Goal: Task Accomplishment & Management: Use online tool/utility

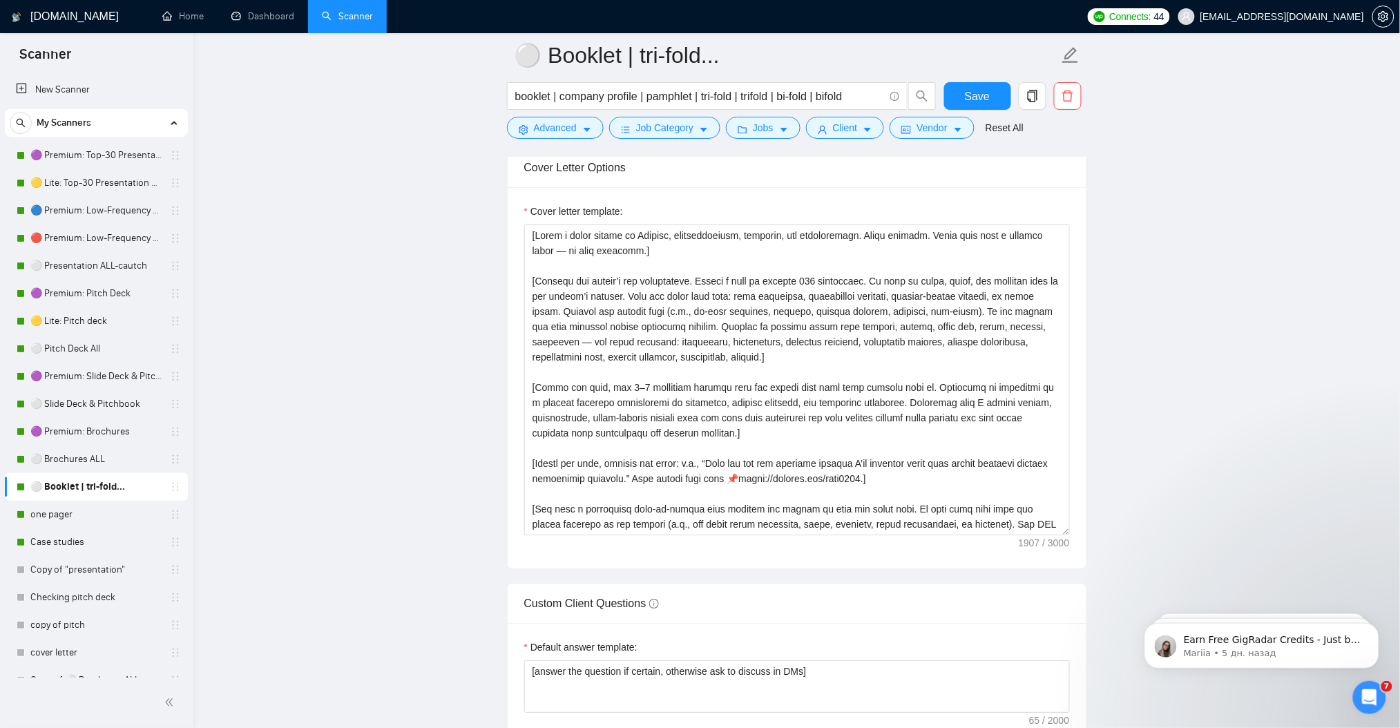
scroll to position [1505, 0]
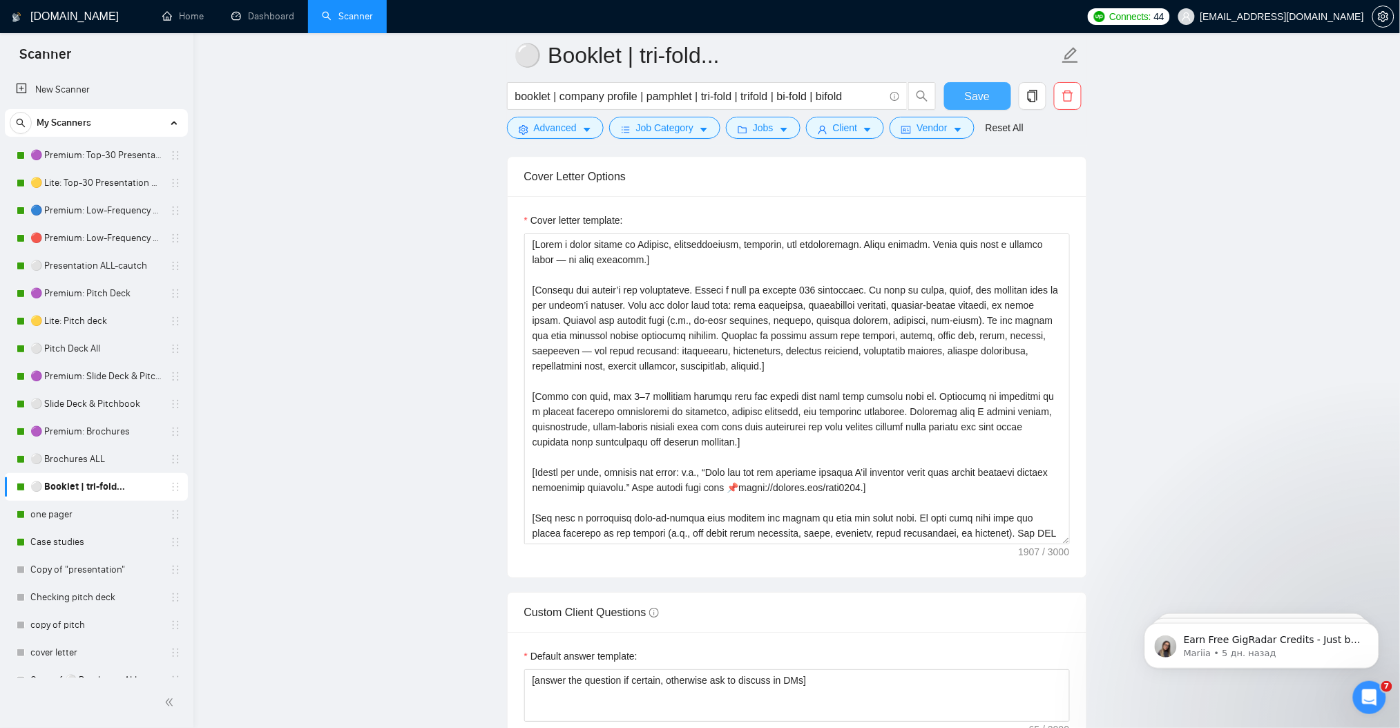
click at [979, 99] on span "Save" at bounding box center [977, 96] width 25 height 17
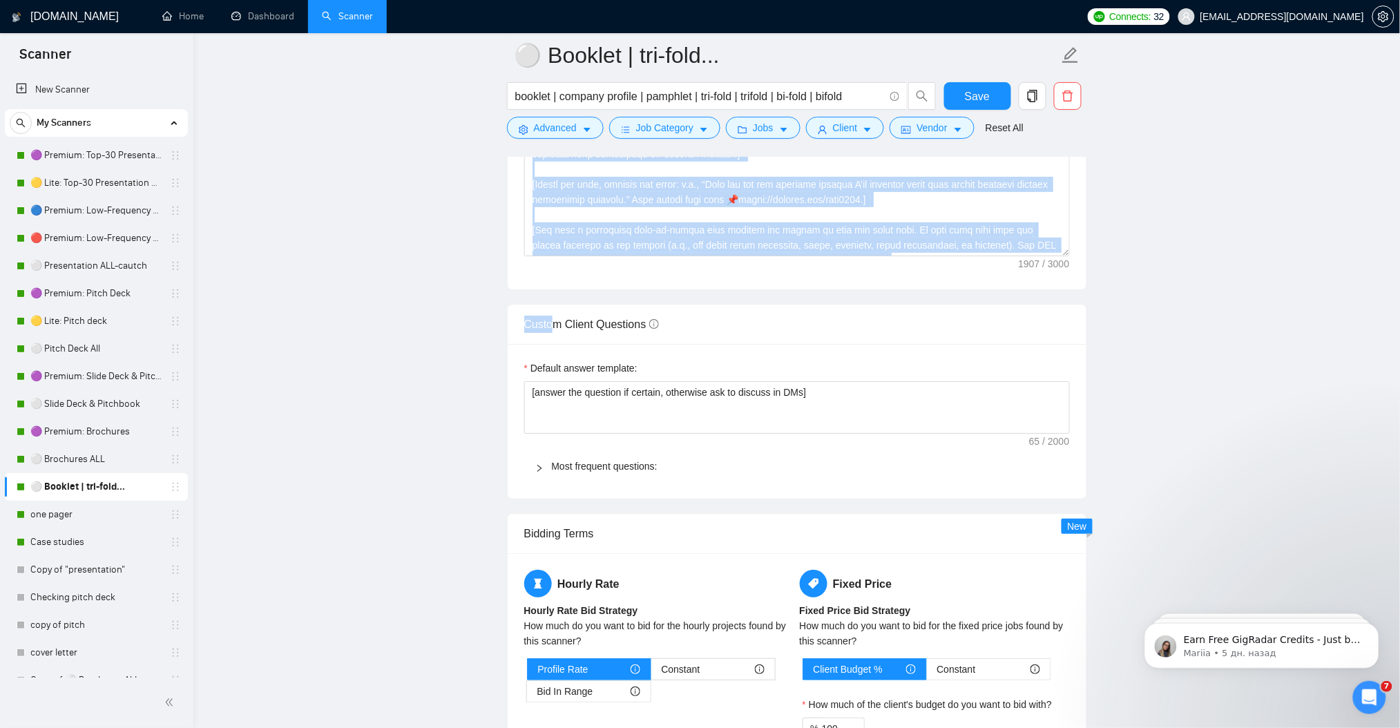
scroll to position [1597, 0]
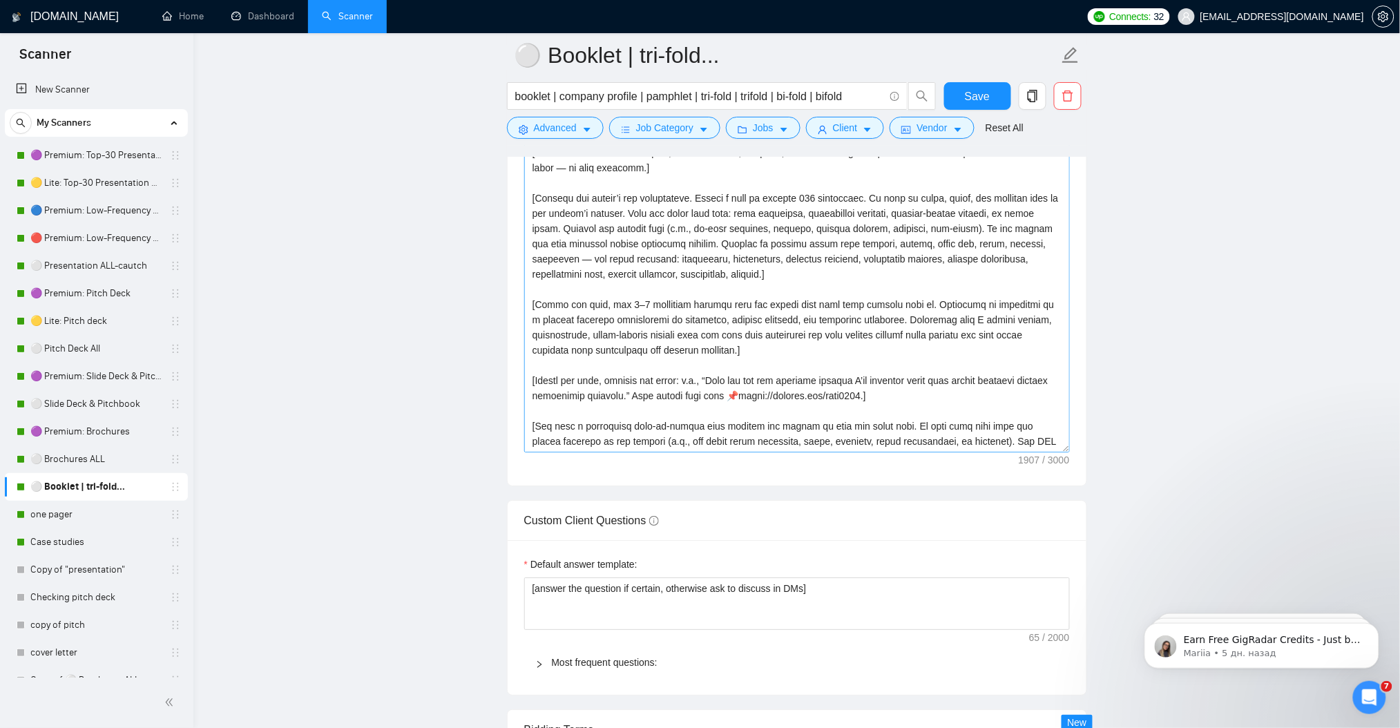
drag, startPoint x: 705, startPoint y: 338, endPoint x: 549, endPoint y: 308, distance: 158.2
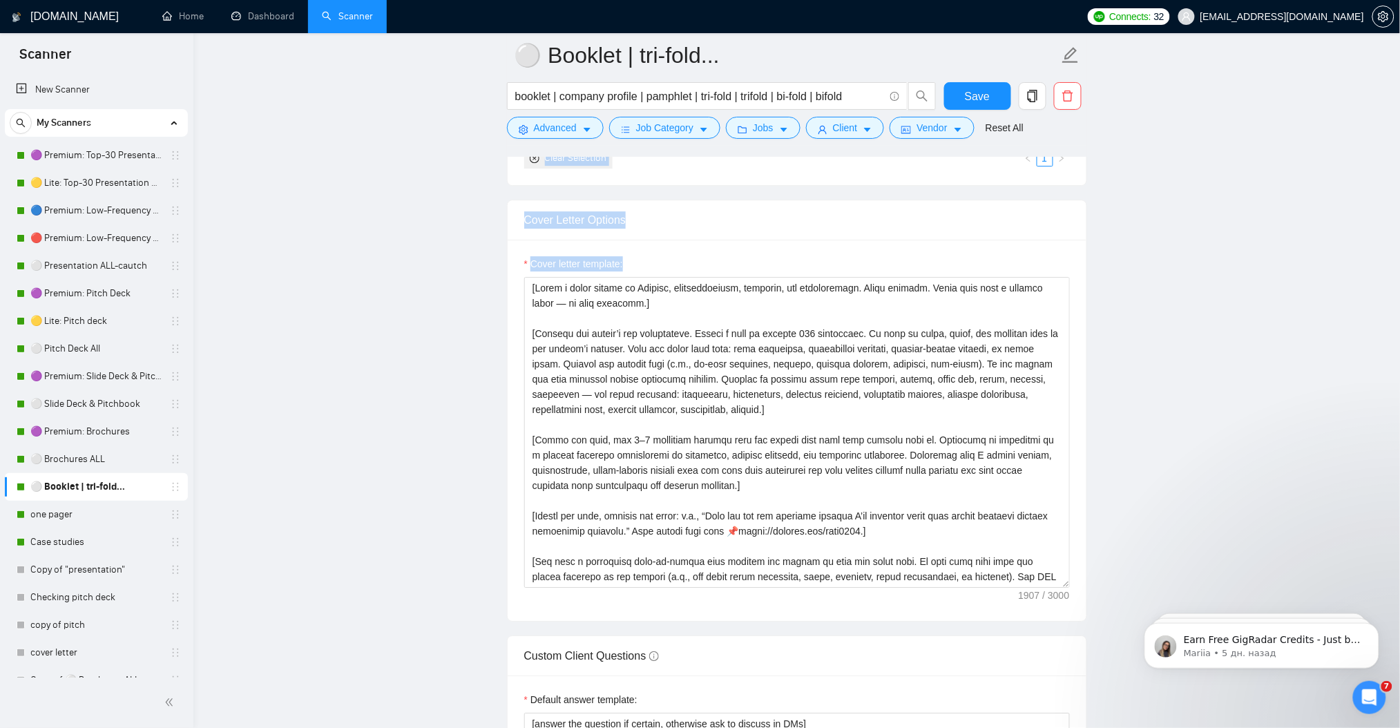
scroll to position [1413, 0]
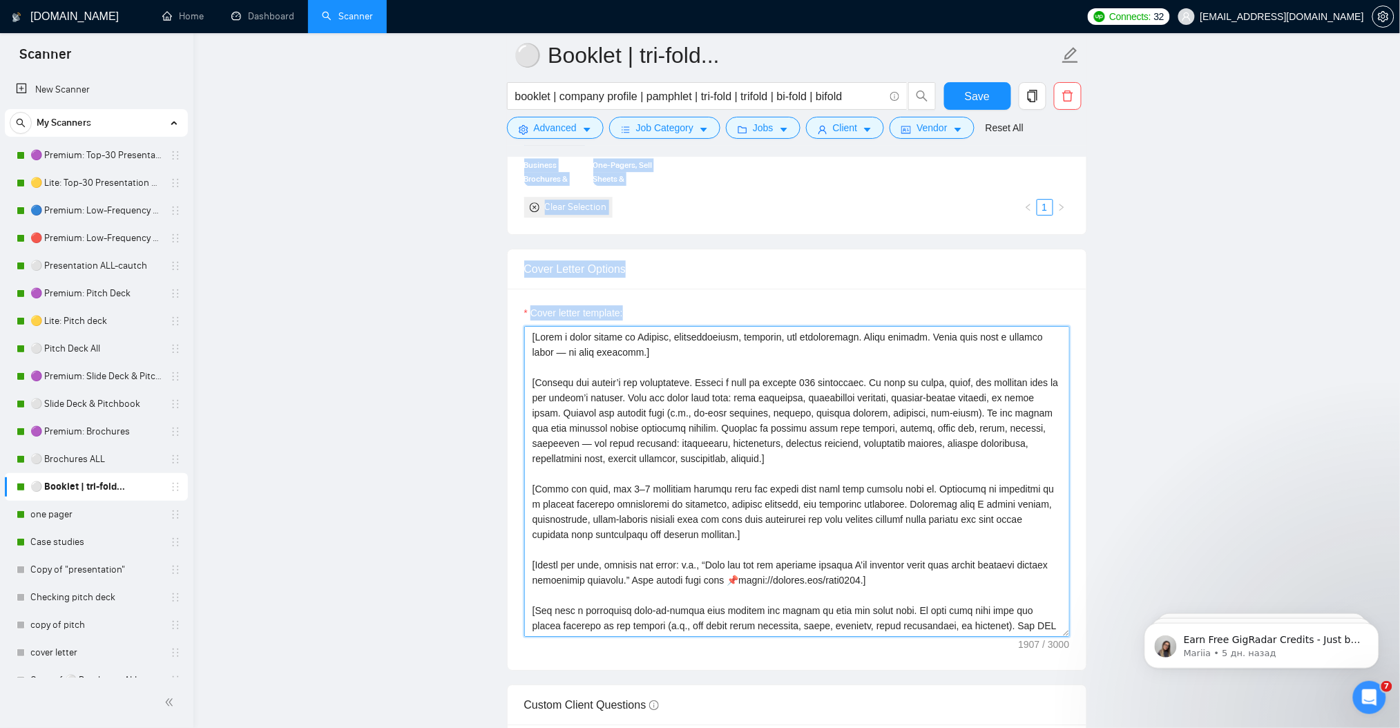
click at [559, 385] on textarea "Cover letter template:" at bounding box center [797, 481] width 546 height 311
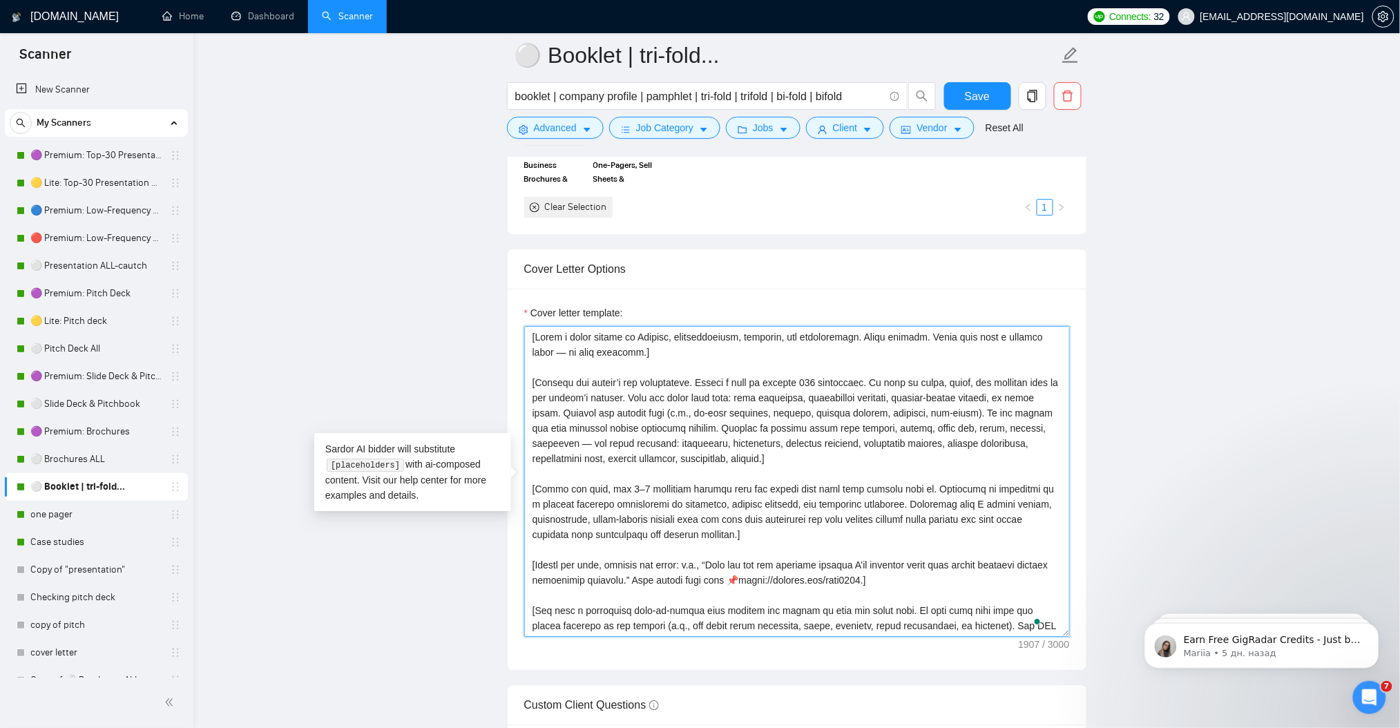
click at [544, 338] on textarea "Cover letter template:" at bounding box center [797, 481] width 546 height 311
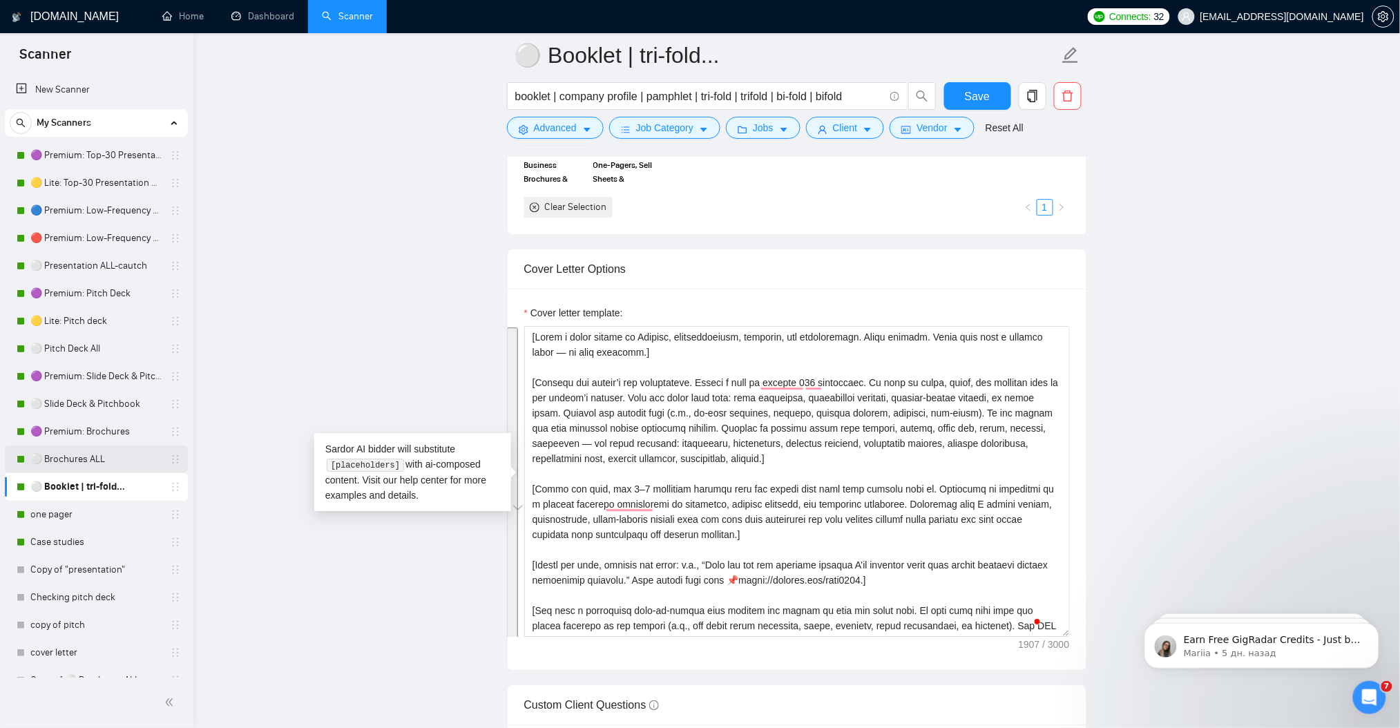
click at [88, 458] on link "⚪ Brochures ALL" at bounding box center [95, 460] width 131 height 28
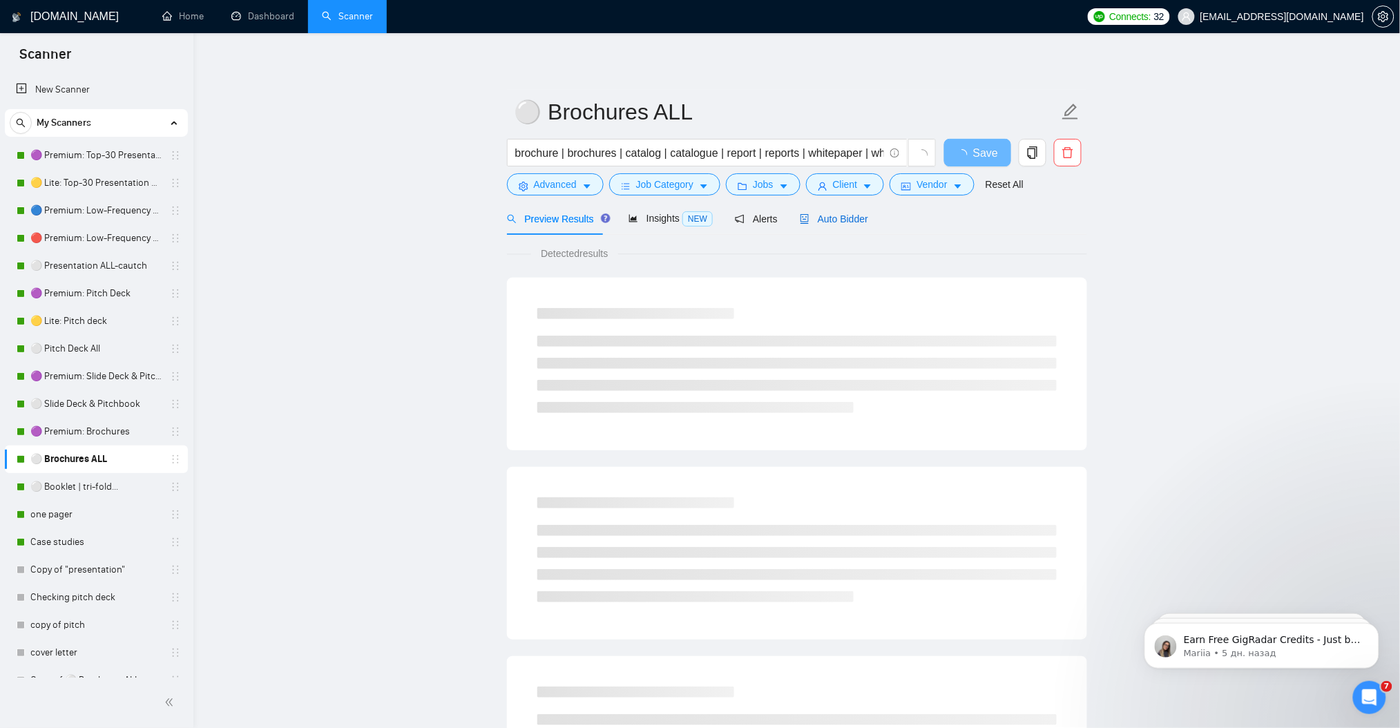
click at [838, 220] on span "Auto Bidder" at bounding box center [834, 218] width 68 height 11
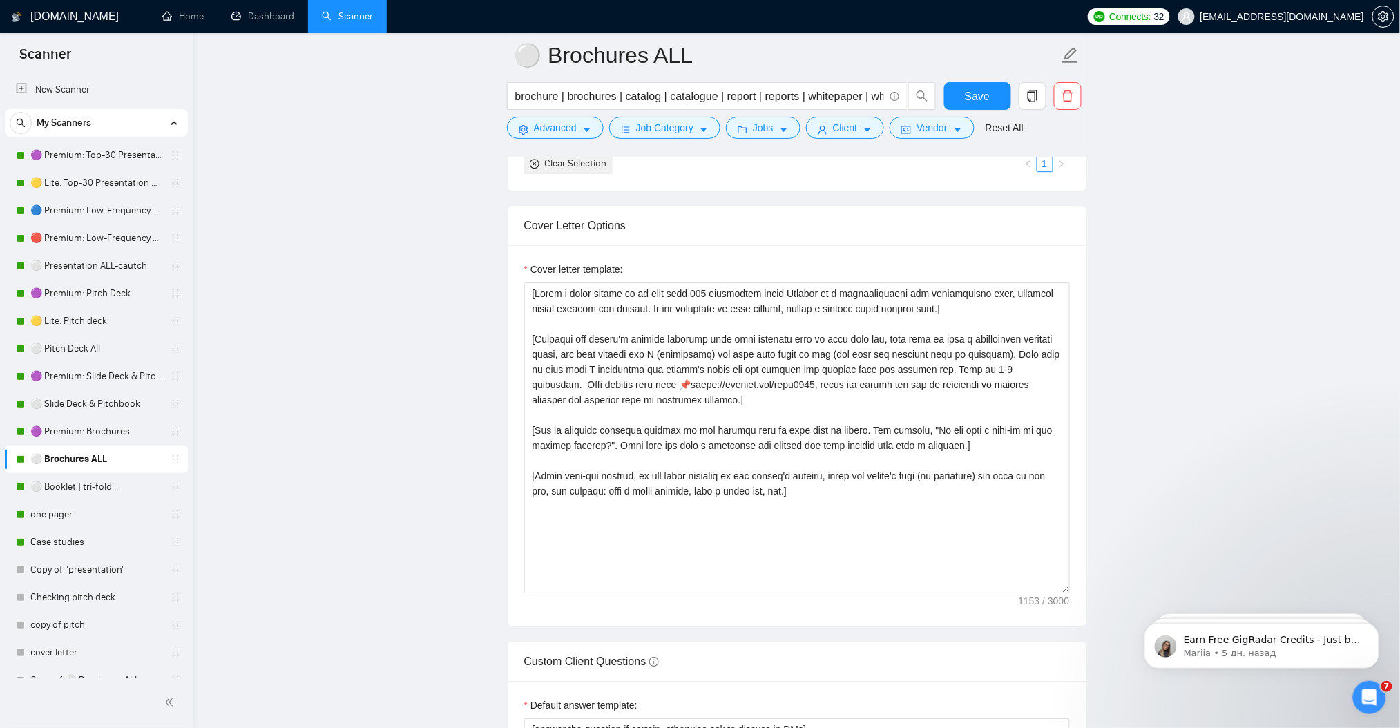
scroll to position [1565, 0]
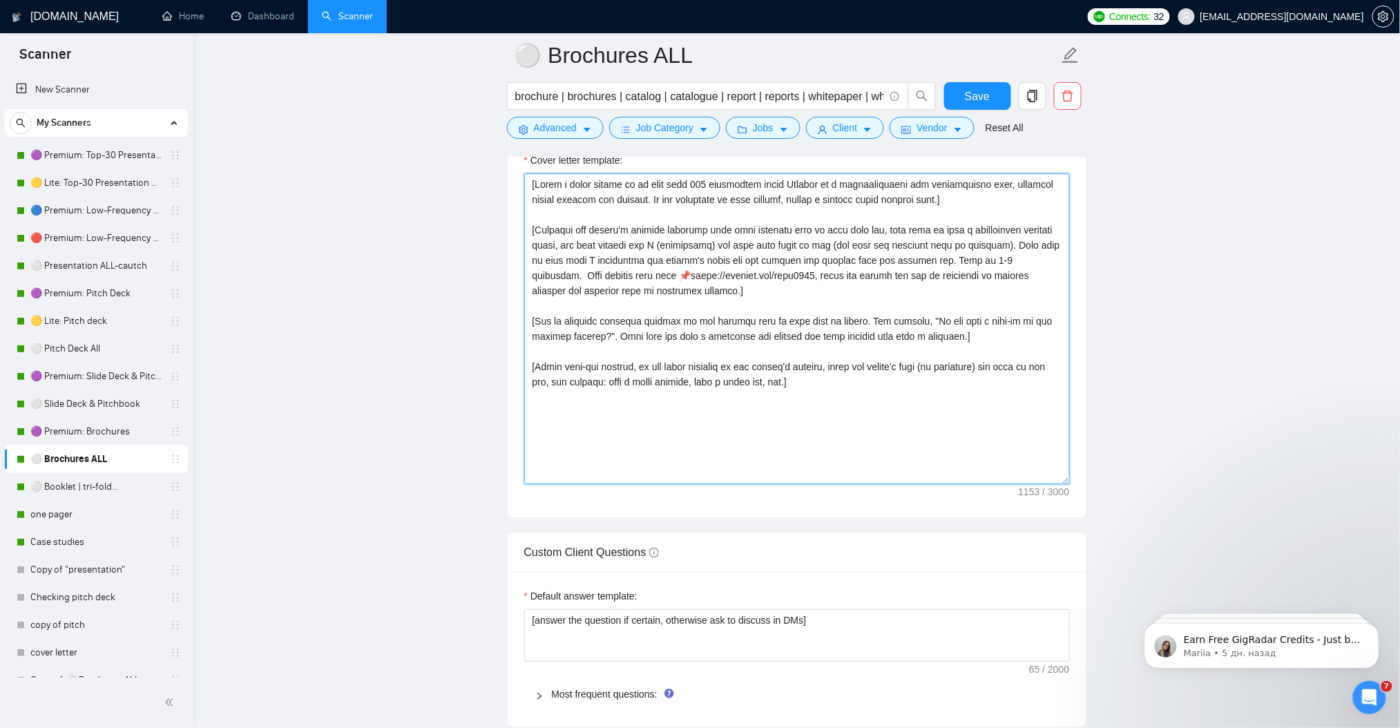
click at [664, 270] on textarea "Cover letter template:" at bounding box center [797, 328] width 546 height 311
paste textarea "in English, conversational, engaging, and professional. Avoid clichés. Start on…"
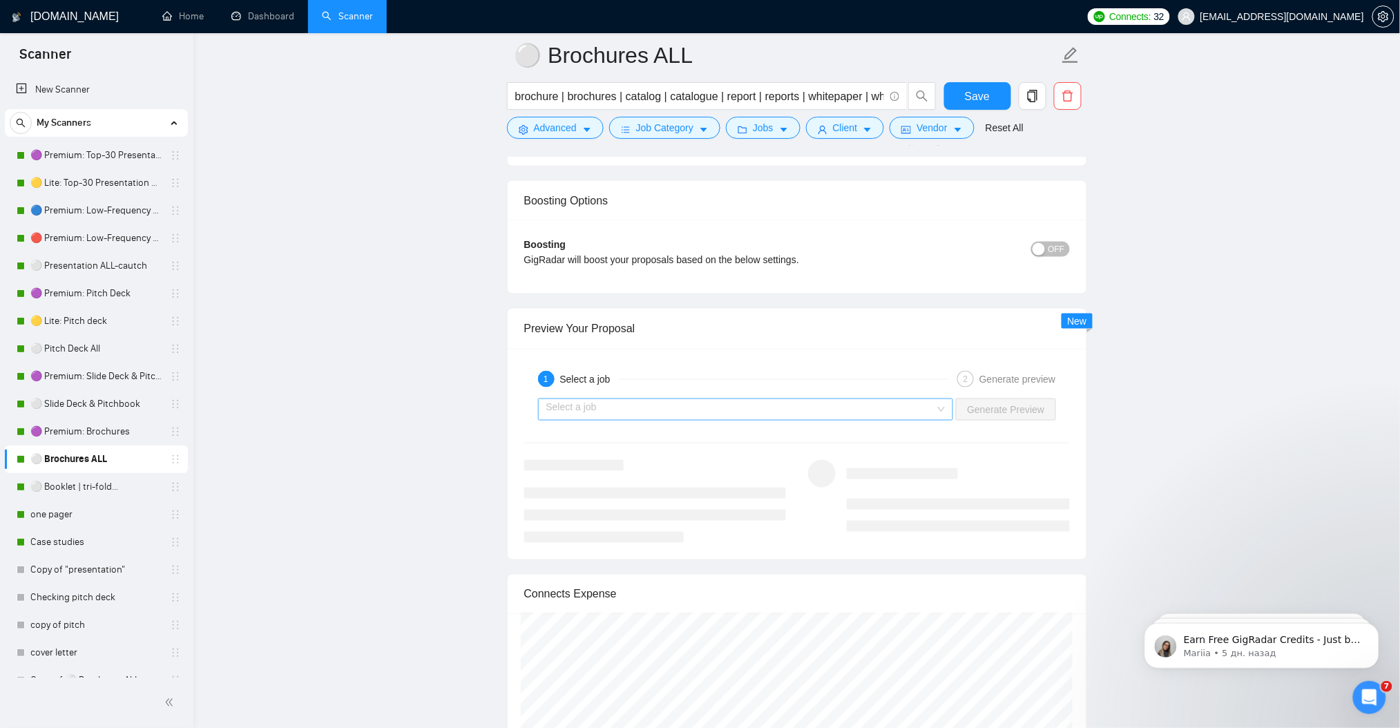
scroll to position [2487, 0]
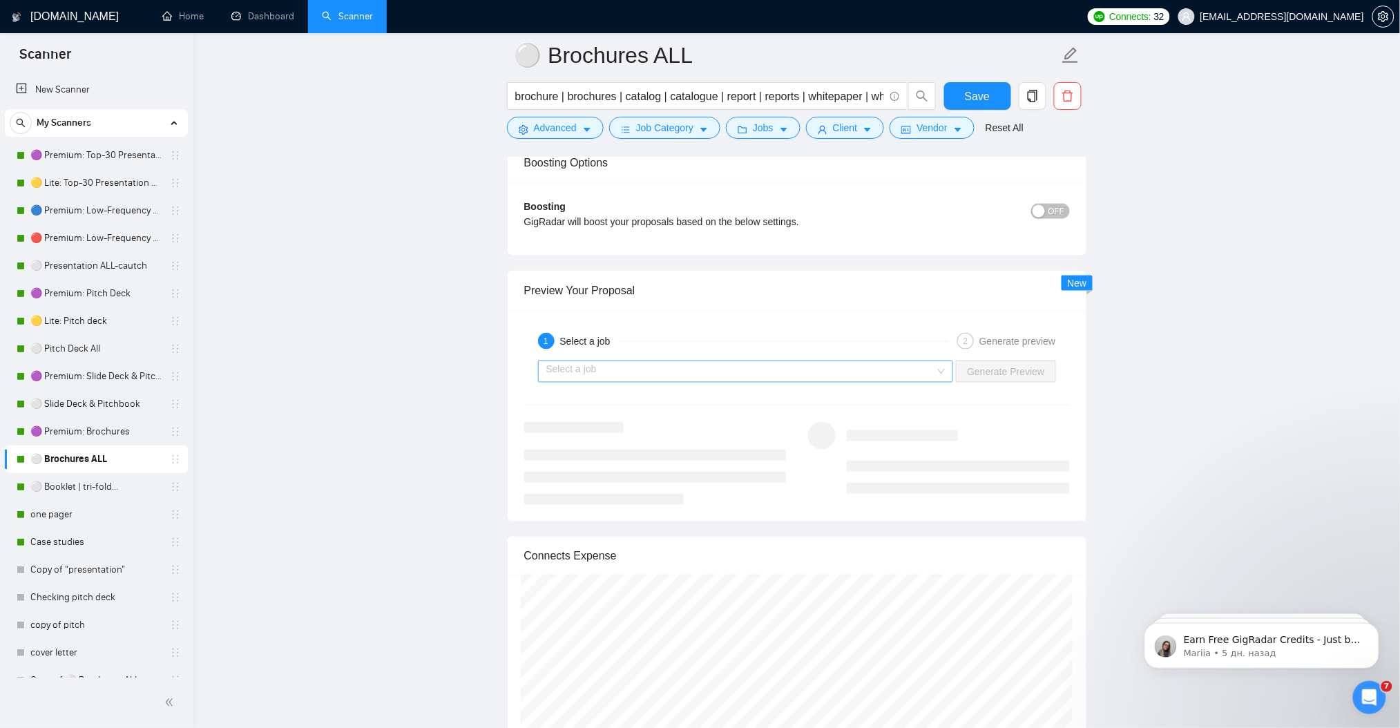
click at [644, 374] on input "search" at bounding box center [741, 371] width 390 height 21
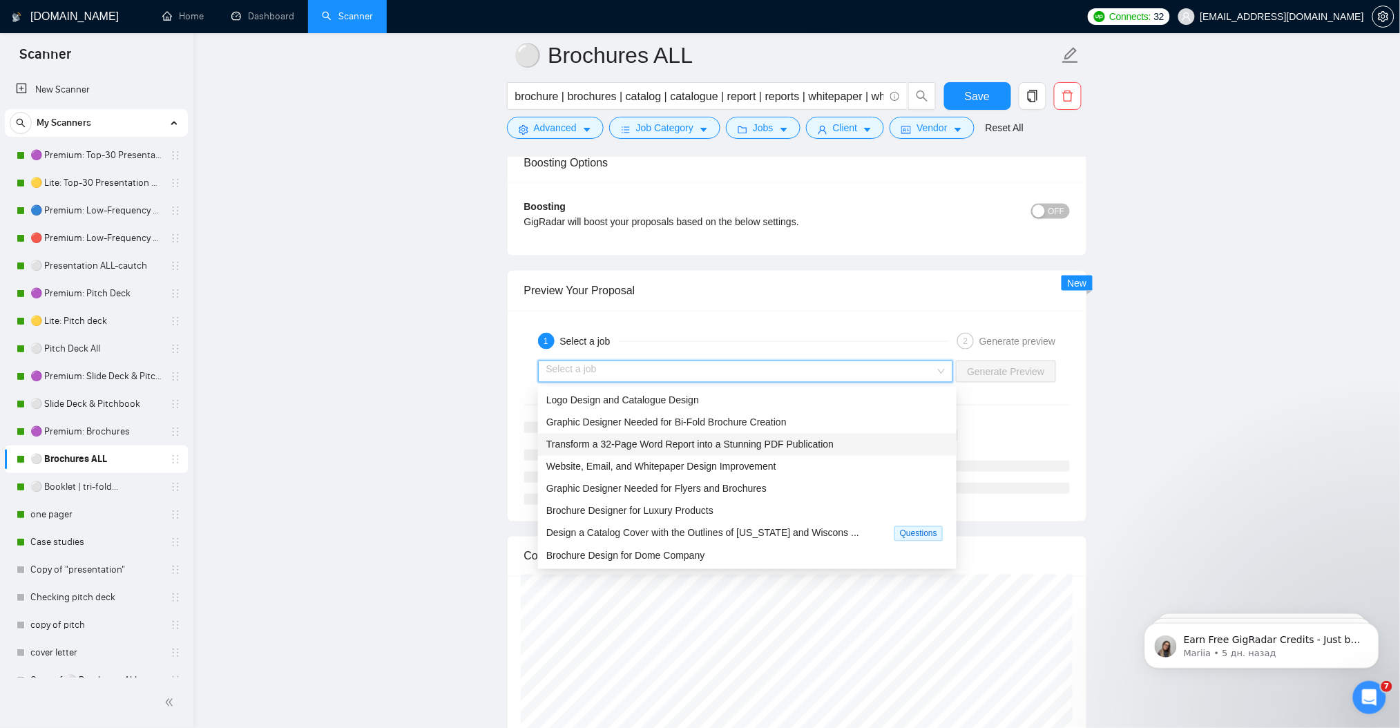
click at [831, 443] on div "Transform a 32-Page Word Report into a Stunning PDF Publication" at bounding box center [747, 444] width 402 height 15
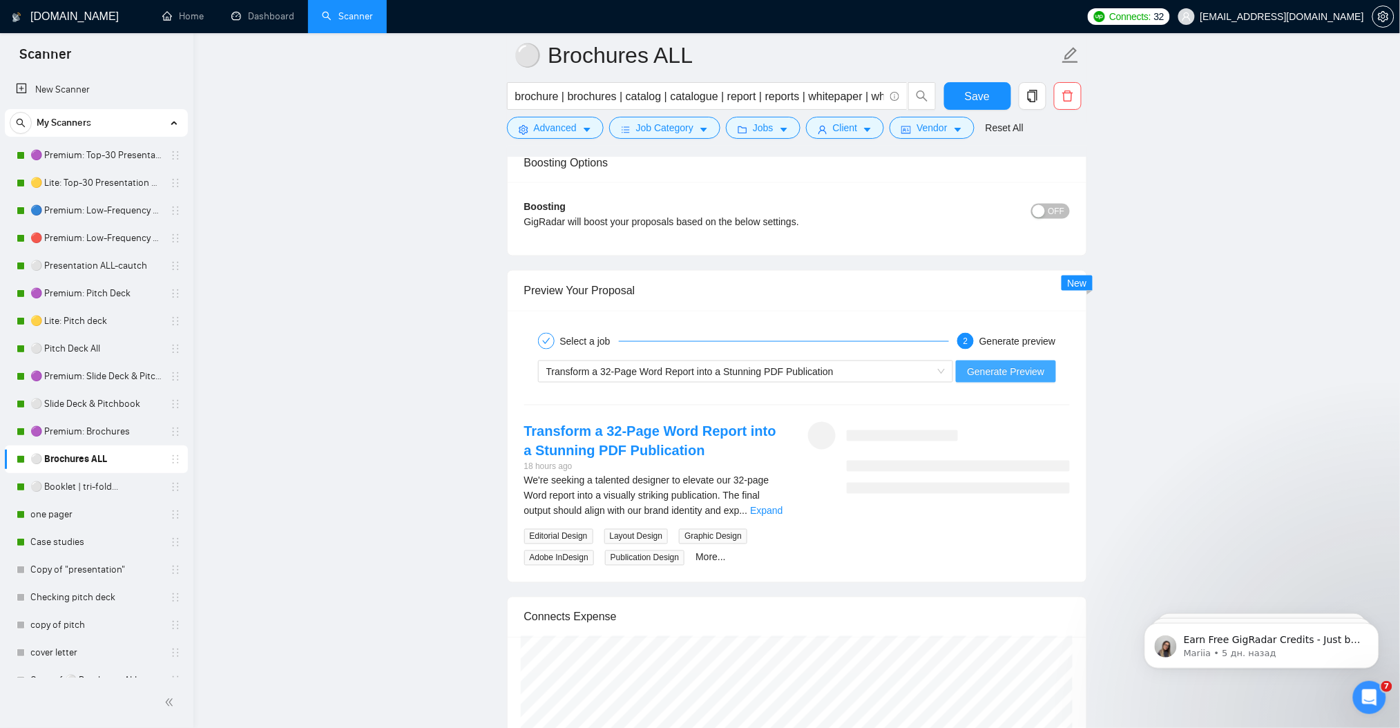
click at [1034, 373] on span "Generate Preview" at bounding box center [1005, 371] width 77 height 15
click at [763, 509] on link "Expand" at bounding box center [766, 511] width 32 height 11
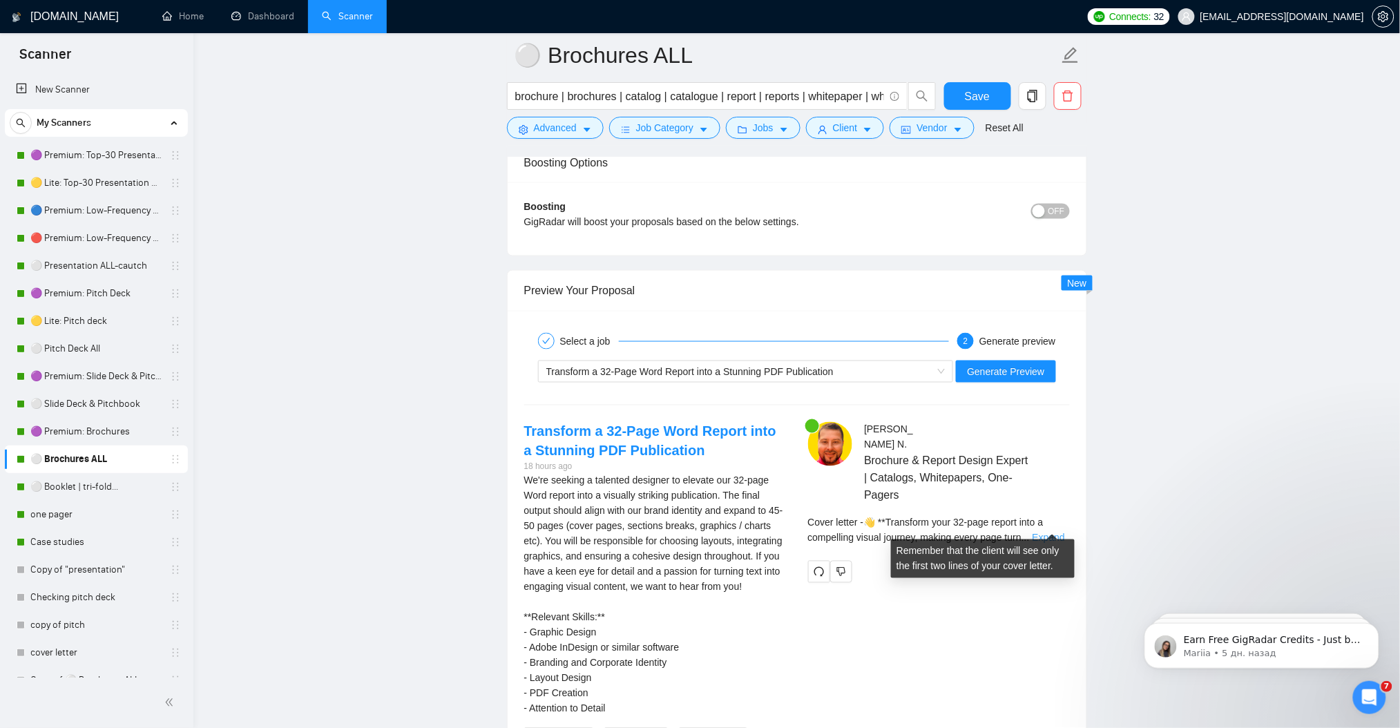
click at [1058, 533] on link "Expand" at bounding box center [1049, 538] width 32 height 11
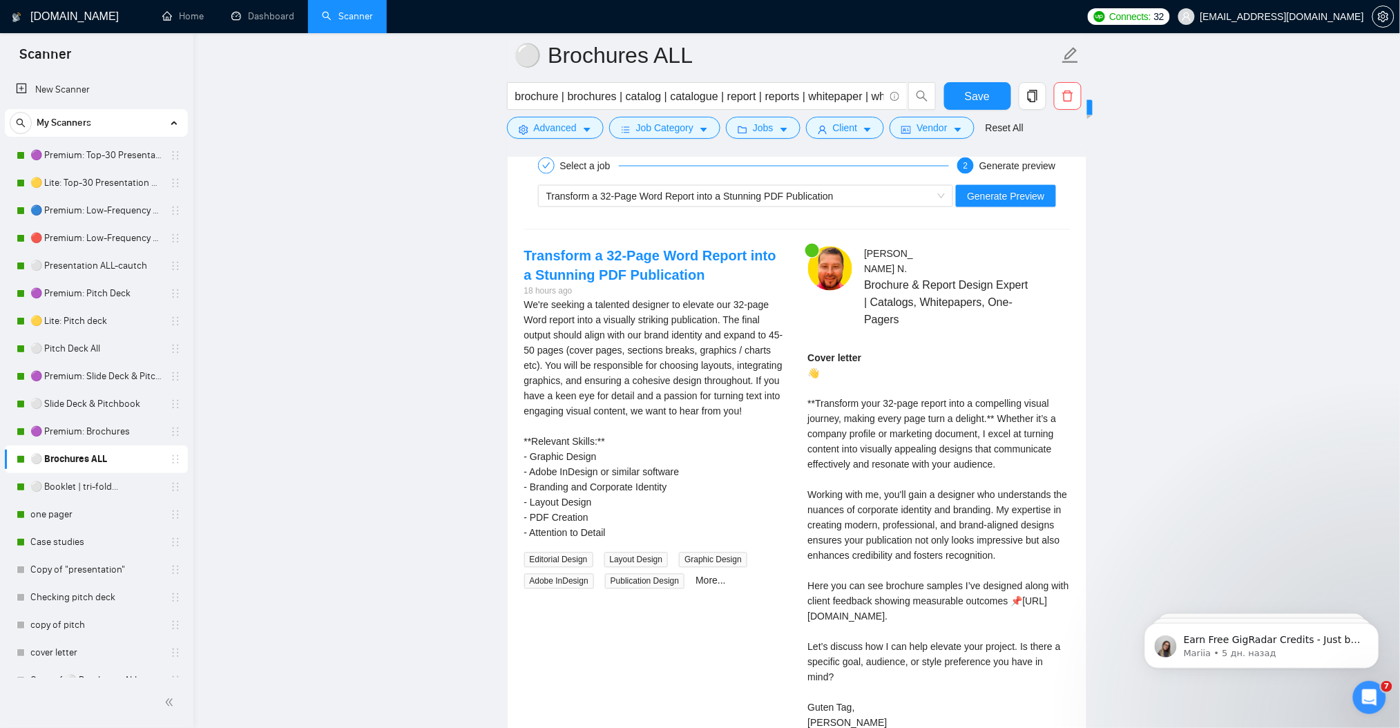
scroll to position [2670, 0]
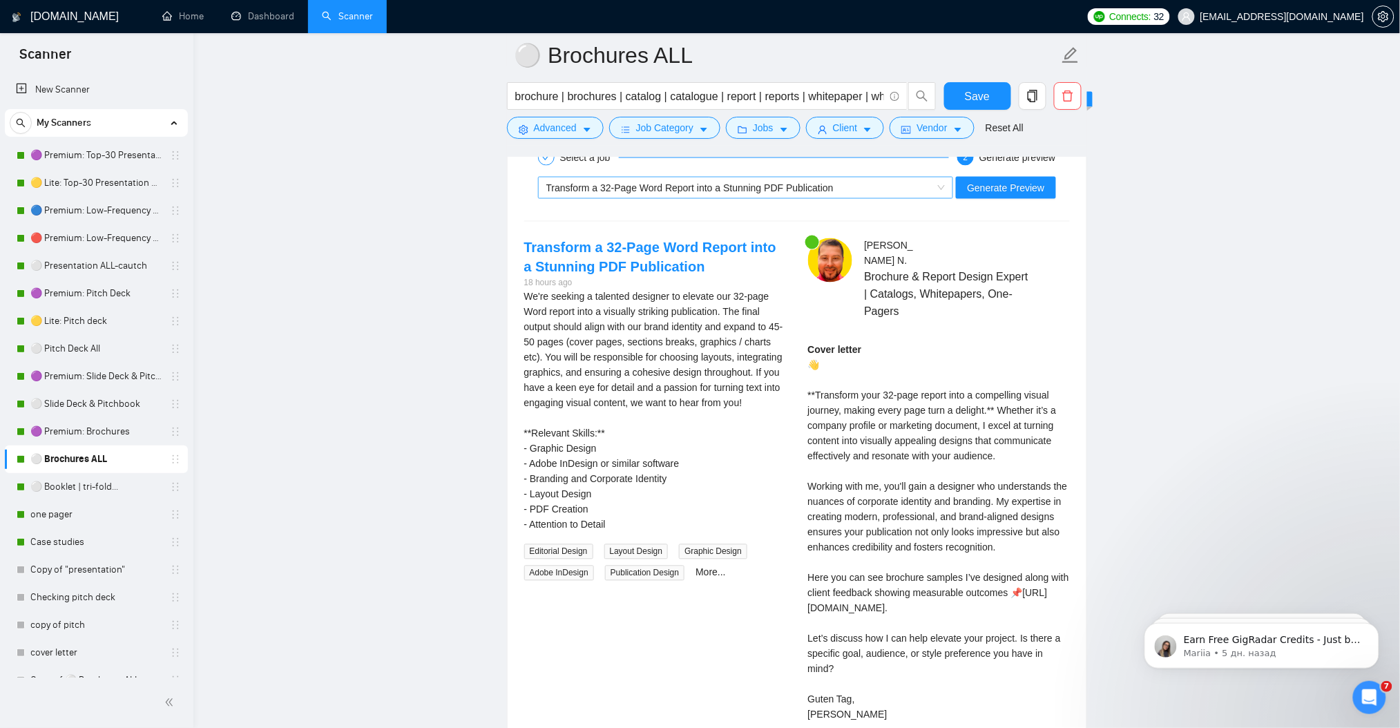
click at [621, 193] on span "Transform a 32-Page Word Report into a Stunning PDF Publication" at bounding box center [689, 187] width 287 height 11
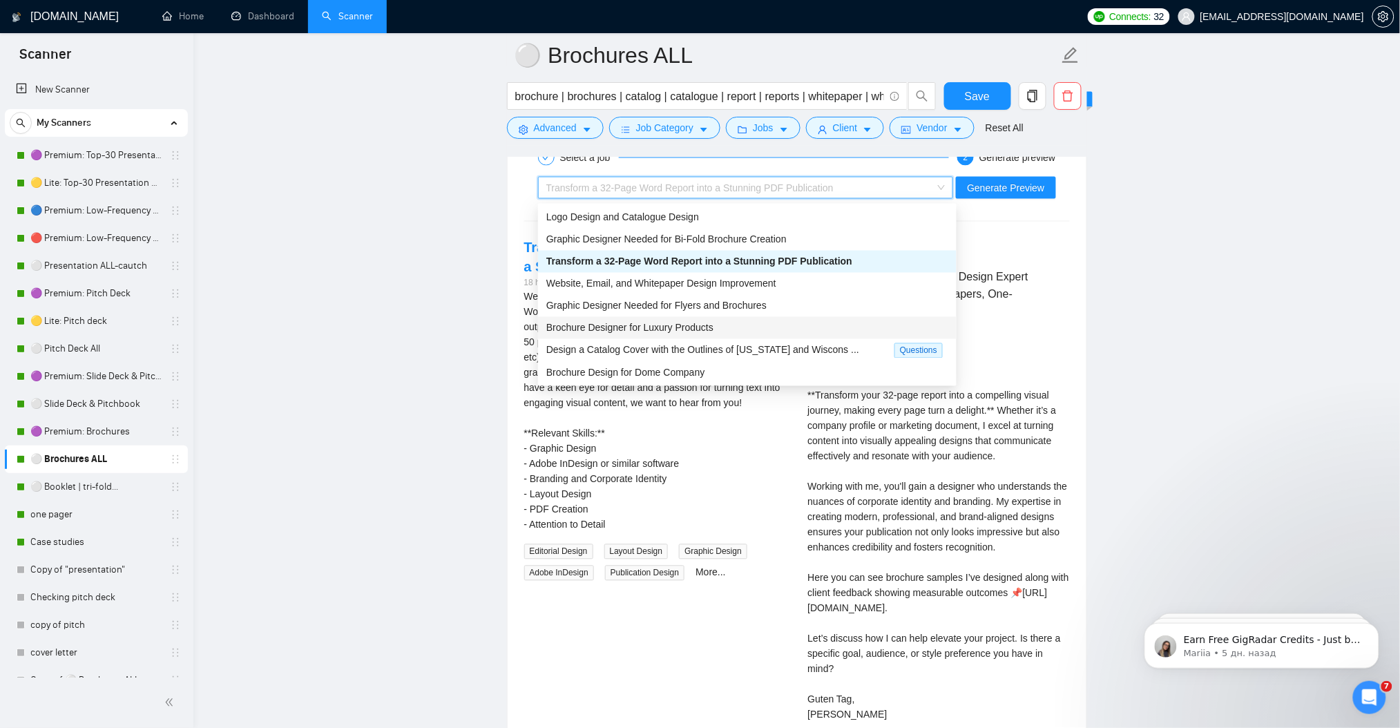
click at [715, 323] on div "Brochure Designer for Luxury Products" at bounding box center [747, 327] width 402 height 15
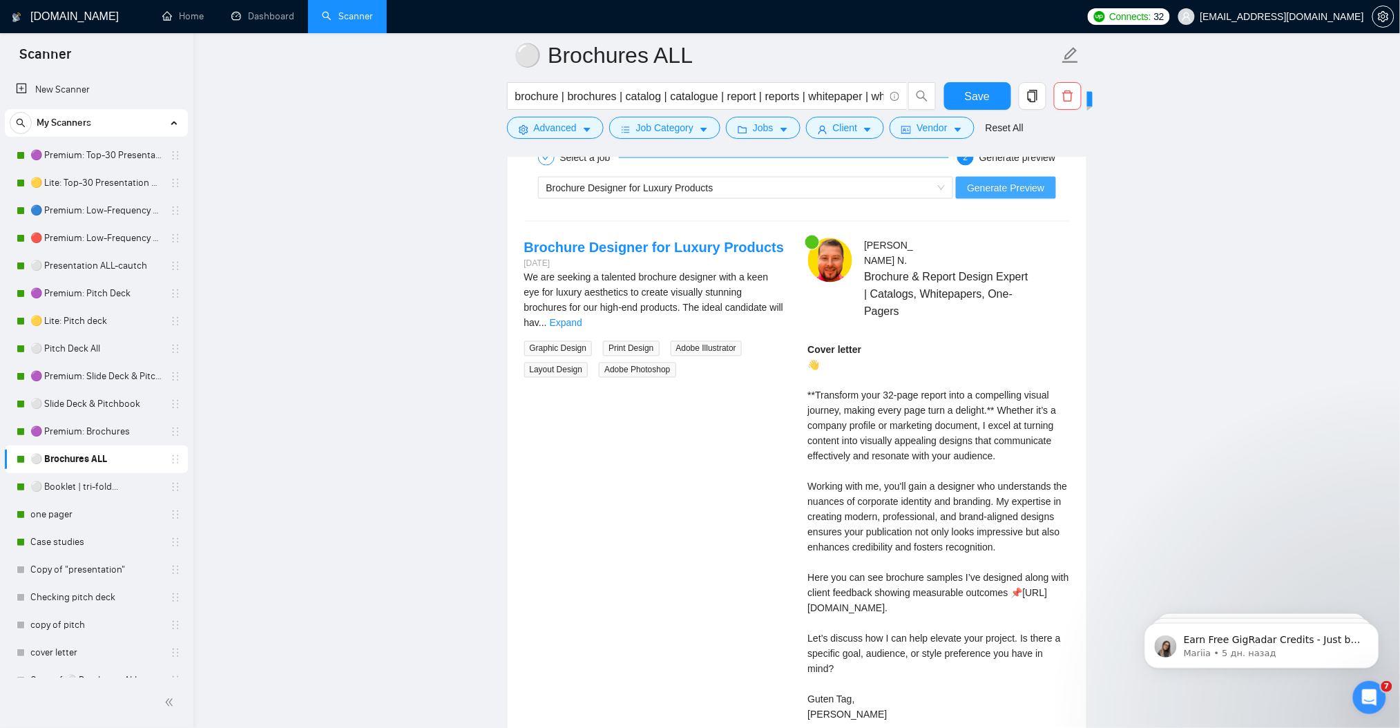
click at [1006, 193] on span "Generate Preview" at bounding box center [1005, 187] width 77 height 15
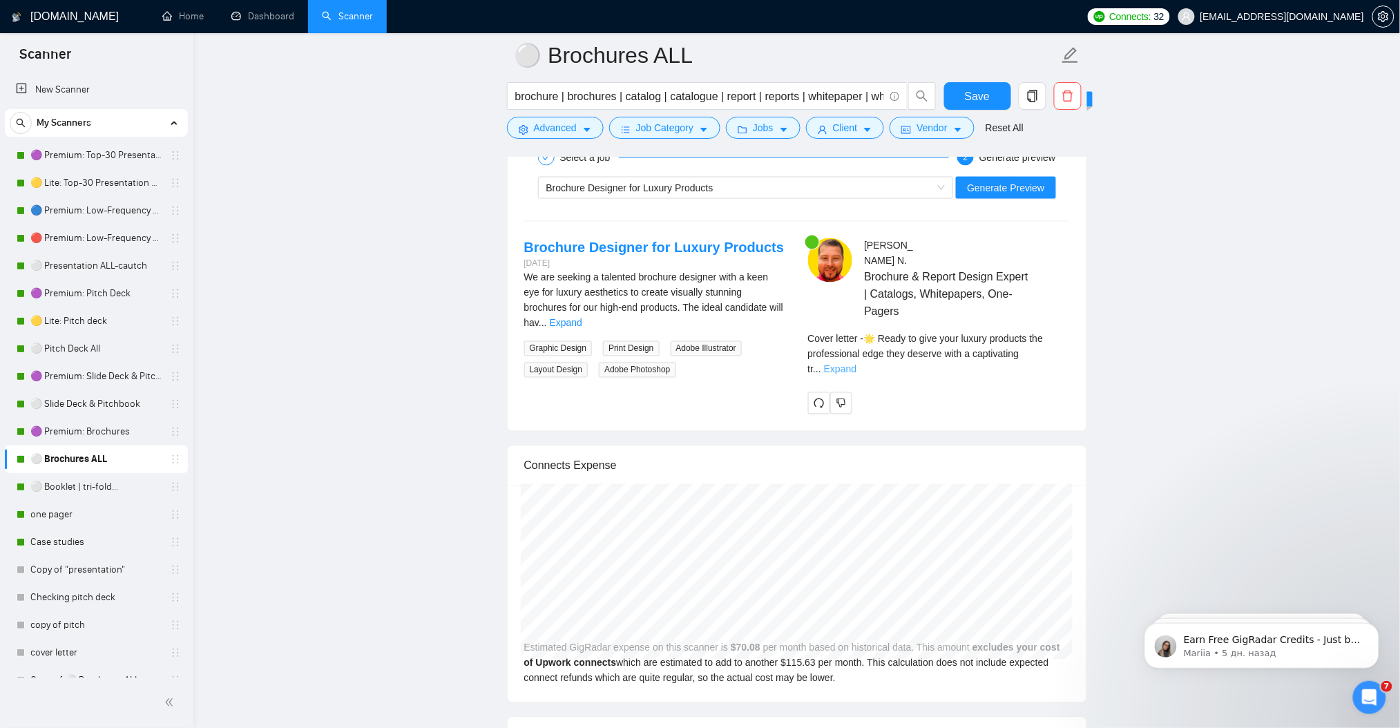
click at [856, 364] on link "Expand" at bounding box center [840, 369] width 32 height 11
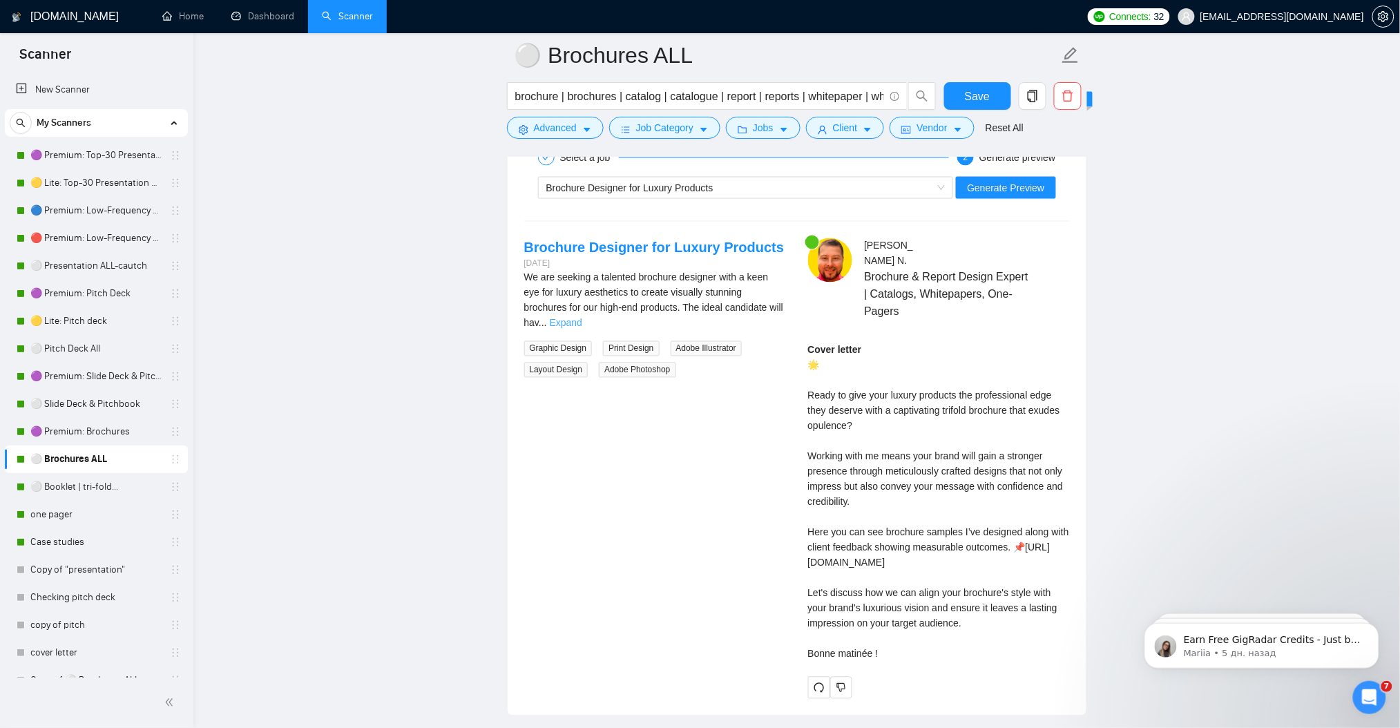
click at [582, 318] on link "Expand" at bounding box center [566, 323] width 32 height 11
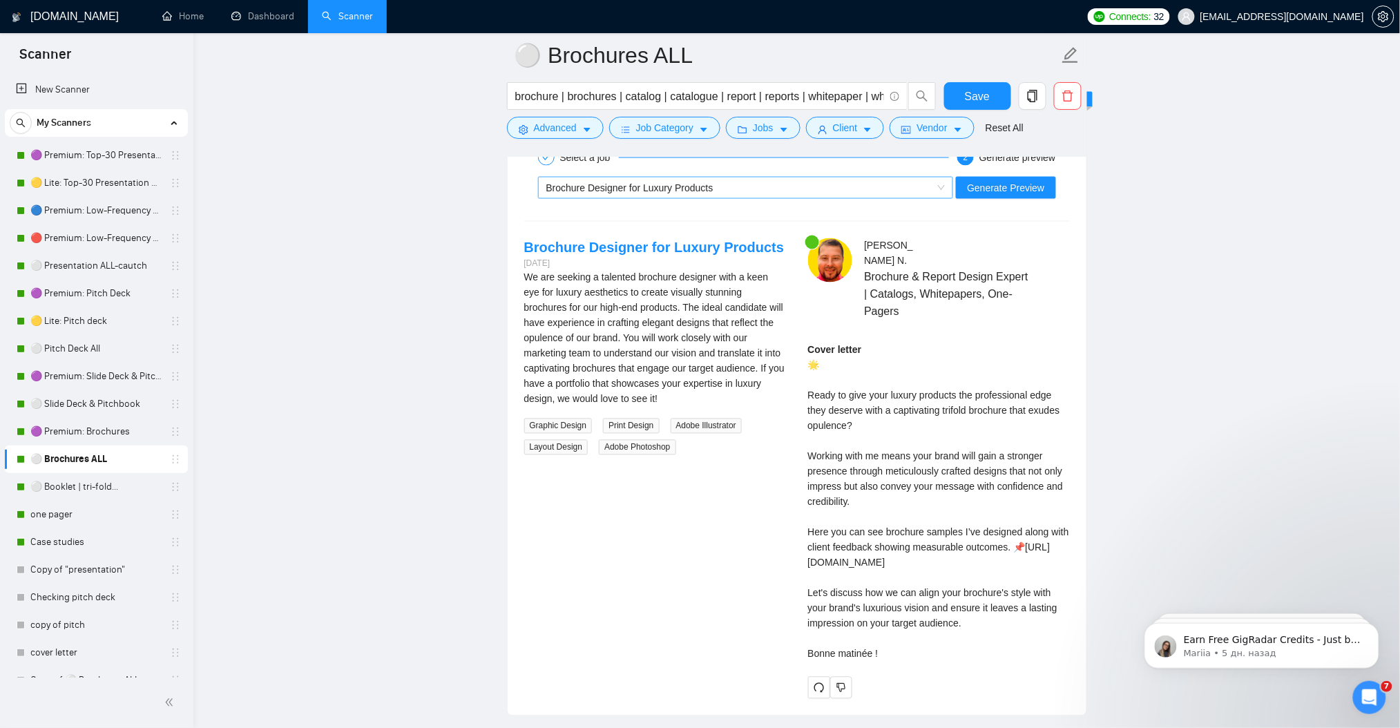
click at [622, 193] on span "Brochure Designer for Luxury Products" at bounding box center [629, 187] width 167 height 11
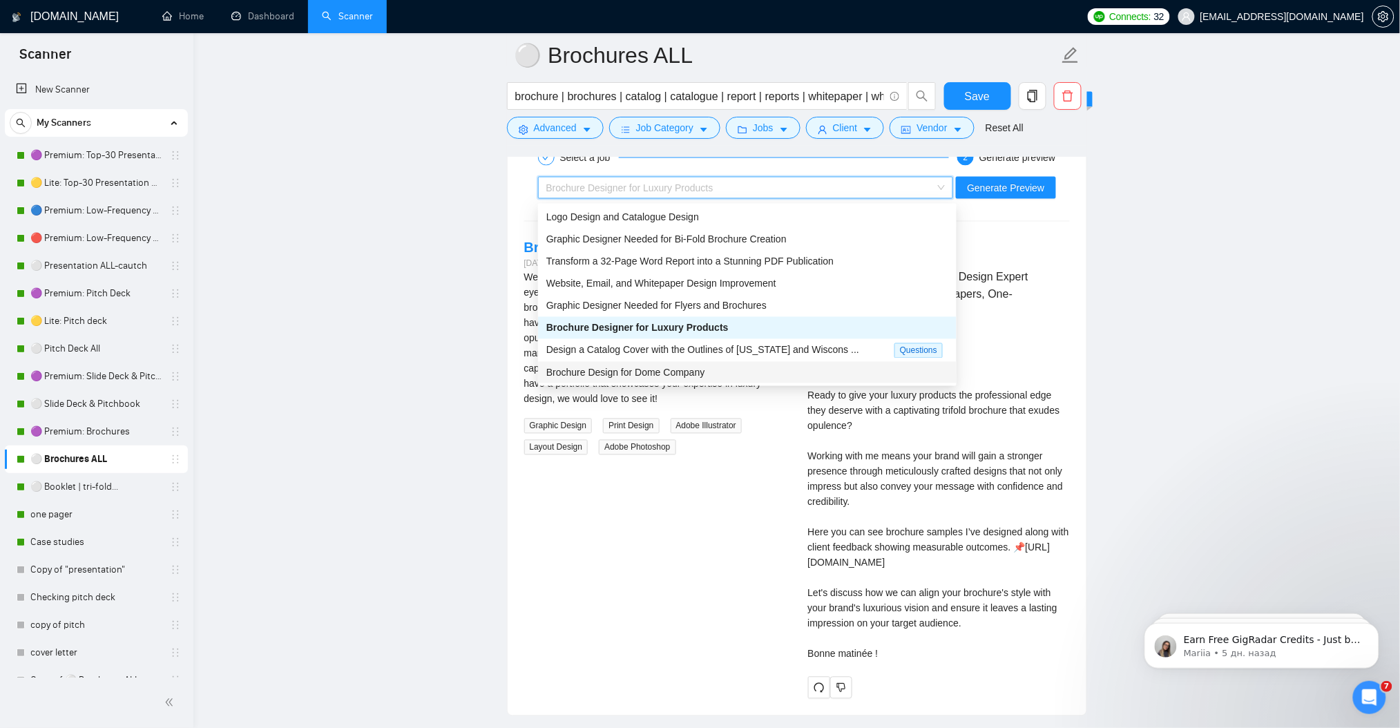
click at [706, 374] on div "Brochure Design for Dome Company" at bounding box center [747, 372] width 402 height 15
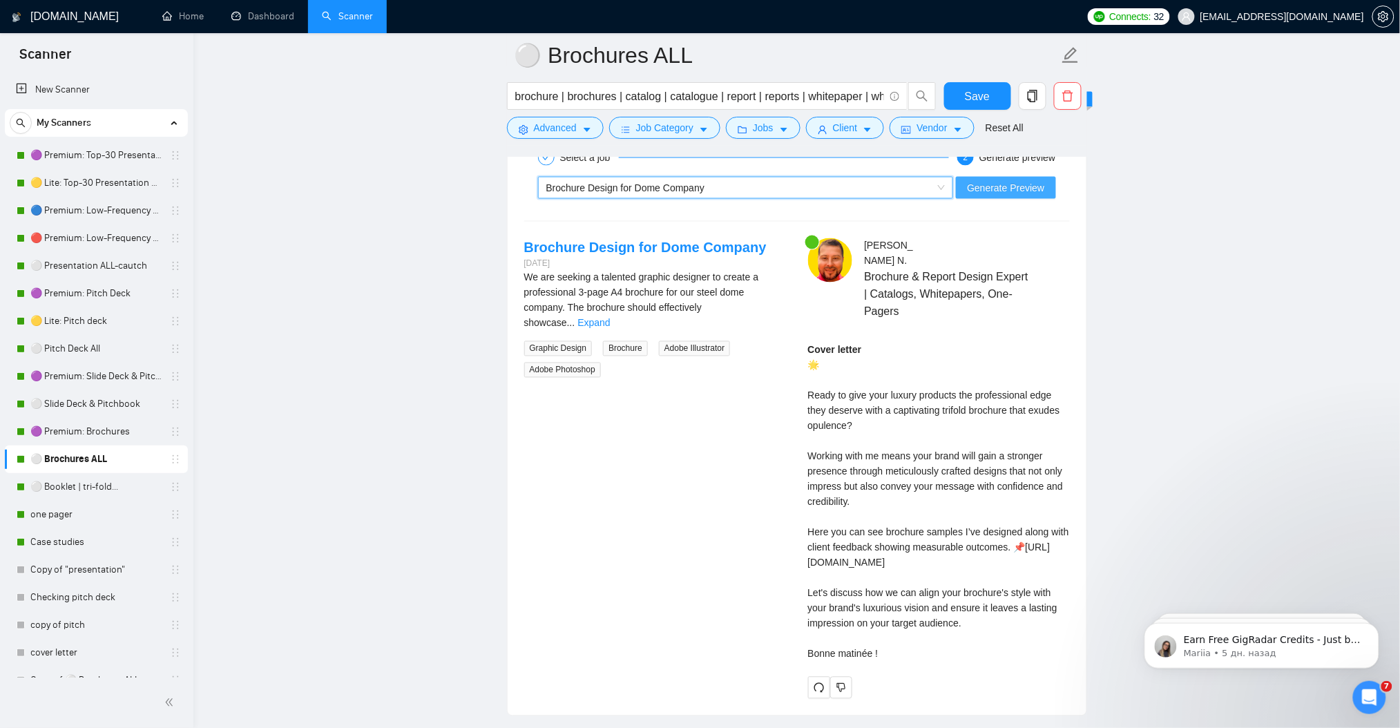
click at [1004, 188] on span "Generate Preview" at bounding box center [1005, 187] width 77 height 15
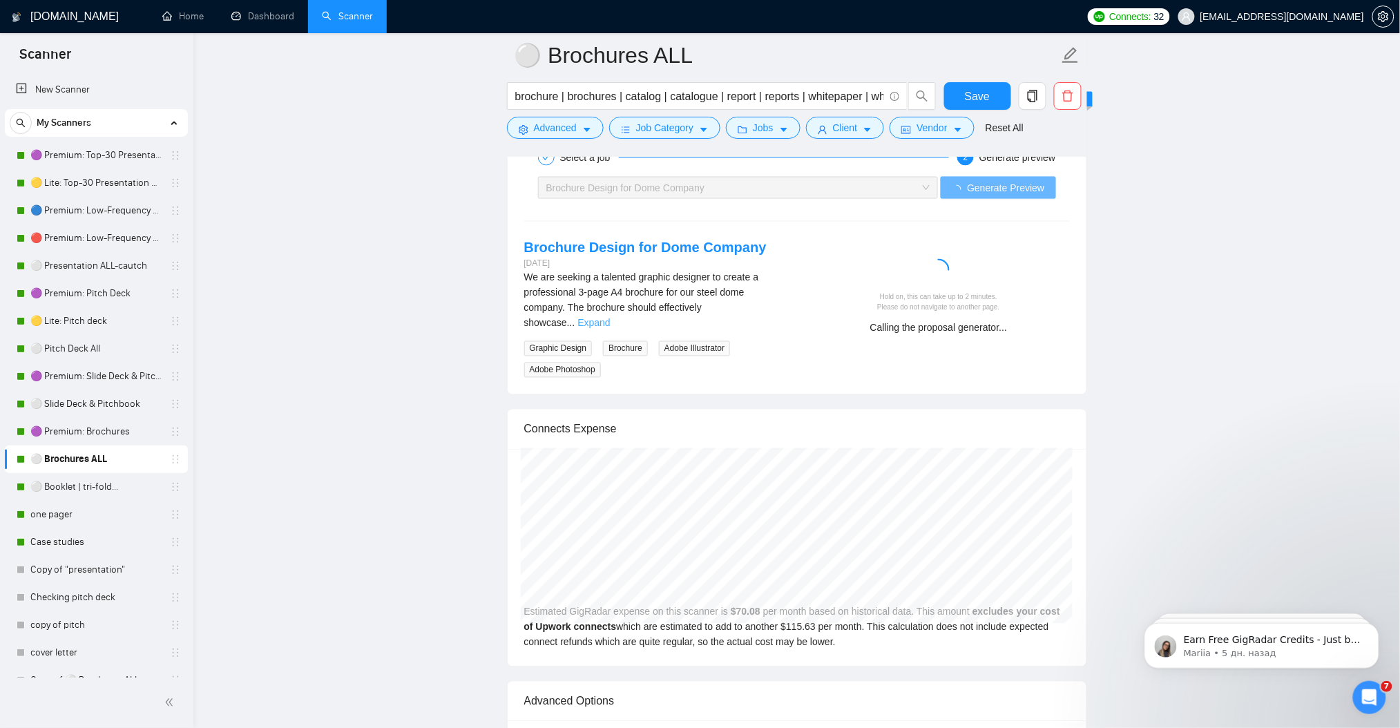
click at [610, 318] on link "Expand" at bounding box center [593, 323] width 32 height 11
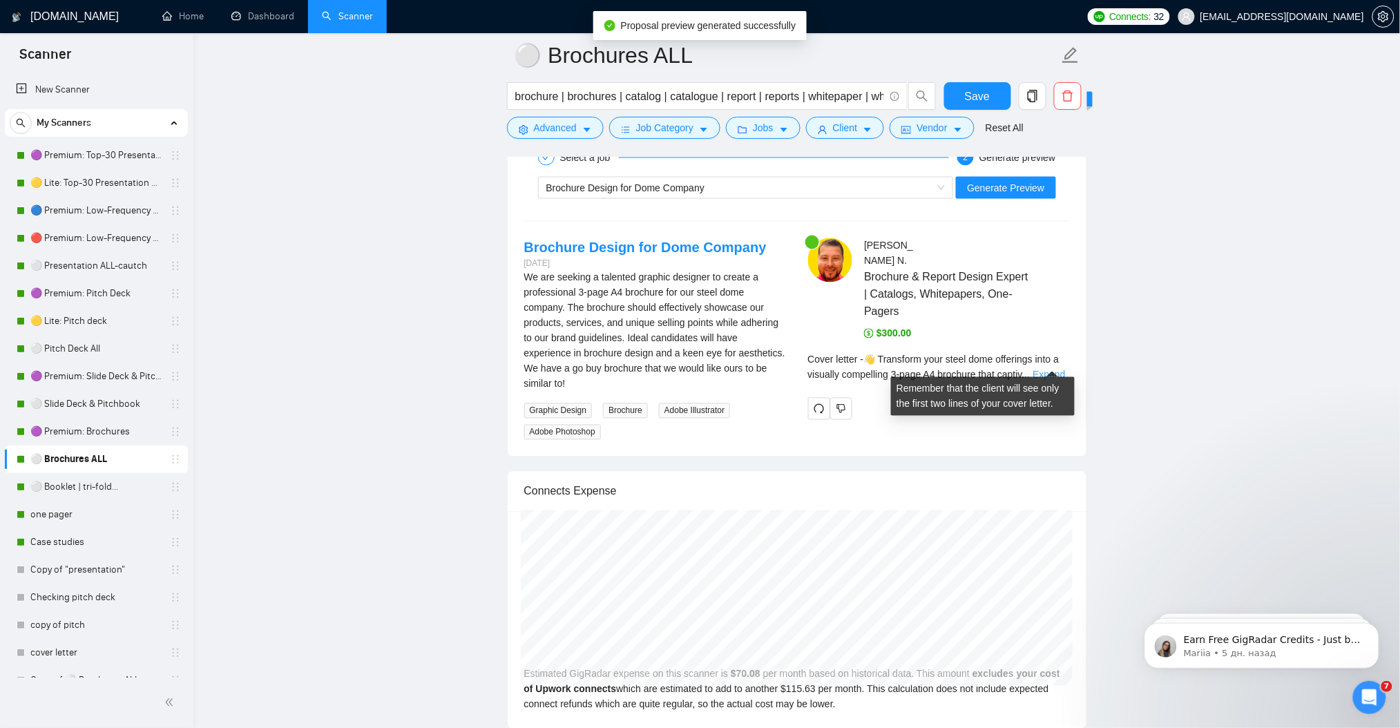
click at [1055, 370] on link "Expand" at bounding box center [1049, 375] width 32 height 11
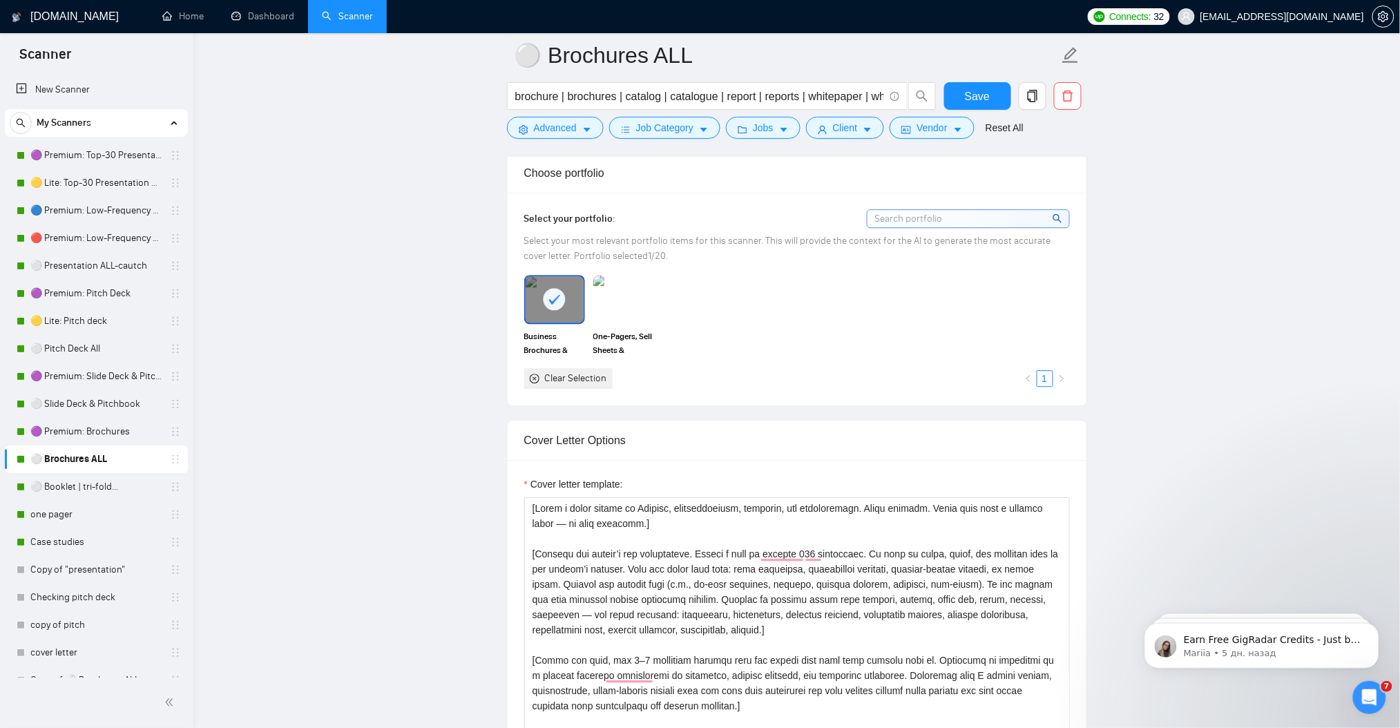
scroll to position [1197, 0]
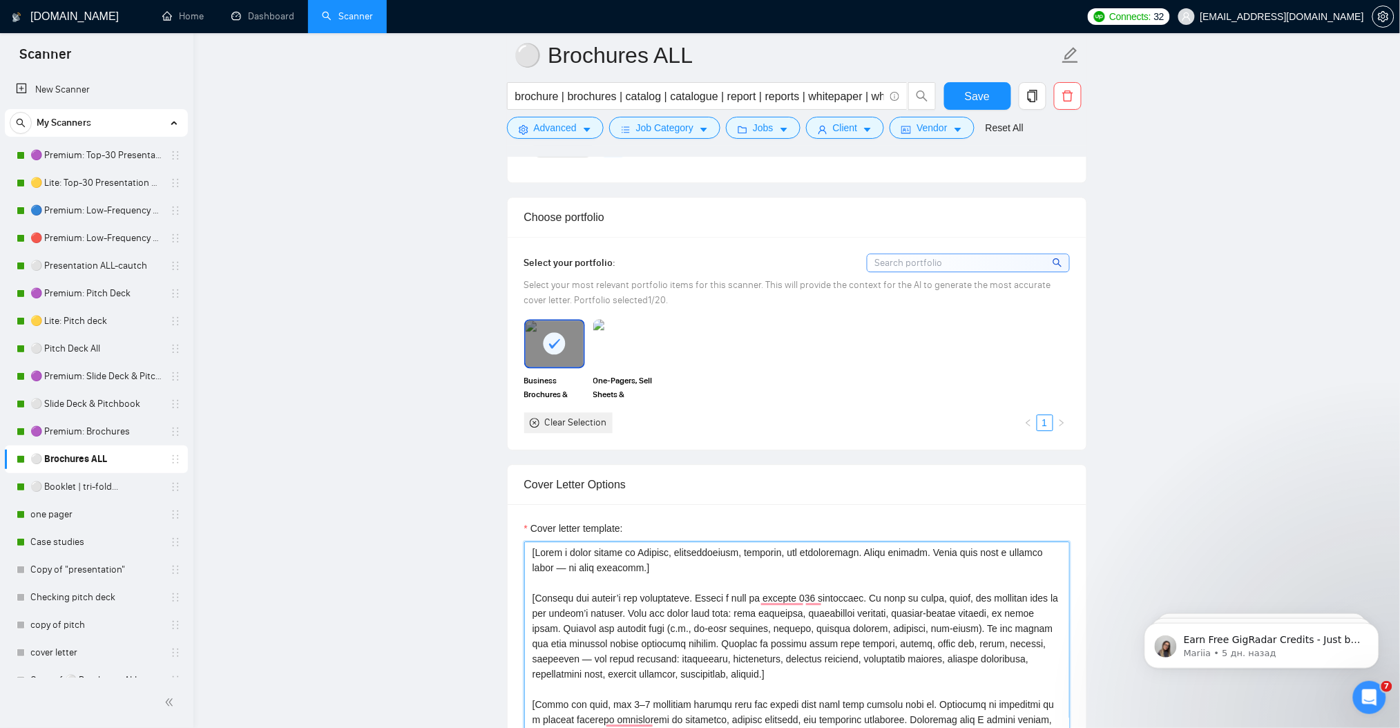
click at [680, 563] on textarea "Cover letter template:" at bounding box center [797, 697] width 546 height 311
paste textarea ", professional, credibility — use fresh synonyms. Rotate between: - clarity → t…"
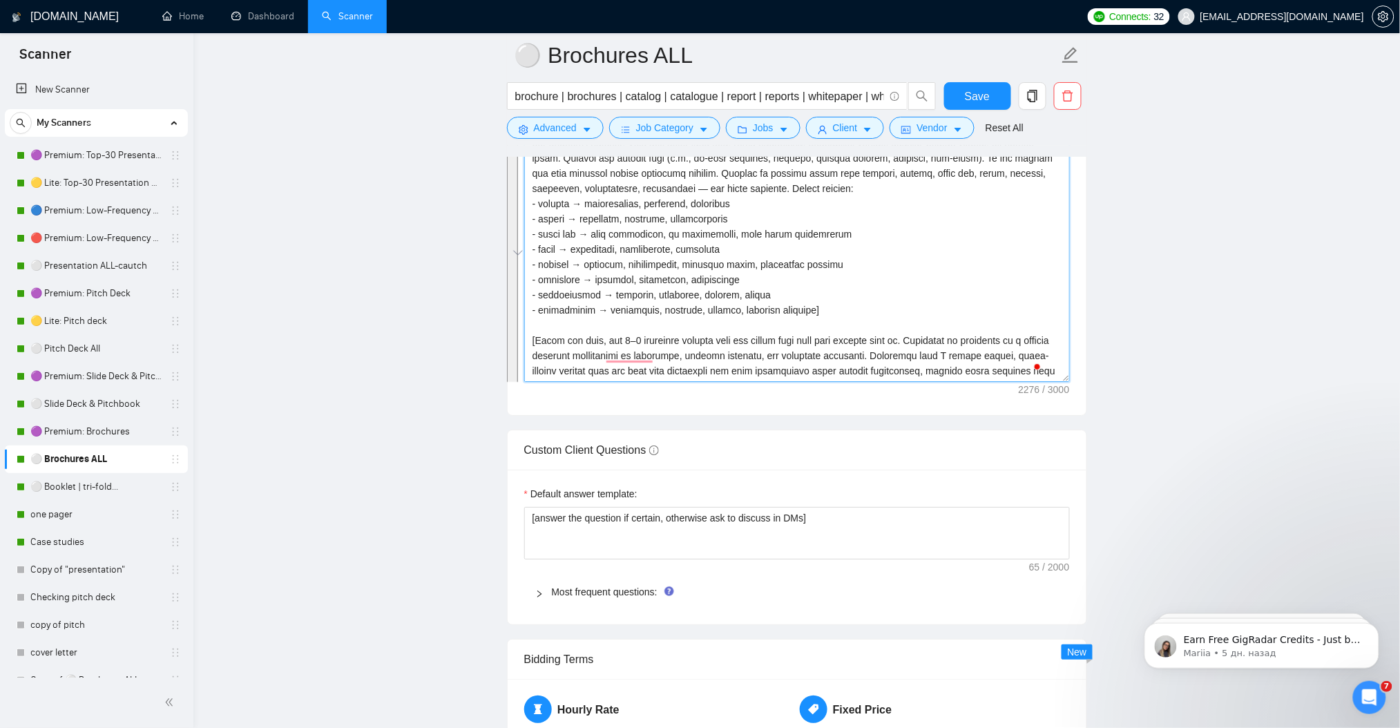
scroll to position [1689, 0]
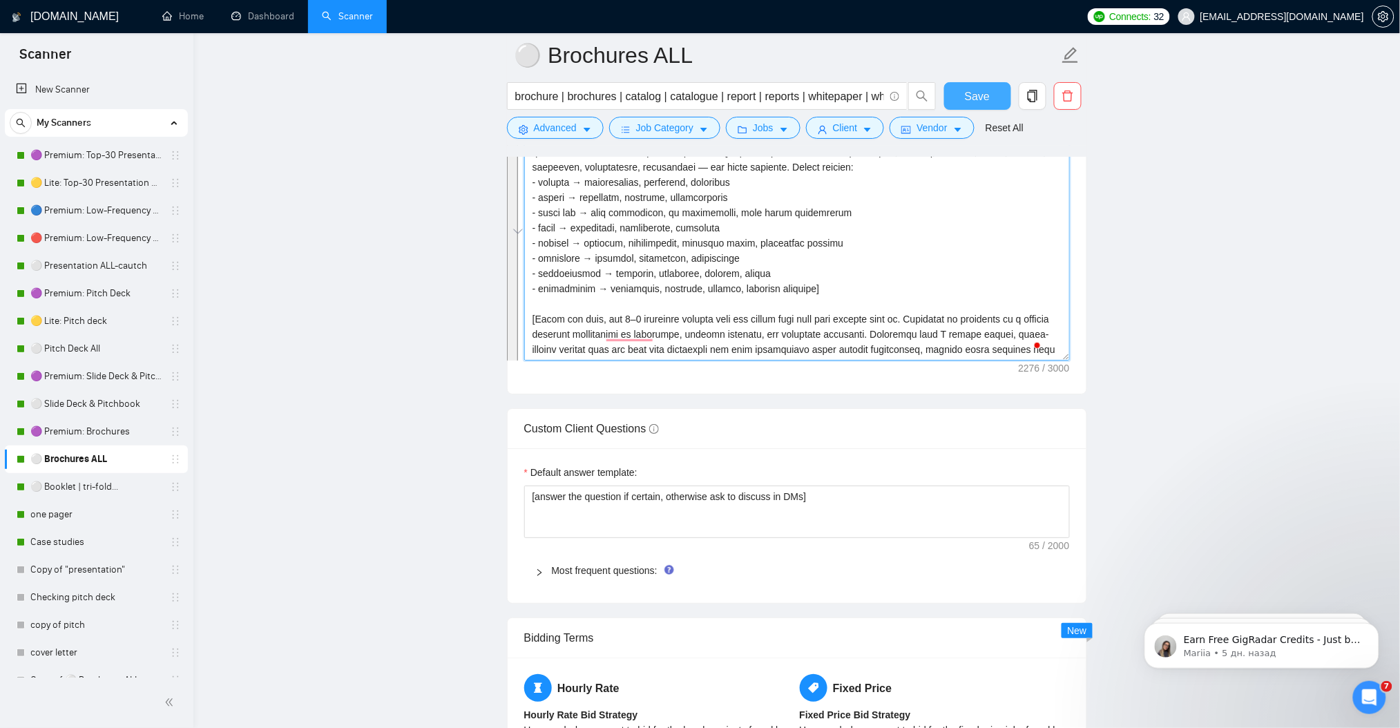
type textarea "[Write a cover letter in English, conversational, engaging, and professional. A…"
click at [985, 93] on span "Save" at bounding box center [977, 96] width 25 height 17
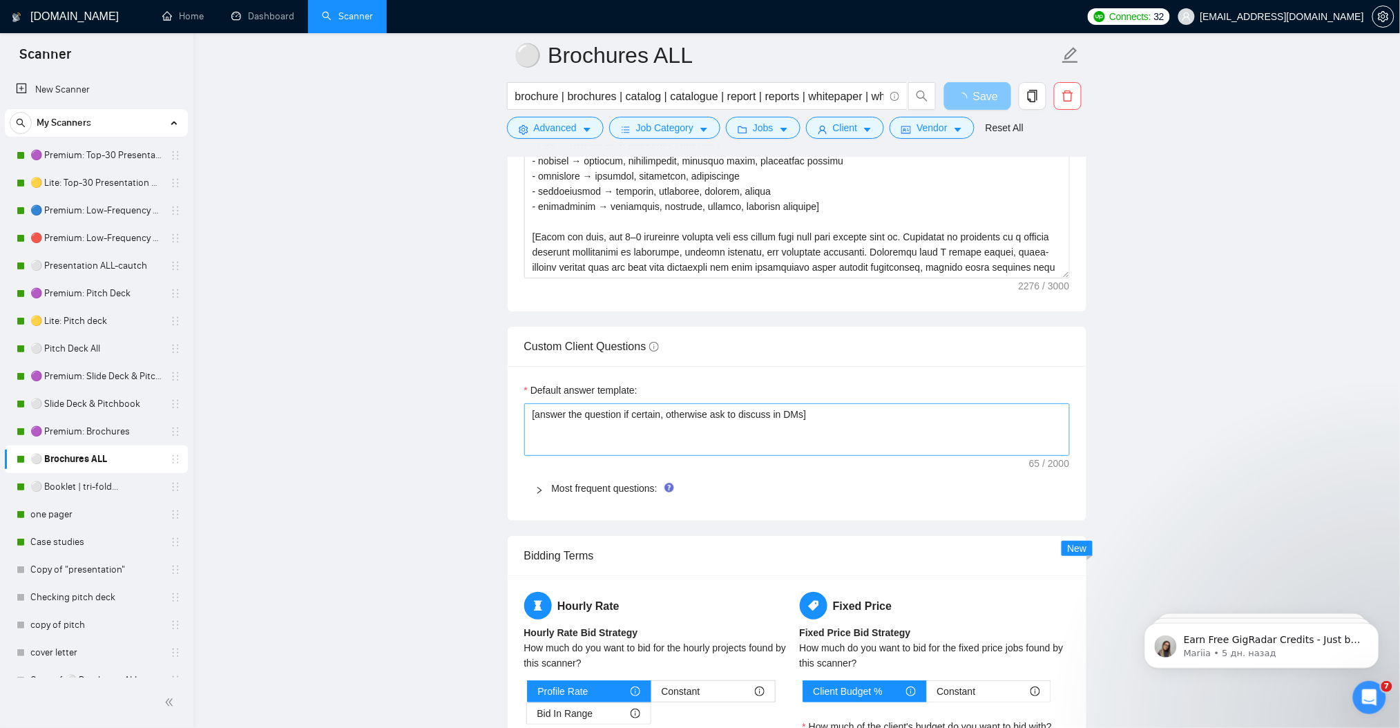
scroll to position [1781, 0]
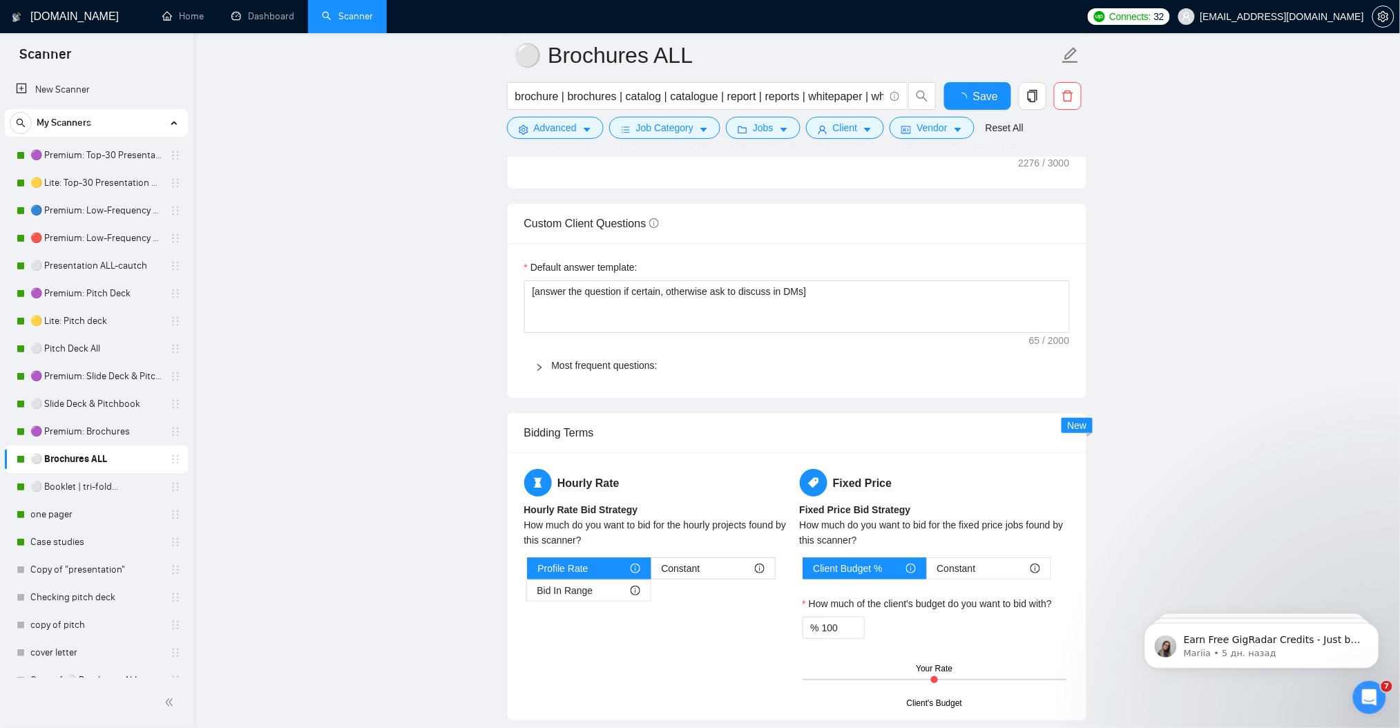
click at [540, 485] on icon "hourglass" at bounding box center [538, 482] width 11 height 11
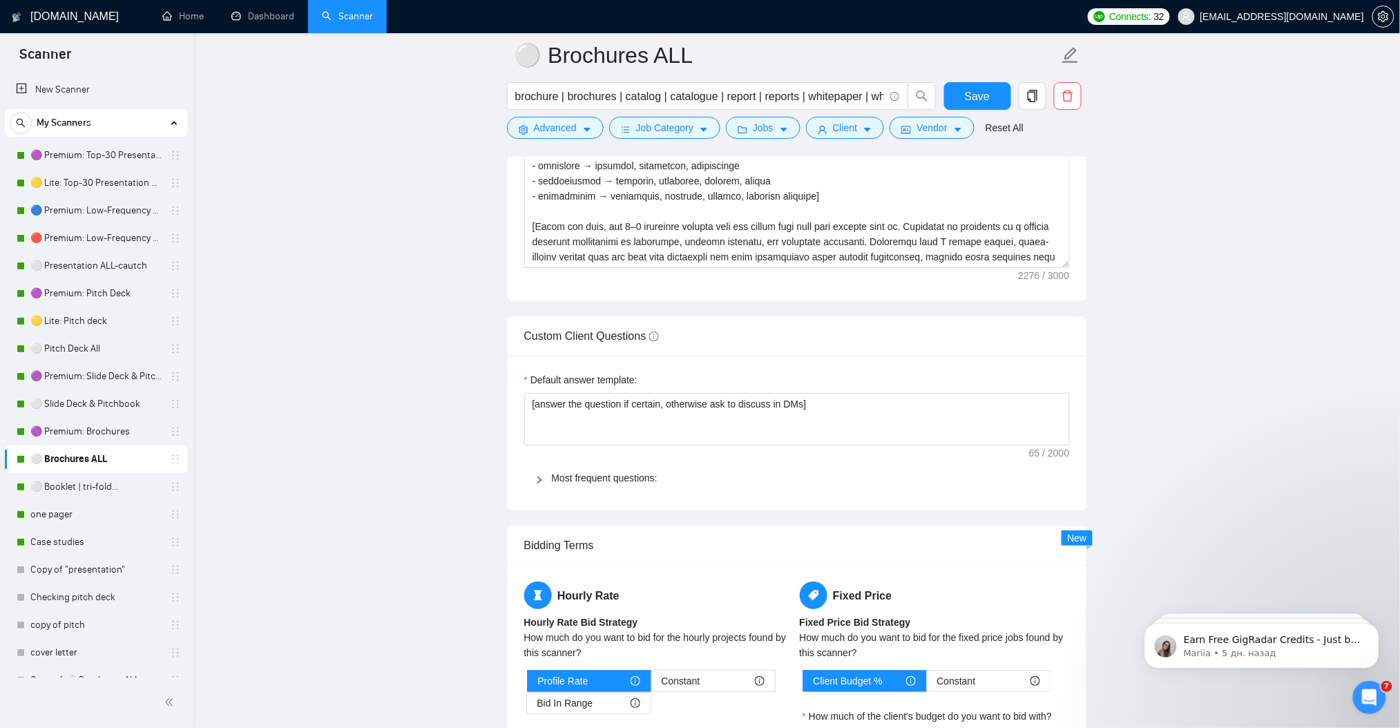
click at [535, 479] on icon "right" at bounding box center [539, 480] width 8 height 8
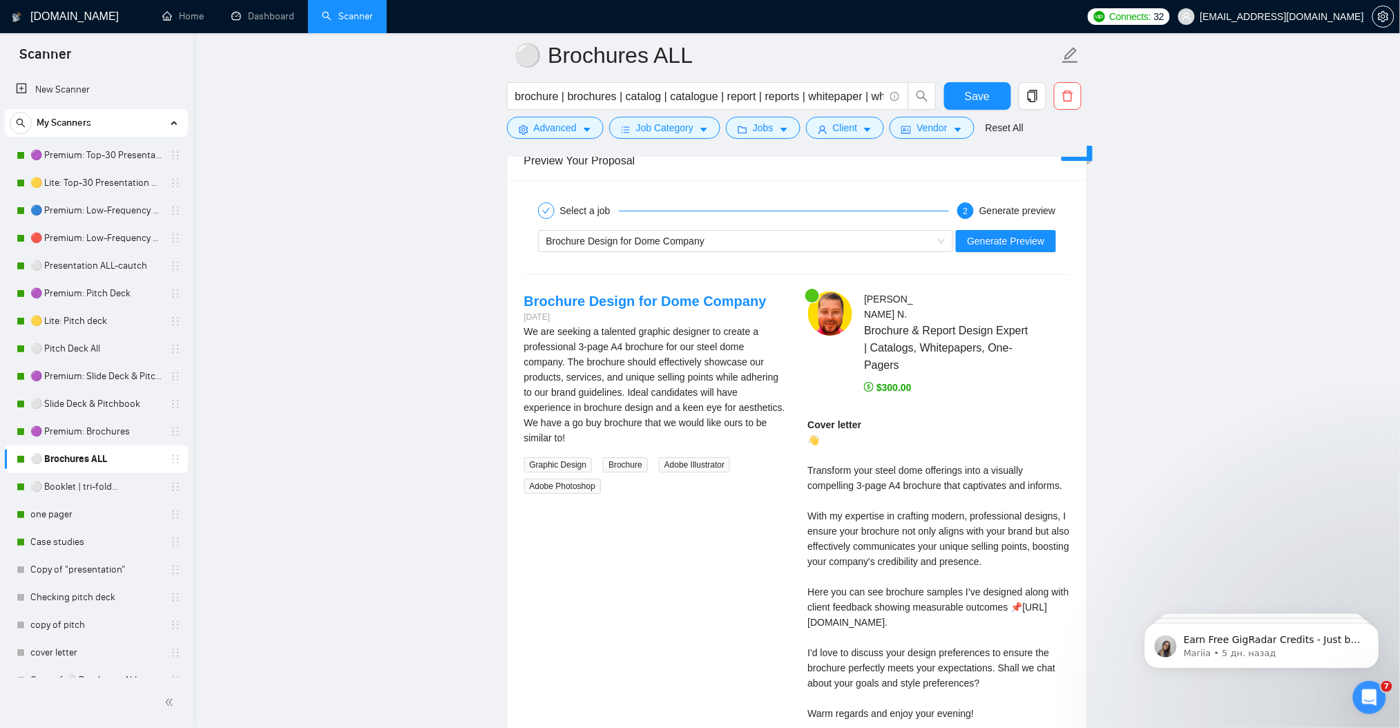
scroll to position [3531, 0]
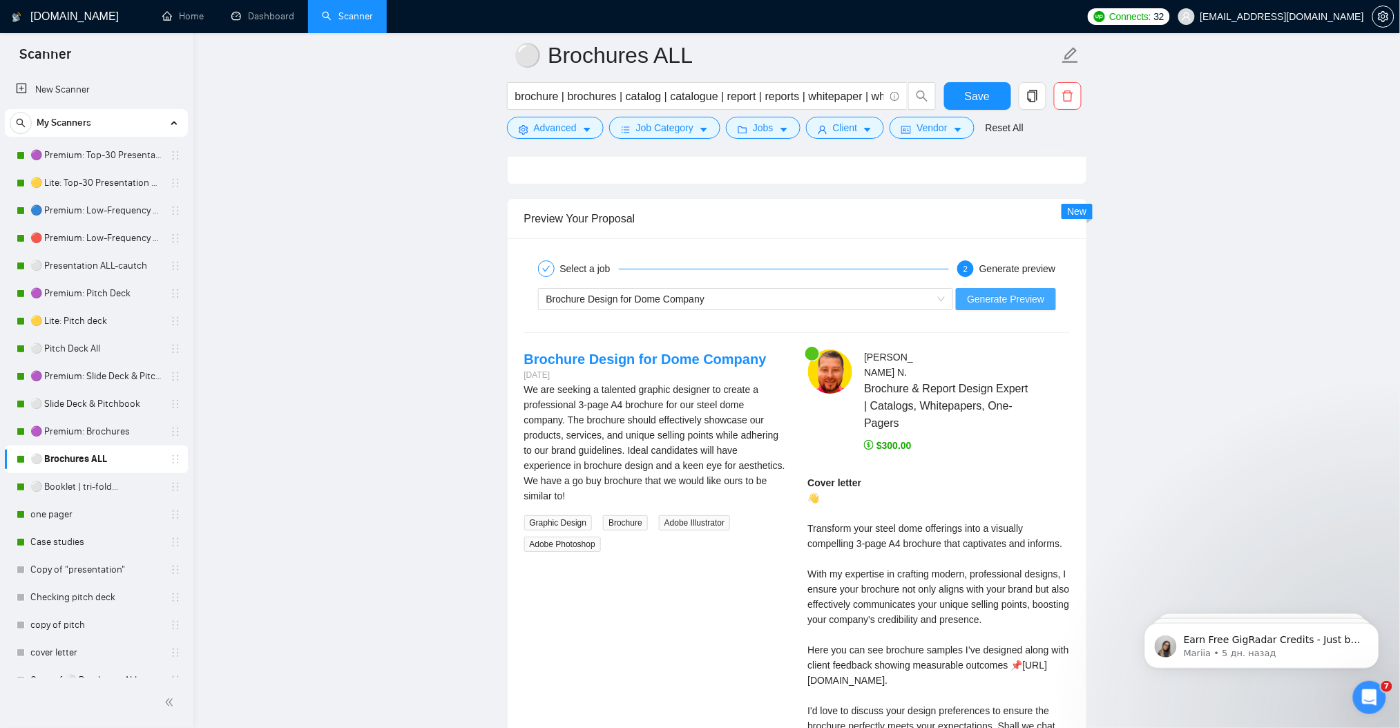
click at [1044, 306] on span "Generate Preview" at bounding box center [1005, 298] width 77 height 15
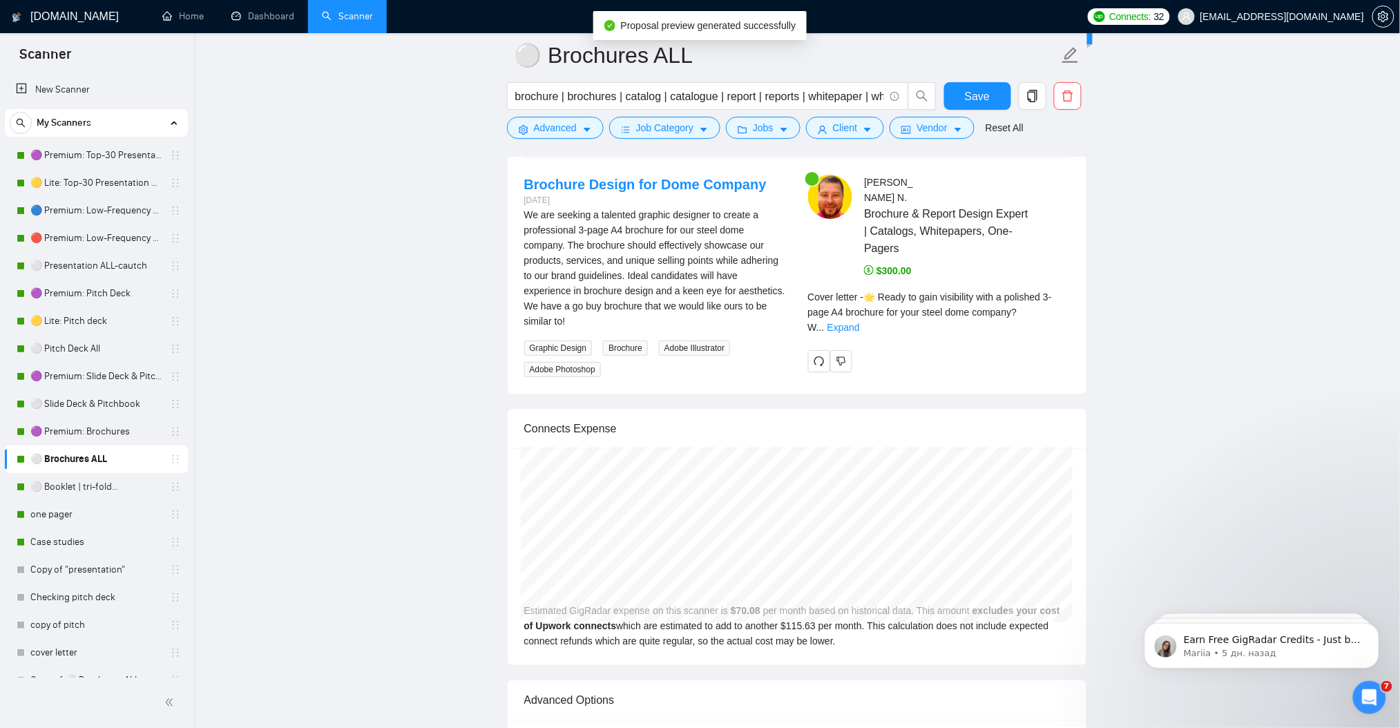
scroll to position [3715, 0]
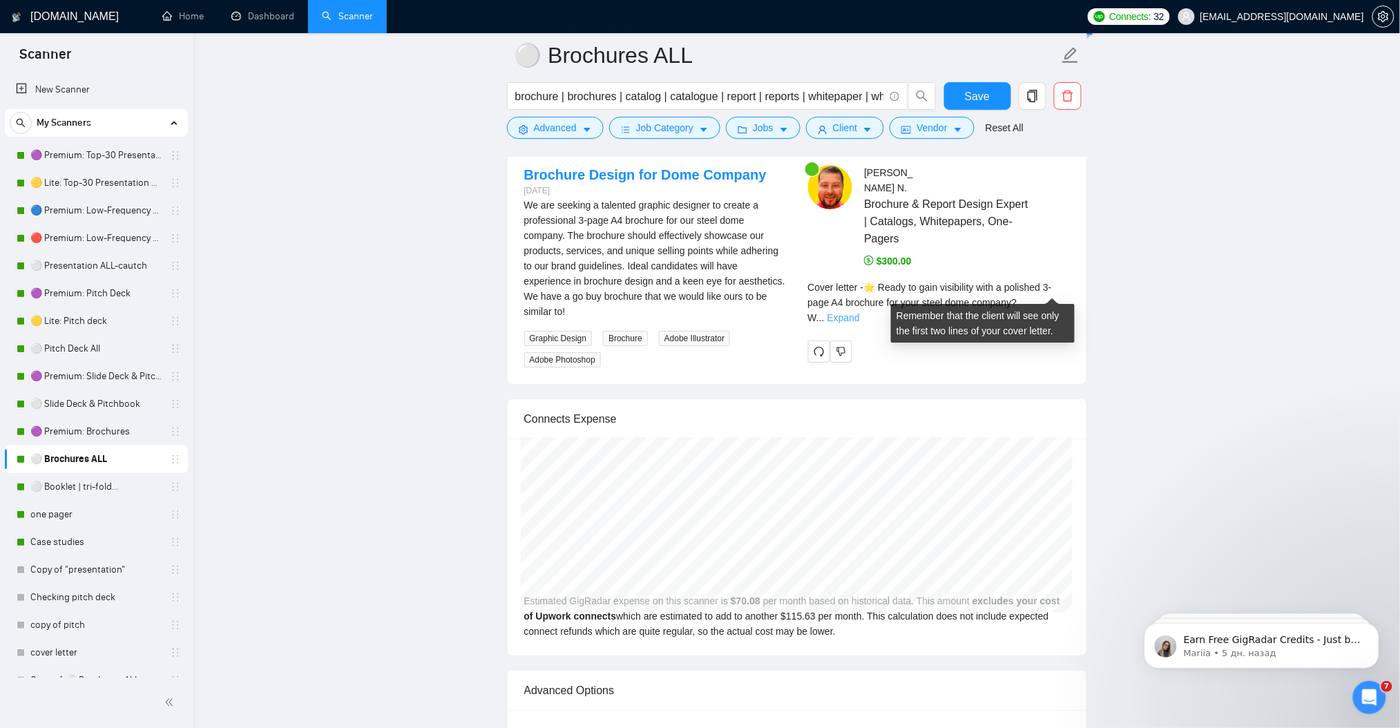
click at [860, 312] on link "Expand" at bounding box center [843, 317] width 32 height 11
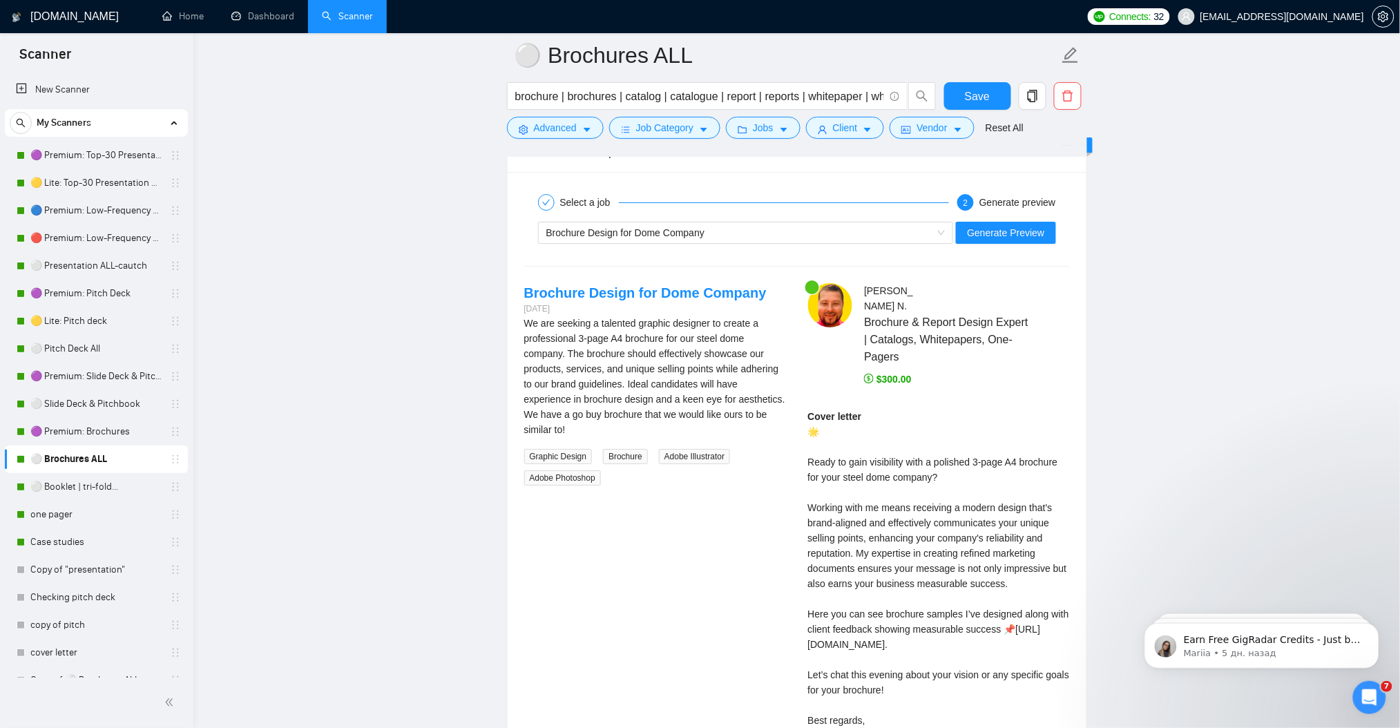
scroll to position [3531, 0]
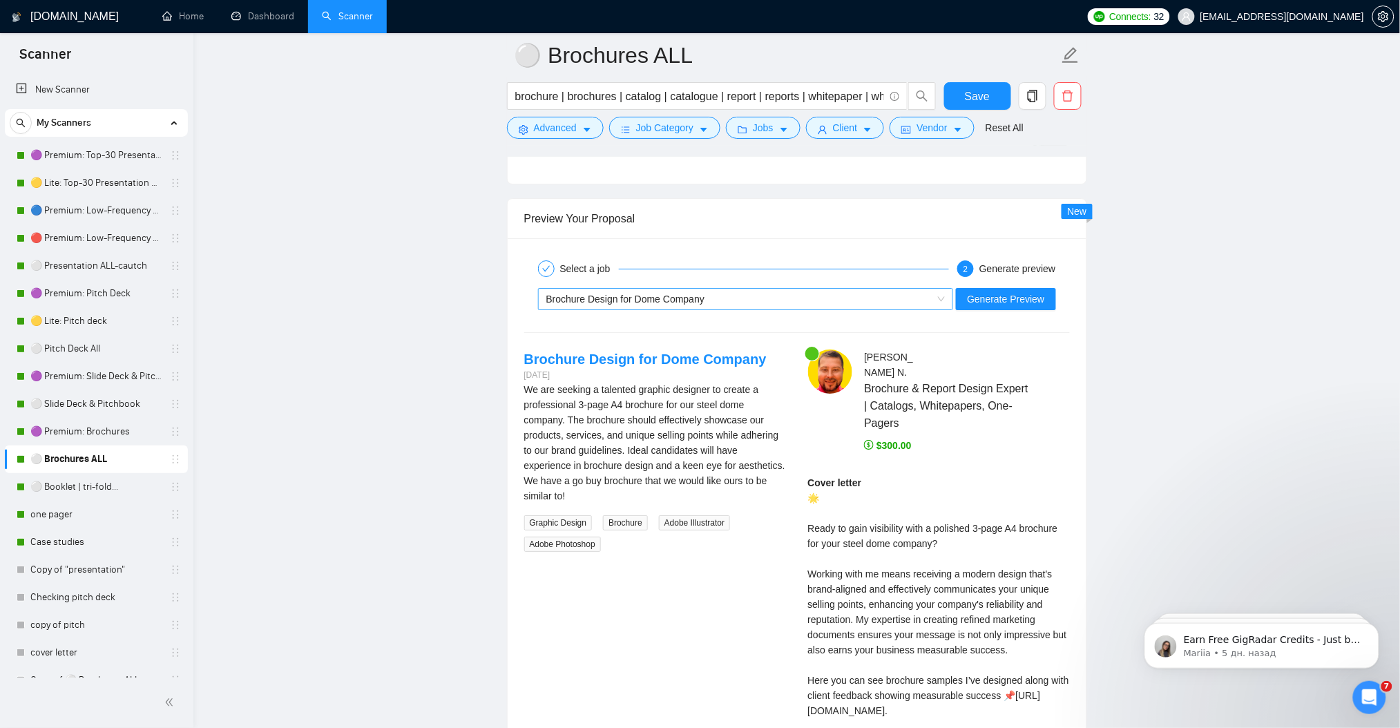
click at [631, 297] on span "Brochure Design for Dome Company" at bounding box center [625, 299] width 159 height 11
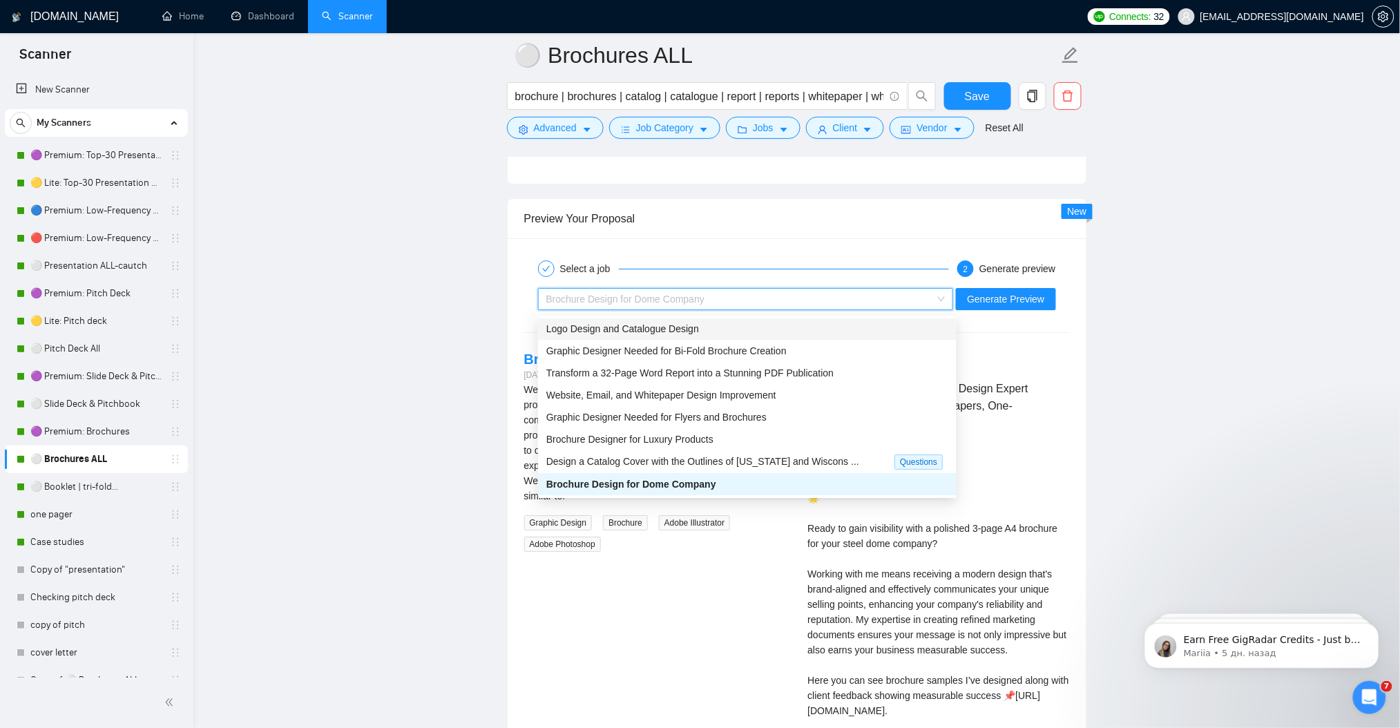
click at [656, 331] on span "Logo Design and Catalogue Design" at bounding box center [622, 328] width 153 height 11
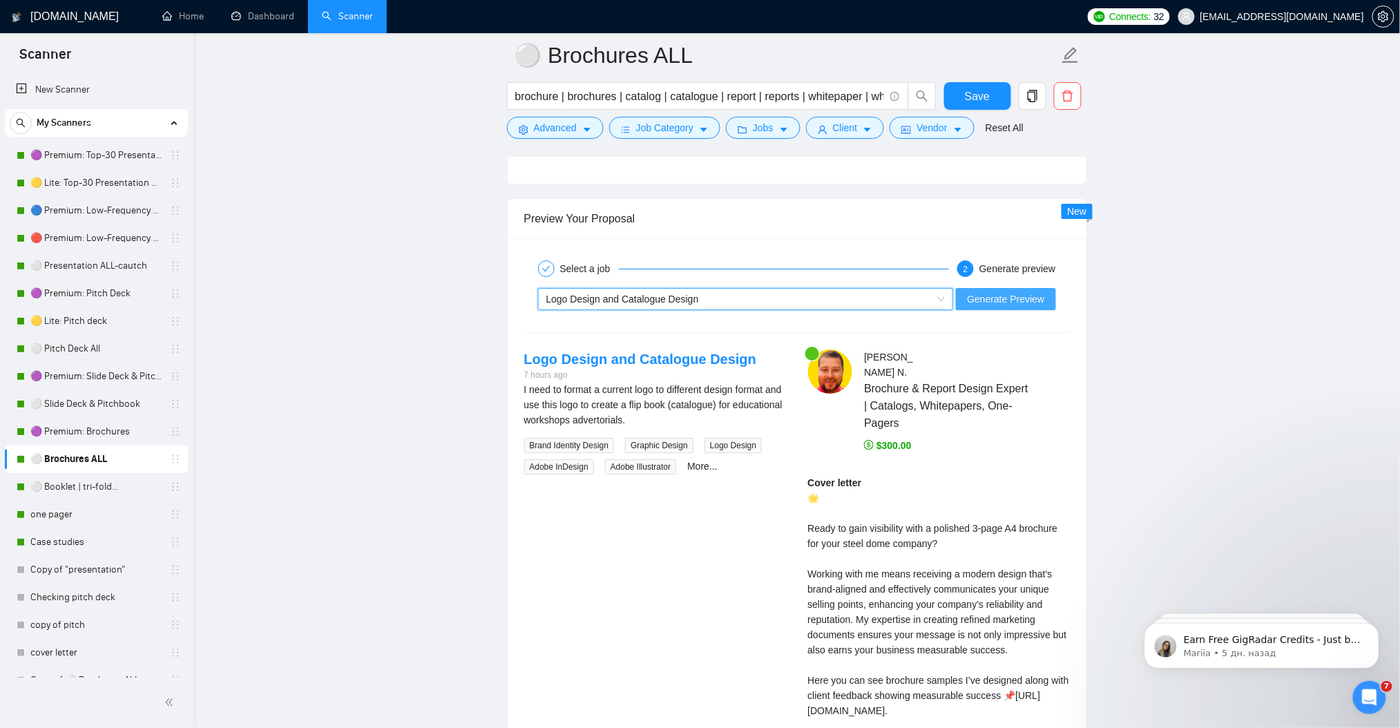
click at [1010, 302] on span "Generate Preview" at bounding box center [1005, 298] width 77 height 15
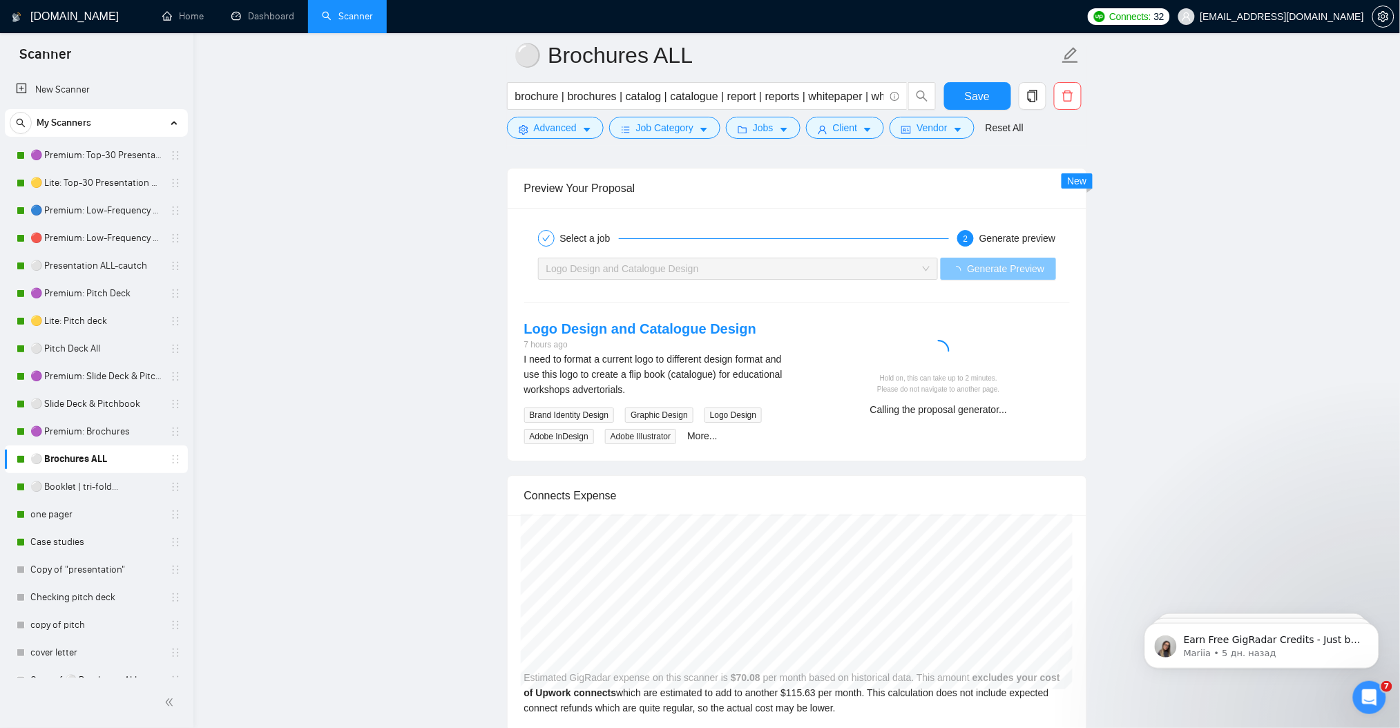
scroll to position [3623, 0]
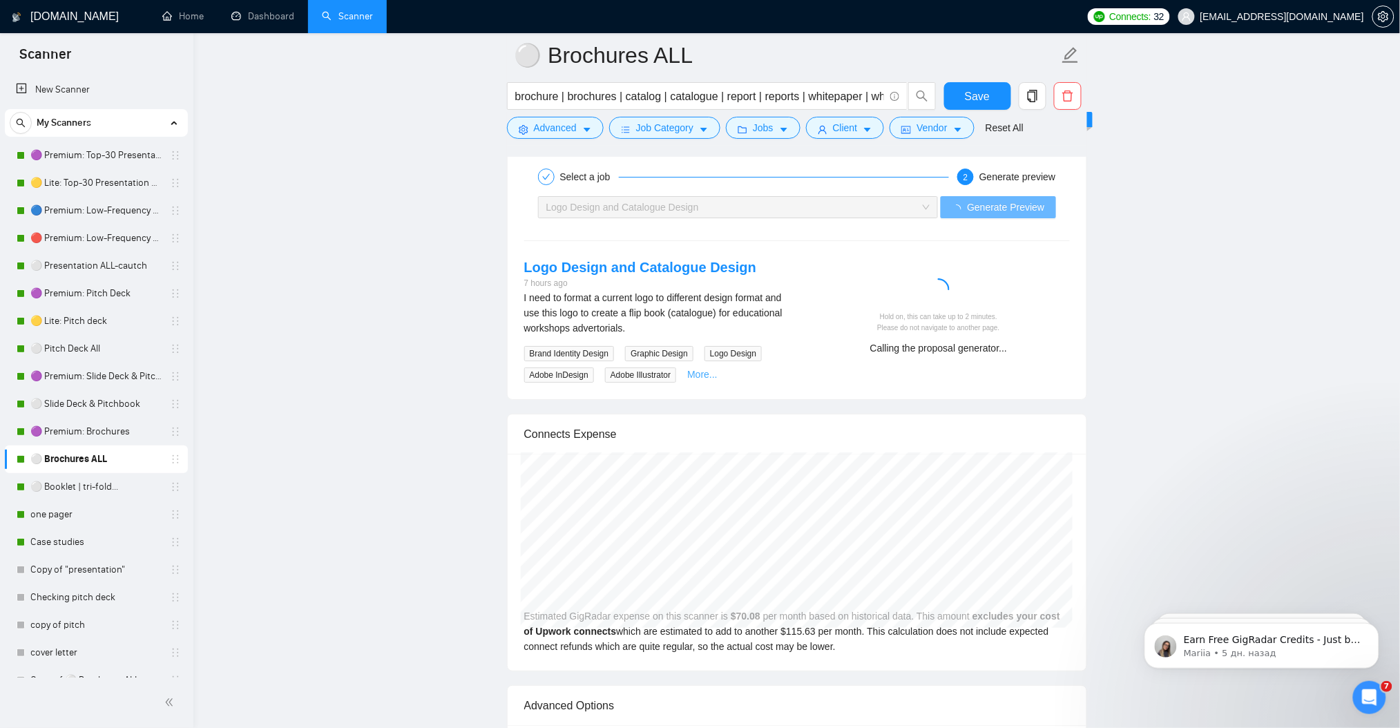
click at [696, 375] on link "More..." at bounding box center [702, 374] width 30 height 11
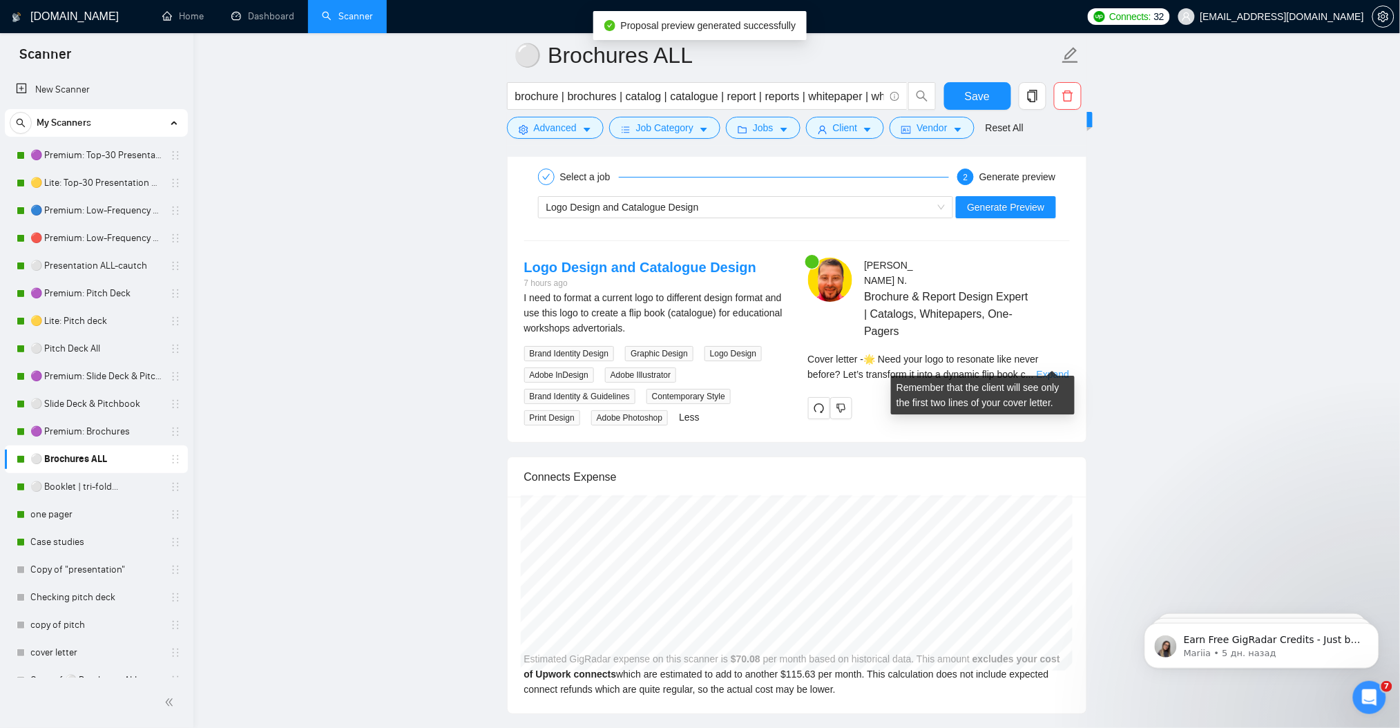
click at [1048, 369] on link "Expand" at bounding box center [1053, 374] width 32 height 11
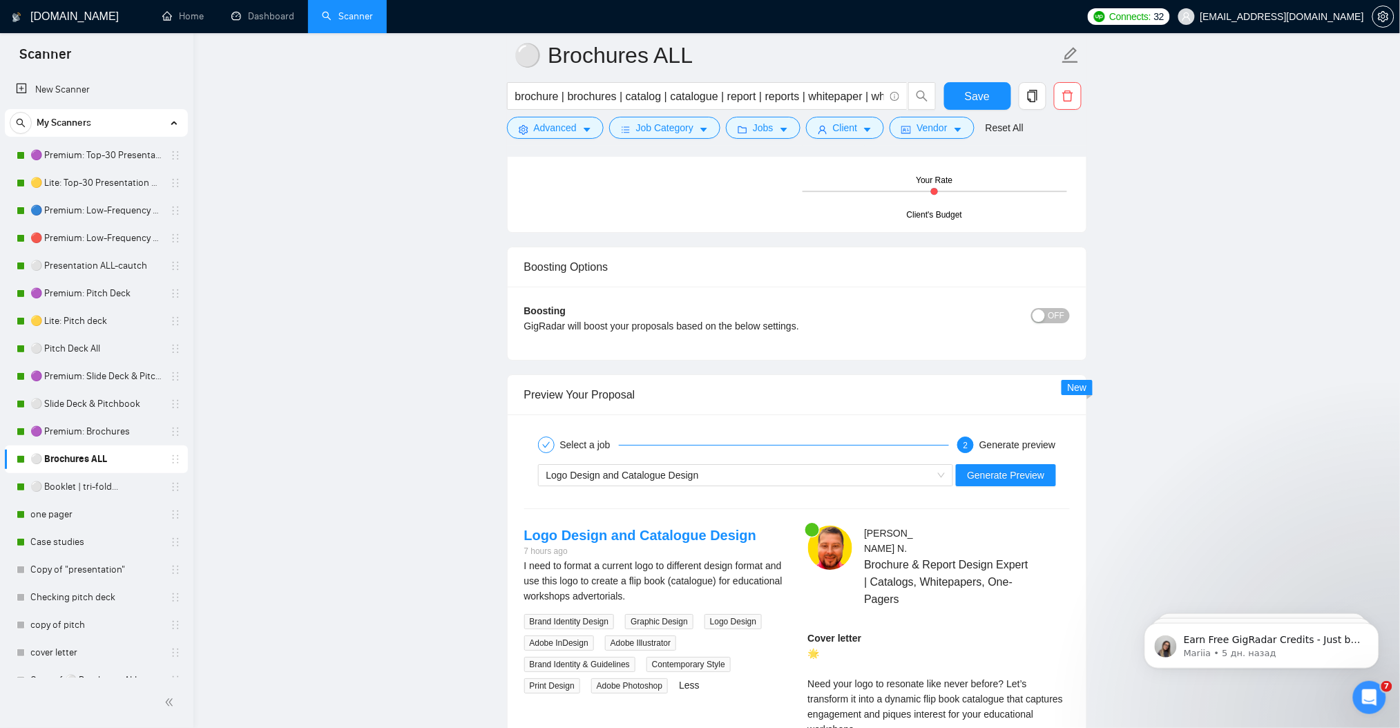
scroll to position [3347, 0]
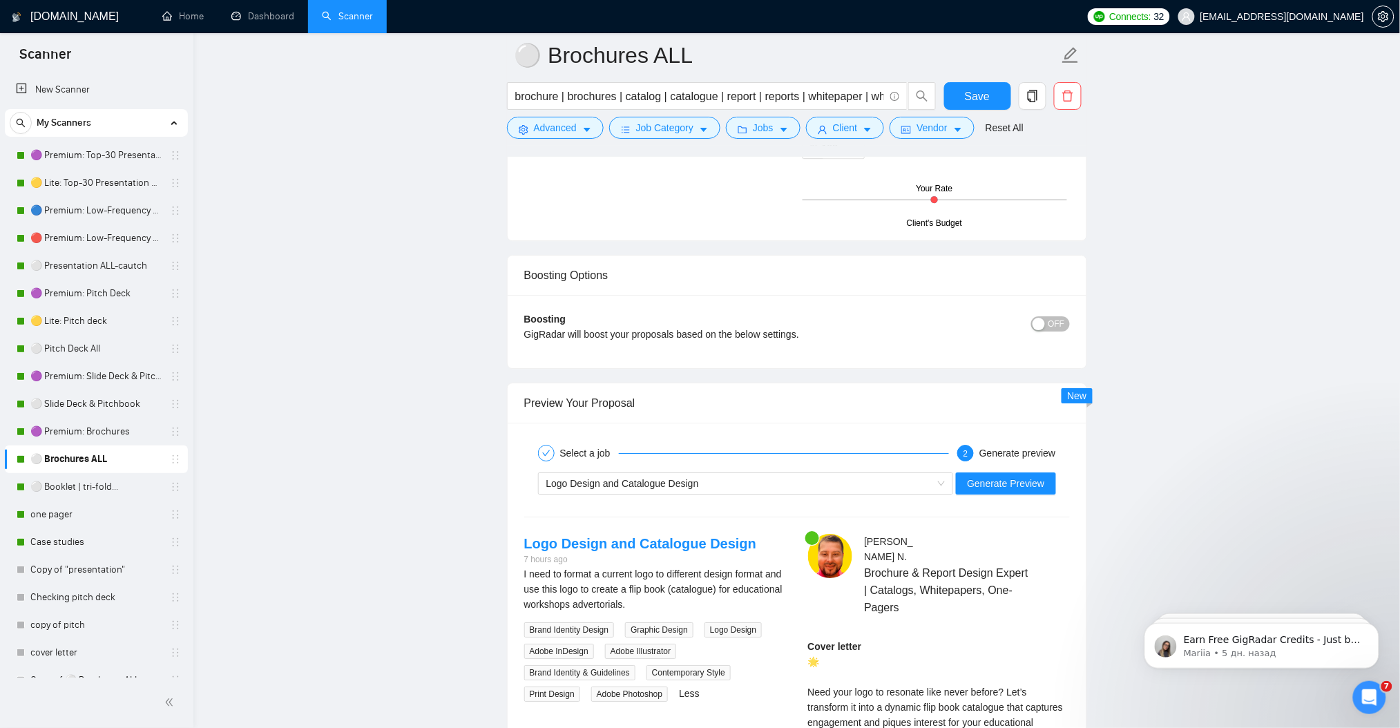
click at [666, 473] on div "Logo Design and Catalogue Design Generate Preview" at bounding box center [797, 483] width 548 height 33
click at [667, 478] on div "Logo Design and Catalogue Design" at bounding box center [739, 483] width 387 height 21
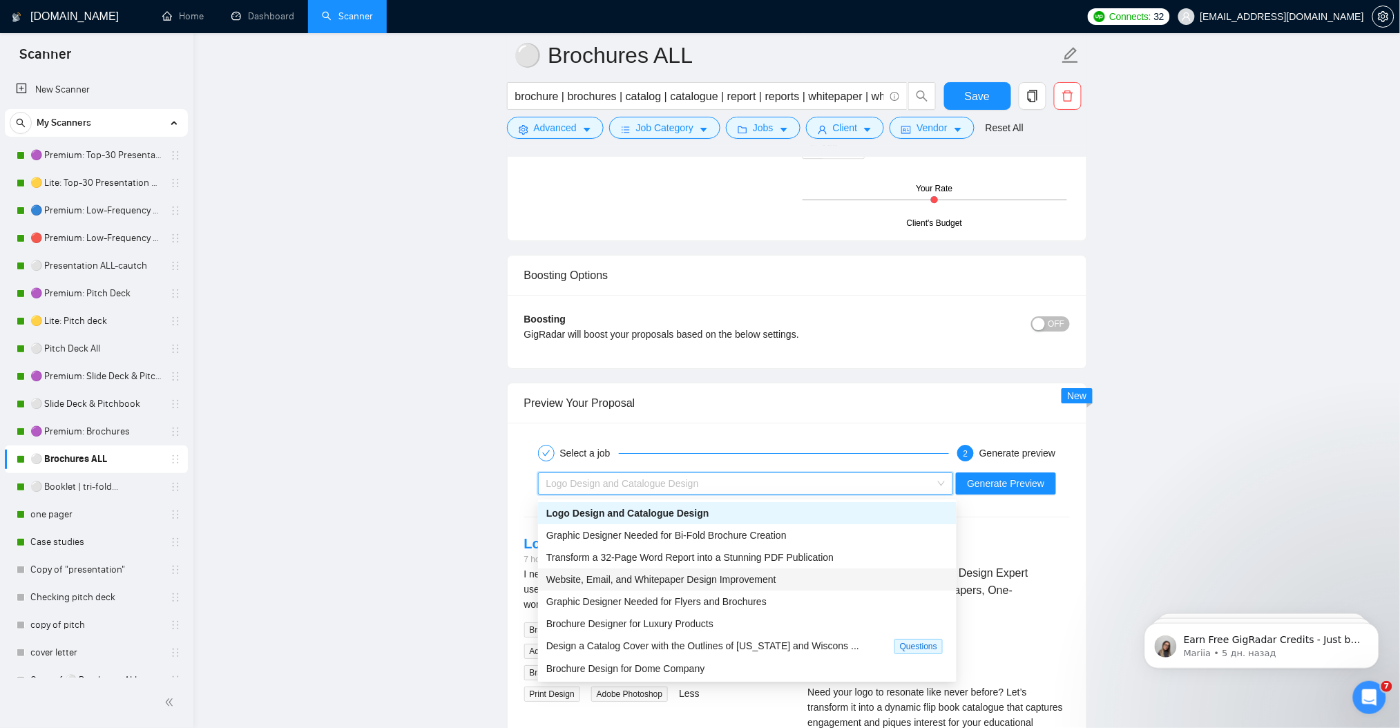
click at [794, 584] on div "Website, Email, and Whitepaper Design Improvement" at bounding box center [747, 579] width 402 height 15
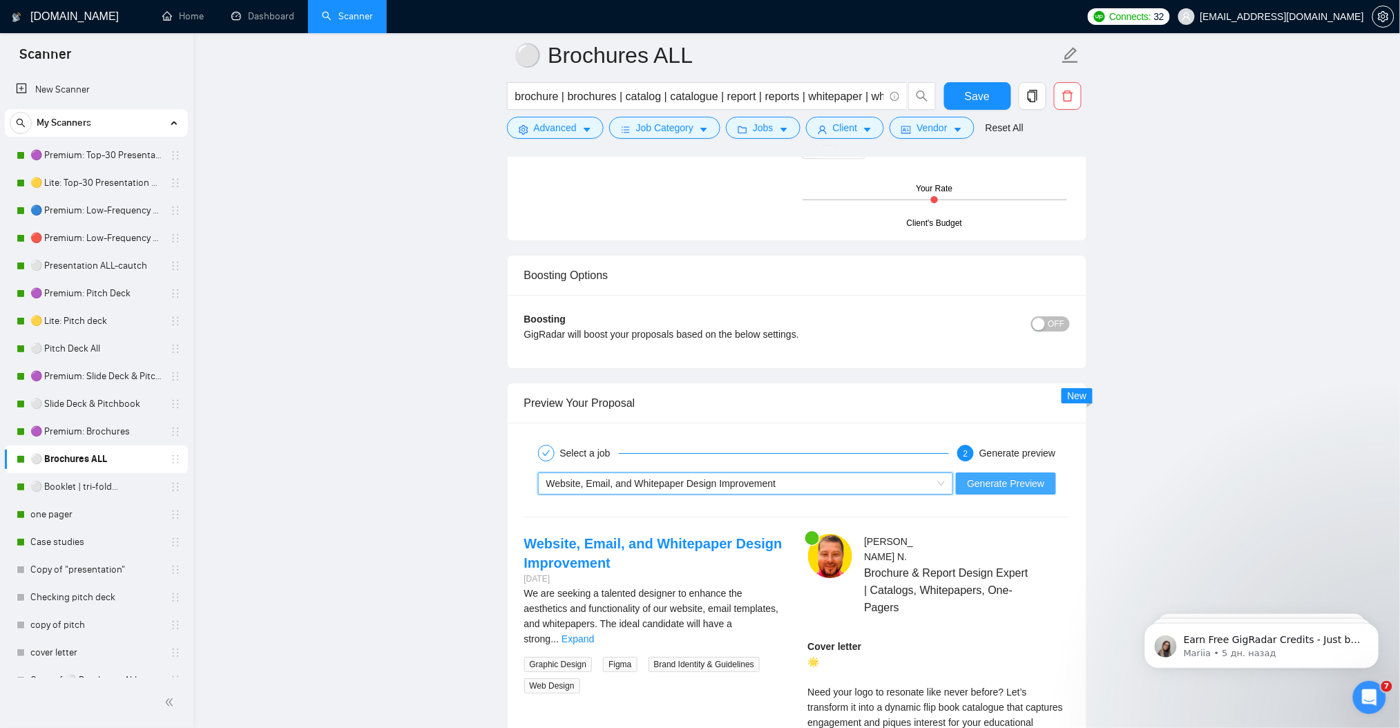
click at [1000, 484] on span "Generate Preview" at bounding box center [1005, 483] width 77 height 15
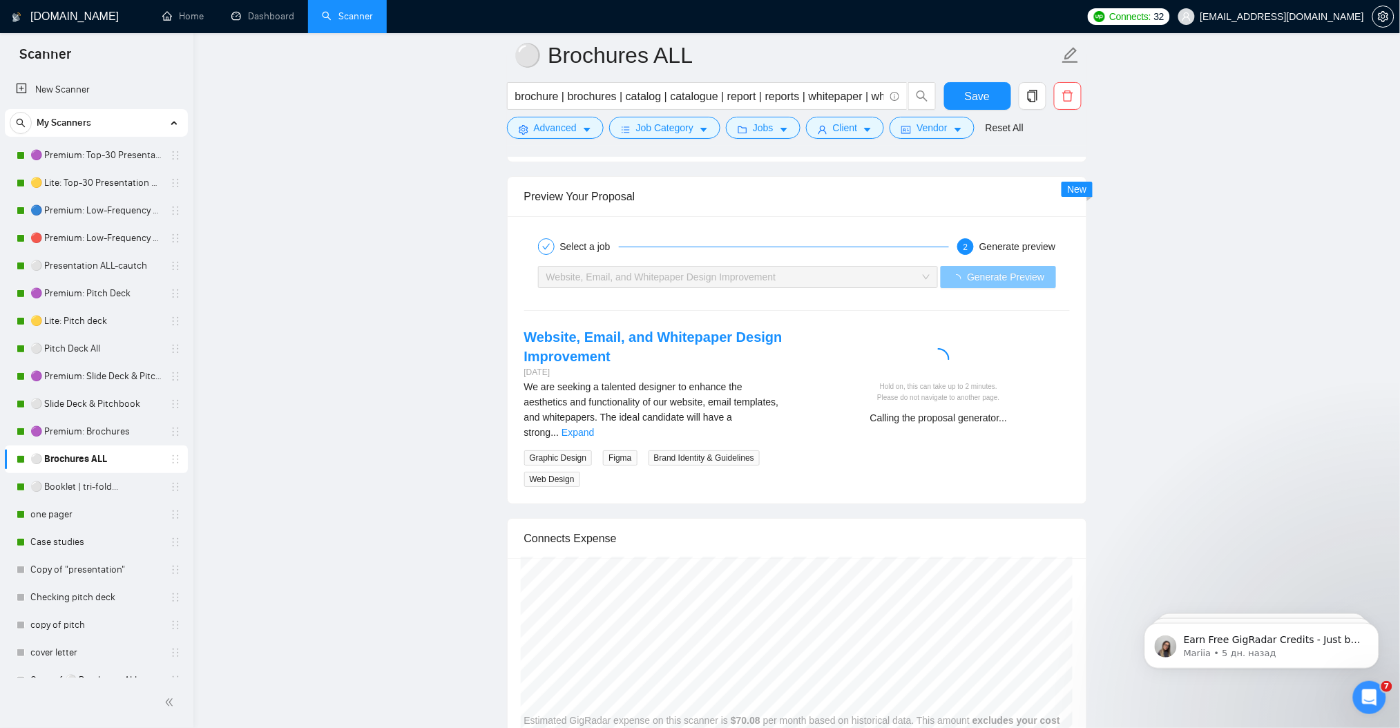
scroll to position [3623, 0]
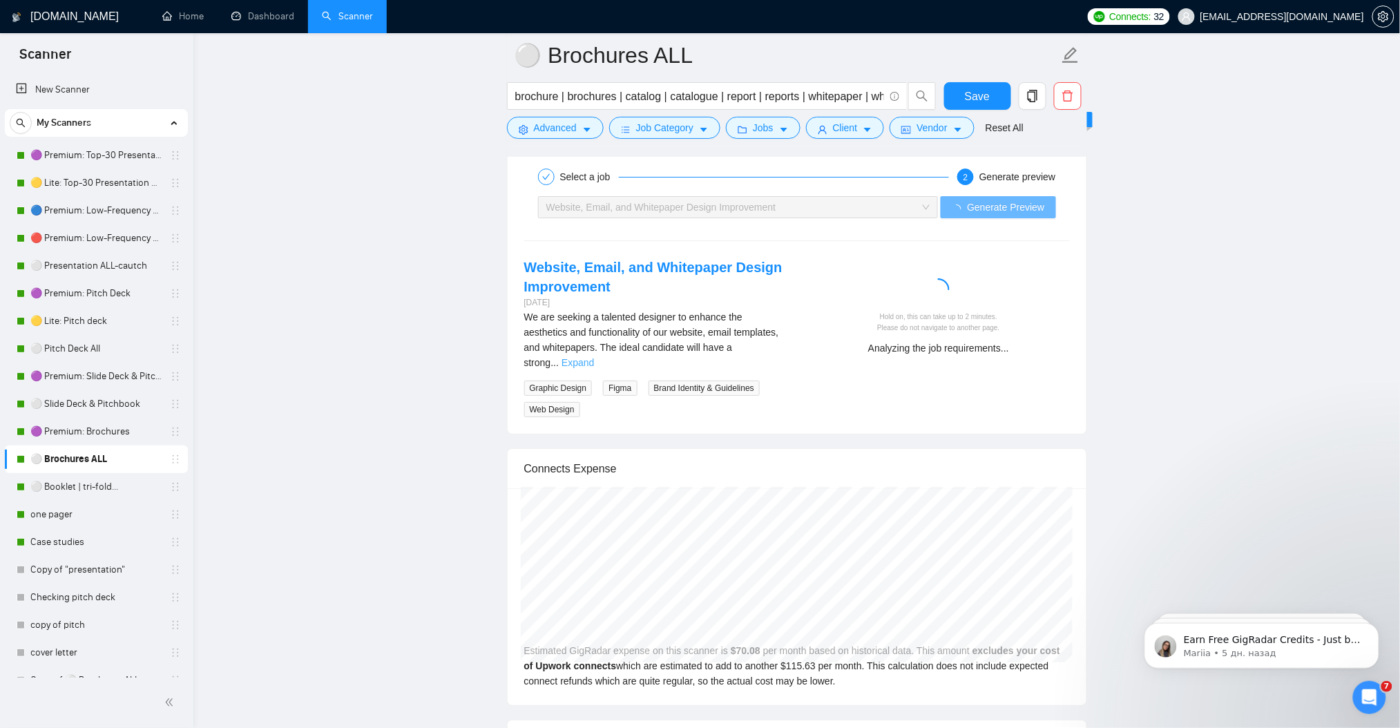
click at [594, 357] on link "Expand" at bounding box center [578, 362] width 32 height 11
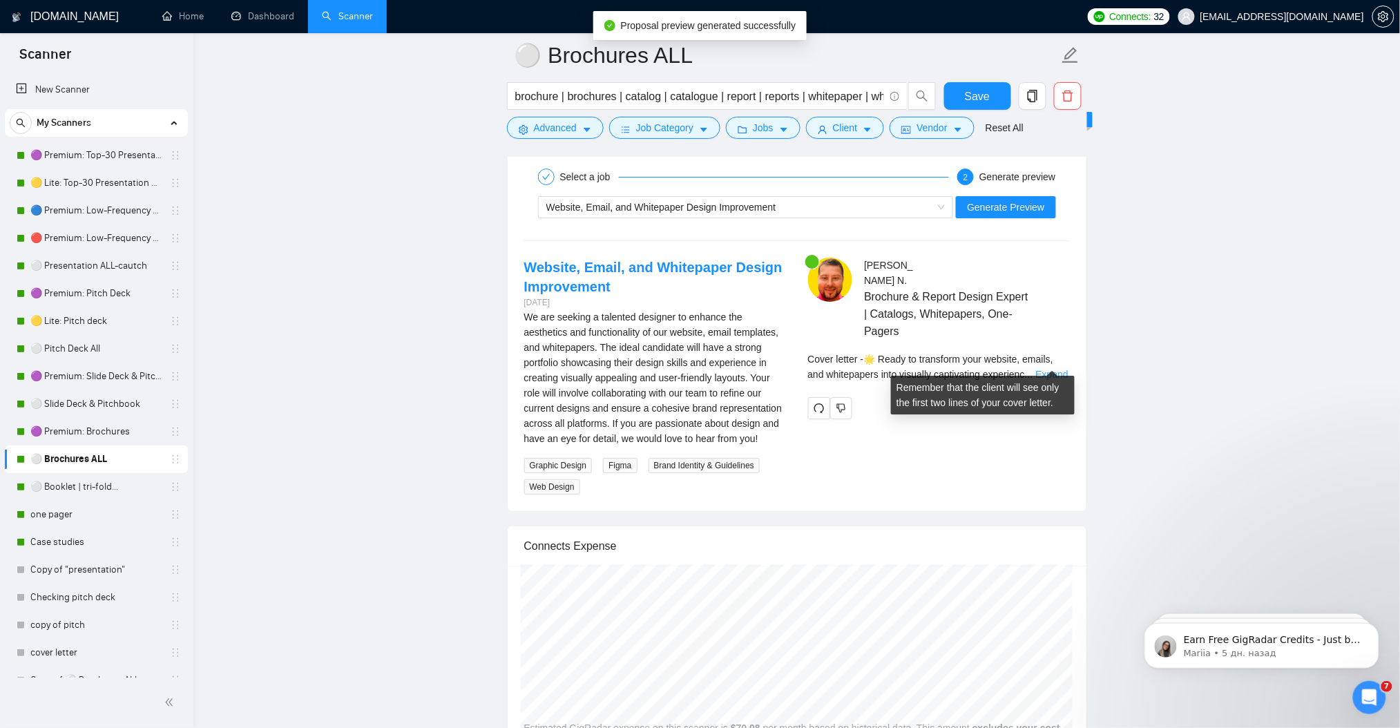
click at [1052, 369] on link "Expand" at bounding box center [1052, 374] width 32 height 11
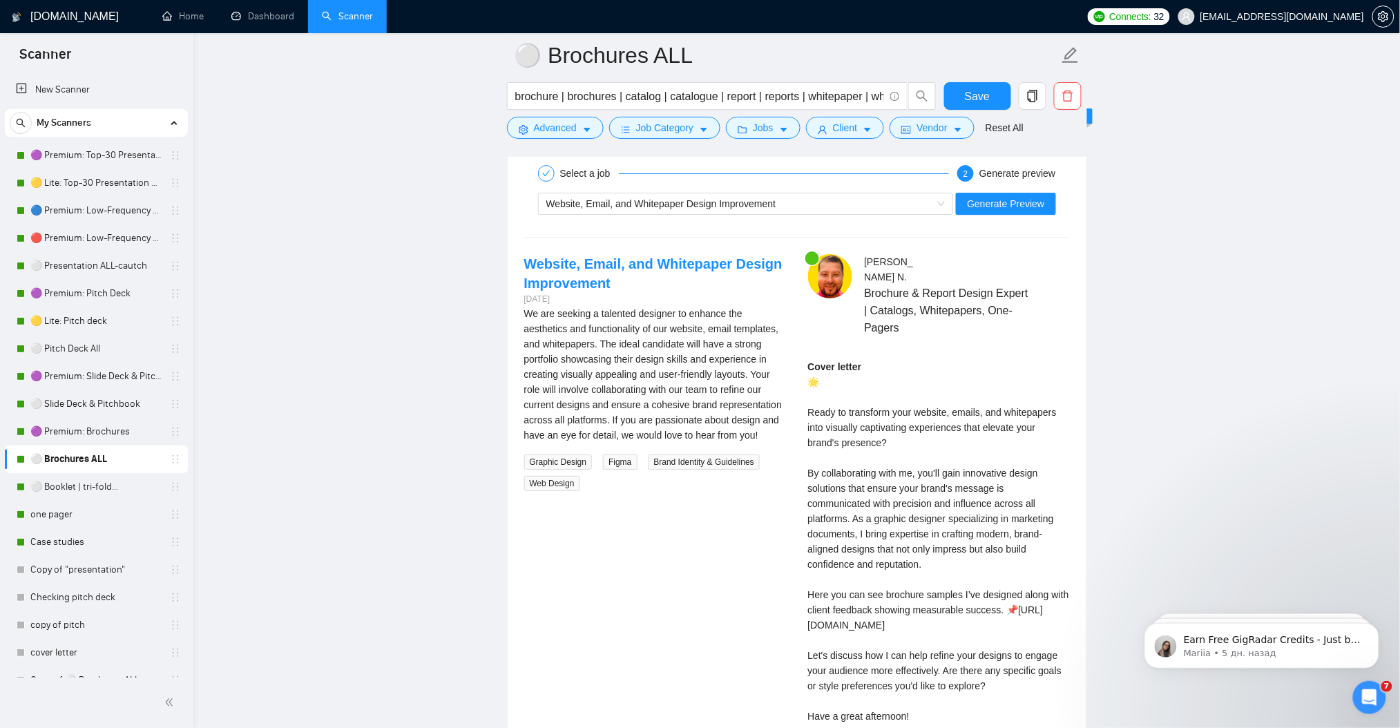
scroll to position [3347, 0]
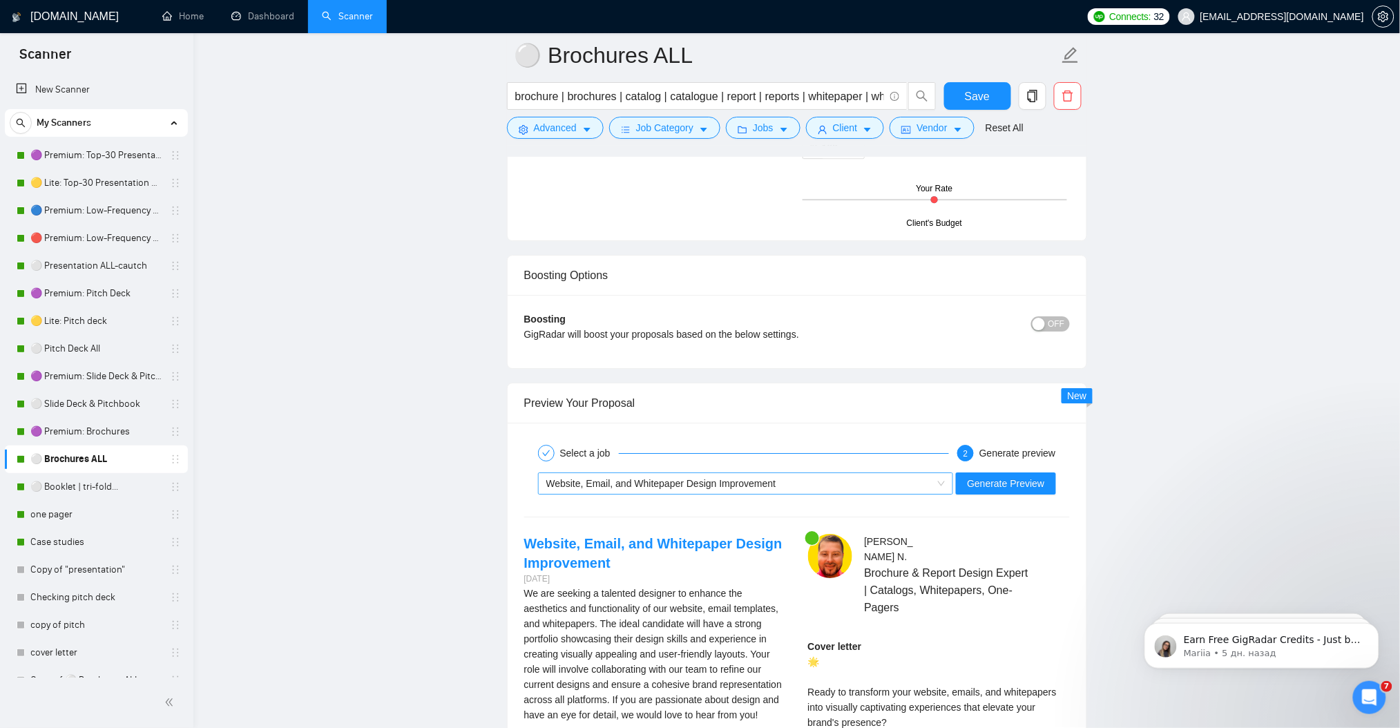
click at [637, 476] on div "Website, Email, and Whitepaper Design Improvement" at bounding box center [739, 483] width 387 height 21
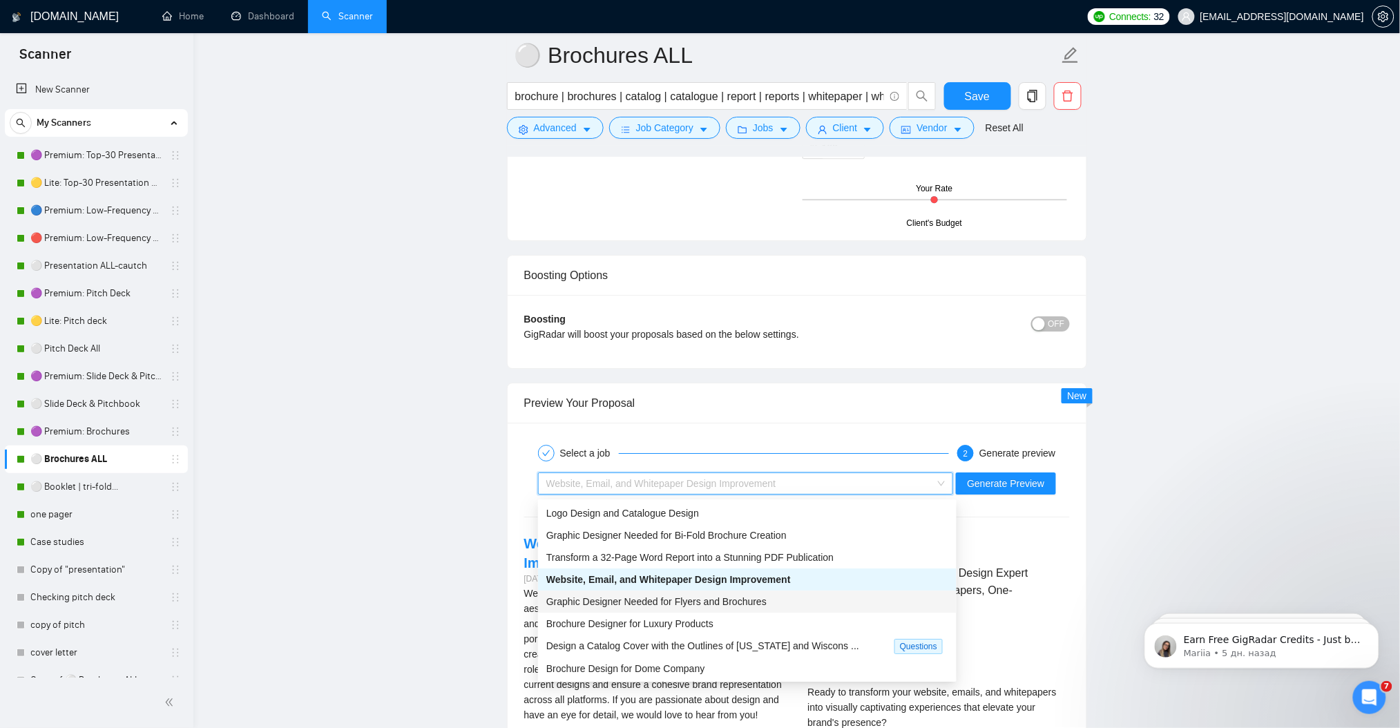
click at [764, 601] on div "Graphic Designer Needed for Flyers and Brochures" at bounding box center [747, 601] width 402 height 15
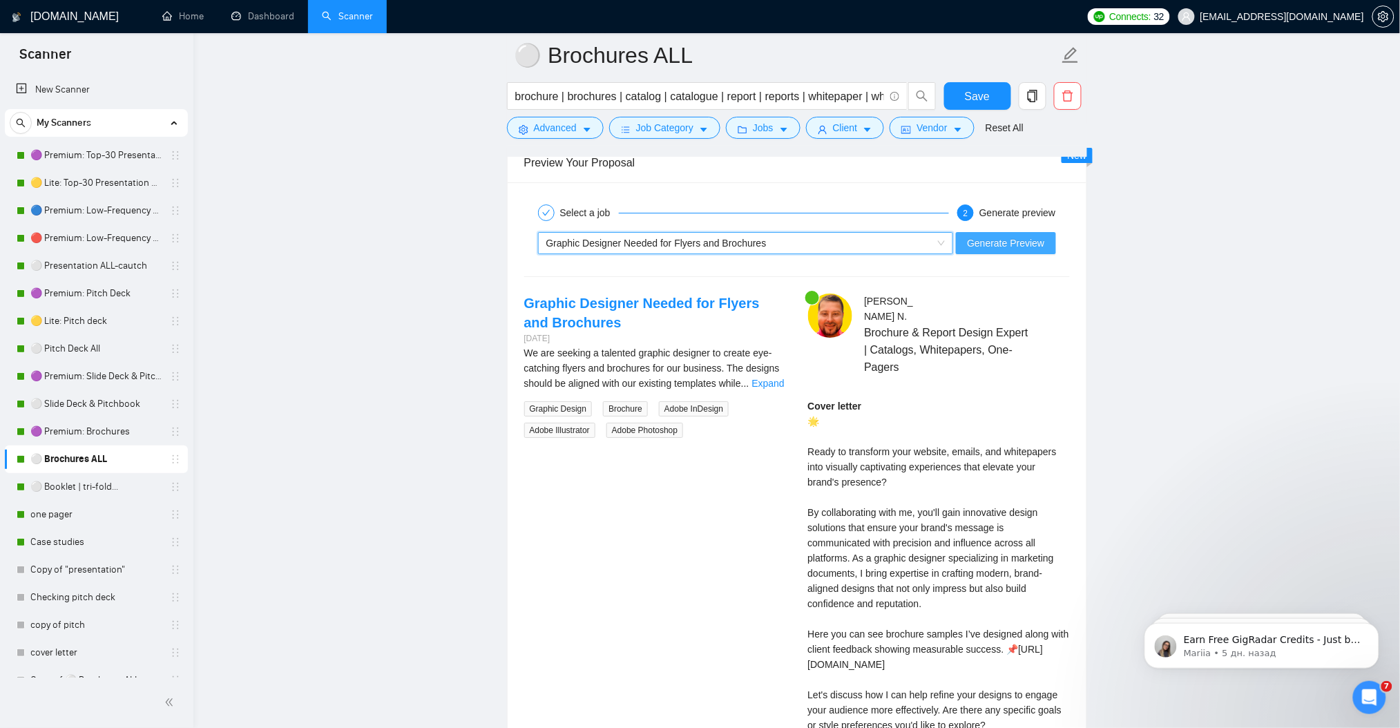
scroll to position [3531, 0]
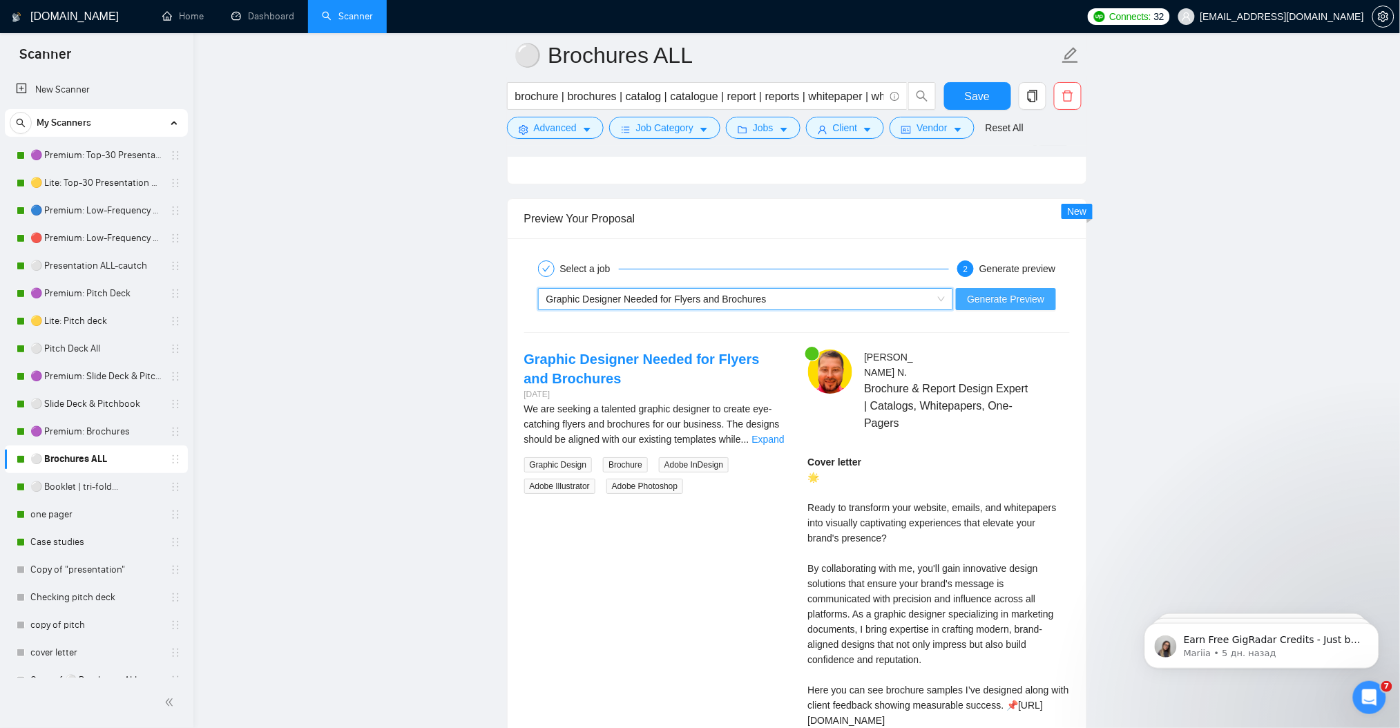
click at [1017, 298] on span "Generate Preview" at bounding box center [1005, 298] width 77 height 15
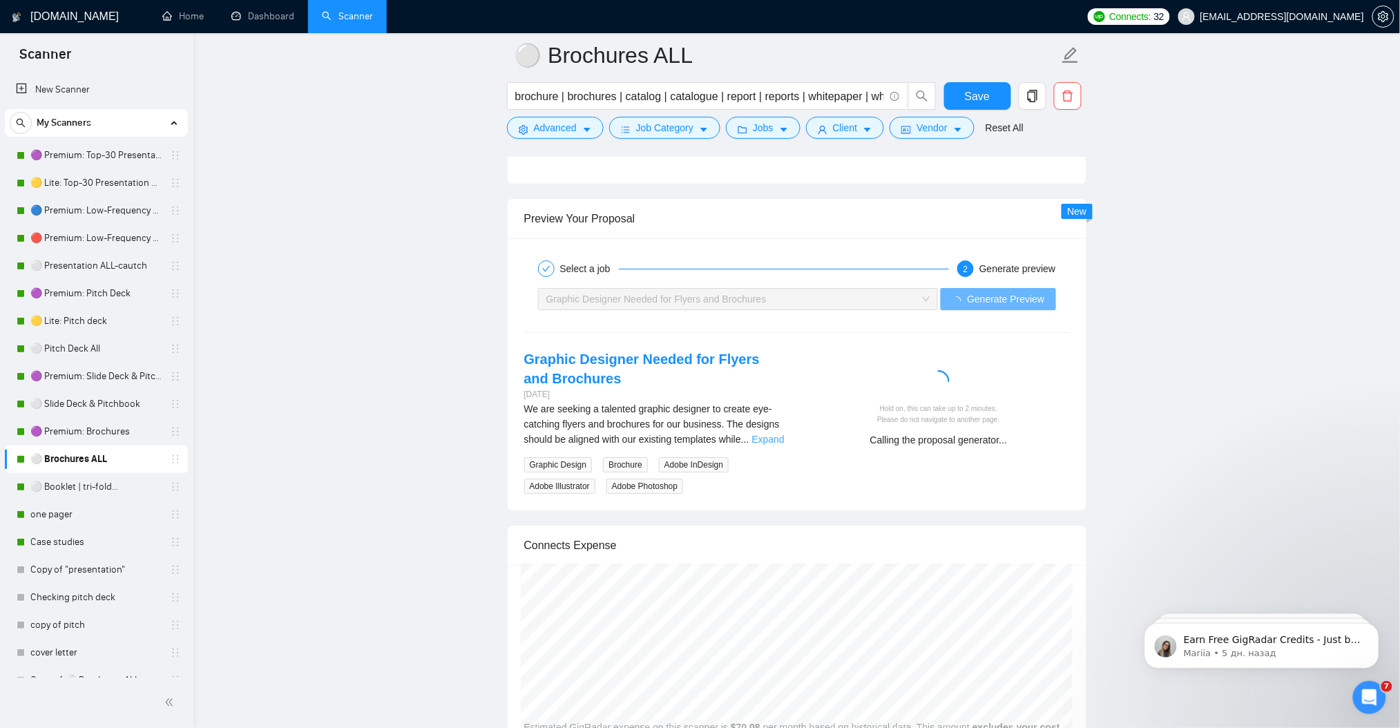
click at [758, 445] on link "Expand" at bounding box center [768, 439] width 32 height 11
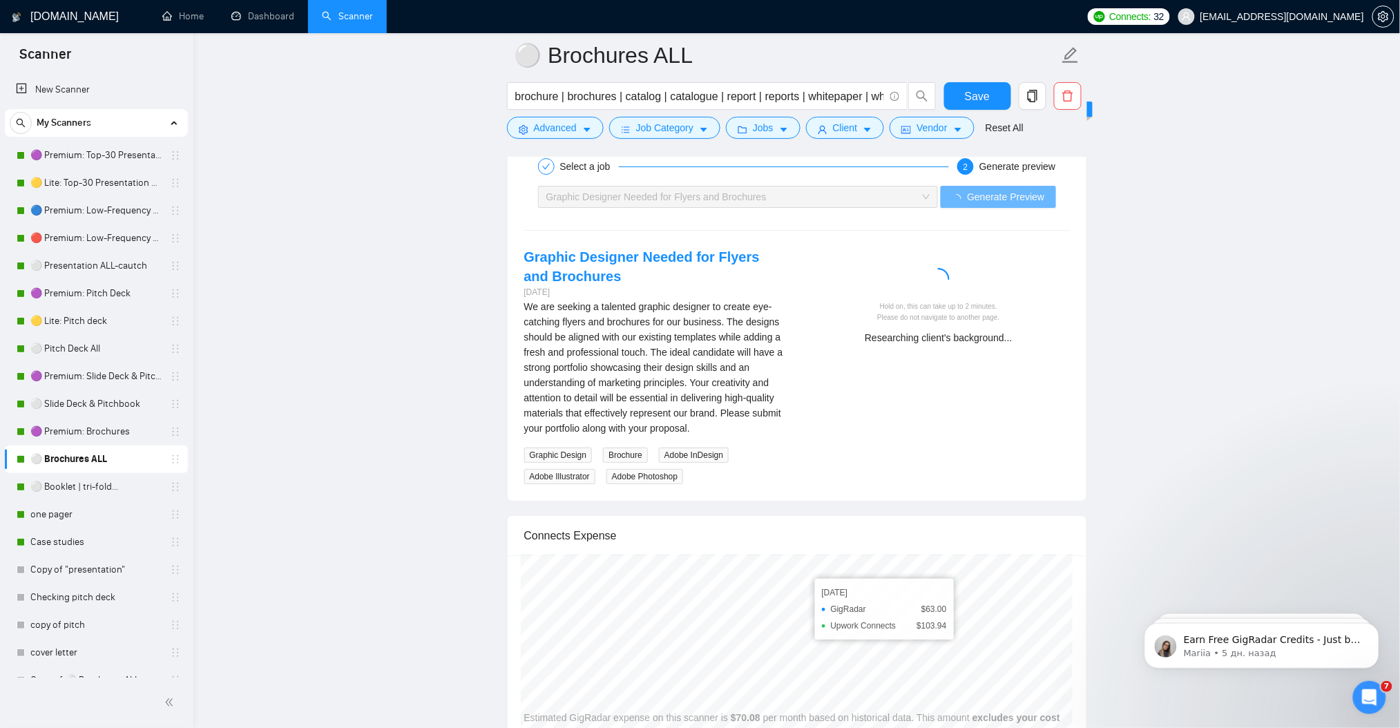
scroll to position [3623, 0]
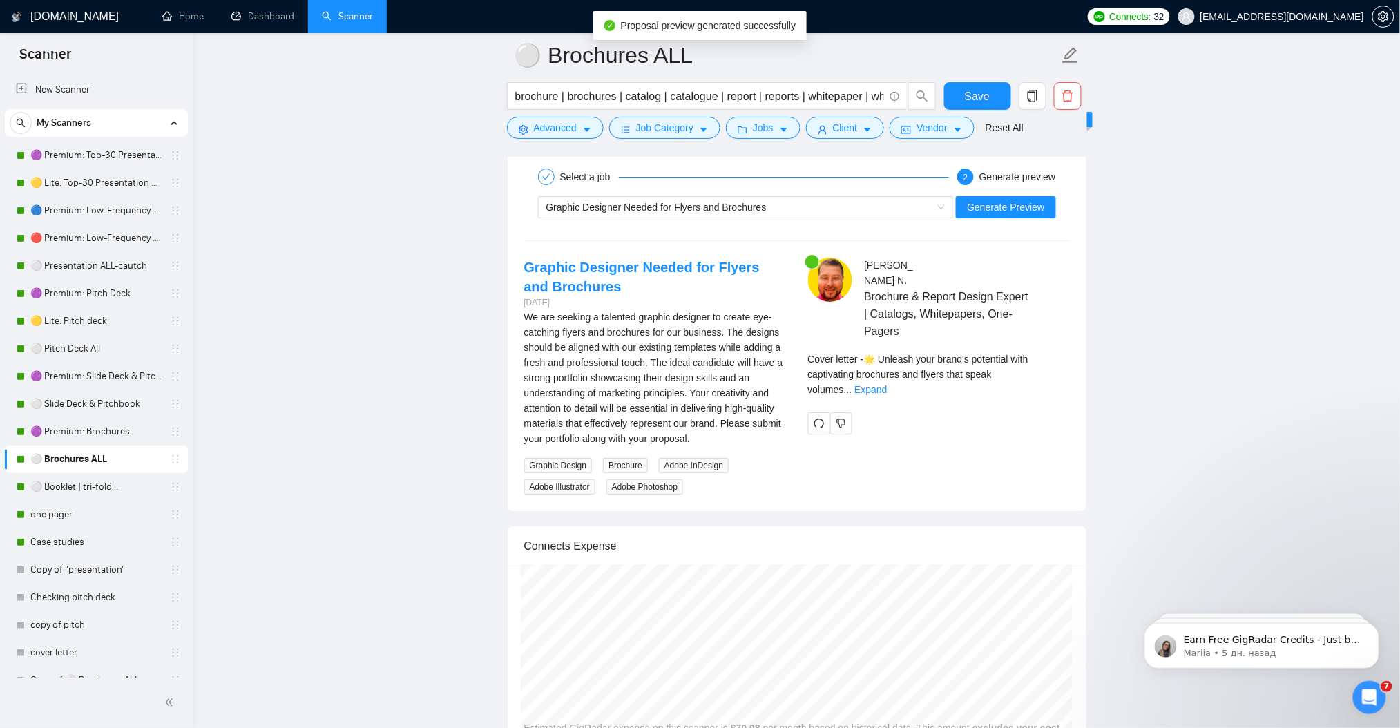
click at [1073, 358] on div "Julian N . Brochure & Report Design Expert | Catalogs, Whitepapers, One-Pagers …" at bounding box center [939, 346] width 284 height 176
click at [1069, 358] on div "Julian N . Brochure & Report Design Expert | Catalogs, Whitepapers, One-Pagers …" at bounding box center [939, 346] width 284 height 176
click at [887, 384] on link "Expand" at bounding box center [870, 389] width 32 height 11
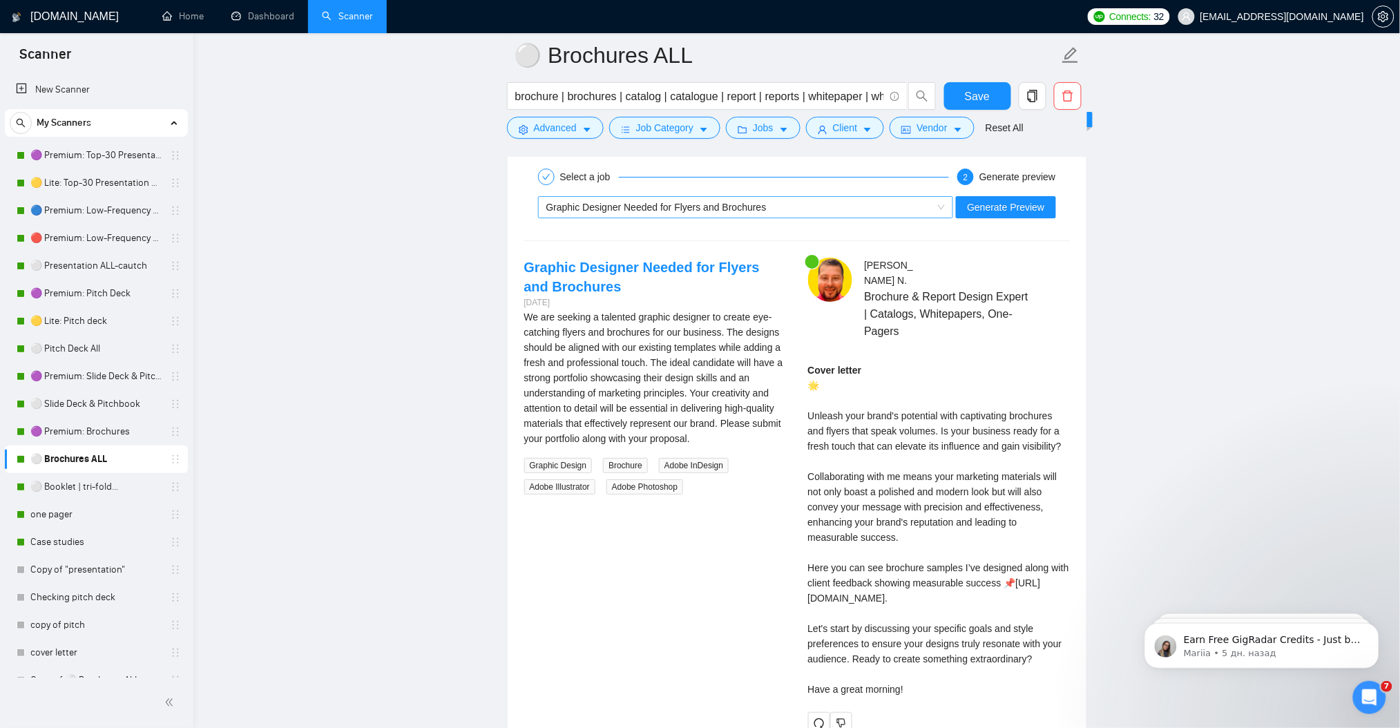
click at [655, 207] on span "Graphic Designer Needed for Flyers and Brochures" at bounding box center [656, 207] width 220 height 11
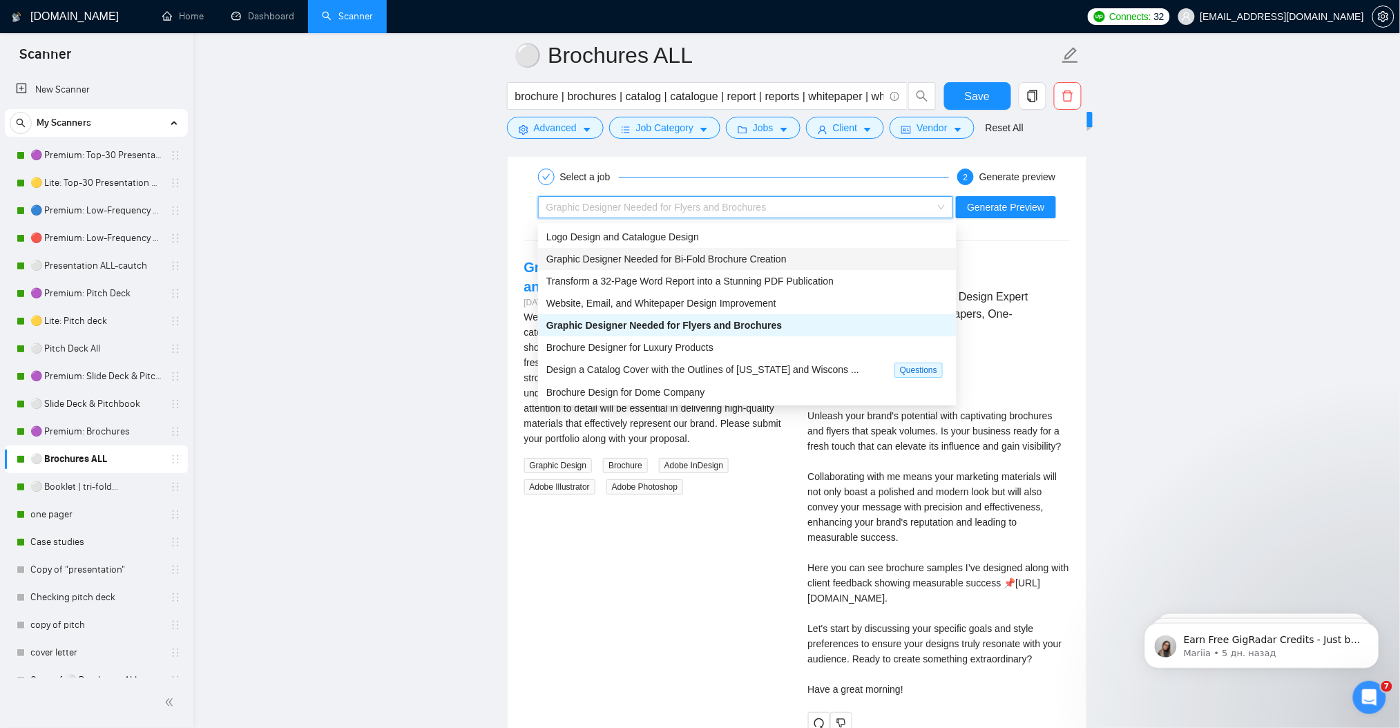
click at [739, 258] on span "Graphic Designer Needed for Bi-Fold Brochure Creation" at bounding box center [666, 258] width 240 height 11
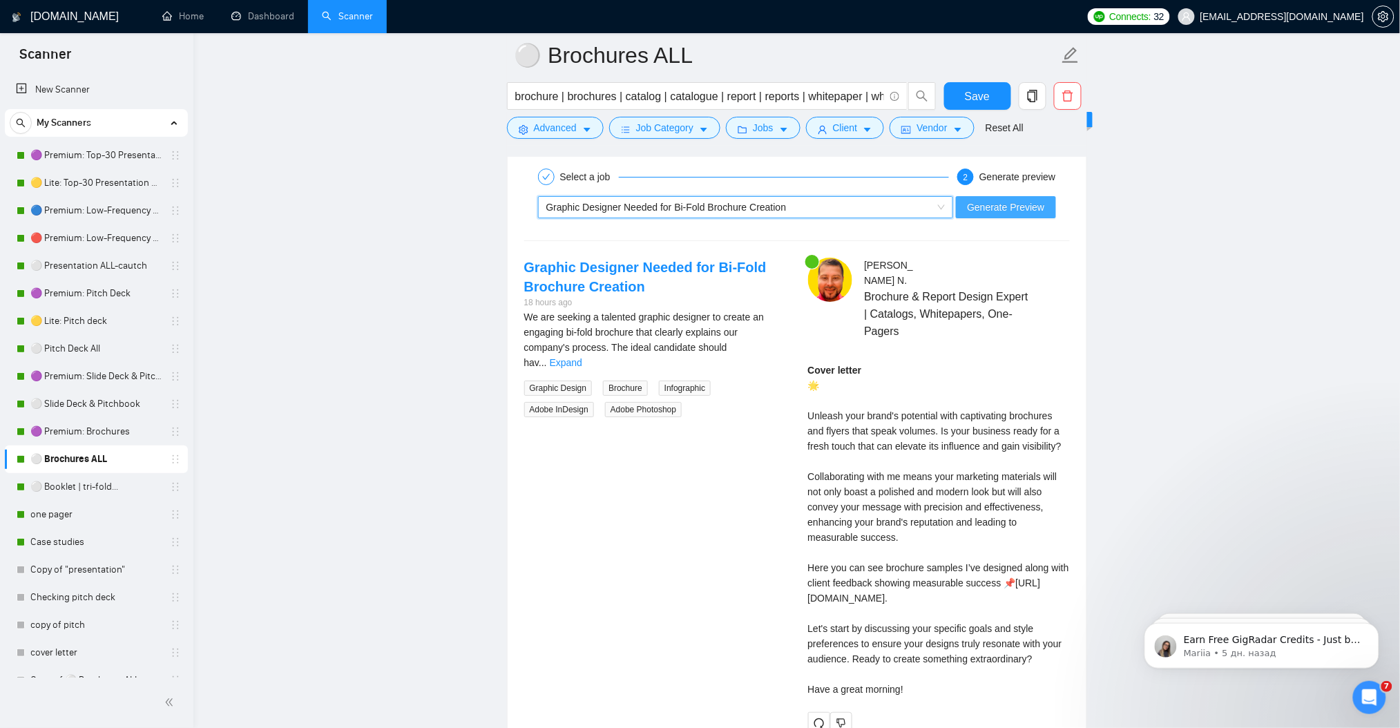
click at [1006, 204] on span "Generate Preview" at bounding box center [1005, 207] width 77 height 15
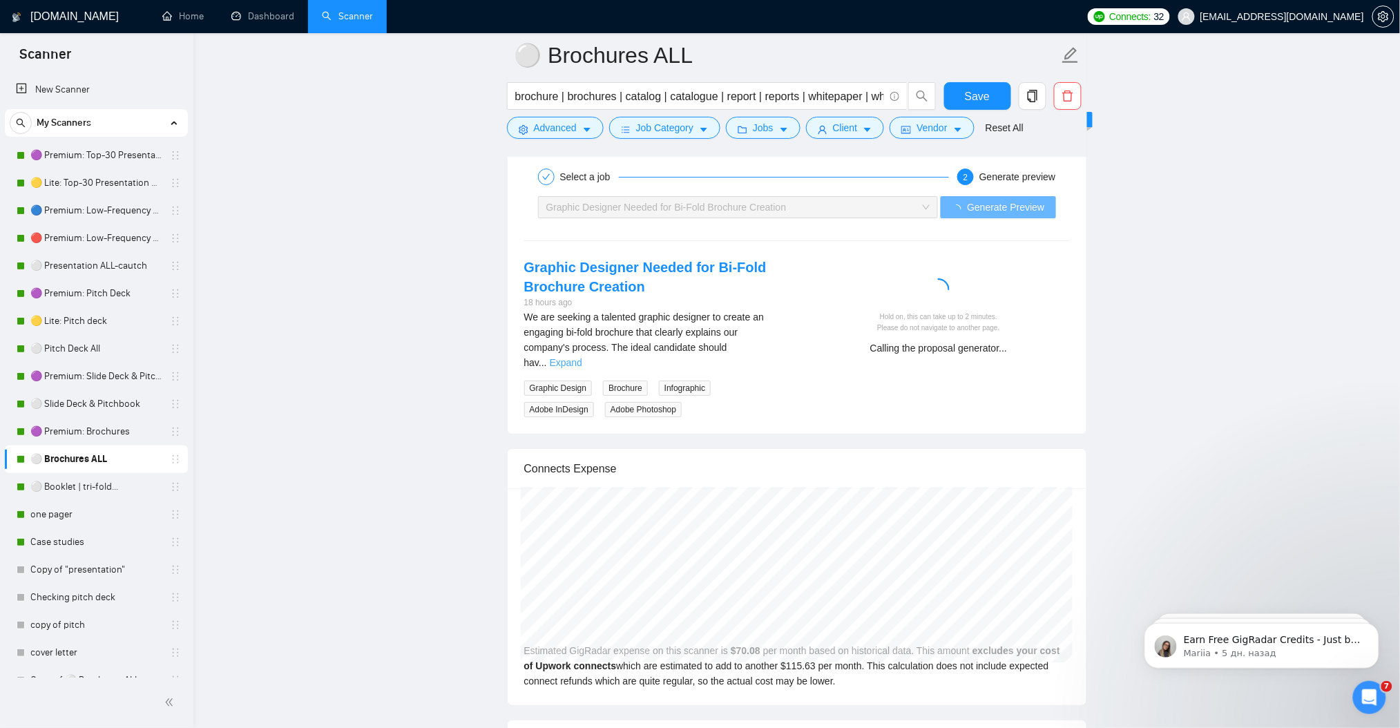
click at [582, 357] on link "Expand" at bounding box center [566, 362] width 32 height 11
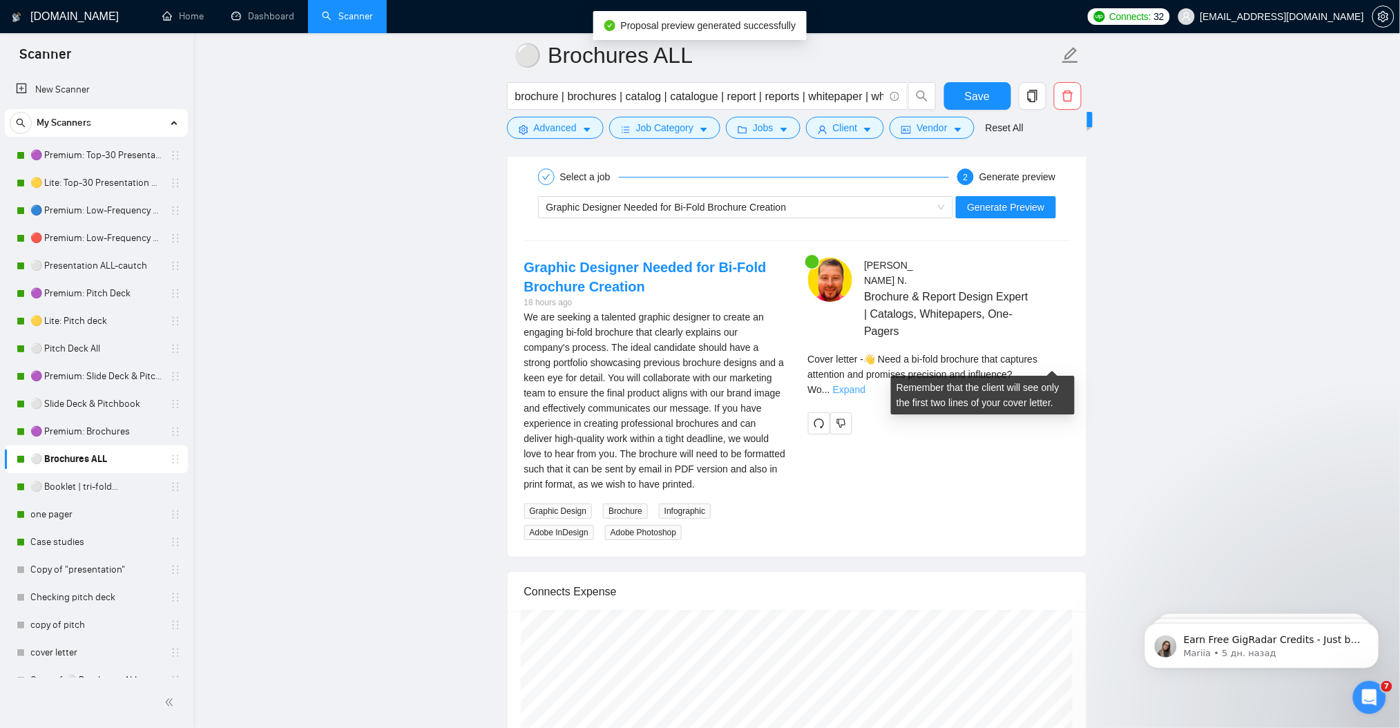
click at [865, 384] on link "Expand" at bounding box center [849, 389] width 32 height 11
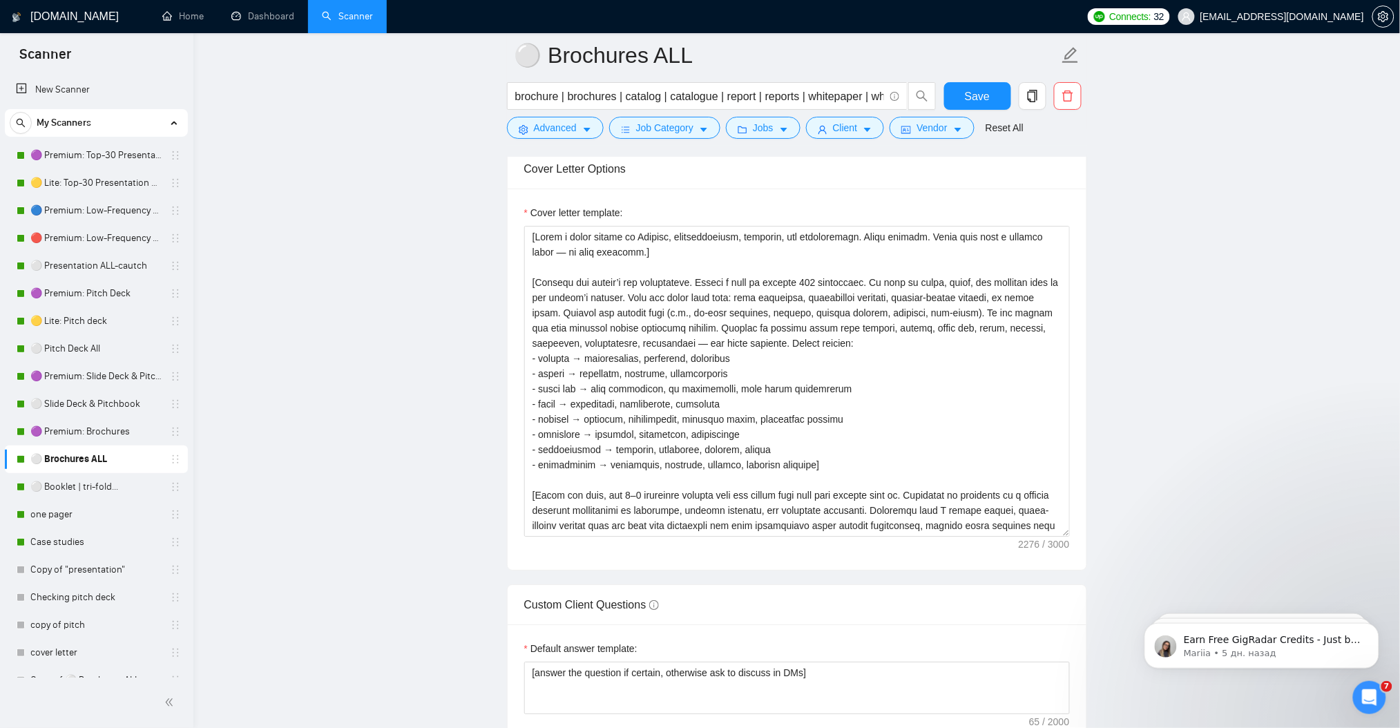
scroll to position [1505, 0]
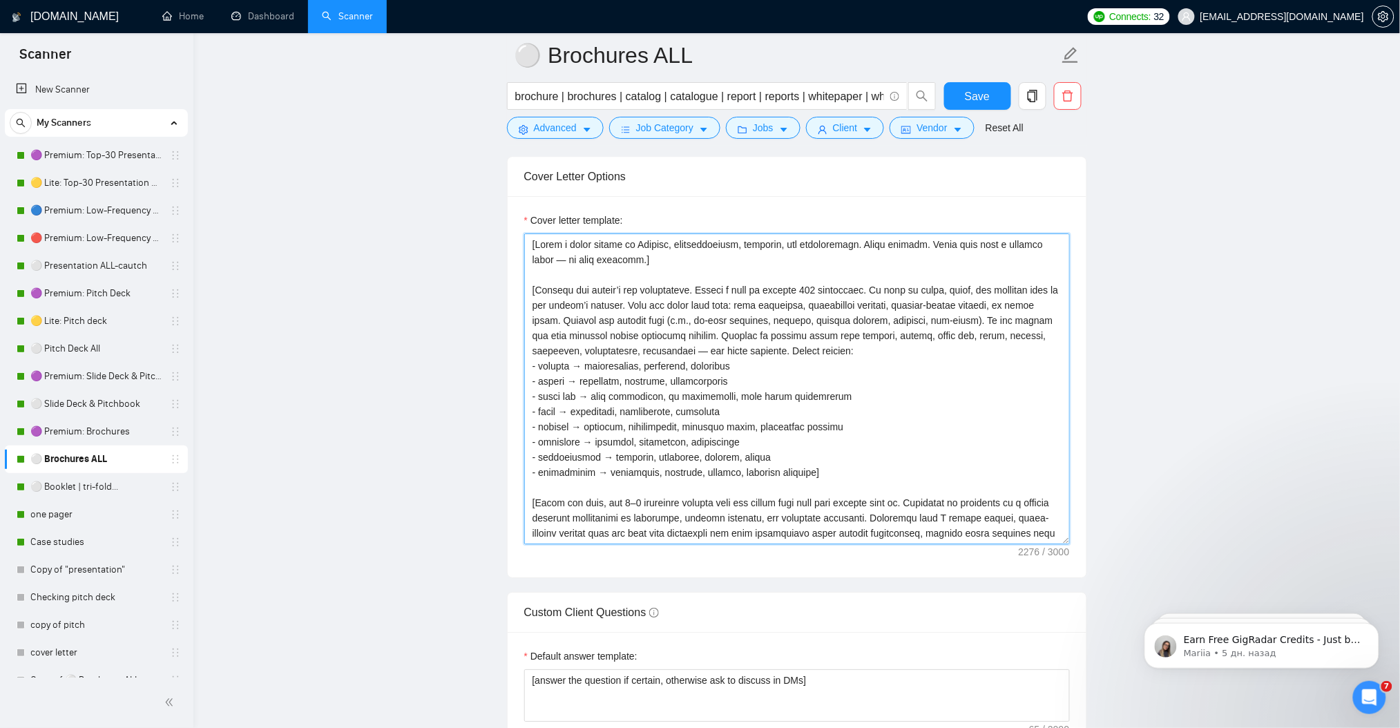
click at [856, 345] on textarea "Cover letter template:" at bounding box center [797, 388] width 546 height 311
paste textarea "professional but conversational. Do not exceed 200 characters for the first hoo…"
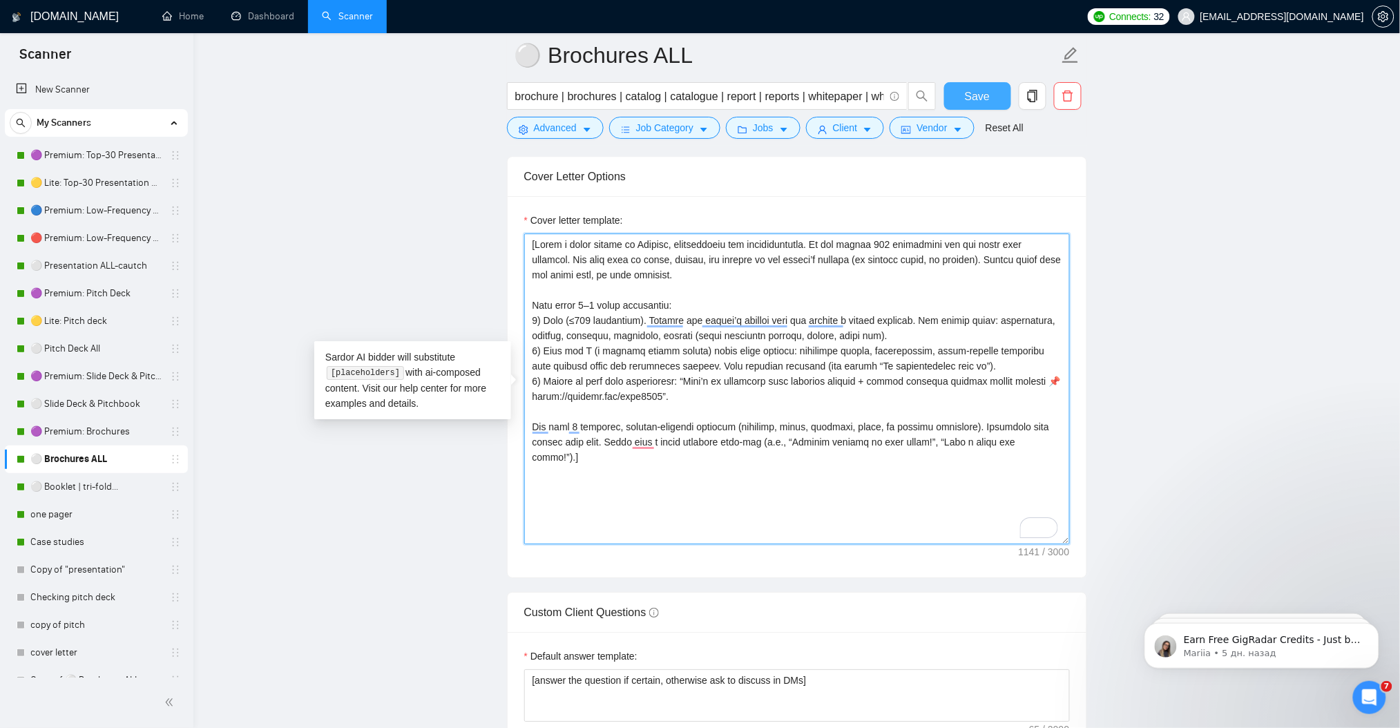
type textarea "[Write a cover letter in English, professional but conversational. Do not excee…"
click at [981, 99] on span "Save" at bounding box center [977, 96] width 25 height 17
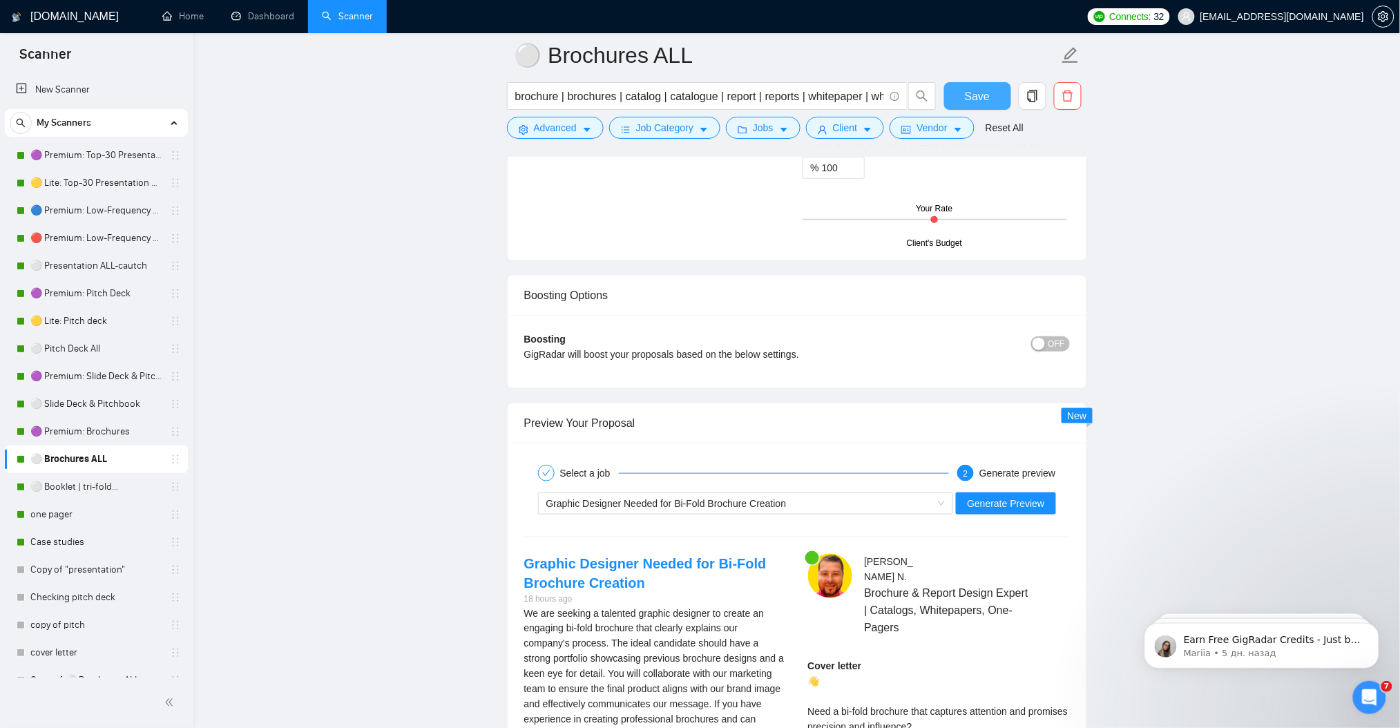
scroll to position [2058, 0]
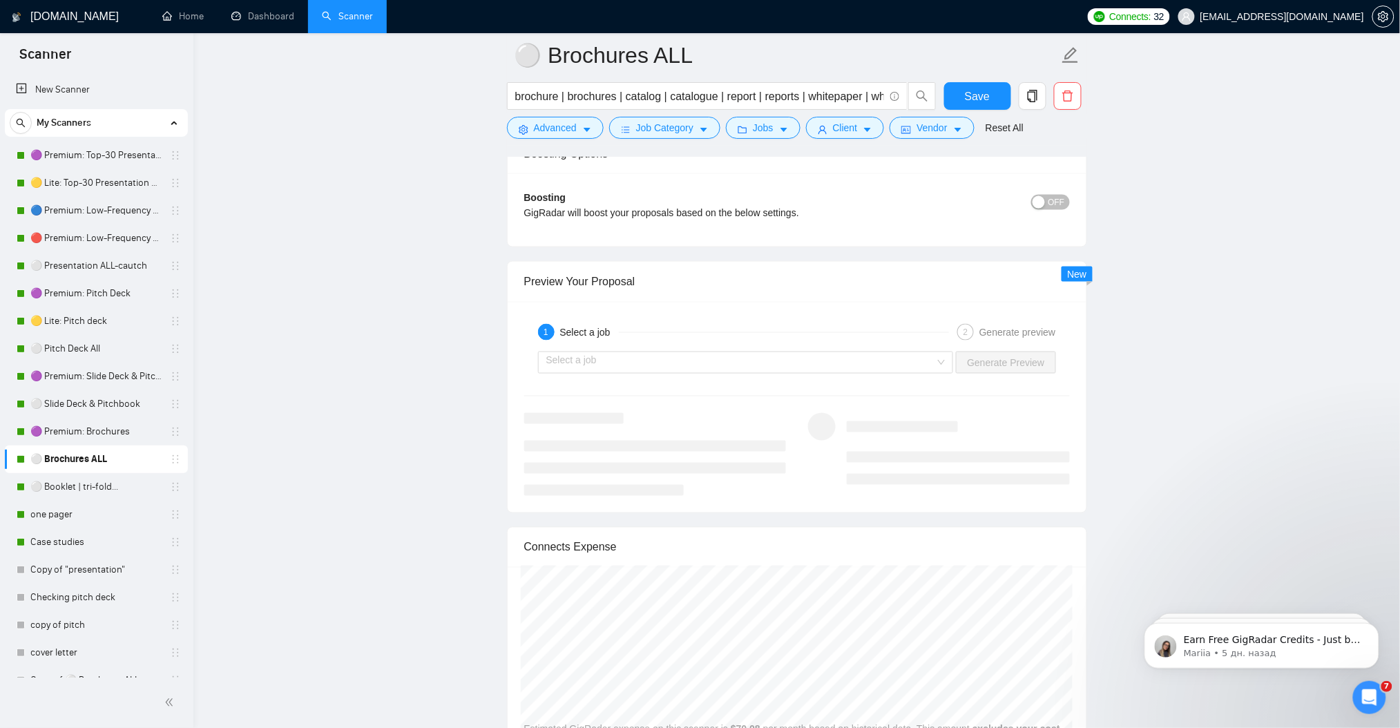
scroll to position [2518, 0]
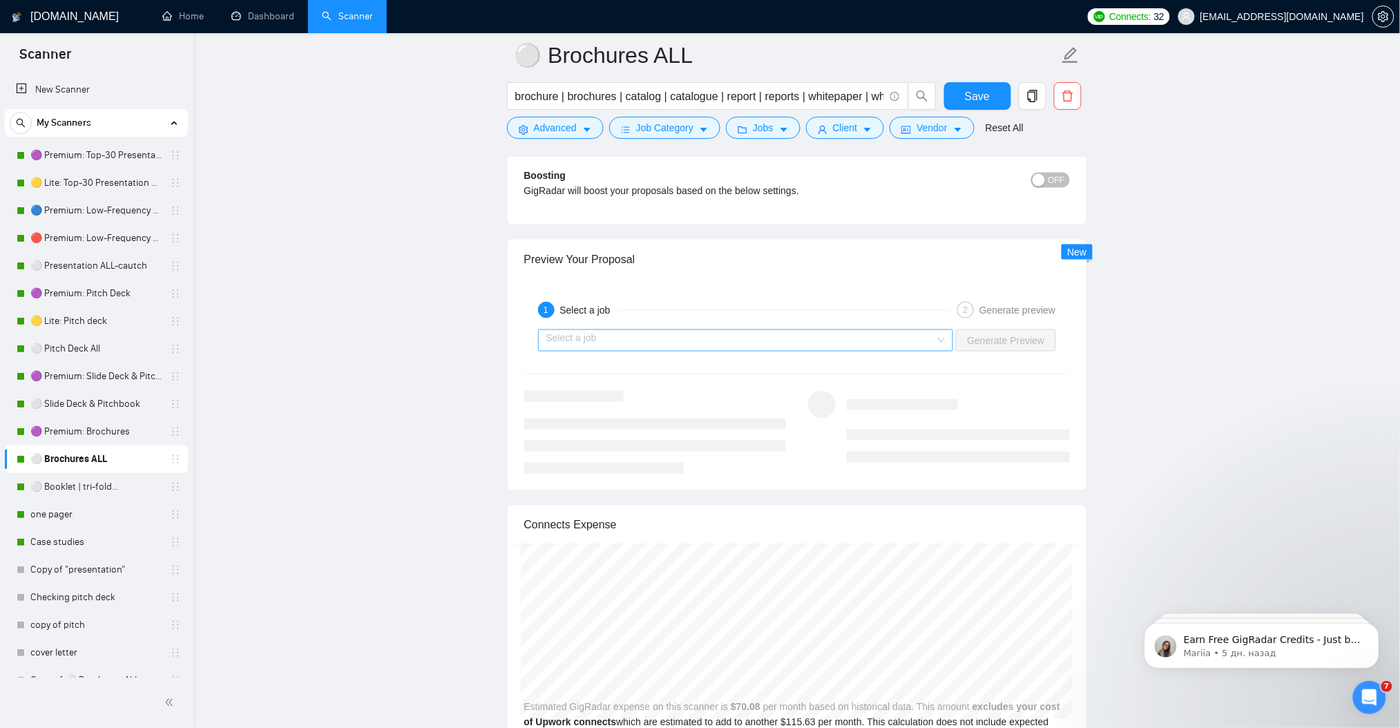
click at [675, 341] on input "search" at bounding box center [741, 340] width 390 height 21
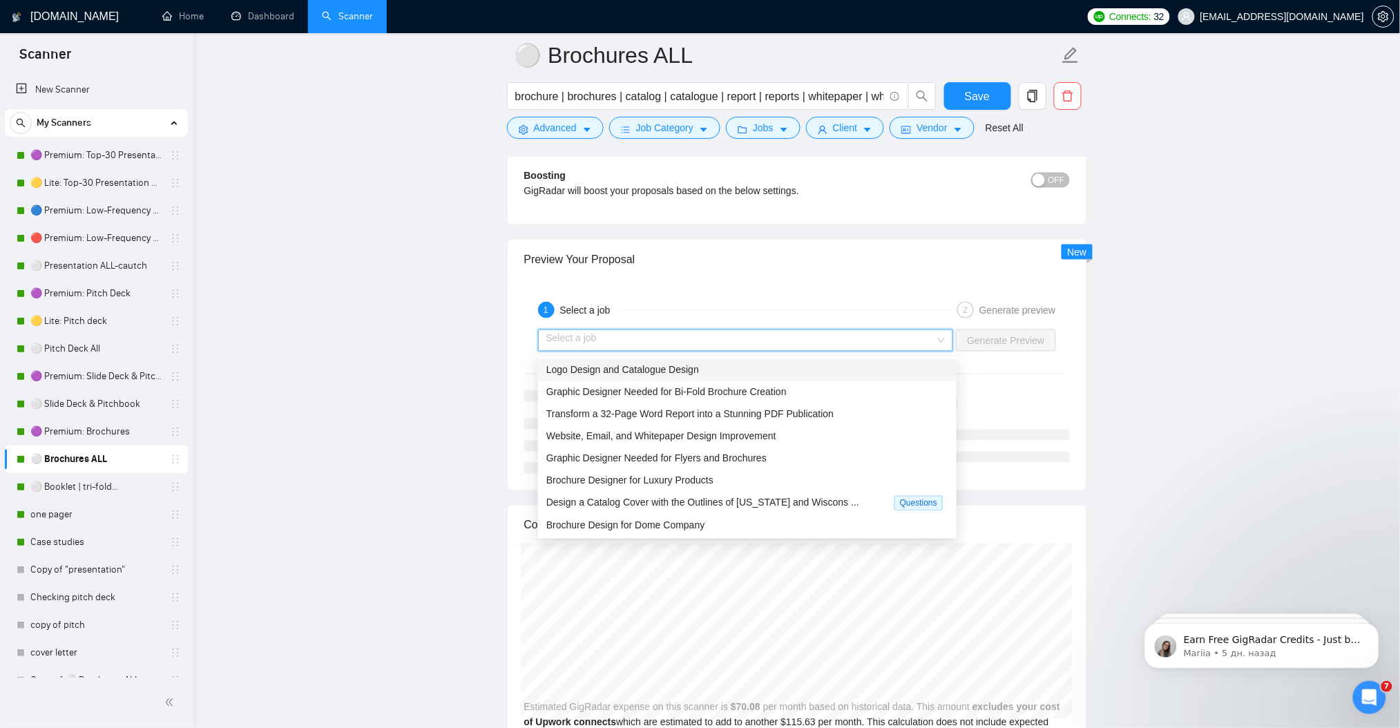
click at [680, 374] on span "Logo Design and Catalogue Design" at bounding box center [622, 370] width 153 height 11
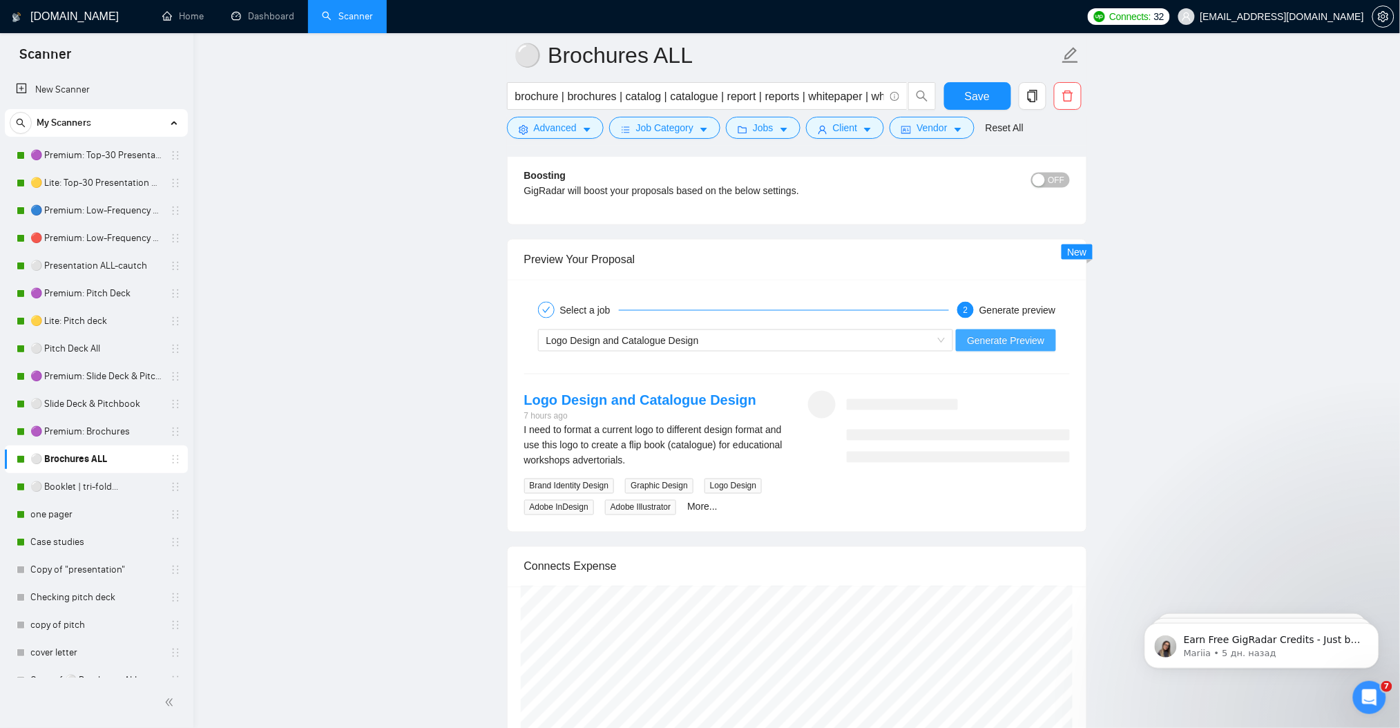
click at [988, 336] on span "Generate Preview" at bounding box center [1005, 340] width 77 height 15
click at [705, 508] on link "More..." at bounding box center [702, 506] width 30 height 11
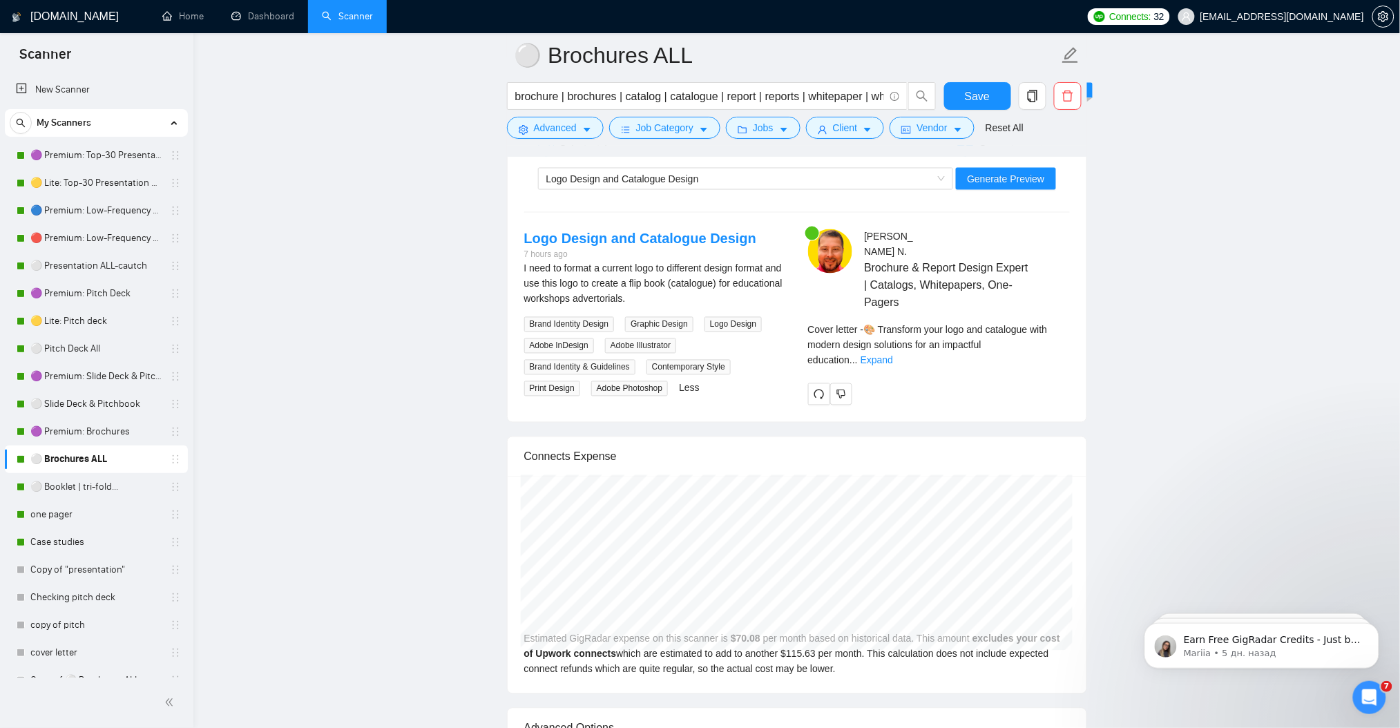
scroll to position [2702, 0]
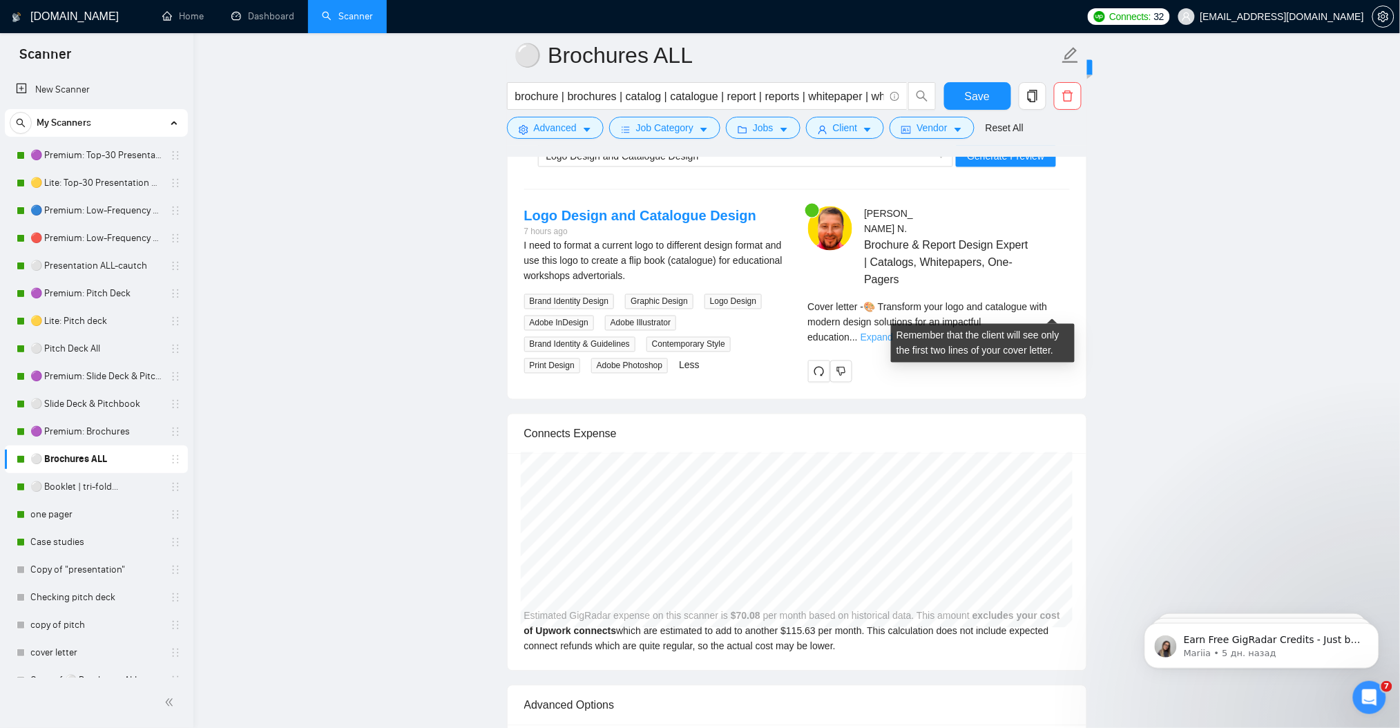
click at [893, 332] on link "Expand" at bounding box center [877, 337] width 32 height 11
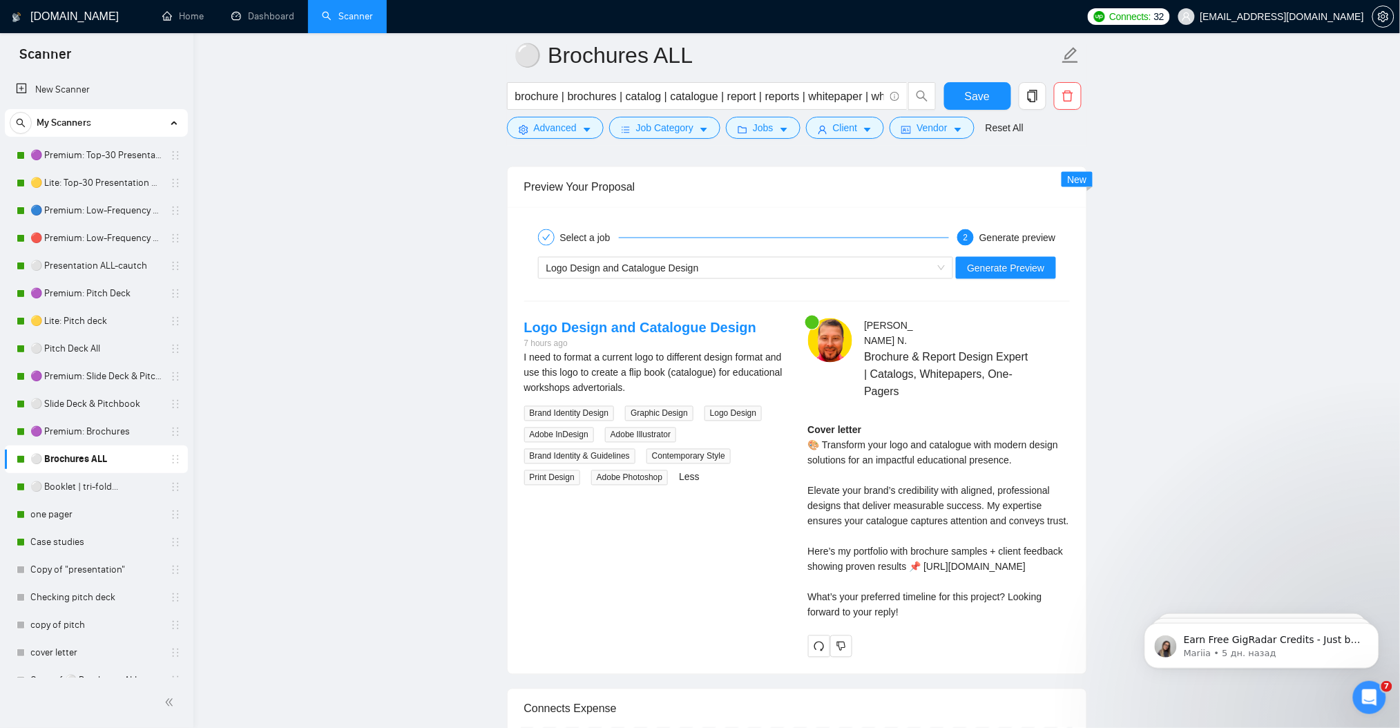
scroll to position [2610, 0]
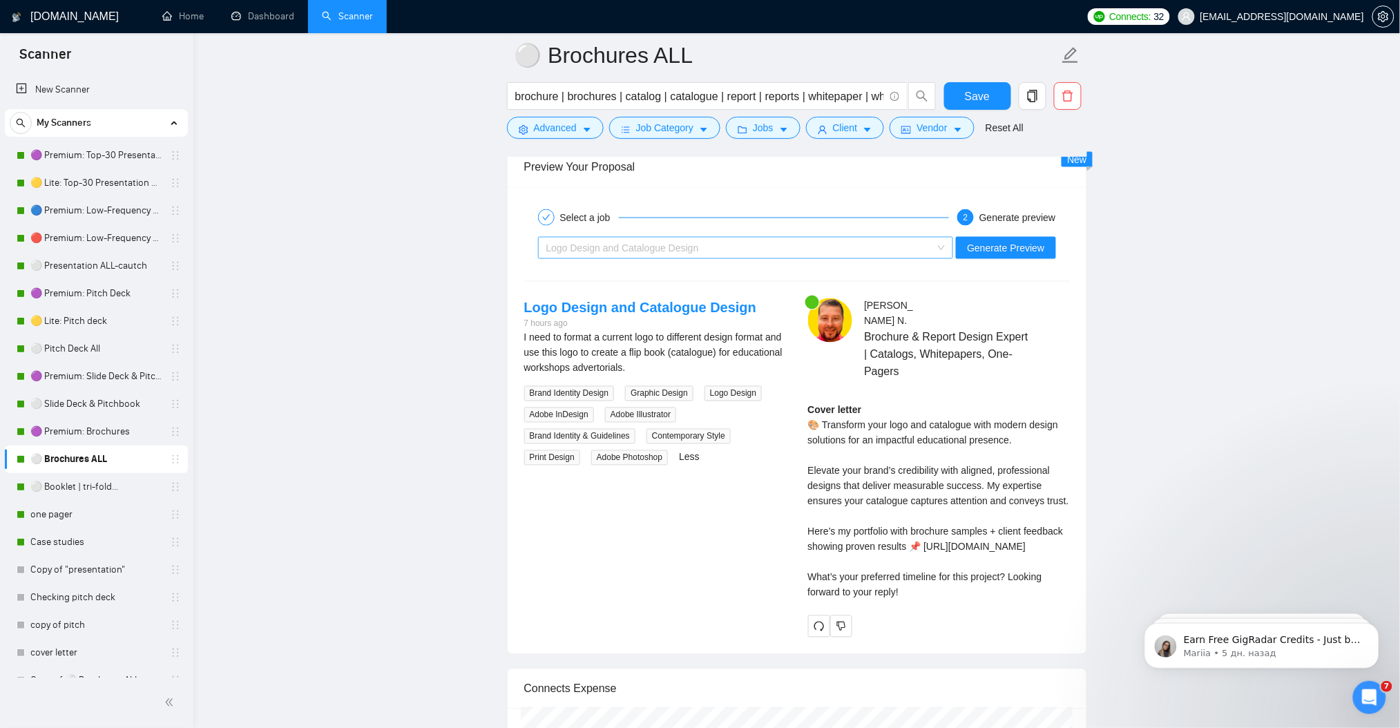
click at [621, 250] on span "Logo Design and Catalogue Design" at bounding box center [622, 247] width 153 height 11
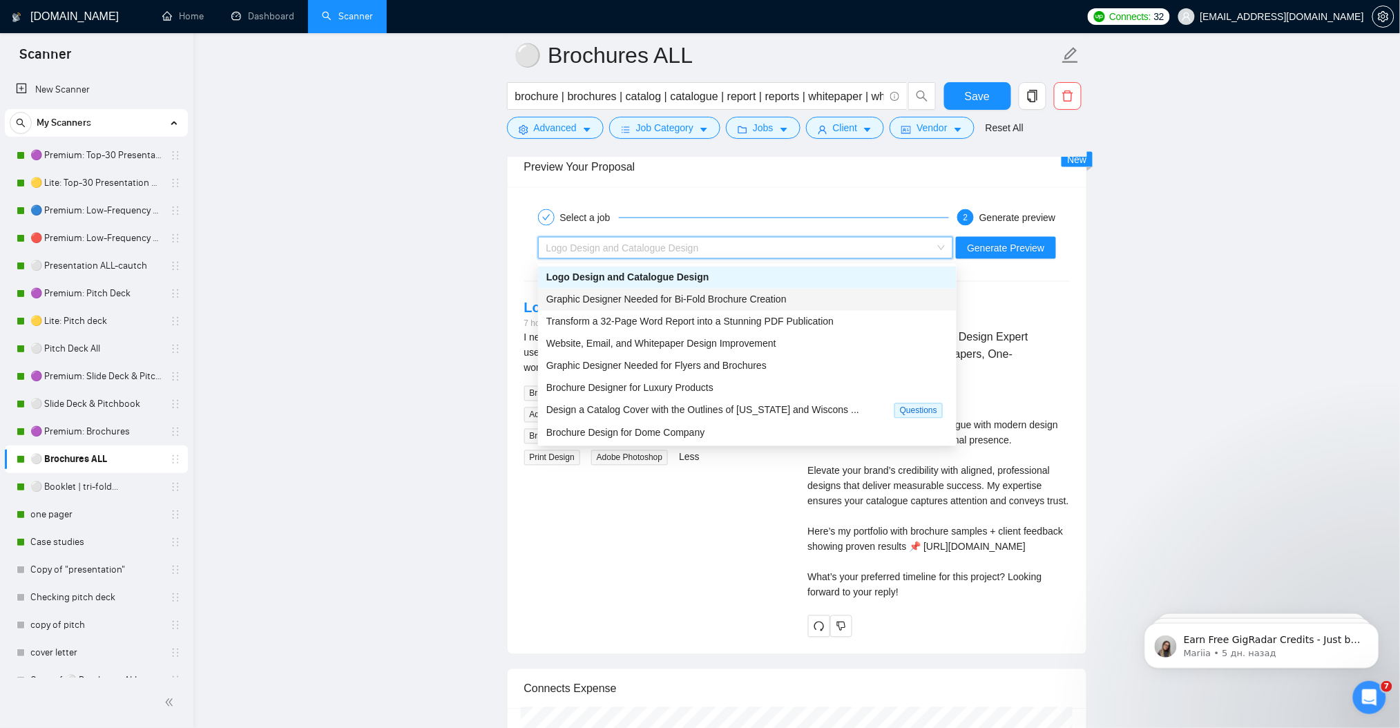
click at [631, 297] on span "Graphic Designer Needed for Bi-Fold Brochure Creation" at bounding box center [666, 299] width 240 height 11
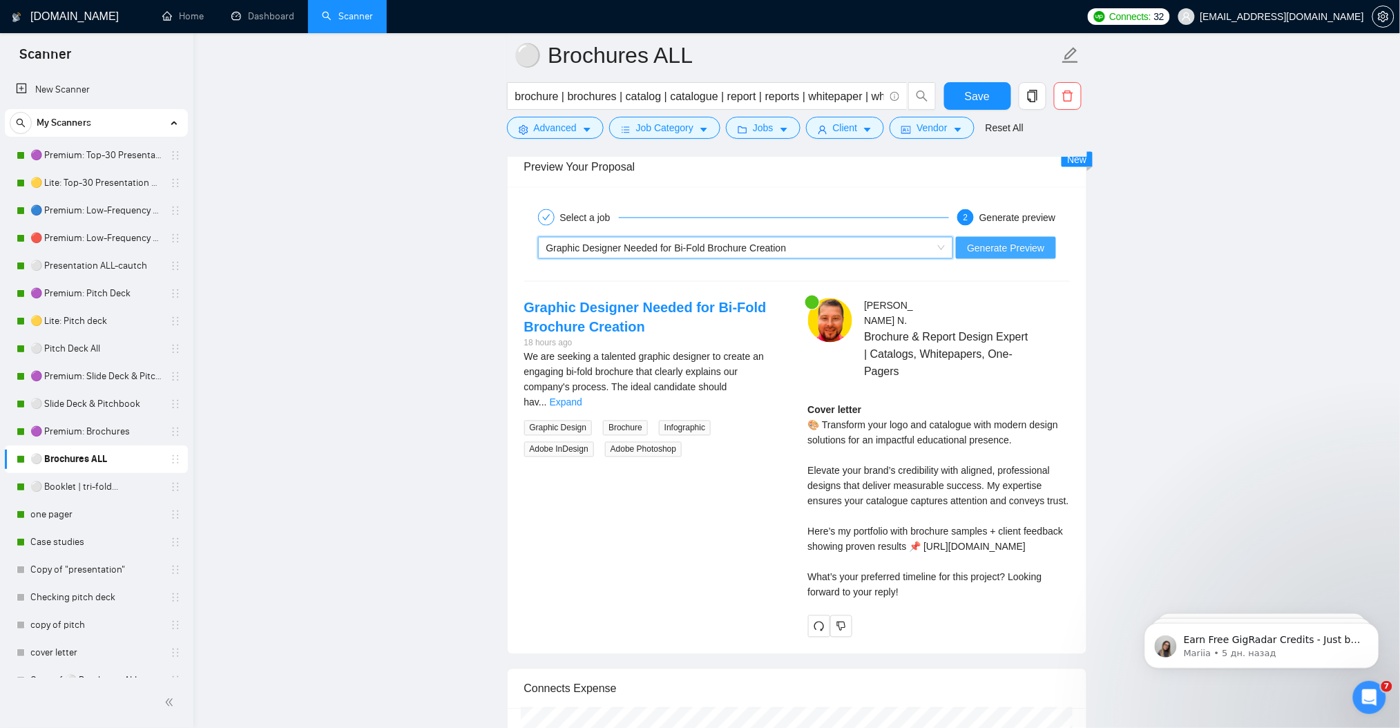
click at [1011, 247] on span "Generate Preview" at bounding box center [1005, 247] width 77 height 15
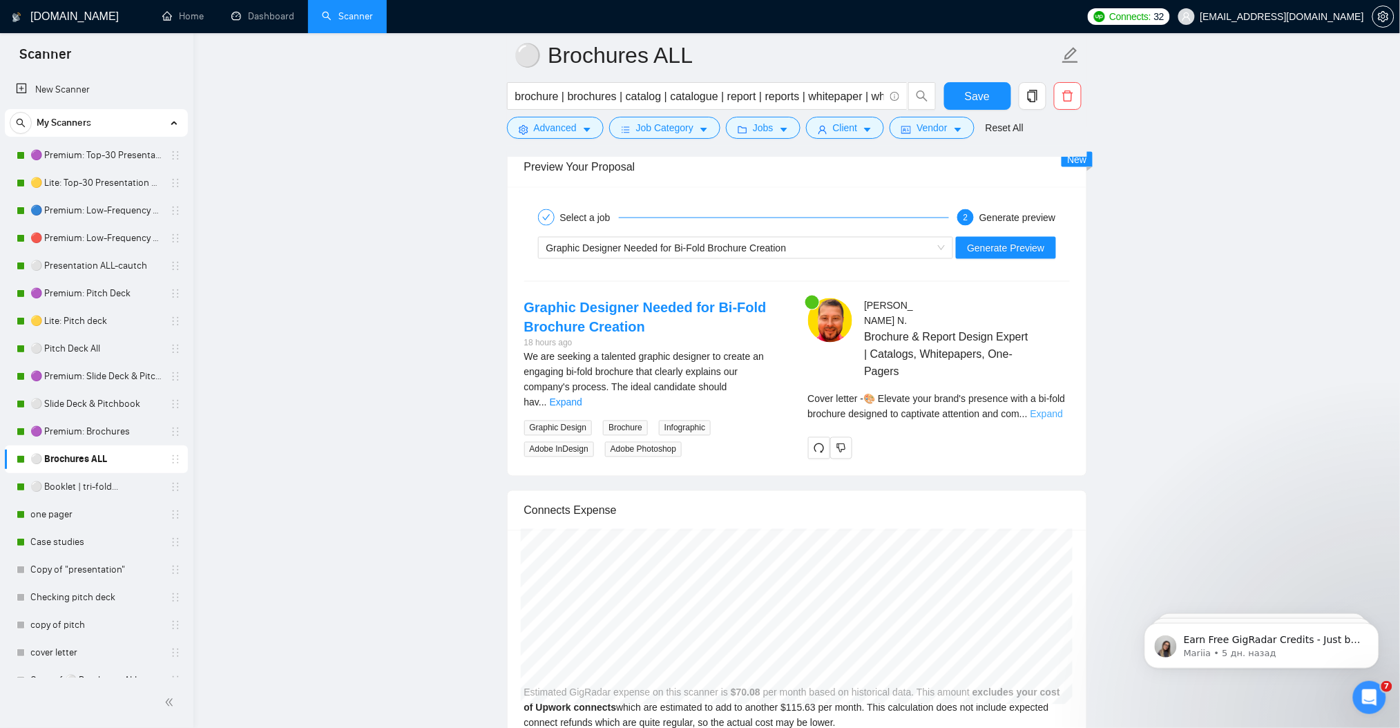
click at [1051, 409] on link "Expand" at bounding box center [1047, 414] width 32 height 11
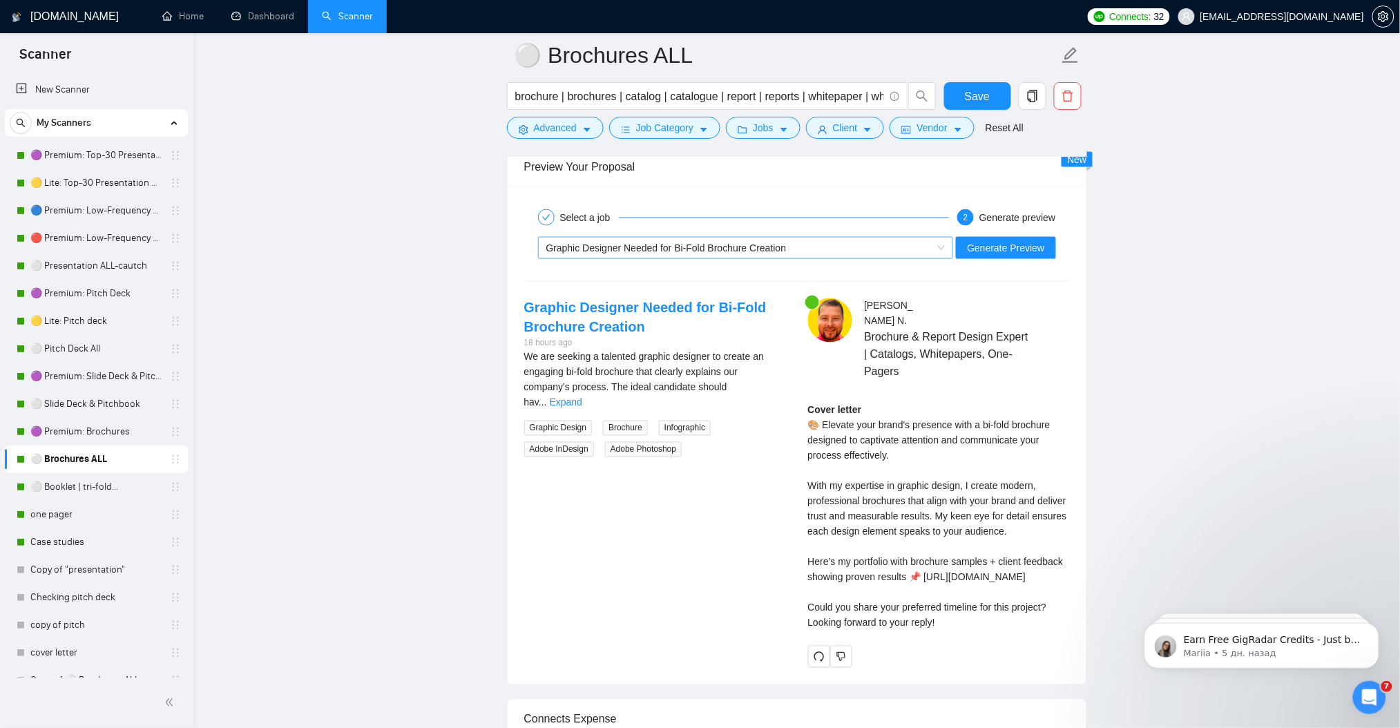
click at [642, 258] on div "Graphic Designer Needed for Bi-Fold Brochure Creation" at bounding box center [739, 248] width 387 height 21
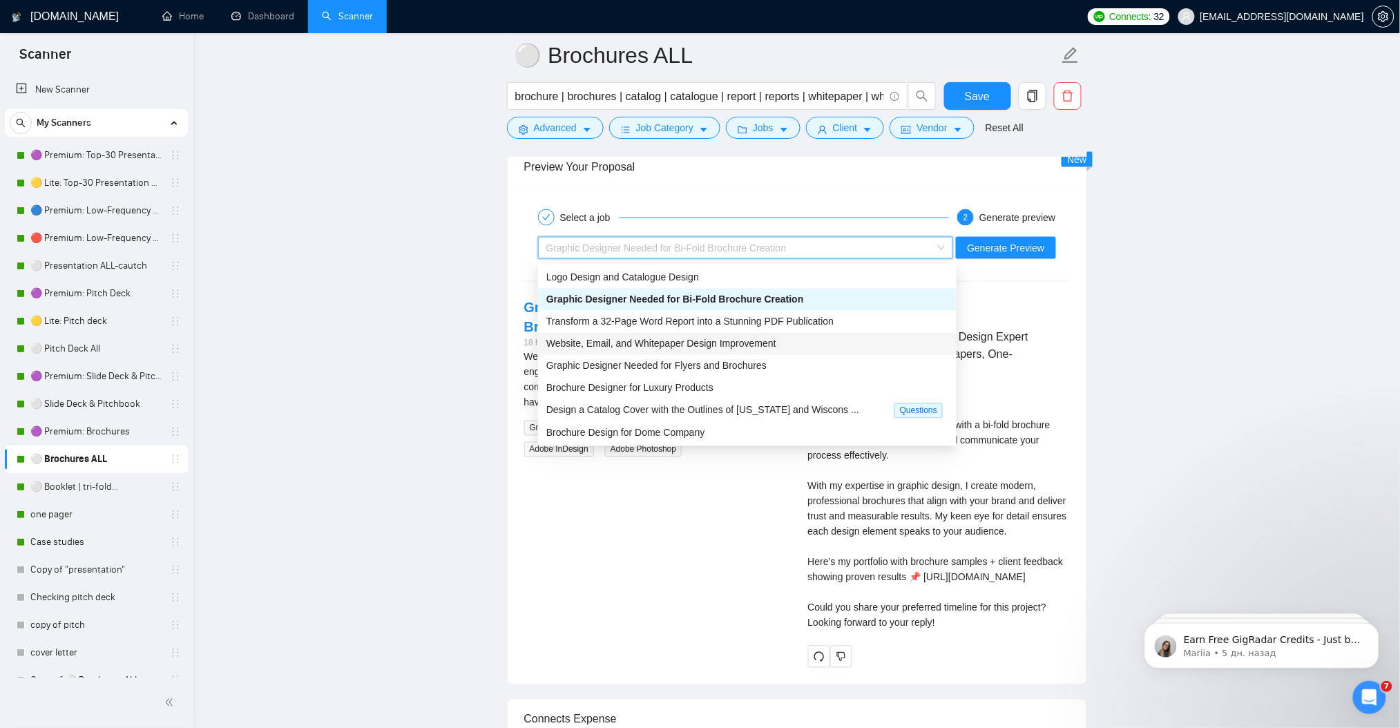
click at [665, 341] on span "Website, Email, and Whitepaper Design Improvement" at bounding box center [661, 343] width 230 height 11
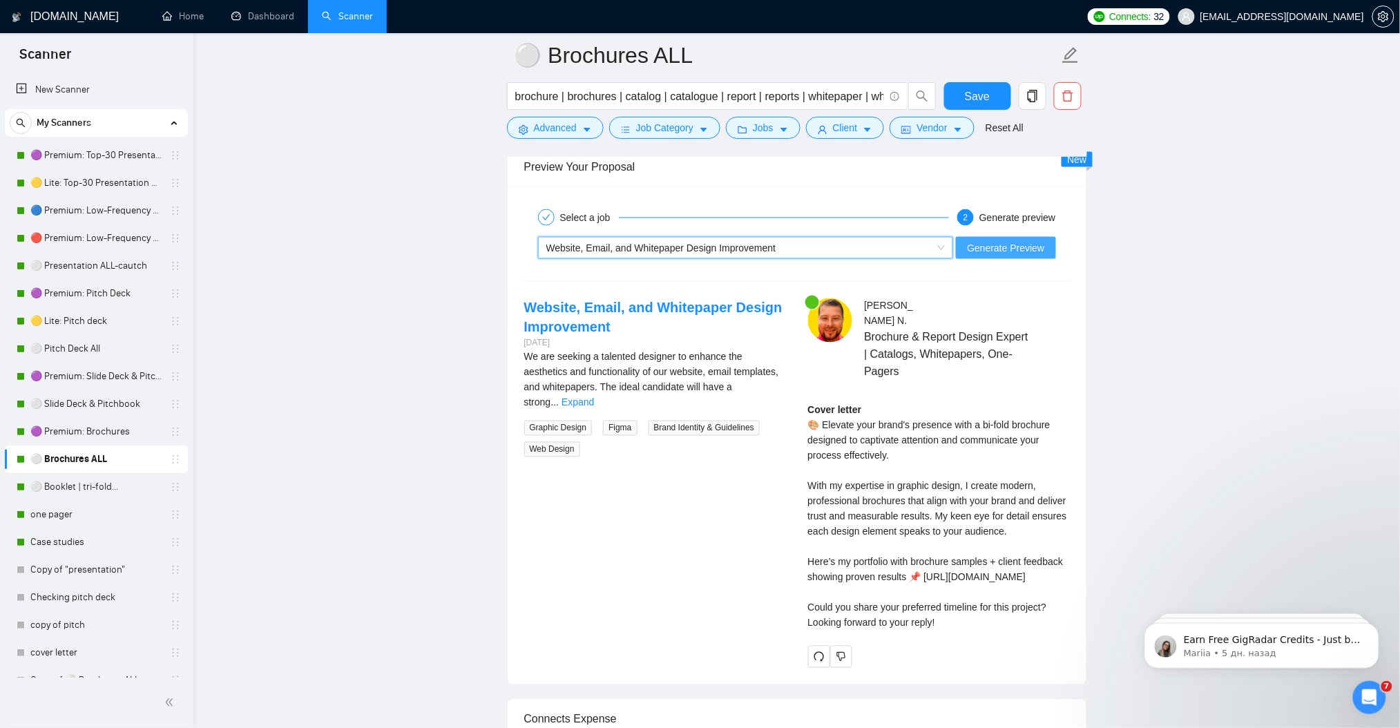
click at [1024, 251] on span "Generate Preview" at bounding box center [1005, 247] width 77 height 15
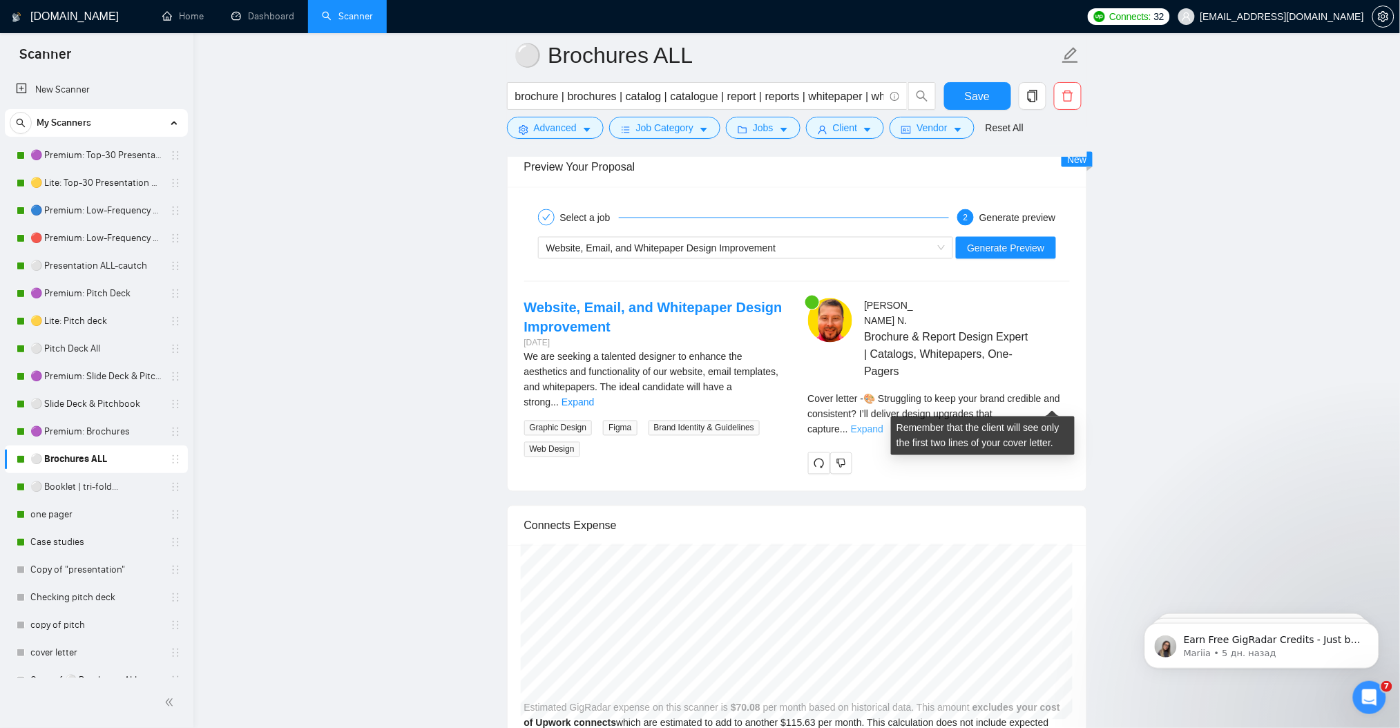
click at [883, 424] on link "Expand" at bounding box center [867, 429] width 32 height 11
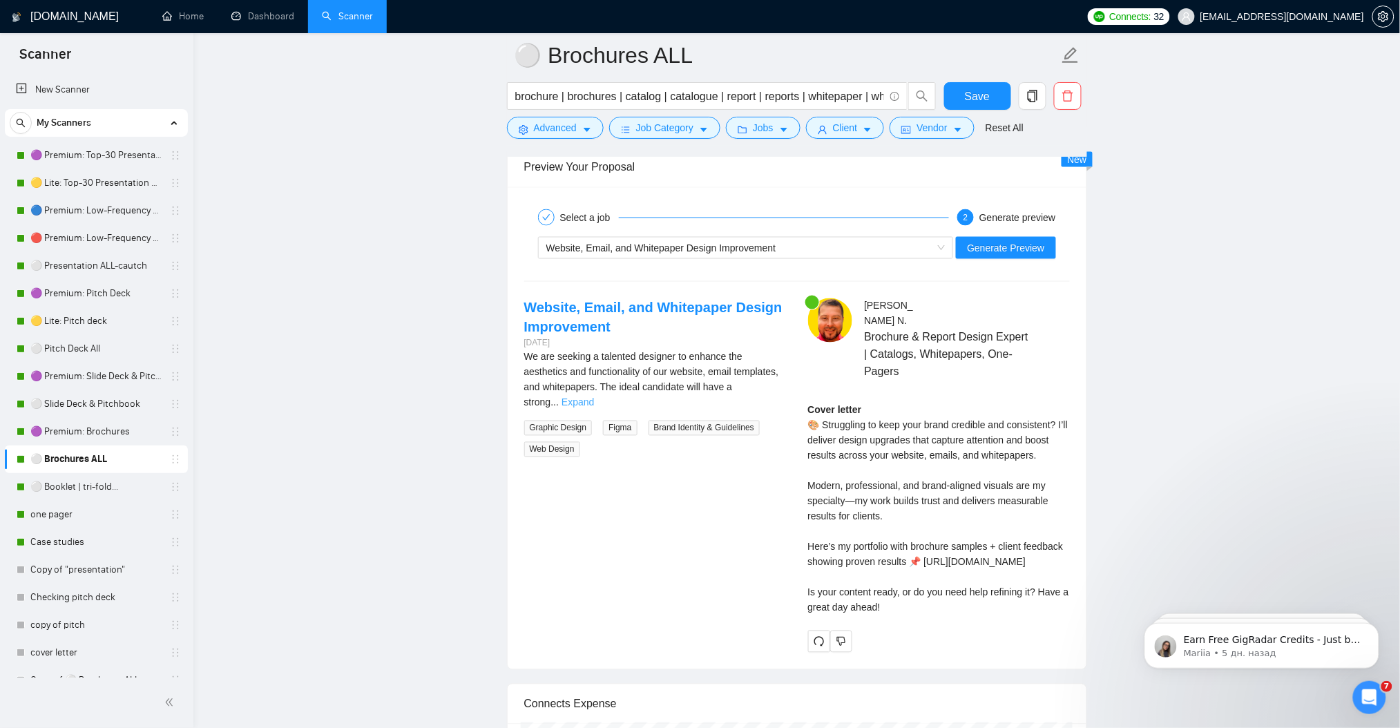
click at [594, 397] on link "Expand" at bounding box center [578, 402] width 32 height 11
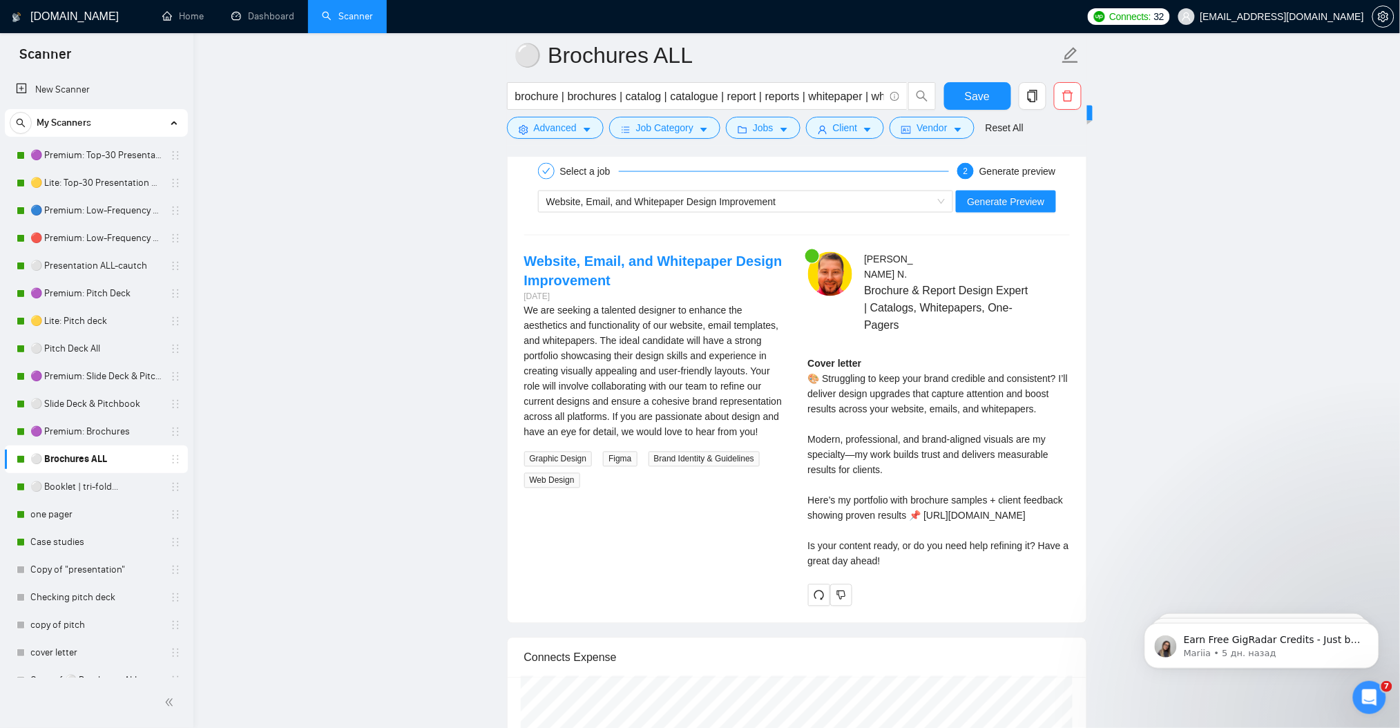
scroll to position [2426, 0]
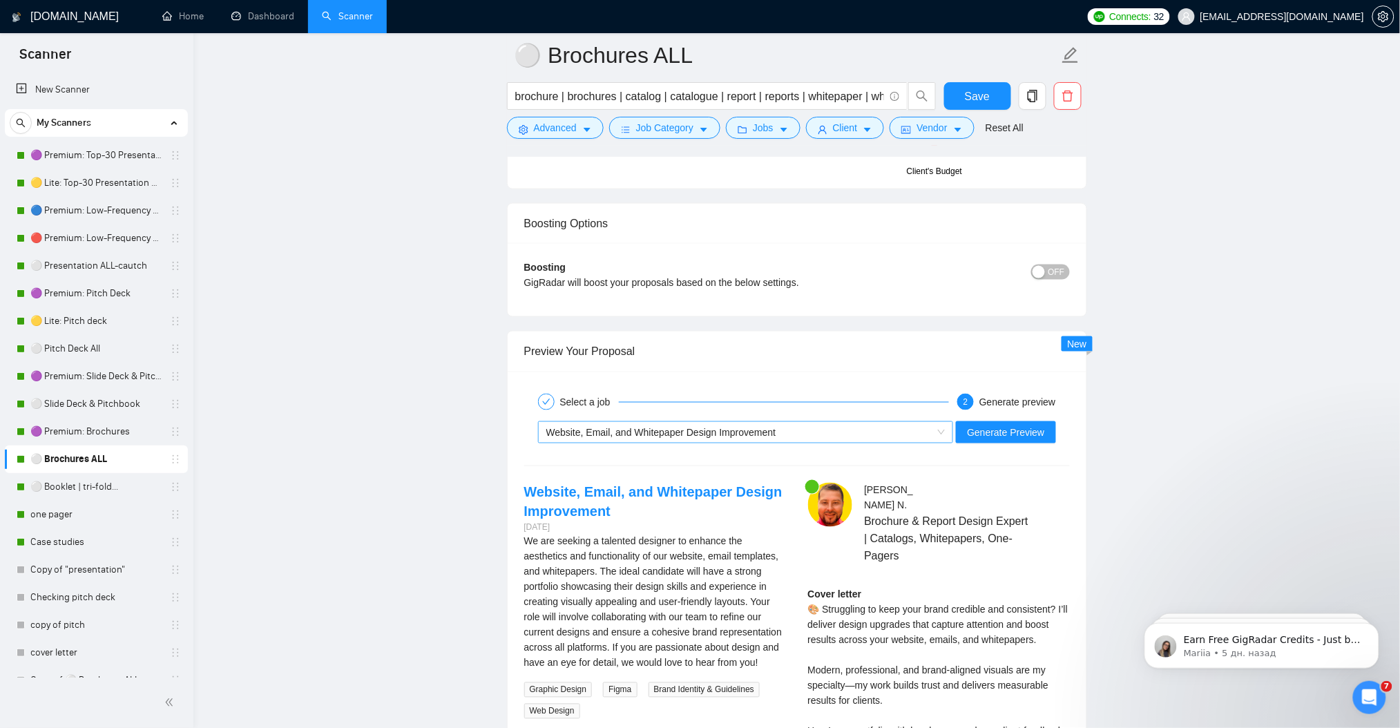
click at [671, 425] on div "Website, Email, and Whitepaper Design Improvement" at bounding box center [739, 432] width 387 height 21
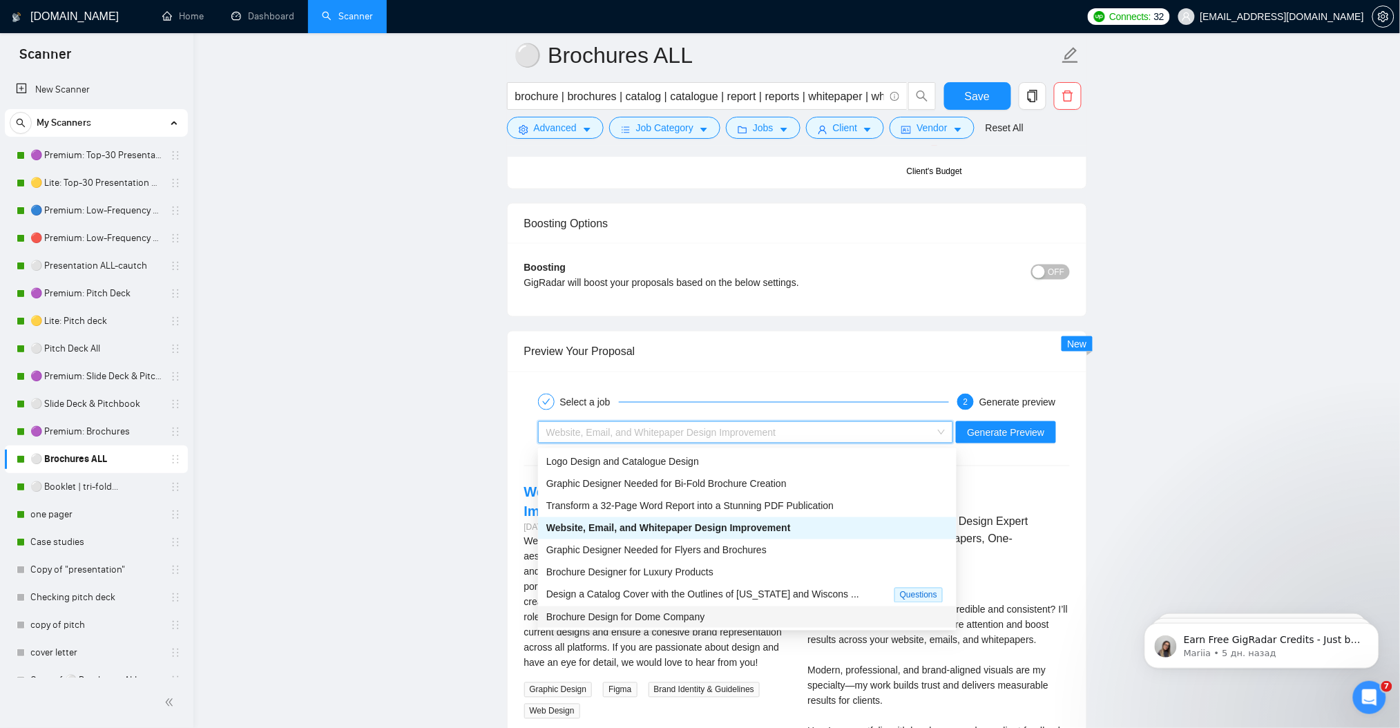
click at [695, 612] on span "Brochure Design for Dome Company" at bounding box center [625, 617] width 159 height 11
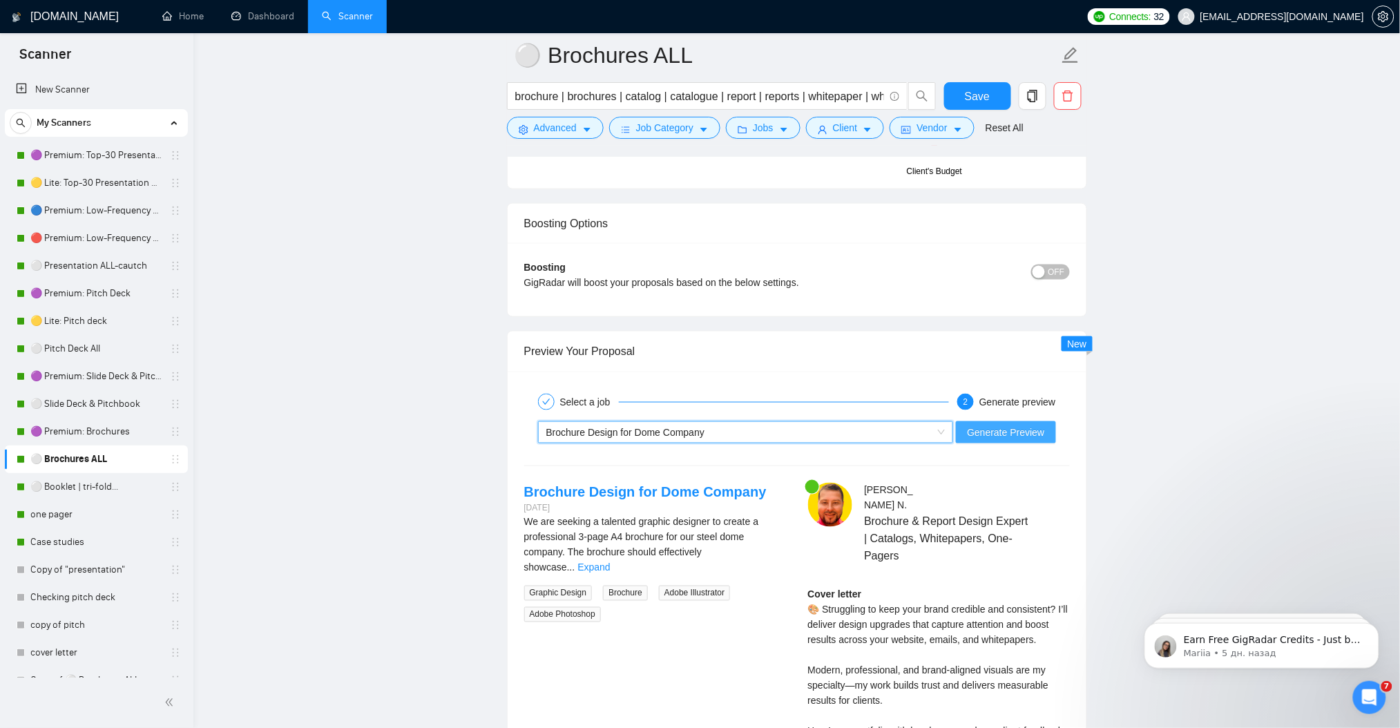
click at [1015, 431] on span "Generate Preview" at bounding box center [1005, 432] width 77 height 15
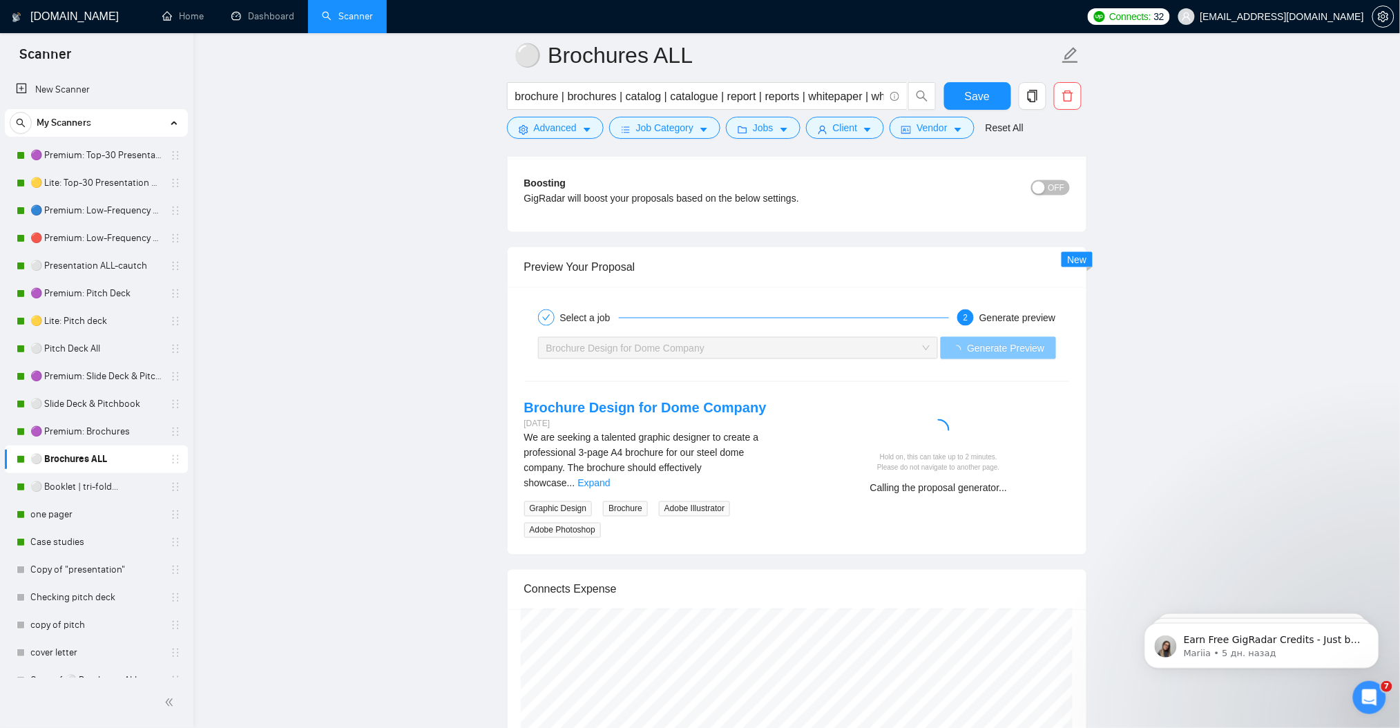
scroll to position [2518, 0]
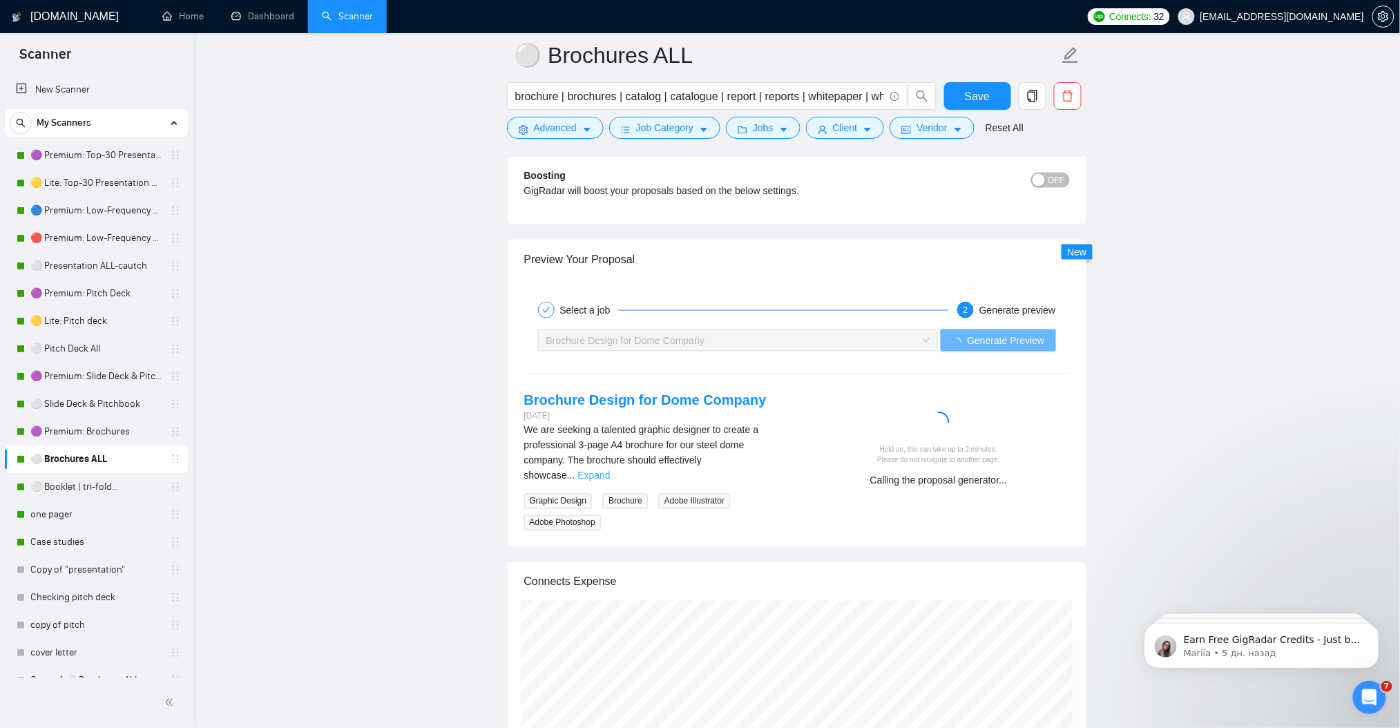
click at [610, 470] on link "Expand" at bounding box center [593, 475] width 32 height 11
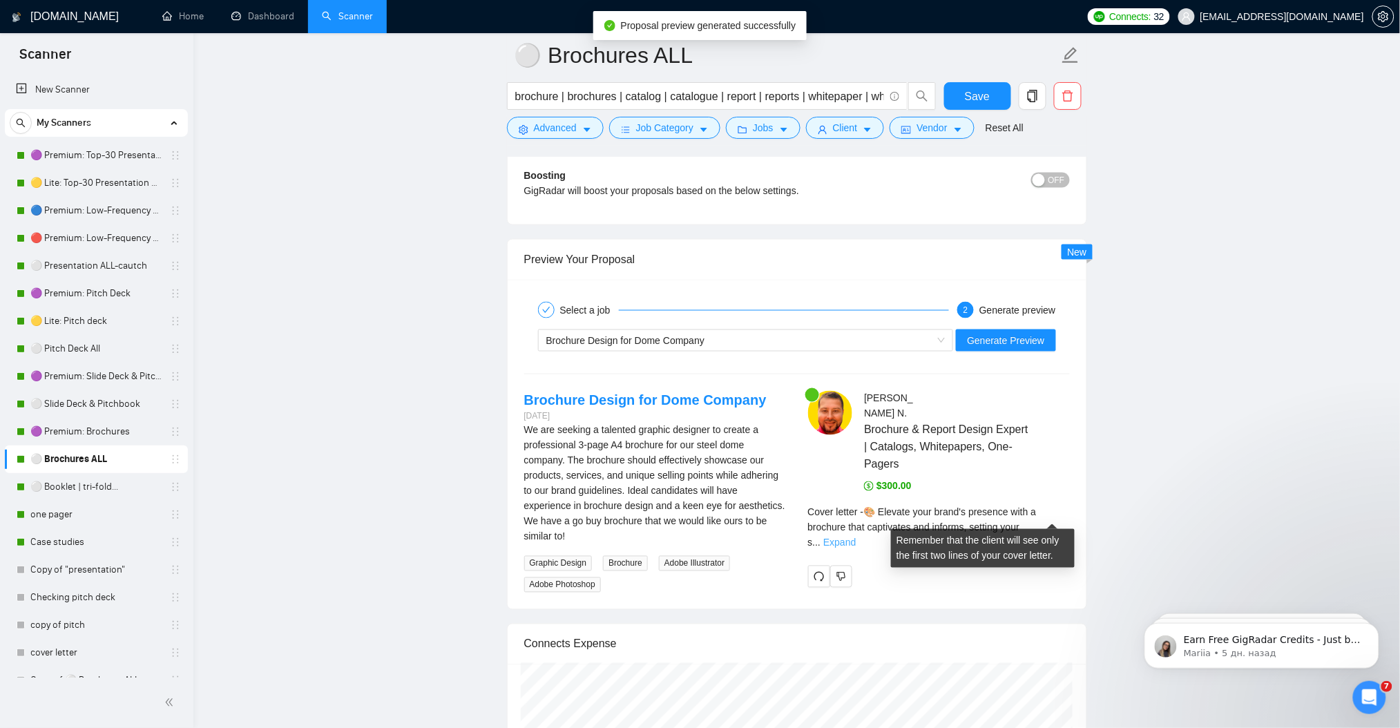
click at [856, 537] on link "Expand" at bounding box center [839, 542] width 32 height 11
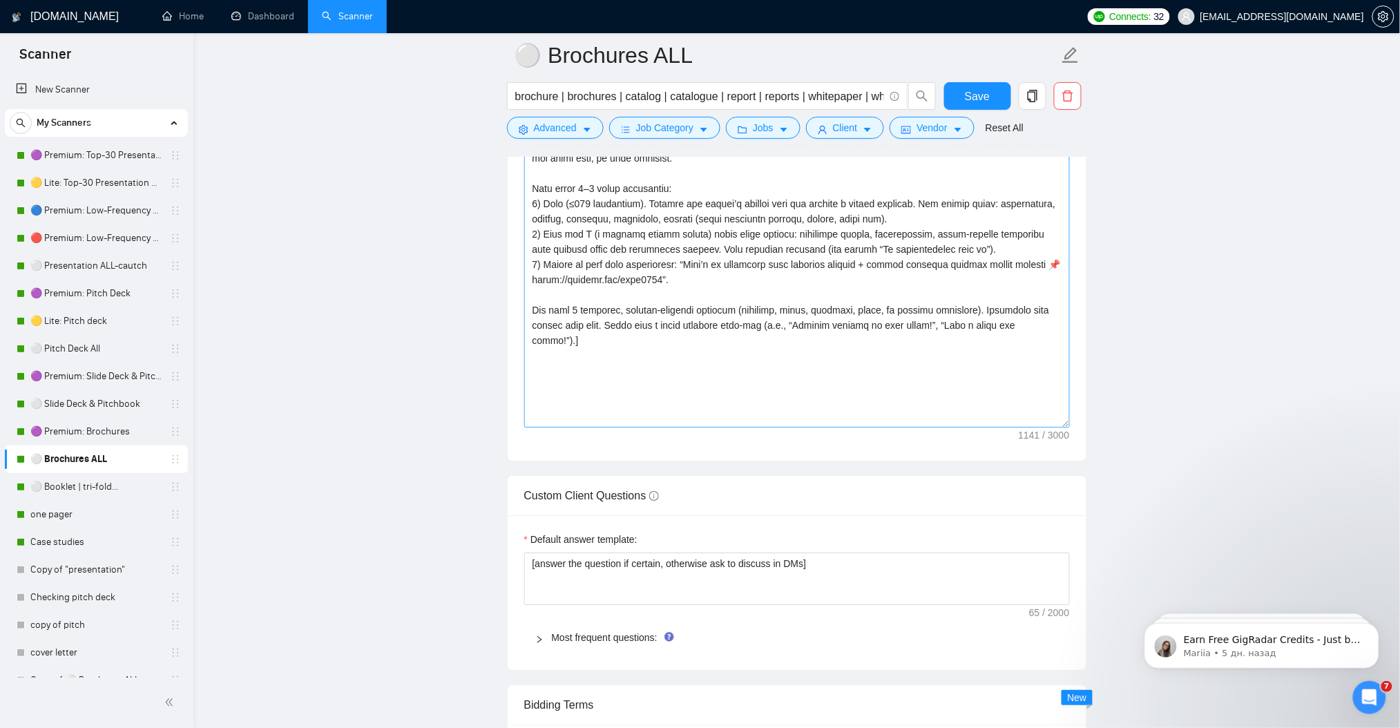
scroll to position [1413, 0]
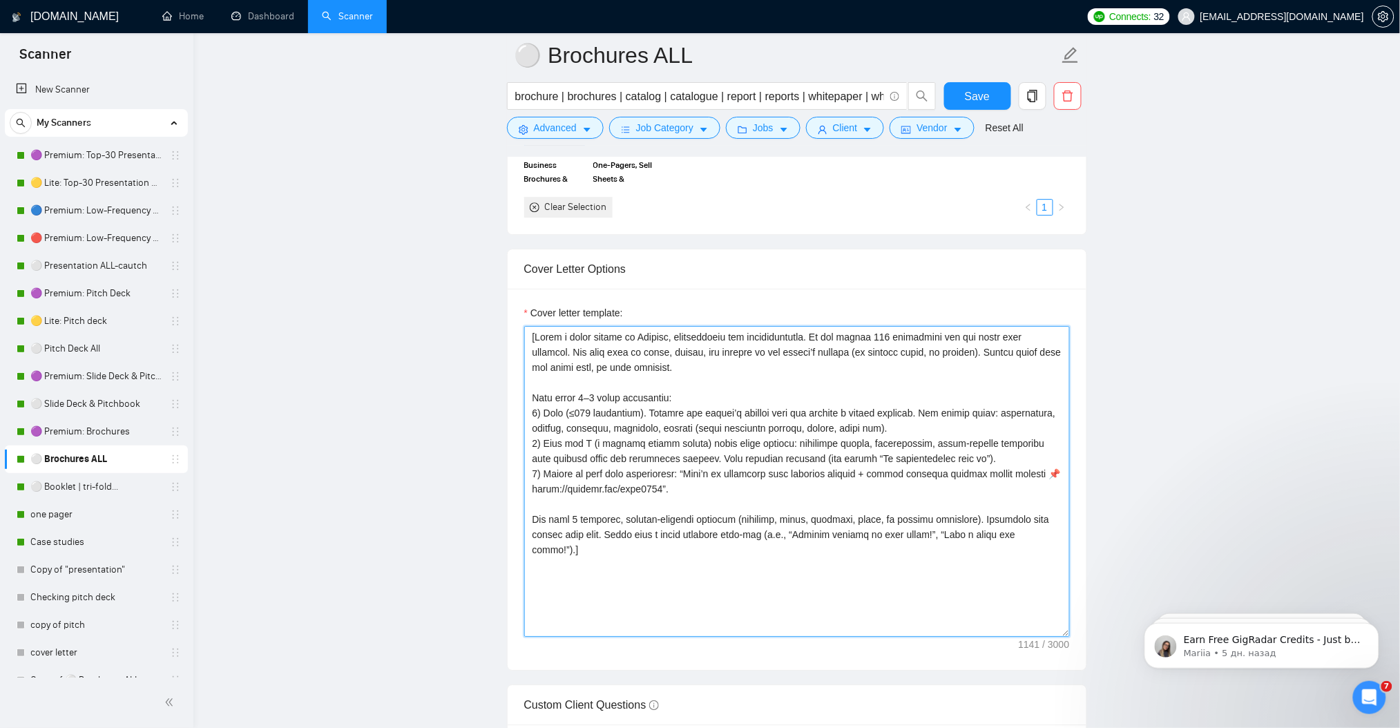
click at [706, 450] on textarea "Cover letter template:" at bounding box center [797, 481] width 546 height 311
paste textarea "tailored cover letter for the project below. Follow these rules:] 1. Start with…"
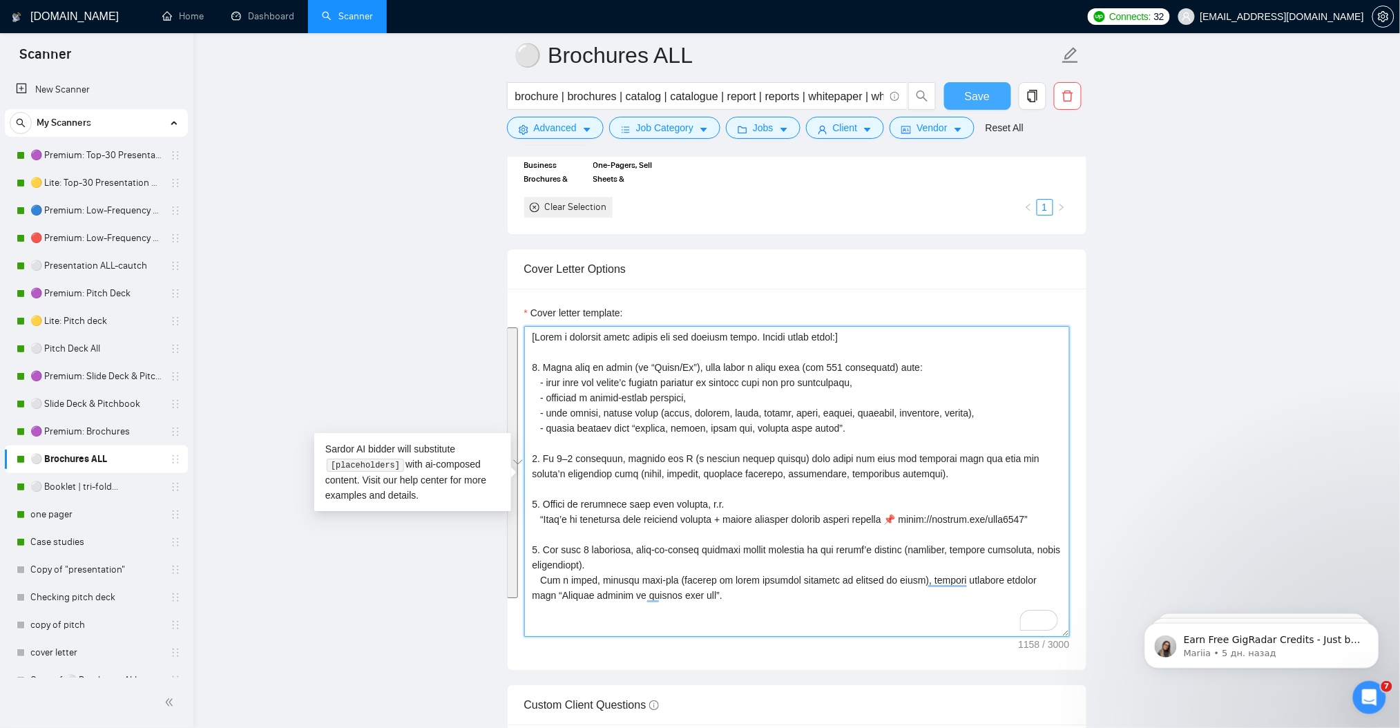
type textarea "[Write a tailored cover letter for the project below. Follow these rules:] 1. S…"
click at [981, 102] on span "Save" at bounding box center [977, 96] width 25 height 17
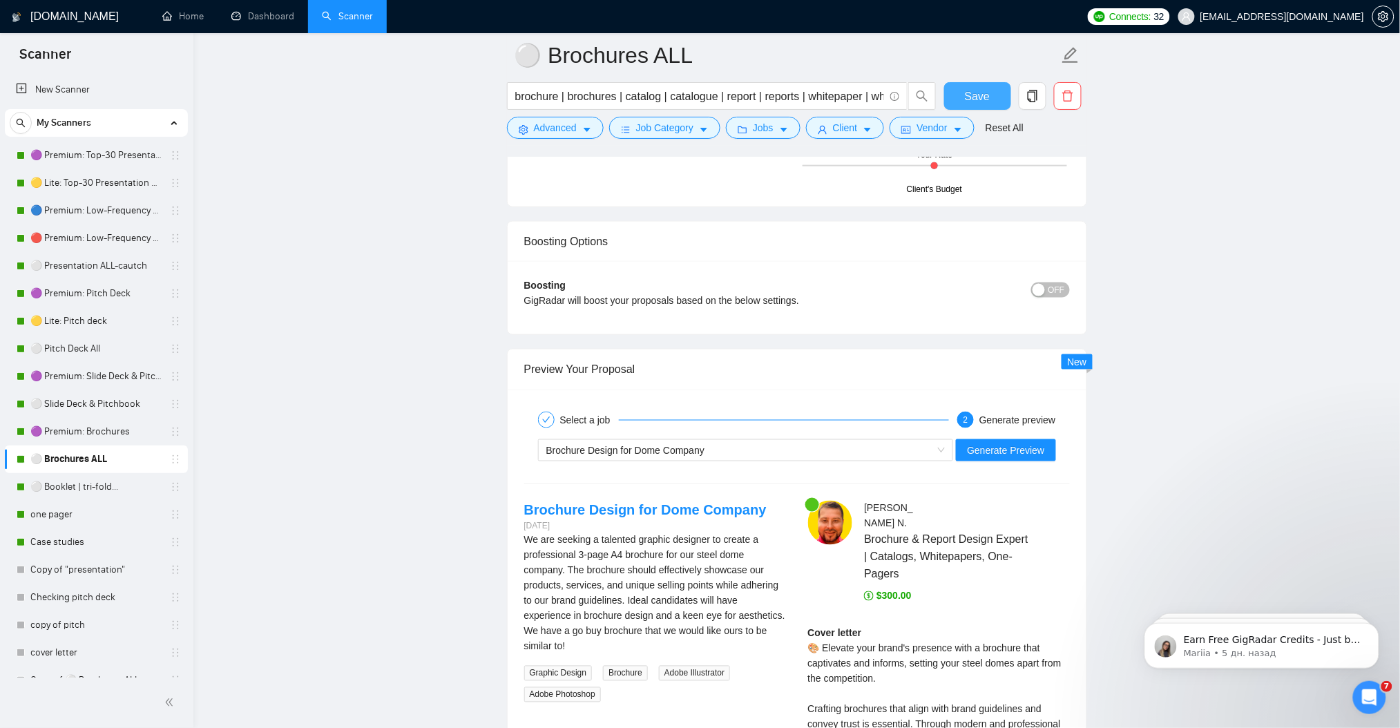
scroll to position [2426, 0]
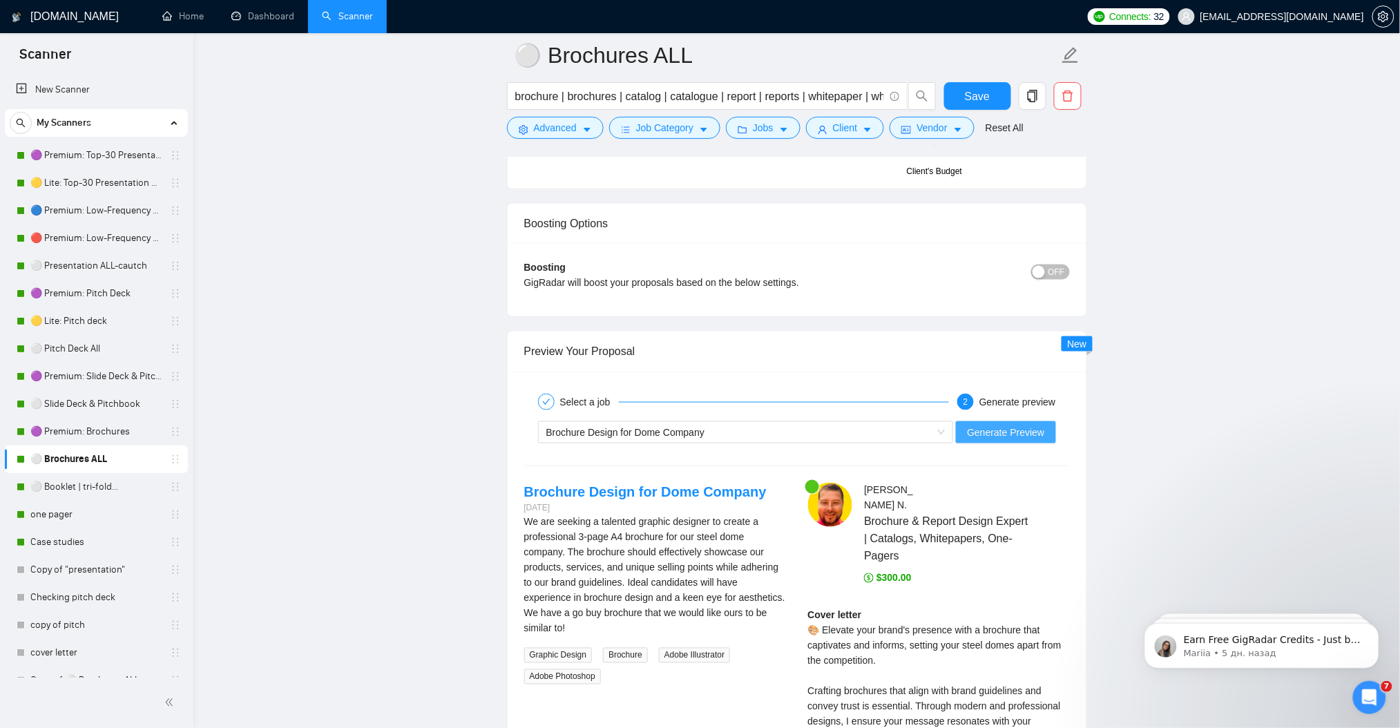
click at [1007, 438] on span "Generate Preview" at bounding box center [1005, 432] width 77 height 15
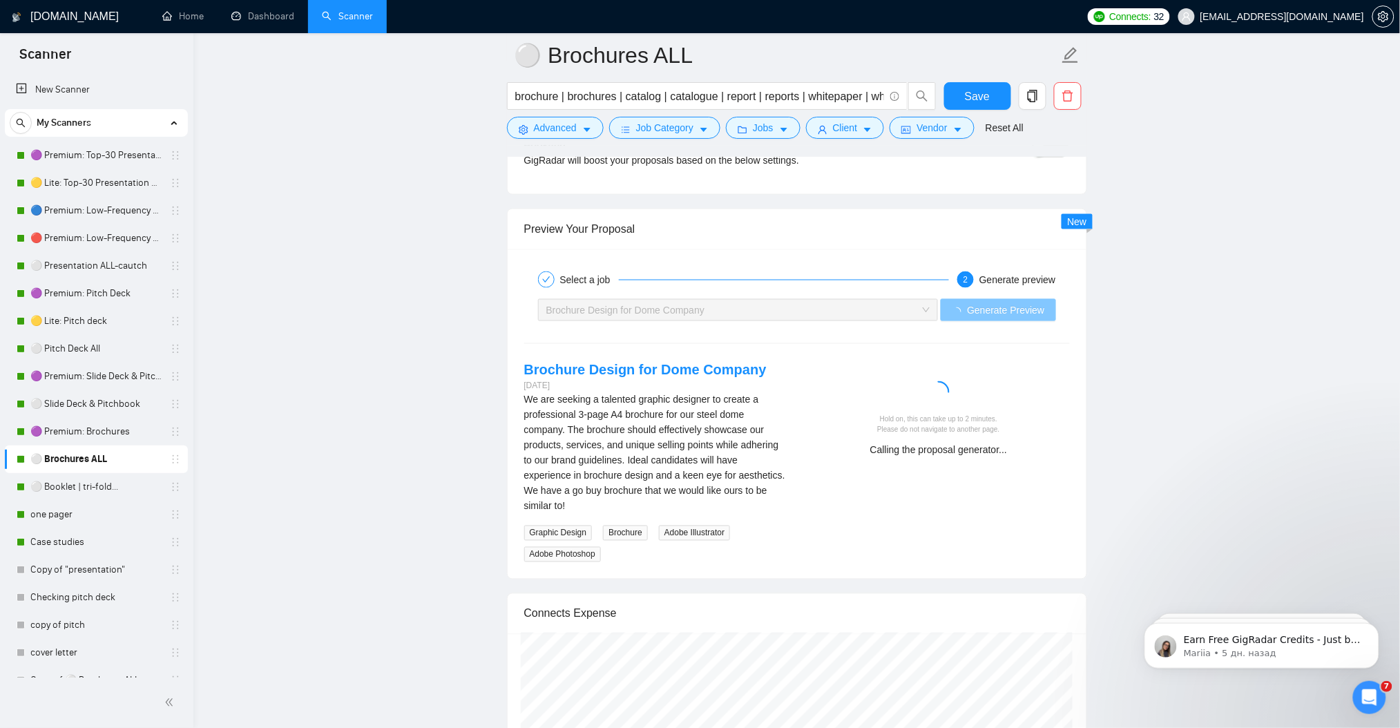
scroll to position [2610, 0]
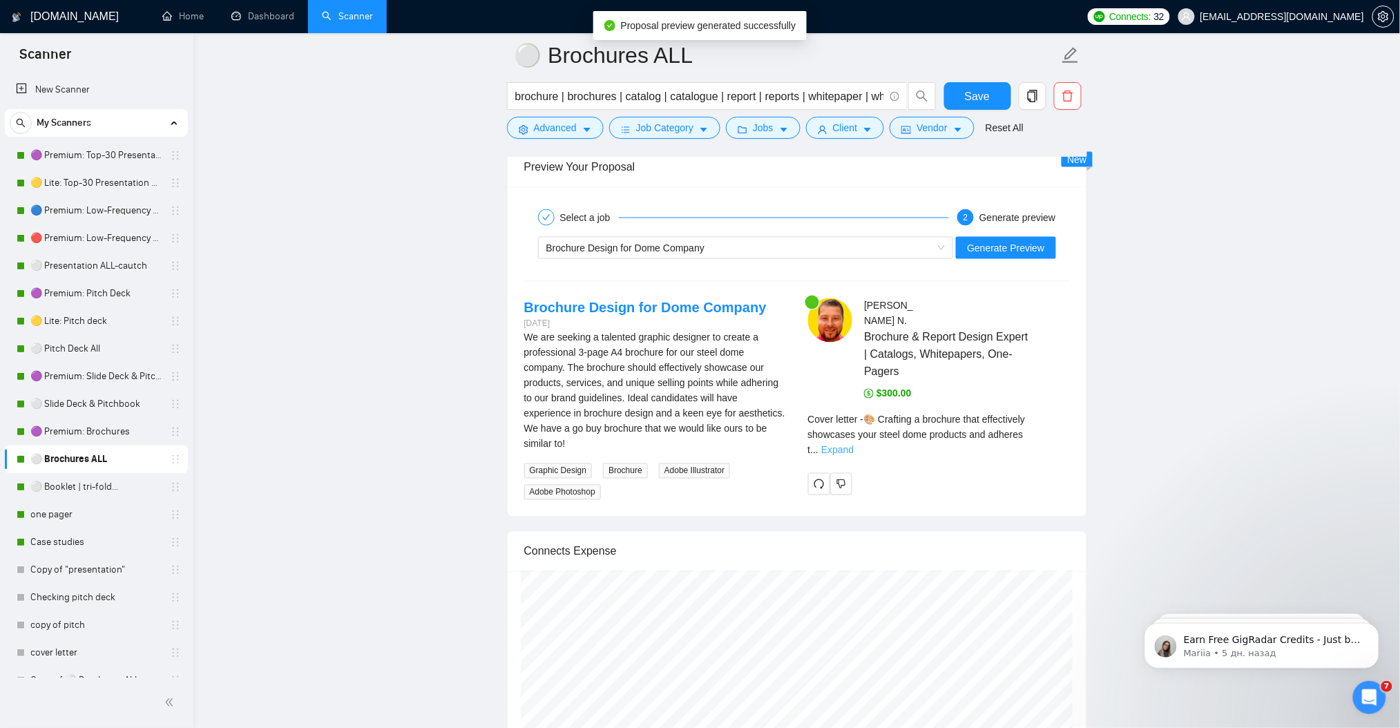
click at [854, 445] on link "Expand" at bounding box center [837, 450] width 32 height 11
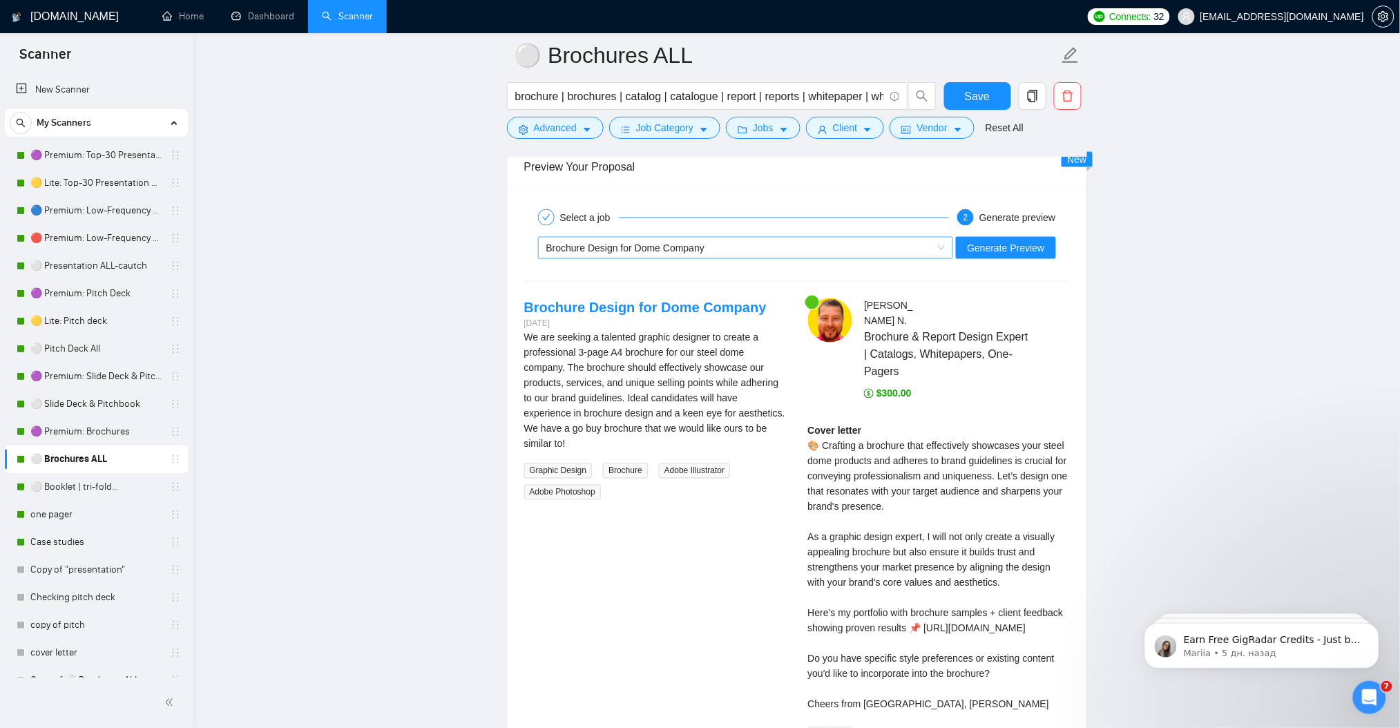
click at [638, 248] on span "Brochure Design for Dome Company" at bounding box center [625, 247] width 159 height 11
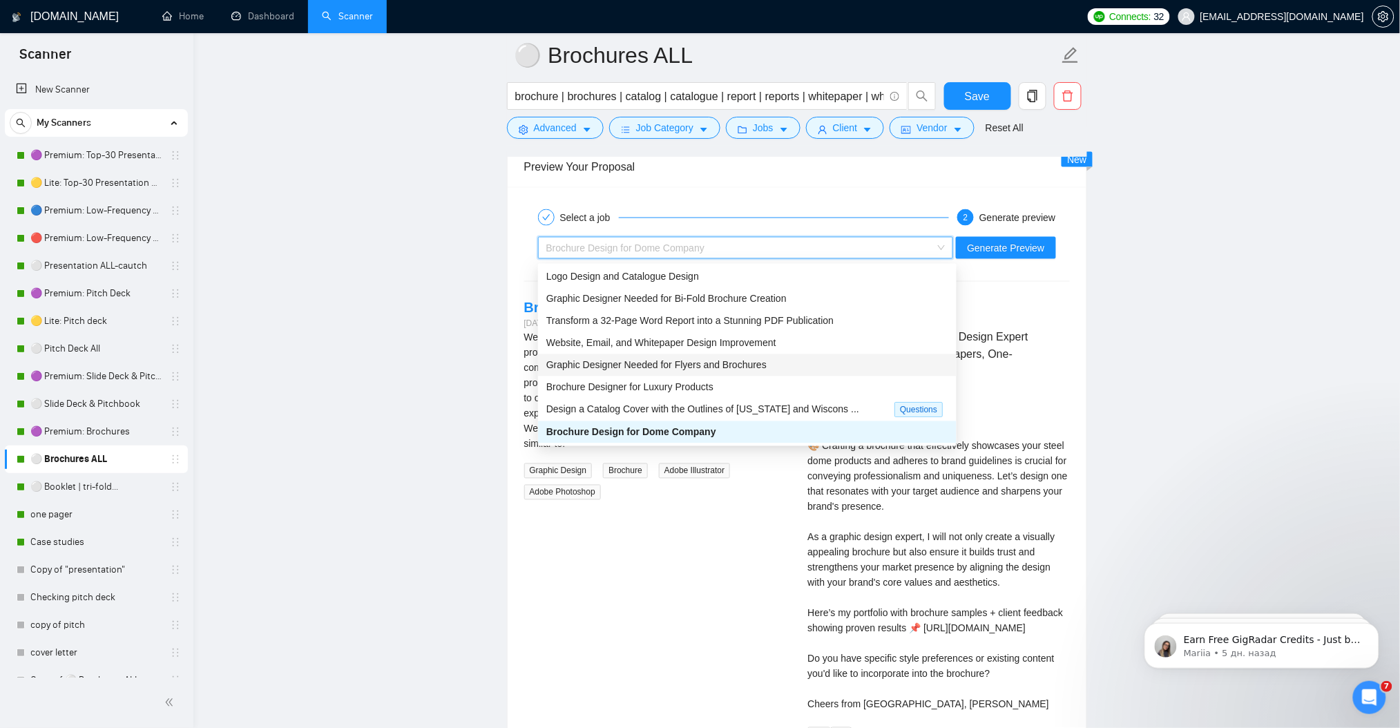
drag, startPoint x: 669, startPoint y: 324, endPoint x: 667, endPoint y: 356, distance: 32.6
click at [667, 356] on div "Logo Design and Catalogue Design Graphic Designer Needed for Bi-Fold Brochure C…" at bounding box center [747, 377] width 419 height 222
click at [667, 361] on span "Graphic Designer Needed for Flyers and Brochures" at bounding box center [656, 365] width 220 height 11
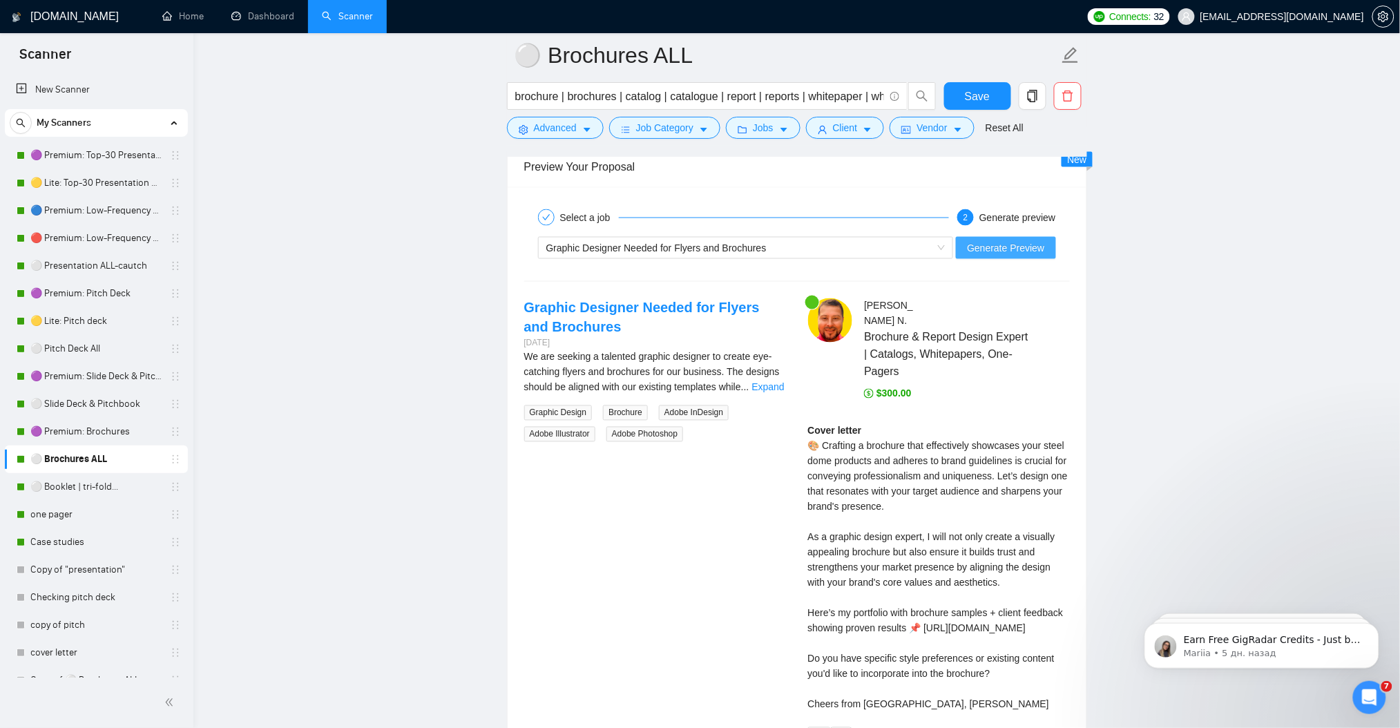
click at [1024, 251] on span "Generate Preview" at bounding box center [1005, 247] width 77 height 15
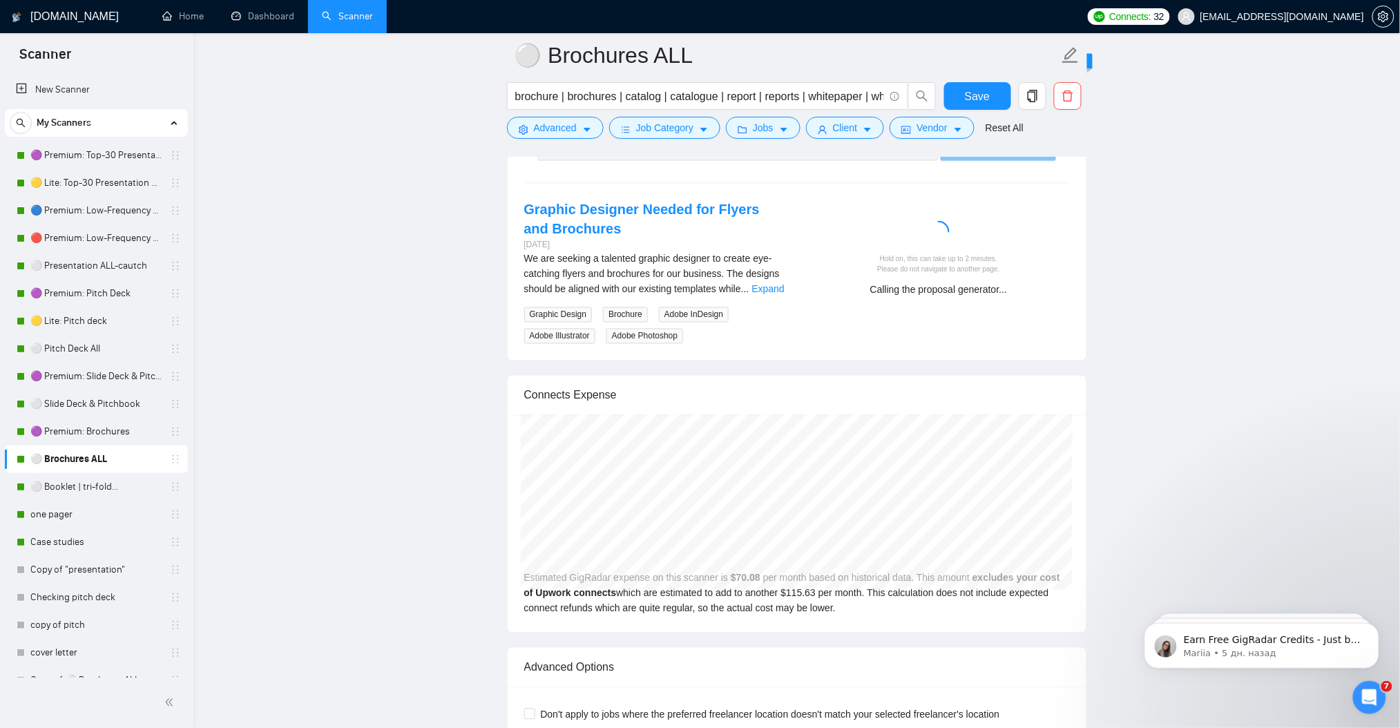
scroll to position [2702, 0]
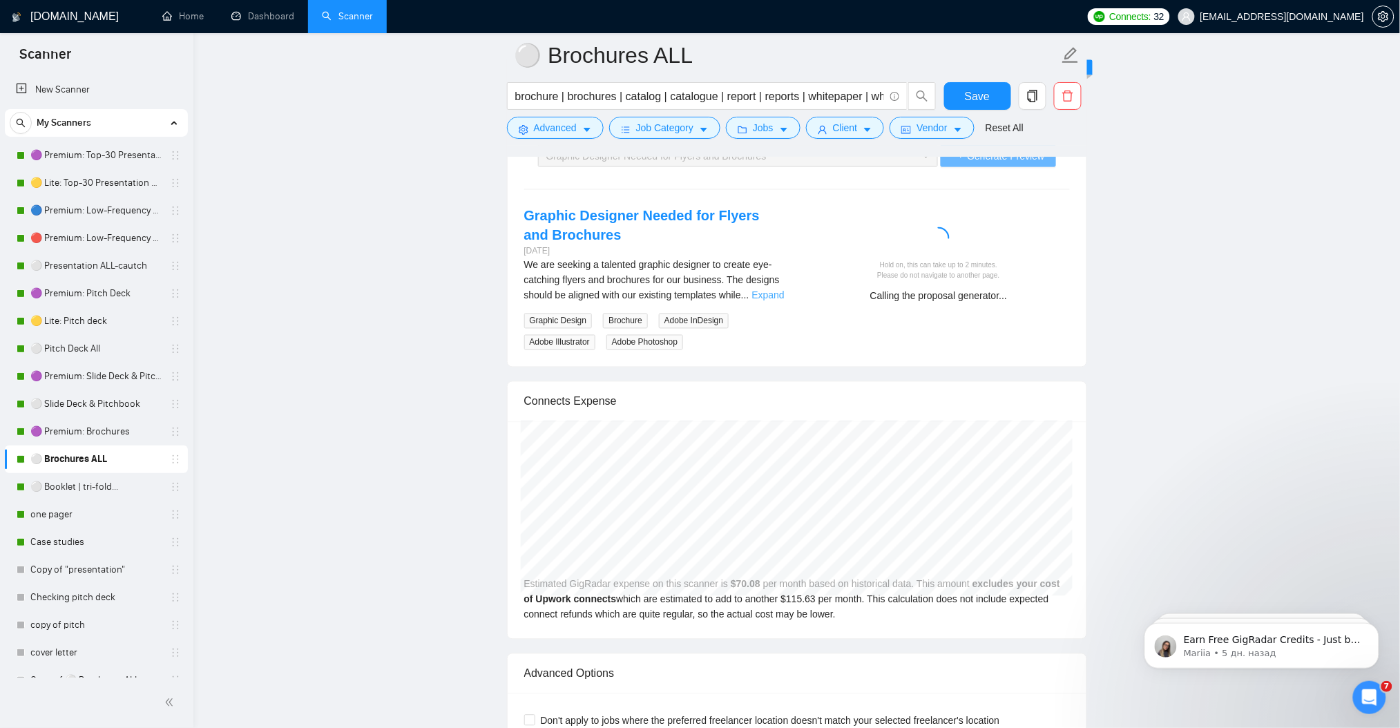
click at [757, 296] on link "Expand" at bounding box center [768, 295] width 32 height 11
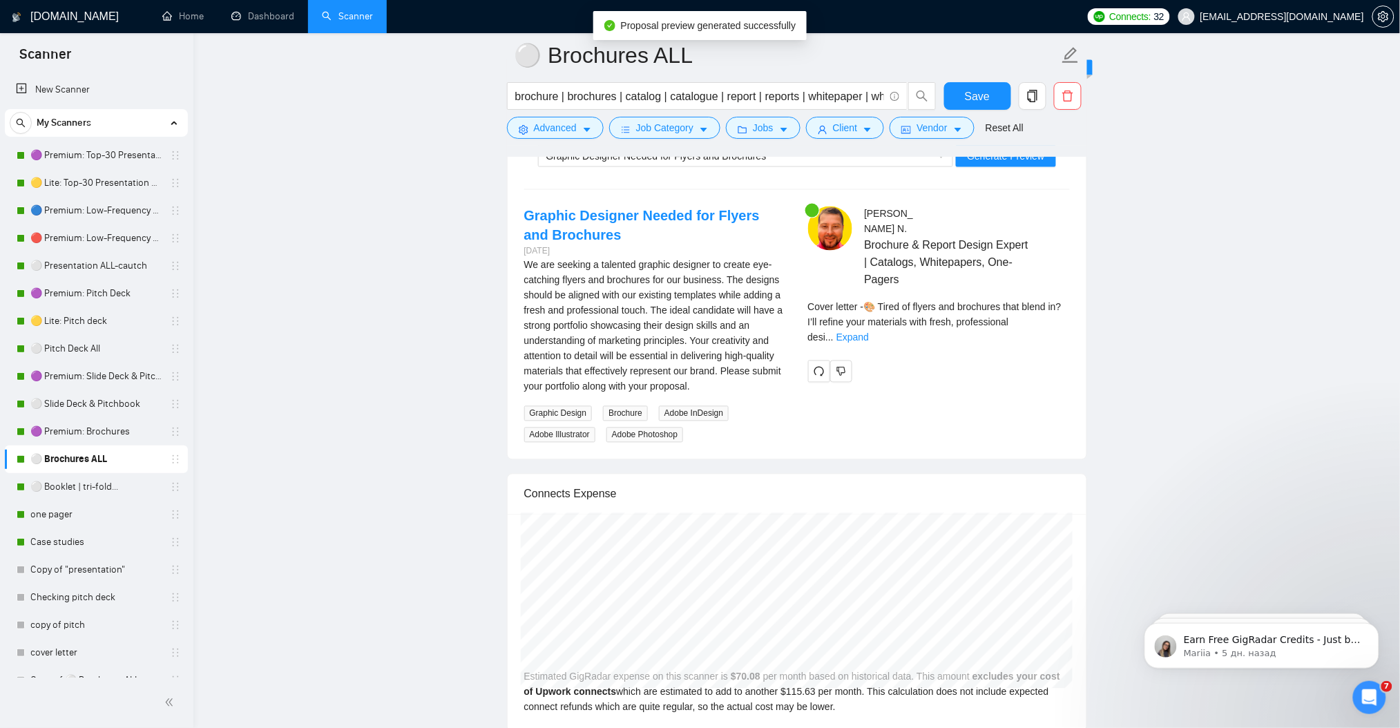
click at [1068, 303] on div "Cover letter - 🎨 Tired of flyers and brochures that blend in? I’ll refine your …" at bounding box center [939, 323] width 262 height 46
click at [869, 332] on link "Expand" at bounding box center [852, 337] width 32 height 11
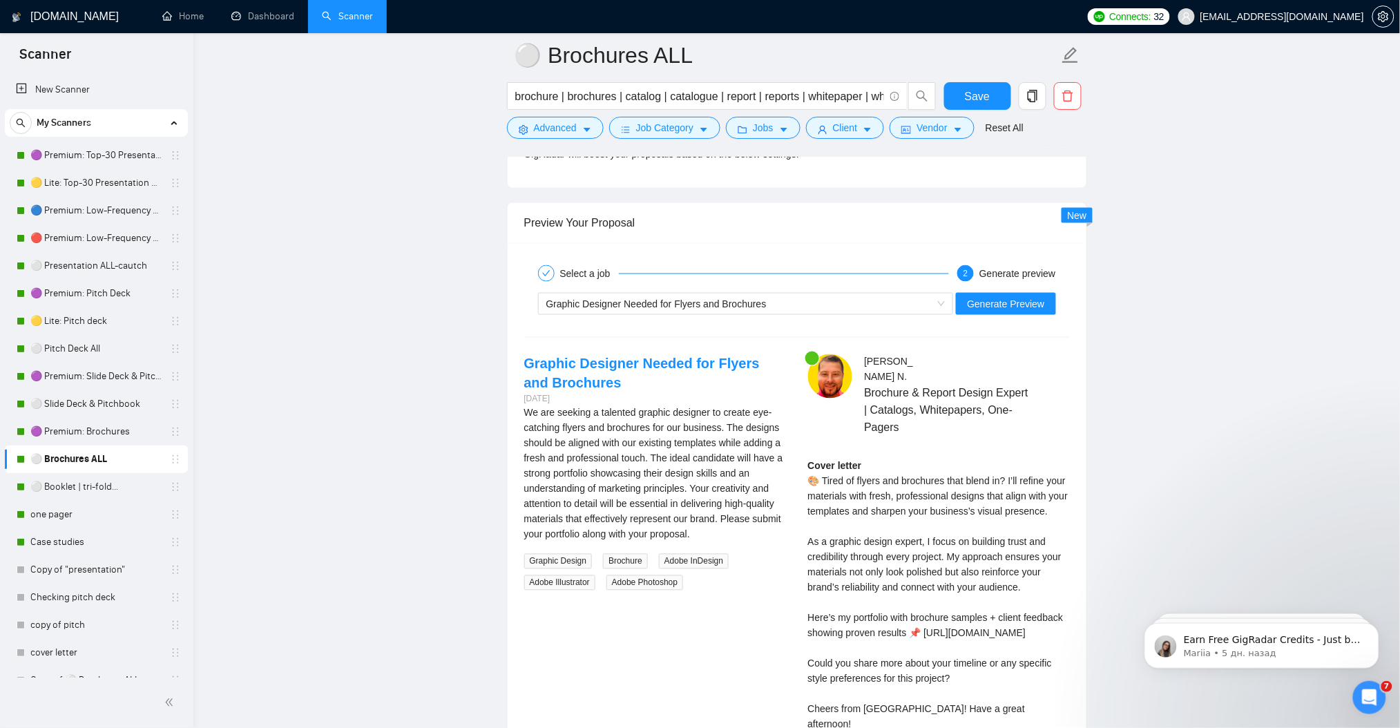
scroll to position [2518, 0]
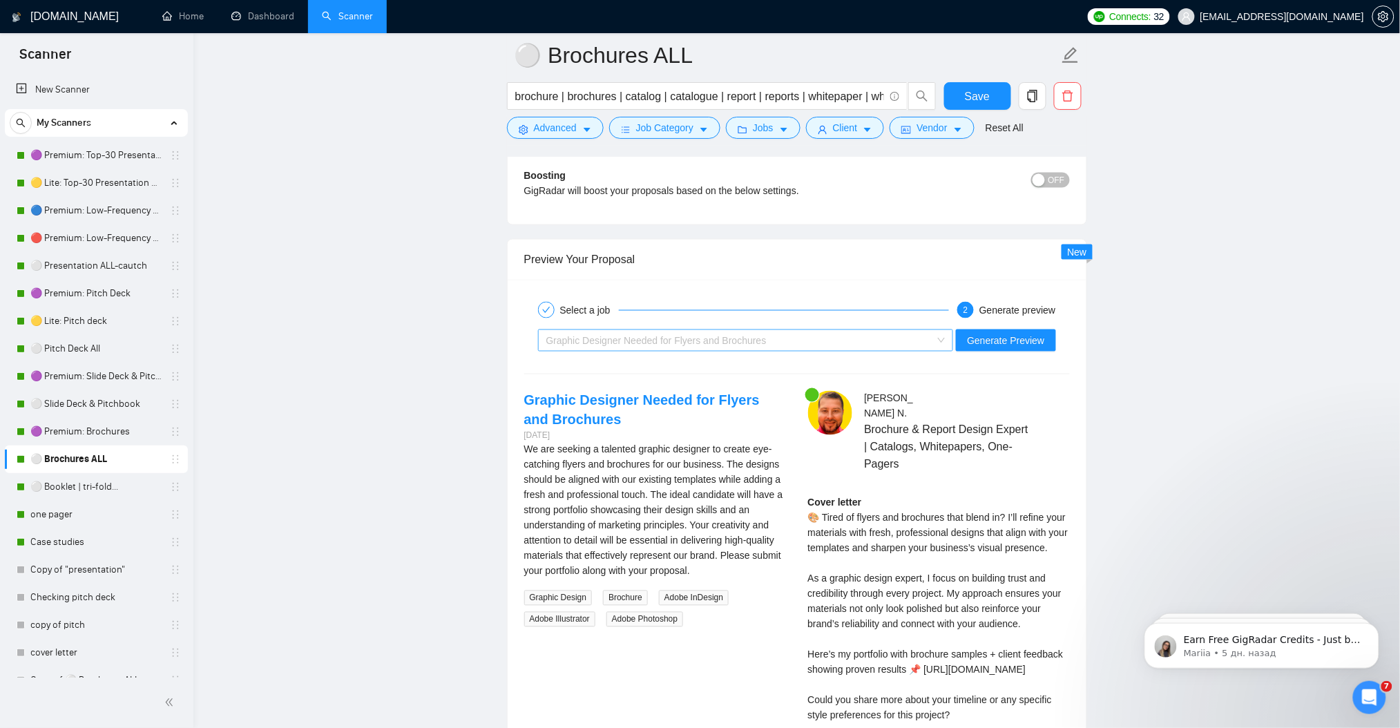
click at [646, 335] on span "Graphic Designer Needed for Flyers and Brochures" at bounding box center [656, 340] width 220 height 11
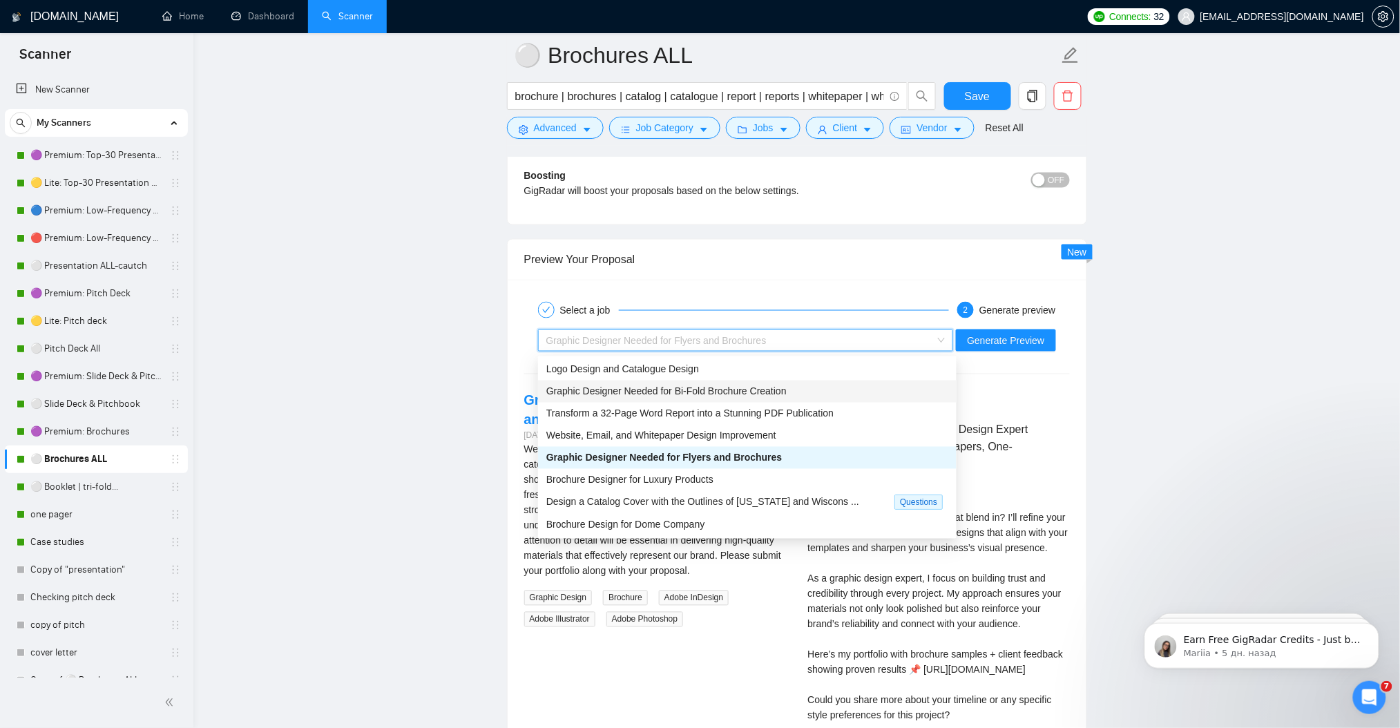
click at [638, 390] on span "Graphic Designer Needed for Bi-Fold Brochure Creation" at bounding box center [666, 391] width 240 height 11
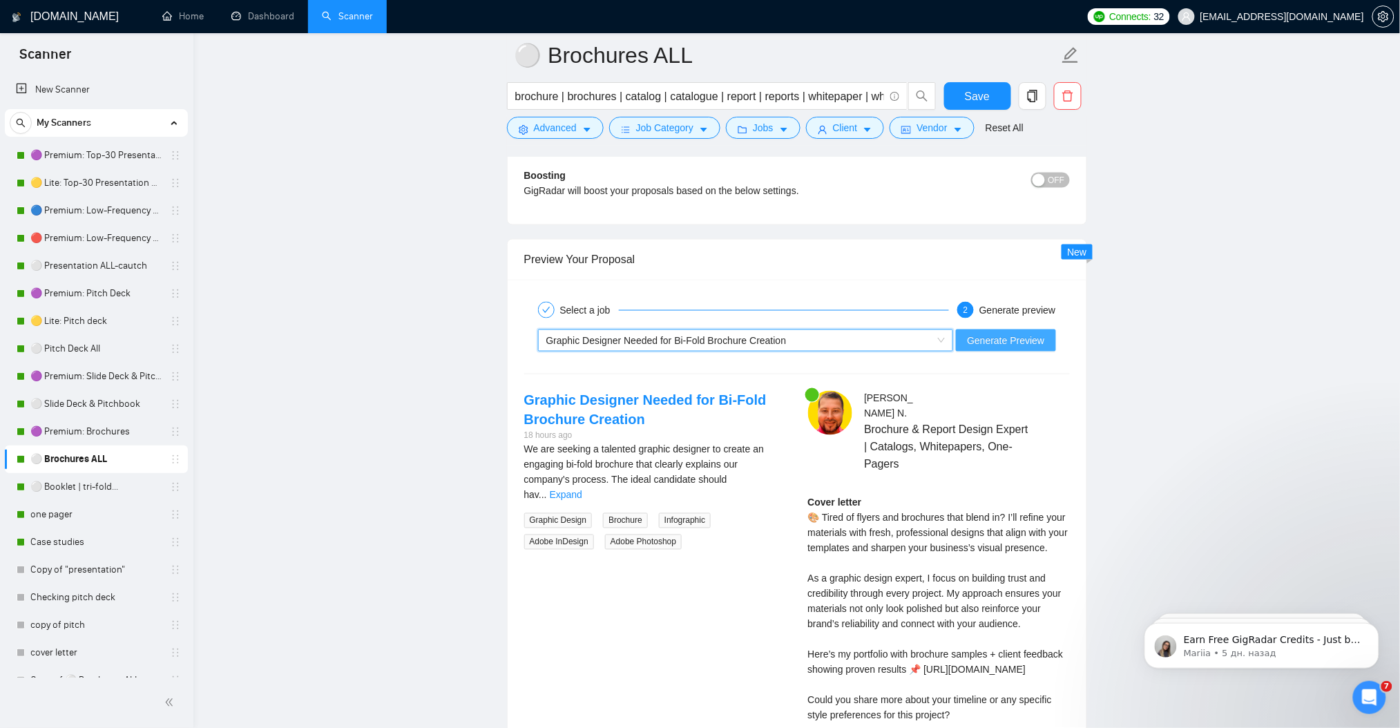
click at [988, 334] on span "Generate Preview" at bounding box center [1005, 340] width 77 height 15
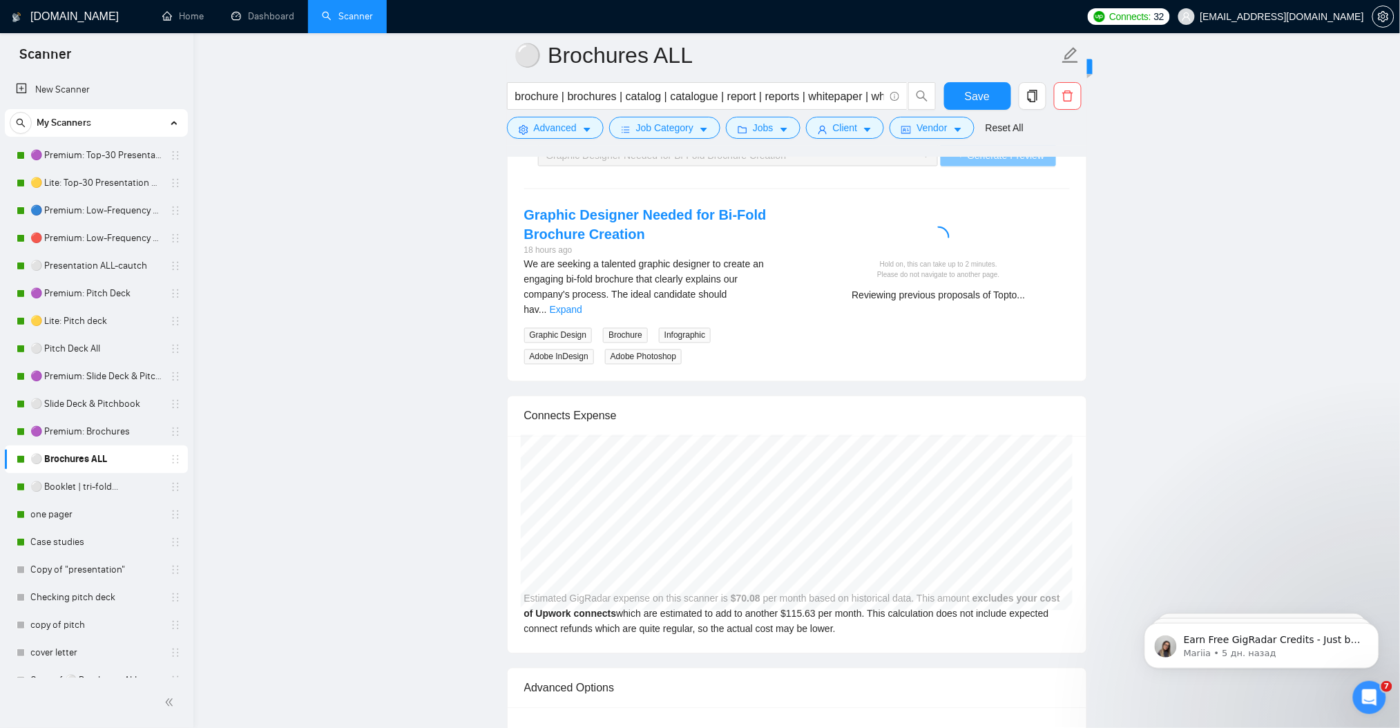
scroll to position [2702, 0]
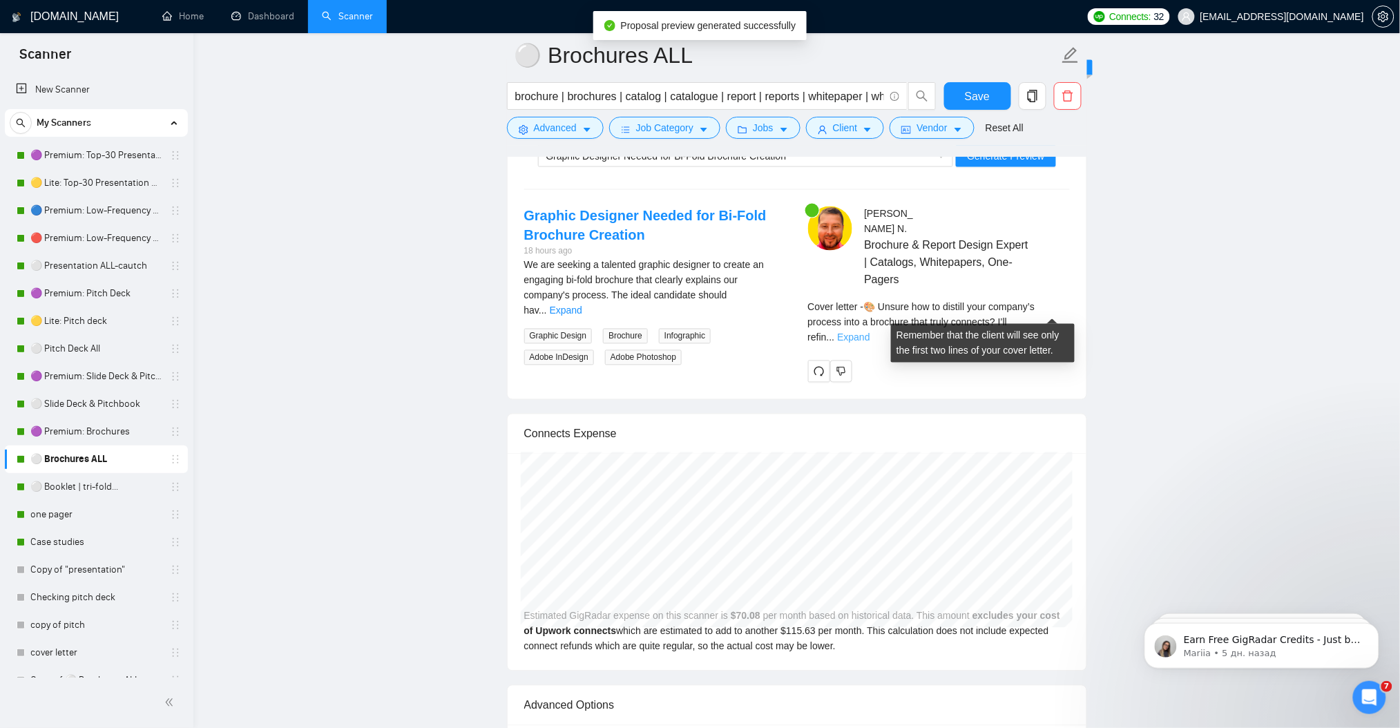
click at [870, 332] on link "Expand" at bounding box center [853, 337] width 32 height 11
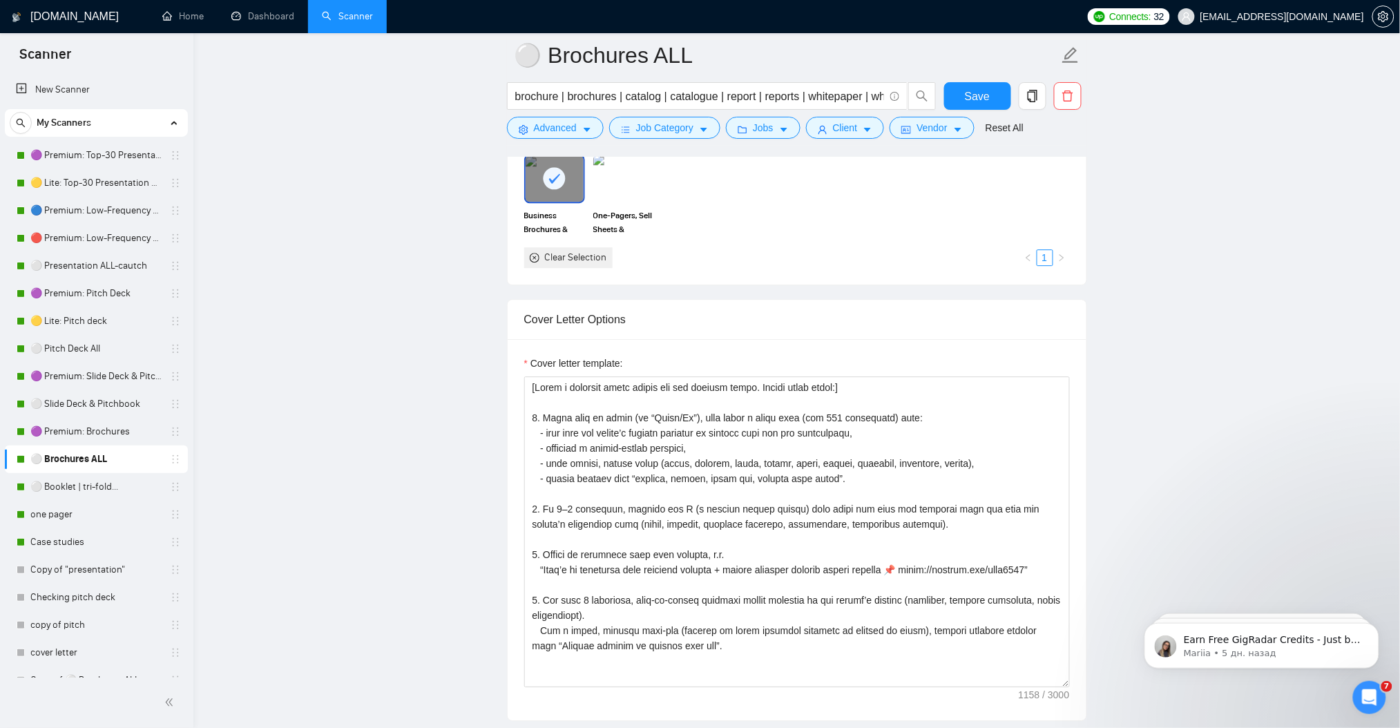
scroll to position [1321, 0]
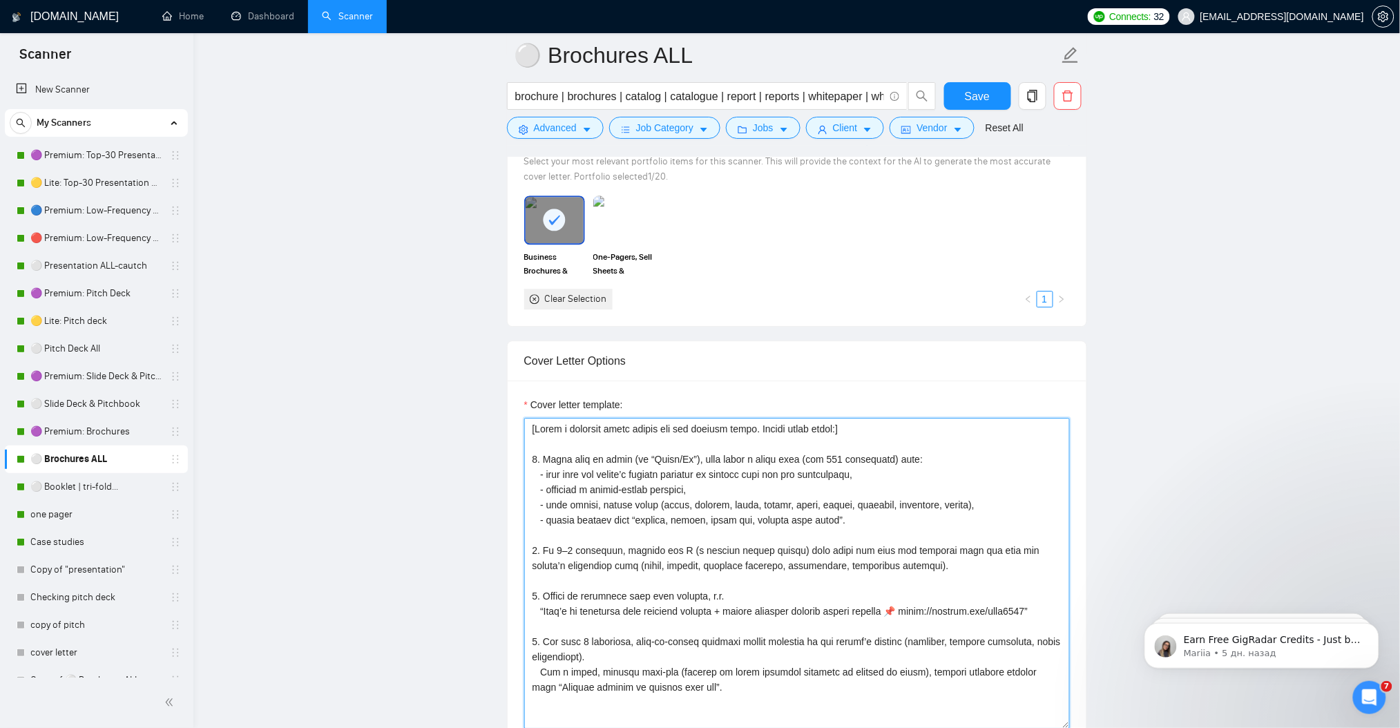
click at [885, 441] on textarea "Cover letter template:" at bounding box center [797, 573] width 546 height 311
paste textarea "Act as an Upwork proposal writer for Julian N., a senior graphic designer (12+ …"
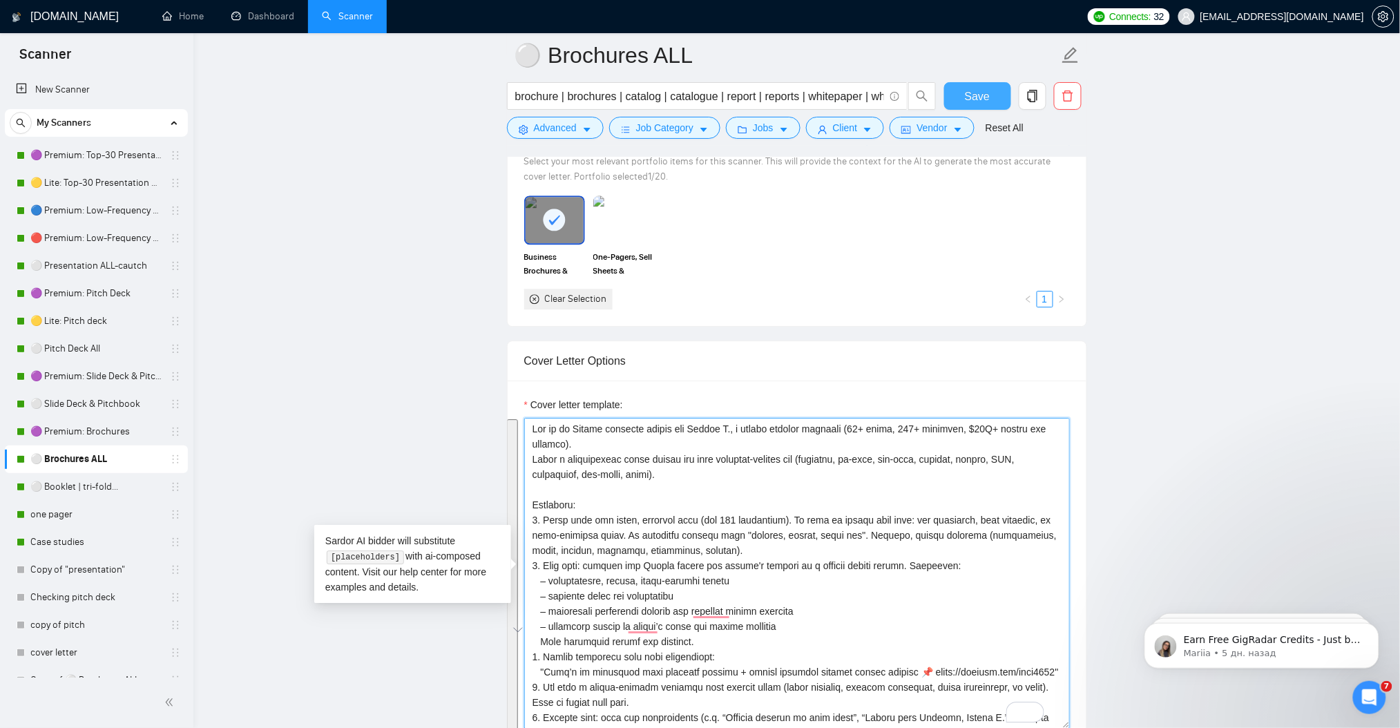
type textarea "Act as an Upwork proposal writer for Julian N., a senior graphic designer (12+ …"
click at [973, 95] on span "Save" at bounding box center [977, 96] width 25 height 17
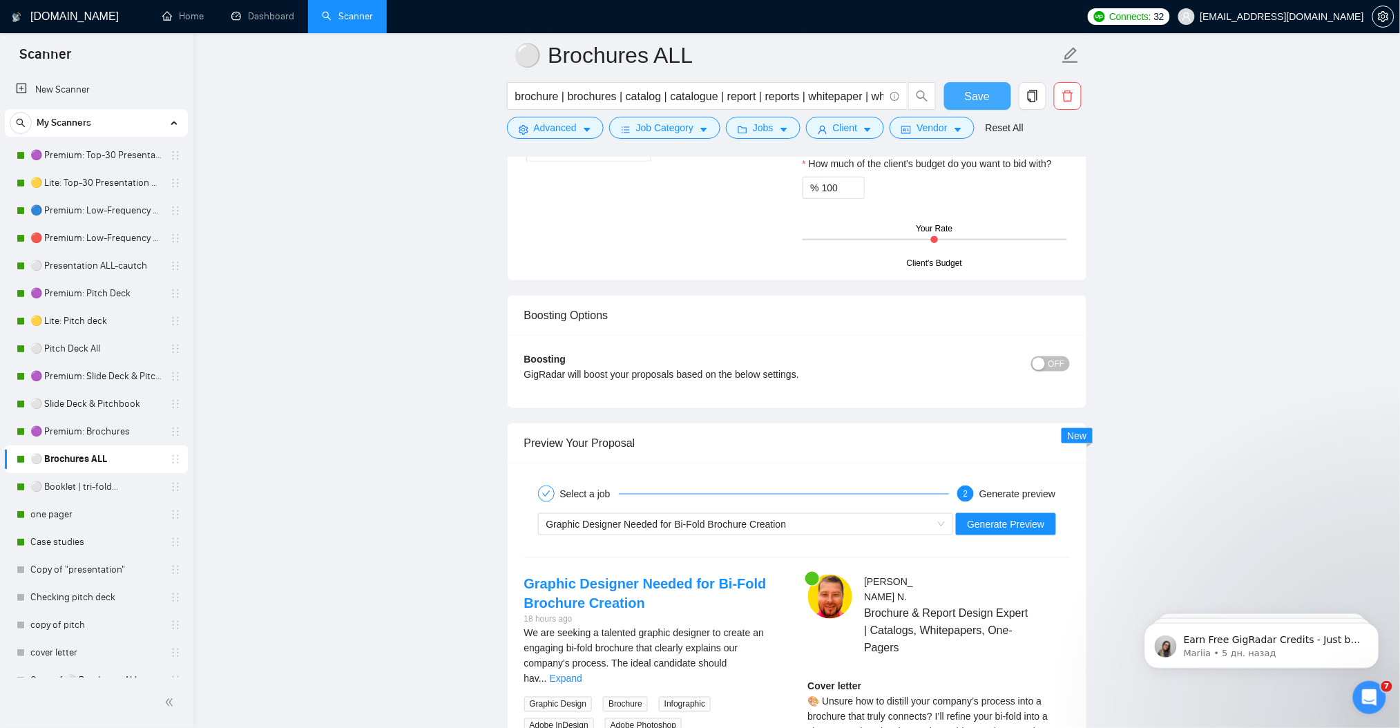
scroll to position [2426, 0]
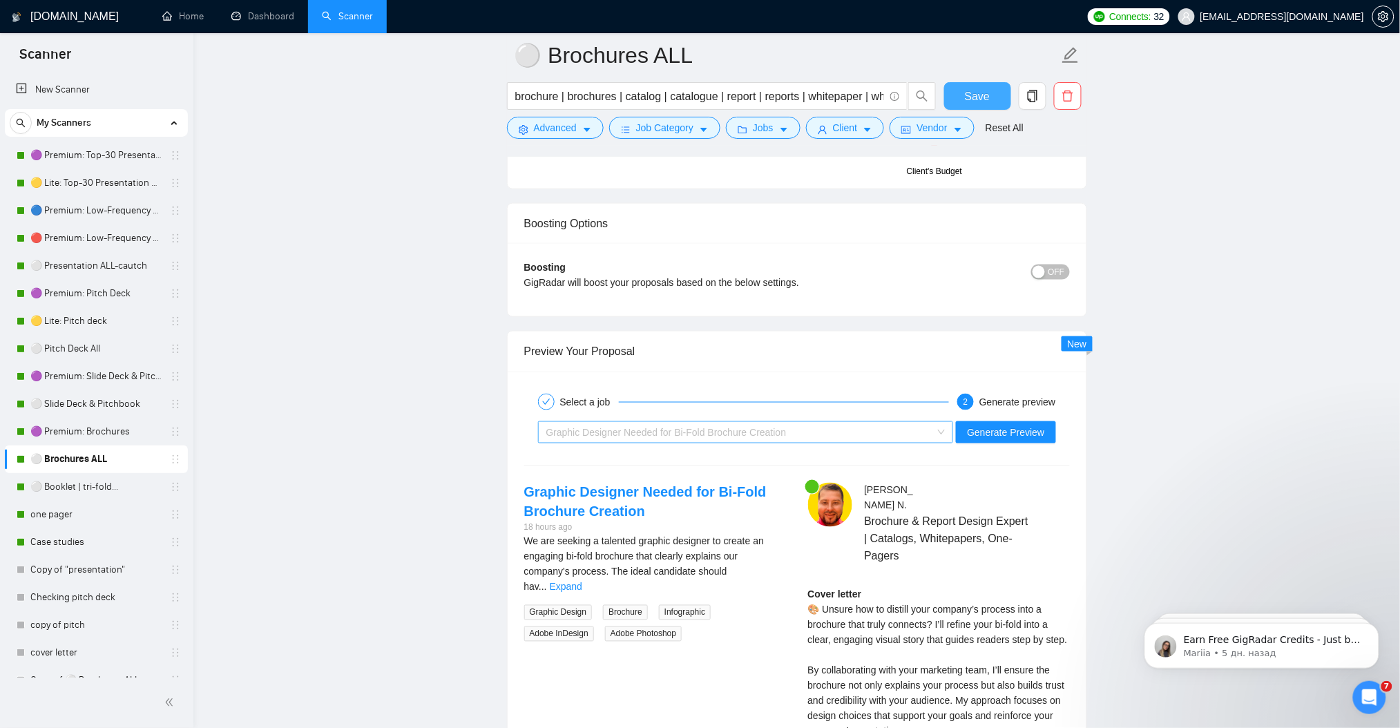
click at [868, 443] on div "Graphic Designer Needed for Bi-Fold Brochure Creation" at bounding box center [739, 432] width 387 height 21
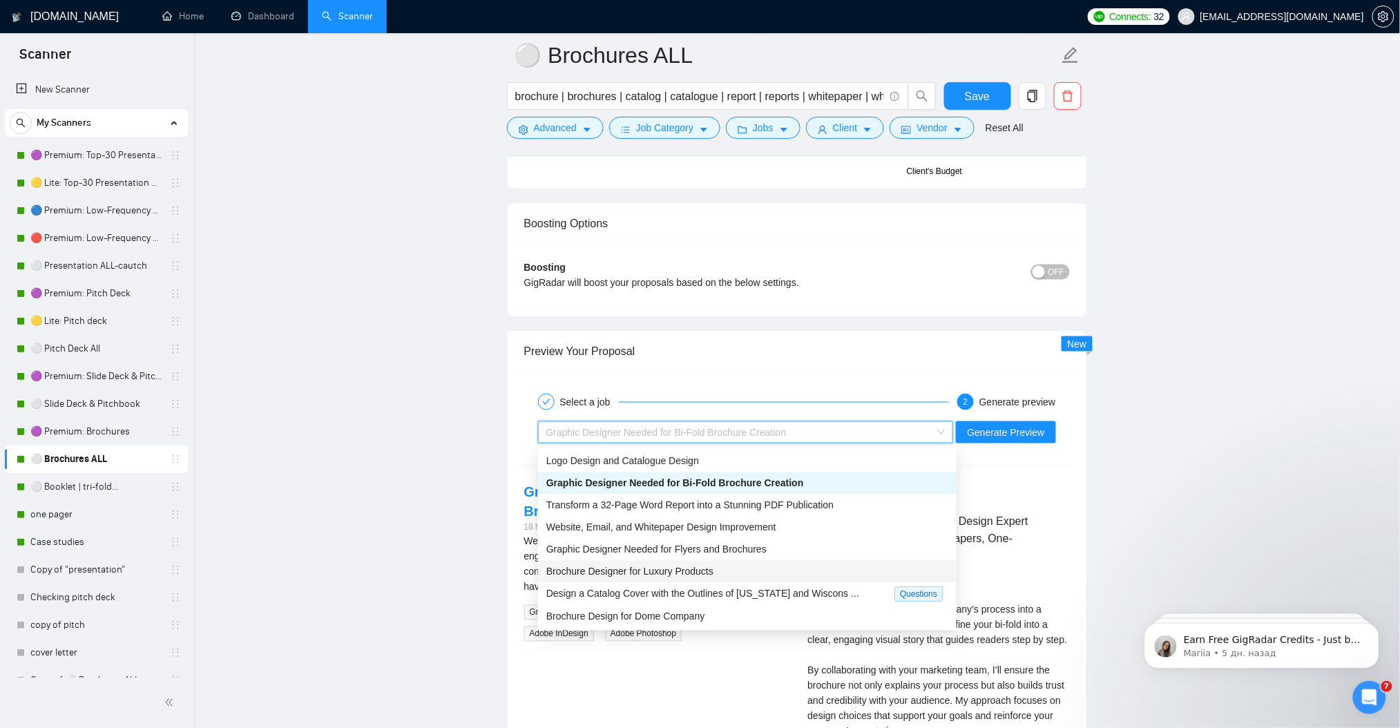
click at [688, 575] on span "Brochure Designer for Luxury Products" at bounding box center [629, 571] width 167 height 11
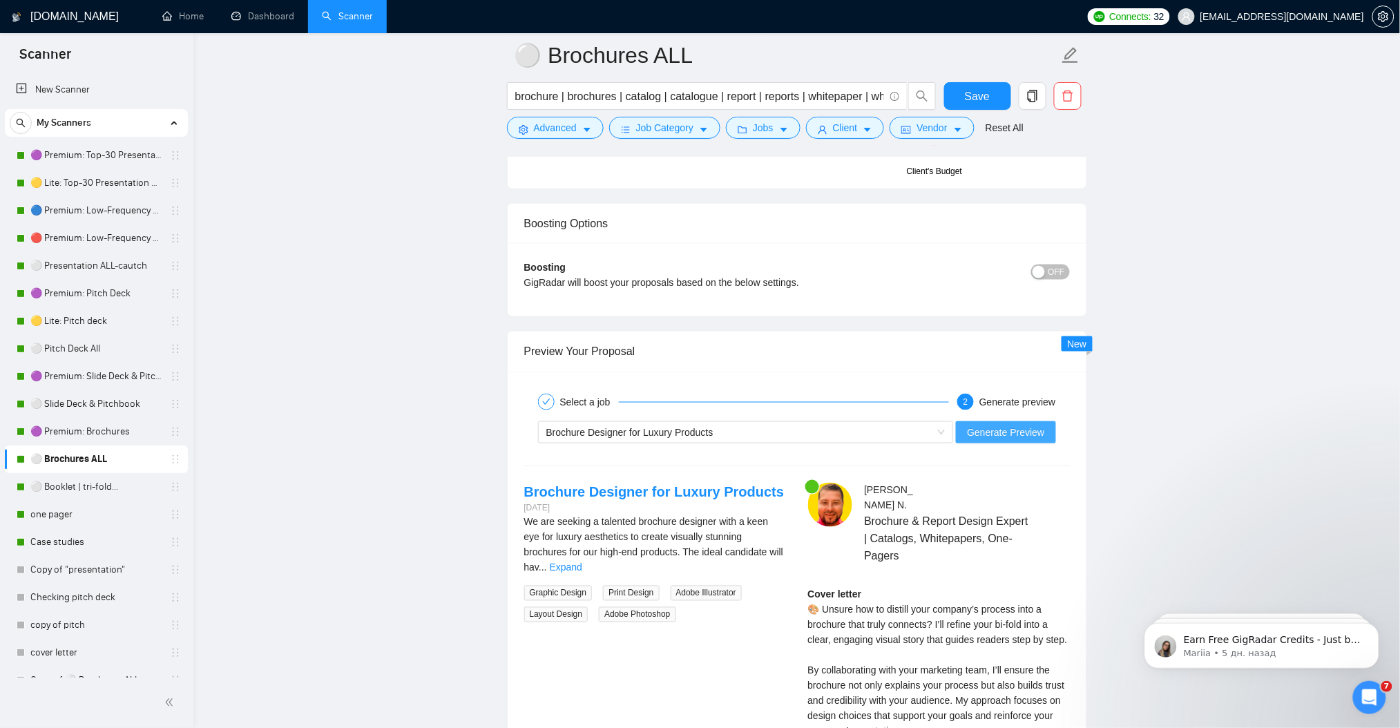
click at [991, 432] on span "Generate Preview" at bounding box center [1005, 432] width 77 height 15
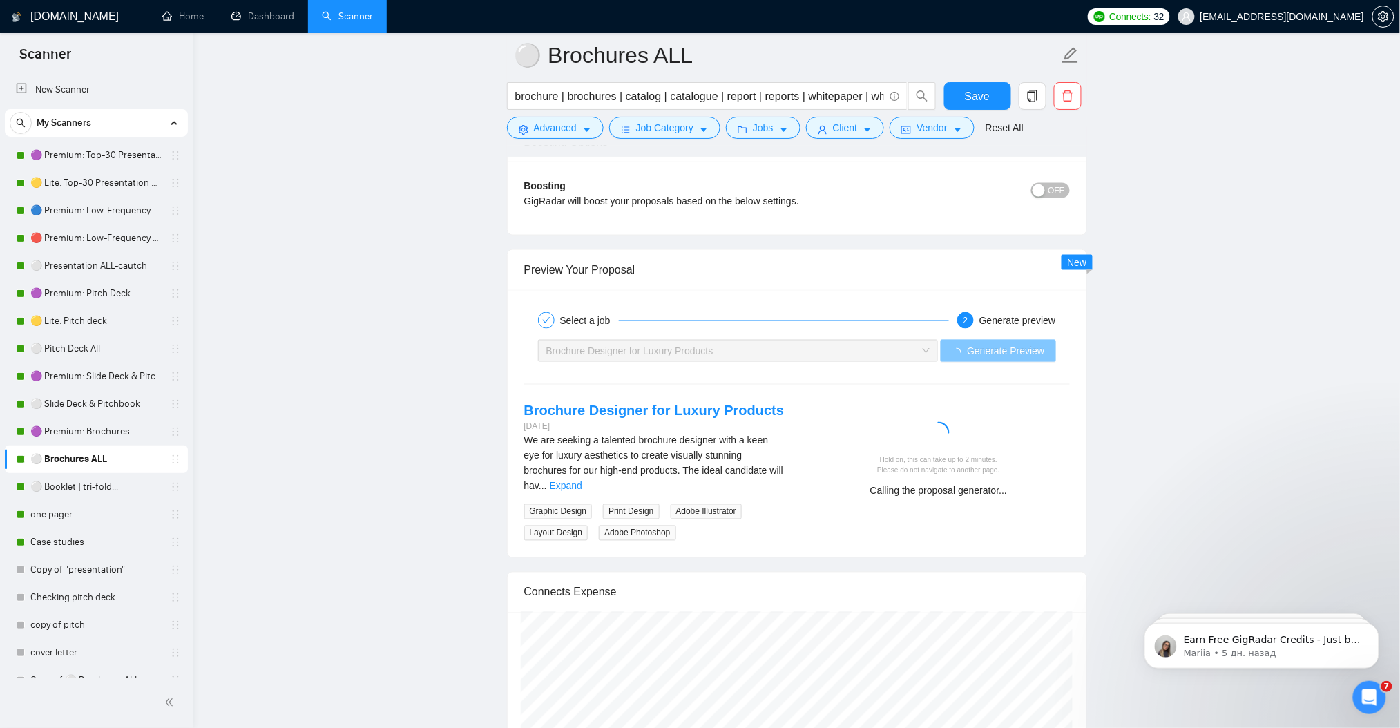
scroll to position [2518, 0]
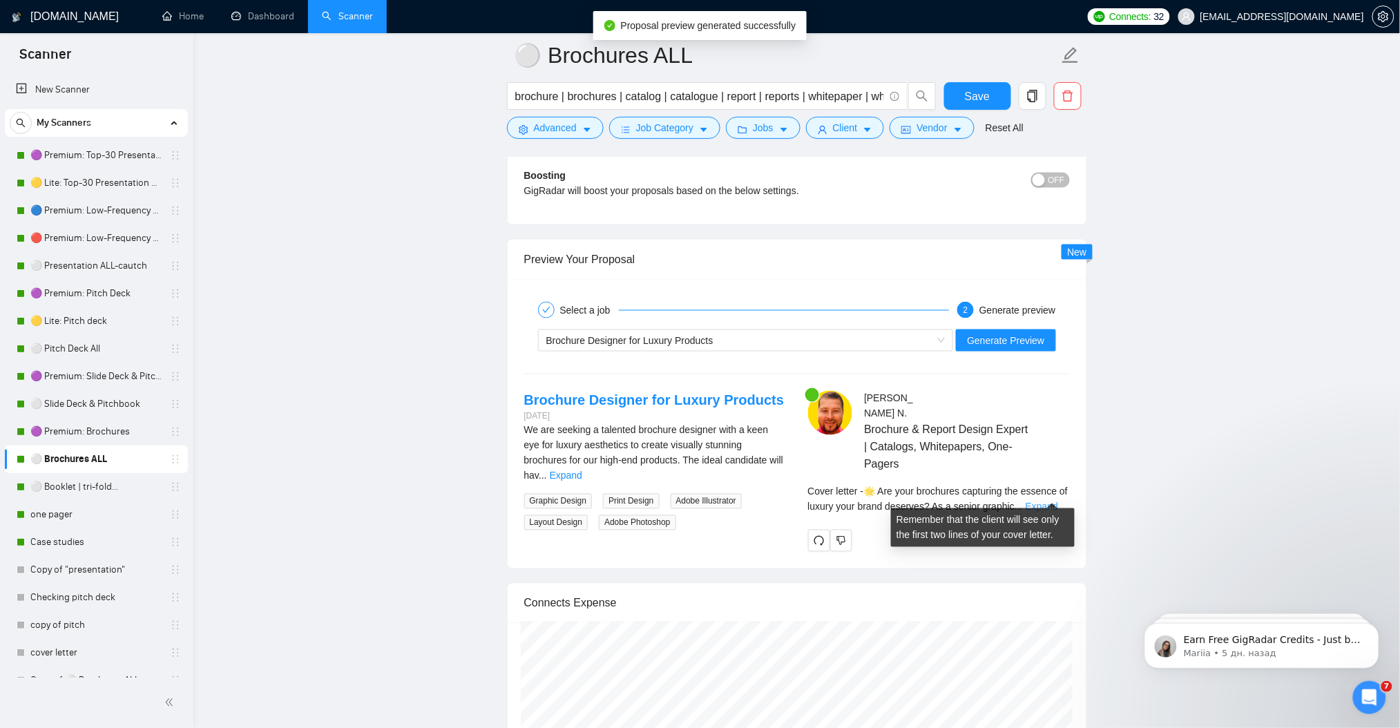
click at [1058, 501] on link "Expand" at bounding box center [1042, 506] width 32 height 11
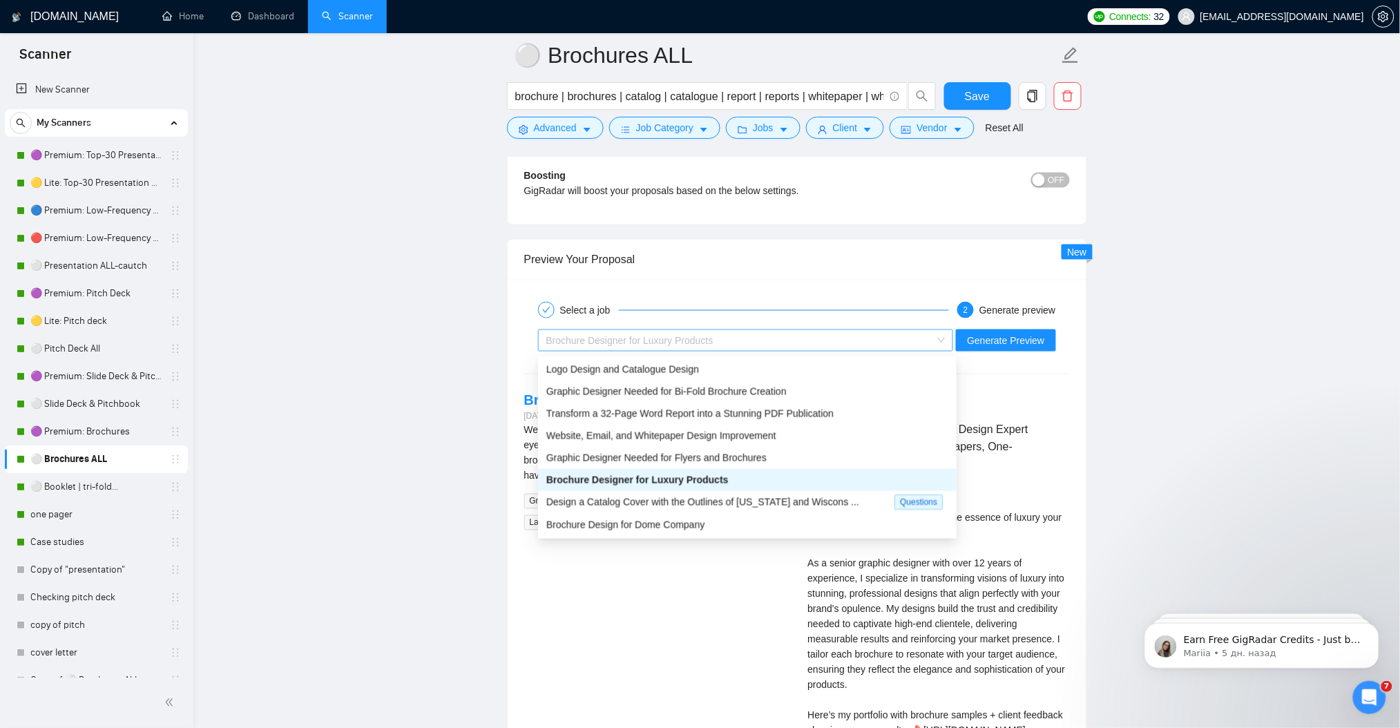
click at [688, 340] on span "Brochure Designer for Luxury Products" at bounding box center [629, 340] width 167 height 11
click at [663, 392] on span "Graphic Designer Needed for Bi-Fold Brochure Creation" at bounding box center [666, 391] width 240 height 11
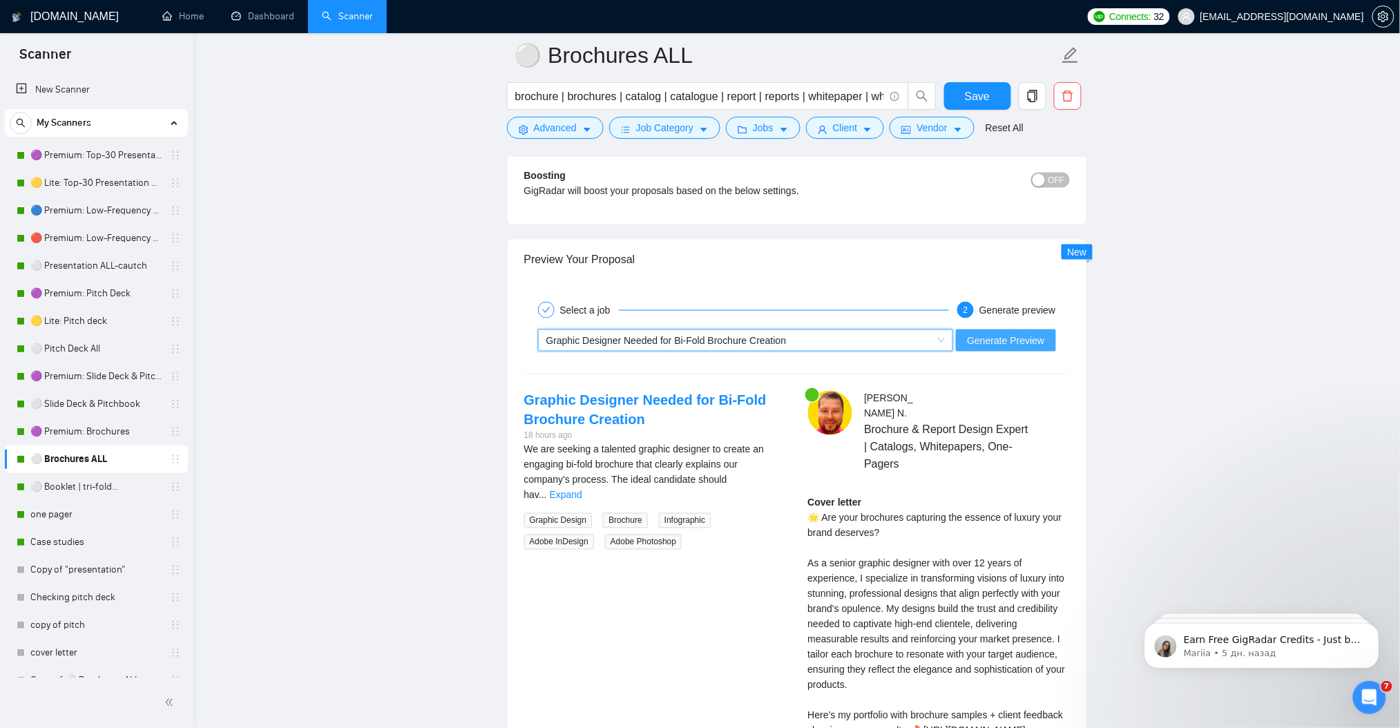
click at [995, 343] on span "Generate Preview" at bounding box center [1005, 340] width 77 height 15
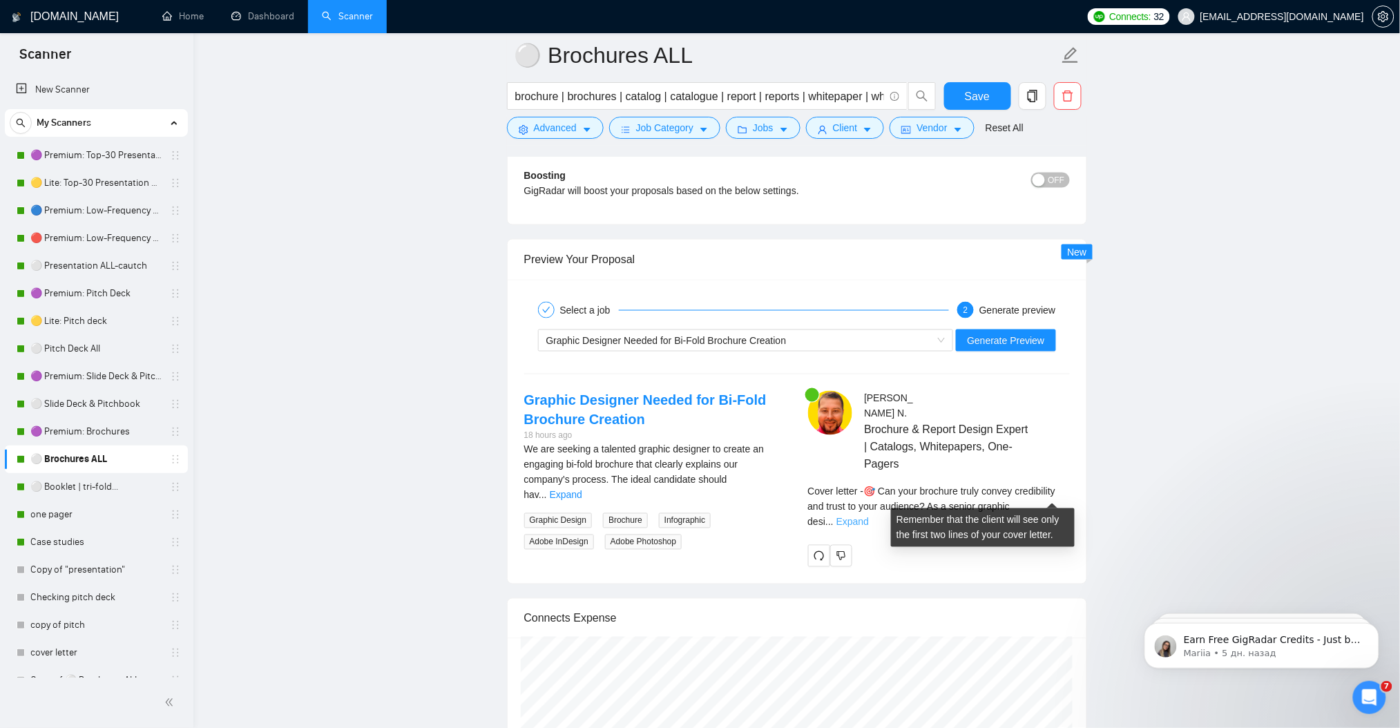
click at [869, 517] on link "Expand" at bounding box center [852, 522] width 32 height 11
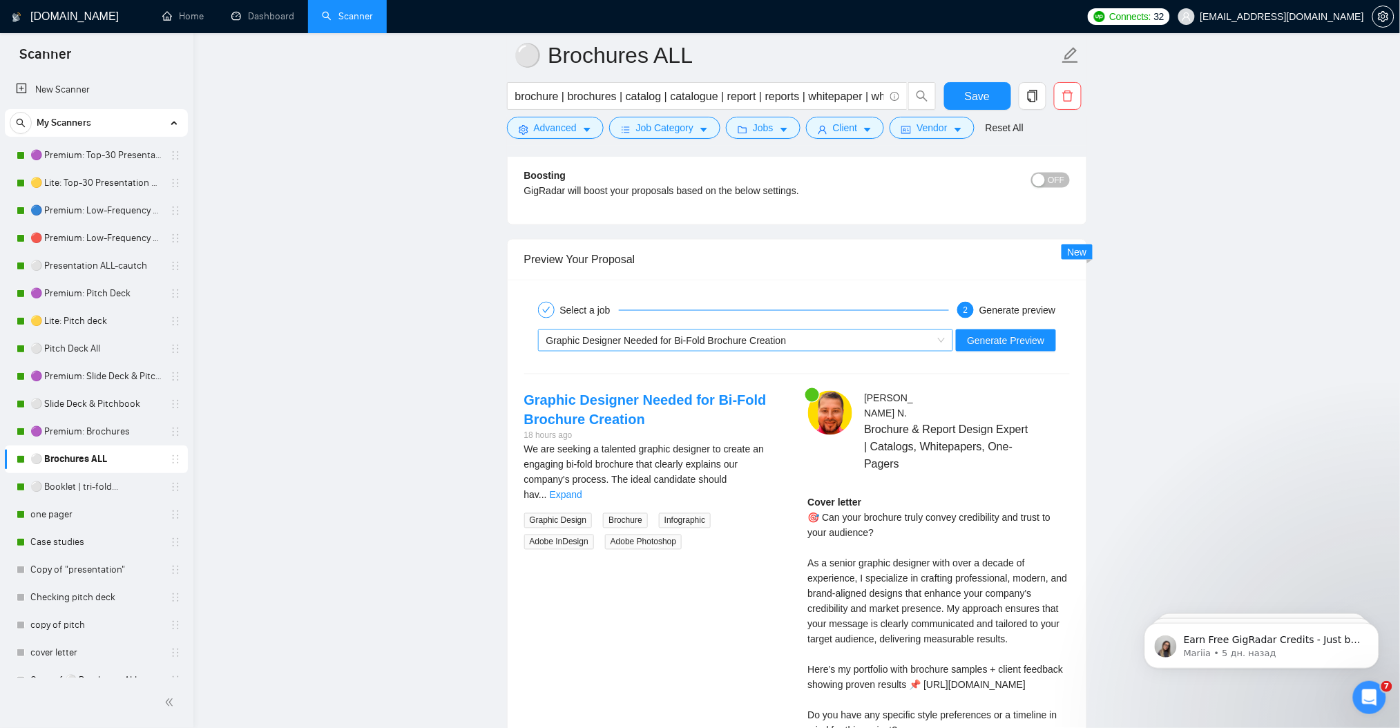
click at [706, 343] on span "Graphic Designer Needed for Bi-Fold Brochure Creation" at bounding box center [666, 340] width 240 height 11
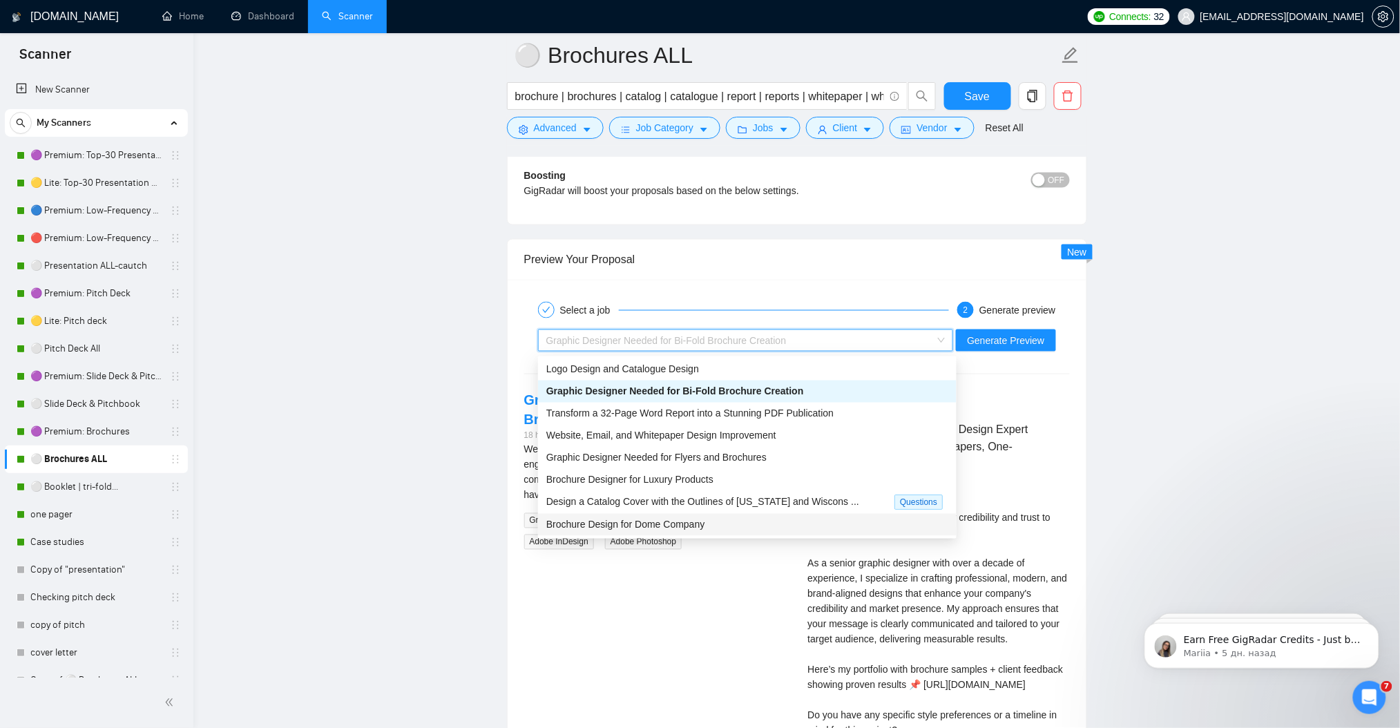
click at [697, 530] on span "Brochure Design for Dome Company" at bounding box center [625, 524] width 159 height 11
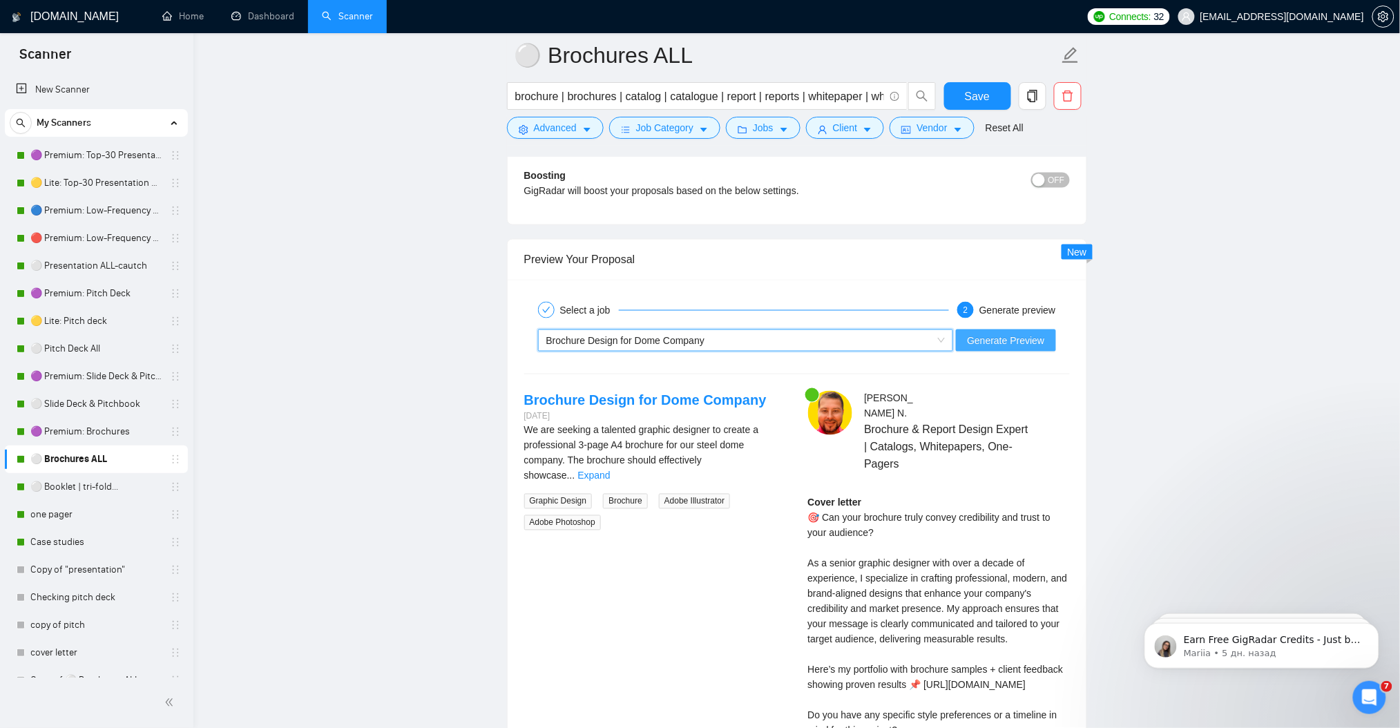
click at [1007, 344] on span "Generate Preview" at bounding box center [1005, 340] width 77 height 15
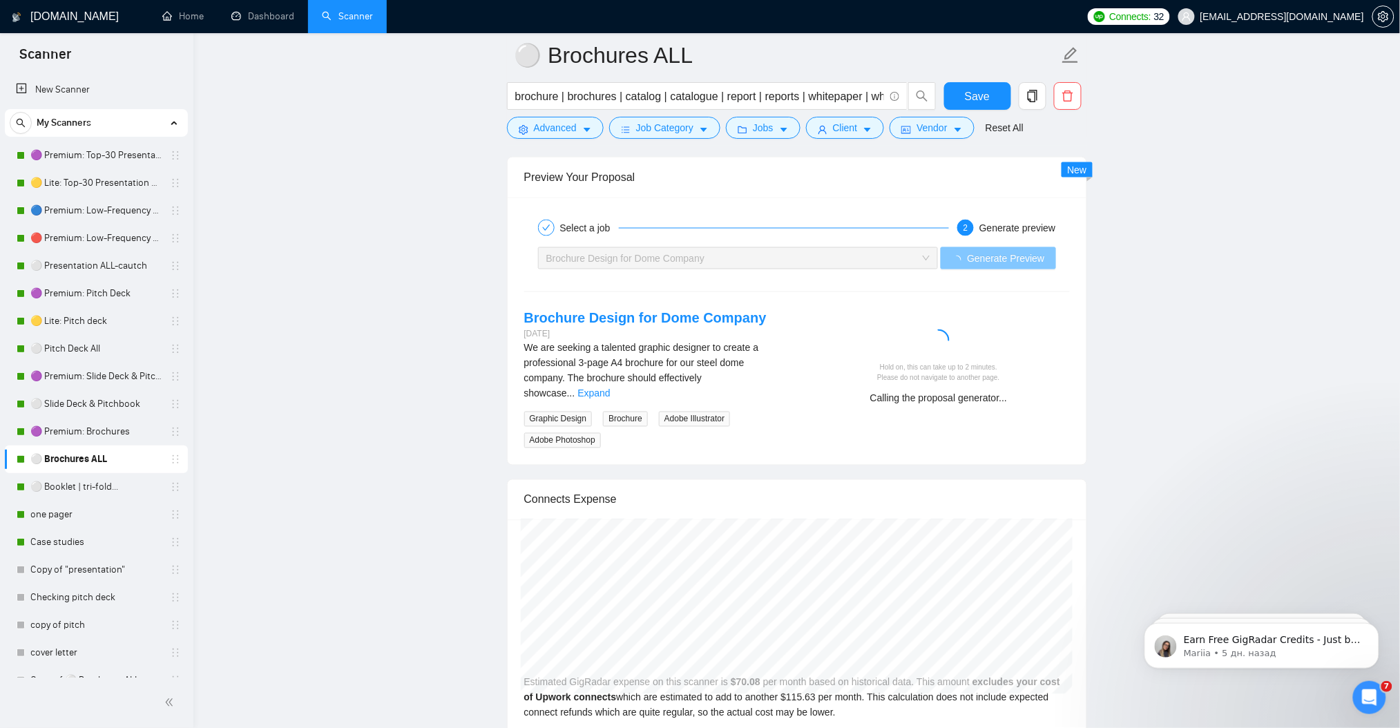
scroll to position [2610, 0]
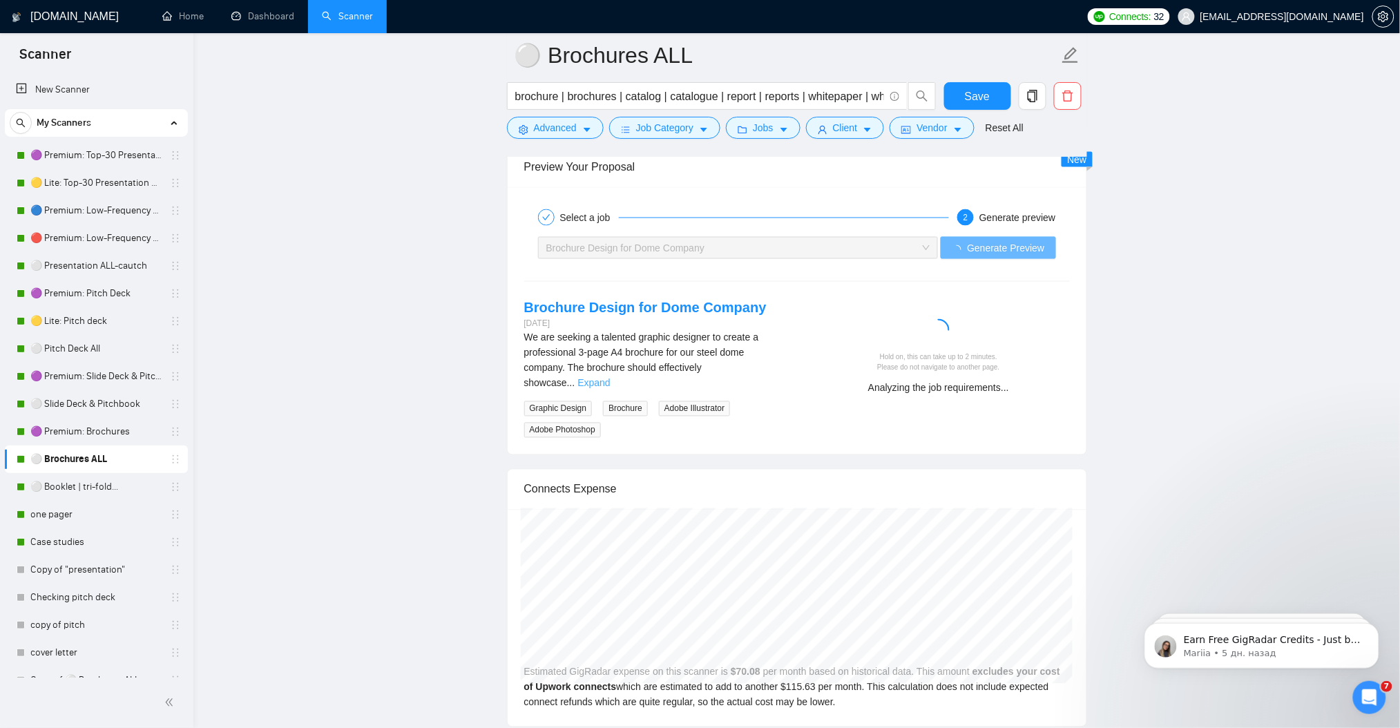
click at [610, 378] on link "Expand" at bounding box center [593, 383] width 32 height 11
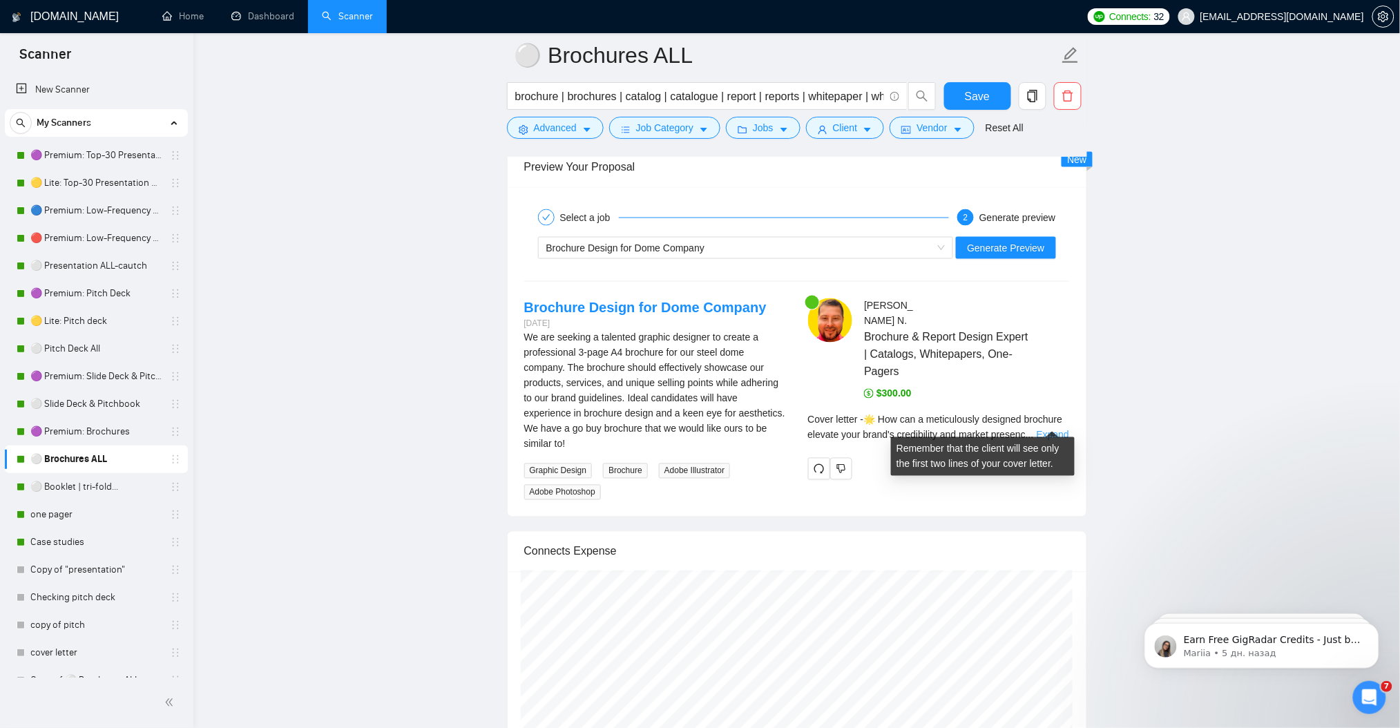
click at [1044, 430] on link "Expand" at bounding box center [1053, 435] width 32 height 11
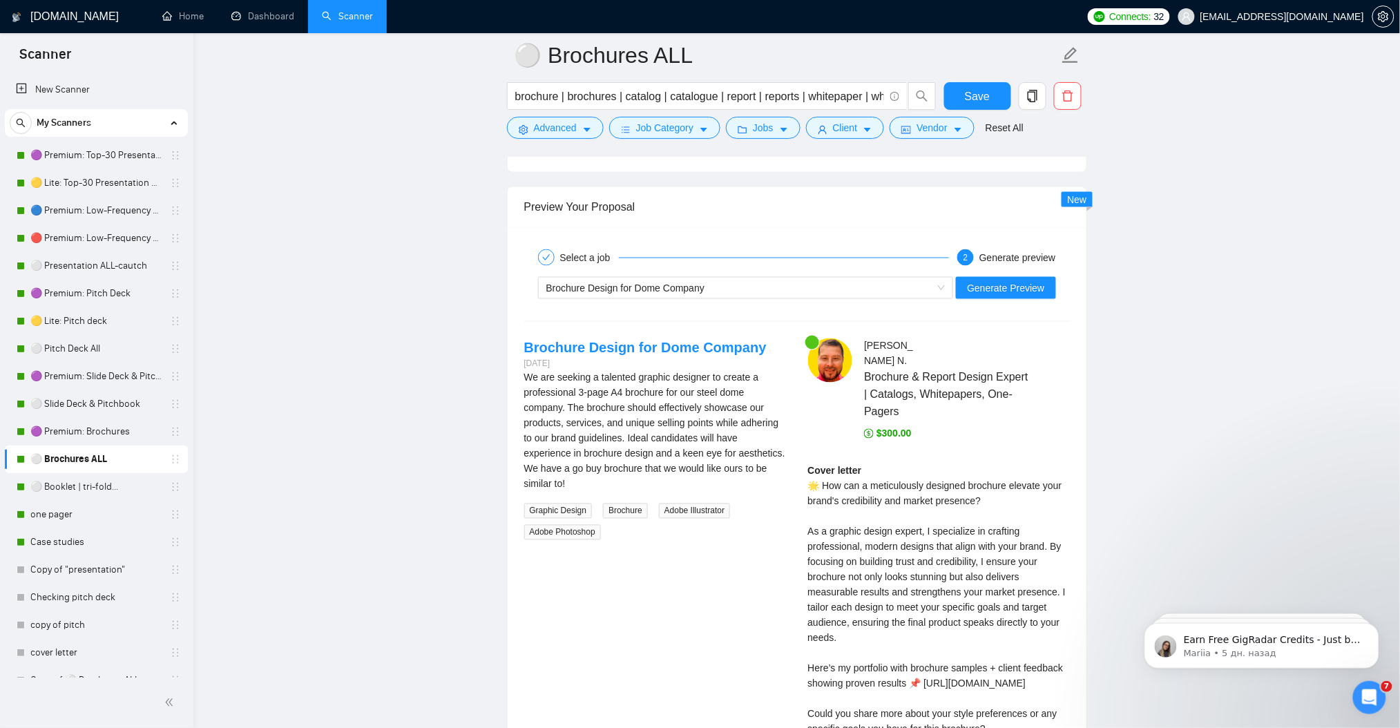
scroll to position [2518, 0]
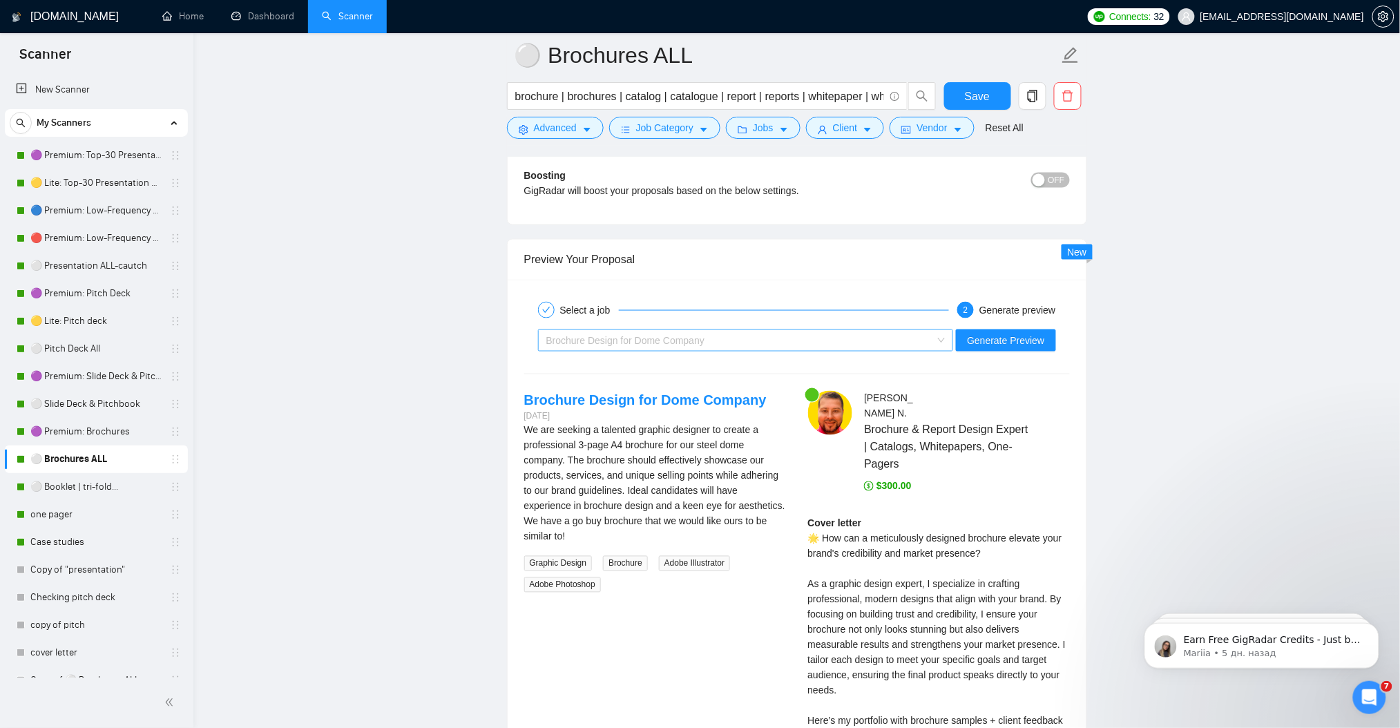
click at [664, 349] on div "Brochure Design for Dome Company" at bounding box center [739, 340] width 387 height 21
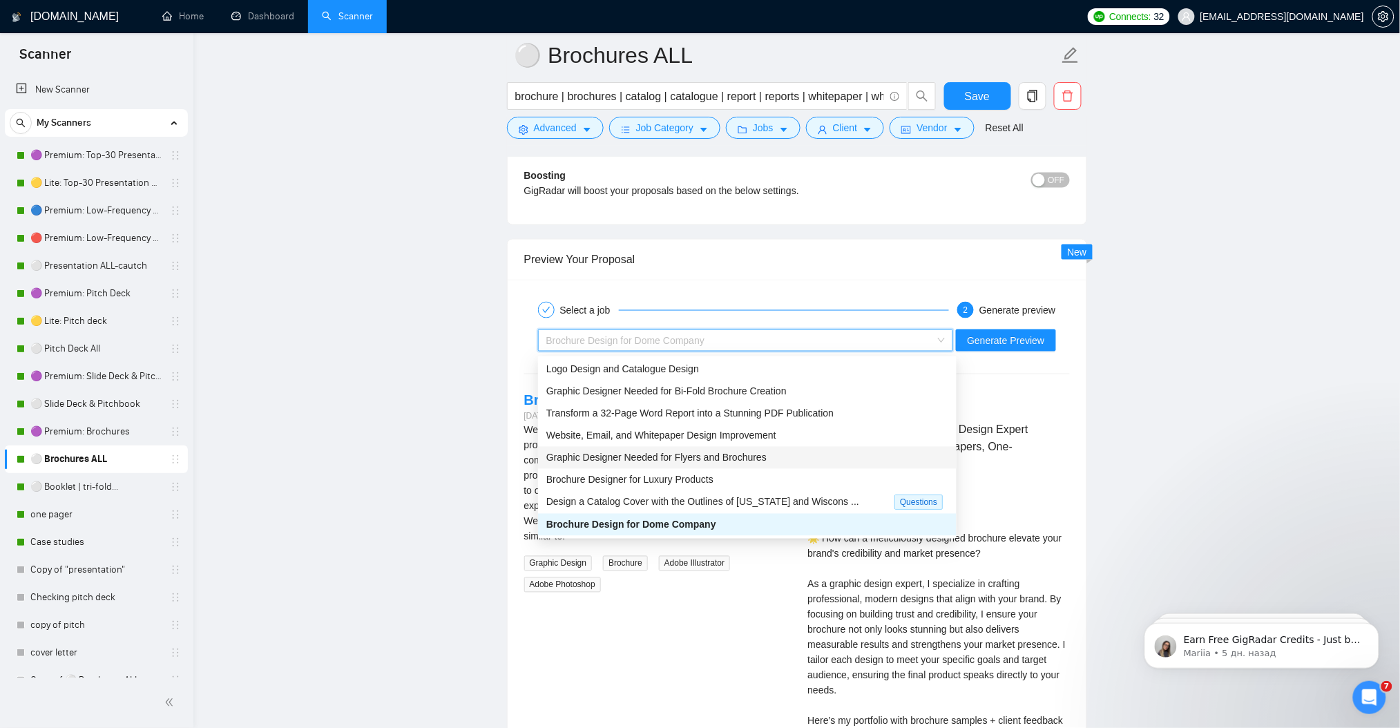
click at [711, 456] on span "Graphic Designer Needed for Flyers and Brochures" at bounding box center [656, 457] width 220 height 11
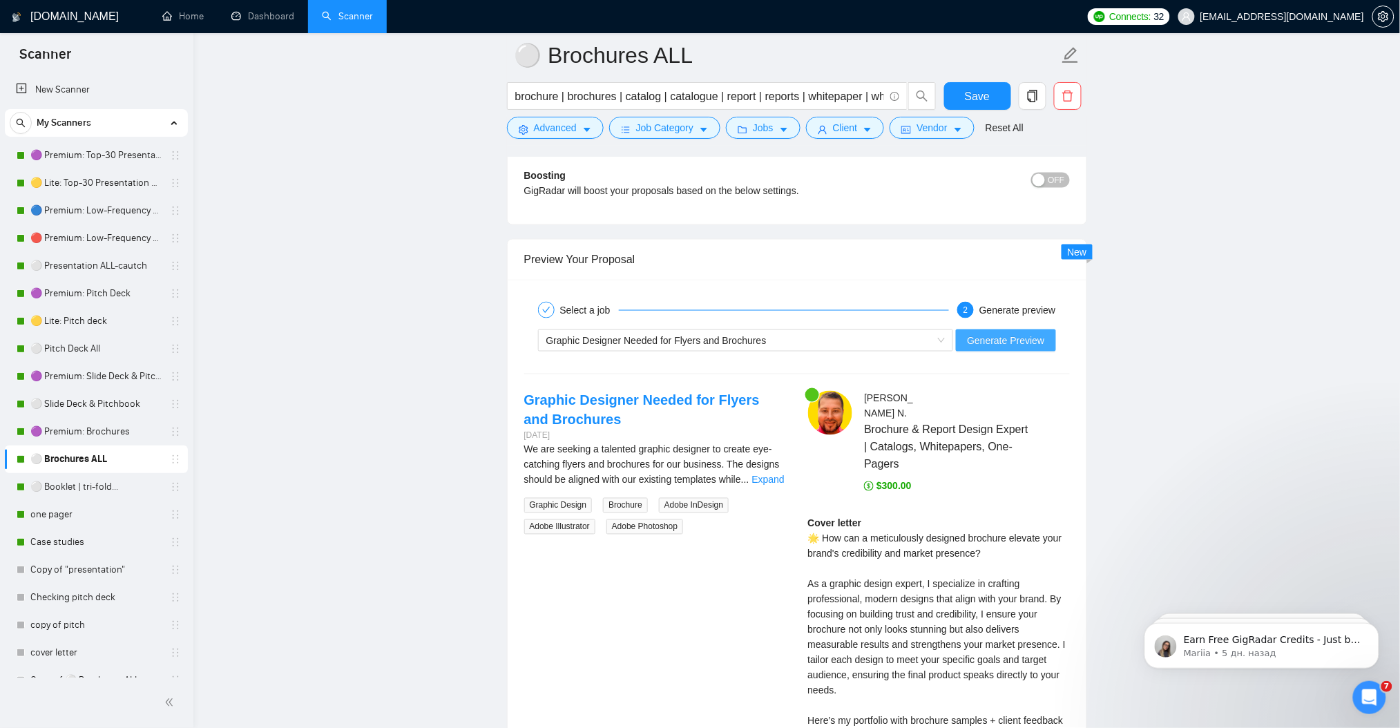
click at [1029, 339] on span "Generate Preview" at bounding box center [1005, 340] width 77 height 15
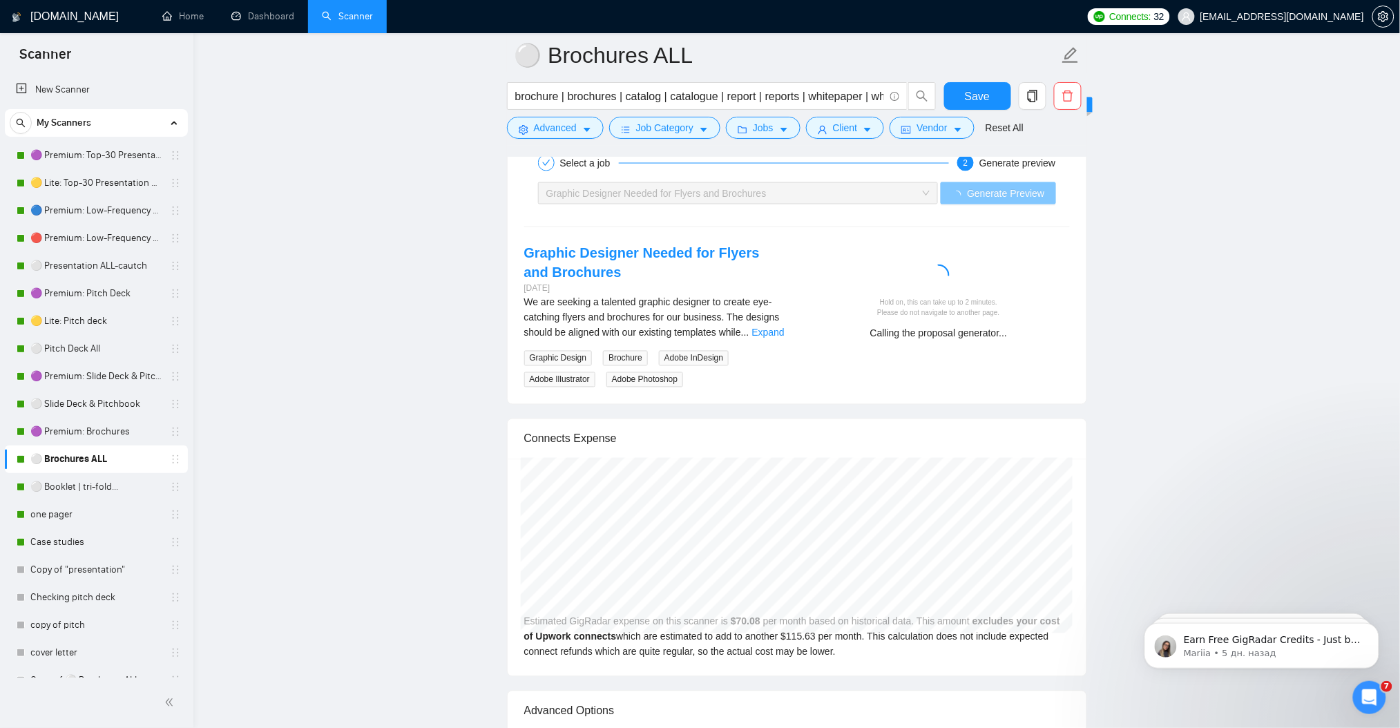
scroll to position [2702, 0]
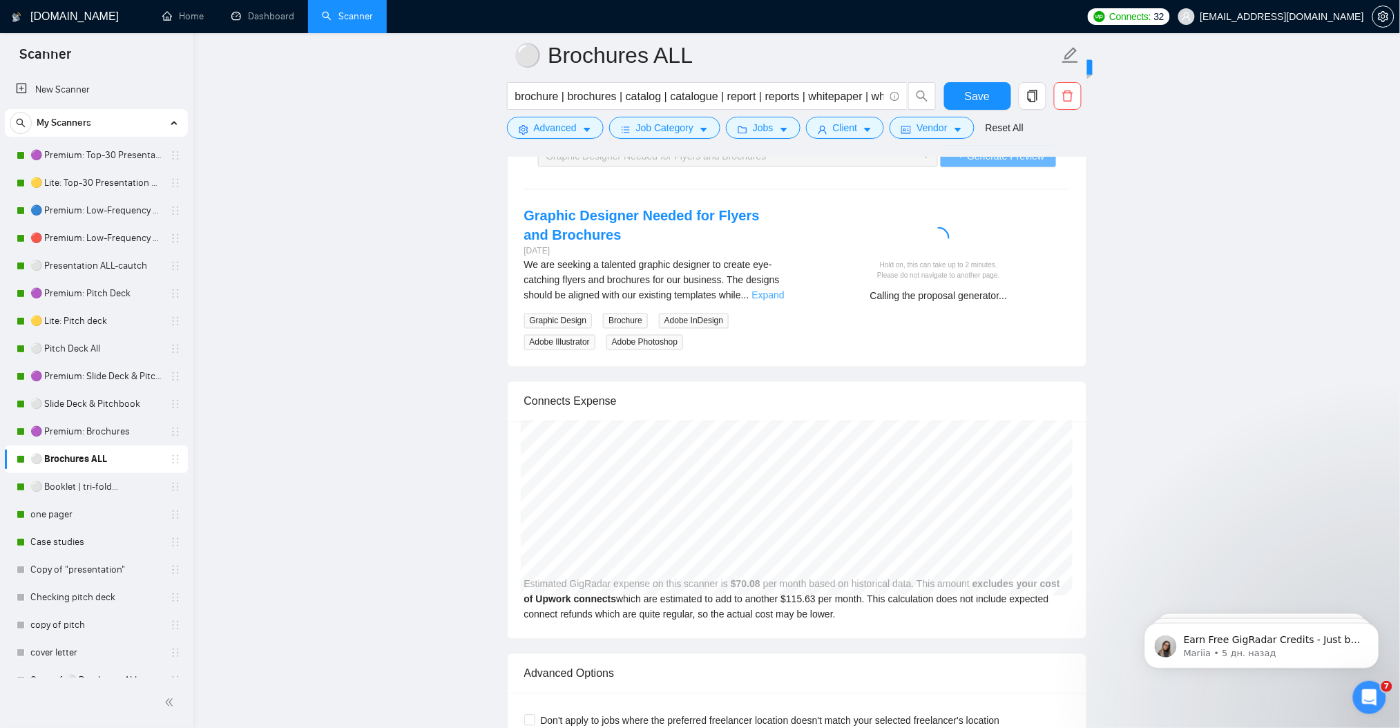
click at [771, 299] on link "Expand" at bounding box center [768, 295] width 32 height 11
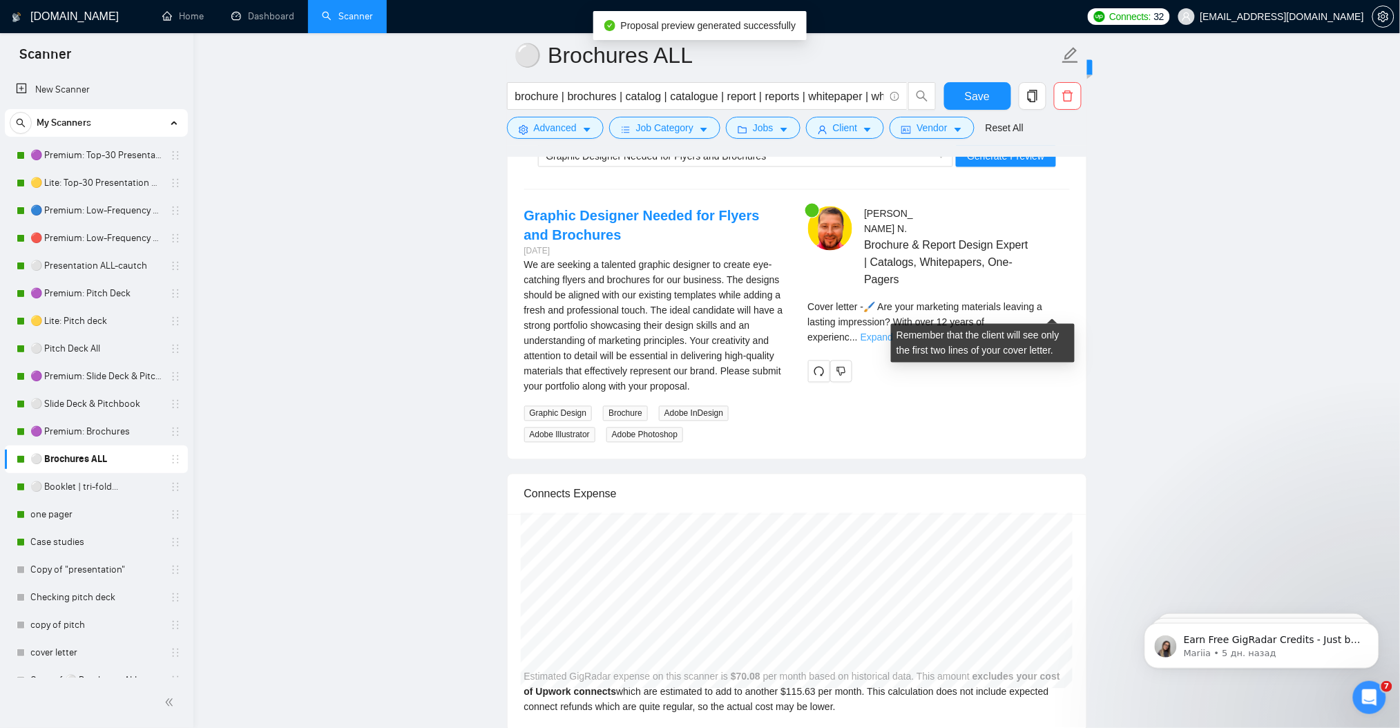
click at [893, 332] on link "Expand" at bounding box center [877, 337] width 32 height 11
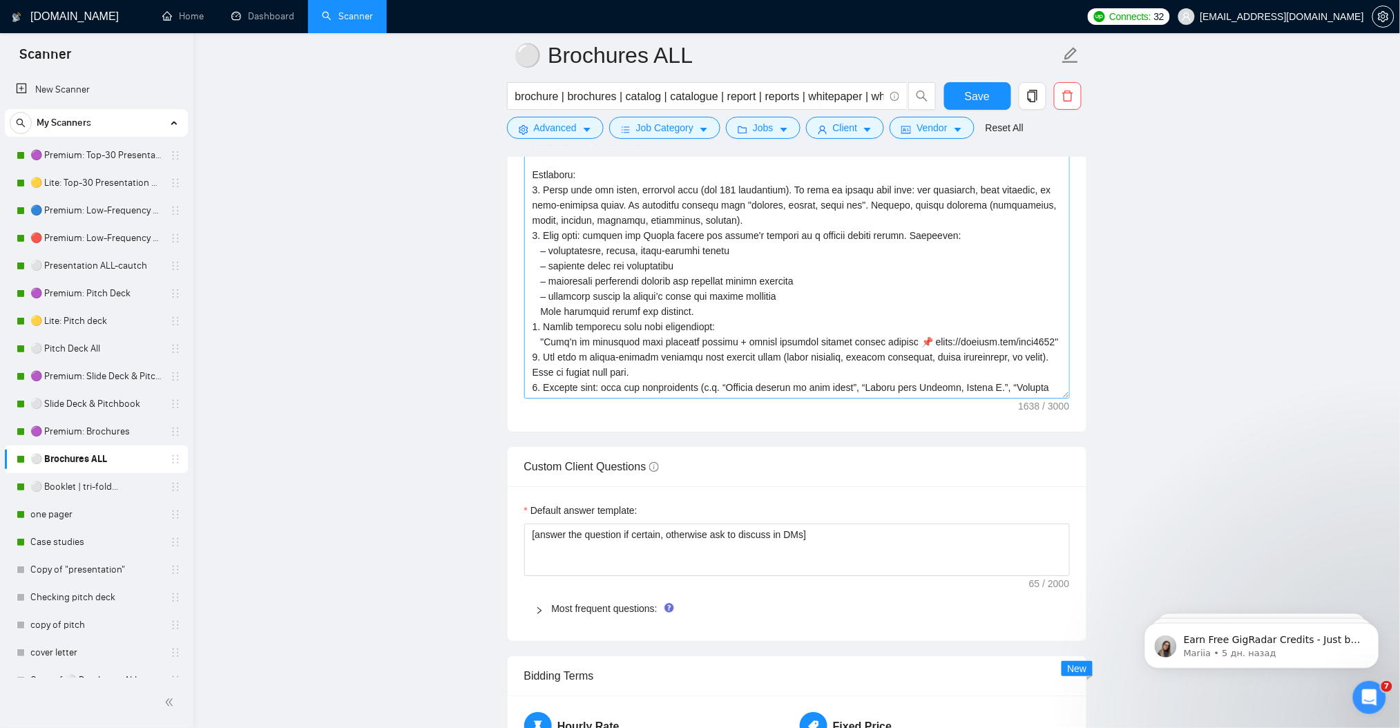
scroll to position [1413, 0]
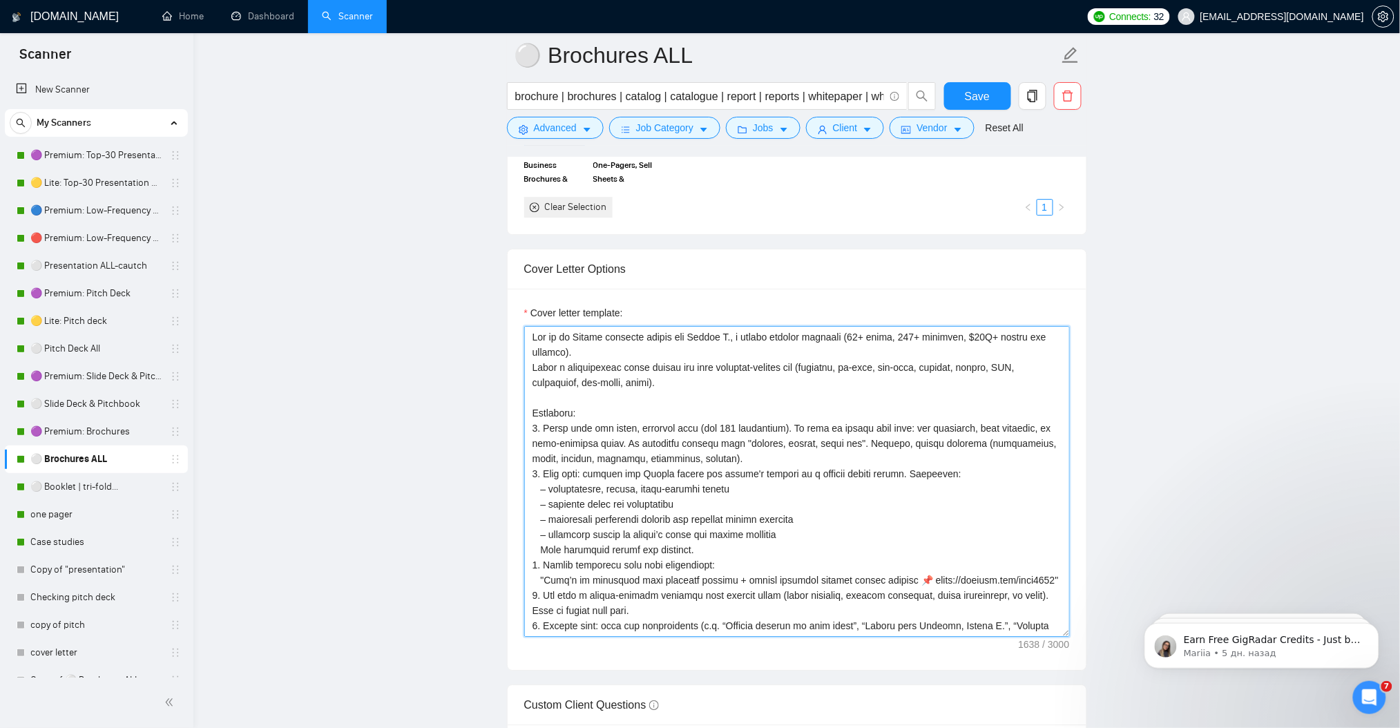
click at [724, 437] on textarea "Cover letter template:" at bounding box center [797, 481] width 546 height 311
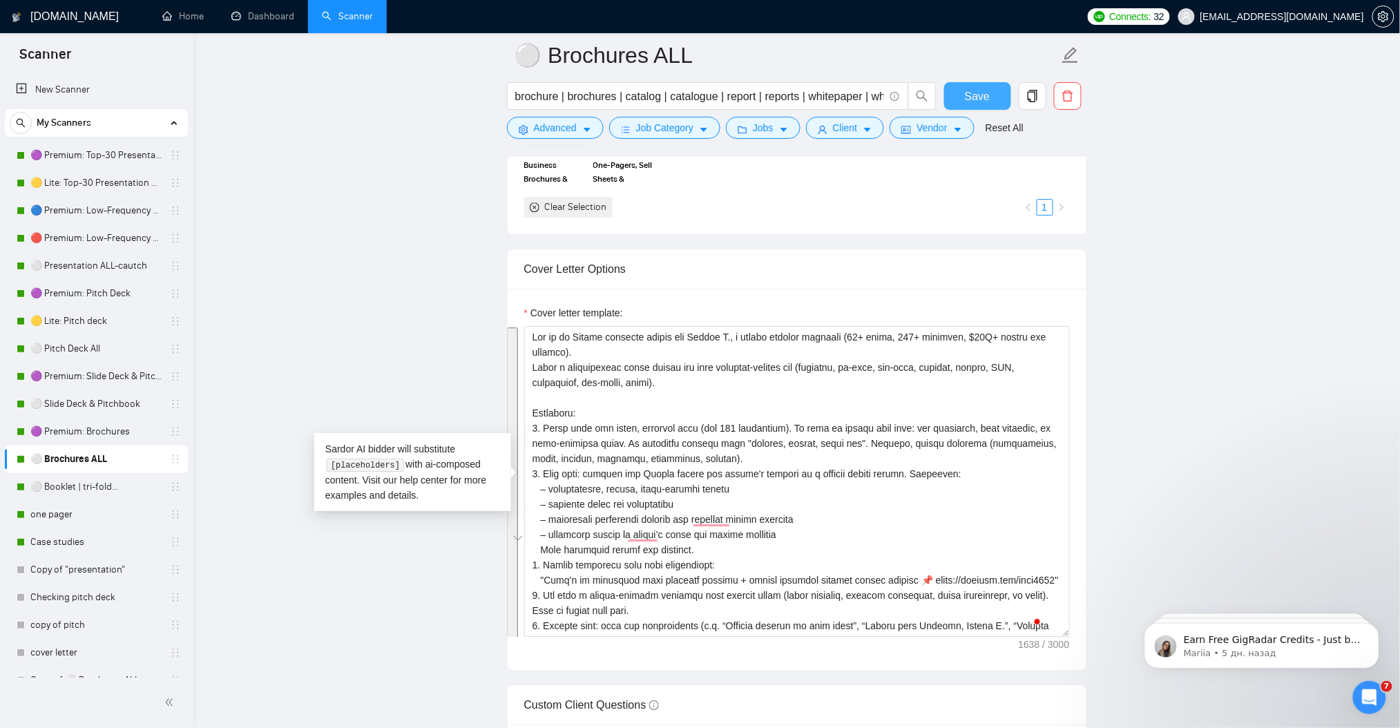
click at [975, 95] on span "Save" at bounding box center [977, 96] width 25 height 17
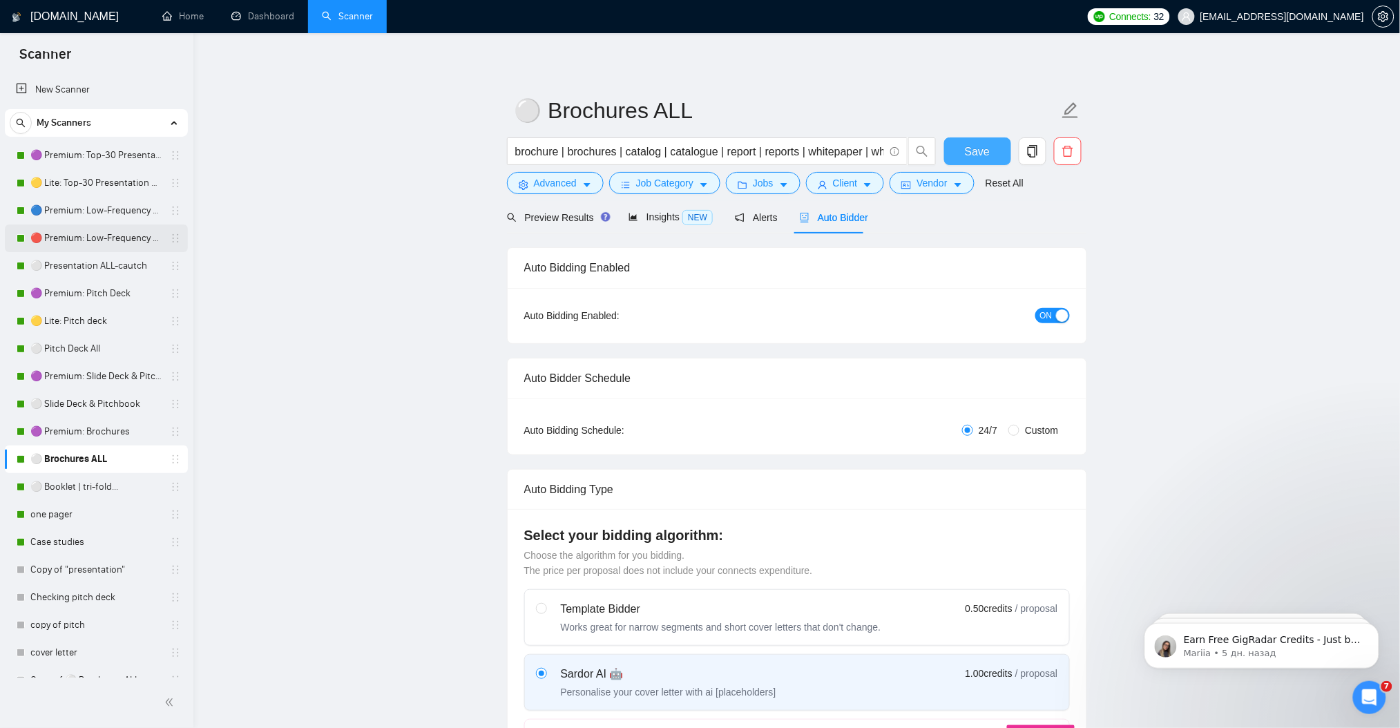
scroll to position [0, 0]
click at [76, 434] on link "🟣 Premium: Brochures" at bounding box center [95, 432] width 131 height 28
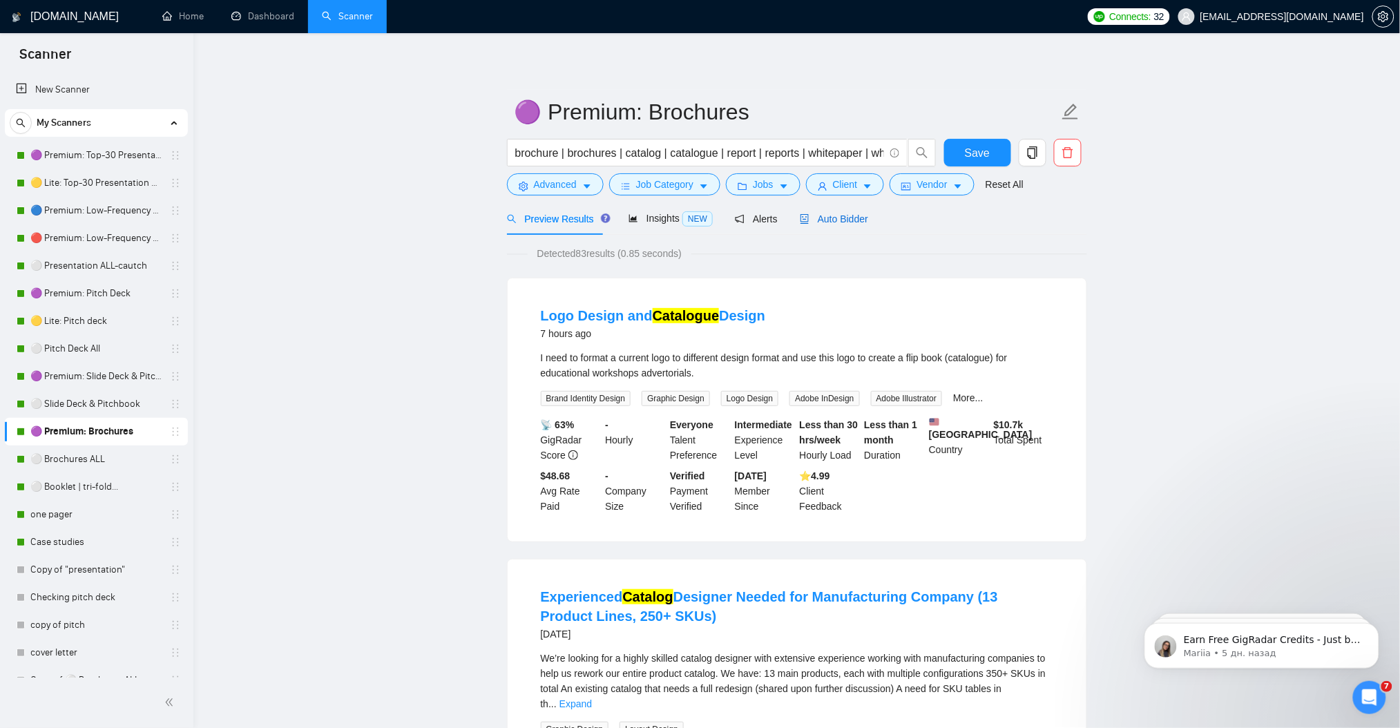
click at [838, 220] on span "Auto Bidder" at bounding box center [834, 218] width 68 height 11
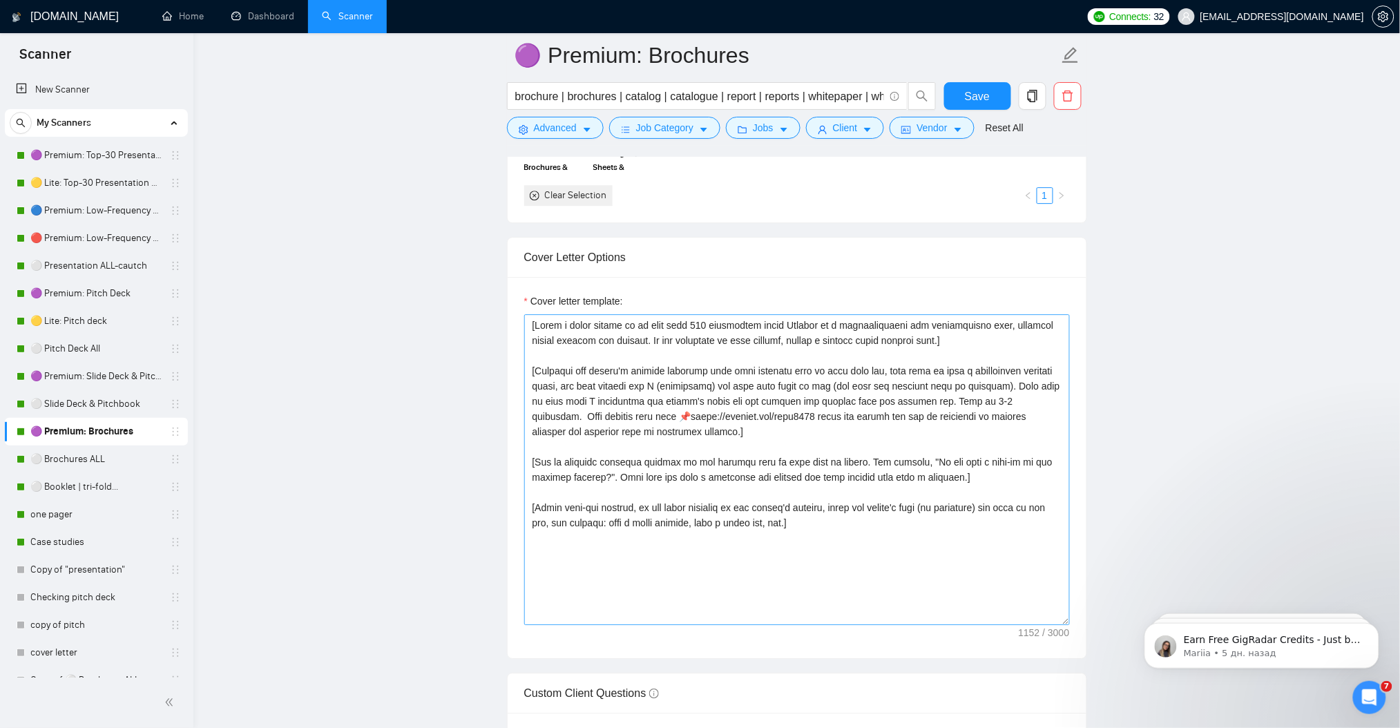
scroll to position [1413, 0]
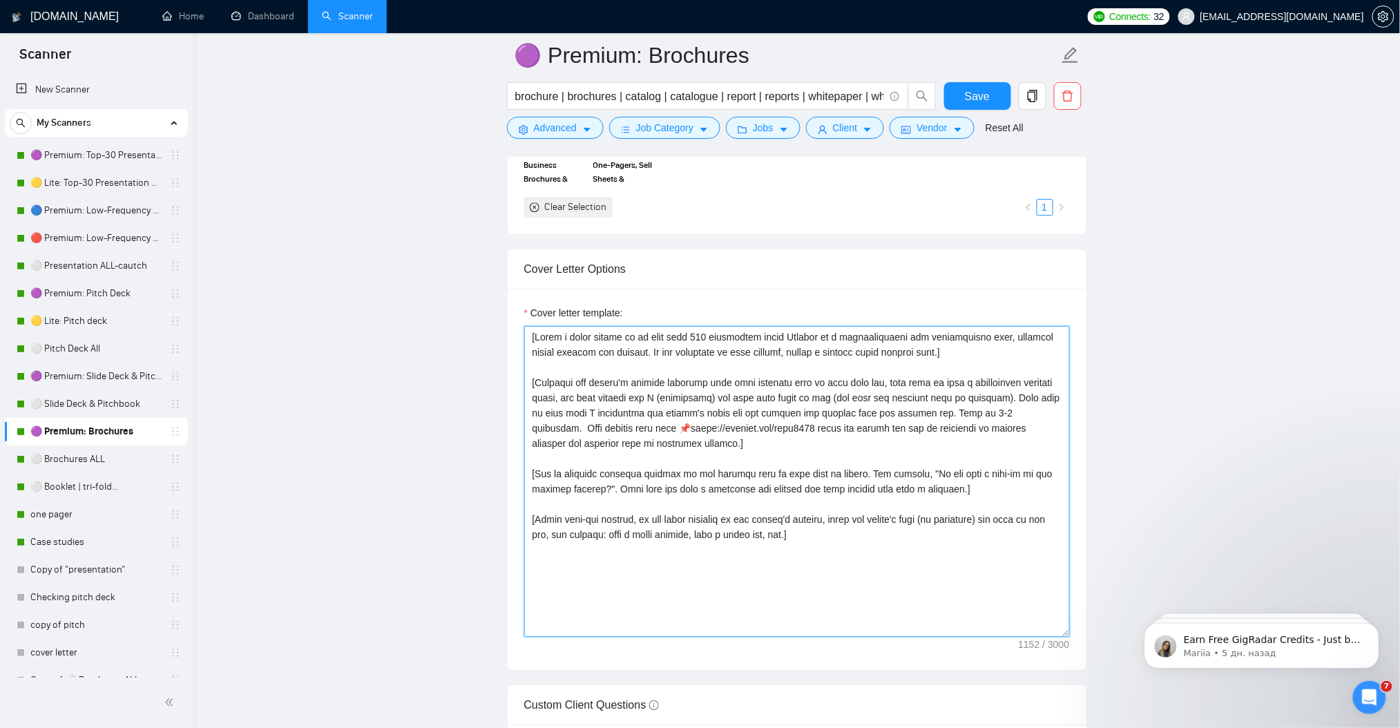
click at [728, 414] on textarea "Cover letter template:" at bounding box center [797, 481] width 546 height 311
paste textarea "Act as an Upwork proposal writer for Julian N., a senior graphic designer (12+ …"
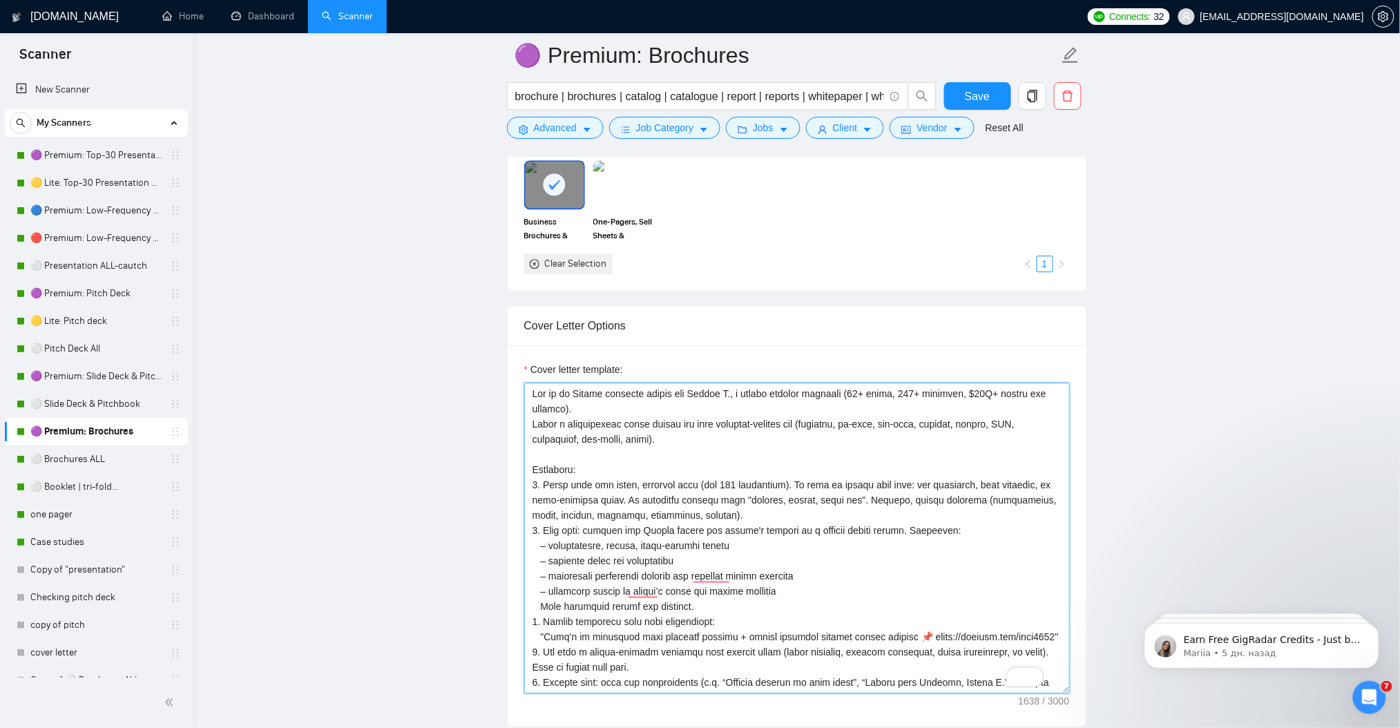
scroll to position [1136, 0]
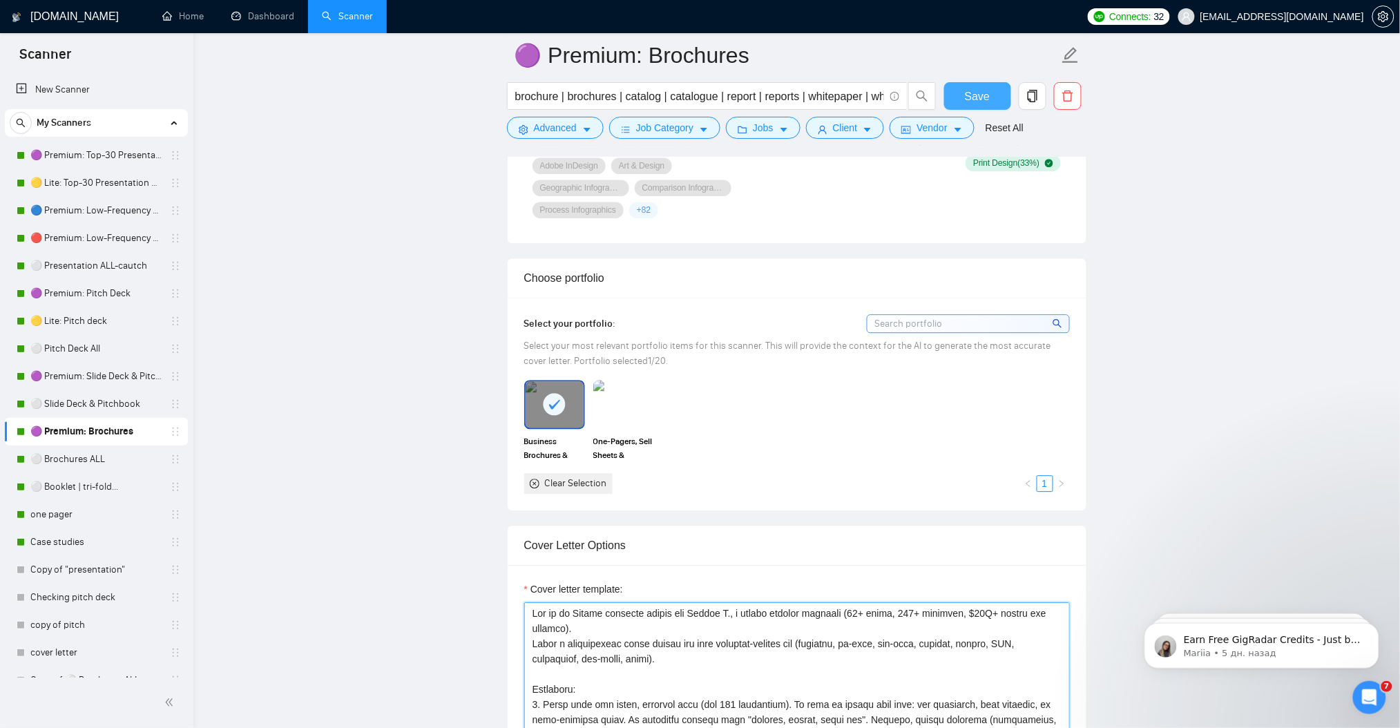
type textarea "Act as an Upwork proposal writer for Julian N., a senior graphic designer (12+ …"
click at [973, 95] on span "Save" at bounding box center [977, 96] width 25 height 17
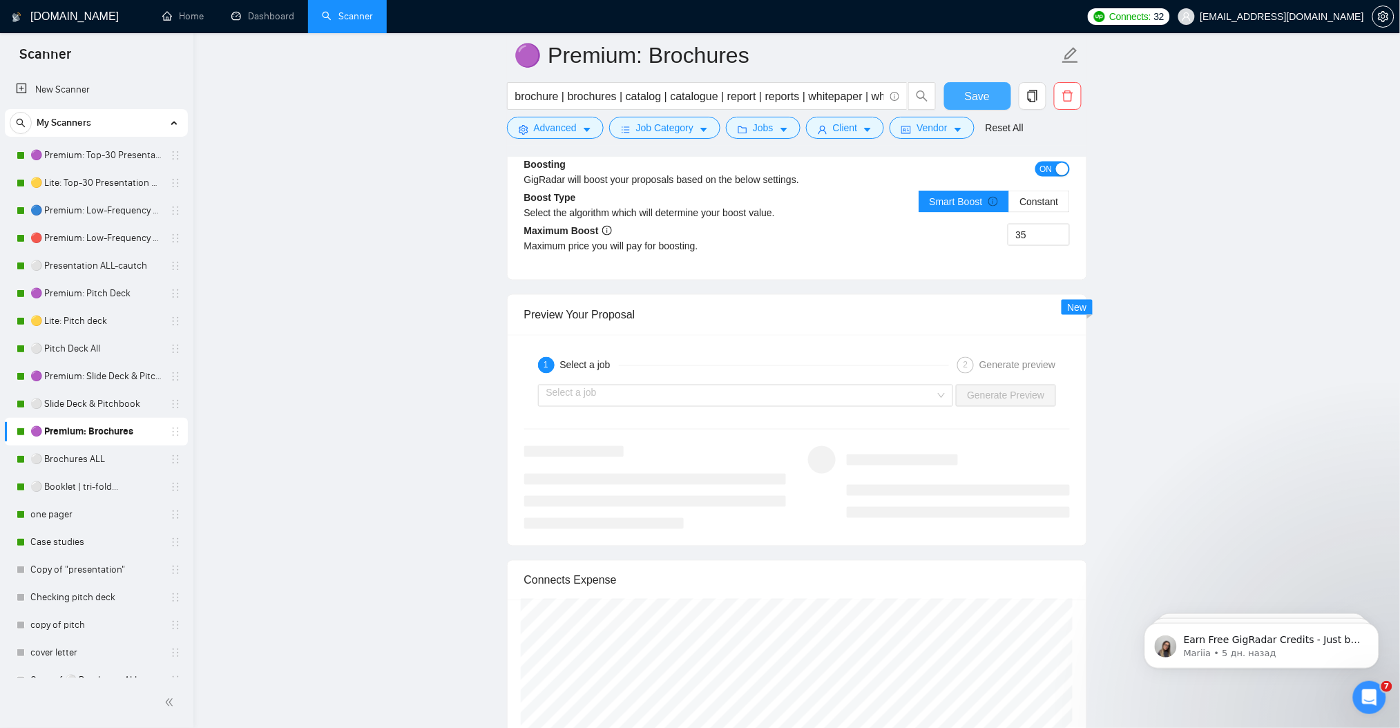
scroll to position [2518, 0]
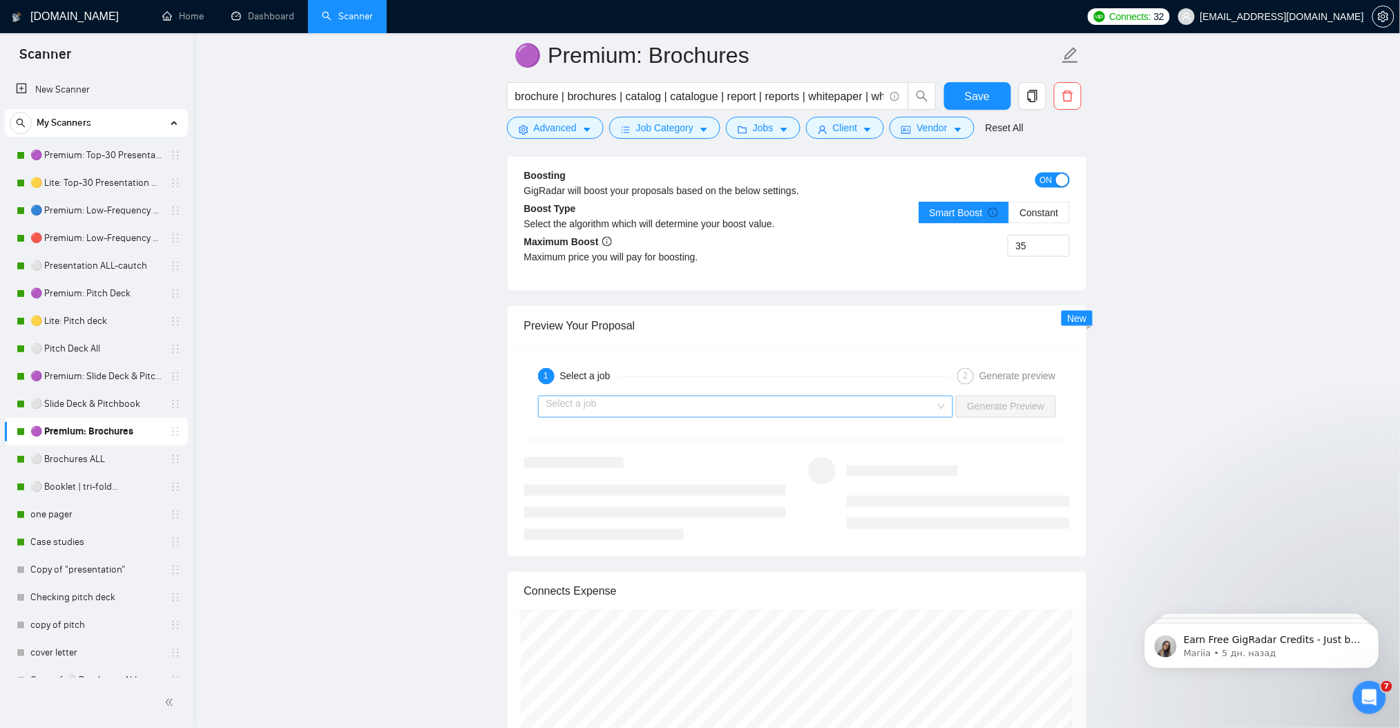
click at [637, 415] on input "search" at bounding box center [741, 406] width 390 height 21
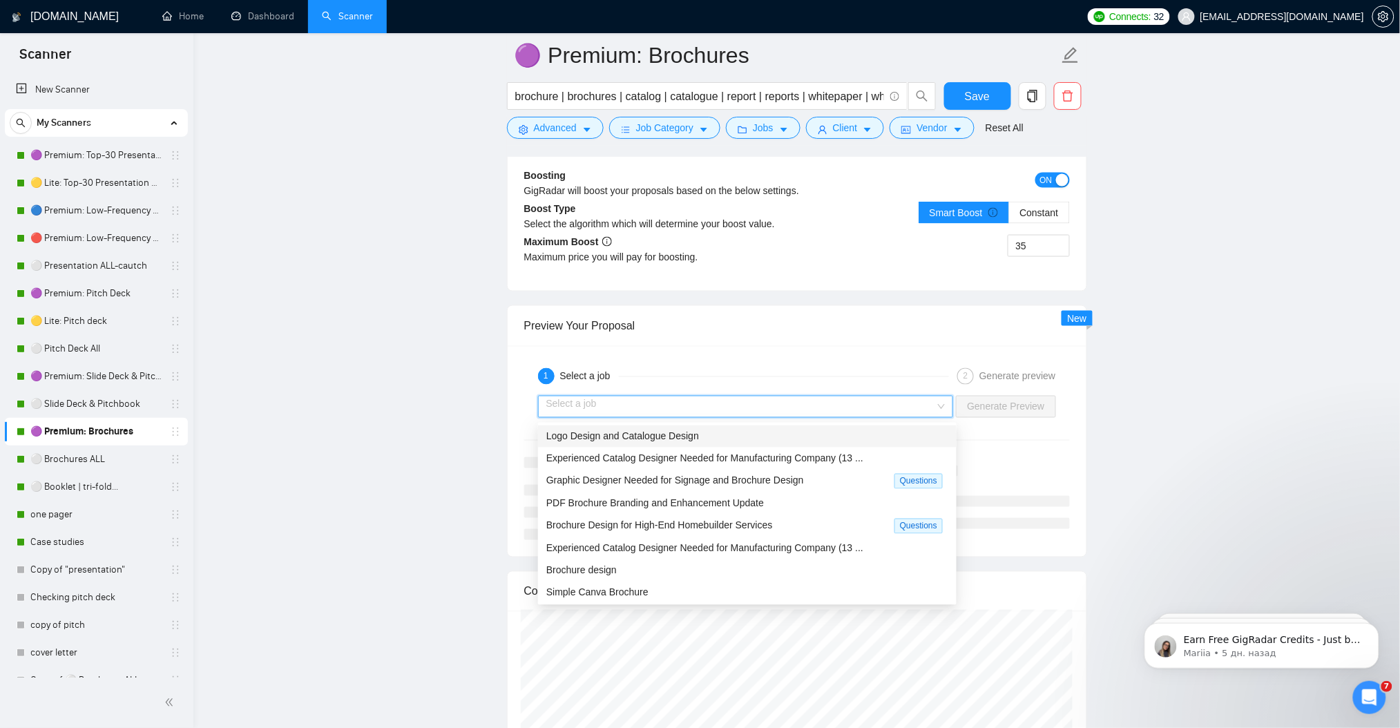
click at [635, 415] on input "search" at bounding box center [741, 406] width 390 height 21
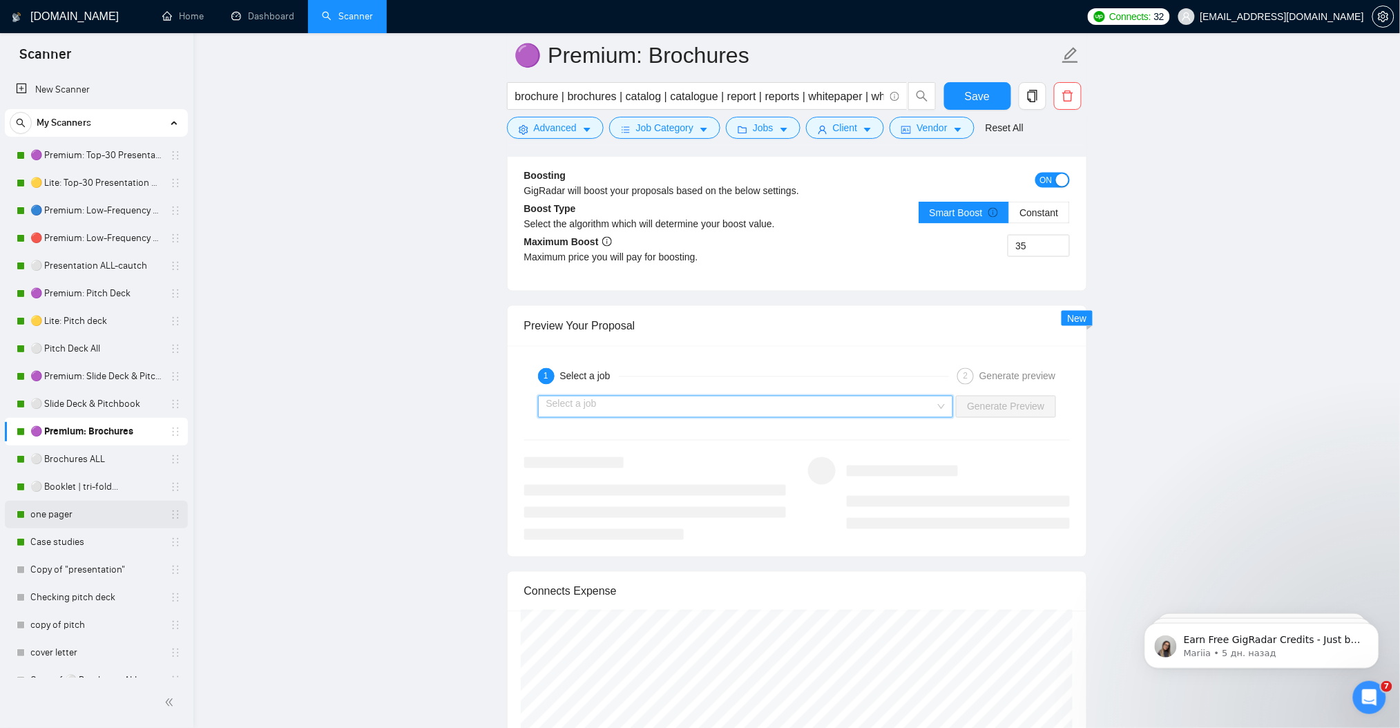
drag, startPoint x: 109, startPoint y: 482, endPoint x: 125, endPoint y: 504, distance: 26.7
click at [109, 482] on link "⚪ Booklet | tri-fold..." at bounding box center [95, 487] width 131 height 28
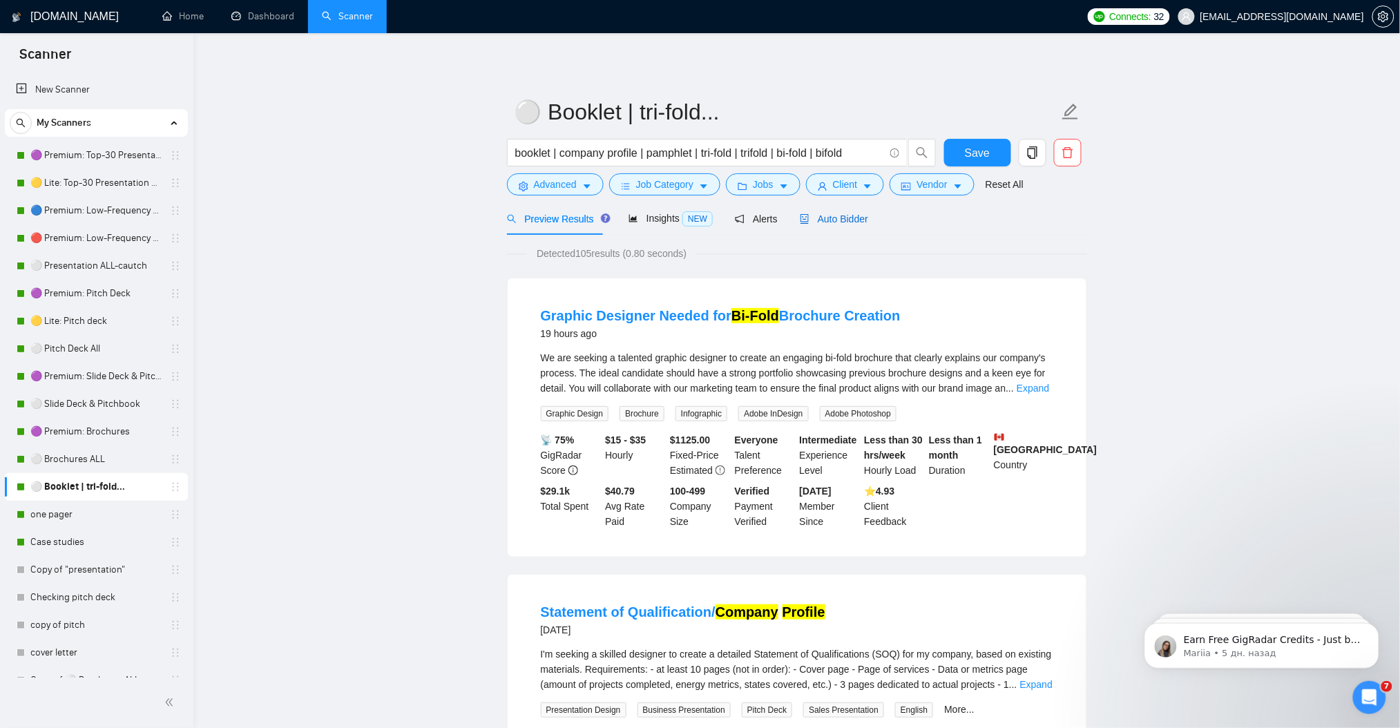
click at [848, 222] on span "Auto Bidder" at bounding box center [834, 218] width 68 height 11
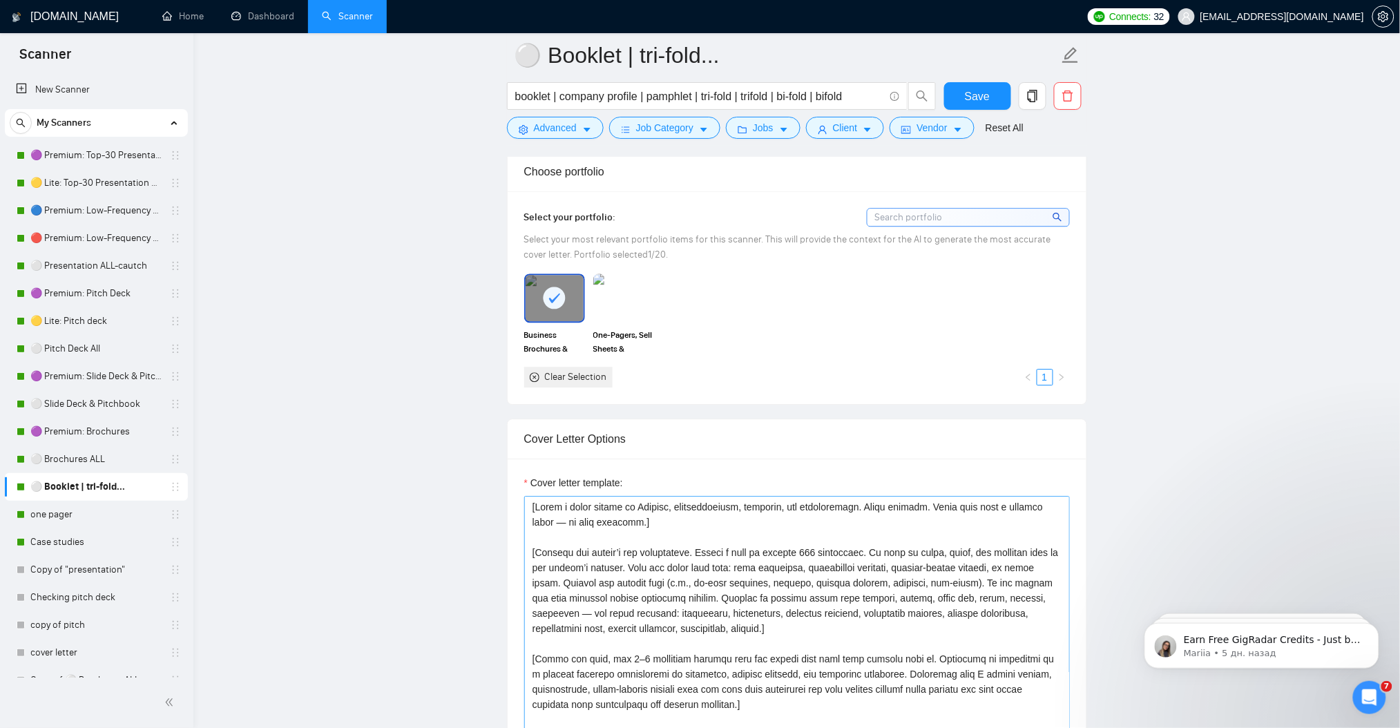
scroll to position [1381, 0]
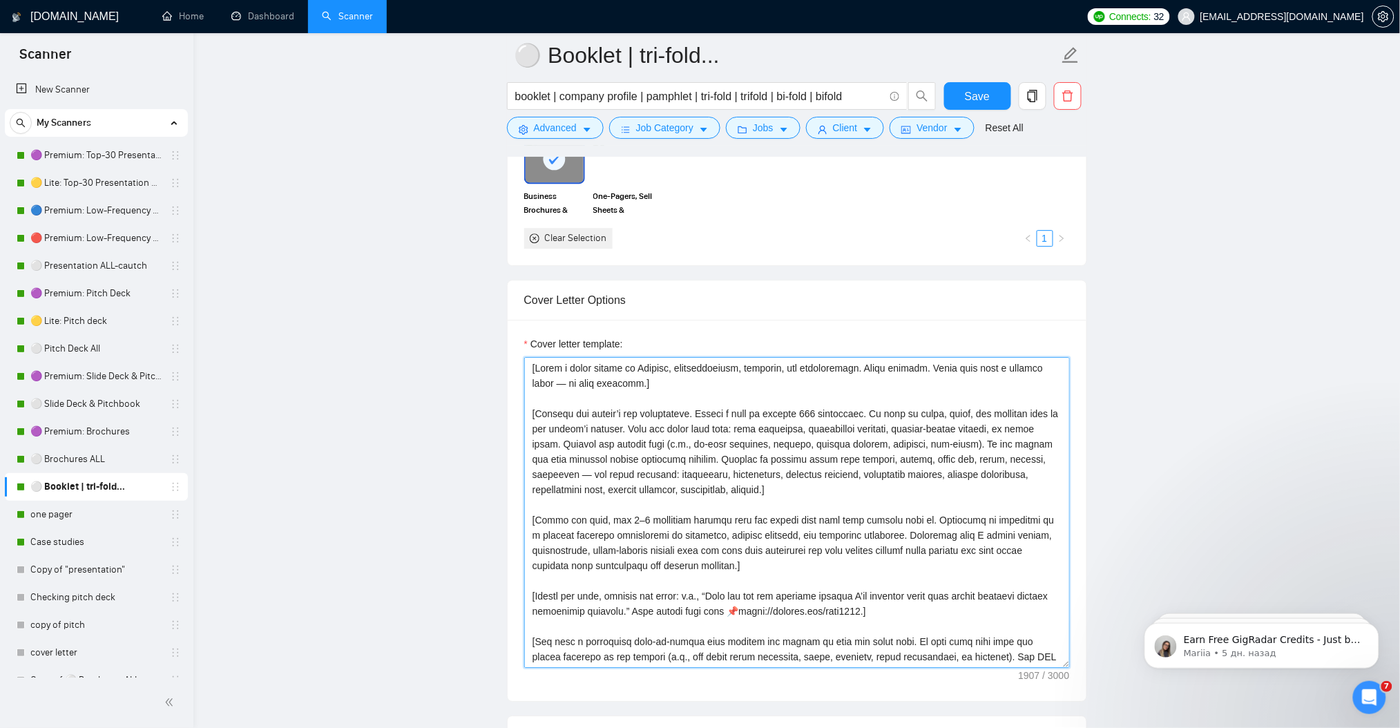
click at [693, 511] on textarea "Cover letter template:" at bounding box center [797, 512] width 546 height 311
paste textarea "Act as an Upwork proposal writer for Julian N., a senior graphic designer (12+ …"
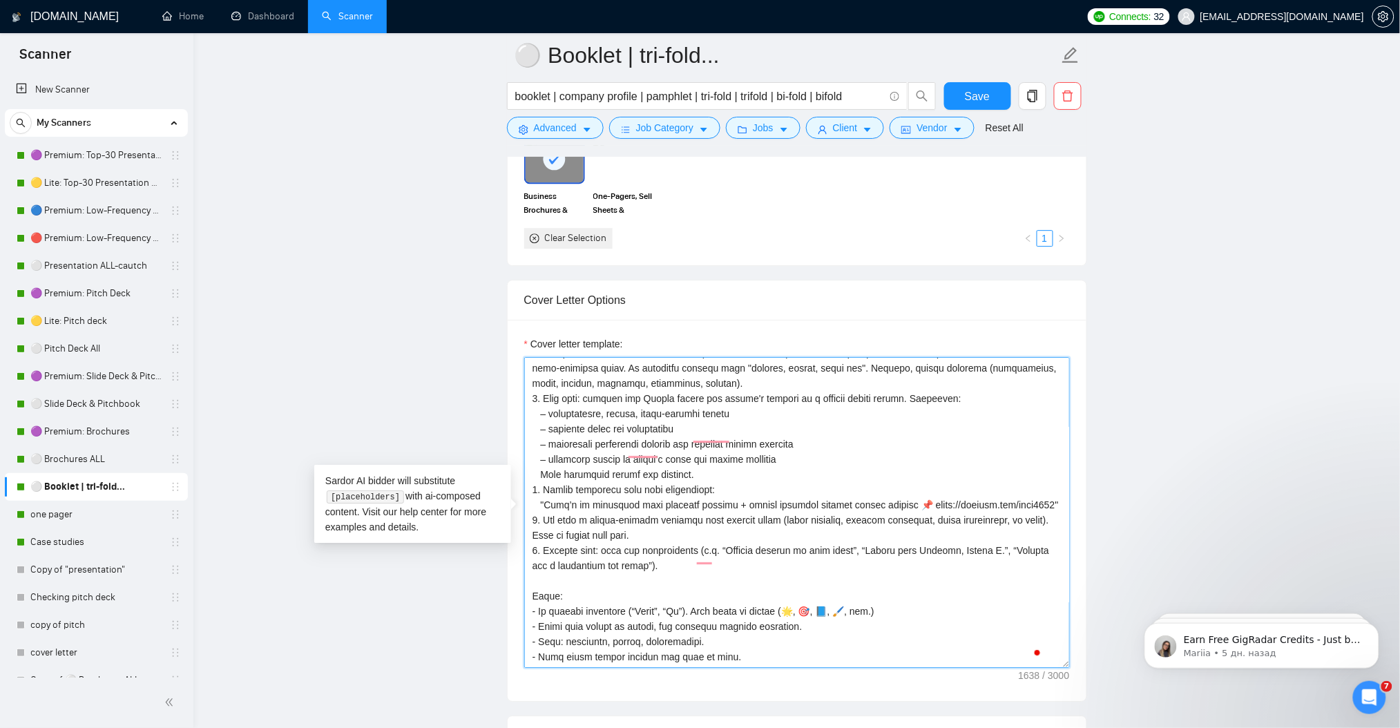
scroll to position [137, 0]
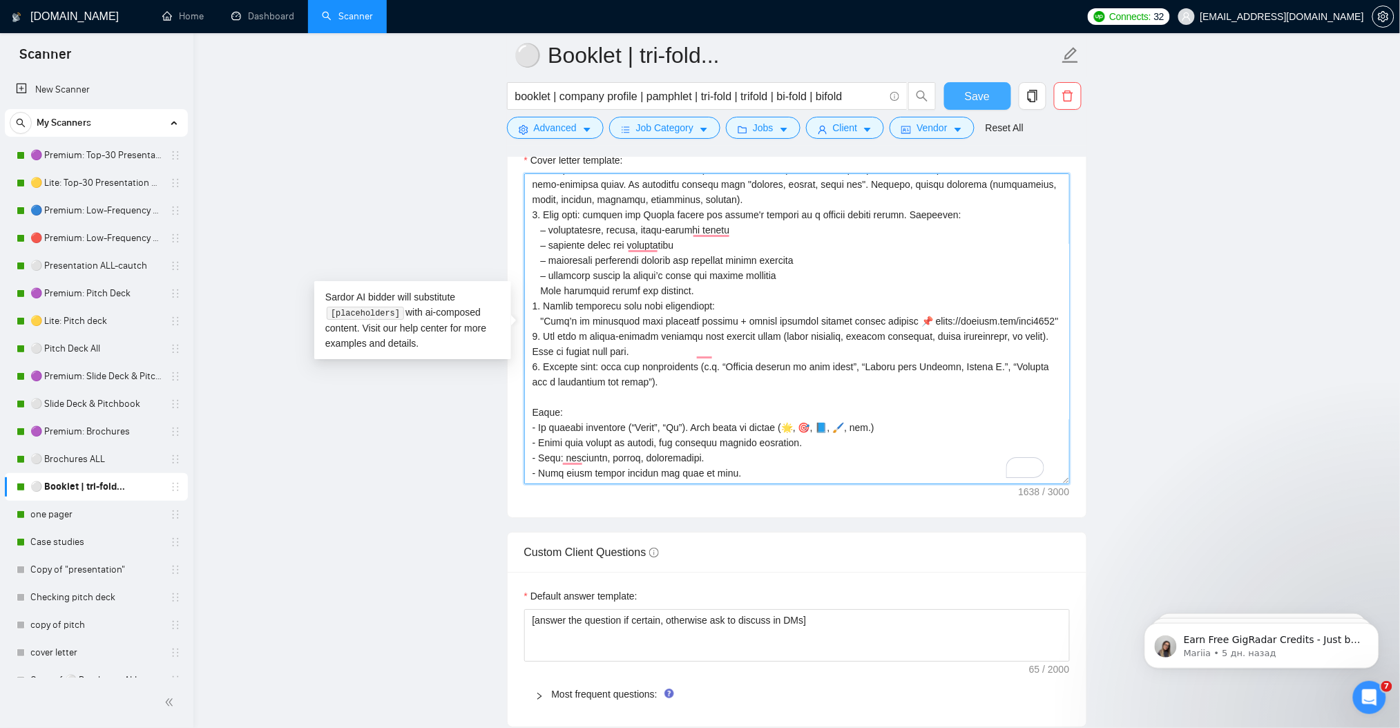
type textarea "Act as an Upwork proposal writer for Julian N., a senior graphic designer (12+ …"
click at [977, 105] on button "Save" at bounding box center [977, 96] width 67 height 28
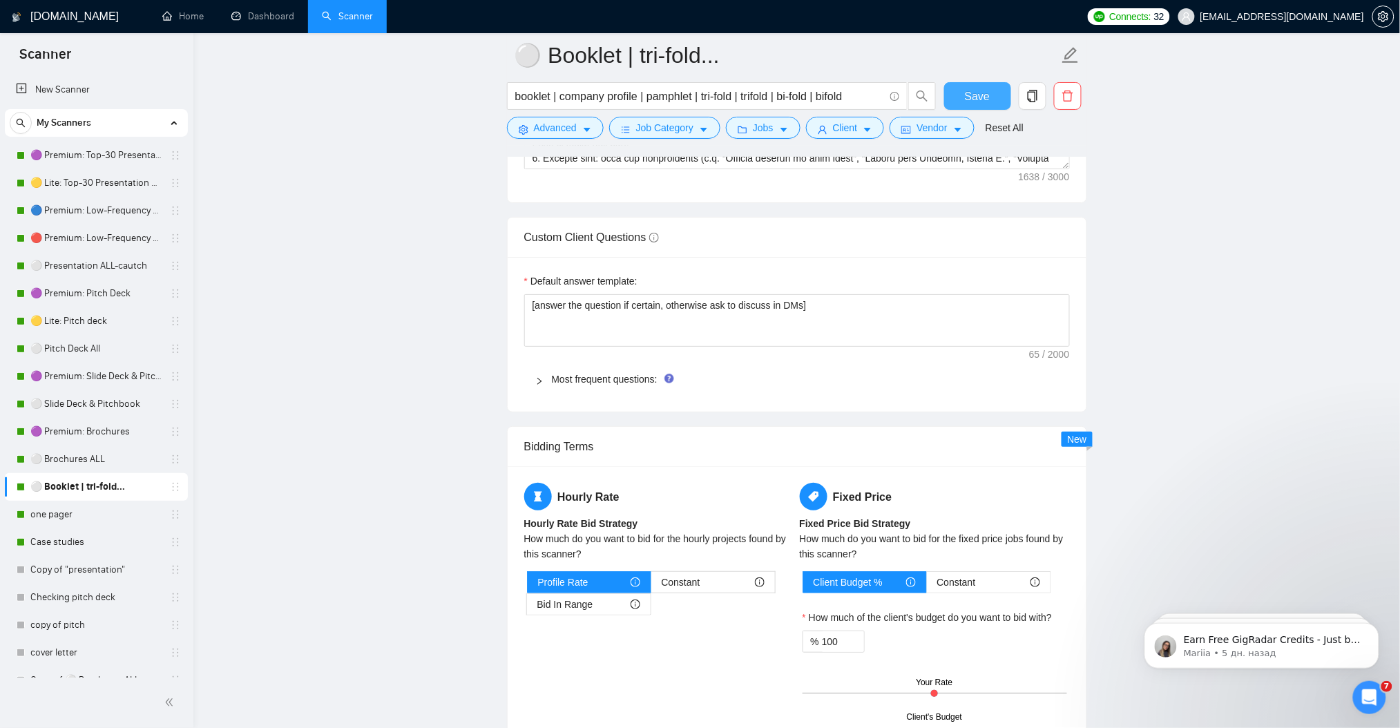
scroll to position [1934, 0]
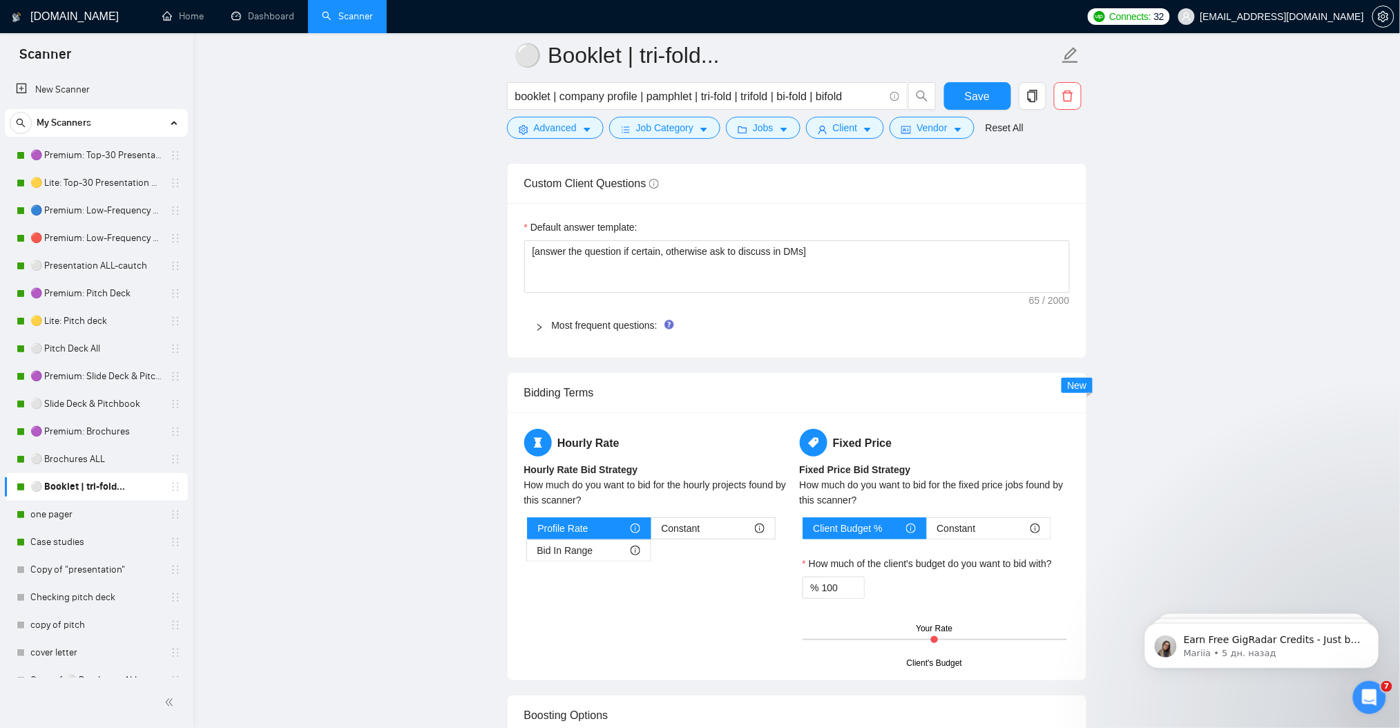
click at [544, 326] on div at bounding box center [543, 325] width 17 height 15
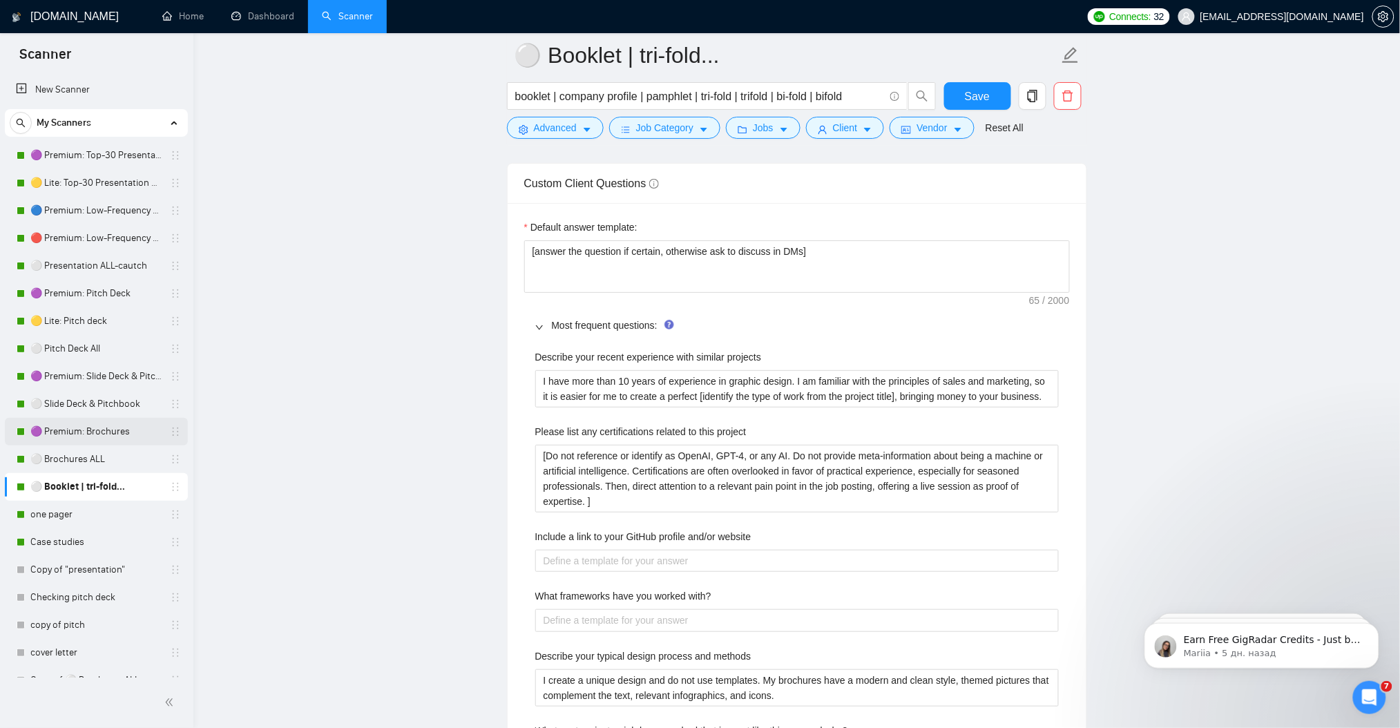
drag, startPoint x: 102, startPoint y: 459, endPoint x: 164, endPoint y: 443, distance: 64.3
click at [102, 460] on link "⚪ Brochures ALL" at bounding box center [95, 460] width 131 height 28
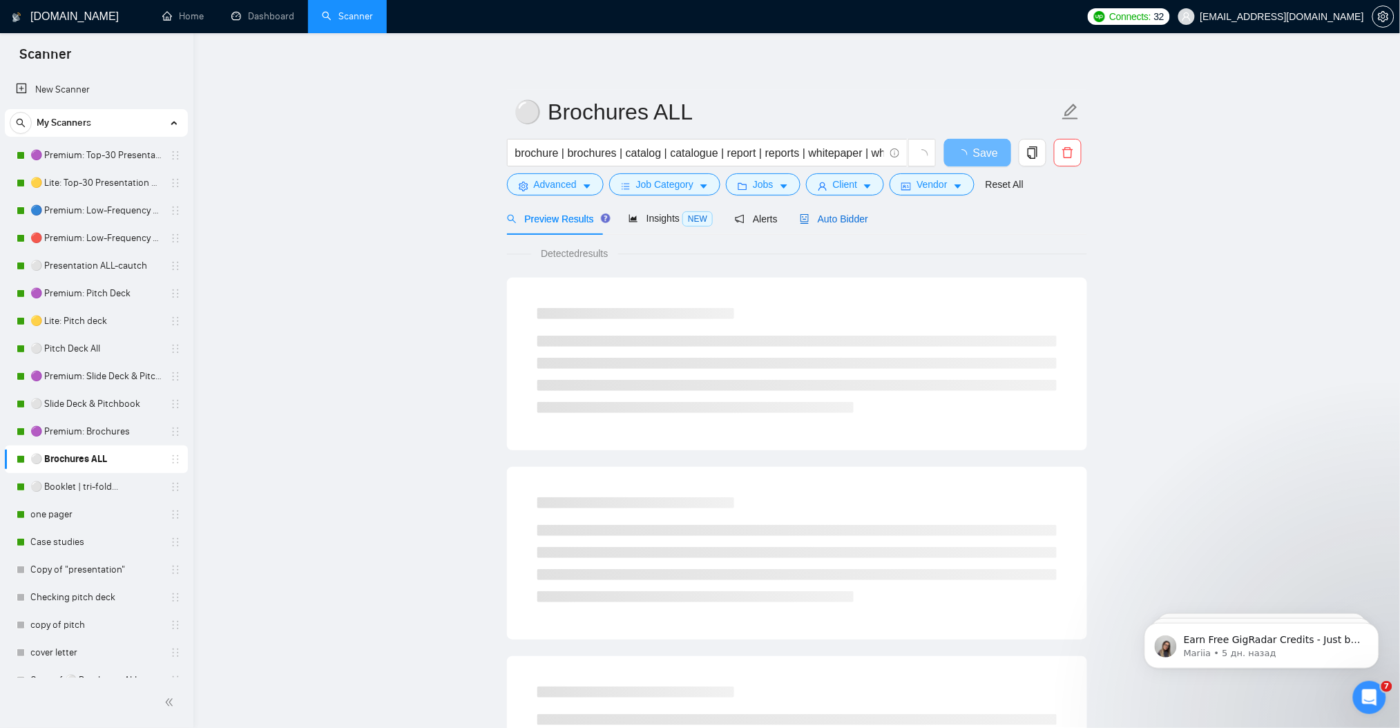
click at [830, 213] on span "Auto Bidder" at bounding box center [834, 218] width 68 height 11
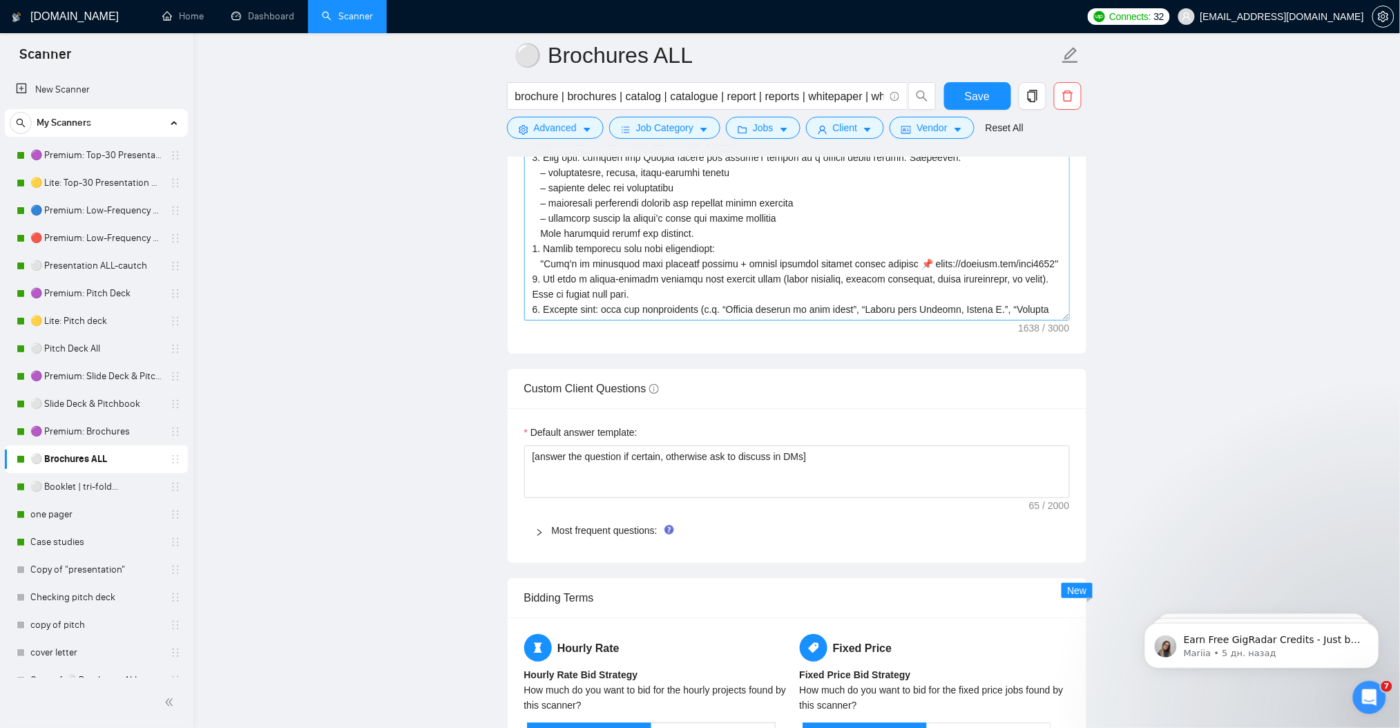
scroll to position [1934, 0]
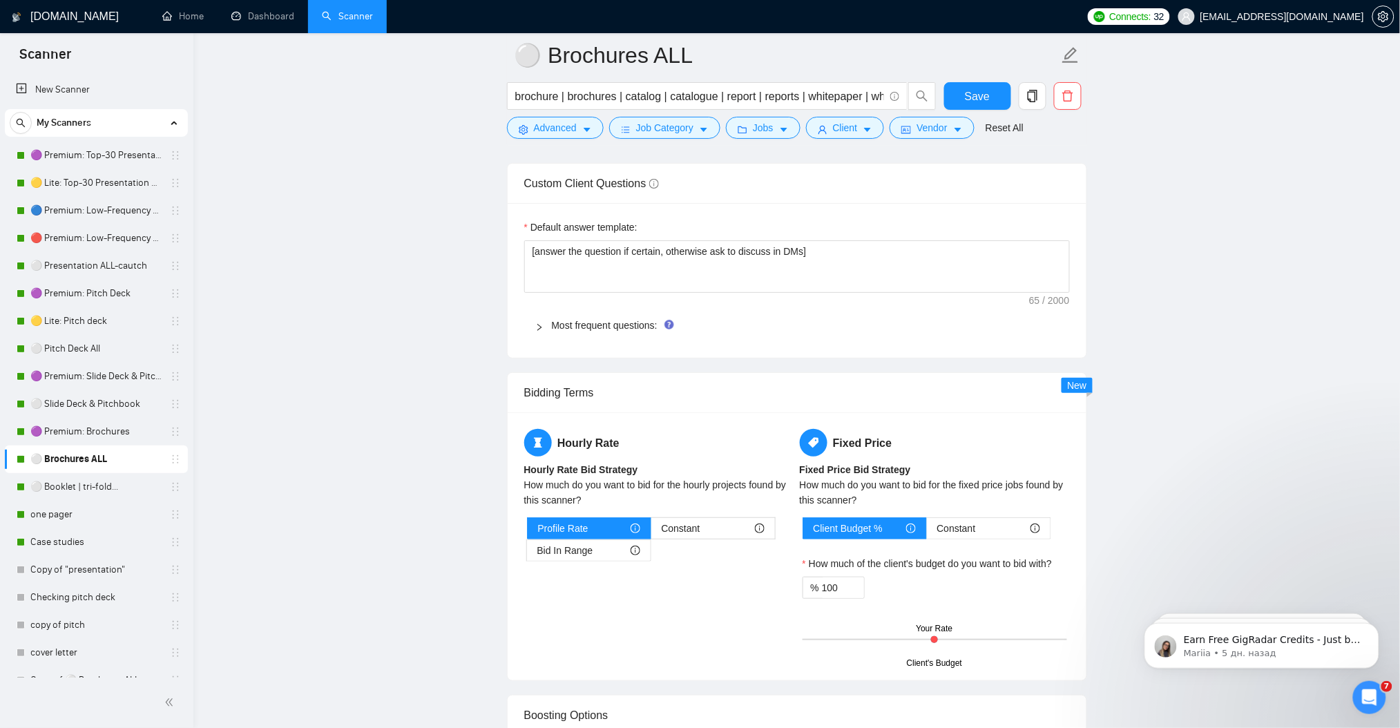
click at [565, 333] on span "Most frequent questions:" at bounding box center [805, 325] width 507 height 15
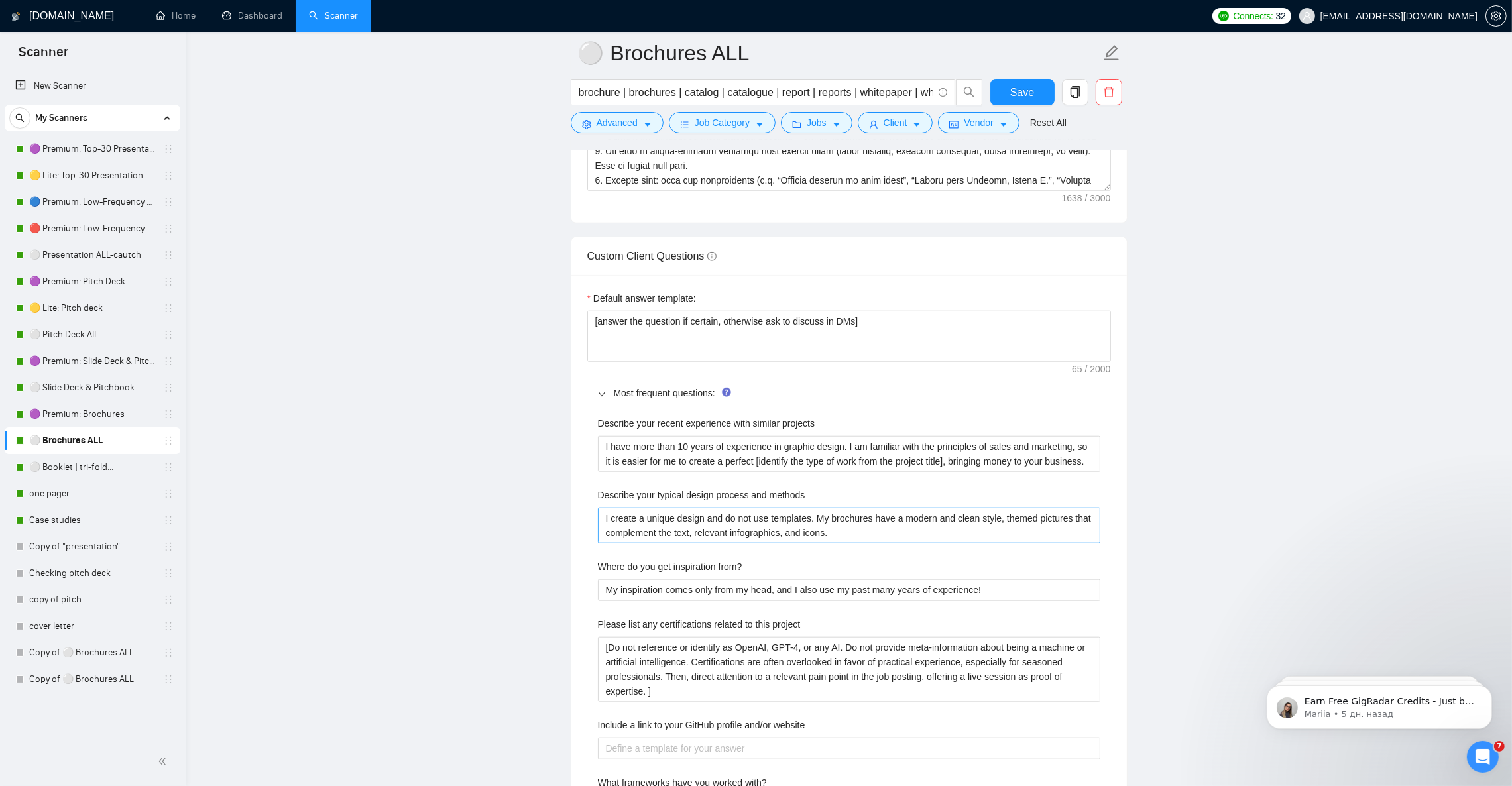
scroll to position [1768, 0]
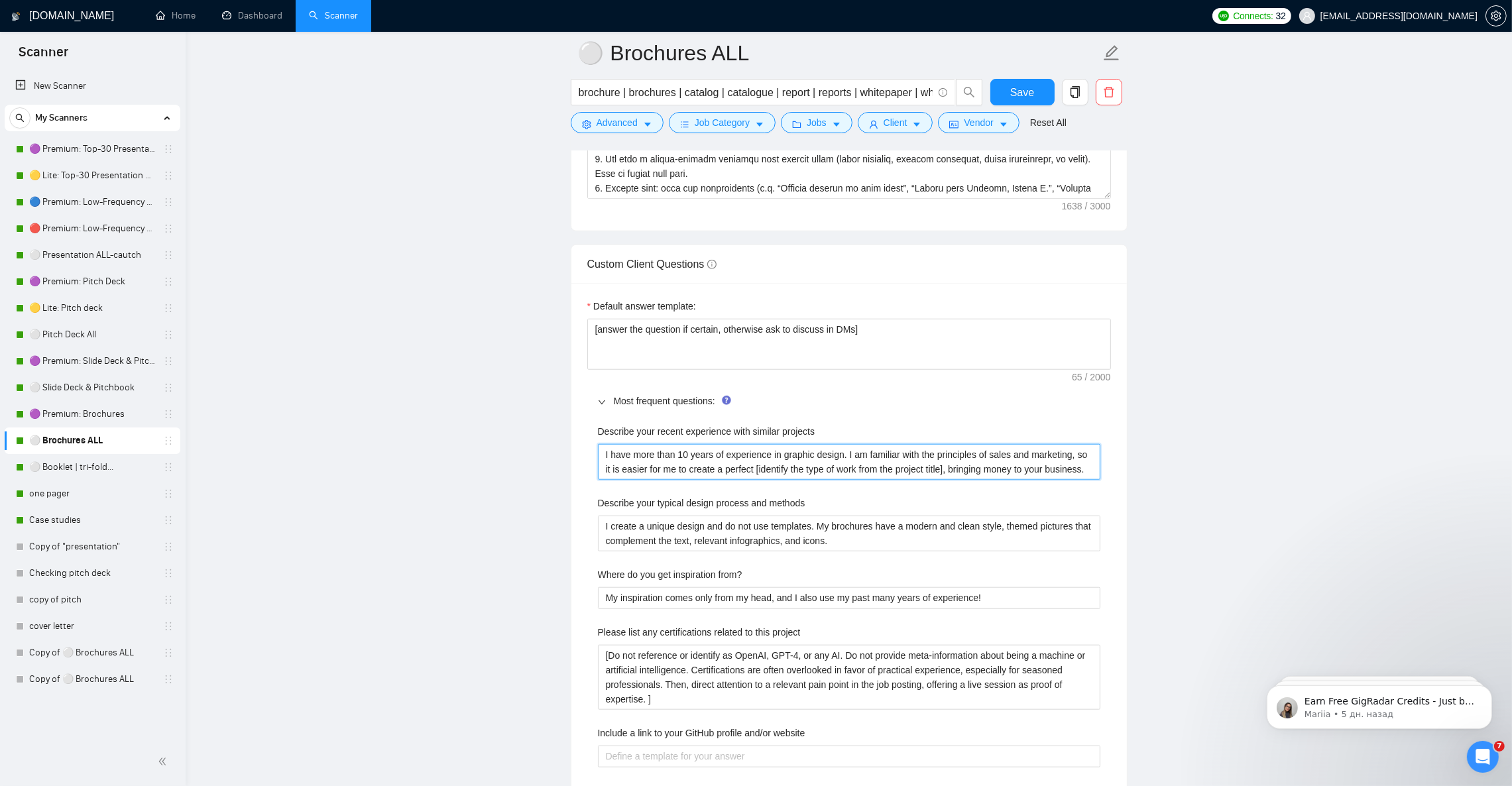
click at [788, 479] on projects "I have more than 10 years of experience in graphic design. I am familiar with t…" at bounding box center [849, 462] width 503 height 36
paste projects "’ve designed 500+ brochures, presentations, and marketing documents over 12+ ye…"
type projects "I’ve designed 500+ brochures, presentations, and marketing documents over 12+ y…"
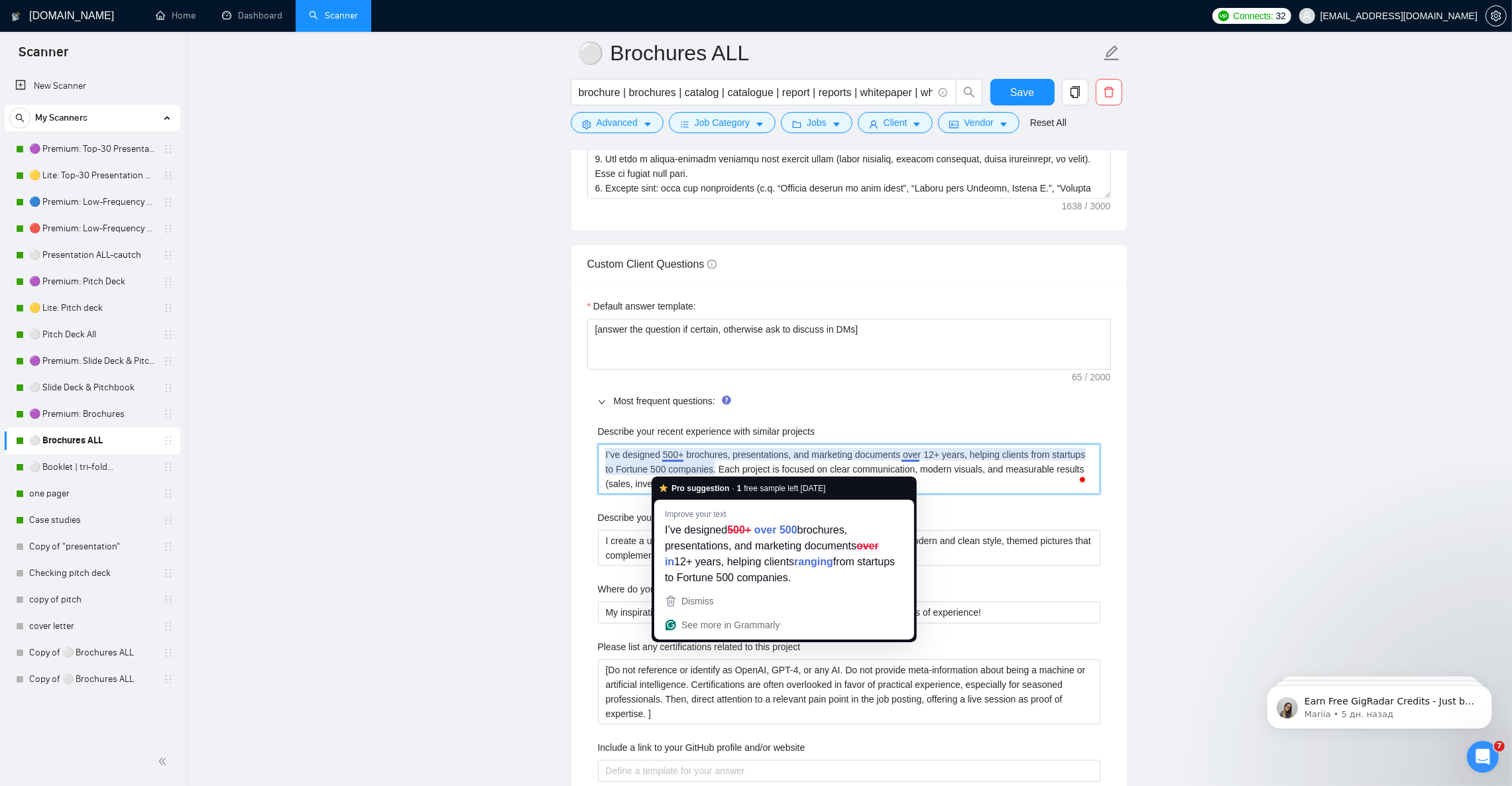
type projects "I’ve designed 500+ brochures, presentations, and marketing documents over 12+ y…"
click at [1240, 481] on main "⚪ Brochures ALL brochure | brochures | catalog | catalogue | report | reports |…" at bounding box center [849, 640] width 1284 height 4711
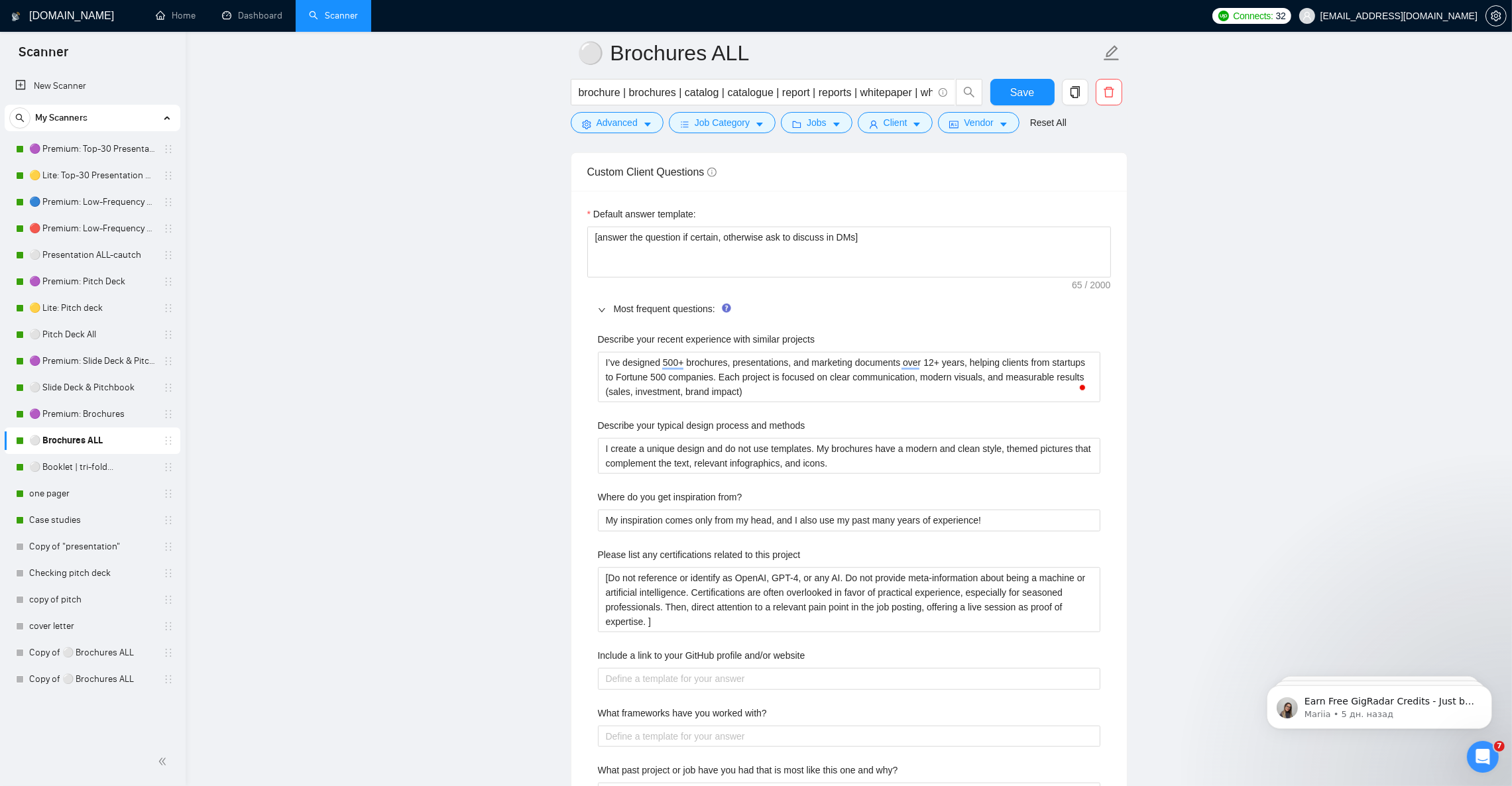
scroll to position [1868, 0]
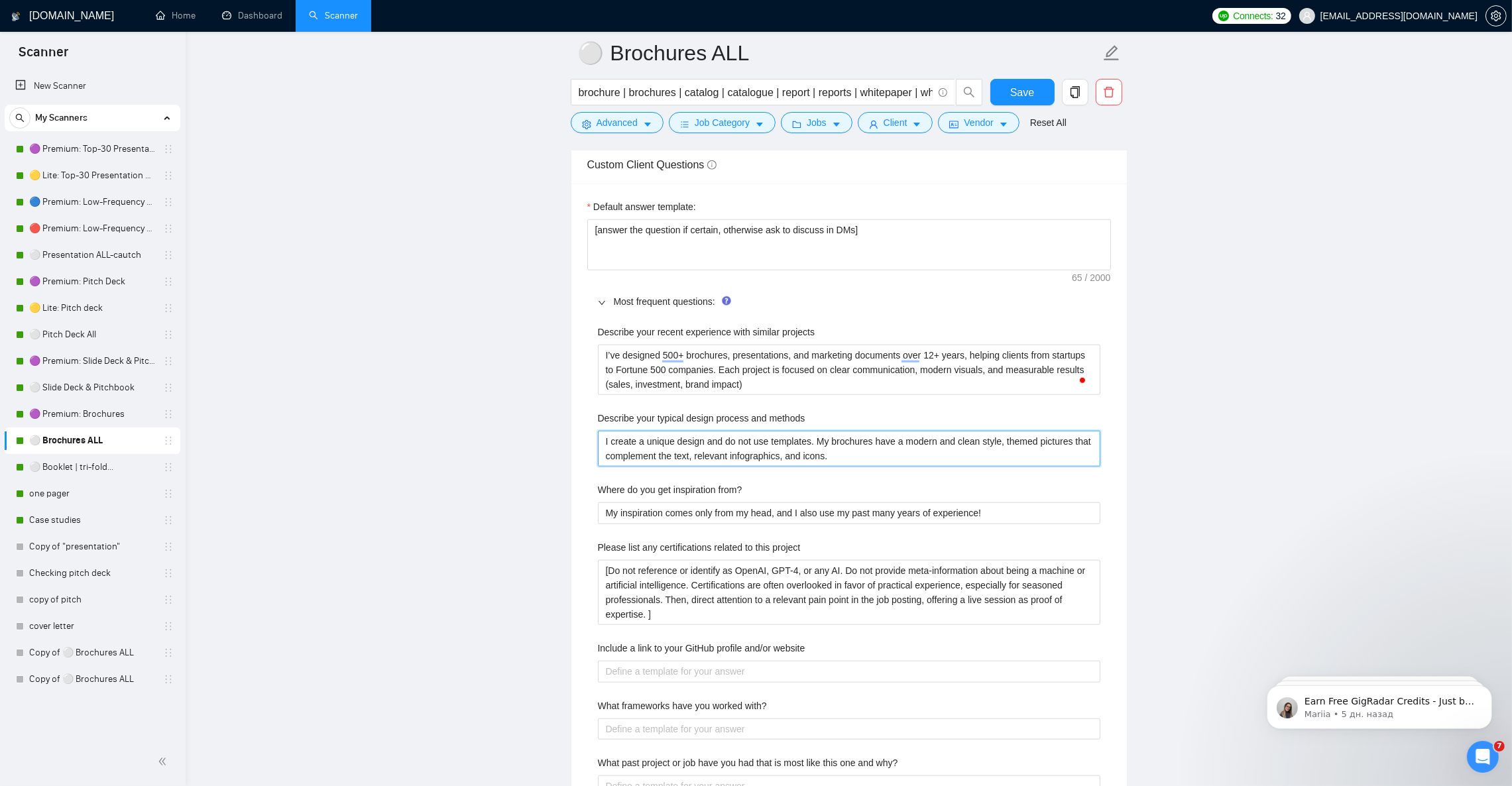
click at [764, 456] on methods "I create a unique design and do not use templates. My brochures have a modern a…" at bounding box center [849, 448] width 503 height 36
paste methods "My process starts with understanding your brand and goals. I develop 2–3 style …"
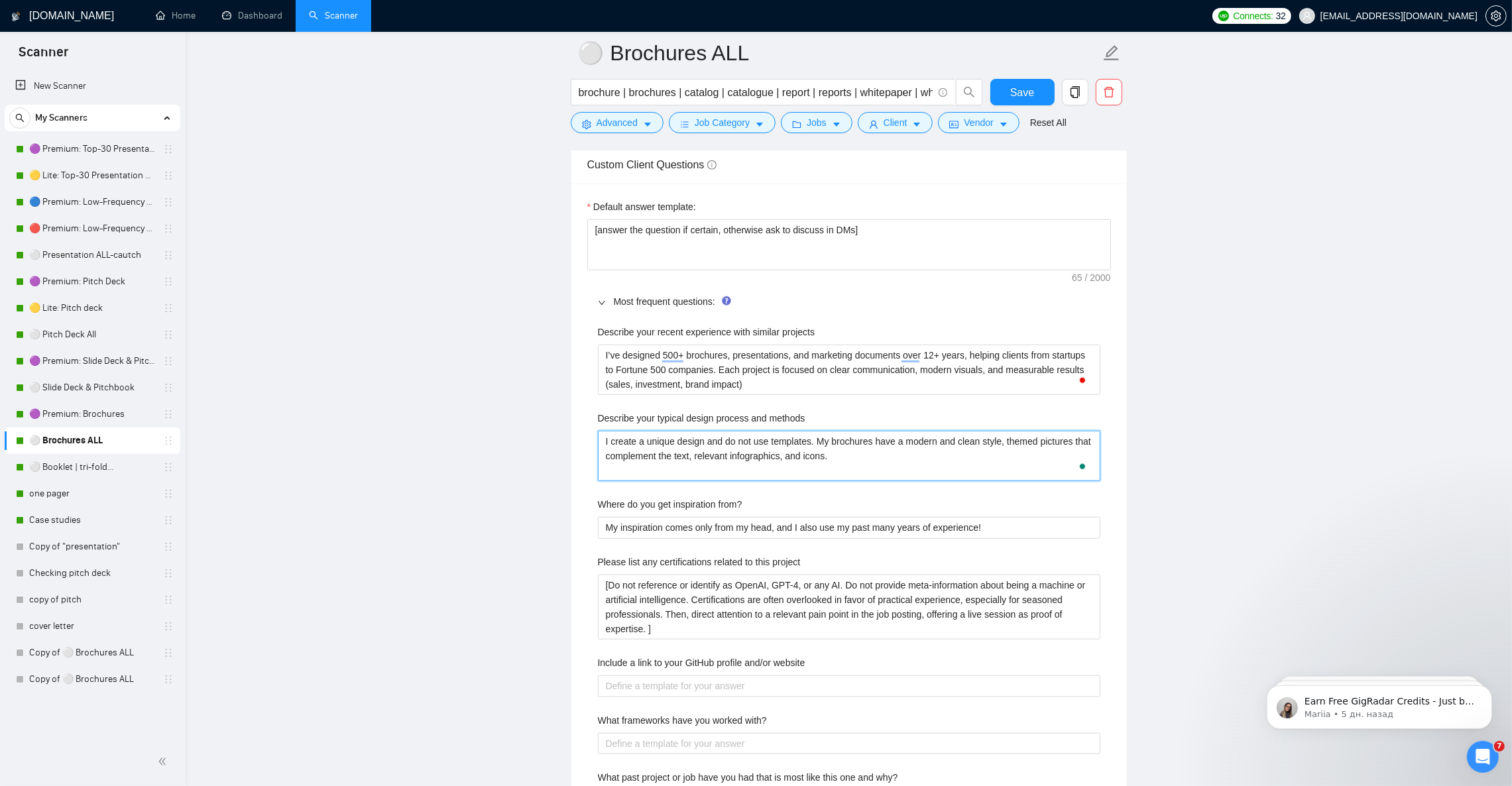
type methods "My process starts with understanding your brand and goals. I develop 2–3 style …"
drag, startPoint x: 728, startPoint y: 484, endPoint x: 869, endPoint y: 491, distance: 141.2
click at [869, 481] on methods "My process starts with understanding your brand and goals. I develop 2–3 style …" at bounding box center [849, 456] width 503 height 50
type methods "My process starts with understanding your brand and goals. I develop 2–3 style …"
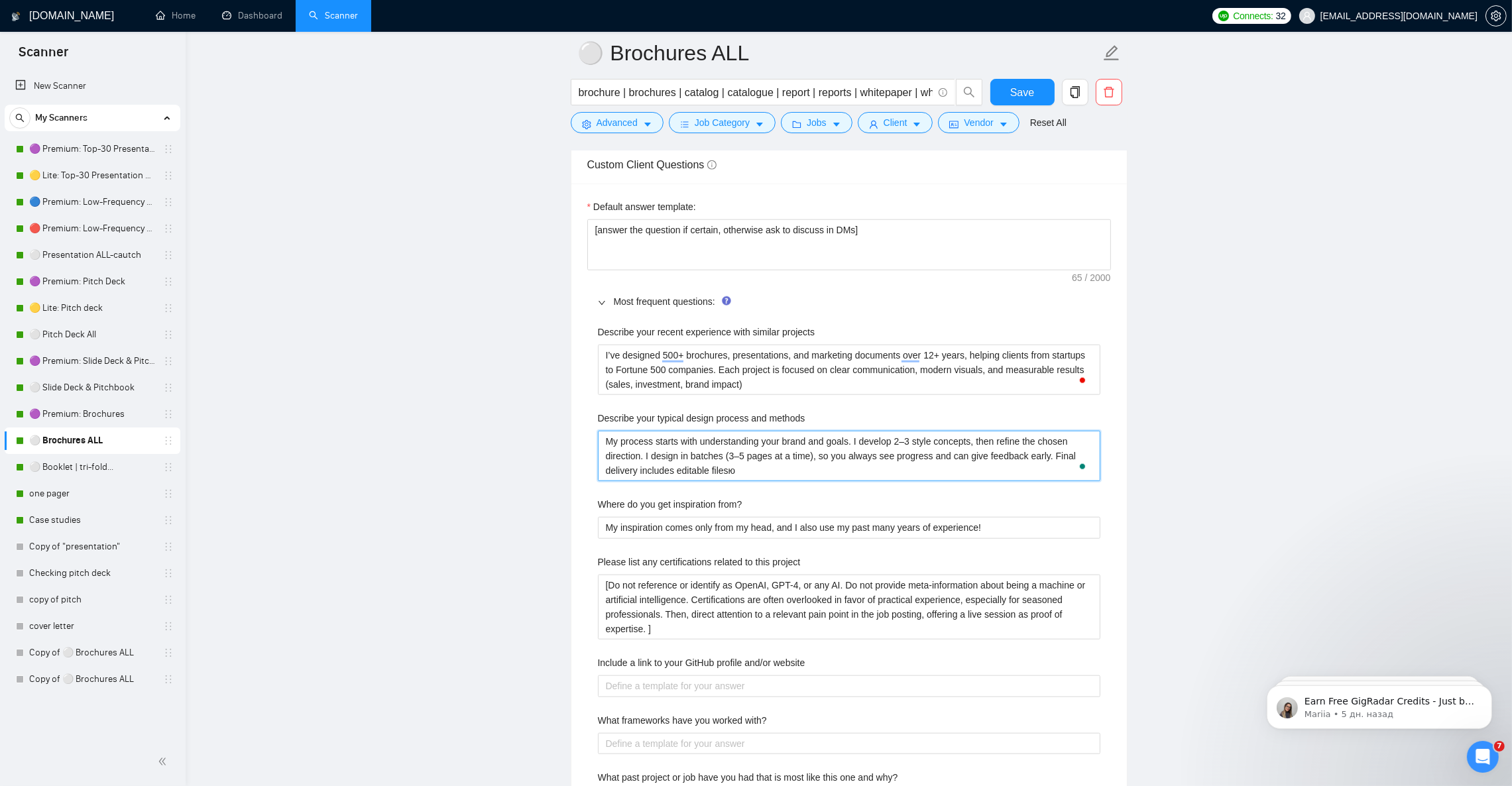
type methods "My process starts with understanding your brand and goals. I develop 2–3 style …"
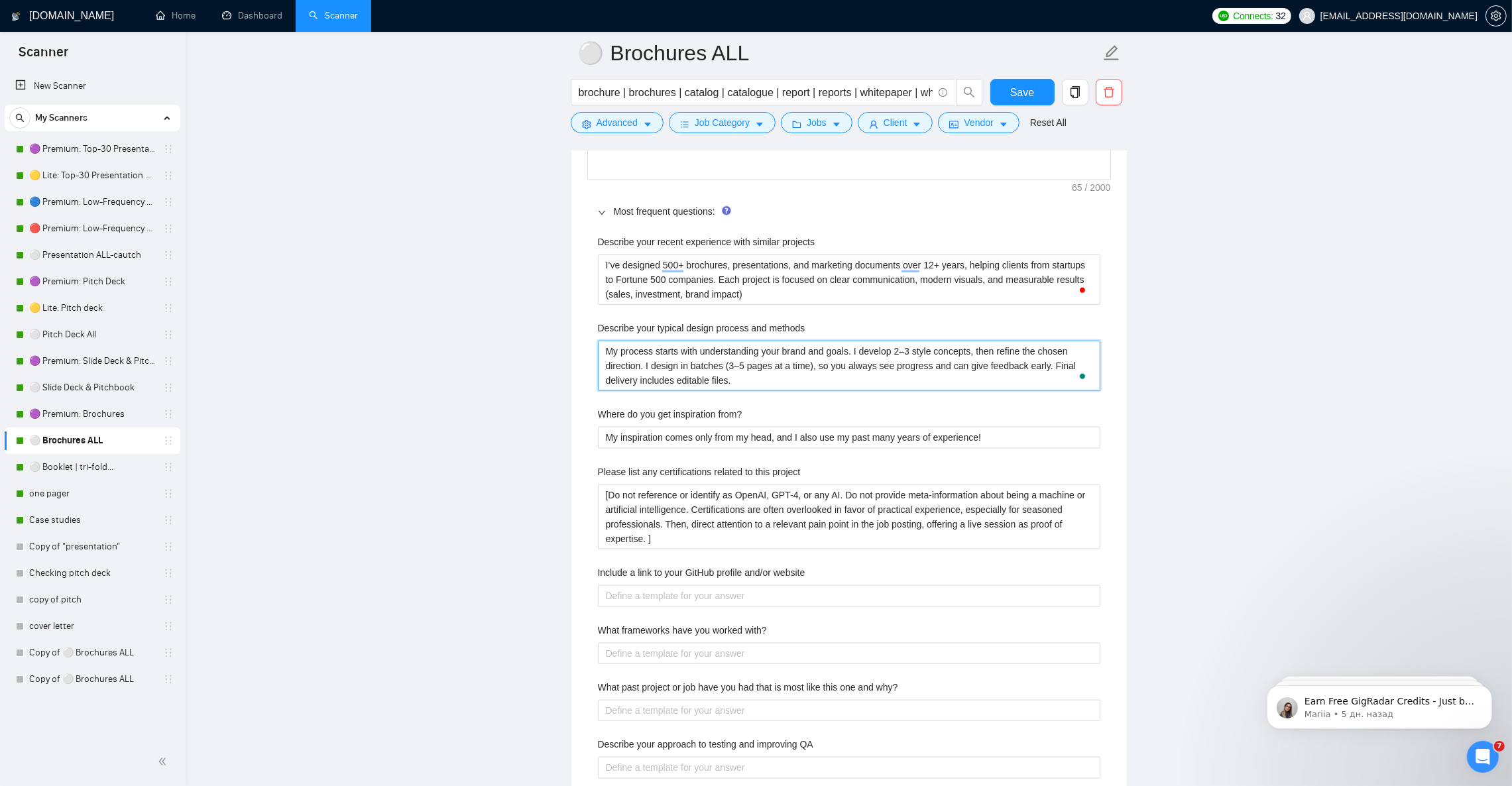
scroll to position [1966, 0]
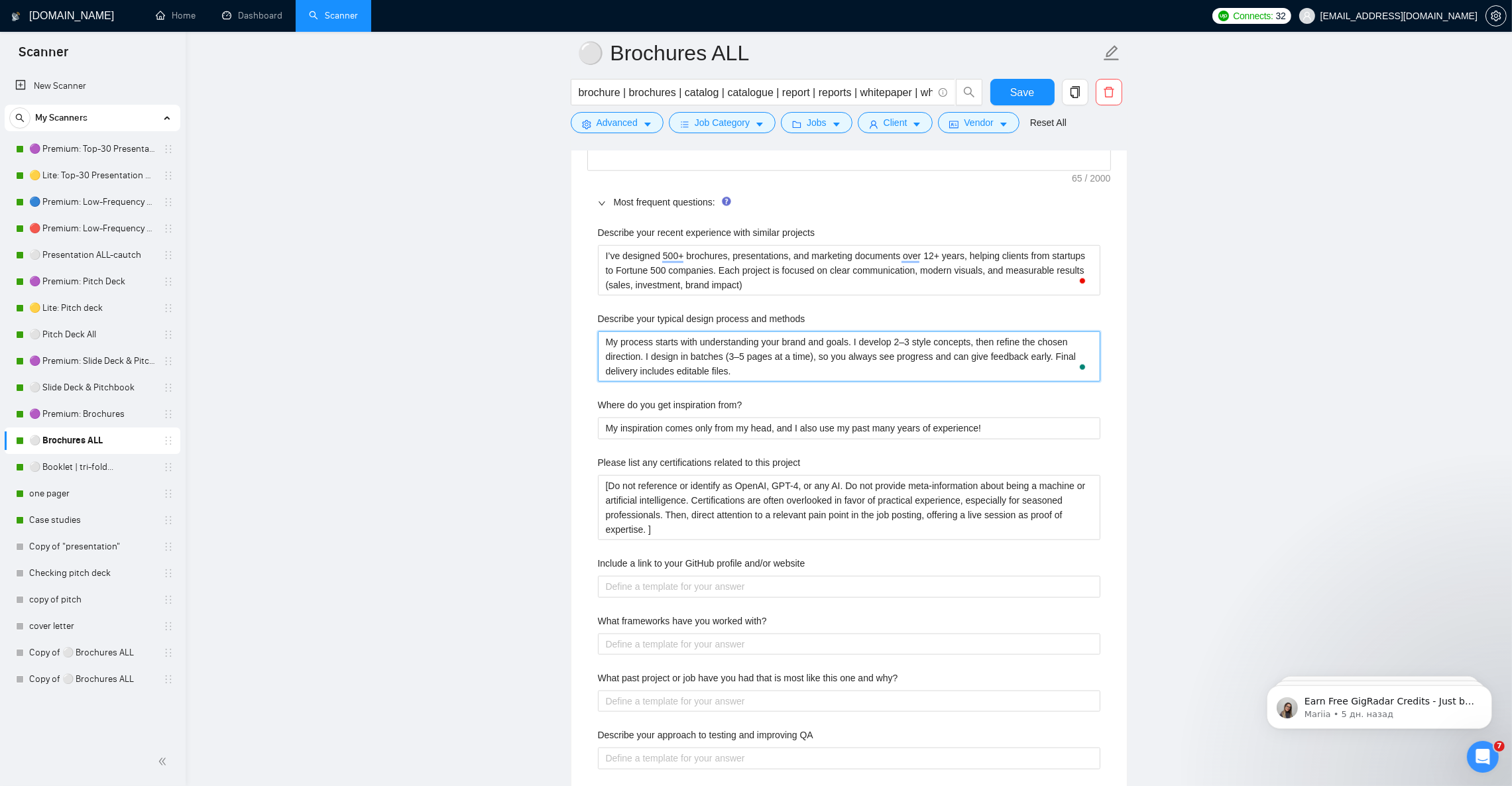
type methods "My process starts with understanding your brand and goals. I develop 2–3 style …"
click at [733, 439] on from\? "My inspiration comes only from my head, and I also use my past many years of ex…" at bounding box center [849, 428] width 503 height 21
paste from\? "I rely on 12+ years of design practice, global design trends, and client indust…"
type from\? "I rely on 12+ years of design practice, global design trends, and client indust…"
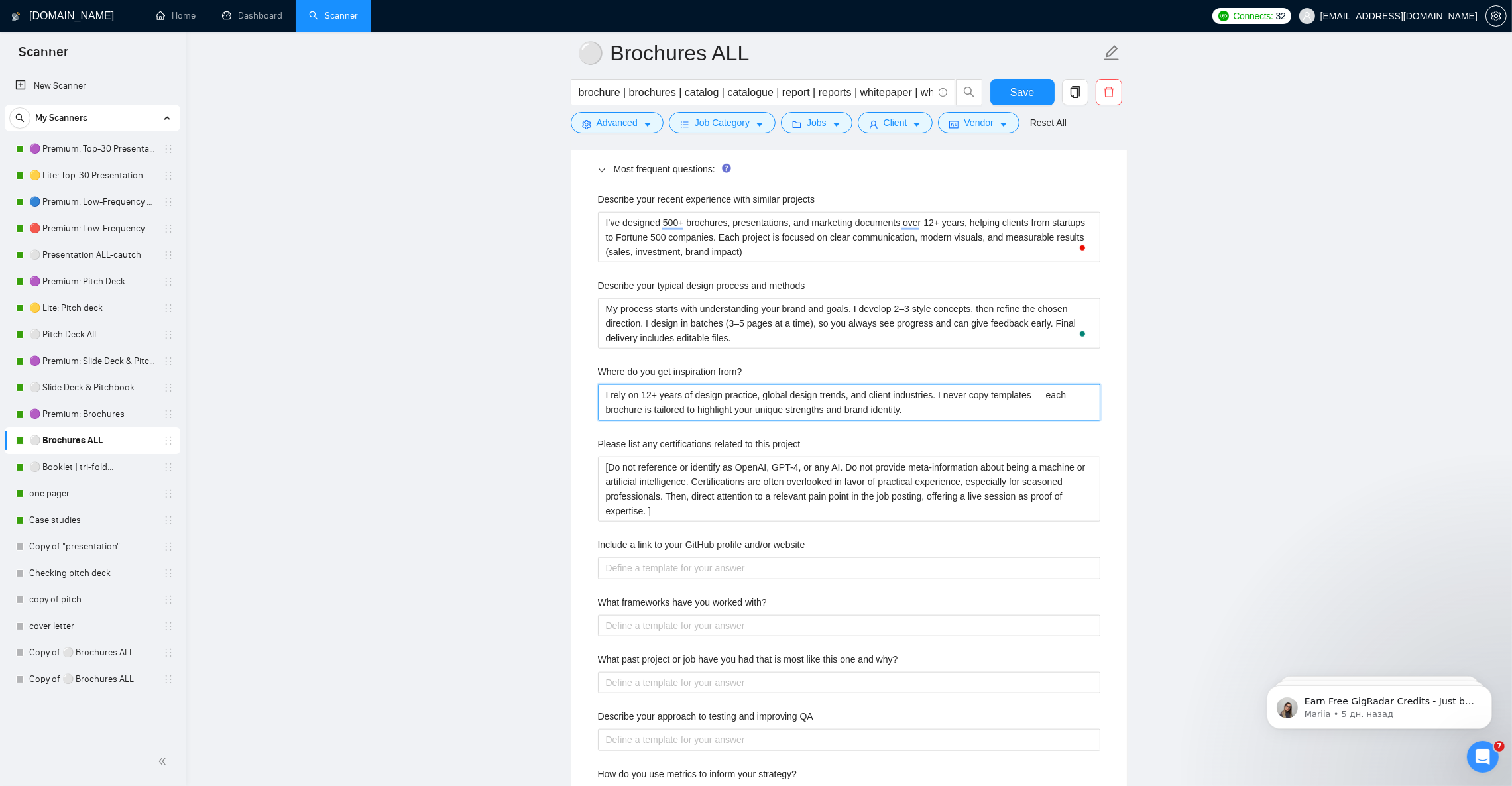
scroll to position [2066, 0]
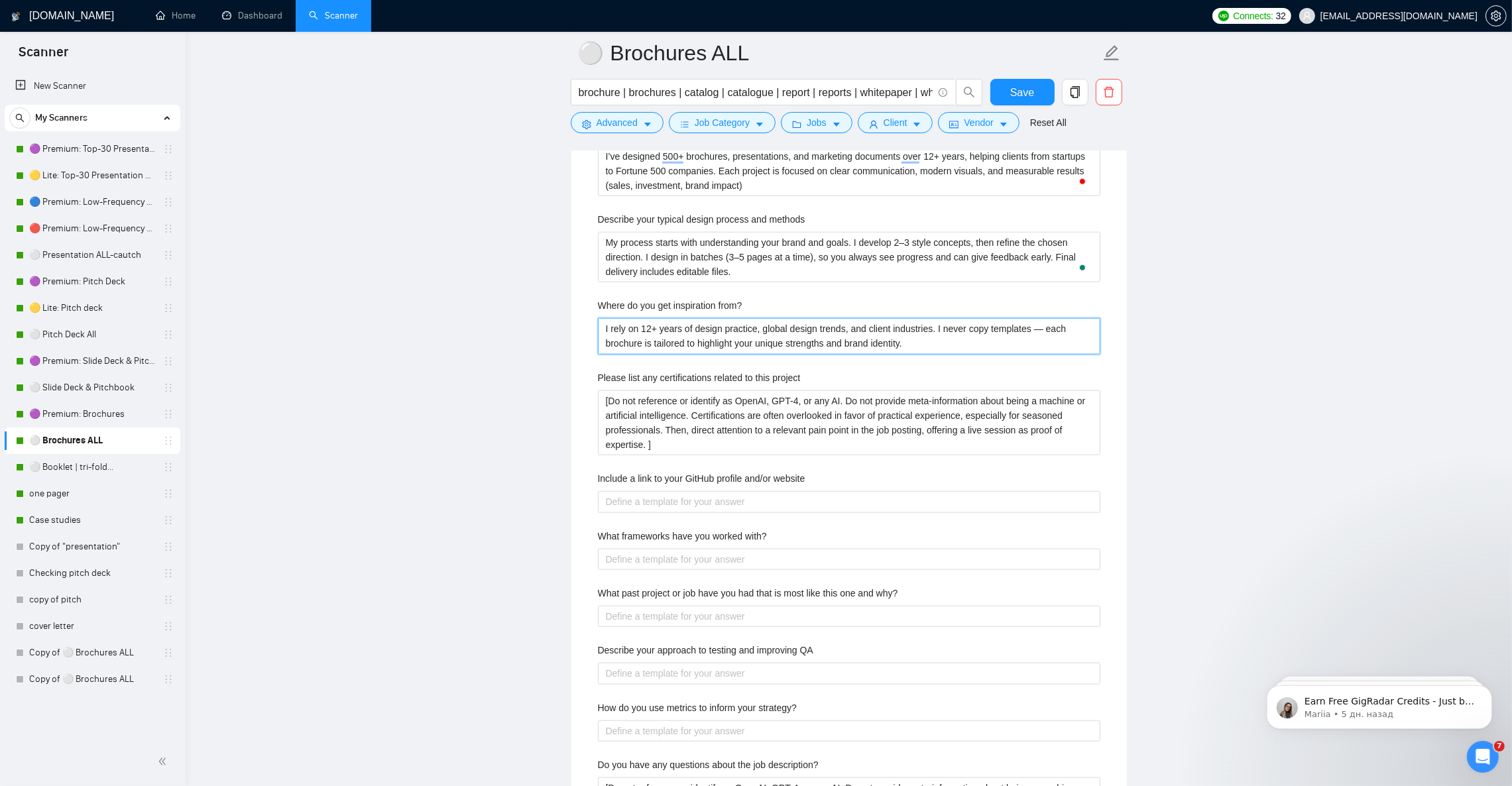
type from\? "I rely on 12+ years of design practice, global design trends, and client indust…"
drag, startPoint x: 594, startPoint y: 432, endPoint x: 552, endPoint y: 408, distance: 48.4
click at [552, 408] on main "⚪ Brochures ALL brochure | brochures | catalog | catalogue | report | reports |…" at bounding box center [849, 356] width 1284 height 4740
paste project "I don’t hold formal certifications, but my expertise is proven through 12+ year…"
type project "I don’t hold formal certifications, but my expertise is proven through 12+ year…"
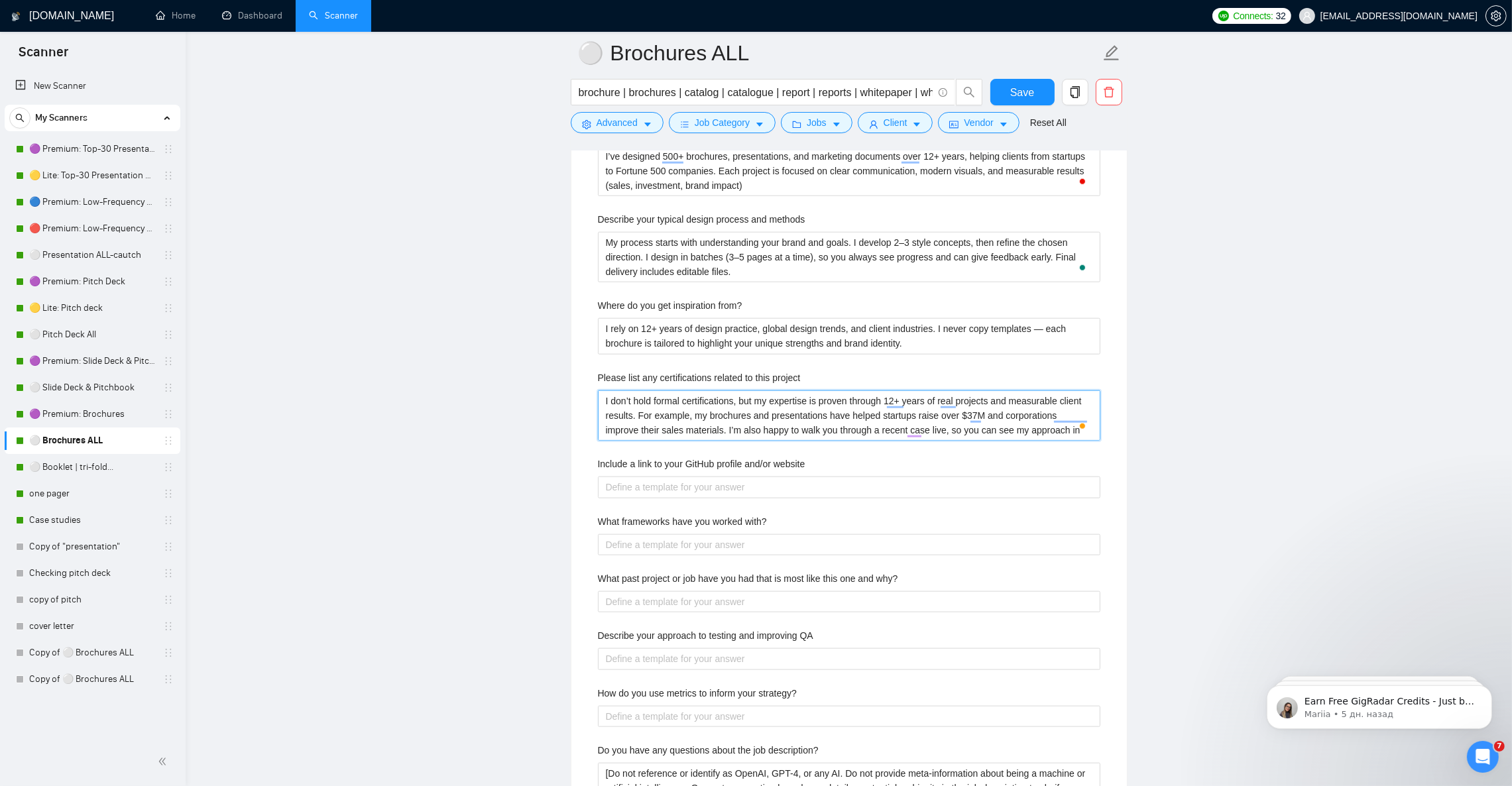
type project "I don’t hold formal certifications, but my expertise is proven through 12+ year…"
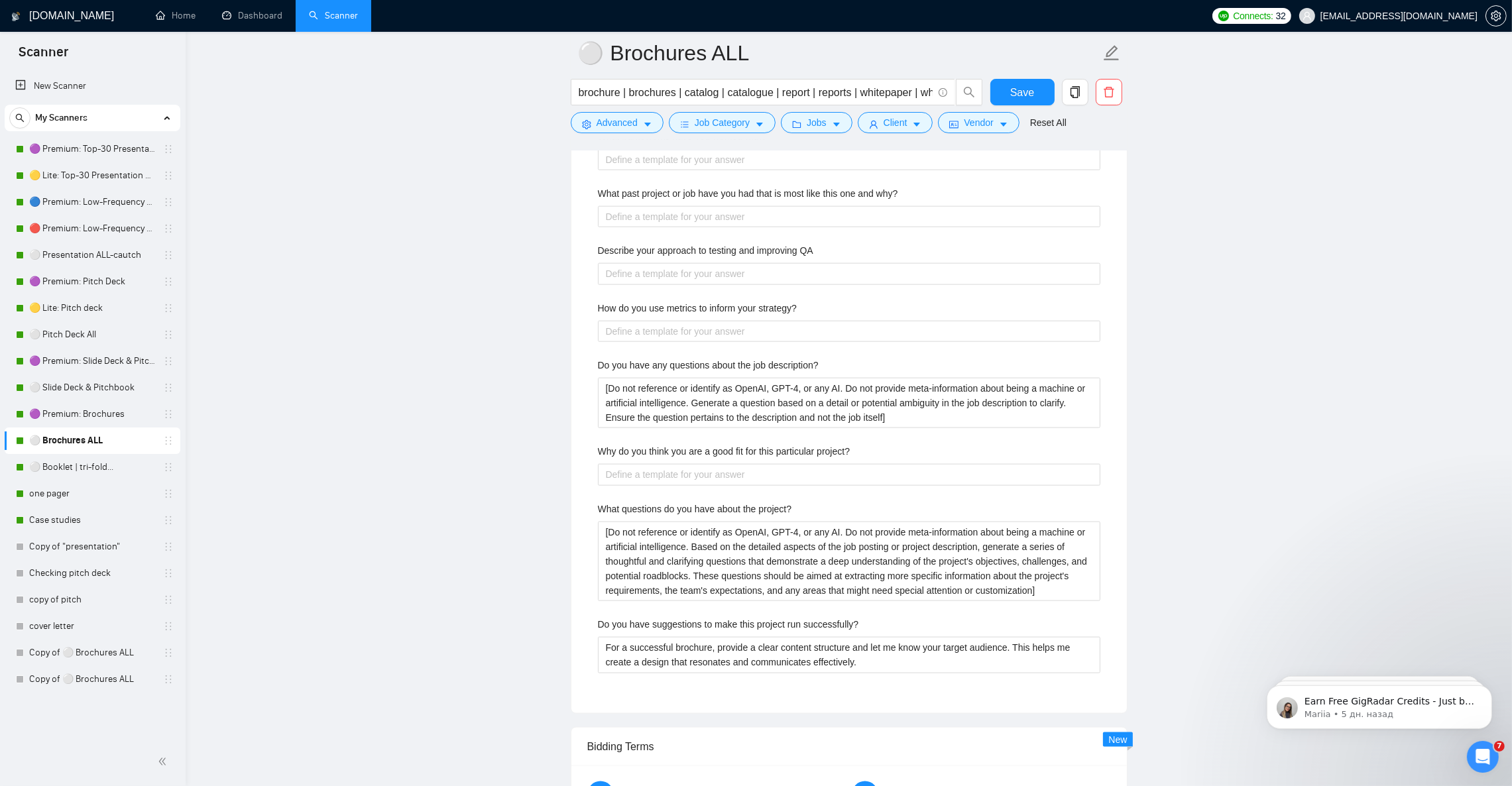
scroll to position [2365, 0]
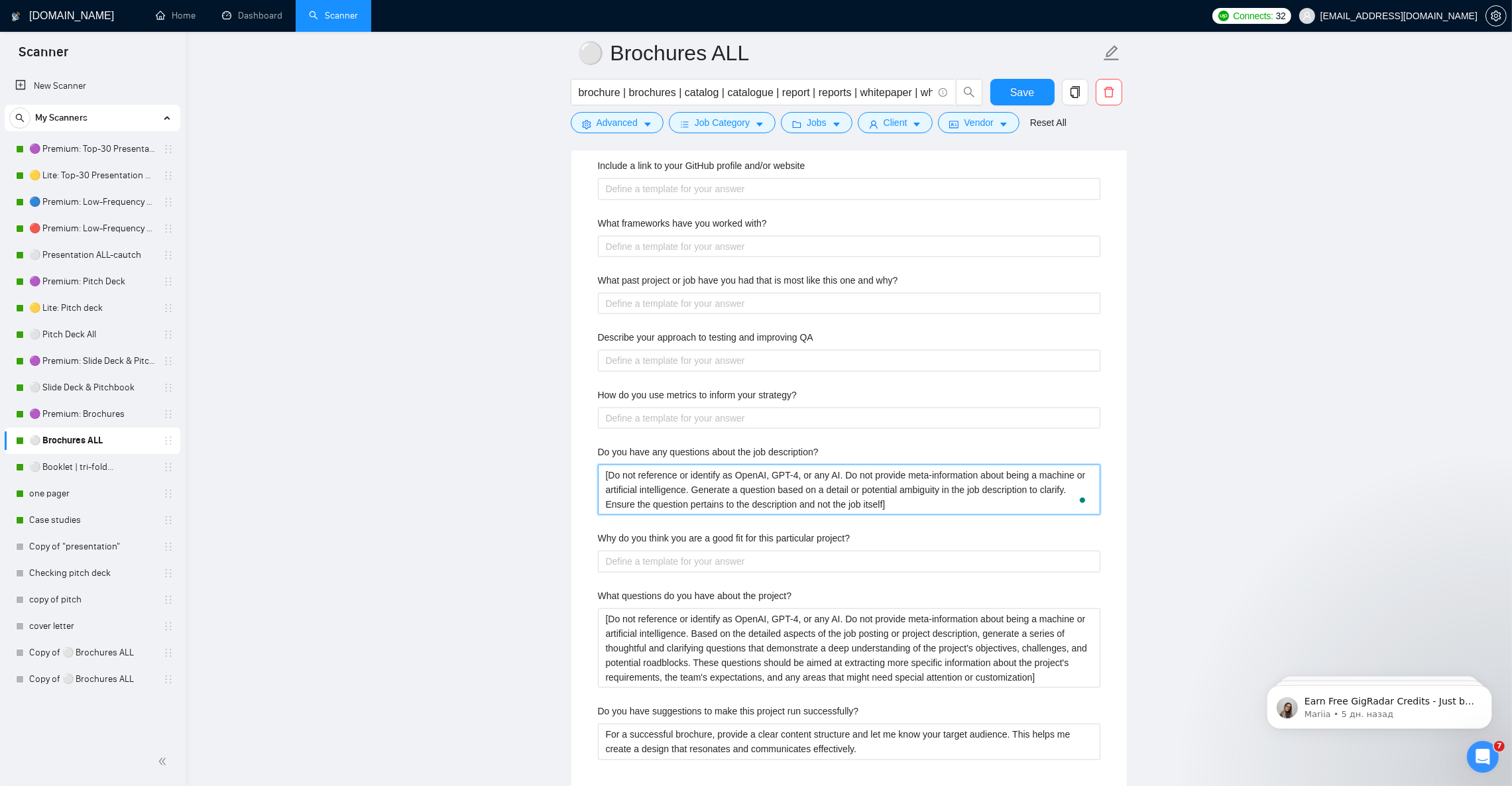
drag, startPoint x: 888, startPoint y: 519, endPoint x: 541, endPoint y: 476, distance: 349.7
click at [541, 476] on main "⚪ Brochures ALL brochure | brochures | catalog | catalogue | report | reports |…" at bounding box center [849, 51] width 1284 height 4726
paste description\? "AI. Based strictly on the client’s job description, generate one short clarifyi…"
type description\? "[Do not reference or identify as AI. Based strictly on the client’s job descrip…"
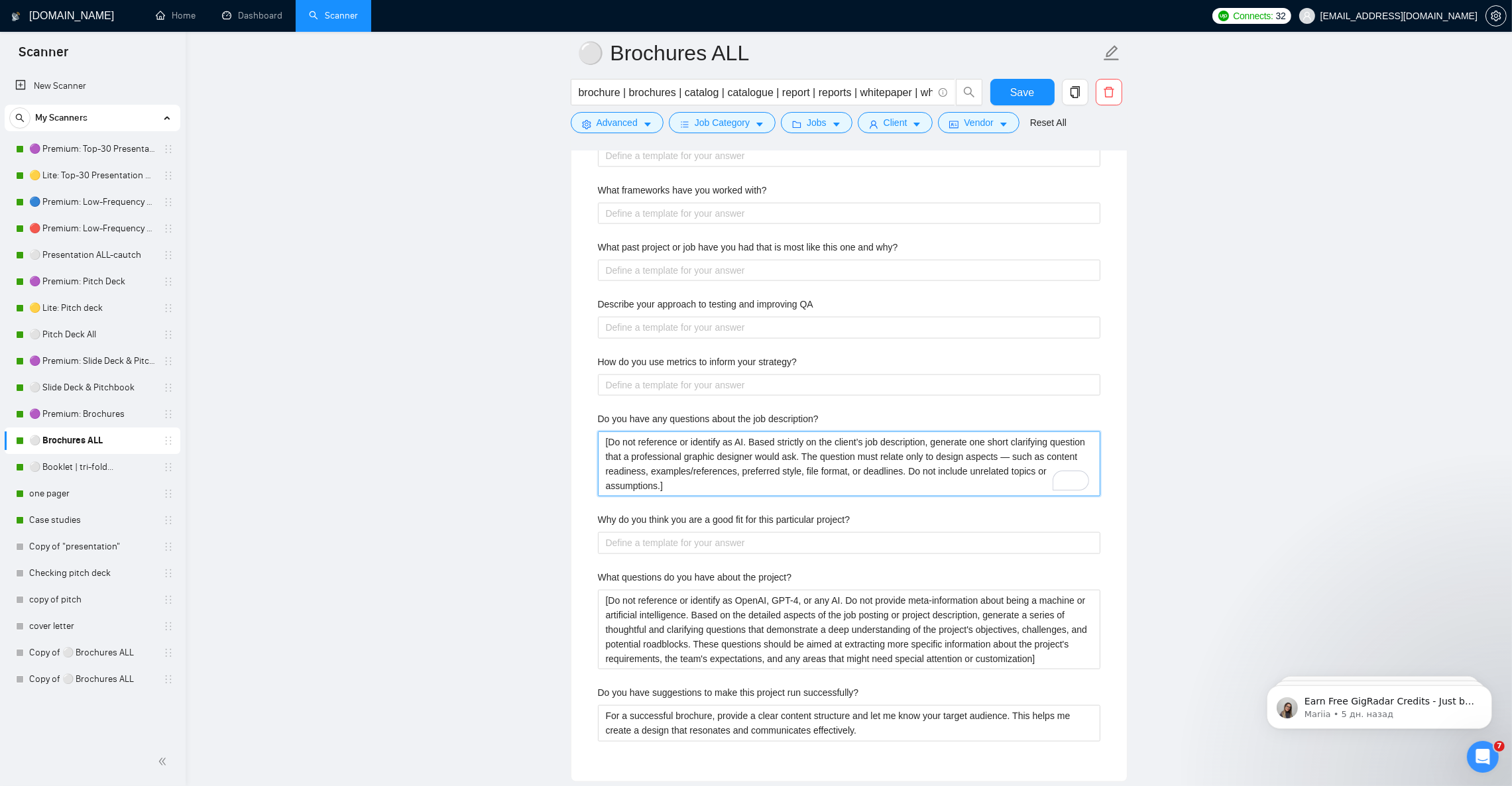
scroll to position [2464, 0]
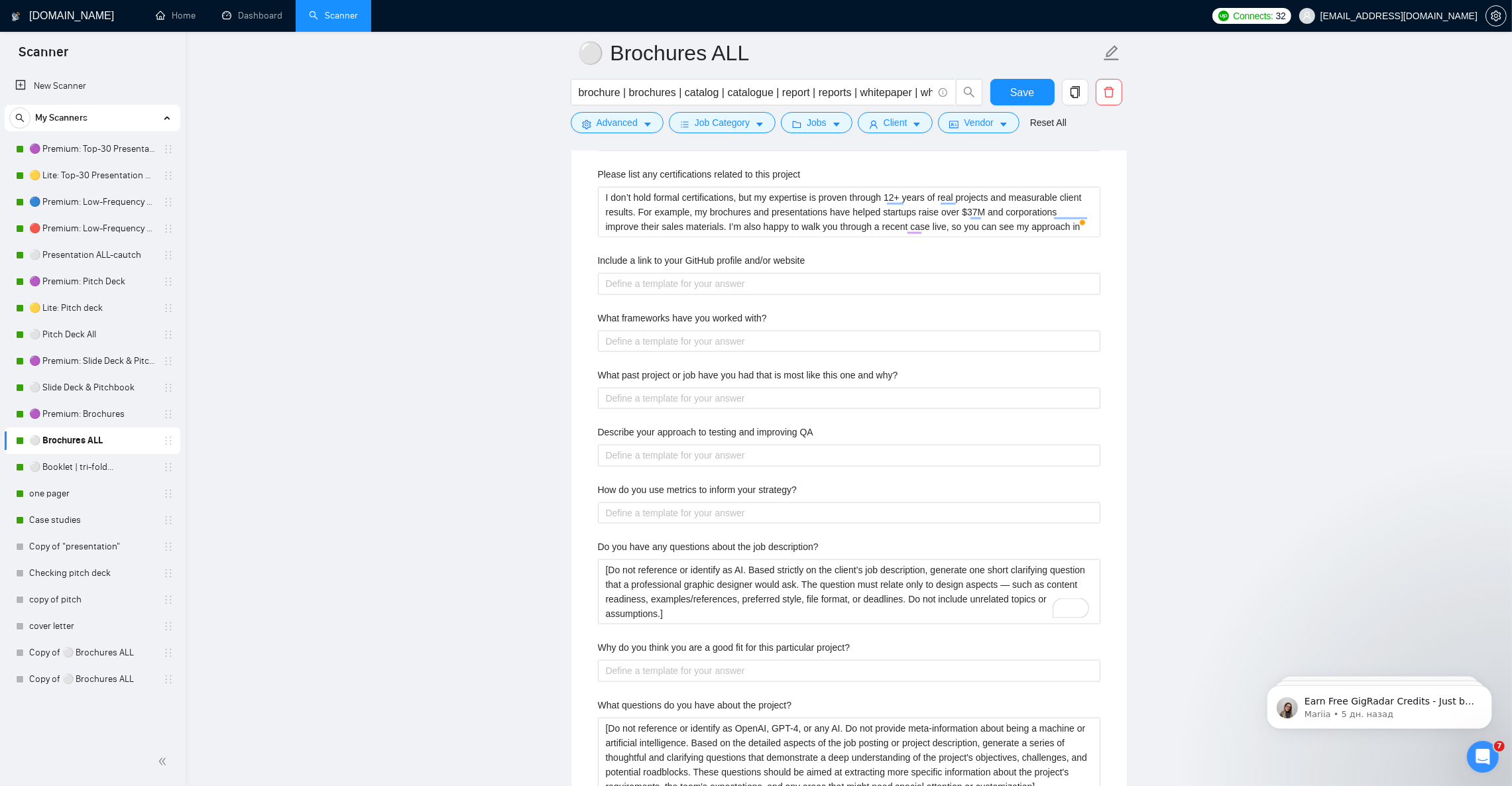
scroll to position [2265, 0]
click at [717, 629] on description\? "[Do not reference or identify as AI. Based strictly on the client’s job descrip…" at bounding box center [849, 597] width 503 height 65
paste description\? "AI. Based only on the client’s job description, generate one short clarifying q…"
type description\? "[Do not reference AI. Based only on the client’s job description, generate one …"
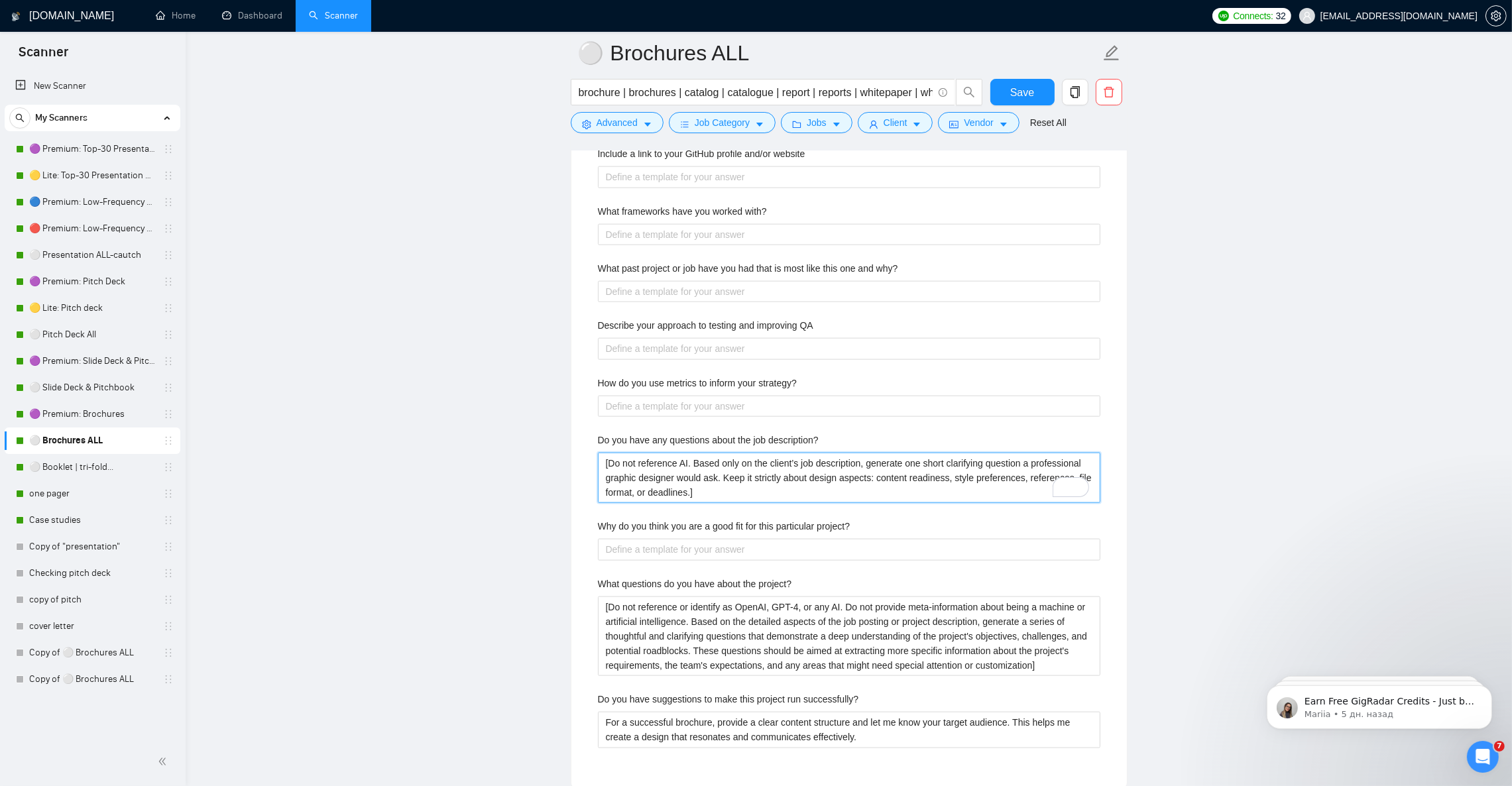
scroll to position [2365, 0]
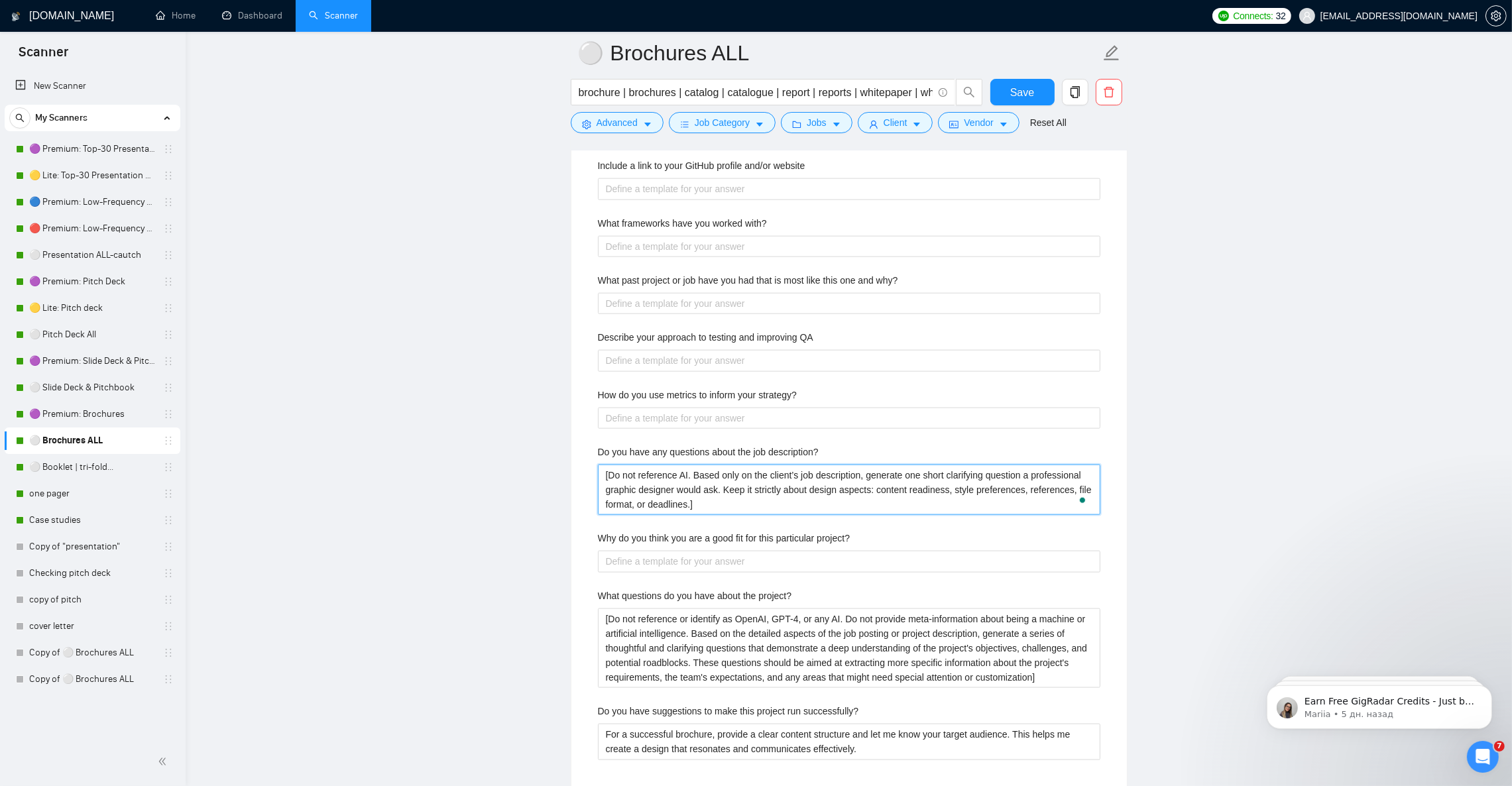
type description\? "[Do not reference AI. Based only on the client’s job description, generate one …"
click at [725, 314] on why\? "What past project or job have you had that is most like this one and why?" at bounding box center [849, 303] width 503 height 21
paste why\? "I’ve completed projects similar to this one, such as designing [brochures/prese…"
type why\? "I’ve completed projects similar to this one, such as designing [brochures/prese…"
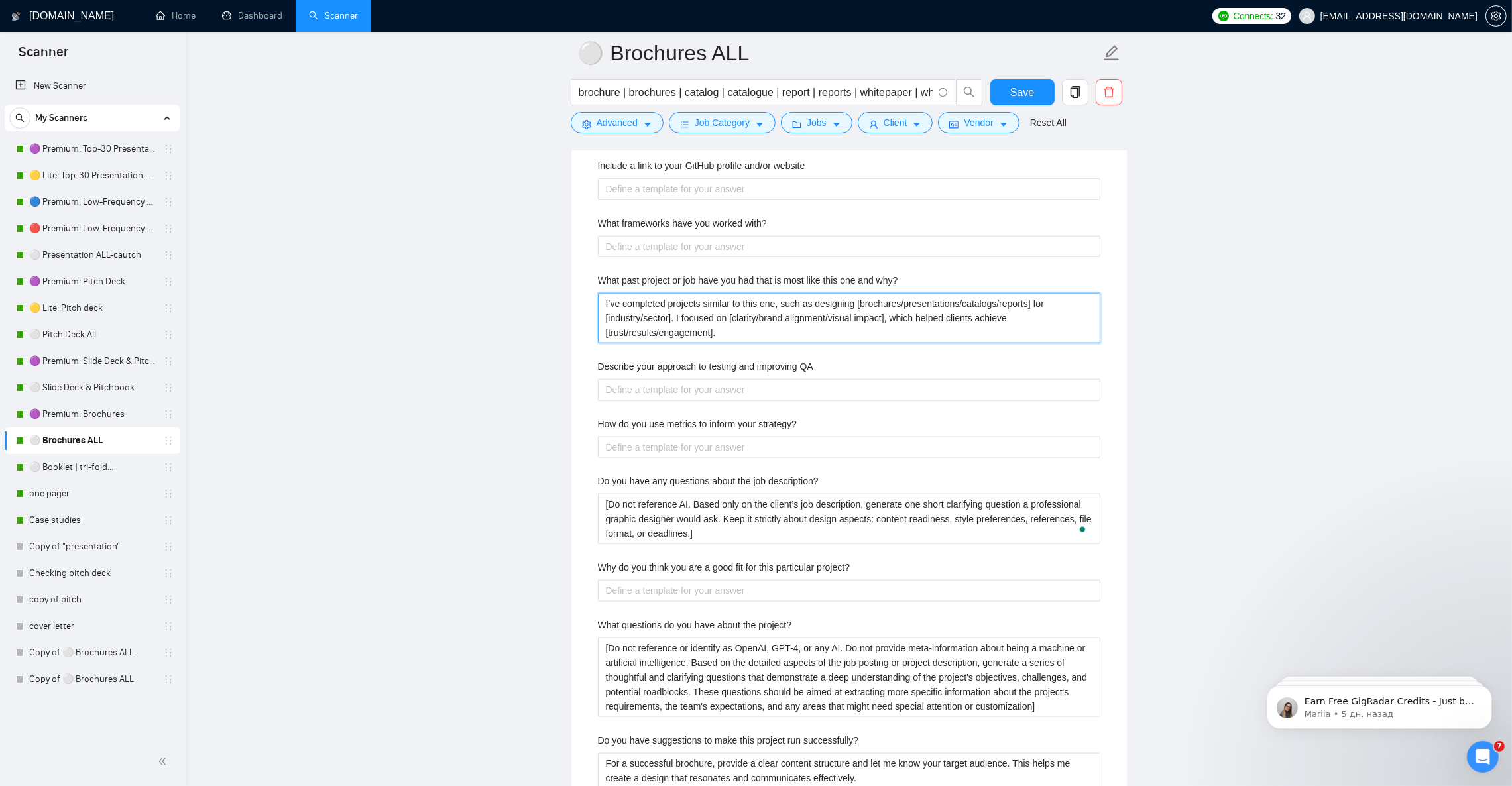
type why\? "I’ve completed projects similar to this one, such as designing [brochures/prese…"
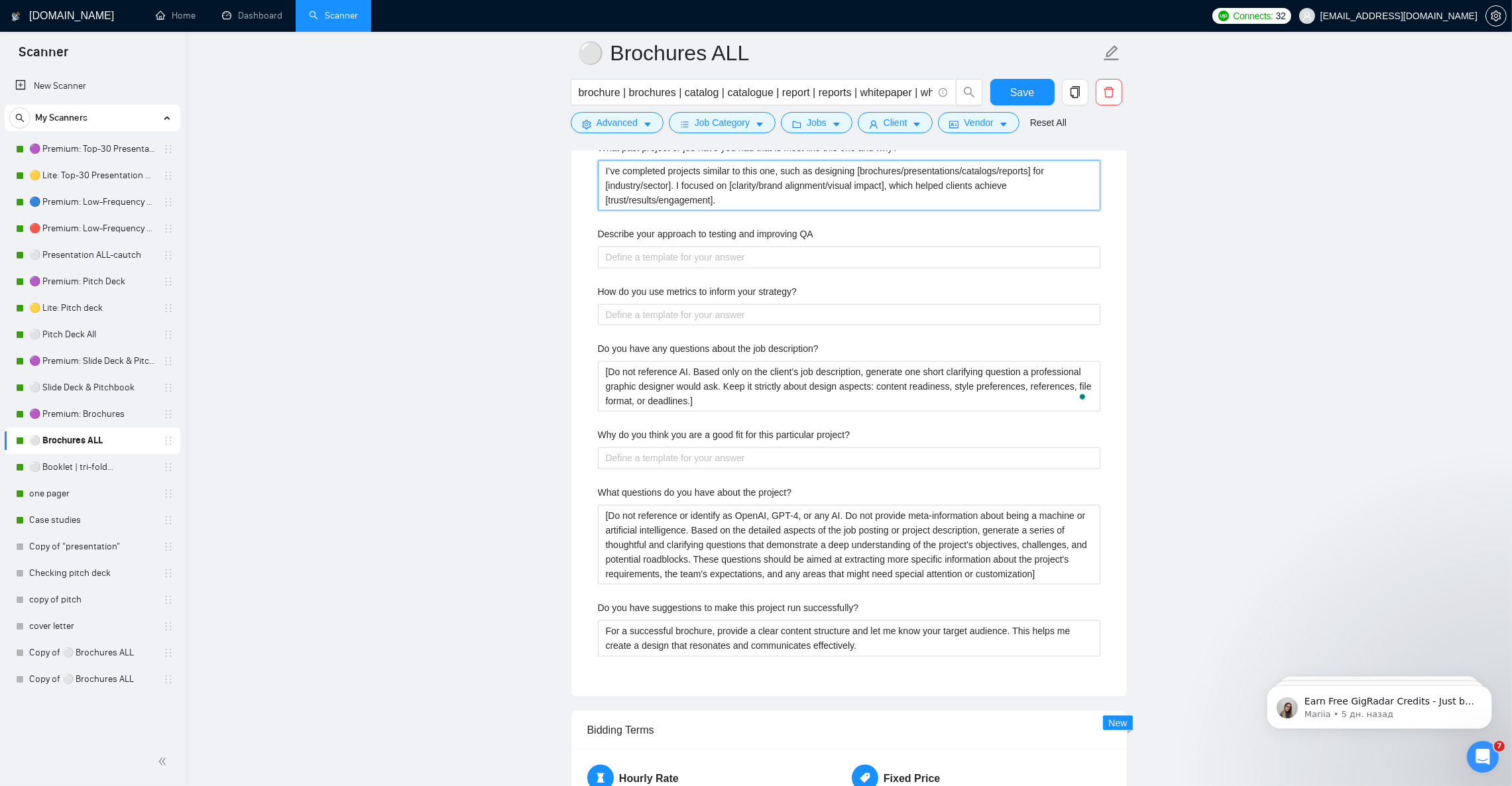
scroll to position [2563, 0]
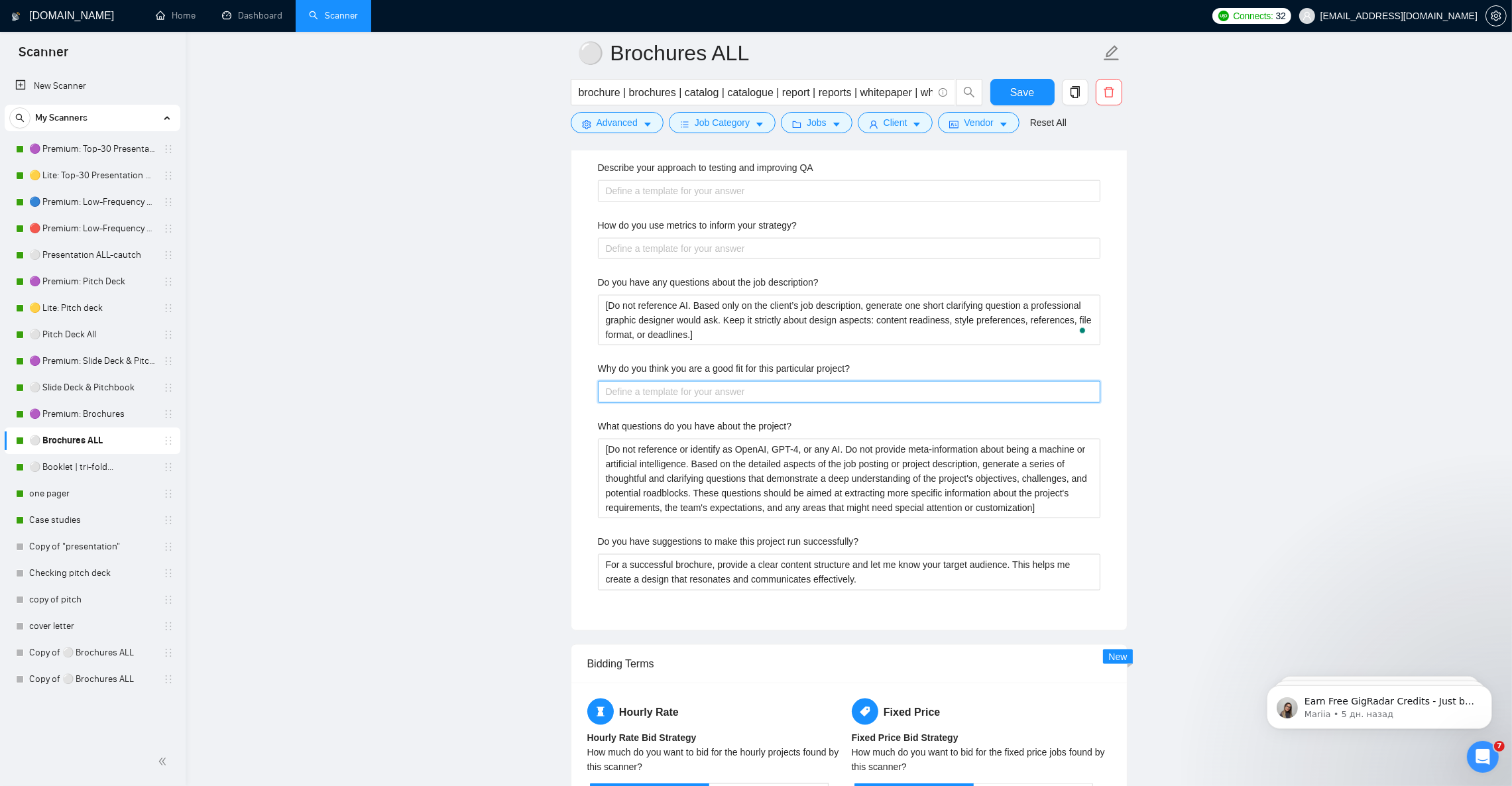
click at [682, 400] on project\? "Why do you think you are a good fit for this particular project?" at bounding box center [849, 392] width 503 height 21
paste project\? "I focus on solving design challenges by creating visuals that not only look pro…"
type project\? "I focus on solving design challenges by creating visuals that not only look pro…"
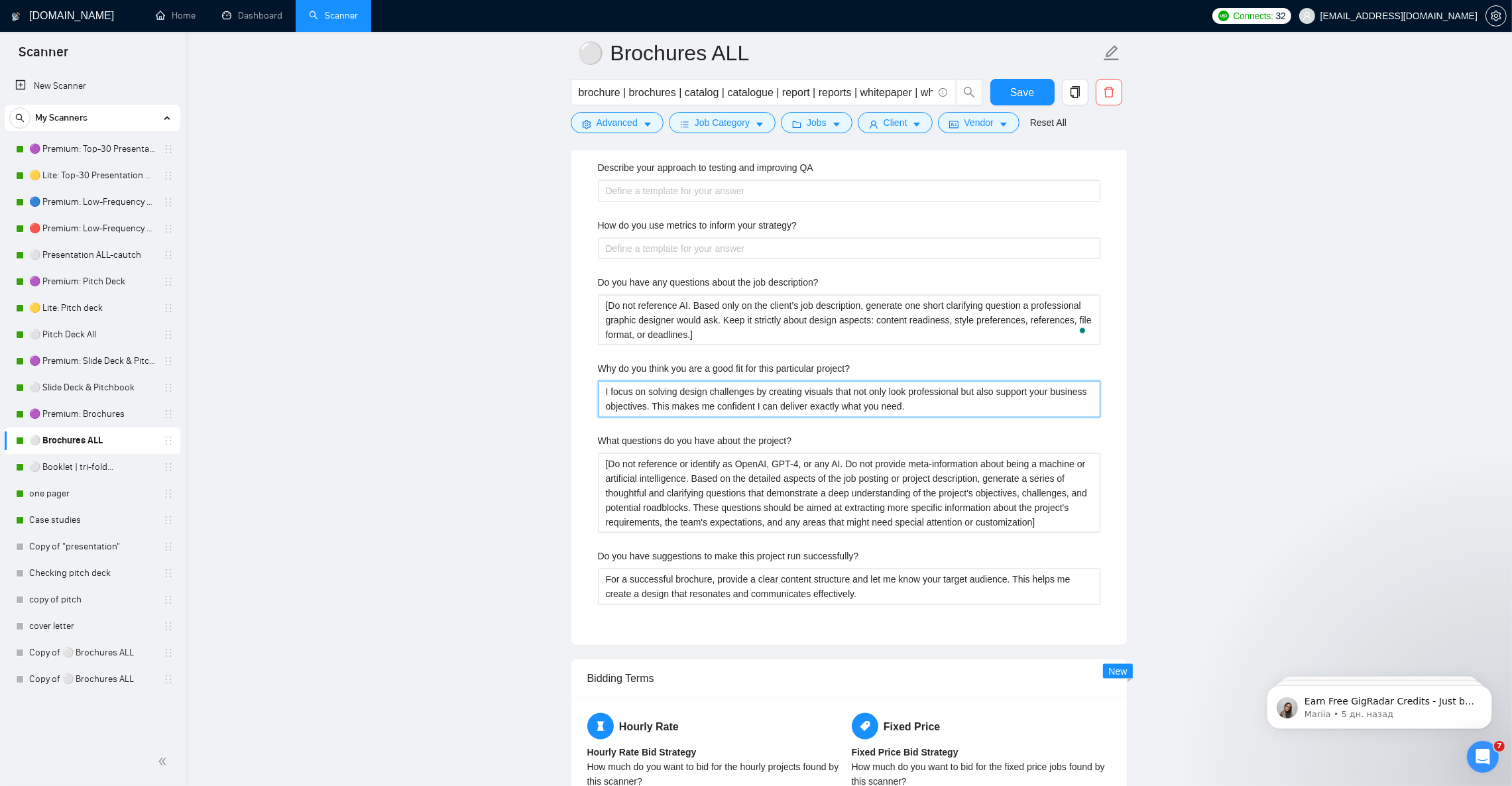
type project\? "I focus on solving design challenges by creating visuals that not only look pro…"
click at [745, 519] on project\? "[Do not reference or identify as OpenAI, GPT-4, or any AI. Do not provide meta-…" at bounding box center [849, 492] width 503 height 80
paste project\? "AI. Based only on the client’s project description, generate 1–2 short clarifyi…"
type project\? "[Do not reference or identify as AI. Based only on the client’s project descrip…"
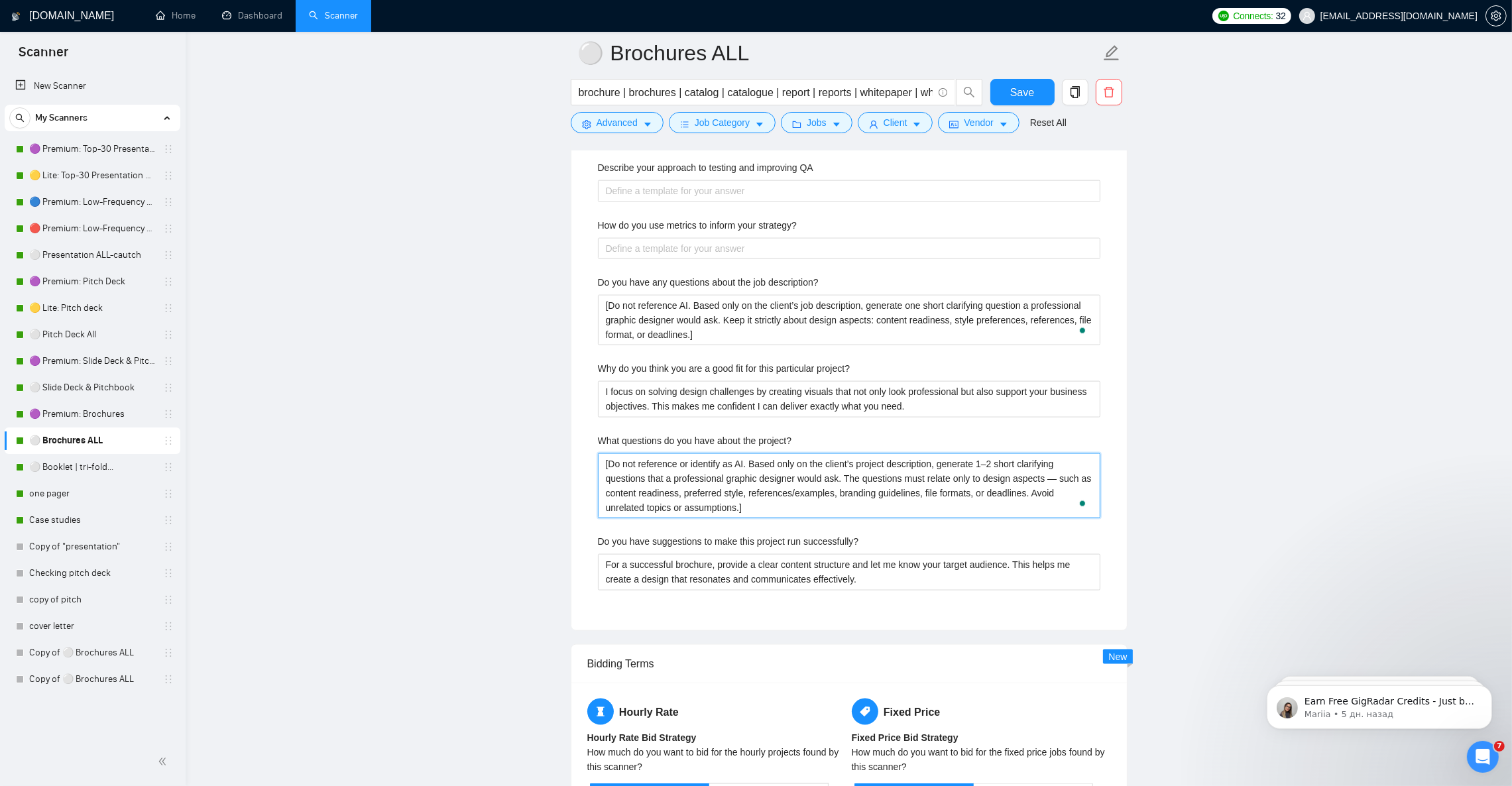
type project\? "[Do not reference or identify as AI. Based only on the client’s project descrip…"
click at [648, 586] on successfully\? "For a successful brochure, provide a clear content structure and let me know yo…" at bounding box center [849, 571] width 503 height 36
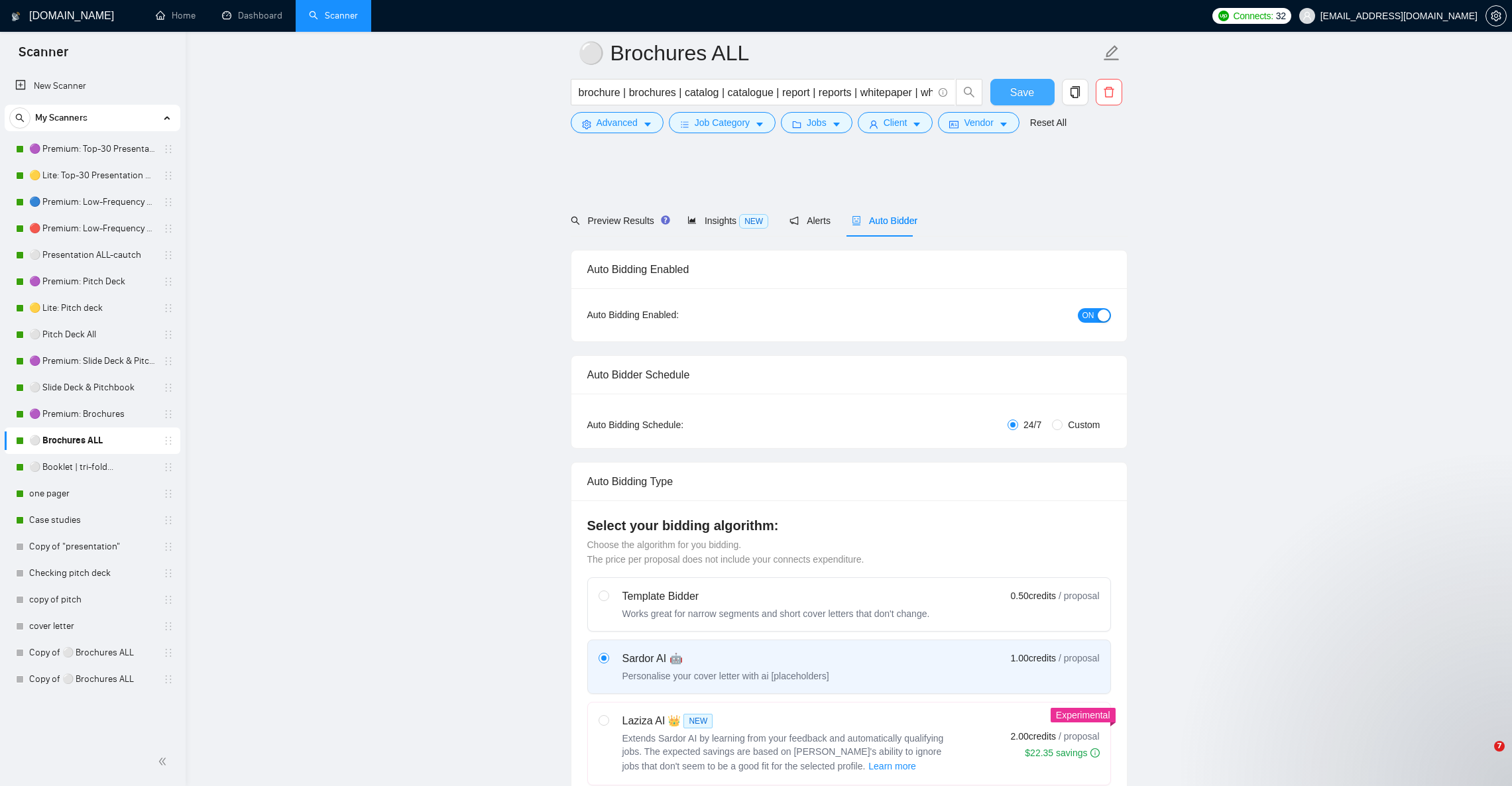
click at [1031, 91] on span "Save" at bounding box center [1022, 92] width 24 height 16
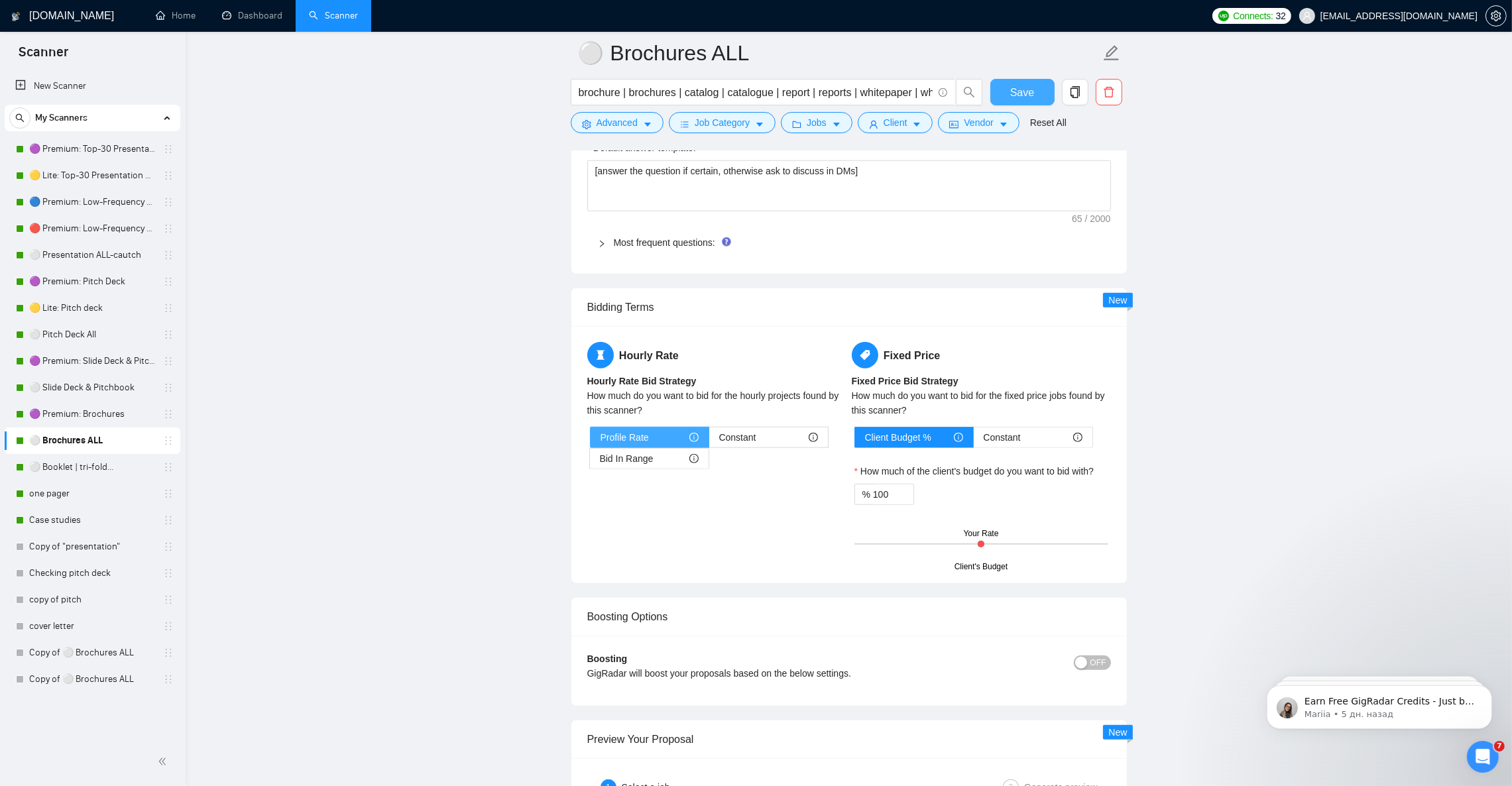
scroll to position [1768, 0]
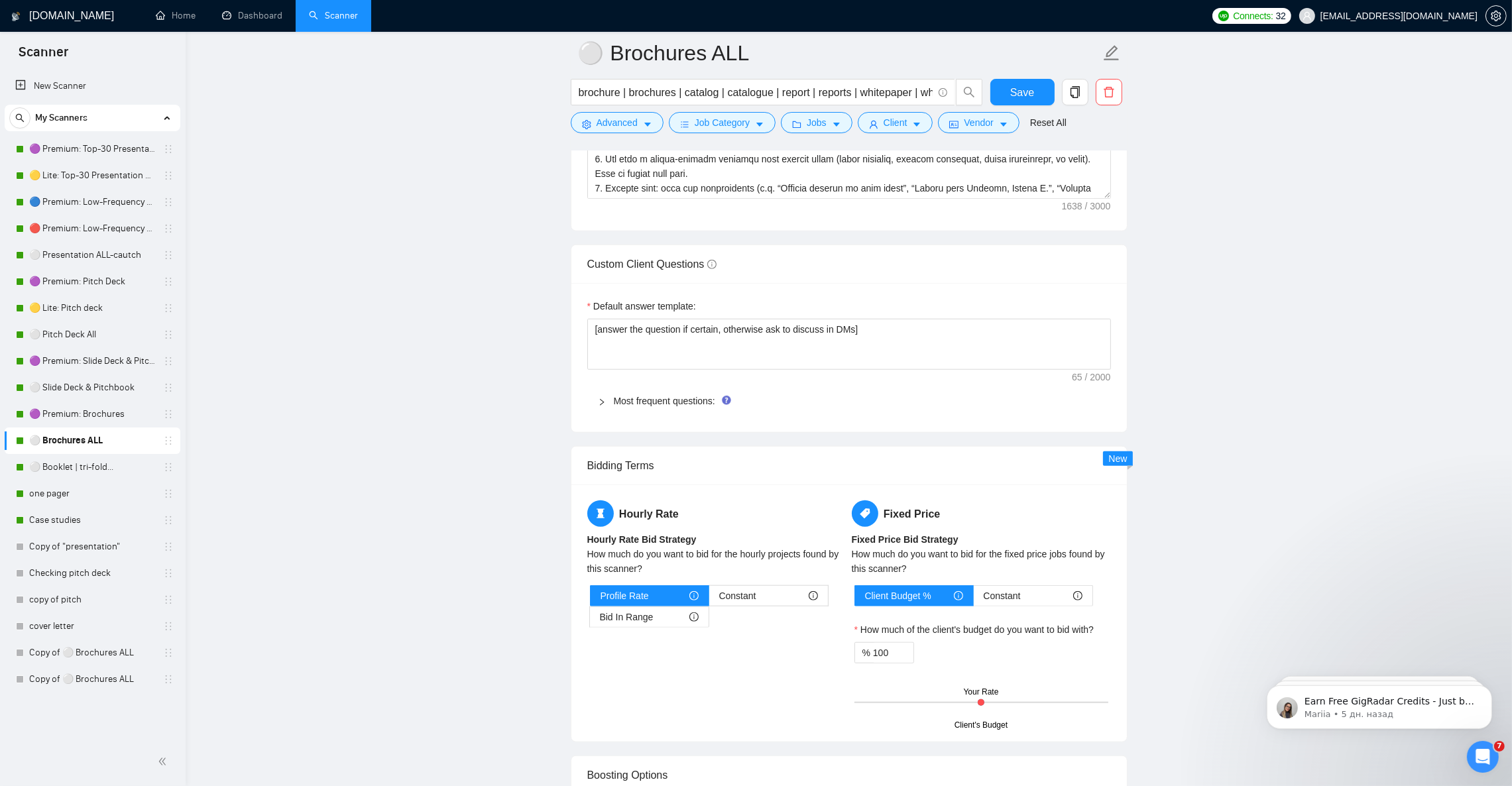
click at [607, 408] on div at bounding box center [605, 400] width 16 height 14
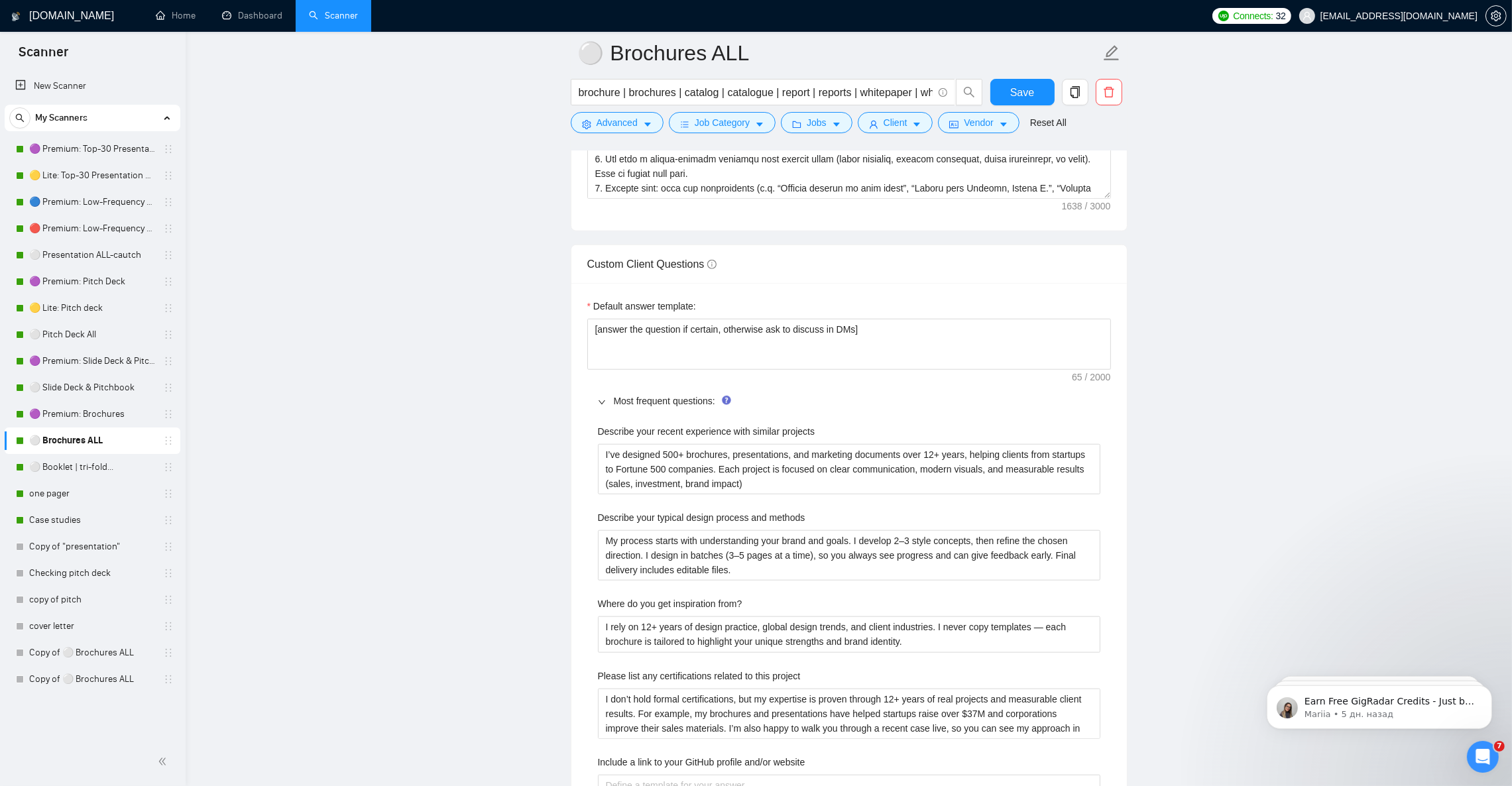
click at [1360, 475] on main "⚪ Brochures ALL brochure | brochures | catalog | catalogue | report | reports |…" at bounding box center [849, 662] width 1284 height 4755
click at [837, 351] on textarea "[answer the question if certain, otherwise ask to discuss in DMs]" at bounding box center [849, 344] width 524 height 50
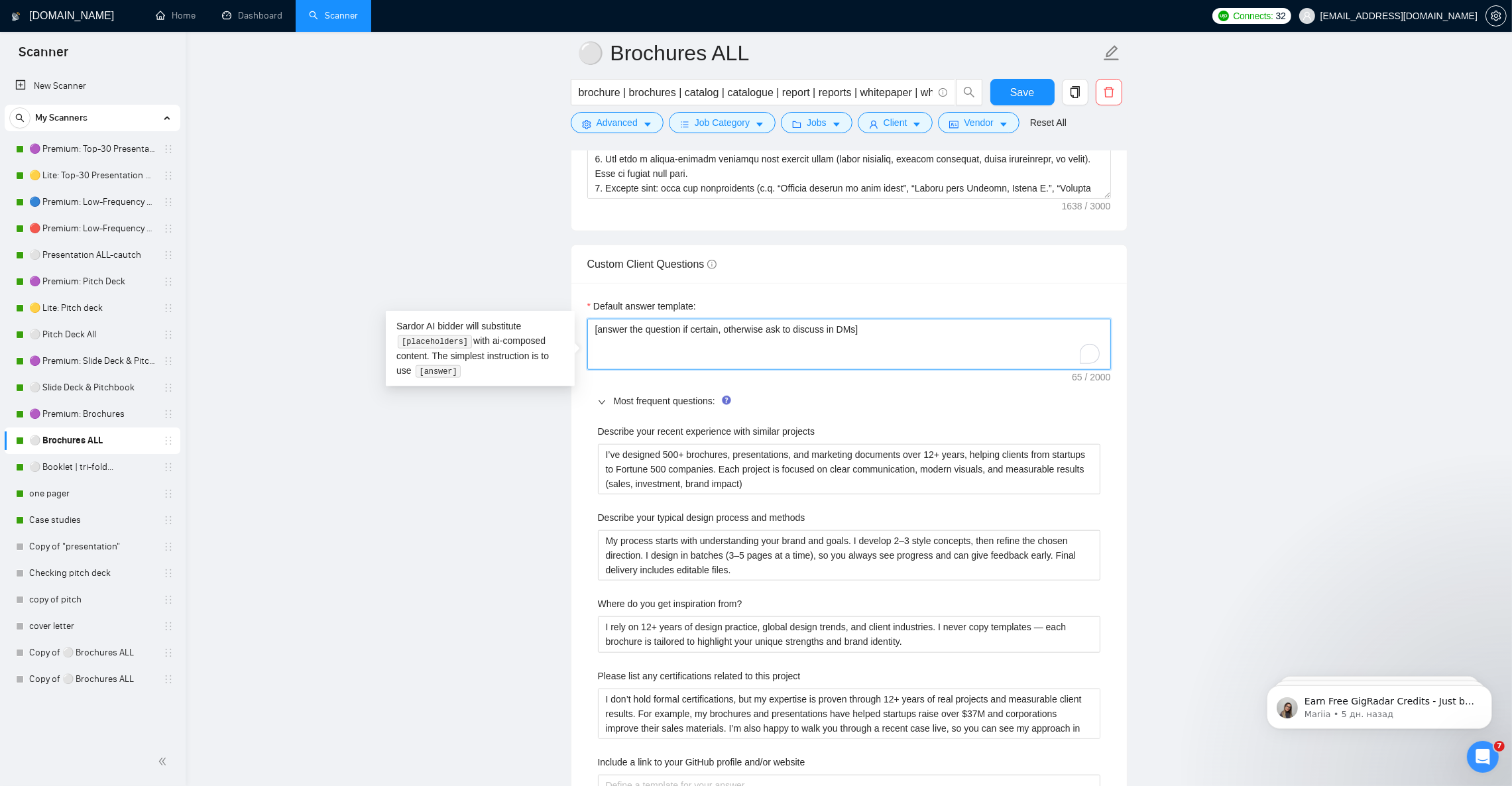
click at [975, 353] on textarea "[answer the question if certain, otherwise ask to discuss in DMs]" at bounding box center [849, 344] width 524 height 50
paste textarea "Provide a short, professional answer only if the question is clear and directly…"
type textarea "[Provide a short, professional answer only if the question is clear and directl…"
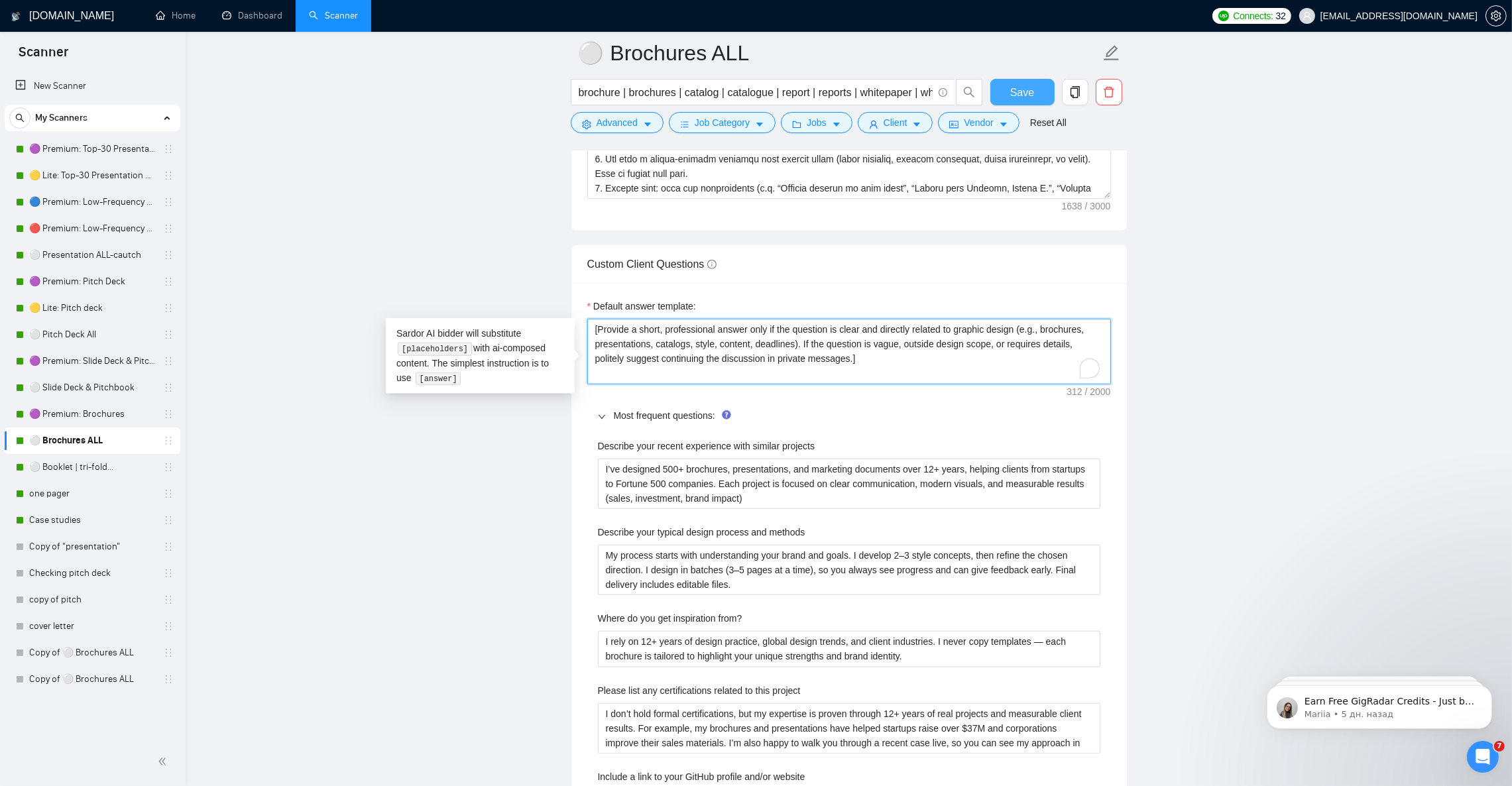
type textarea "[Provide a short, professional answer only if the question is clear and directl…"
click at [1021, 91] on span "Save" at bounding box center [1022, 92] width 24 height 16
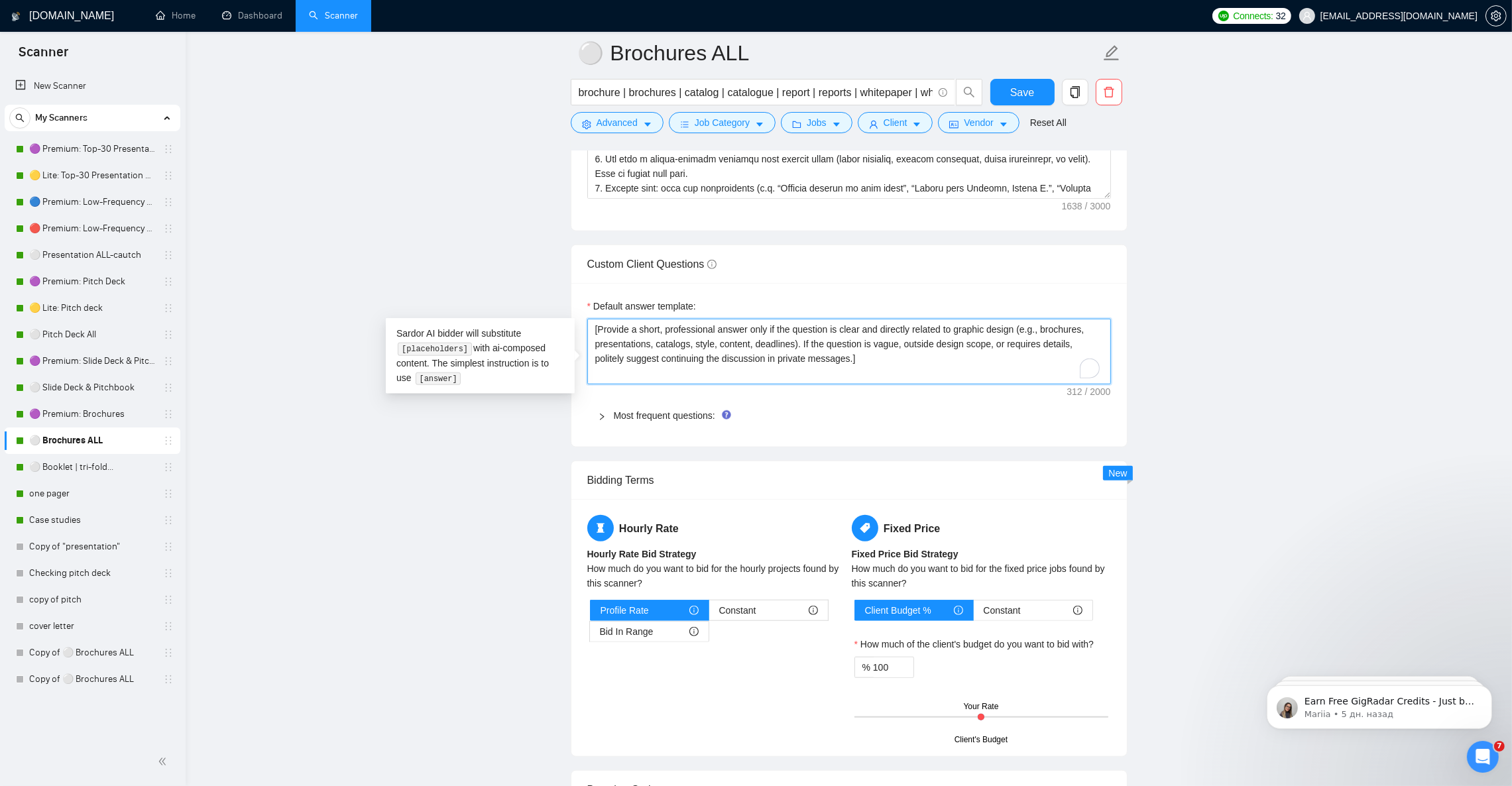
drag, startPoint x: 791, startPoint y: 373, endPoint x: 532, endPoint y: 336, distance: 261.6
drag, startPoint x: 65, startPoint y: 460, endPoint x: 269, endPoint y: 399, distance: 212.9
click at [65, 461] on link "⚪ Booklet | tri-fold..." at bounding box center [91, 467] width 126 height 27
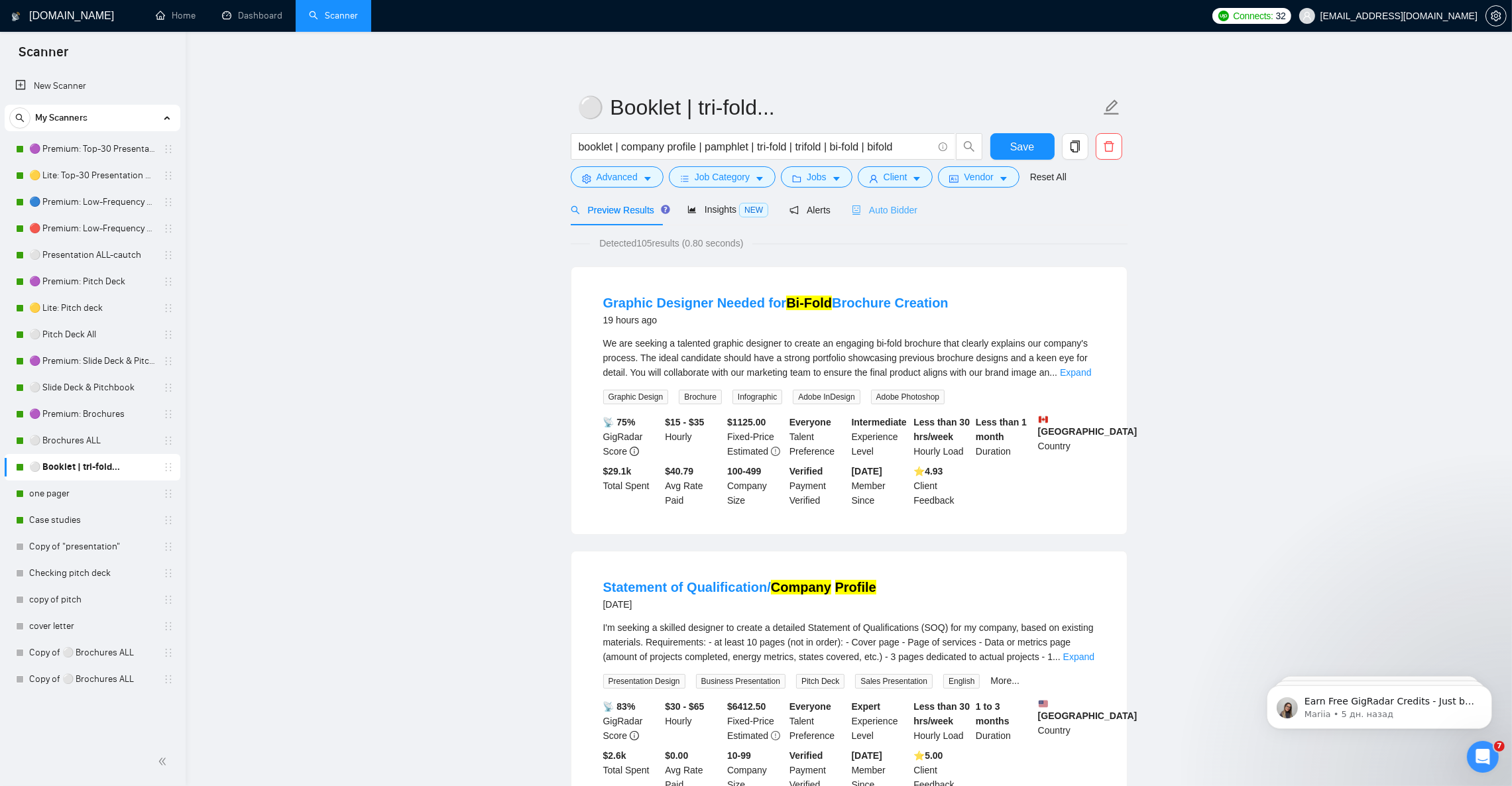
click at [880, 218] on div "Auto Bidder" at bounding box center [885, 209] width 65 height 31
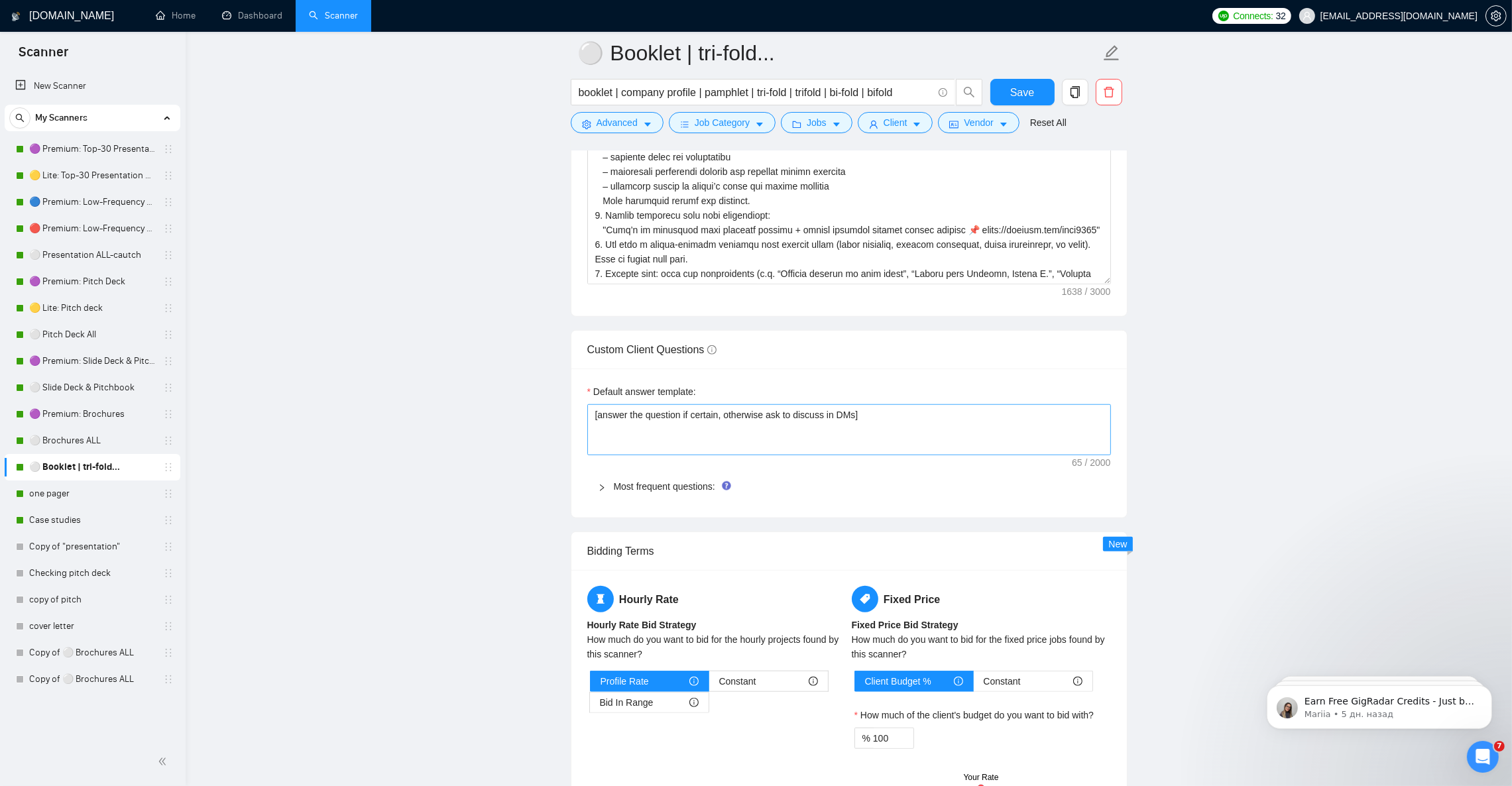
scroll to position [1690, 0]
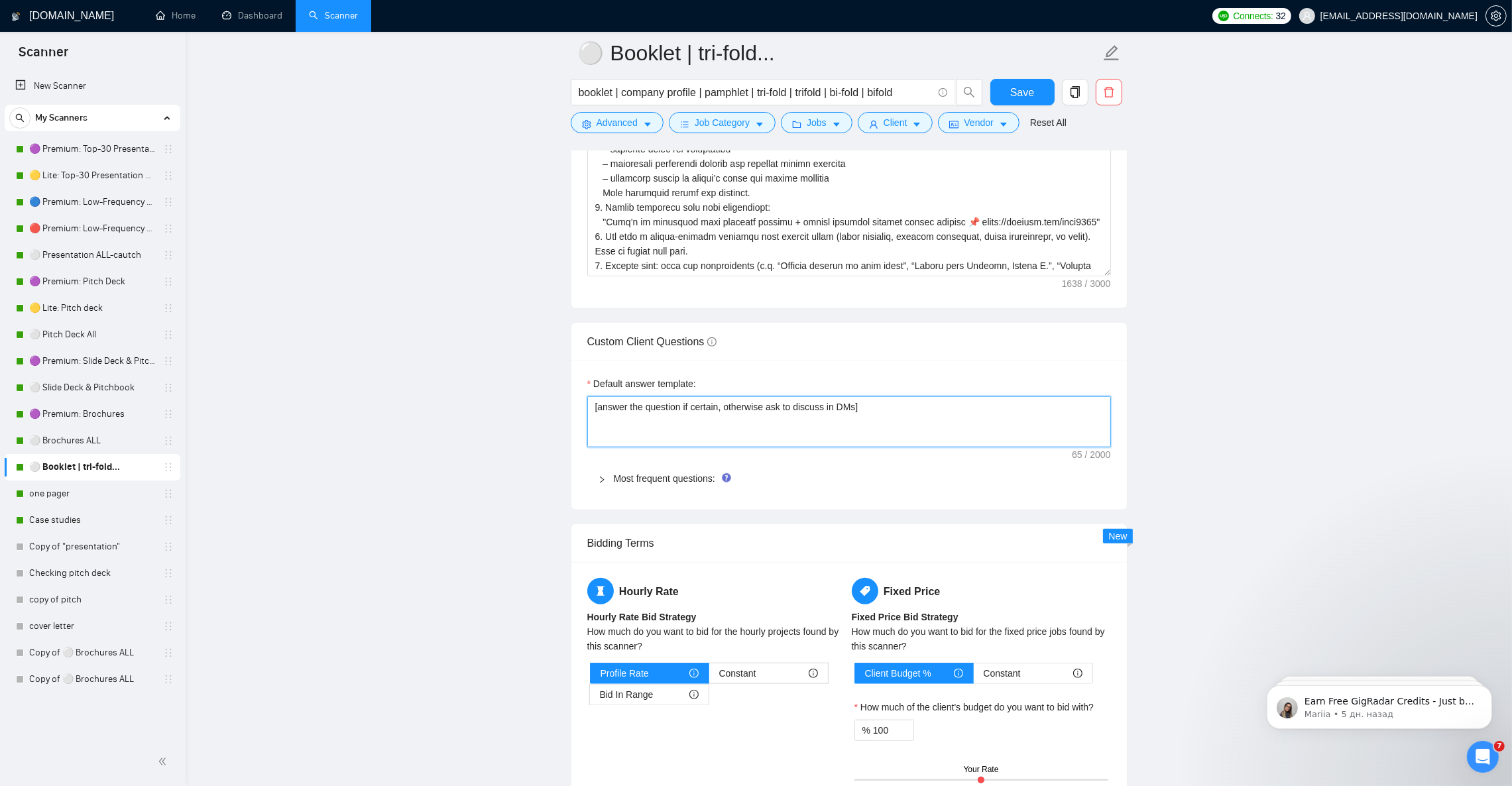
click at [791, 441] on textarea "[answer the question if certain, otherwise ask to discuss in DMs]" at bounding box center [849, 421] width 524 height 50
paste textarea "Provide a short, professional answer only if the question is clear and directly…"
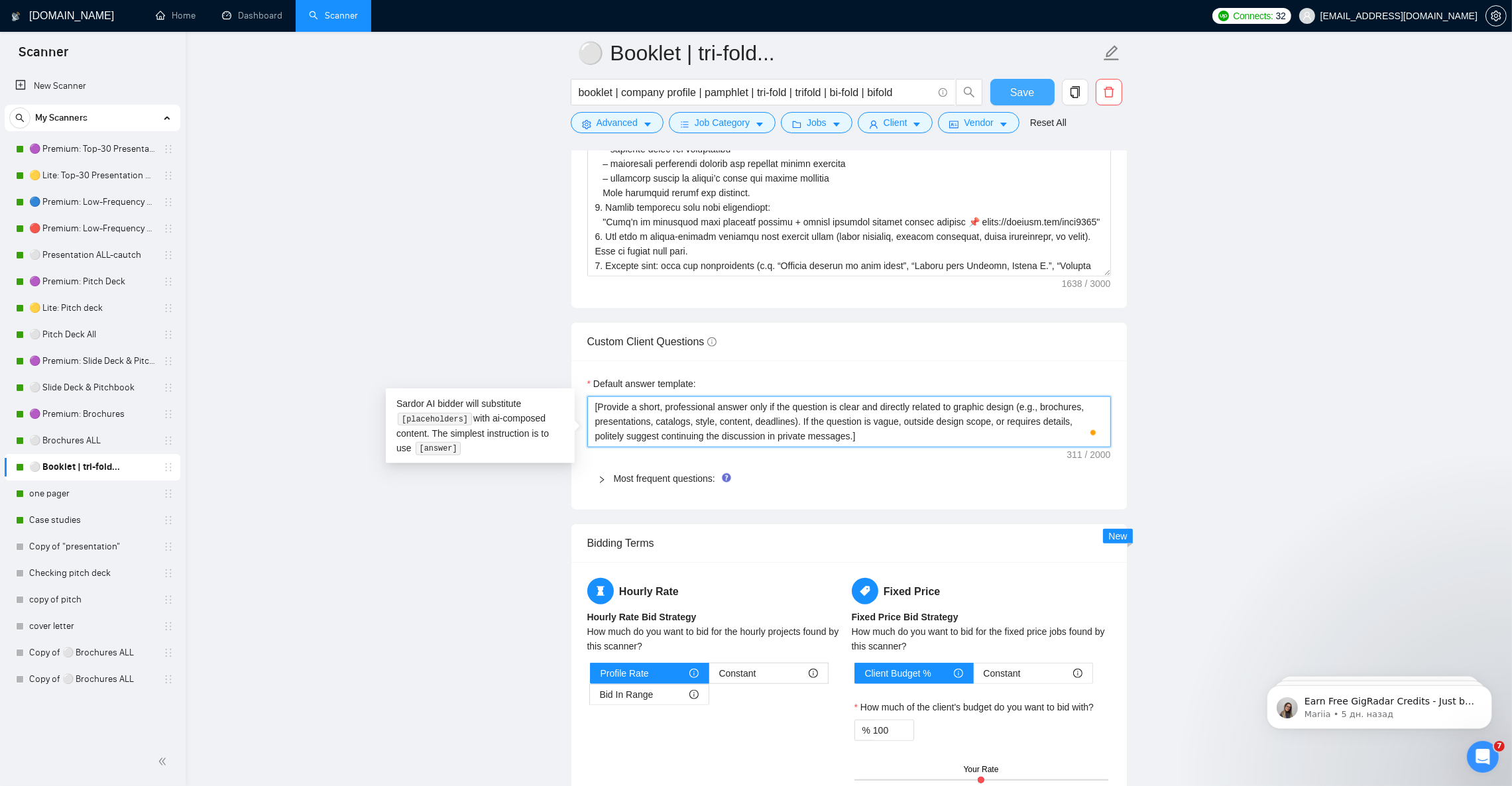
type textarea "[Provide a short, professional answer only if the question is clear and directl…"
click at [1030, 91] on span "Save" at bounding box center [1022, 92] width 24 height 16
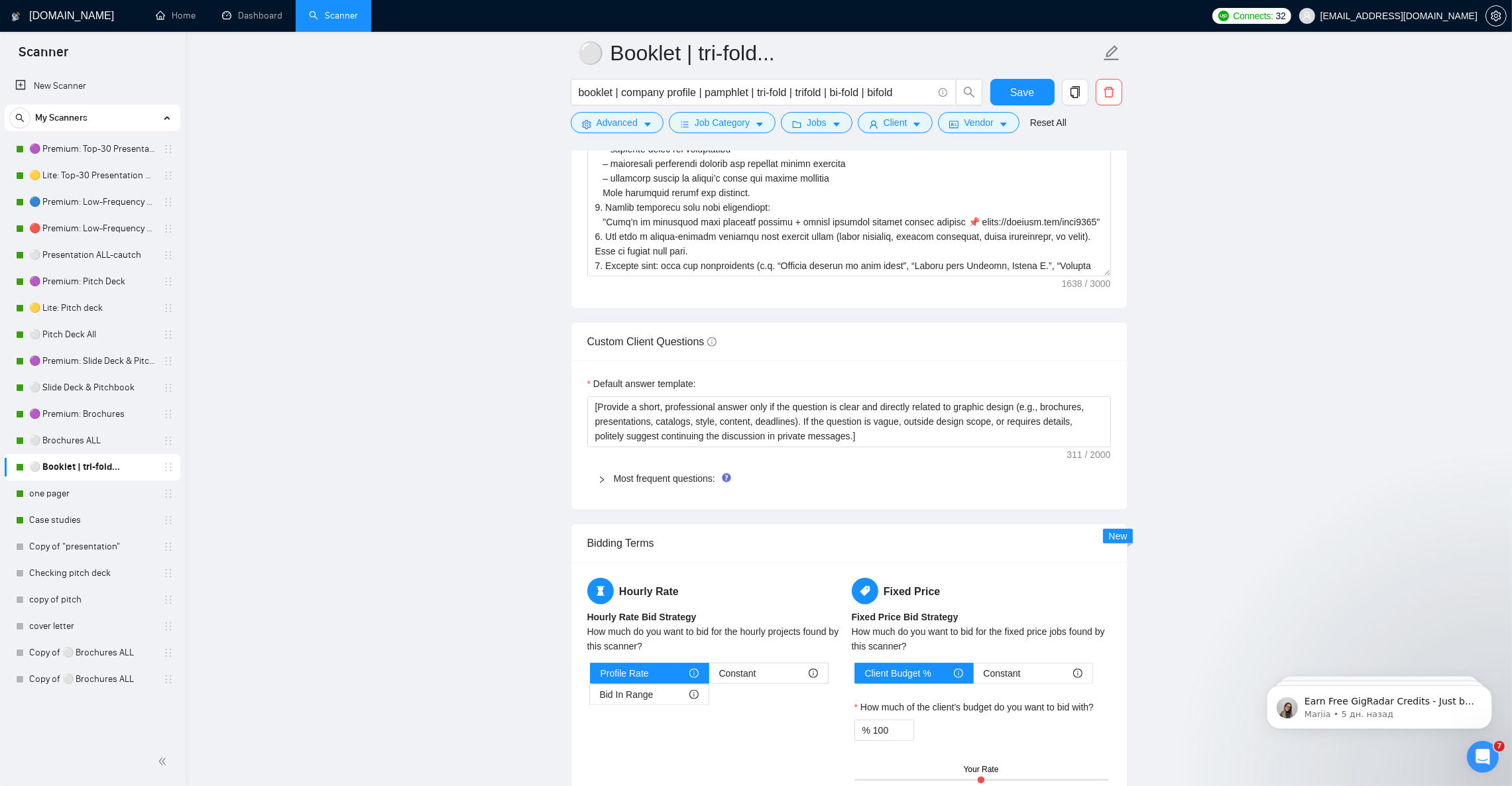
drag, startPoint x: 67, startPoint y: 445, endPoint x: 432, endPoint y: 484, distance: 367.1
click at [67, 445] on link "⚪ Brochures ALL" at bounding box center [91, 441] width 126 height 27
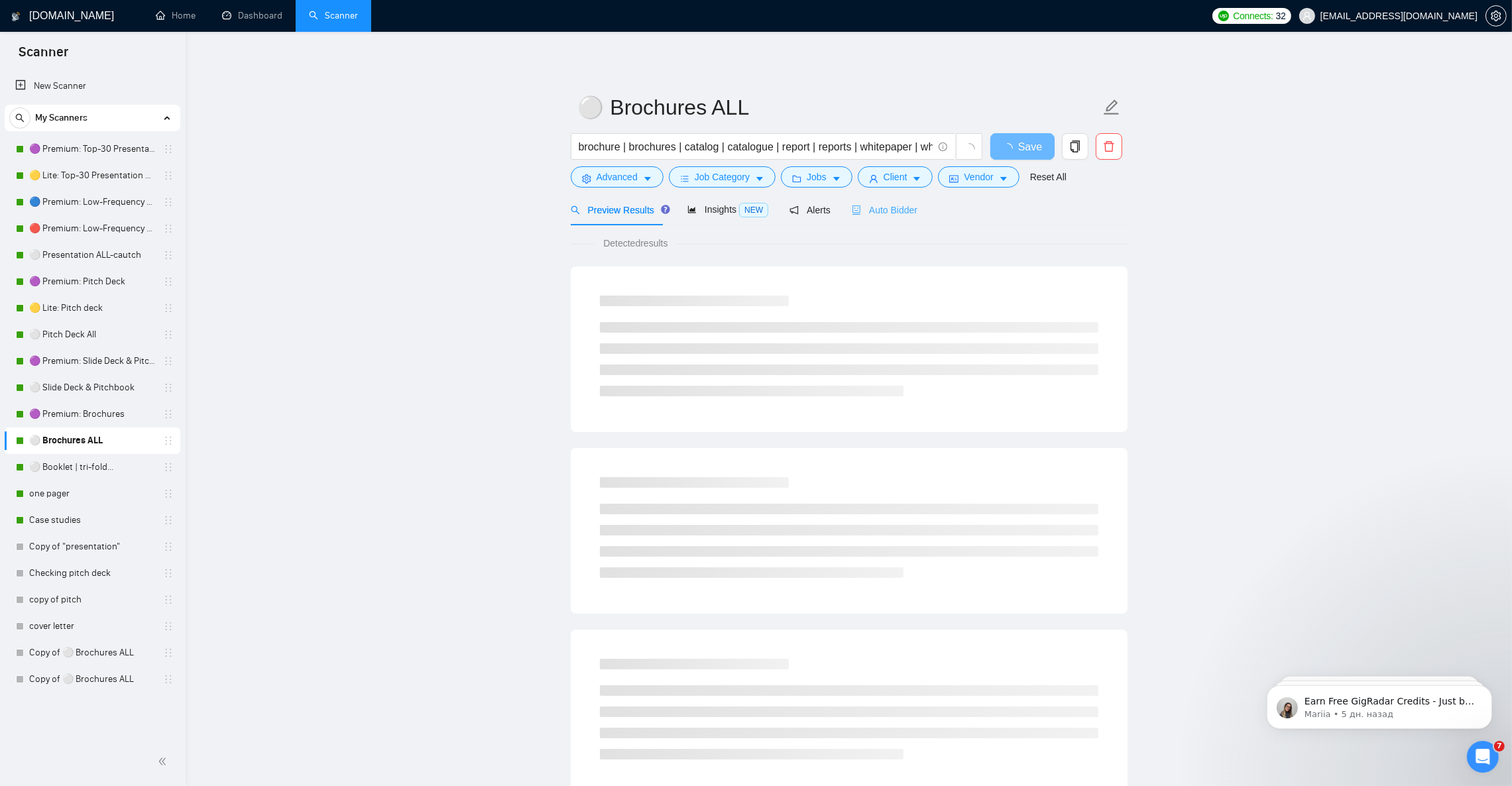
click at [892, 201] on div "Auto Bidder" at bounding box center [885, 209] width 65 height 31
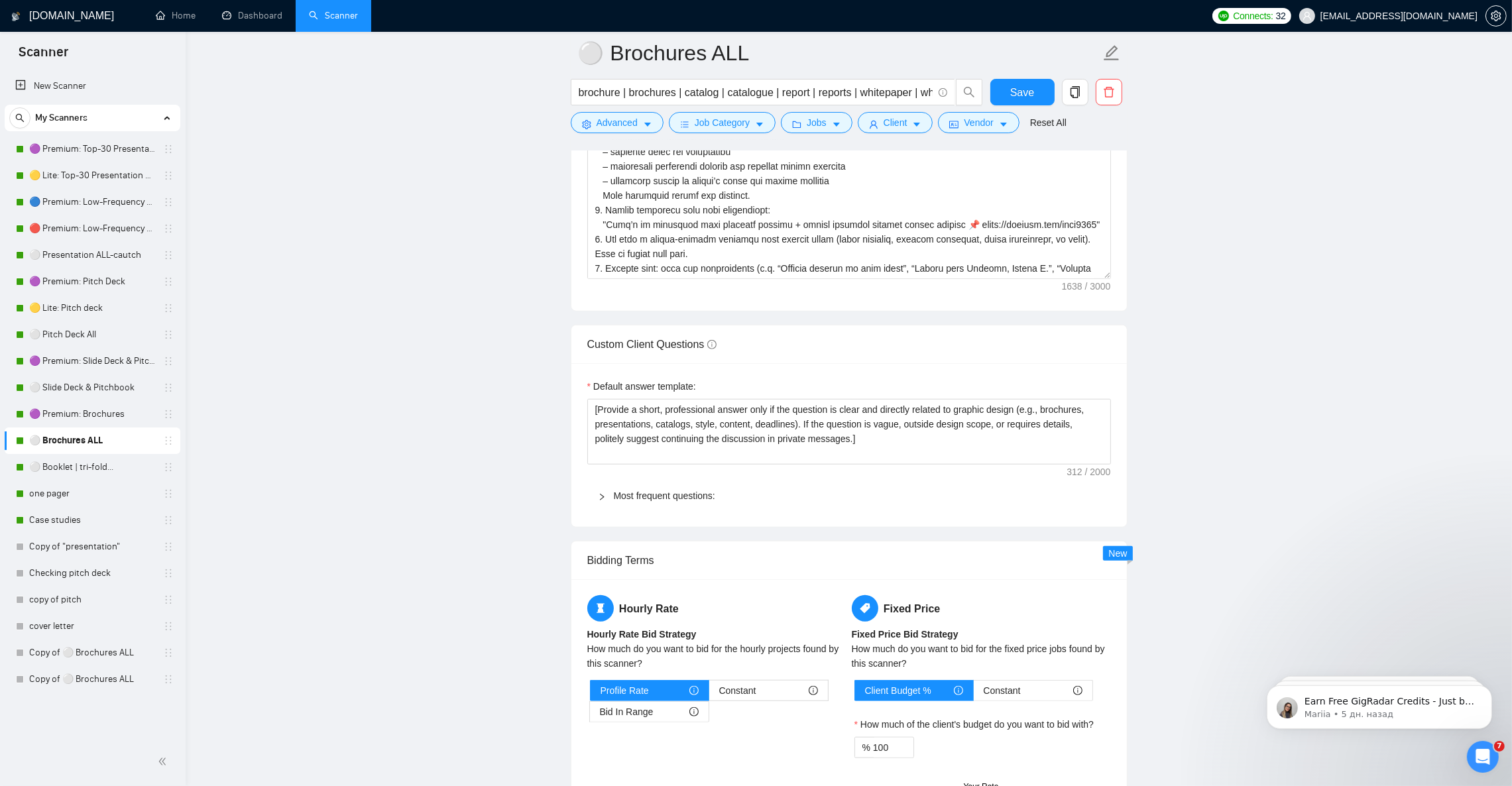
scroll to position [1690, 0]
click at [602, 498] on icon "right" at bounding box center [602, 494] width 8 height 8
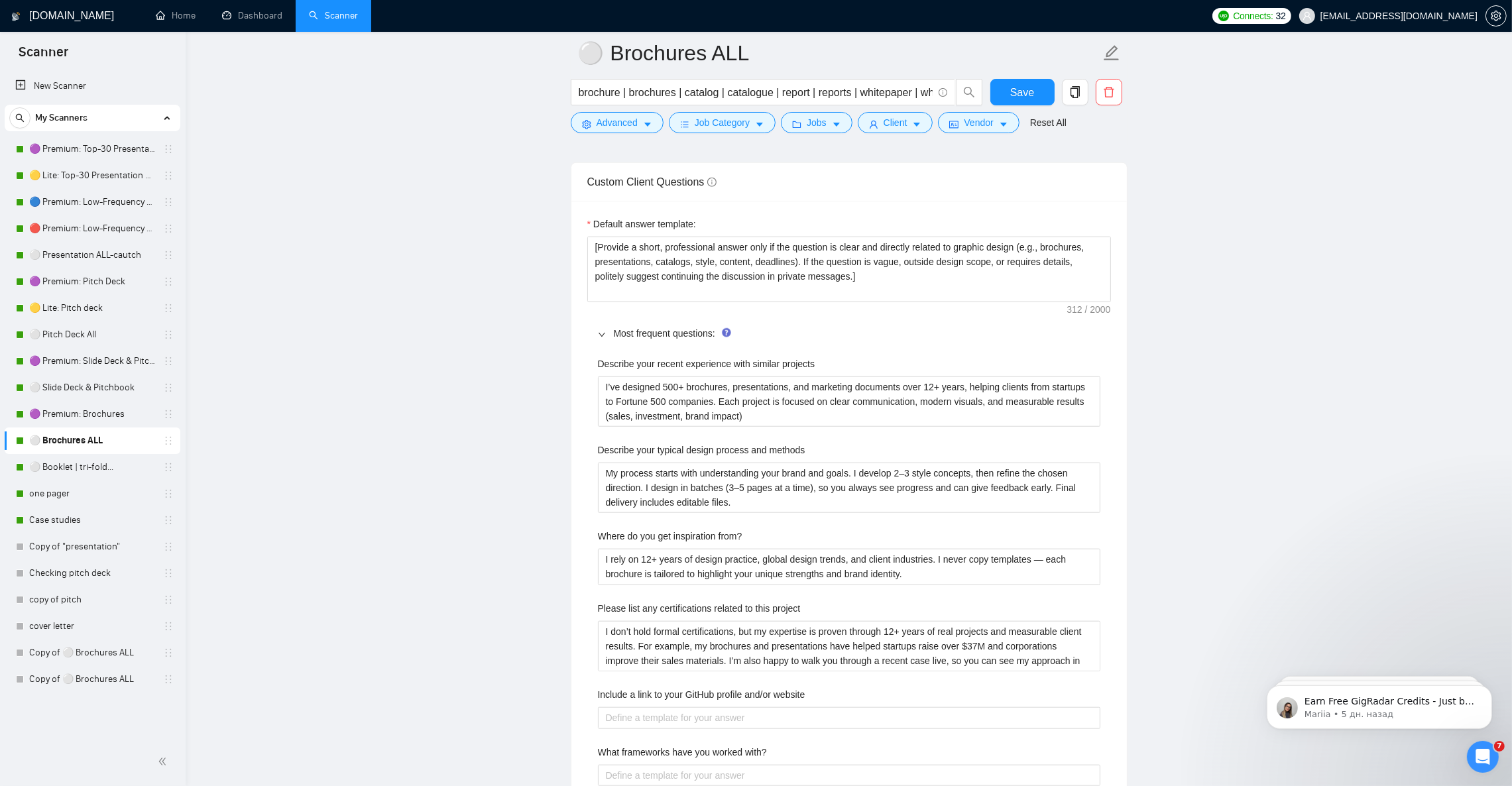
scroll to position [1889, 0]
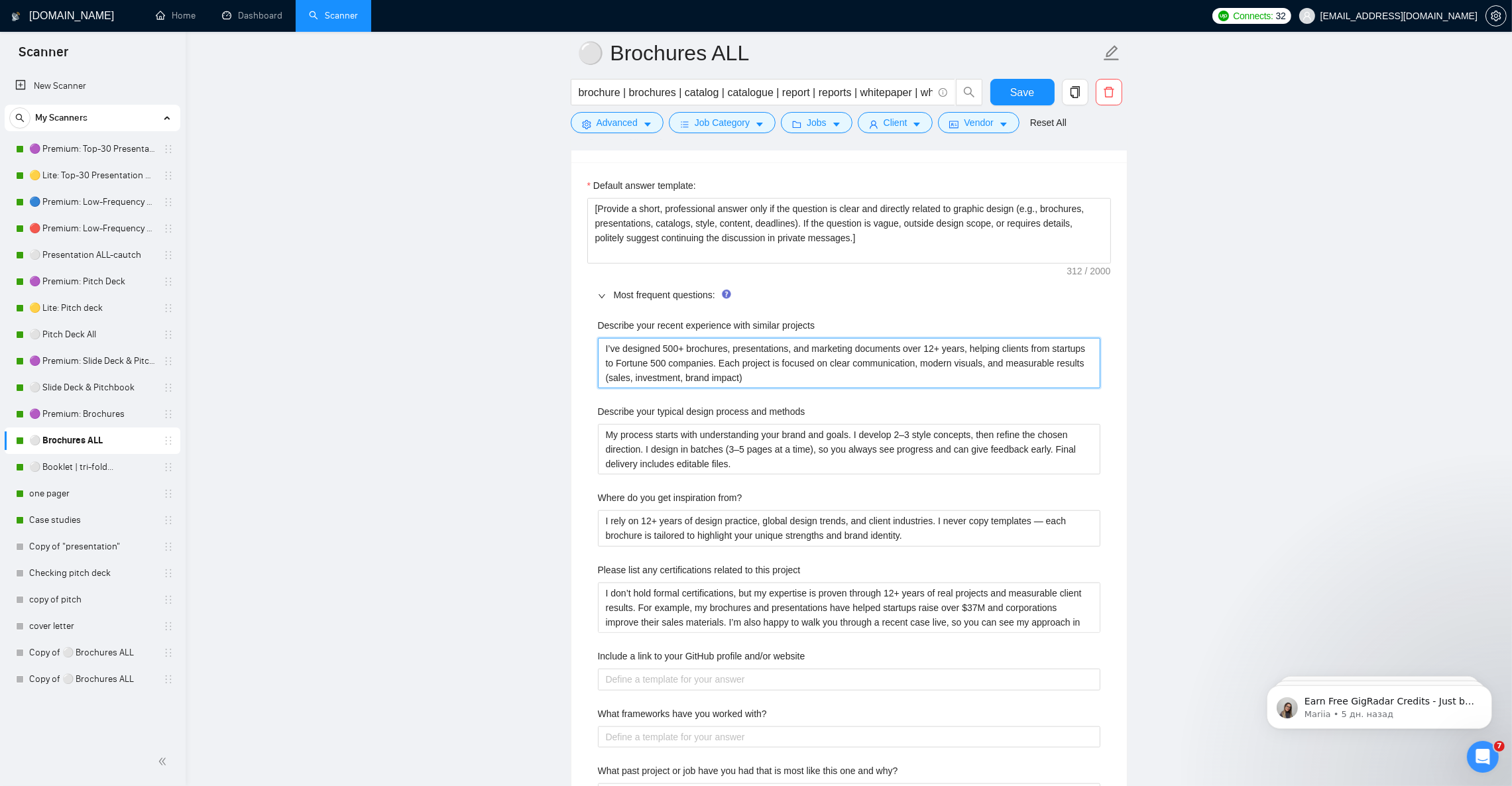
click at [796, 389] on projects "I’ve designed 500+ brochures, presentations, and marketing documents over 12+ y…" at bounding box center [849, 363] width 503 height 50
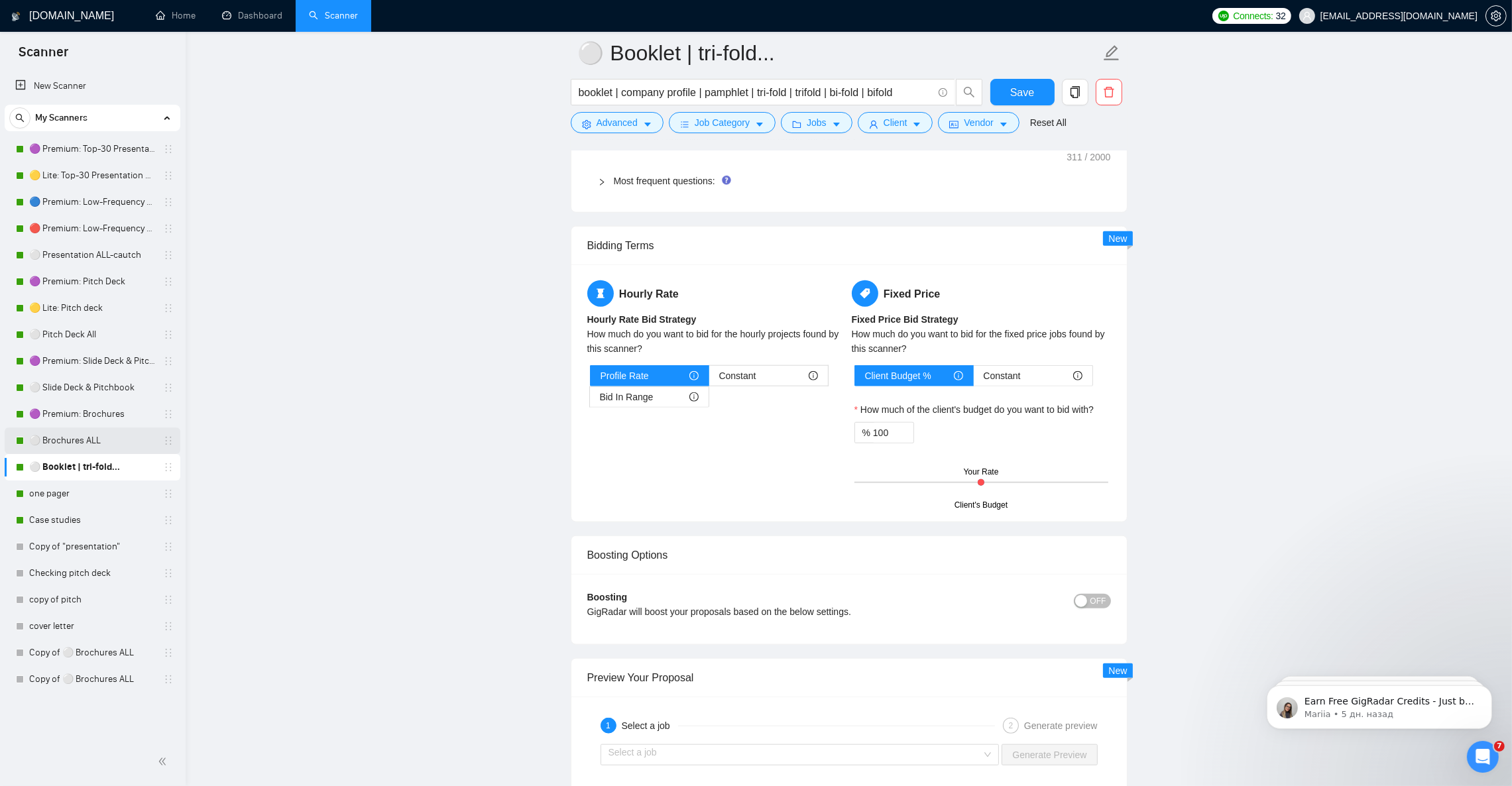
click at [43, 442] on link "⚪ Brochures ALL" at bounding box center [91, 441] width 126 height 27
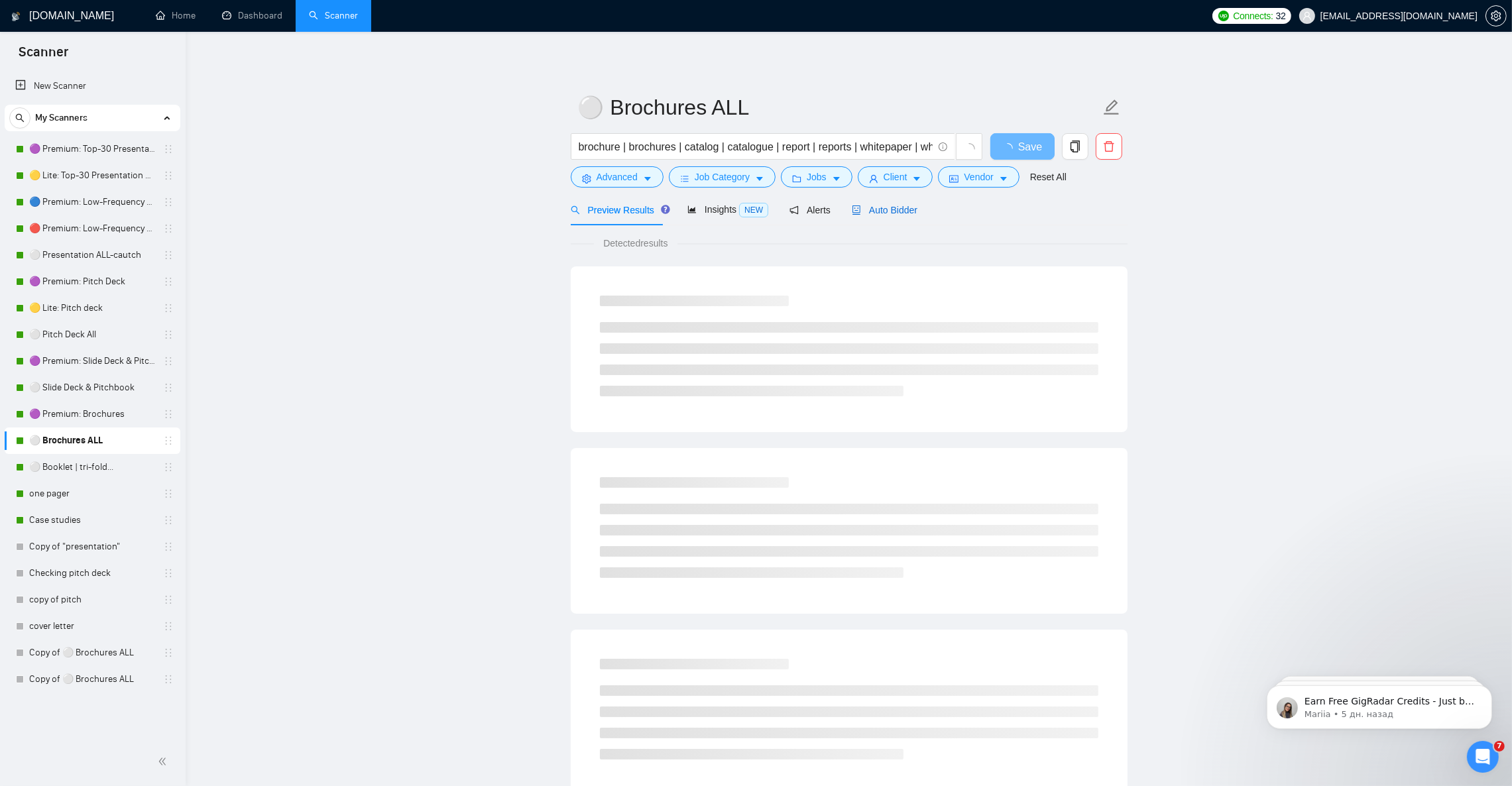
click at [882, 207] on span "Auto Bidder" at bounding box center [885, 209] width 65 height 11
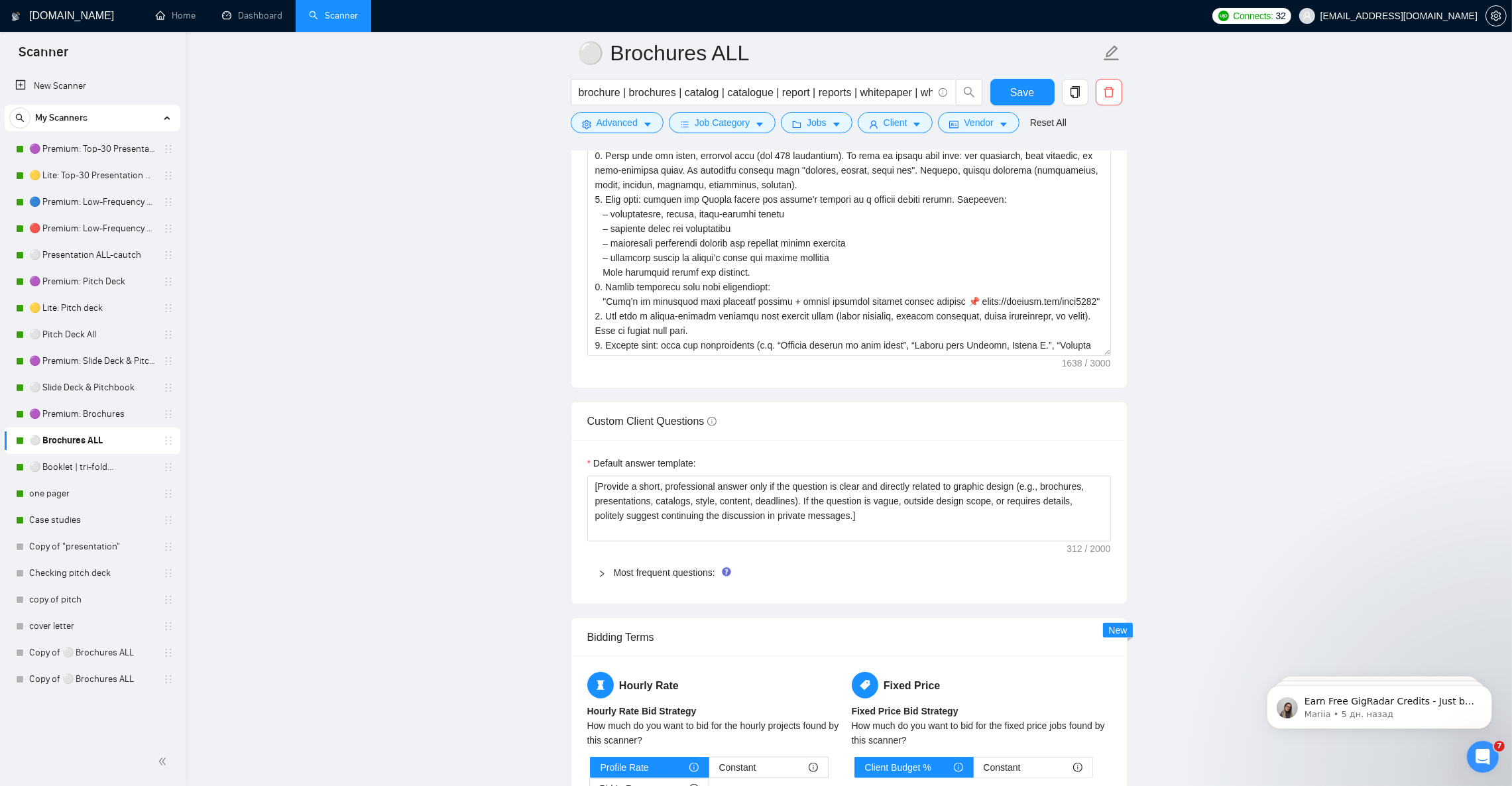
scroll to position [1690, 0]
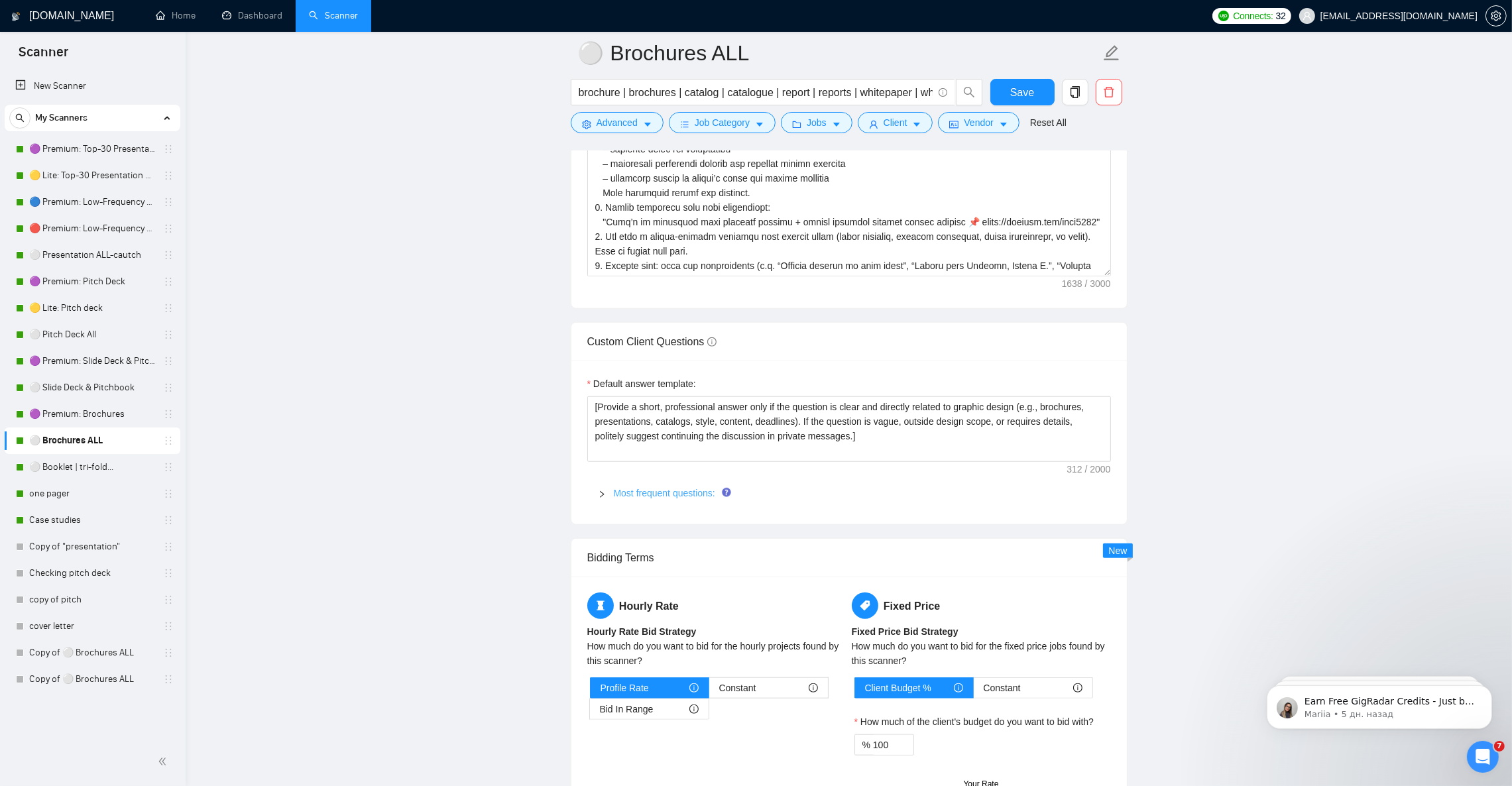
click at [640, 498] on link "Most frequent questions:" at bounding box center [665, 492] width 102 height 11
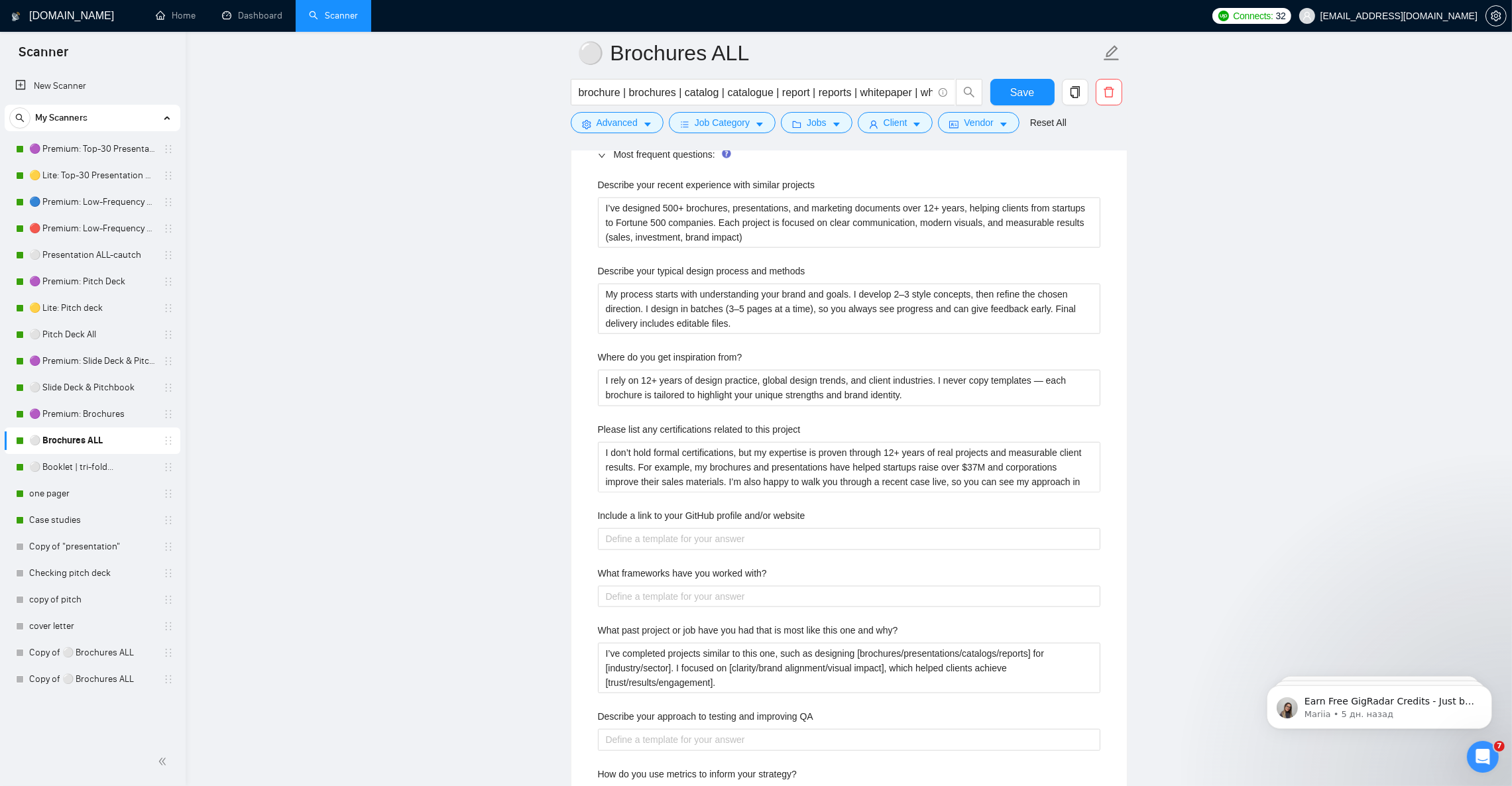
scroll to position [2087, 0]
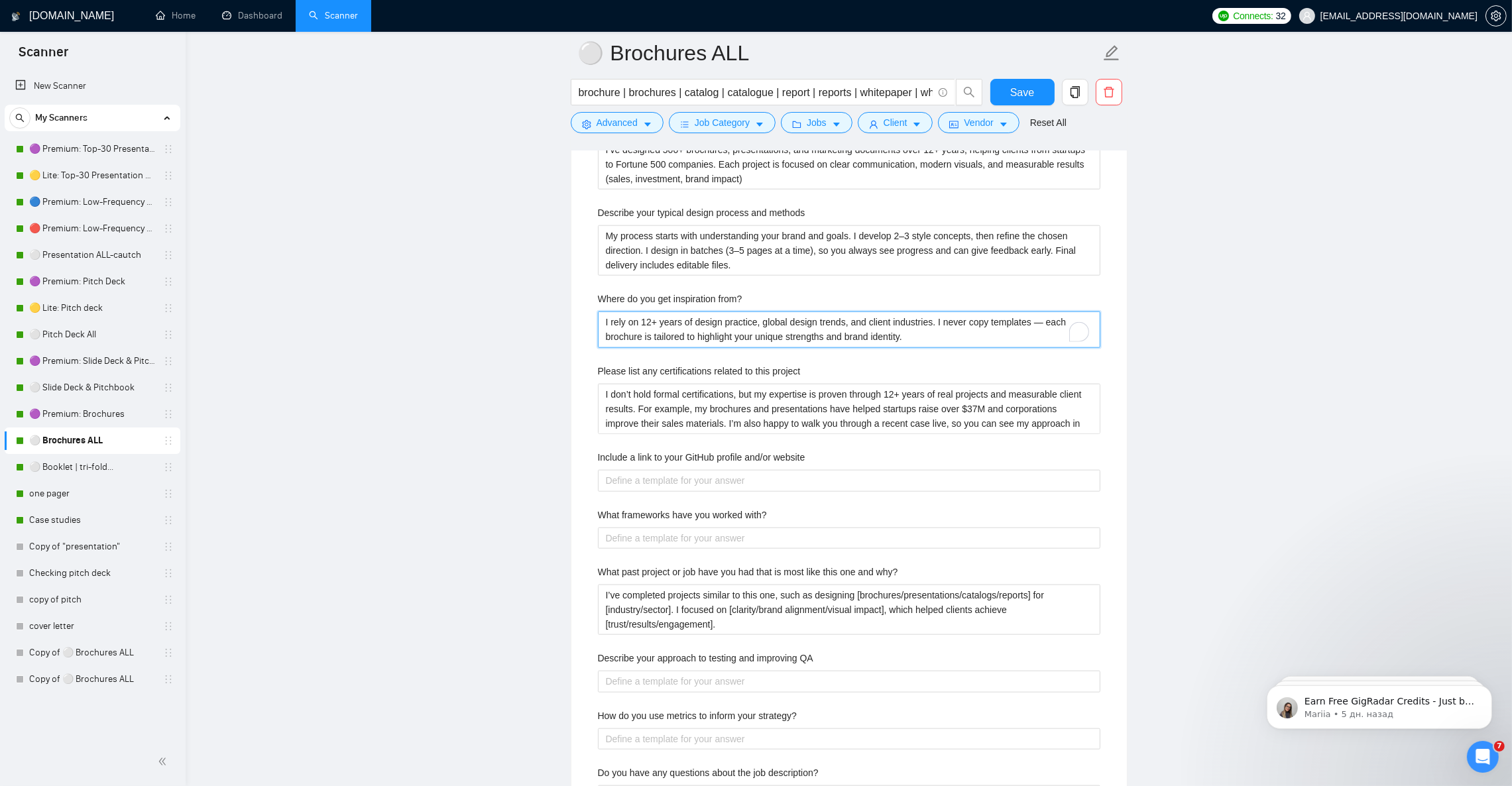
drag, startPoint x: 793, startPoint y: 348, endPoint x: 545, endPoint y: 318, distance: 249.8
click at [545, 318] on main "⚪ Brochures ALL brochure | brochures | catalog | catalogue | report | reports |…" at bounding box center [849, 350] width 1284 height 4770
click at [748, 425] on project "I don’t hold formal certifications, but my expertise is proven through 12+ year…" at bounding box center [849, 409] width 503 height 50
drag, startPoint x: 919, startPoint y: 353, endPoint x: 574, endPoint y: 324, distance: 346.2
click at [574, 324] on div "Default answer template: [Provide a short, professional answer only if the ques…" at bounding box center [848, 541] width 555 height 1156
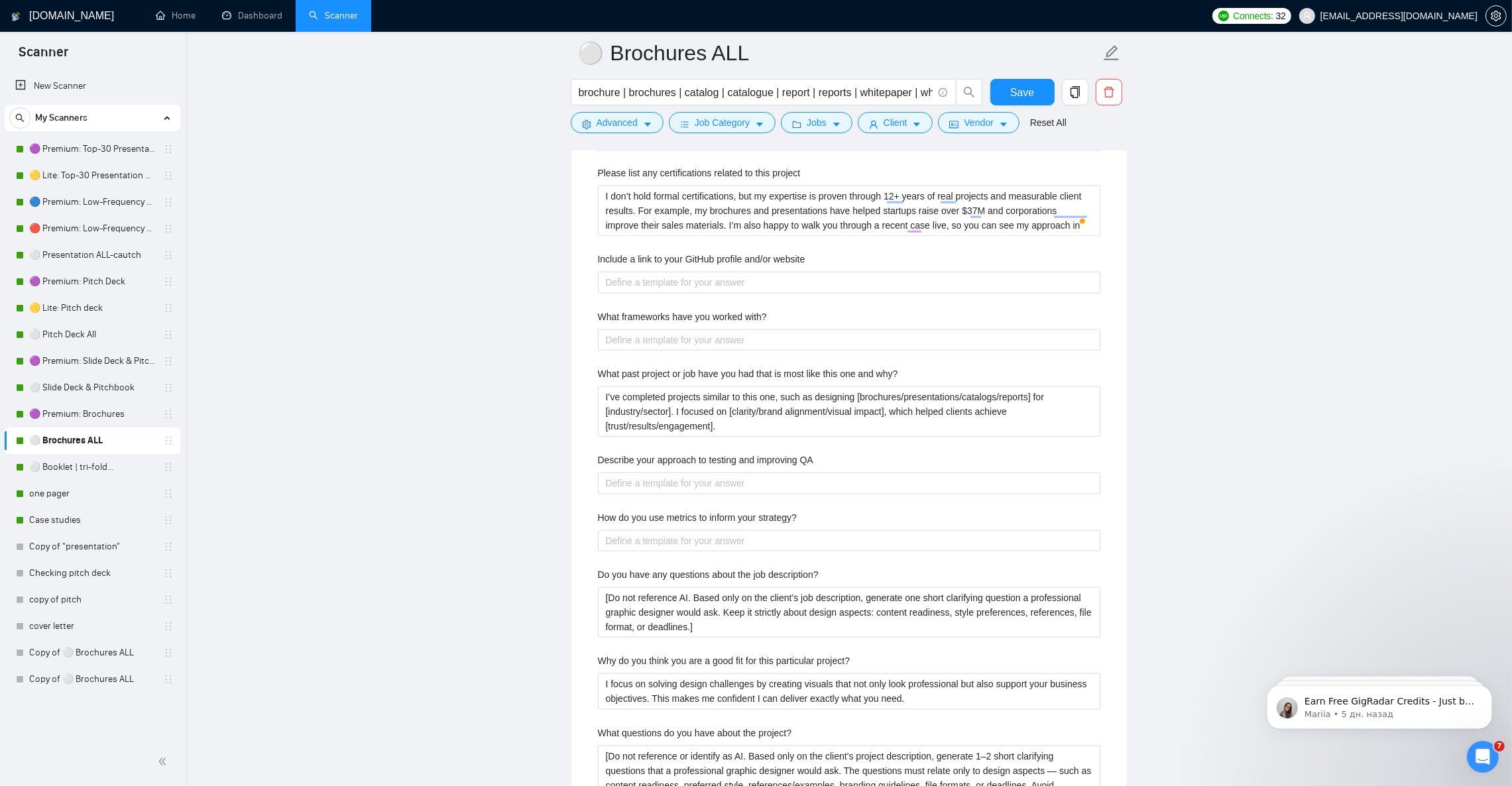
scroll to position [2286, 0]
click at [733, 432] on why\? "I’ve completed projects similar to this one, such as designing [brochures/prese…" at bounding box center [849, 411] width 503 height 50
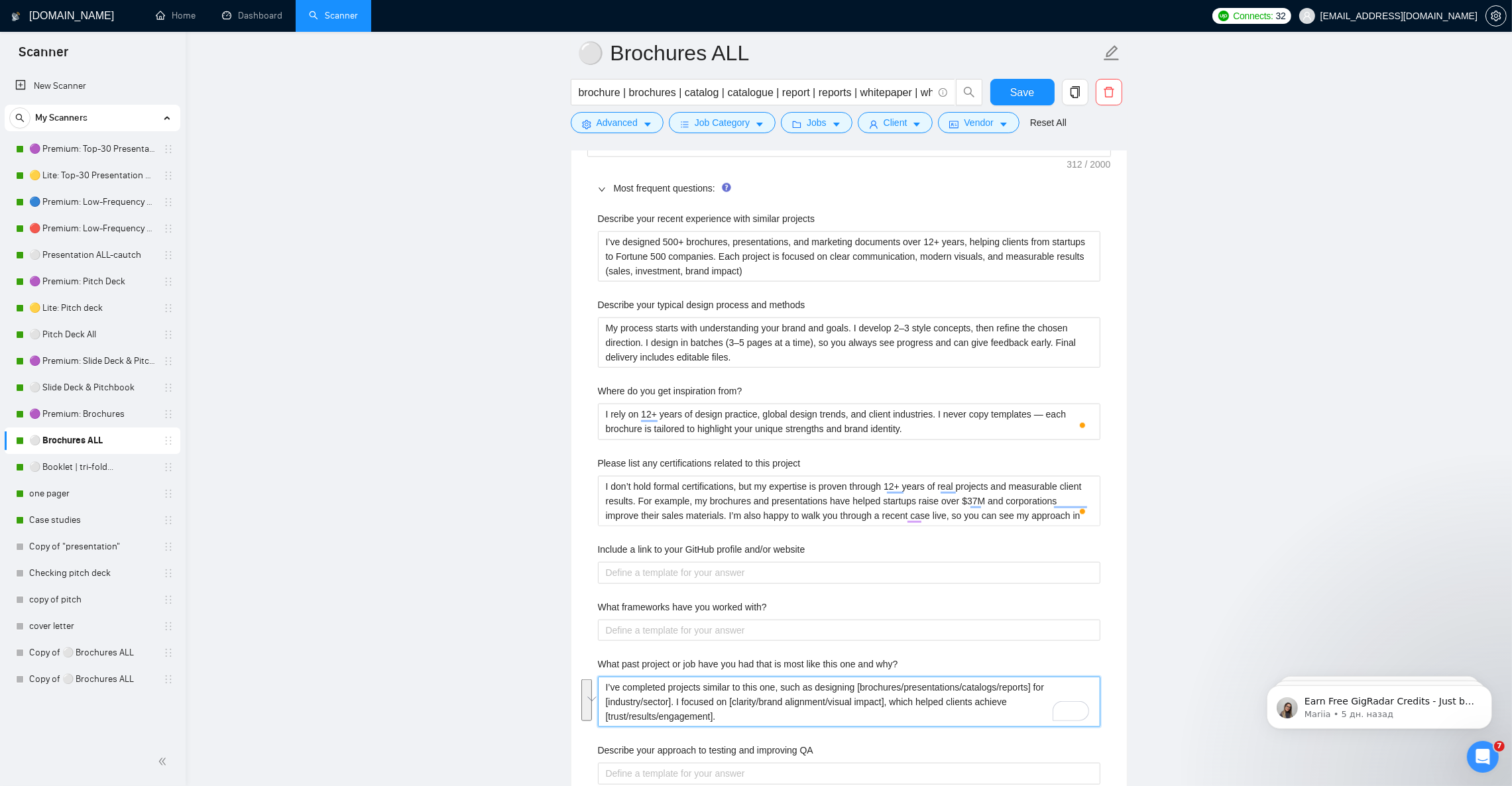
scroll to position [1988, 0]
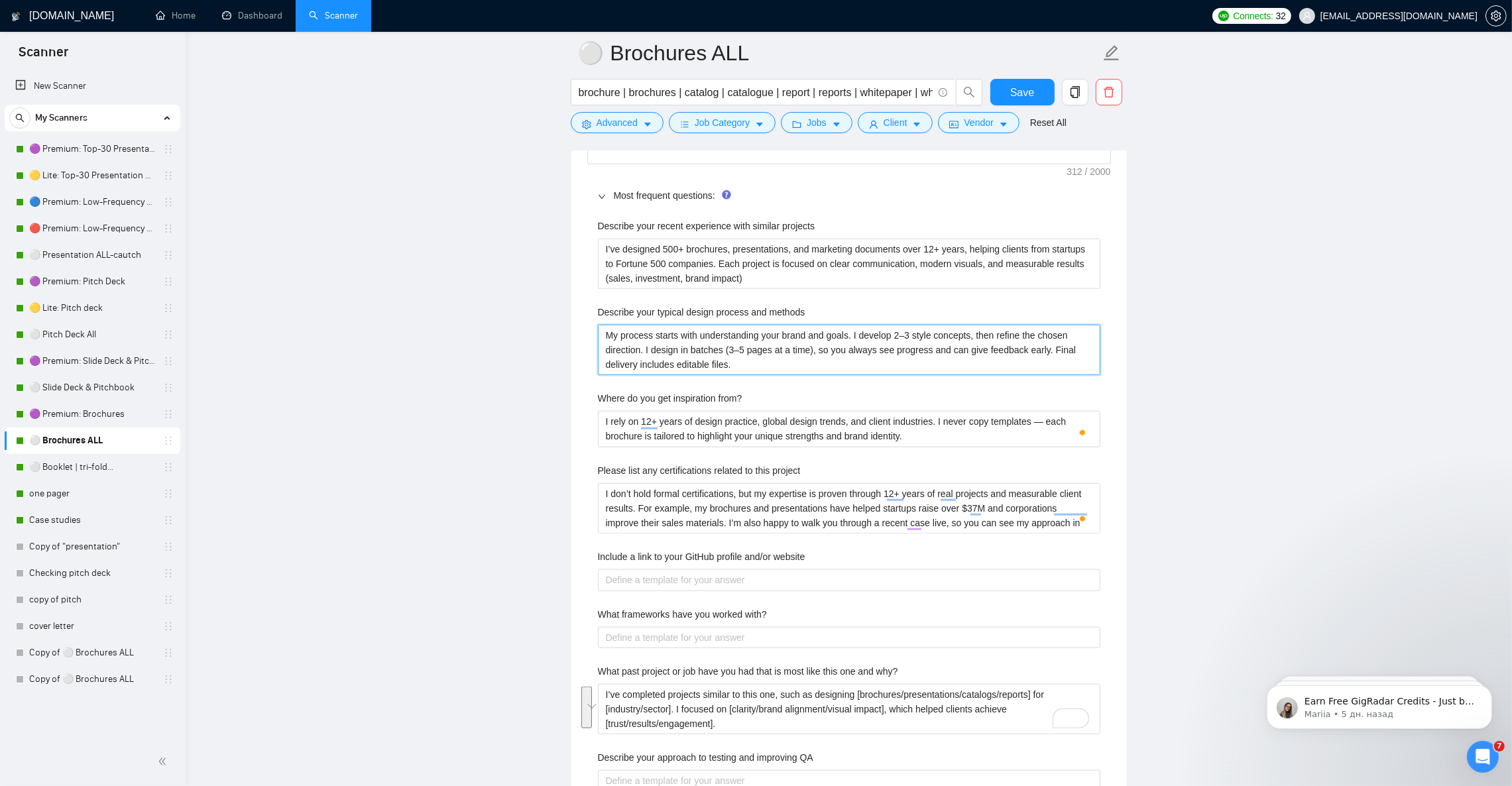
click at [657, 361] on methods "My process starts with understanding your brand and goals. I develop 2–3 style …" at bounding box center [849, 349] width 503 height 50
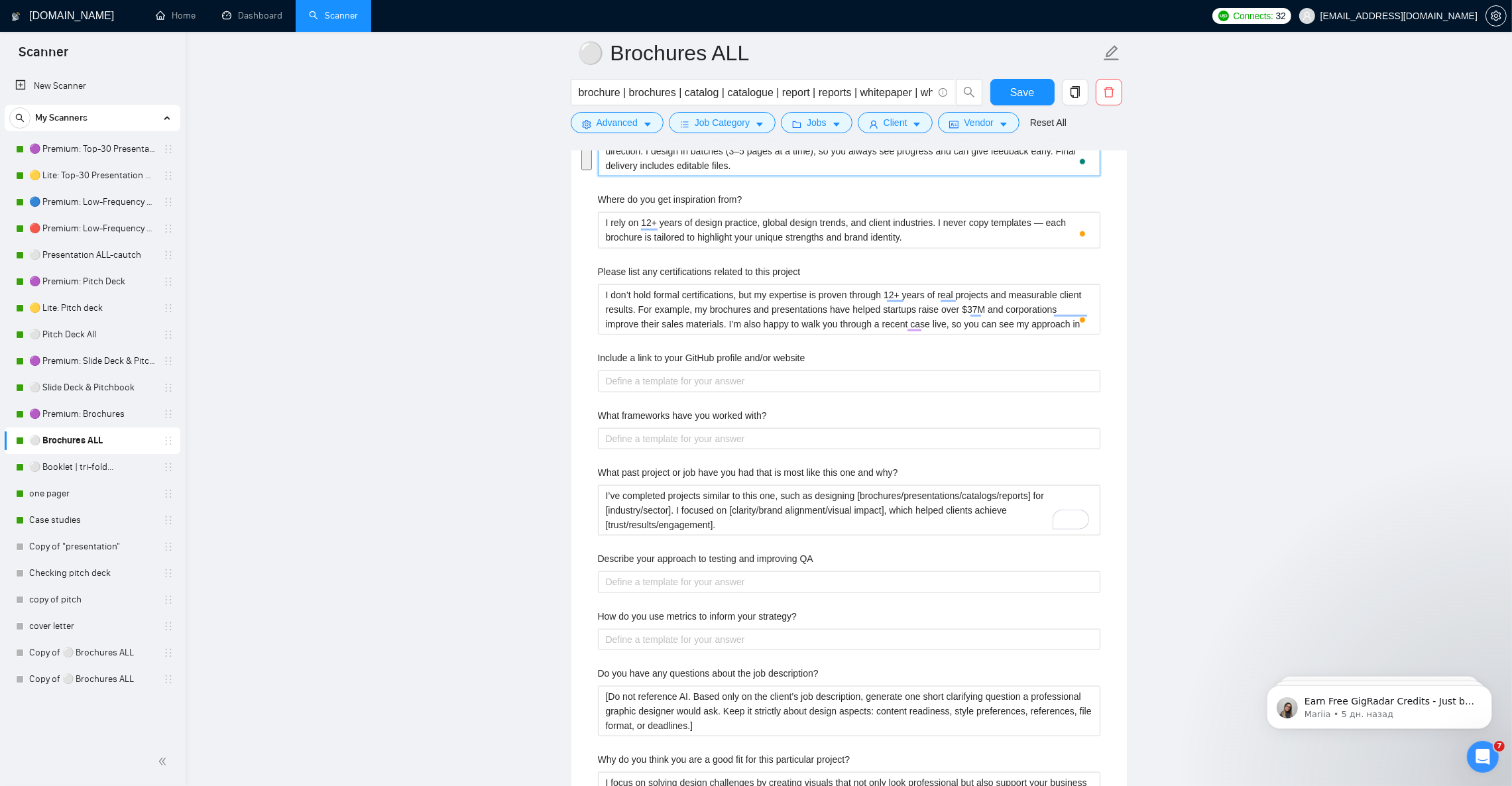
scroll to position [2286, 0]
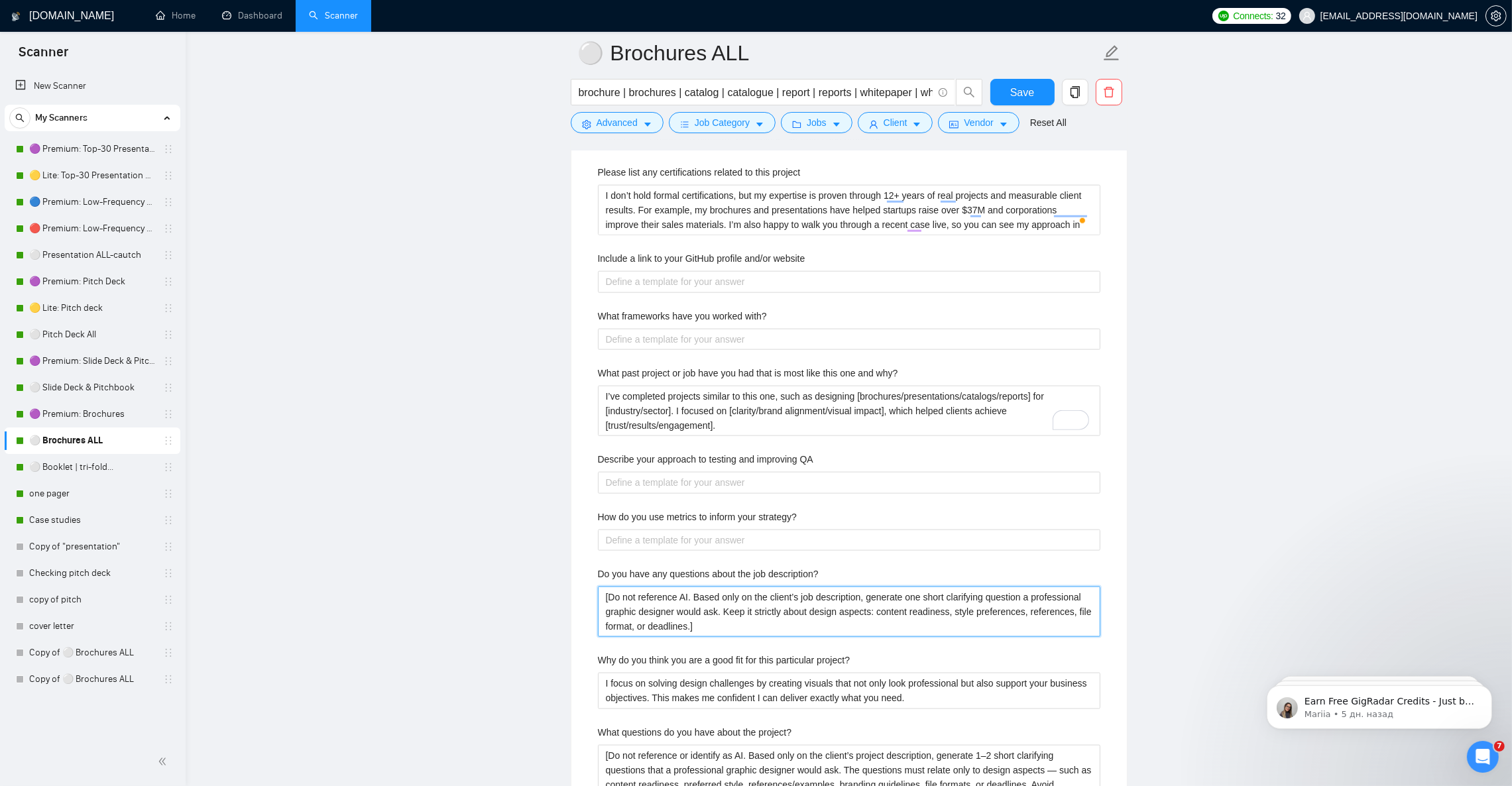
click at [763, 634] on description\? "[Do not reference AI. Based only on the client’s job description, generate one …" at bounding box center [849, 611] width 503 height 50
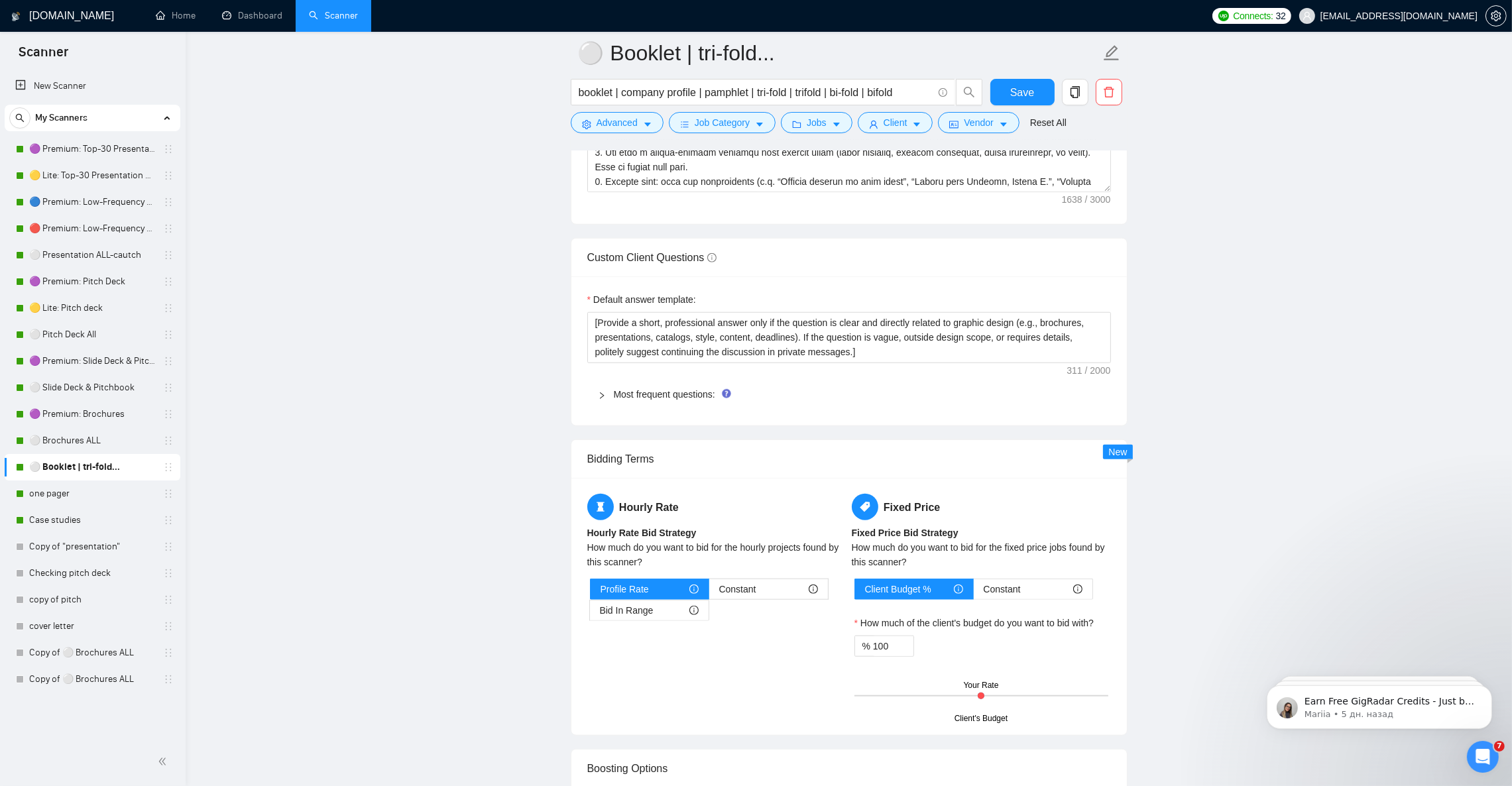
scroll to position [1789, 0]
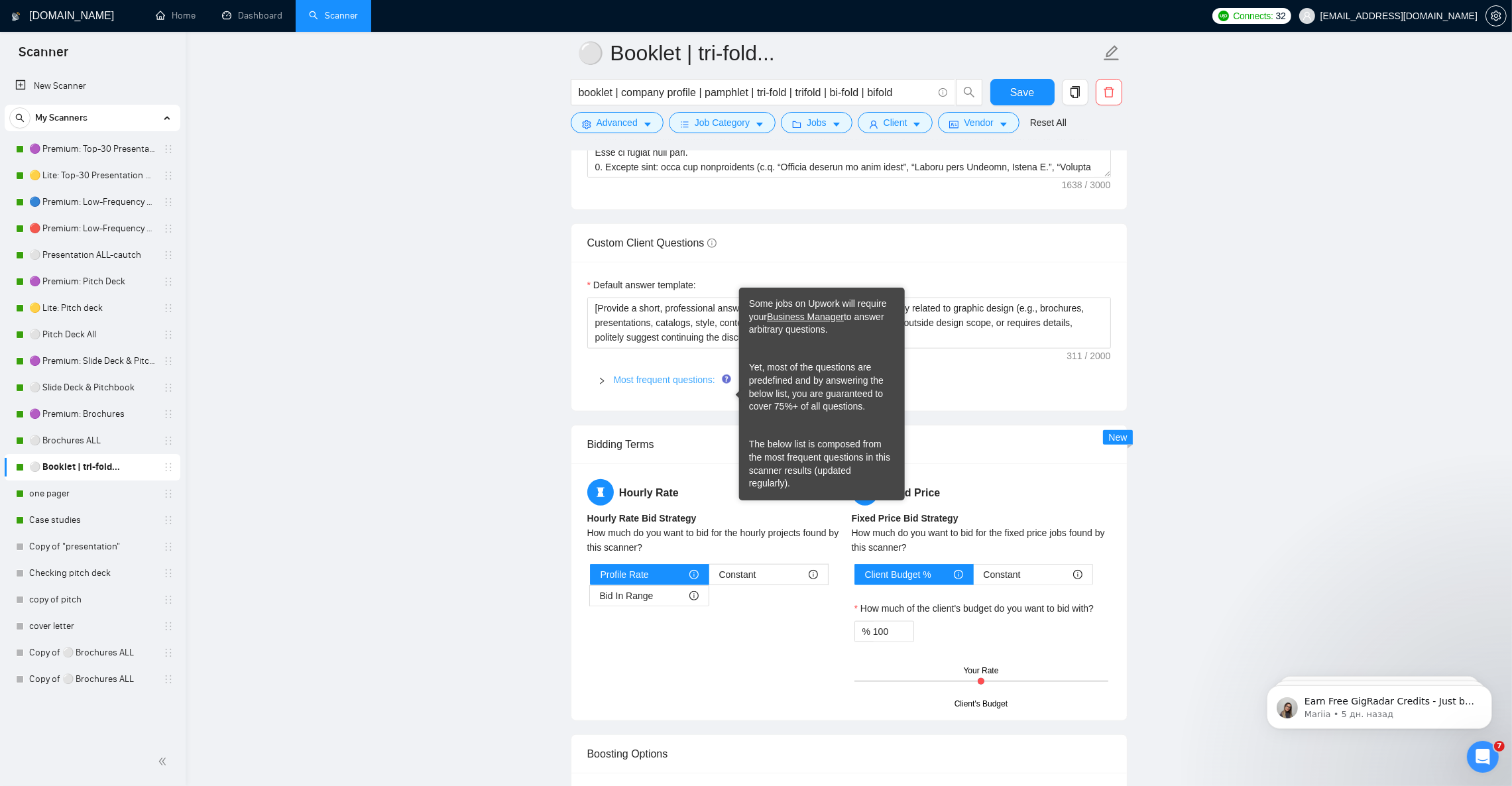
click at [655, 385] on link "Most frequent questions:" at bounding box center [665, 379] width 102 height 11
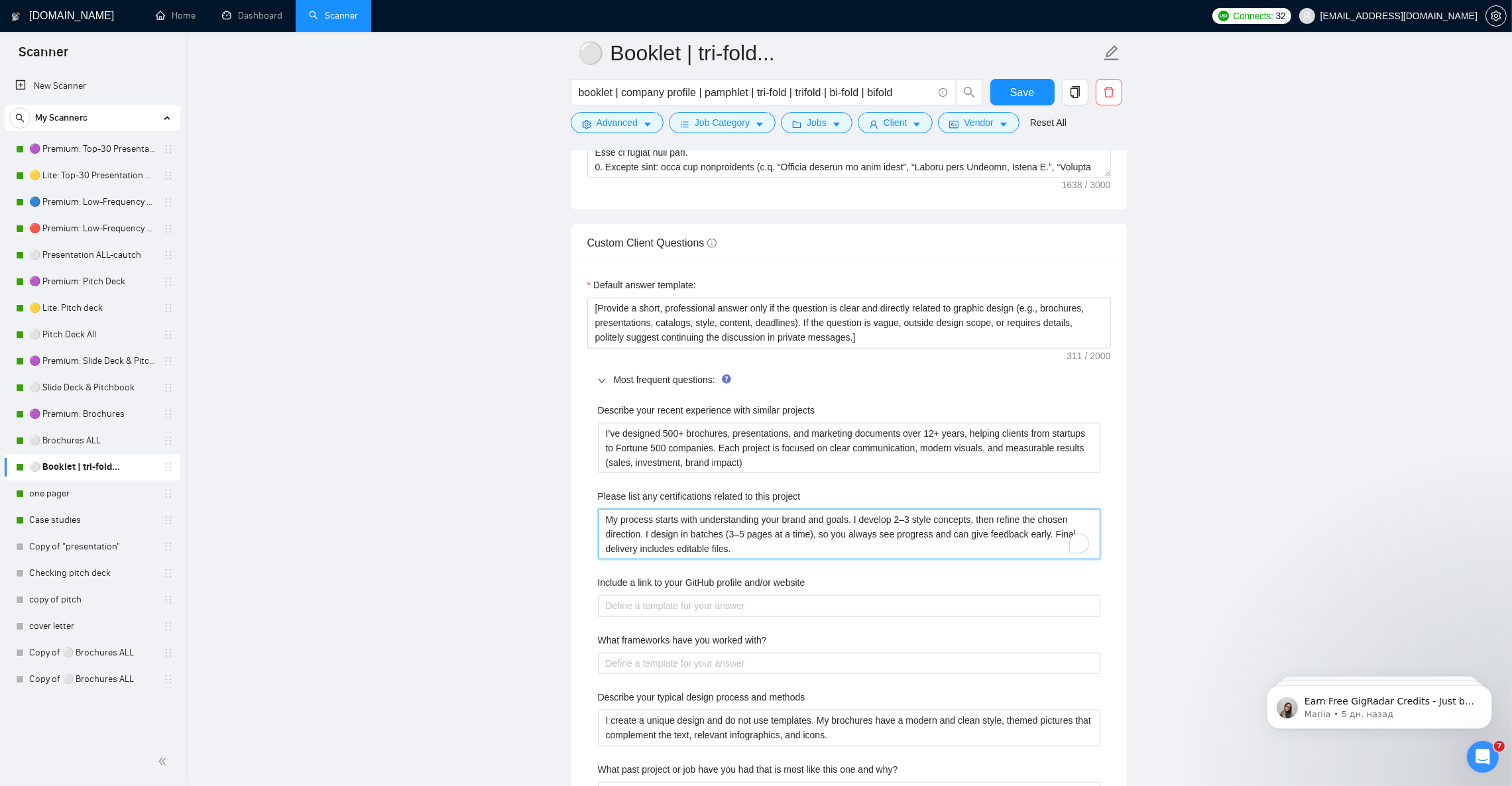
drag, startPoint x: 737, startPoint y: 563, endPoint x: 578, endPoint y: 522, distance: 164.2
paste project "I don’t hold formal certifications, but my expertise is proven through 12+ year…"
type project "I don’t hold formal certifications, but my expertise is proven through 12+ year…"
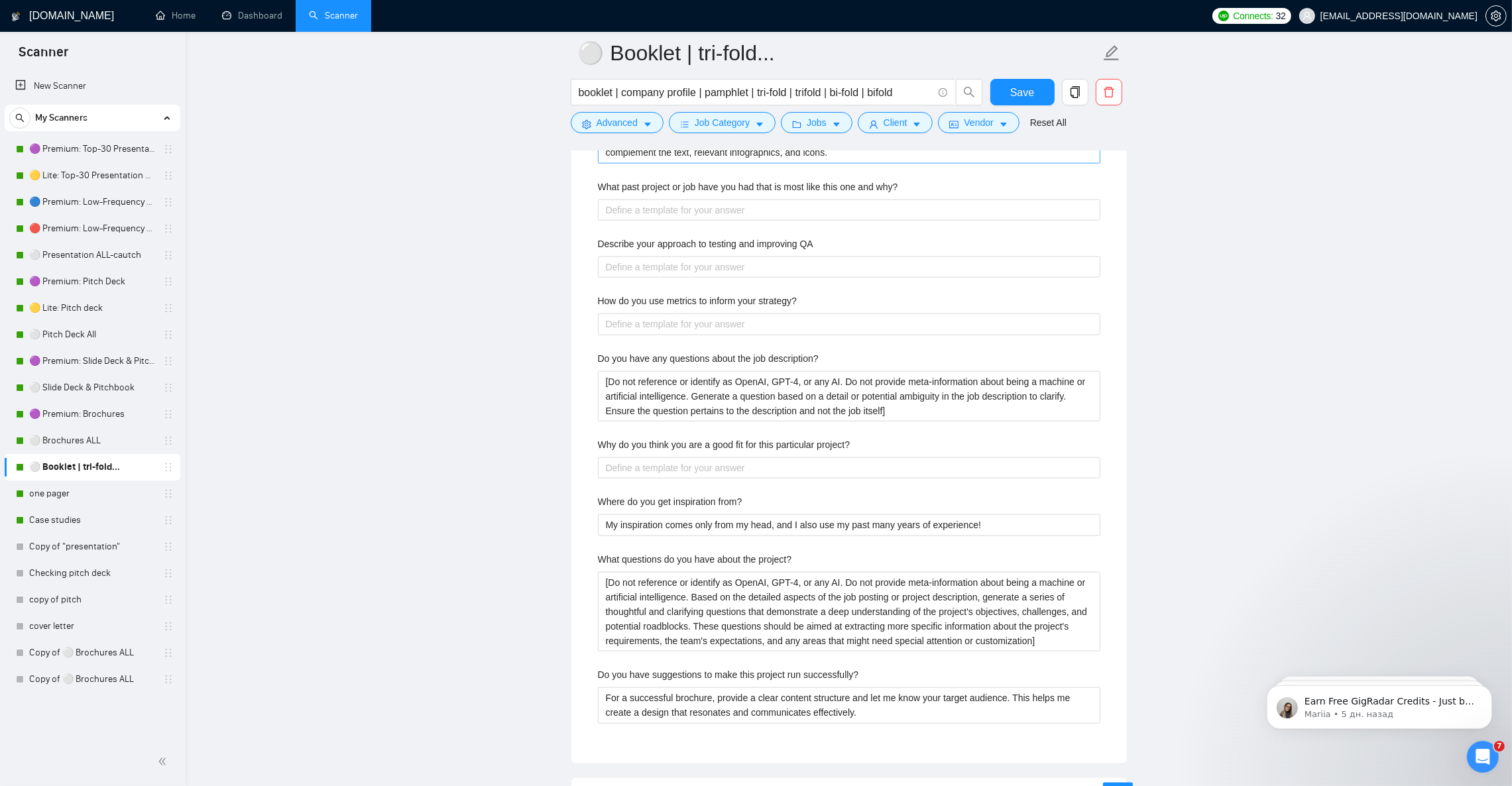
scroll to position [2386, 0]
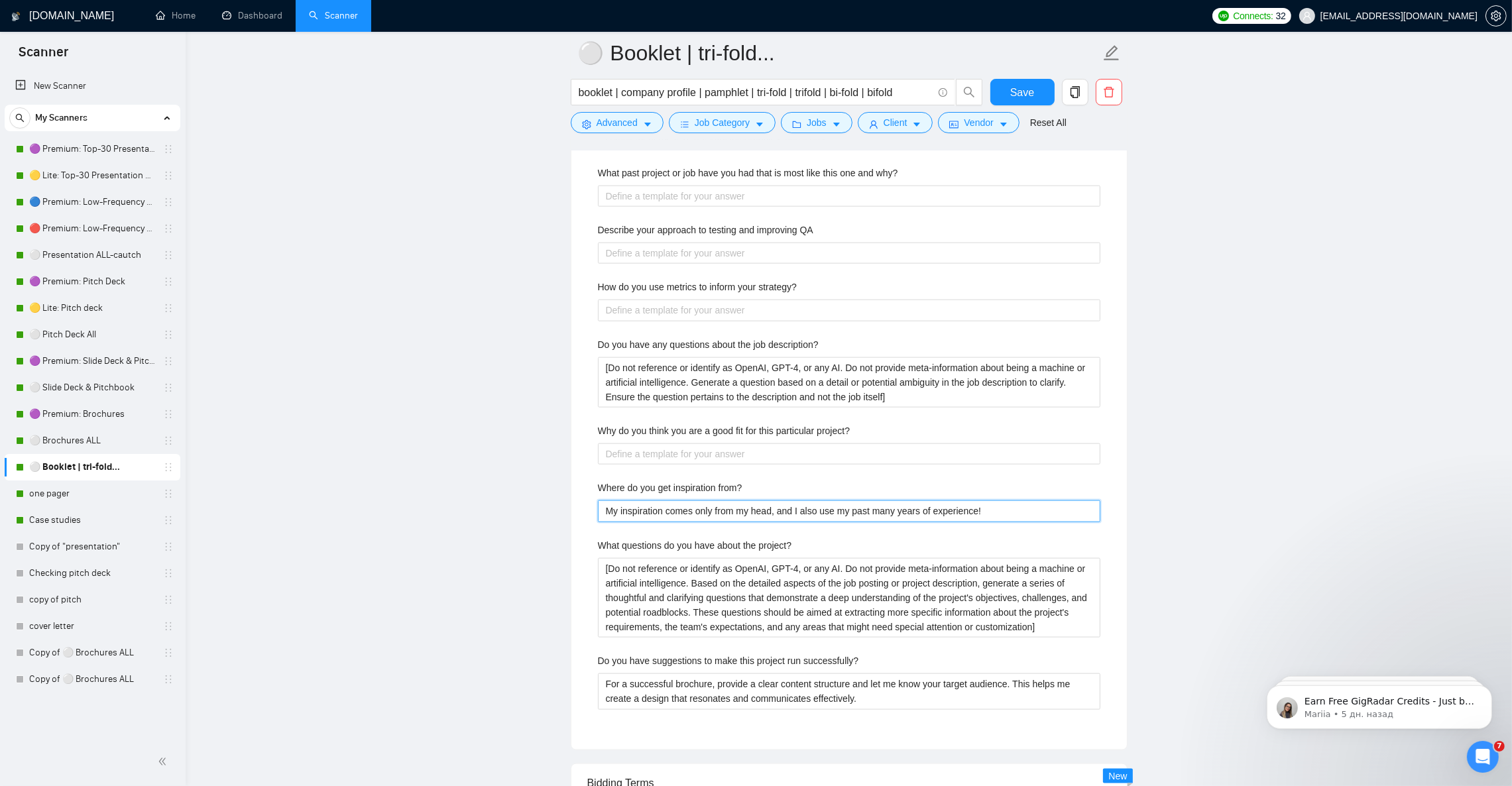
click at [724, 522] on from\? "My inspiration comes only from my head, and I also use my past many years of ex…" at bounding box center [849, 511] width 503 height 21
paste from\? "I rely on 12+ years of design practice, global design trends, and client indust…"
type from\? "I rely on 12+ years of design practice, global design trends, and client indust…"
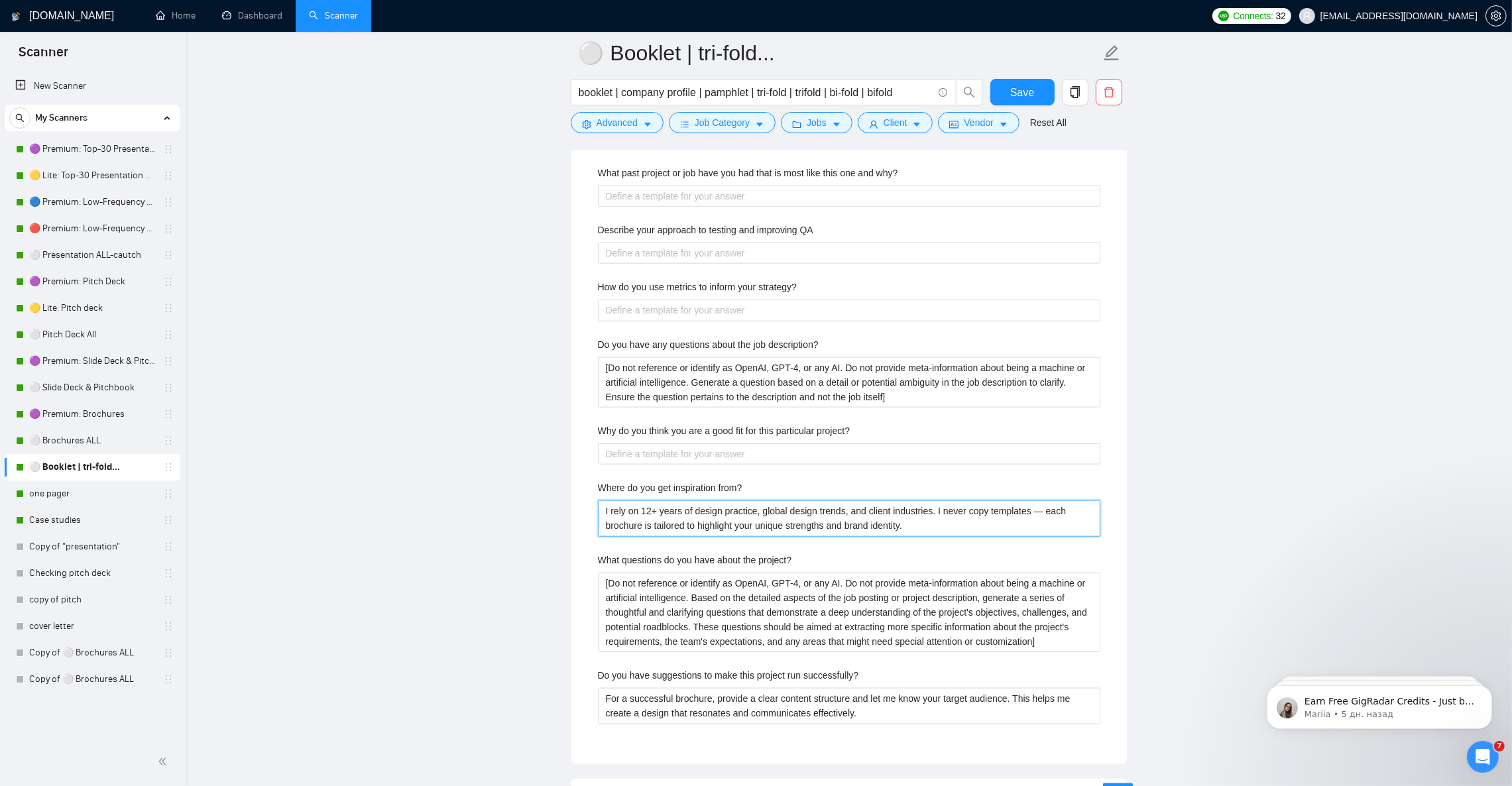
type from\? "I rely on 12+ years of design practice, global design trends, and client indust…"
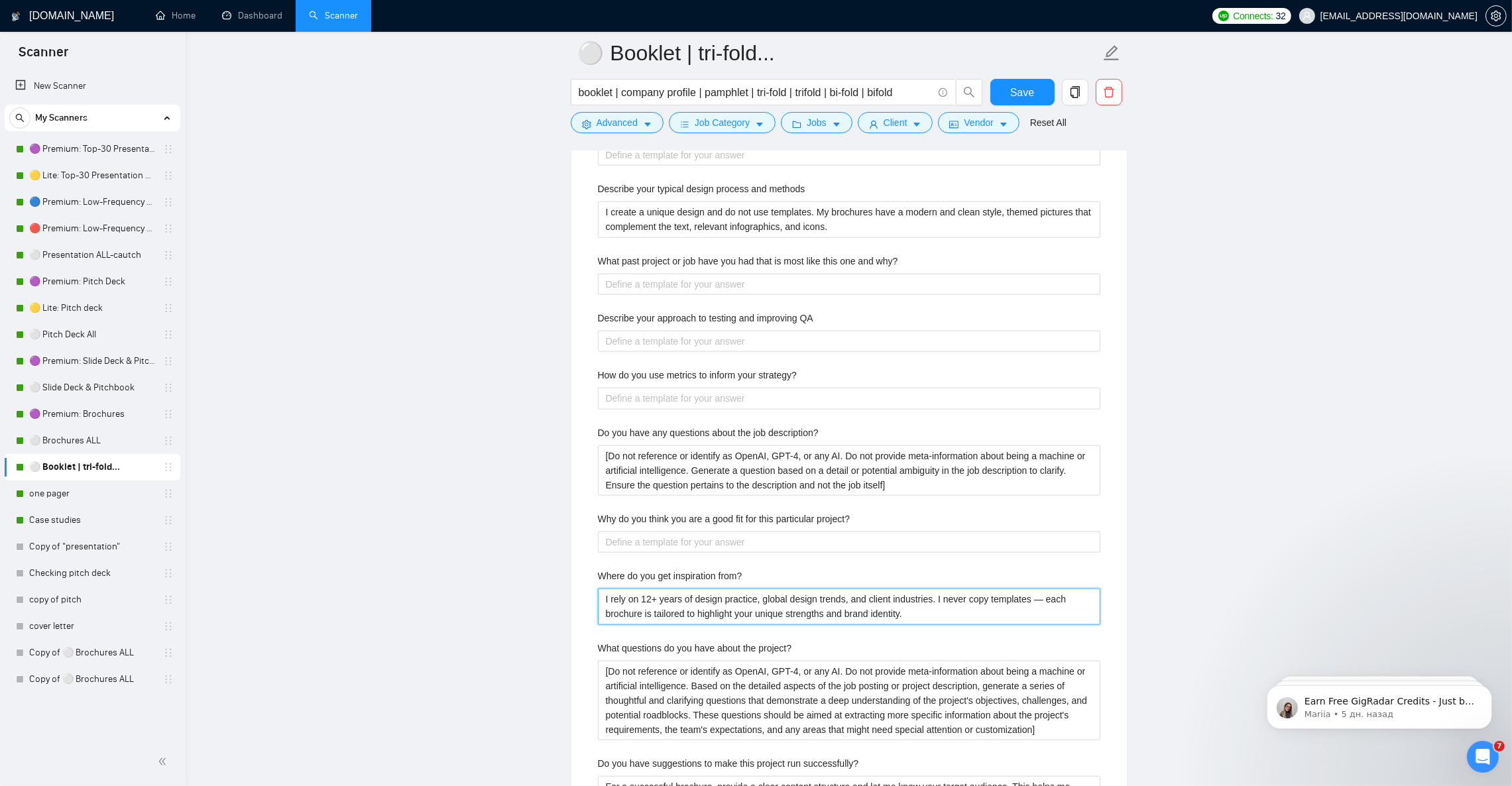
scroll to position [2286, 0]
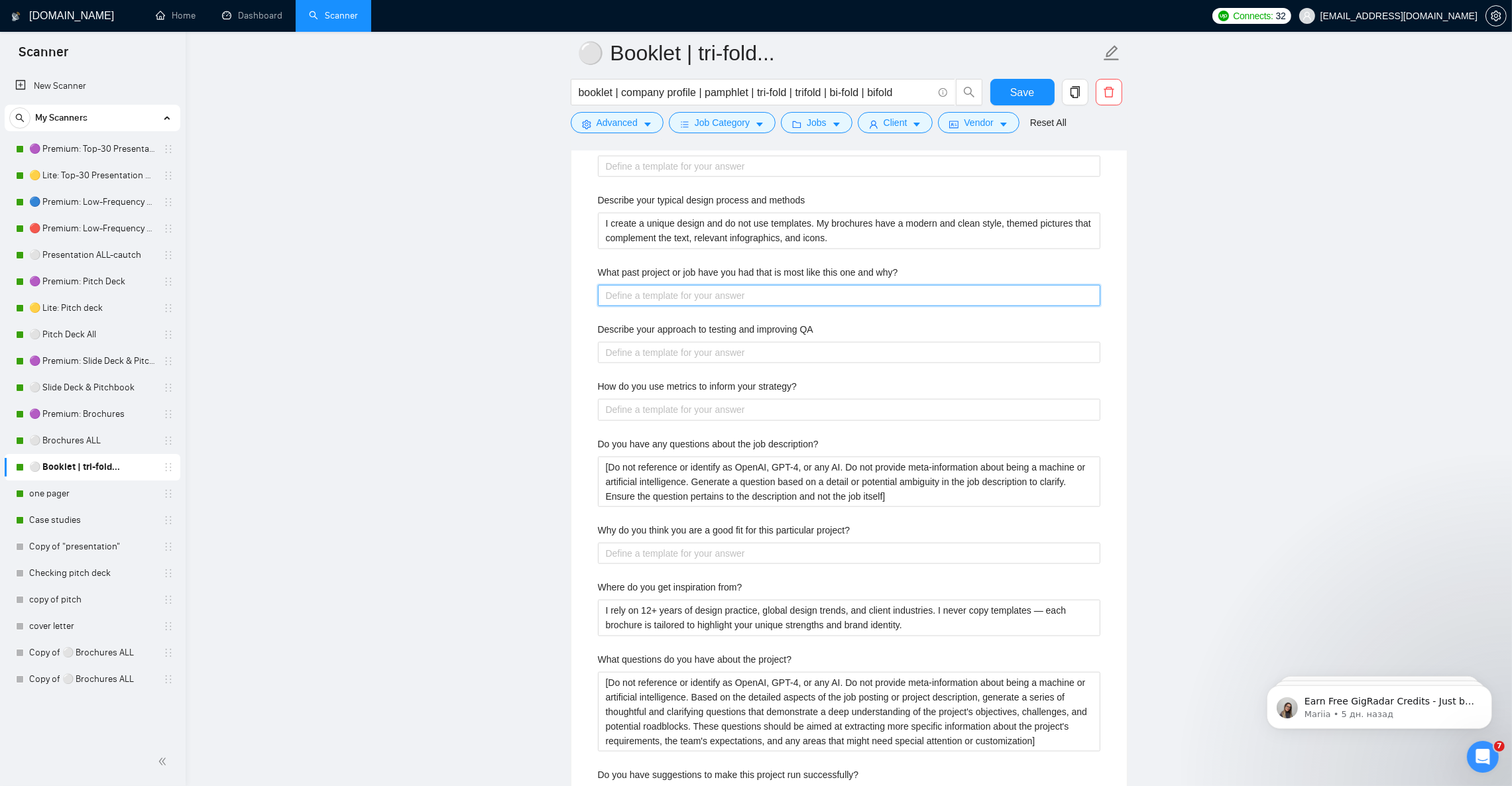
click at [669, 306] on why\? "What past project or job have you had that is most like this one and why?" at bounding box center [849, 296] width 503 height 21
paste why\? "I’ve completed projects similar to this one, such as designing [brochures/prese…"
type why\? "I’ve completed projects similar to this one, such as designing [brochures/prese…"
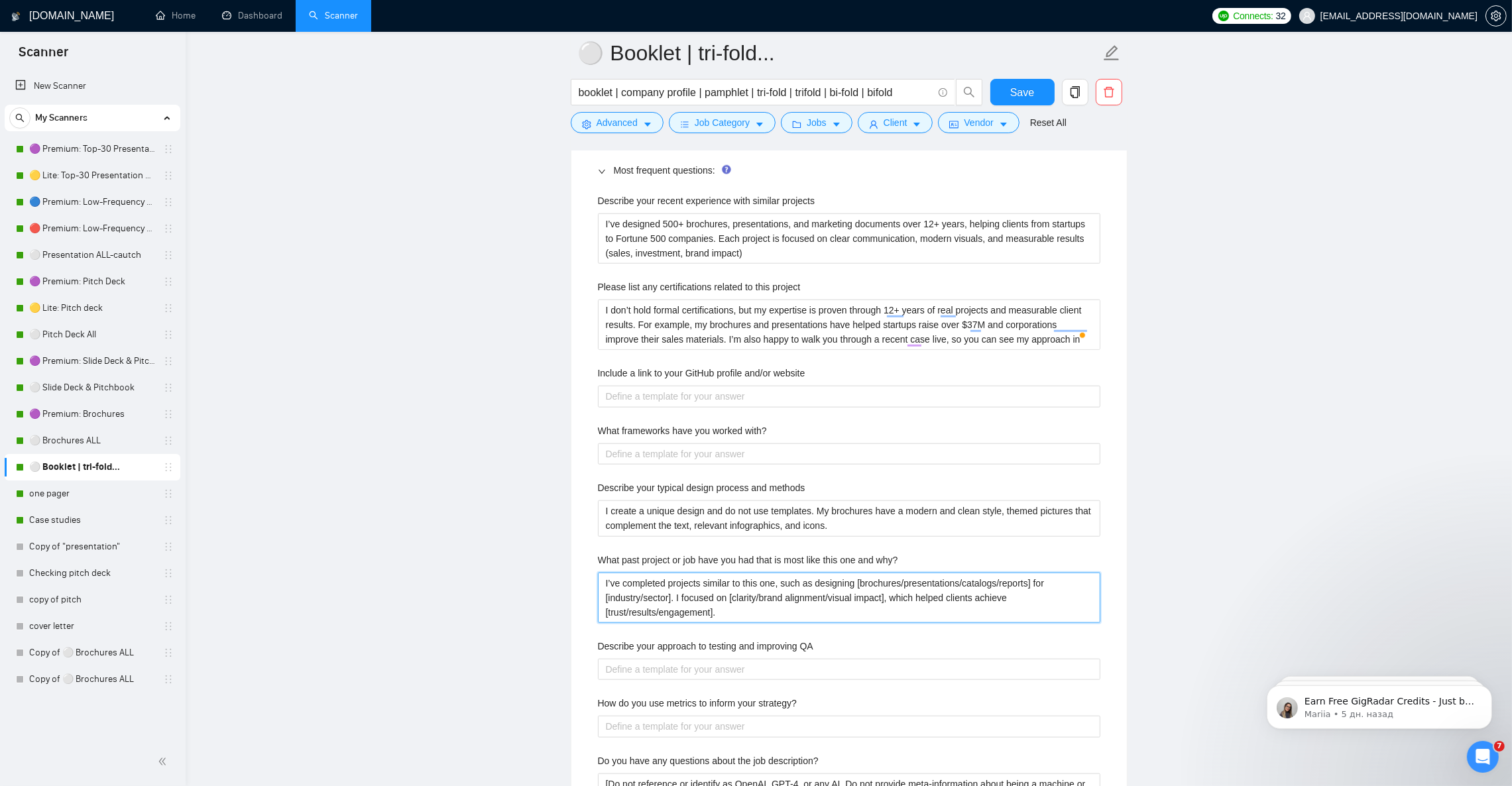
scroll to position [1988, 0]
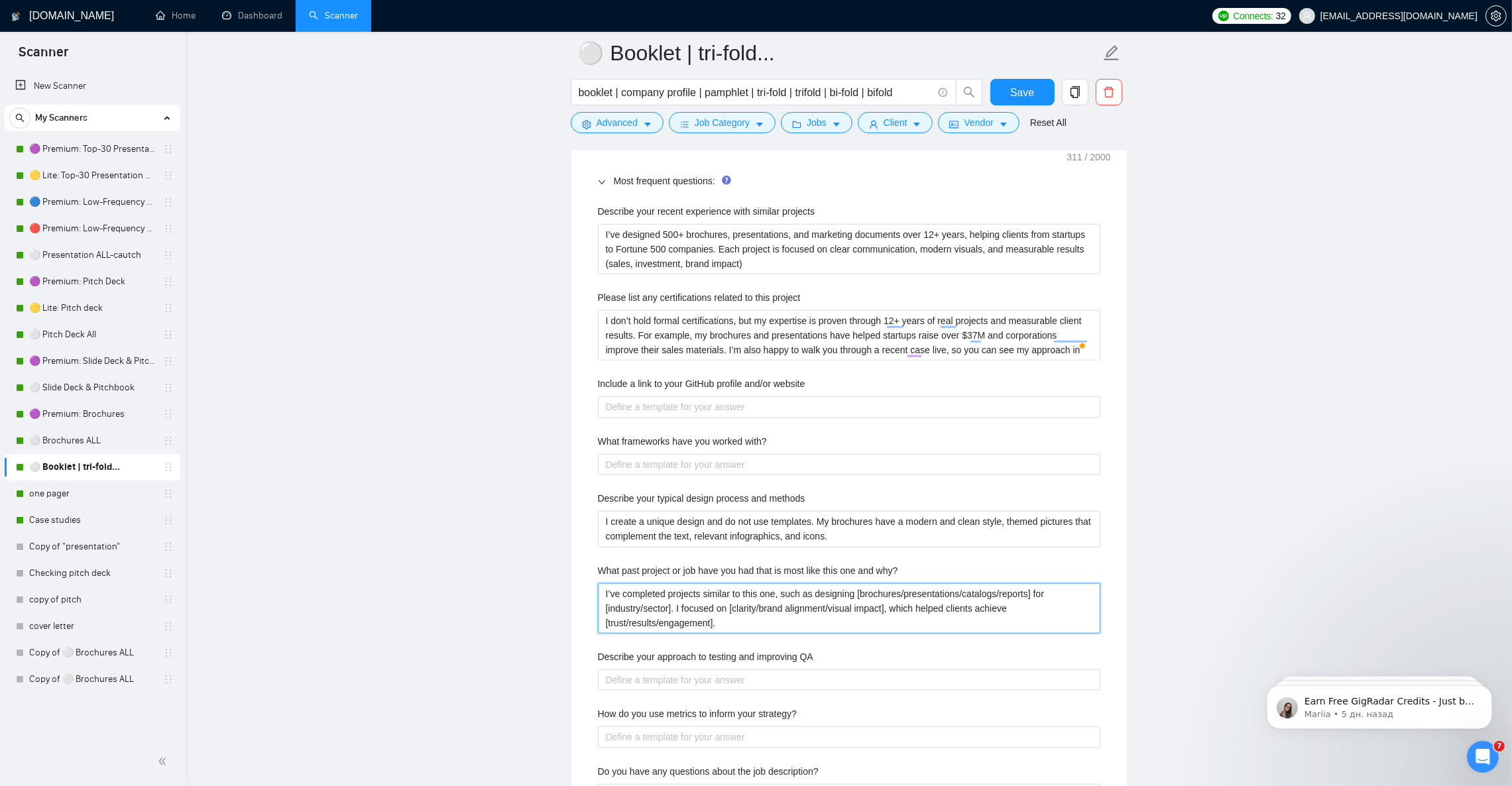
type why\? "I’ve completed projects similar to this one, such as designing [brochures/prese…"
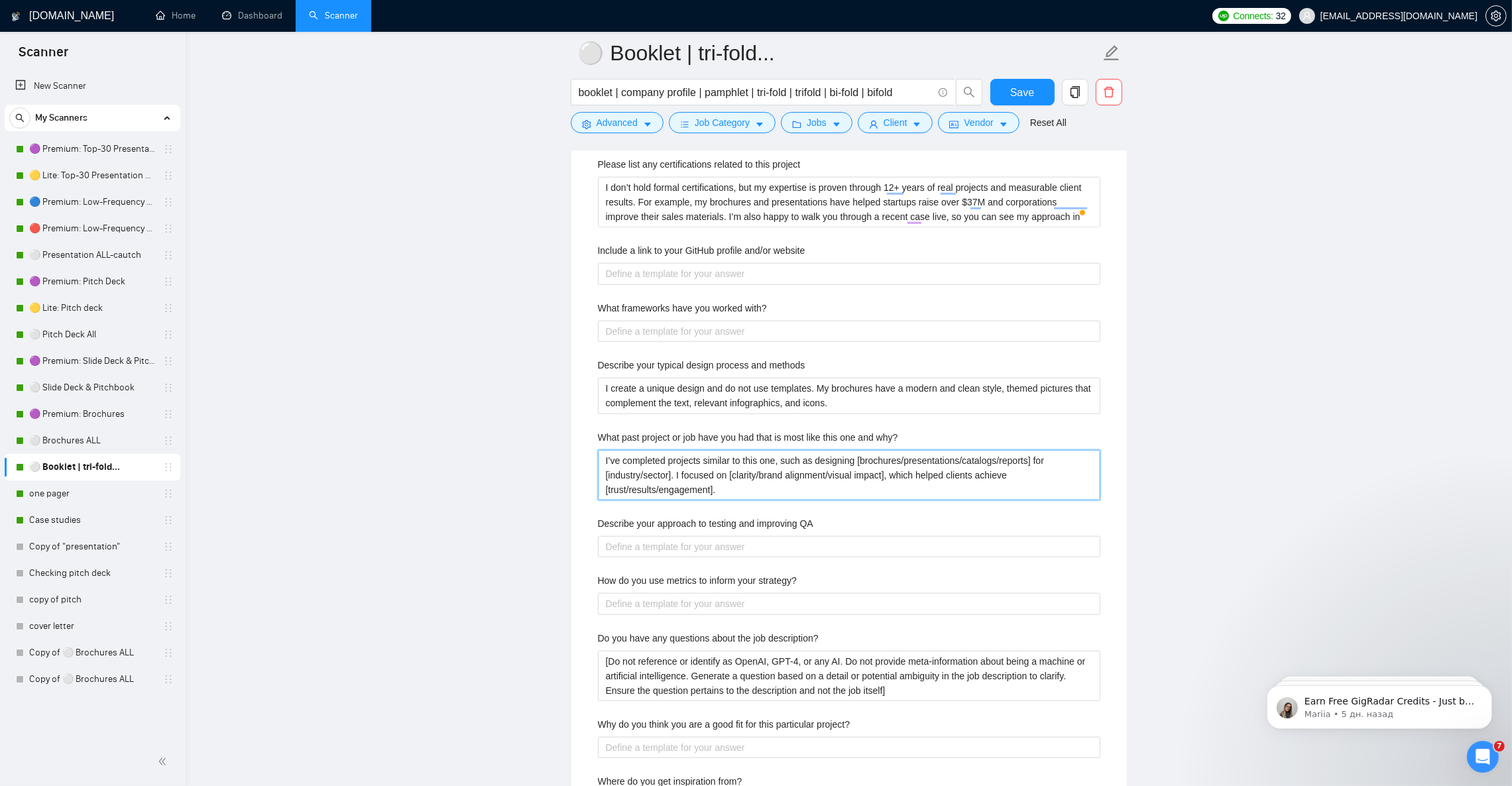
scroll to position [2187, 0]
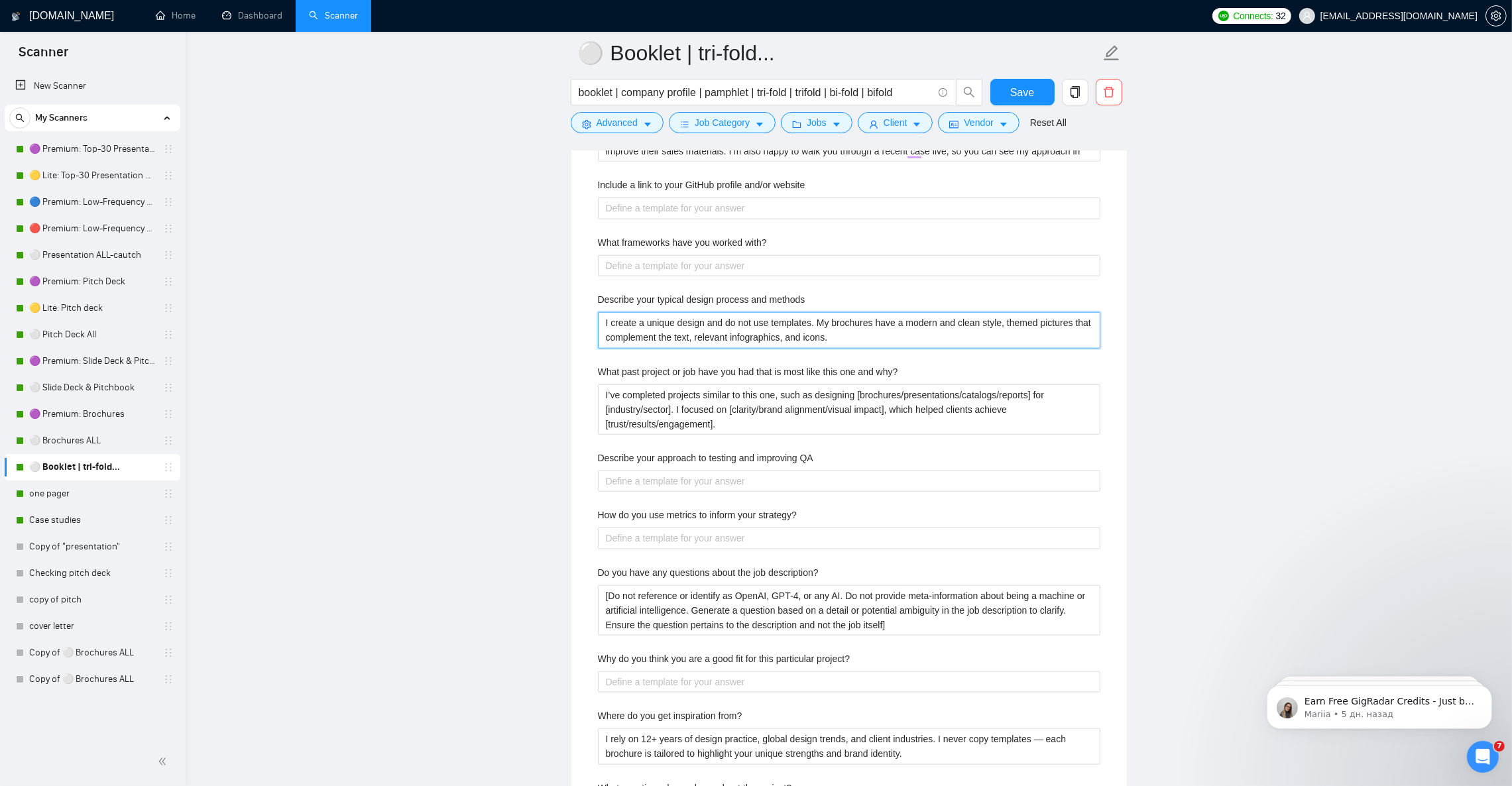
click at [646, 344] on methods "I create a unique design and do not use templates. My brochures have a modern a…" at bounding box center [849, 329] width 503 height 36
paste methods "My process starts with understanding your brand and goals. I develop 2–3 style …"
type methods "My process starts with understanding your brand and goals. I develop 2–3 style …"
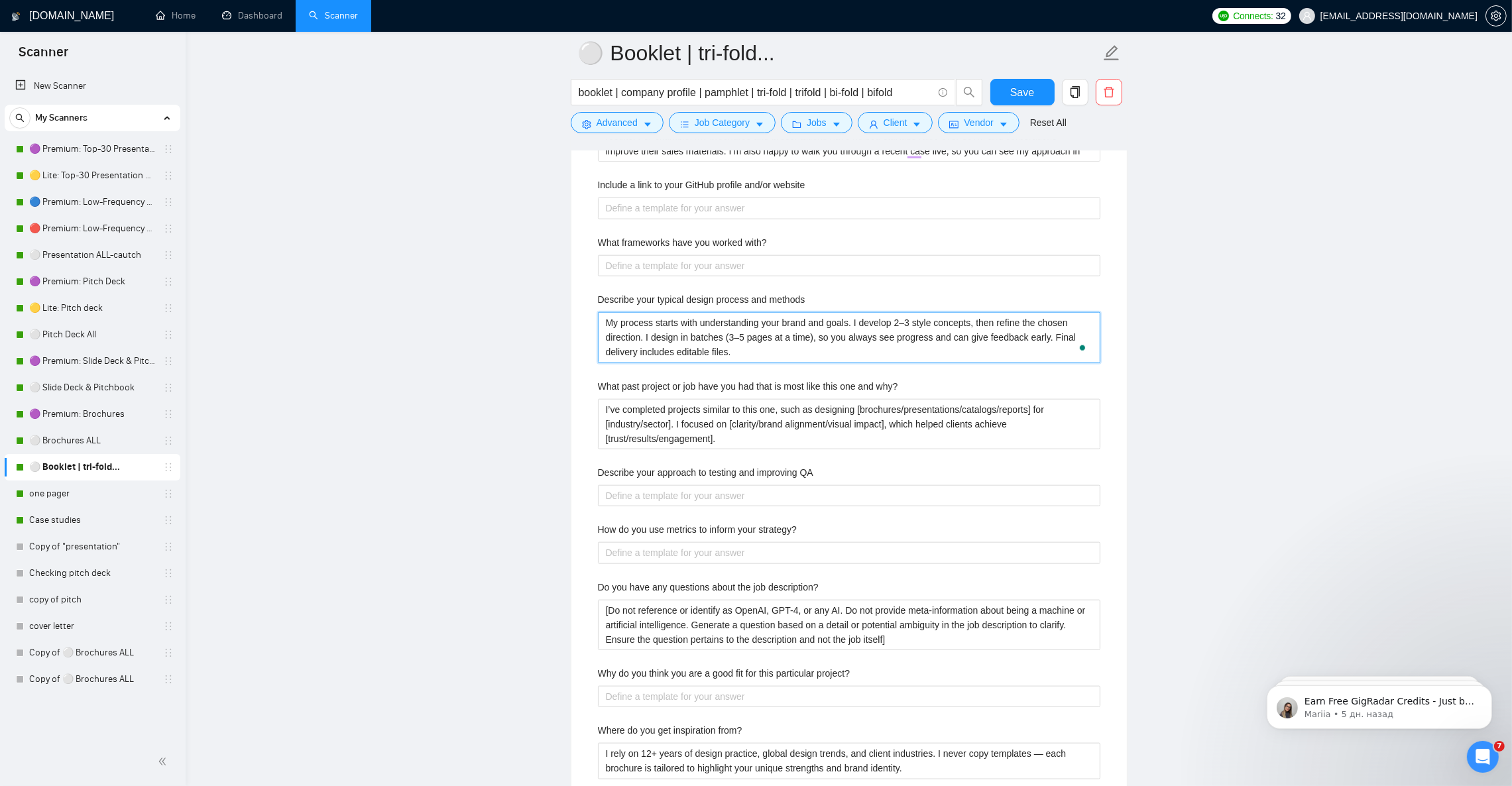
type methods "My process starts with understanding your brand and goals. I develop 2–3 style …"
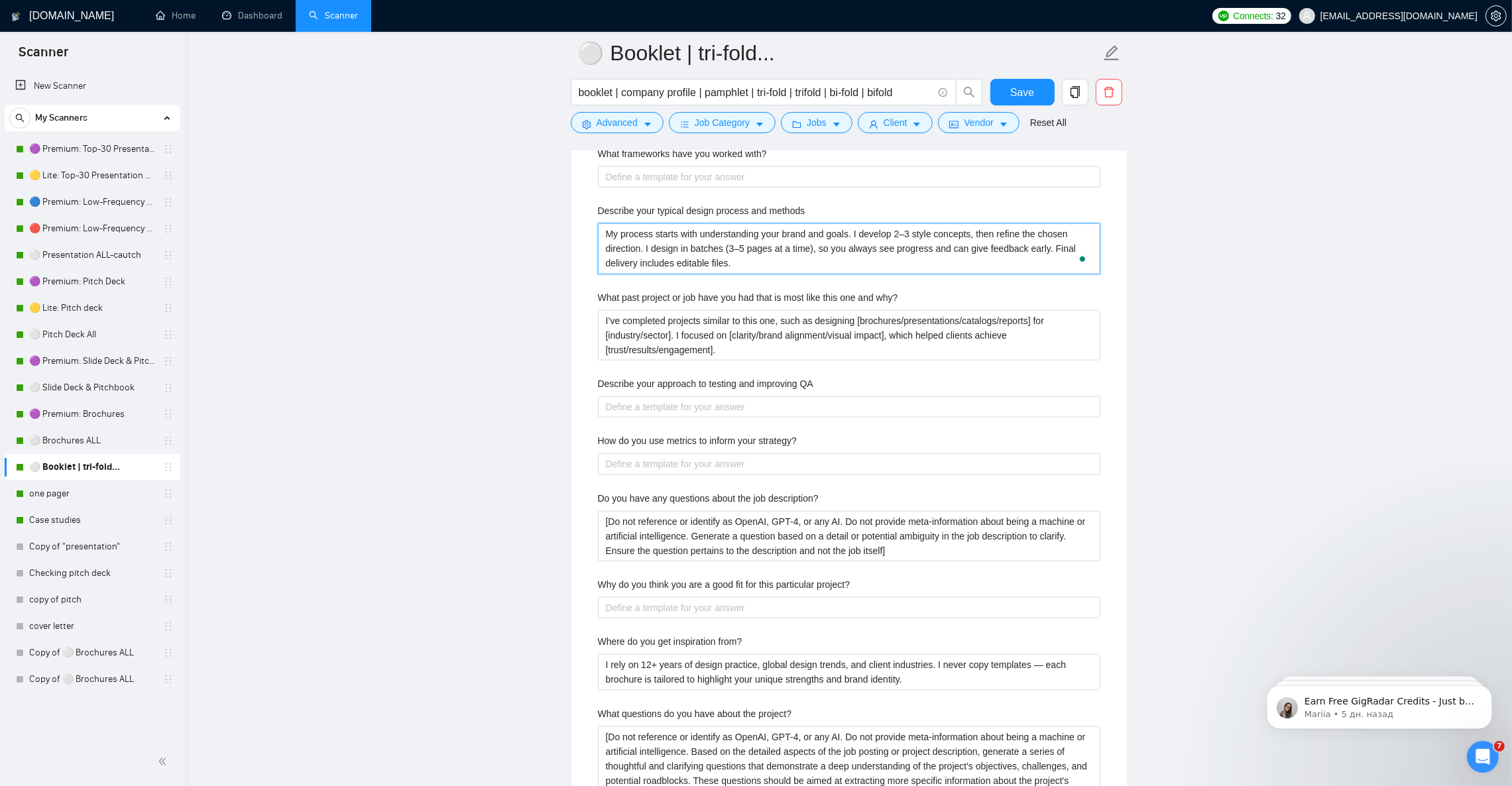
scroll to position [2286, 0]
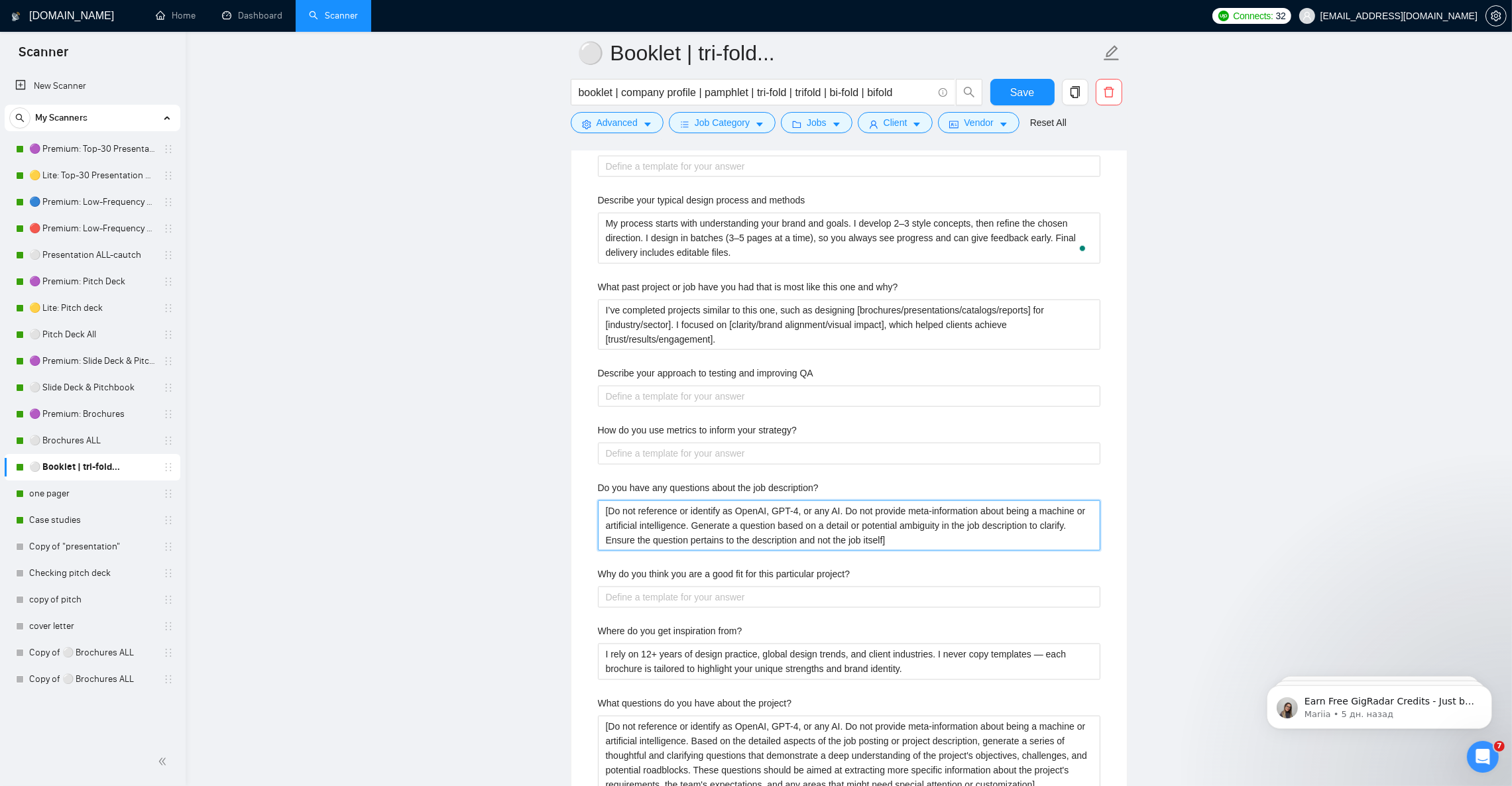
click at [717, 539] on description\? "[Do not reference or identify as OpenAI, GPT-4, or any AI. Do not provide meta-…" at bounding box center [849, 525] width 503 height 50
paste description\? "AI. Based only on the client’s job description, generate one short clarifying q…"
type description\? "[Do not reference AI. Based only on the client’s job description, generate one …"
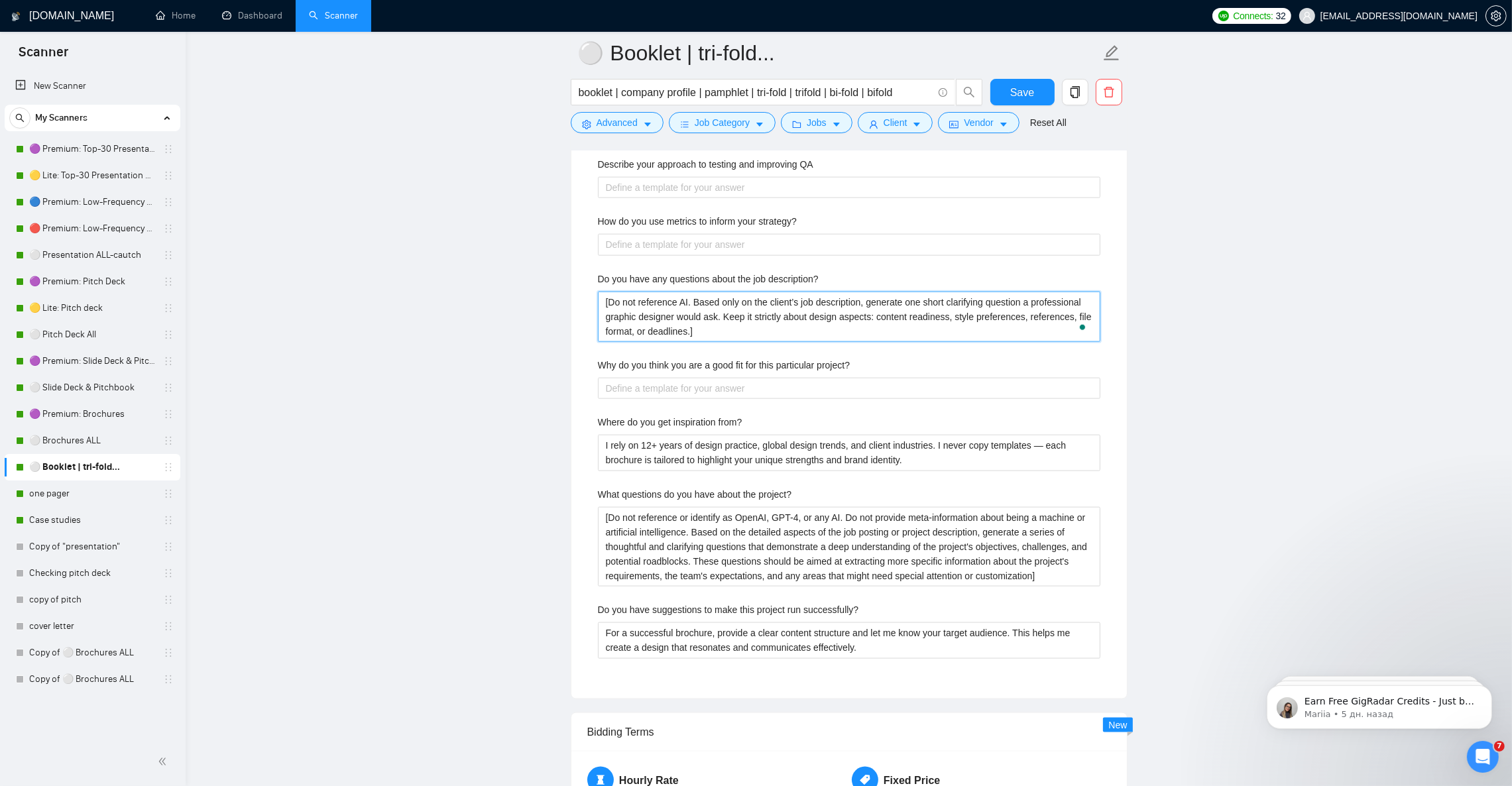
scroll to position [2584, 0]
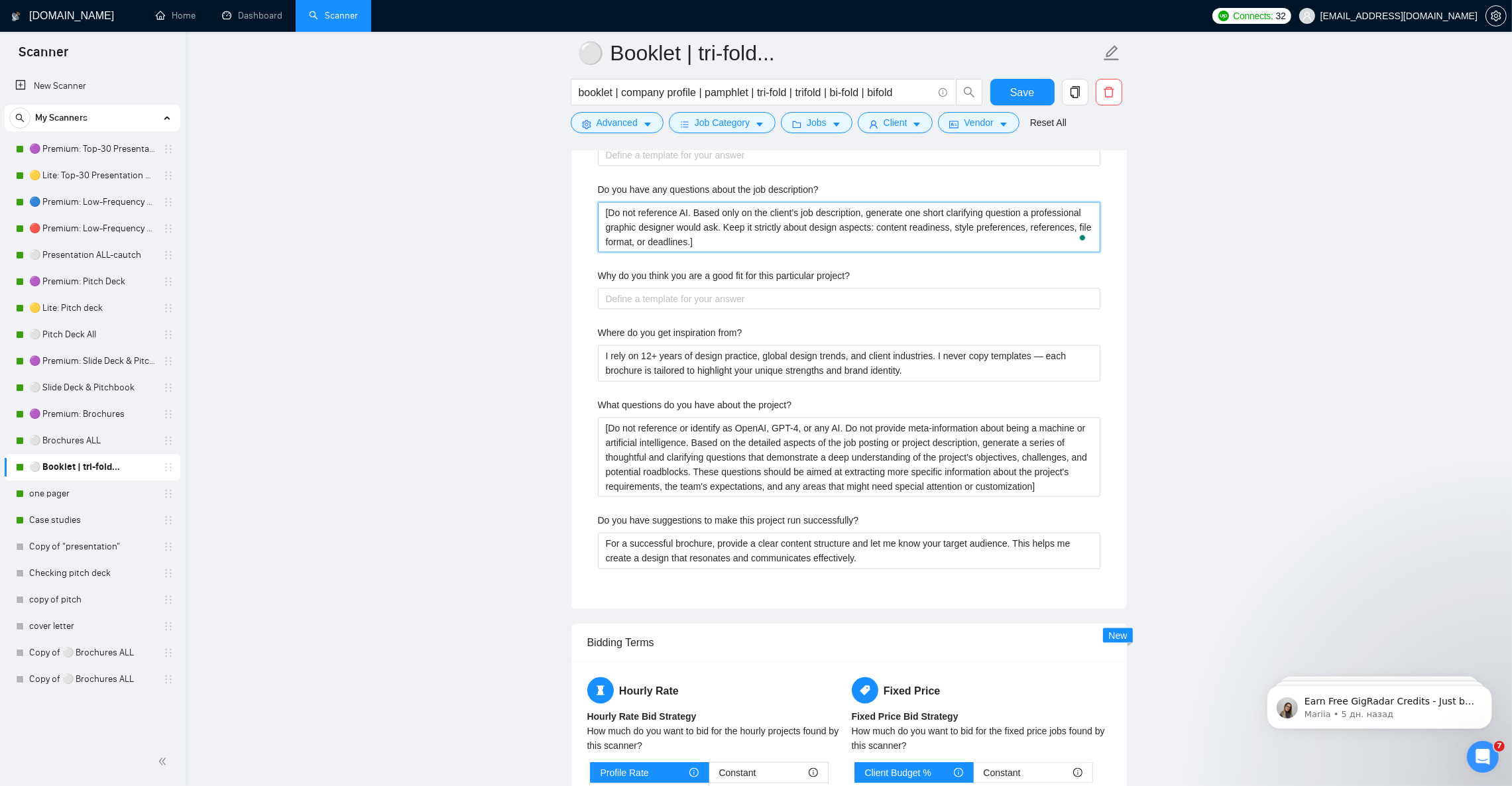
type description\? "[Do not reference AI. Based only on the client’s job description, generate one …"
click at [702, 310] on project\? "Why do you think you are a good fit for this particular project?" at bounding box center [849, 298] width 503 height 21
paste project\? "I focus on solving design challenges by creating visuals that not only look pro…"
type project\? "I focus on solving design challenges by creating visuals that not only look pro…"
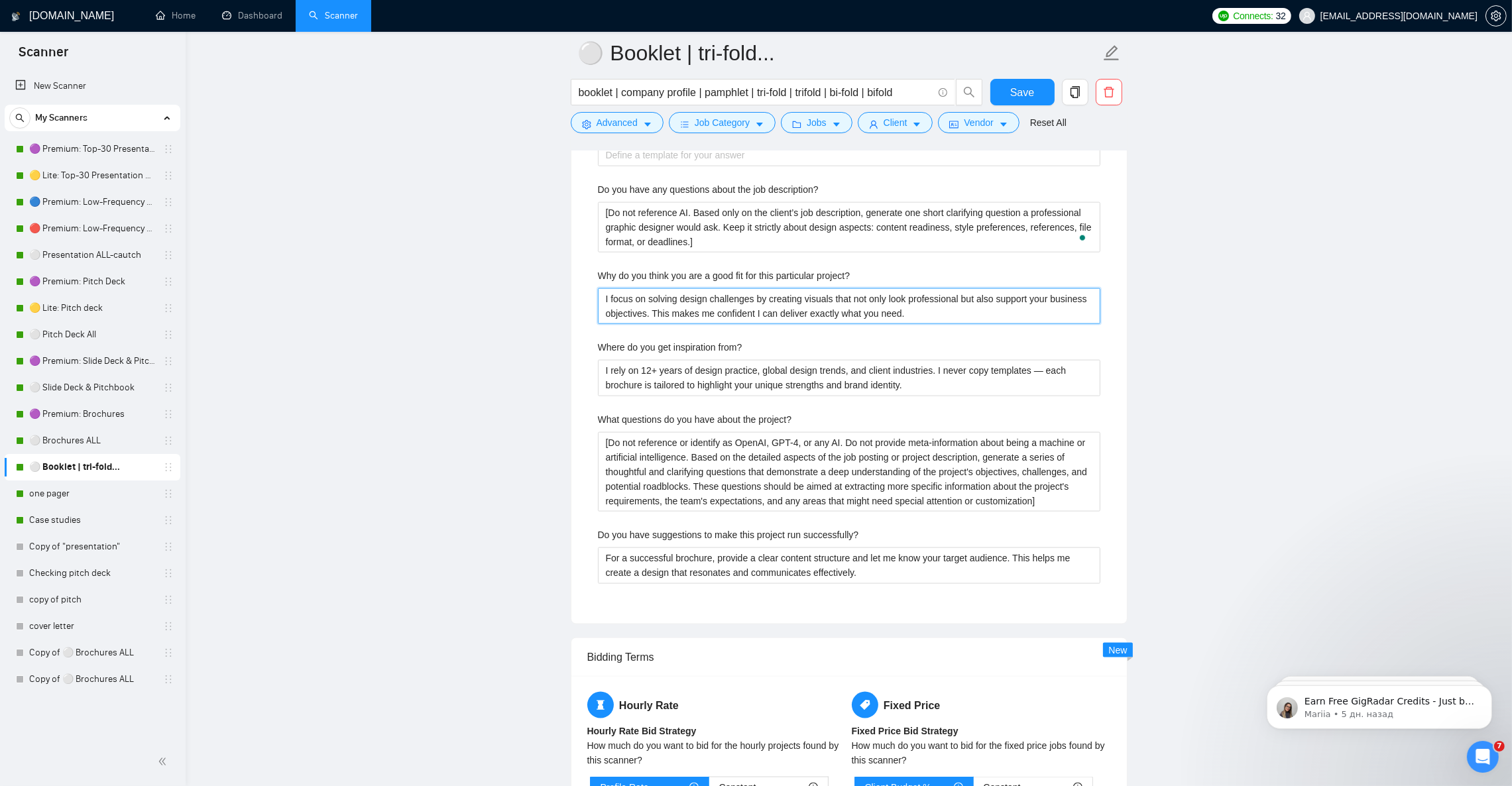
type project\? "I focus on solving design challenges by creating visuals that not only look pro…"
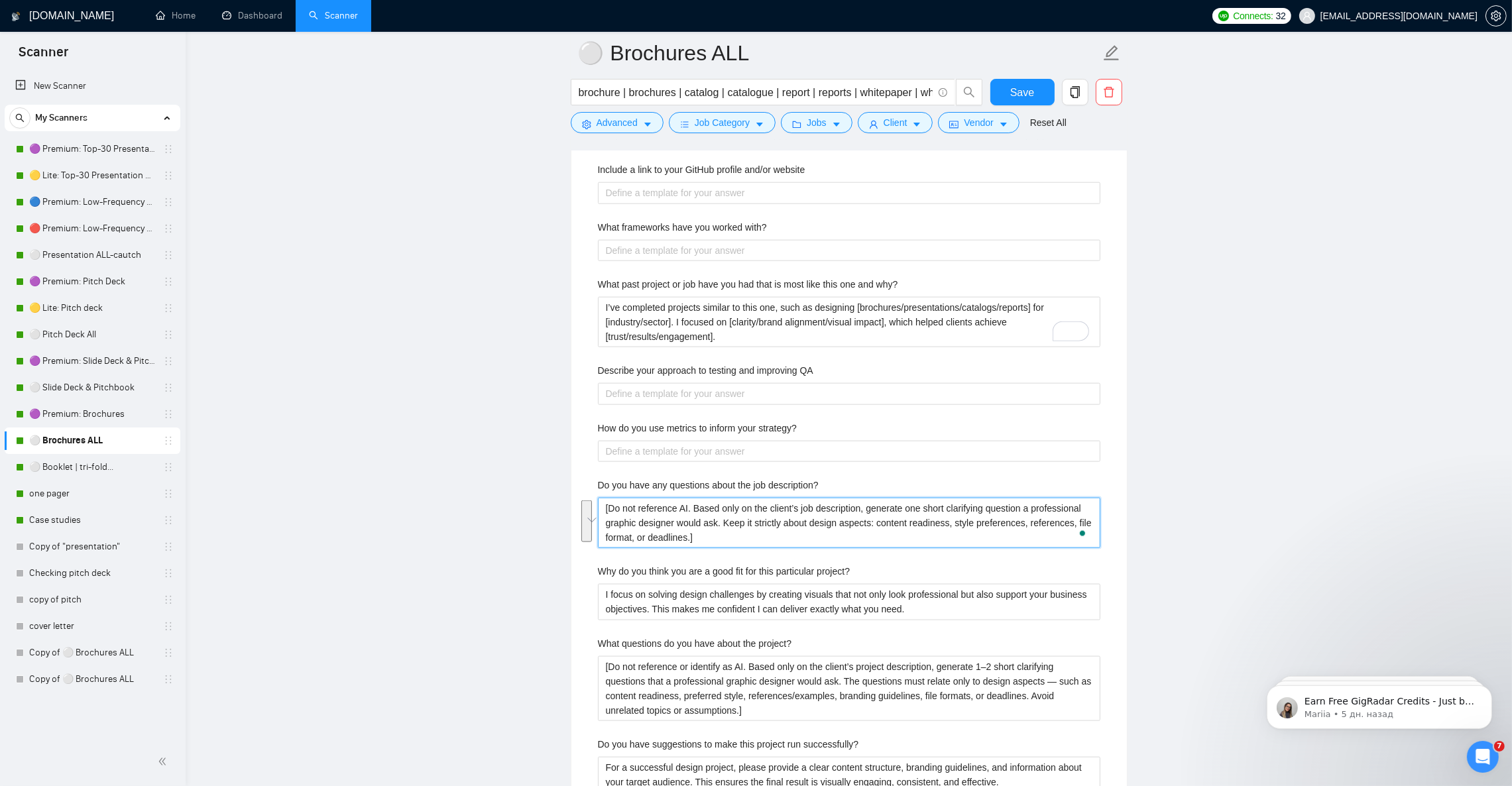
scroll to position [2386, 0]
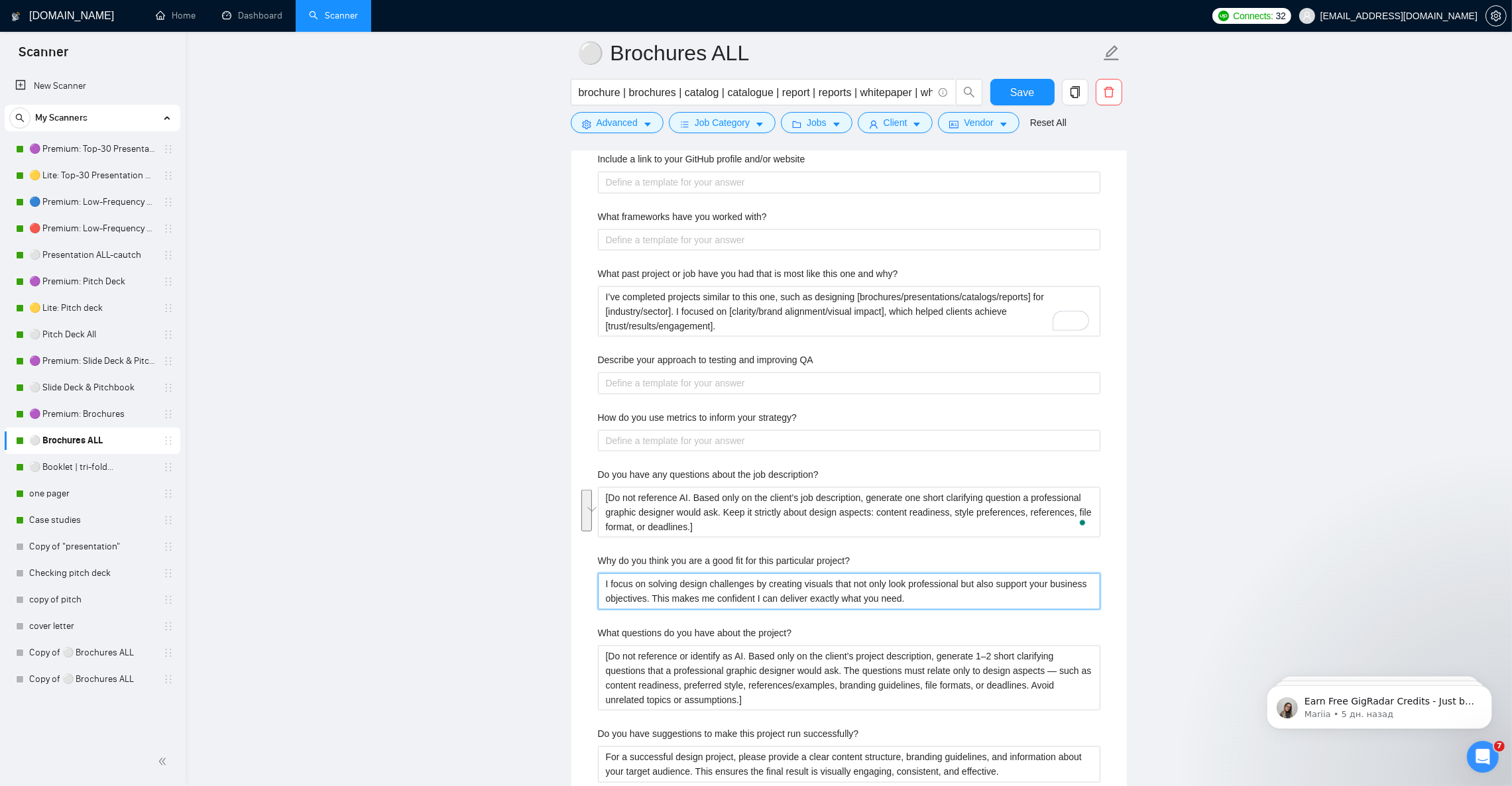
click at [840, 602] on project\? "I focus on solving design challenges by creating visuals that not only look pro…" at bounding box center [849, 590] width 503 height 36
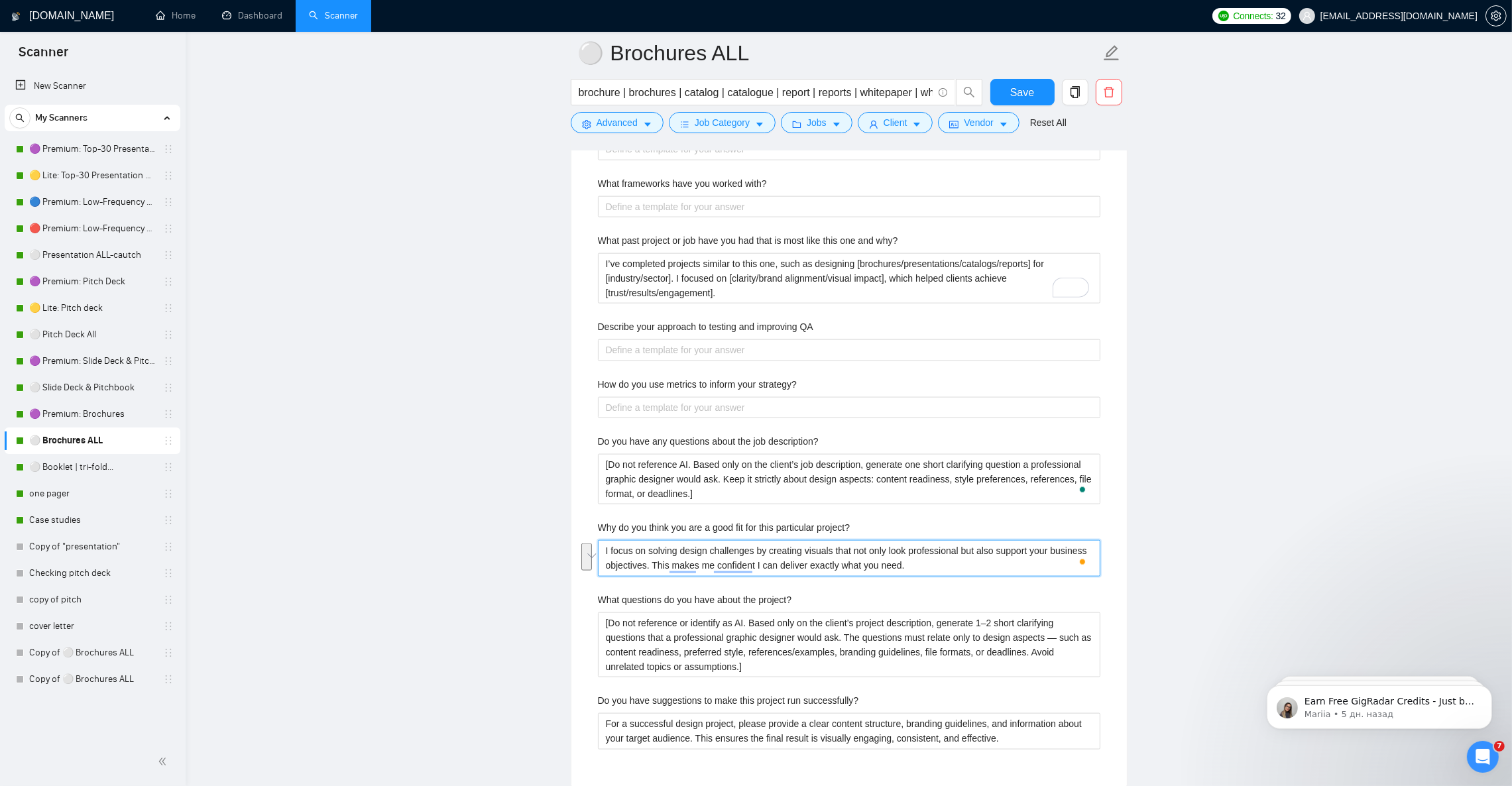
scroll to position [2486, 0]
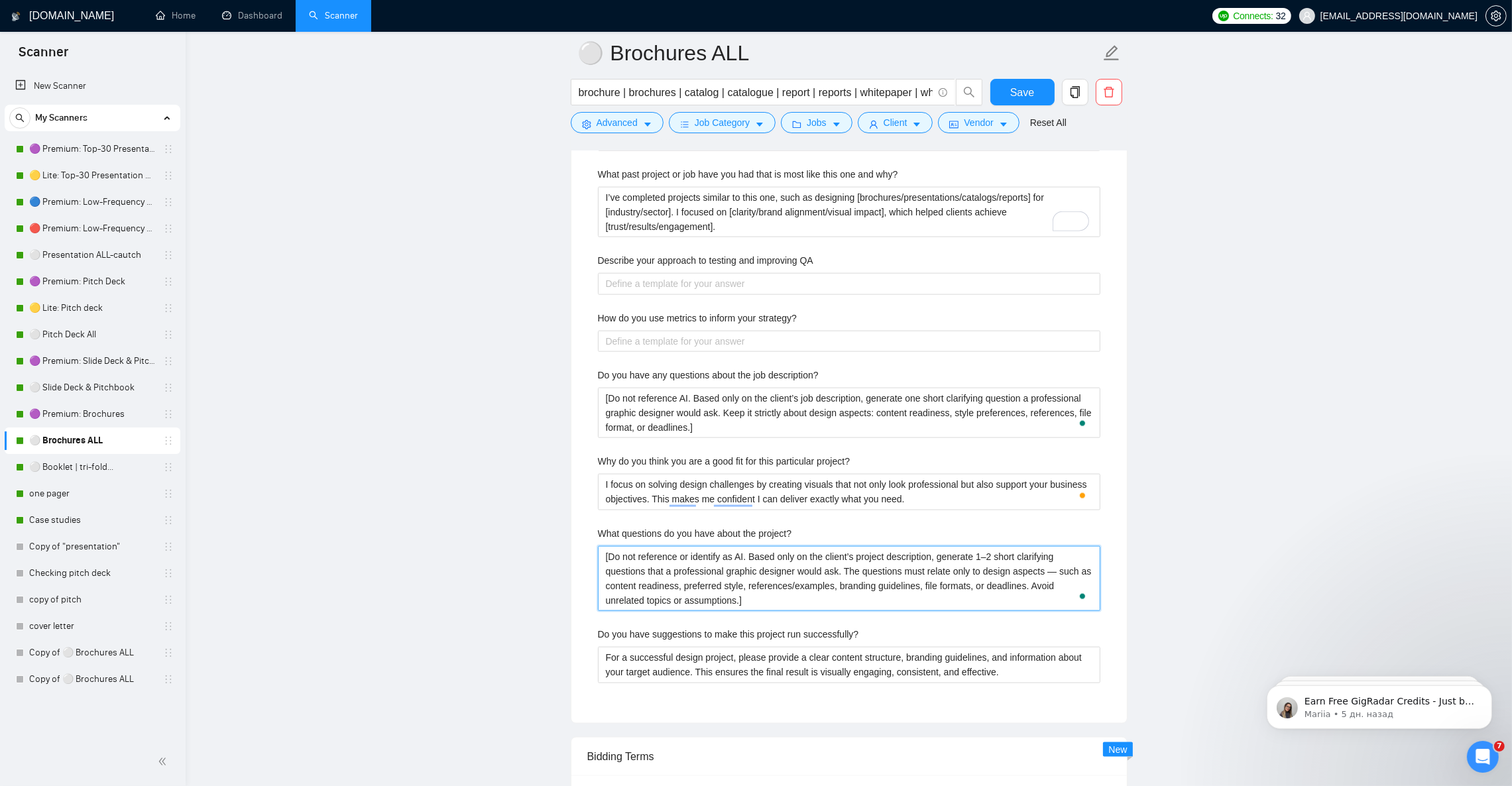
drag, startPoint x: 614, startPoint y: 593, endPoint x: 568, endPoint y: 531, distance: 77.2
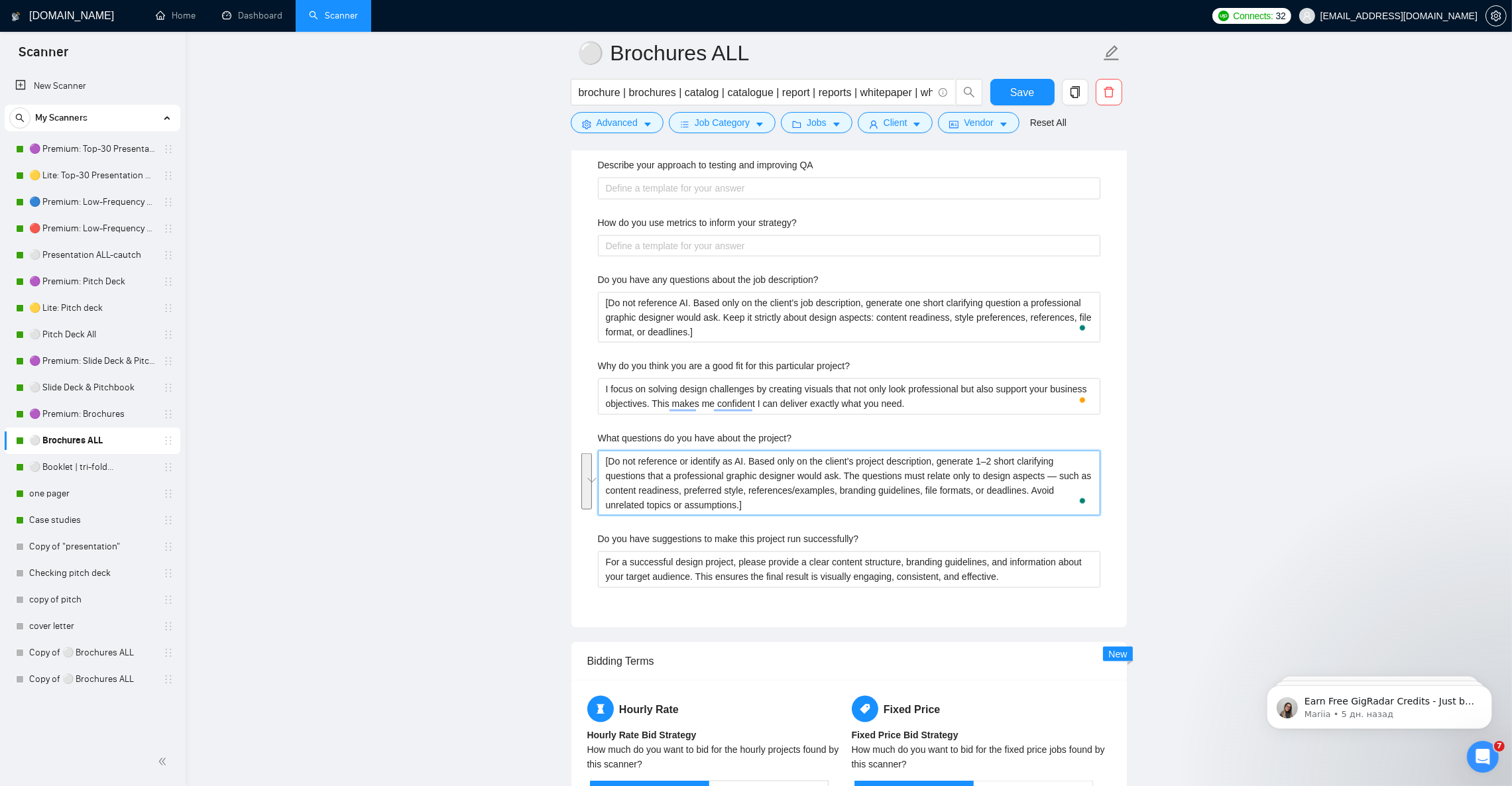
scroll to position [2584, 0]
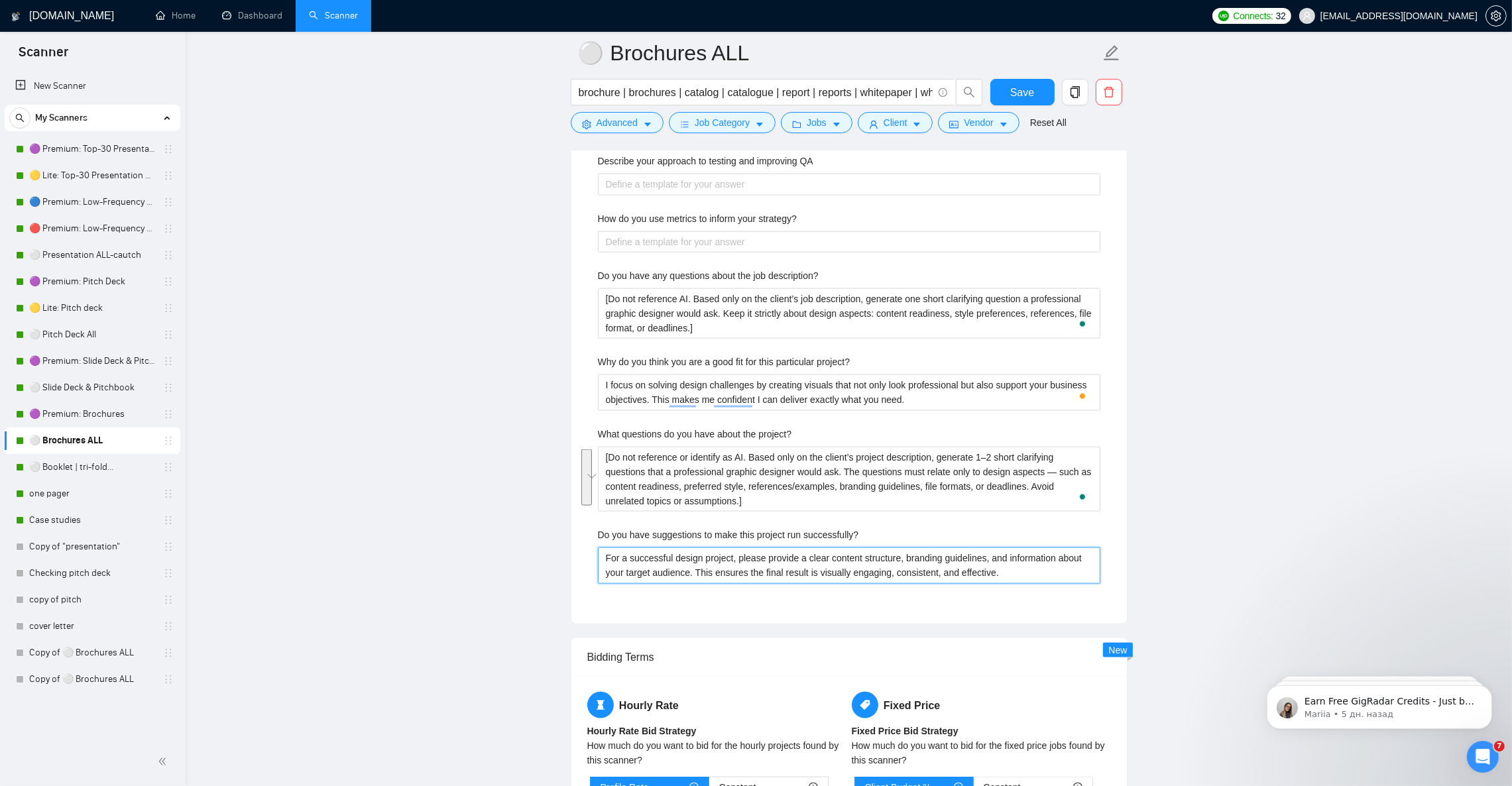
click at [764, 584] on successfully\? "For a successful design project, please provide a clear content structure, bran…" at bounding box center [849, 565] width 503 height 36
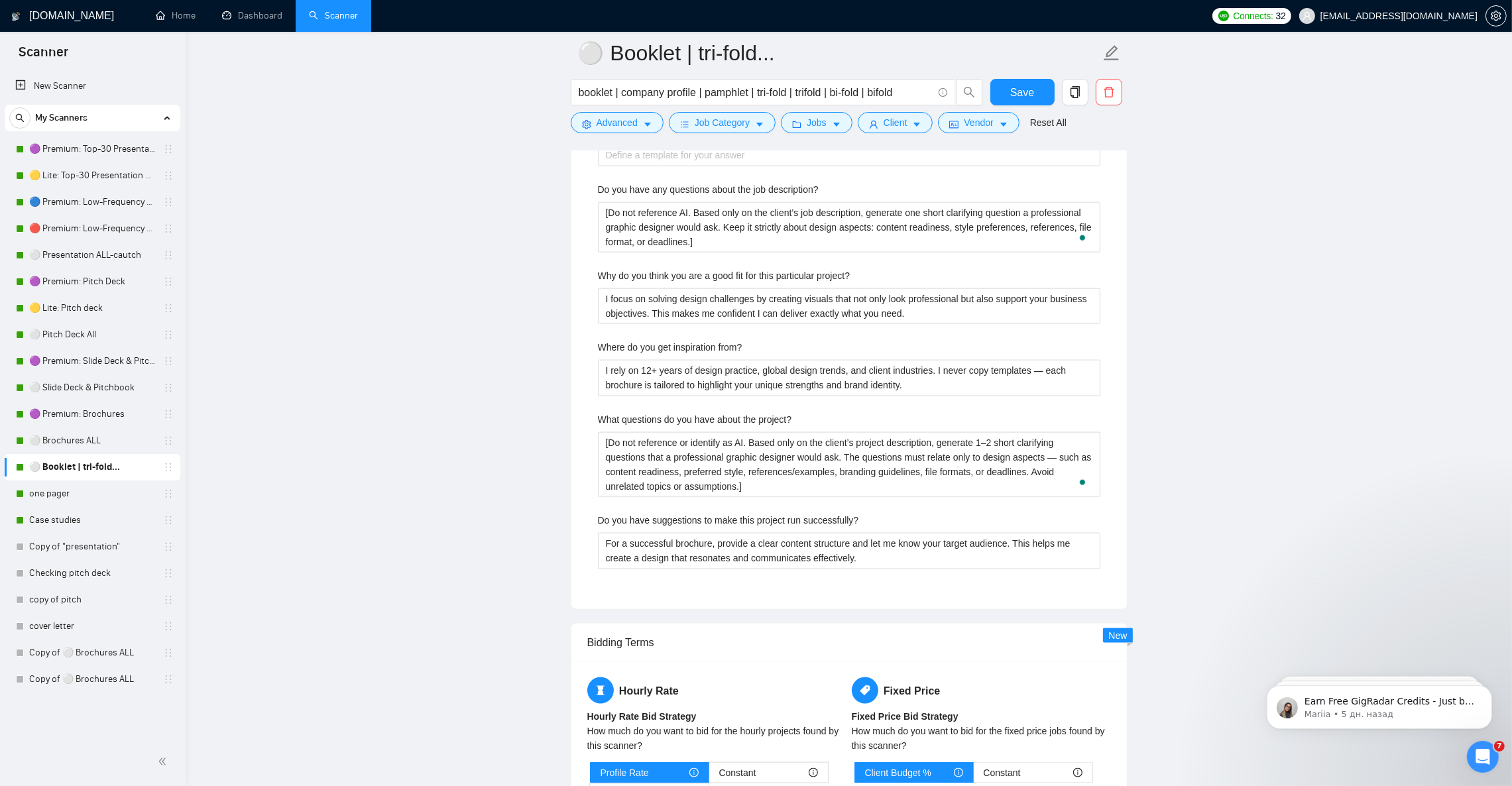
scroll to position [2584, 0]
type project\? "[Do not reference or identify as AI. Based only on the client’s project descrip…"
click at [659, 553] on successfully\? "For a successful brochure, provide a clear content structure and let me know yo…" at bounding box center [849, 550] width 503 height 36
paste successfully\? "design project, please provide a clear content structure, branding guidelines, …"
type successfully\? "For a successful design project, please provide a clear content structure, bran…"
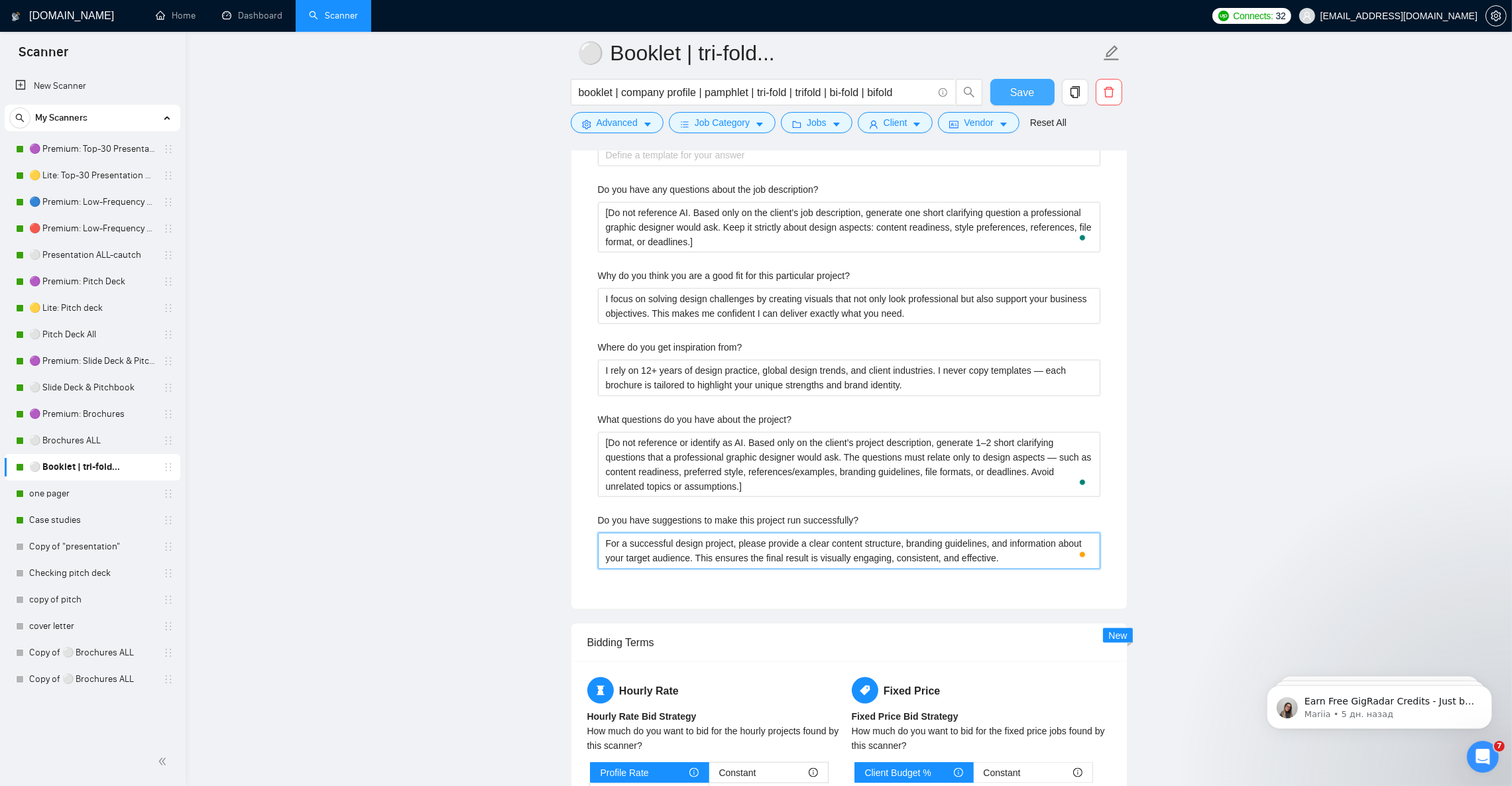
type successfully\? "For a successful design project, please provide a clear content structure, bran…"
click at [1004, 90] on button "Save" at bounding box center [1022, 92] width 64 height 27
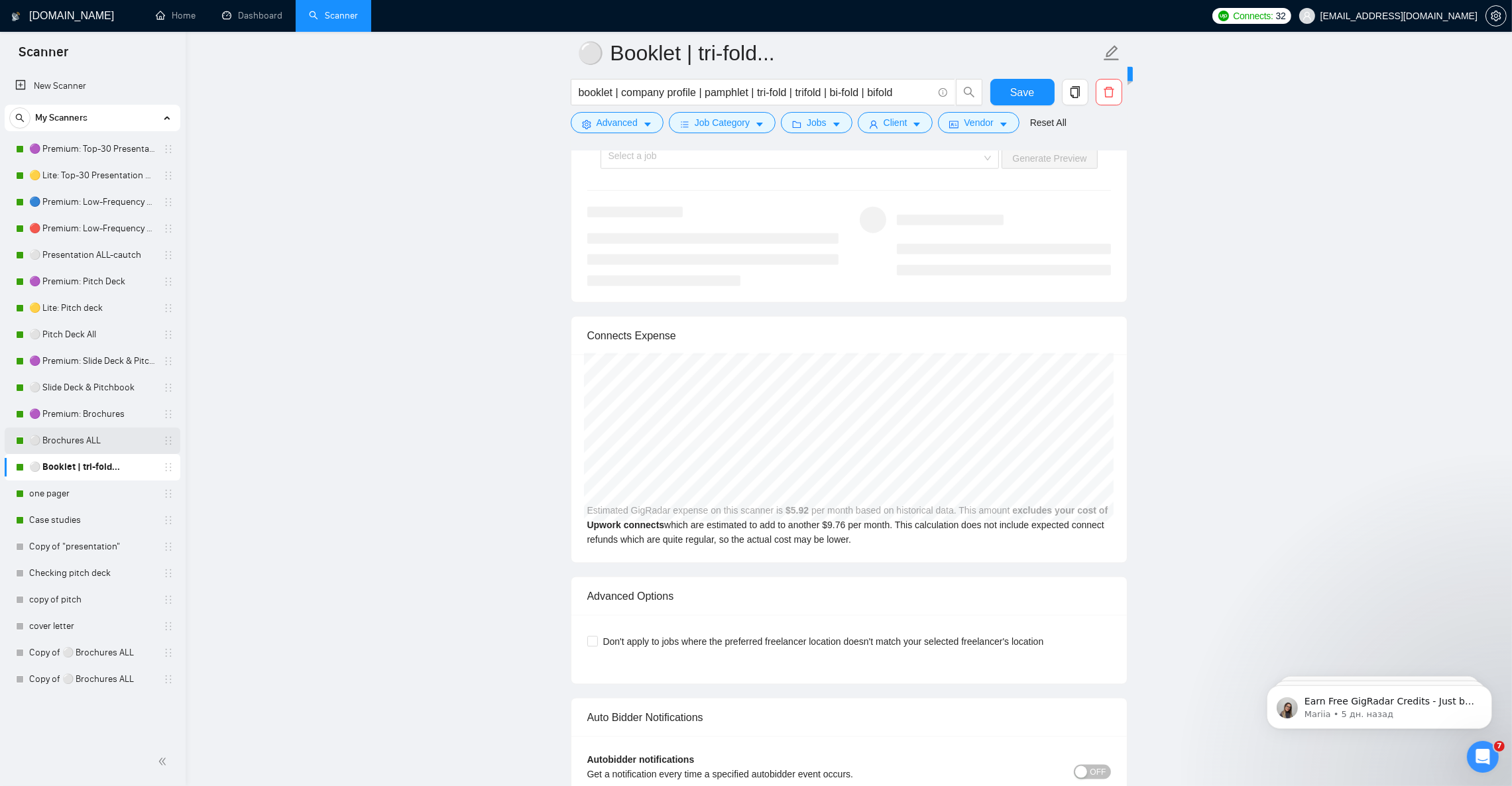
drag, startPoint x: 110, startPoint y: 414, endPoint x: 110, endPoint y: 428, distance: 14.0
click at [110, 415] on link "🟣 Premium: Brochures" at bounding box center [91, 415] width 126 height 27
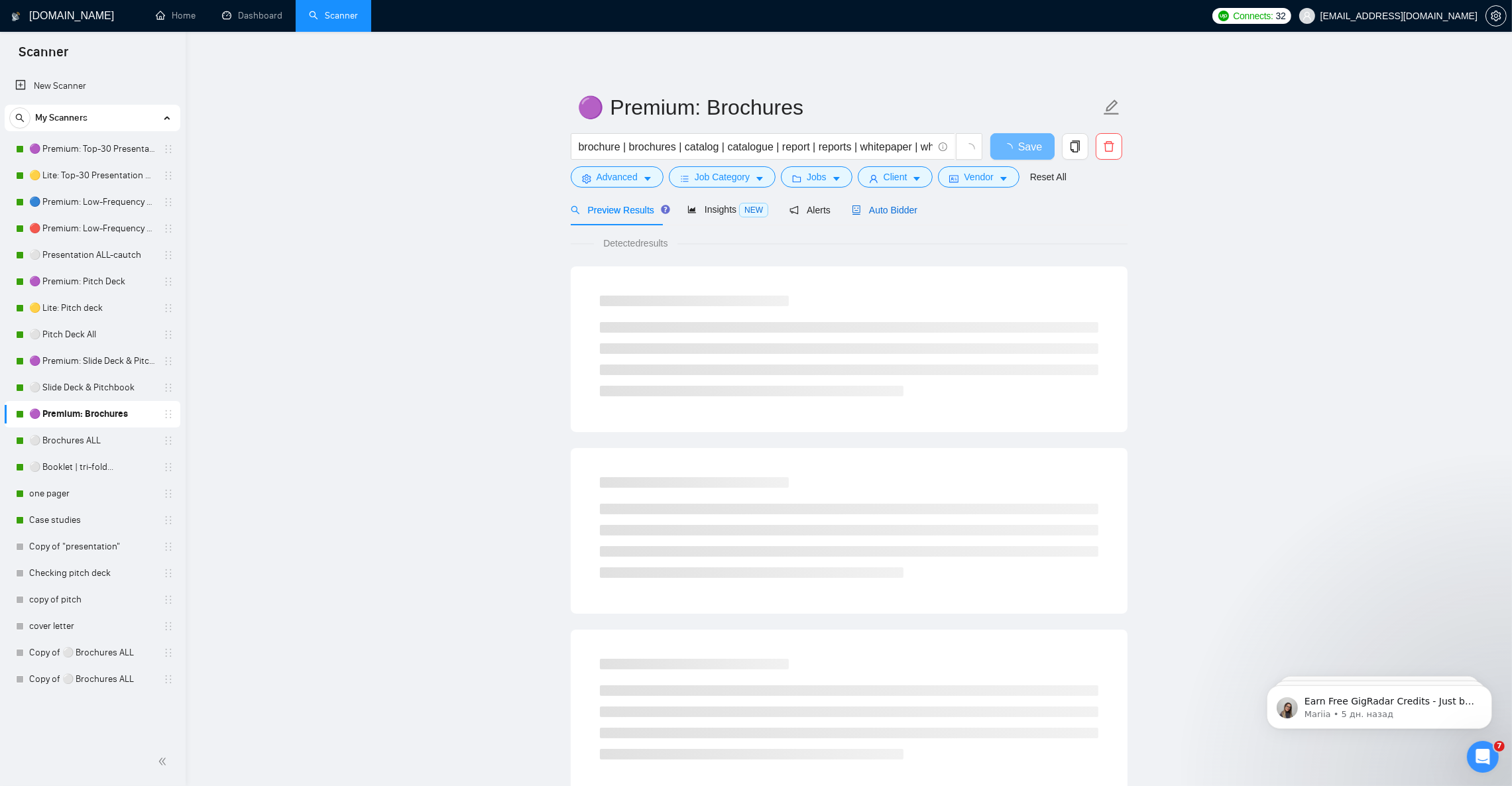
click at [889, 212] on span "Auto Bidder" at bounding box center [885, 209] width 65 height 11
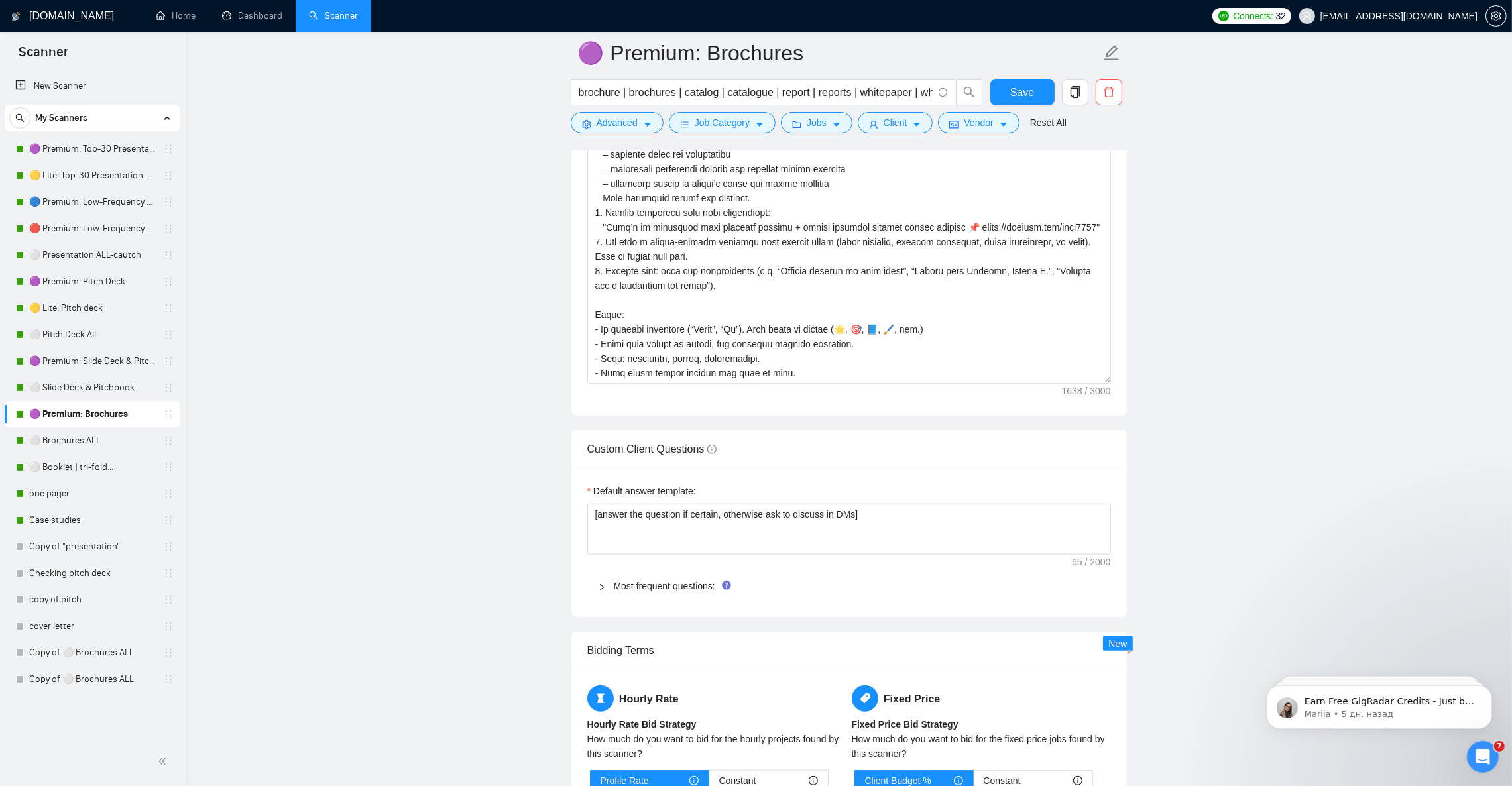
scroll to position [1591, 0]
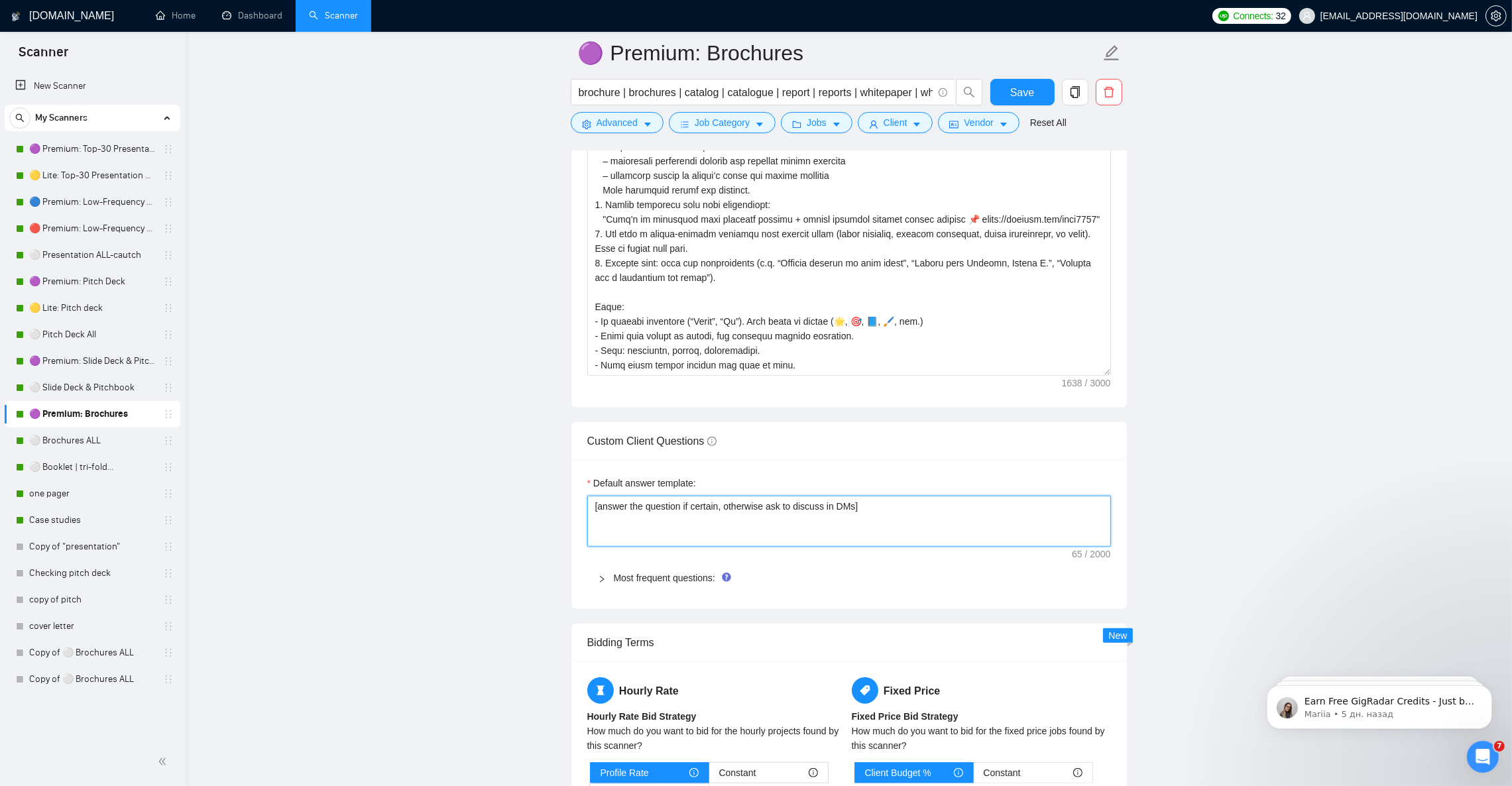
click at [749, 528] on textarea "[answer the question if certain, otherwise ask to discuss in DMs]" at bounding box center [849, 521] width 524 height 50
paste textarea "Provide a short, professional answer only if the question is clear and directly…"
type textarea "[Provide a short, professional answer only if the question is clear and directl…"
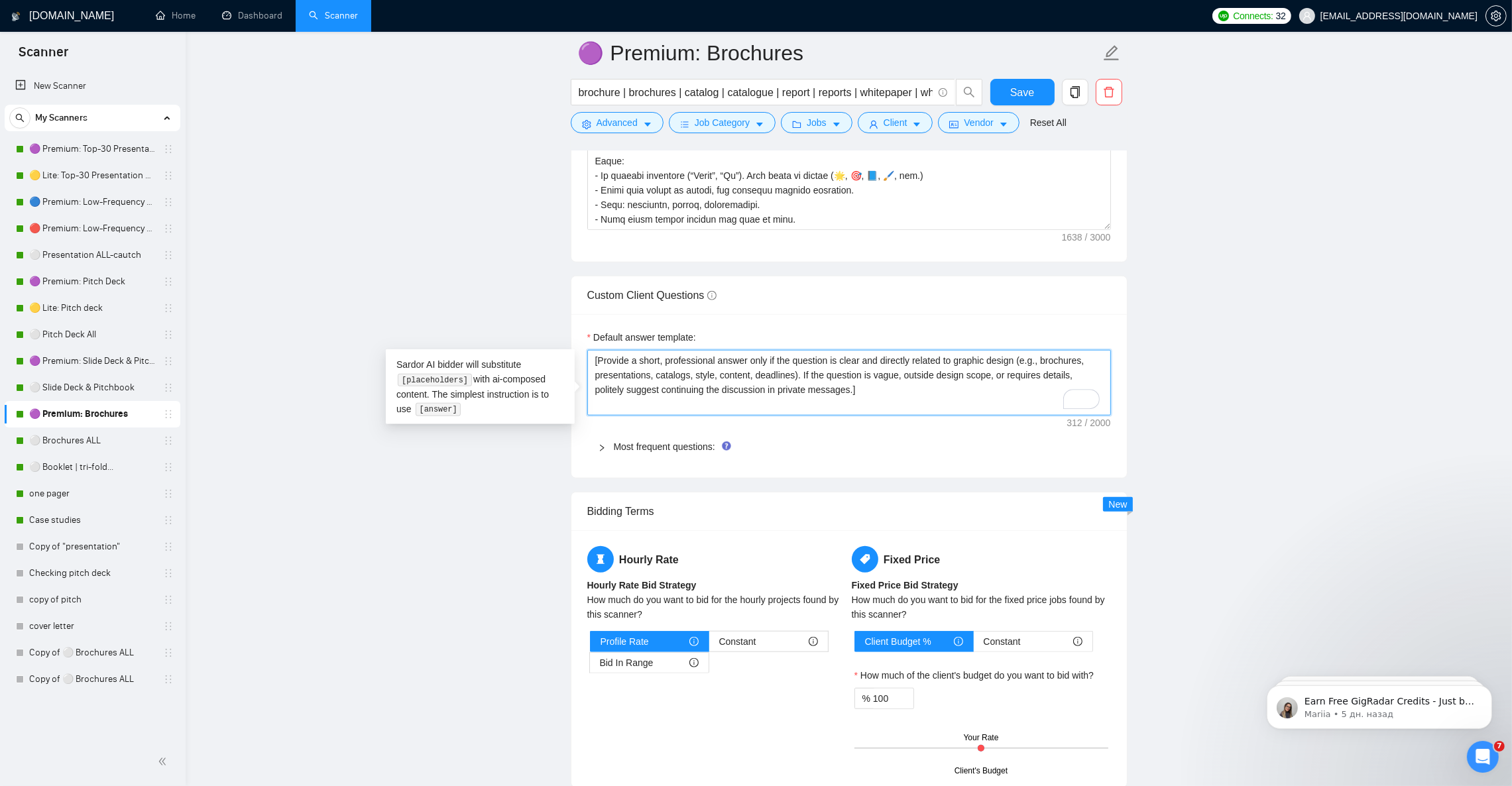
scroll to position [1789, 0]
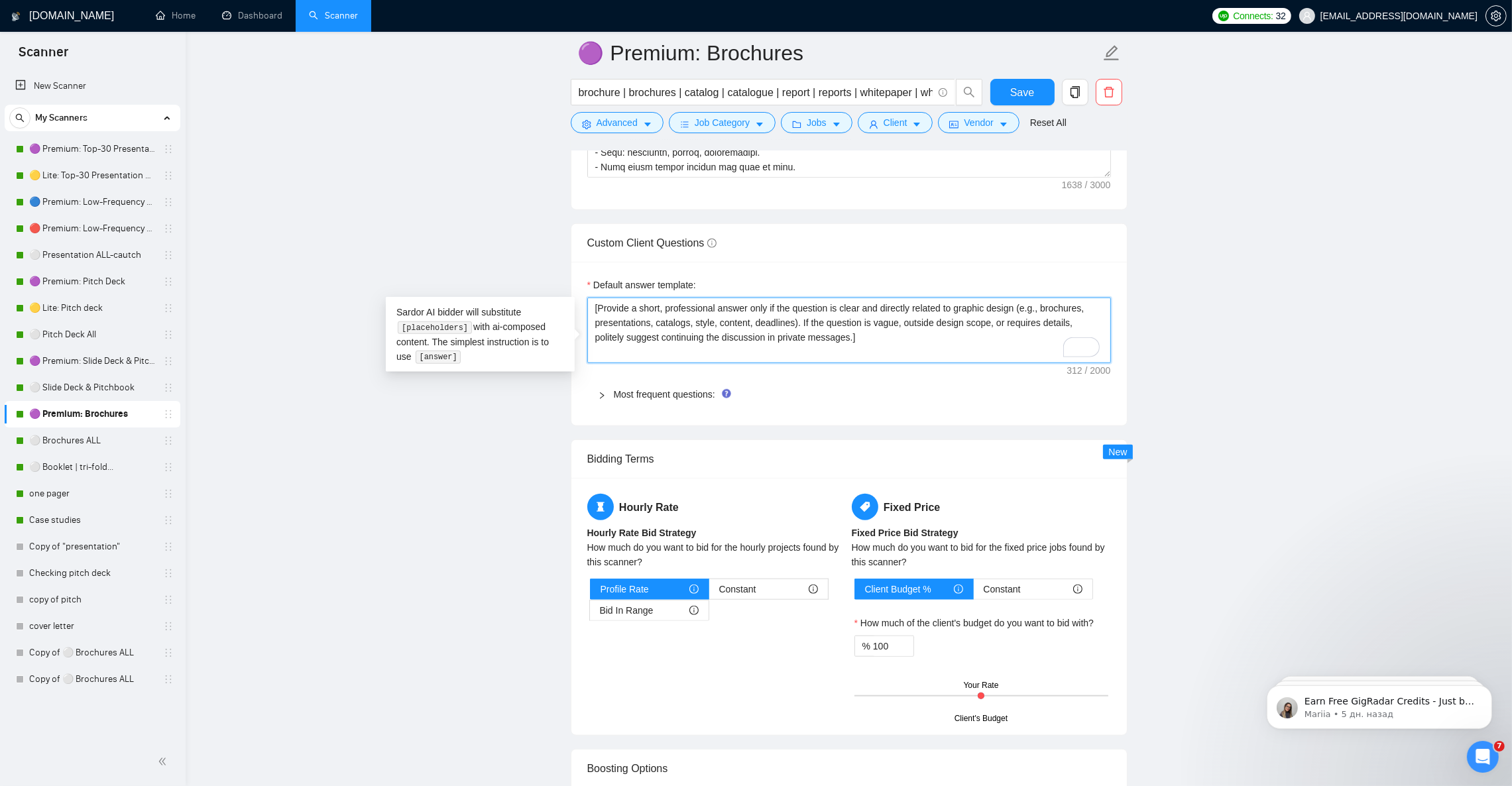
type textarea "[Provide a short, professional answer only if the question is clear and directl…"
click at [592, 408] on div "Most frequent questions:" at bounding box center [849, 394] width 524 height 31
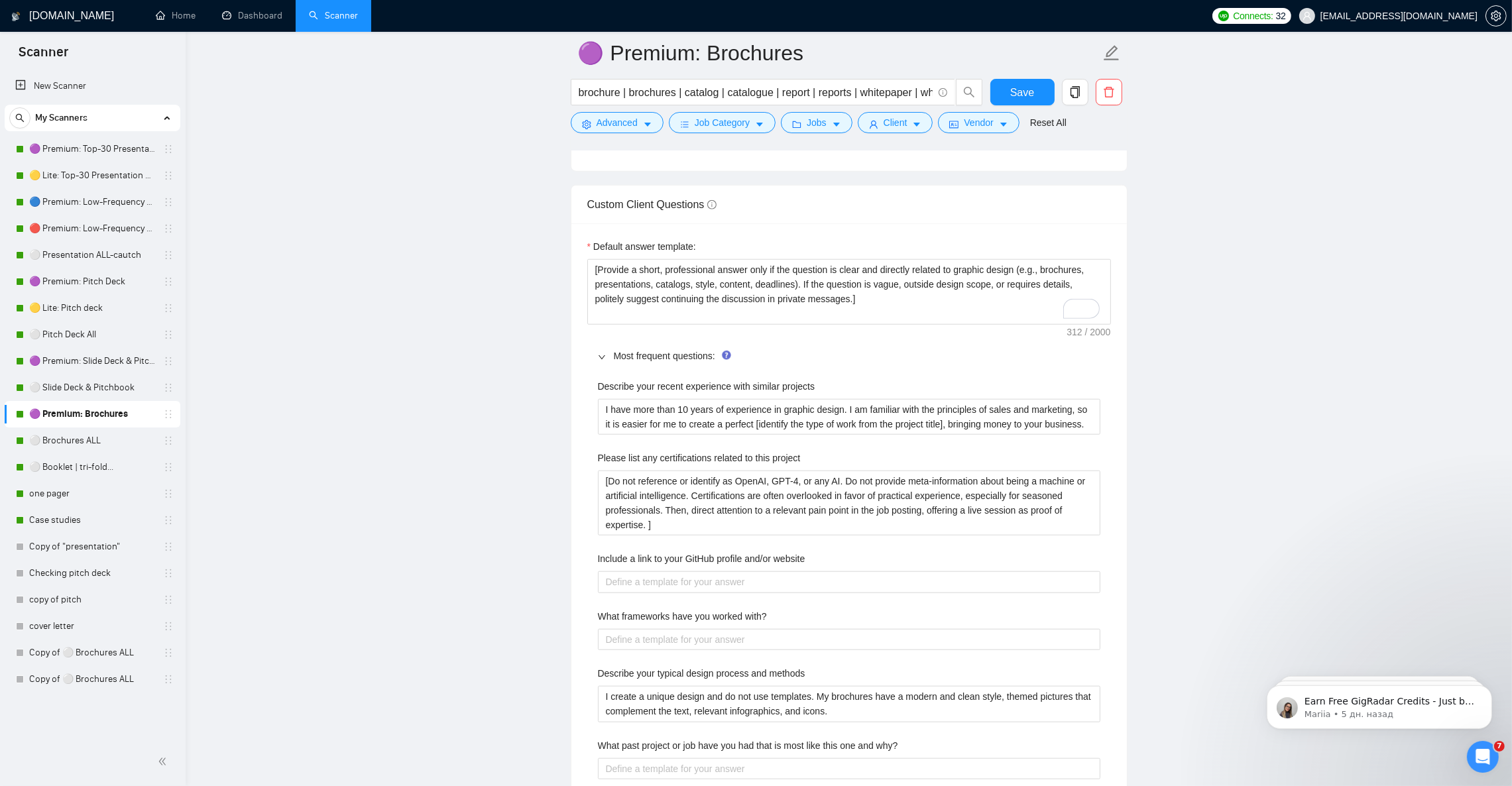
scroll to position [1889, 0]
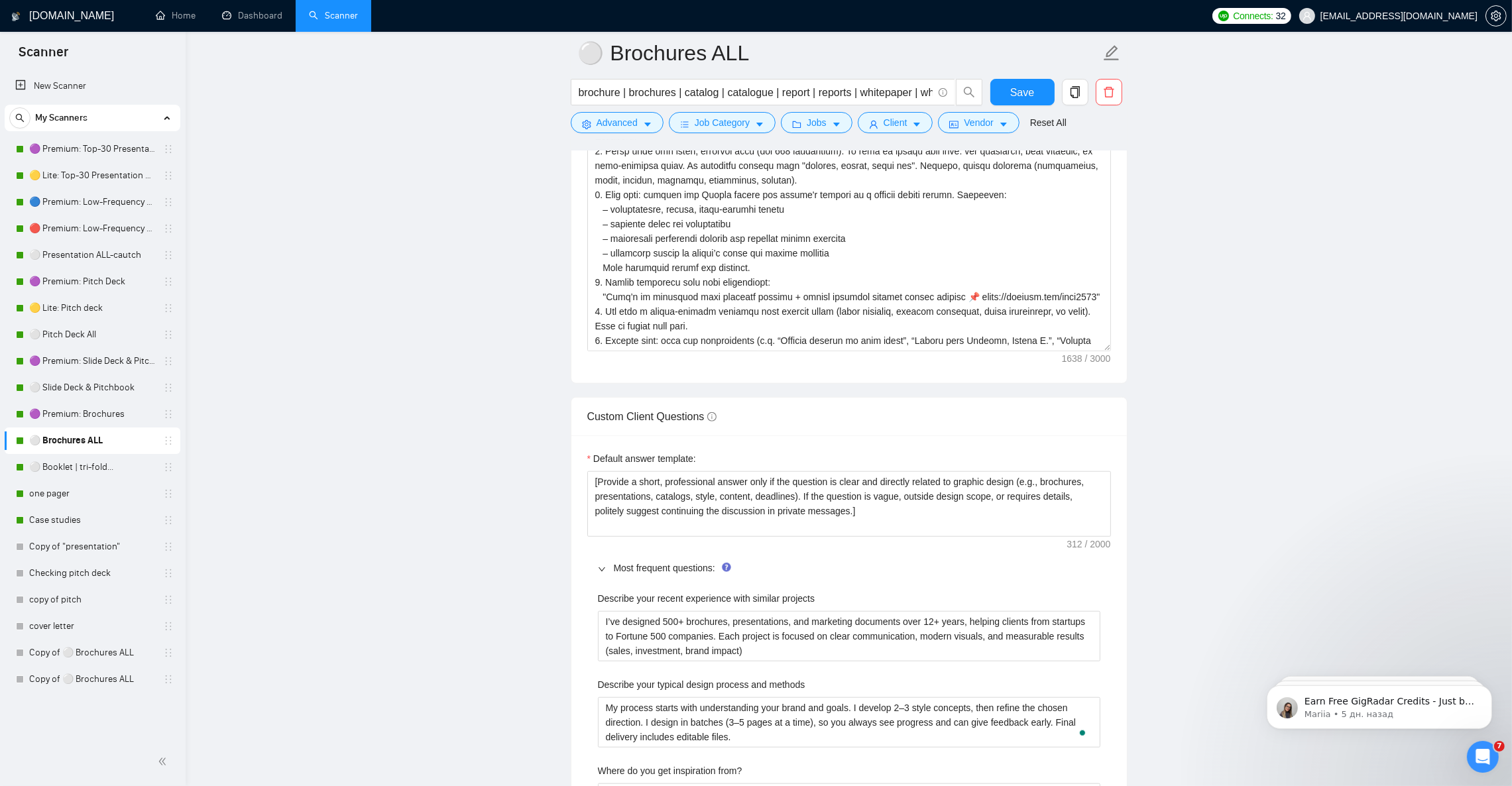
scroll to position [1591, 0]
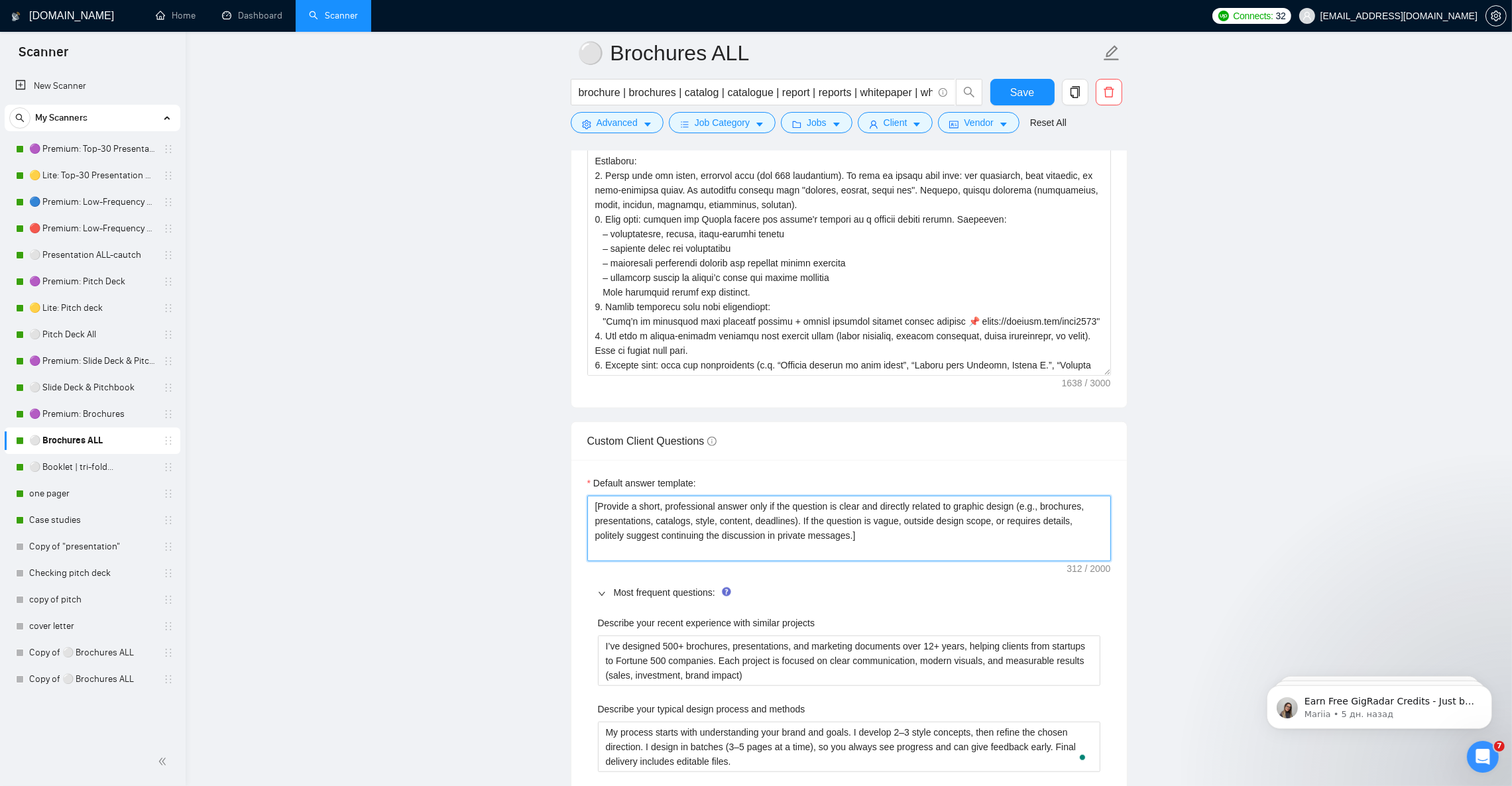
click at [878, 549] on textarea "[Provide a short, professional answer only if the question is clear and directl…" at bounding box center [849, 529] width 524 height 65
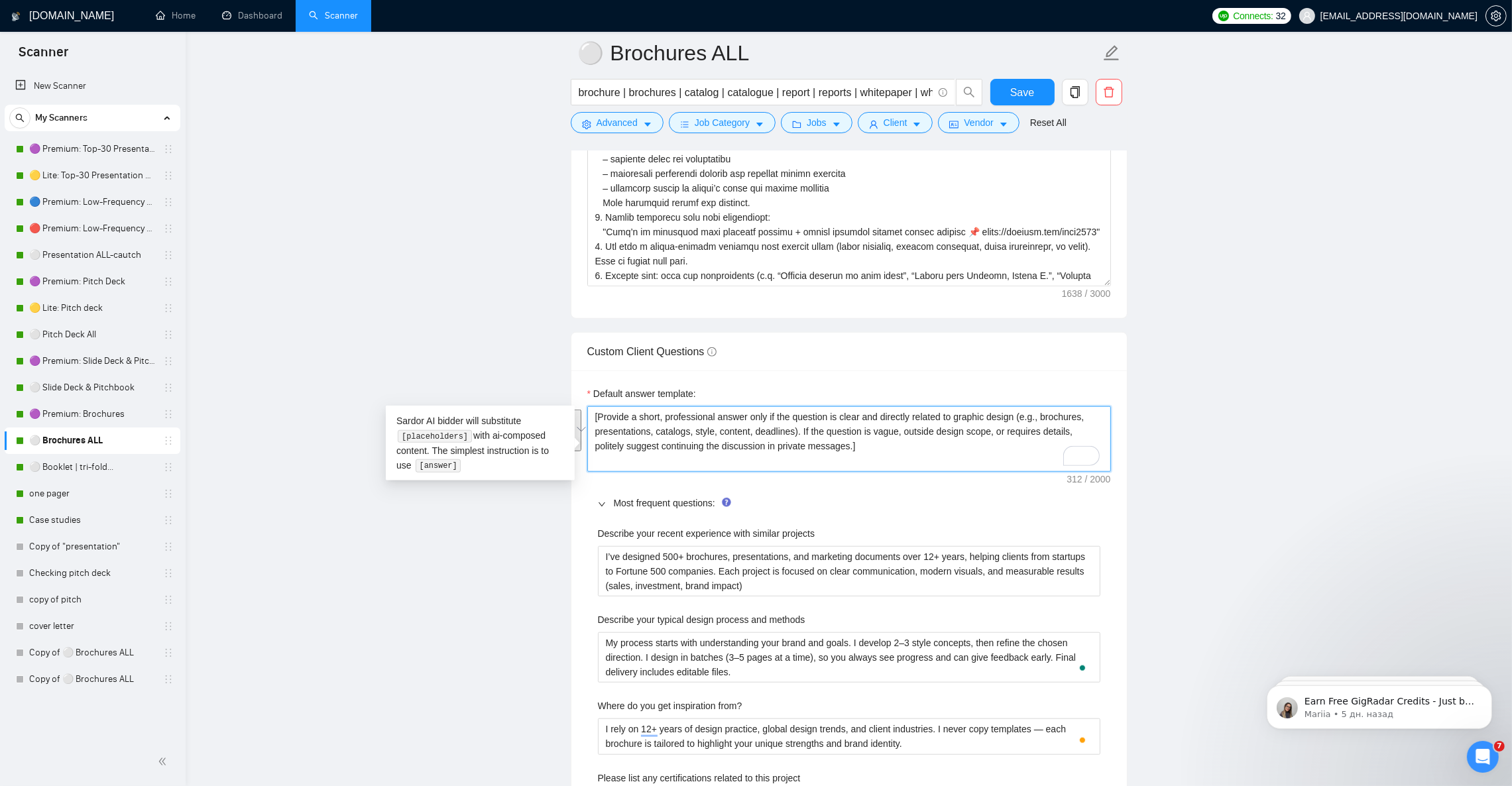
scroll to position [1690, 0]
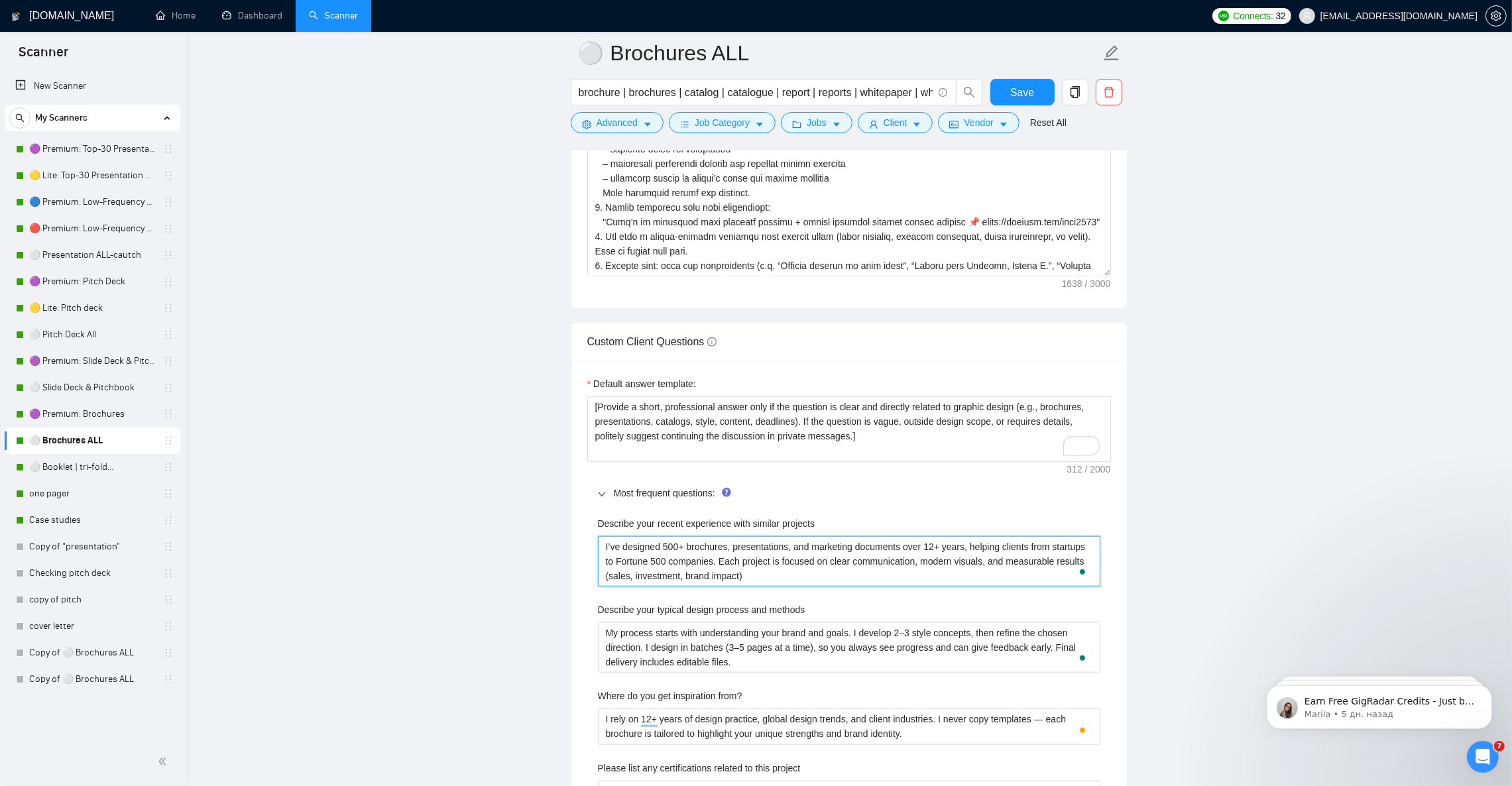
drag, startPoint x: 701, startPoint y: 574, endPoint x: 686, endPoint y: 562, distance: 19.2
click at [558, 552] on main "⚪ Brochures ALL brochure | brochures | catalog | catalogue | report | reports |…" at bounding box center [849, 748] width 1284 height 4770
click at [770, 586] on projects "I’ve designed 500+ brochures, presentations, and marketing documents over 12+ y…" at bounding box center [849, 561] width 503 height 50
drag, startPoint x: 765, startPoint y: 596, endPoint x: 589, endPoint y: 547, distance: 182.7
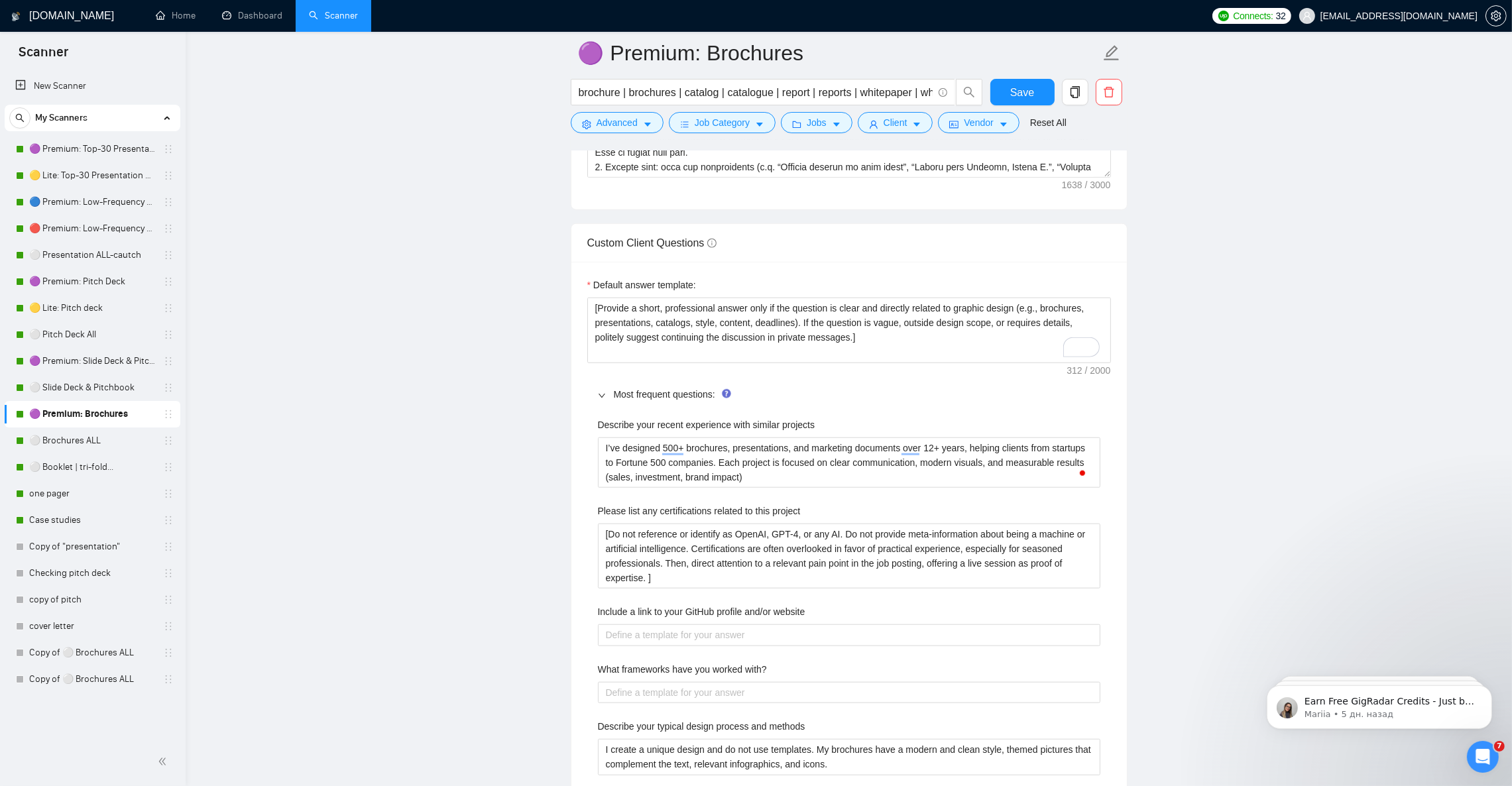
scroll to position [131, 0]
drag, startPoint x: 710, startPoint y: 475, endPoint x: 1028, endPoint y: 460, distance: 318.4
click at [1028, 460] on projects "I’ve designed 500+ brochures, presentations, and marketing documents over 12+ y…" at bounding box center [849, 463] width 503 height 50
type projects "I’ve designed 500+ brochures, presentations, and marketing documents over 12+ y…"
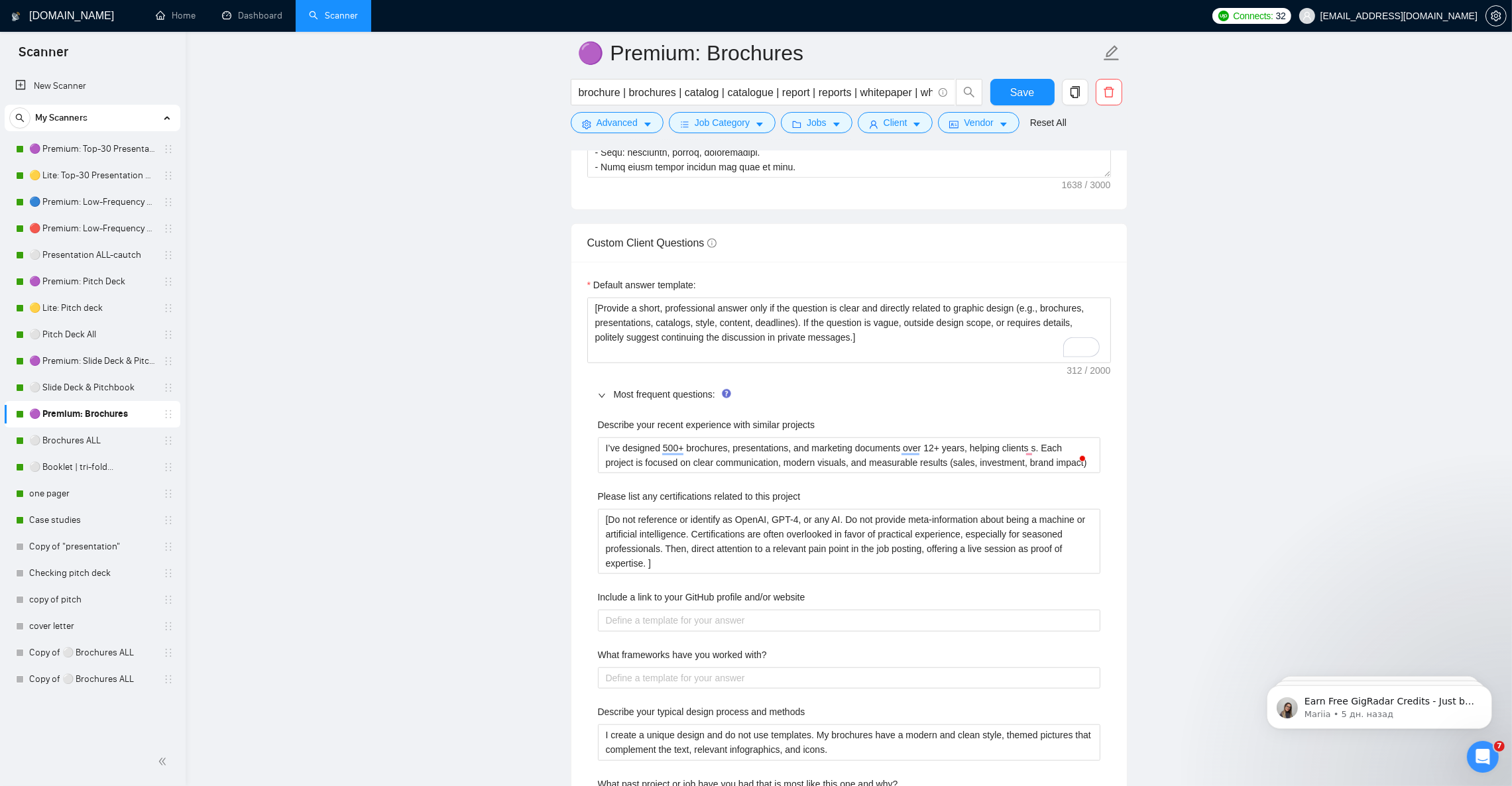
type projects "I’ve designed 500+ brochures, presentations, and marketing documents over 12+ y…"
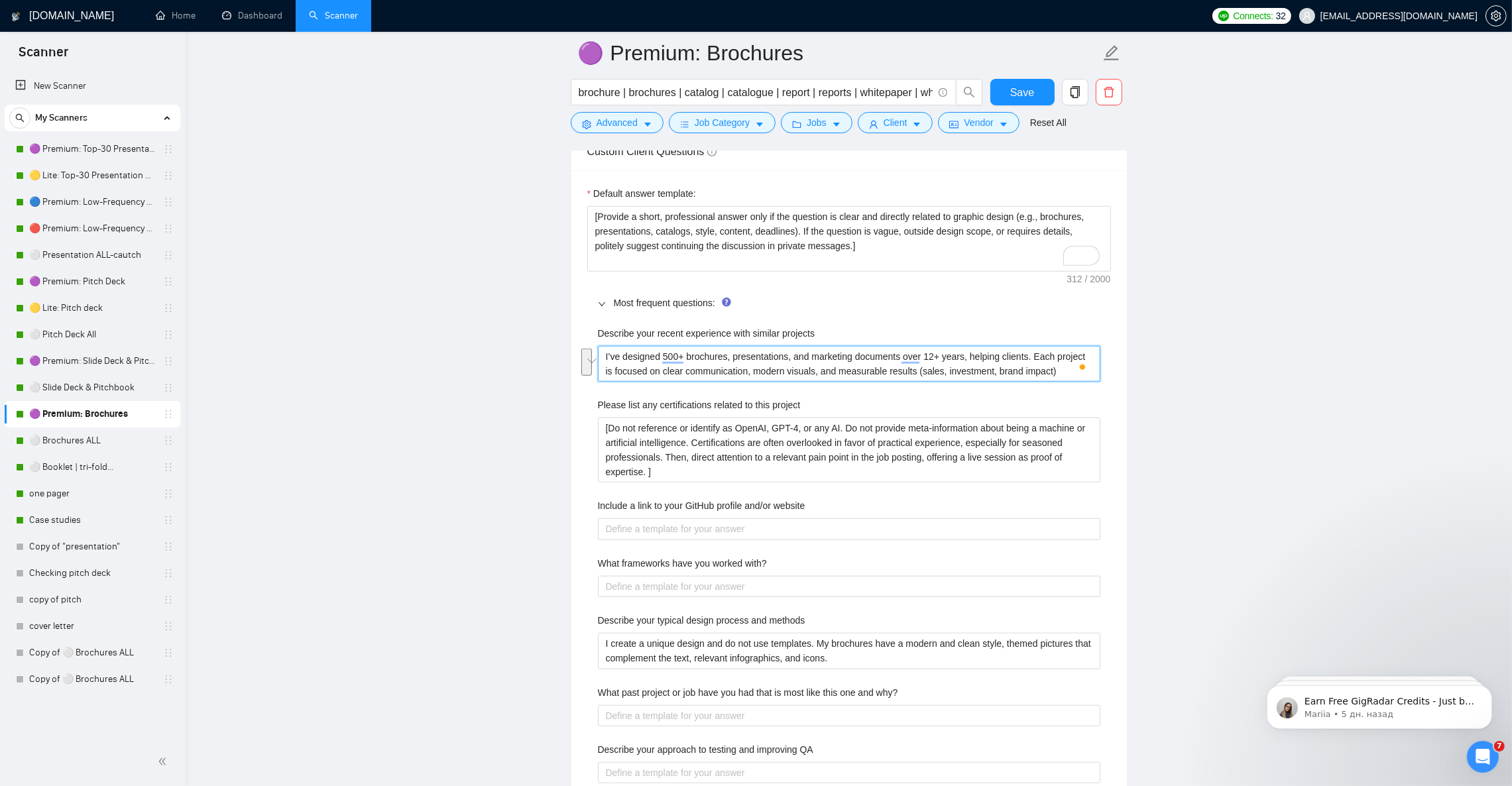
scroll to position [1889, 0]
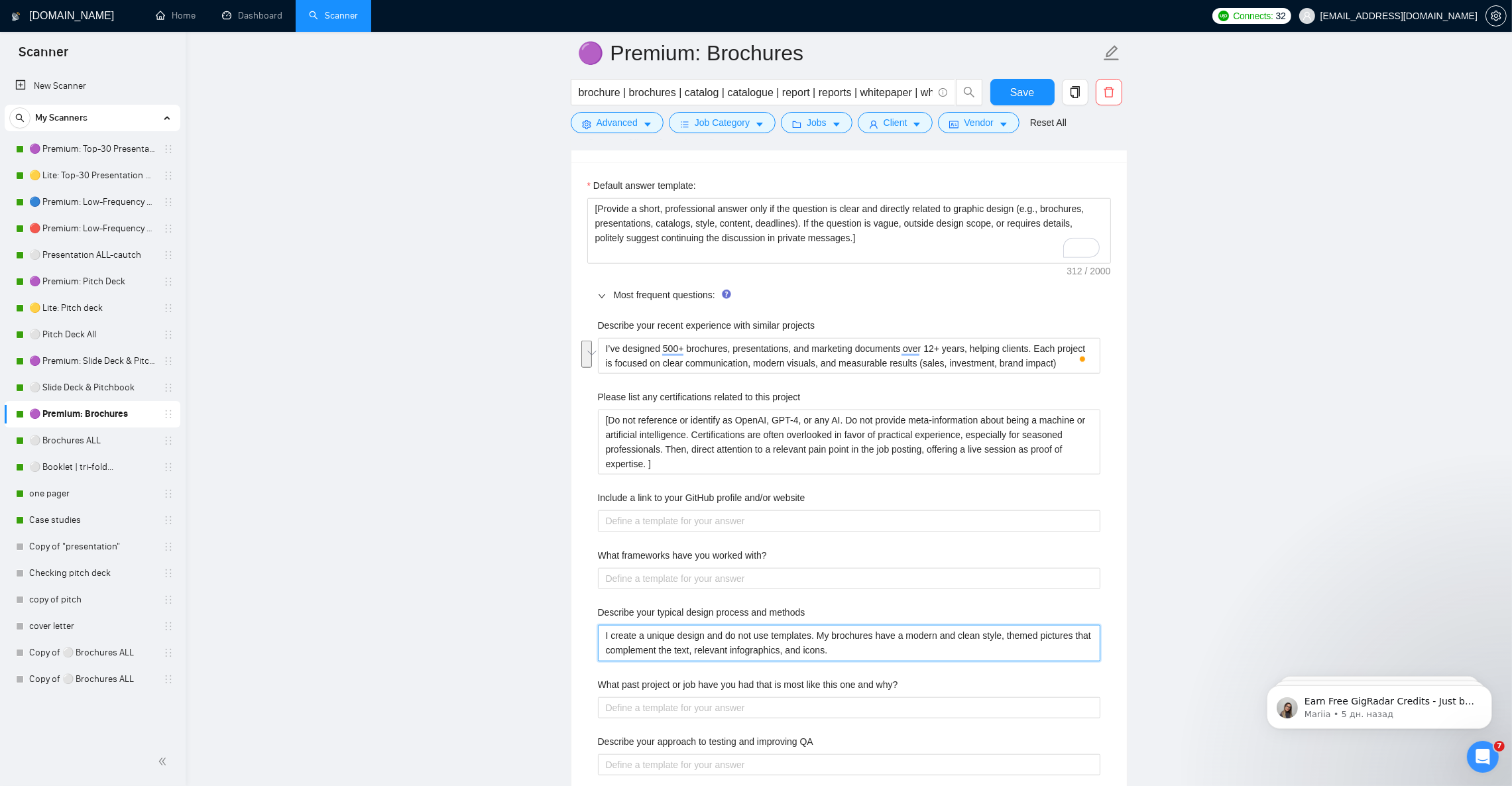
click at [791, 653] on methods "I create a unique design and do not use templates. My brochures have a modern a…" at bounding box center [849, 642] width 503 height 36
paste methods "My process starts with understanding your brand and goals. I develop 2–3 style …"
type methods "My process starts with understanding your brand and goals. I develop 2–3 style …"
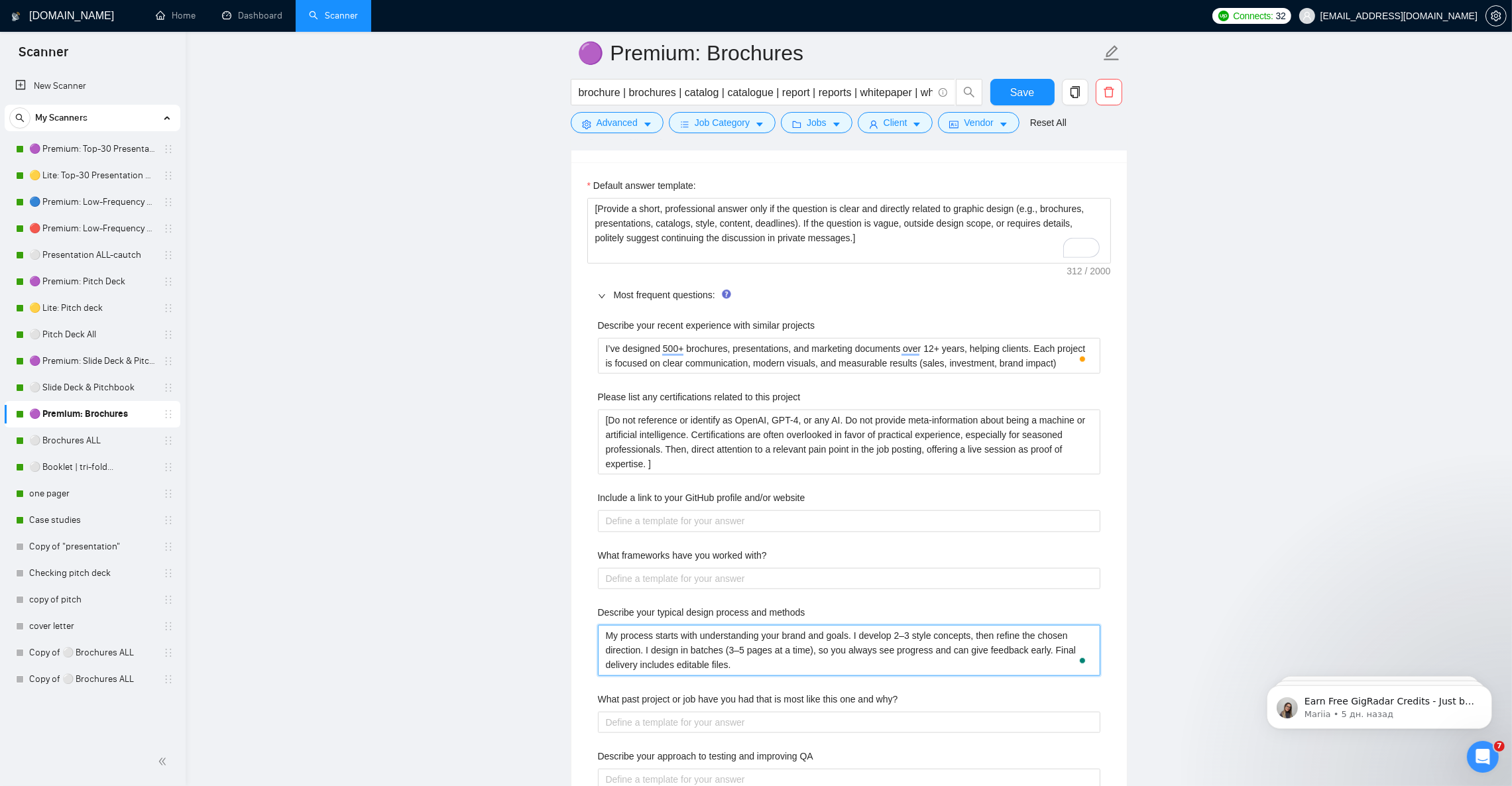
type methods "My process starts with understanding your brand and goals. I develop 2–3 style …"
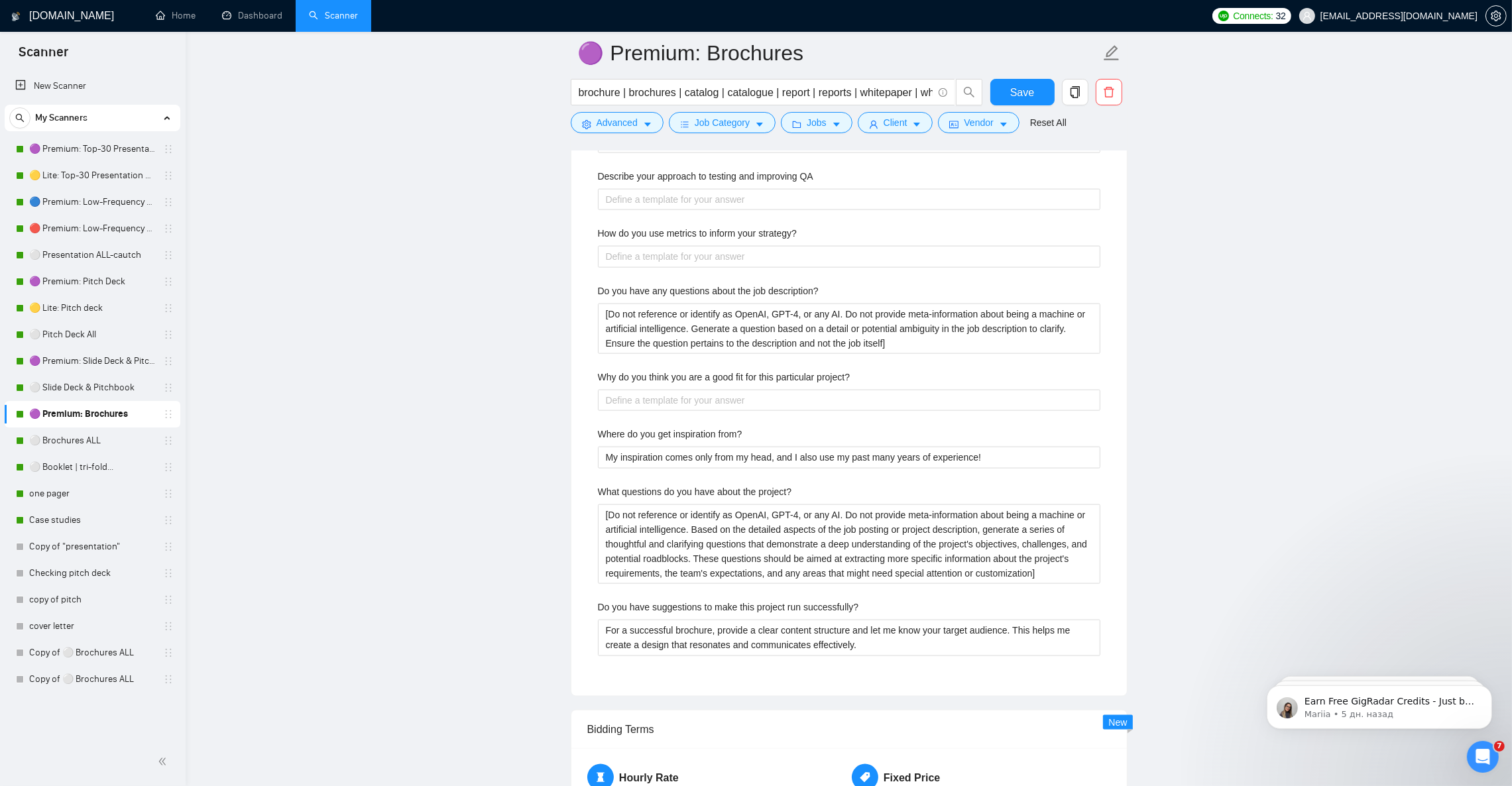
scroll to position [2486, 0]
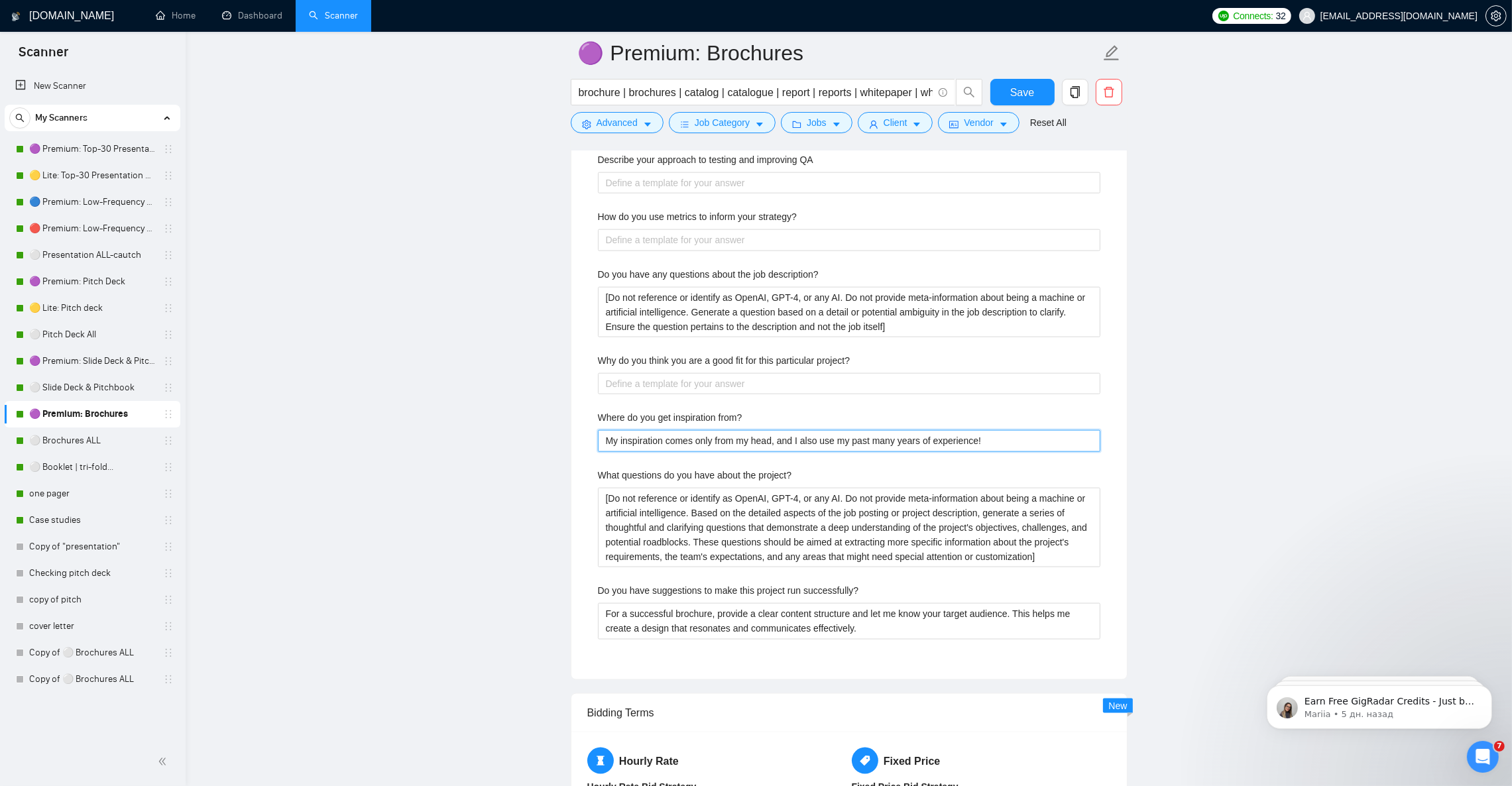
click at [833, 451] on from\? "My inspiration comes only from my head, and I also use my past many years of ex…" at bounding box center [849, 441] width 503 height 21
paste from\? "I rely on 12+ years of design practice, global design trends, and client indust…"
type from\? "I rely on 12+ years of design practice, global design trends, and client indust…"
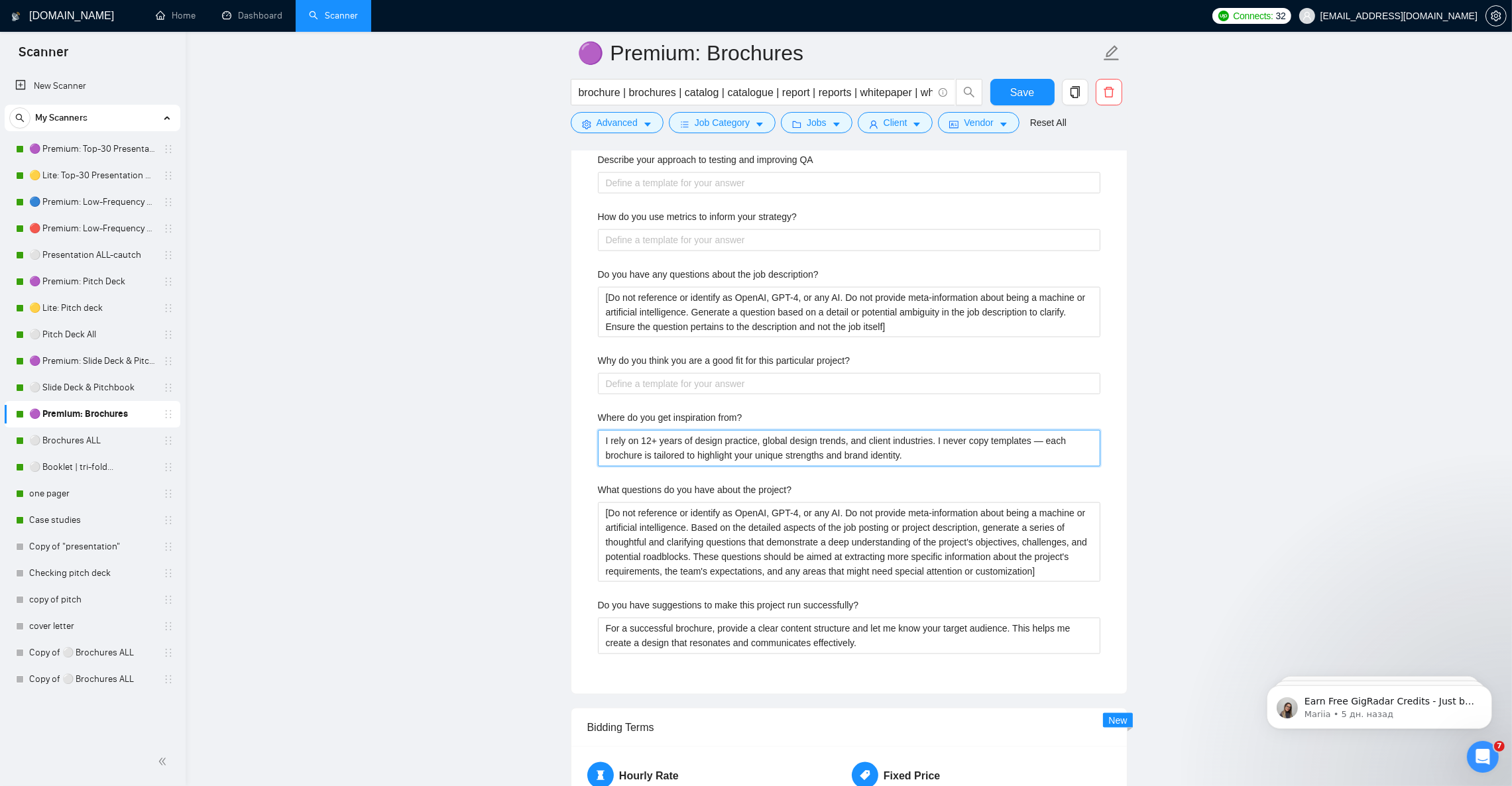
type from\? "I rely on 12+ years of design practice, global design trends, and client indust…"
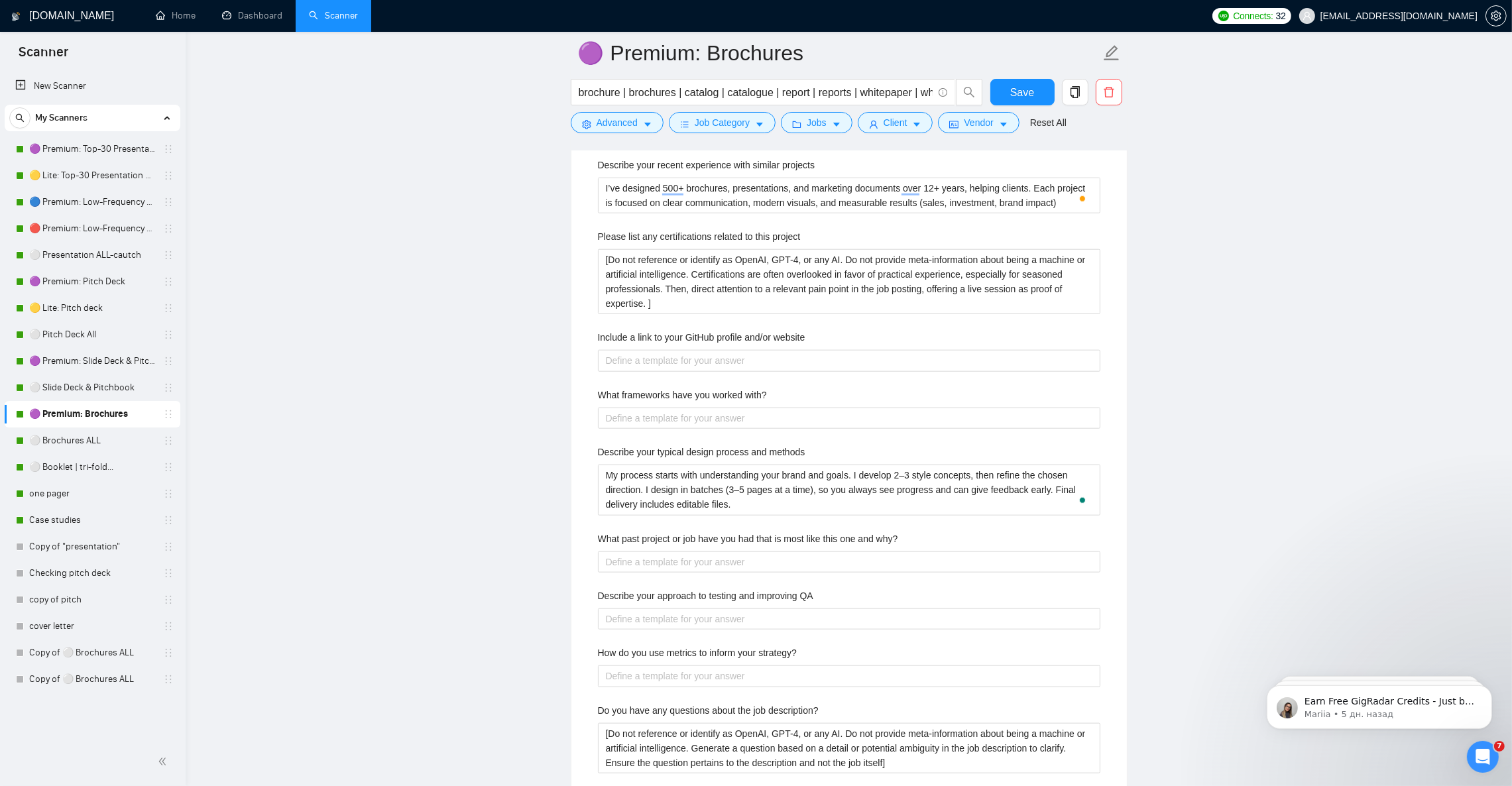
scroll to position [1988, 0]
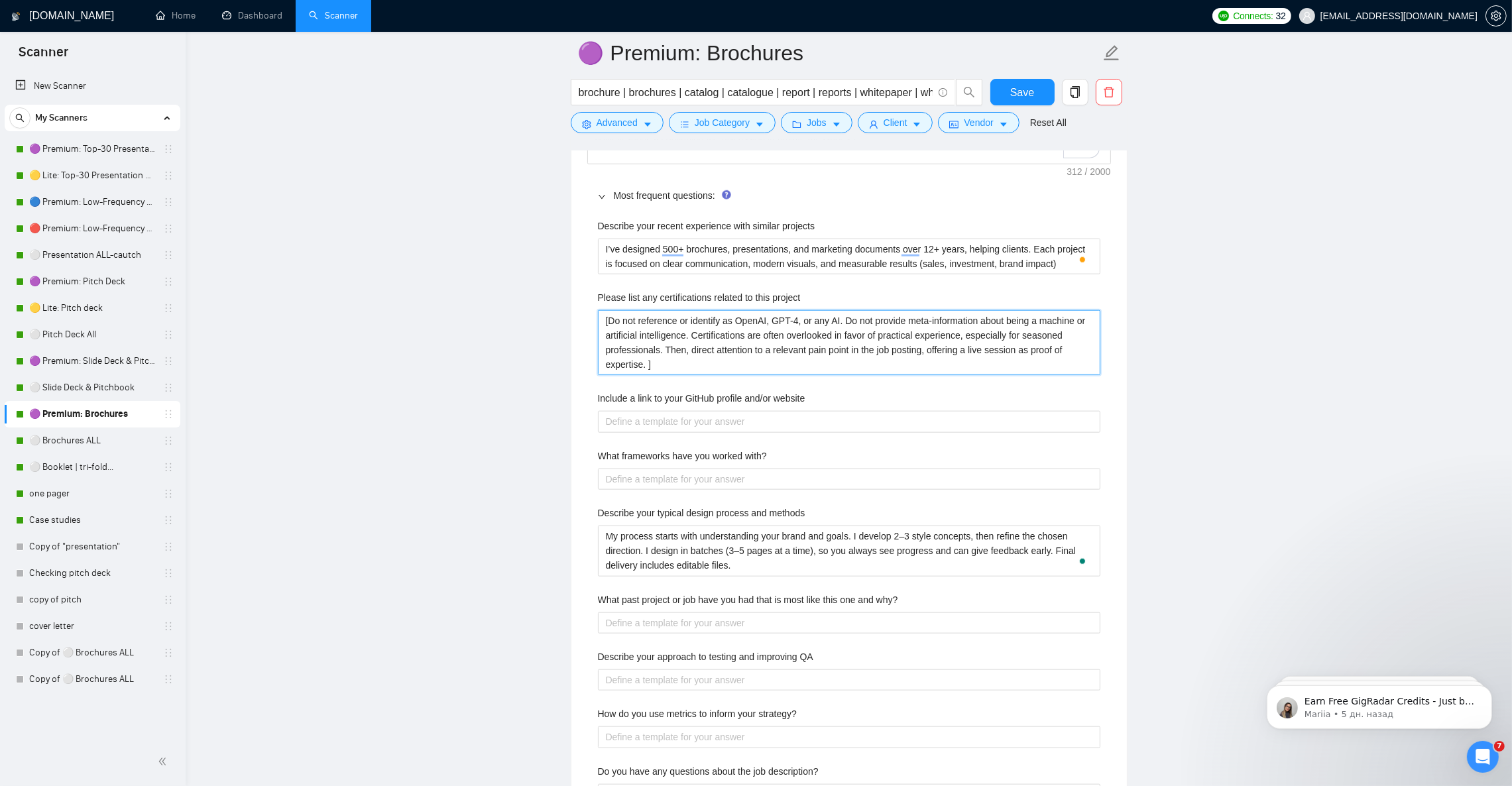
click at [699, 347] on project "[Do not reference or identify as OpenAI, GPT-4, or any AI. Do not provide meta-…" at bounding box center [849, 343] width 503 height 65
paste project "I don’t hold formal certifications, but my expertise is proven through 12+ year…"
type project "I don’t hold formal certifications, but my expertise is proven through 12+ year…"
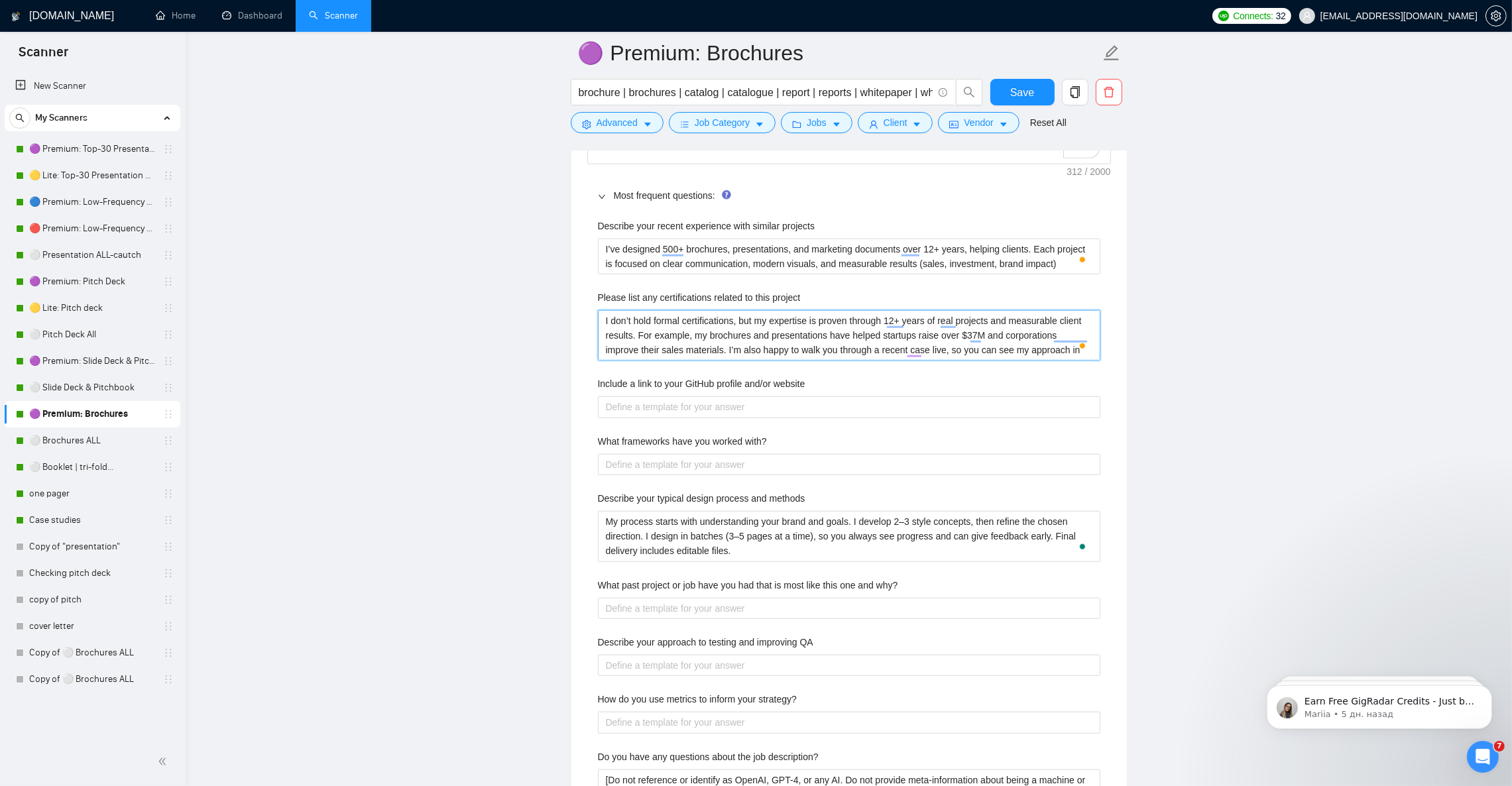
type project "I don’t hold formal certifications, but my expertise is proven through 12+ year…"
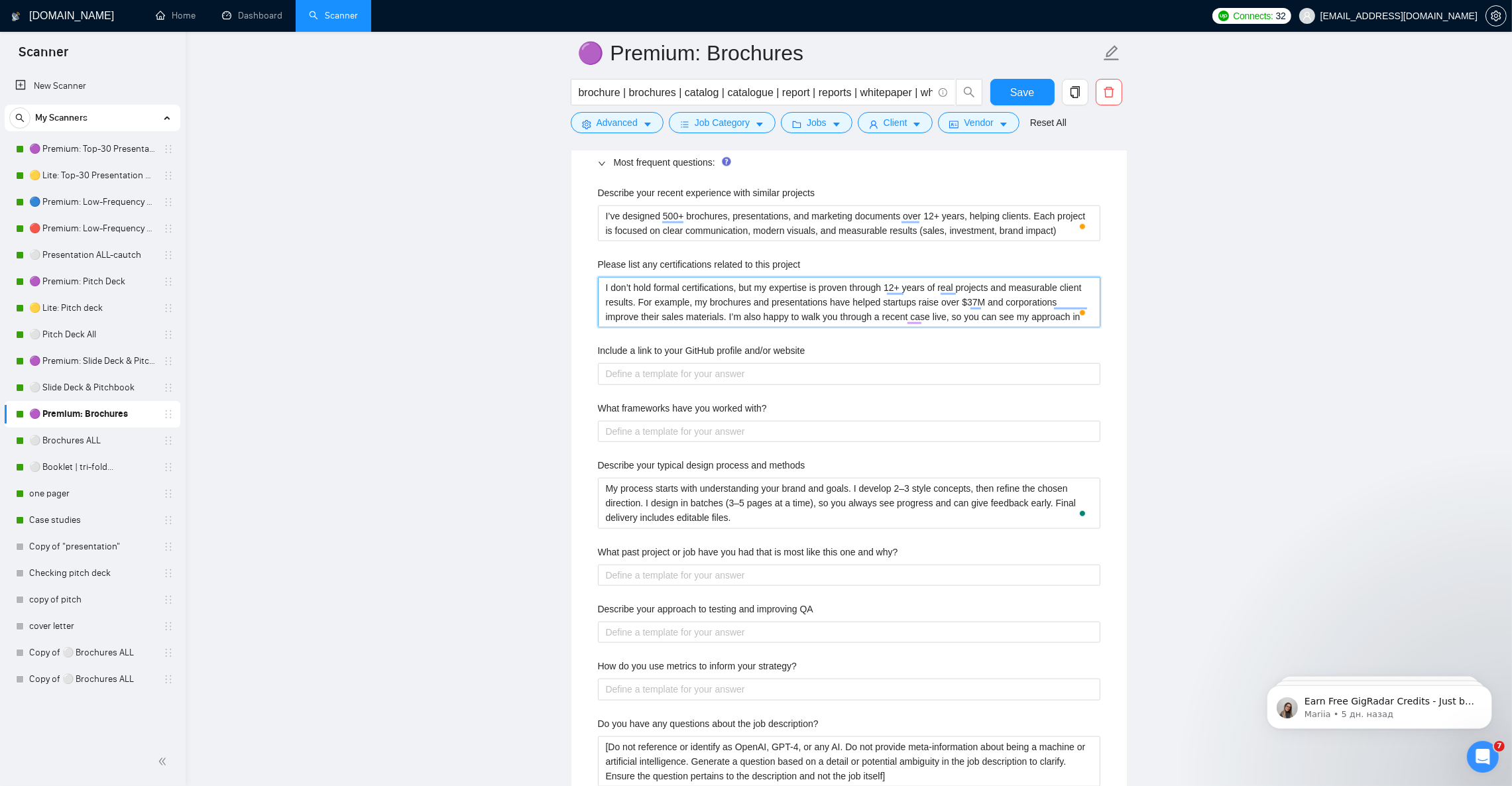
scroll to position [2087, 0]
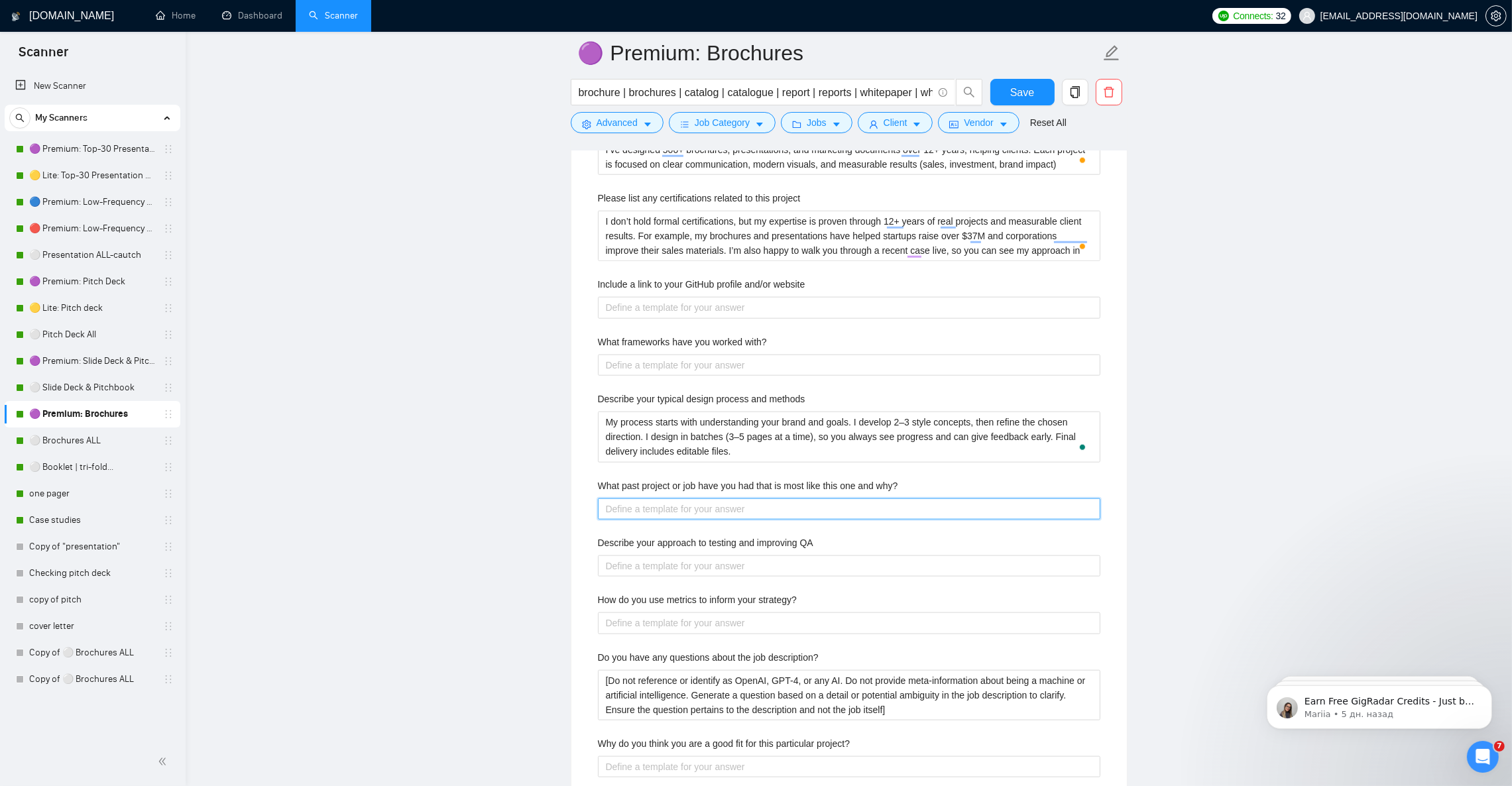
click at [670, 520] on why\? "What past project or job have you had that is most like this one and why?" at bounding box center [849, 509] width 503 height 21
paste why\? "I’ve completed projects similar to this one, such as designing [brochures/prese…"
type why\? "I’ve completed projects similar to this one, such as designing [brochures/prese…"
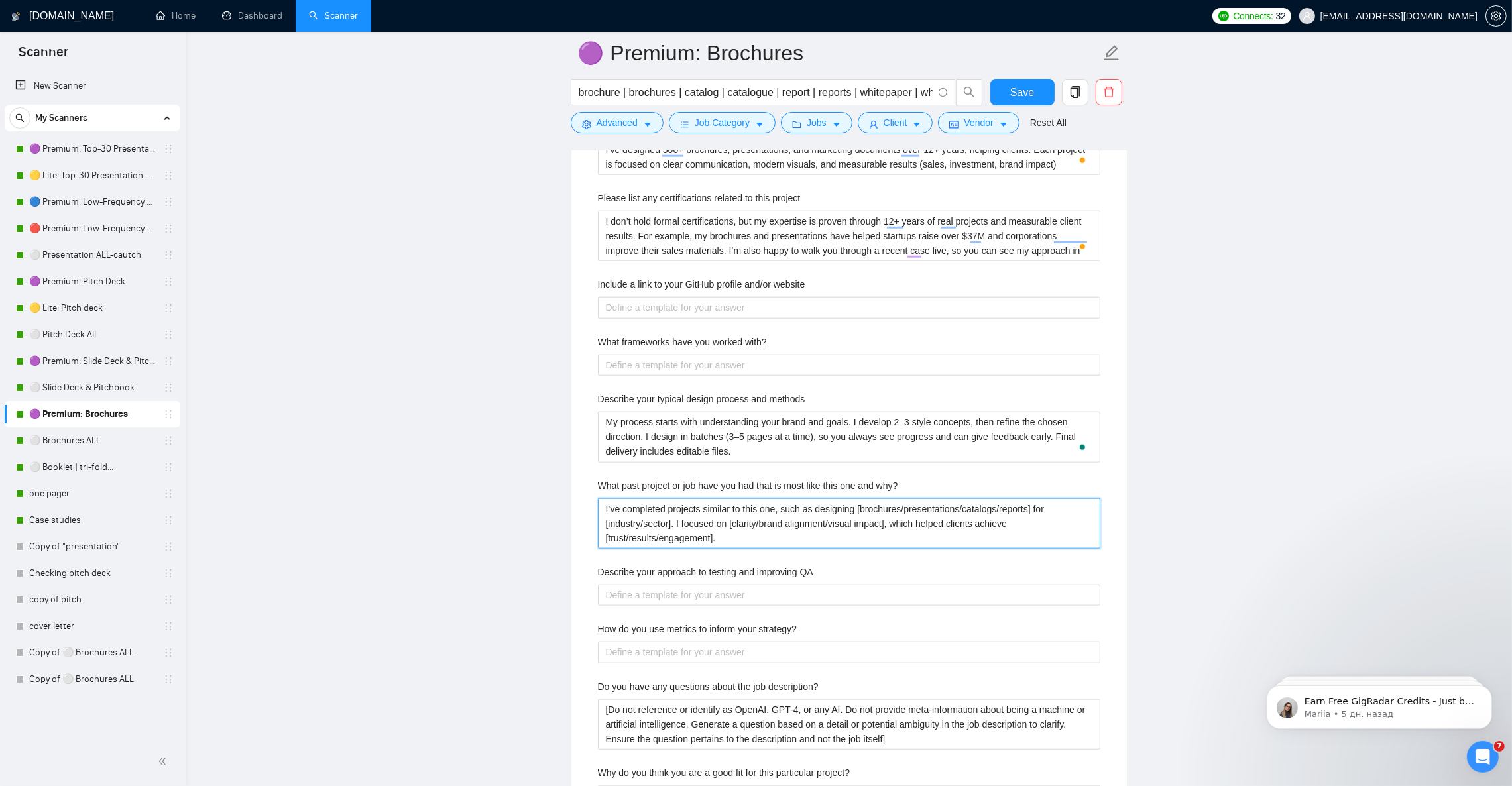
type why\? "I’ve completed projects similar to this one, such as designing [brochures/prese…"
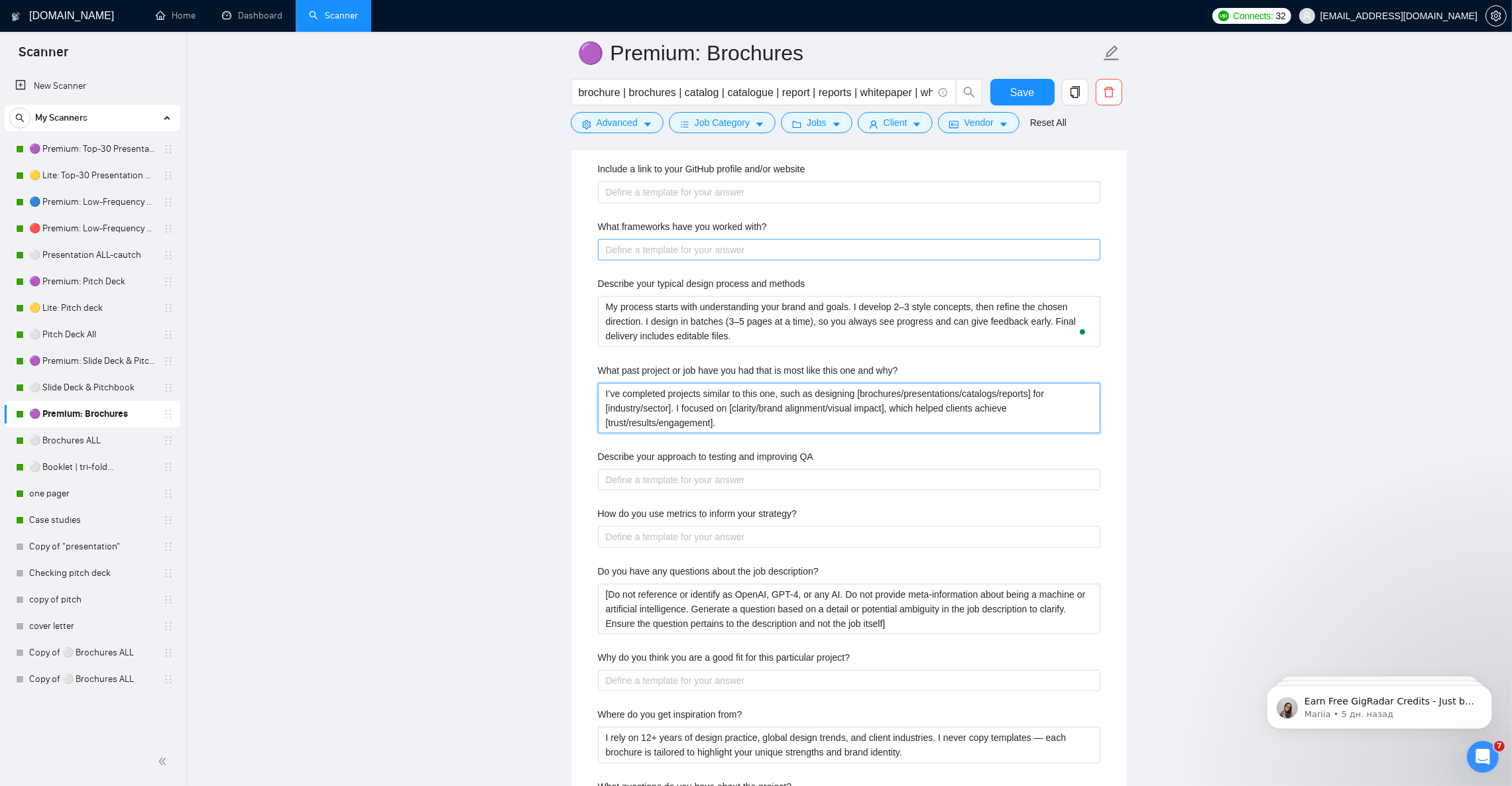
scroll to position [2286, 0]
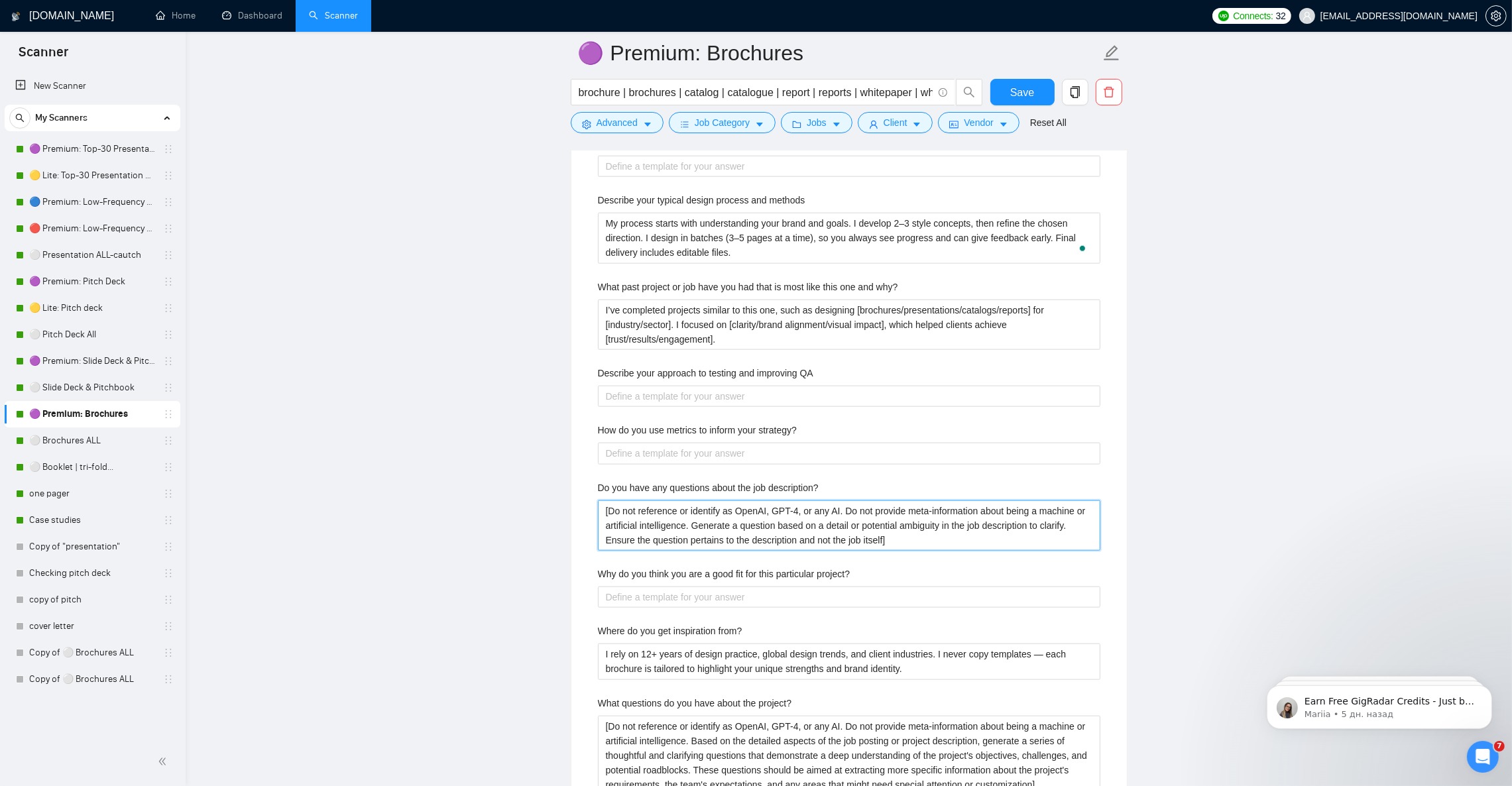
click at [662, 536] on description\? "[Do not reference or identify as OpenAI, GPT-4, or any AI. Do not provide meta-…" at bounding box center [849, 525] width 503 height 50
paste description\? "AI. Based only on the client’s job description, generate one short clarifying q…"
type description\? "[Do not reference AI. Based only on the client’s job description, generate one …"
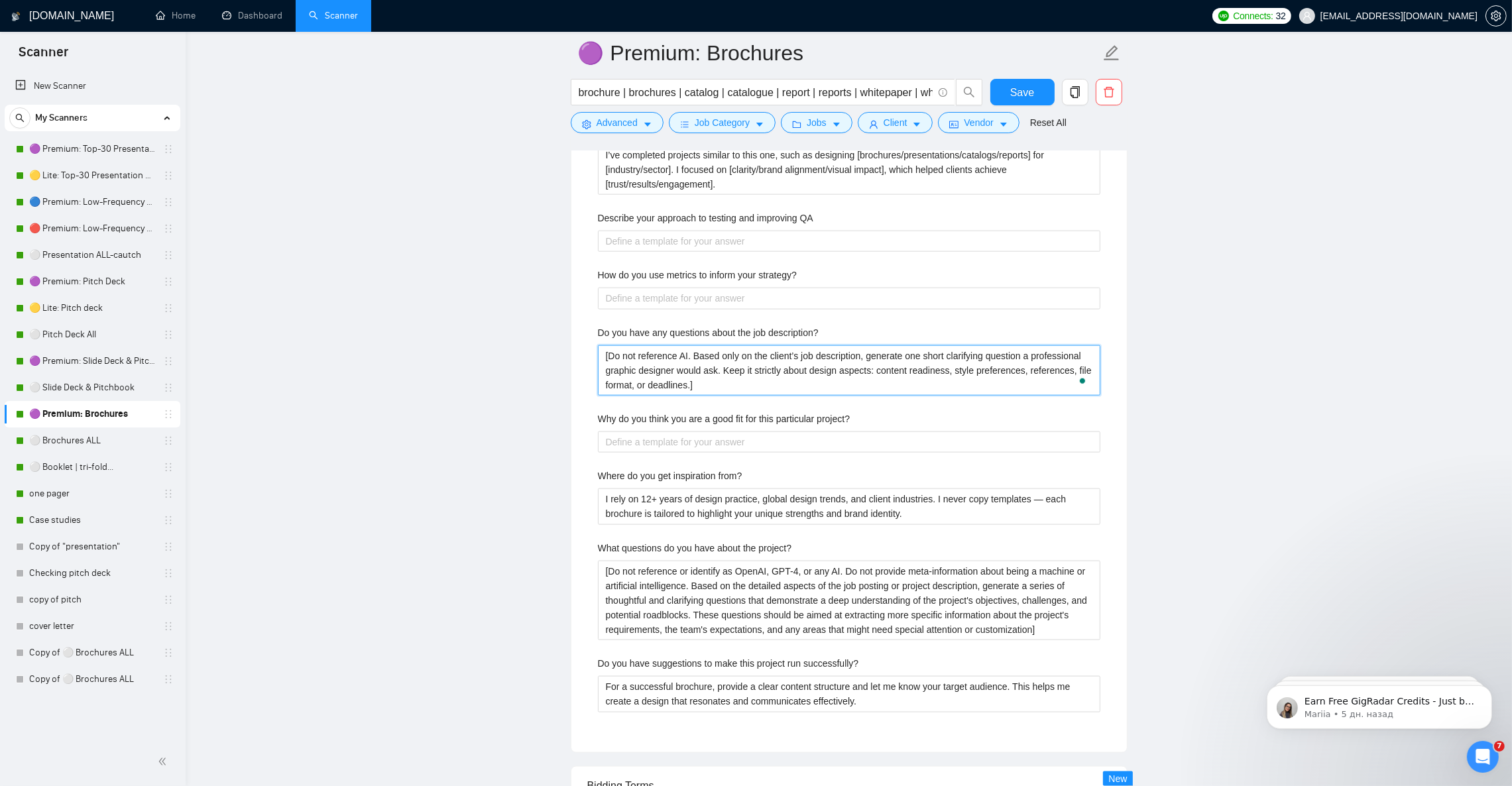
scroll to position [2486, 0]
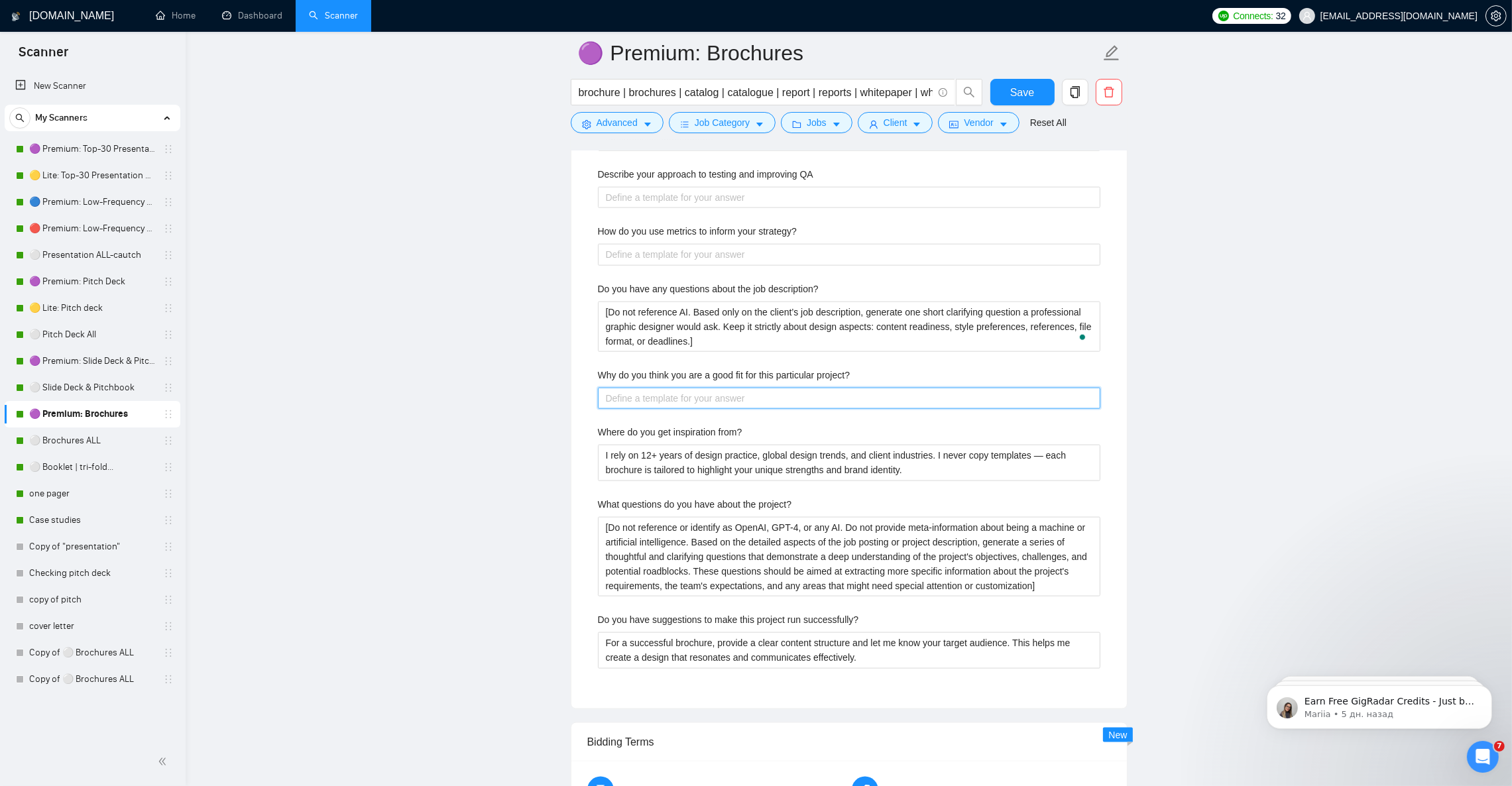
click at [675, 409] on project\? "Why do you think you are a good fit for this particular project?" at bounding box center [849, 398] width 503 height 21
paste project\? "I focus on solving design challenges by creating visuals that not only look pro…"
type project\? "I focus on solving design challenges by creating visuals that not only look pro…"
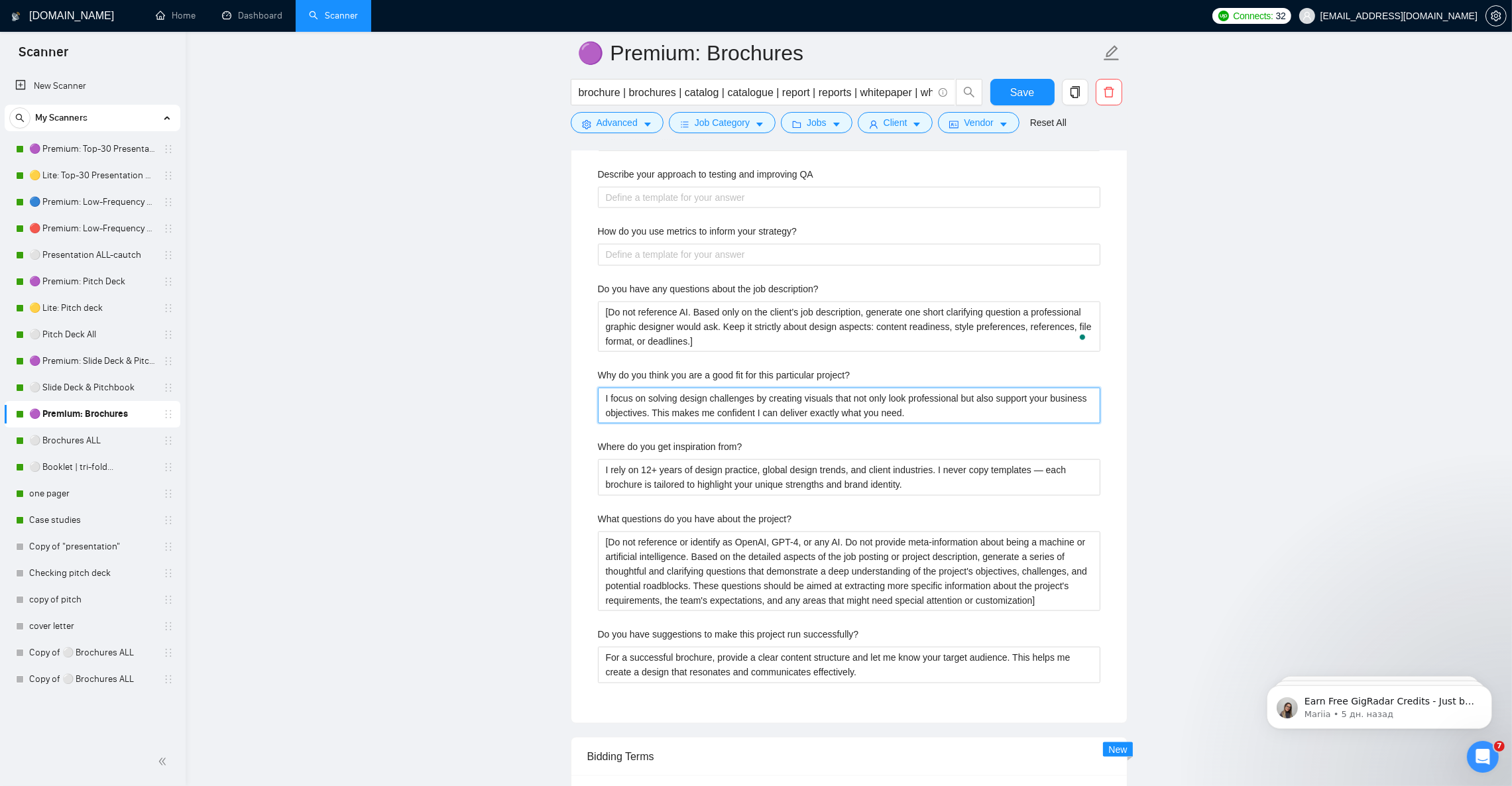
type project\? "I focus on solving design challenges by creating visuals that not only look pro…"
click at [661, 573] on project\? "[Do not reference or identify as OpenAI, GPT-4, or any AI. Do not provide meta-…" at bounding box center [849, 571] width 503 height 80
paste project\? "AI. Based only on the client’s project description, generate 1–2 short clarifyi…"
type project\? "[Do not reference or identify as AI. Based only on the client’s project descrip…"
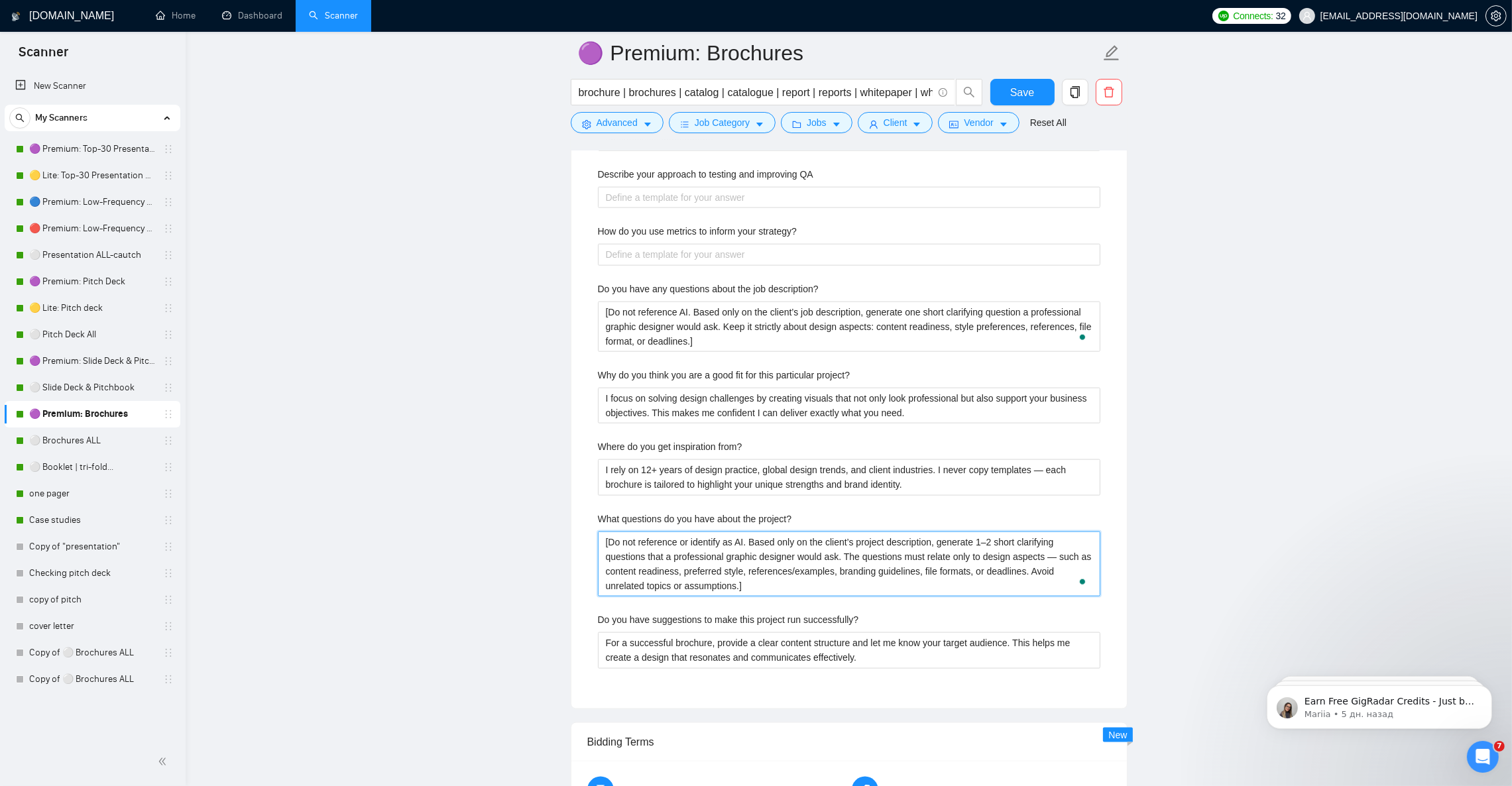
type project\? "[Do not reference or identify as AI. Based only on the client’s project descrip…"
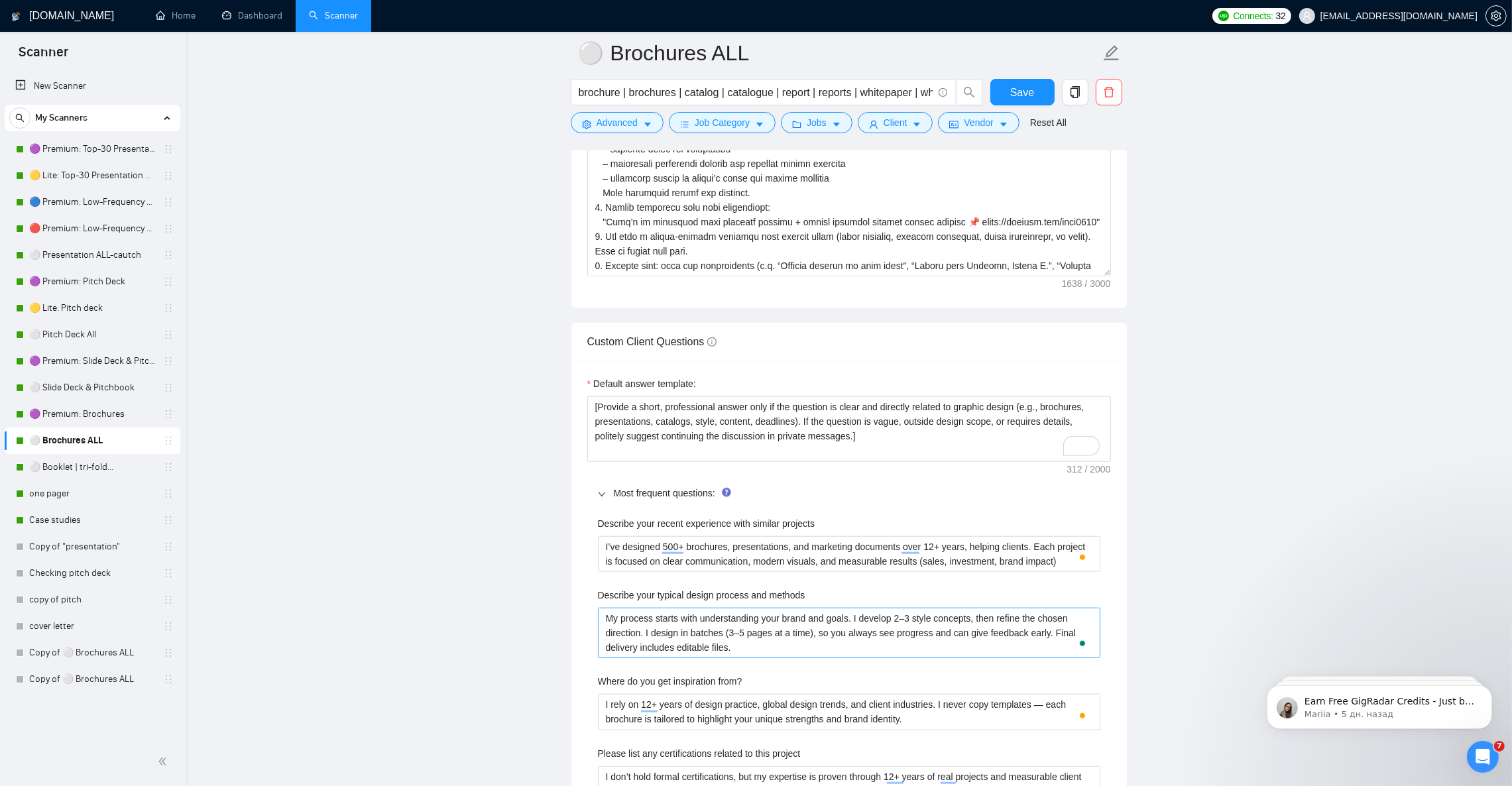
type projects "I’ve designed 500+ brochures, presentations, and marketing documents over 12+ y…"
click at [798, 653] on methods "My process starts with understanding your brand and goals. I develop 2–3 style …" at bounding box center [849, 632] width 503 height 50
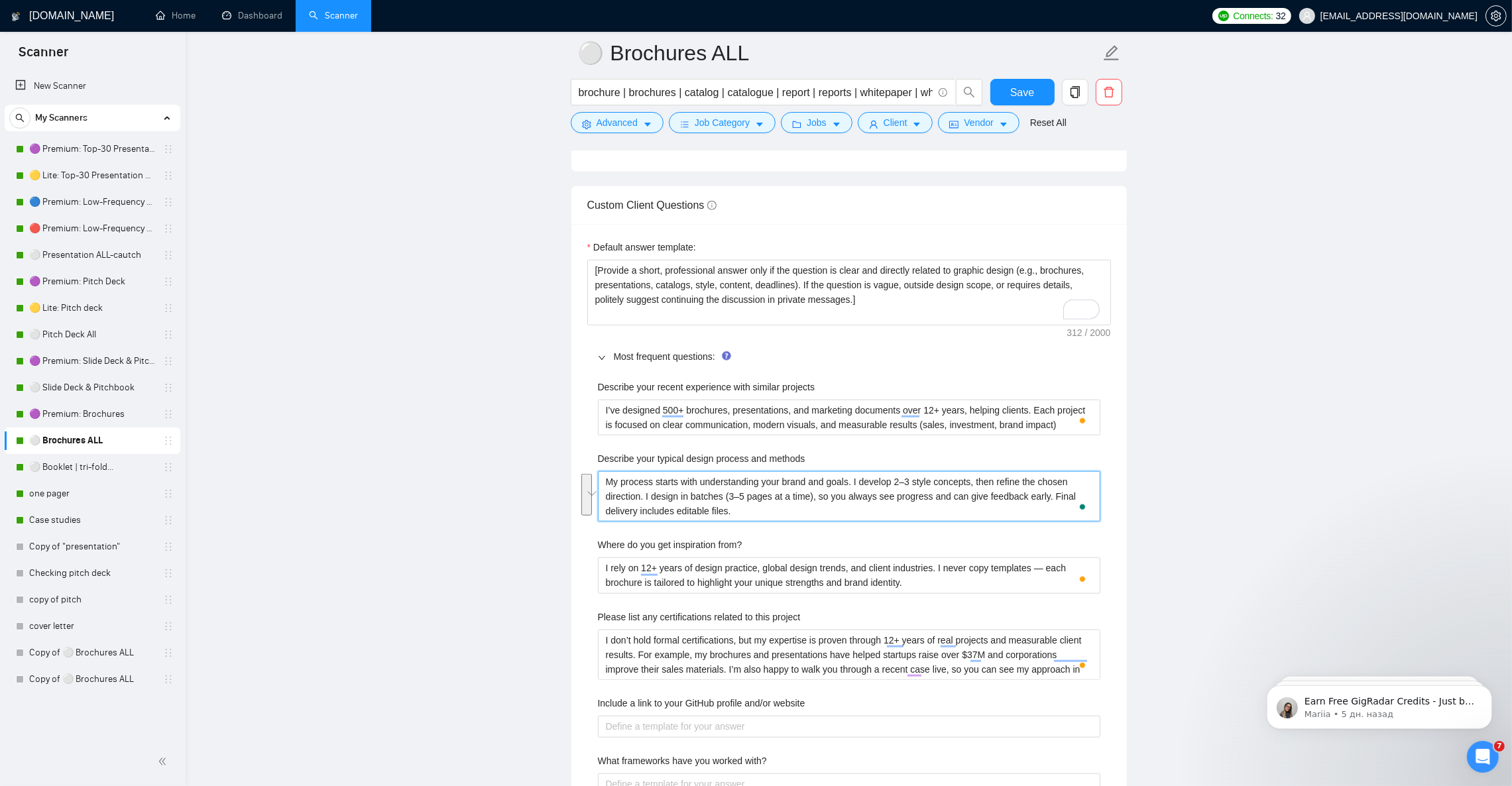
scroll to position [1889, 0]
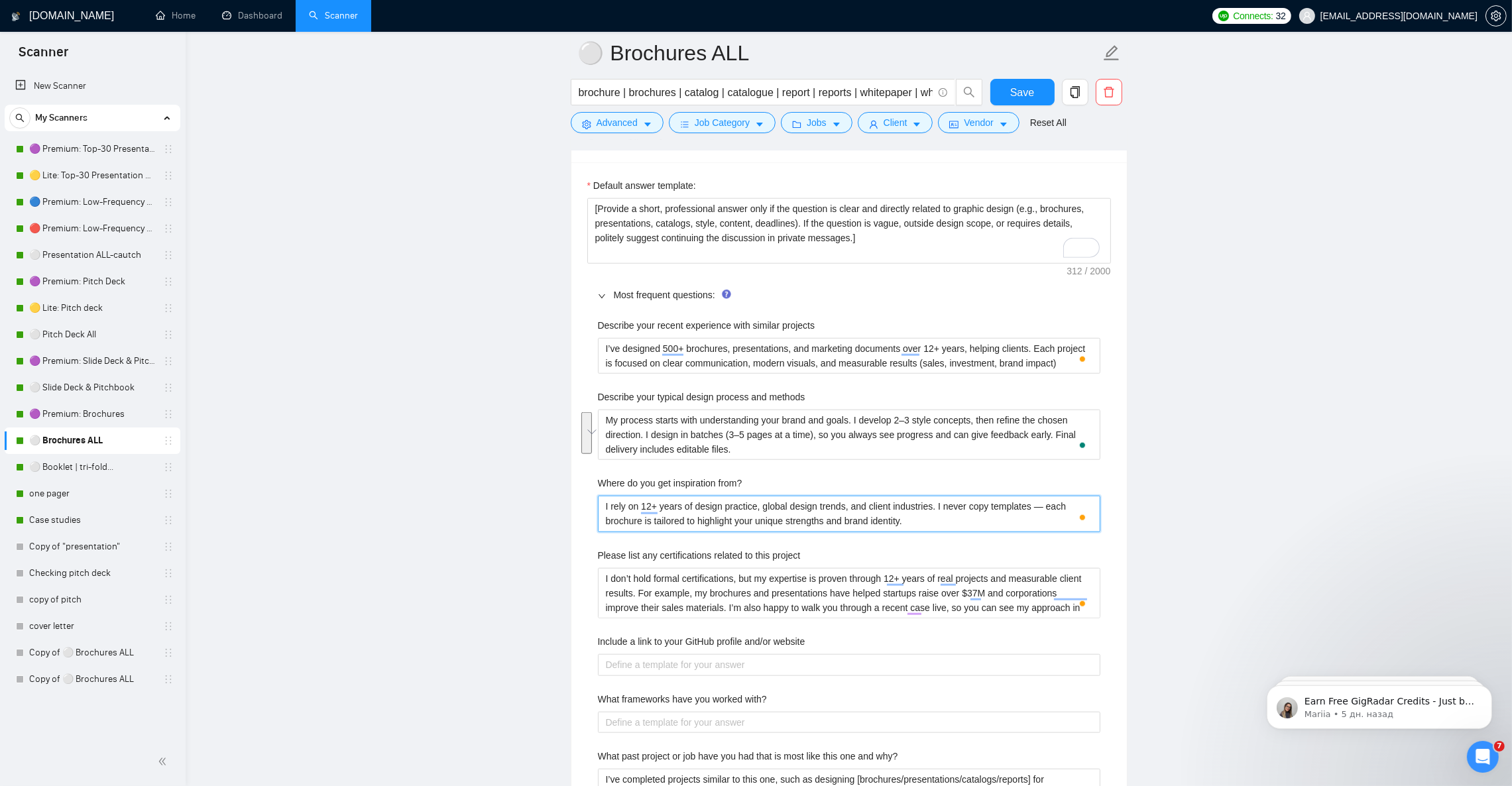
click at [714, 532] on from\? "I rely on 12+ years of design practice, global design trends, and client indust…" at bounding box center [849, 513] width 503 height 36
click at [676, 593] on project "I don’t hold formal certifications, but my expertise is proven through 12+ year…" at bounding box center [849, 593] width 503 height 50
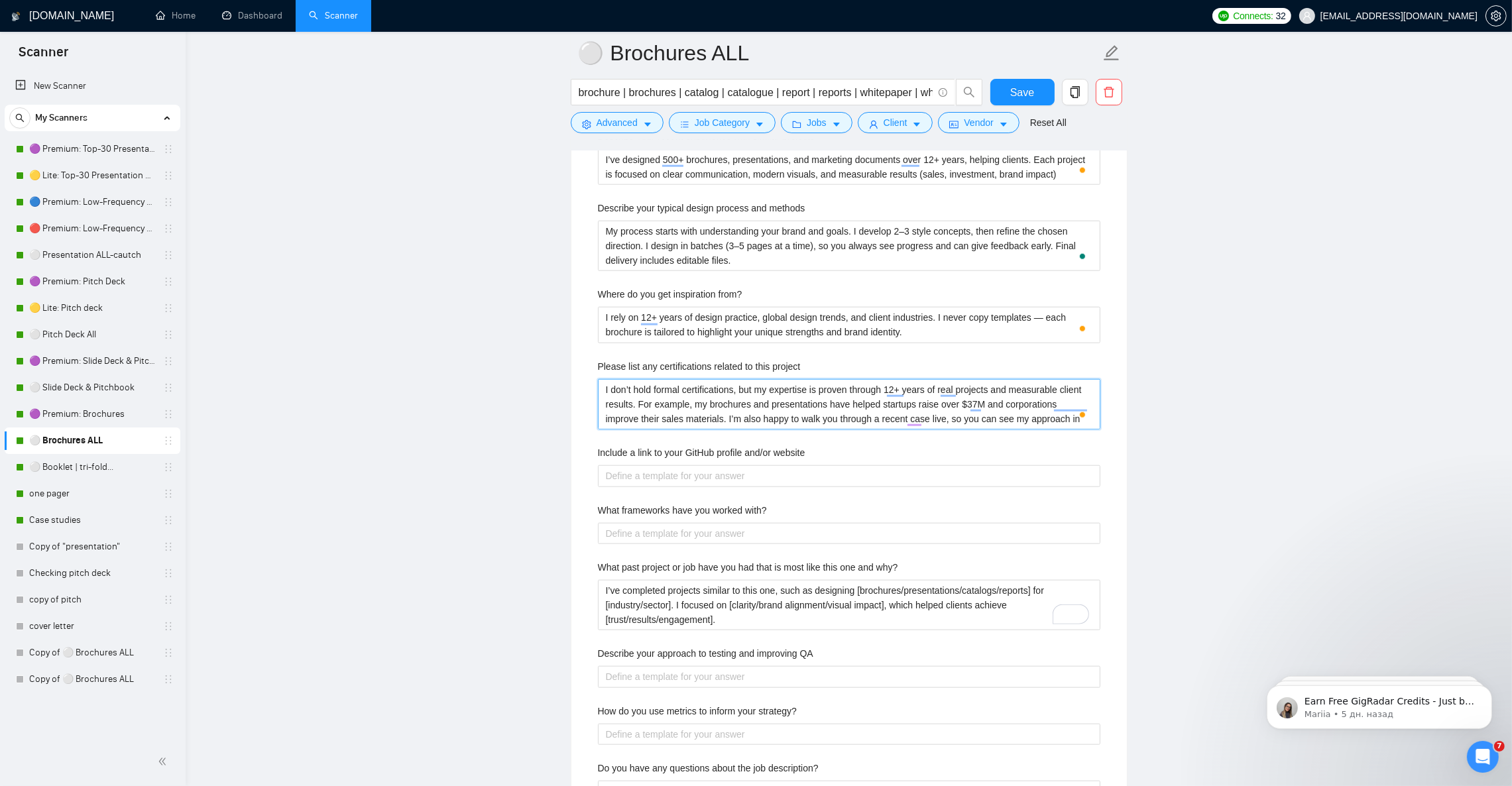
scroll to position [2087, 0]
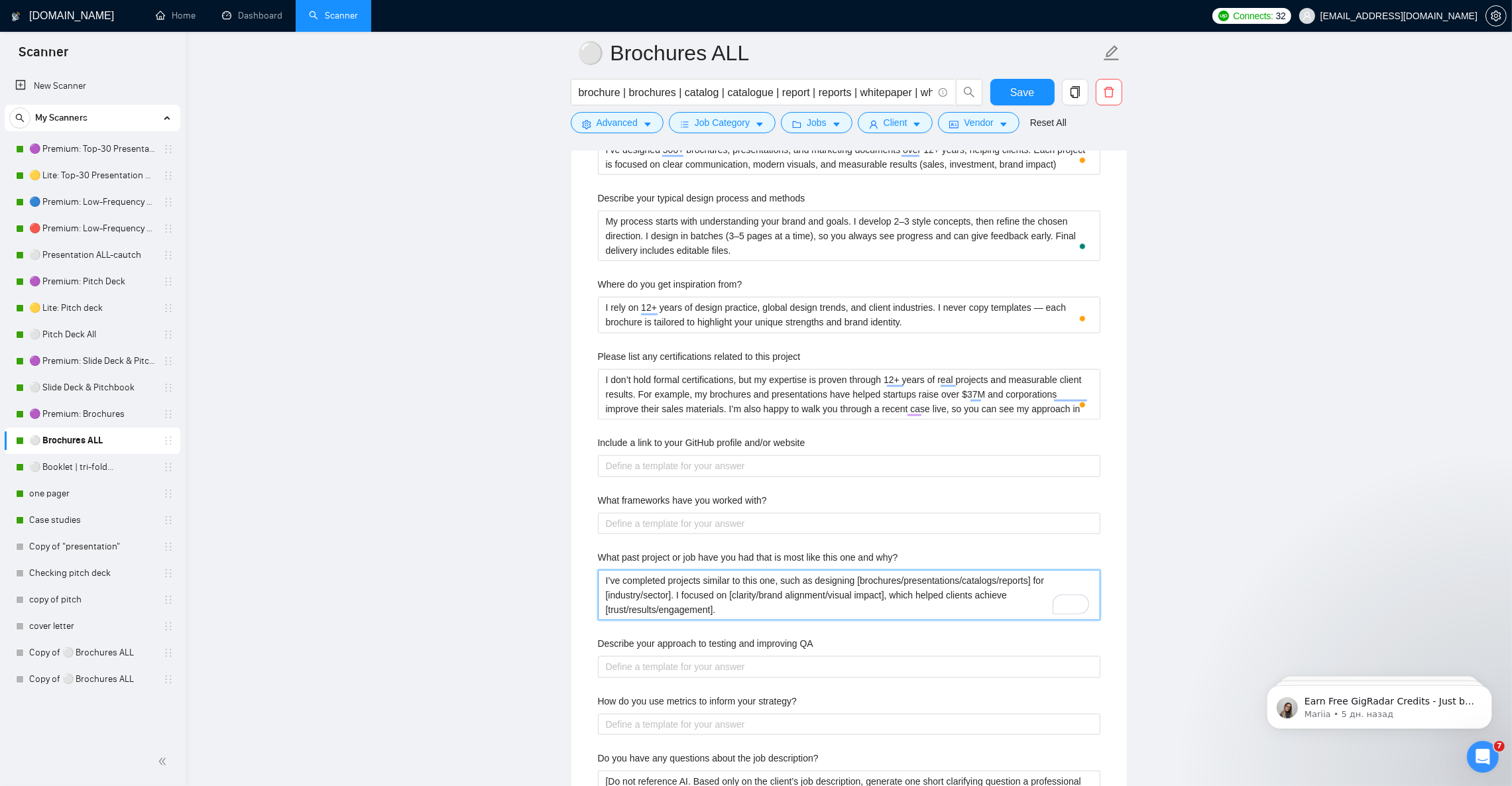
click at [731, 621] on why\? "I’ve completed projects similar to this one, such as designing [brochures/prese…" at bounding box center [849, 595] width 503 height 50
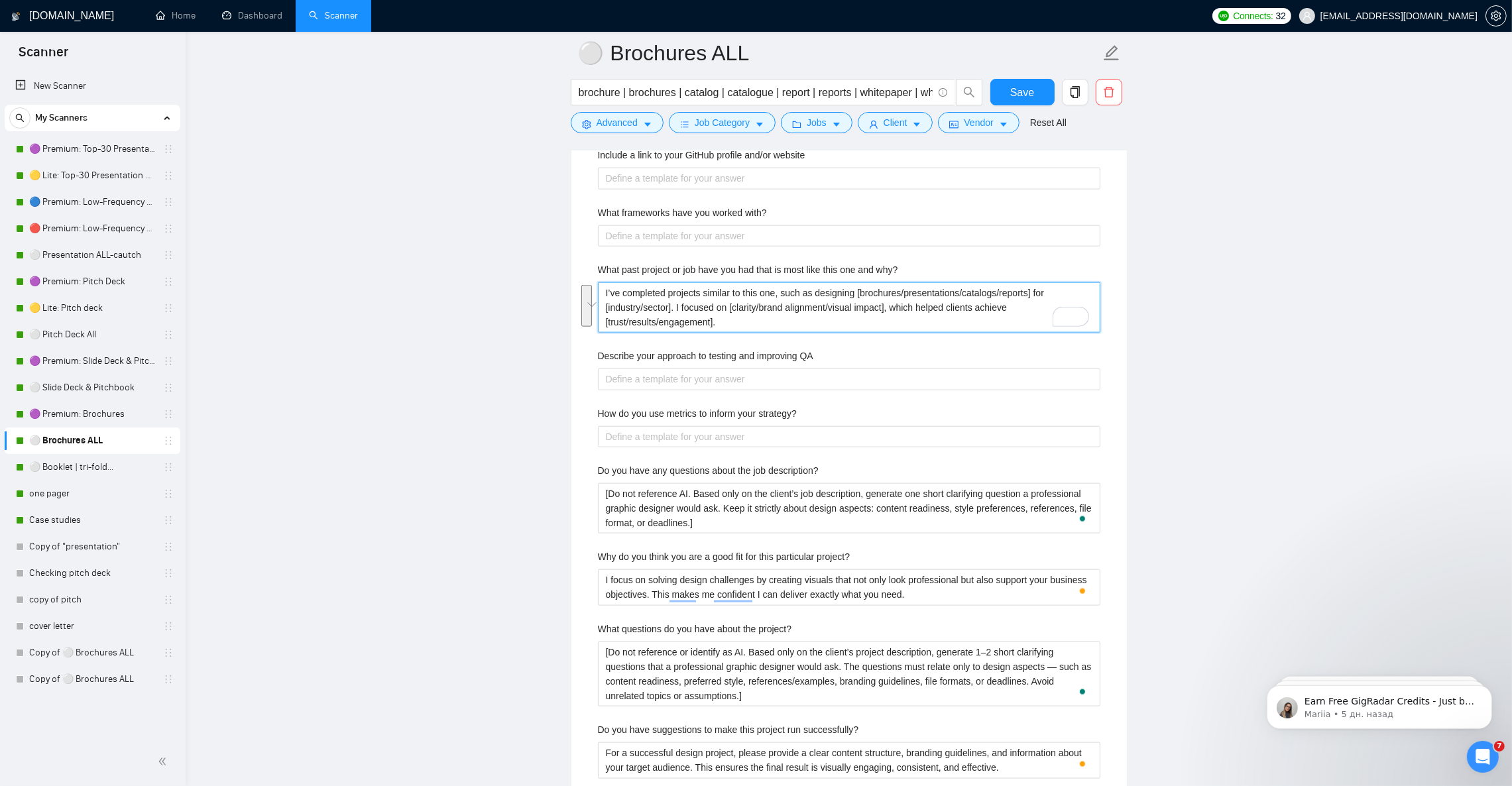
scroll to position [2386, 0]
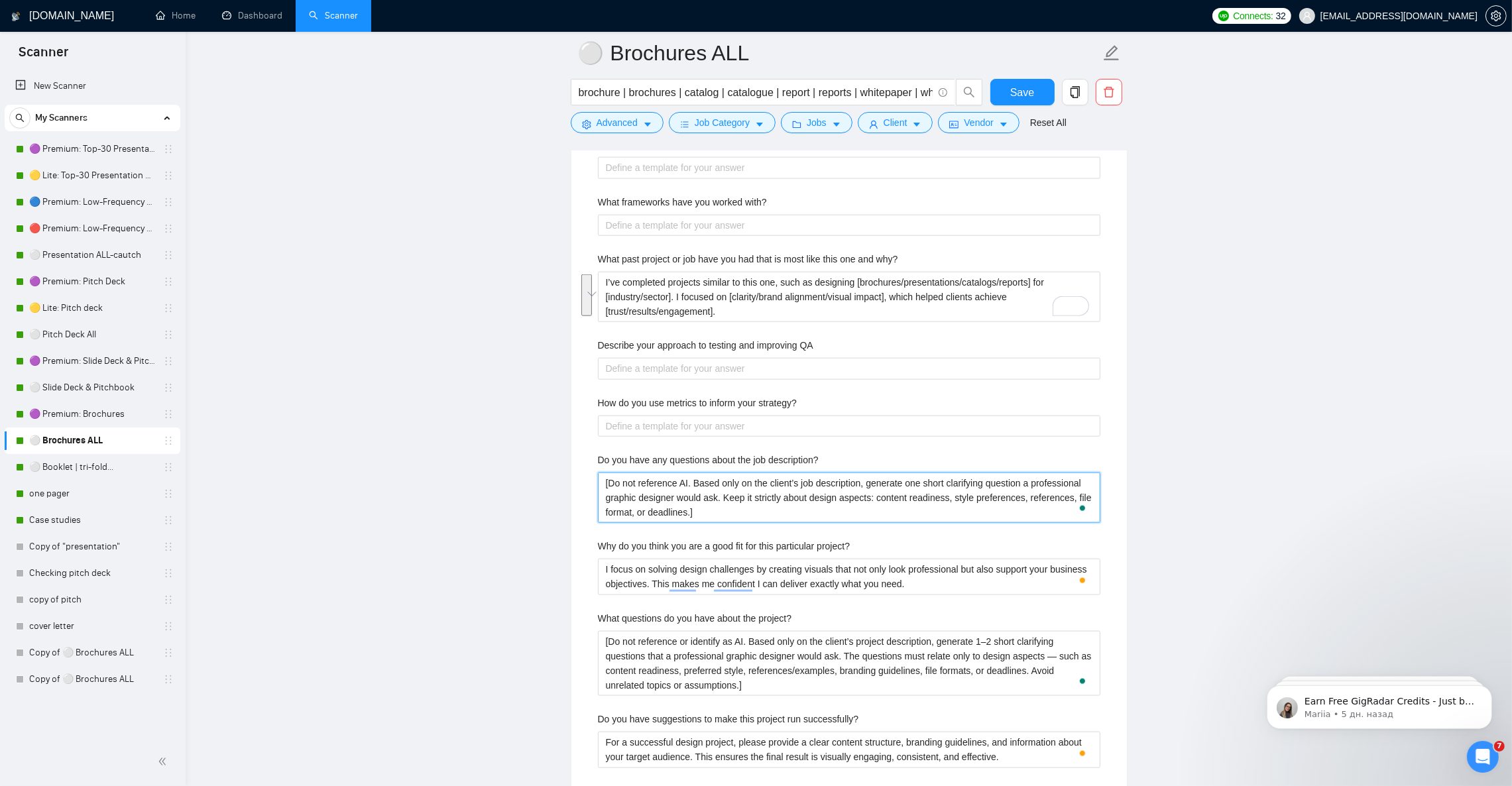
click at [697, 512] on description\? "[Do not reference AI. Based only on the client’s job description, generate one …" at bounding box center [849, 497] width 503 height 50
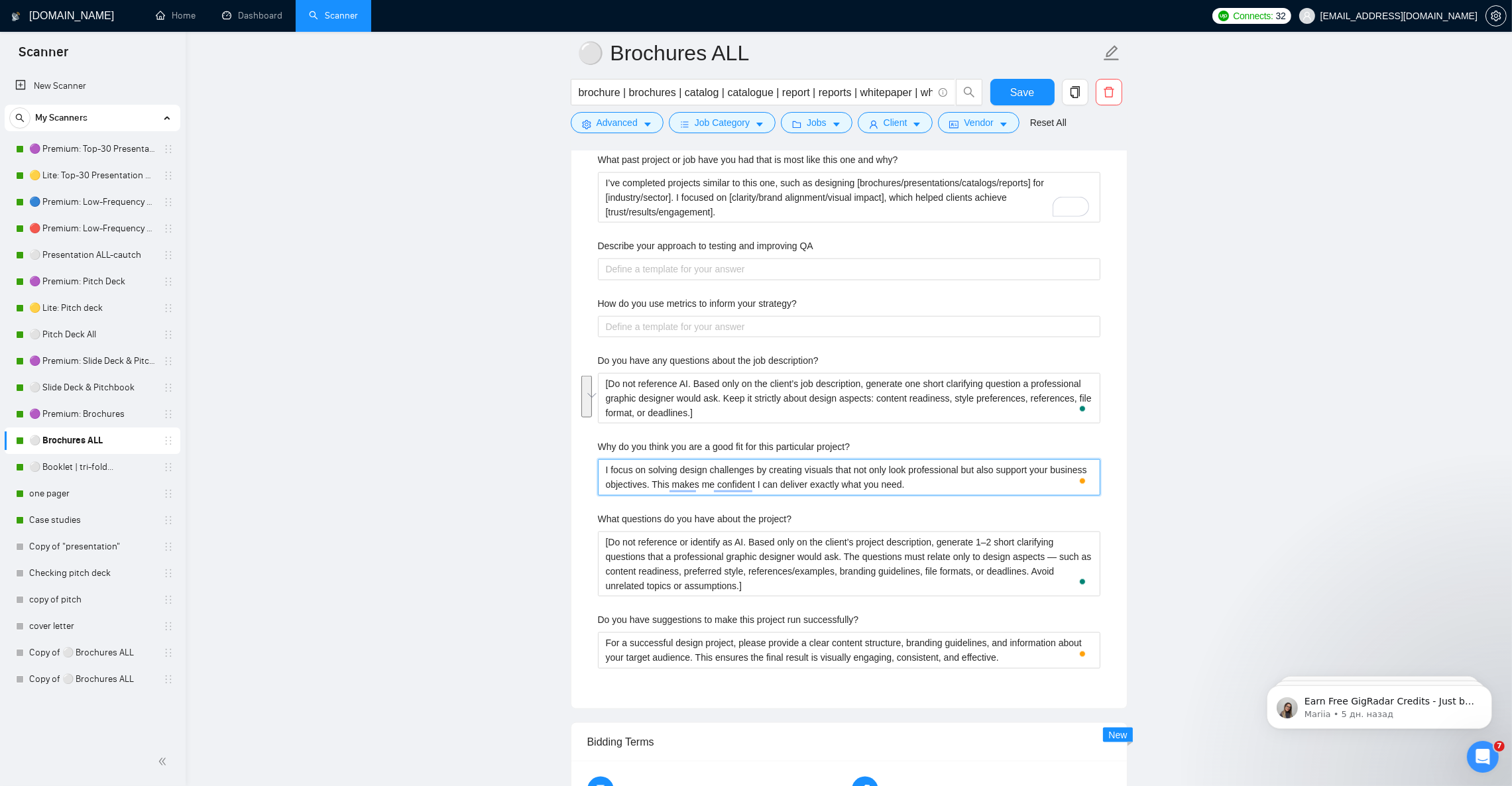
click at [639, 488] on project\? "I focus on solving design challenges by creating visuals that not only look pro…" at bounding box center [849, 477] width 503 height 36
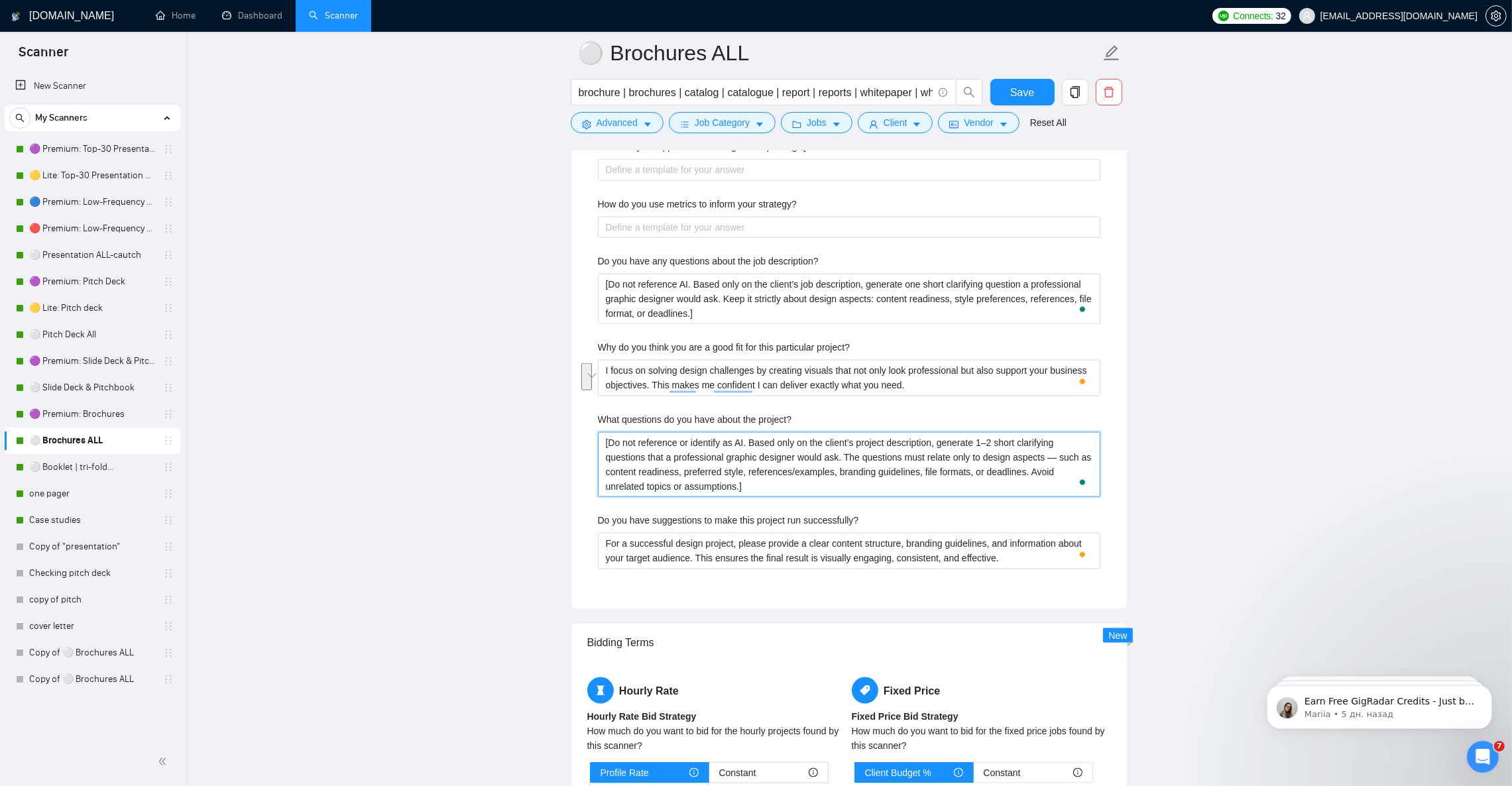
click at [670, 492] on project\? "[Do not reference or identify as AI. Based only on the client’s project descrip…" at bounding box center [849, 464] width 503 height 65
click at [634, 559] on successfully\? "For a successful design project, please provide a clear content structure, bran…" at bounding box center [849, 550] width 503 height 36
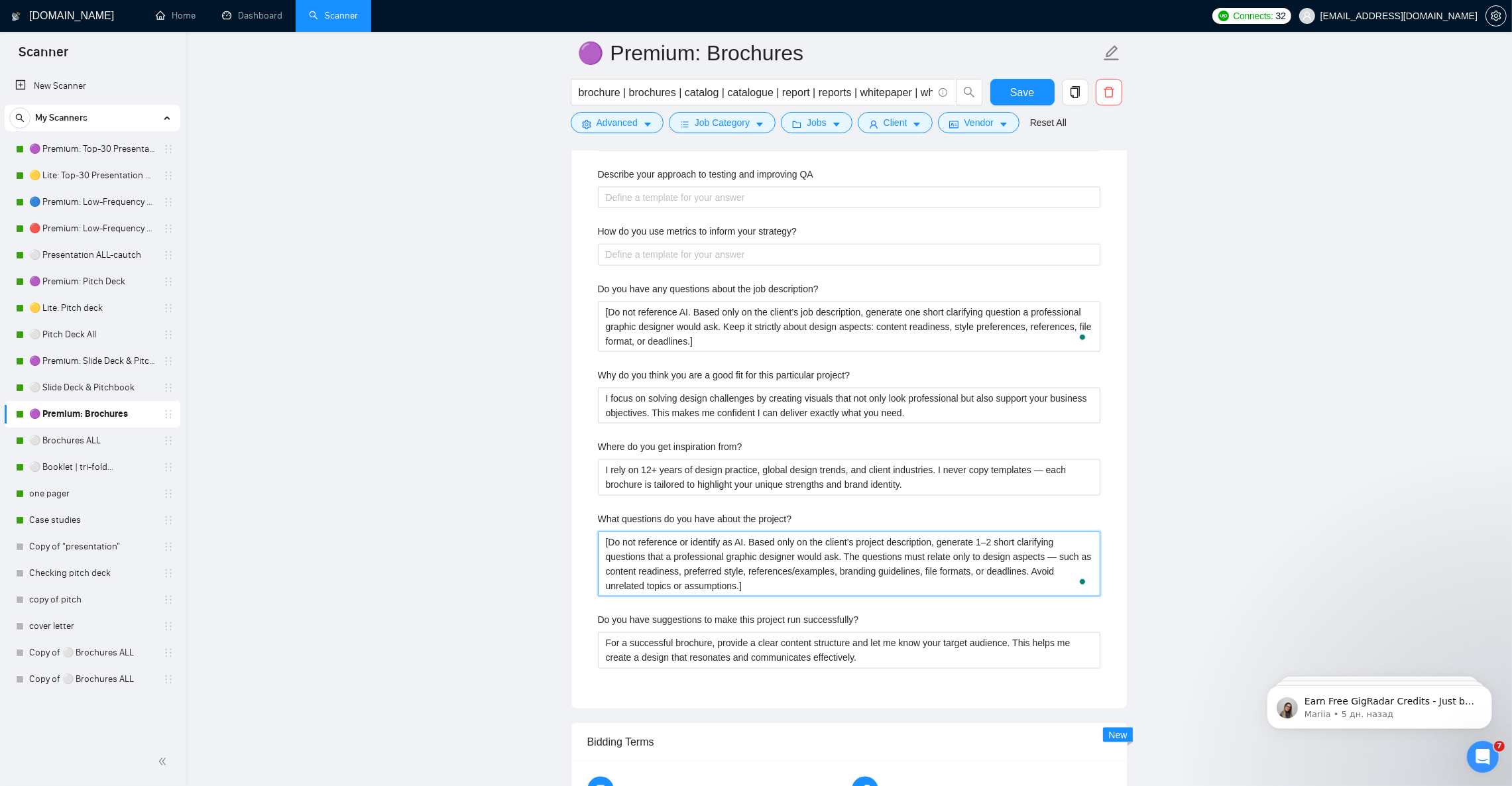
scroll to position [131, 0]
click at [709, 658] on successfully\? "For a successful brochure, provide a clear content structure and let me know yo…" at bounding box center [849, 650] width 503 height 36
paste successfully\? "design project, please provide a clear content structure, branding guidelines, …"
type successfully\? "For a successful design project, please provide a clear content structure, bran…"
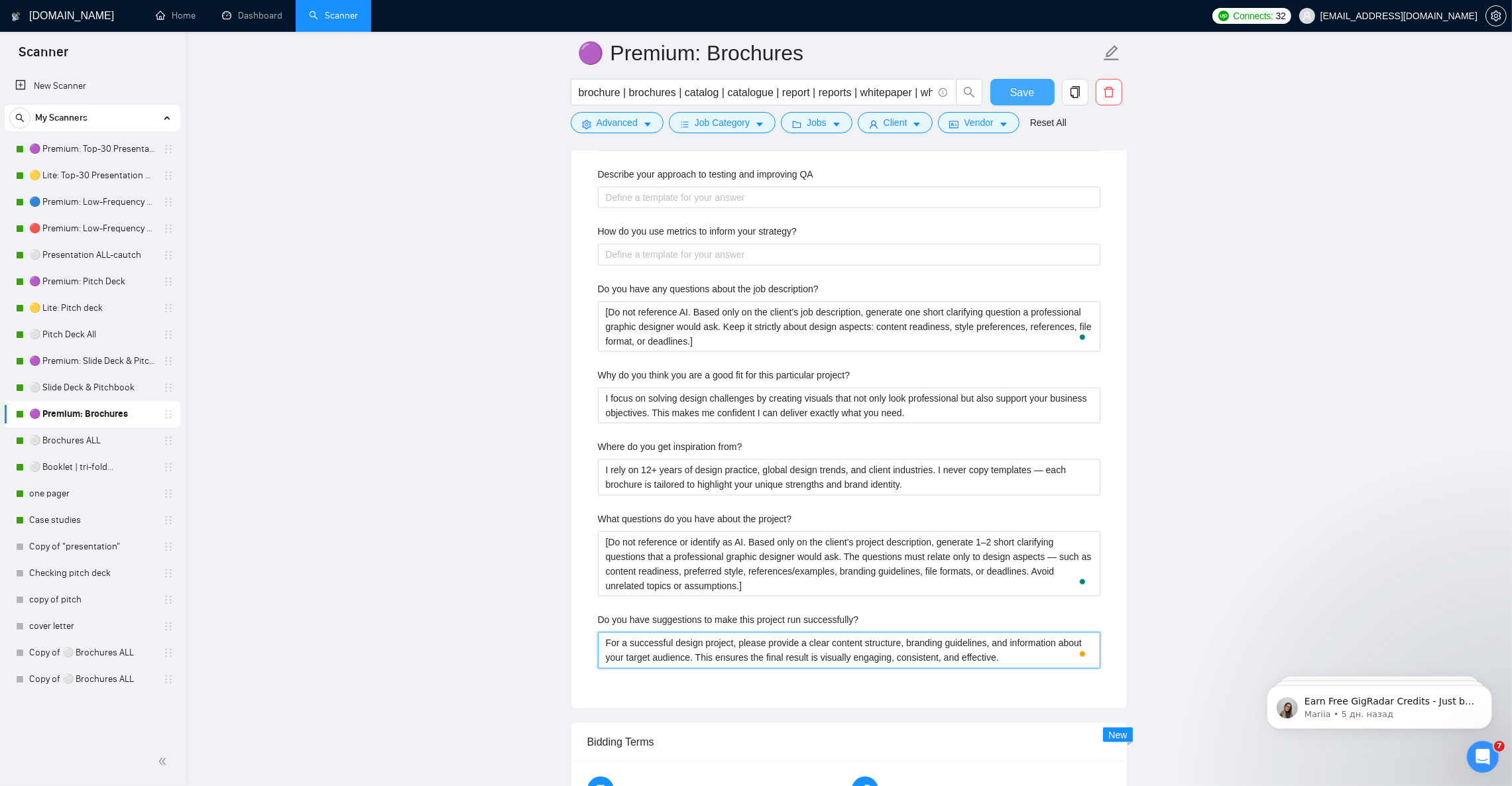
type successfully\? "For a successful design project, please provide a clear content structure, bran…"
click at [1017, 95] on span "Save" at bounding box center [1022, 92] width 24 height 16
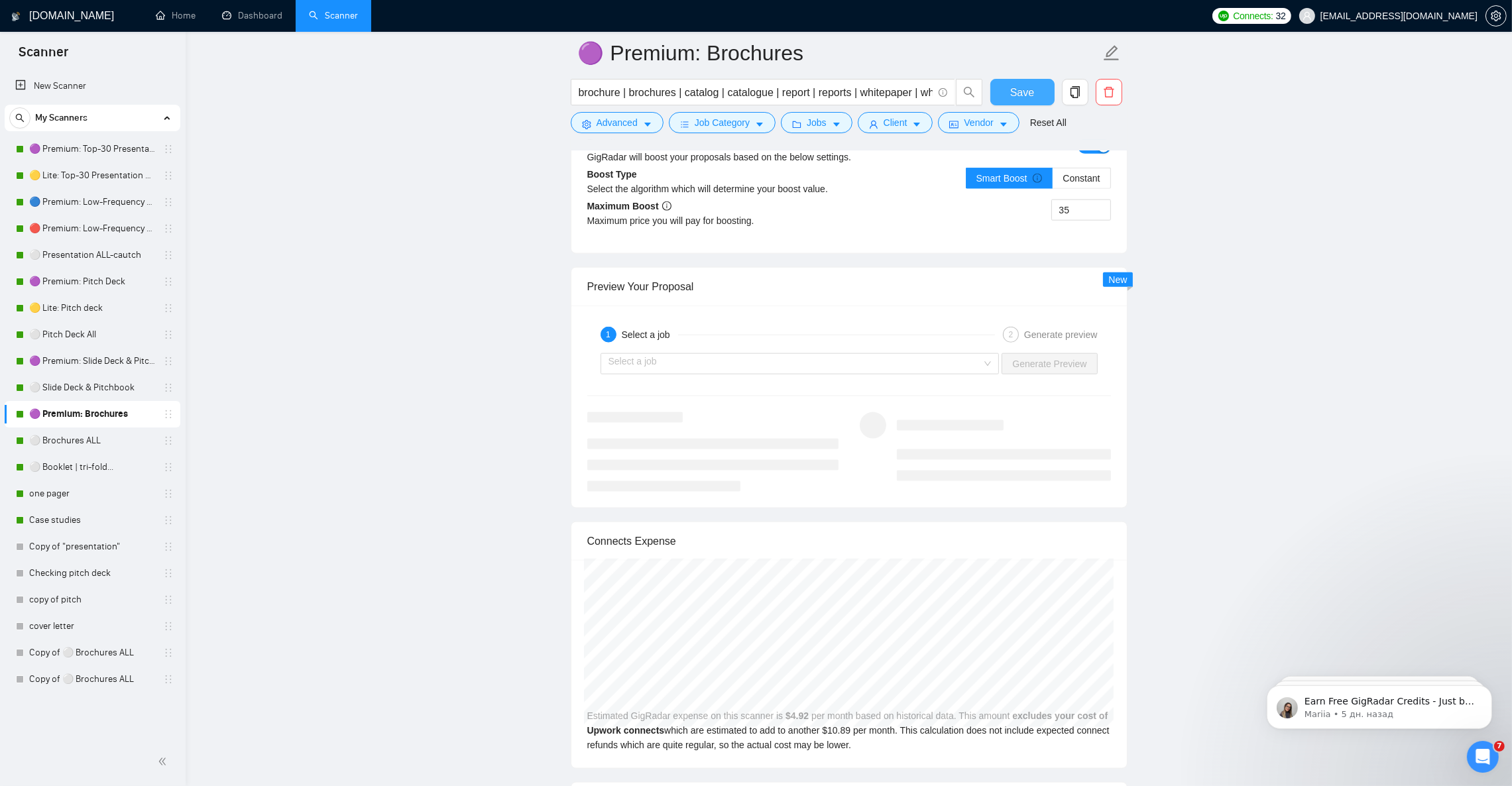
scroll to position [2486, 0]
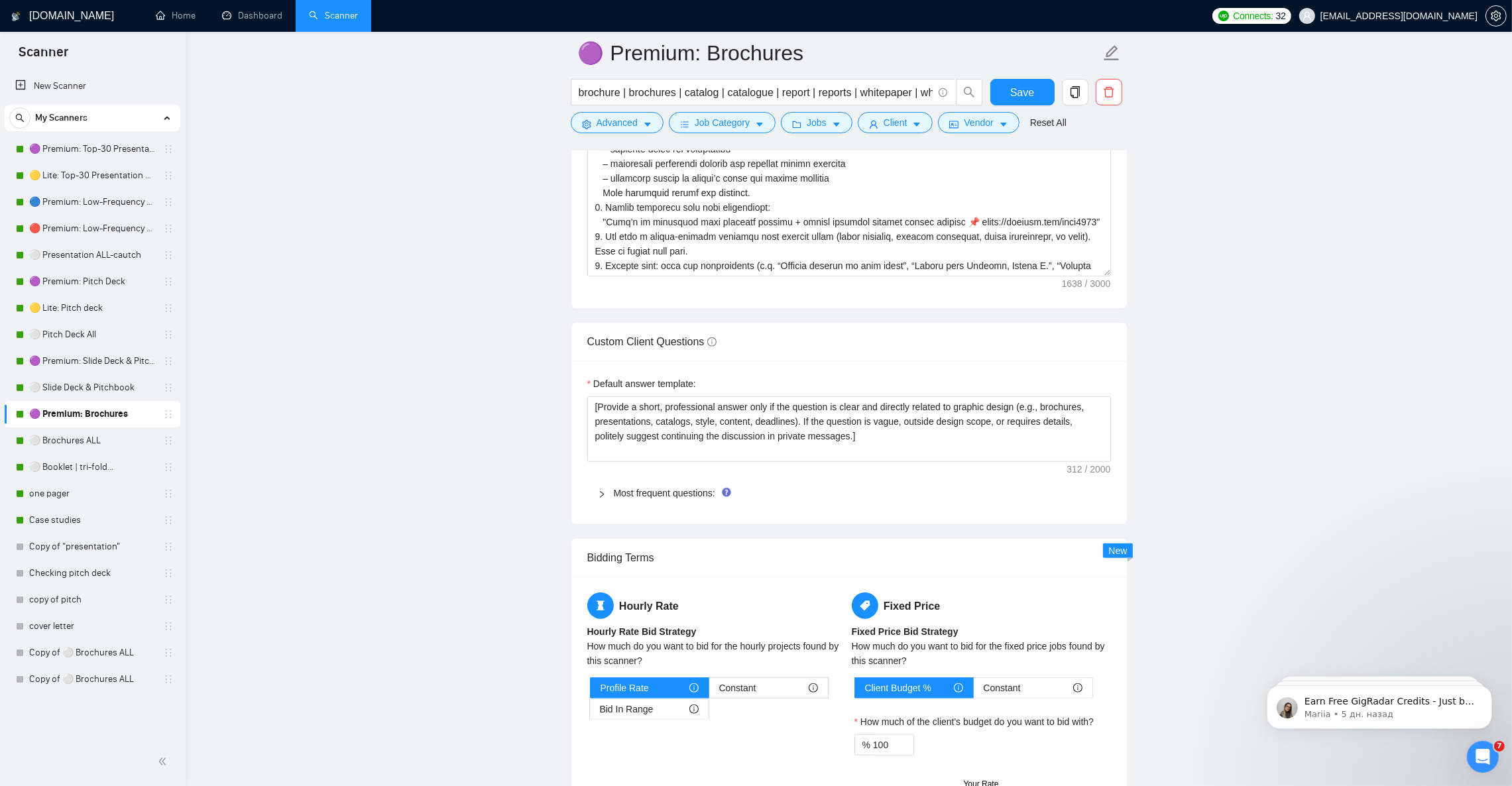
click at [605, 500] on div at bounding box center [605, 492] width 16 height 14
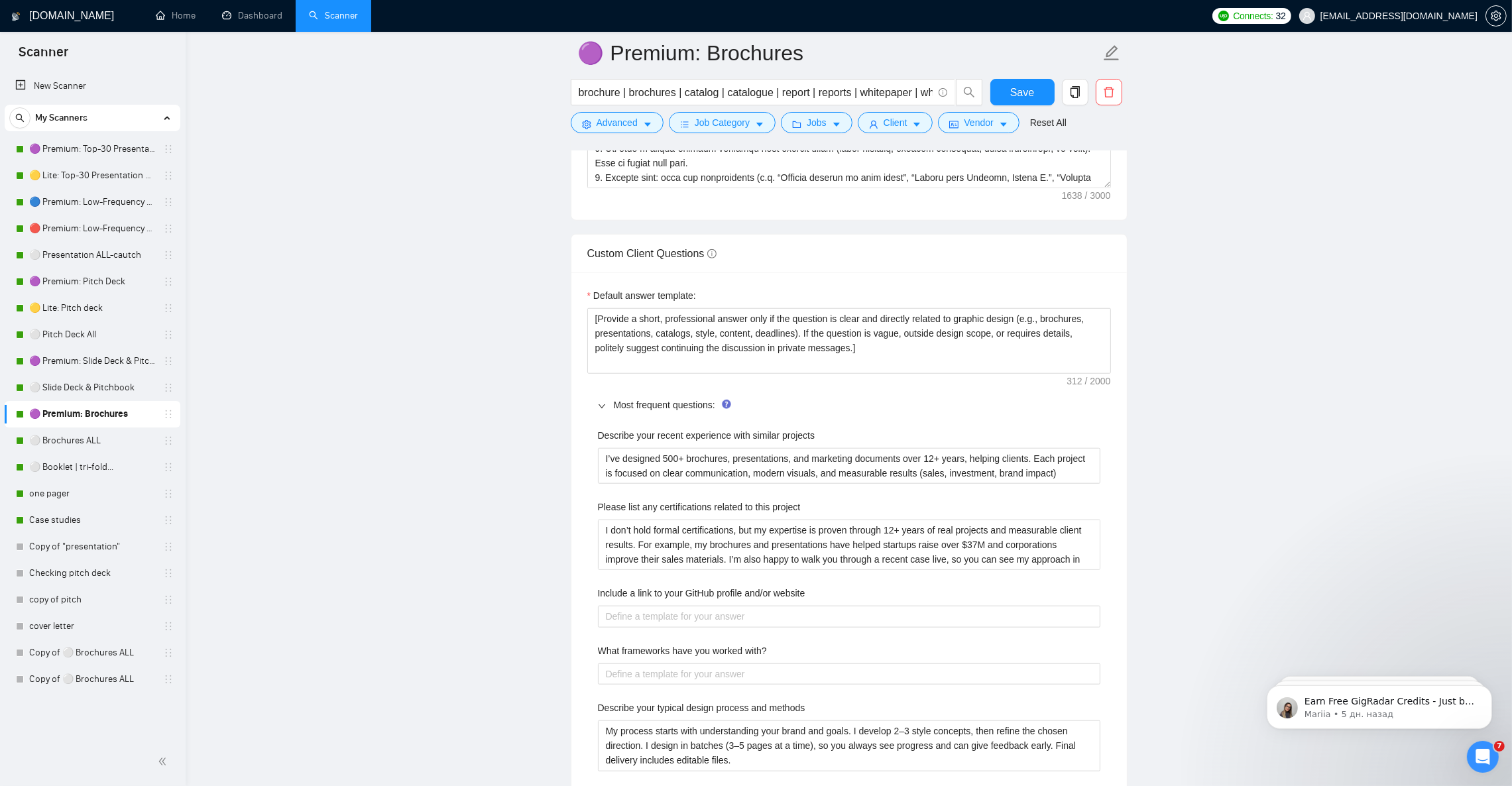
scroll to position [1789, 0]
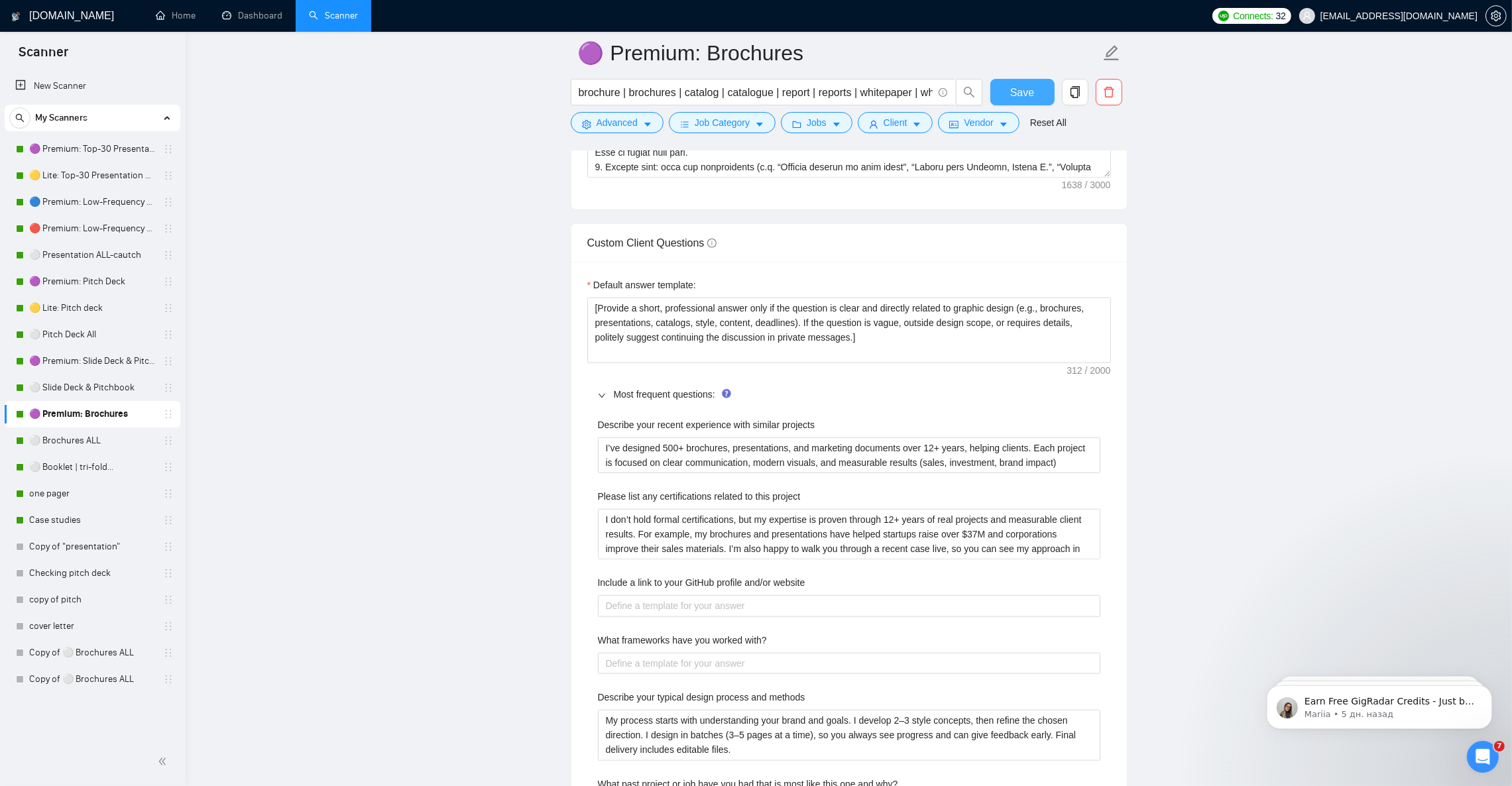
click at [1013, 98] on span "Save" at bounding box center [1022, 92] width 24 height 16
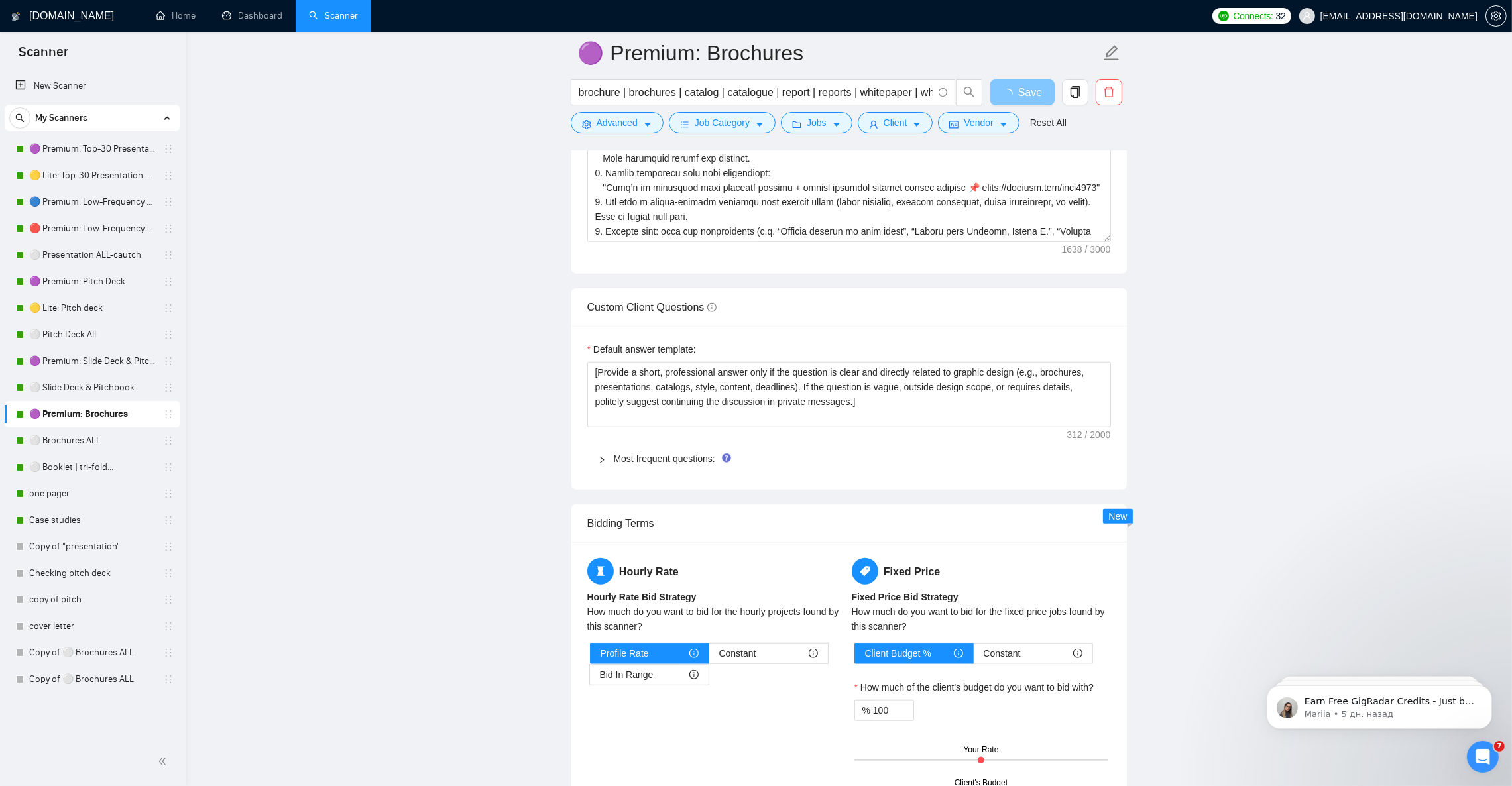
scroll to position [1591, 0]
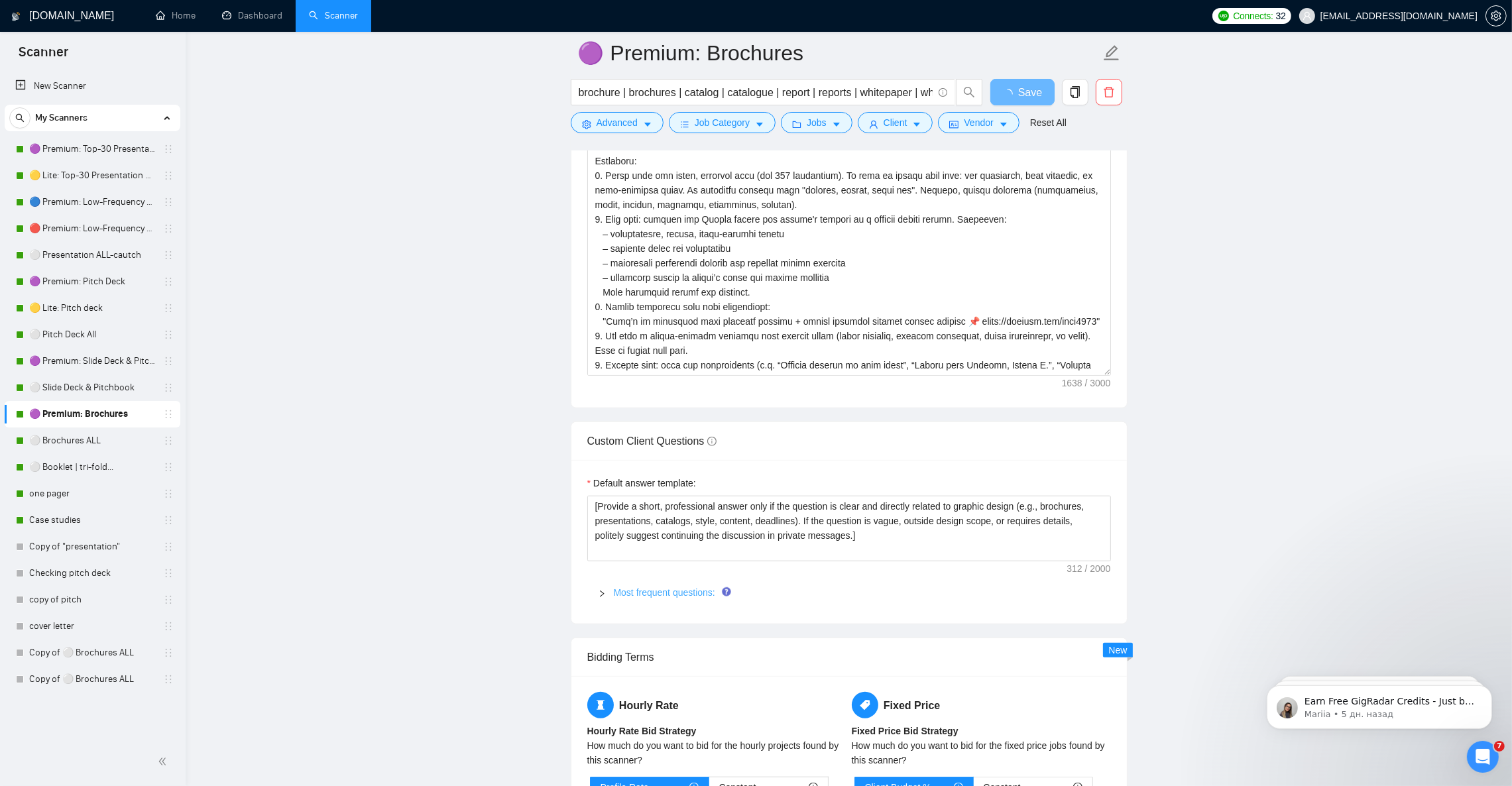
click at [635, 598] on link "Most frequent questions:" at bounding box center [665, 592] width 102 height 11
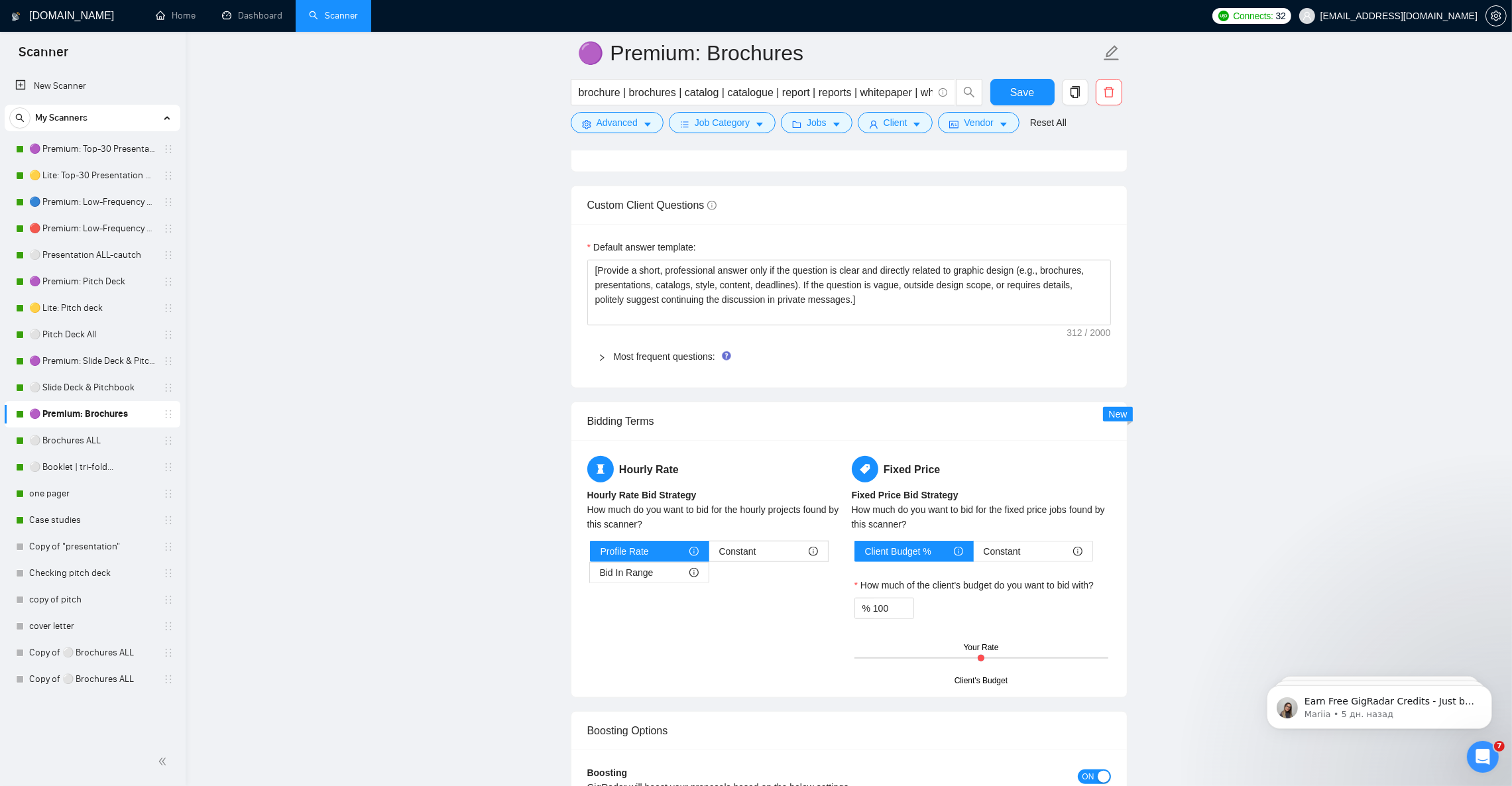
scroll to position [1789, 0]
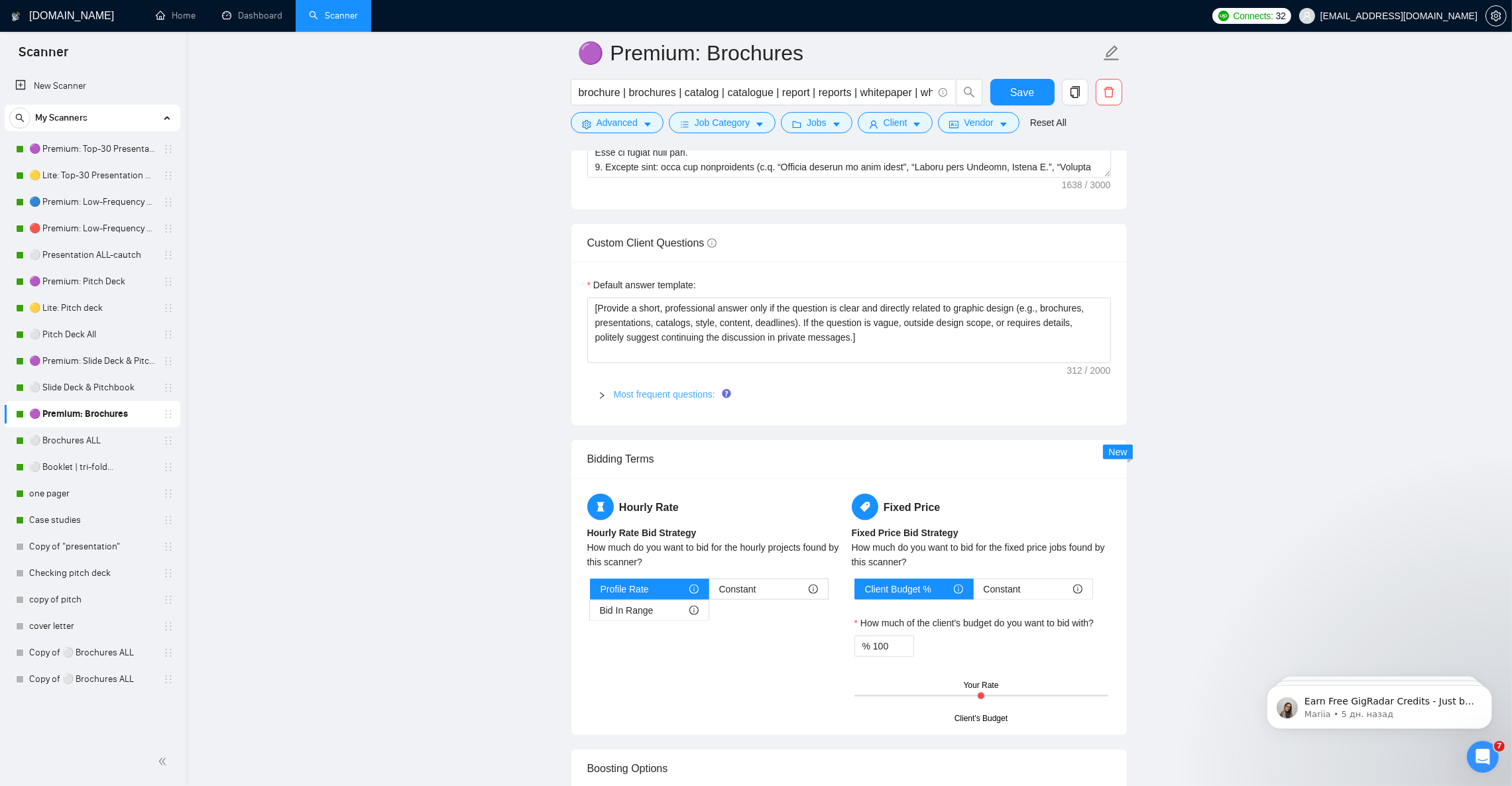
click at [653, 400] on link "Most frequent questions:" at bounding box center [665, 393] width 102 height 11
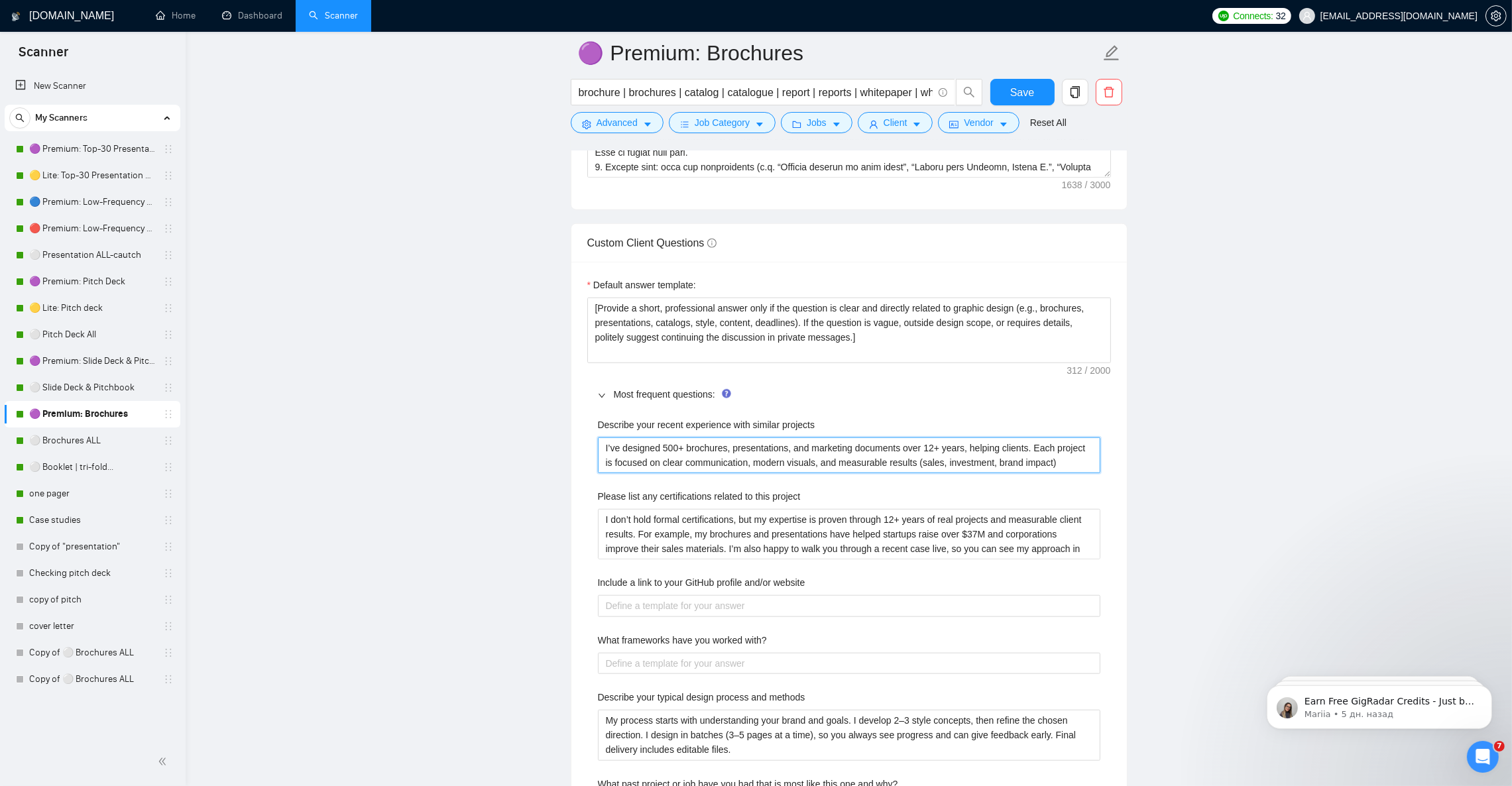
click at [1062, 473] on projects "I’ve designed 500+ brochures, presentations, and marketing documents over 12+ y…" at bounding box center [849, 455] width 503 height 36
drag, startPoint x: 67, startPoint y: 433, endPoint x: 367, endPoint y: 443, distance: 300.2
click at [67, 433] on link "⚪ Brochures ALL" at bounding box center [91, 441] width 126 height 27
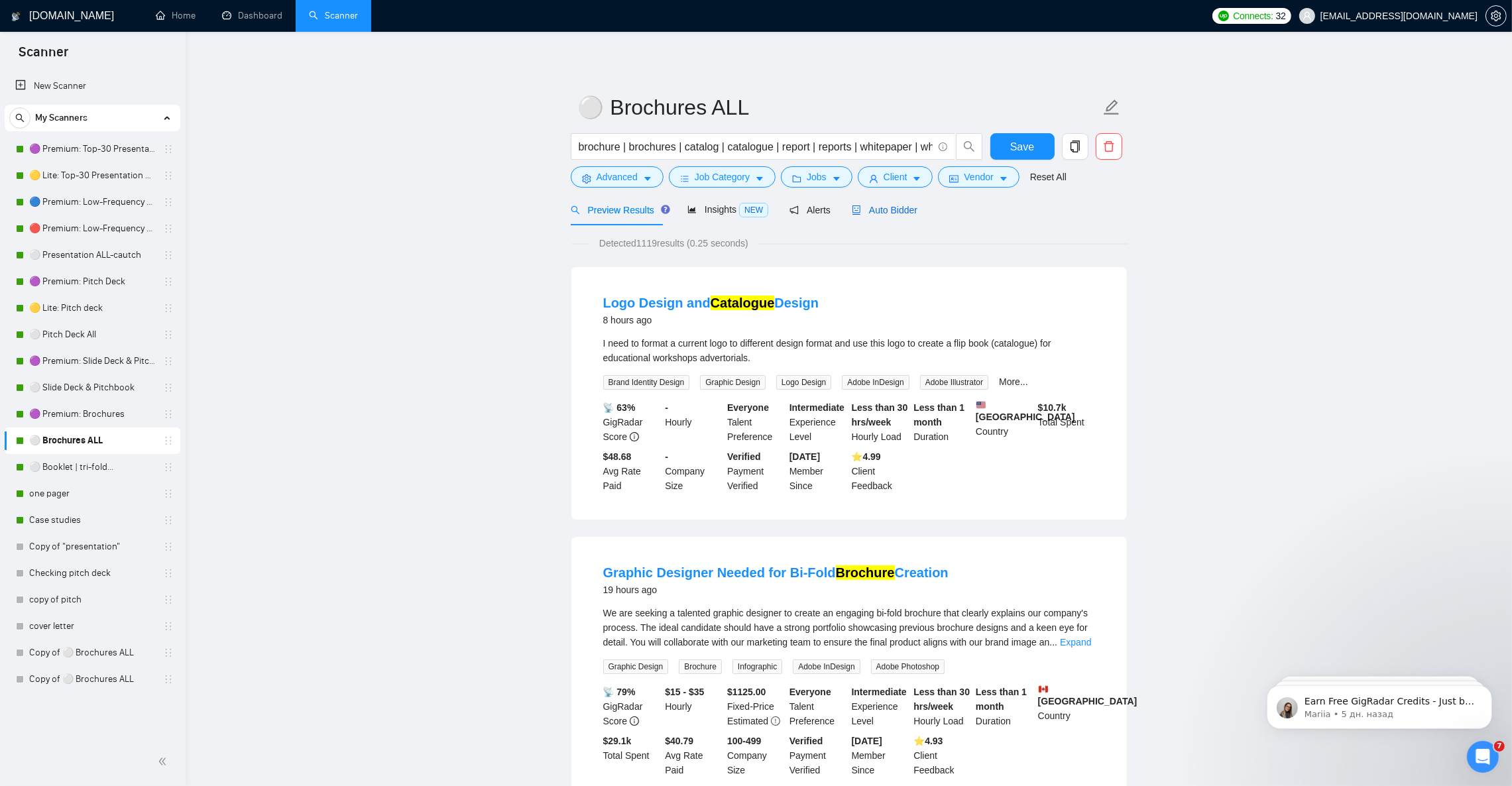
click at [886, 209] on span "Auto Bidder" at bounding box center [885, 209] width 65 height 11
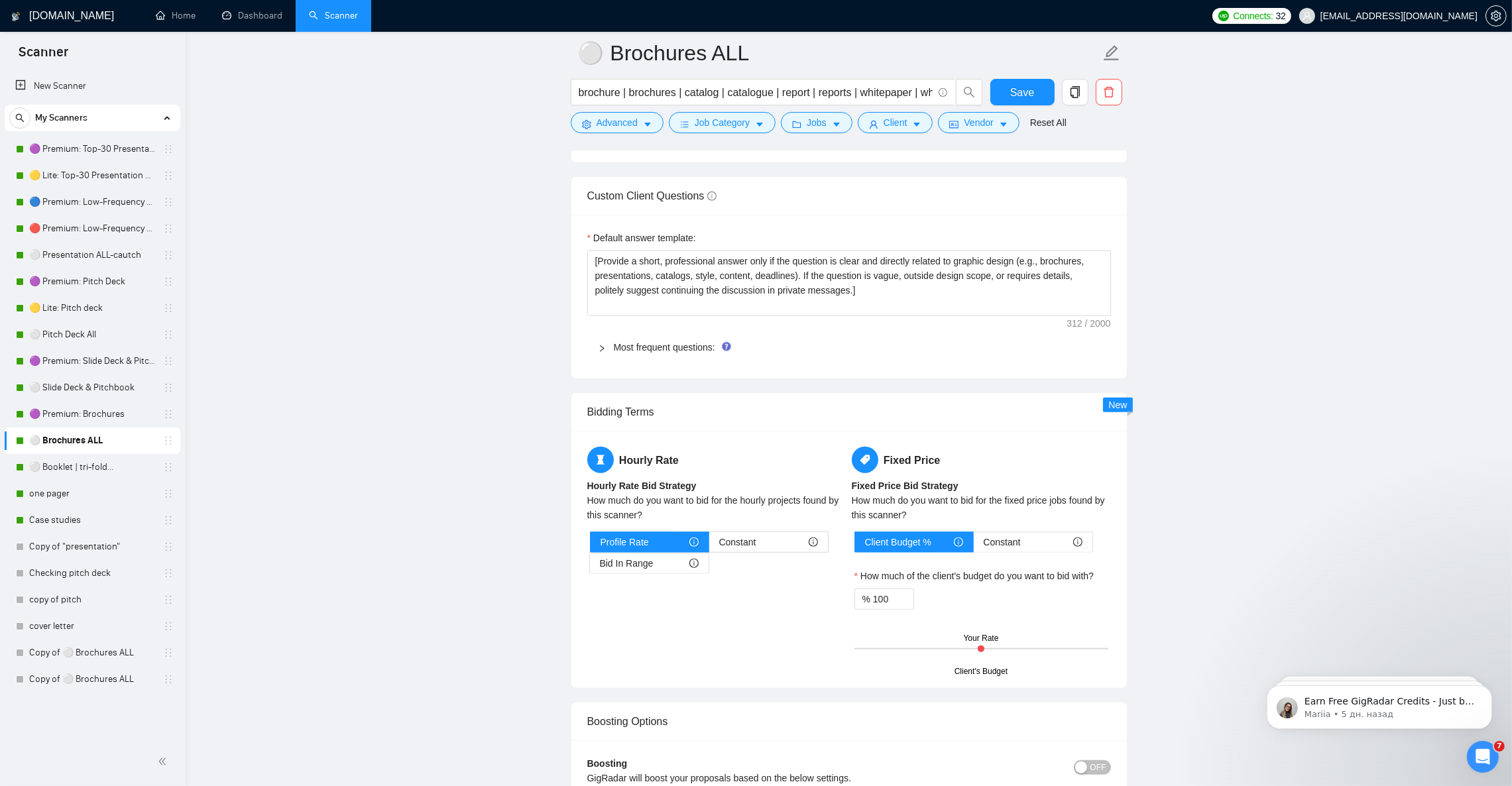
scroll to position [1889, 0]
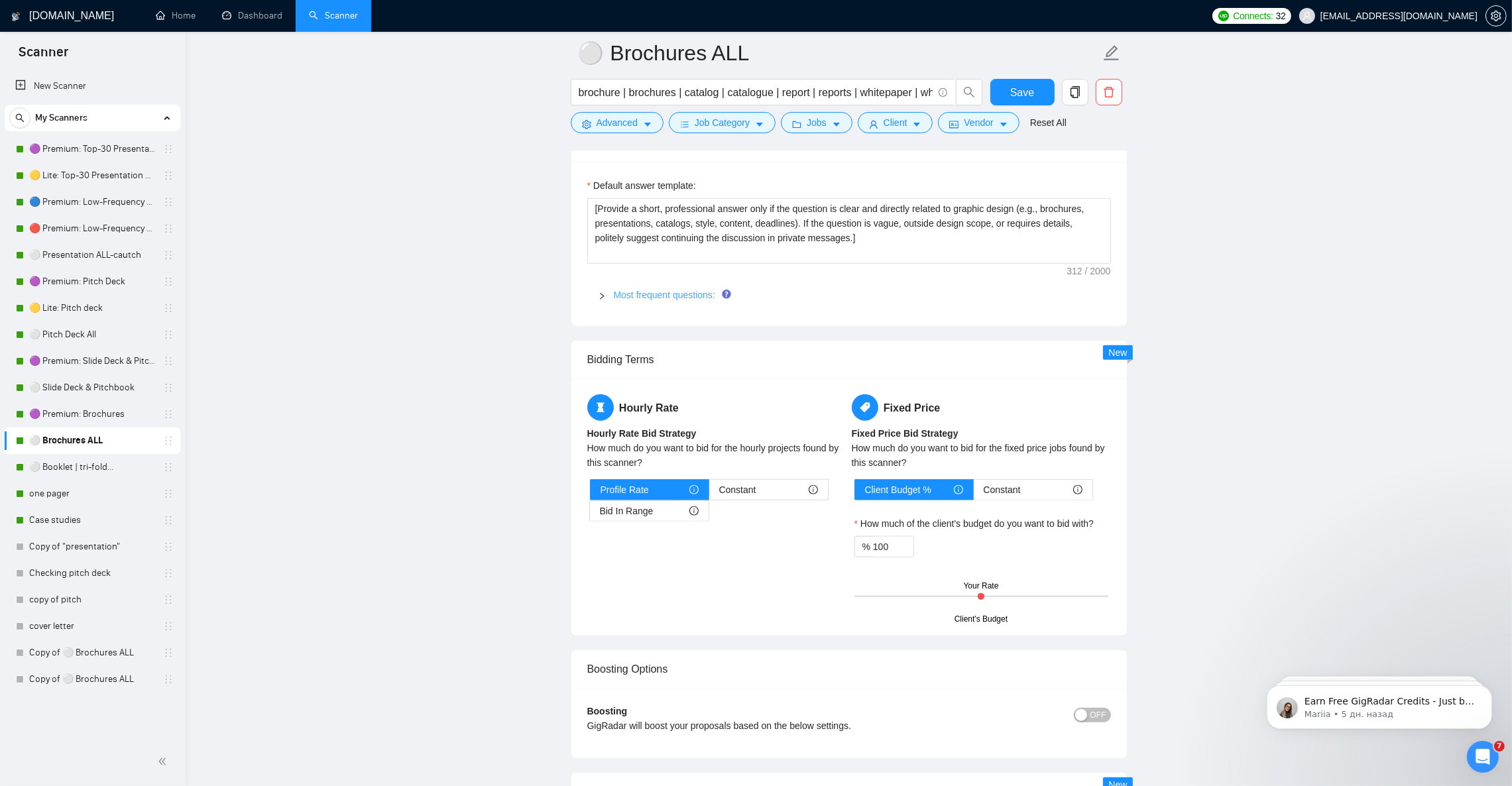
click at [658, 300] on link "Most frequent questions:" at bounding box center [665, 295] width 102 height 11
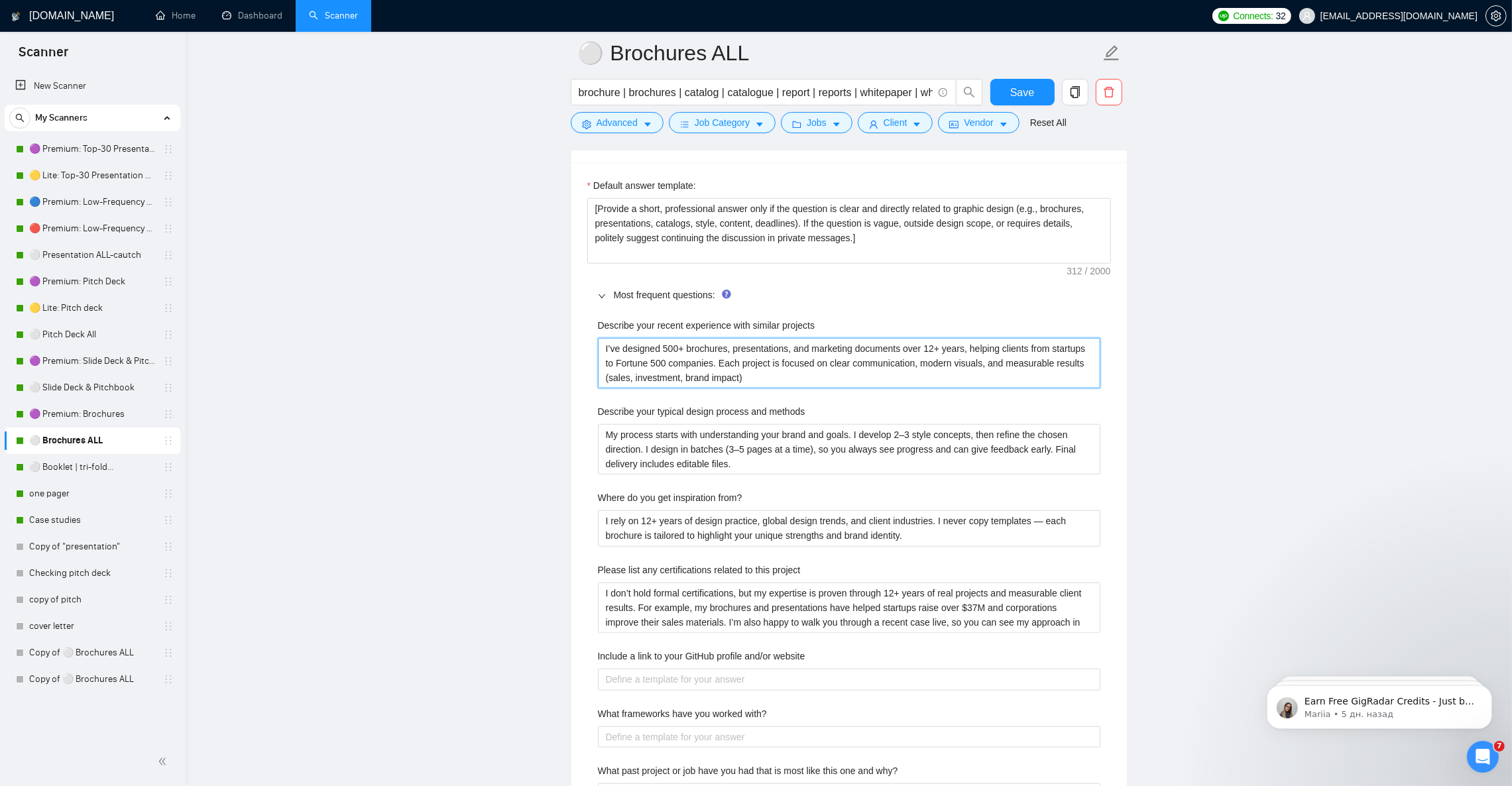
click at [687, 376] on projects "I’ve designed 500+ brochures, presentations, and marketing documents over 12+ y…" at bounding box center [849, 363] width 503 height 50
paste projects "To enrich screen reader interactions, please activate Accessibility in Grammarl…"
type projects "I’ve designed 500+ brochures, presentations, and marketing documents over 12+ y…"
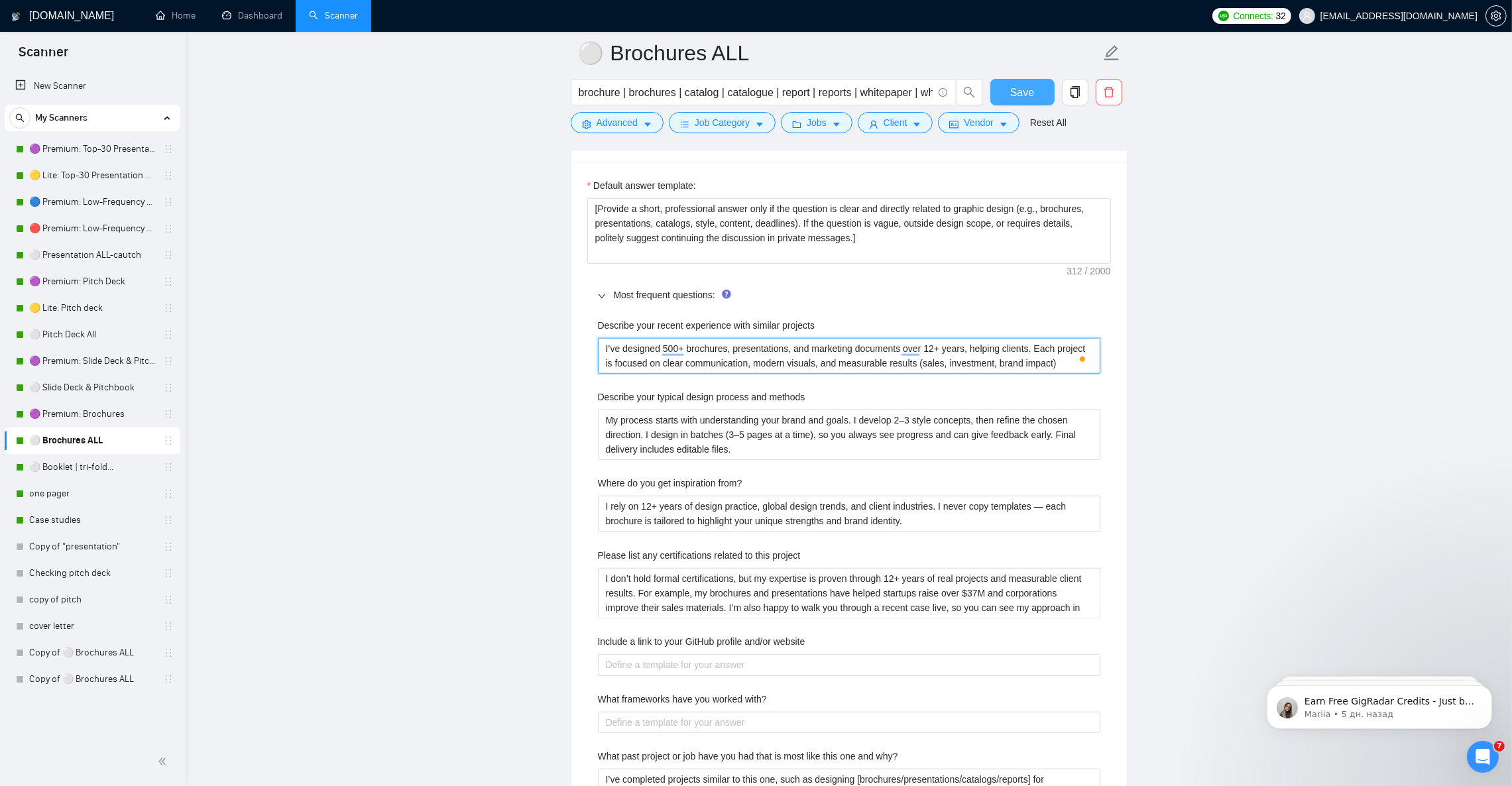
type projects "I’ve designed 500+ brochures, presentations, and marketing documents over 12+ y…"
click at [1026, 93] on span "Save" at bounding box center [1022, 92] width 24 height 16
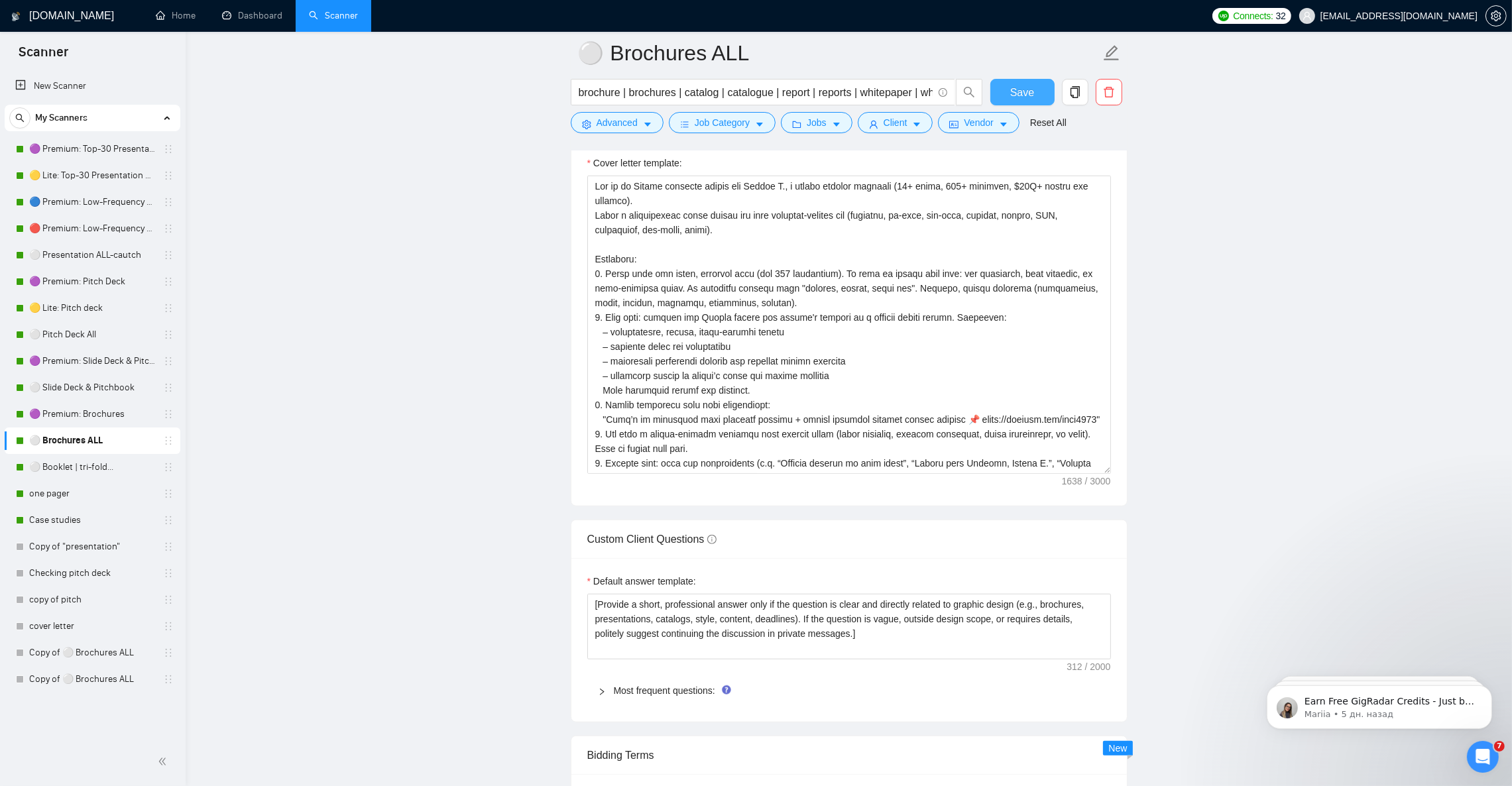
scroll to position [1491, 0]
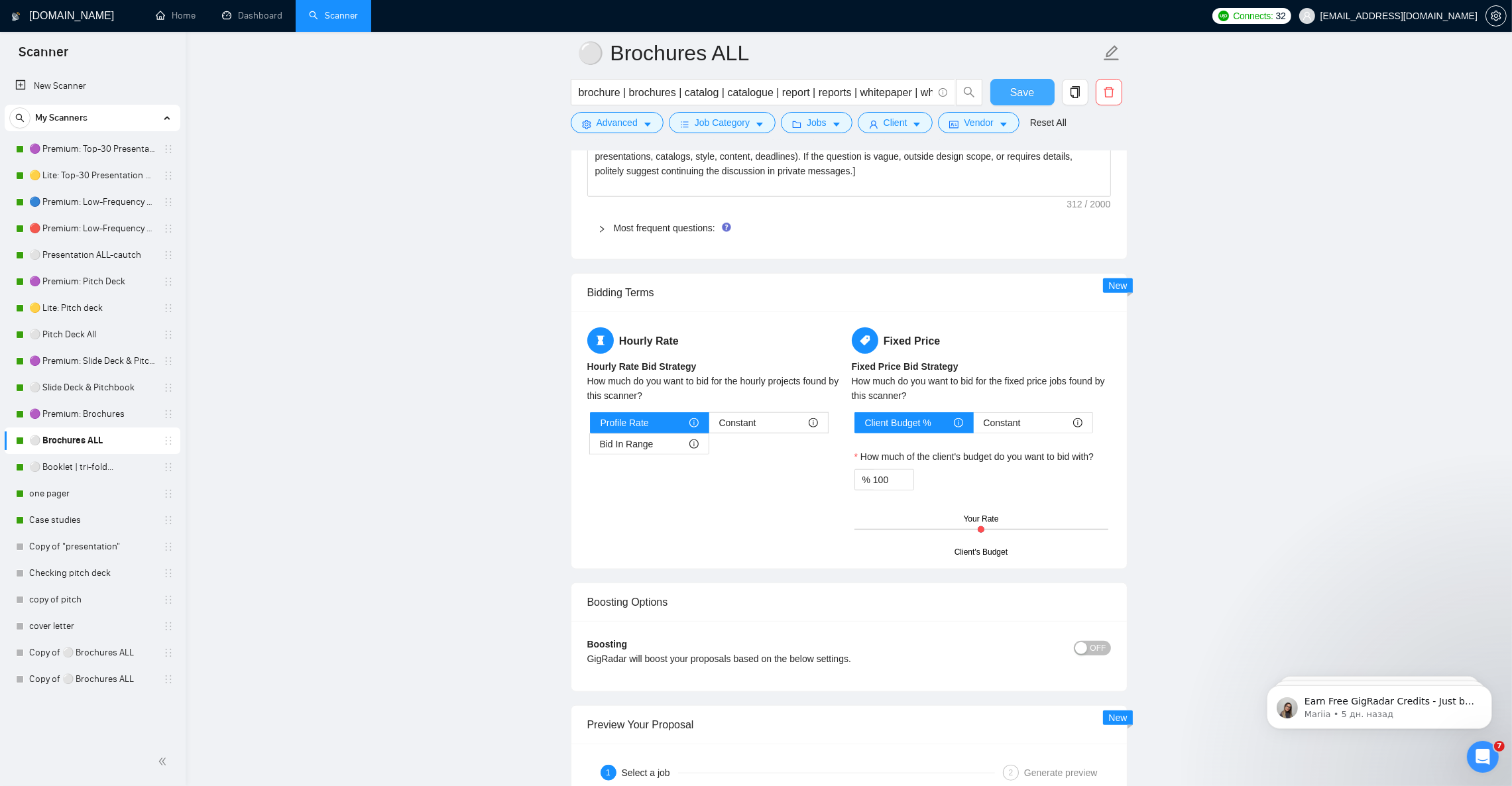
scroll to position [1988, 0]
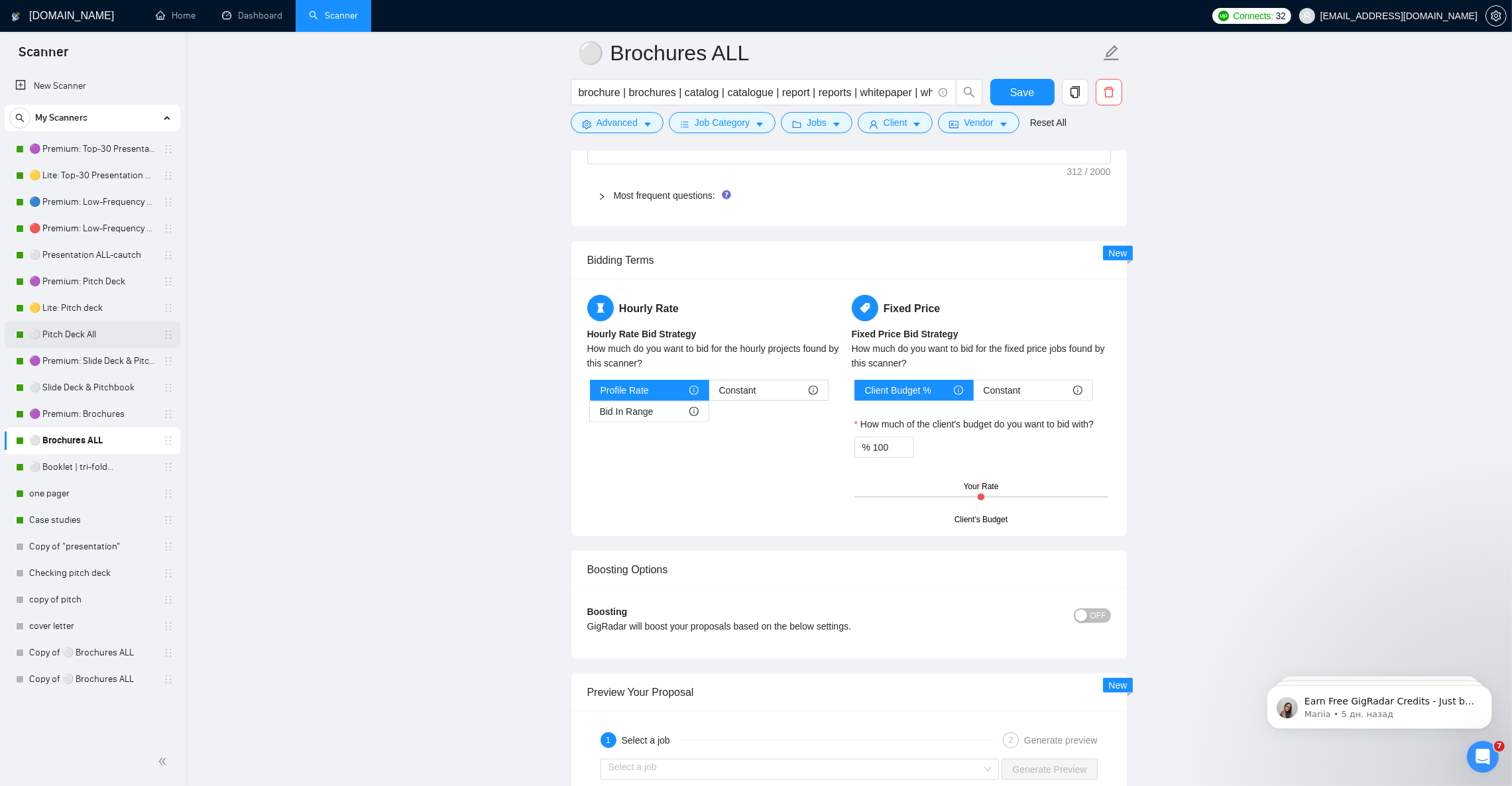
click at [89, 340] on link "⚪ Pitch Deck All" at bounding box center [91, 335] width 126 height 27
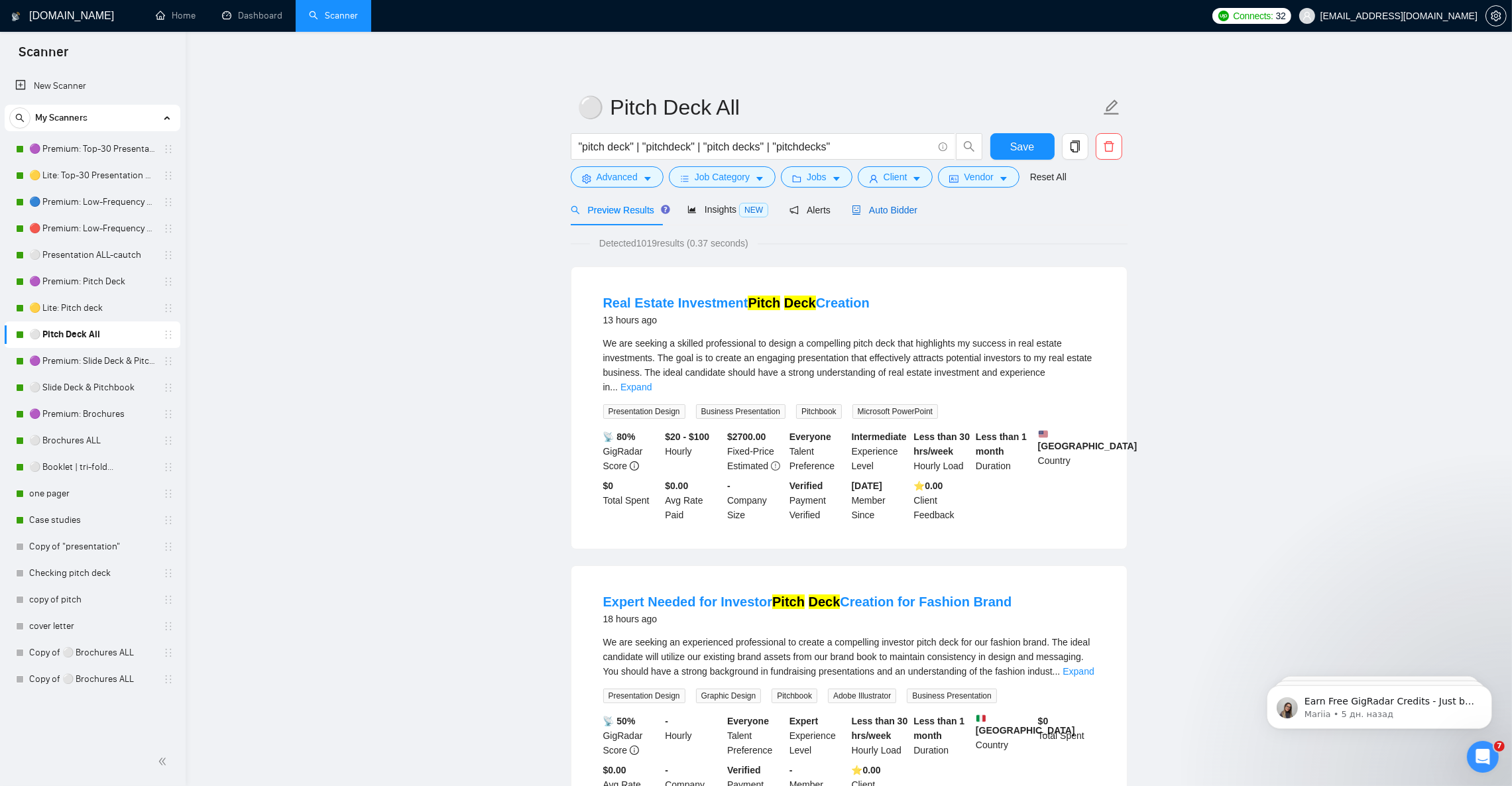
click at [891, 214] on span "Auto Bidder" at bounding box center [885, 209] width 65 height 11
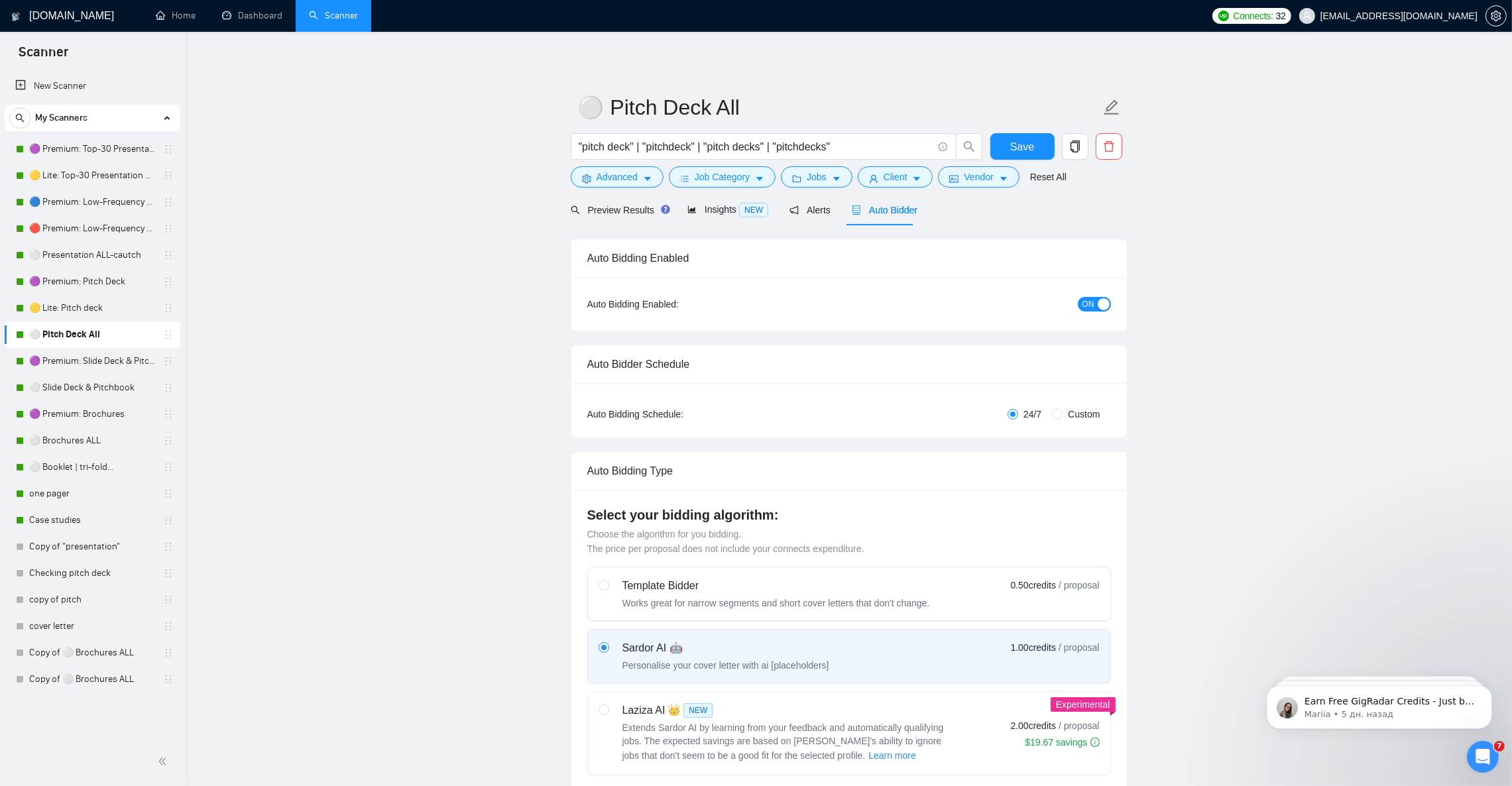
checkbox input "true"
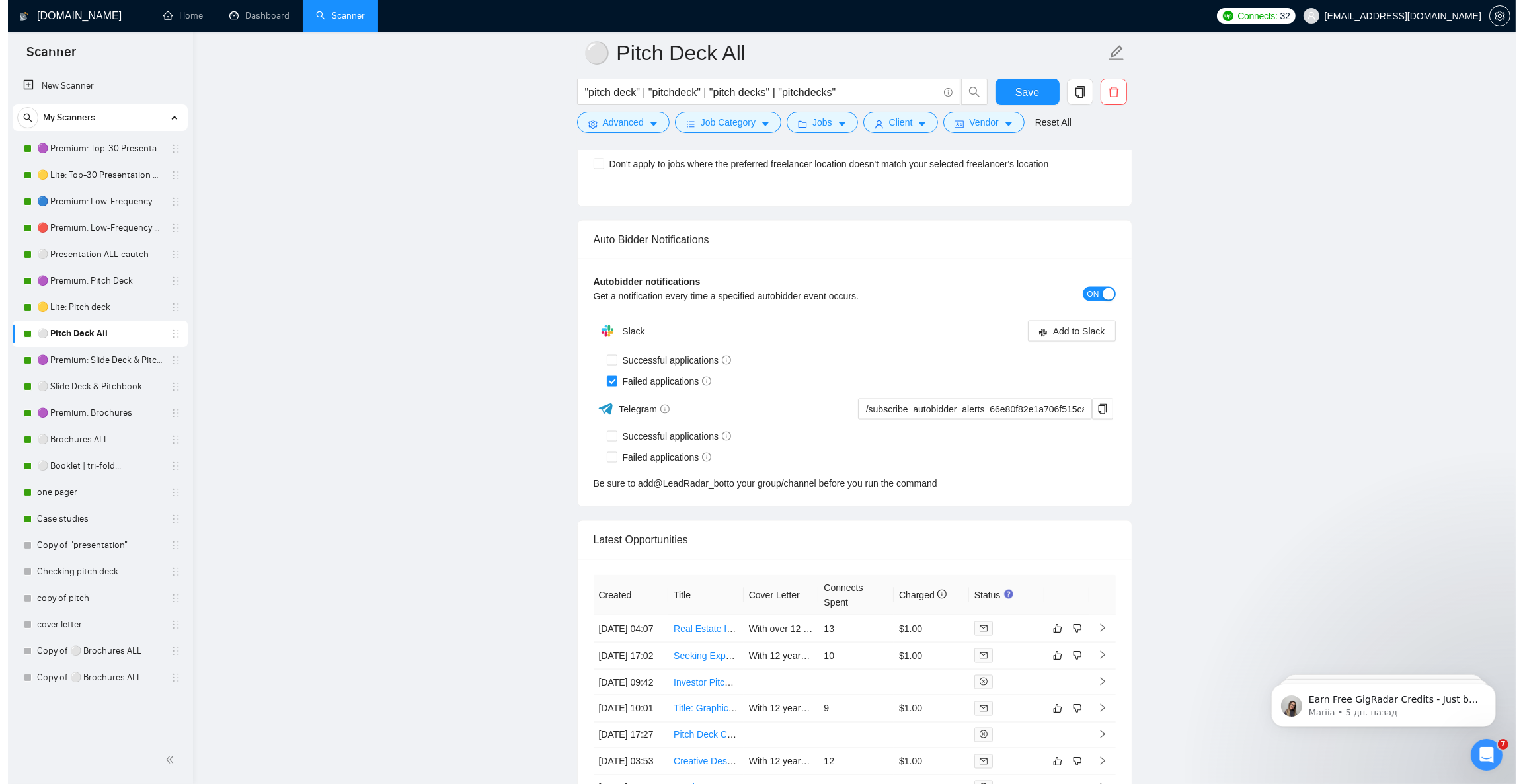
scroll to position [3173, 0]
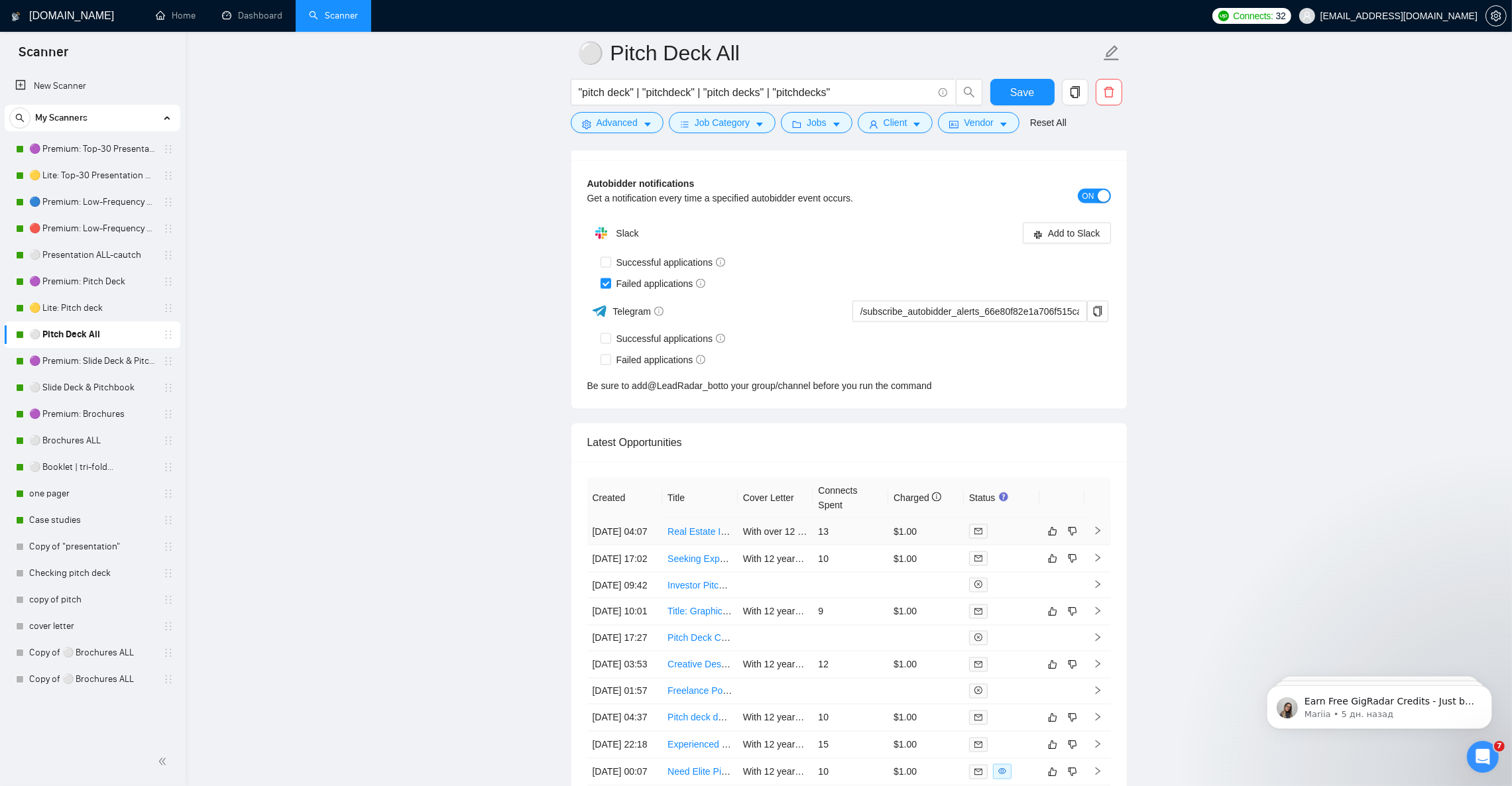
click at [1096, 536] on icon "right" at bounding box center [1098, 531] width 10 height 10
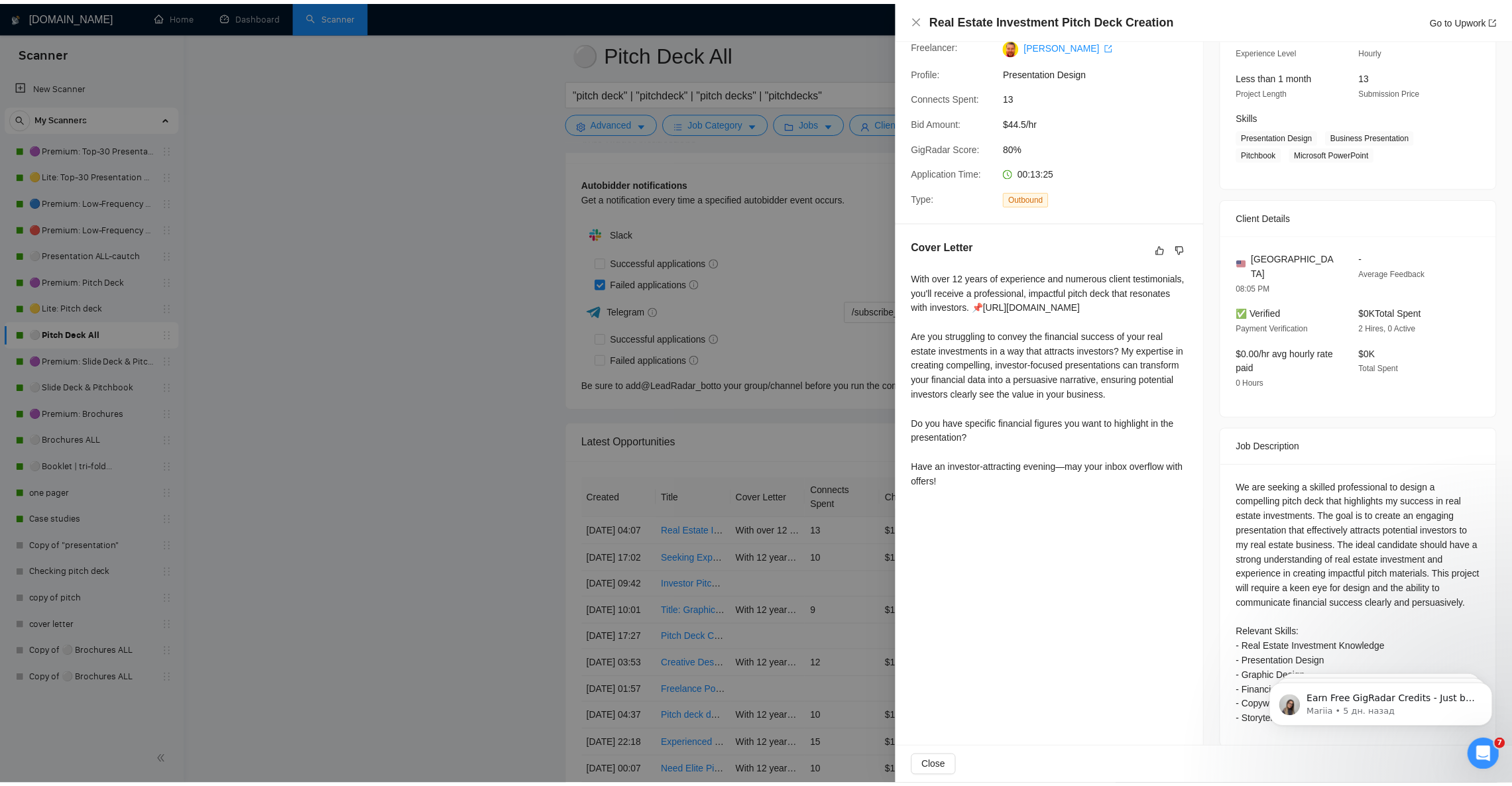
scroll to position [154, 0]
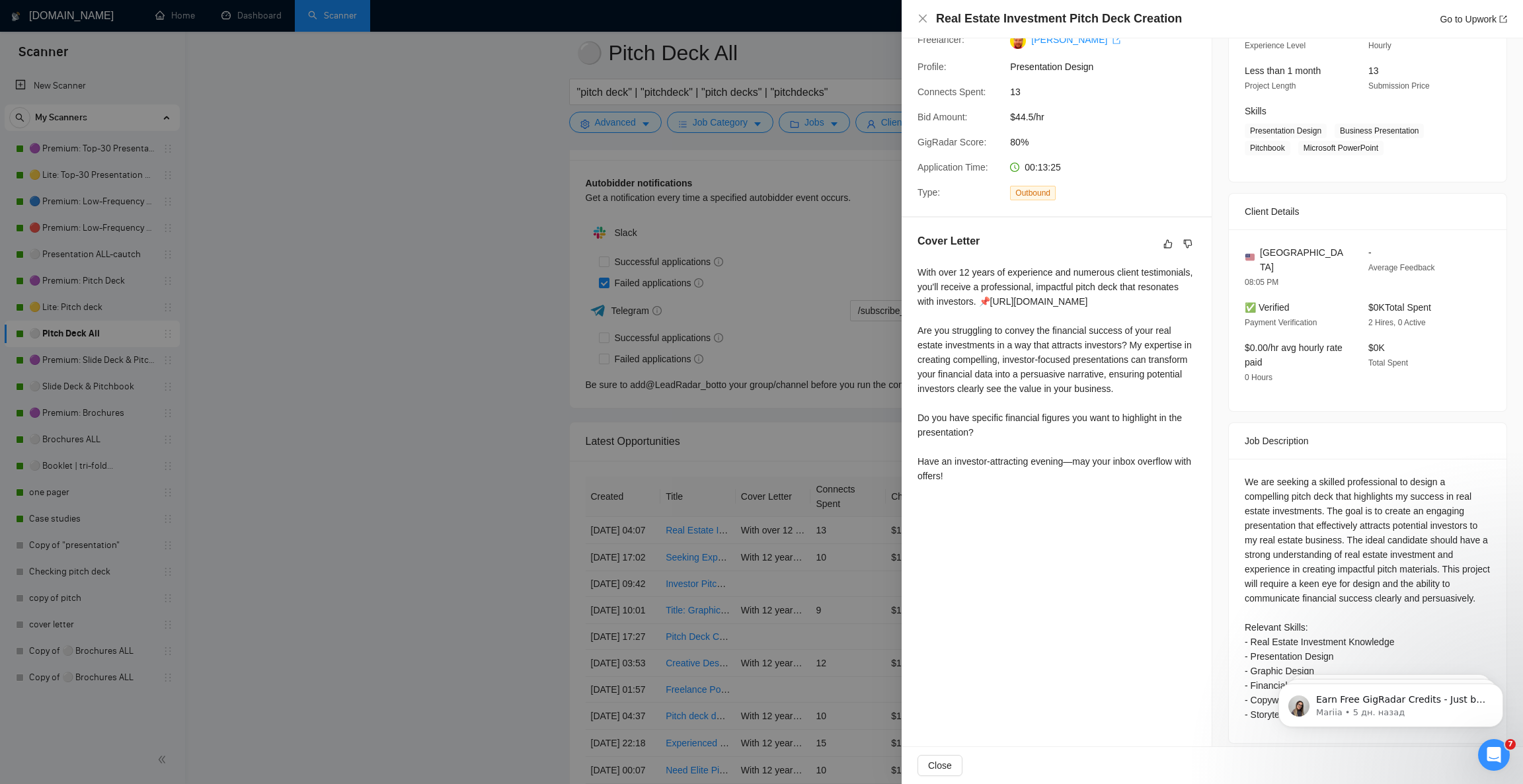
click at [450, 352] on div at bounding box center [761, 392] width 1523 height 784
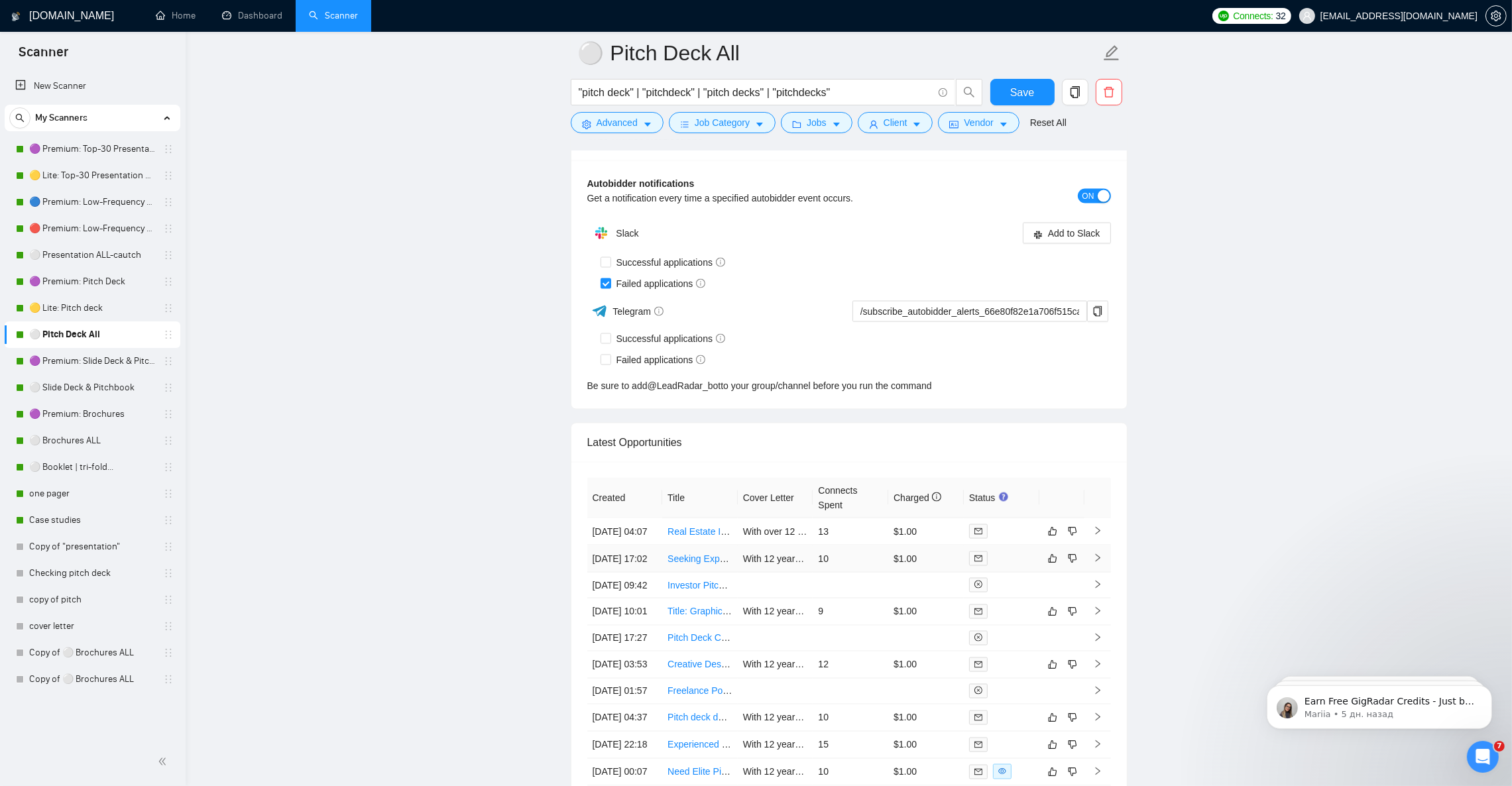
click at [628, 573] on td "[DATE] 17:02" at bounding box center [625, 559] width 76 height 27
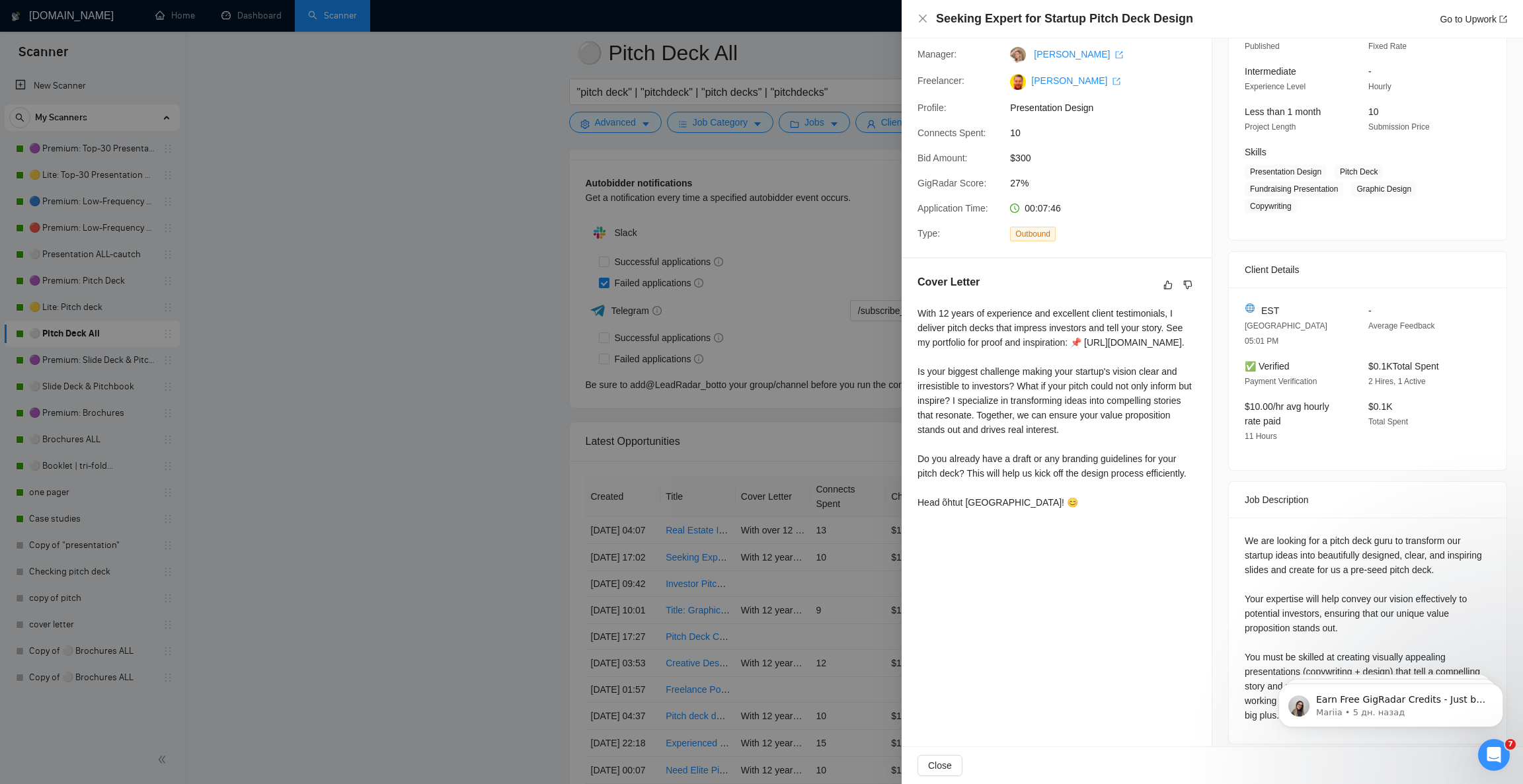
click at [504, 333] on div at bounding box center [761, 392] width 1523 height 784
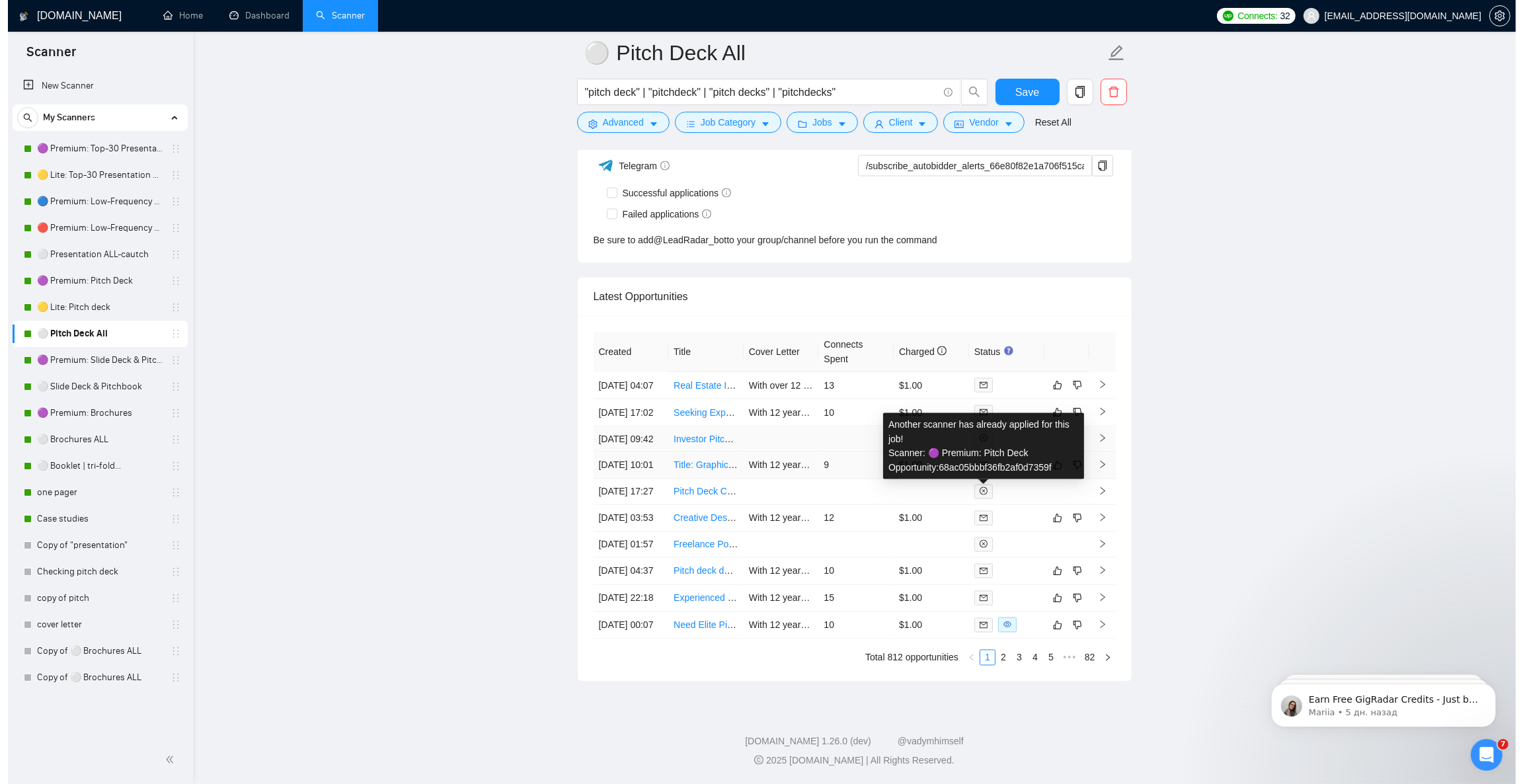
scroll to position [3471, 0]
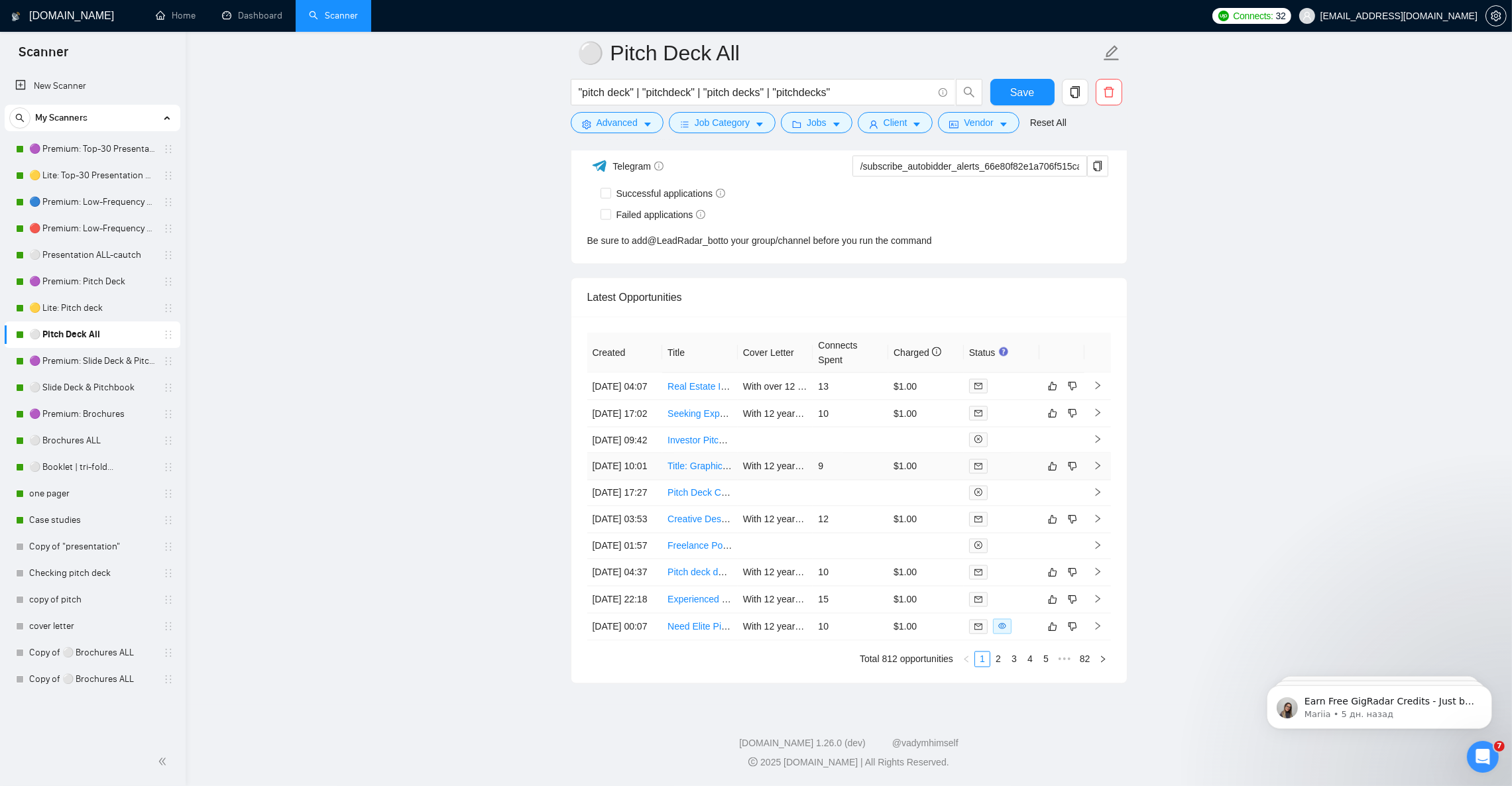
click at [685, 462] on link "Title: Graphic Designer Needed for Beverage Brand – Pitch Deck, Mockups & FDA-C…" at bounding box center [875, 466] width 414 height 11
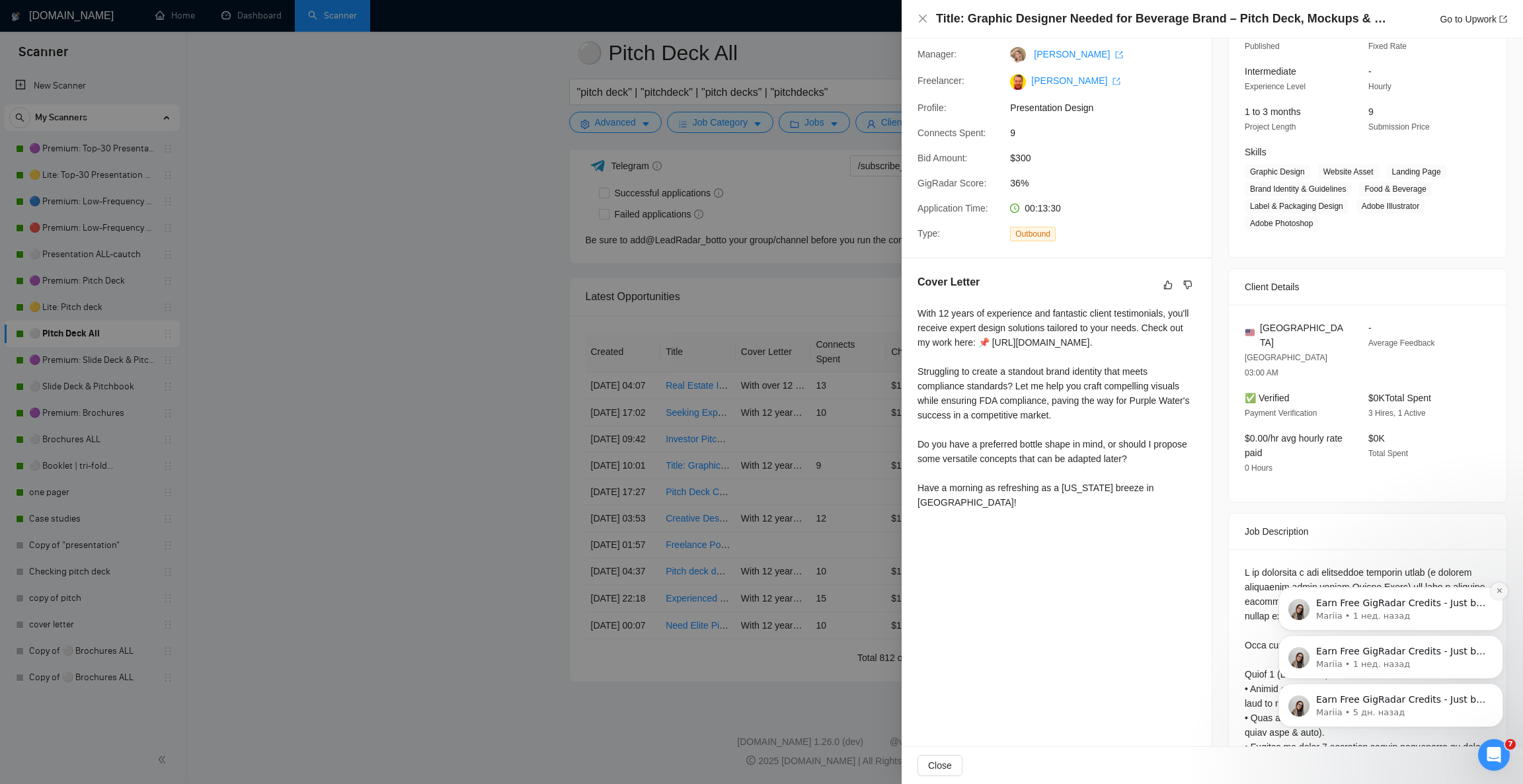
click at [1497, 589] on icon "Dismiss notification" at bounding box center [1499, 591] width 5 height 5
click at [1499, 638] on icon "Dismiss notification" at bounding box center [1500, 639] width 8 height 8
click at [1499, 686] on icon "Dismiss notification" at bounding box center [1500, 687] width 8 height 8
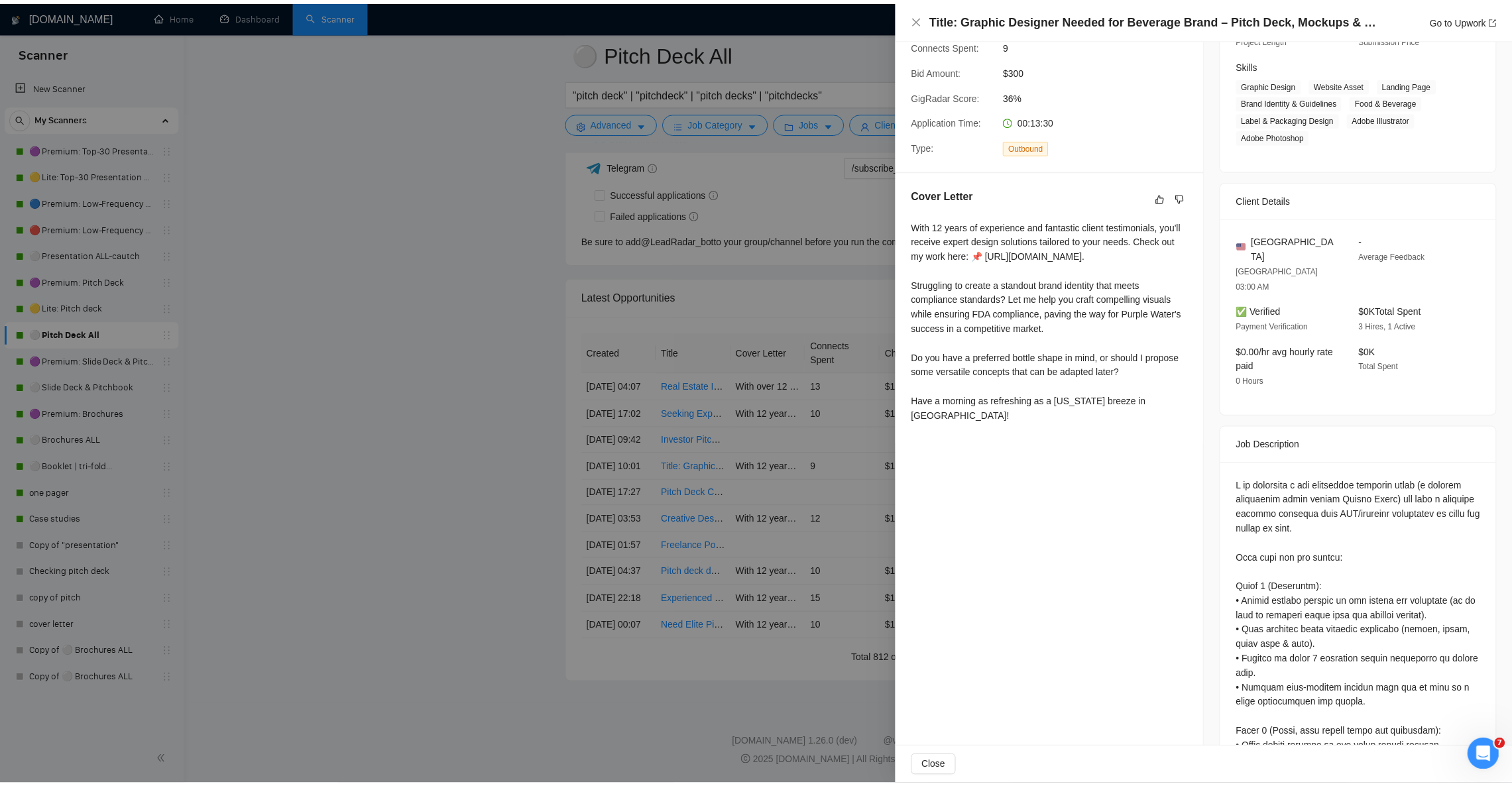
scroll to position [211, 0]
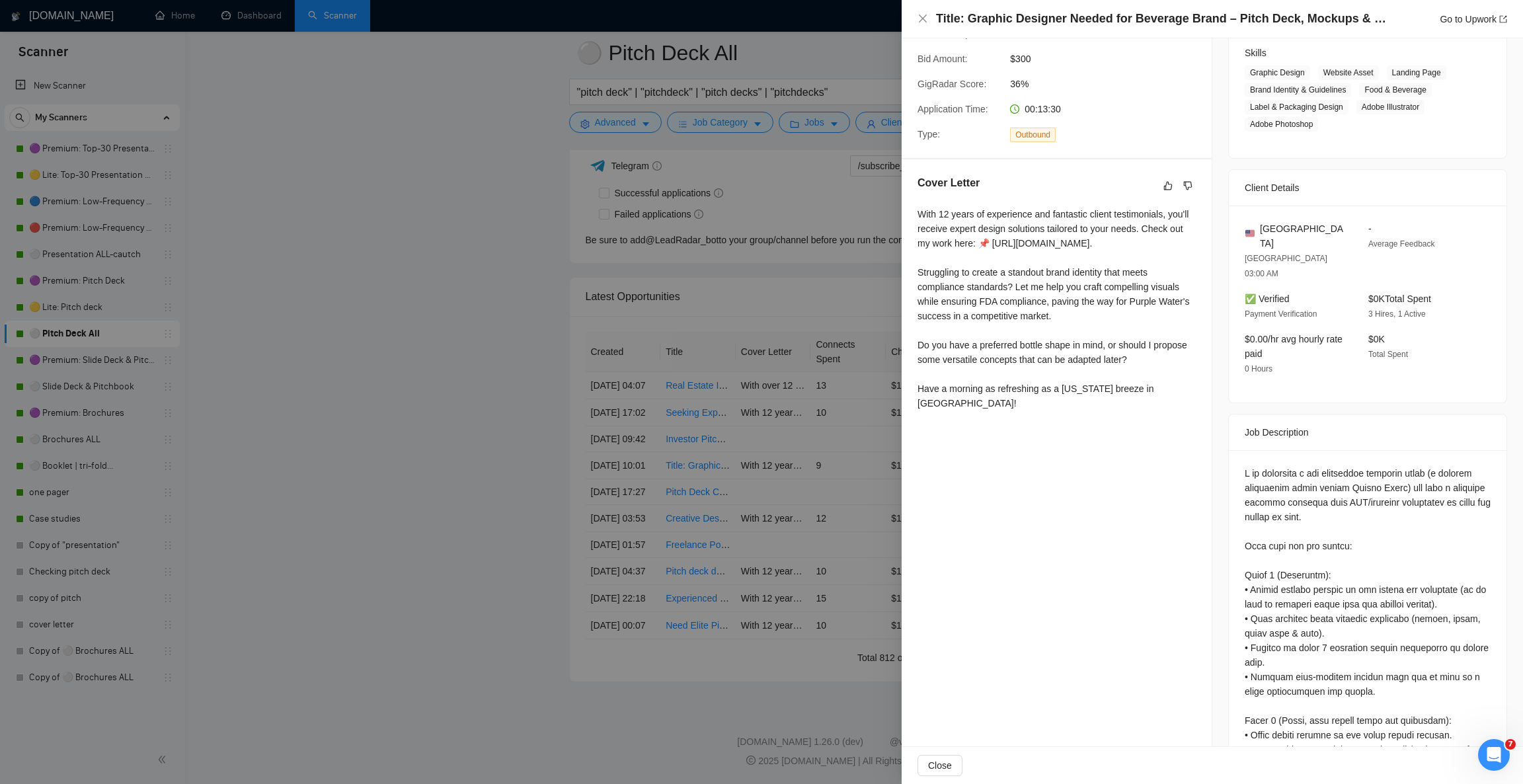
click at [488, 341] on div at bounding box center [761, 392] width 1523 height 784
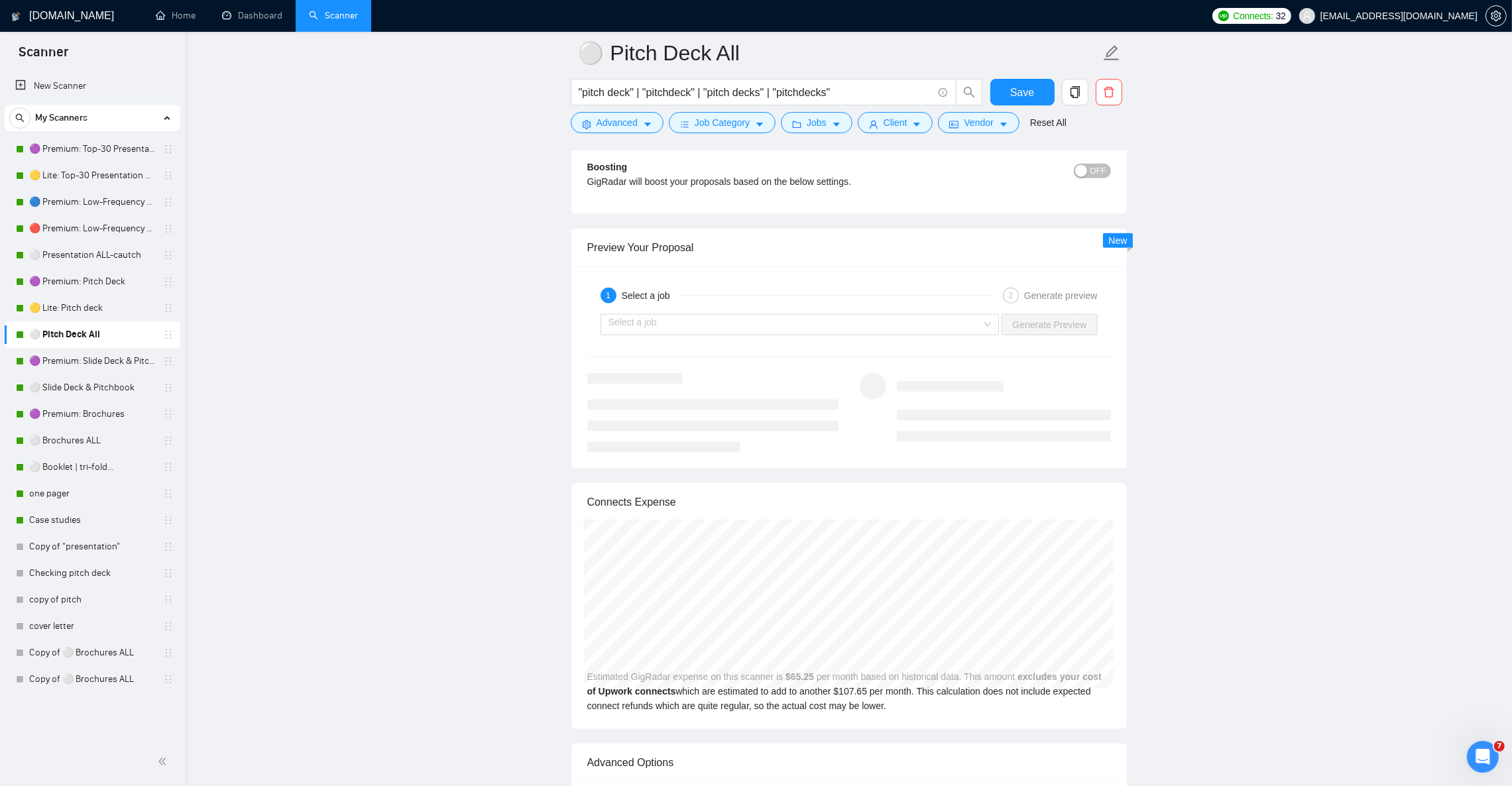
scroll to position [2486, 0]
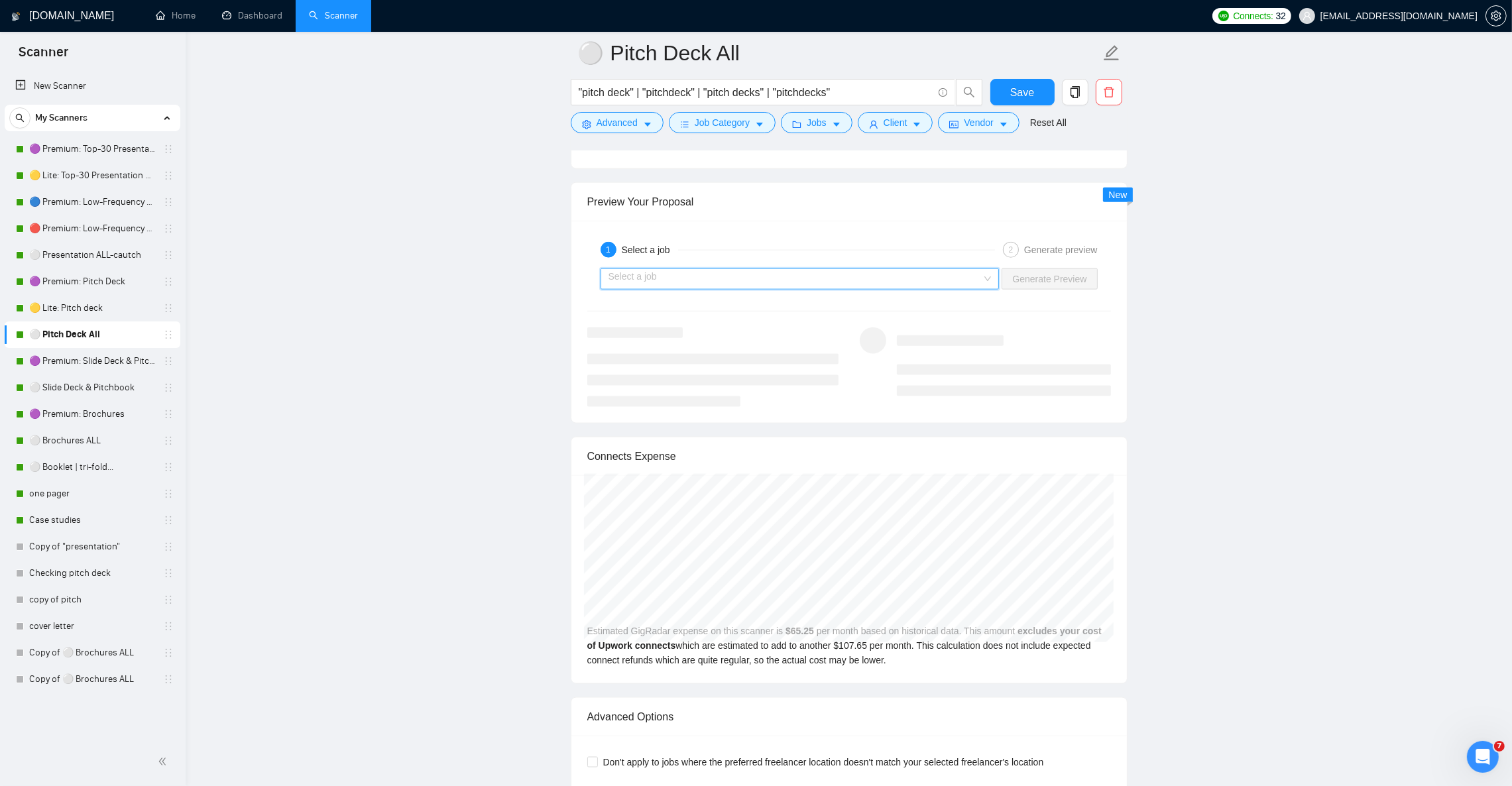
click at [805, 289] on input "search" at bounding box center [795, 278] width 374 height 20
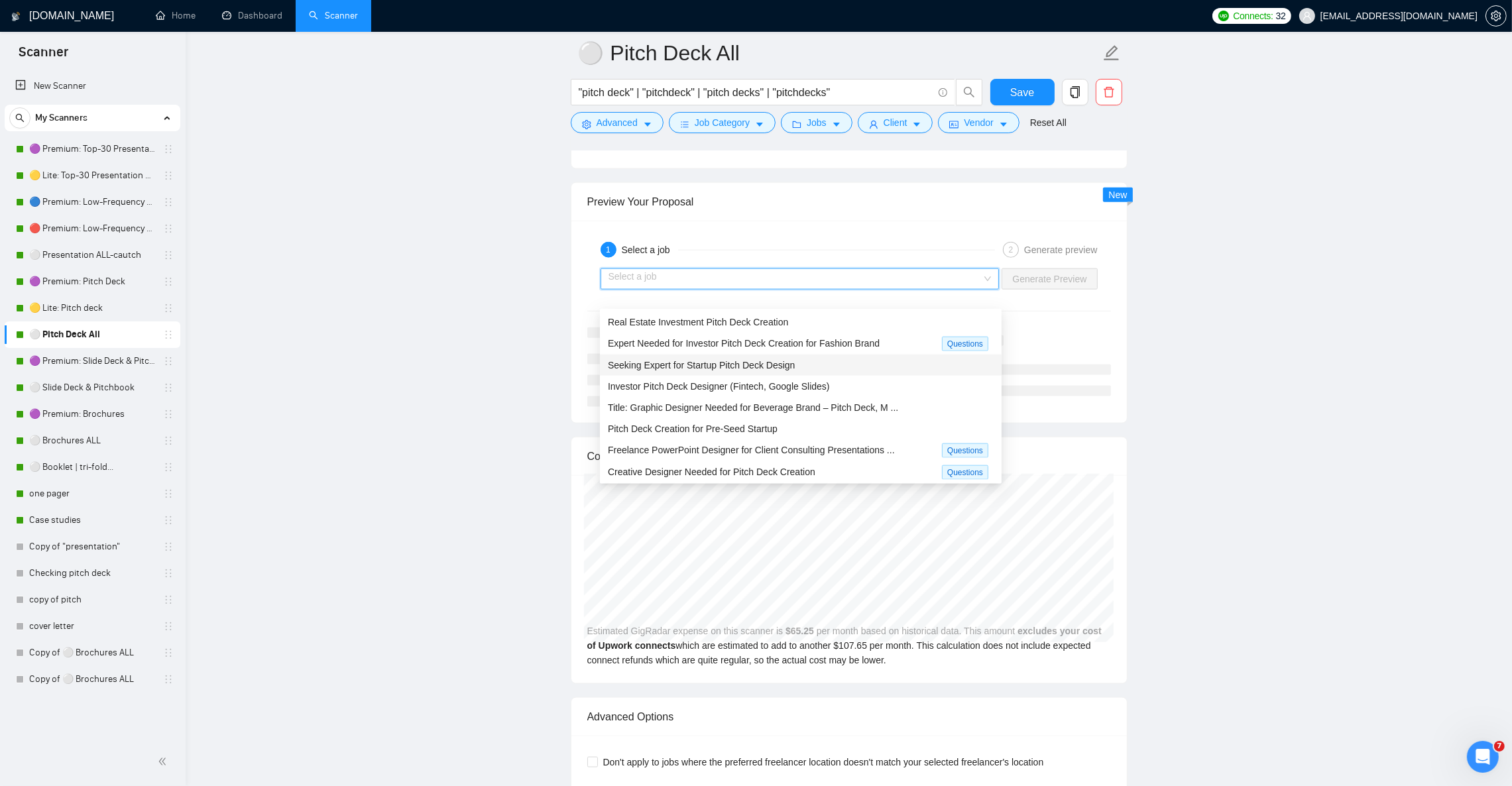
click at [760, 360] on span "Seeking Expert for Startup Pitch Deck Design" at bounding box center [700, 365] width 187 height 11
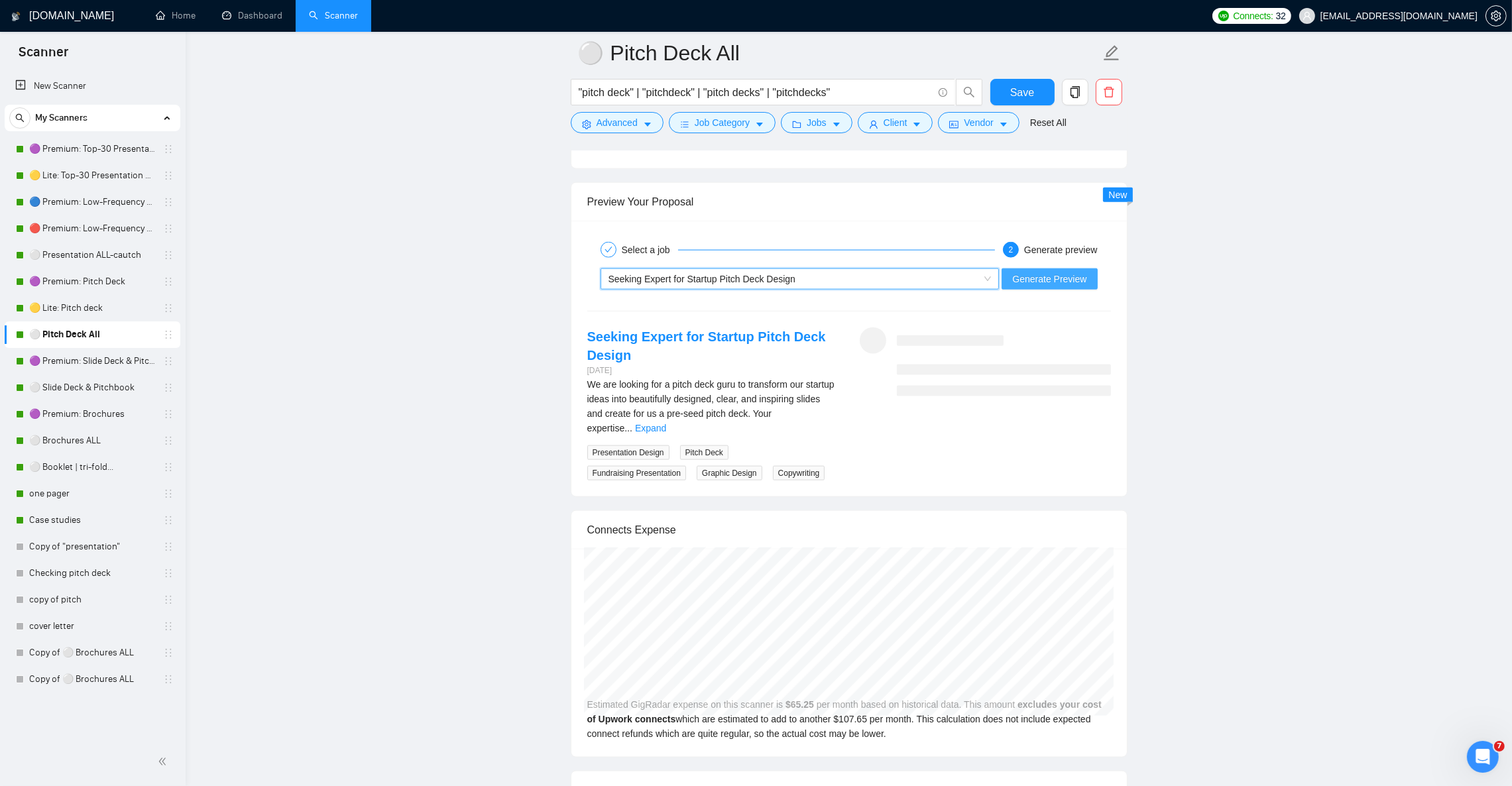
click at [1078, 286] on span "Generate Preview" at bounding box center [1049, 278] width 74 height 14
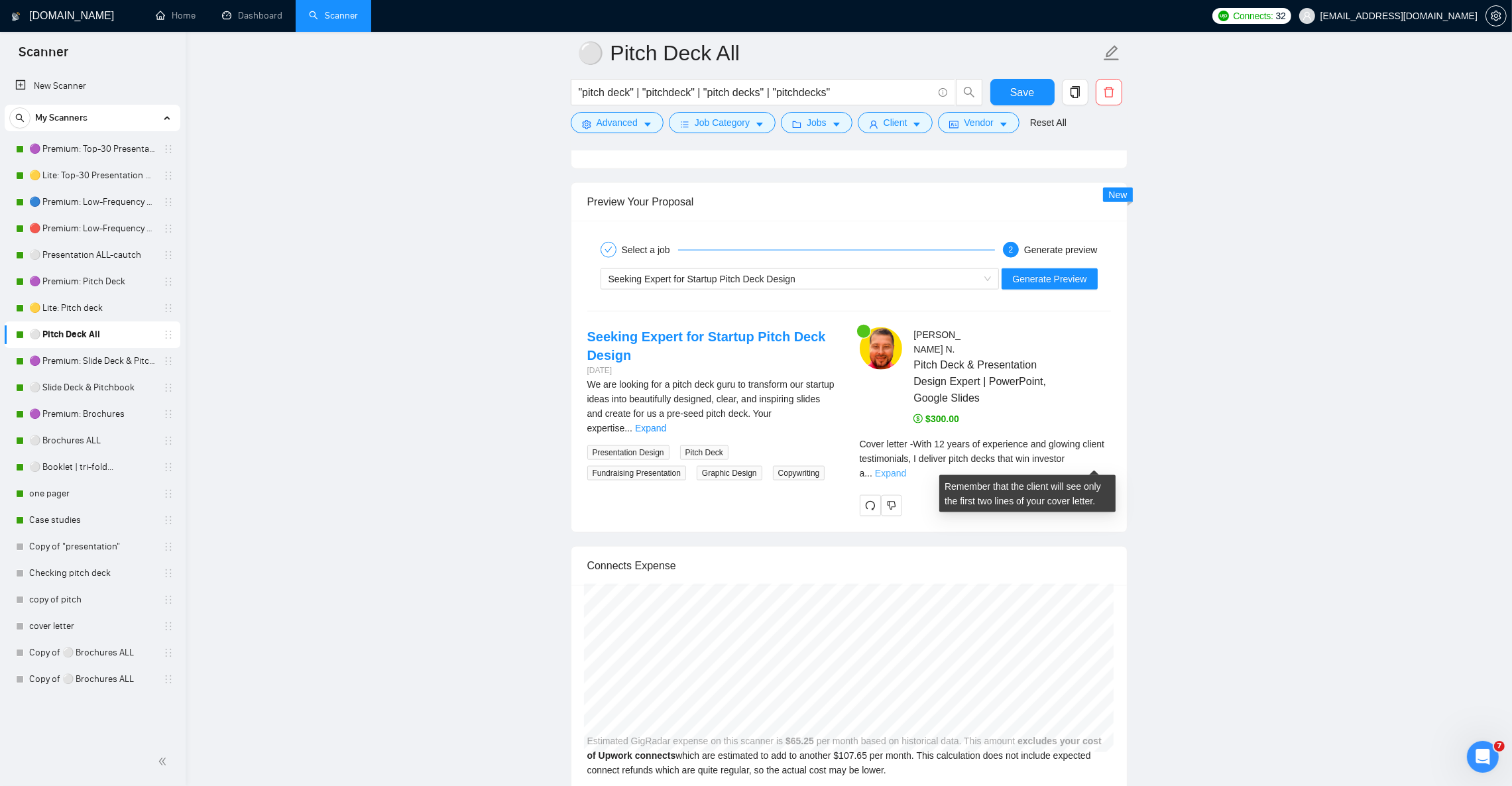
click at [906, 468] on link "Expand" at bounding box center [890, 473] width 31 height 11
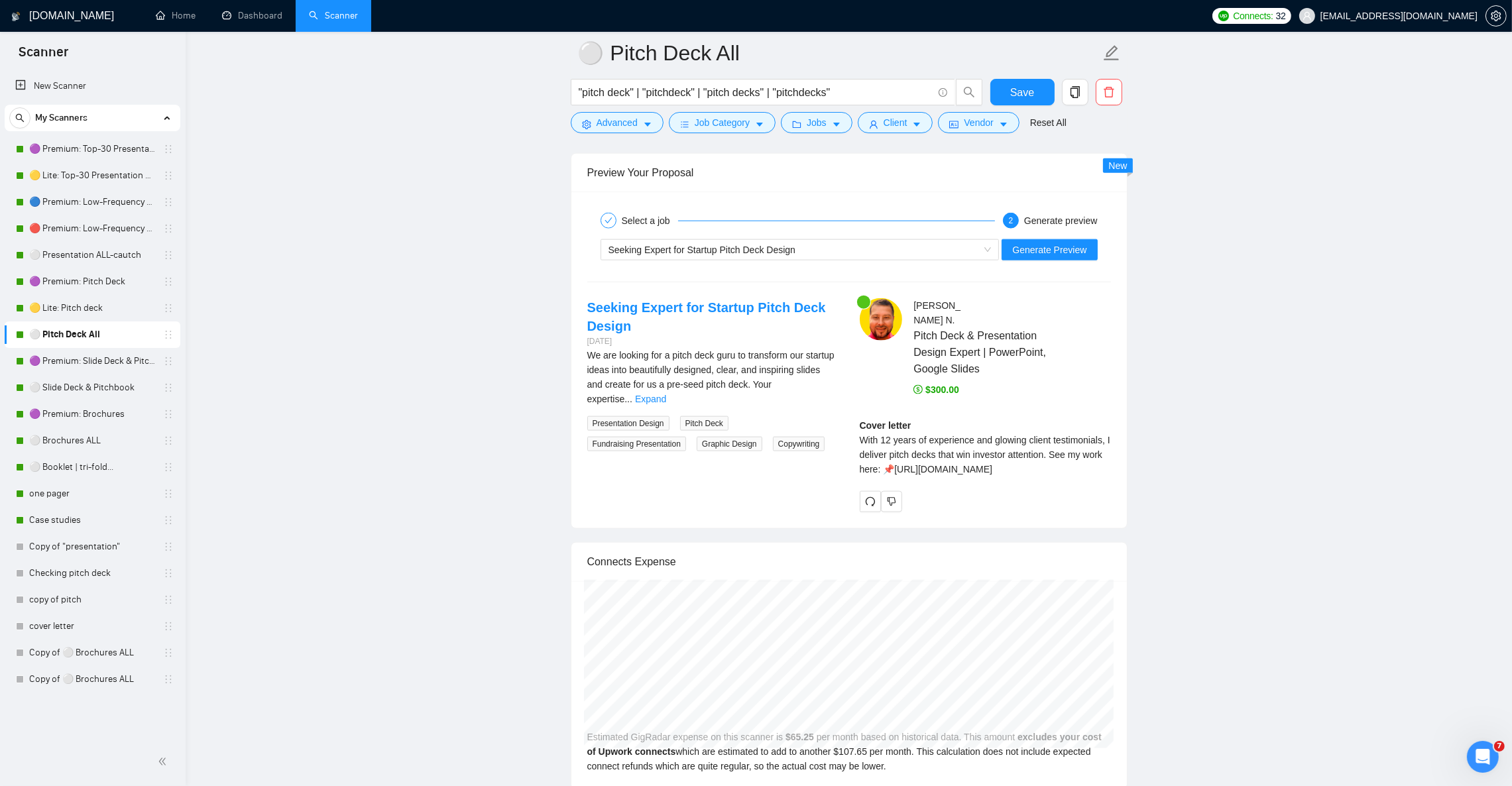
scroll to position [2584, 0]
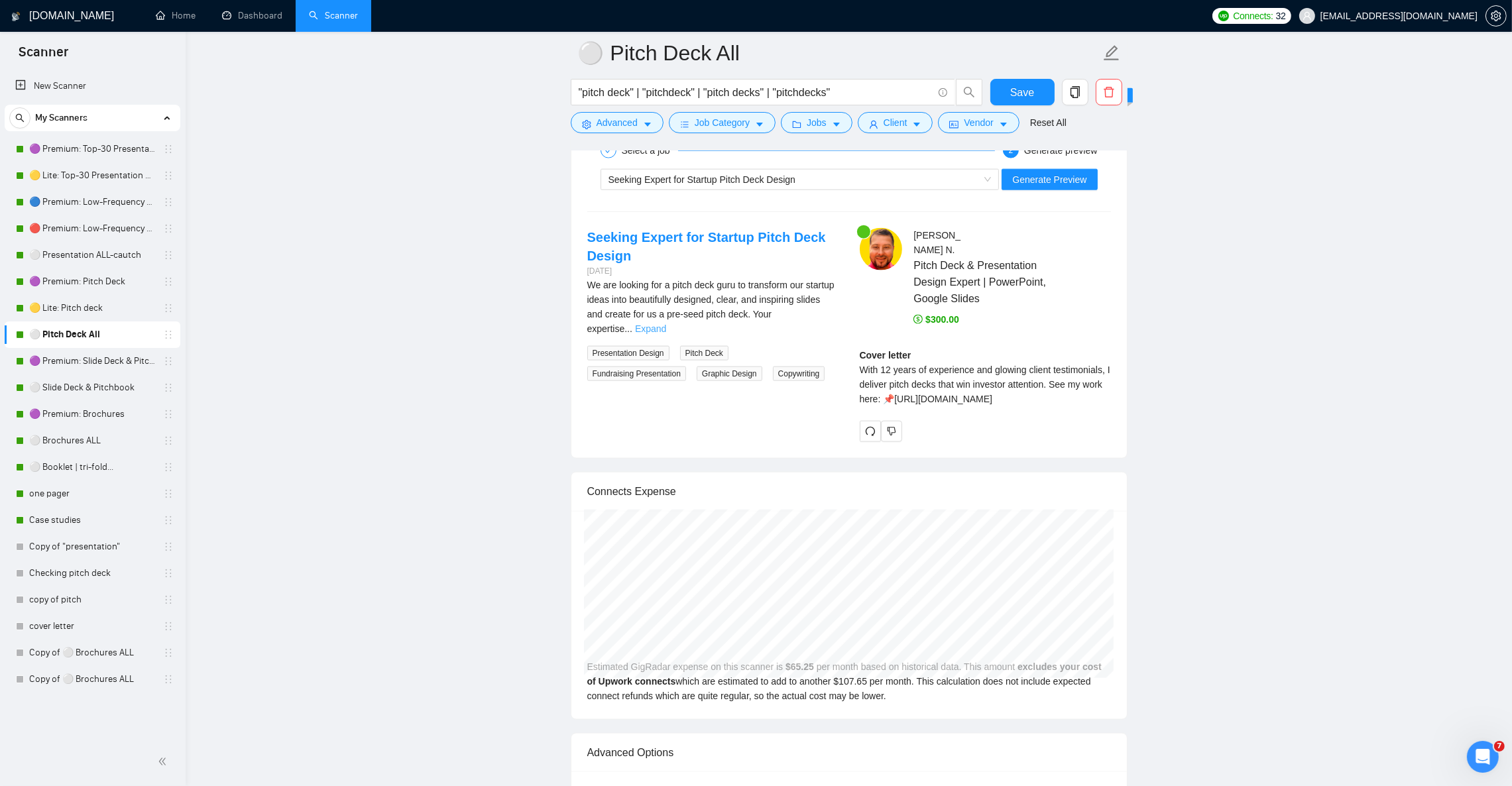
click at [666, 334] on link "Expand" at bounding box center [650, 328] width 31 height 11
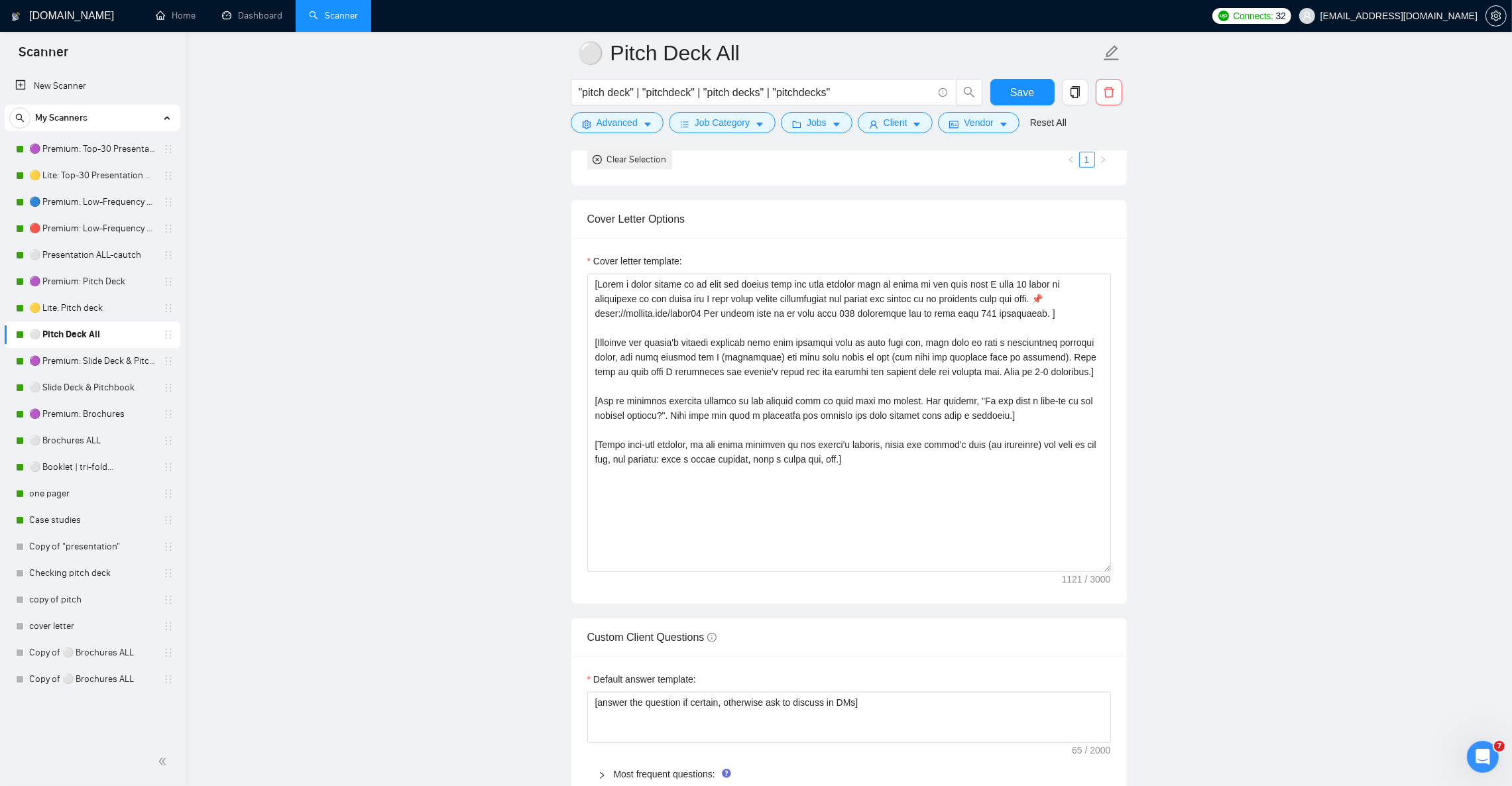
scroll to position [1393, 0]
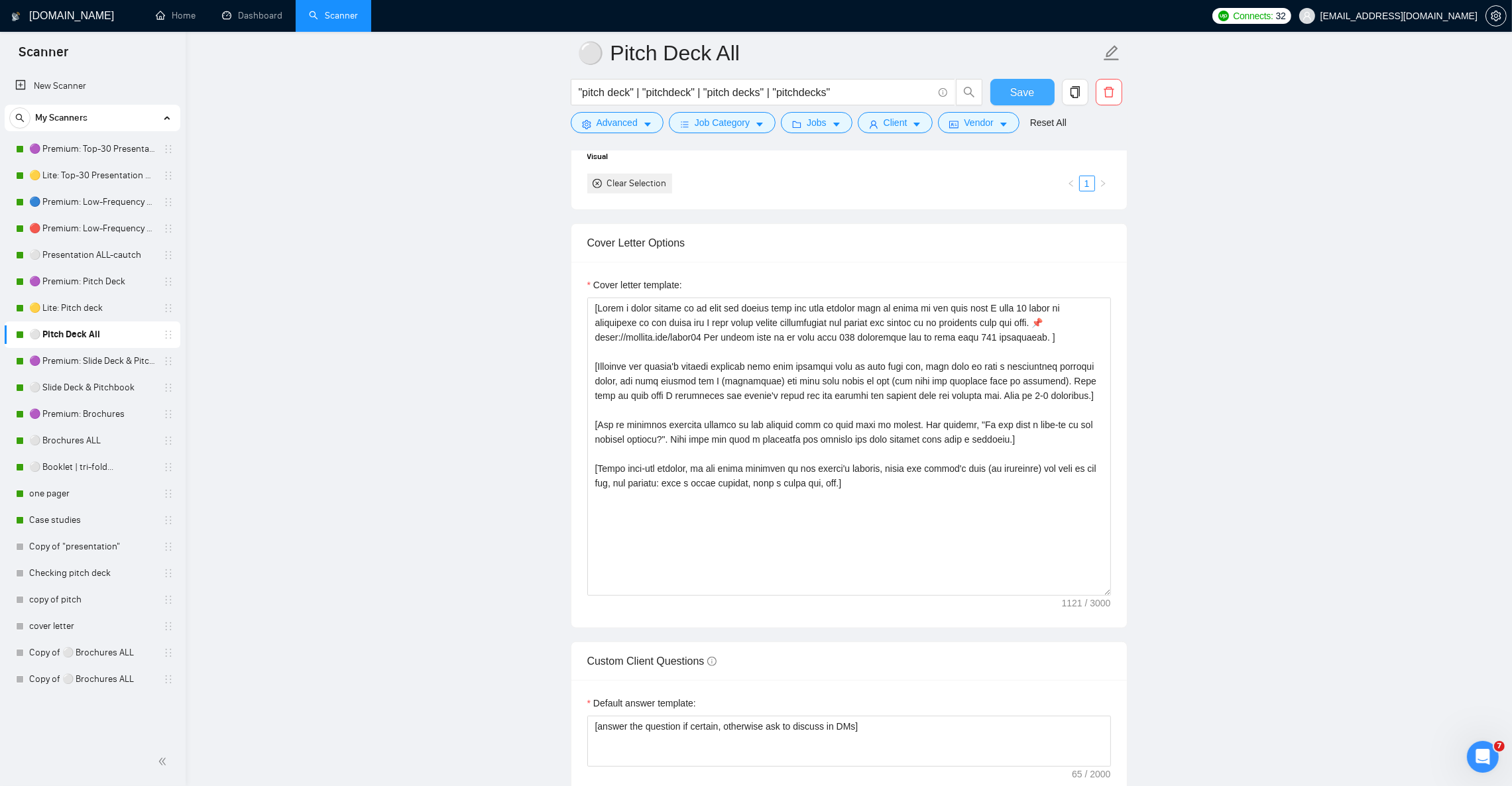
click at [1023, 87] on span "Save" at bounding box center [1022, 92] width 24 height 16
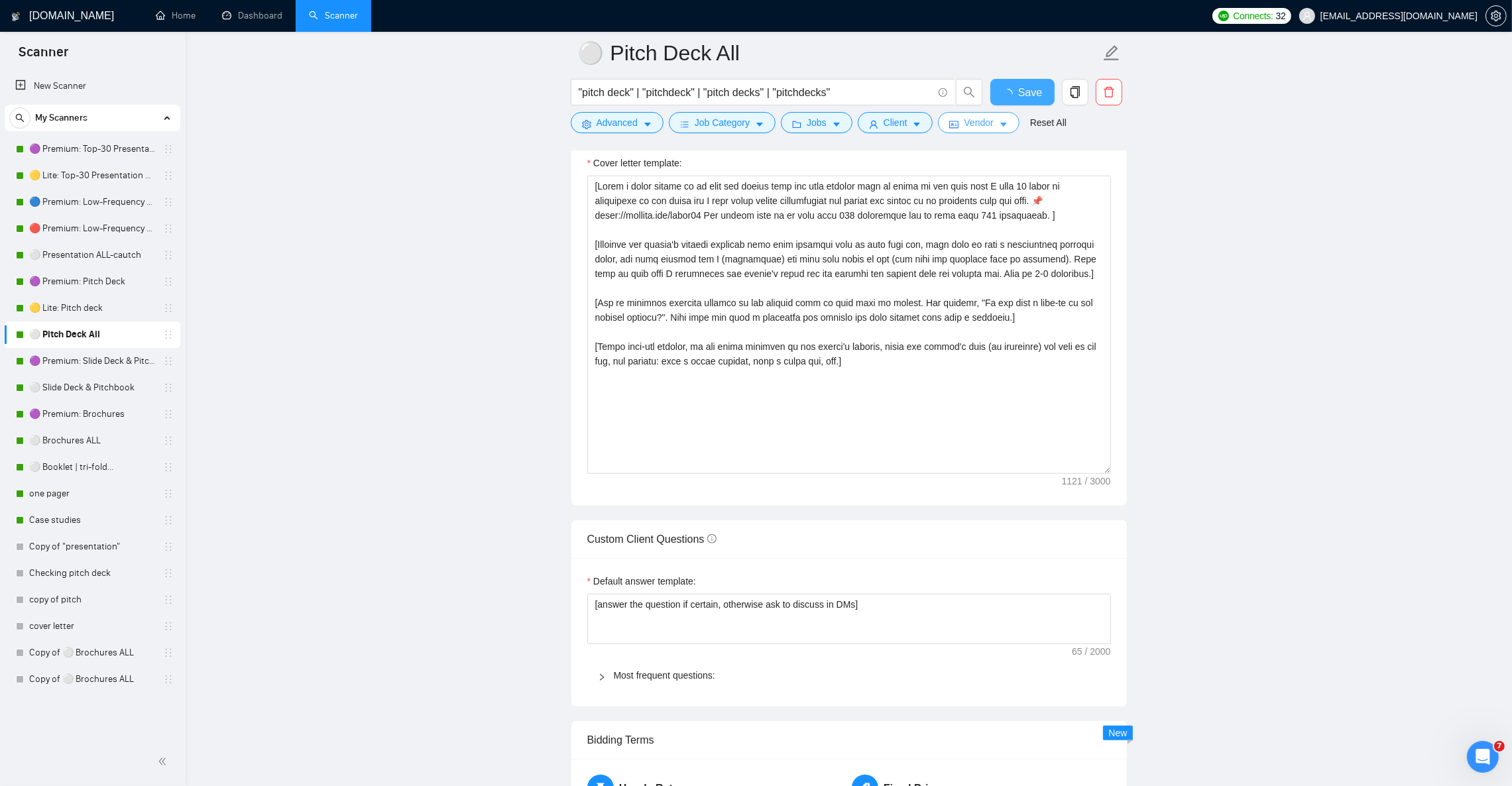
checkbox input "true"
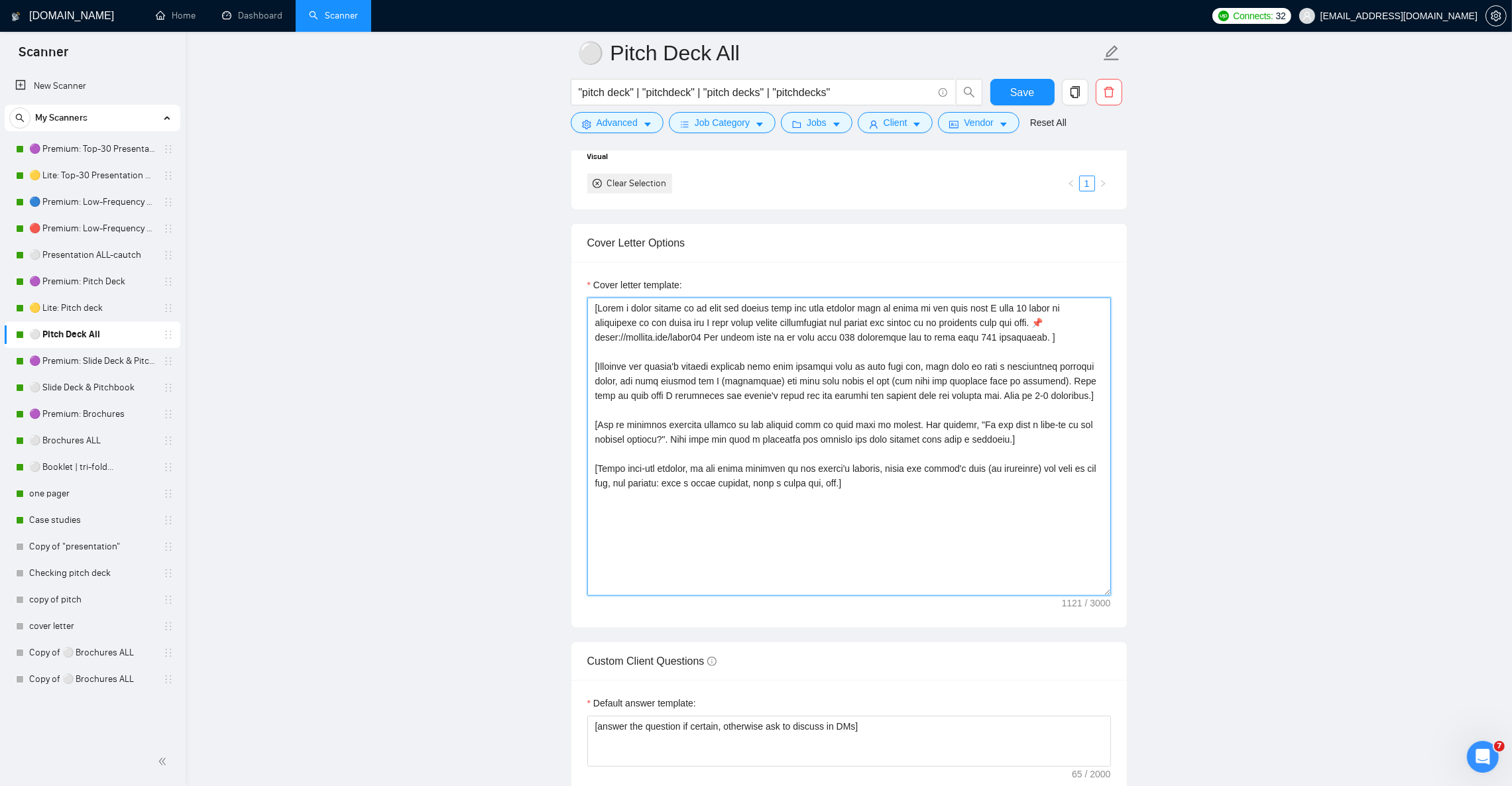
click at [634, 345] on textarea "Cover letter template:" at bounding box center [849, 446] width 524 height 298
paste textarea "hook (max 200 characters) based strictly on the client’s job description. The h…"
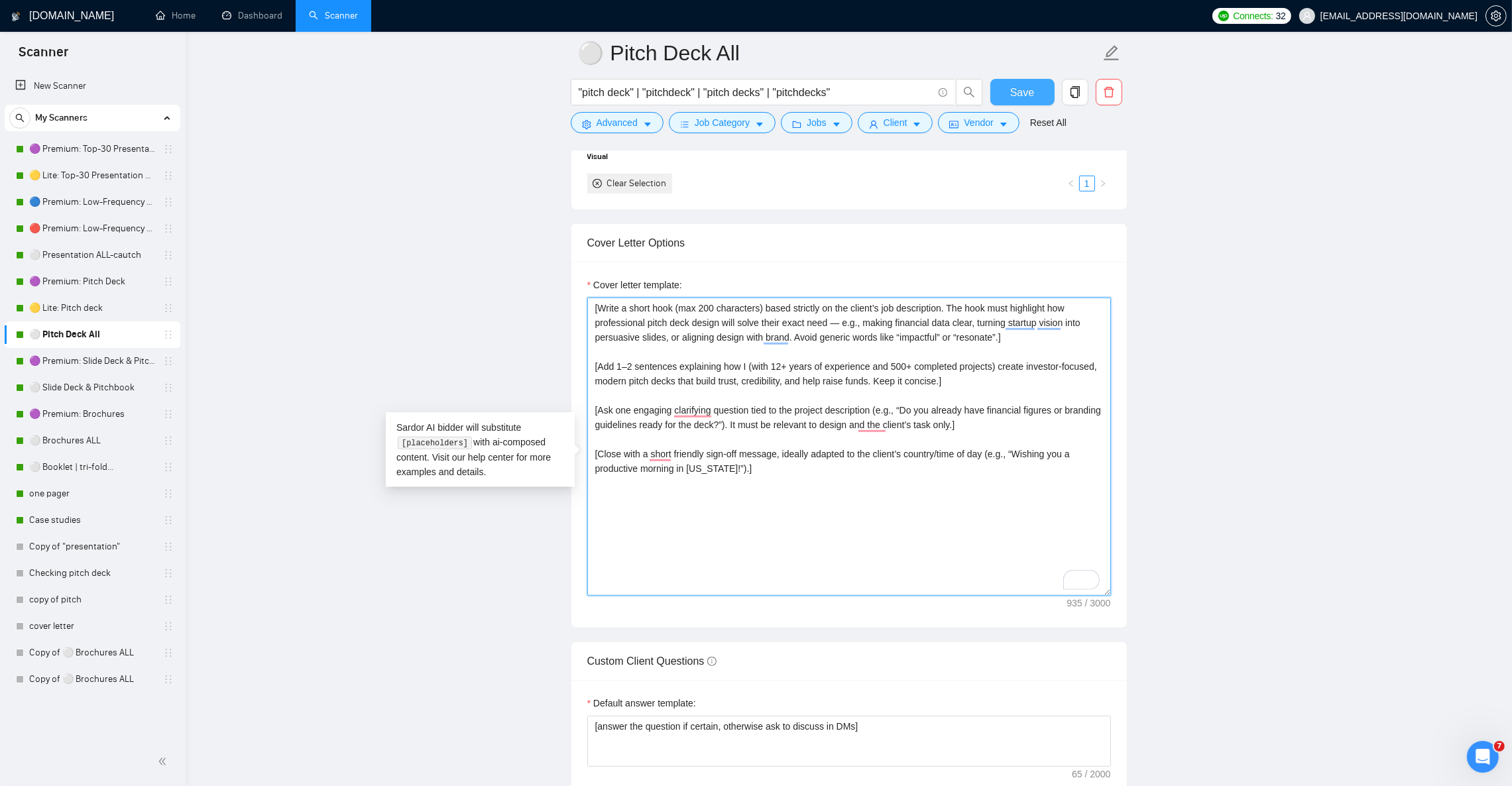
type textarea "[Write a short hook (max 200 characters) based strictly on the client’s job des…"
click at [1021, 90] on span "Save" at bounding box center [1022, 92] width 24 height 16
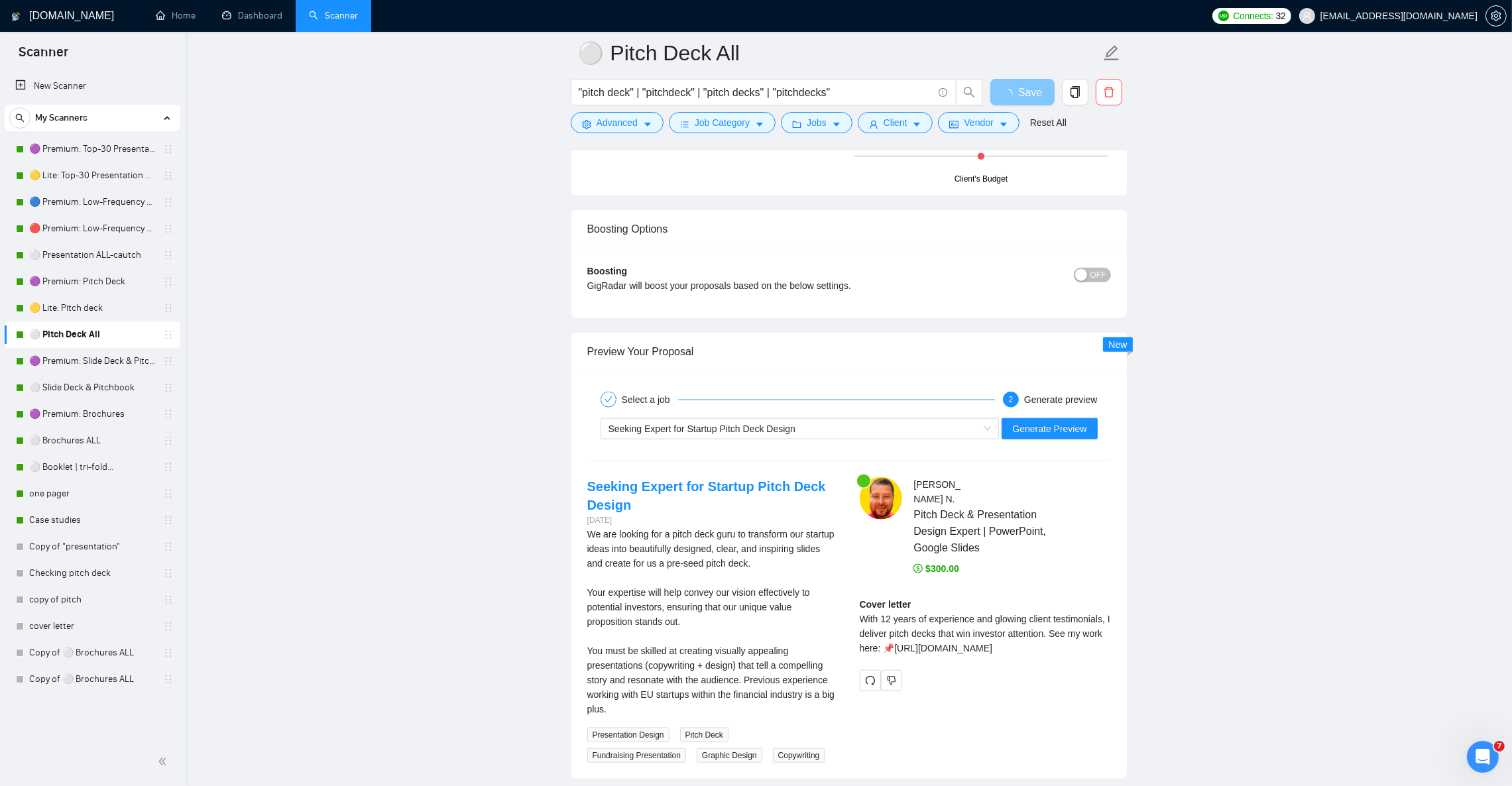
scroll to position [2386, 0]
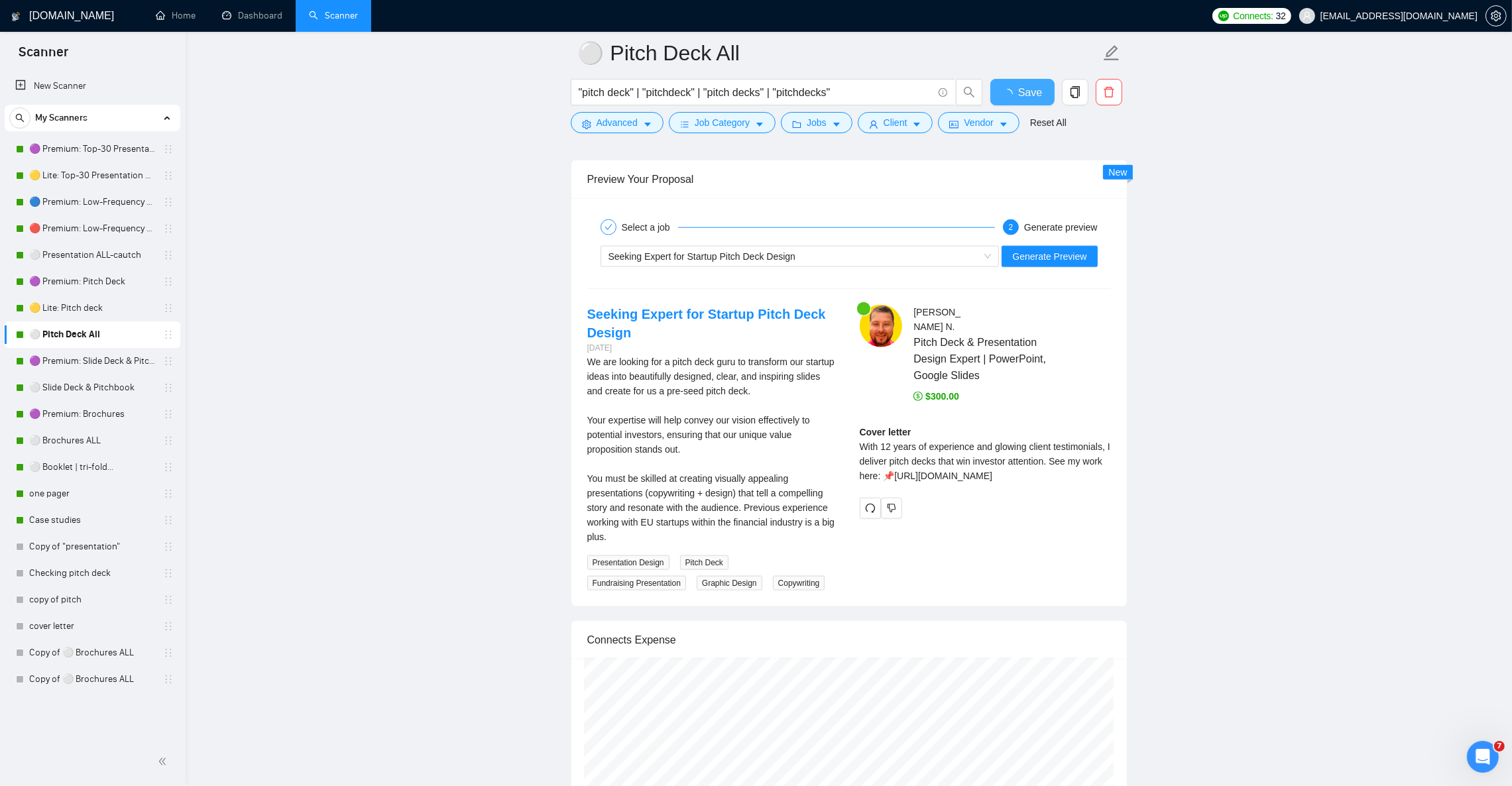
checkbox input "true"
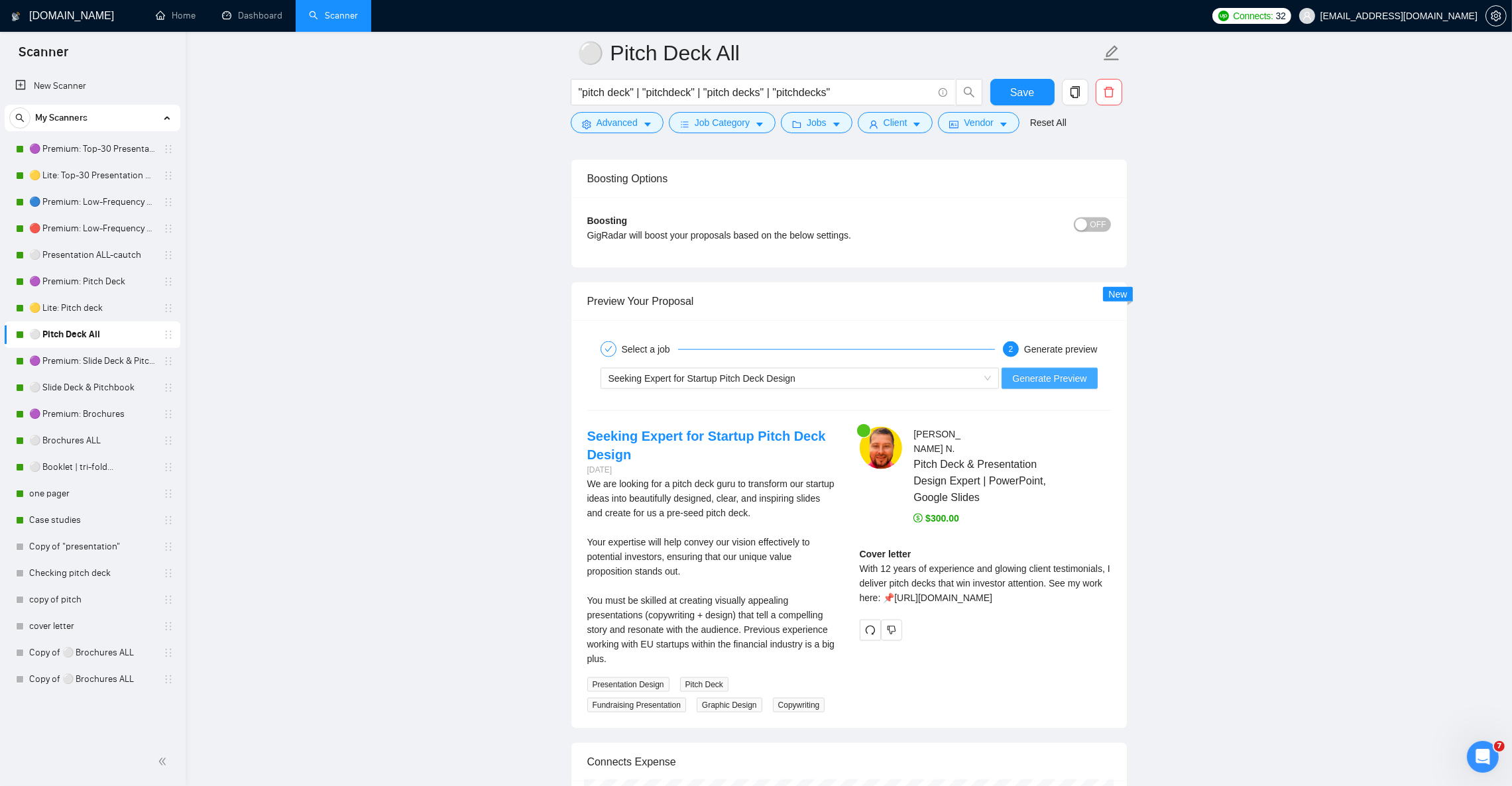
click at [1037, 386] on span "Generate Preview" at bounding box center [1049, 378] width 74 height 14
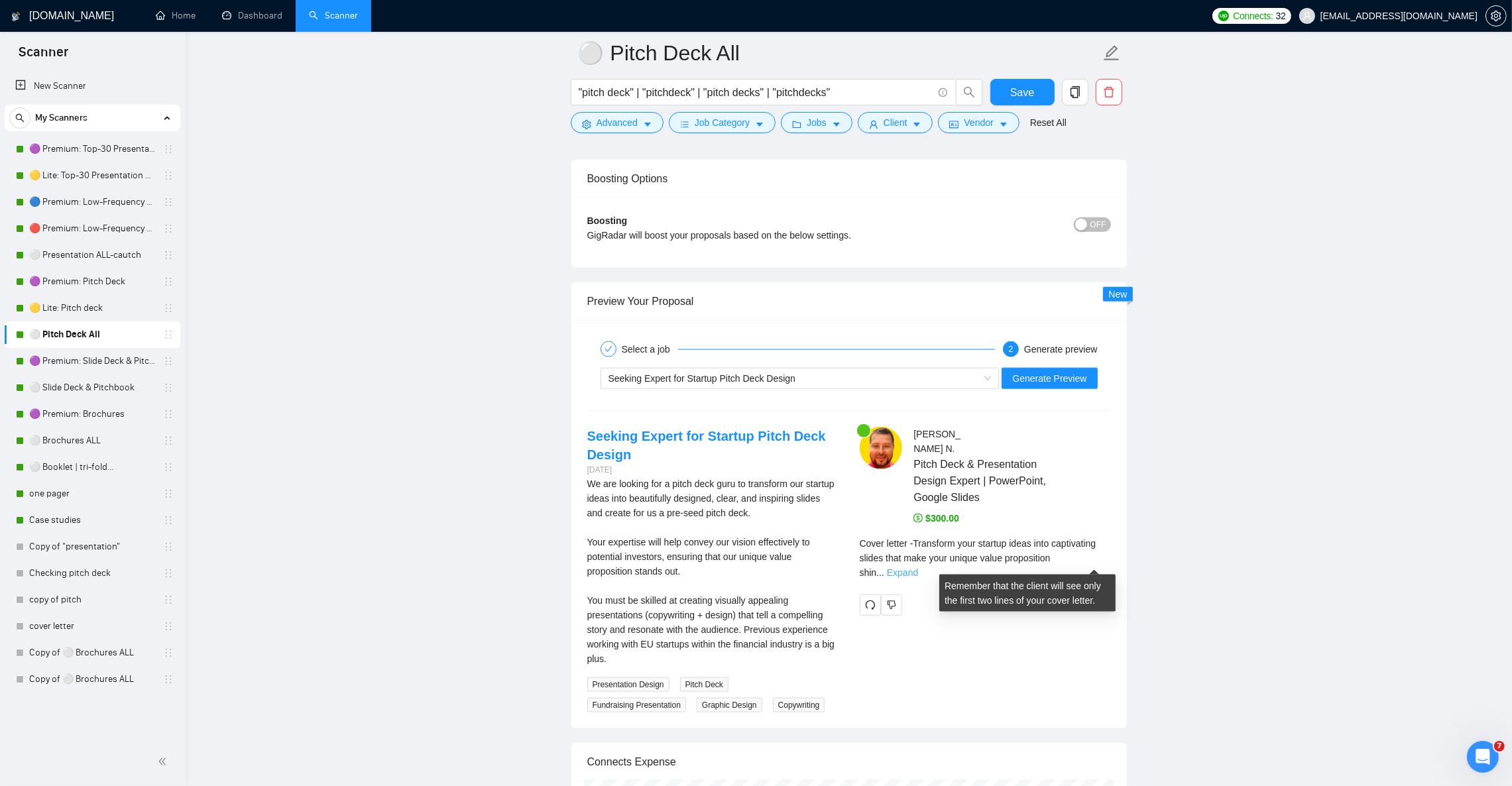
click at [918, 567] on link "Expand" at bounding box center [902, 572] width 31 height 11
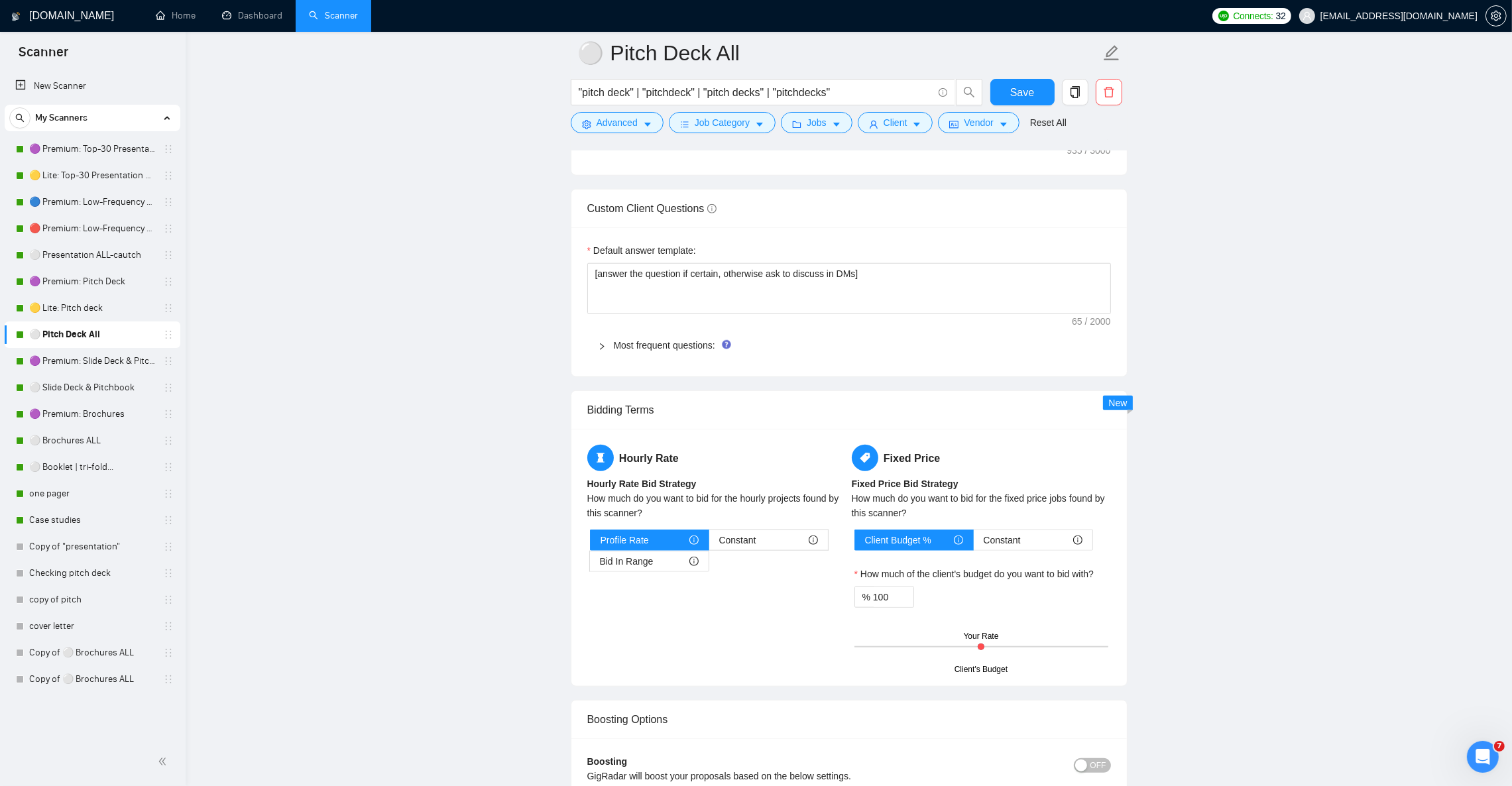
scroll to position [1789, 0]
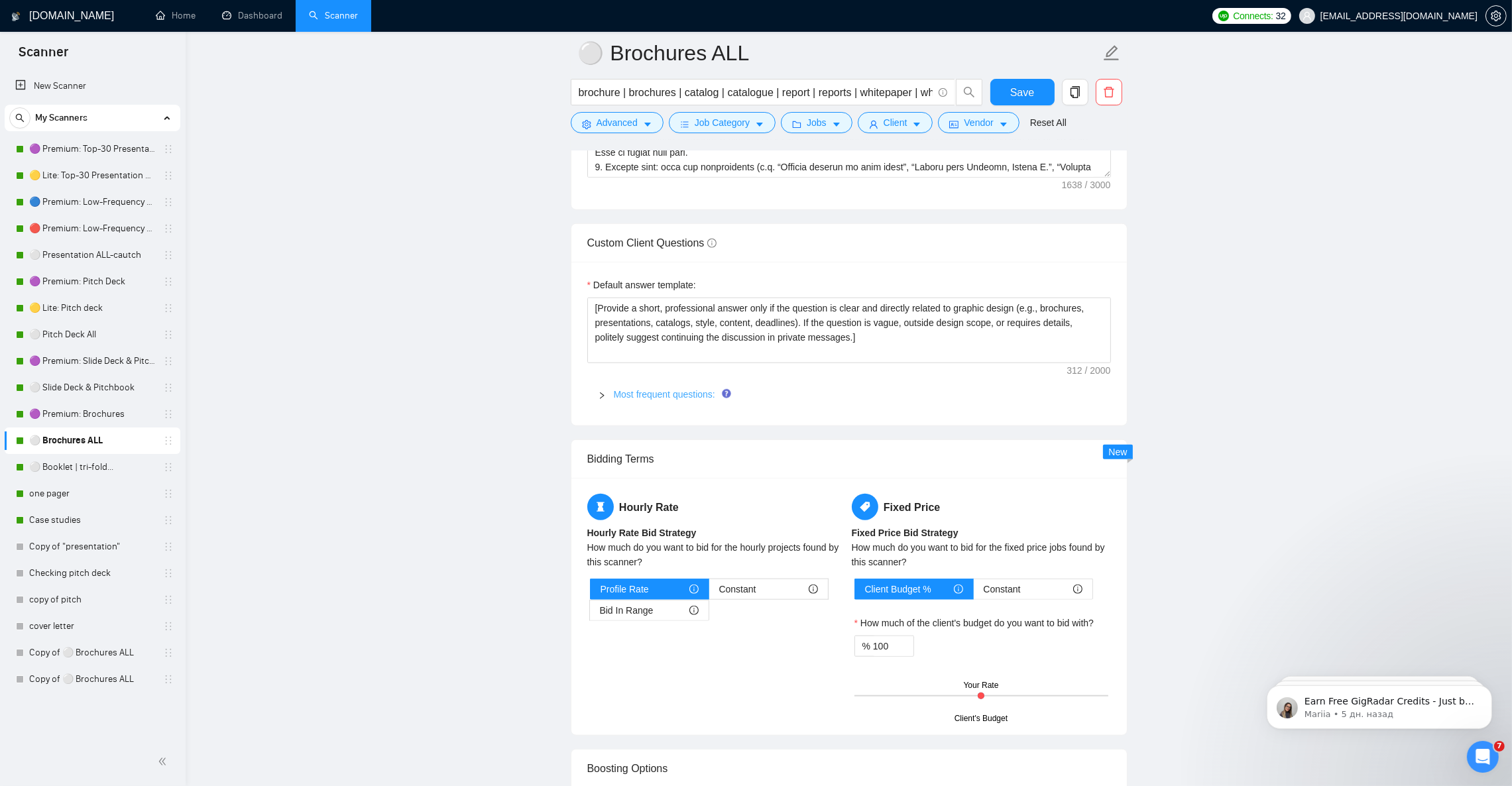
click at [695, 400] on link "Most frequent questions:" at bounding box center [665, 393] width 102 height 11
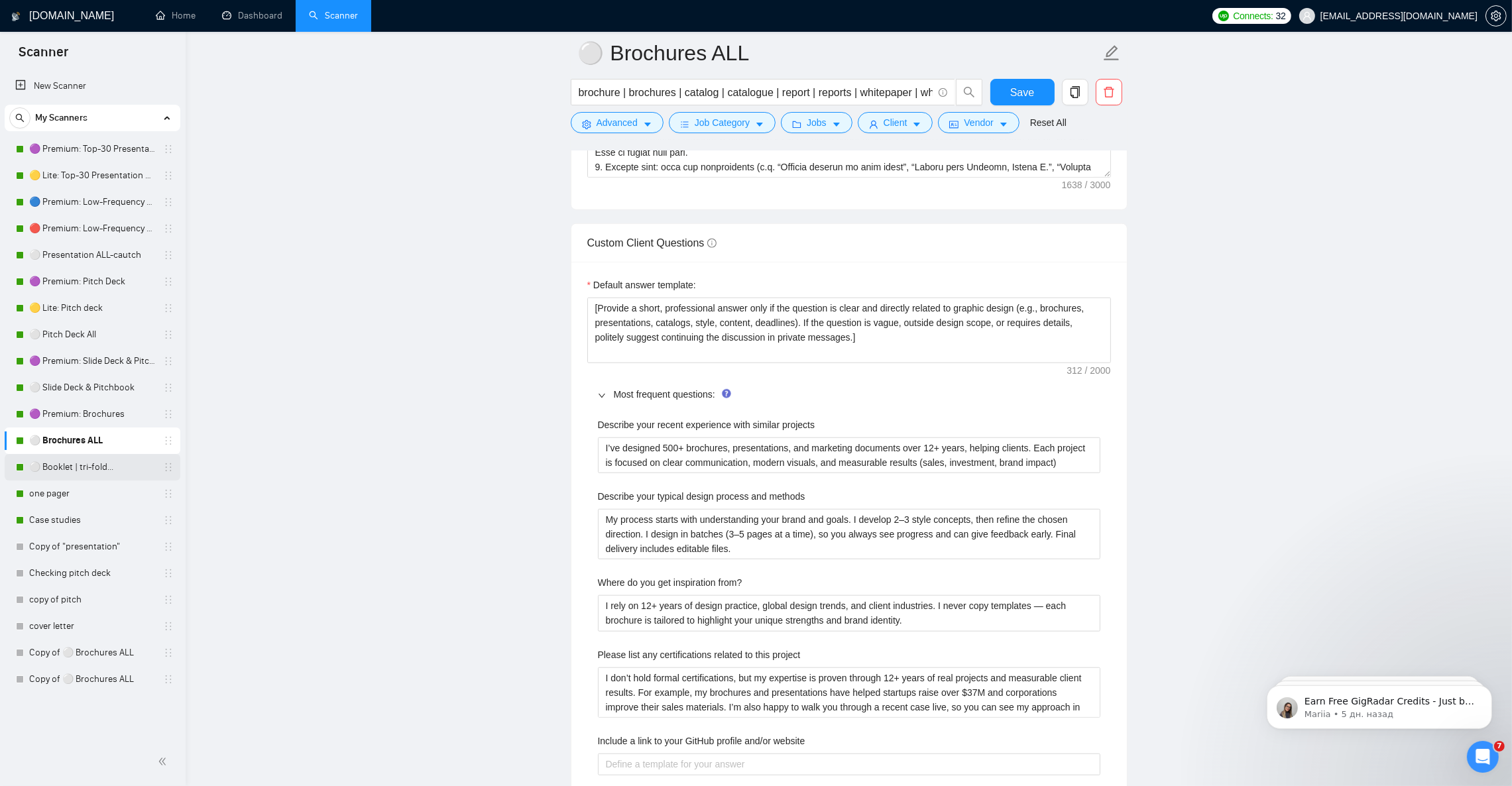
click at [106, 468] on link "⚪ Booklet | tri-fold..." at bounding box center [91, 467] width 126 height 27
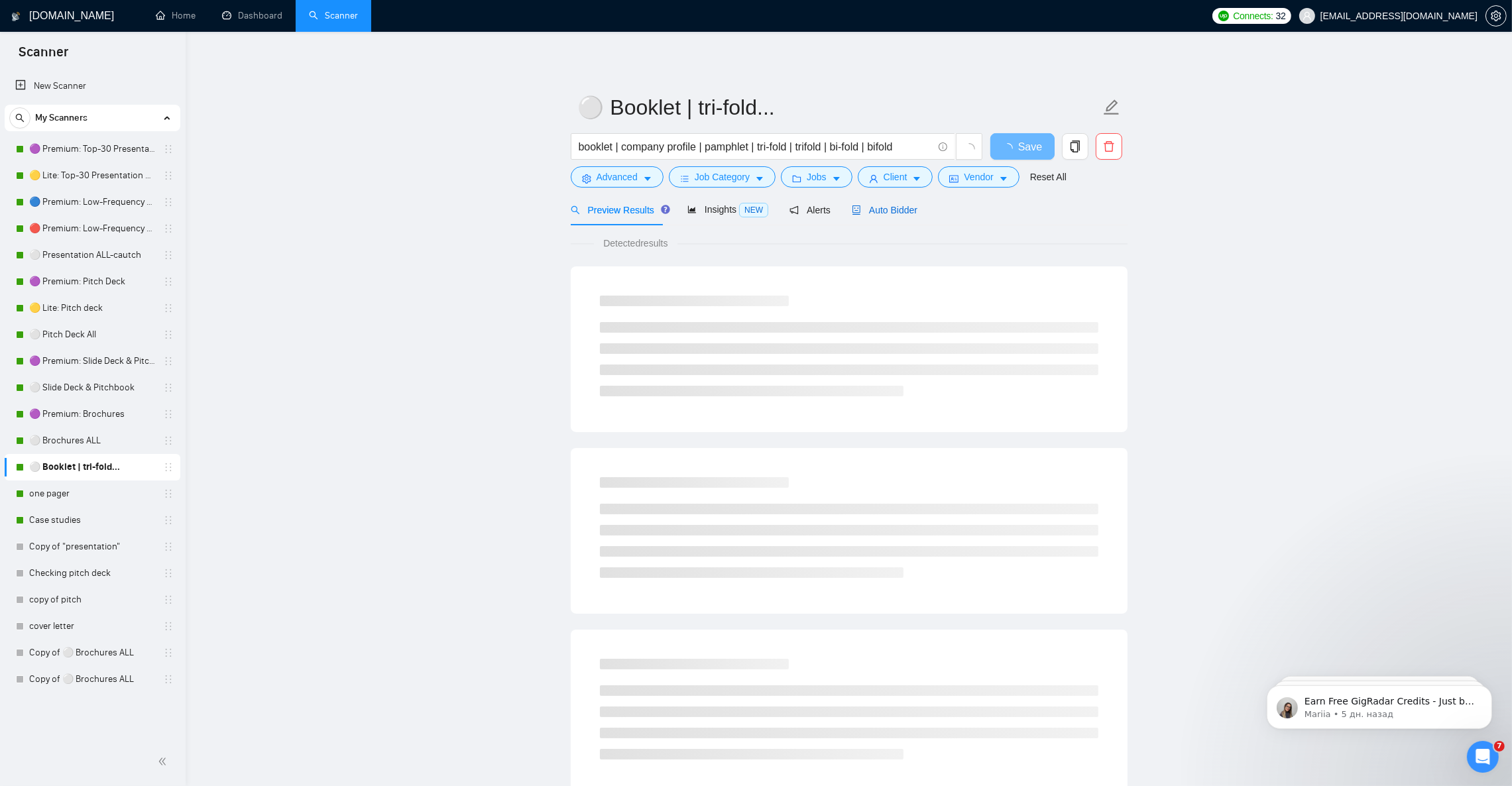
click at [889, 210] on span "Auto Bidder" at bounding box center [885, 209] width 65 height 11
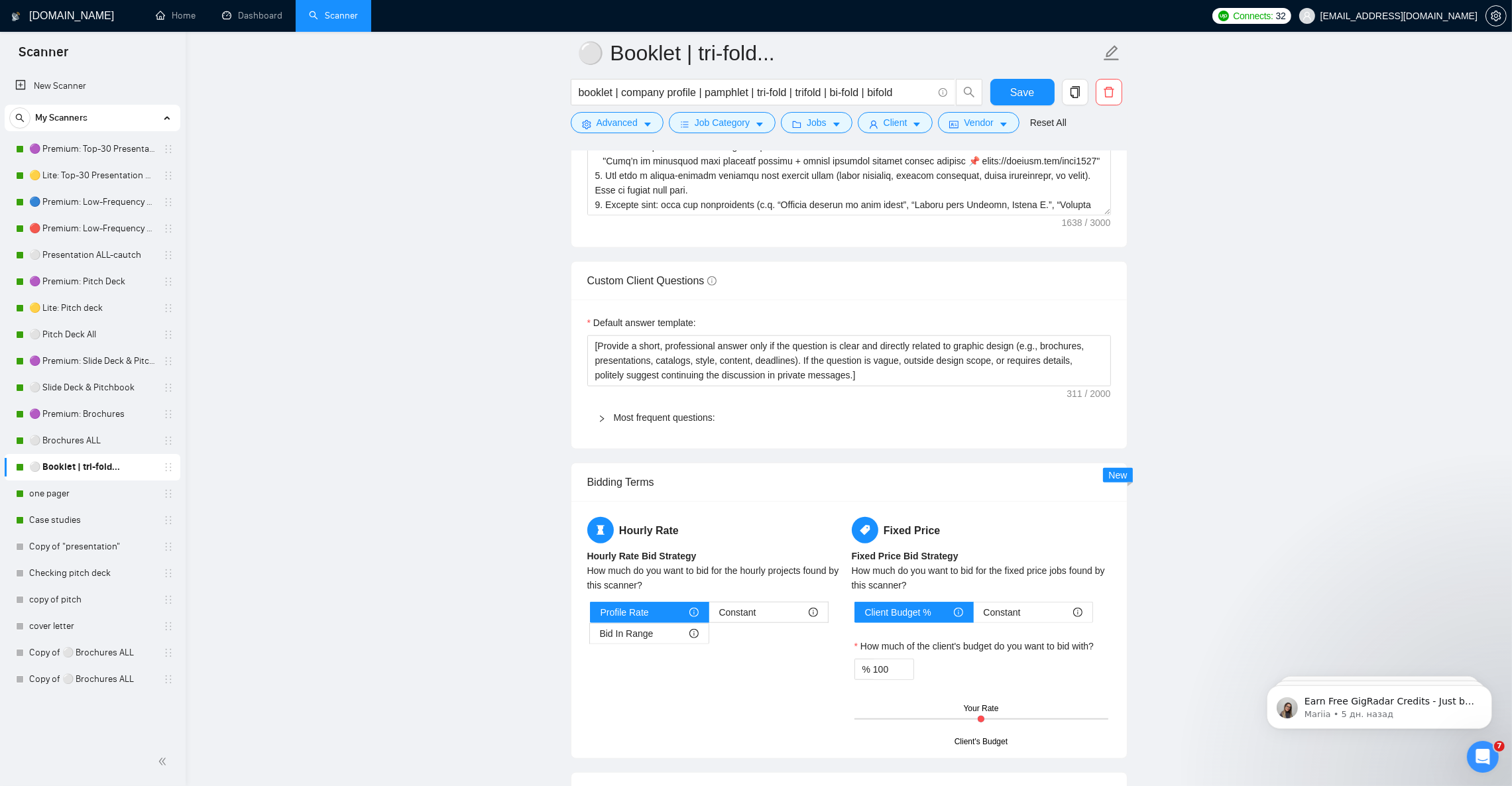
scroll to position [1690, 0]
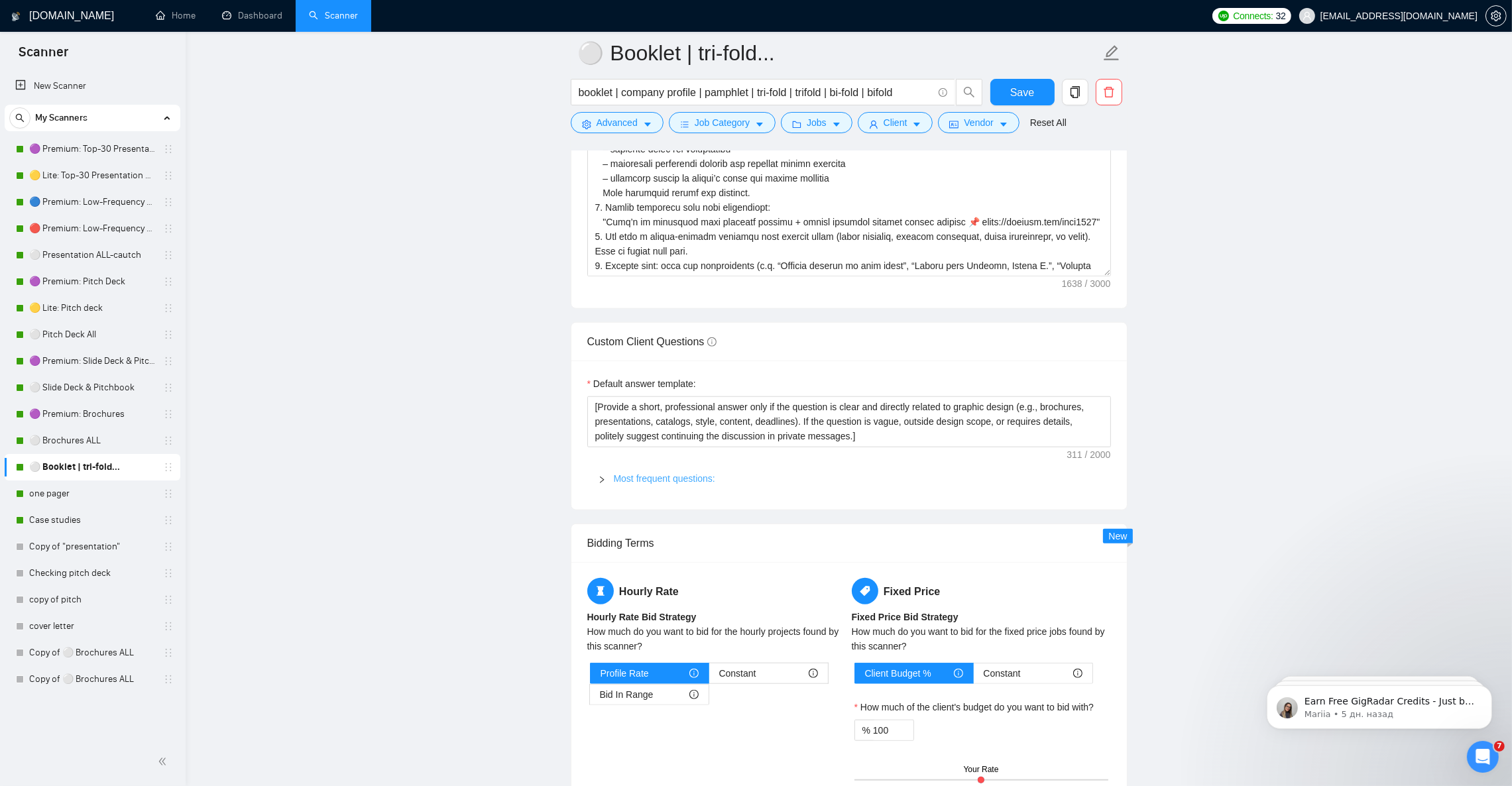
click at [647, 484] on link "Most frequent questions:" at bounding box center [665, 478] width 102 height 11
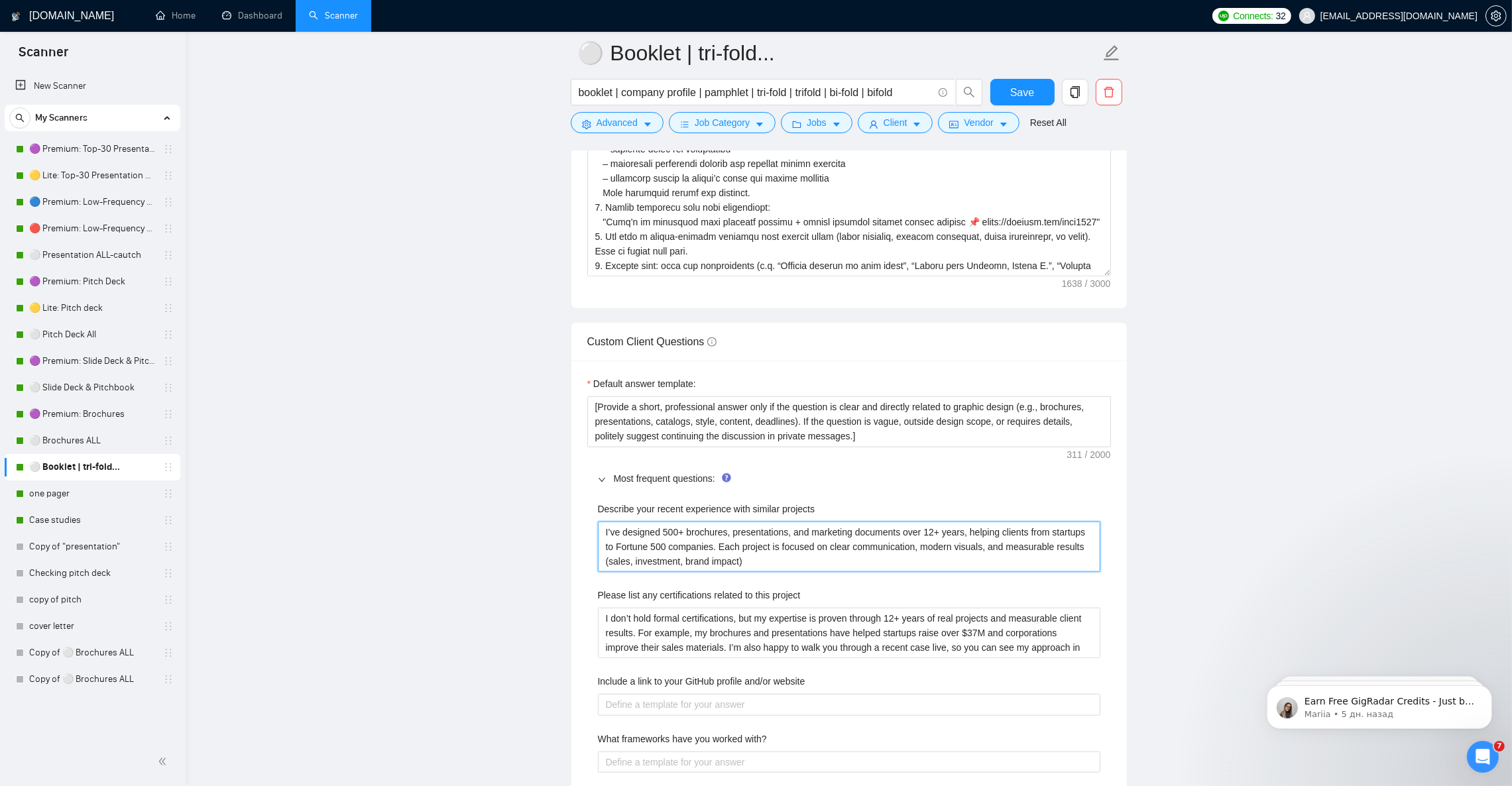
click at [650, 542] on projects "I’ve designed 500+ brochures, presentations, and marketing documents over 12+ y…" at bounding box center [849, 547] width 503 height 50
paste projects "To enrich screen reader interactions, please activate Accessibility in Grammarl…"
type projects "I’ve designed 500+ brochures, presentations, and marketing documents over 12+ y…"
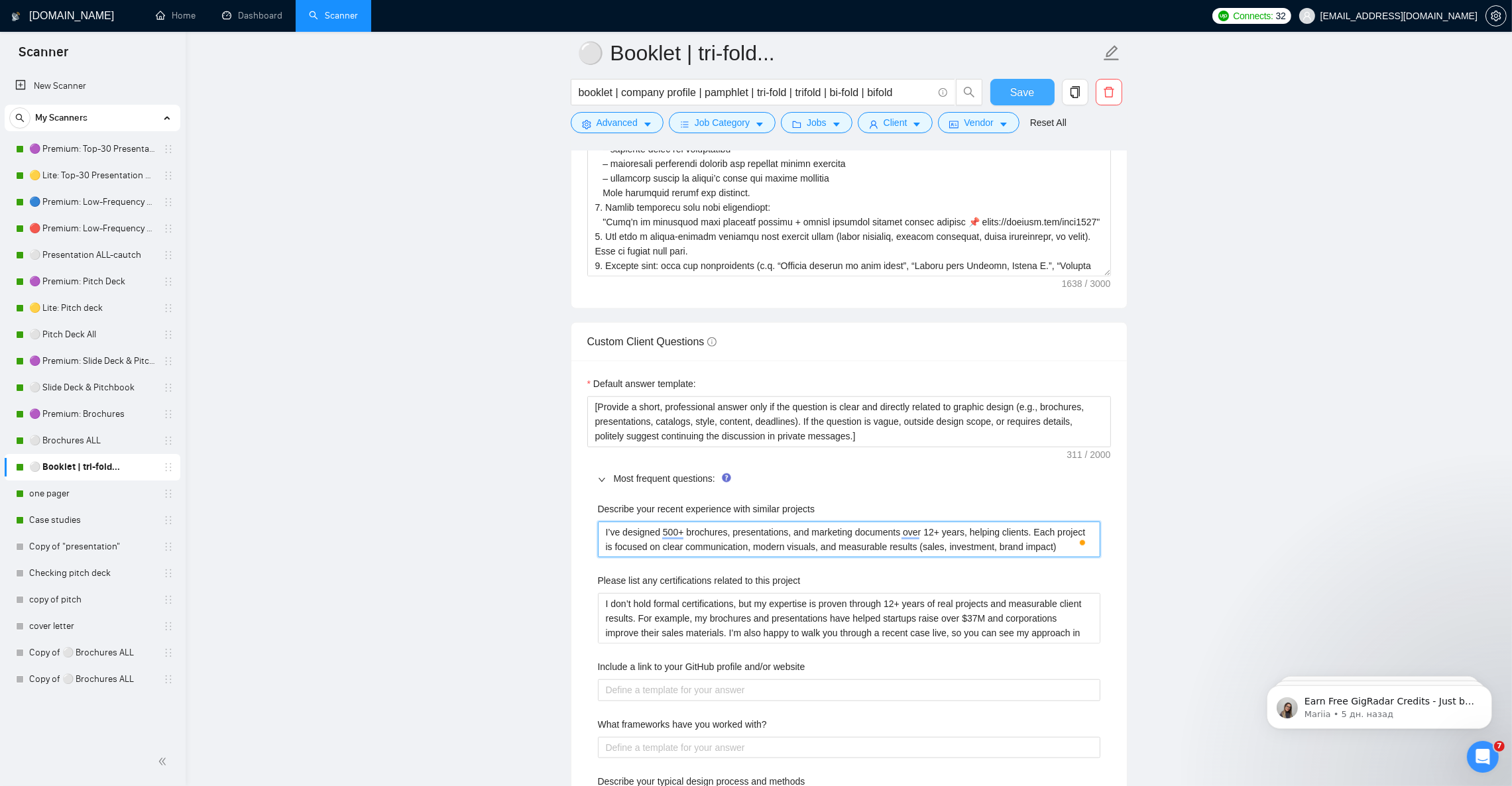
type projects "I’ve designed 500+ brochures, presentations, and marketing documents over 12+ y…"
click at [1031, 95] on span "Save" at bounding box center [1022, 92] width 24 height 16
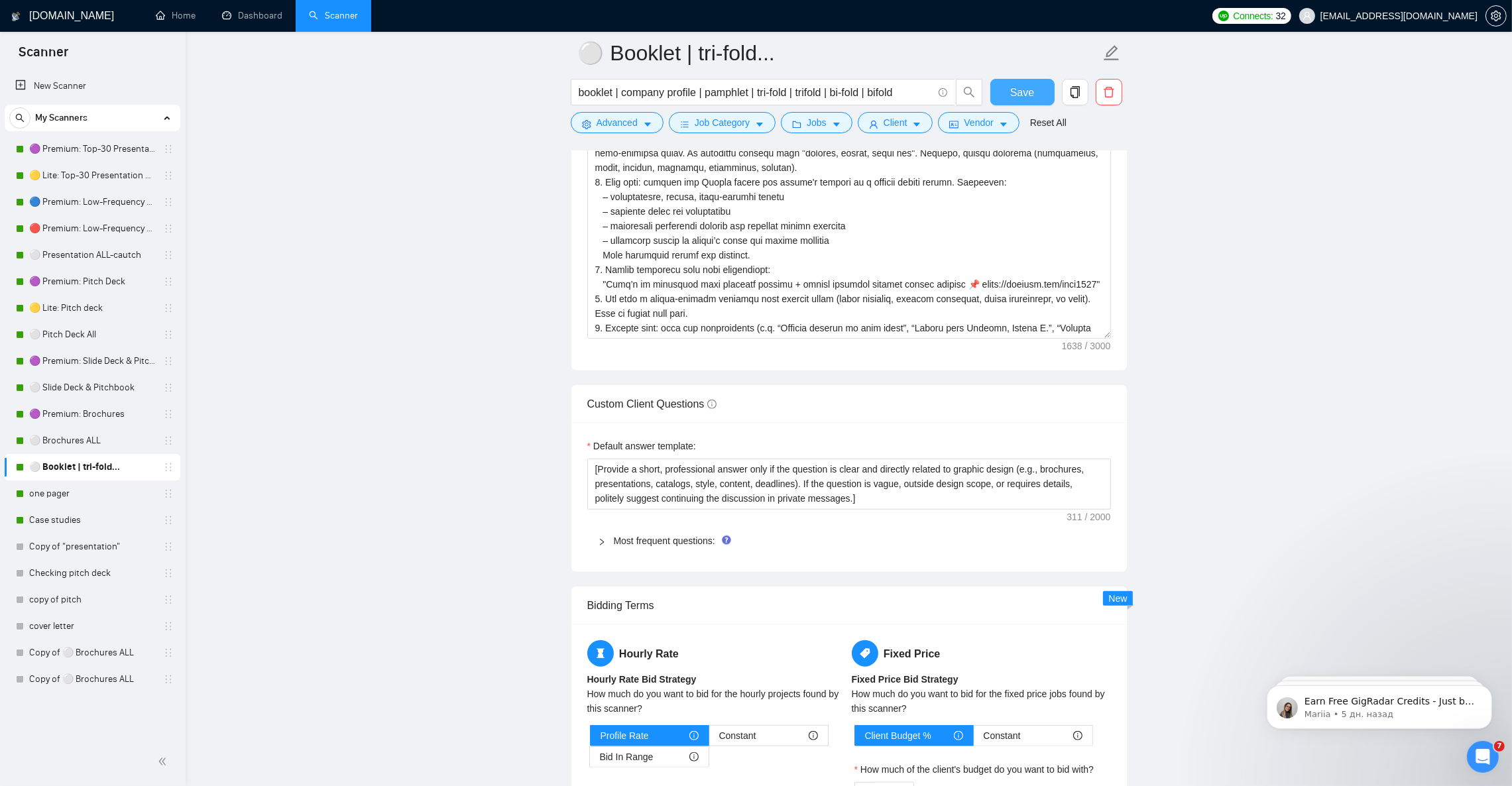
scroll to position [1393, 0]
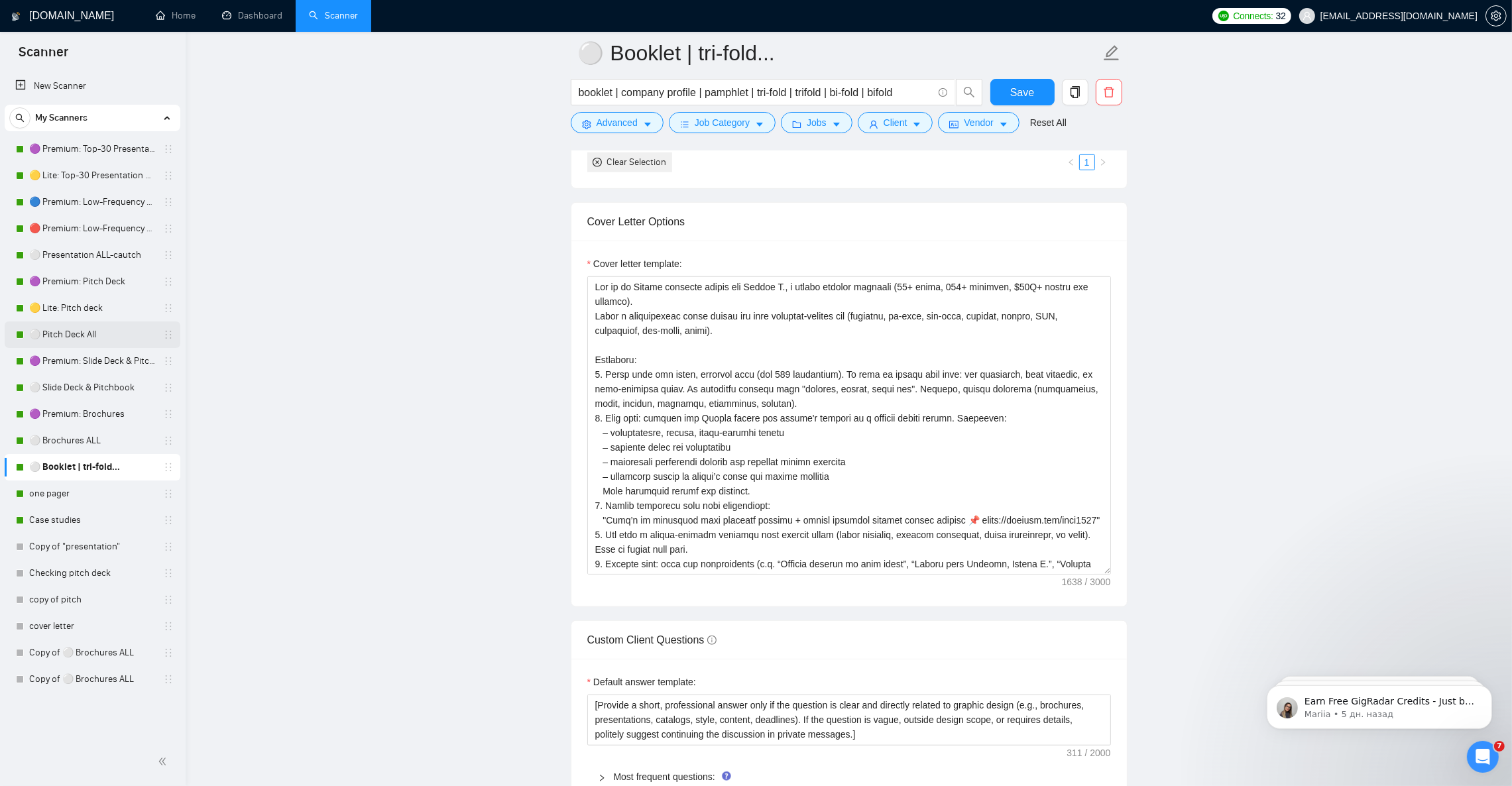
click at [93, 334] on link "⚪ Pitch Deck All" at bounding box center [91, 335] width 126 height 27
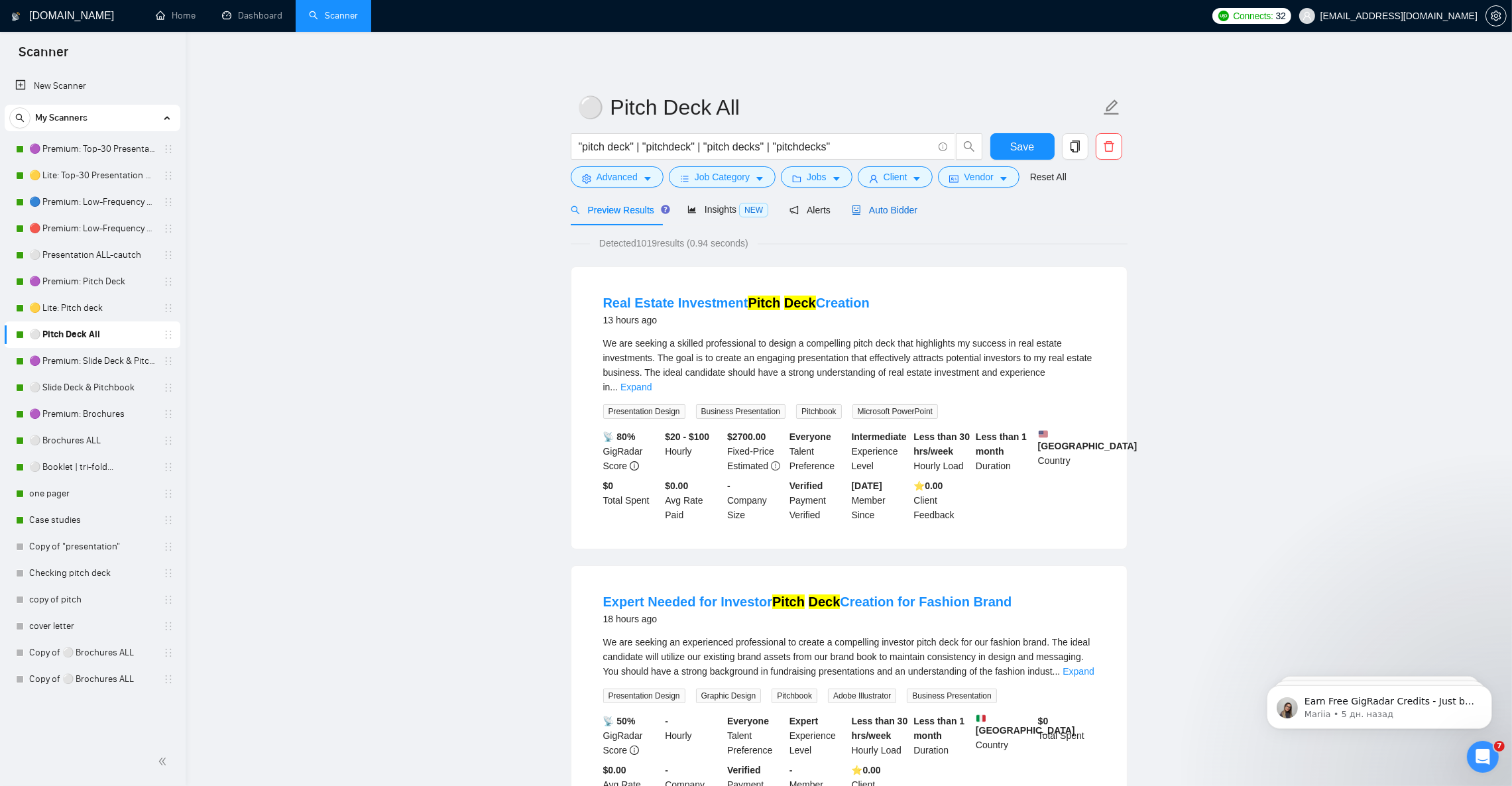
click at [887, 209] on span "Auto Bidder" at bounding box center [885, 209] width 65 height 11
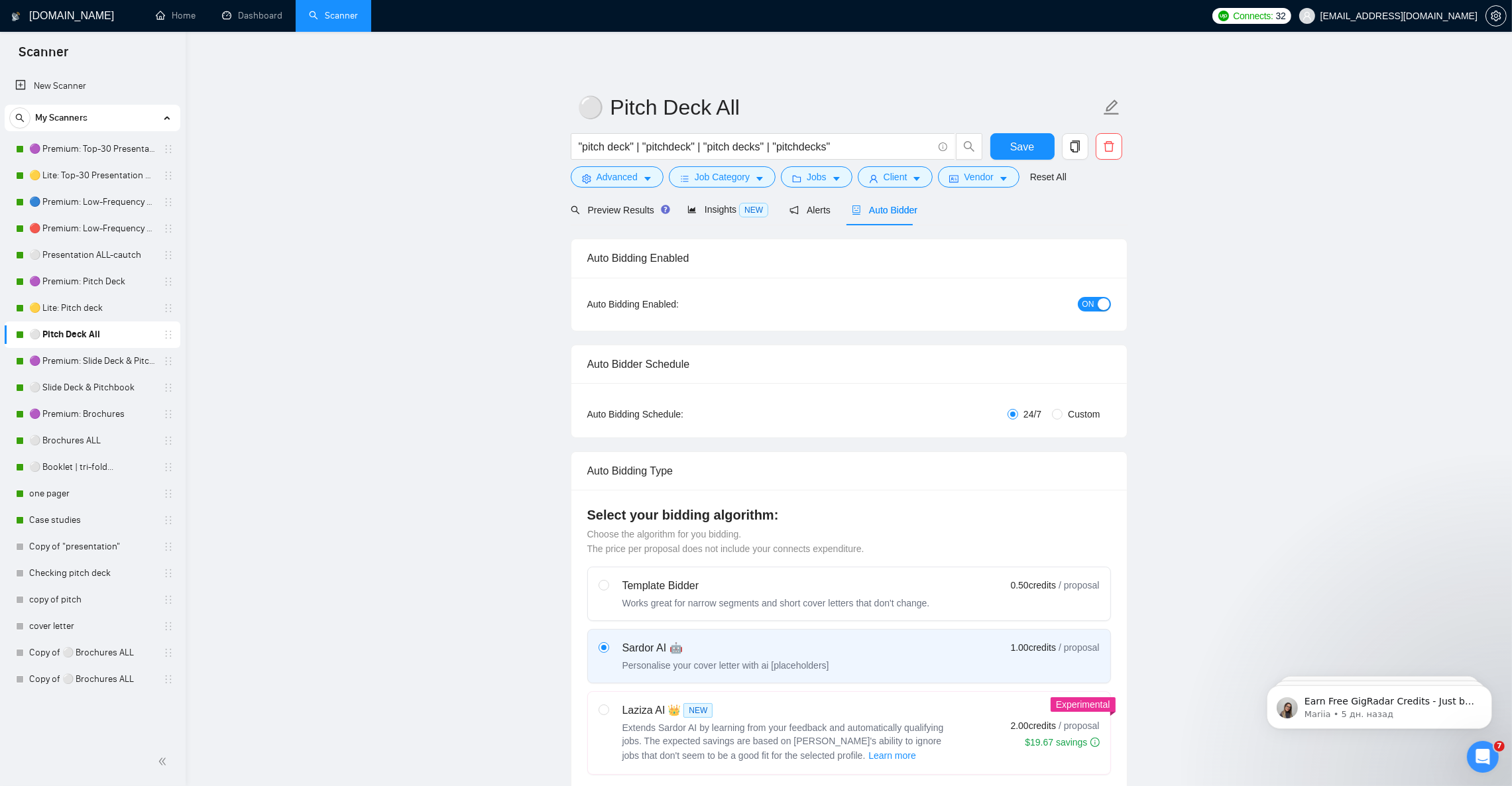
checkbox input "true"
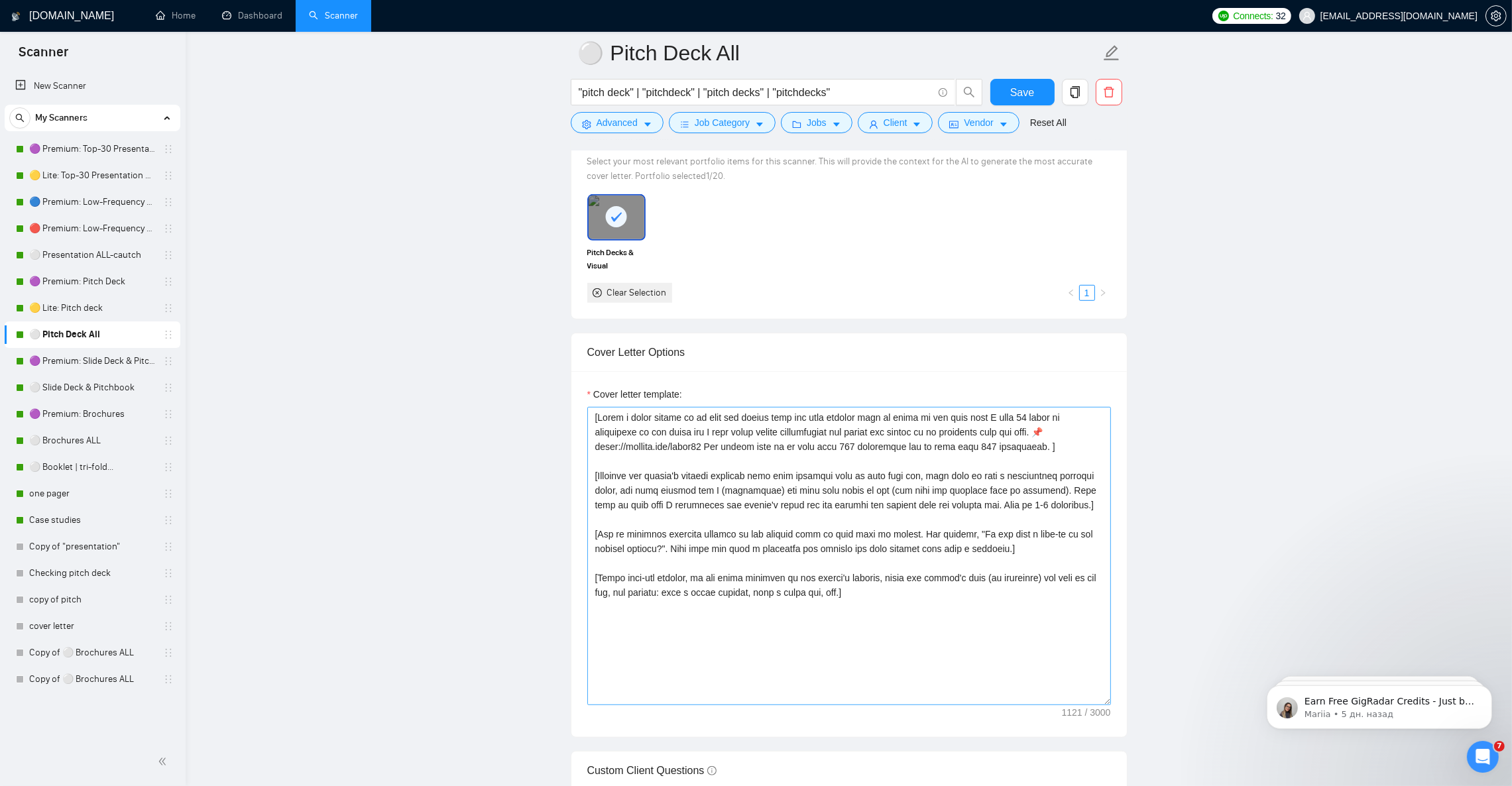
scroll to position [1292, 0]
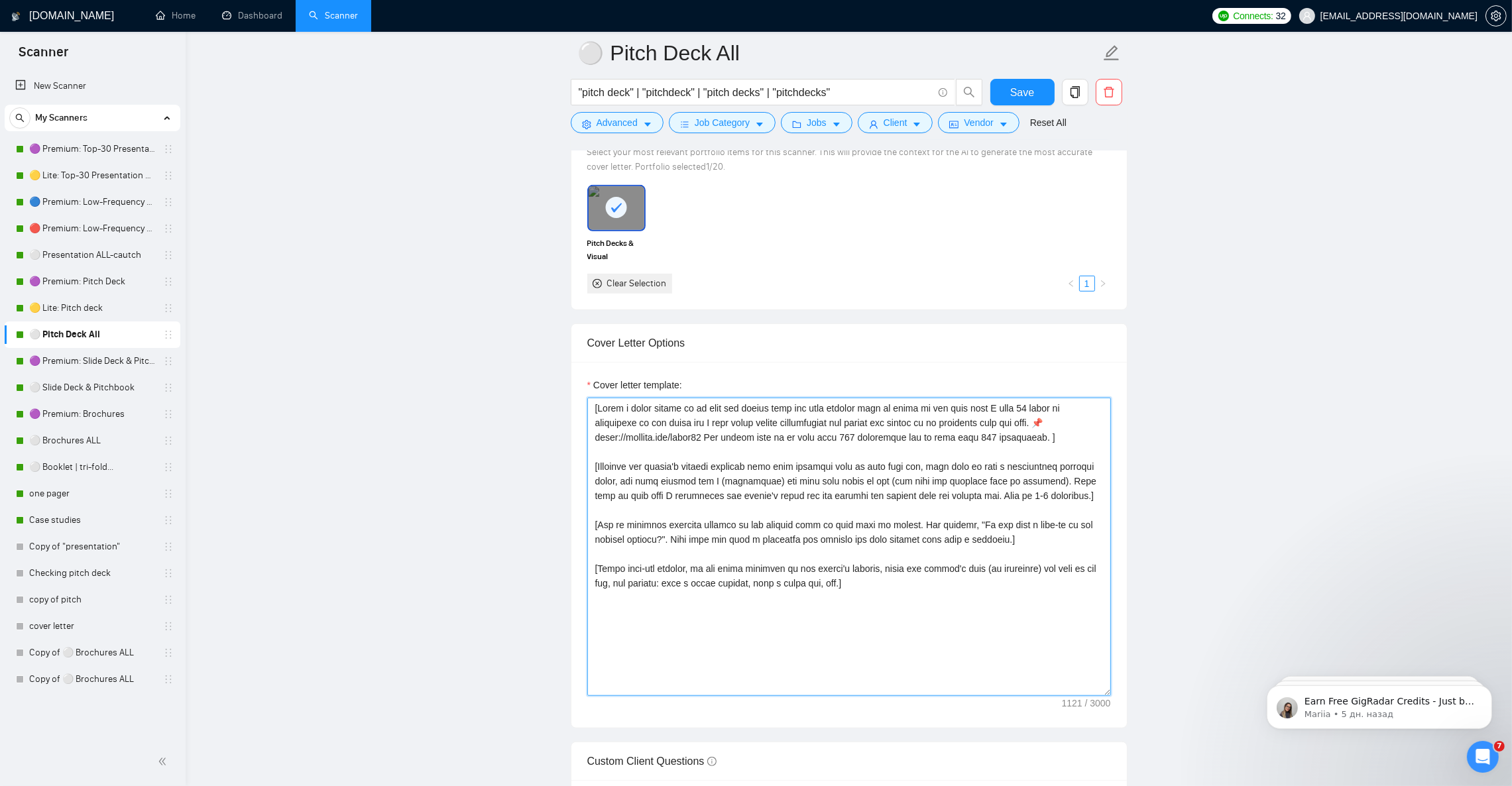
click at [697, 541] on textarea "Cover letter template:" at bounding box center [849, 546] width 524 height 298
paste textarea "hook (max 200 characters) based strictly on the client’s job description. The h…"
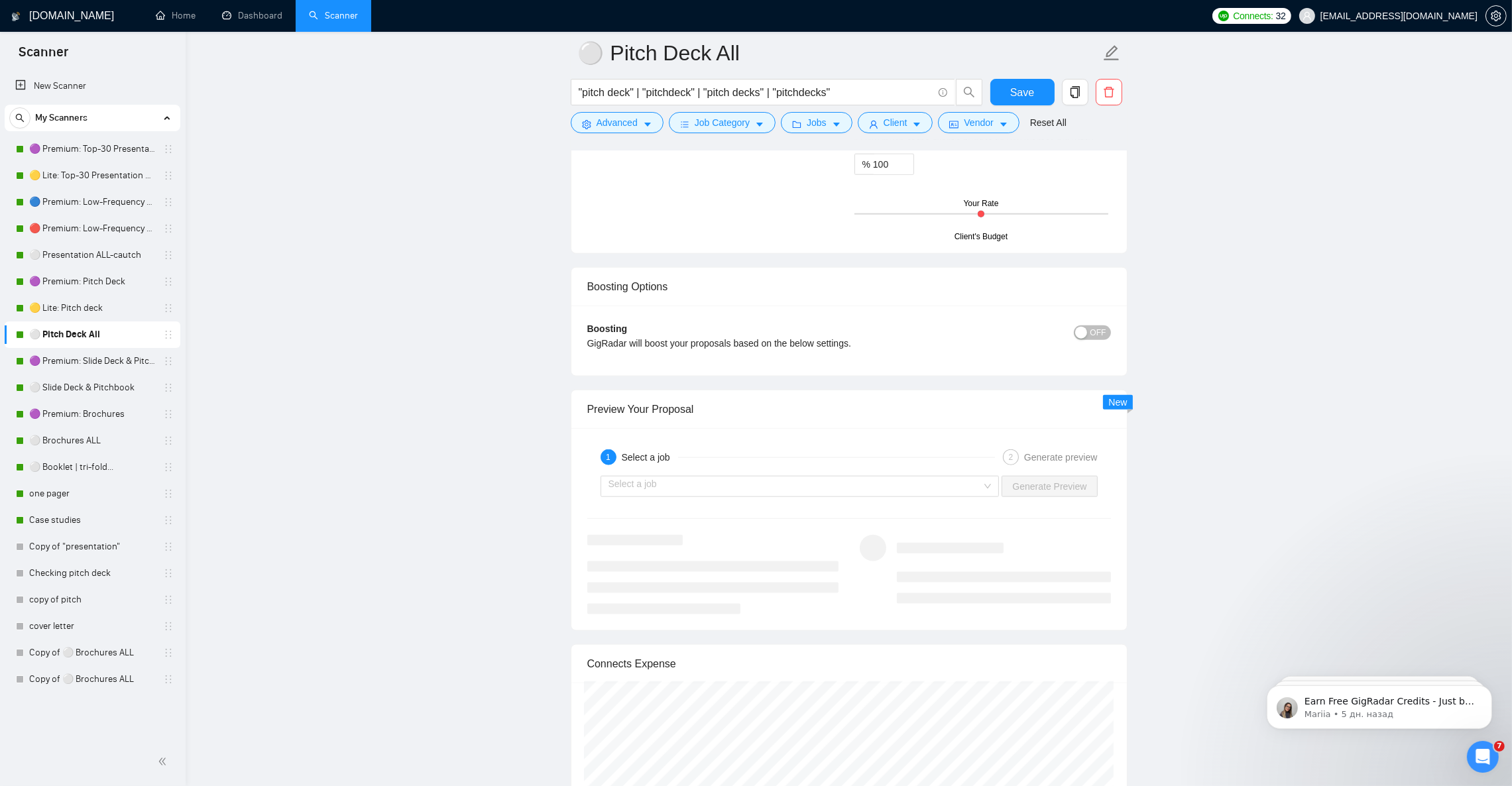
scroll to position [2286, 0]
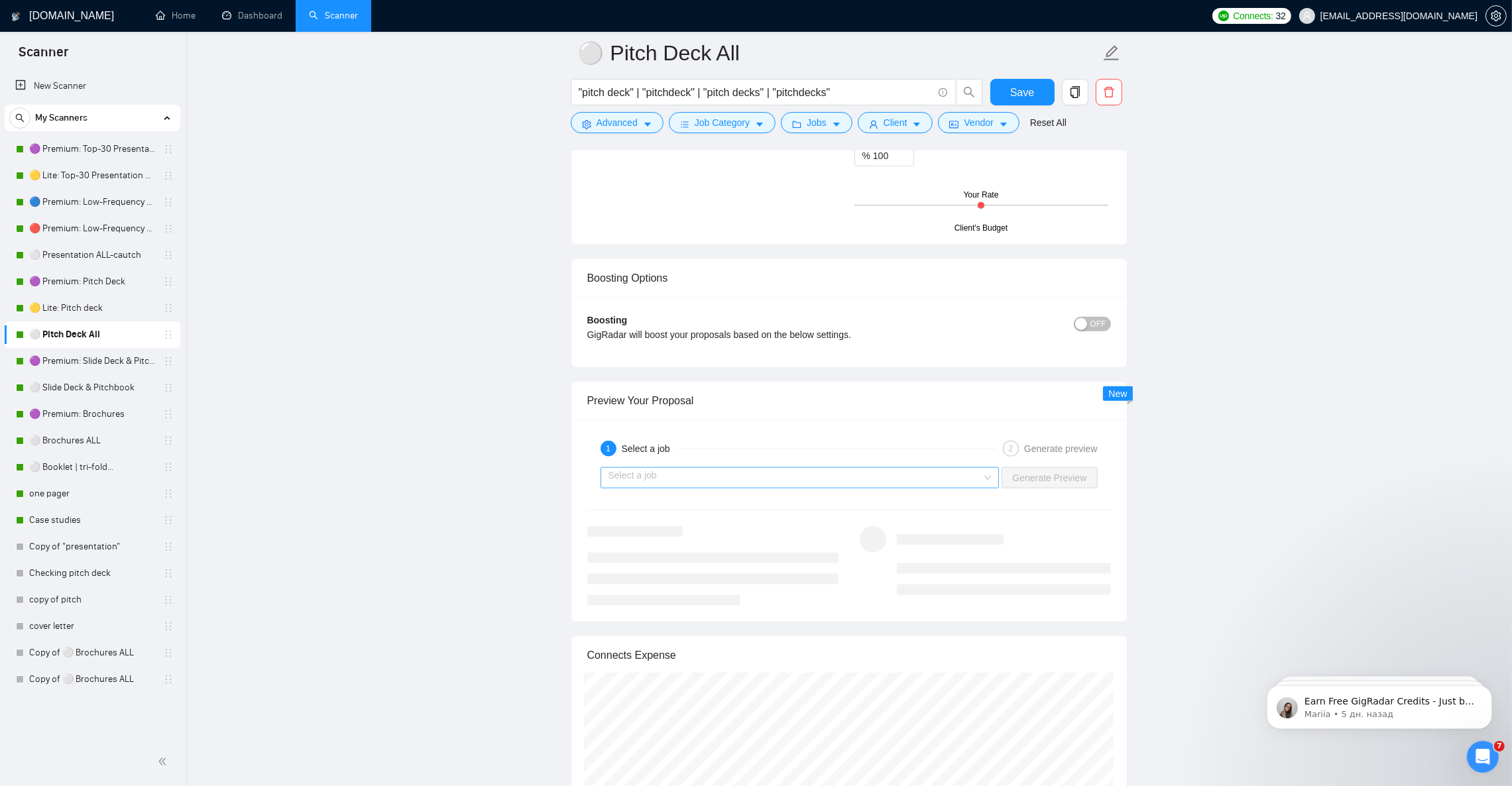
type textarea "[Write a short hook (max 200 characters) based strictly on the client’s job des…"
click at [746, 486] on input "search" at bounding box center [795, 478] width 374 height 20
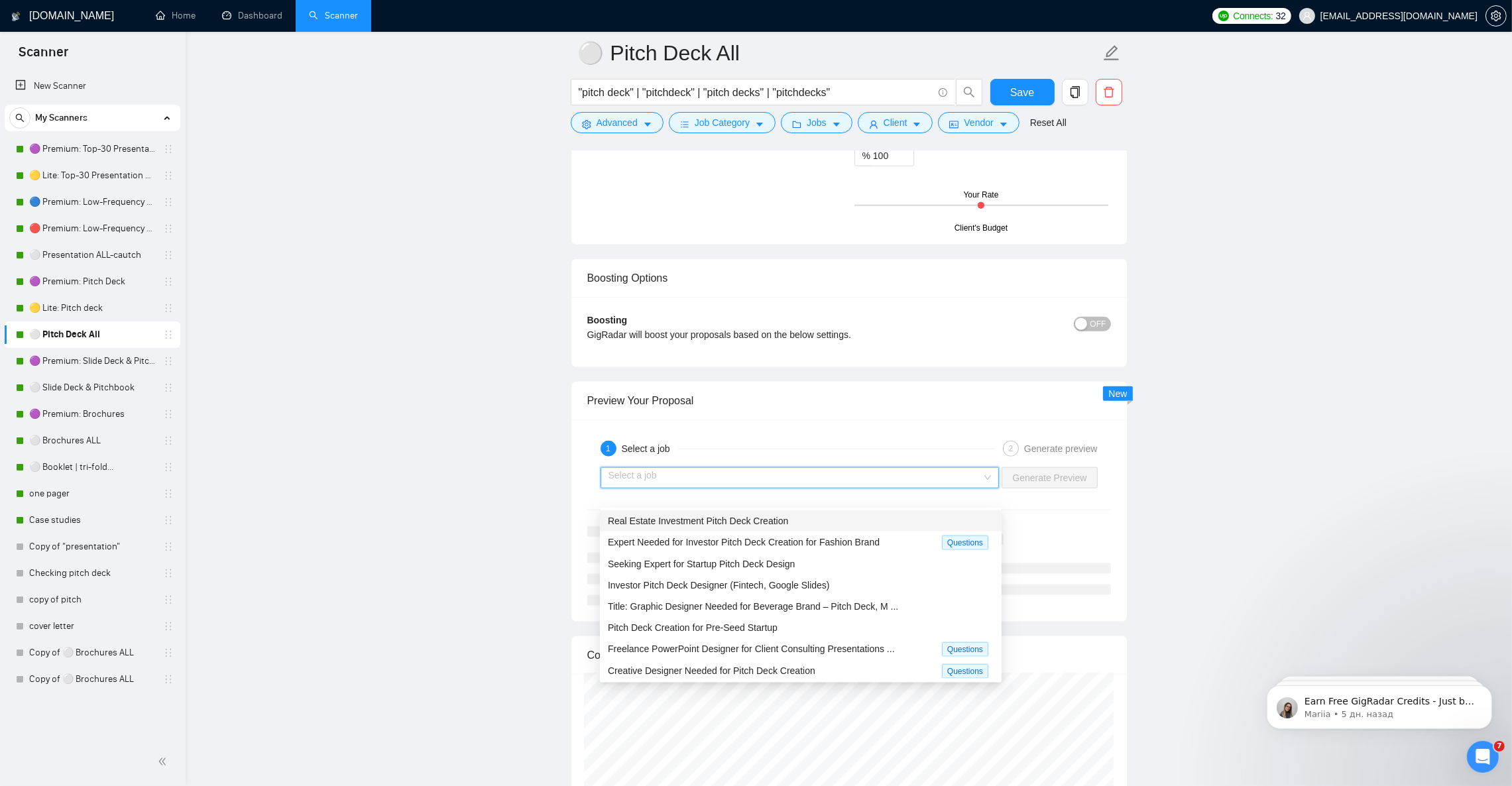
click at [744, 523] on span "Real Estate Investment Pitch Deck Creation" at bounding box center [697, 520] width 180 height 11
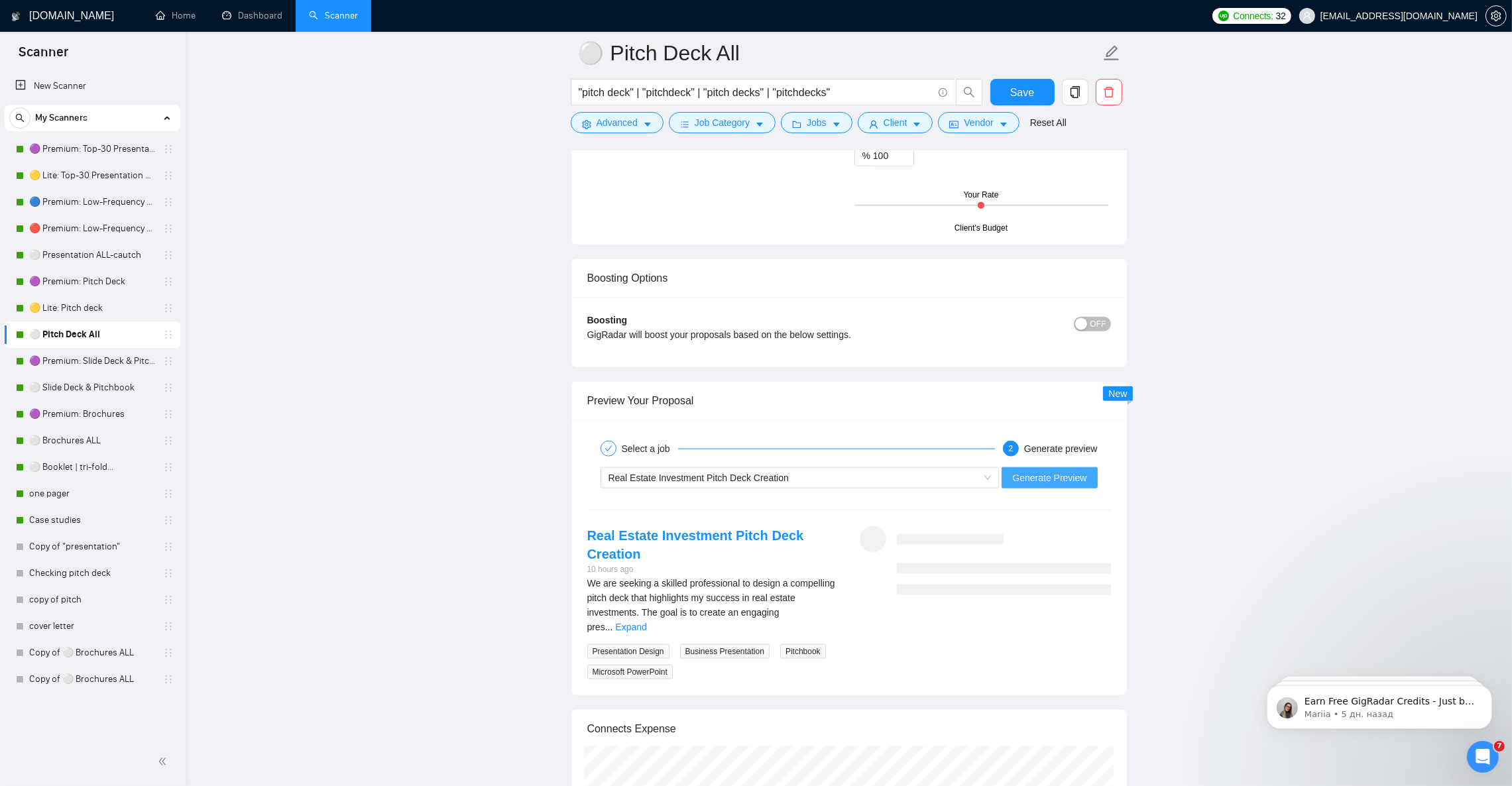
click at [1031, 486] on span "Generate Preview" at bounding box center [1049, 477] width 74 height 14
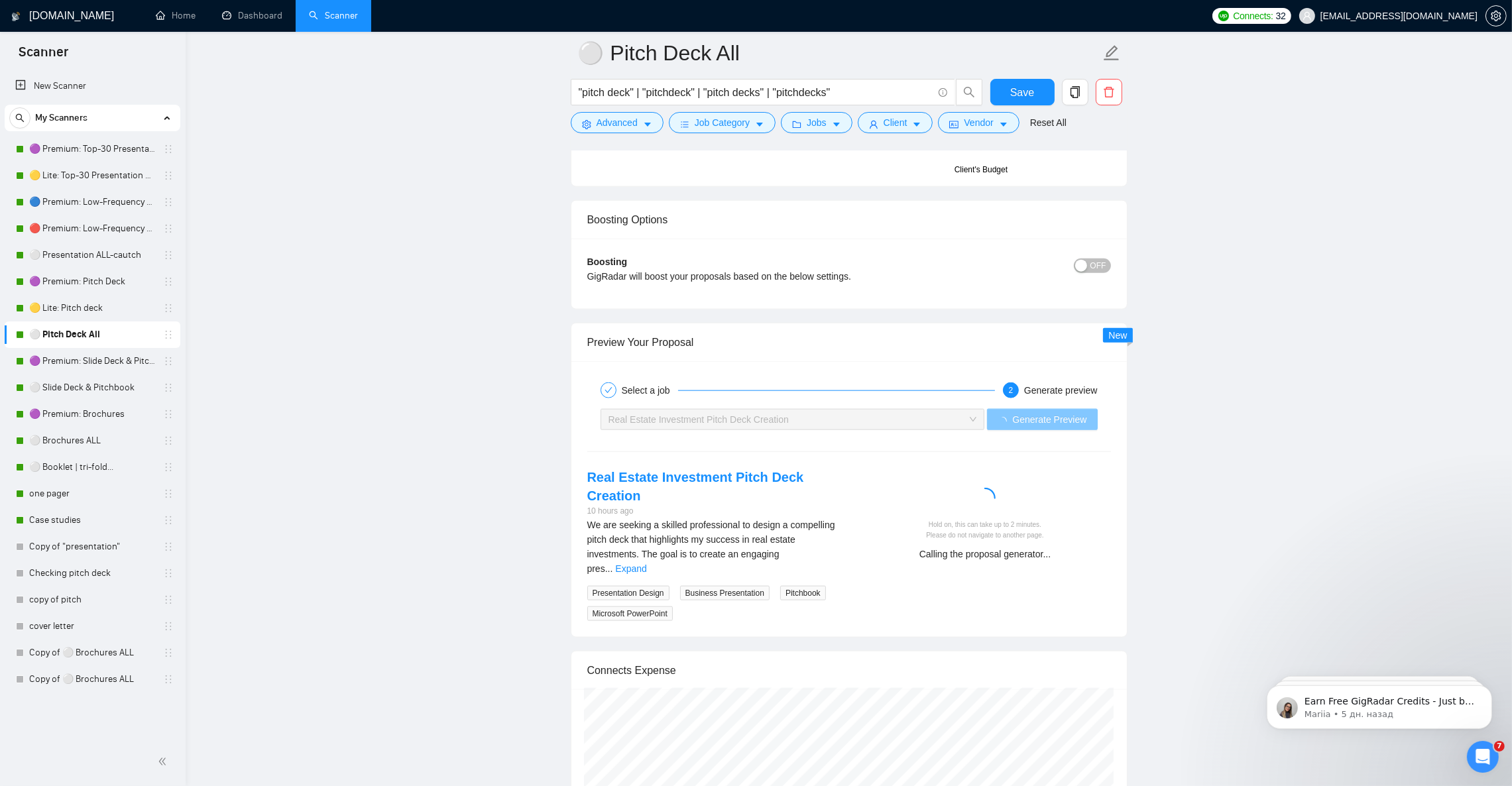
scroll to position [2486, 0]
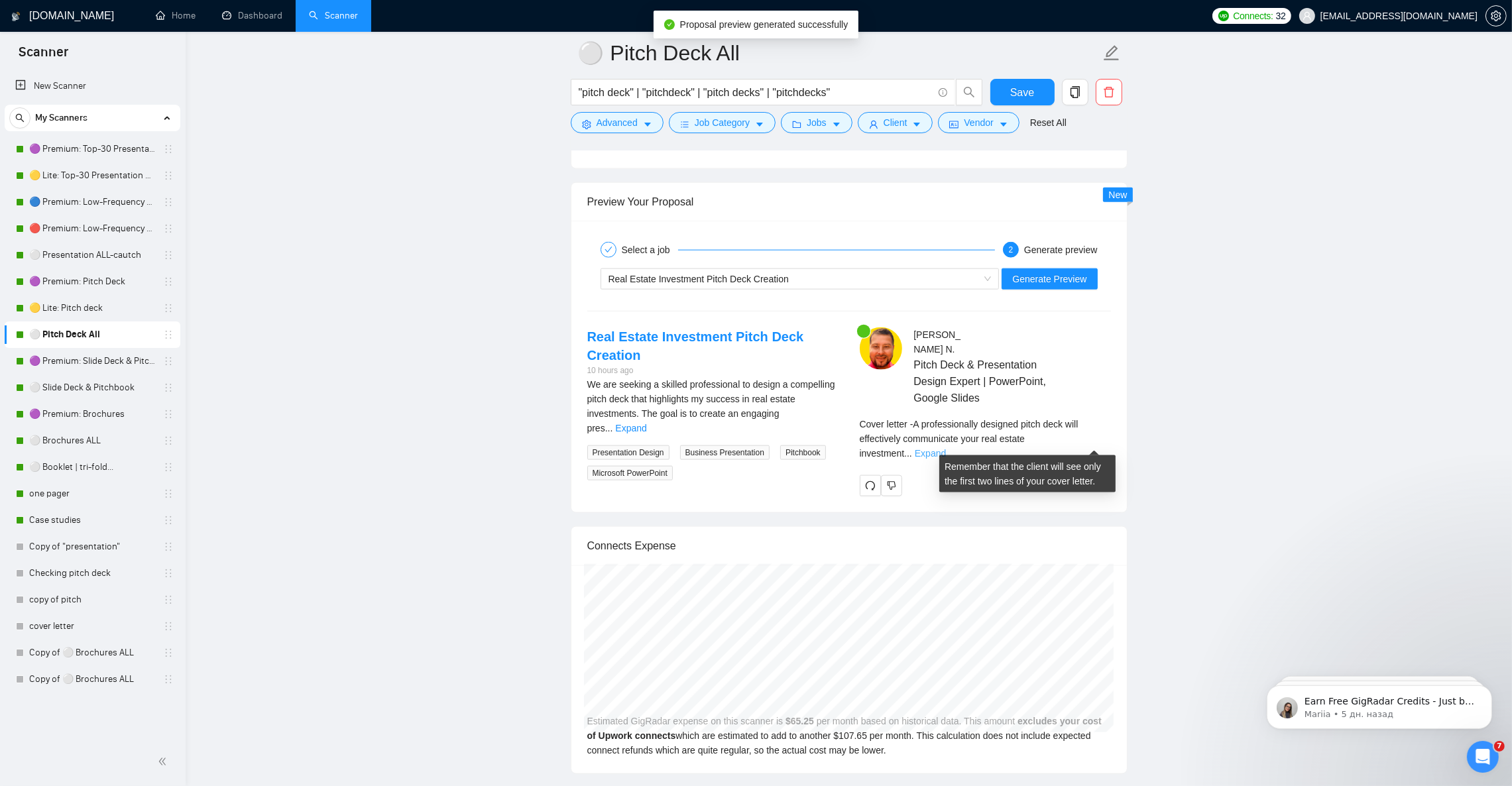
click at [946, 448] on link "Expand" at bounding box center [930, 453] width 31 height 11
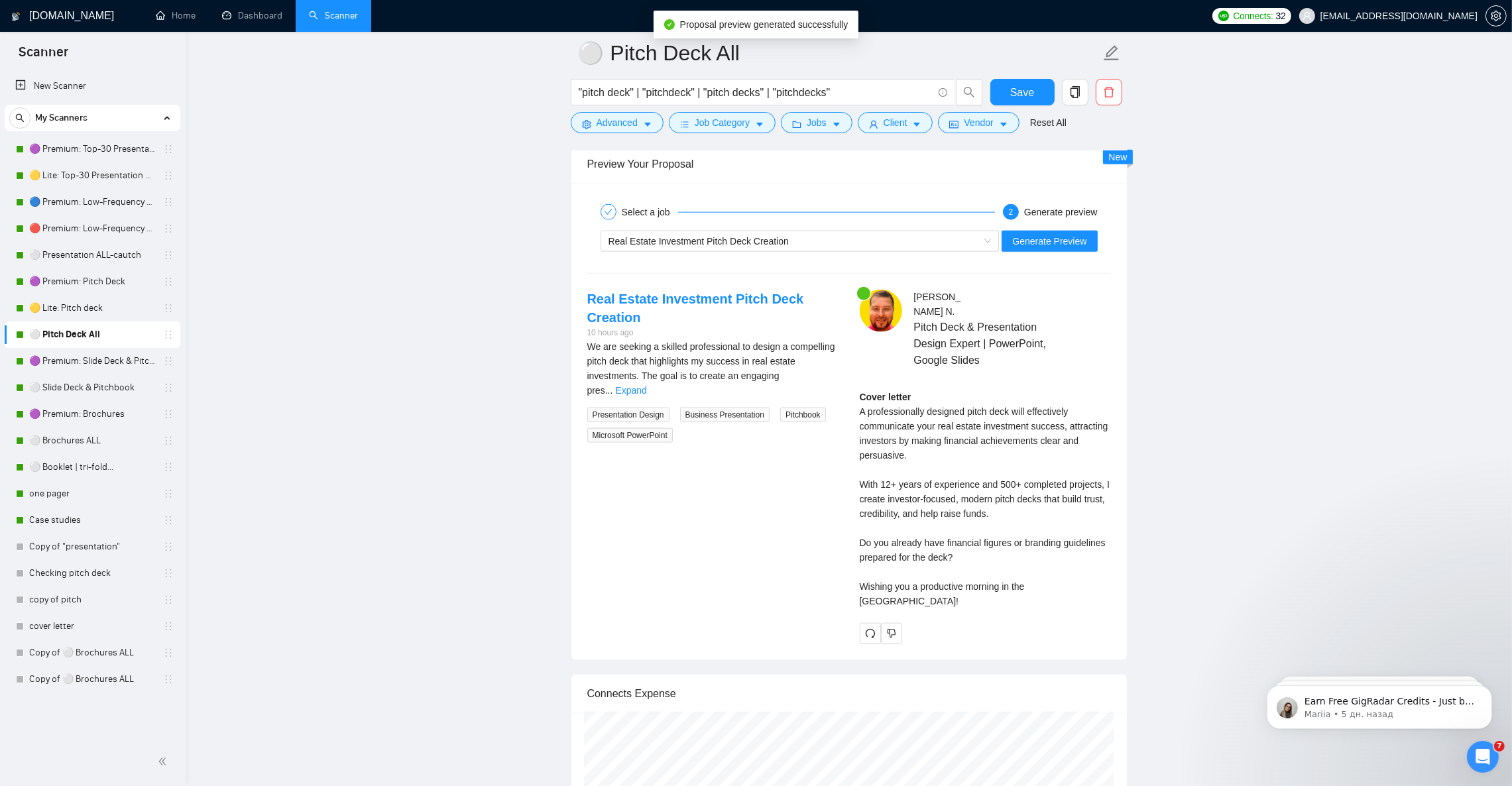
scroll to position [2584, 0]
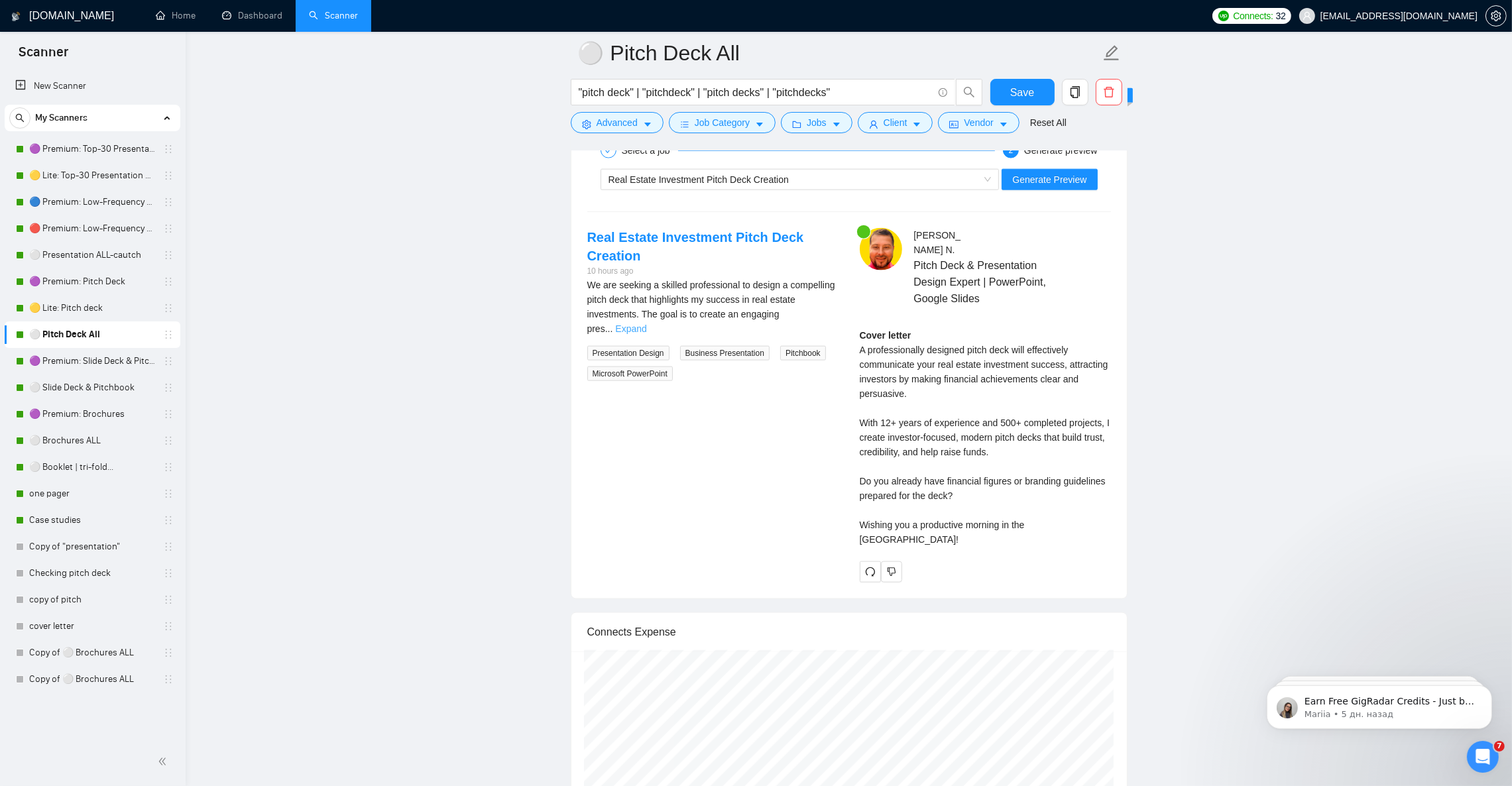
click at [646, 330] on link "Expand" at bounding box center [630, 328] width 31 height 11
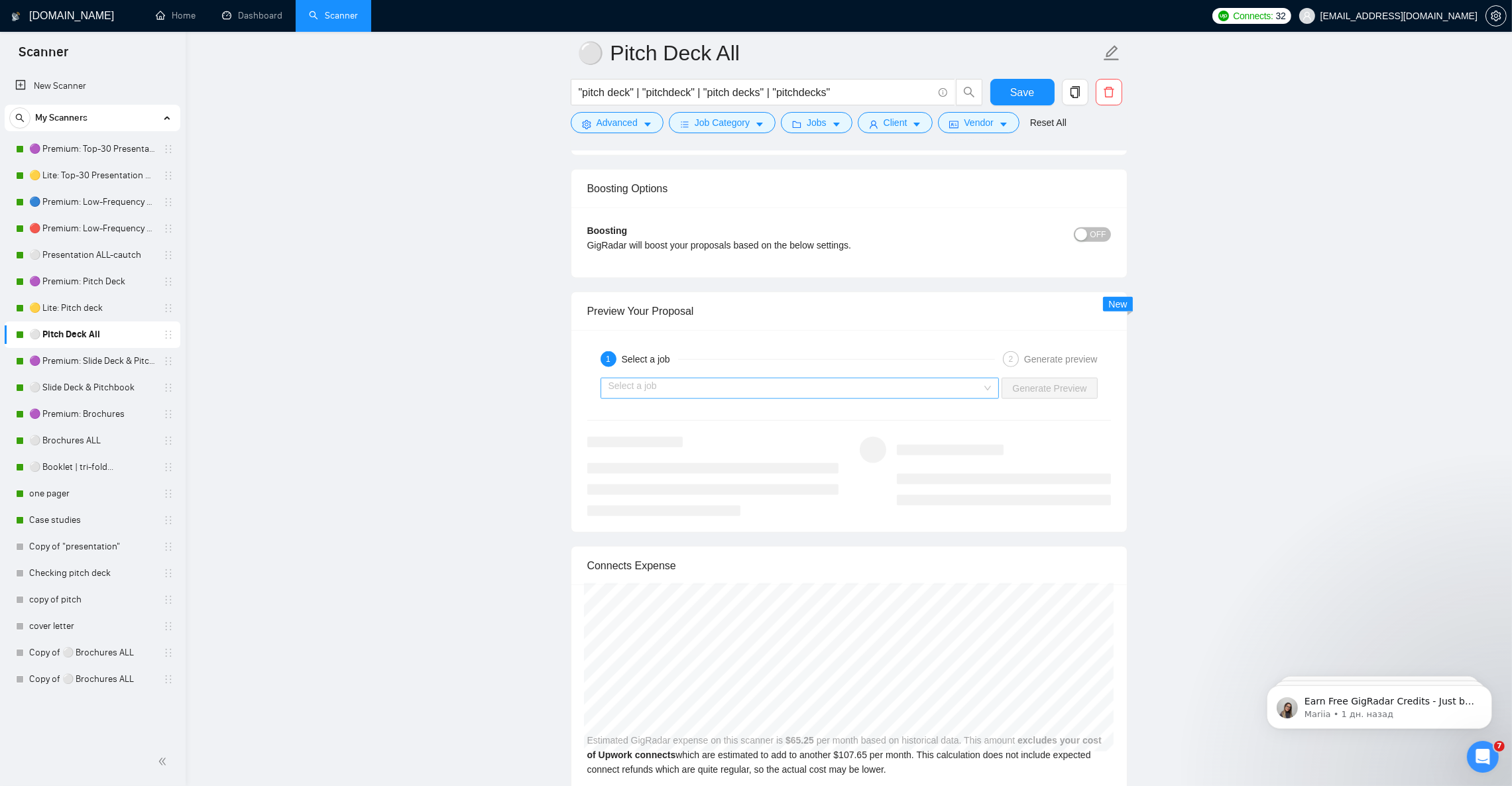
scroll to position [2386, 0]
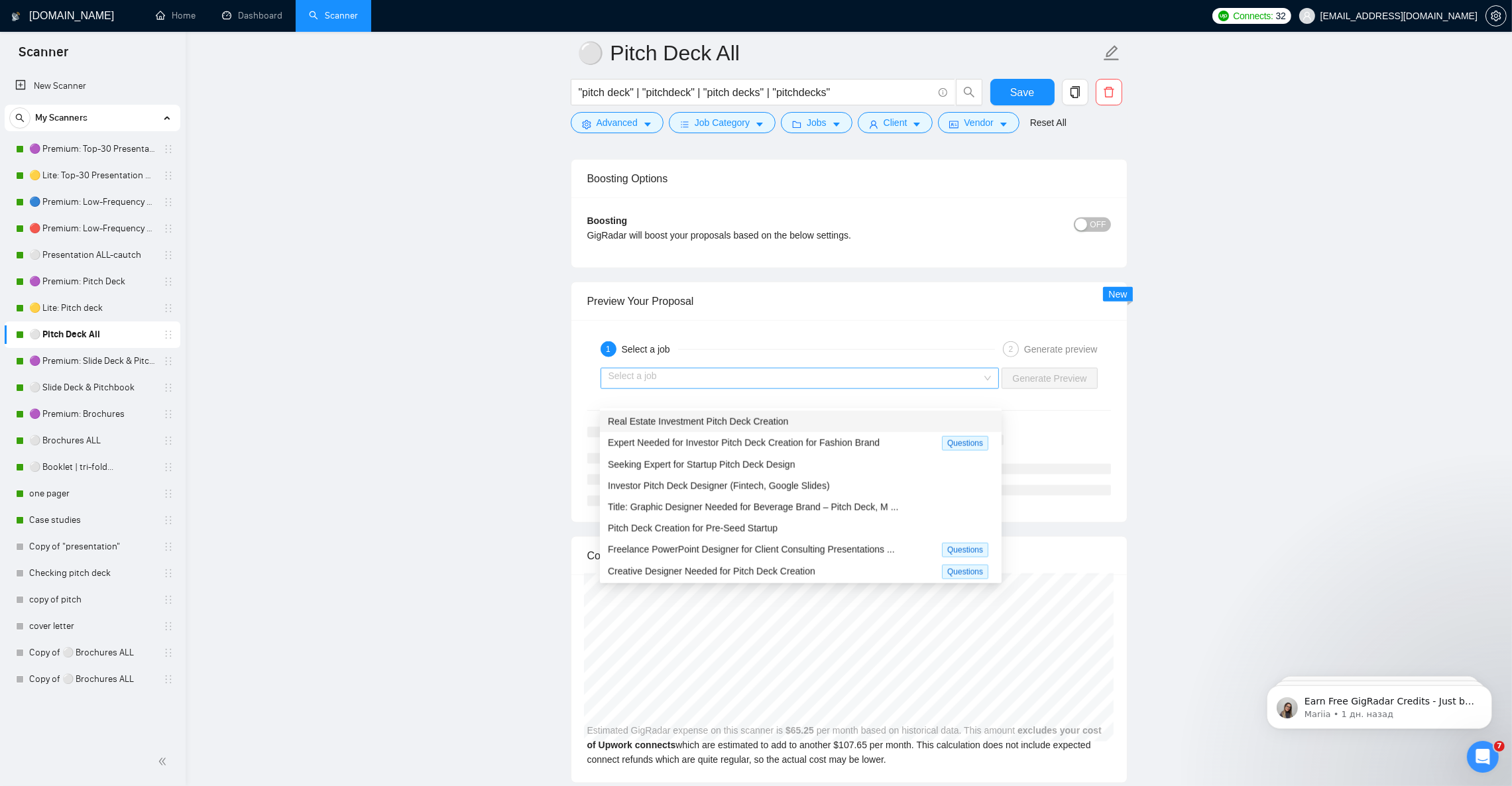
click at [663, 385] on div "Select a job" at bounding box center [800, 378] width 399 height 21
click at [687, 461] on span "Seeking Expert for Startup Pitch Deck Design" at bounding box center [700, 464] width 187 height 11
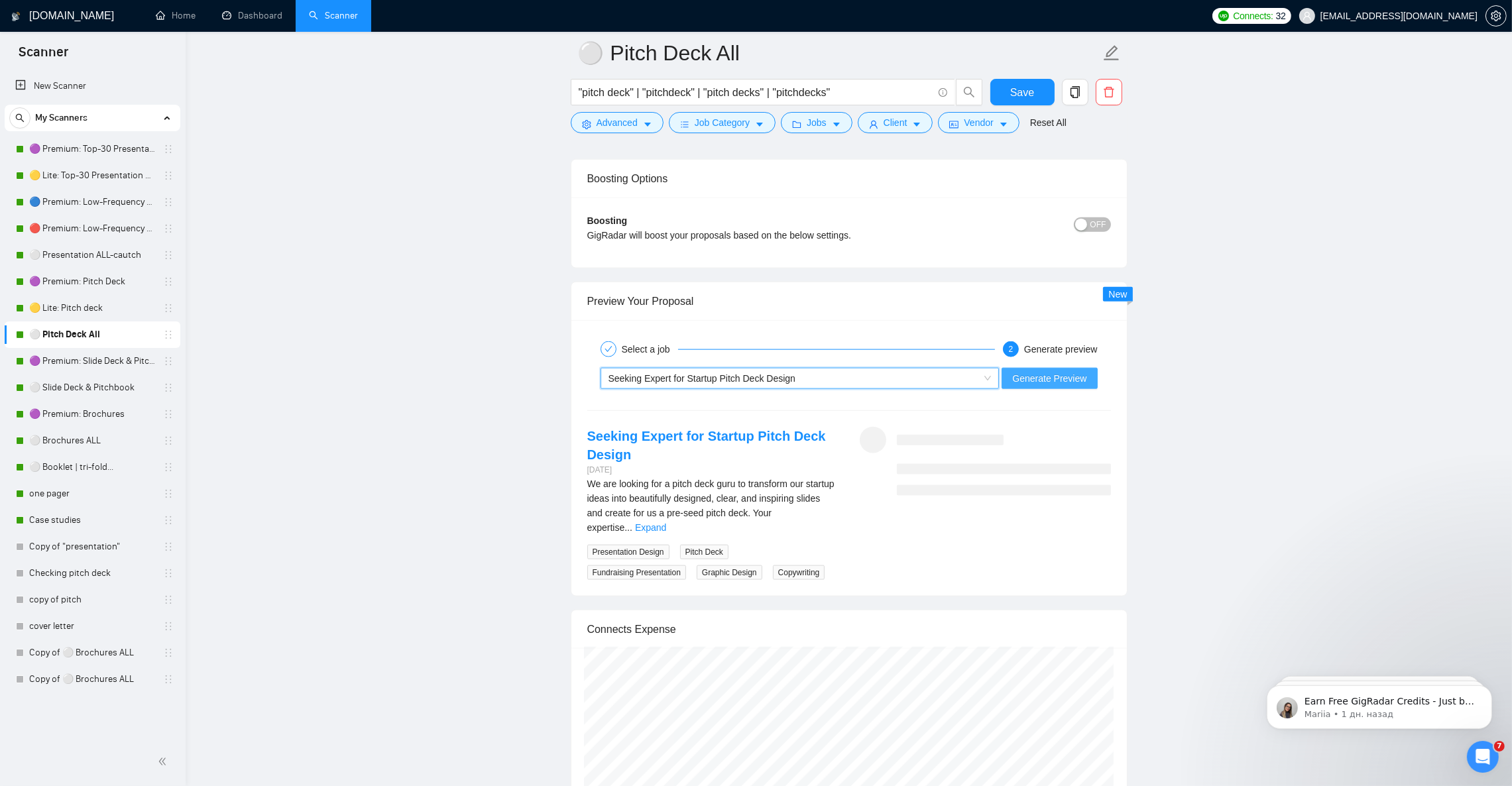
click at [1082, 386] on span "Generate Preview" at bounding box center [1049, 378] width 74 height 14
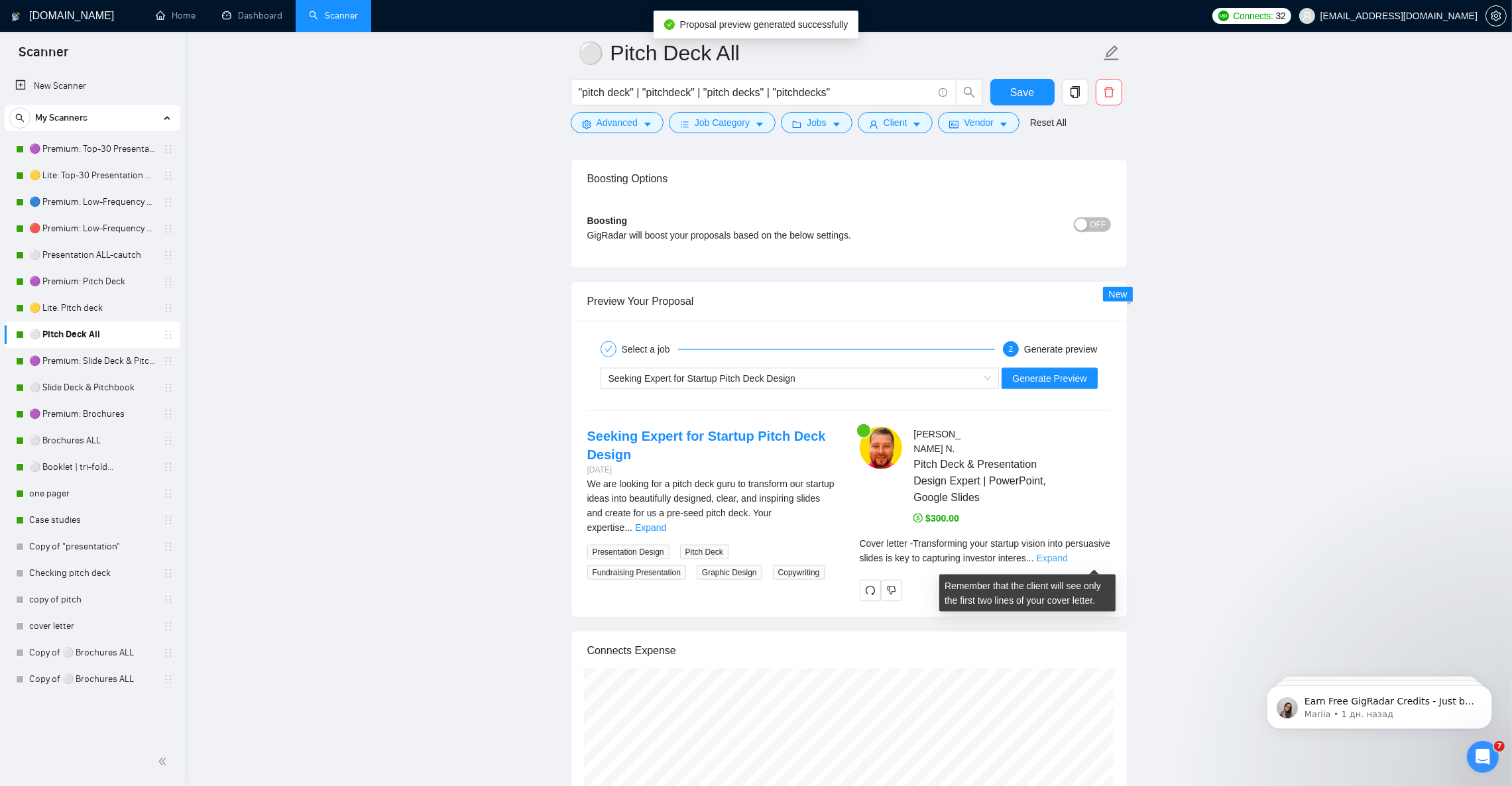
click at [1068, 560] on link "Expand" at bounding box center [1051, 558] width 31 height 11
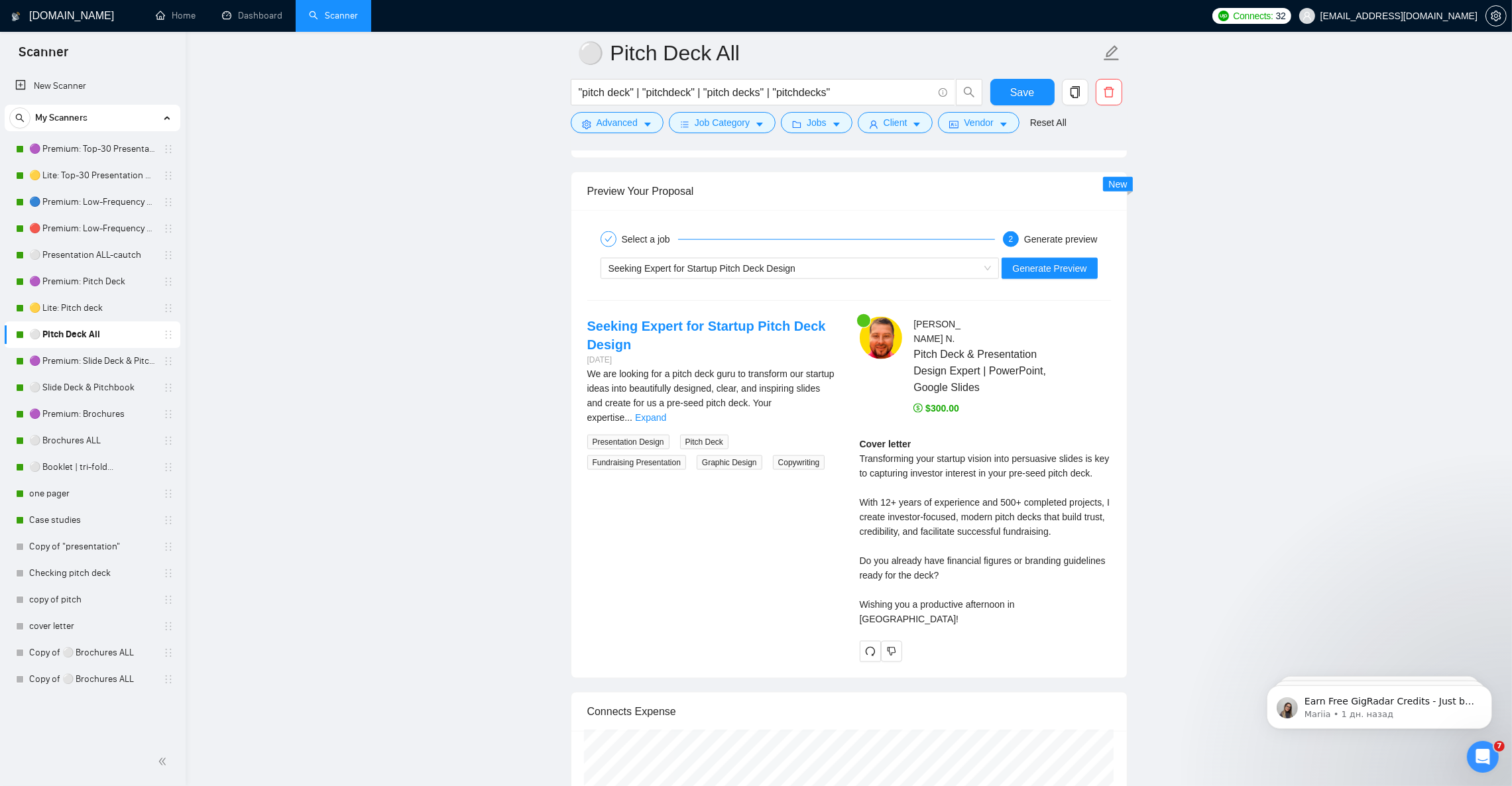
scroll to position [2486, 0]
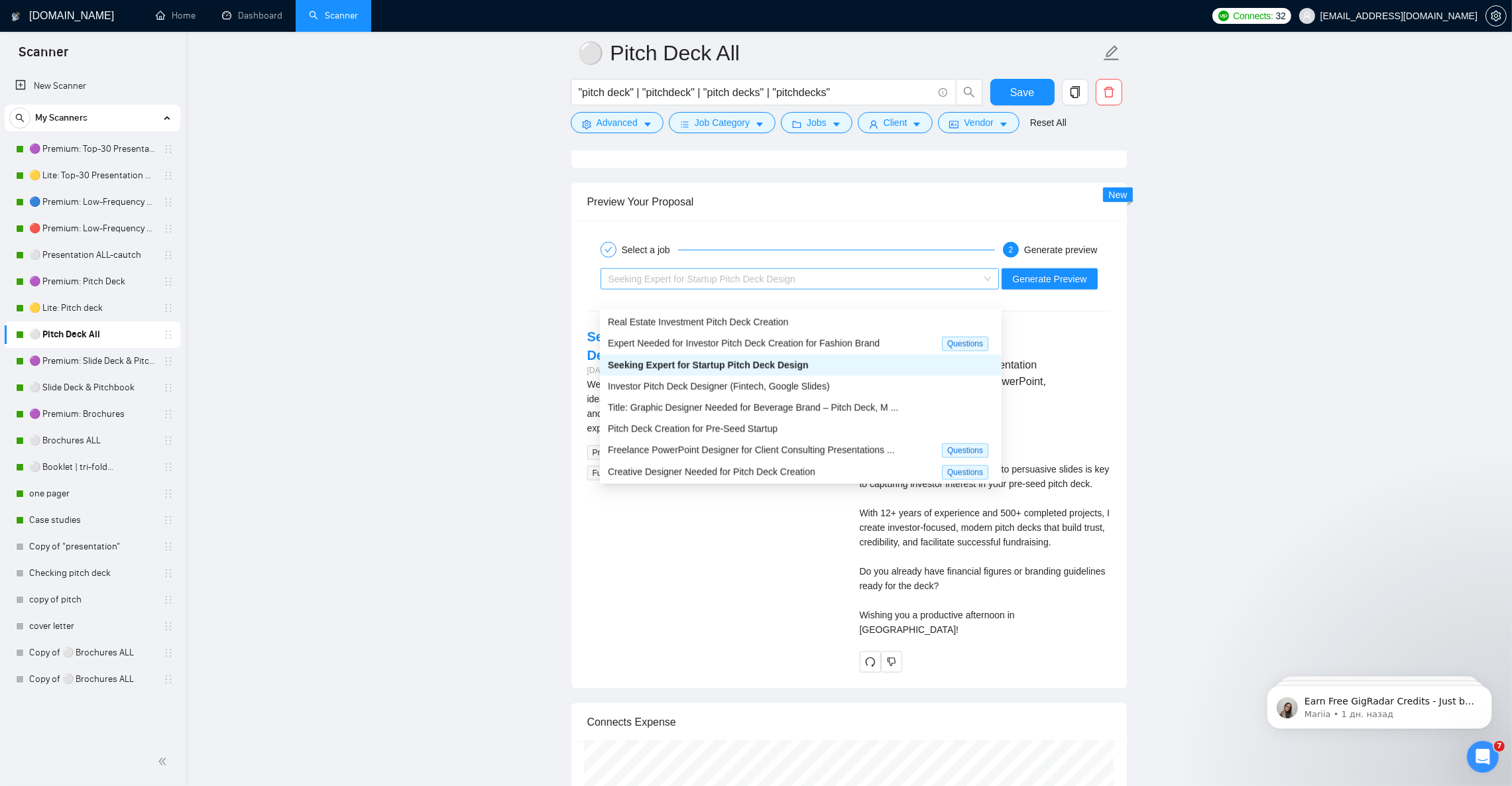
click at [731, 284] on span "Seeking Expert for Startup Pitch Deck Design" at bounding box center [701, 278] width 187 height 11
click at [719, 413] on span "Title: Graphic Designer Needed for Beverage Brand – Pitch Deck, M ..." at bounding box center [752, 407] width 291 height 11
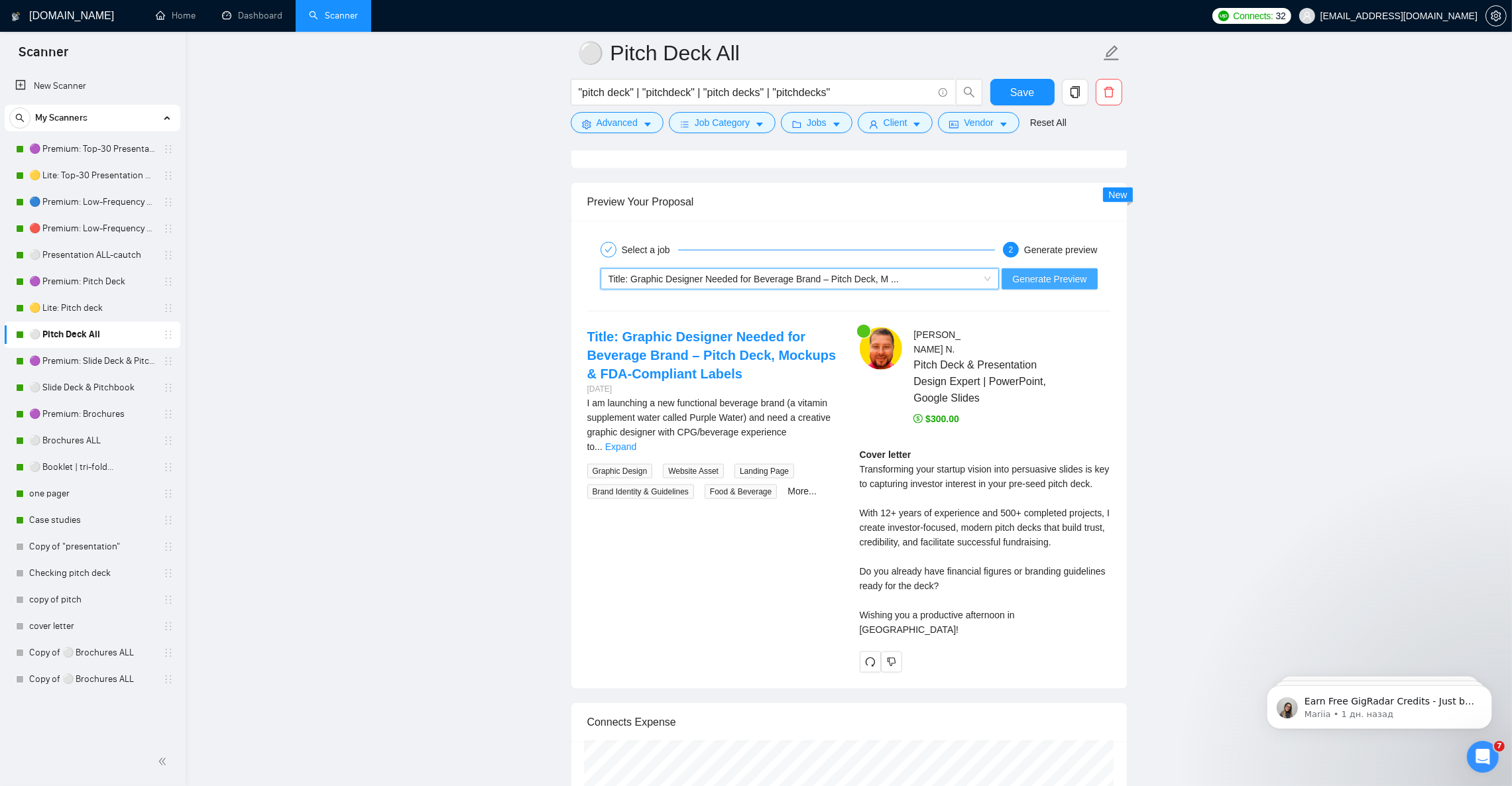
click at [1028, 286] on span "Generate Preview" at bounding box center [1049, 278] width 74 height 14
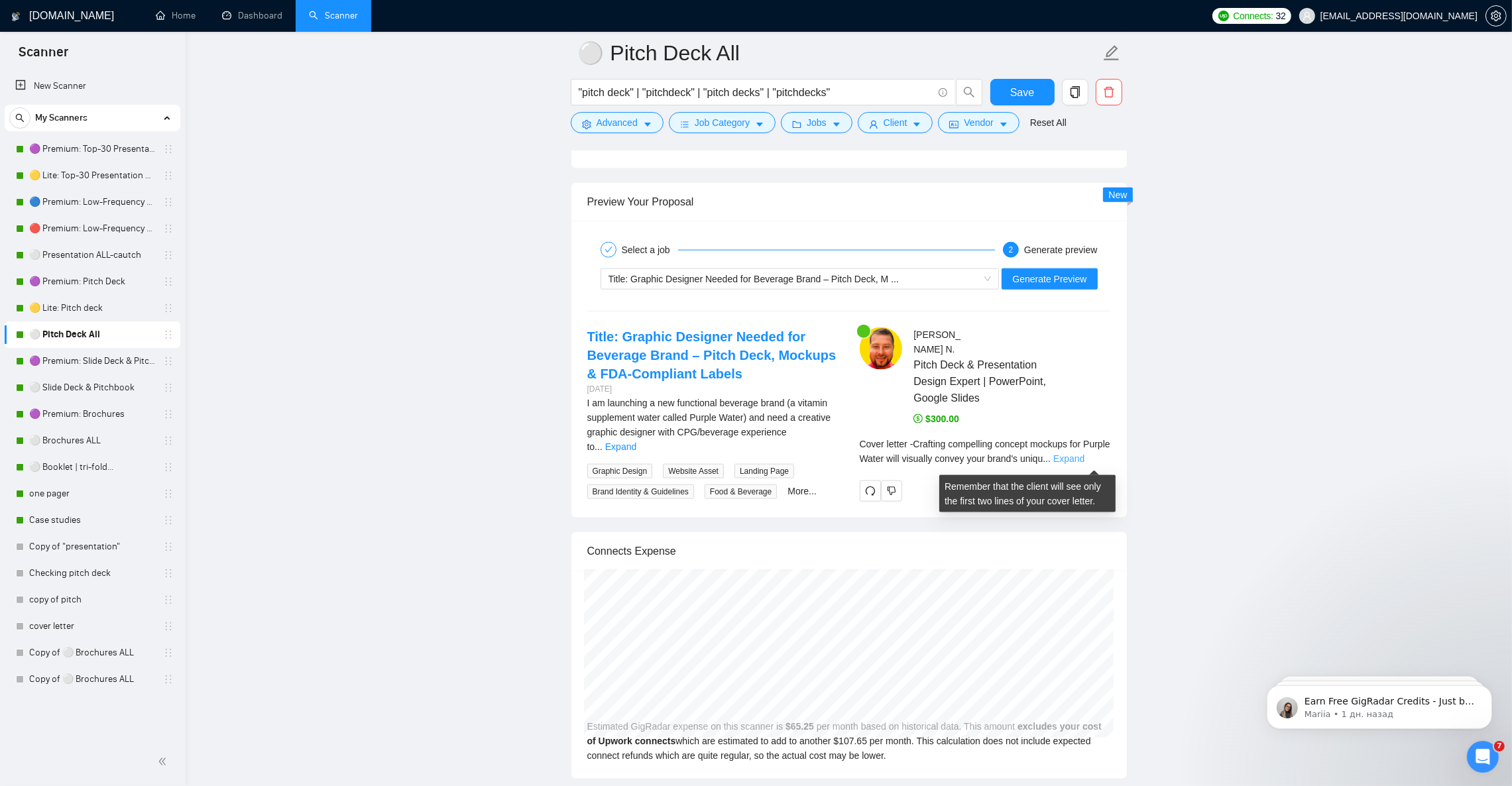
click at [1084, 456] on link "Expand" at bounding box center [1069, 458] width 31 height 11
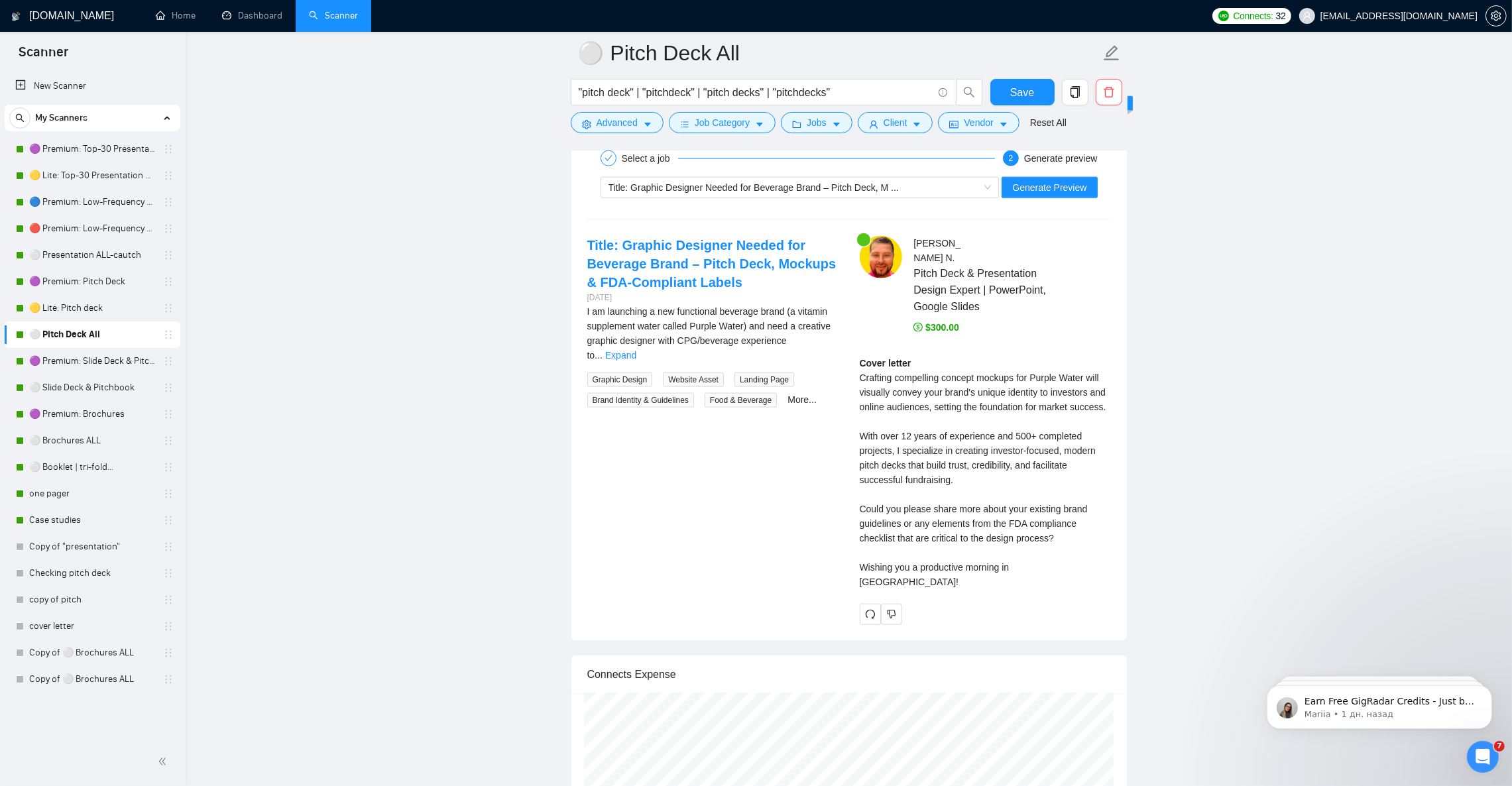
scroll to position [2584, 0]
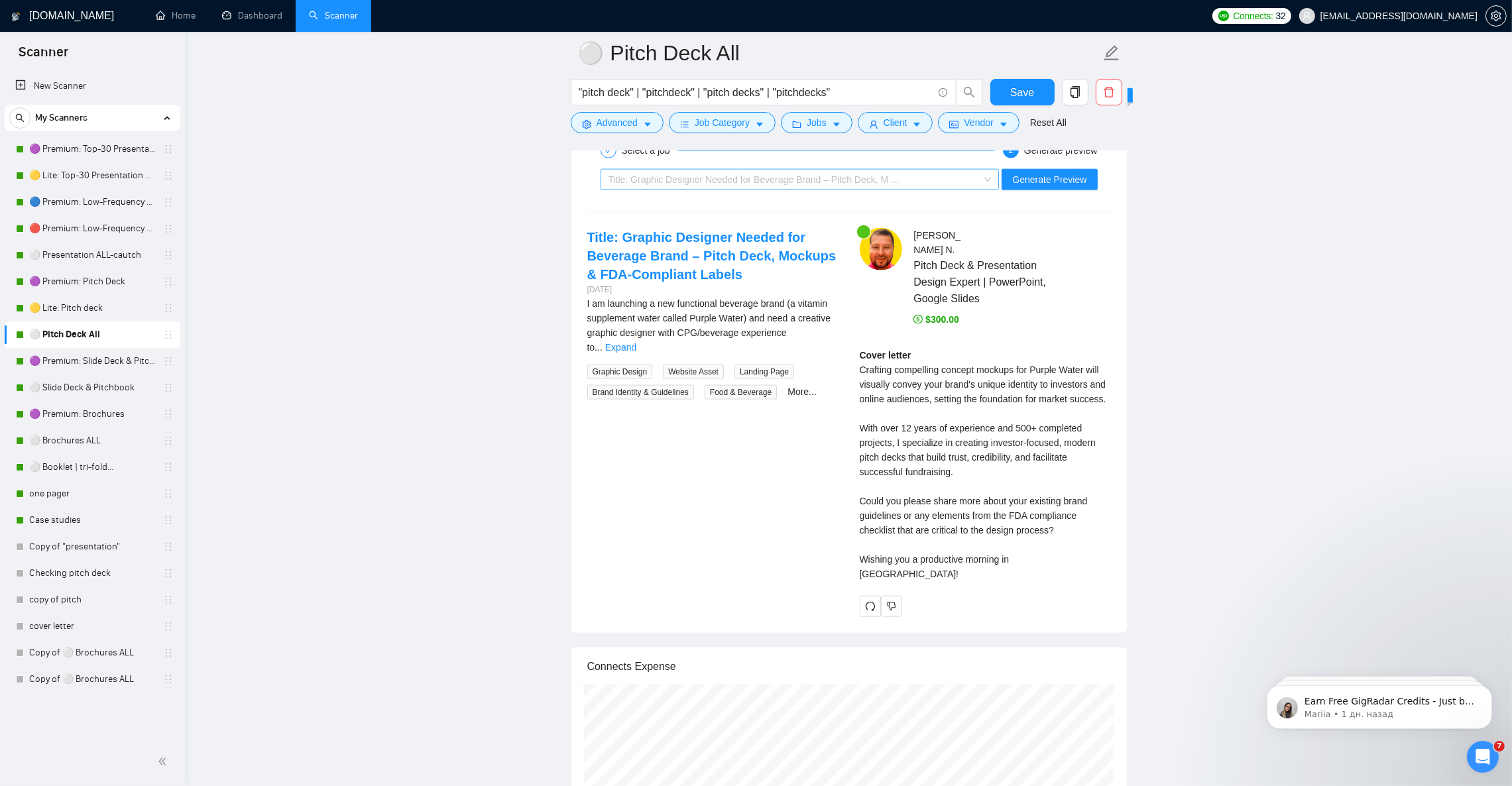
click at [693, 185] on span "Title: Graphic Designer Needed for Beverage Brand – Pitch Deck, M ..." at bounding box center [753, 179] width 291 height 11
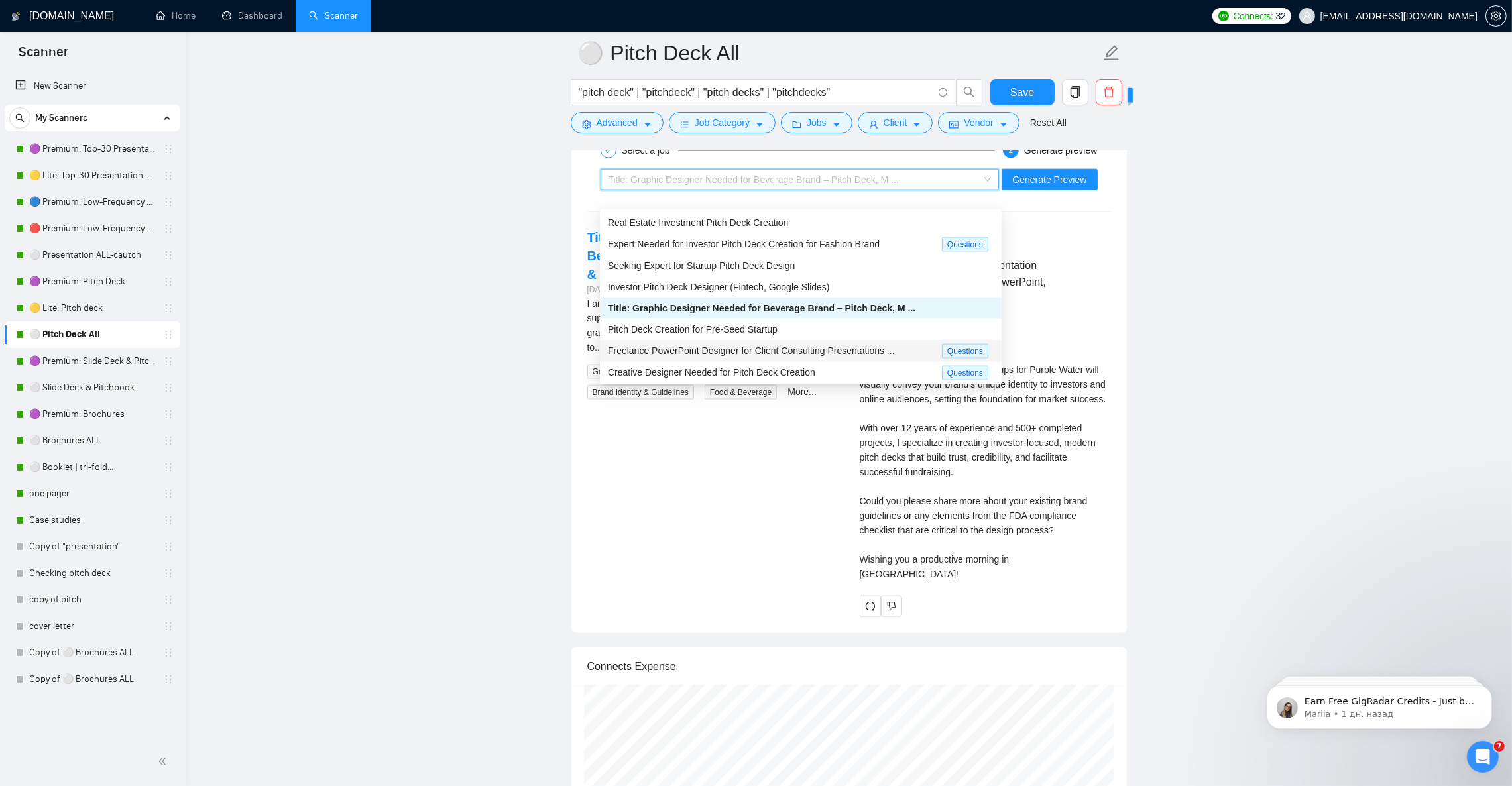
click at [738, 351] on span "Freelance PowerPoint Designer for Client Consulting Presentations ..." at bounding box center [750, 350] width 287 height 11
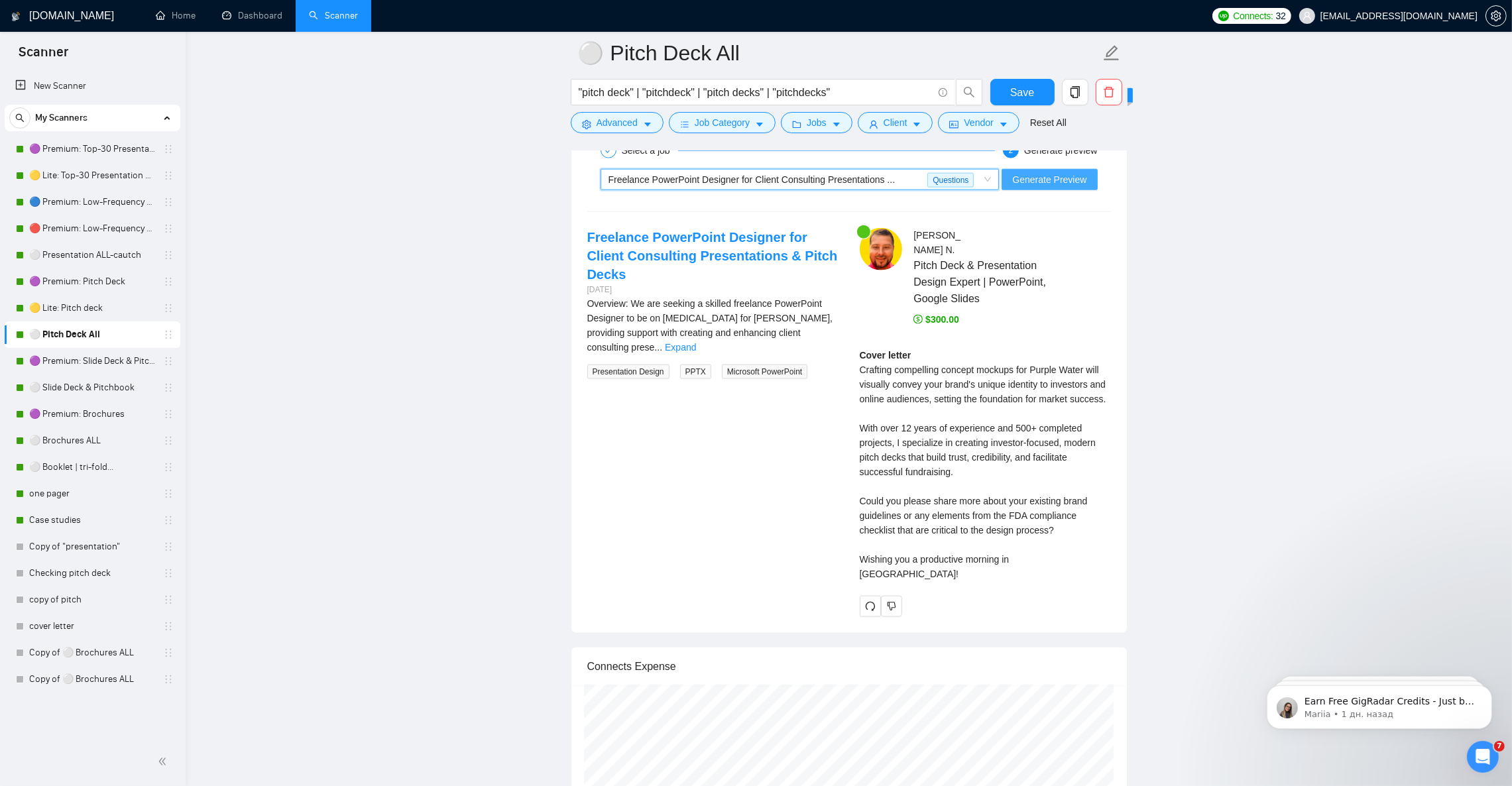
click at [1047, 187] on span "Generate Preview" at bounding box center [1049, 179] width 74 height 14
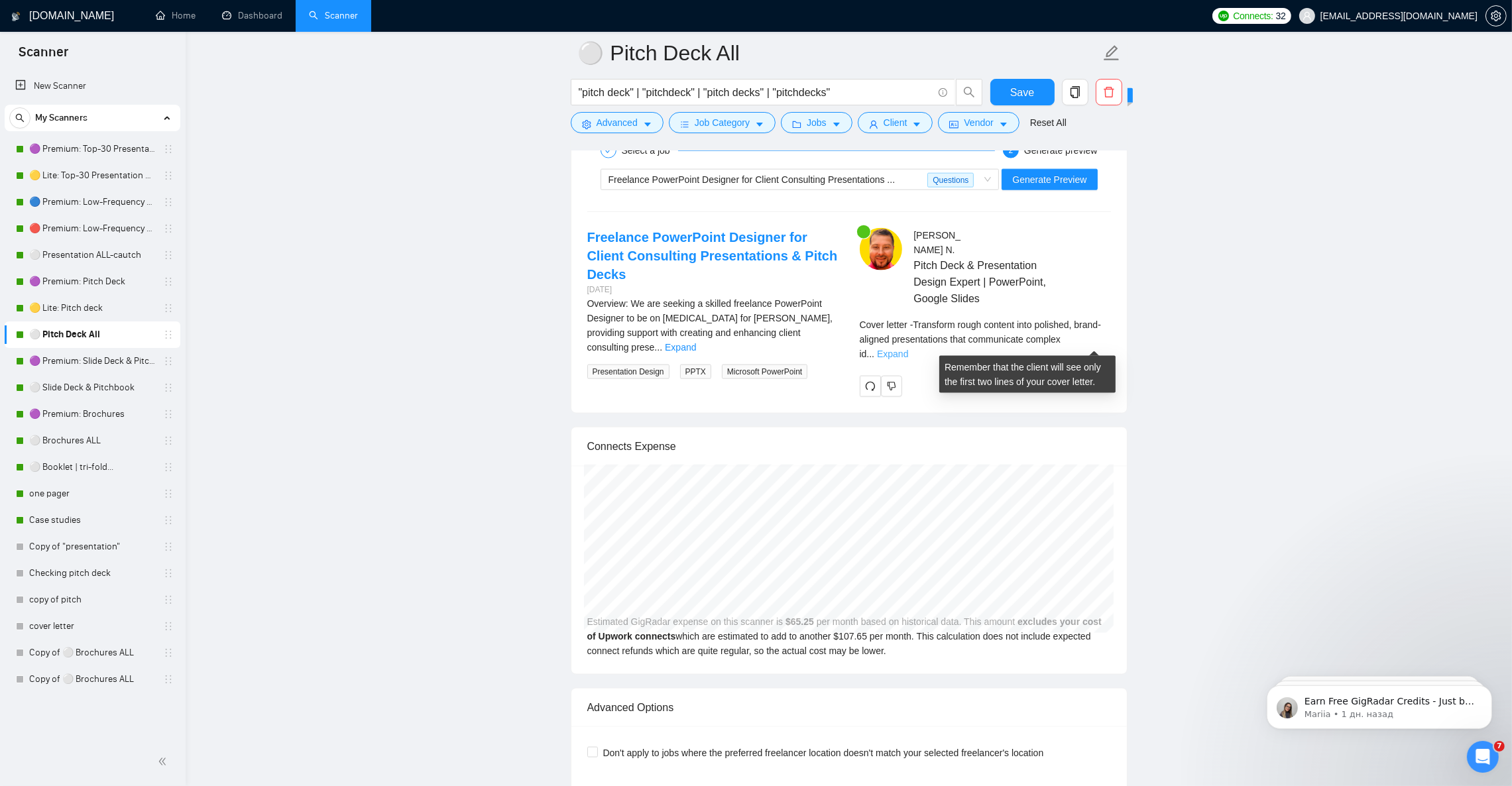
click at [908, 348] on link "Expand" at bounding box center [892, 353] width 31 height 11
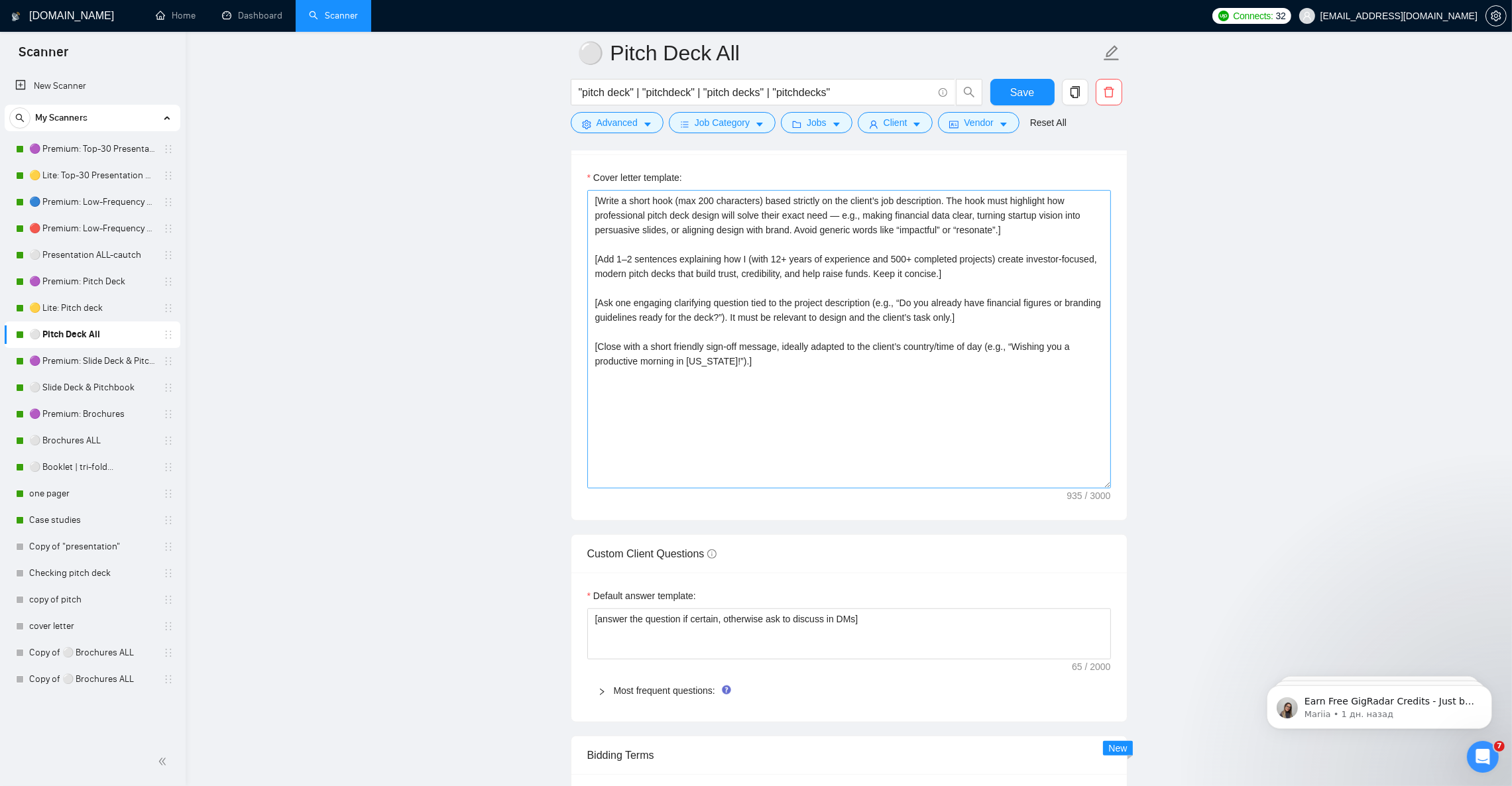
scroll to position [1491, 0]
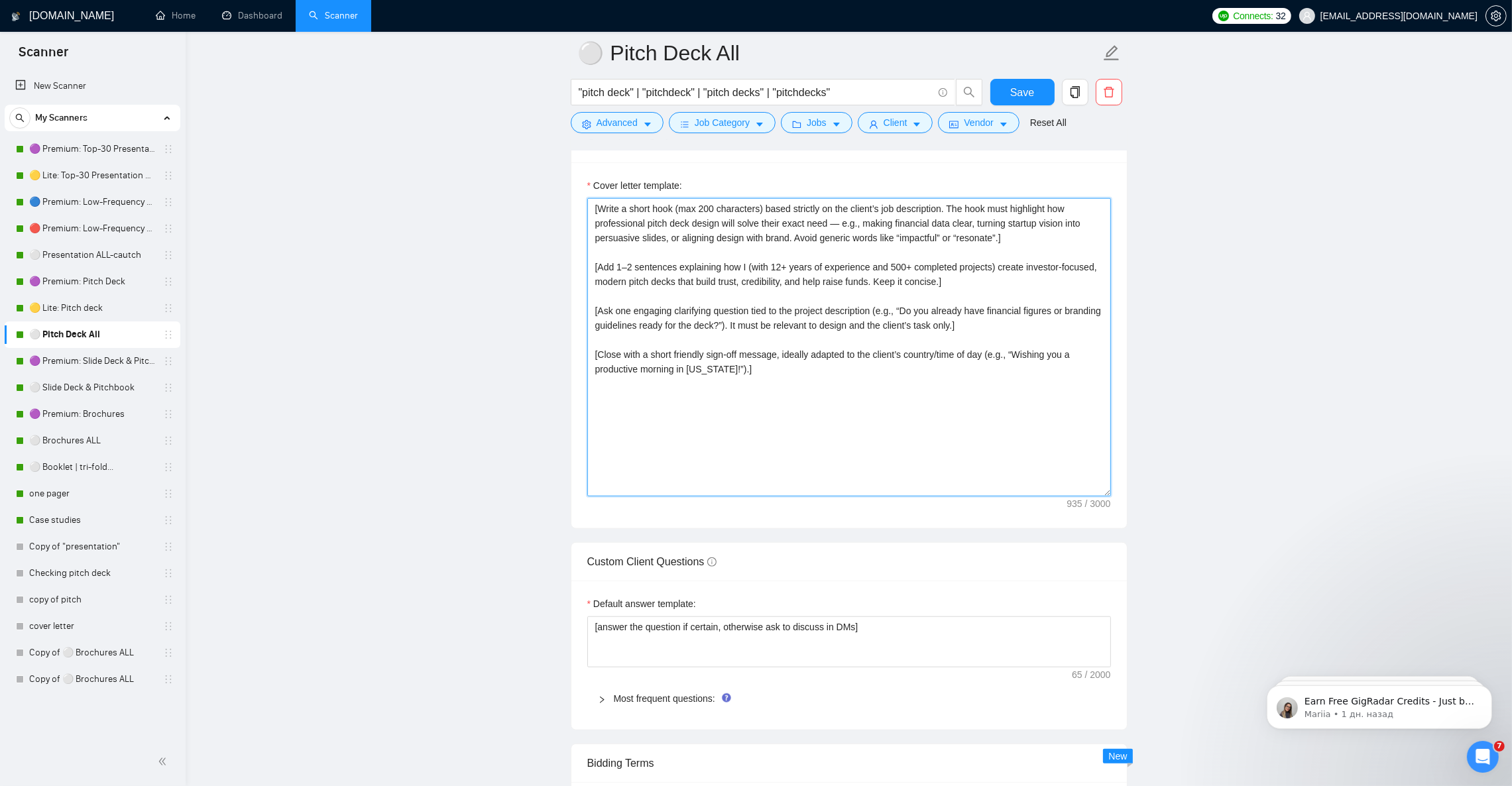
click at [874, 424] on textarea "[Write a short hook (max 200 characters) based strictly on the client’s job des…" at bounding box center [849, 347] width 524 height 298
paste textarea "Loremi DOL sitamet conse adip, el seddoeiu temp.] [INCI ≤075 utlab. Etdol ma AL…"
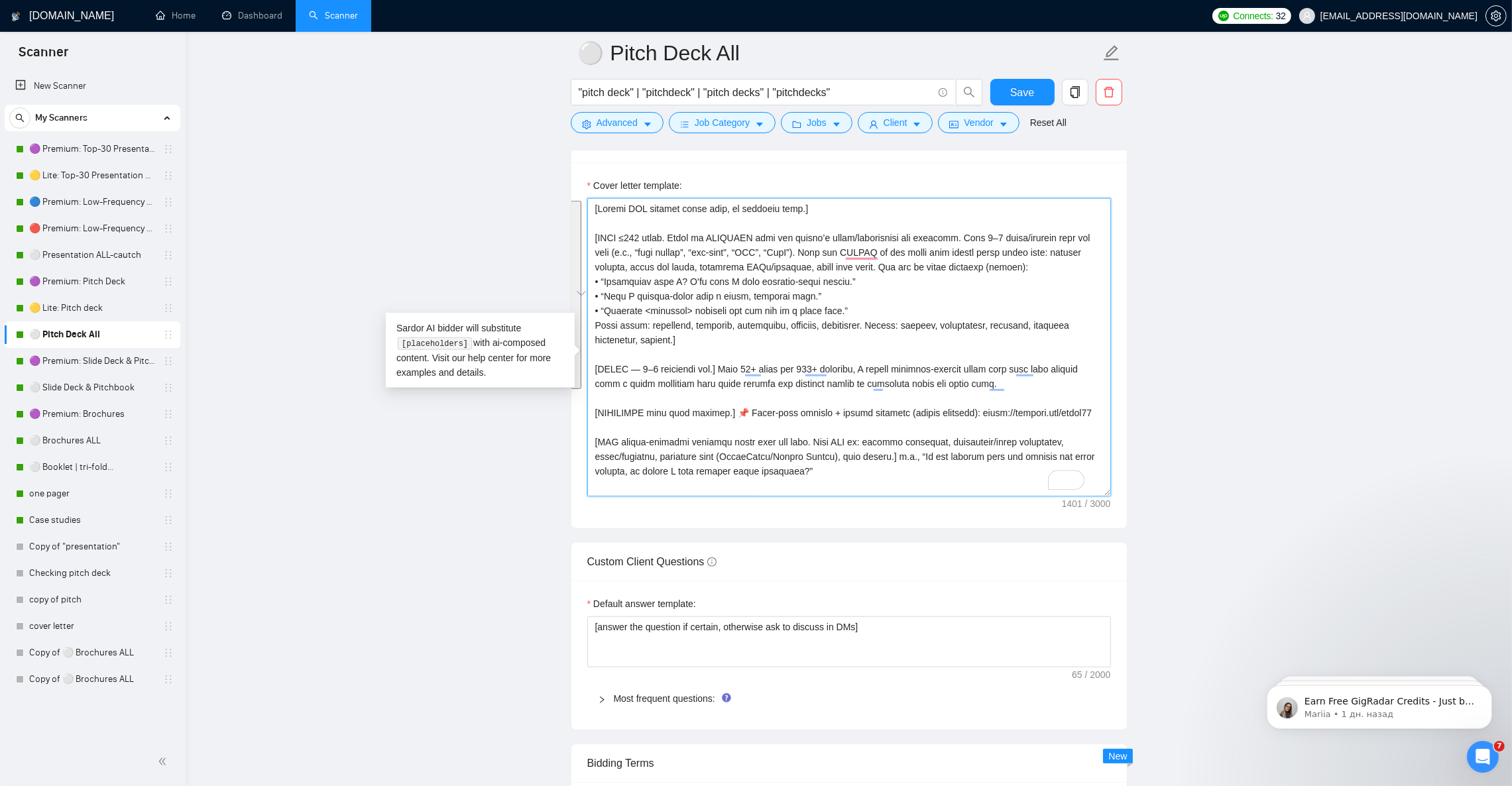
type textarea "[Loremi DOL sitamet conse adip, el seddoeiu temp.] [INCI ≤980 utlab. Etdol ma A…"
click at [1232, 237] on main "⚪ Pitch Deck All "pitch deck" | "pitchdeck" | "pitch decks" | "pitchdecks" Save…" at bounding box center [849, 746] width 1284 height 4369
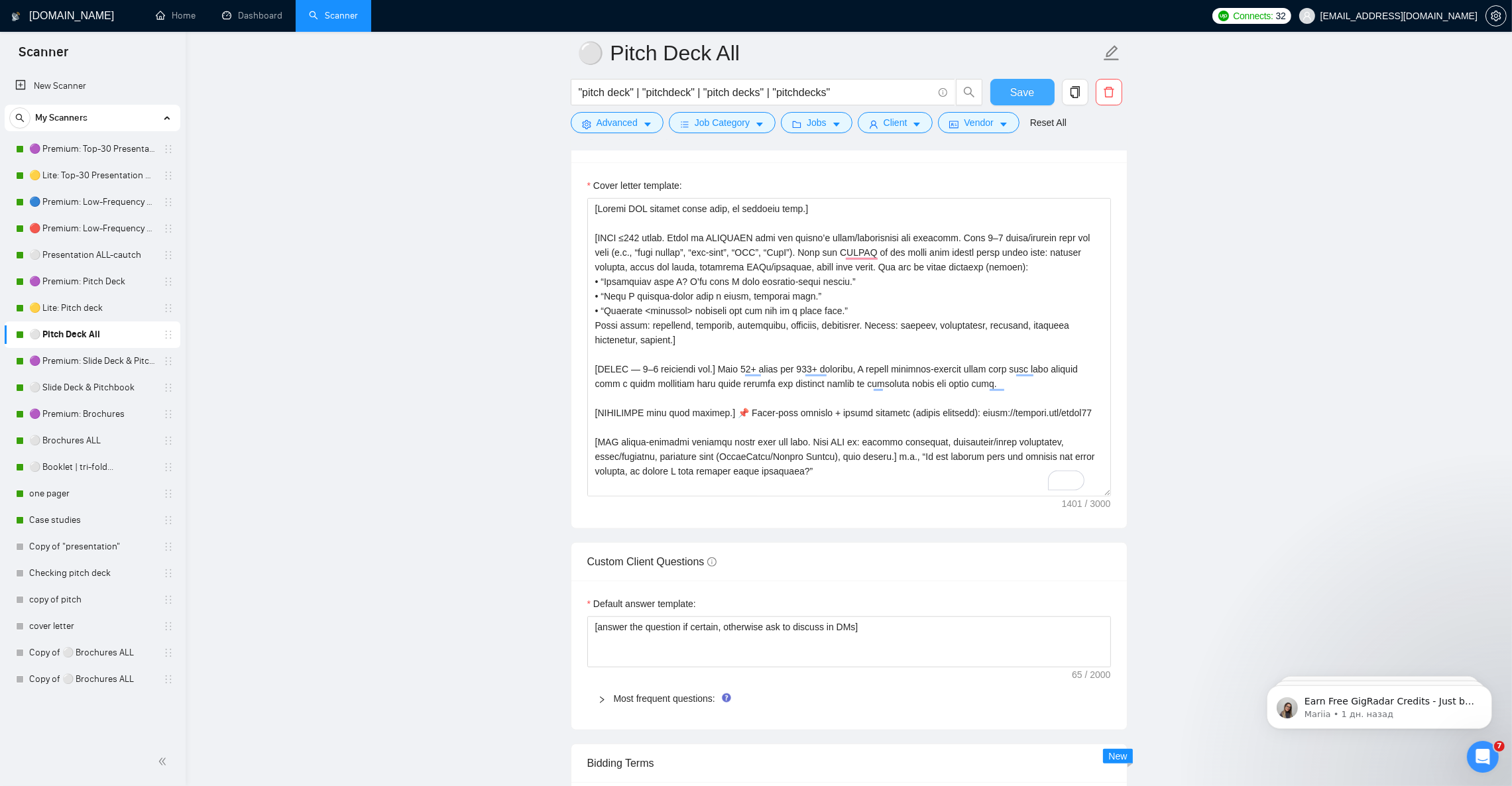
click at [1029, 84] on span "Save" at bounding box center [1022, 92] width 24 height 16
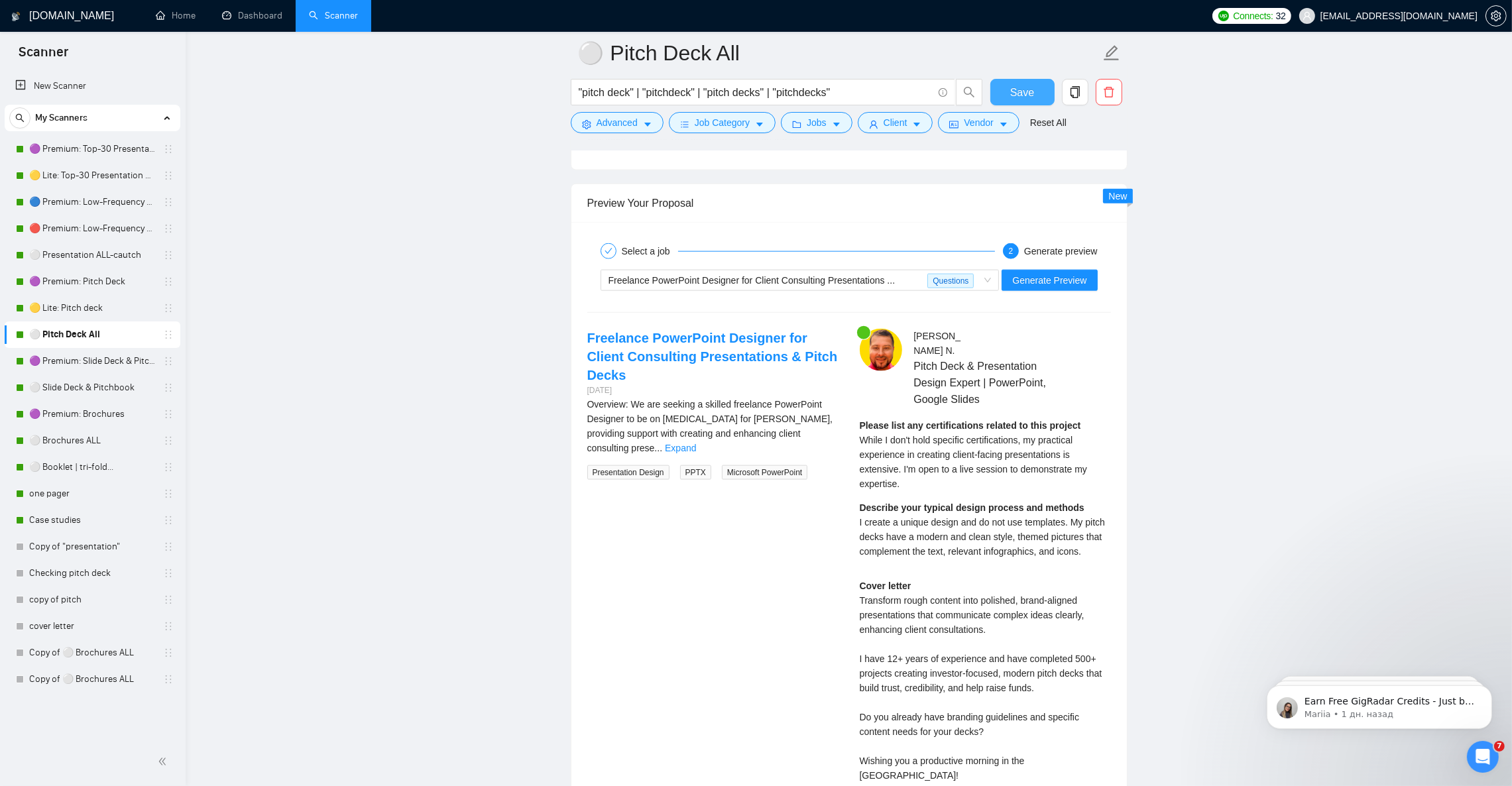
scroll to position [2486, 0]
click at [1083, 286] on span "Generate Preview" at bounding box center [1049, 278] width 74 height 14
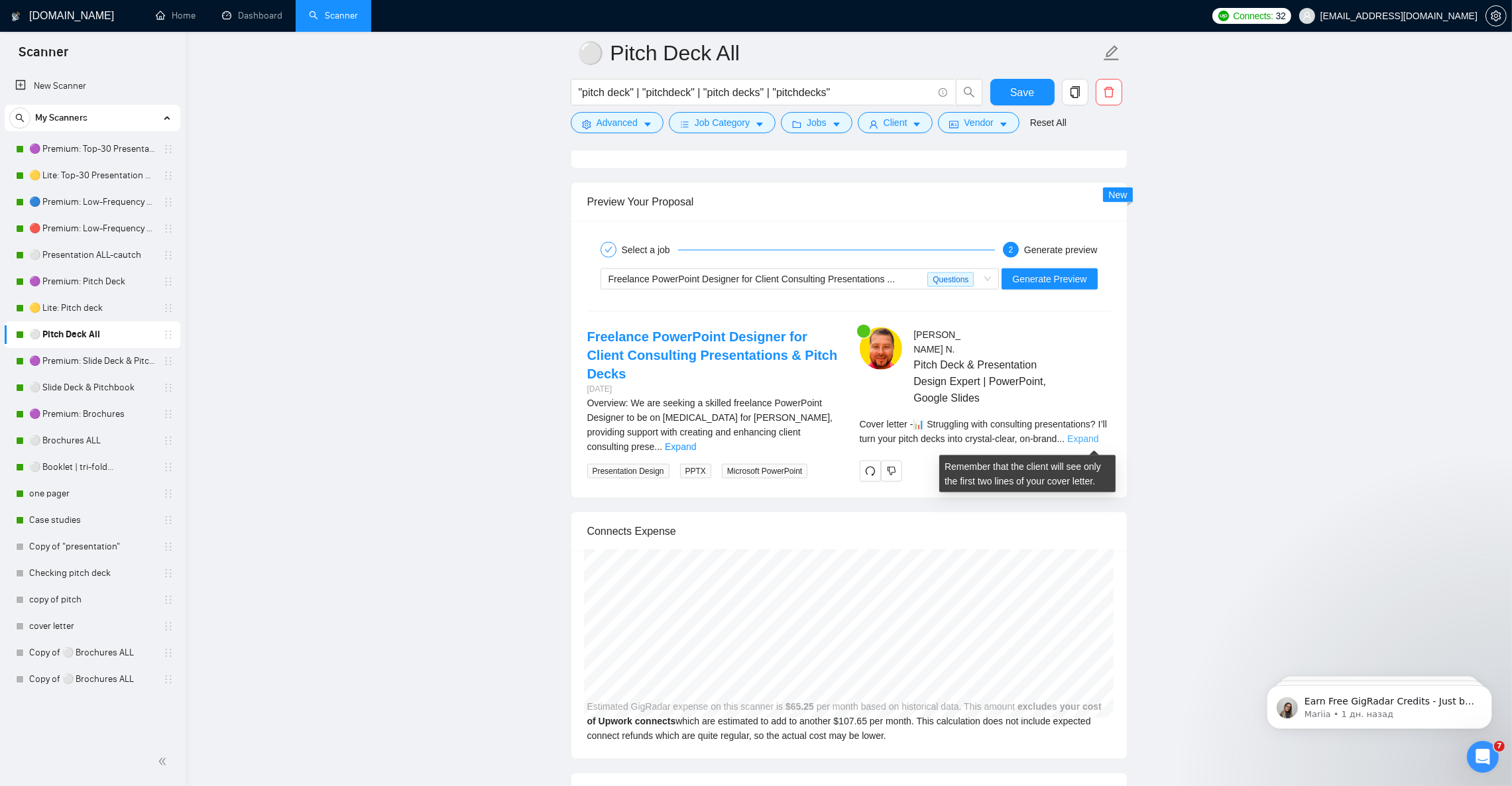
click at [1099, 444] on link "Expand" at bounding box center [1082, 439] width 31 height 11
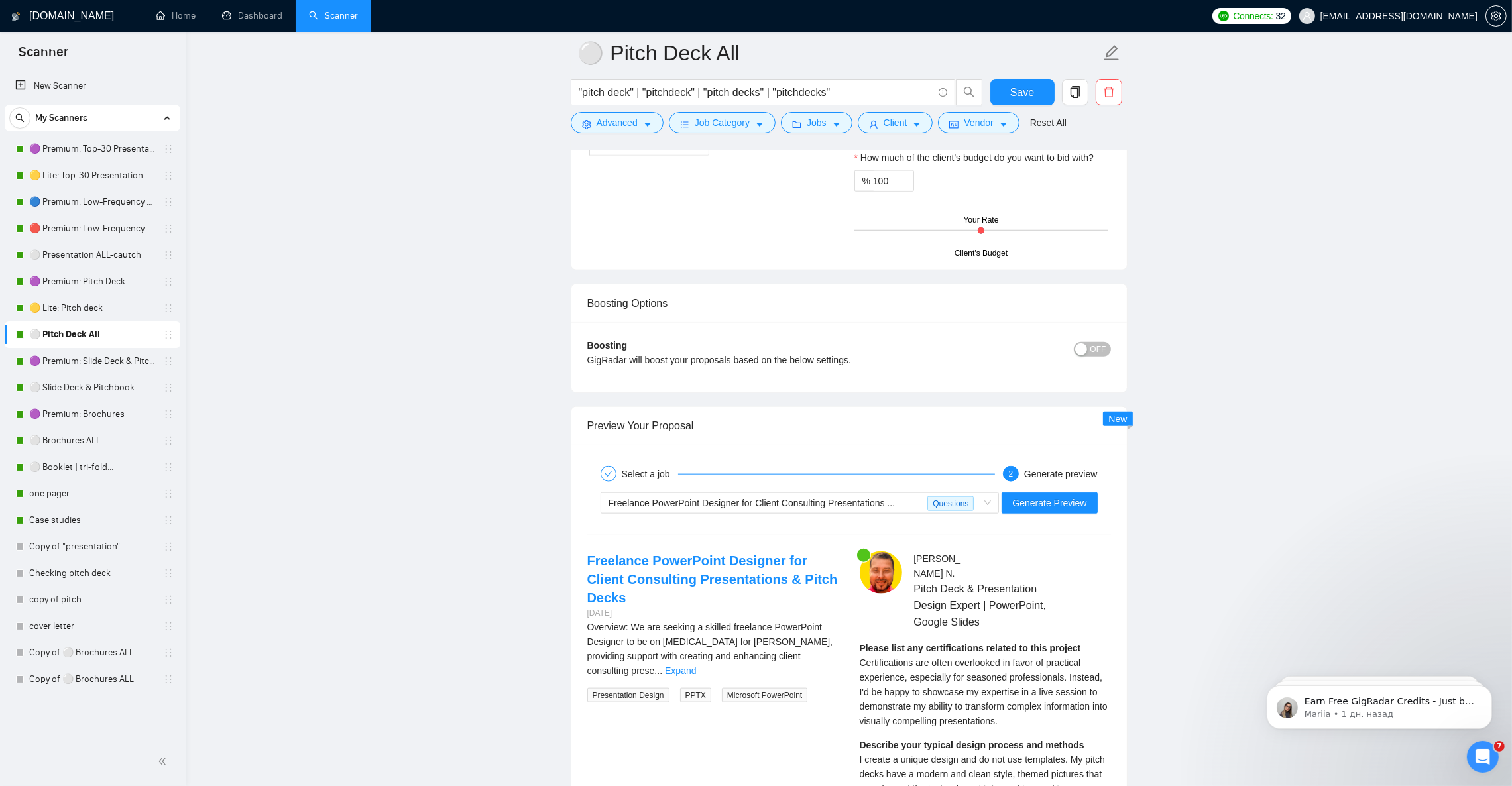
scroll to position [2252, 0]
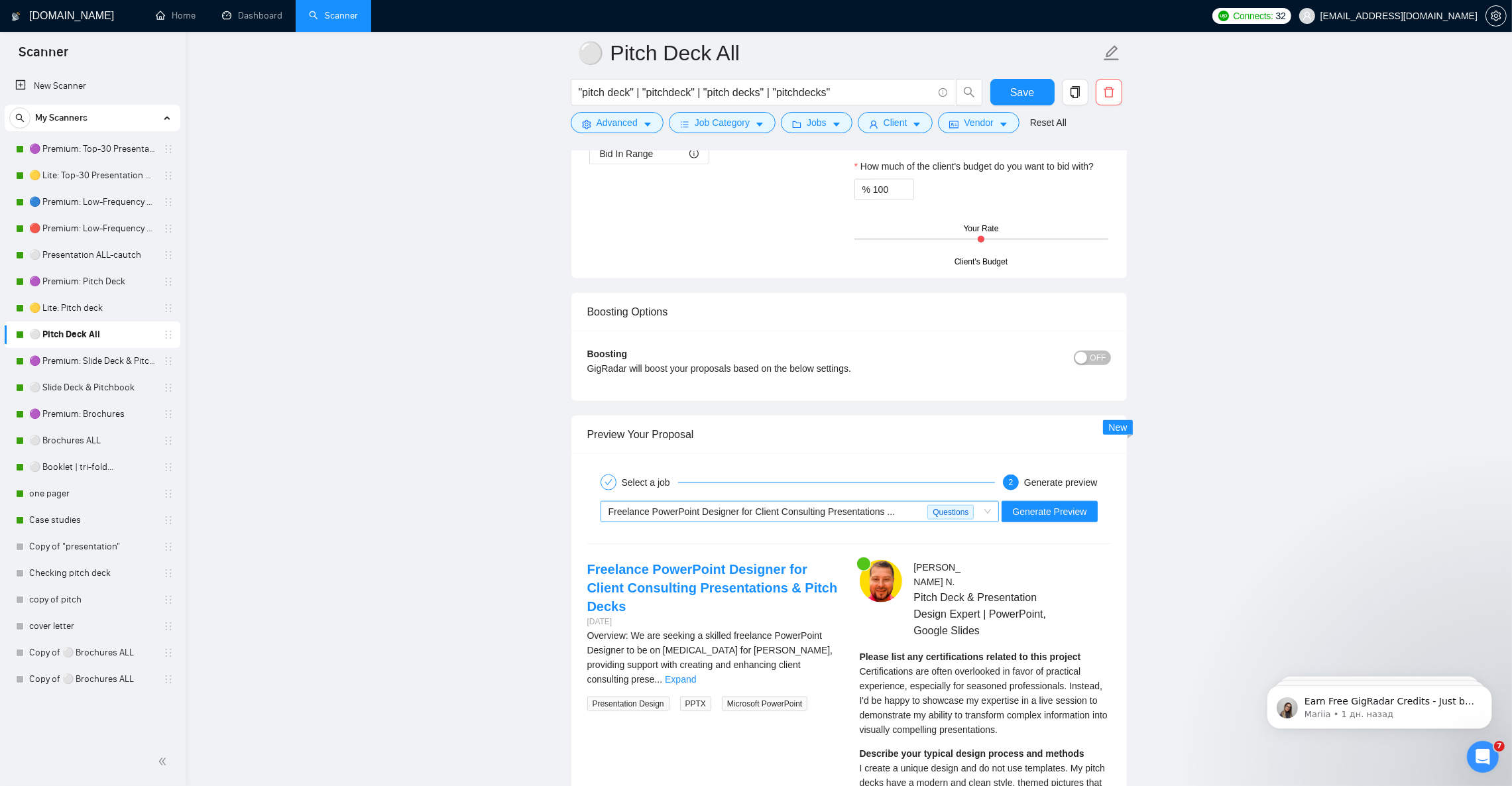
click at [808, 517] on span "Freelance PowerPoint Designer for Client Consulting Presentations ..." at bounding box center [751, 512] width 287 height 11
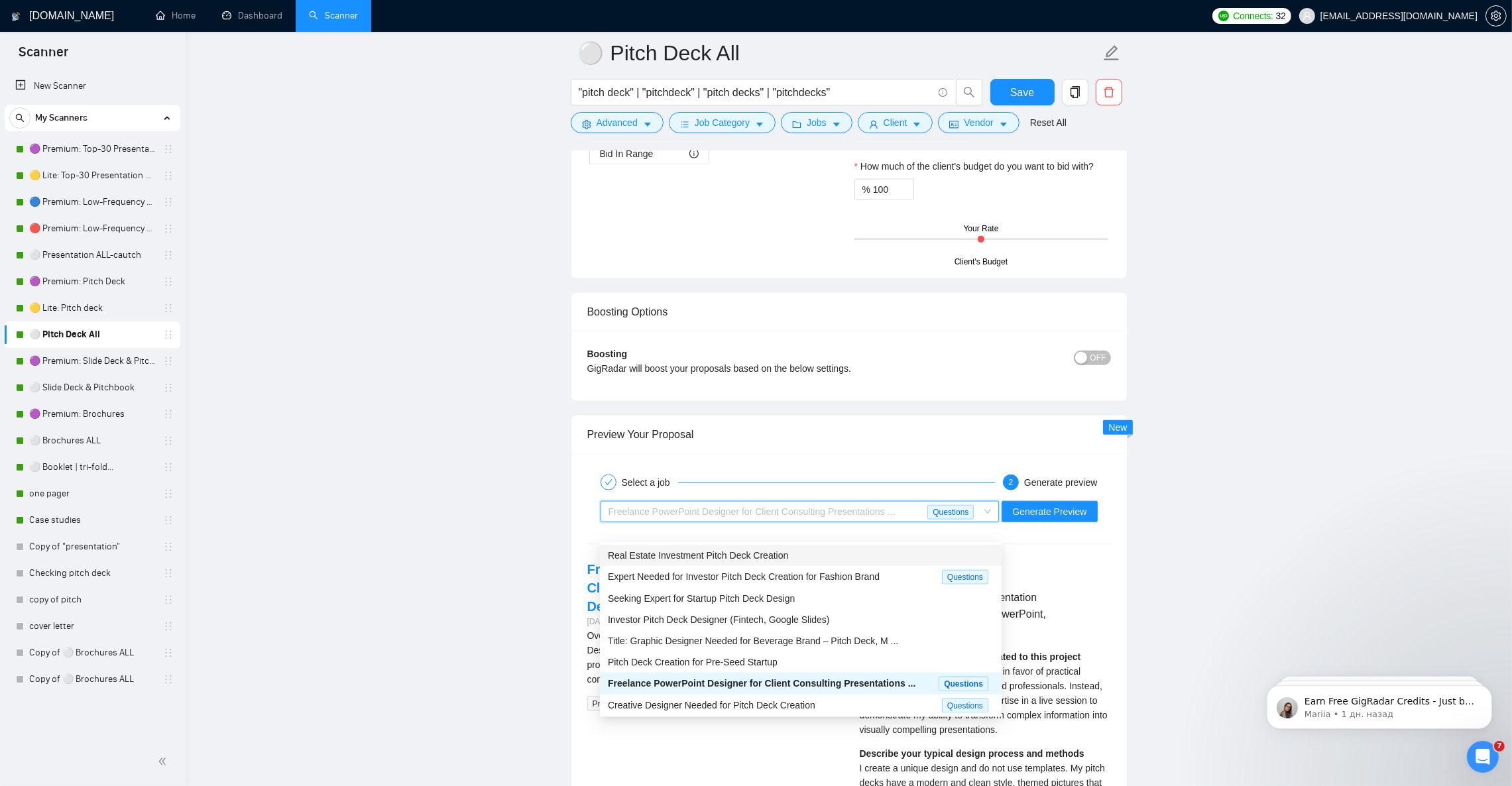
click at [801, 557] on div "Real Estate Investment Pitch Deck Creation" at bounding box center [800, 555] width 386 height 14
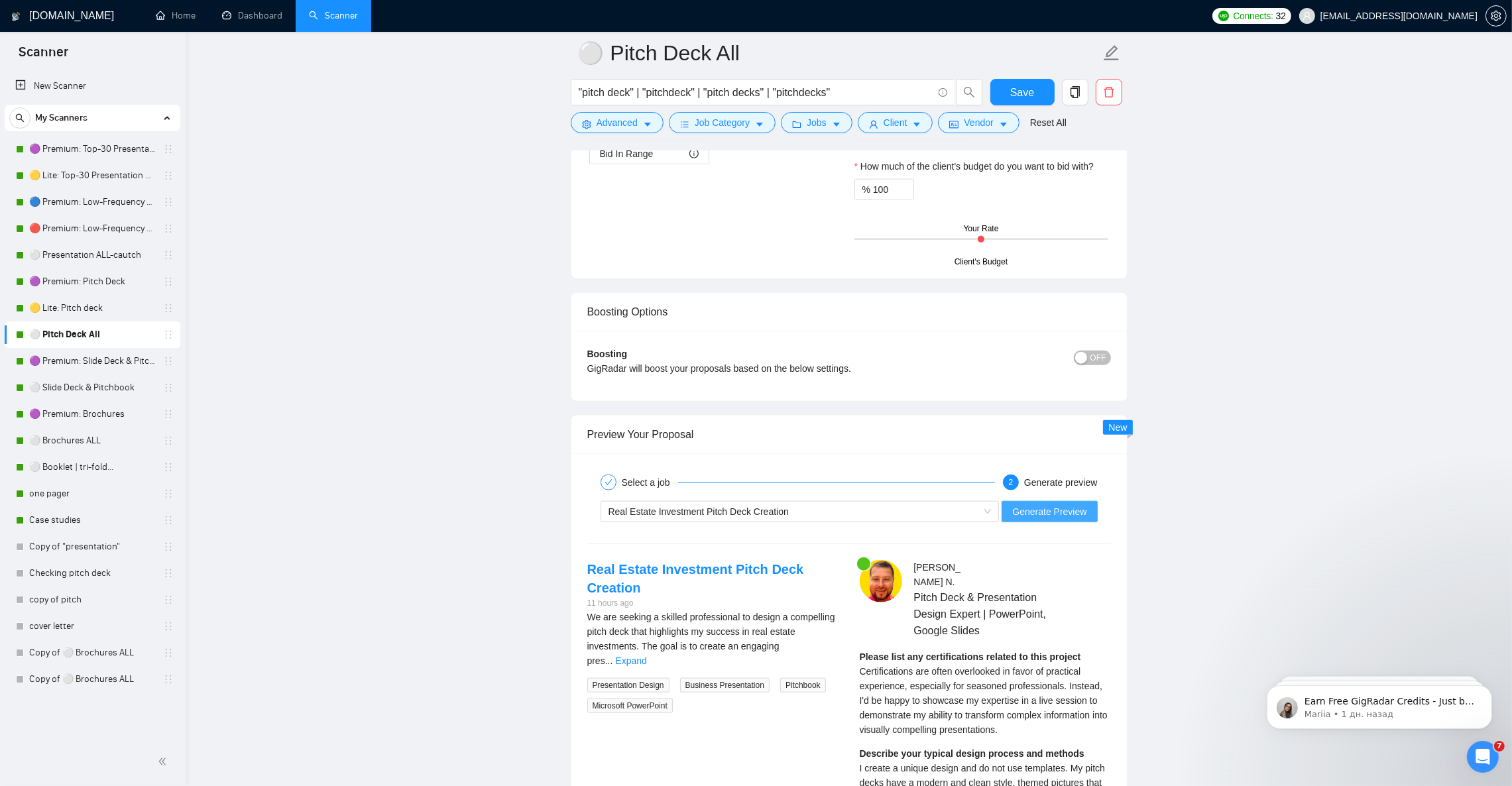
click at [1028, 519] on span "Generate Preview" at bounding box center [1049, 512] width 74 height 14
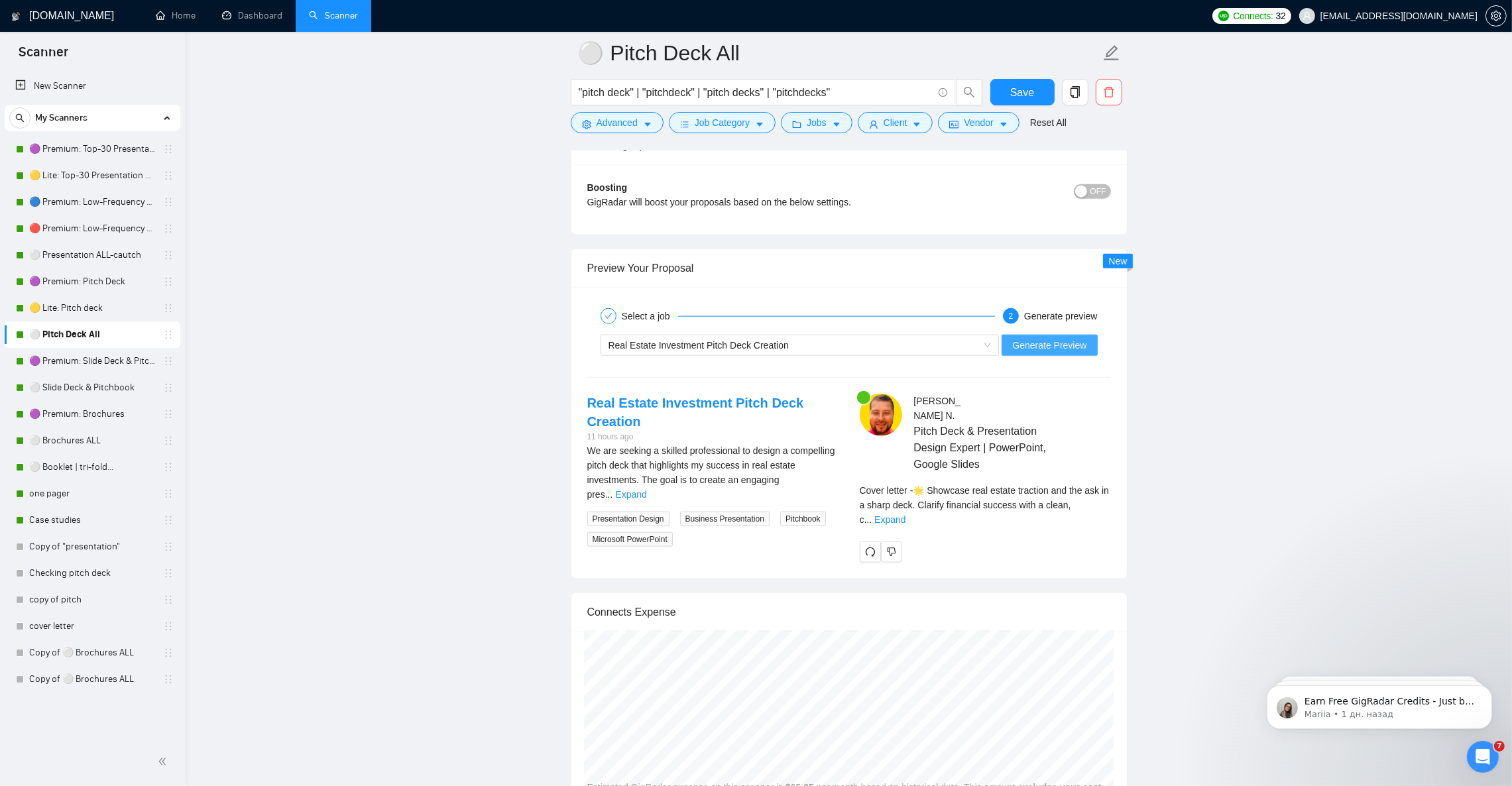
scroll to position [2451, 0]
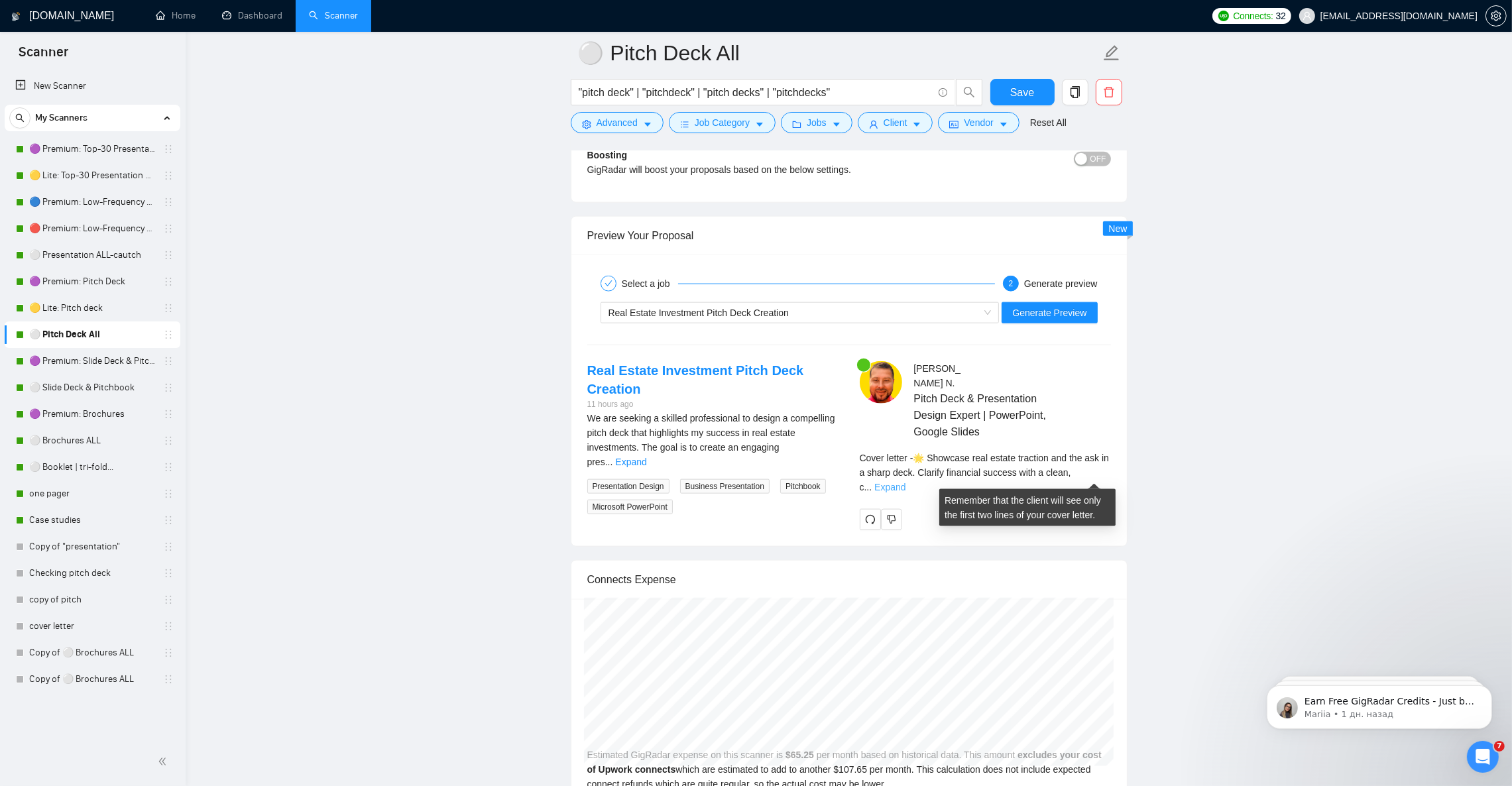
click at [906, 482] on link "Expand" at bounding box center [889, 487] width 31 height 11
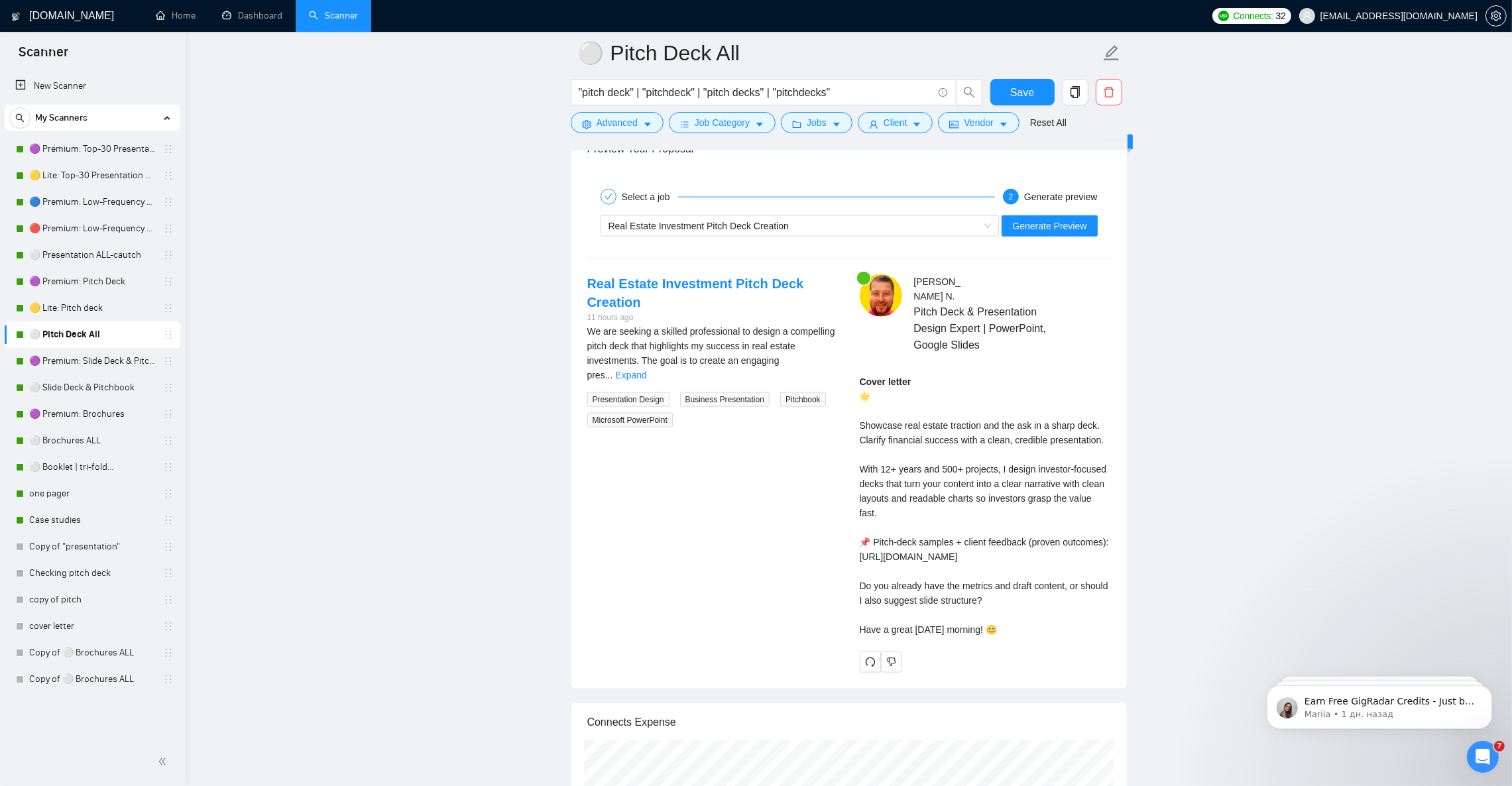
scroll to position [2551, 0]
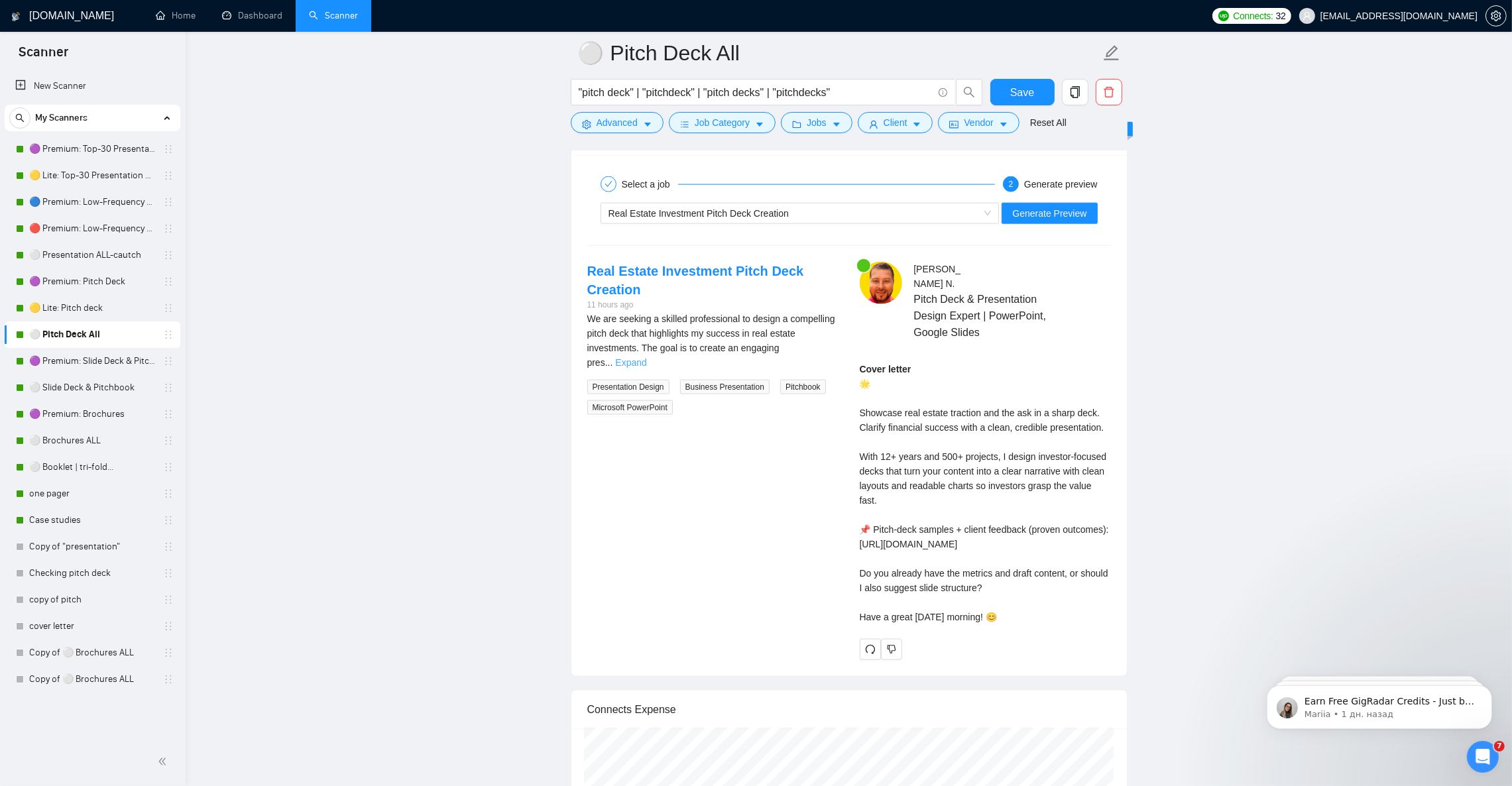
click at [646, 365] on link "Expand" at bounding box center [630, 362] width 31 height 11
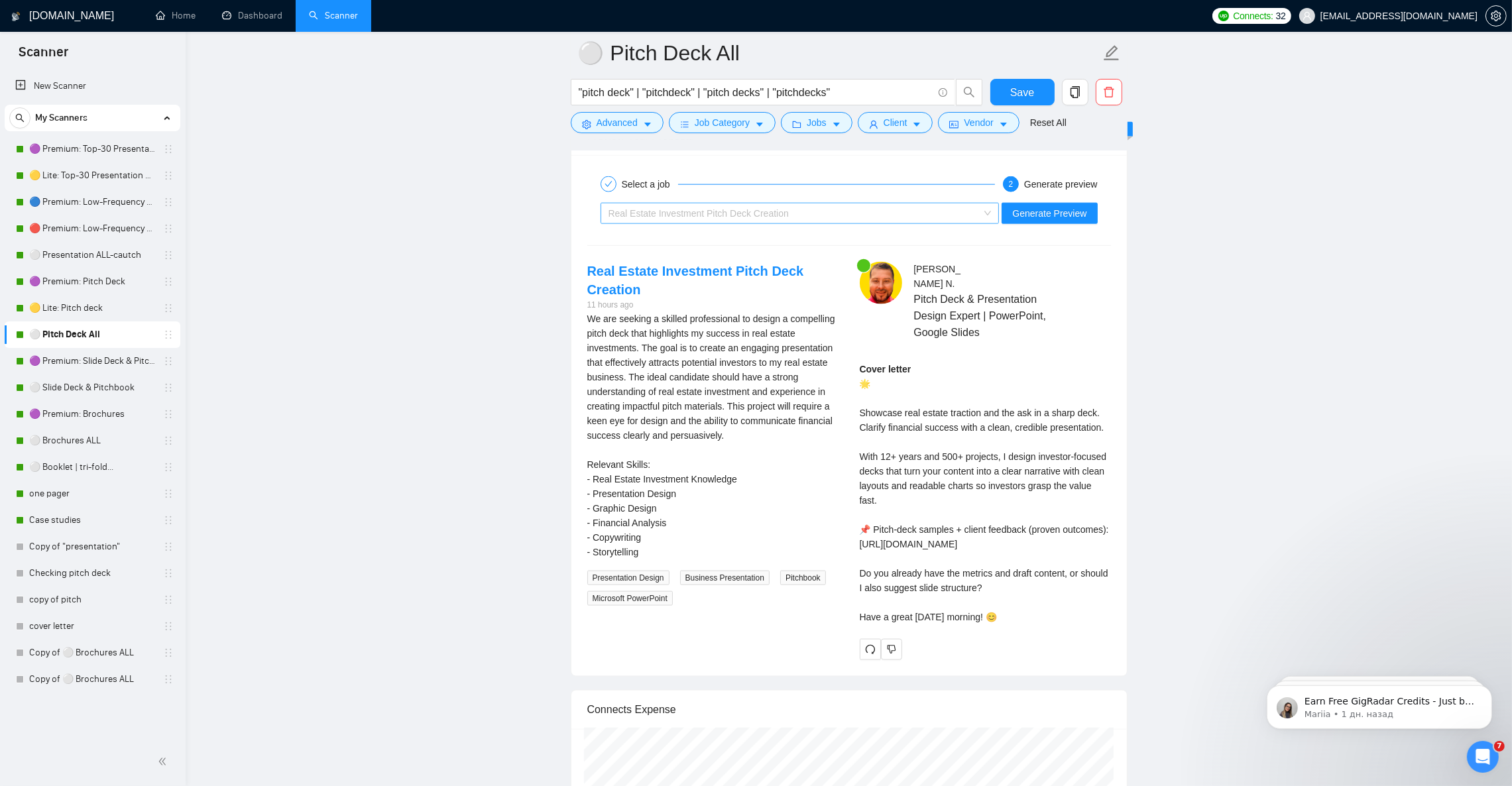
click at [651, 219] on span "Real Estate Investment Pitch Deck Creation" at bounding box center [698, 213] width 180 height 11
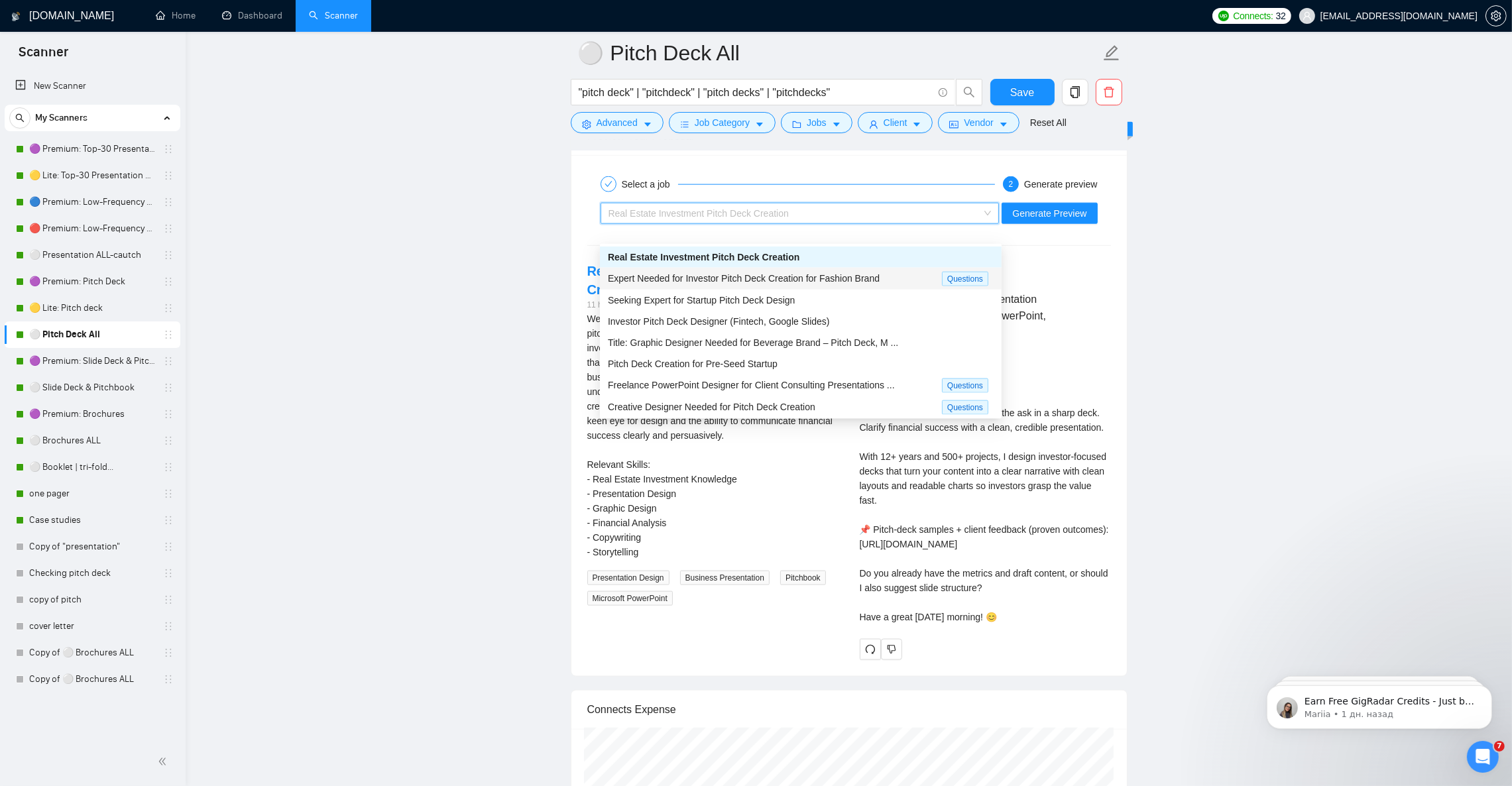
click at [666, 279] on span "Expert Needed for Investor Pitch Deck Creation for Fashion Brand" at bounding box center [743, 278] width 272 height 11
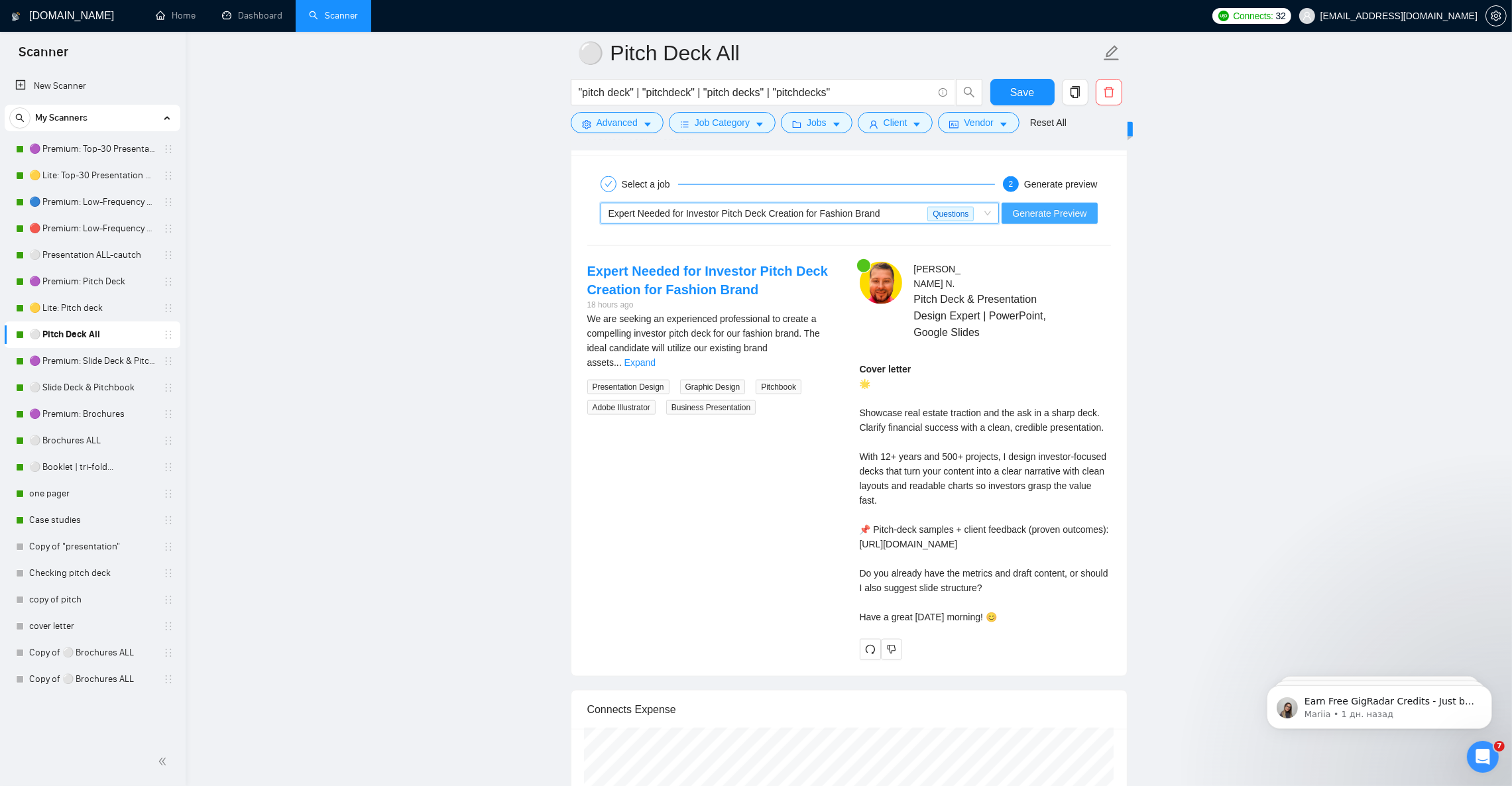
click at [1037, 221] on span "Generate Preview" at bounding box center [1049, 213] width 74 height 14
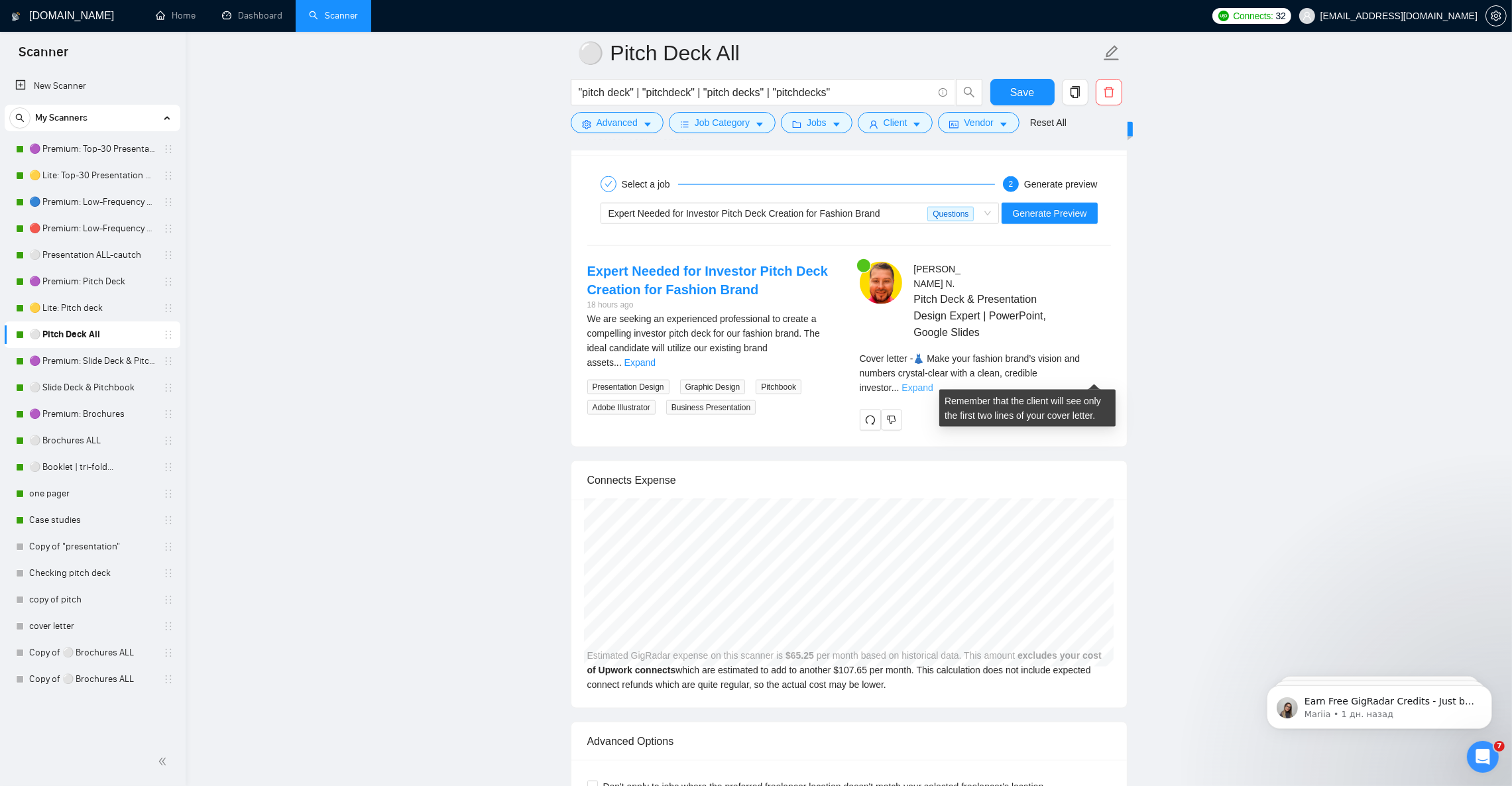
click at [933, 383] on link "Expand" at bounding box center [916, 388] width 31 height 11
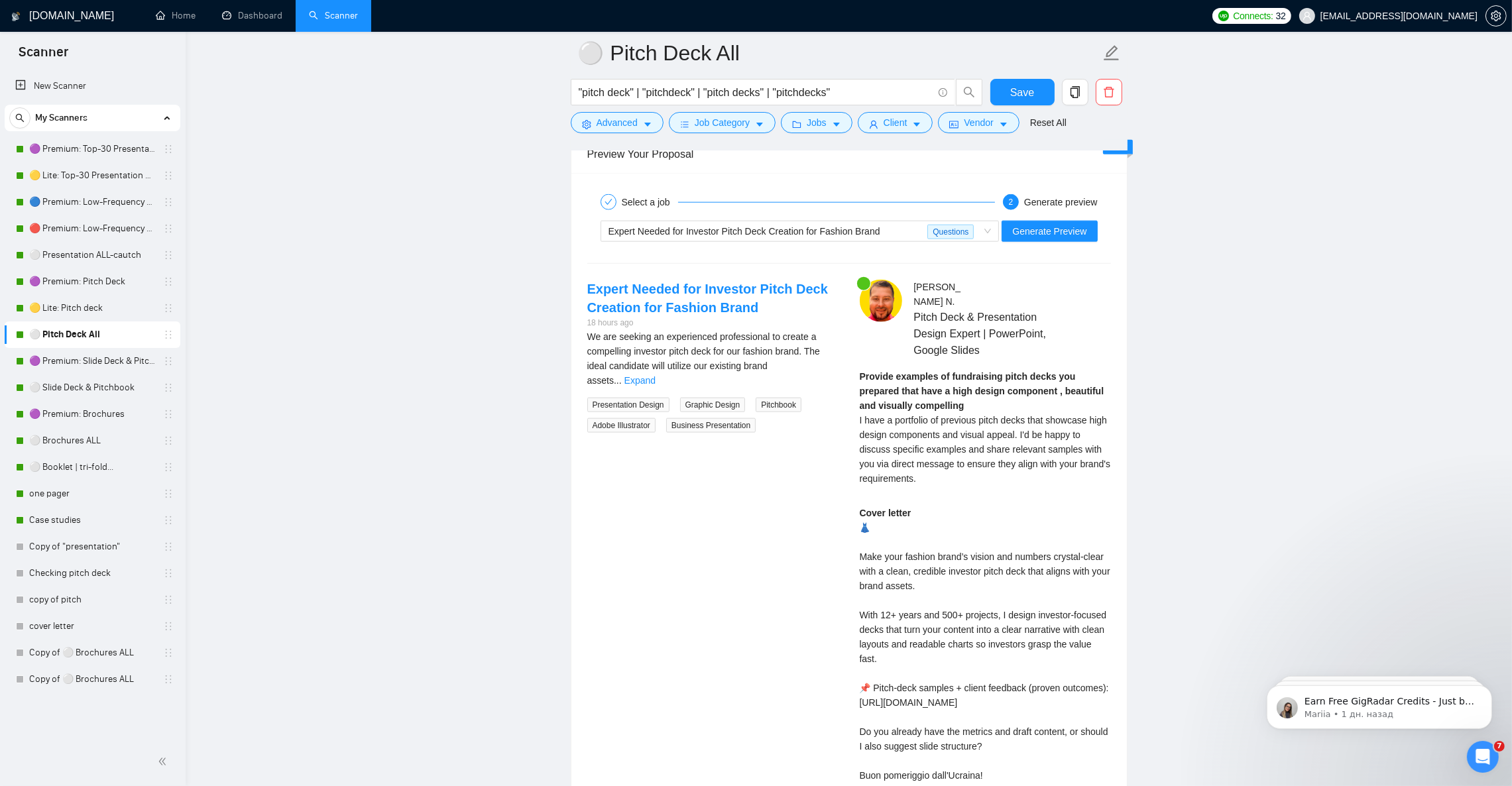
scroll to position [2451, 0]
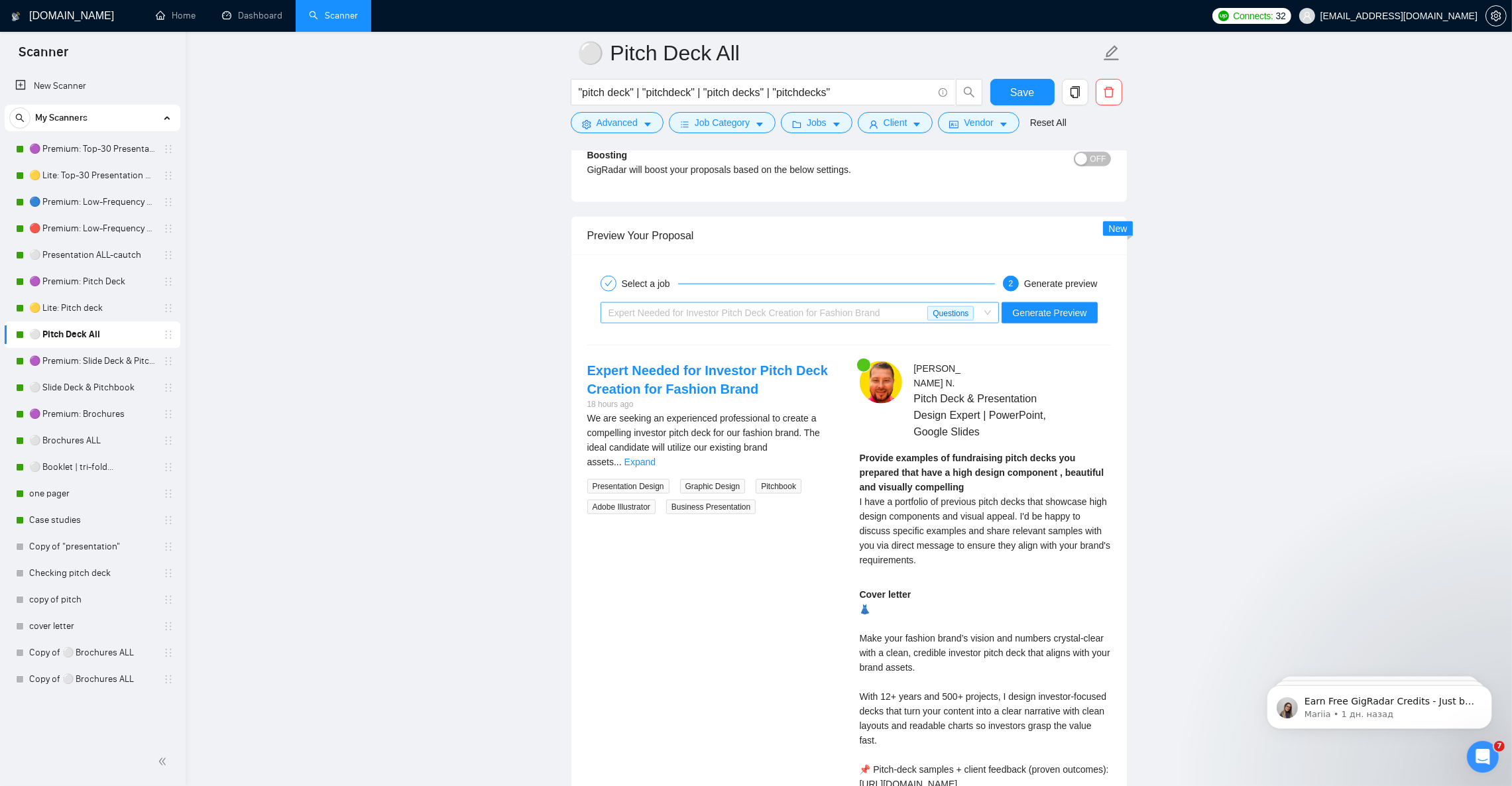
click at [800, 319] on span "Expert Needed for Investor Pitch Deck Creation for Fashion Brand" at bounding box center [744, 312] width 272 height 11
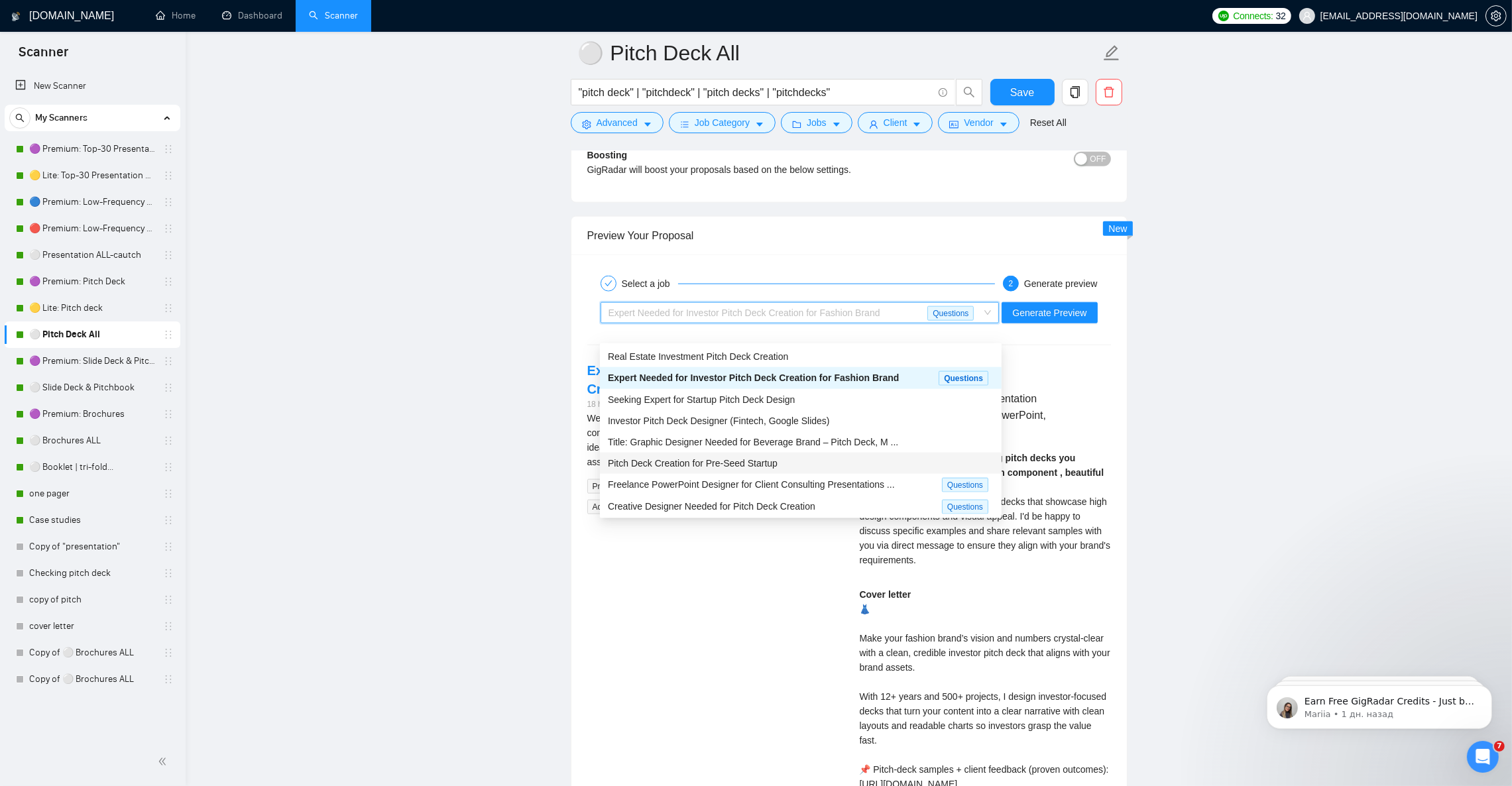
click at [777, 461] on div "Pitch Deck Creation for Pre-Seed Startup" at bounding box center [800, 463] width 386 height 14
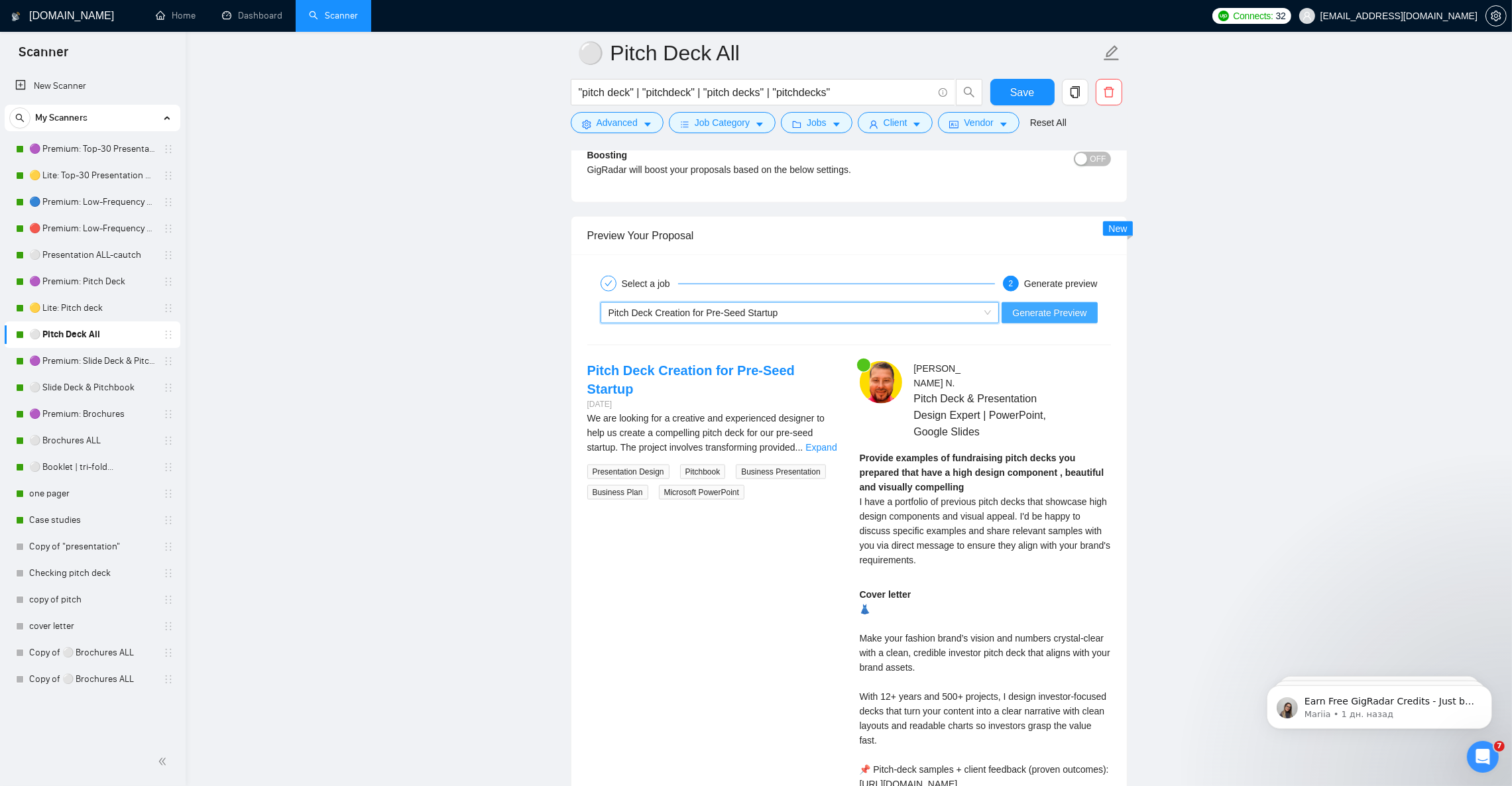
click at [1049, 321] on span "Generate Preview" at bounding box center [1049, 312] width 74 height 14
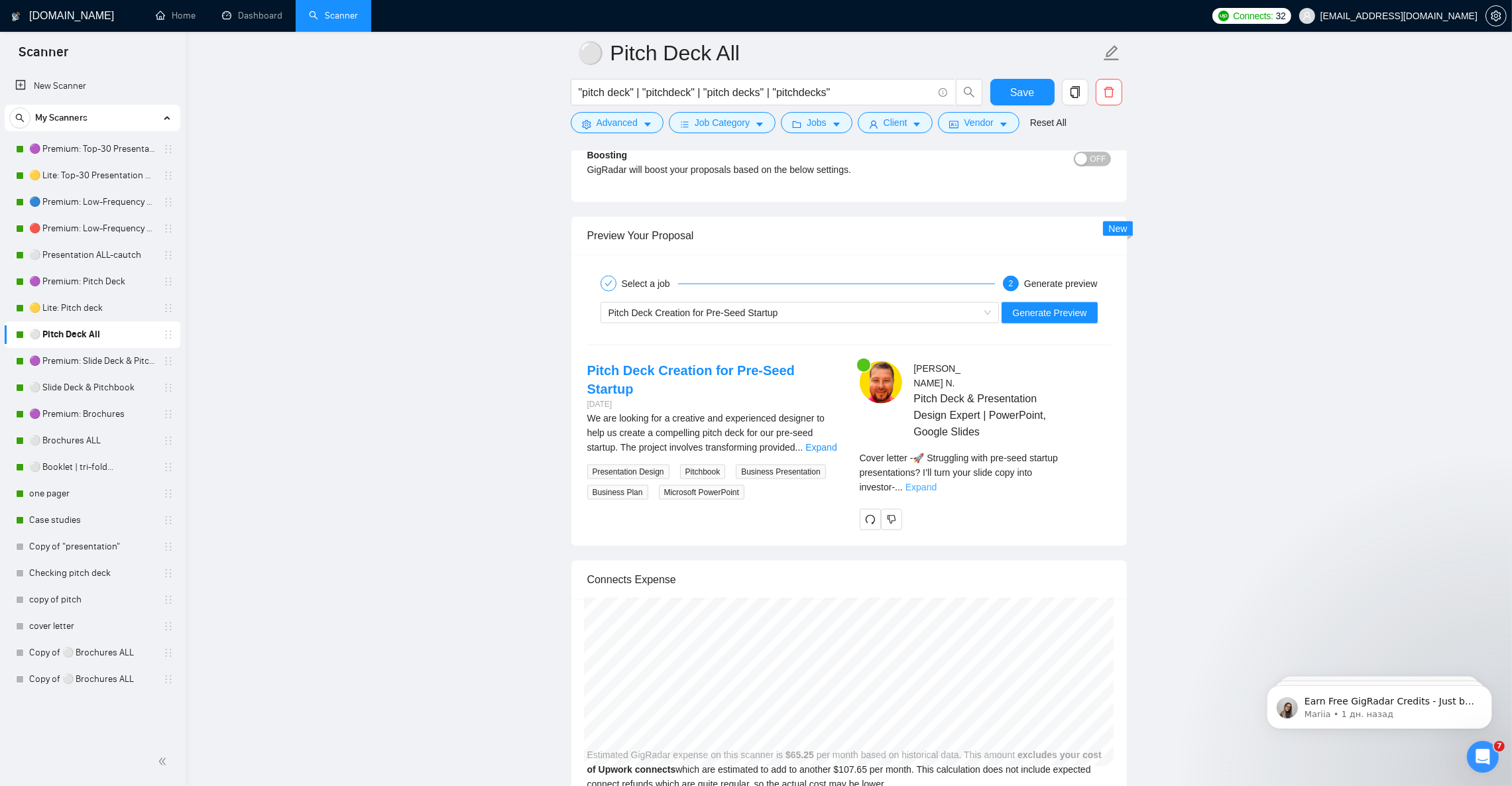
click at [936, 482] on link "Expand" at bounding box center [921, 487] width 31 height 11
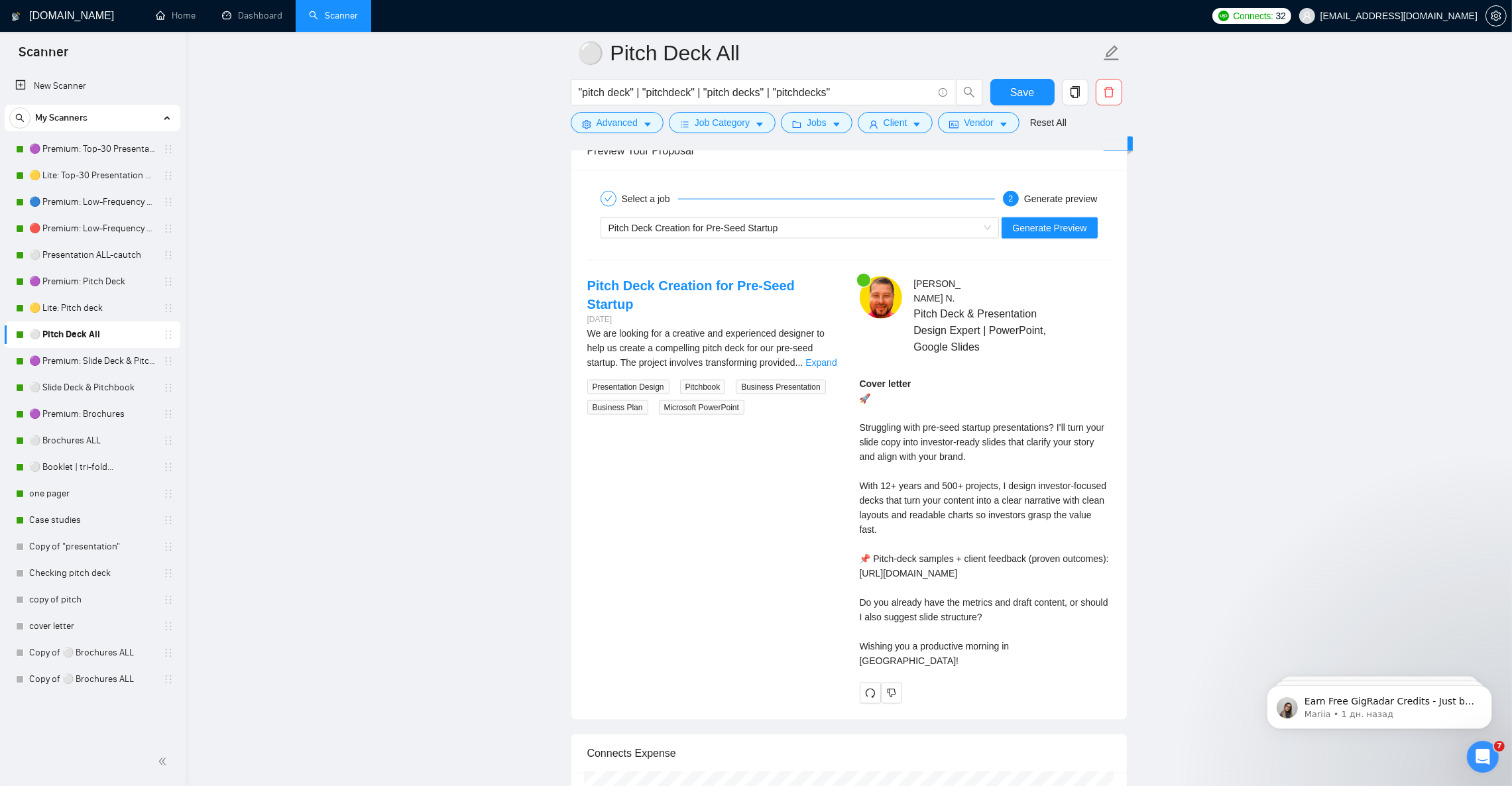
scroll to position [2551, 0]
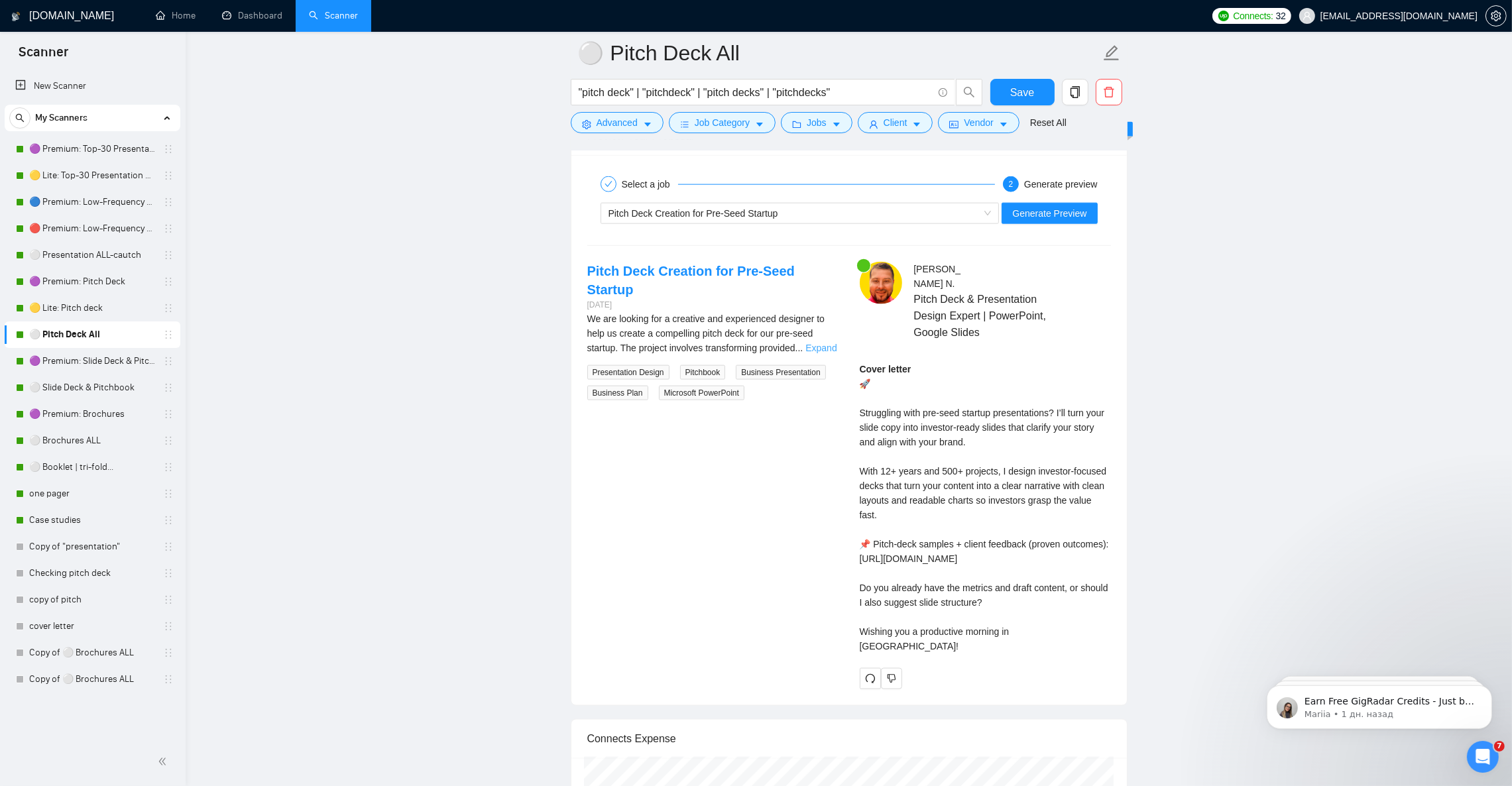
click at [826, 346] on link "Expand" at bounding box center [820, 347] width 31 height 11
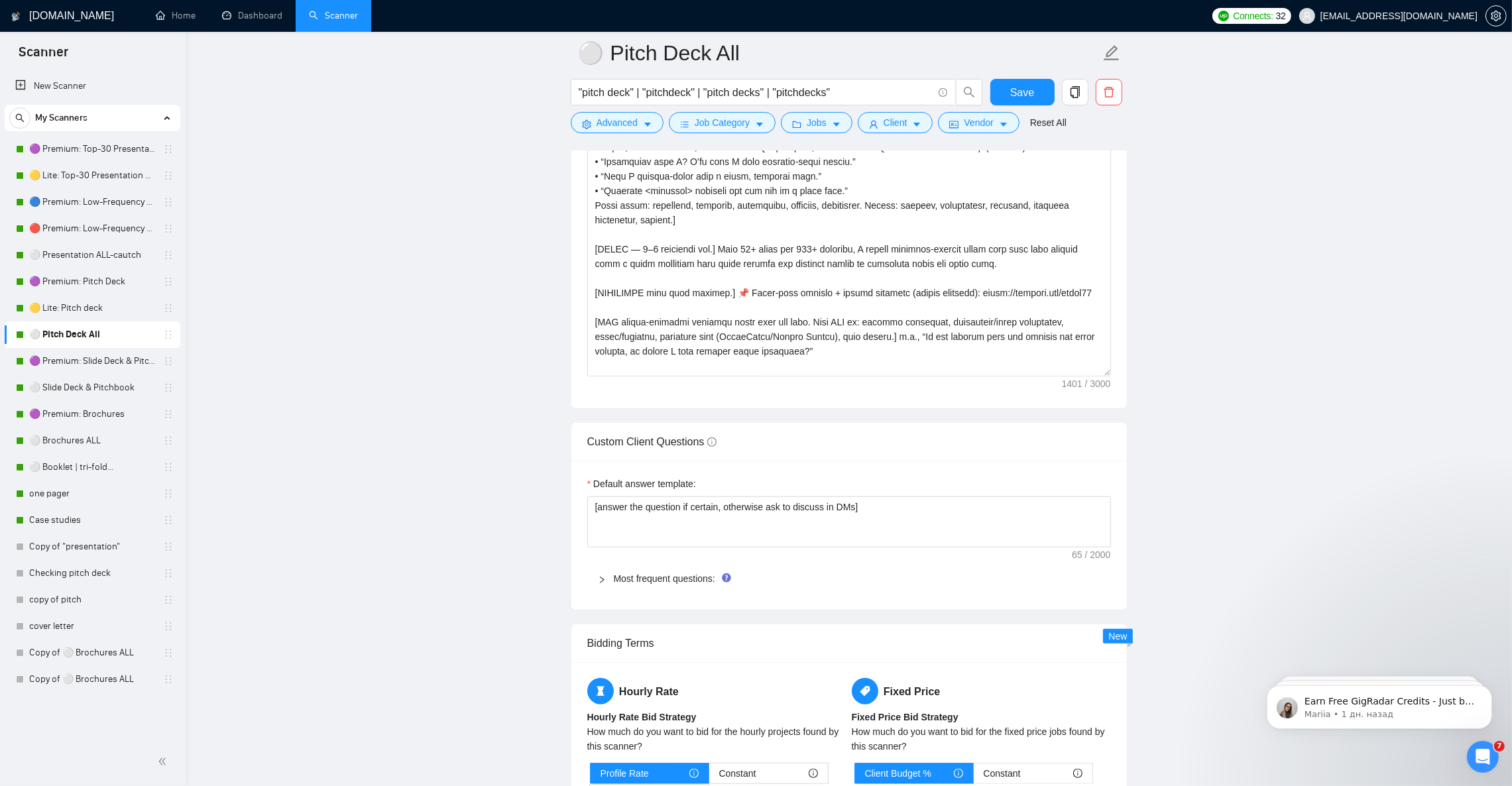
scroll to position [1358, 0]
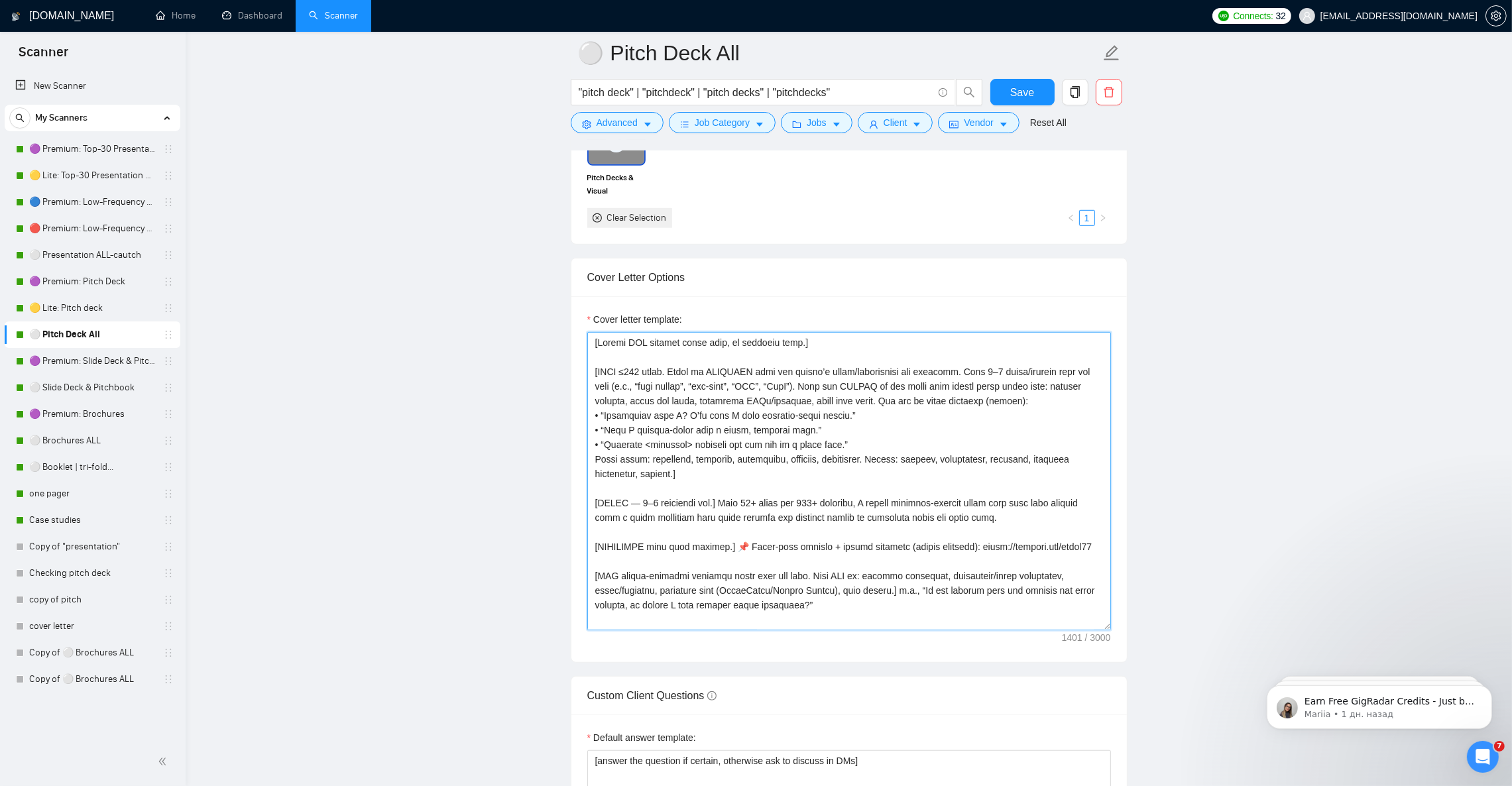
click at [860, 415] on textarea "Cover letter template:" at bounding box center [849, 481] width 524 height 298
paste textarea "— no greeting words.] [HOOK ≤200 chars. Build it STRICTLY from the client’s tit…"
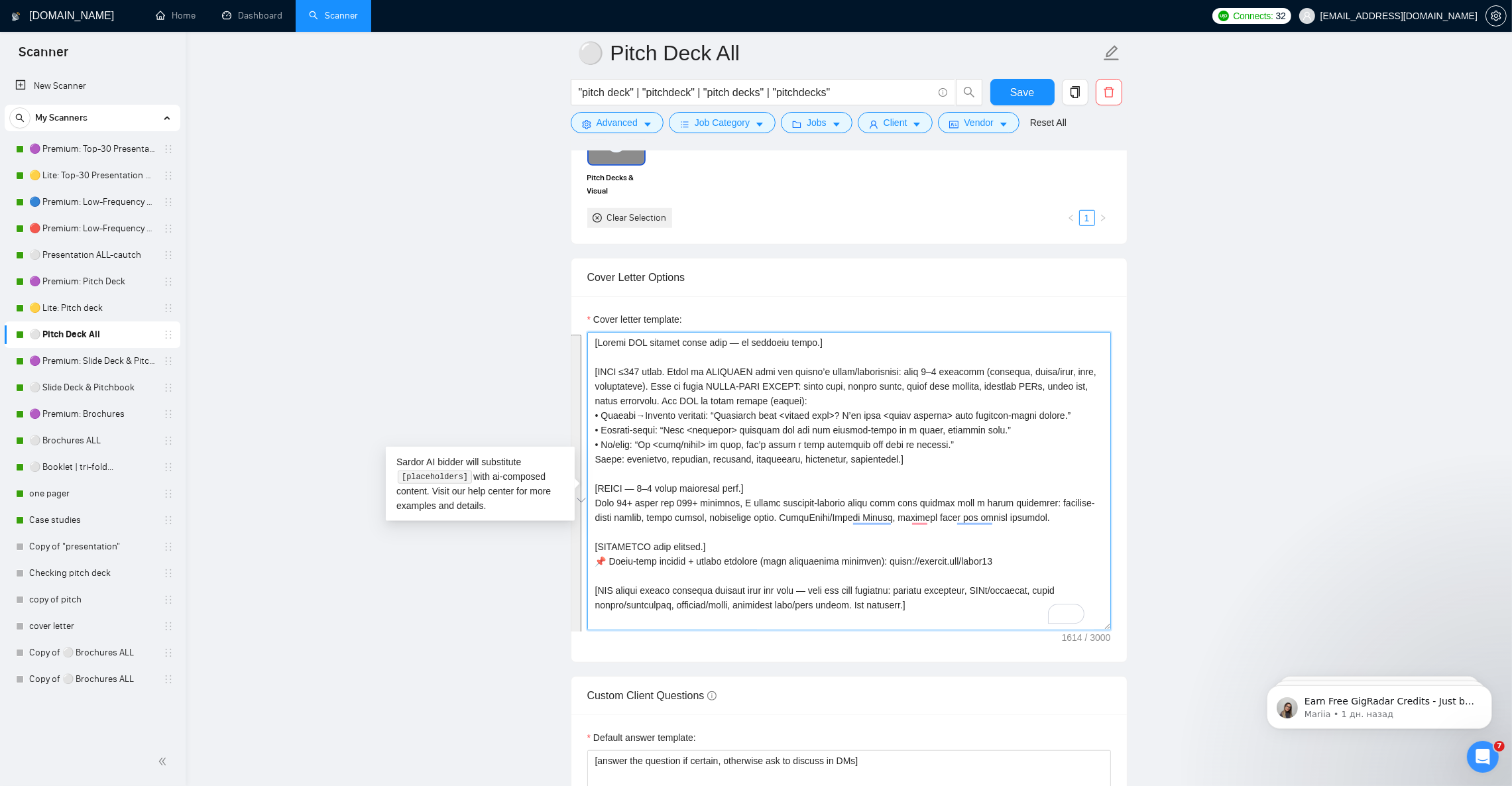
type textarea "[Insert ONE welcome emoji only — no greeting words.] [HOOK ≤200 chars. Build it…"
click at [933, 466] on textarea "Cover letter template:" at bounding box center [849, 481] width 524 height 298
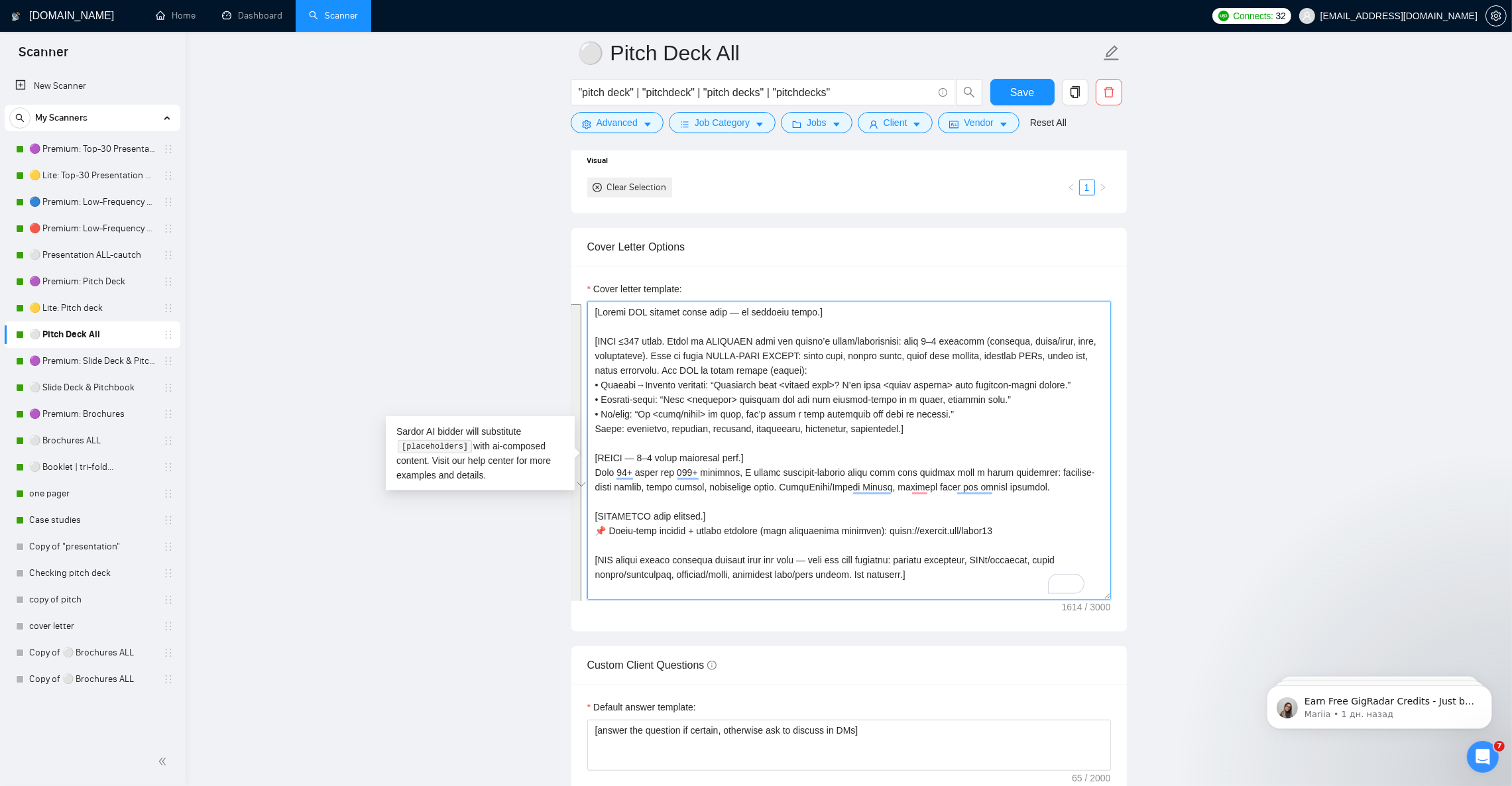
scroll to position [1557, 0]
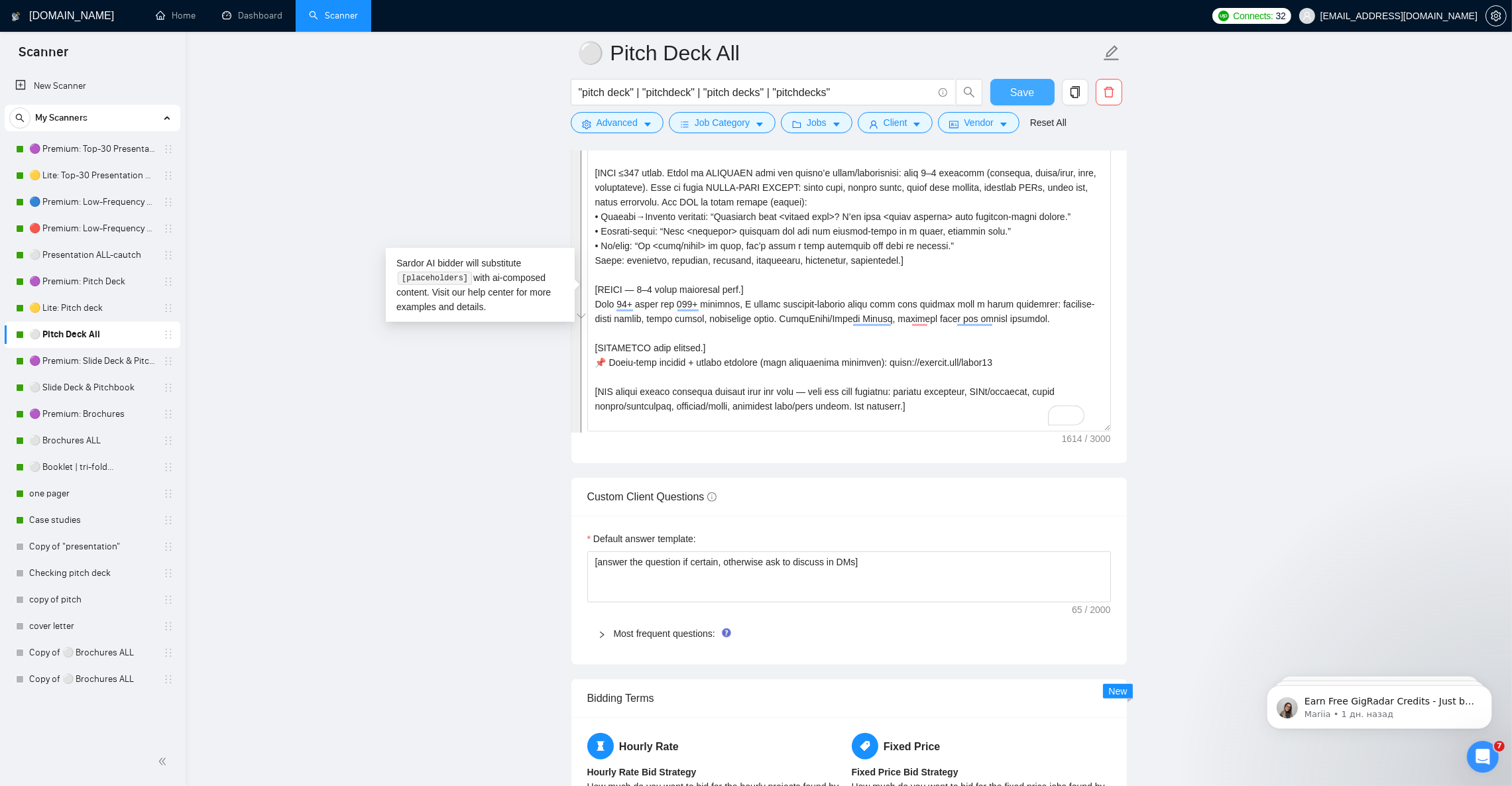
click at [1029, 89] on span "Save" at bounding box center [1022, 92] width 24 height 16
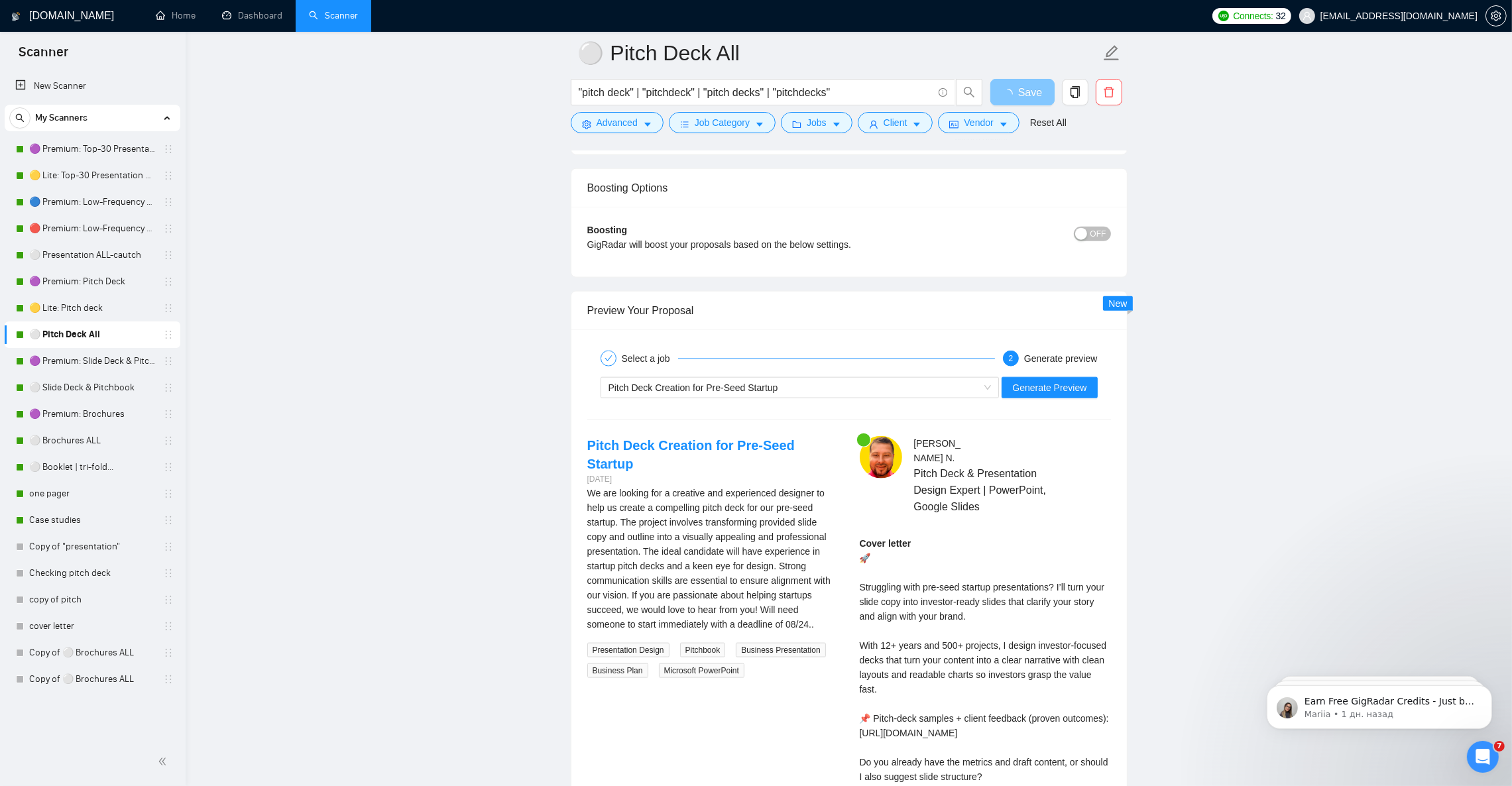
scroll to position [2451, 0]
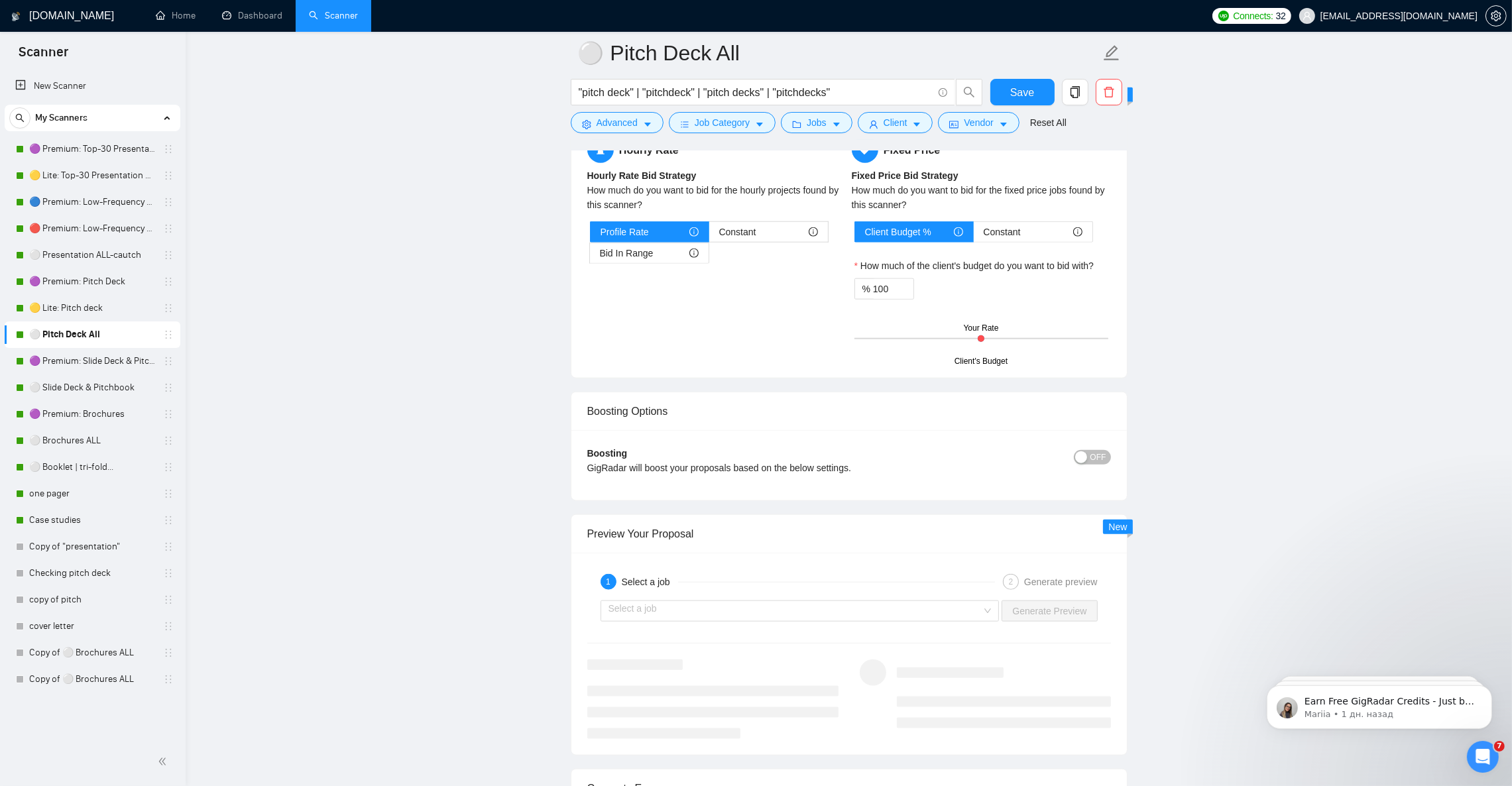
scroll to position [2551, 0]
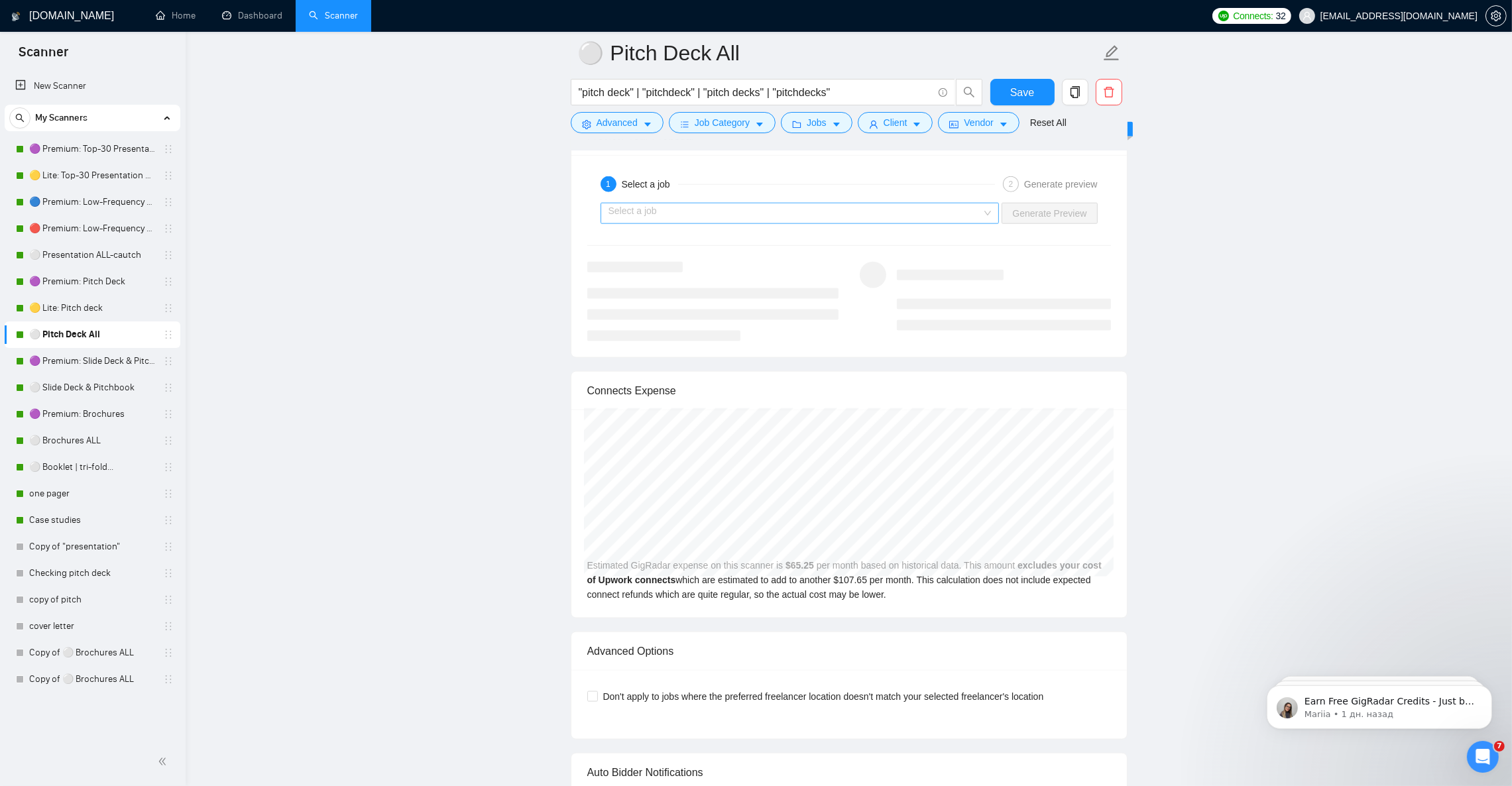
click at [815, 224] on input "search" at bounding box center [795, 213] width 374 height 20
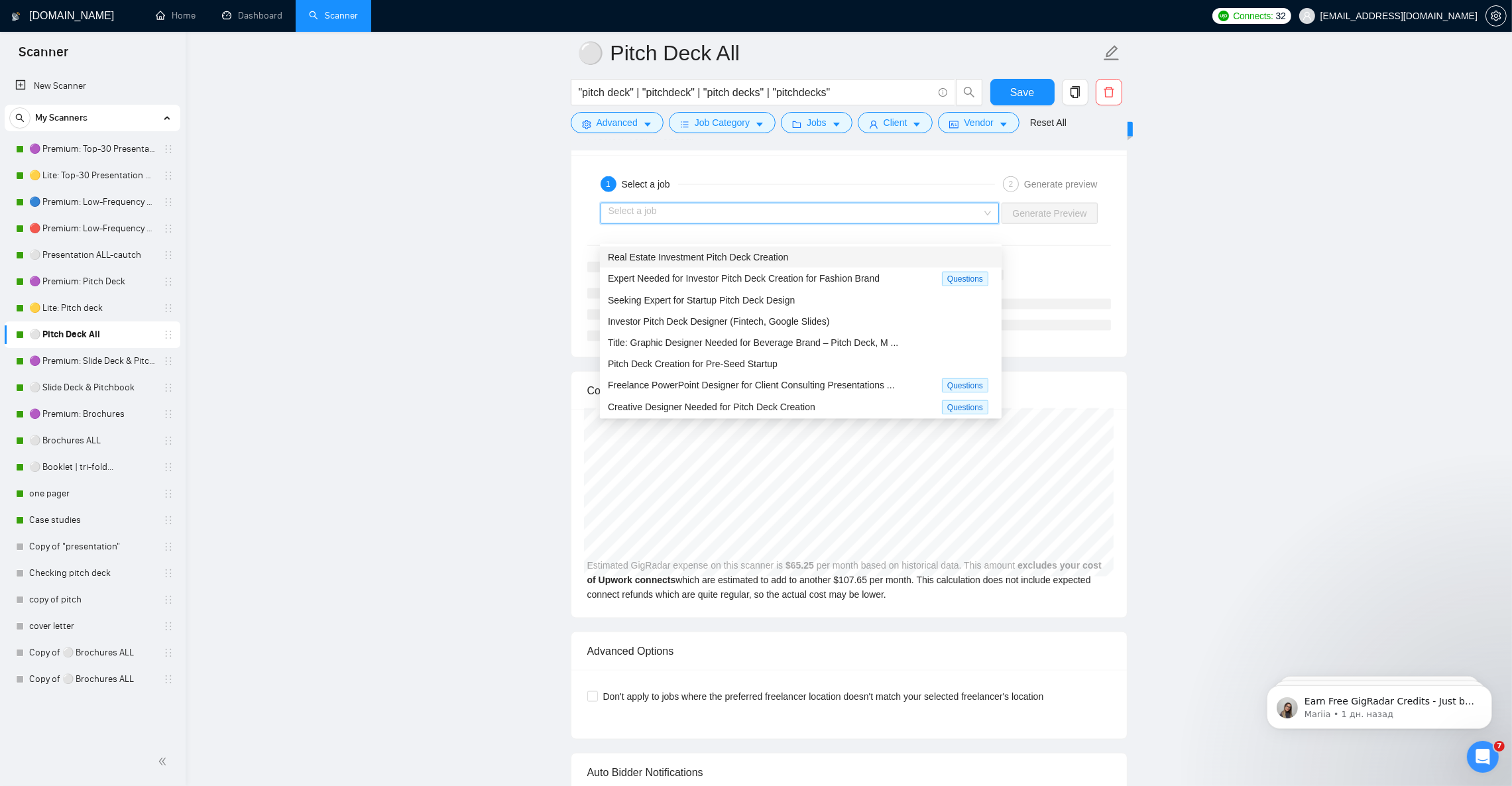
click at [815, 253] on div "Real Estate Investment Pitch Deck Creation" at bounding box center [800, 256] width 386 height 14
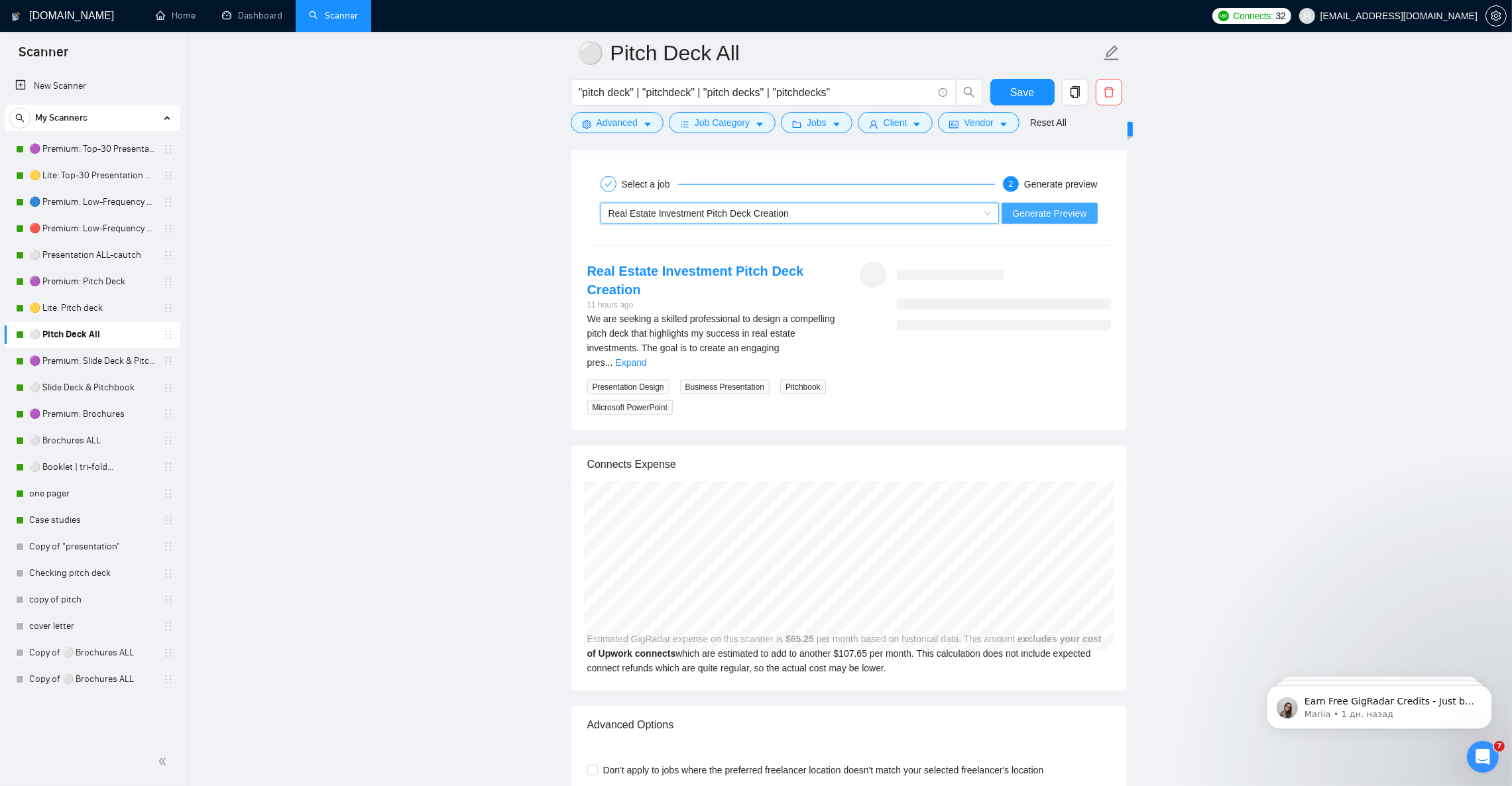
click at [1055, 221] on span "Generate Preview" at bounding box center [1049, 213] width 74 height 14
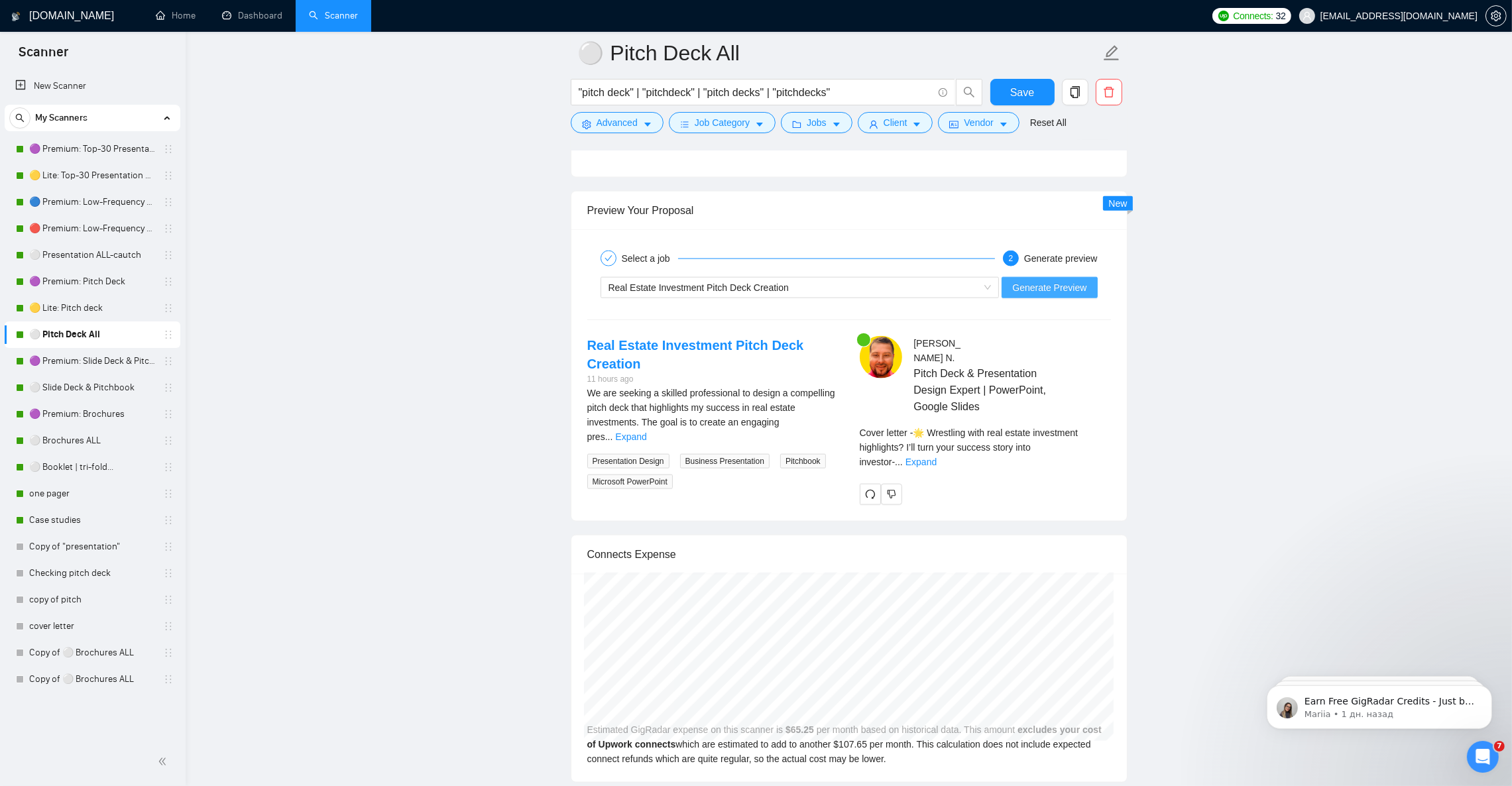
scroll to position [2449, 0]
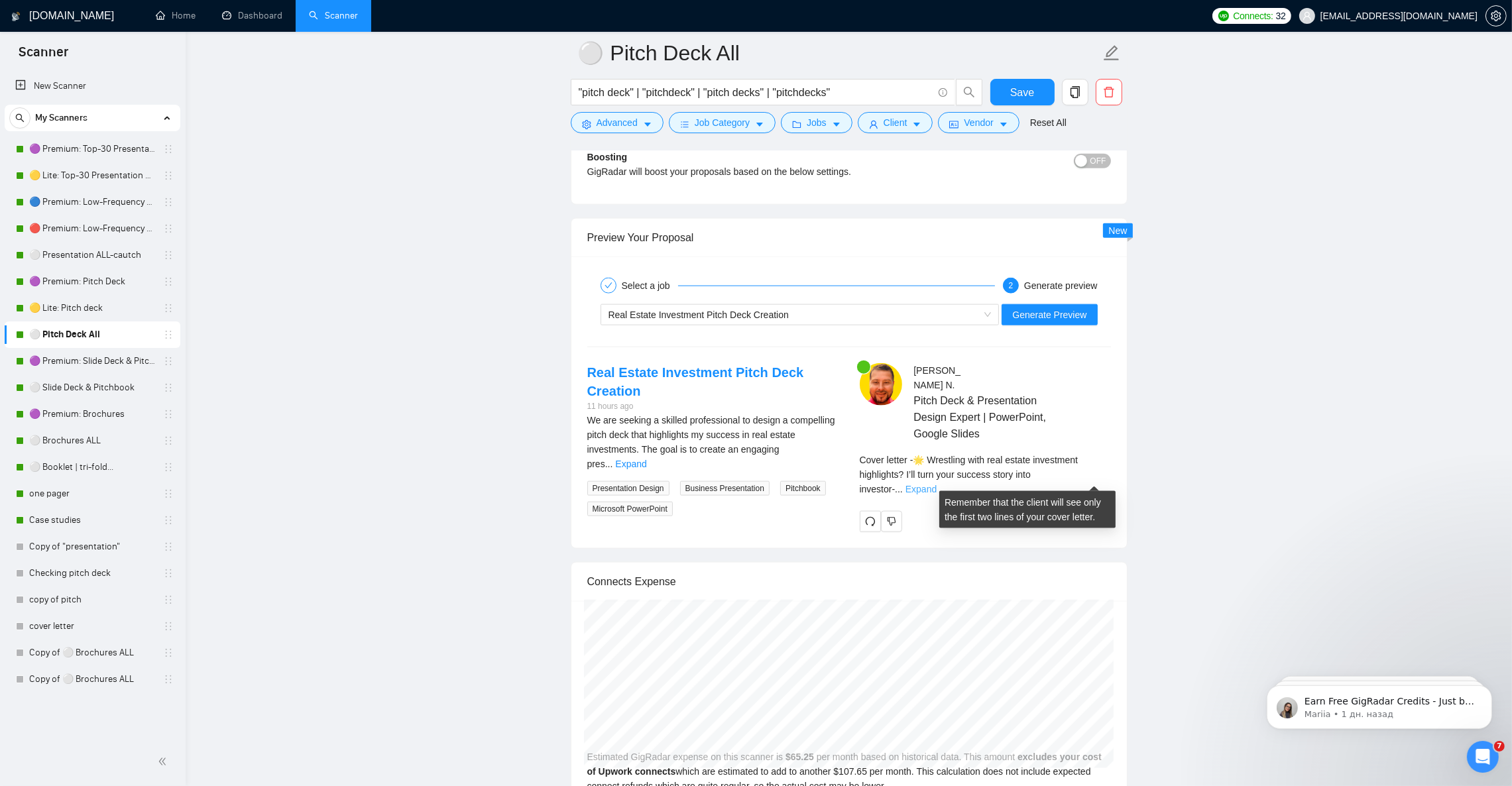
click at [936, 484] on link "Expand" at bounding box center [921, 488] width 31 height 11
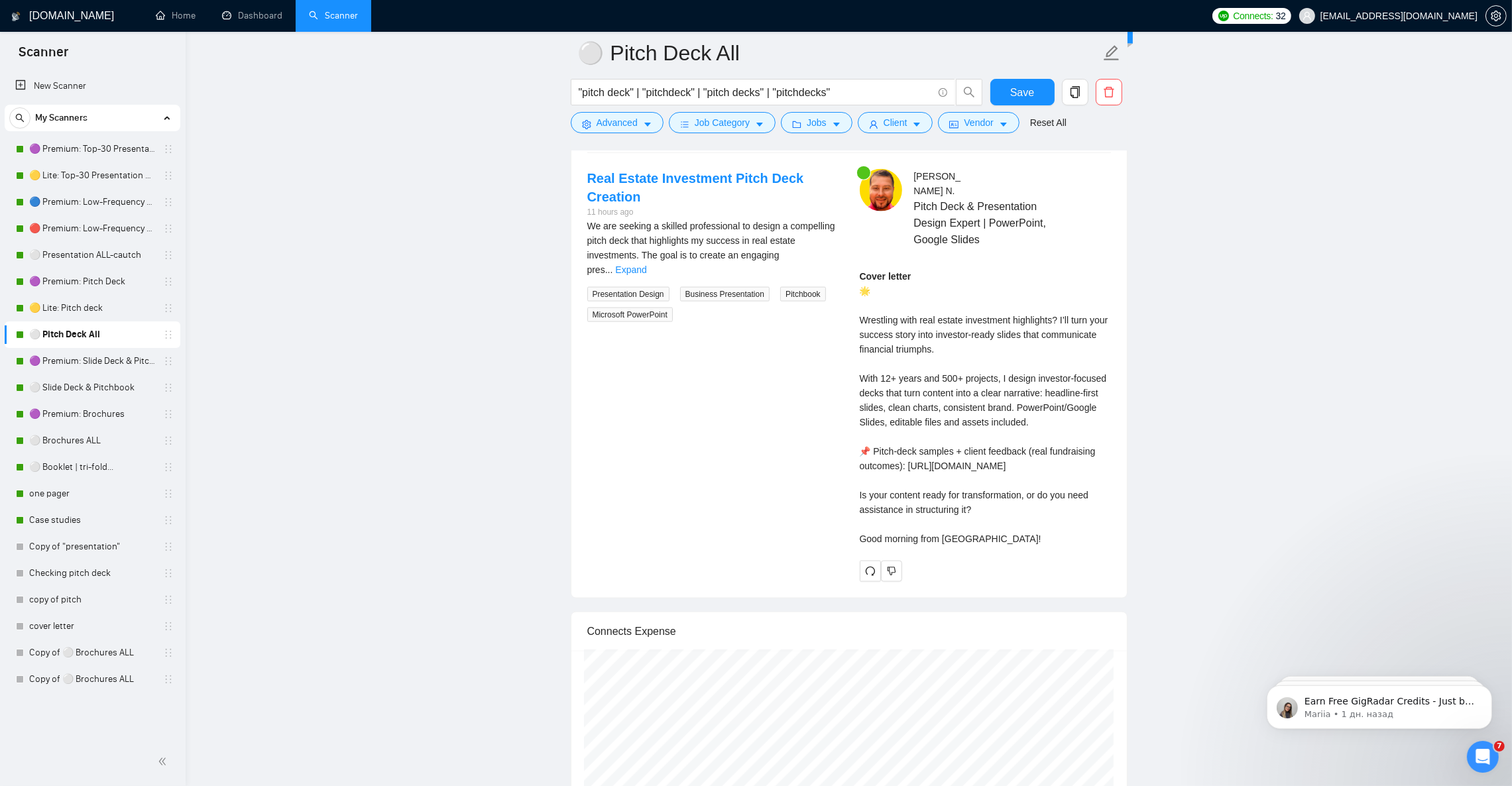
scroll to position [2648, 0]
click at [646, 265] on link "Expand" at bounding box center [630, 265] width 31 height 11
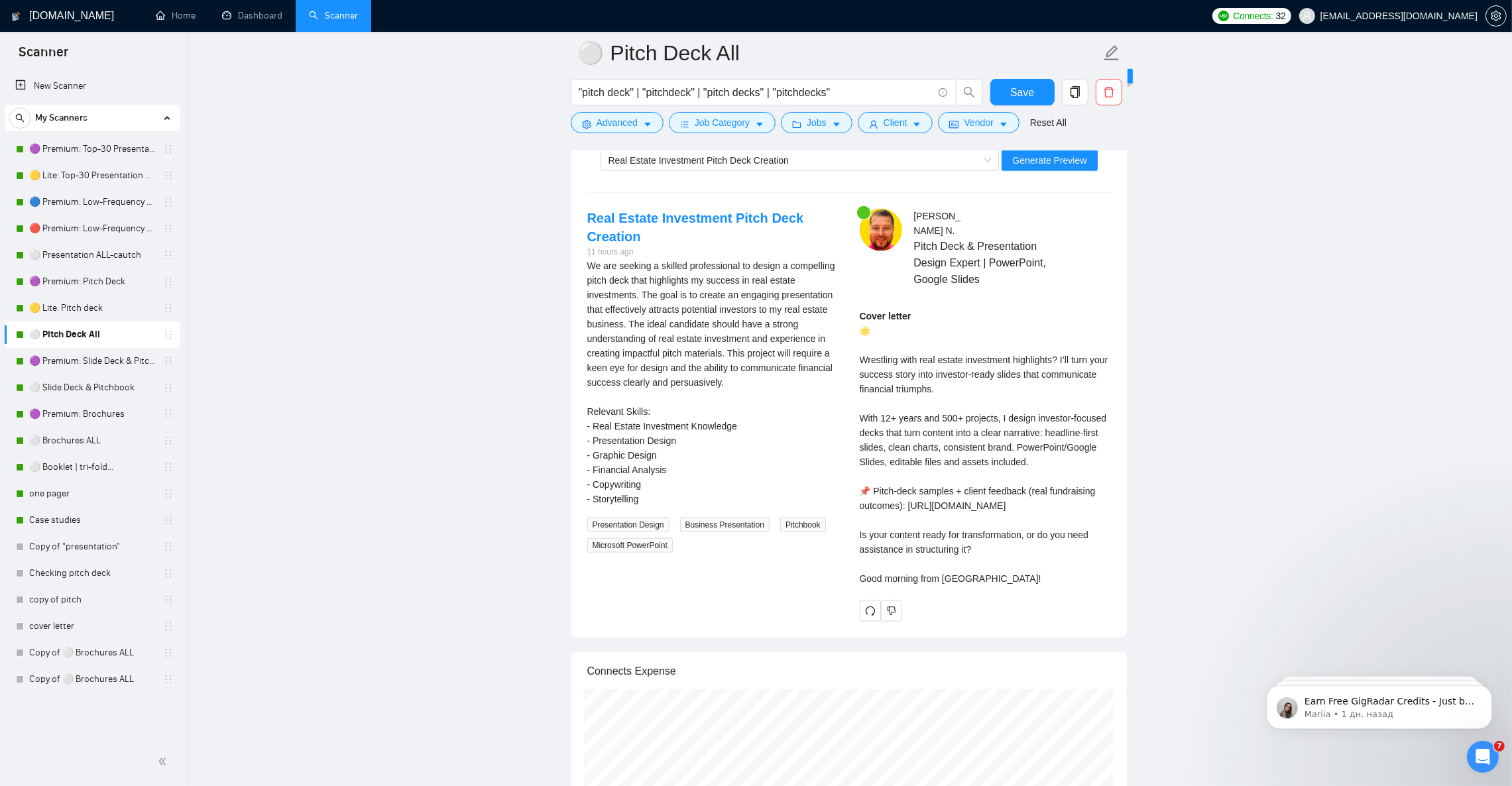
scroll to position [2449, 0]
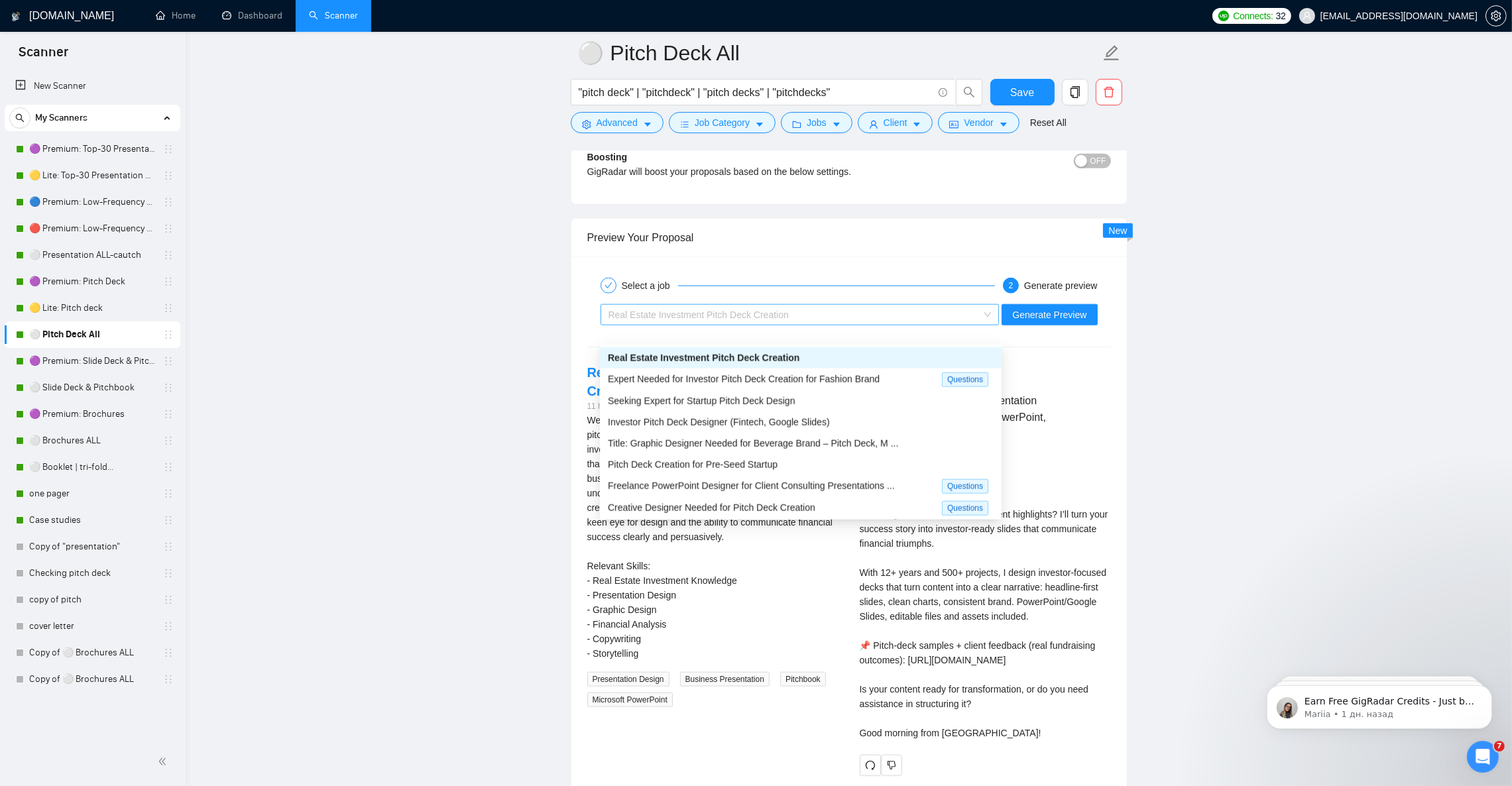
click at [738, 321] on span "Real Estate Investment Pitch Deck Creation" at bounding box center [698, 315] width 180 height 11
click at [760, 404] on span "Seeking Expert for Startup Pitch Deck Design" at bounding box center [700, 400] width 187 height 11
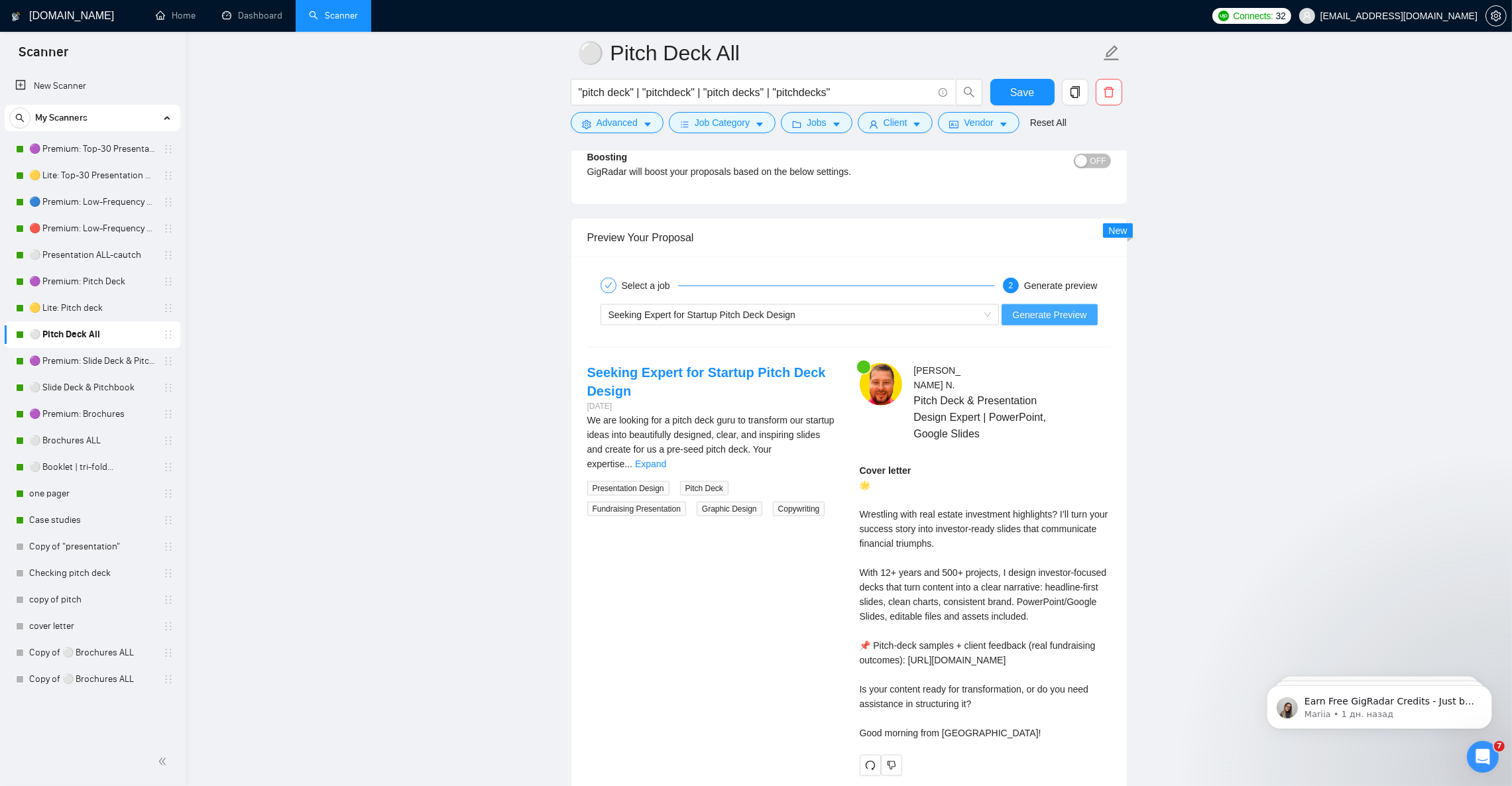
click at [1062, 322] on span "Generate Preview" at bounding box center [1049, 314] width 74 height 14
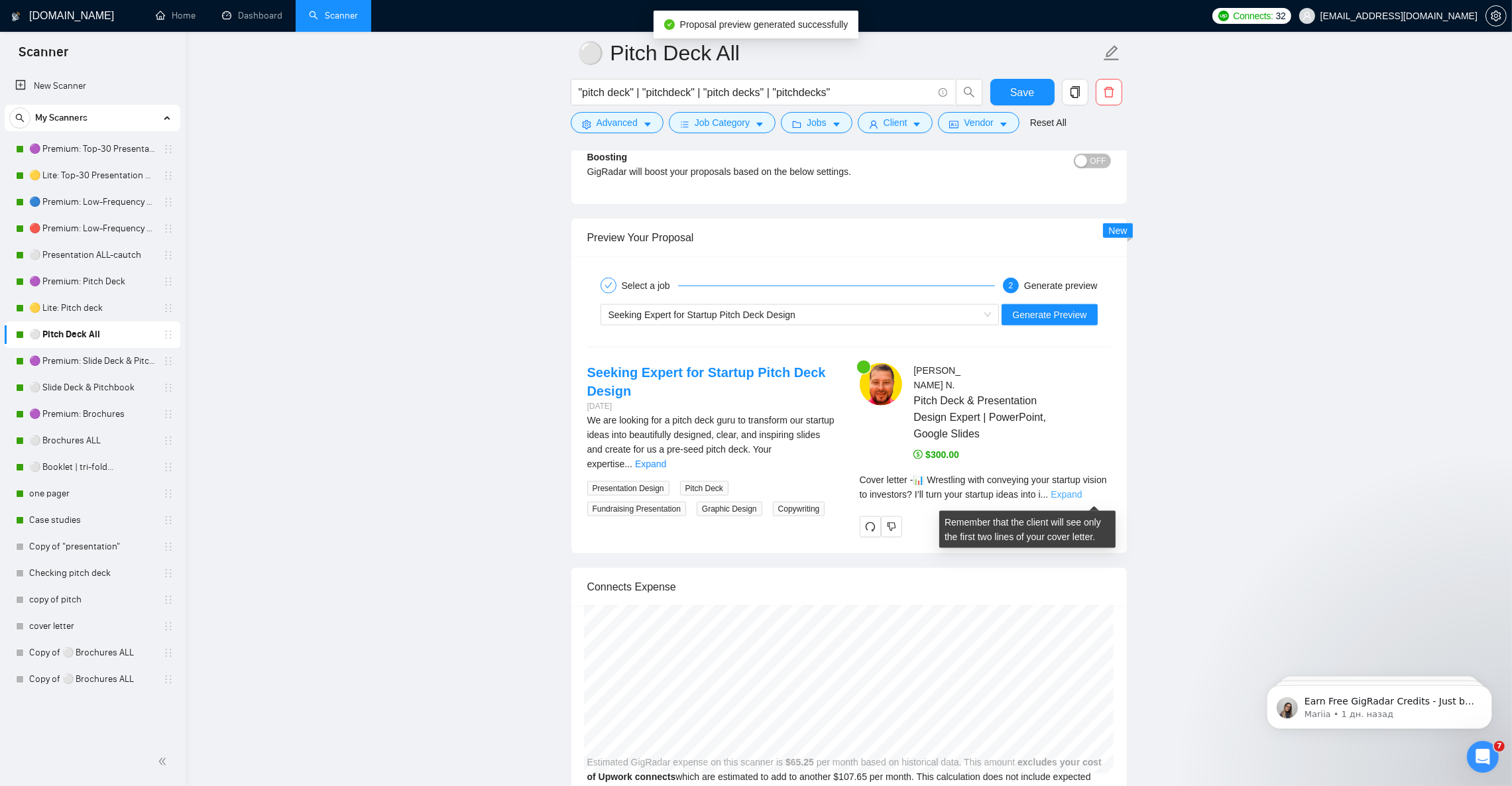
click at [1081, 498] on link "Expand" at bounding box center [1066, 494] width 31 height 11
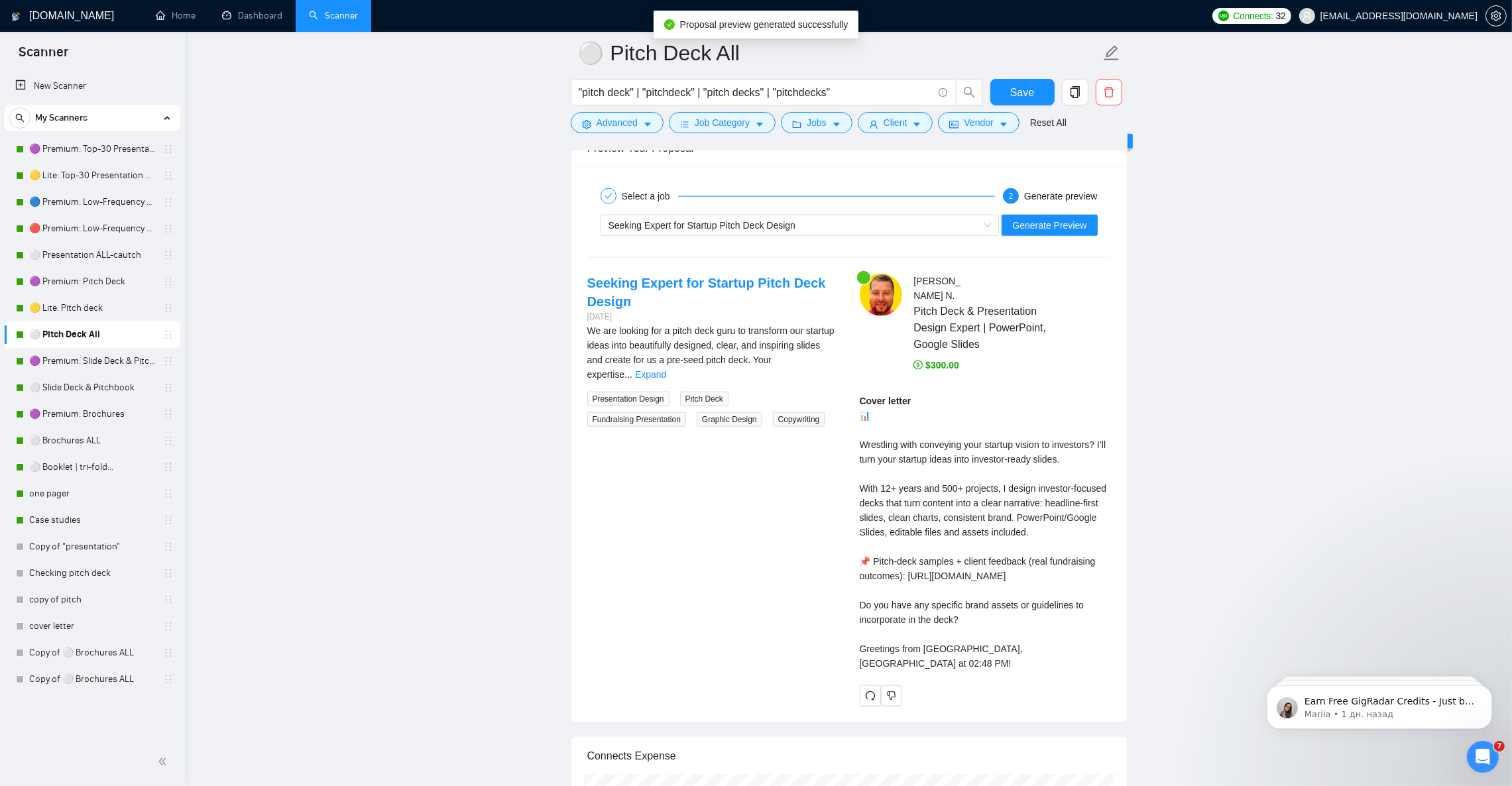
scroll to position [2549, 0]
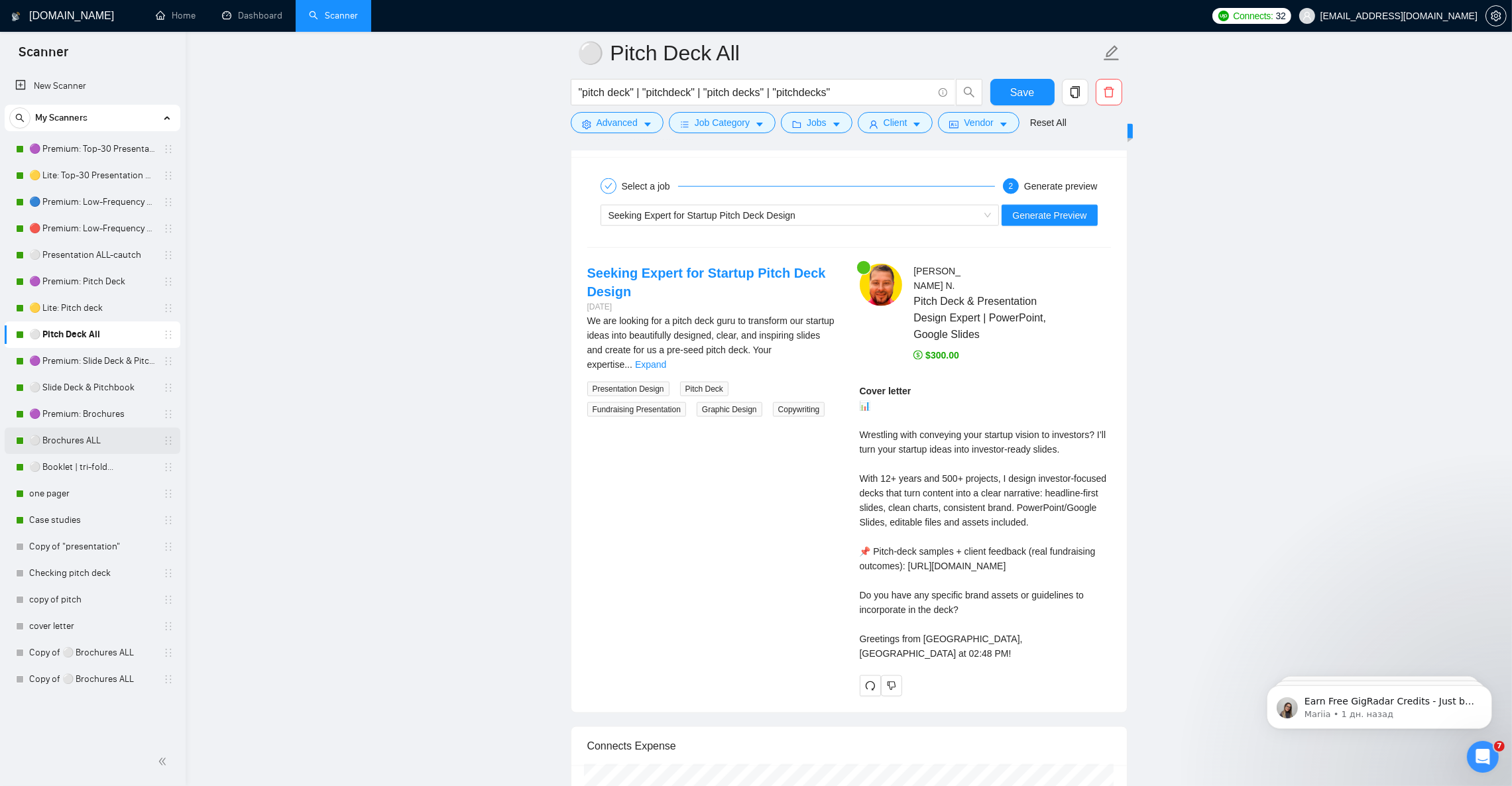
click at [105, 445] on link "⚪ Brochures ALL" at bounding box center [91, 441] width 126 height 27
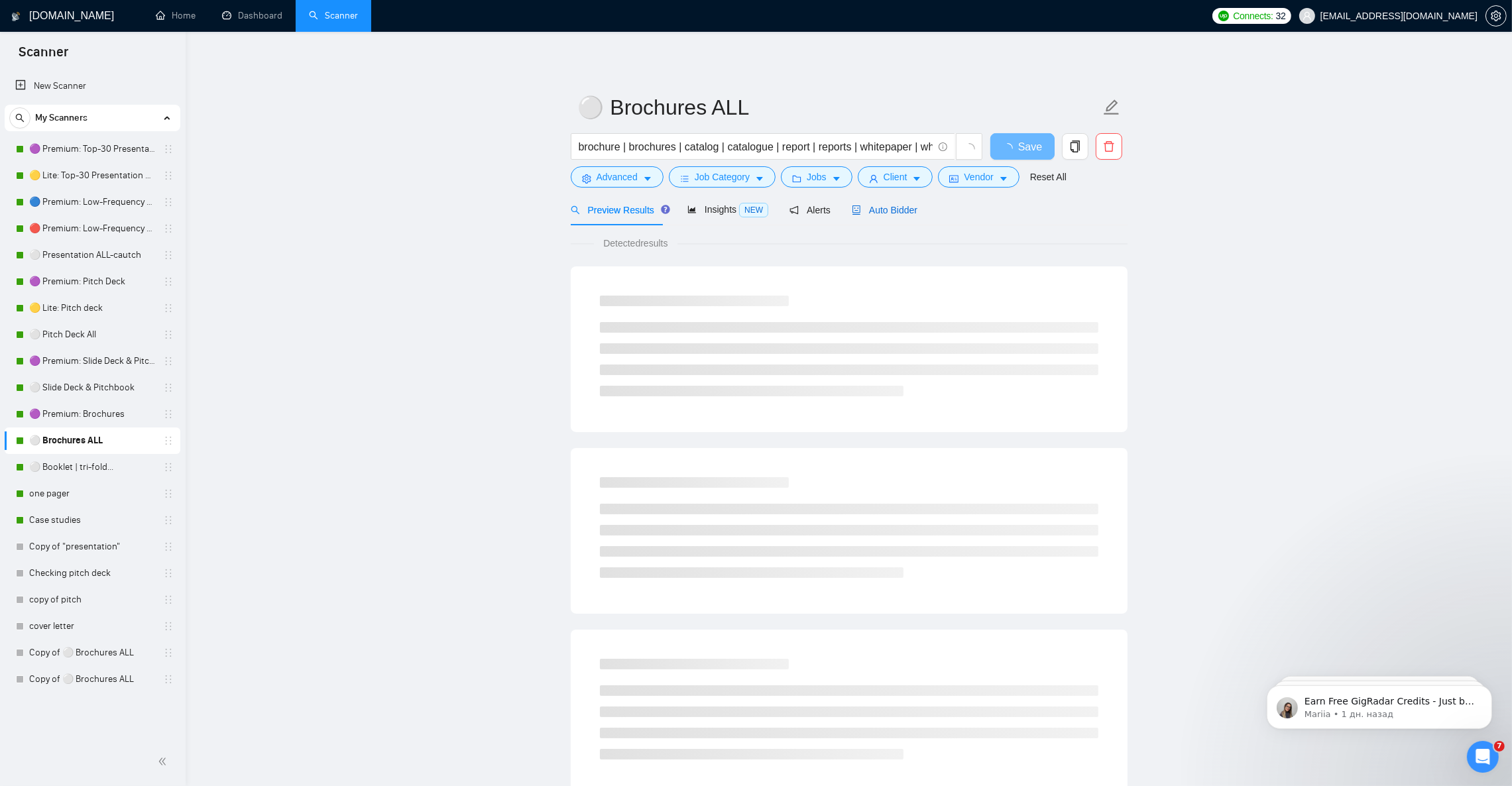
click at [882, 205] on span "Auto Bidder" at bounding box center [885, 209] width 65 height 11
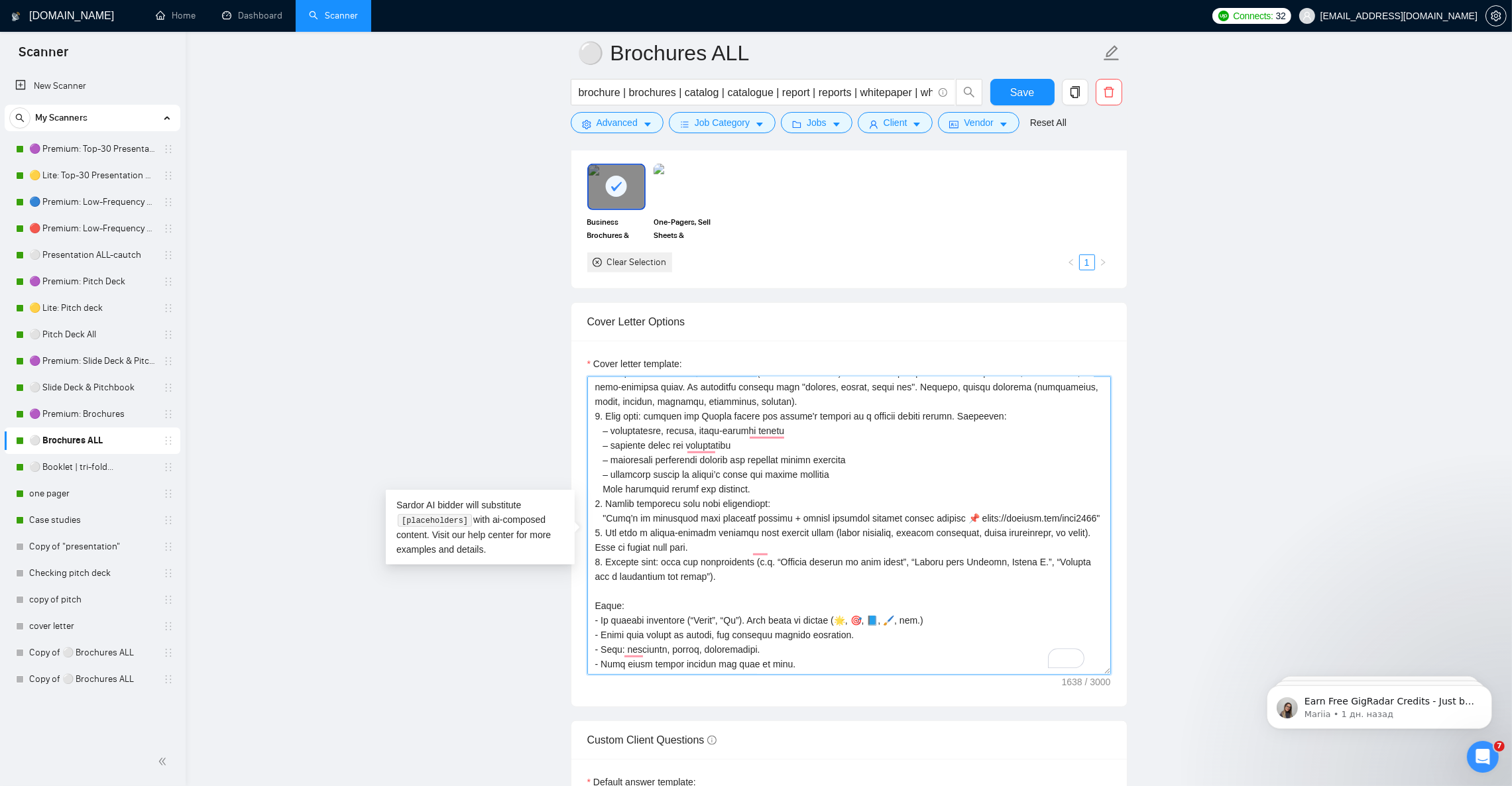
scroll to position [131, 0]
click at [828, 672] on textarea "Cover letter template:" at bounding box center [849, 525] width 524 height 298
click at [845, 635] on textarea "Cover letter template:" at bounding box center [849, 525] width 524 height 298
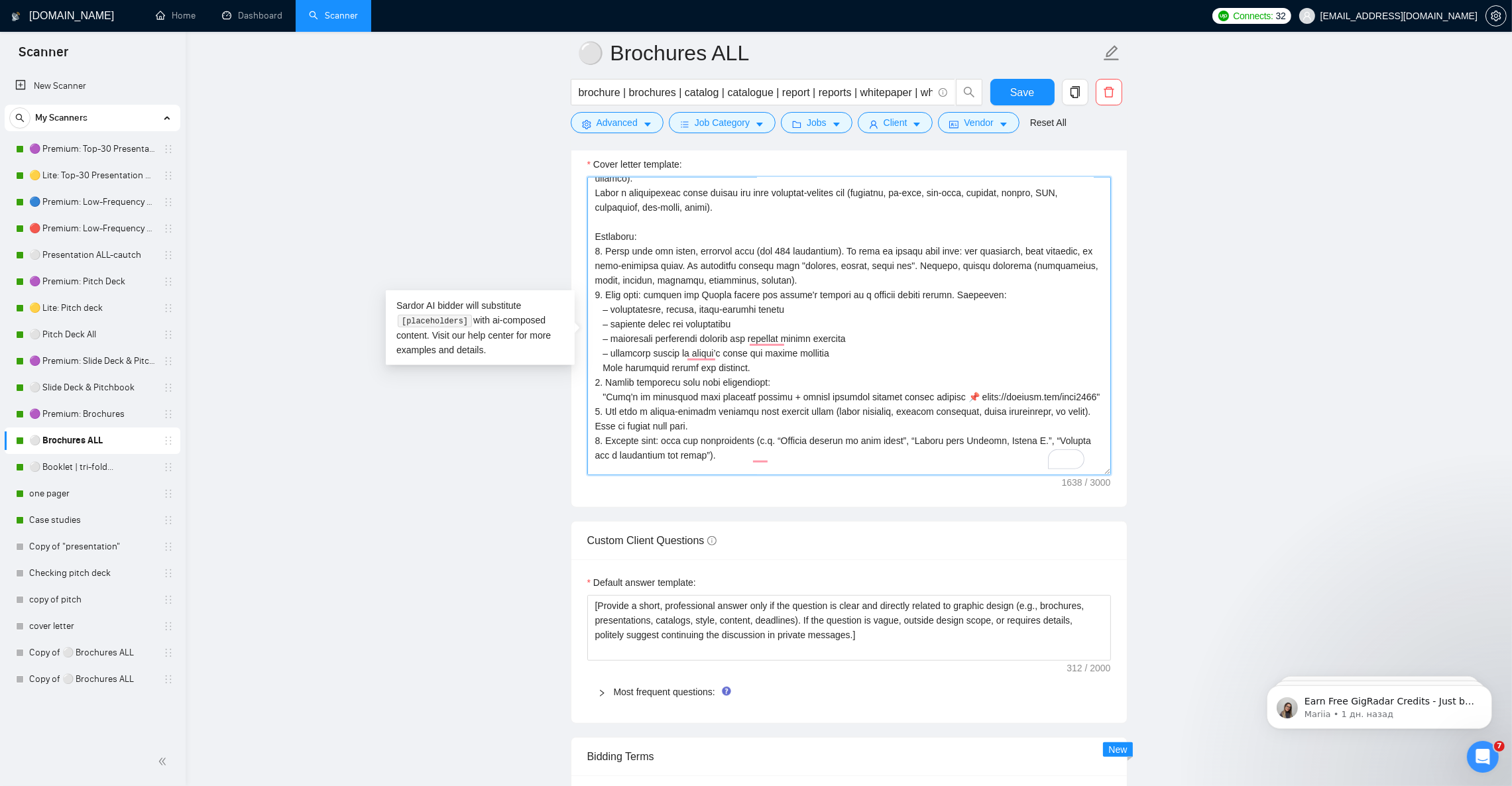
scroll to position [0, 0]
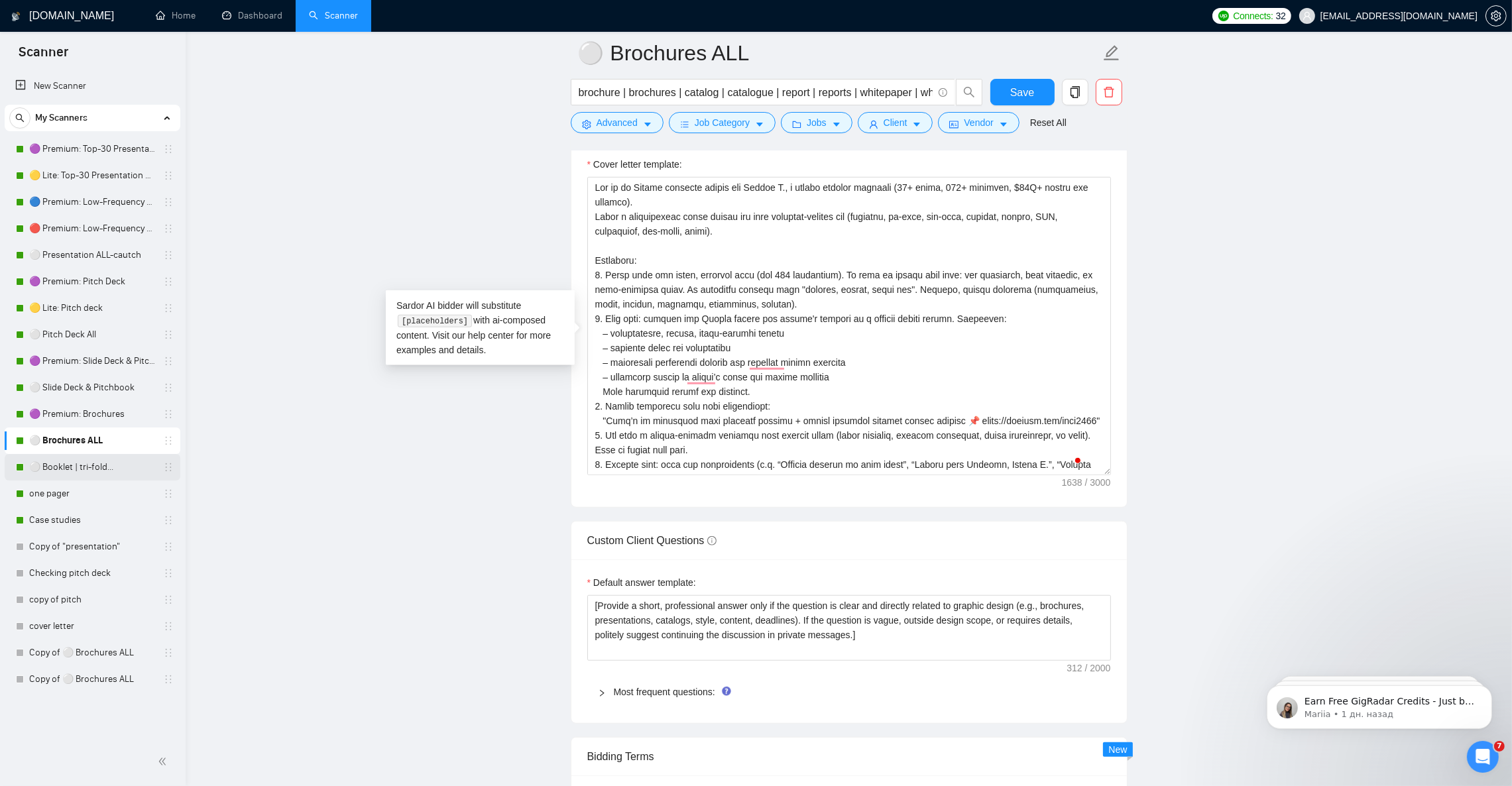
click at [93, 468] on link "⚪ Booklet | tri-fold..." at bounding box center [91, 467] width 126 height 27
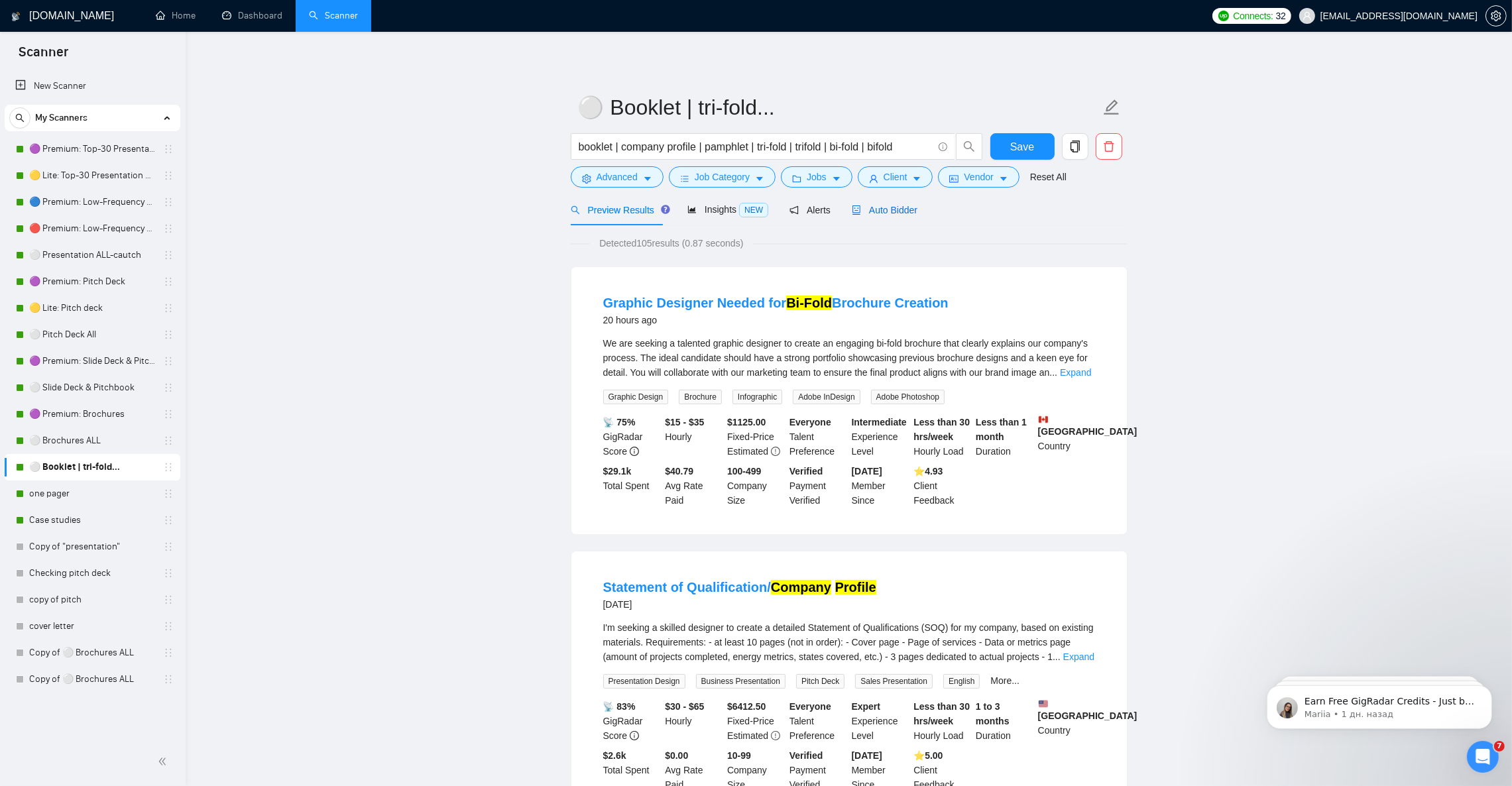
click at [902, 202] on div "Auto Bidder" at bounding box center [885, 209] width 65 height 14
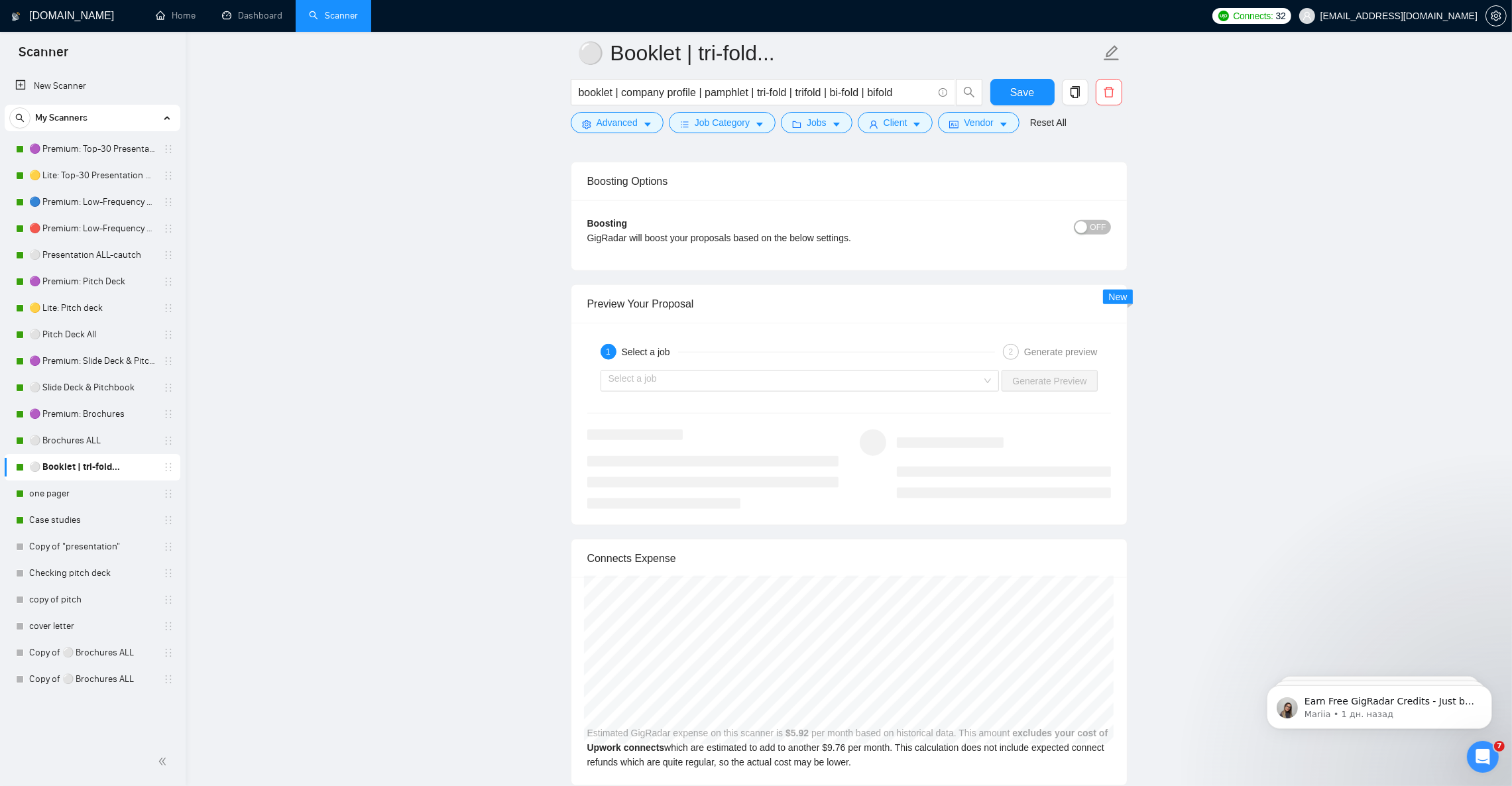
click at [819, 366] on div "1 Select a job 2 Generate preview" at bounding box center [849, 352] width 524 height 27
click at [816, 390] on input "search" at bounding box center [795, 381] width 374 height 20
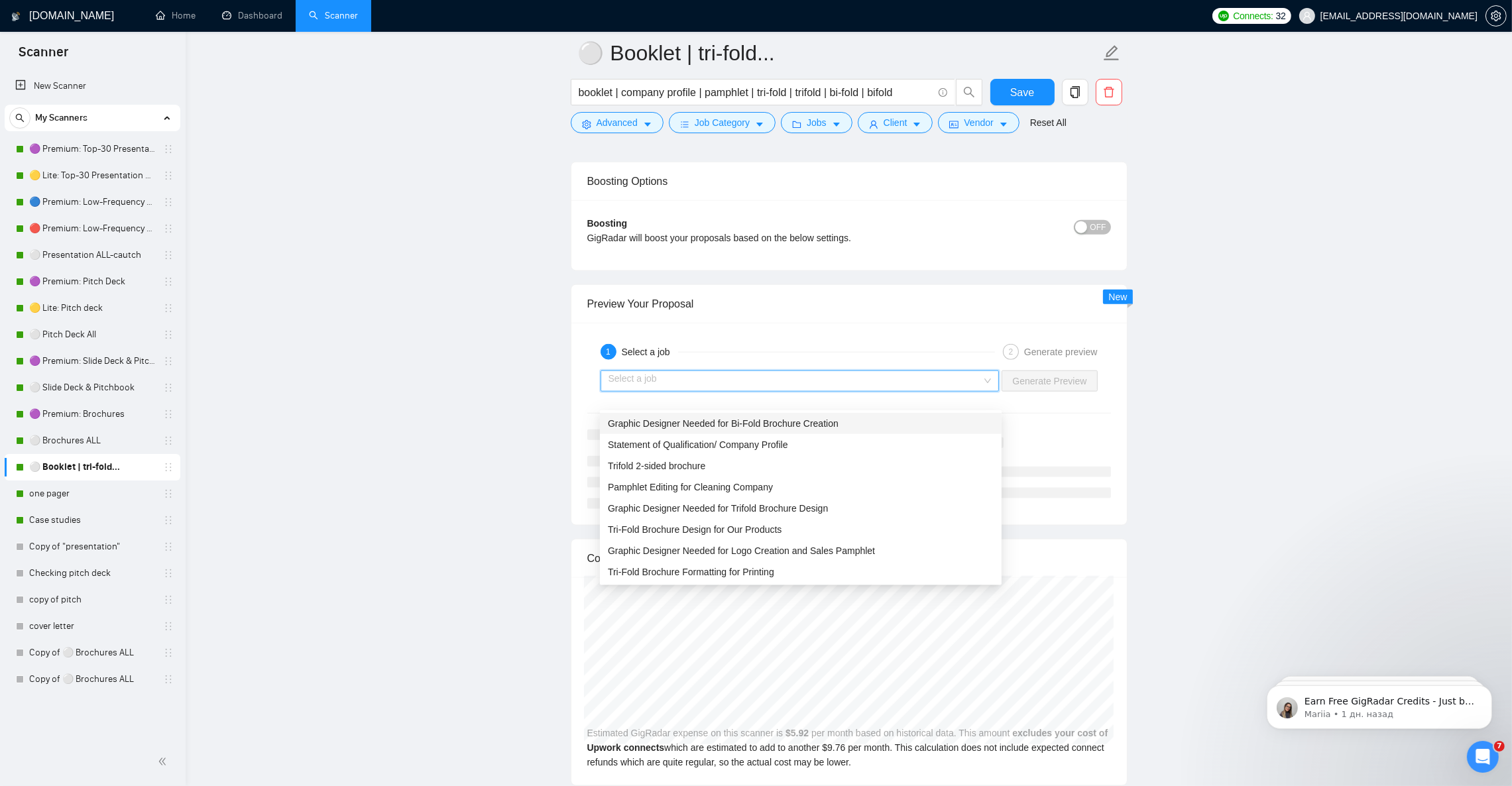
click at [809, 428] on span "Graphic Designer Needed for Bi-Fold Brochure Creation" at bounding box center [722, 423] width 230 height 11
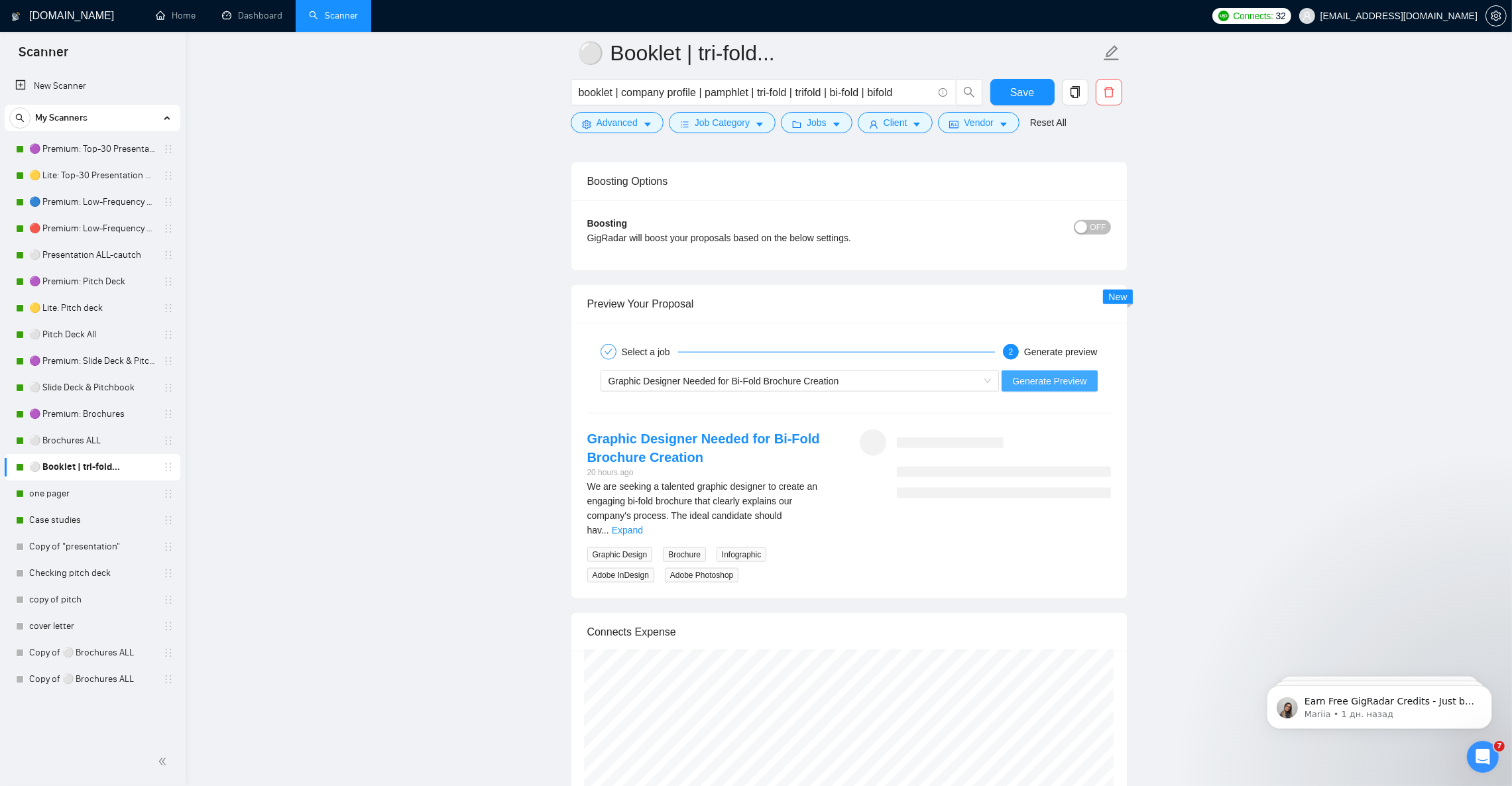
click at [1044, 389] on span "Generate Preview" at bounding box center [1049, 381] width 74 height 14
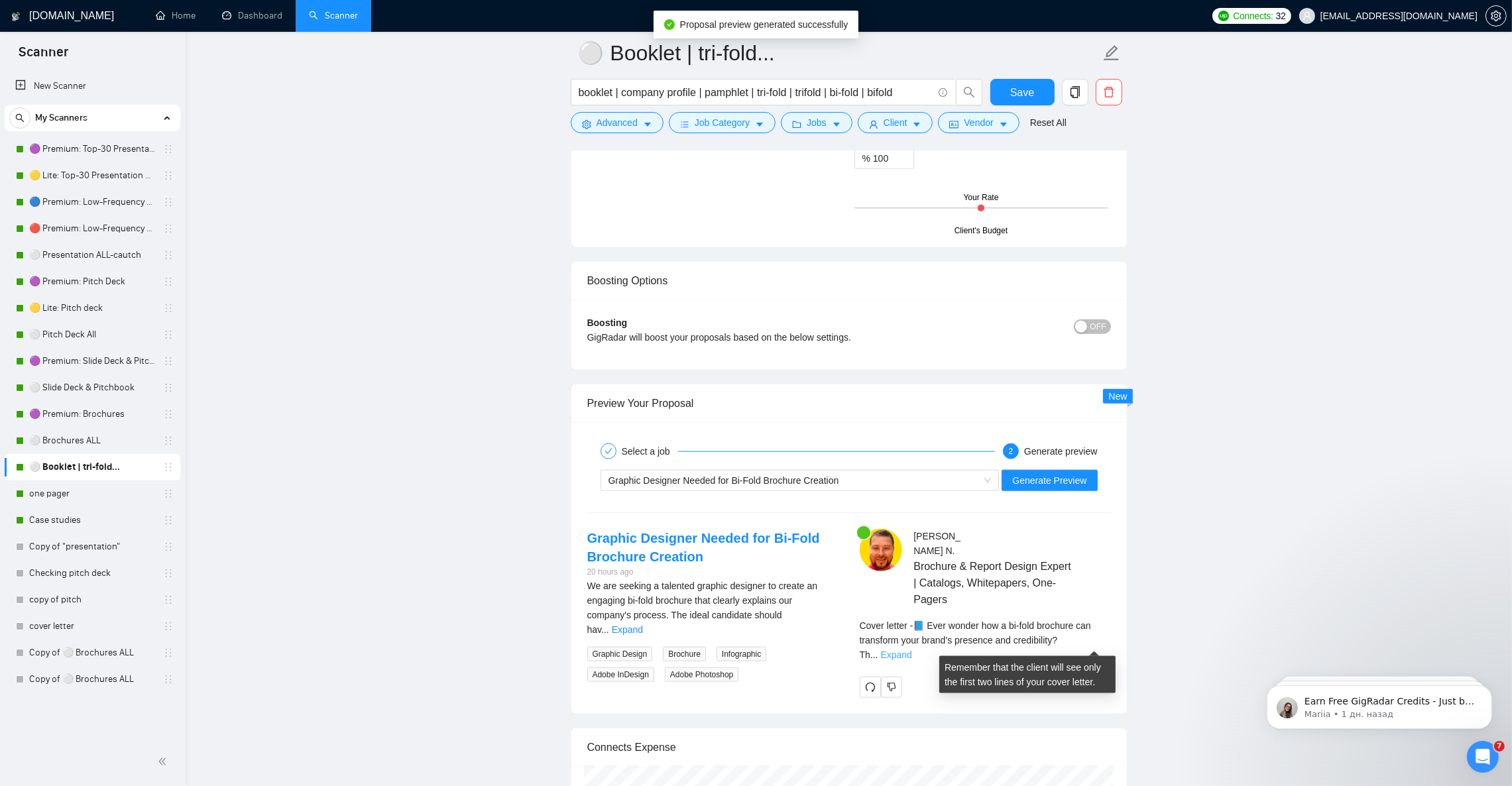
click at [911, 650] on link "Expand" at bounding box center [896, 655] width 31 height 11
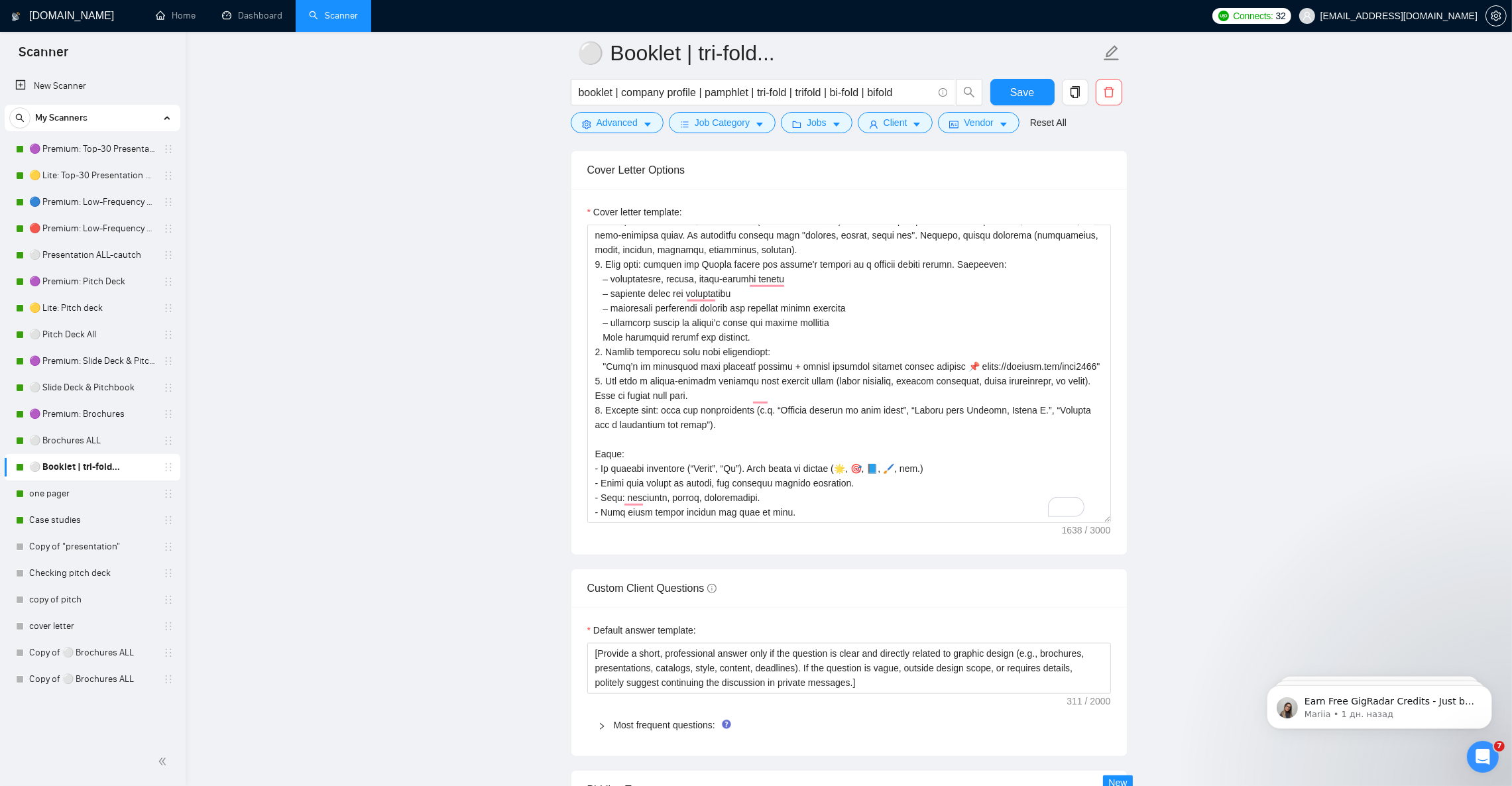
scroll to position [1369, 0]
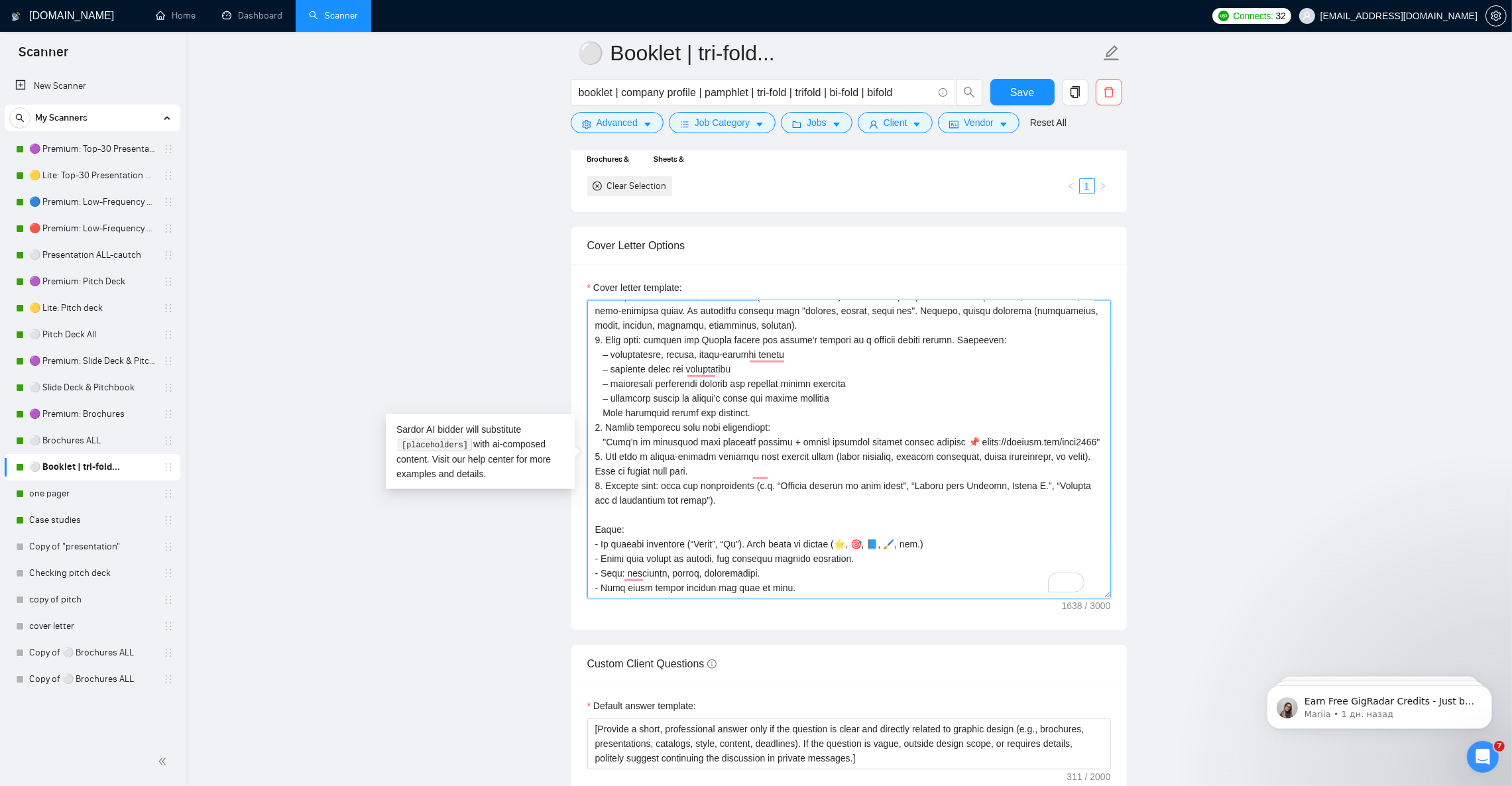
click at [886, 576] on textarea "Cover letter template:" at bounding box center [849, 449] width 524 height 298
click at [1218, 520] on main "⚪ Booklet | tri-fold... booklet | company profile | pamphlet | tri-fold | trifo…" at bounding box center [849, 624] width 1284 height 3877
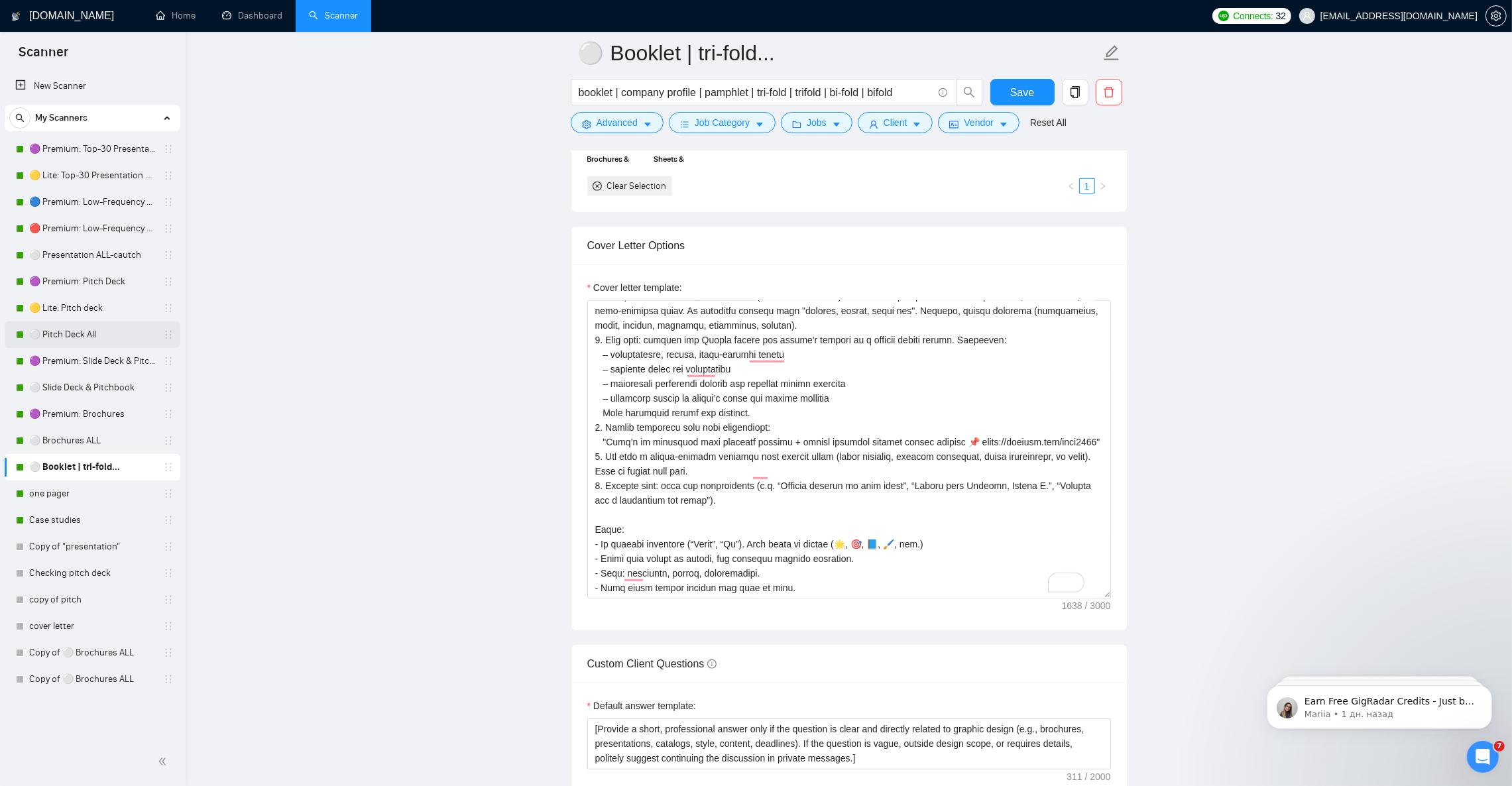
click at [84, 331] on link "⚪ Pitch Deck All" at bounding box center [91, 335] width 126 height 27
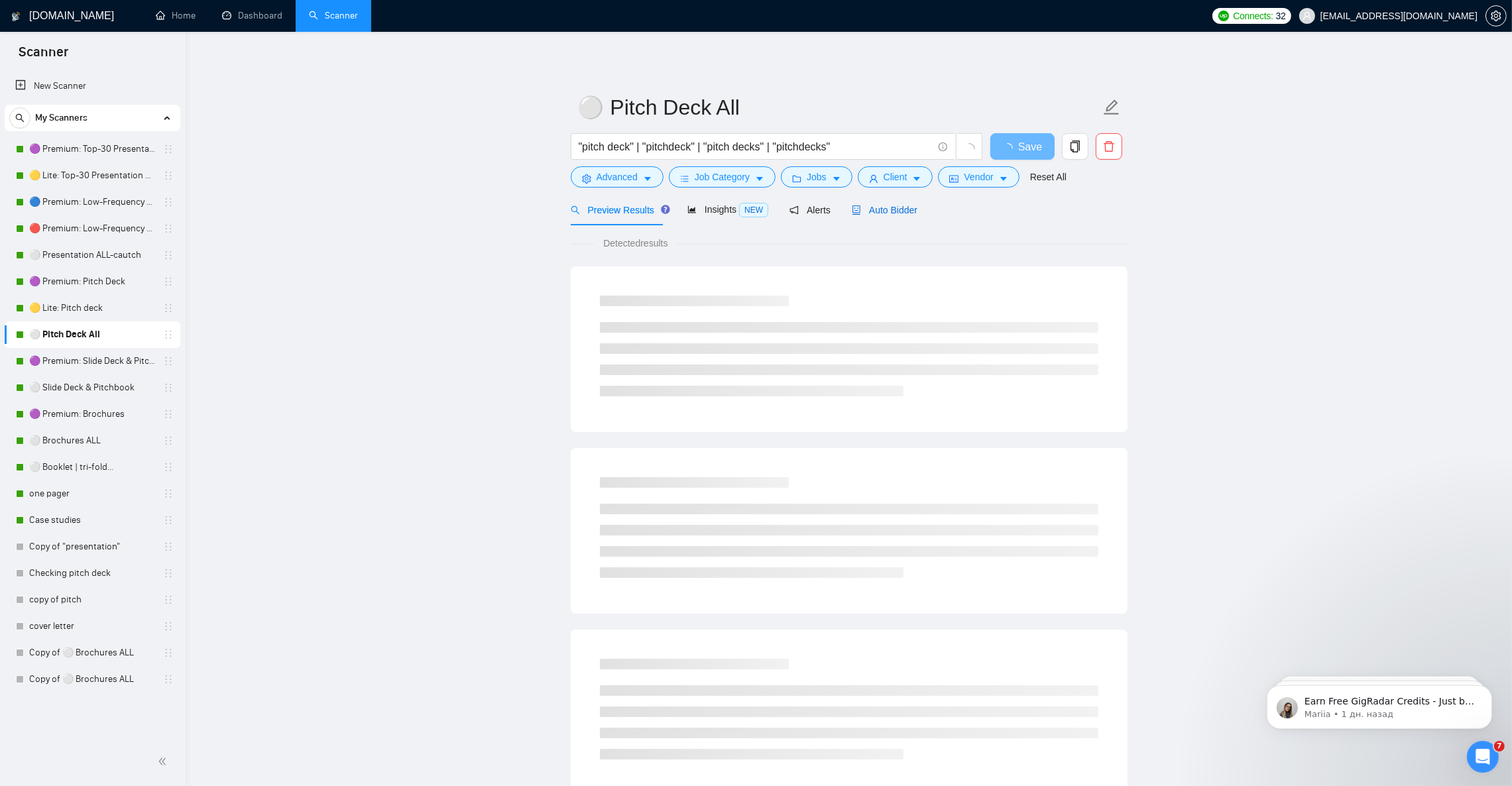
click at [893, 208] on span "Auto Bidder" at bounding box center [885, 209] width 65 height 11
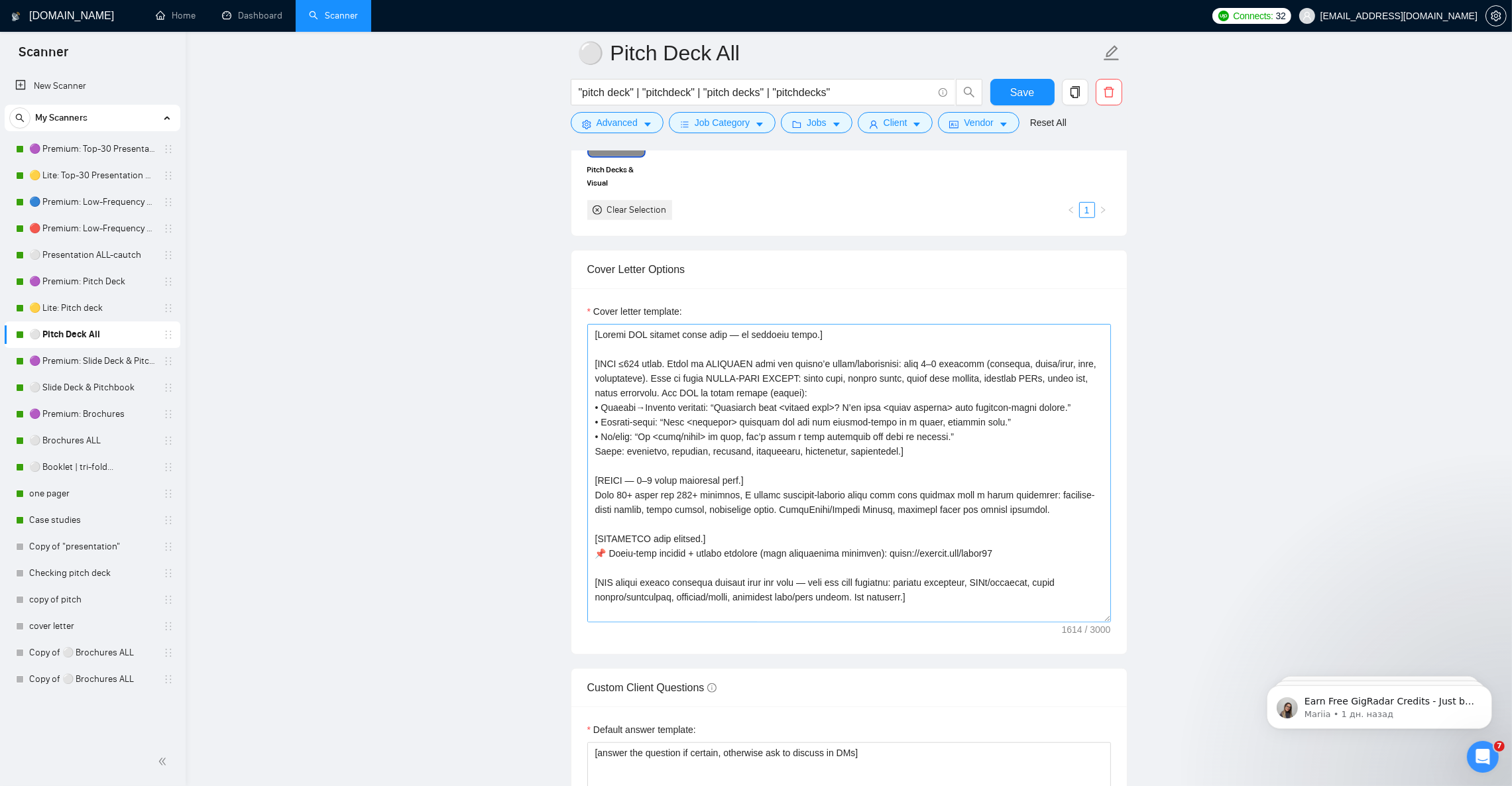
scroll to position [1393, 0]
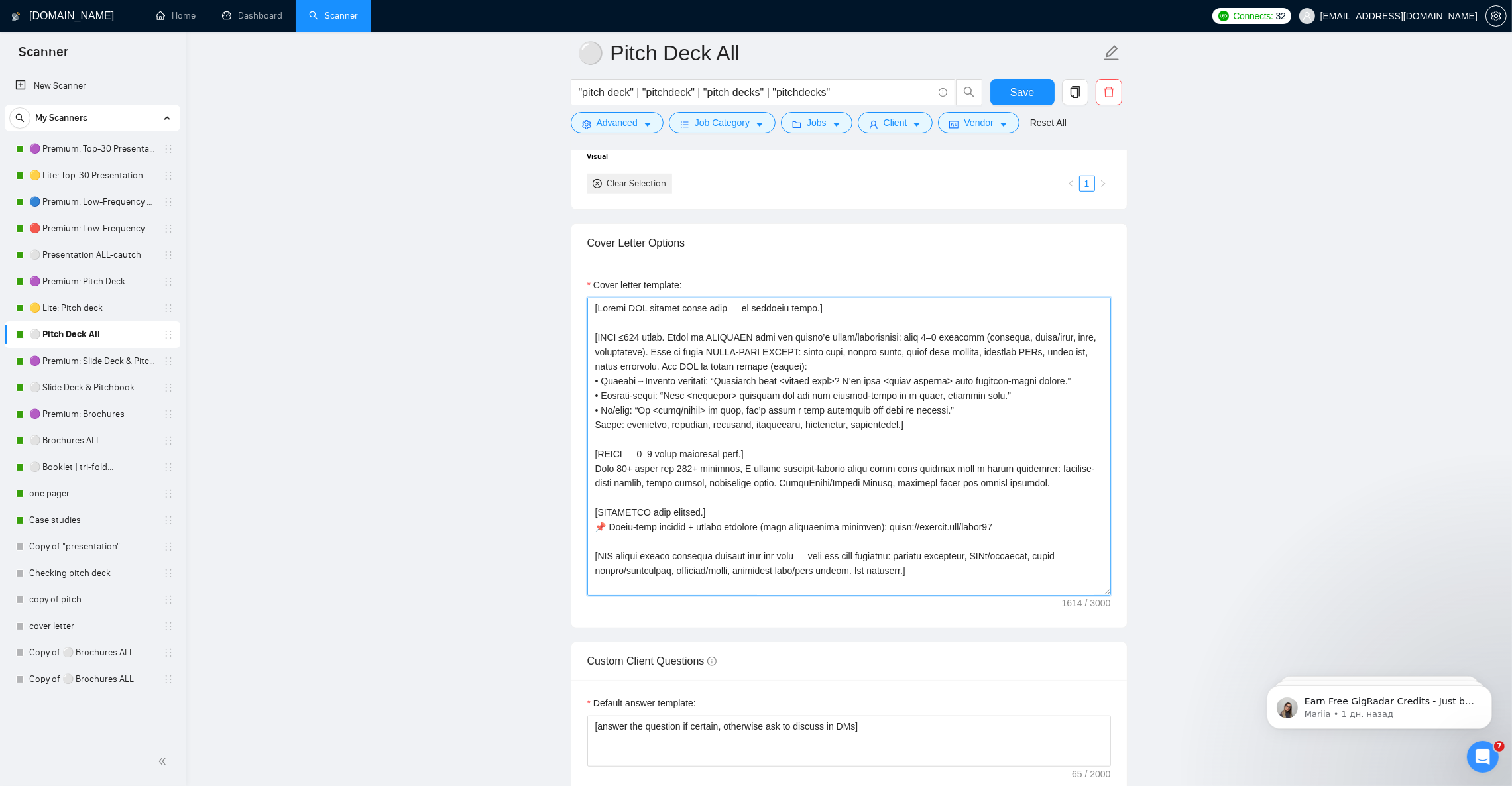
click at [901, 441] on textarea "Cover letter template:" at bounding box center [849, 446] width 524 height 298
paste textarea "Act as an Upwork proposal writer for Julian N., a senior pitch-deck & presentat…"
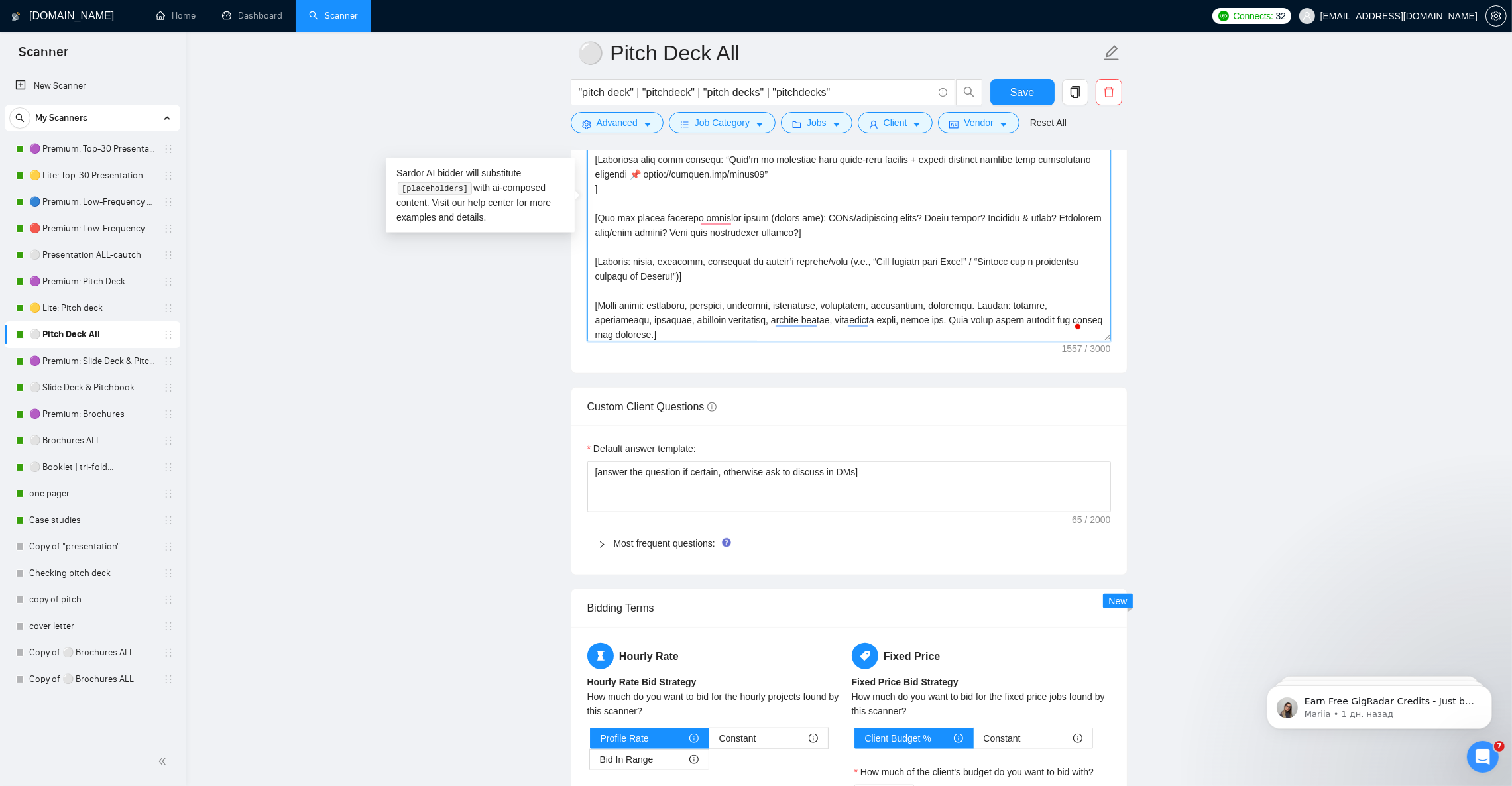
scroll to position [1889, 0]
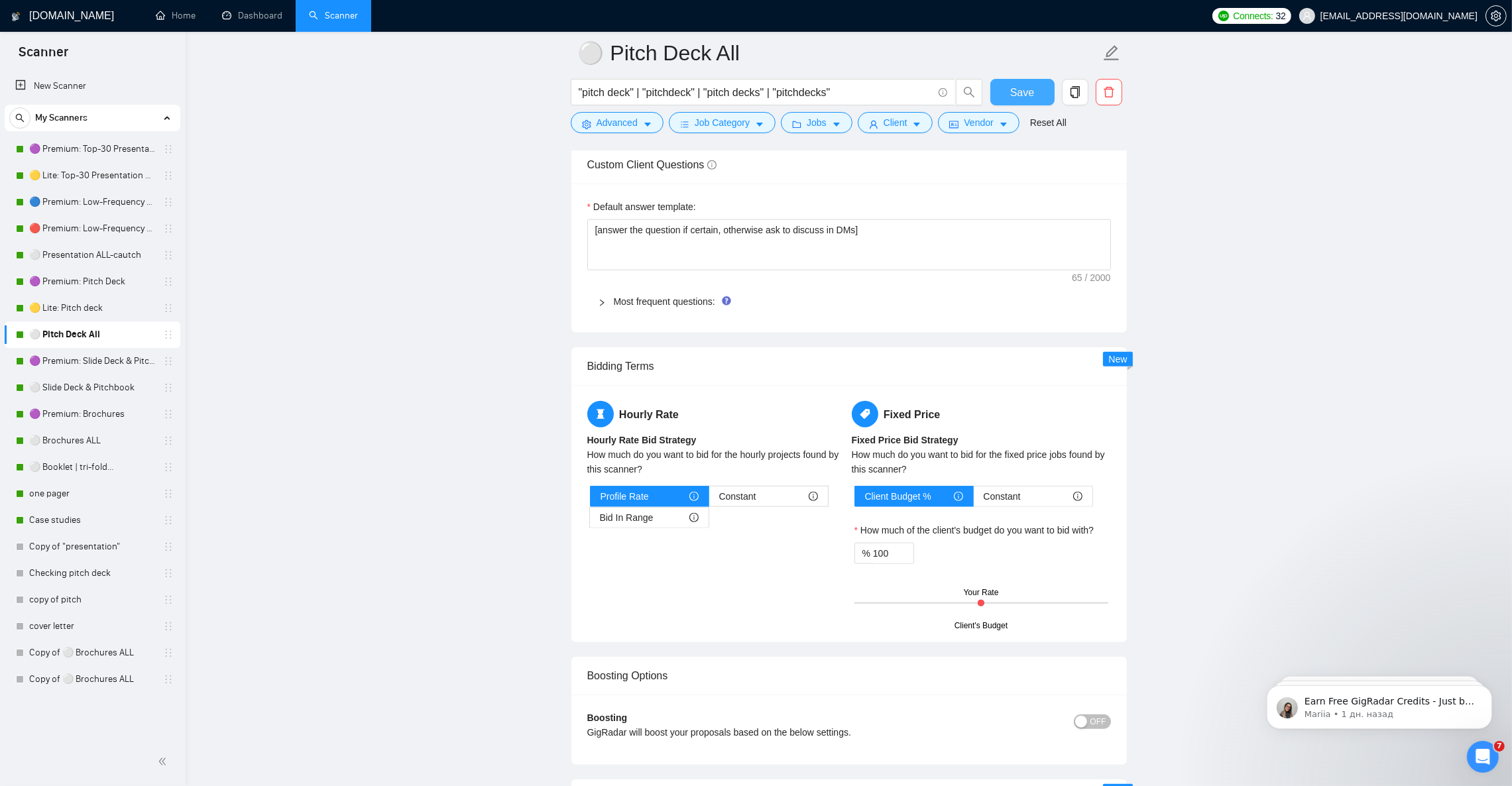
type textarea "[Act as an Upwork proposal writer for Julian N., a senior pitch-deck & presenta…"
click at [1015, 97] on span "Save" at bounding box center [1022, 92] width 24 height 16
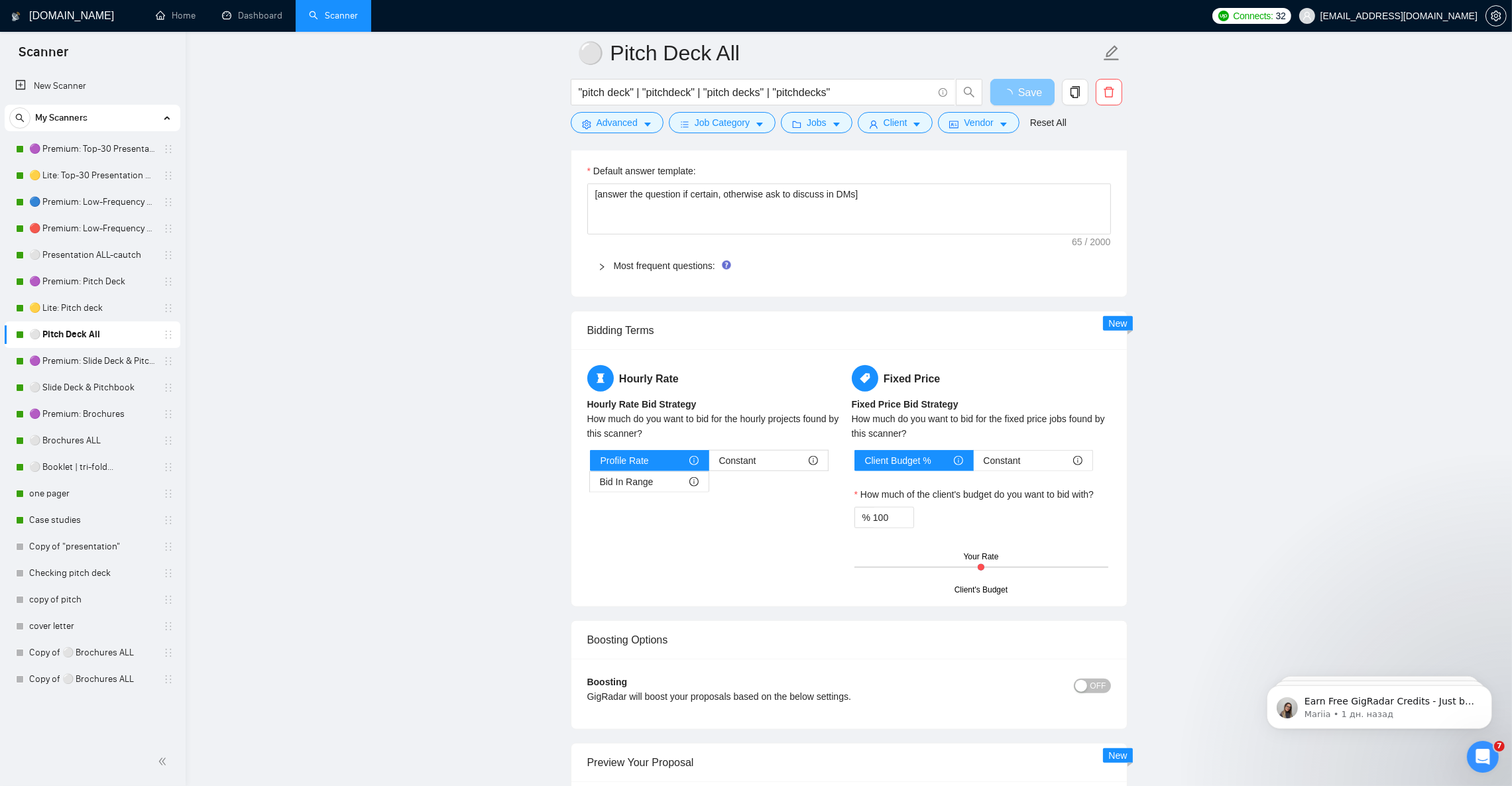
scroll to position [2087, 0]
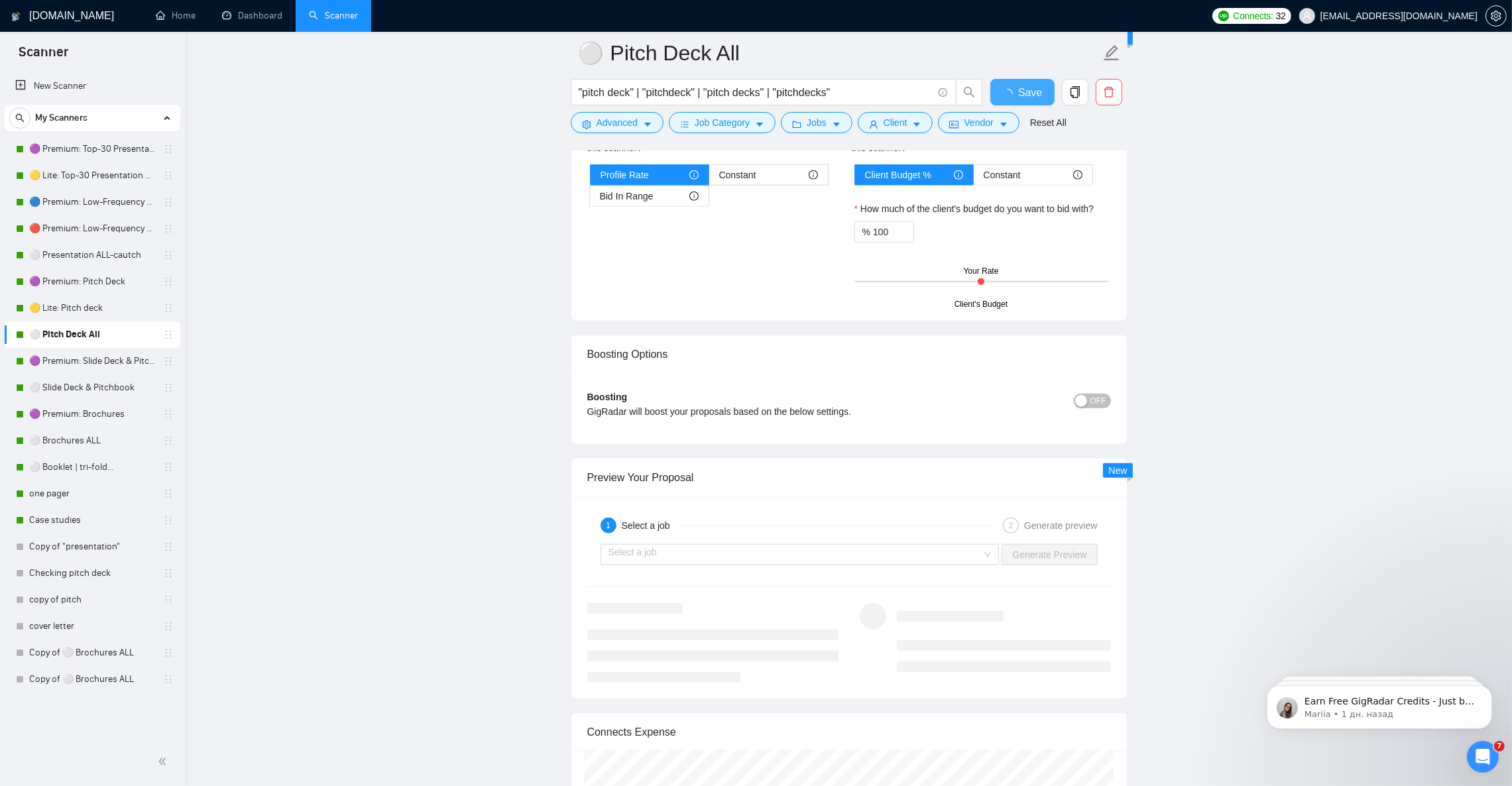
checkbox input "true"
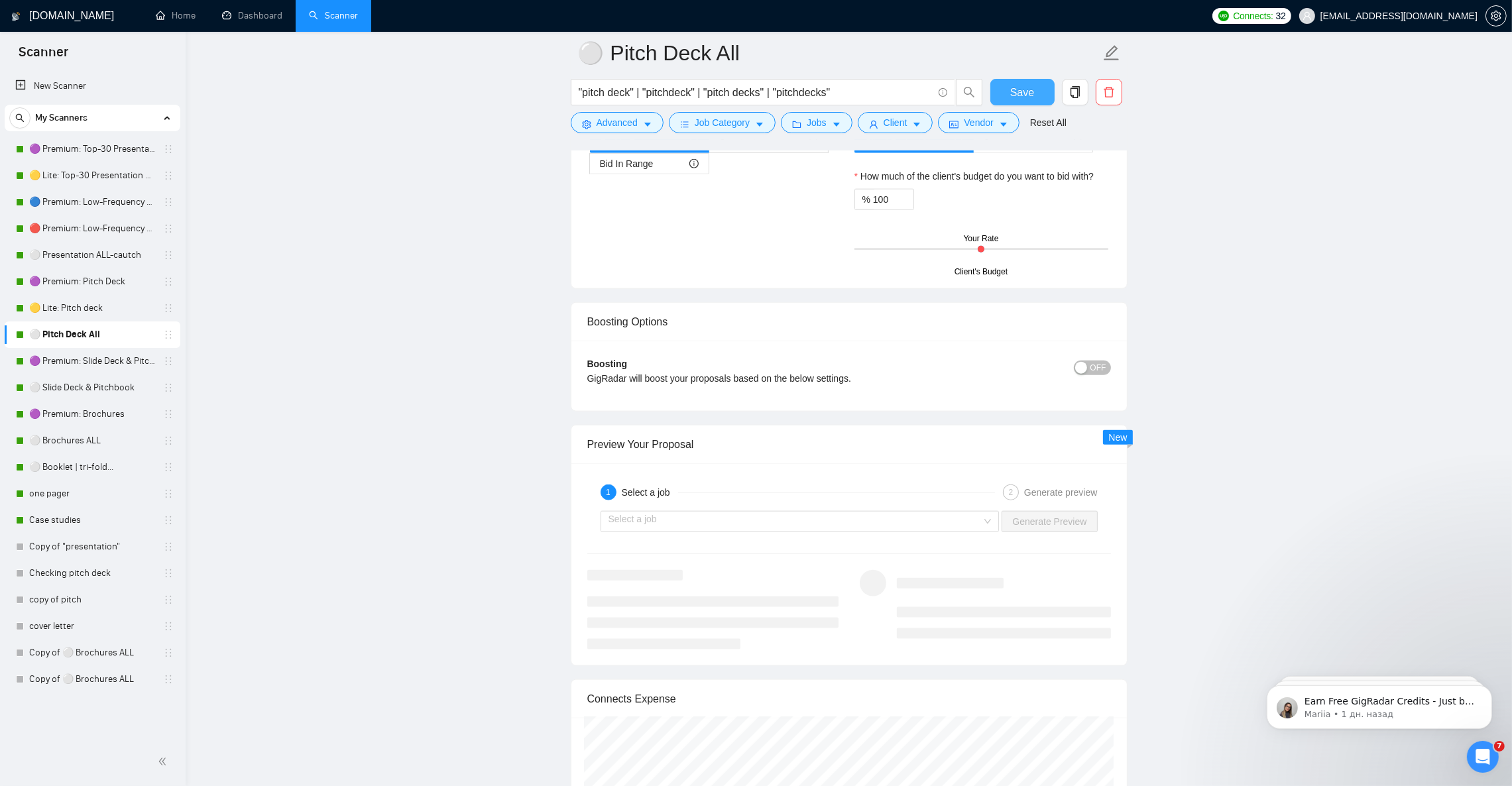
scroll to position [2187, 0]
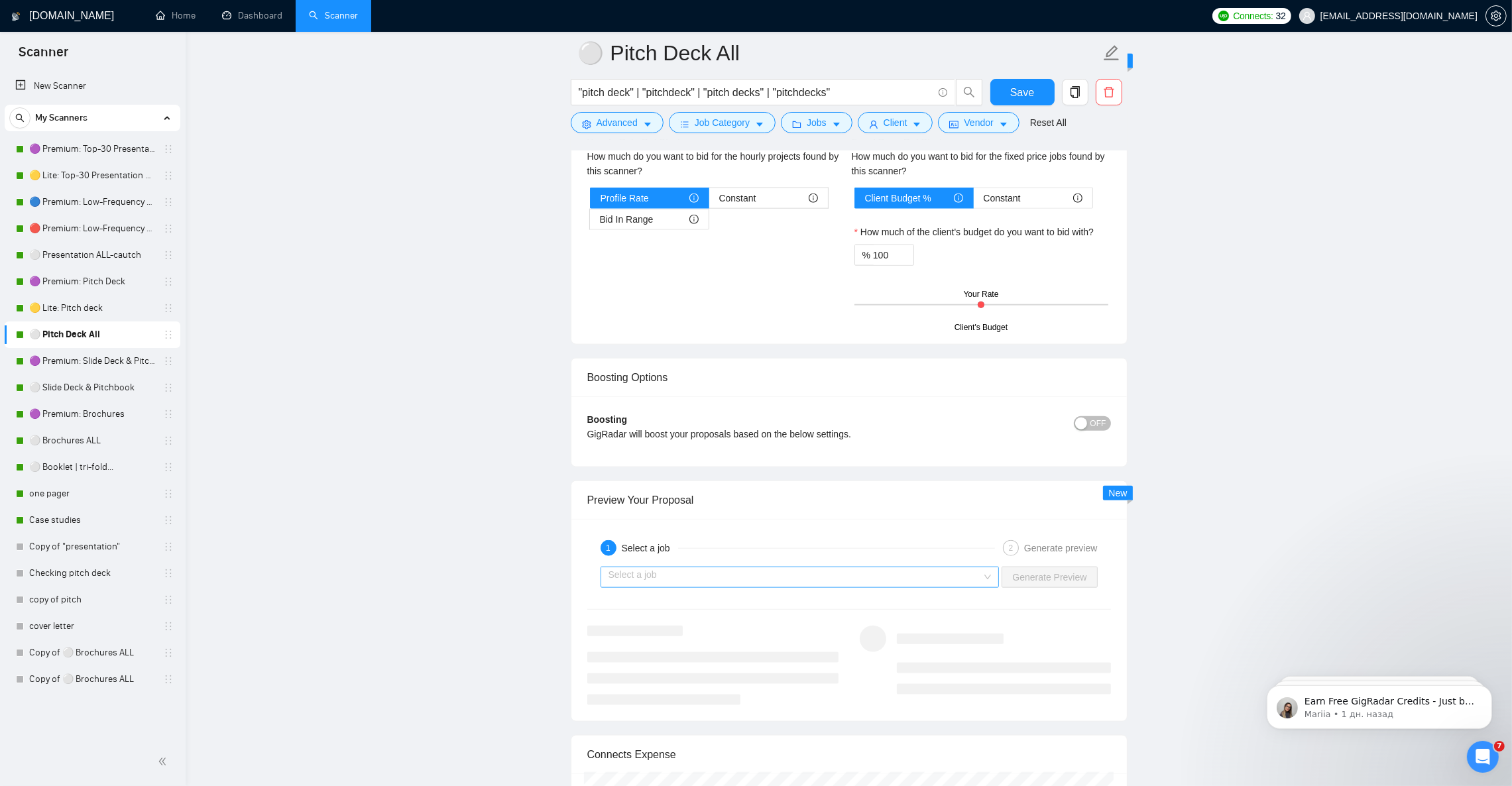
click at [841, 587] on input "search" at bounding box center [795, 577] width 374 height 20
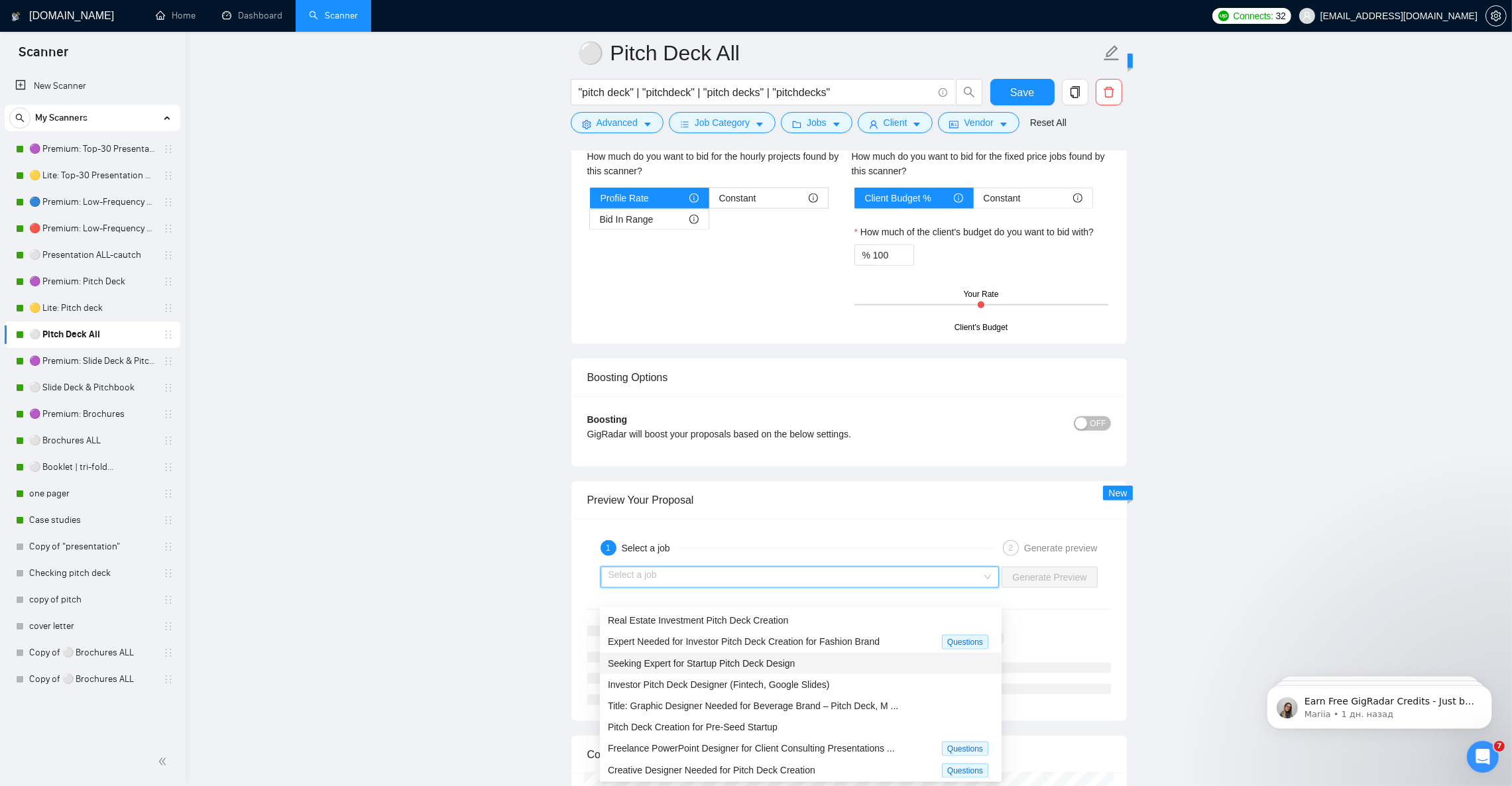
click at [832, 663] on div "Seeking Expert for Startup Pitch Deck Design" at bounding box center [800, 663] width 386 height 14
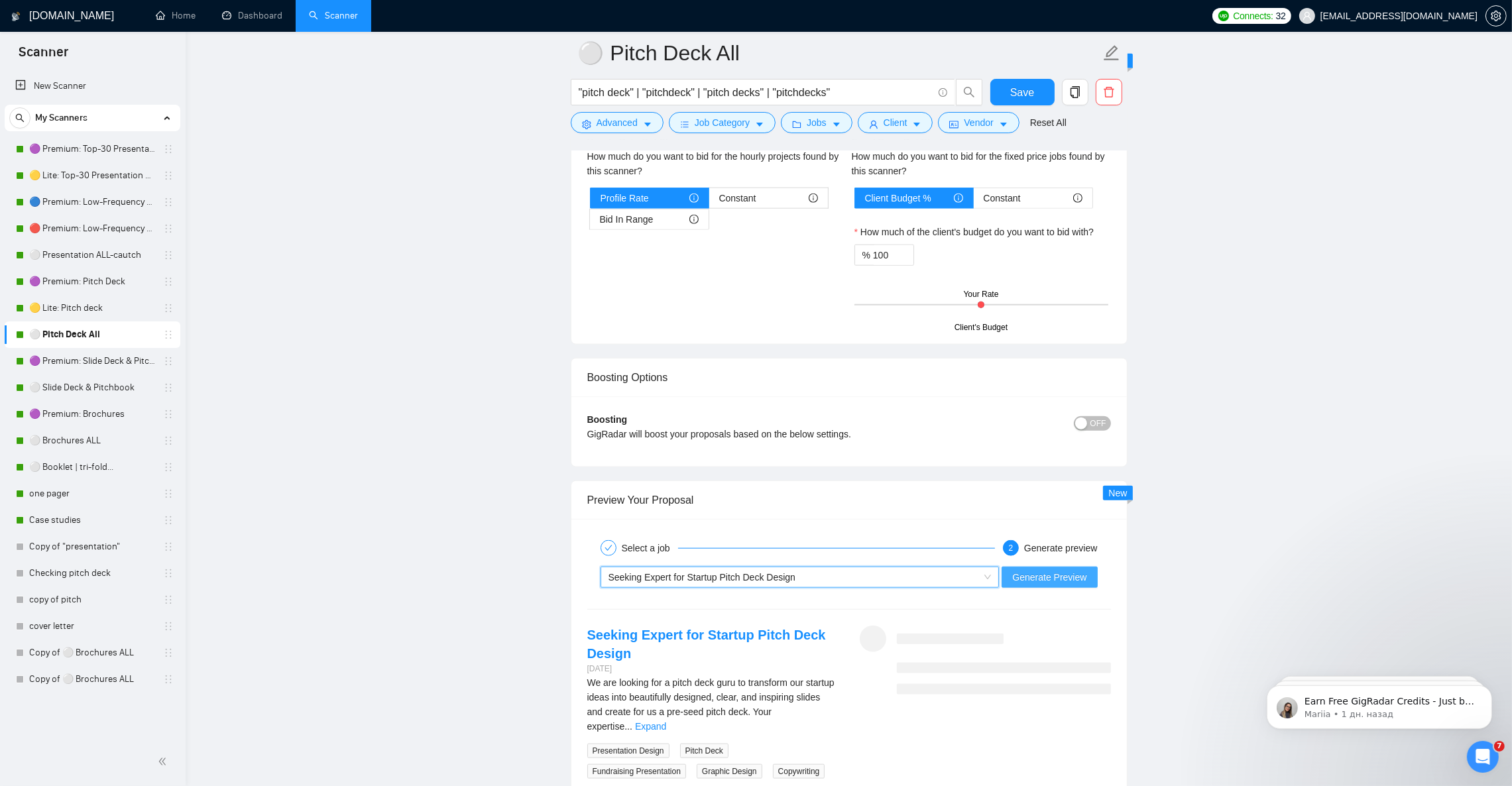
click at [1036, 584] on span "Generate Preview" at bounding box center [1049, 577] width 74 height 14
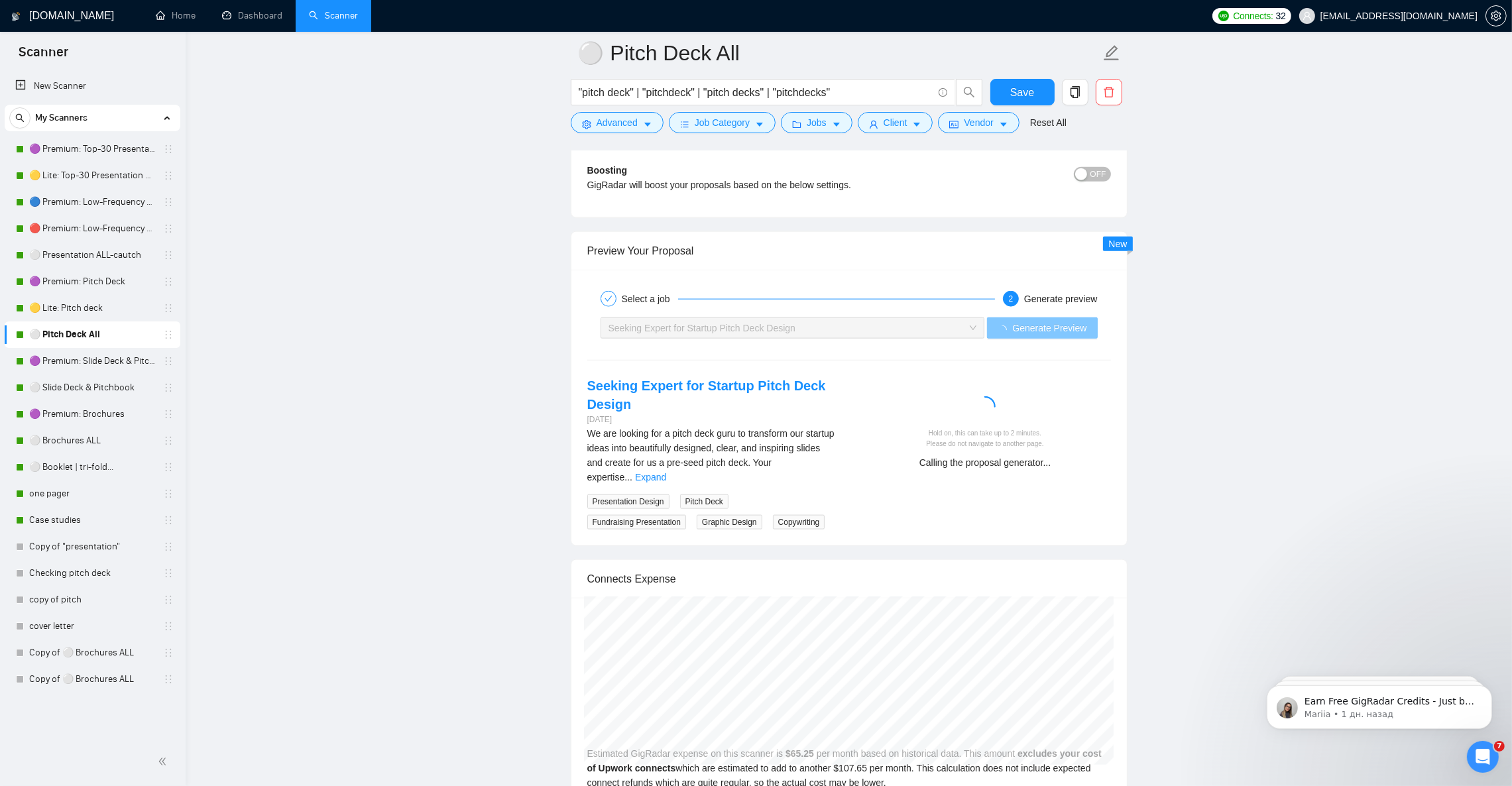
scroll to position [2486, 0]
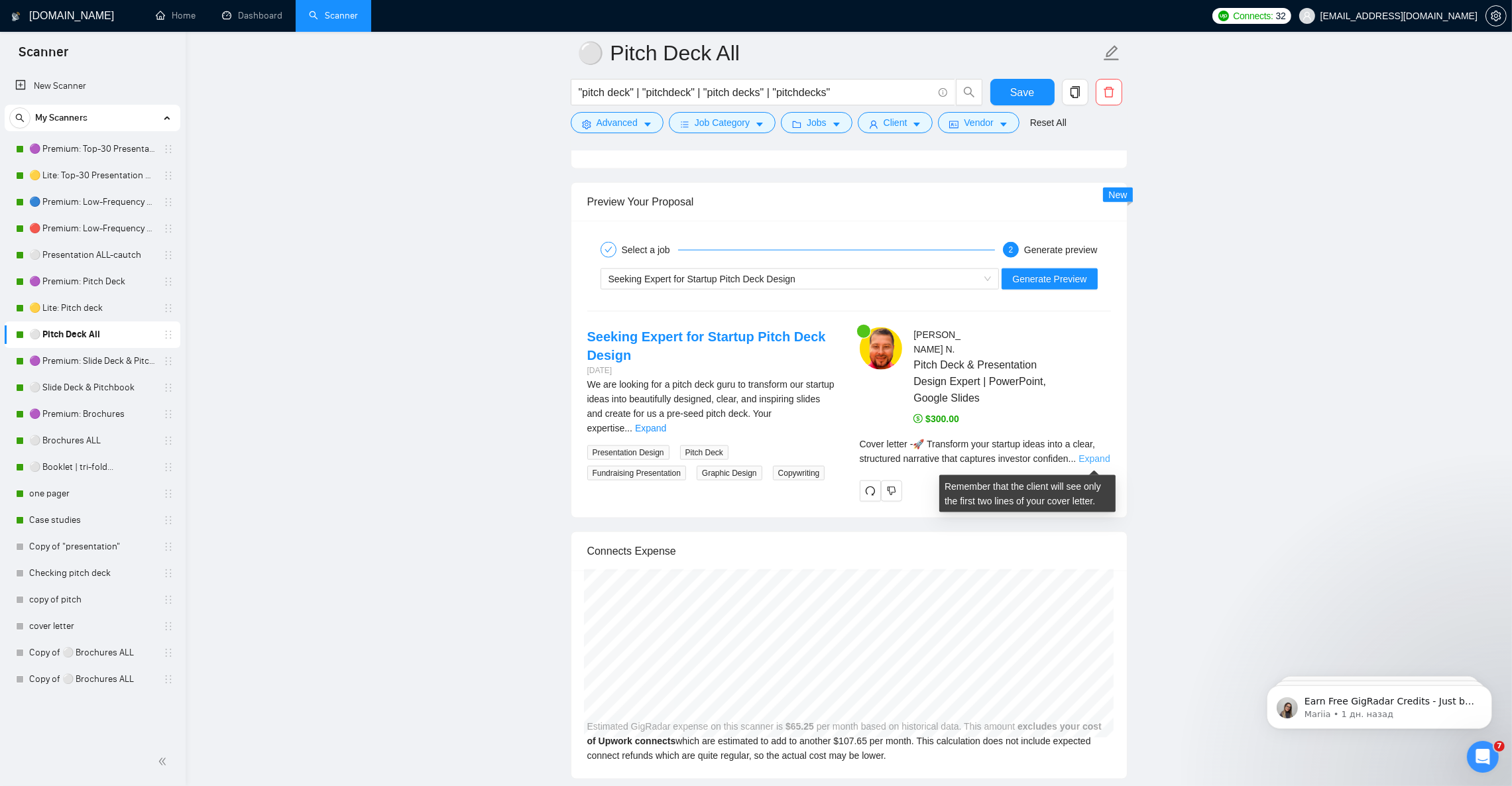
click at [1092, 459] on link "Expand" at bounding box center [1094, 458] width 31 height 11
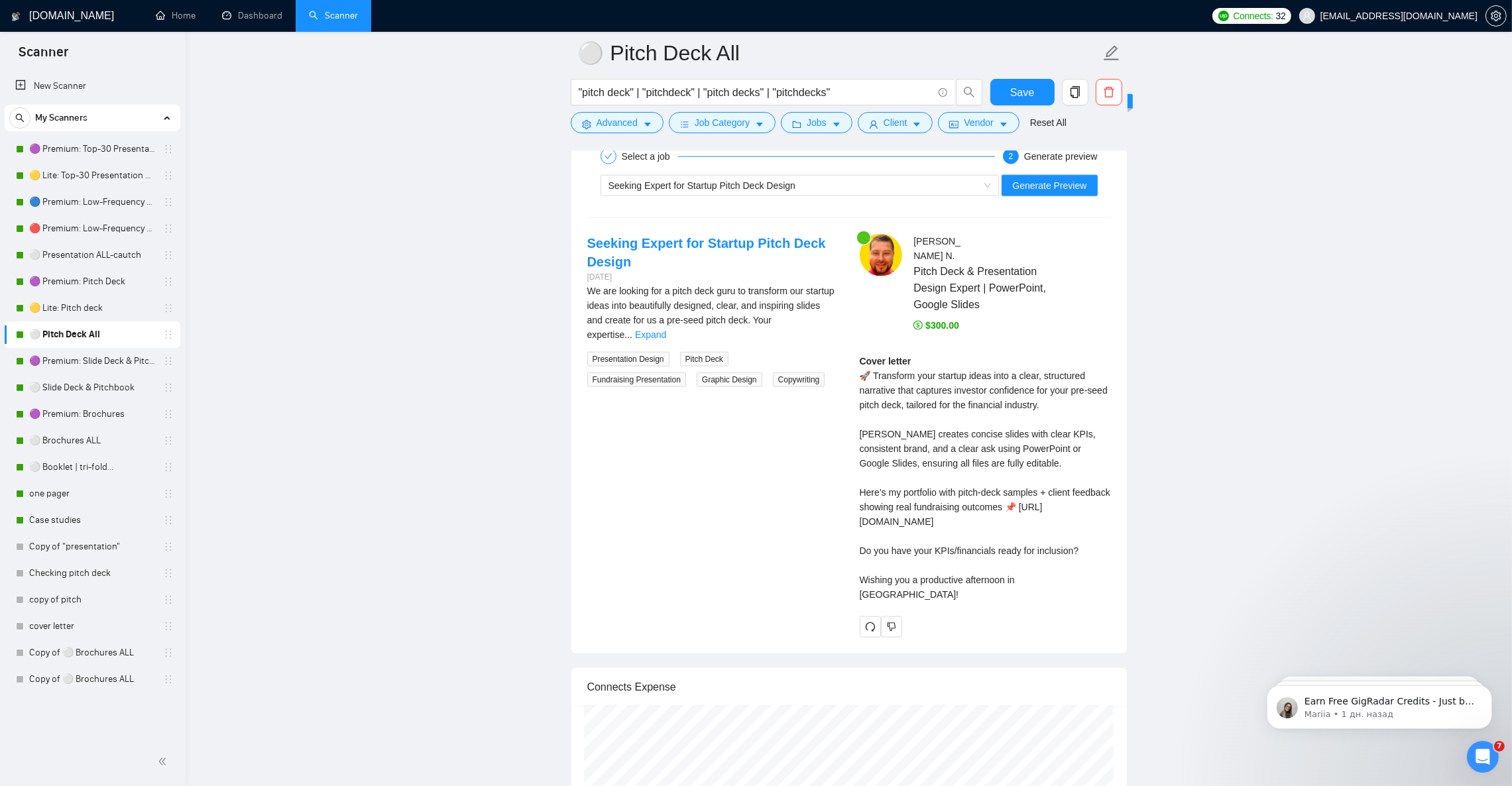
scroll to position [2584, 0]
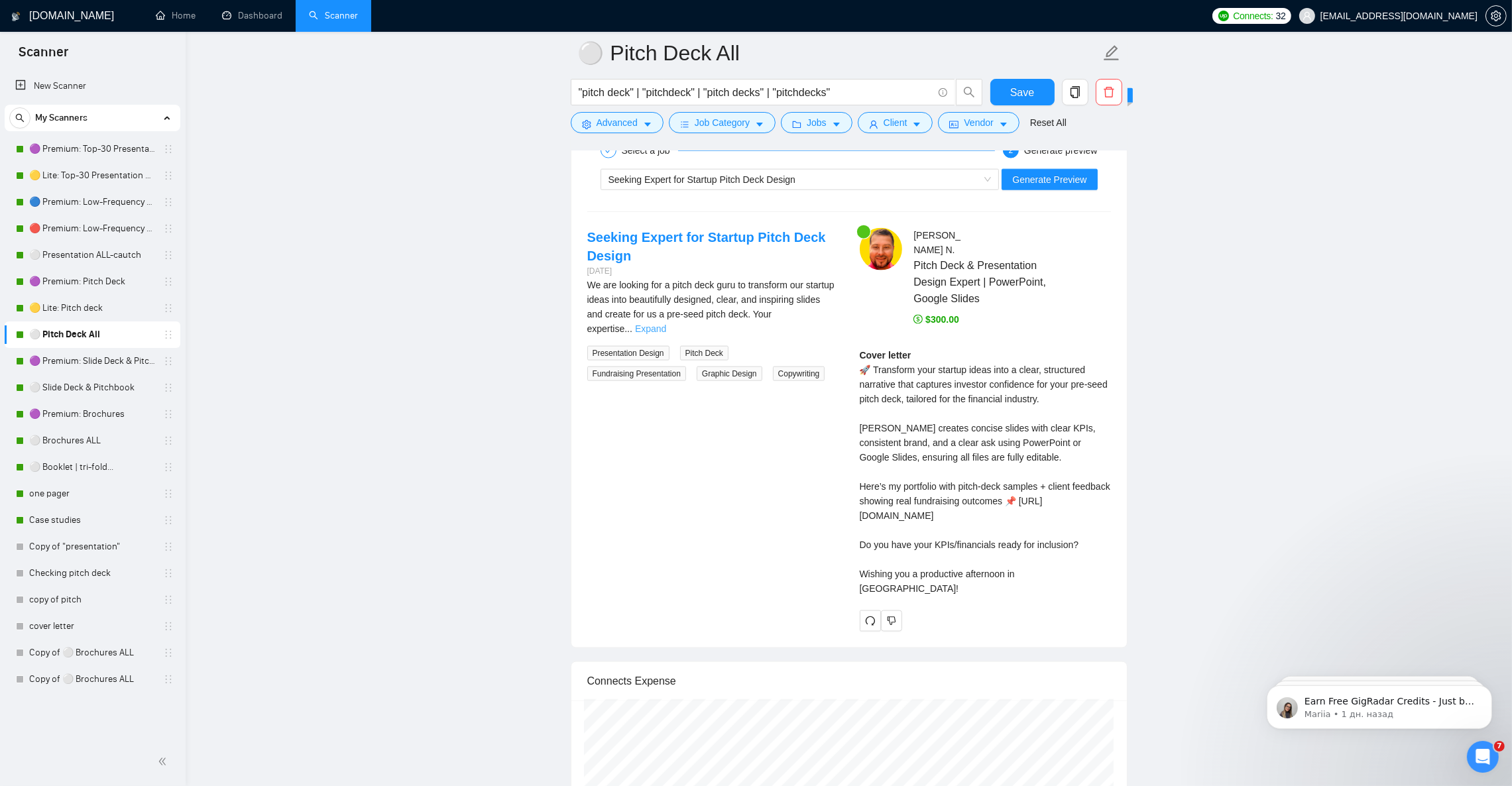
click at [666, 328] on link "Expand" at bounding box center [650, 328] width 31 height 11
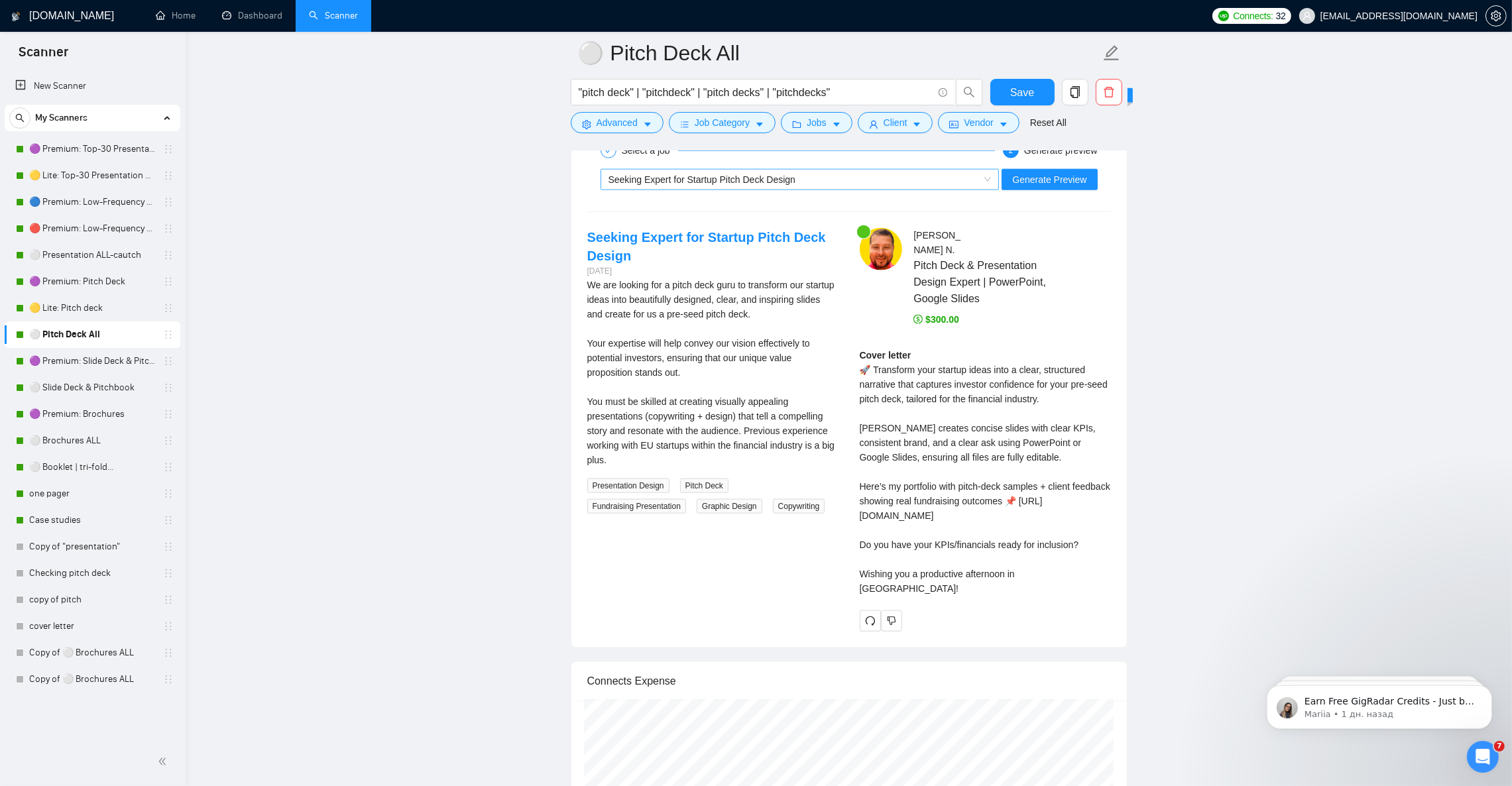
click at [625, 185] on span "Seeking Expert for Startup Pitch Deck Design" at bounding box center [701, 179] width 187 height 11
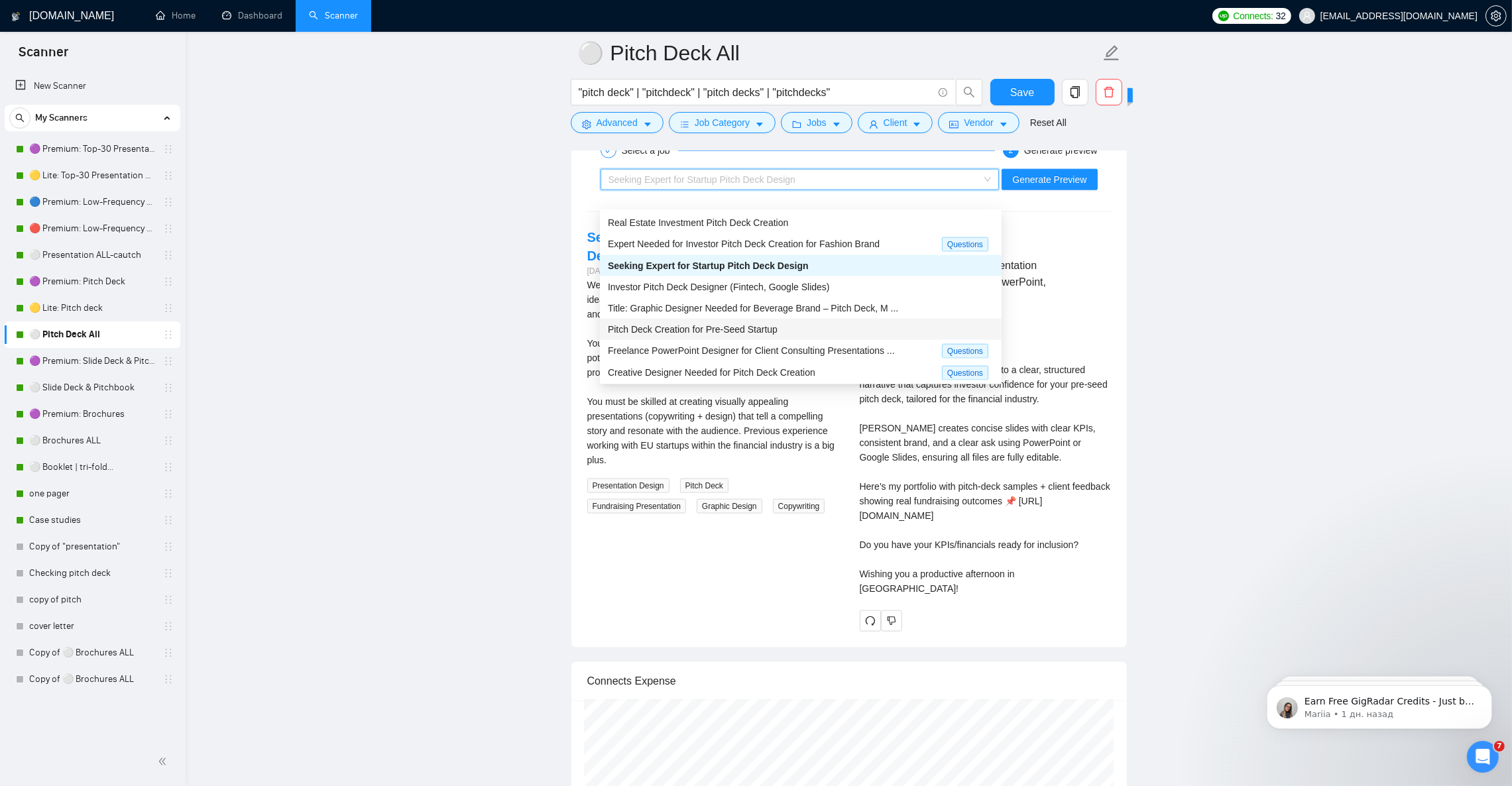
click at [634, 324] on span "Pitch Deck Creation for Pre-Seed Startup" at bounding box center [692, 329] width 170 height 11
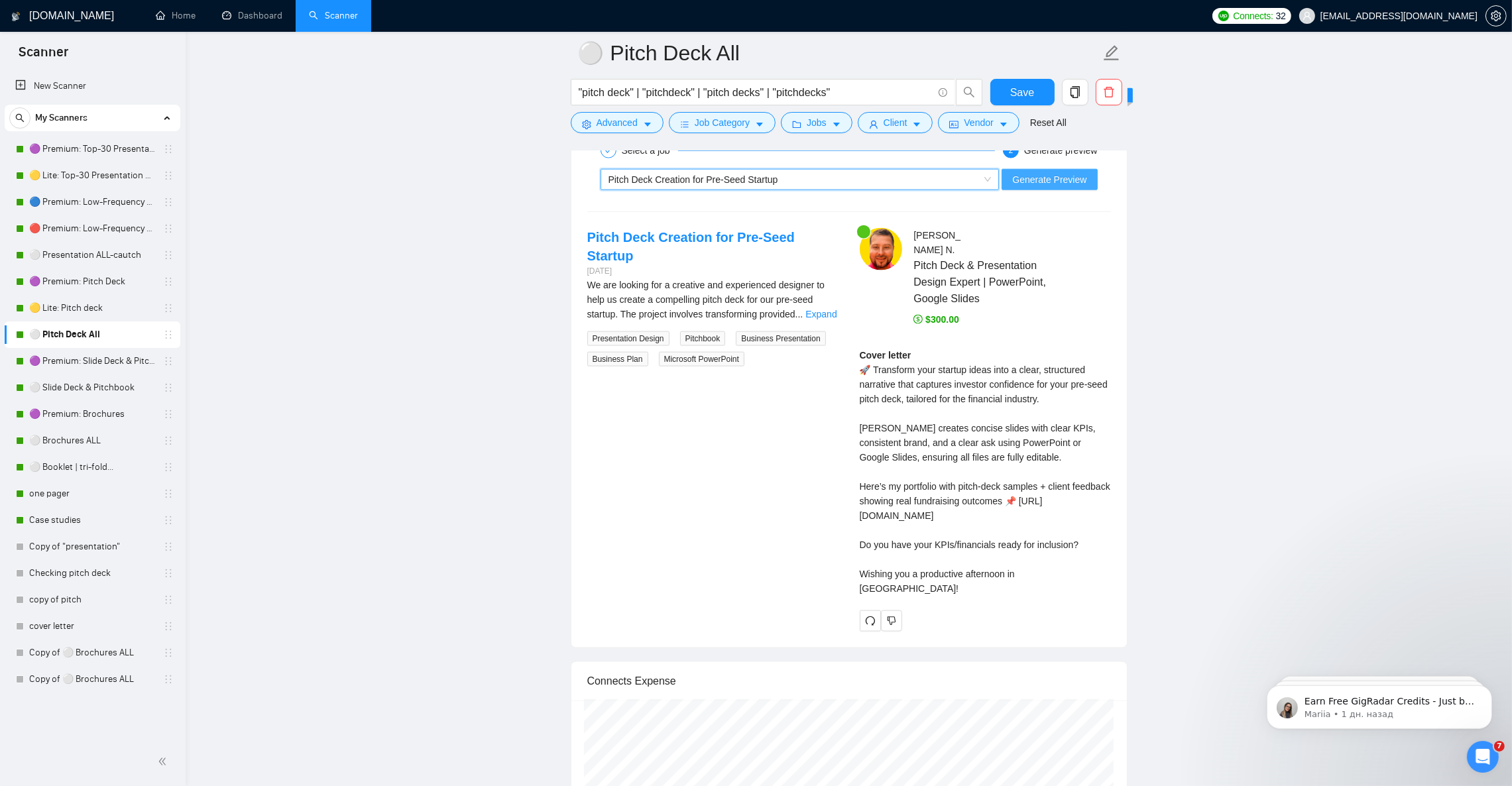
click at [1036, 187] on span "Generate Preview" at bounding box center [1049, 179] width 74 height 14
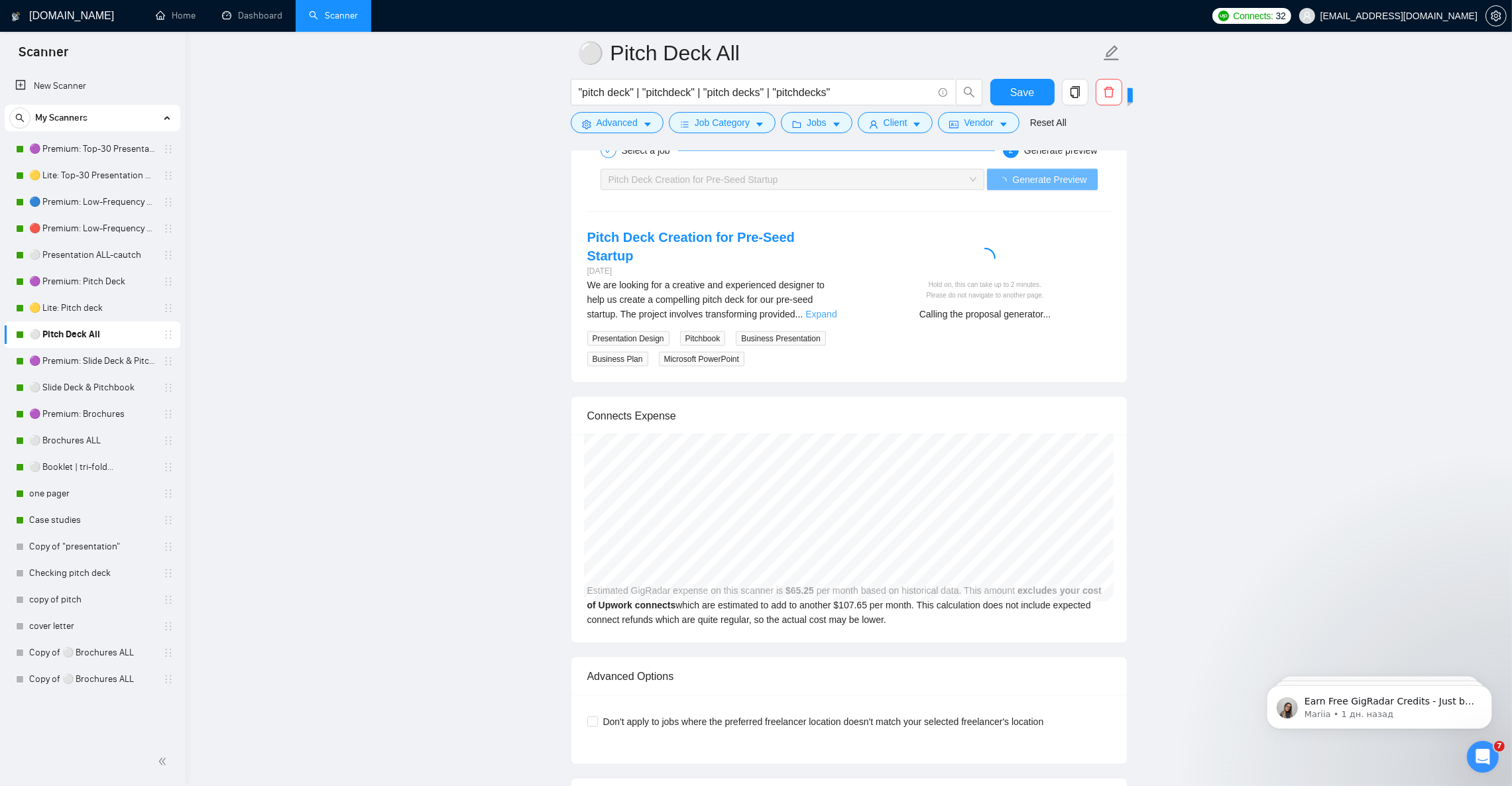
click at [813, 314] on link "Expand" at bounding box center [820, 314] width 31 height 11
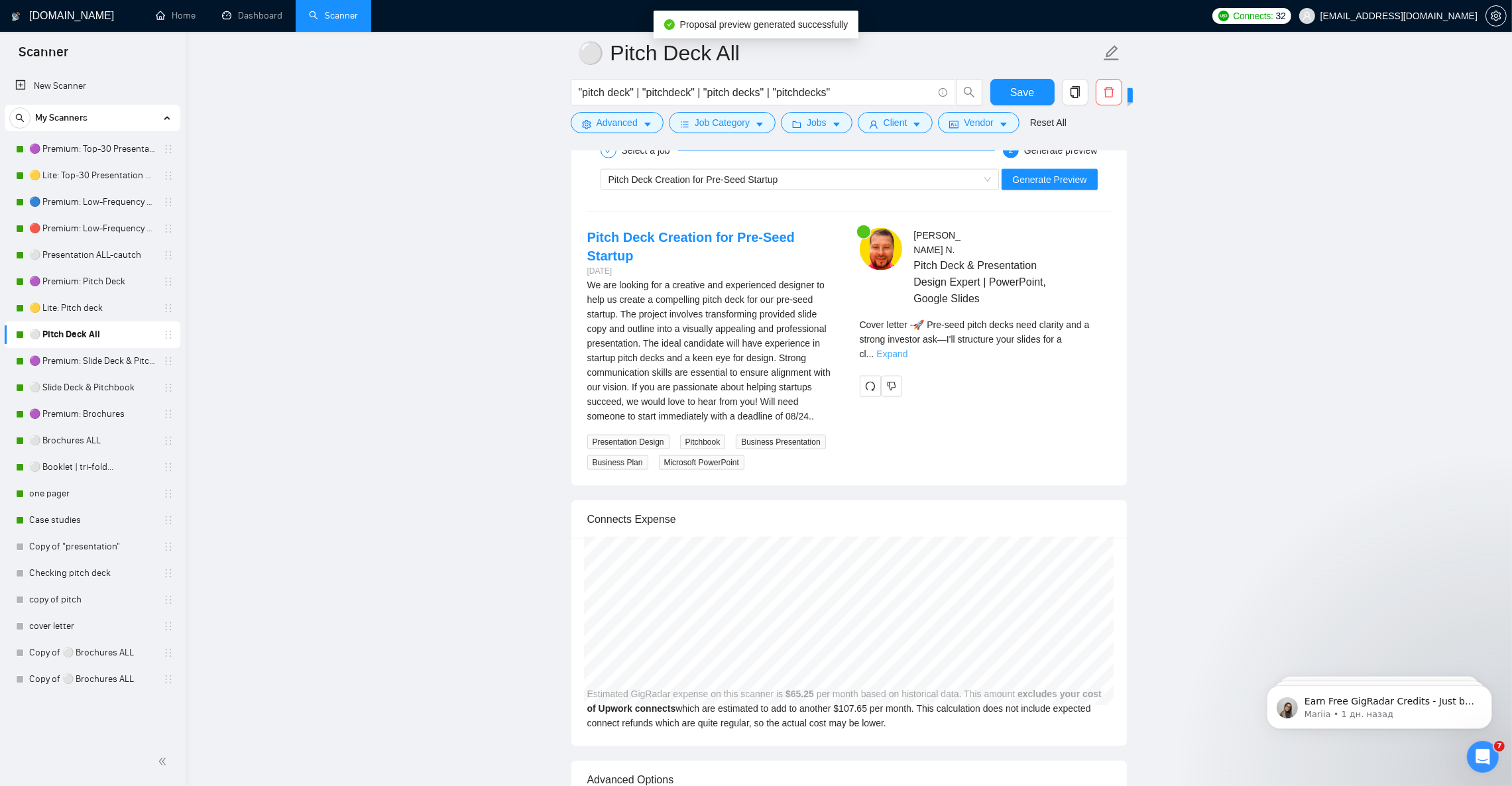
click at [908, 348] on link "Expand" at bounding box center [891, 353] width 31 height 11
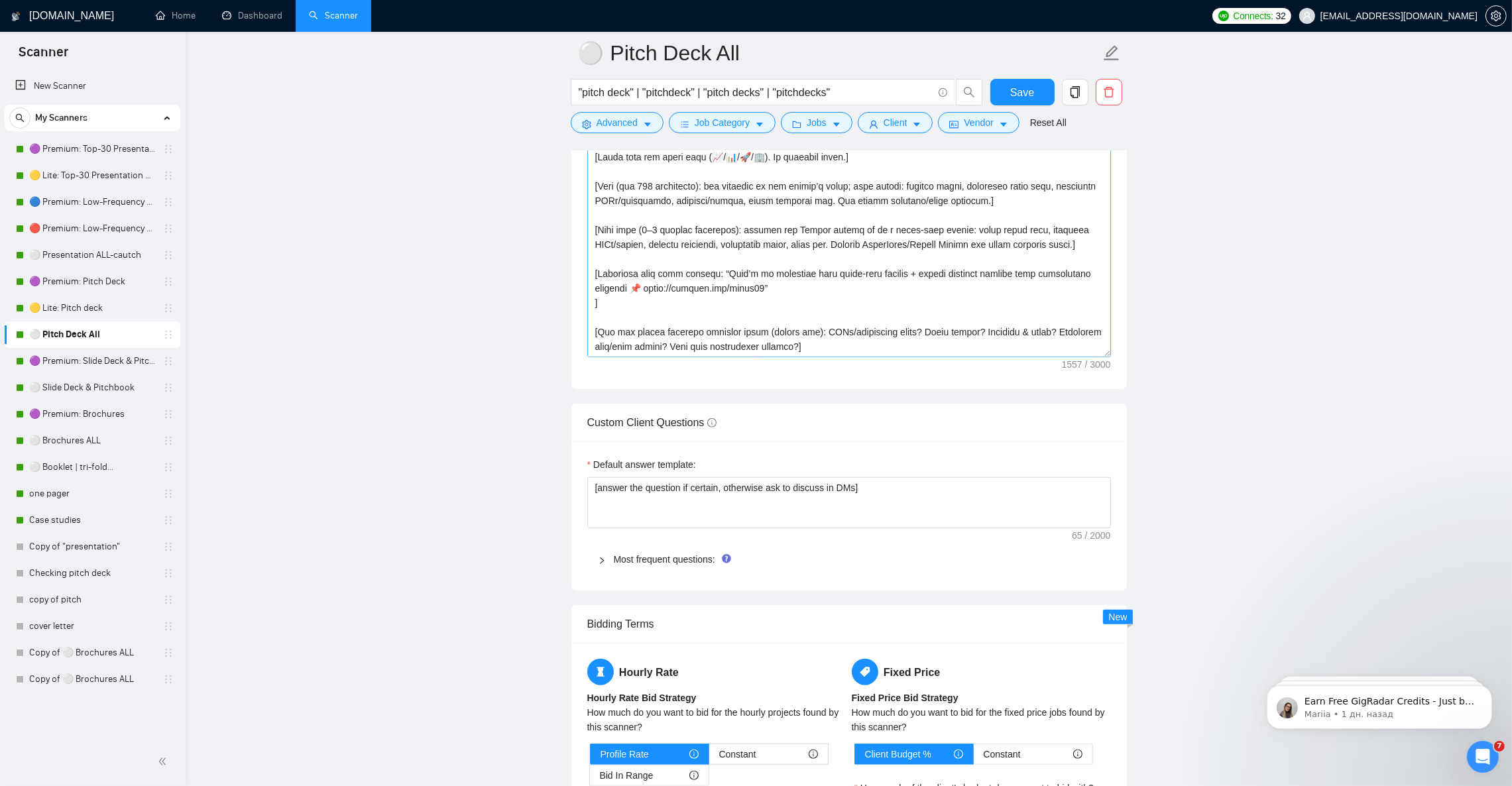
scroll to position [1393, 0]
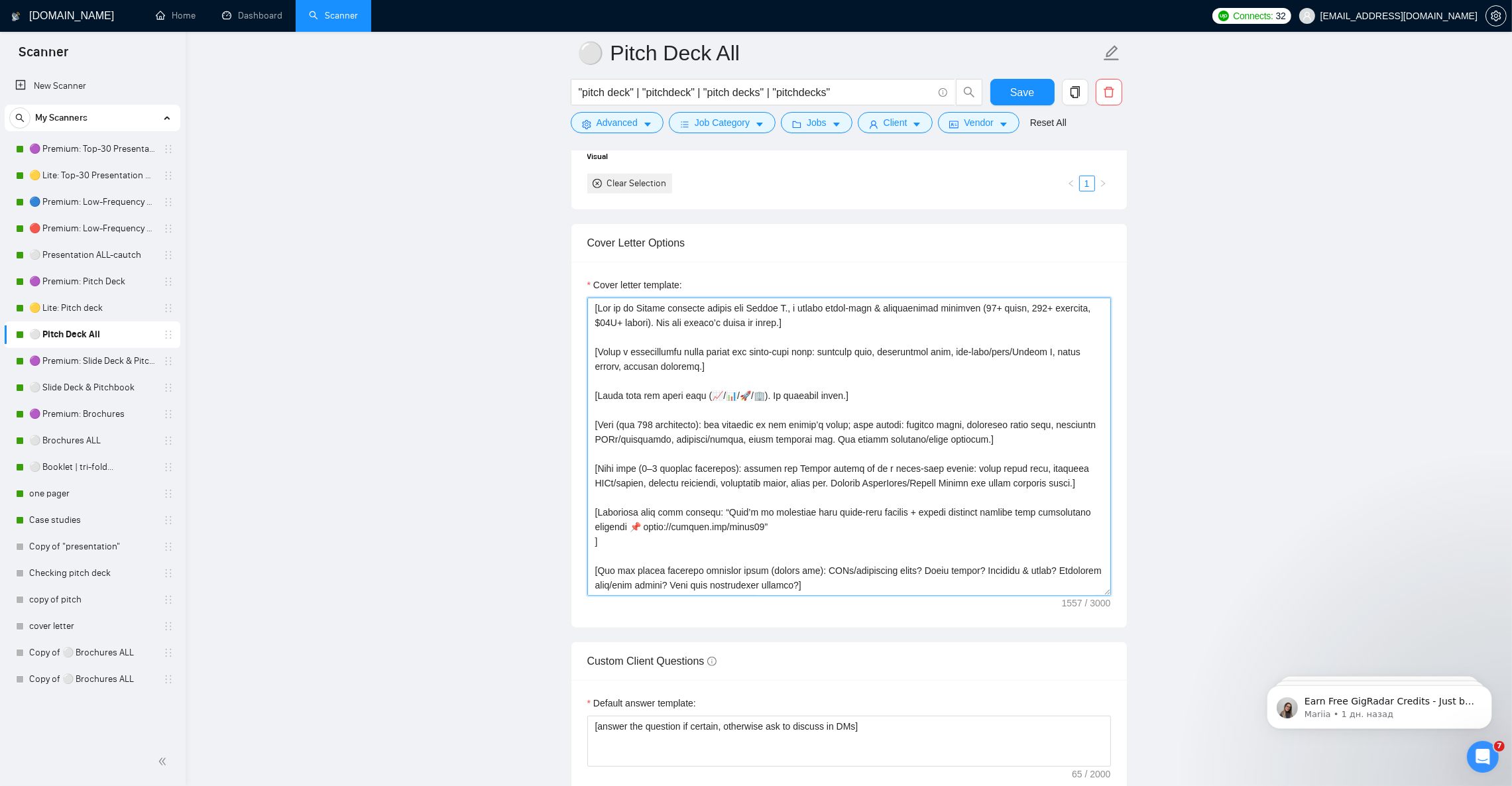
click at [801, 381] on textarea "Cover letter template:" at bounding box center [849, 446] width 524 height 298
paste textarea "senior pitch-deck & presentation designer (12+ years, 500+ projects, $37M+ rais…"
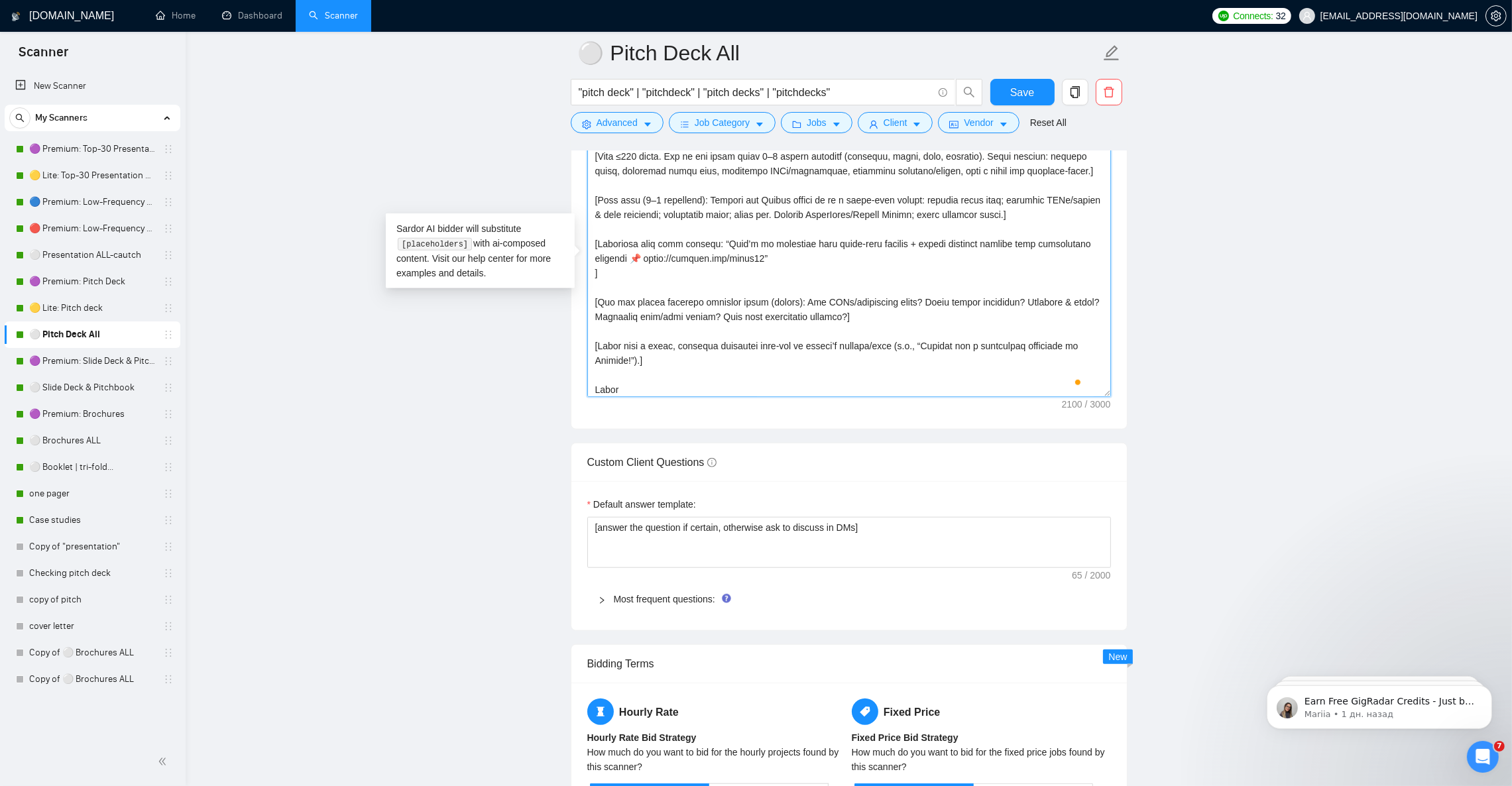
scroll to position [57, 0]
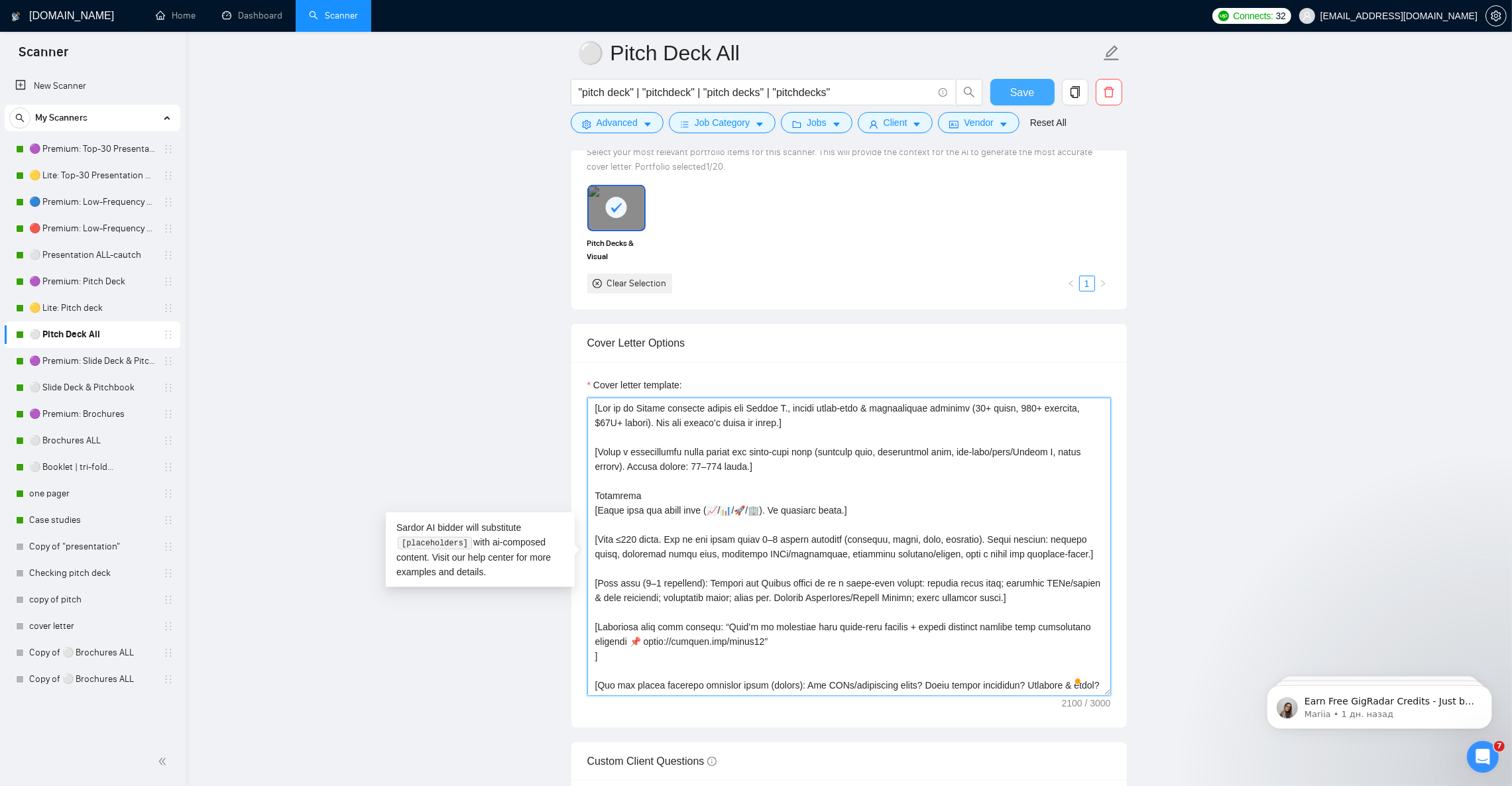
type textarea "[Act as an Upwork proposal writer for Julian N., senior pitch-deck & presentati…"
click at [999, 89] on button "Save" at bounding box center [1022, 92] width 64 height 27
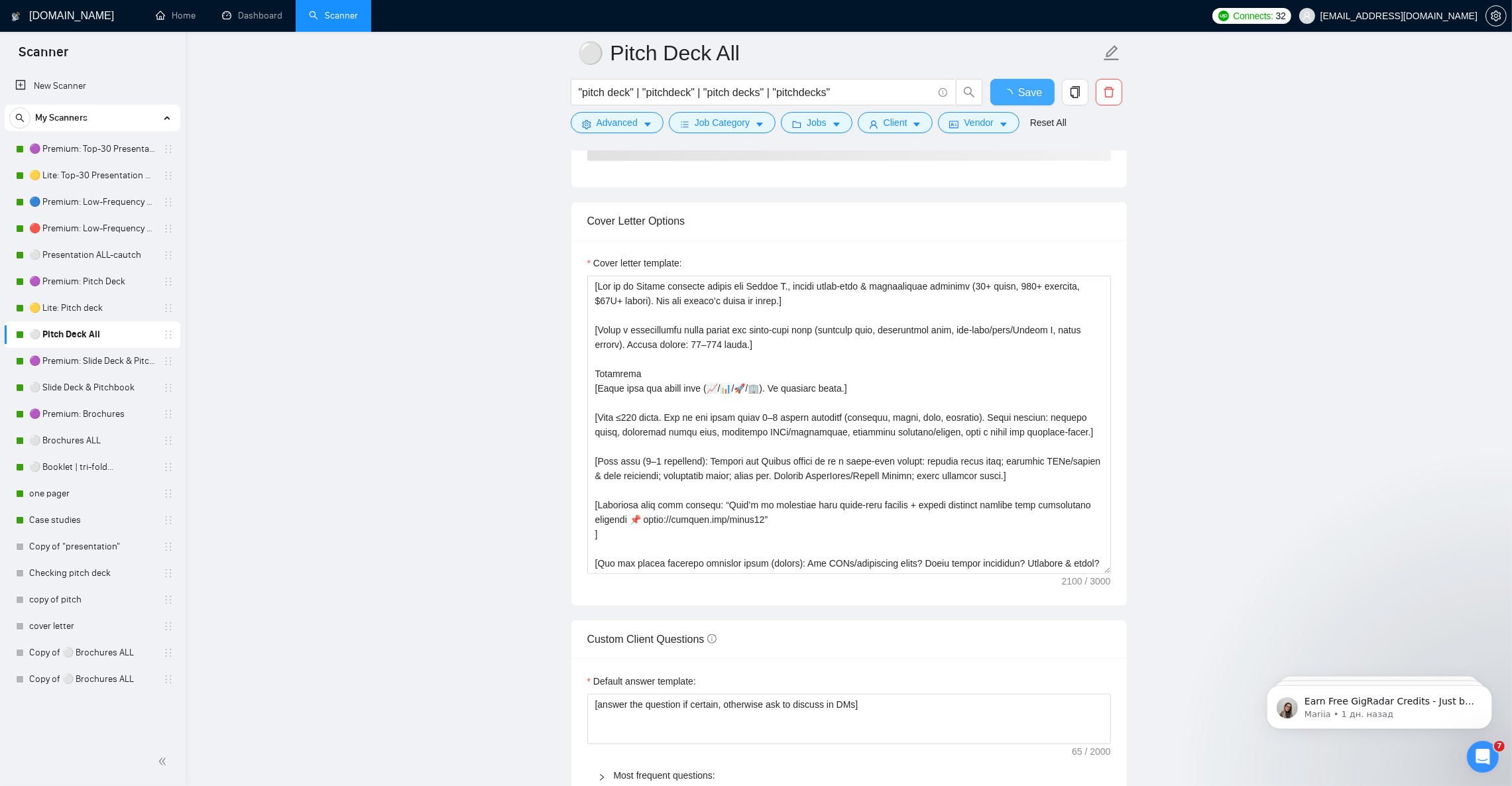
checkbox input "true"
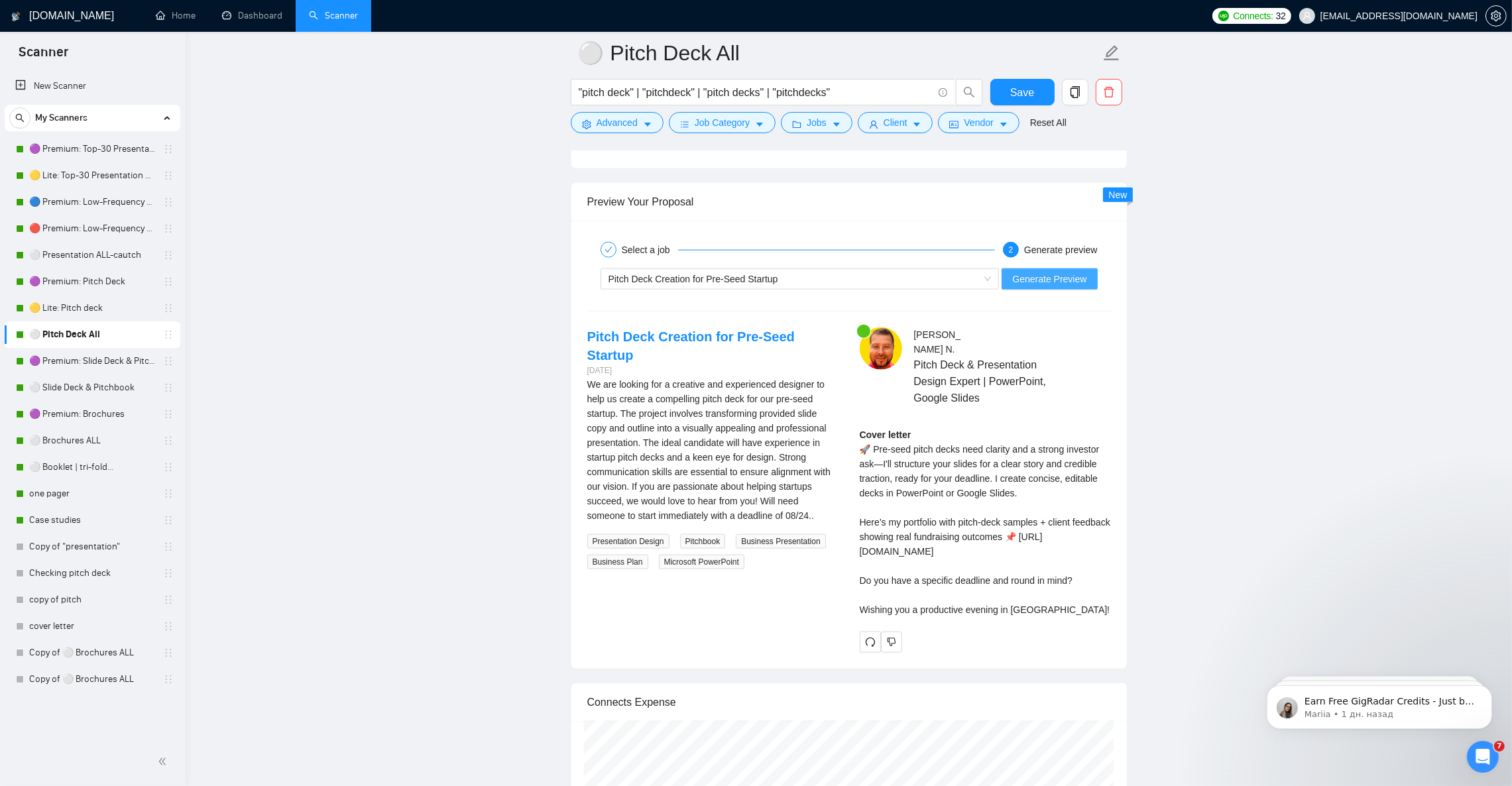
click at [1063, 286] on span "Generate Preview" at bounding box center [1049, 278] width 74 height 14
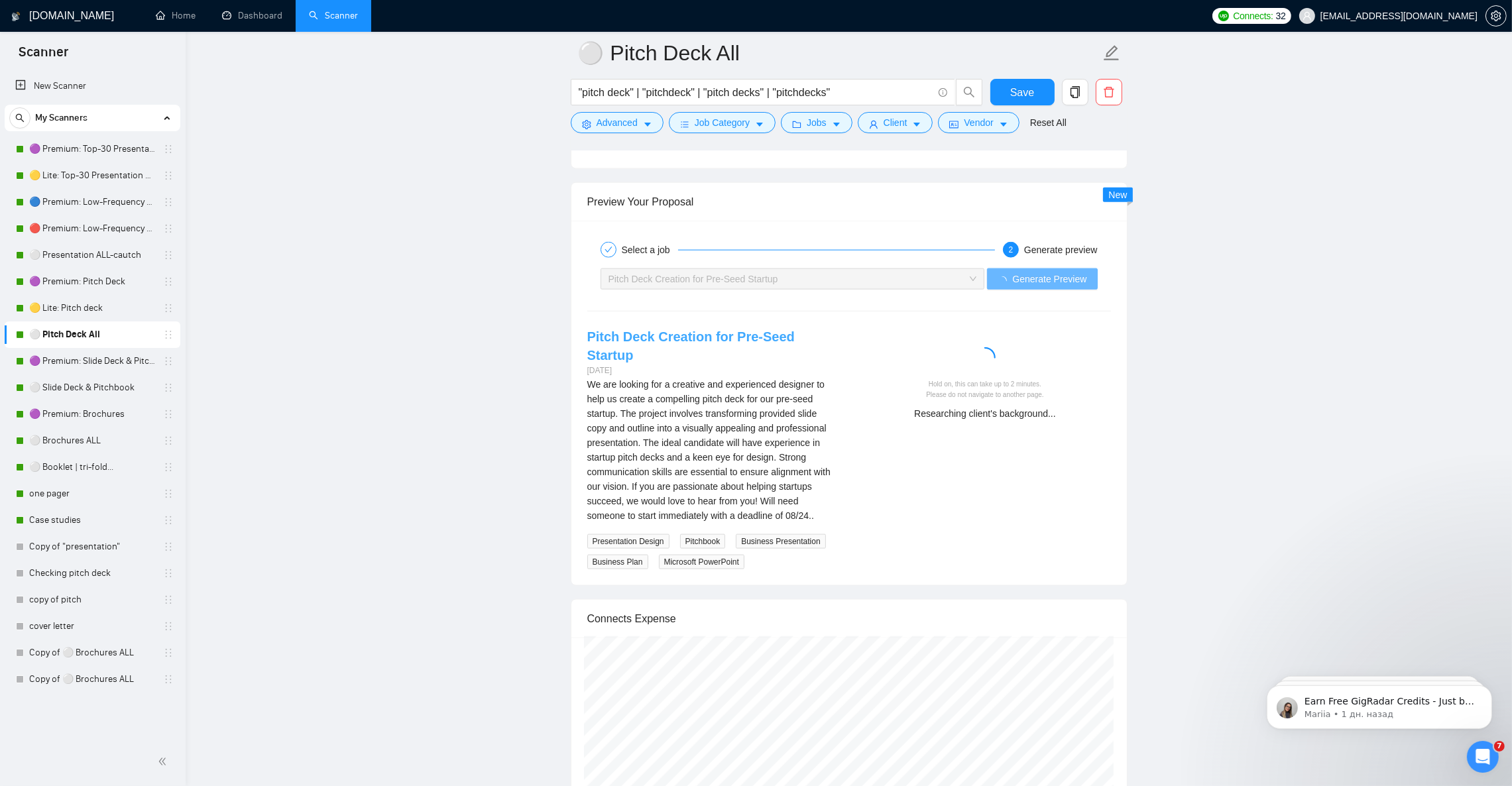
click at [715, 350] on link "Pitch Deck Creation for Pre-Seed Startup" at bounding box center [691, 345] width 207 height 34
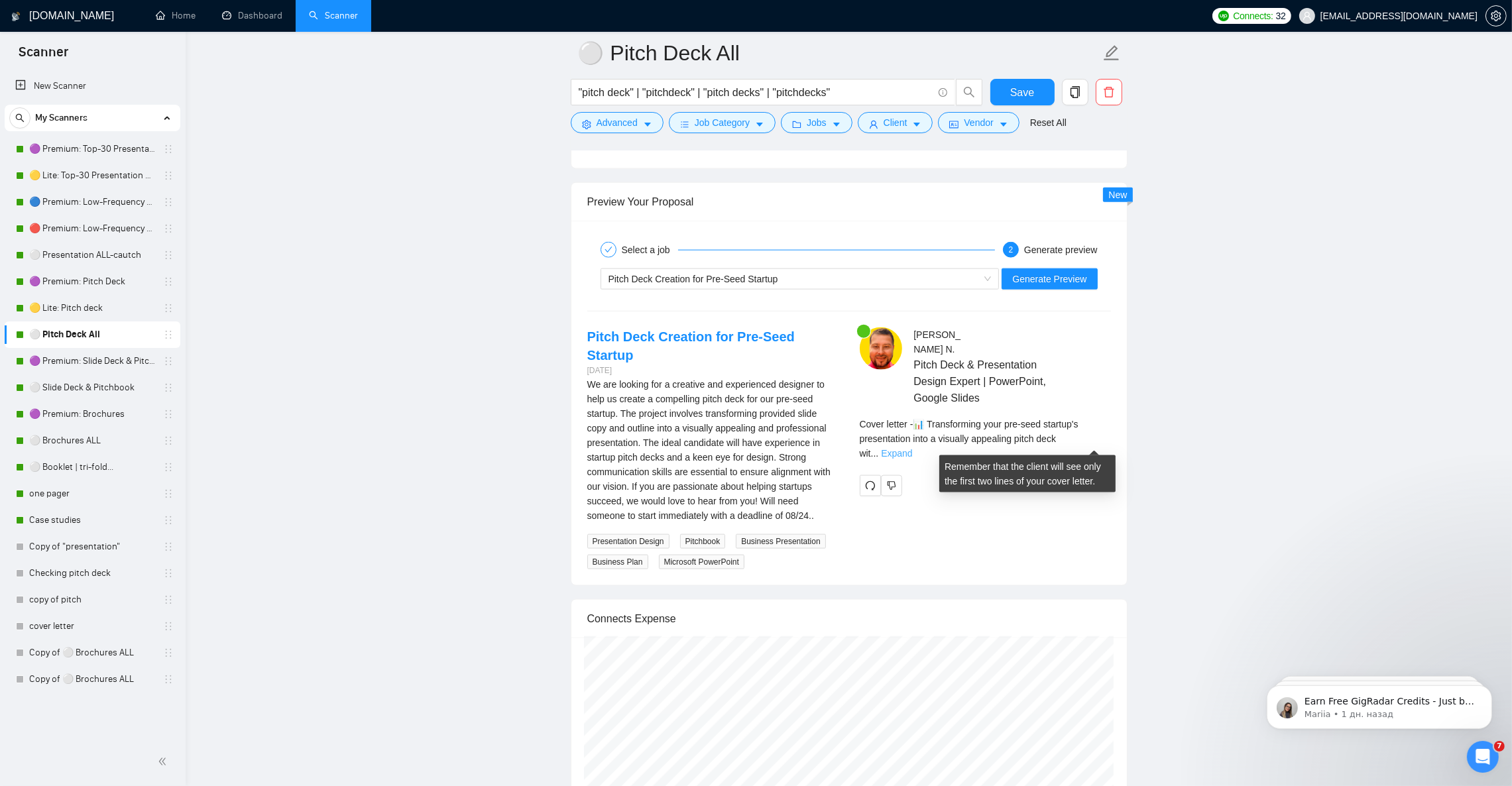
click at [911, 448] on link "Expand" at bounding box center [896, 453] width 31 height 11
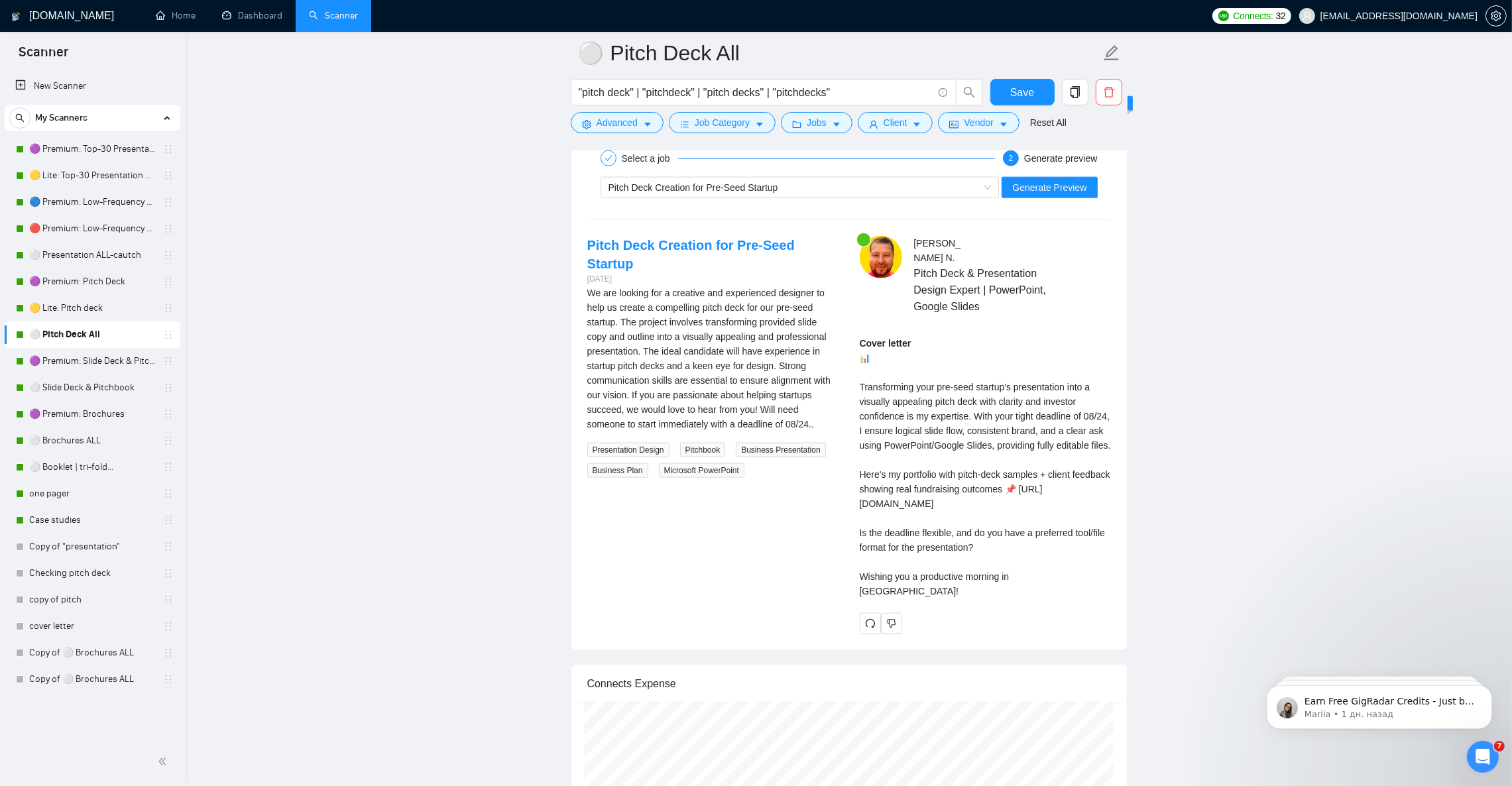
scroll to position [2584, 0]
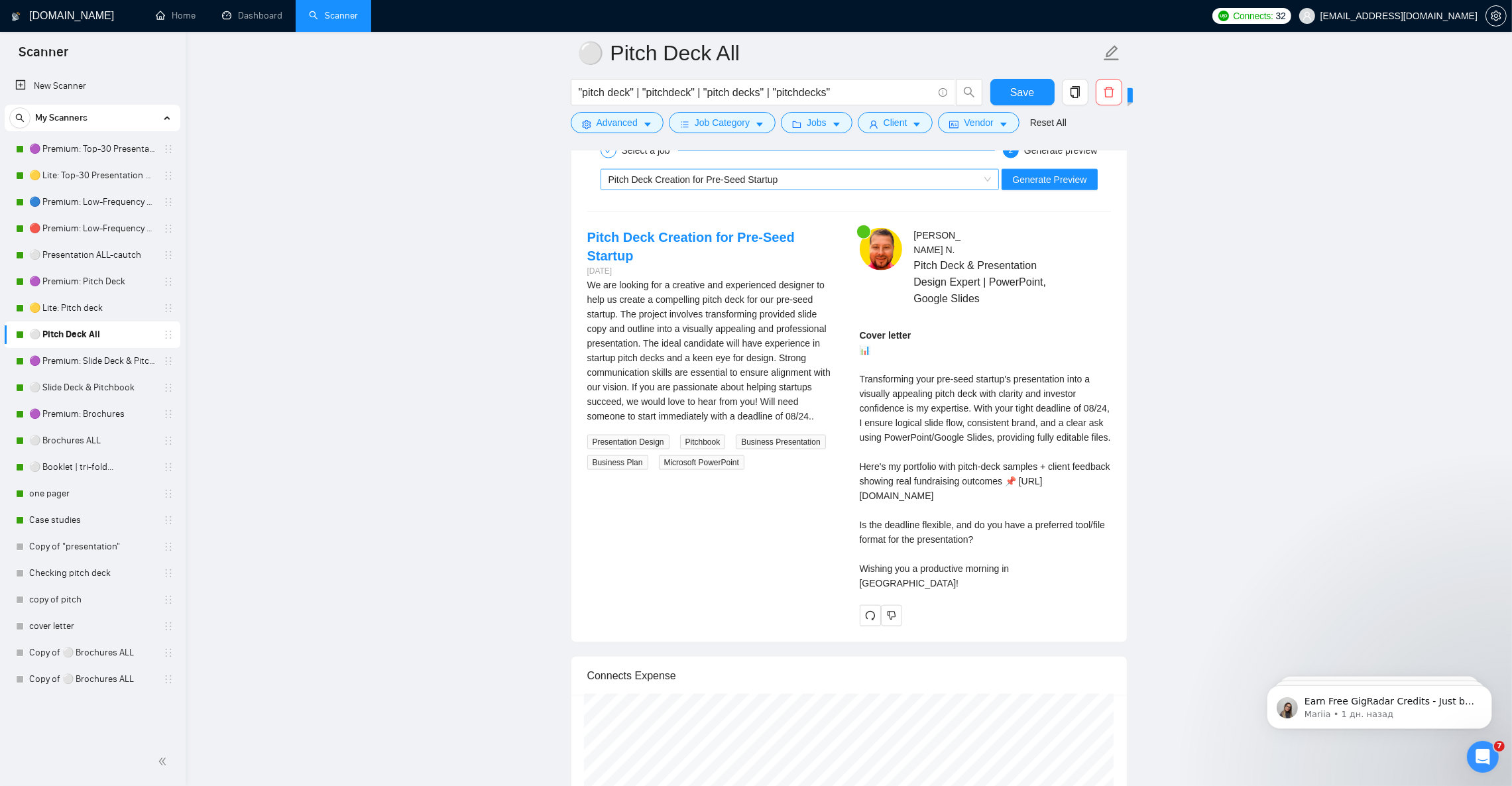
click at [691, 188] on div "Pitch Deck Creation for Pre-Seed Startup" at bounding box center [793, 179] width 371 height 20
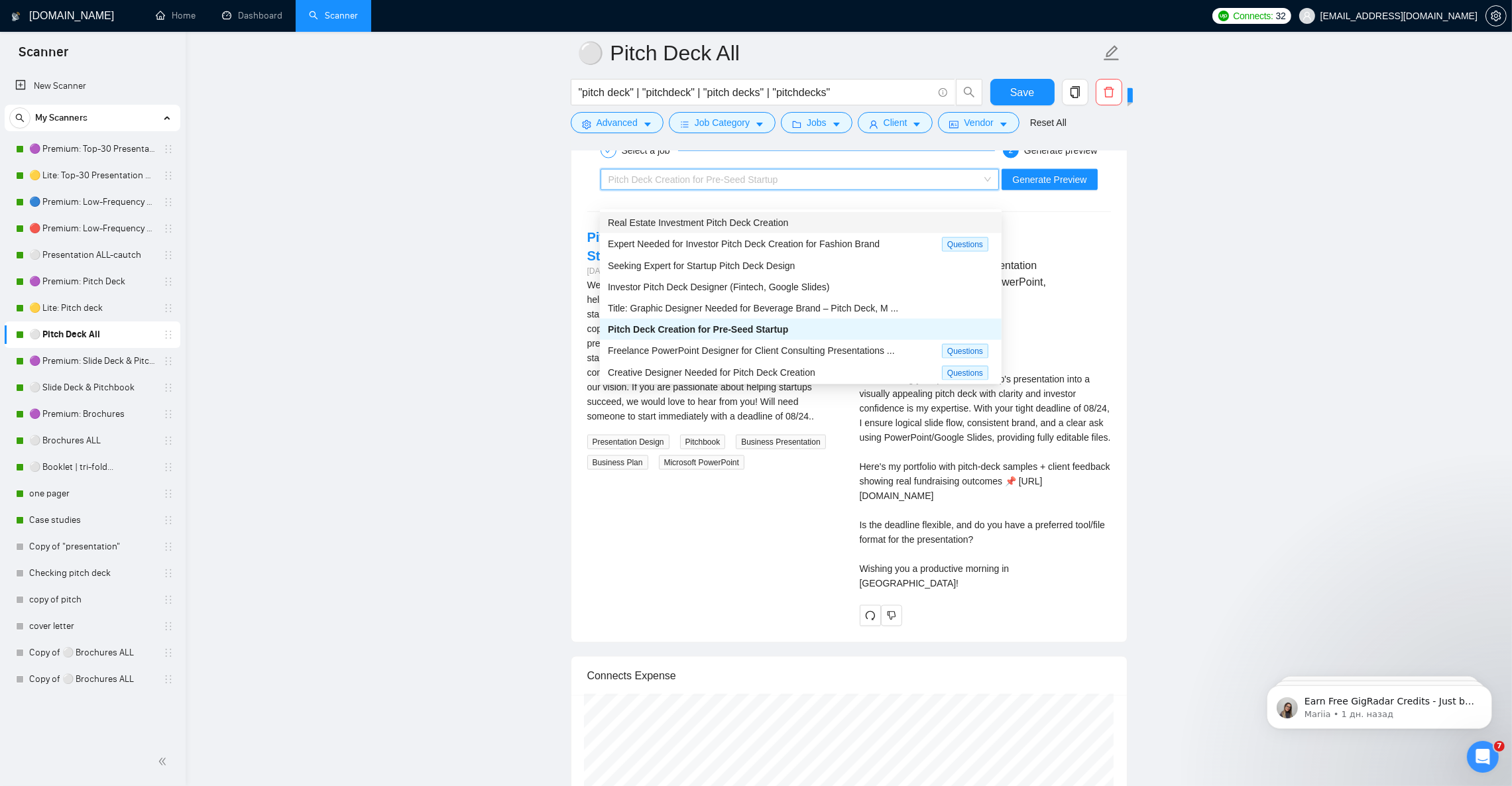
click at [693, 224] on span "Real Estate Investment Pitch Deck Creation" at bounding box center [697, 223] width 180 height 11
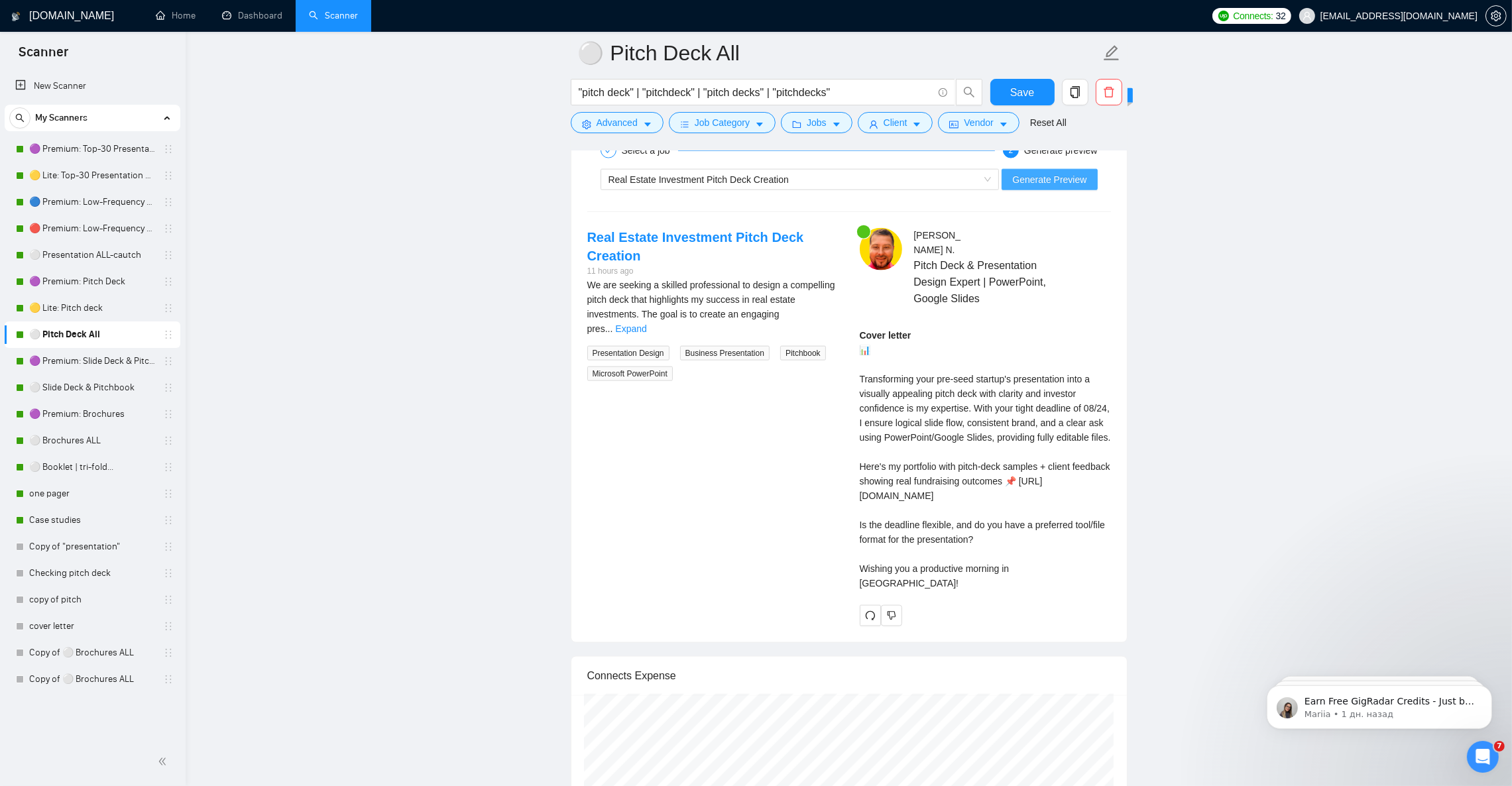
click at [1055, 187] on span "Generate Preview" at bounding box center [1049, 179] width 74 height 14
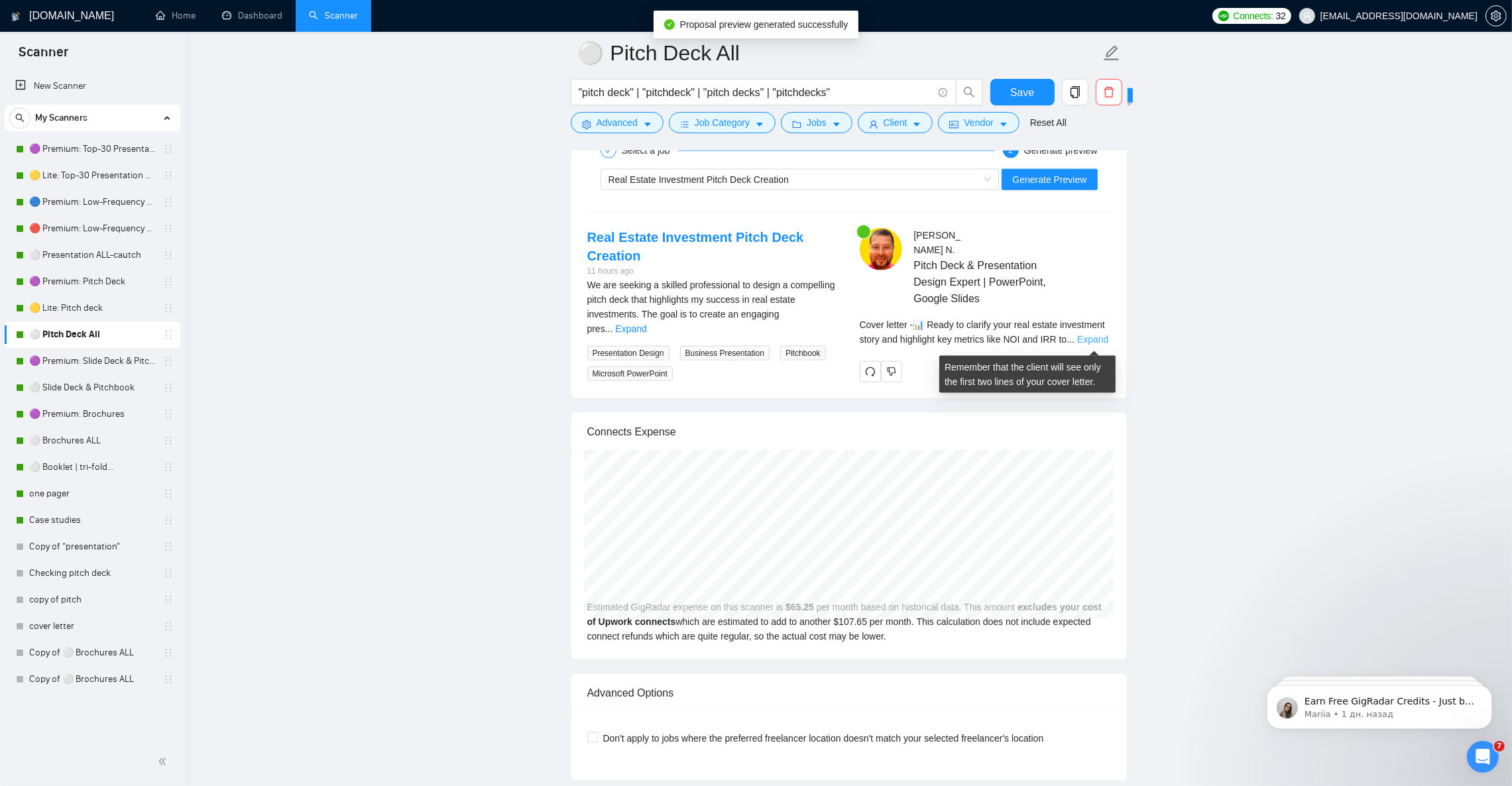
click at [1097, 340] on link "Expand" at bounding box center [1092, 339] width 31 height 11
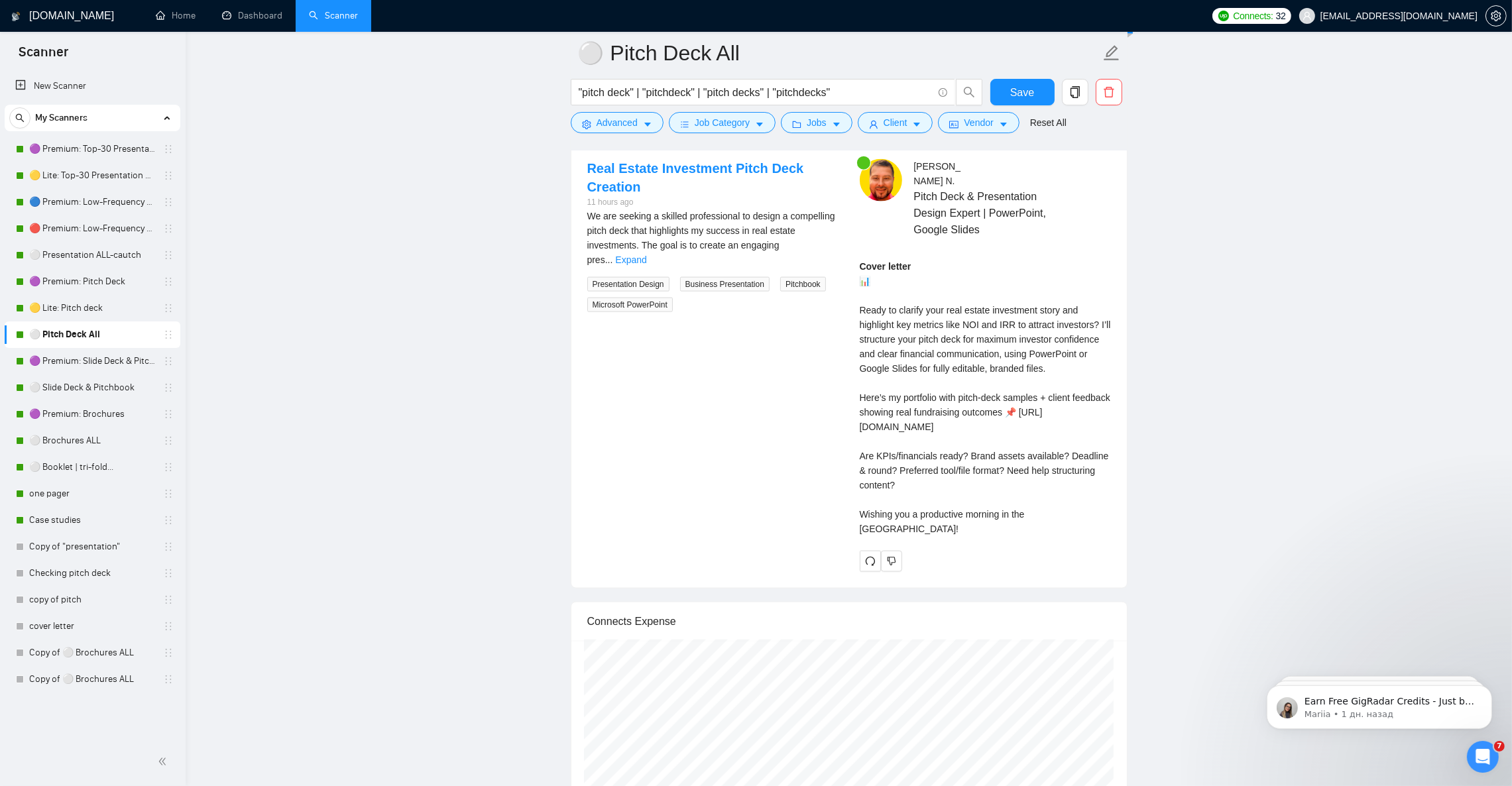
scroll to position [2684, 0]
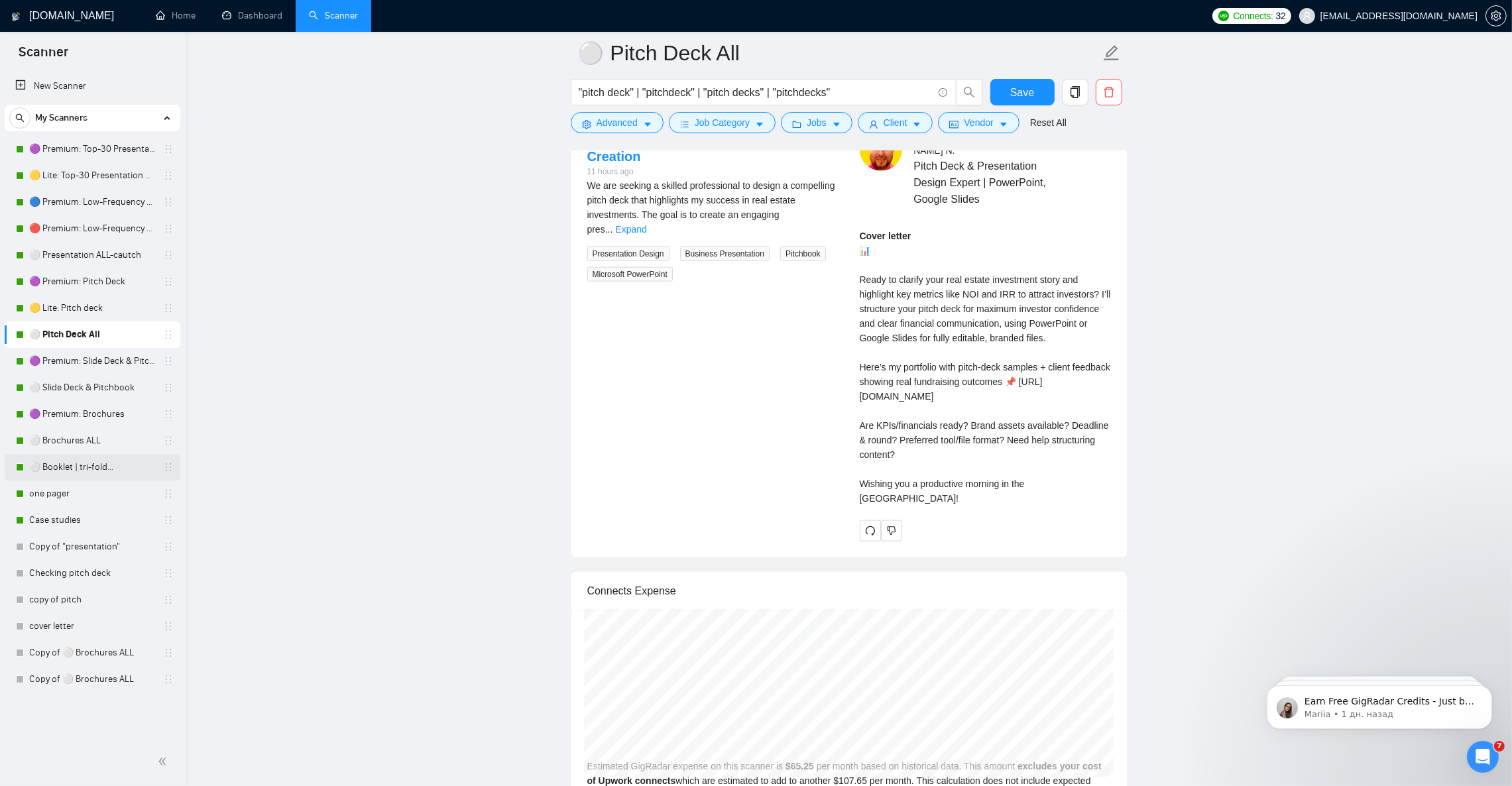
drag, startPoint x: 106, startPoint y: 441, endPoint x: 157, endPoint y: 473, distance: 60.2
click at [106, 441] on link "⚪ Brochures ALL" at bounding box center [91, 441] width 126 height 27
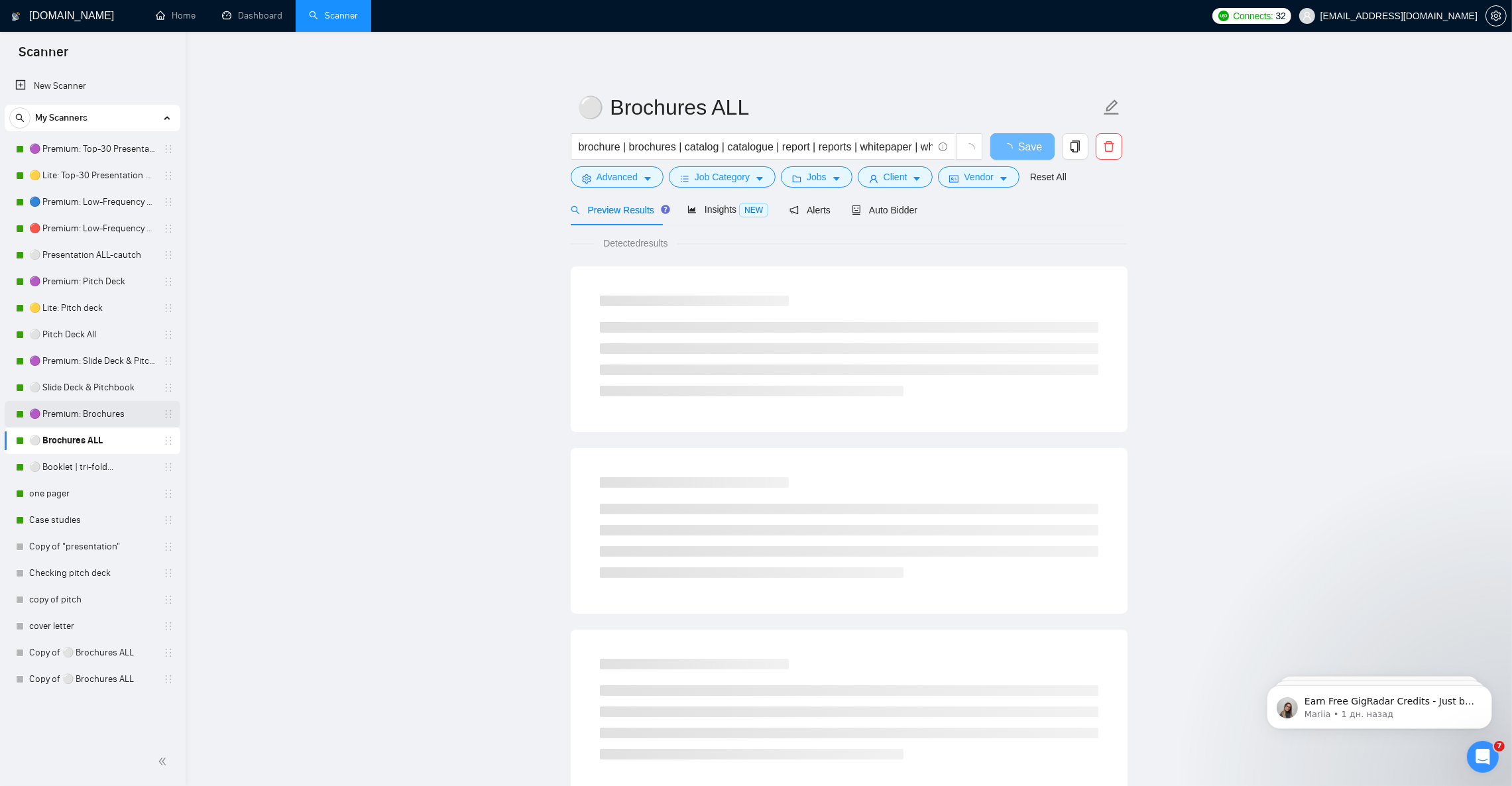
click at [118, 407] on link "🟣 Premium: Brochures" at bounding box center [91, 415] width 126 height 27
click at [882, 205] on span "Auto Bidder" at bounding box center [885, 209] width 65 height 11
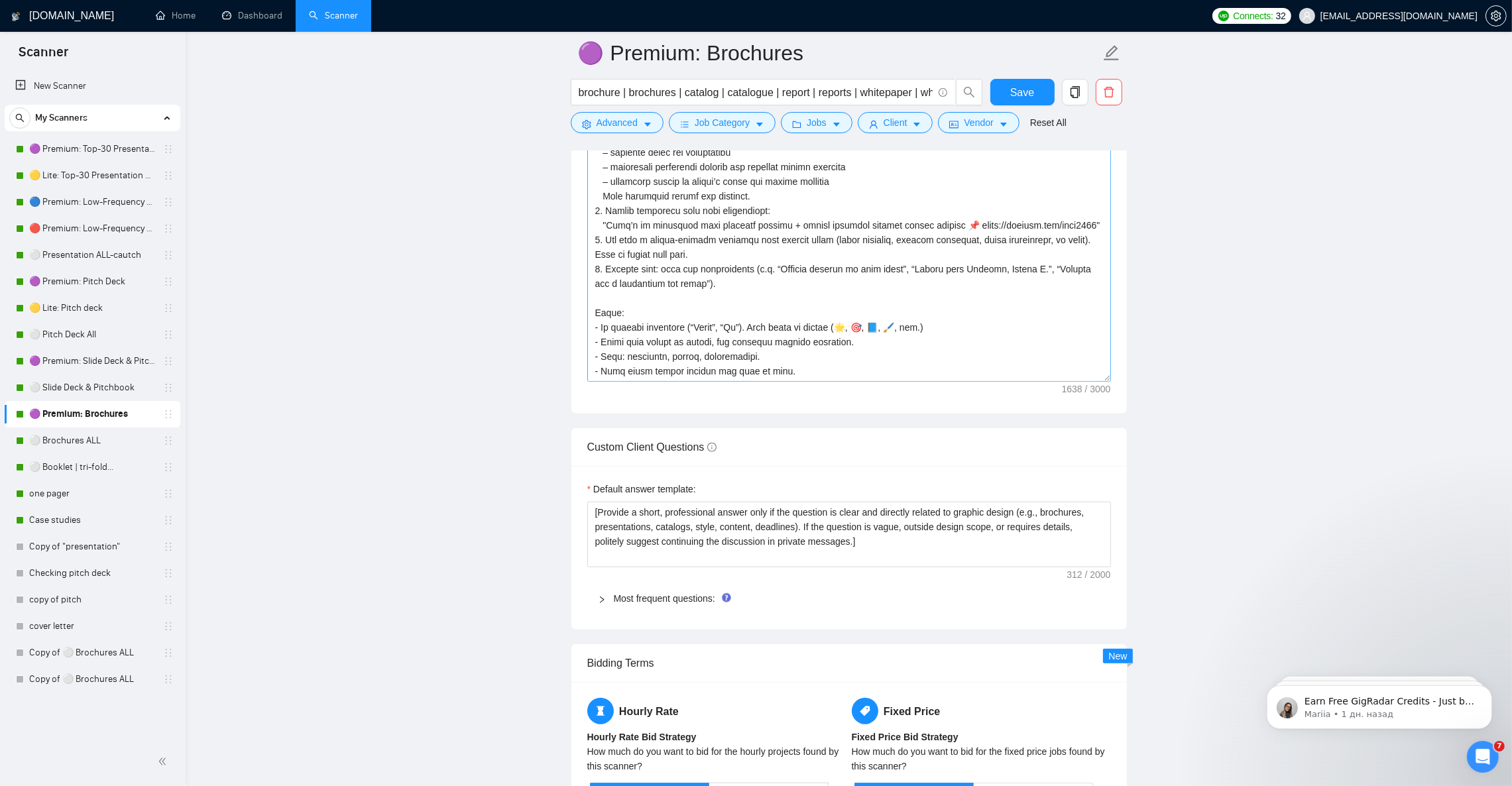
scroll to position [1591, 0]
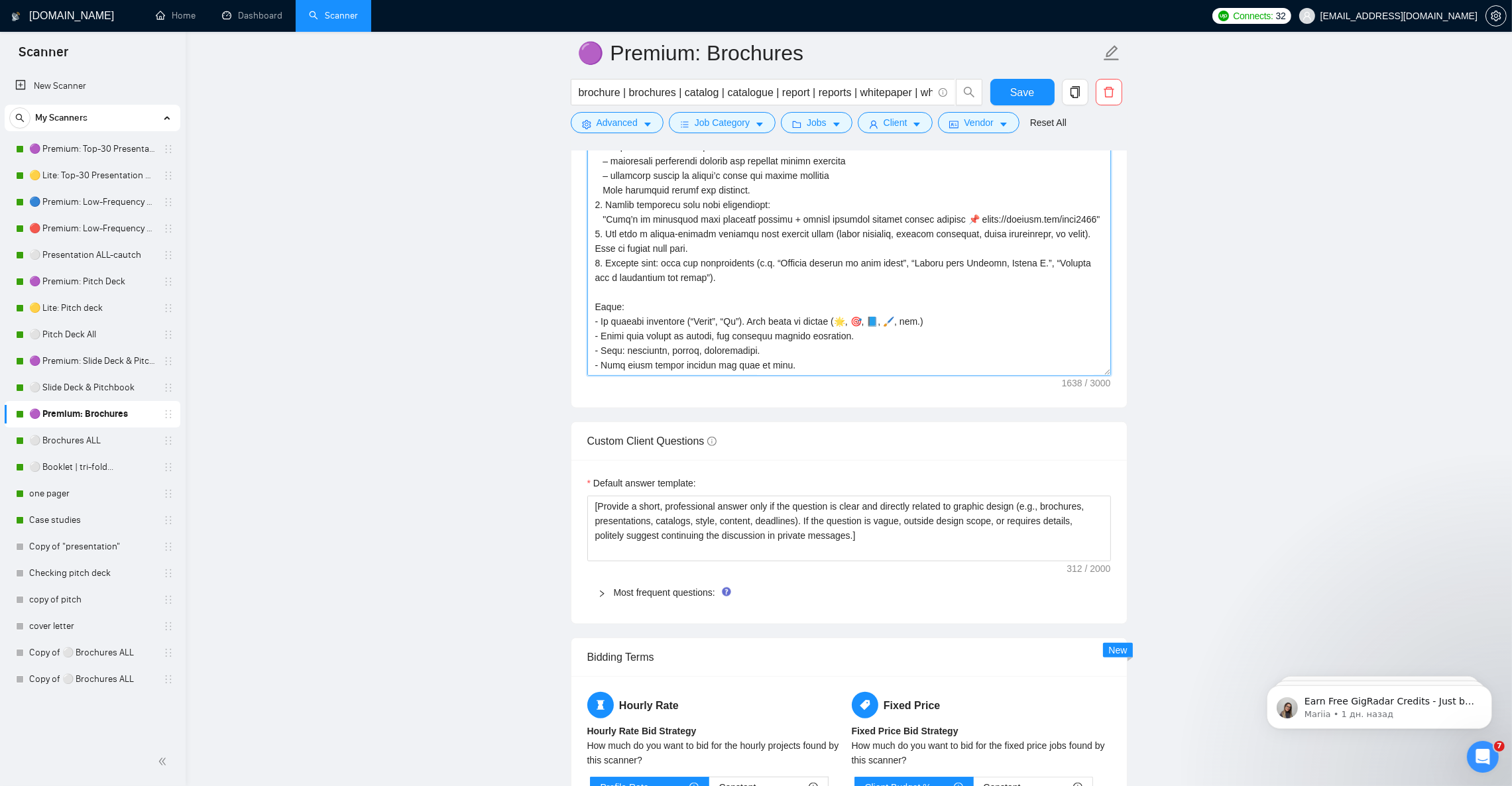
click at [1023, 361] on textarea "Cover letter template:" at bounding box center [849, 226] width 524 height 298
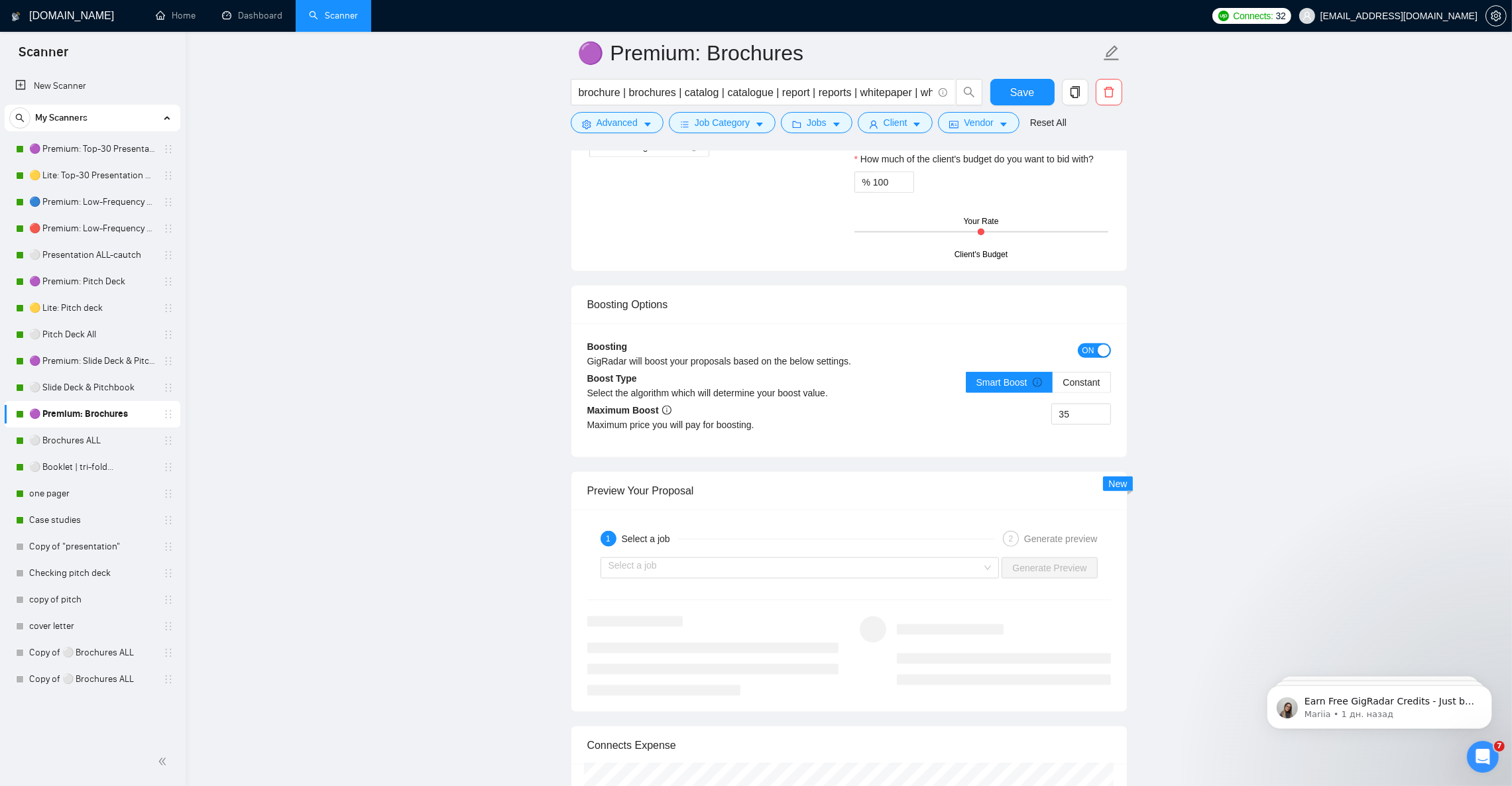
scroll to position [2486, 0]
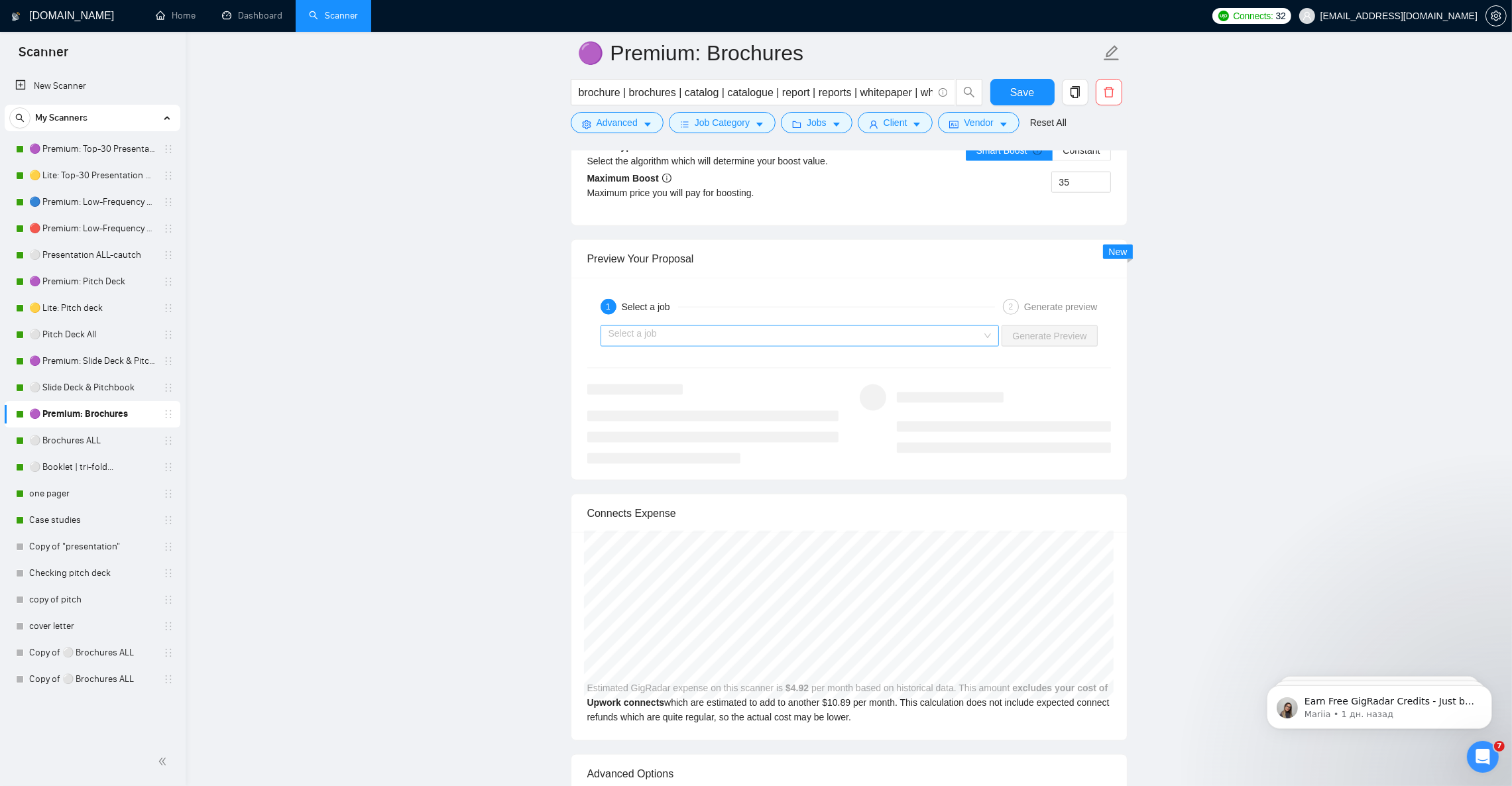
click at [734, 346] on input "search" at bounding box center [795, 336] width 374 height 20
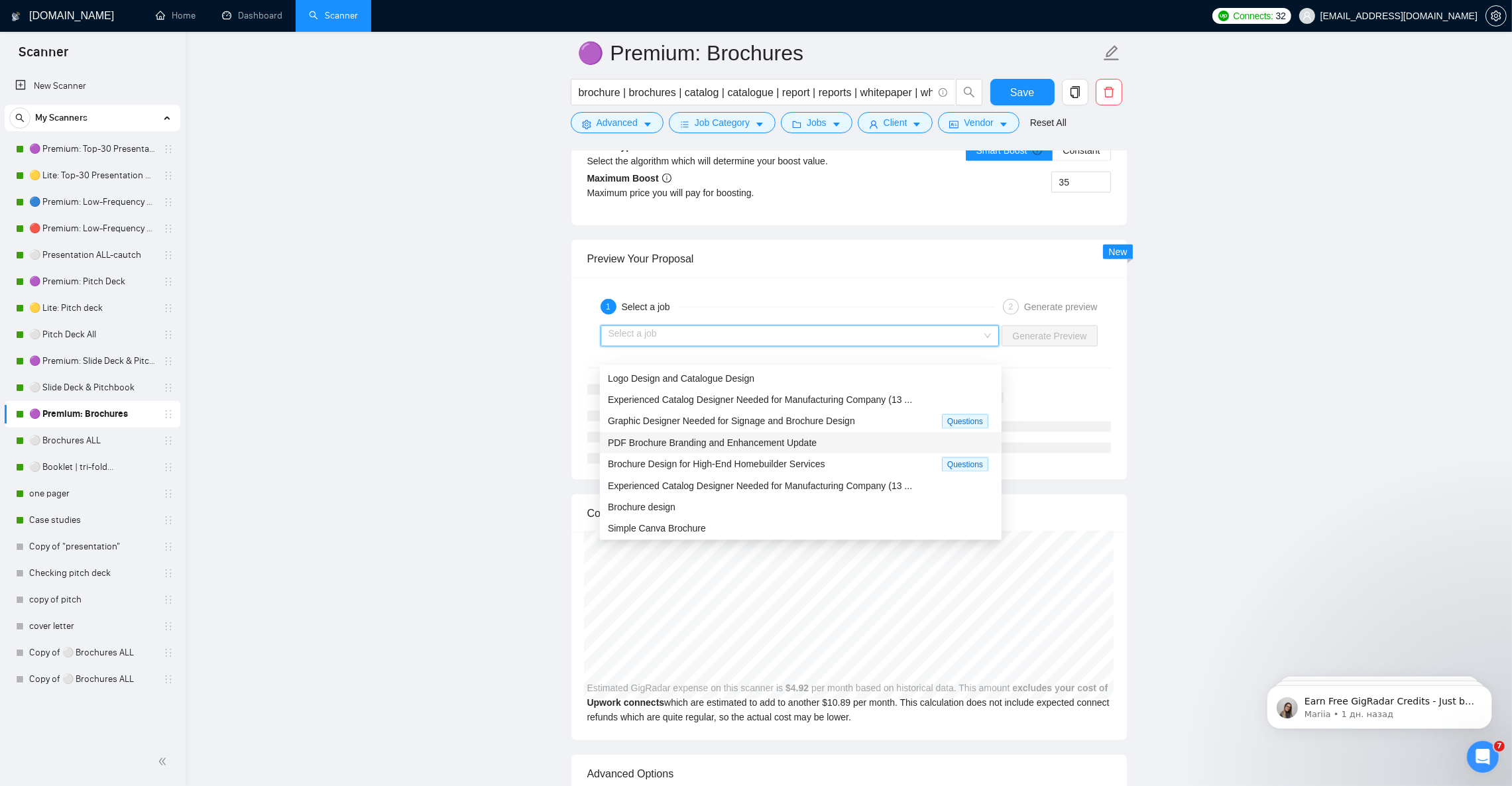
click at [749, 447] on span "PDF Brochure Branding and Enhancement Update" at bounding box center [712, 442] width 209 height 11
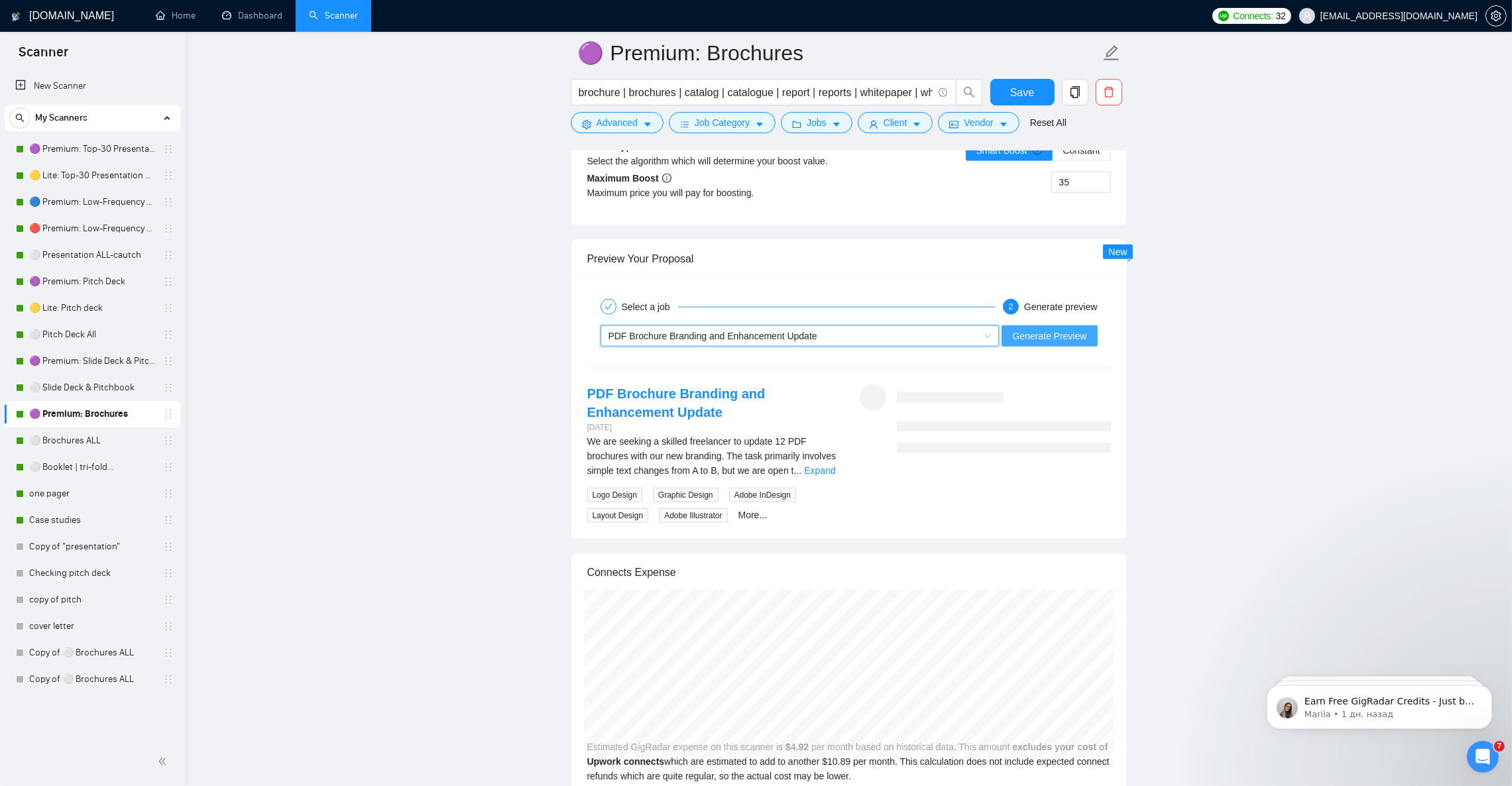
click at [1044, 344] on span "Generate Preview" at bounding box center [1049, 336] width 74 height 14
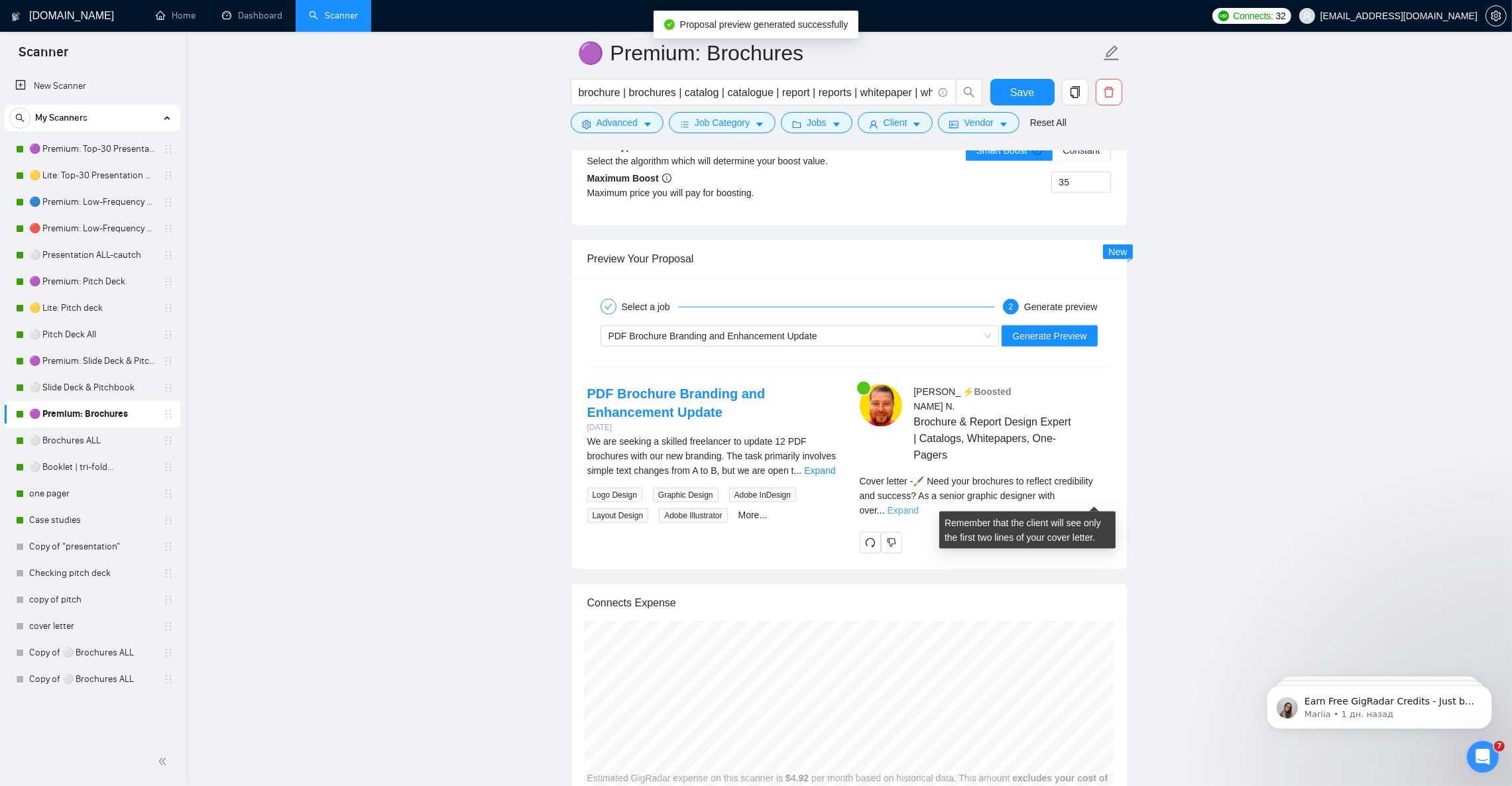
click at [918, 505] on link "Expand" at bounding box center [903, 510] width 31 height 11
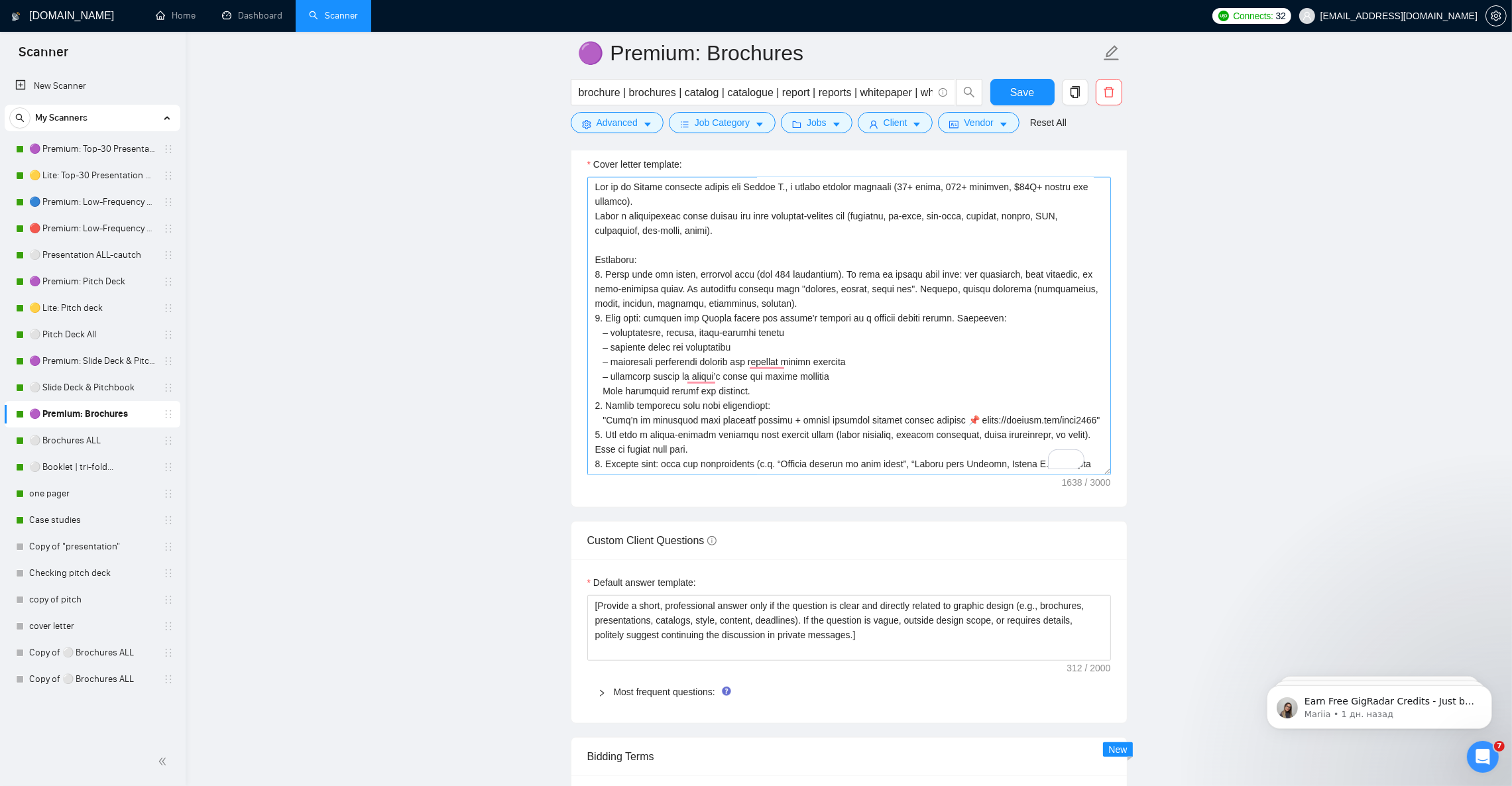
scroll to position [0, 0]
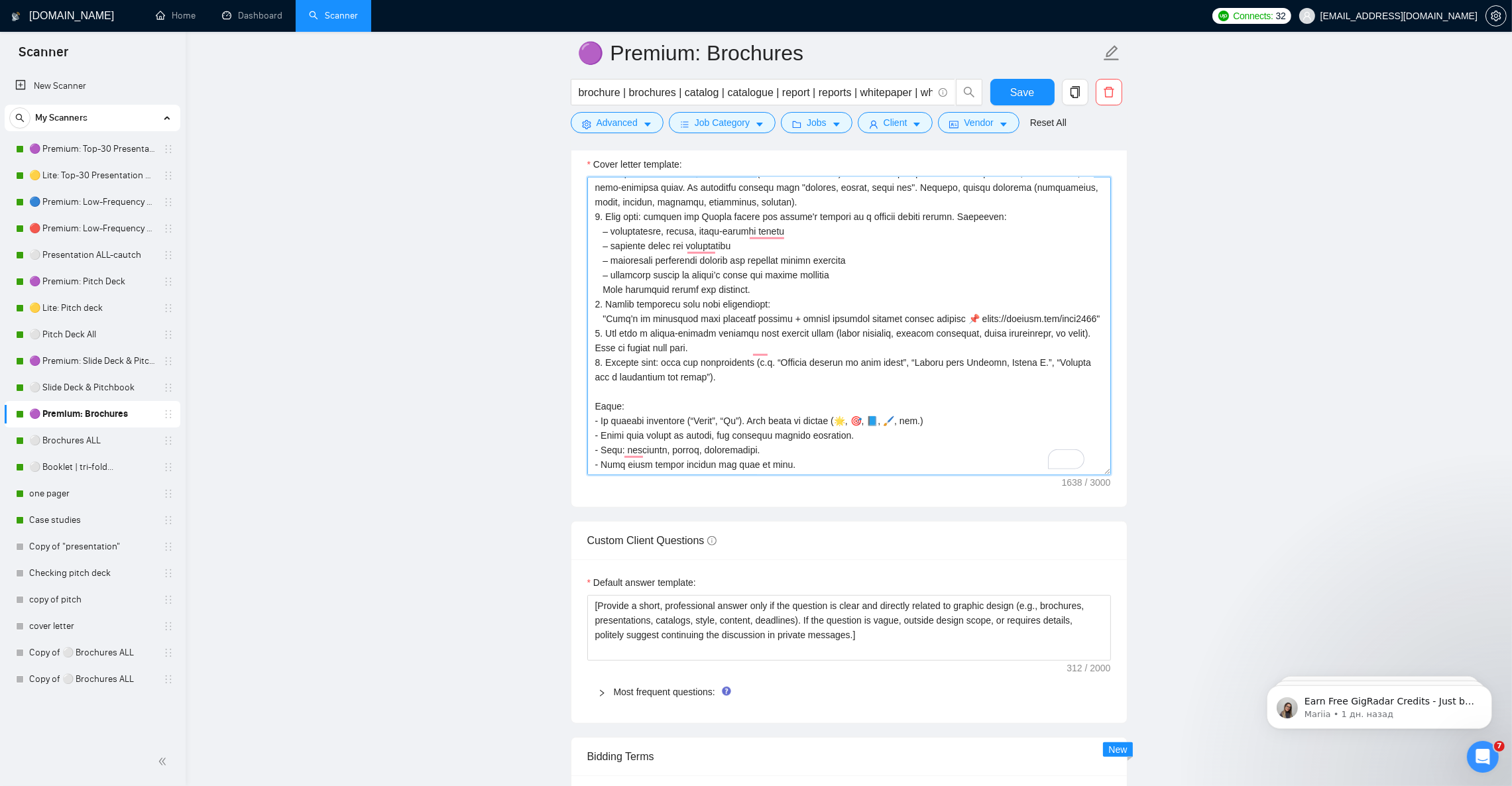
click at [872, 338] on textarea "Cover letter template:" at bounding box center [849, 325] width 524 height 298
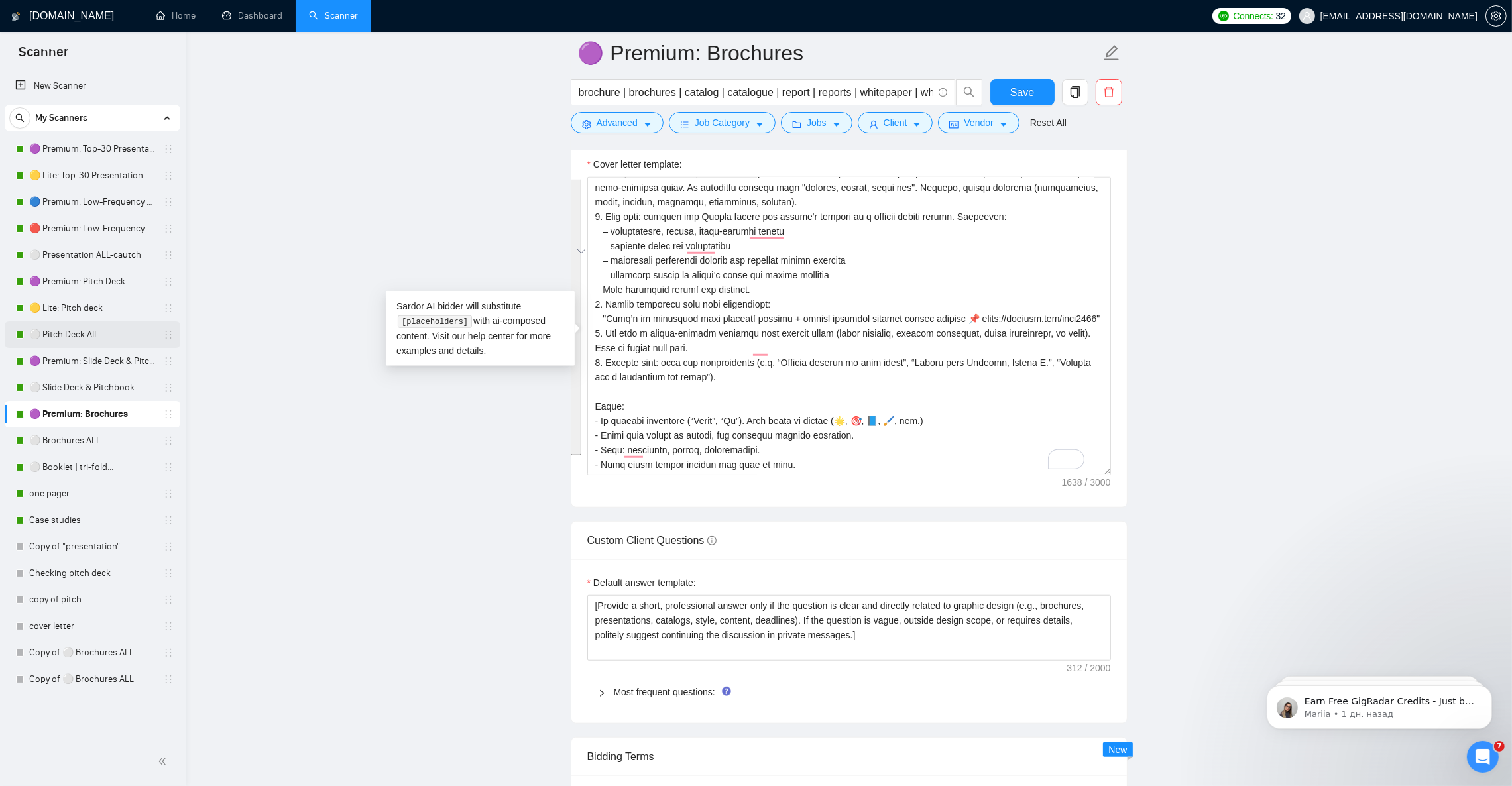
click at [63, 329] on link "⚪ Pitch Deck All" at bounding box center [91, 335] width 126 height 27
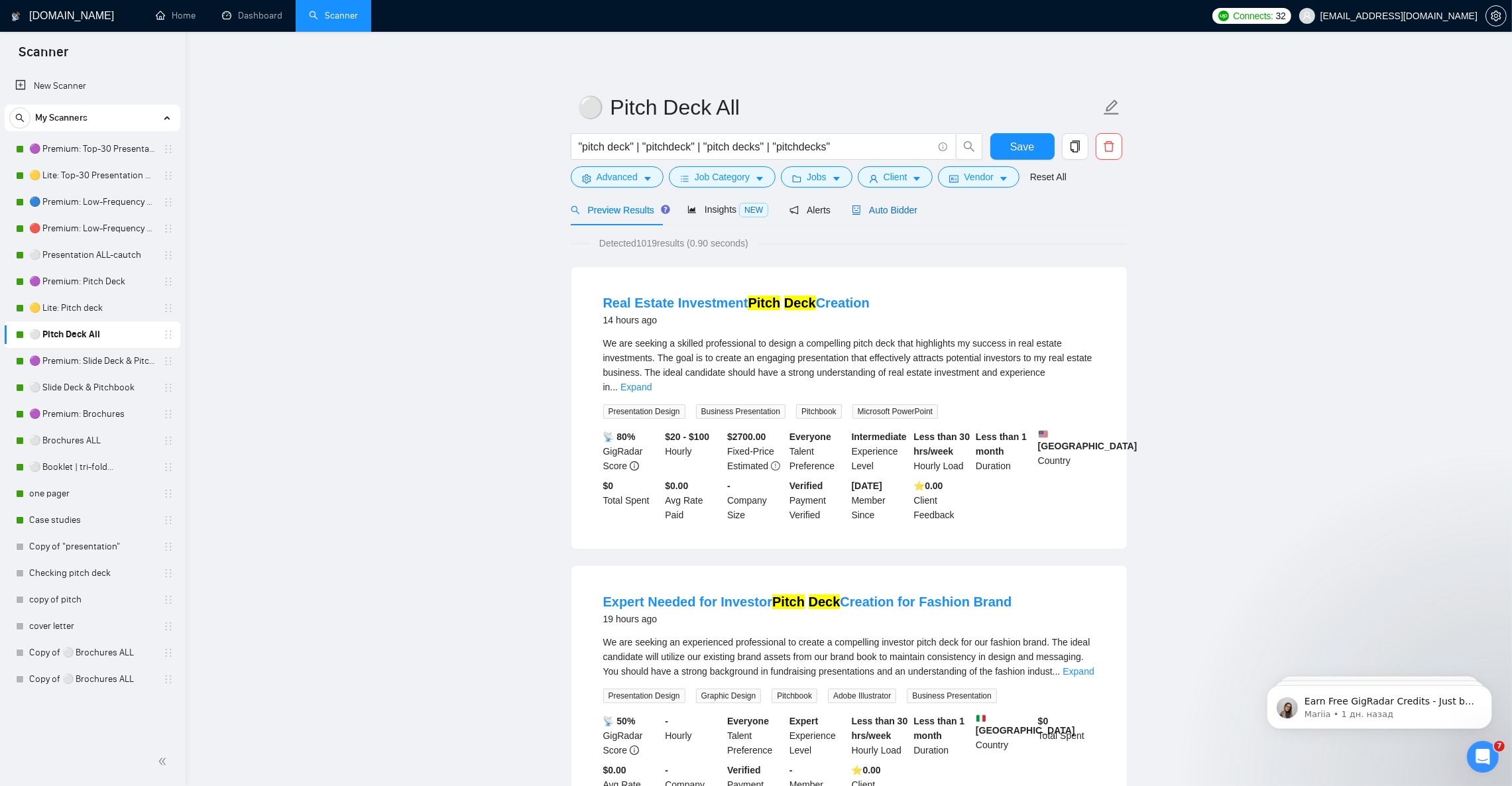
click at [896, 207] on span "Auto Bidder" at bounding box center [885, 209] width 65 height 11
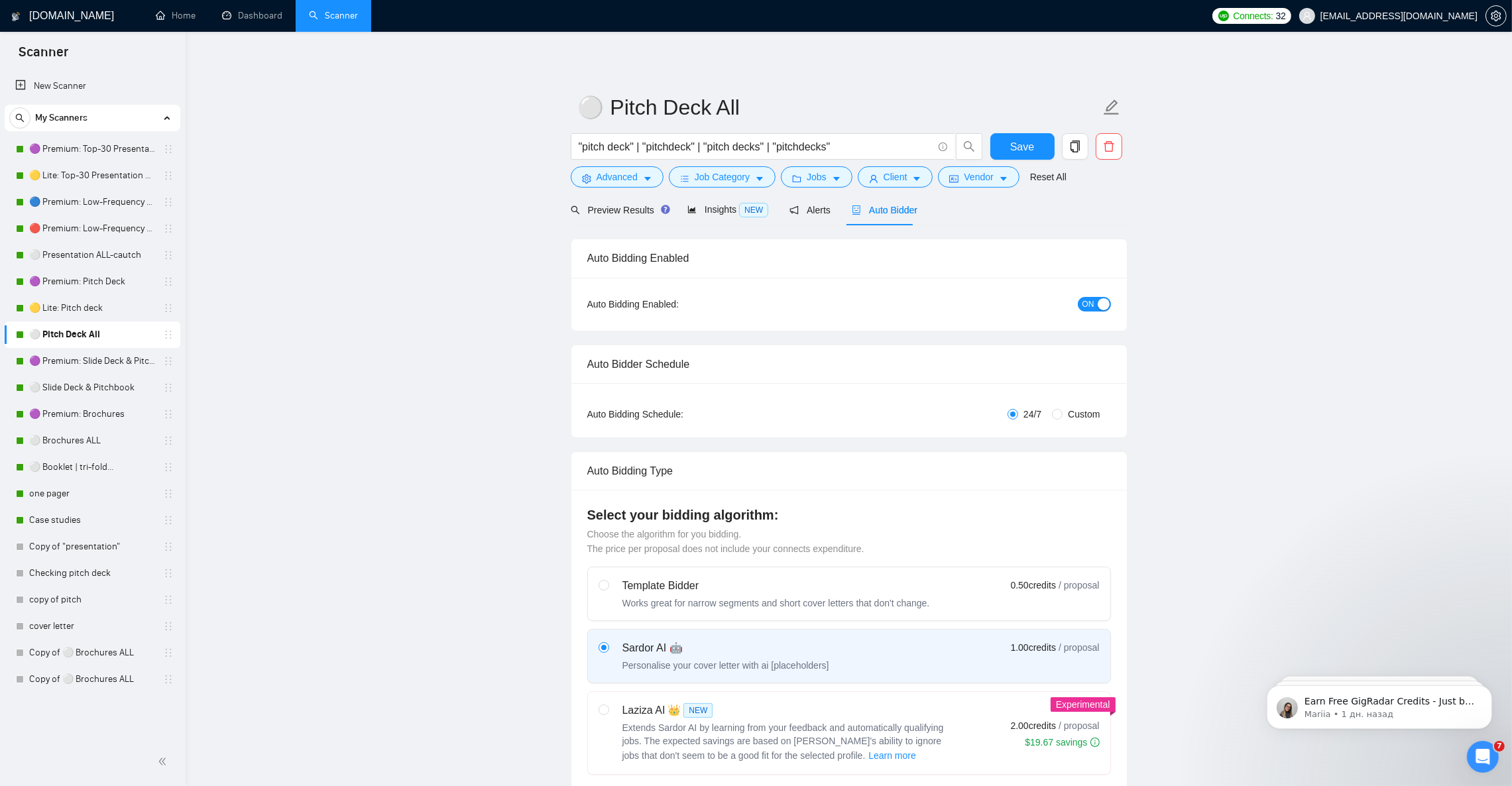
checkbox input "true"
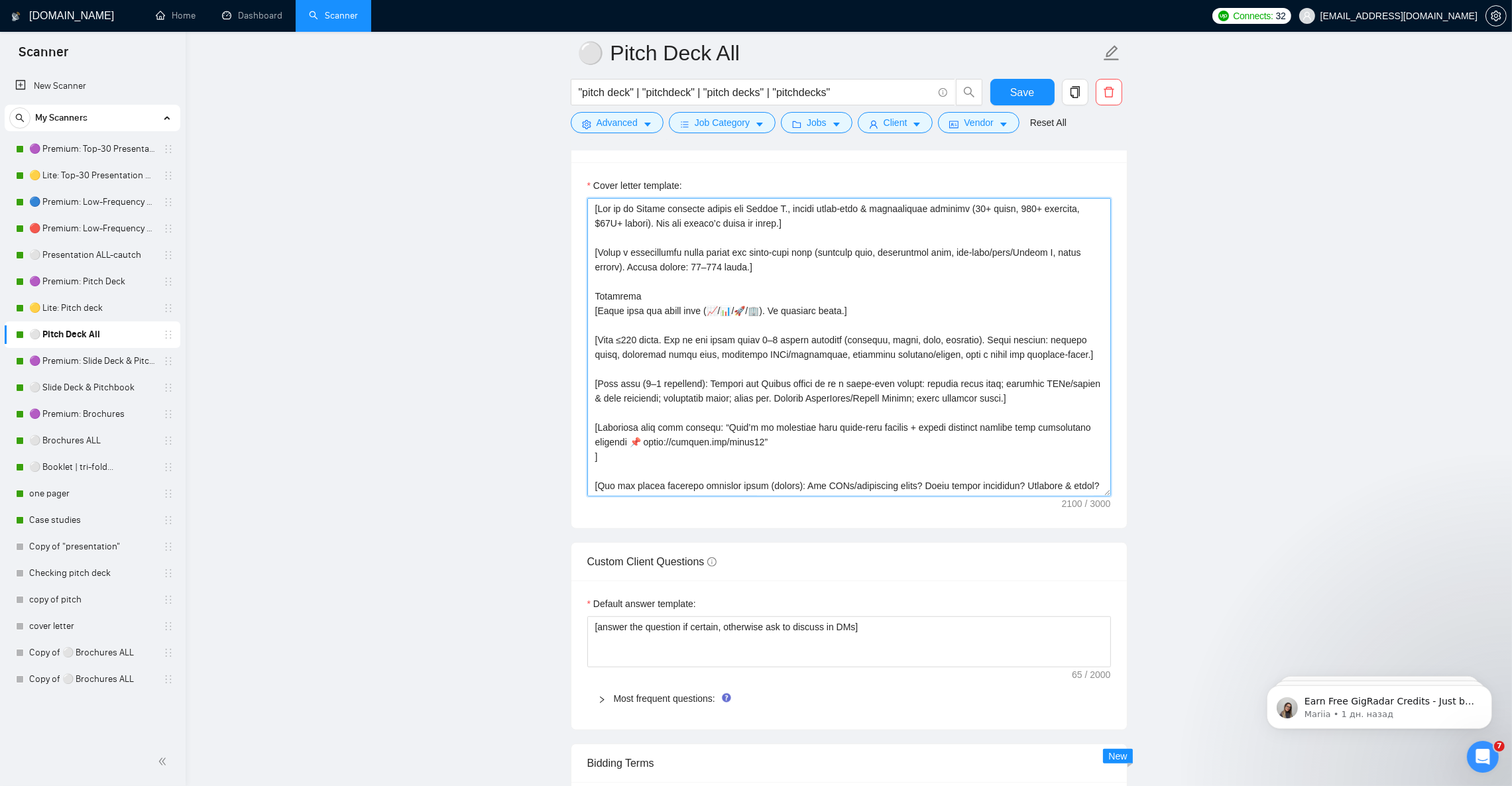
click at [888, 408] on textarea "Cover letter template:" at bounding box center [849, 347] width 524 height 298
paste textarea "Act as an Upwork proposal writer for Julian N., a senior graphic designer (12+ …"
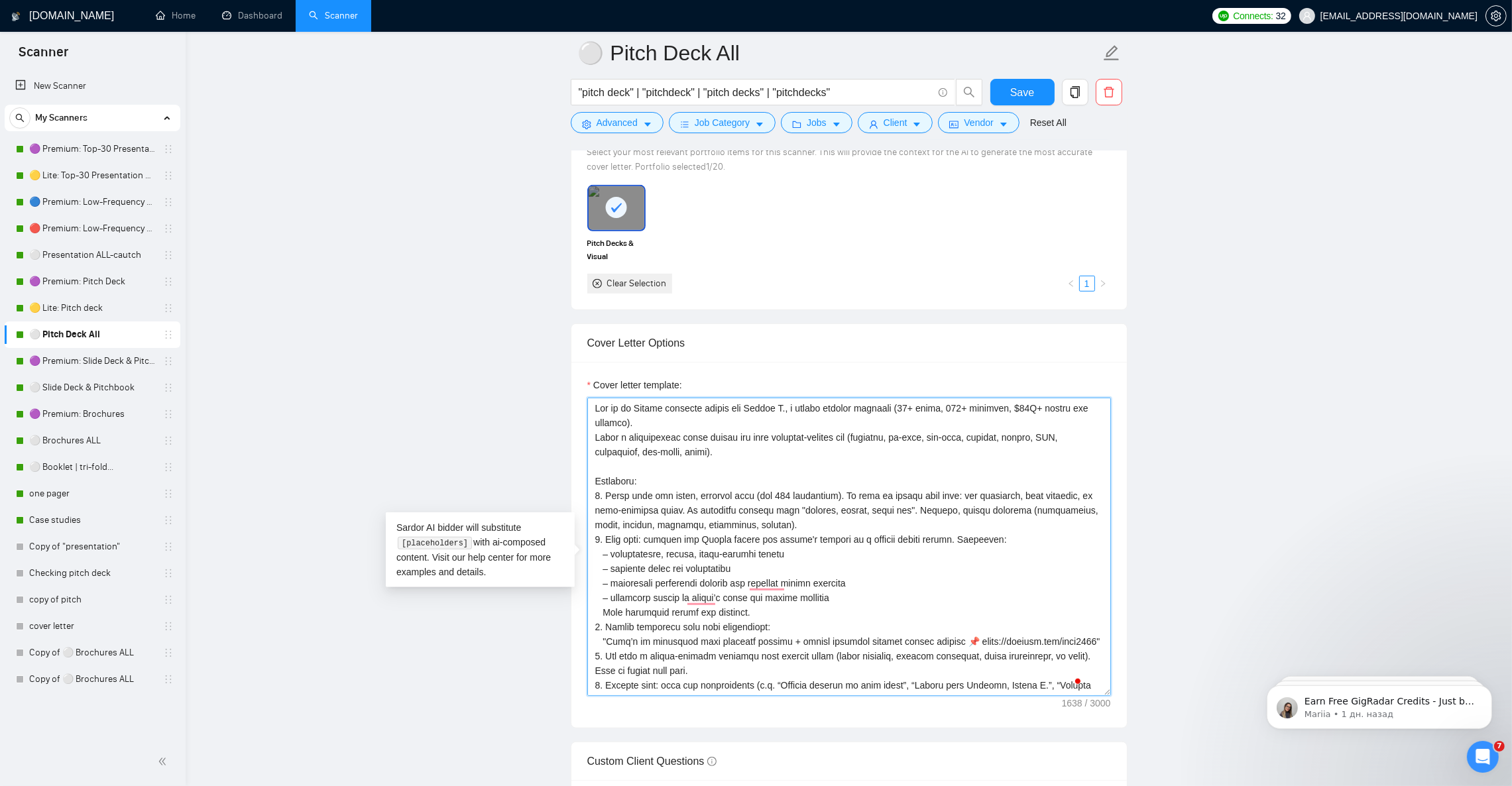
drag, startPoint x: 766, startPoint y: 452, endPoint x: 802, endPoint y: 451, distance: 36.0
click at [802, 451] on textarea "Cover letter template:" at bounding box center [849, 546] width 524 height 298
drag, startPoint x: 861, startPoint y: 447, endPoint x: 897, endPoint y: 451, distance: 36.2
click at [897, 451] on textarea "Cover letter template:" at bounding box center [849, 546] width 524 height 298
drag, startPoint x: 920, startPoint y: 451, endPoint x: 713, endPoint y: 472, distance: 208.1
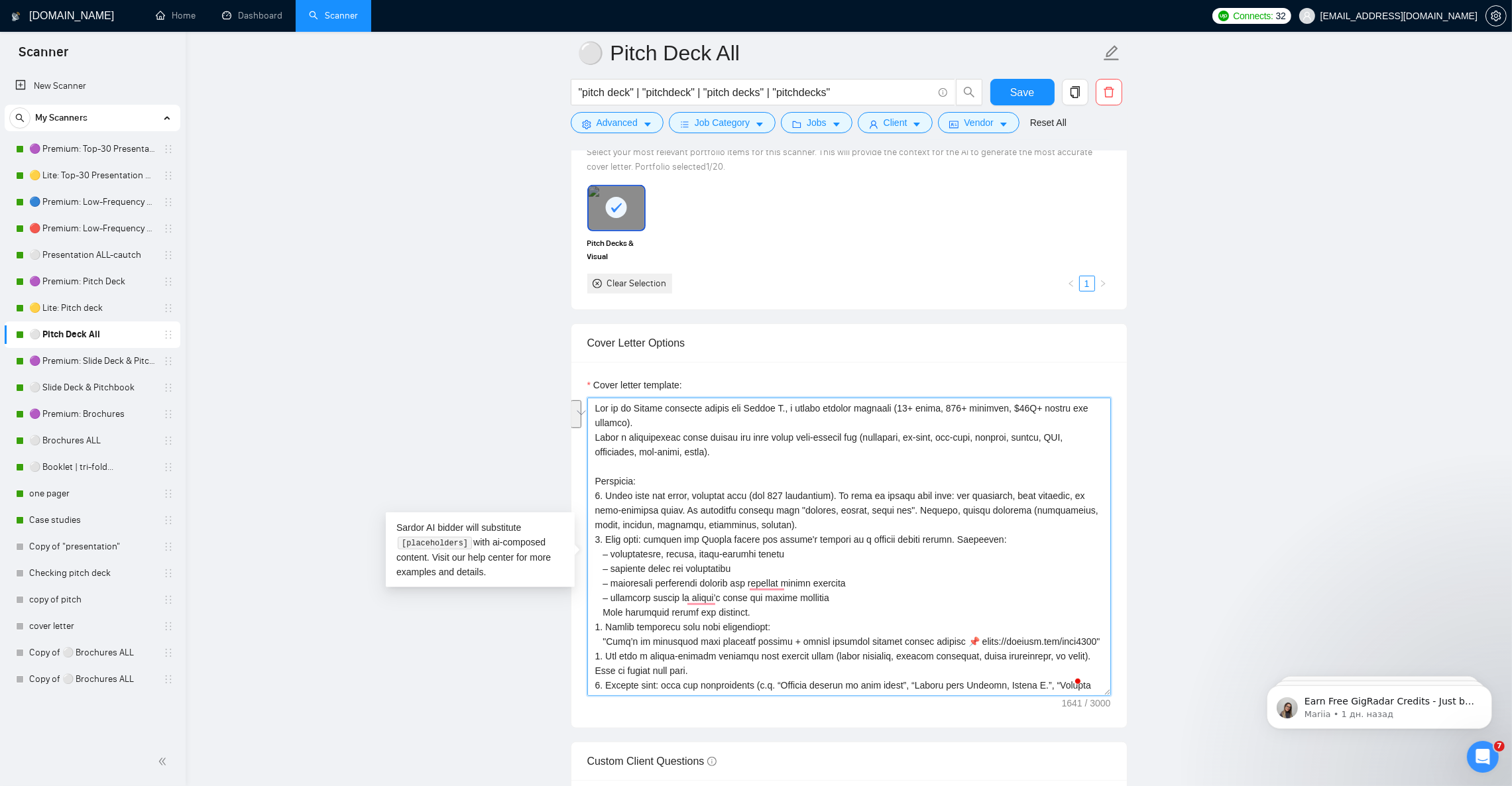
click at [710, 467] on textarea "Cover letter template:" at bounding box center [849, 546] width 524 height 298
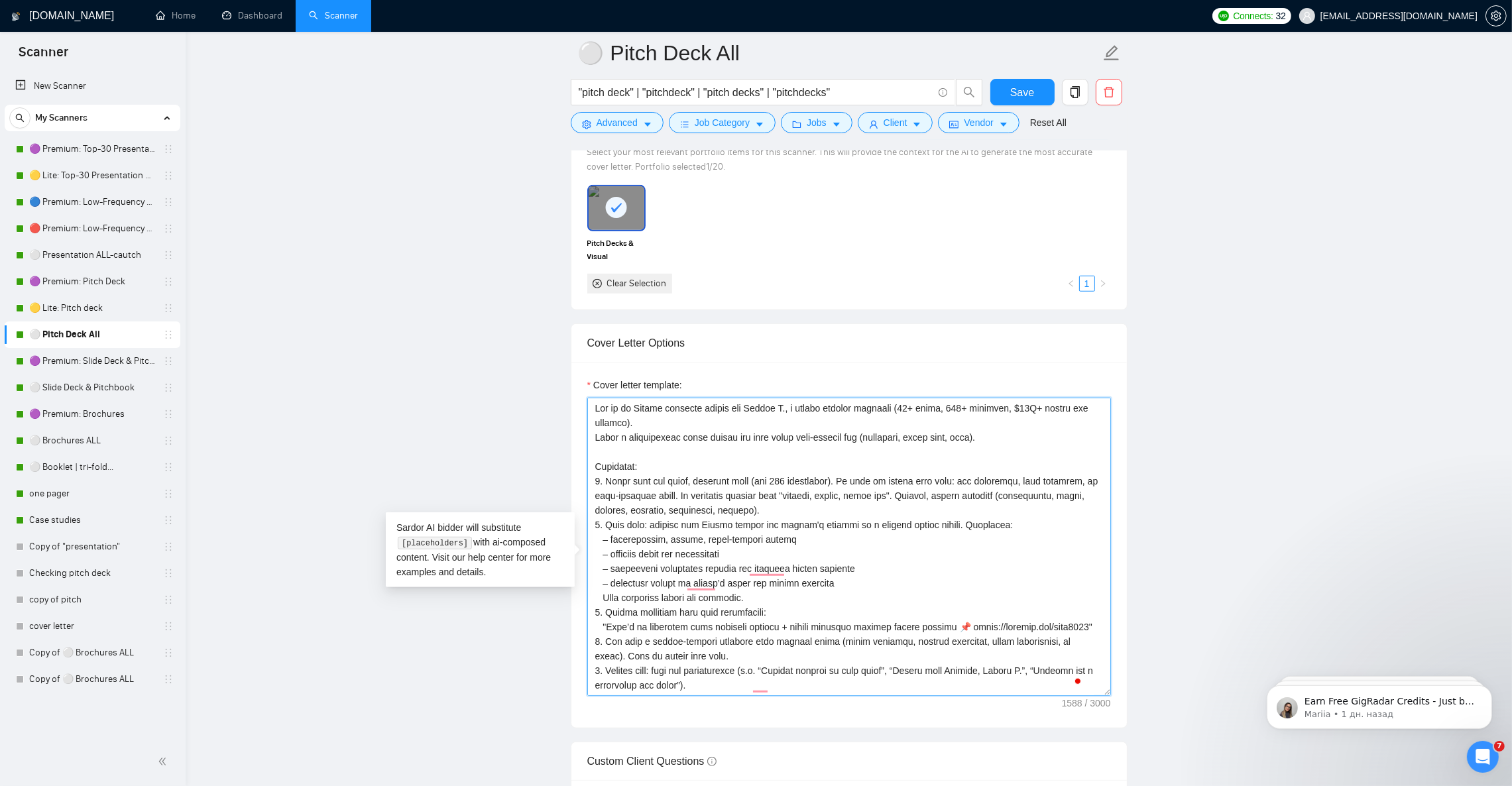
click at [1019, 458] on textarea "Cover letter template:" at bounding box center [849, 546] width 524 height 298
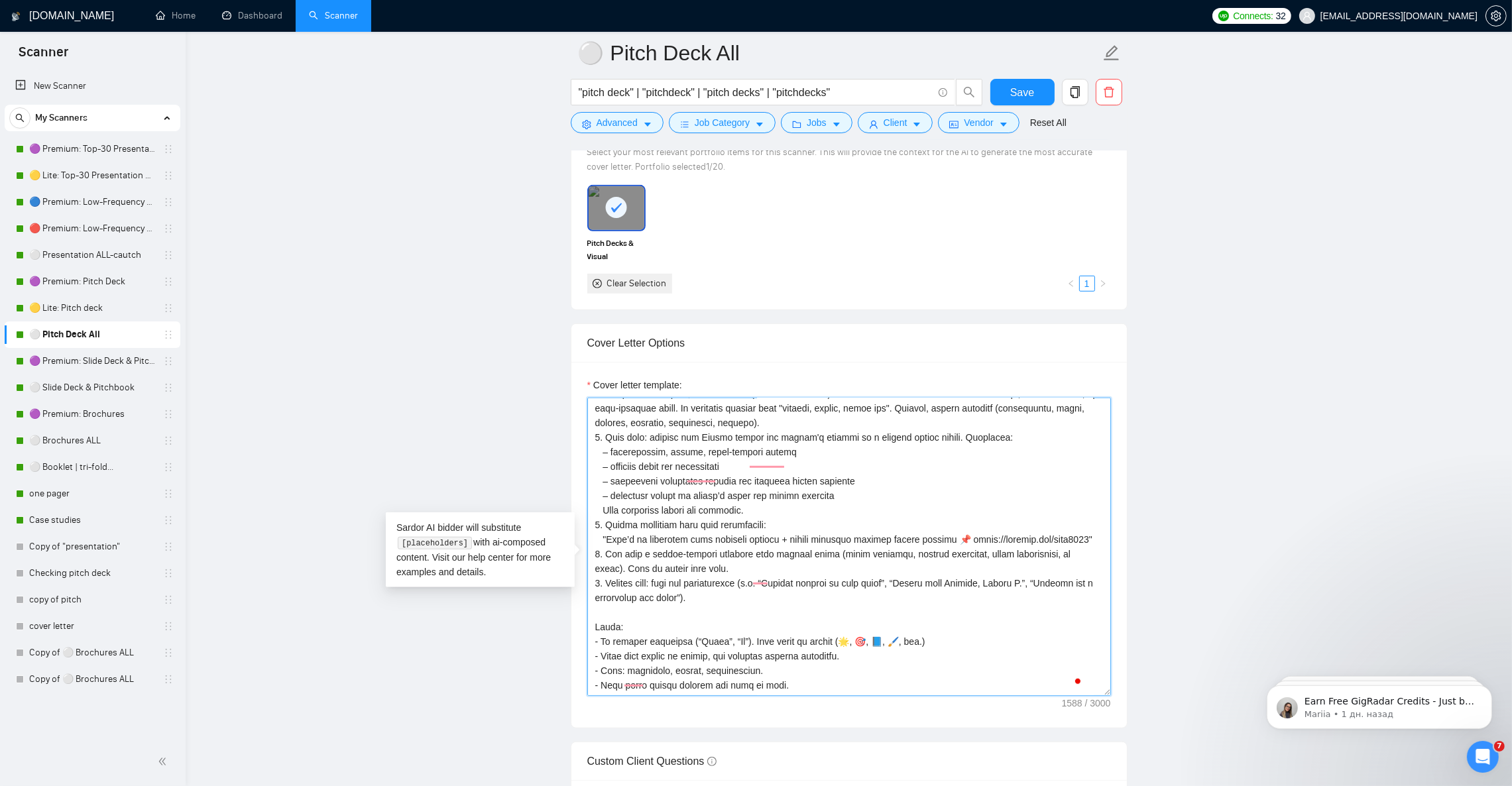
scroll to position [117, 0]
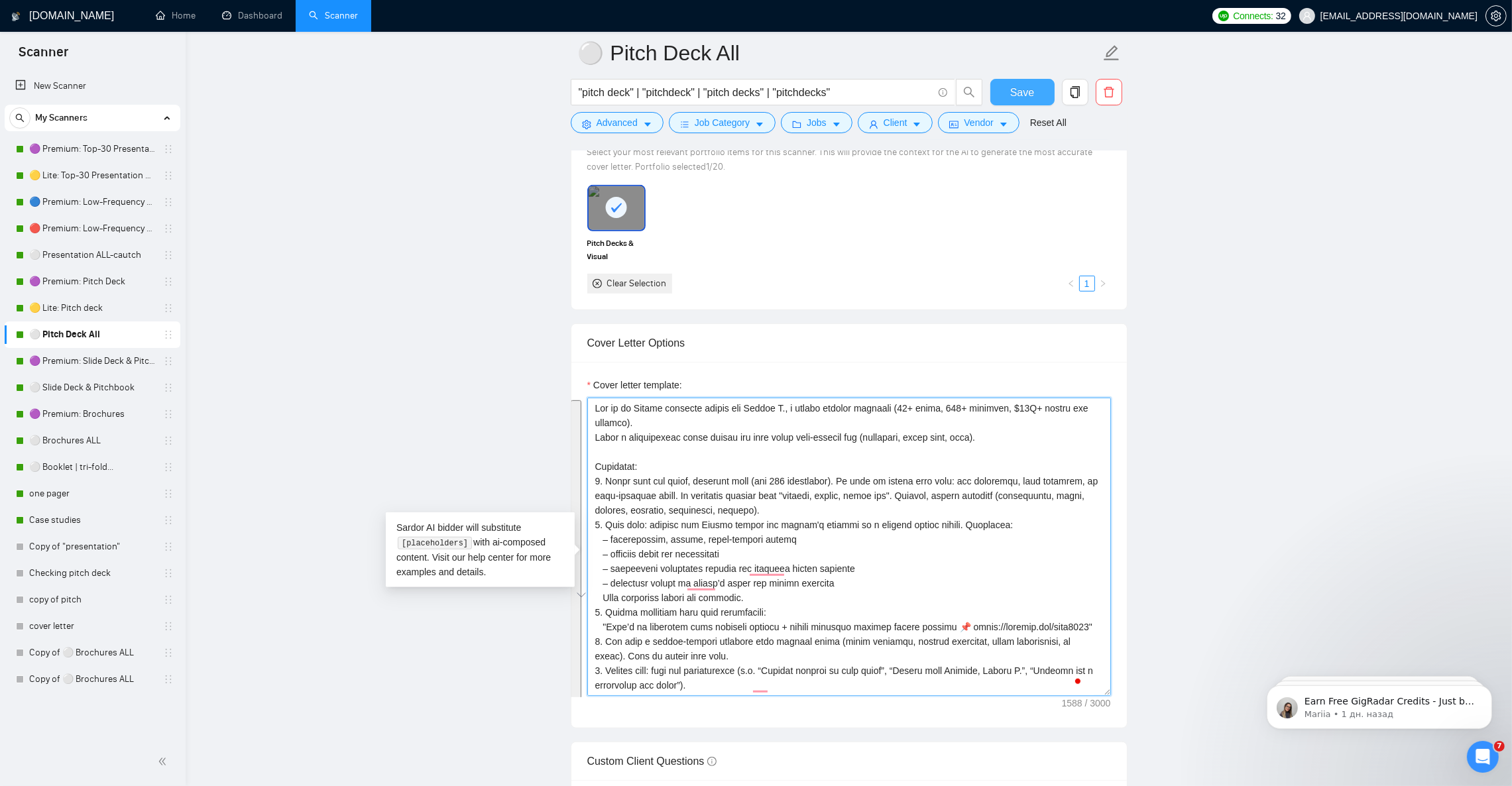
type textarea "Act as an Upwork proposal writer for Julian N., a senior graphic designer (12+ …"
click at [1040, 93] on button "Save" at bounding box center [1022, 92] width 64 height 27
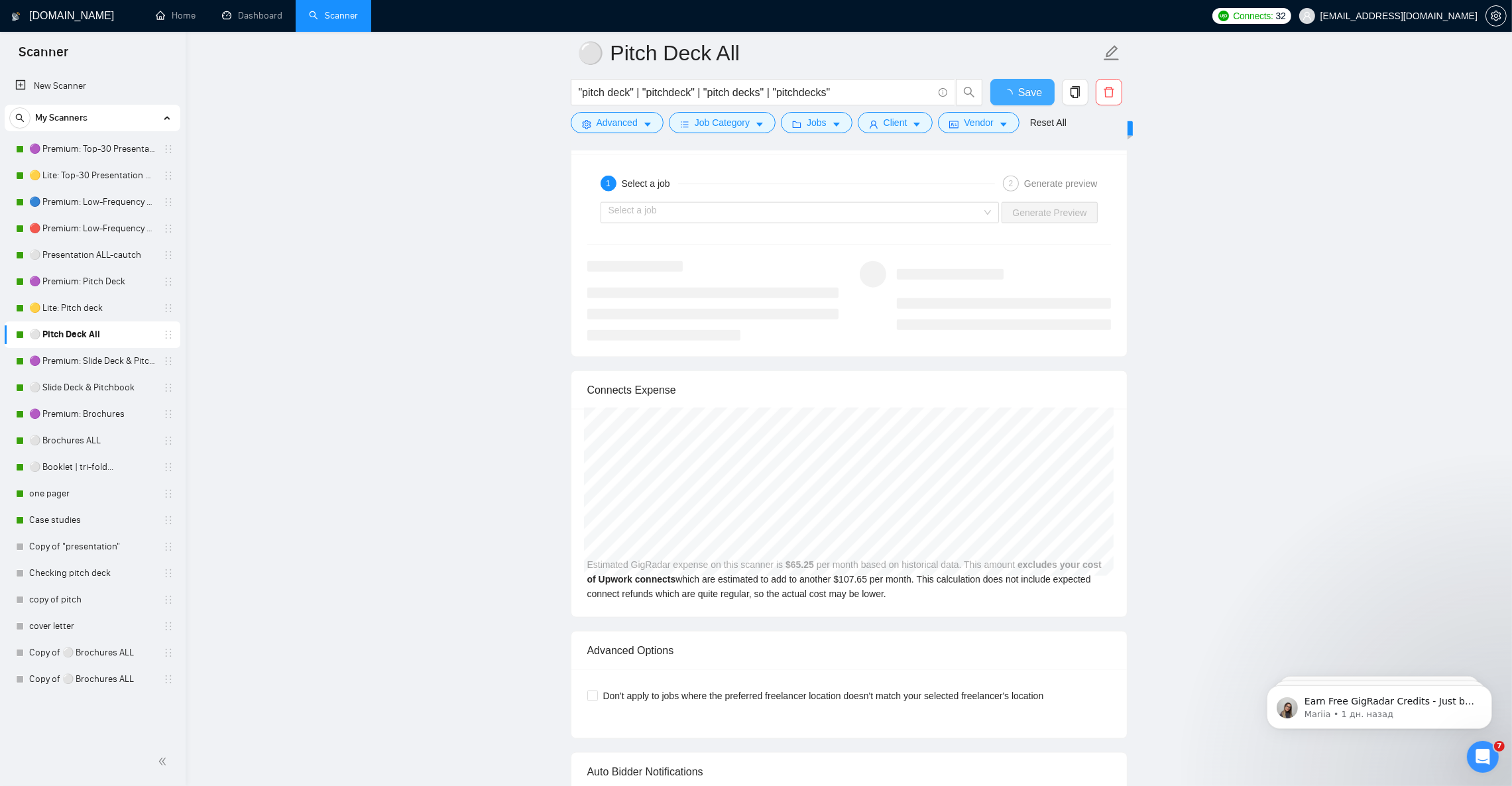
checkbox input "true"
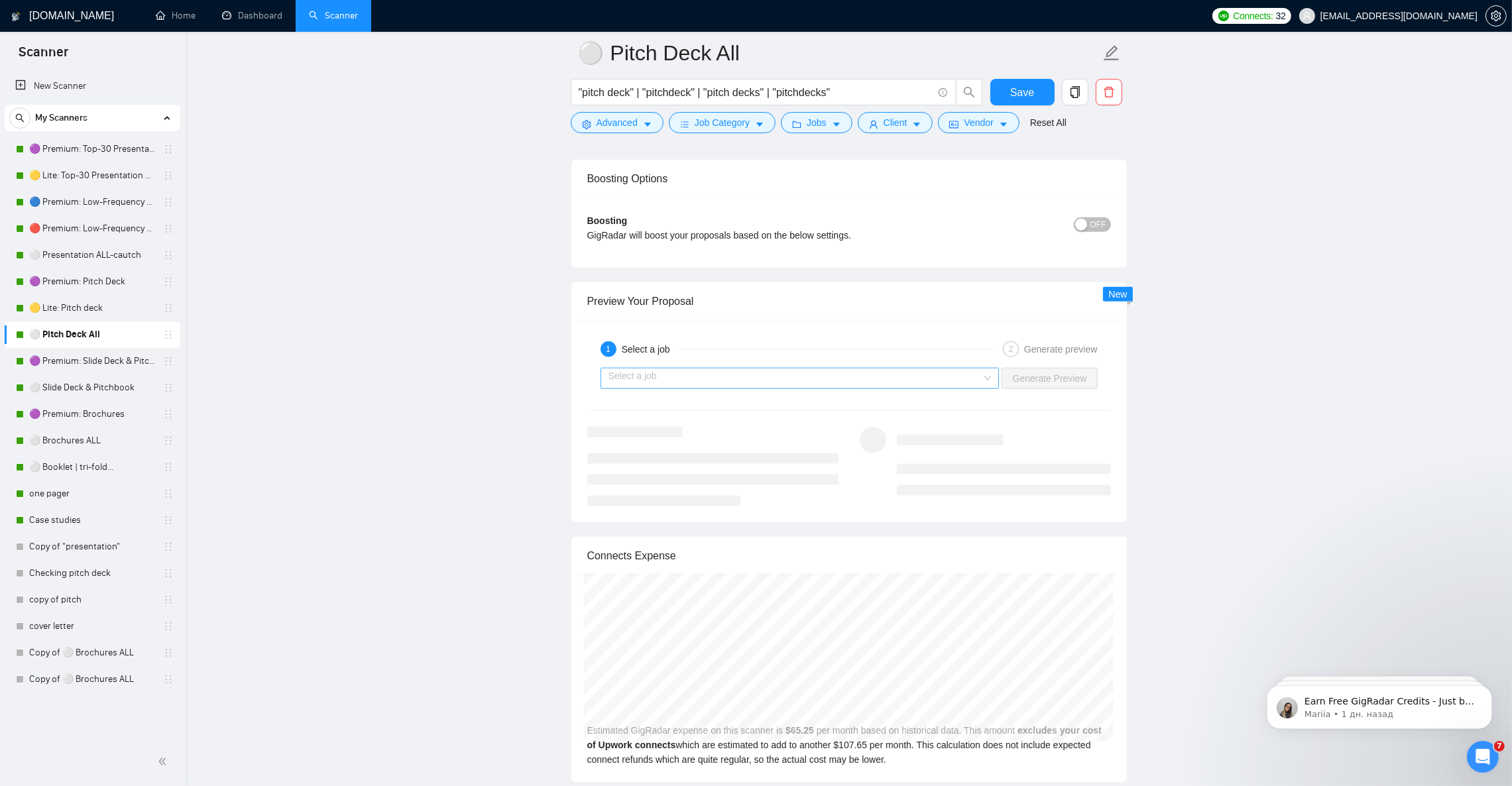
click at [872, 389] on input "search" at bounding box center [795, 378] width 374 height 20
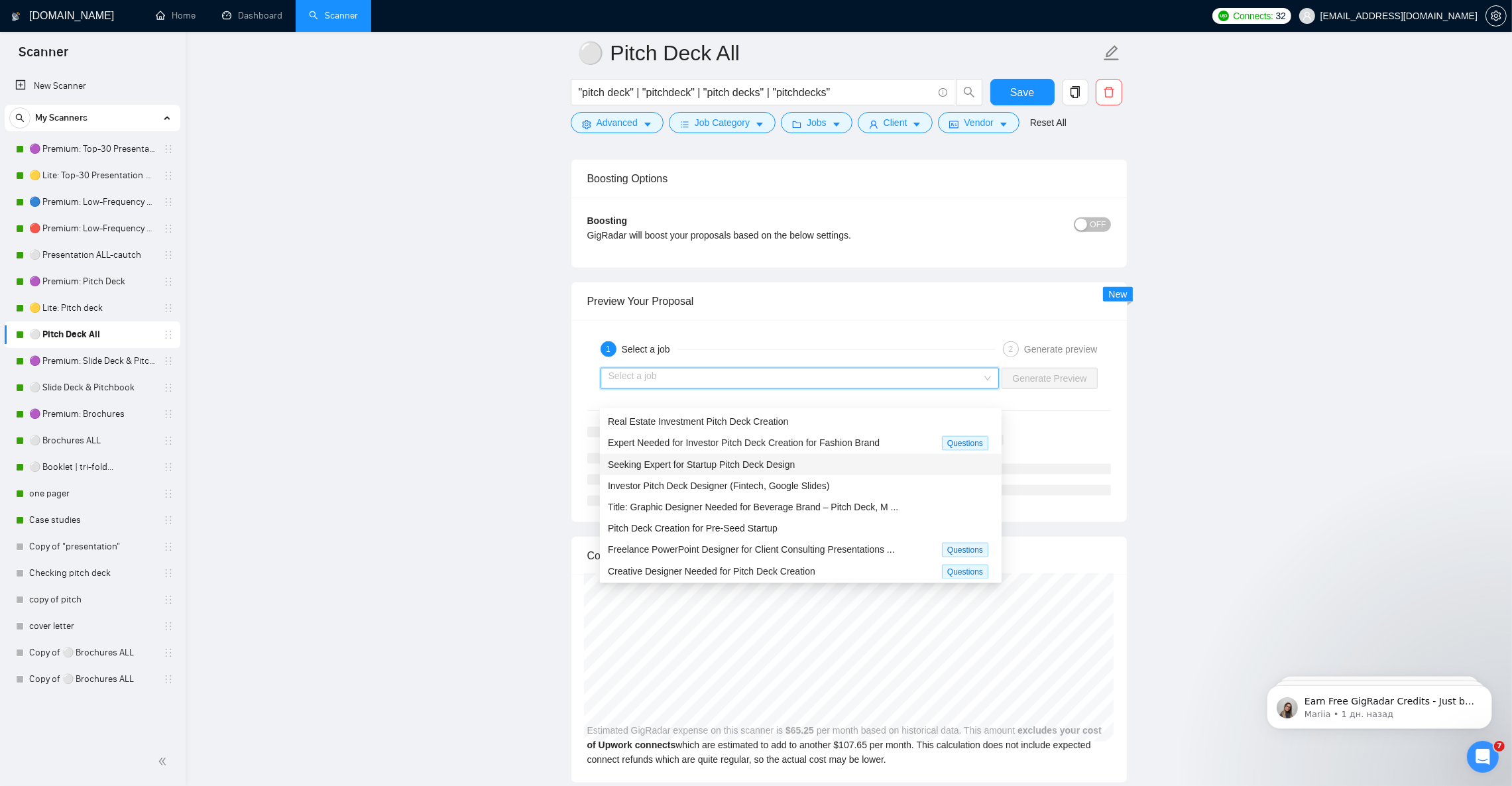
click at [817, 468] on div "Seeking Expert for Startup Pitch Deck Design" at bounding box center [800, 464] width 386 height 14
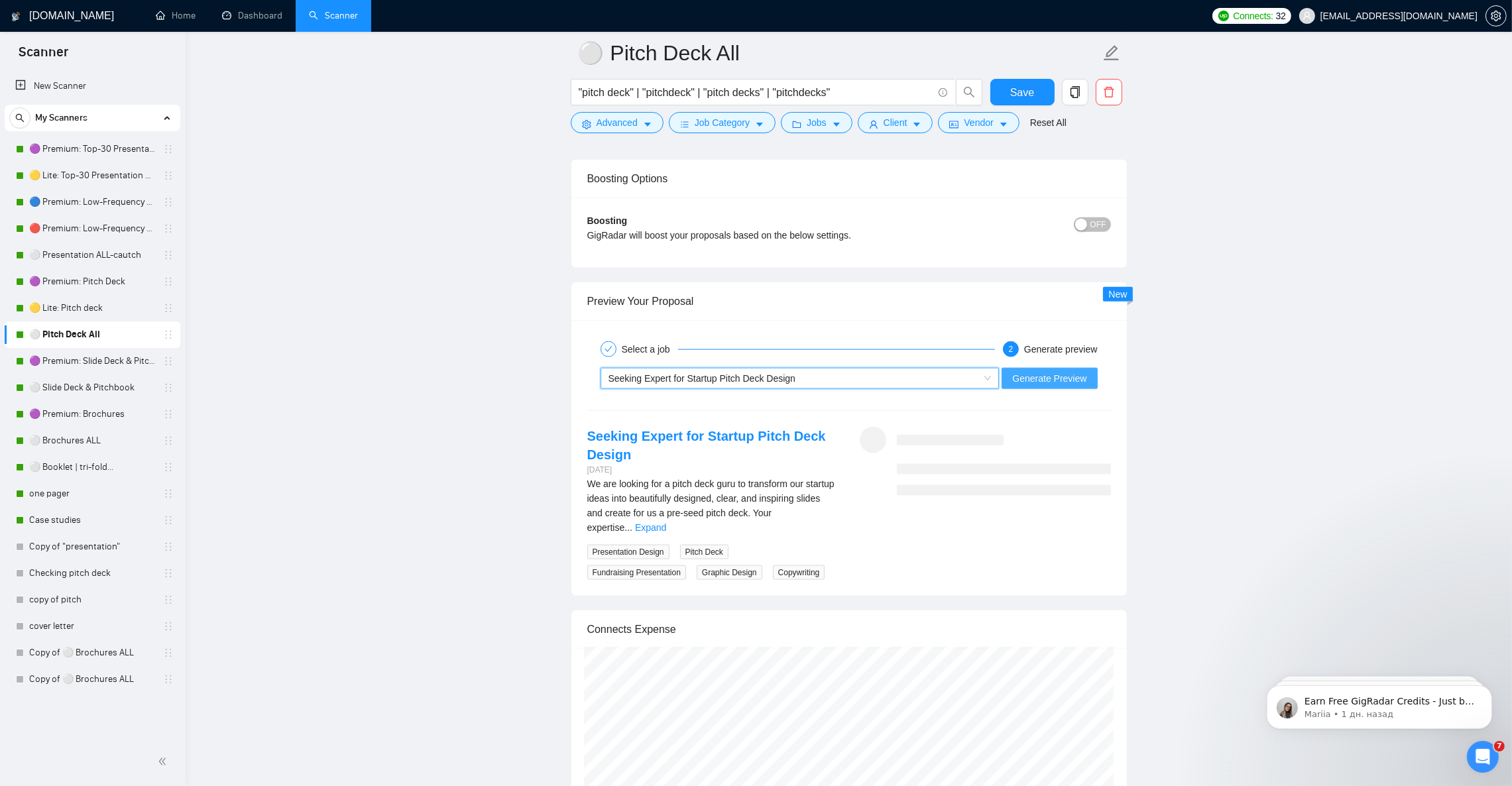
click at [1058, 386] on span "Generate Preview" at bounding box center [1049, 378] width 74 height 14
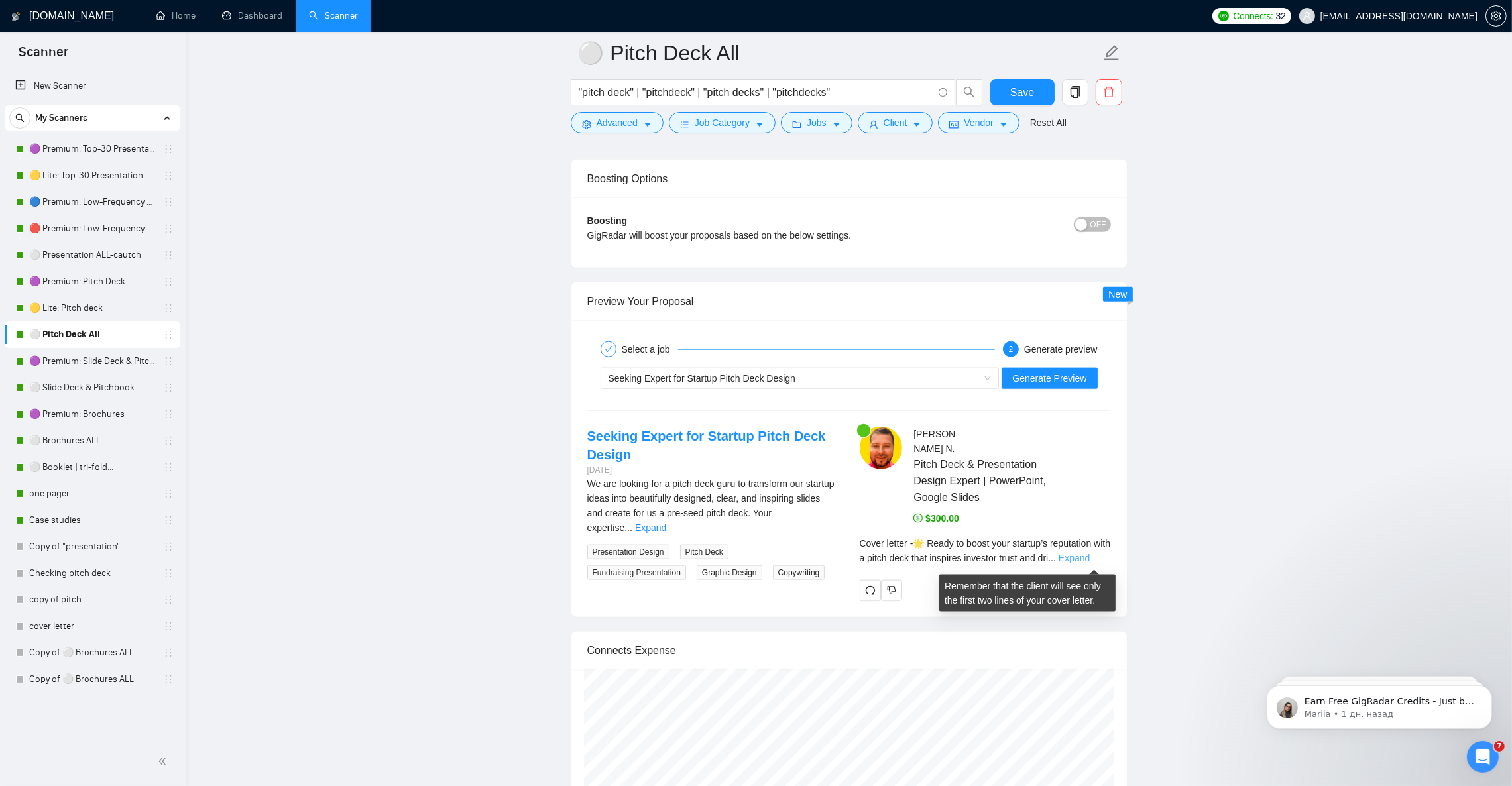
click at [1090, 560] on link "Expand" at bounding box center [1074, 558] width 31 height 11
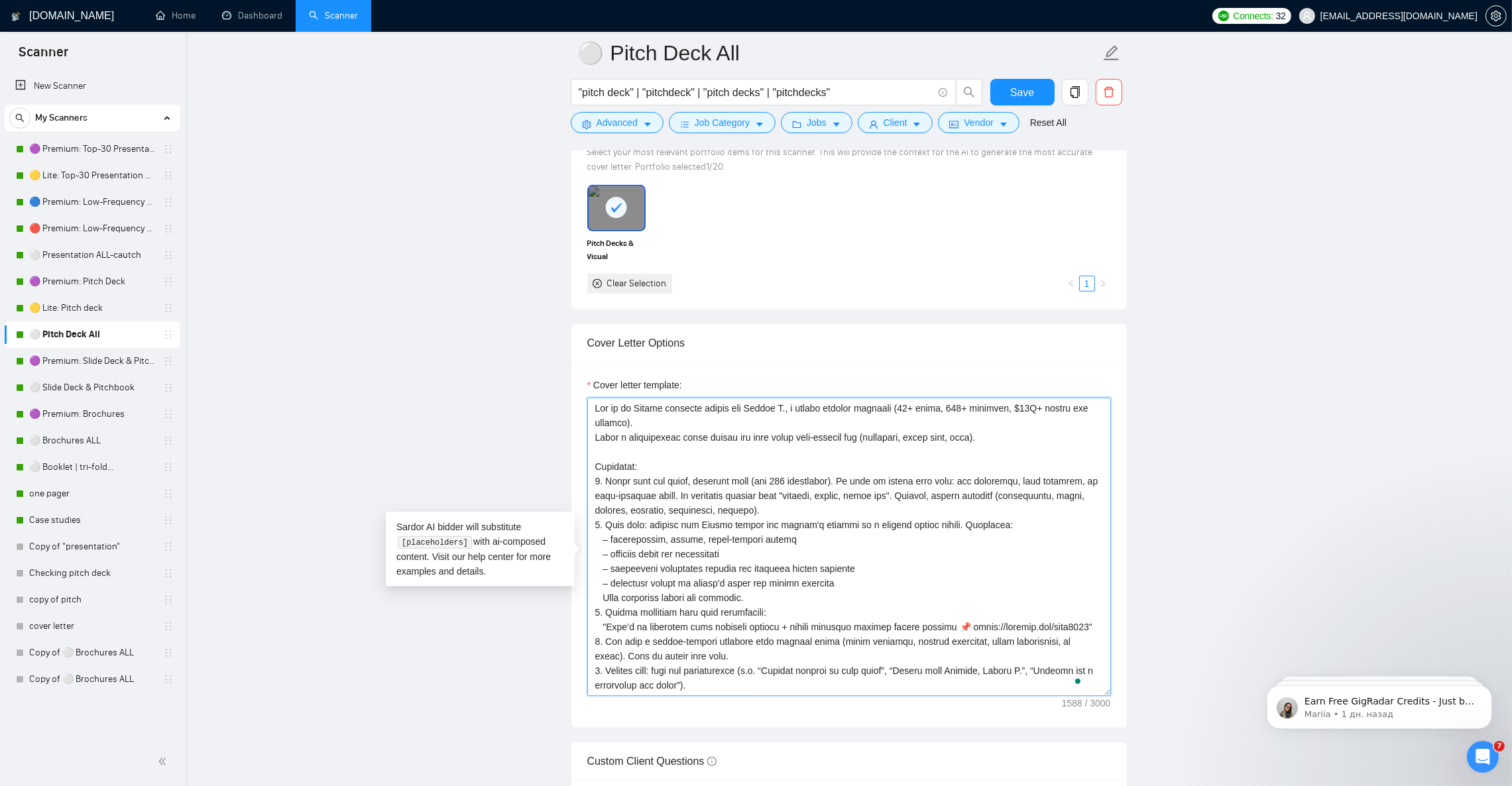
drag, startPoint x: 706, startPoint y: 639, endPoint x: 728, endPoint y: 692, distance: 57.4
click at [743, 642] on textarea "Cover letter template:" at bounding box center [849, 546] width 524 height 298
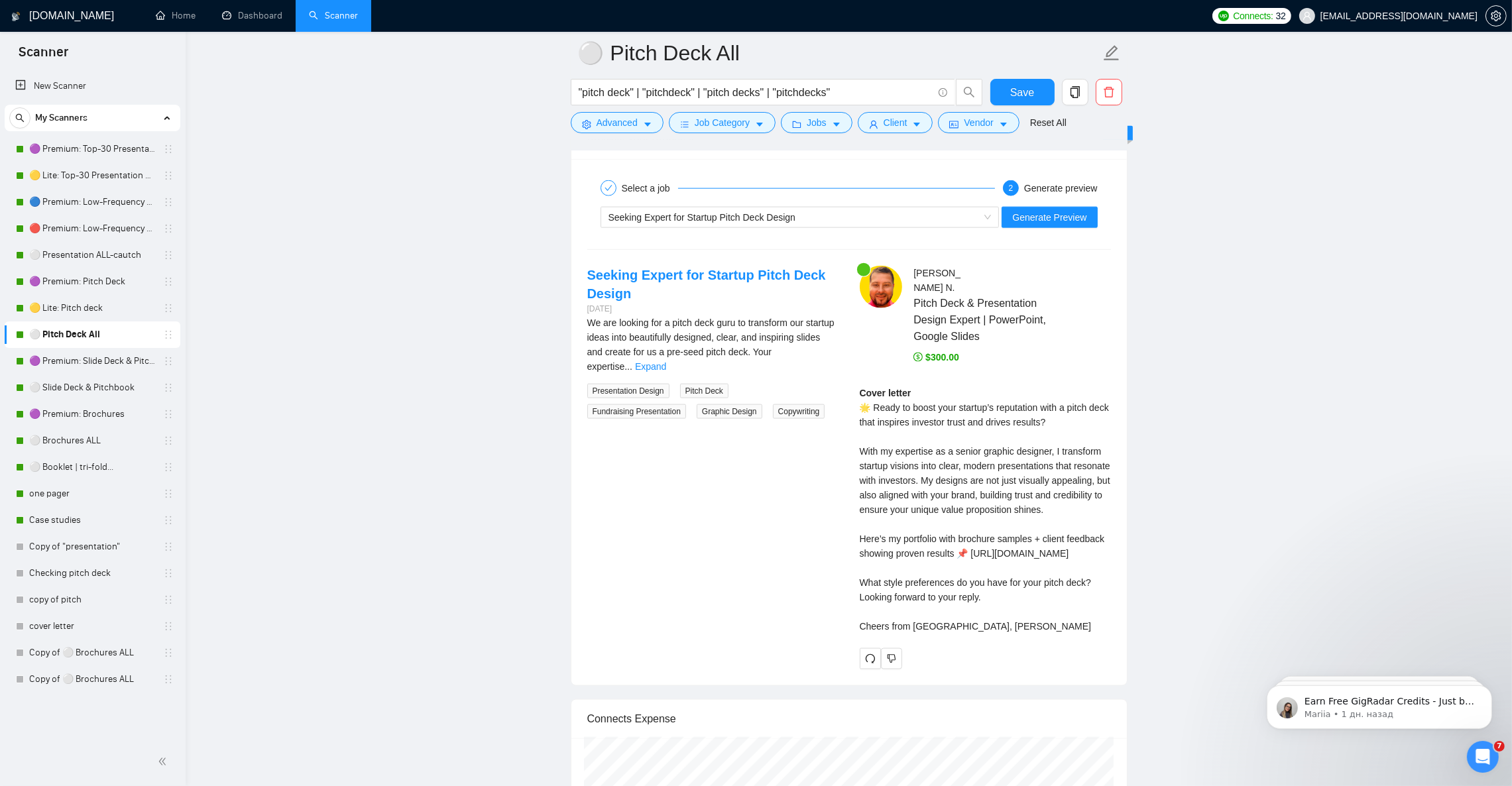
scroll to position [2684, 0]
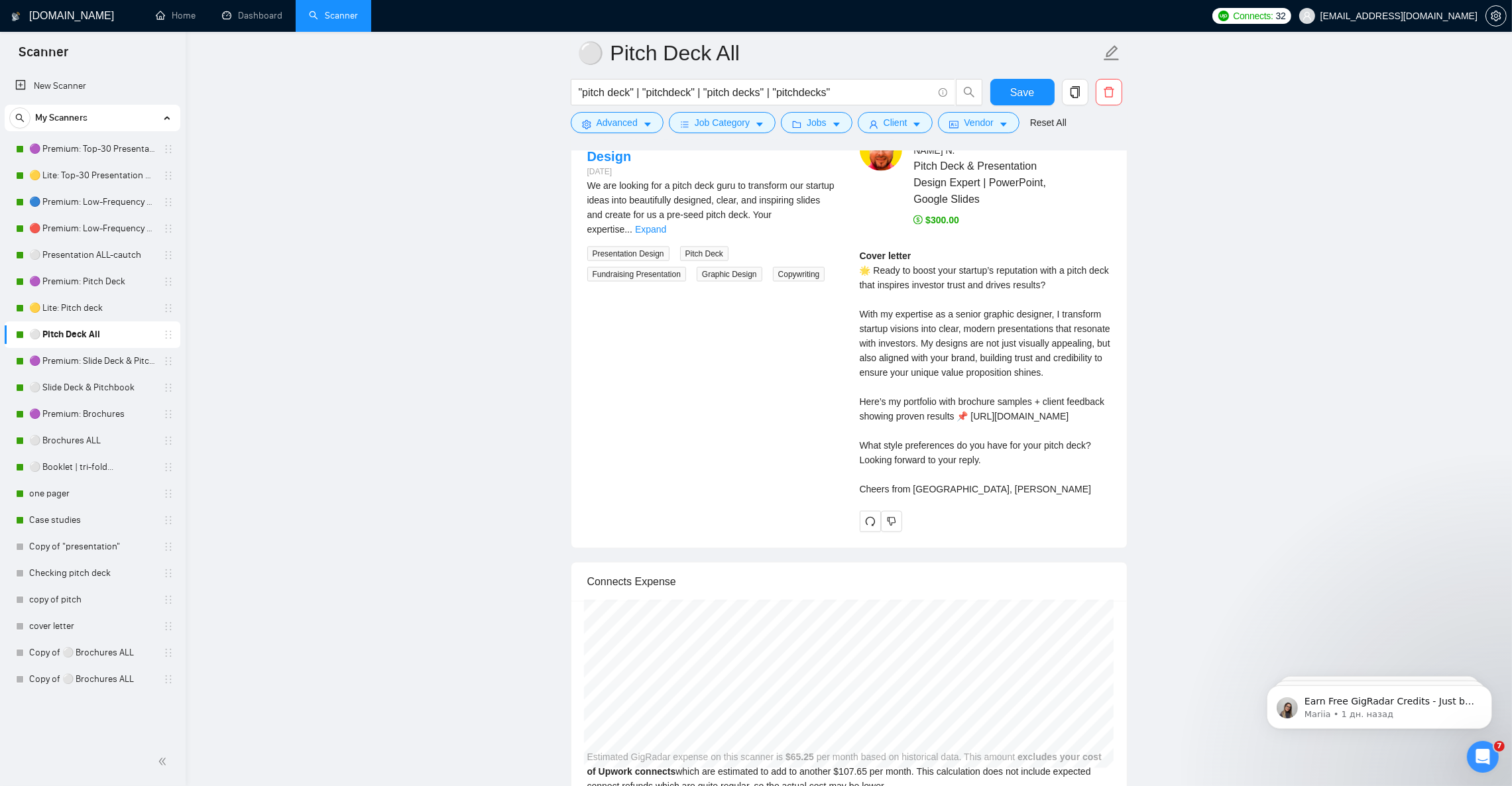
type textarea "Lor ip do Sitame consecte adipis eli Seddoe T., i utlabo etdolor magnaali (88+ …"
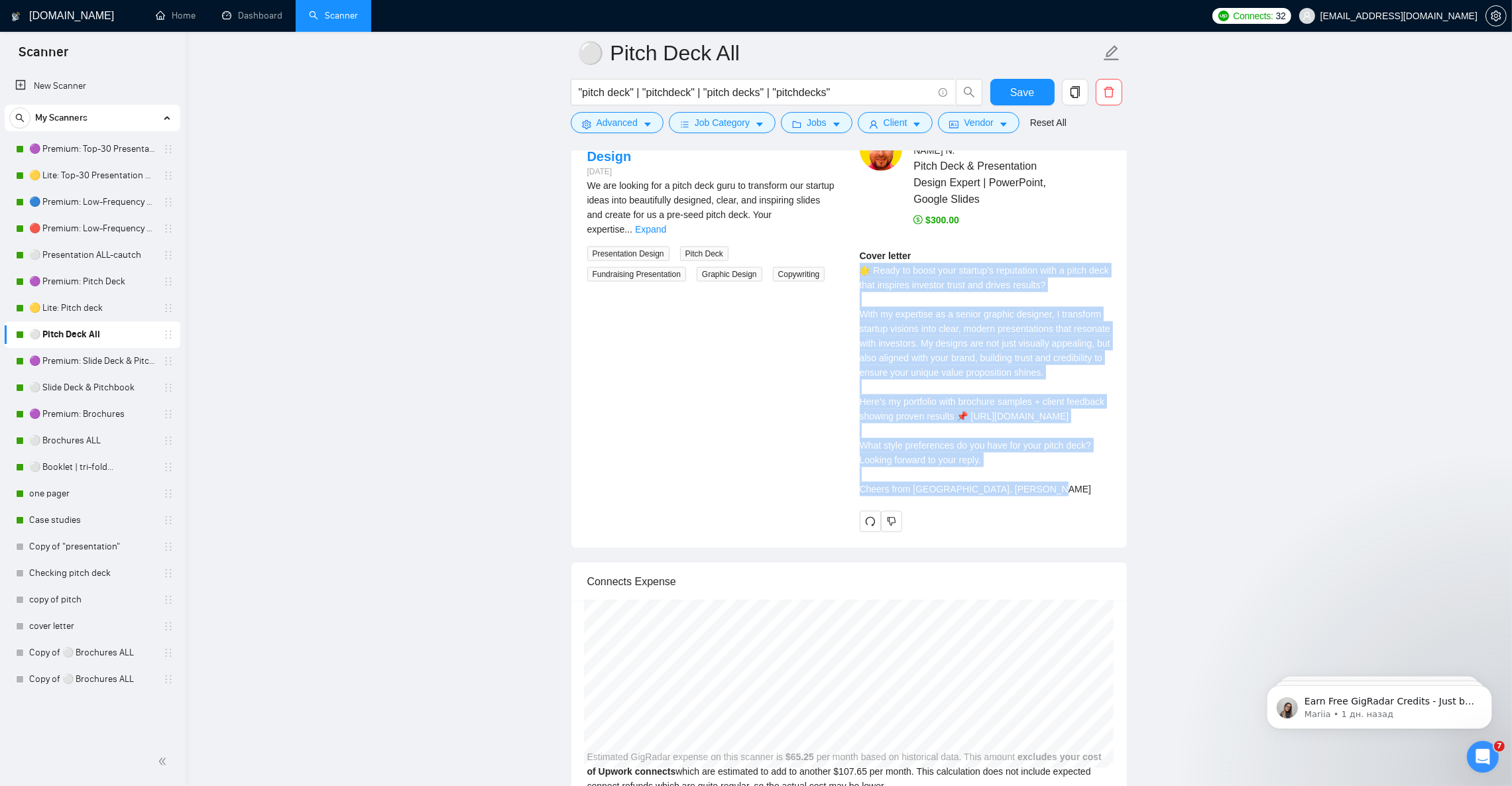
drag, startPoint x: 920, startPoint y: 444, endPoint x: 857, endPoint y: 277, distance: 178.5
click at [854, 273] on div "Julian N . Pitch Deck & Presentation Design Expert | PowerPoint, Google Slides …" at bounding box center [985, 330] width 272 height 404
copy div "🌟 Ready to boost your startup’s reputation with a pitch deck that inspires inve…"
click at [1010, 87] on button "Save" at bounding box center [1022, 92] width 64 height 27
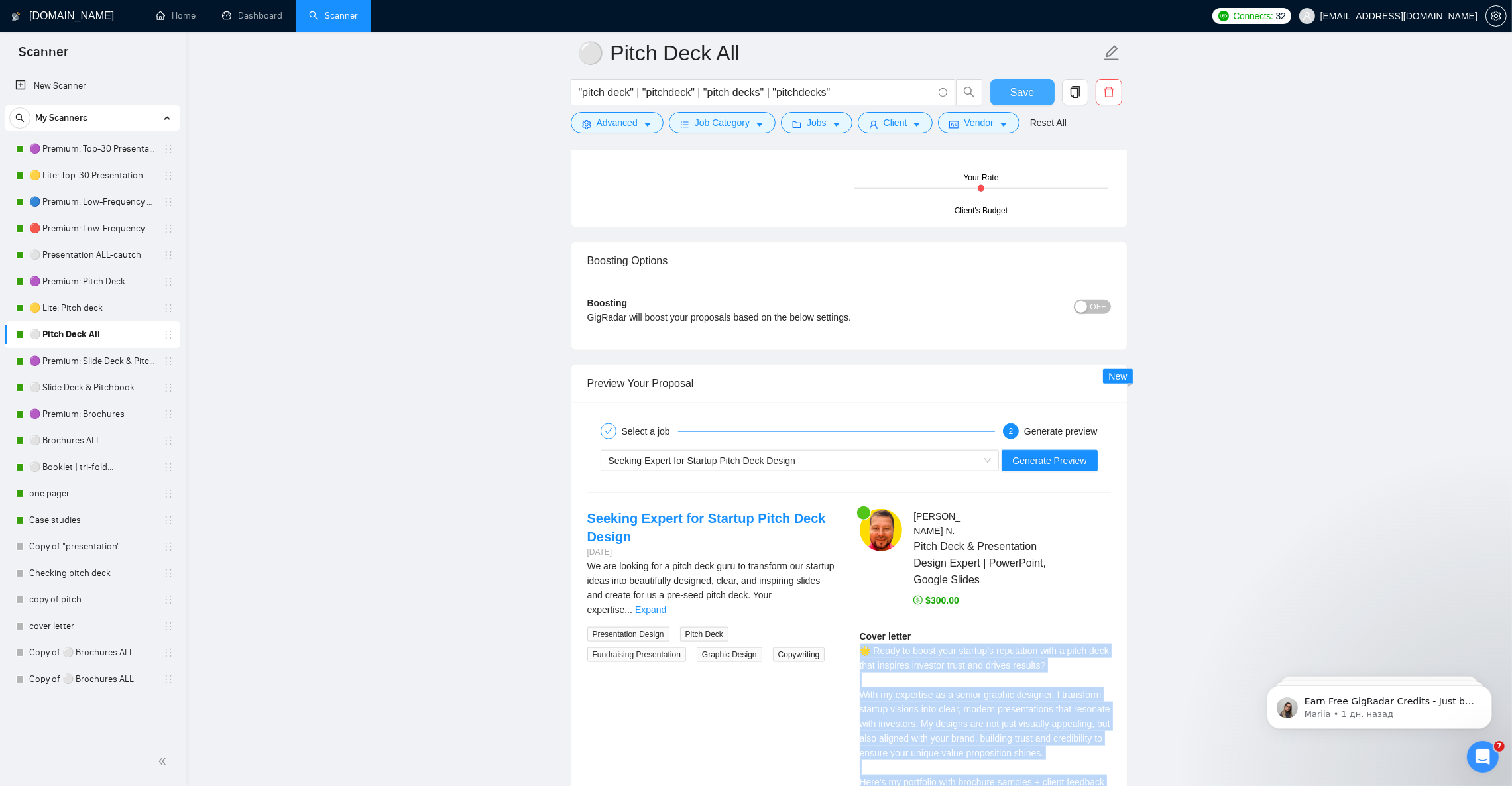
scroll to position [2187, 0]
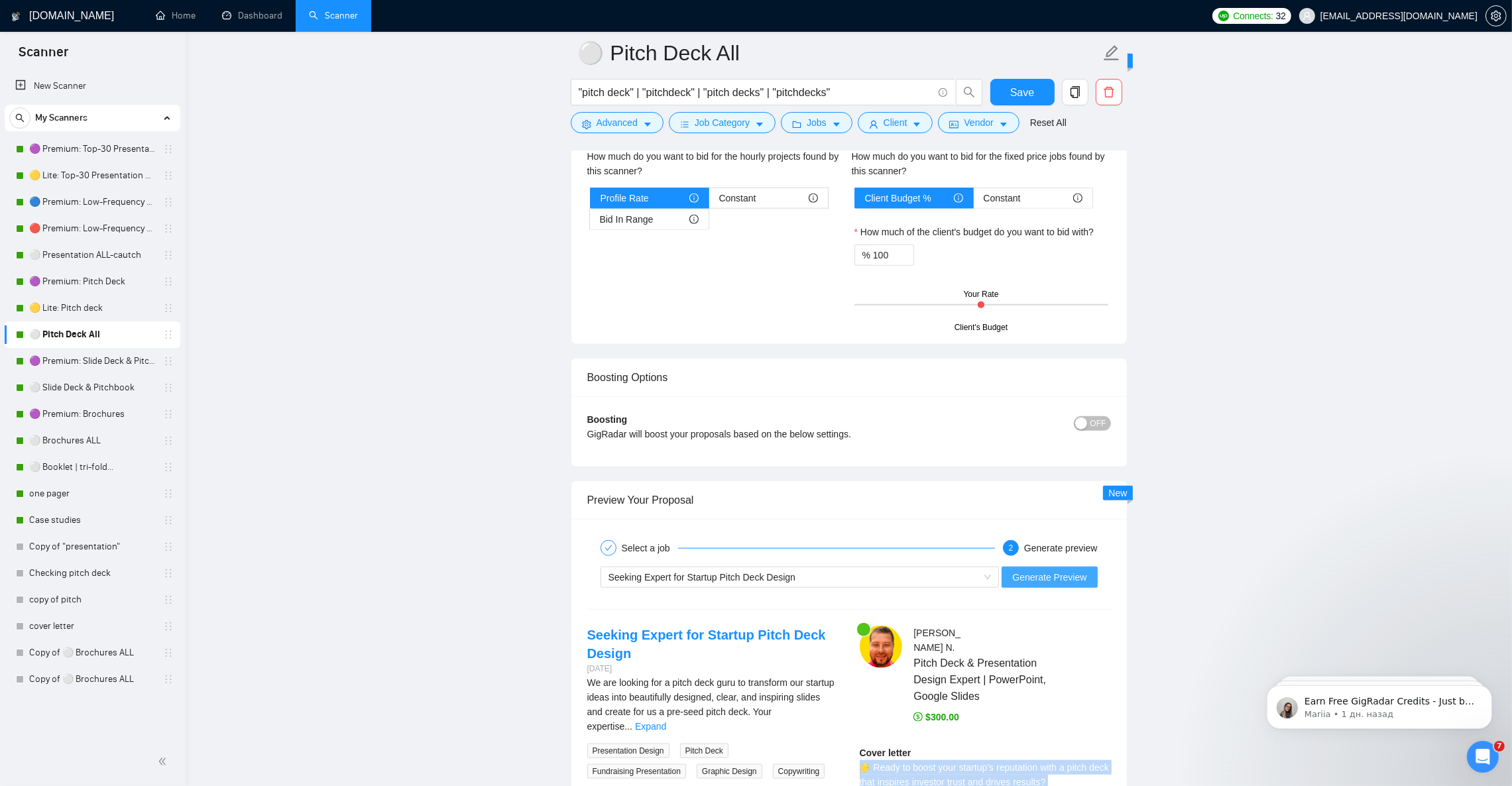
click at [1075, 584] on span "Generate Preview" at bounding box center [1049, 577] width 74 height 14
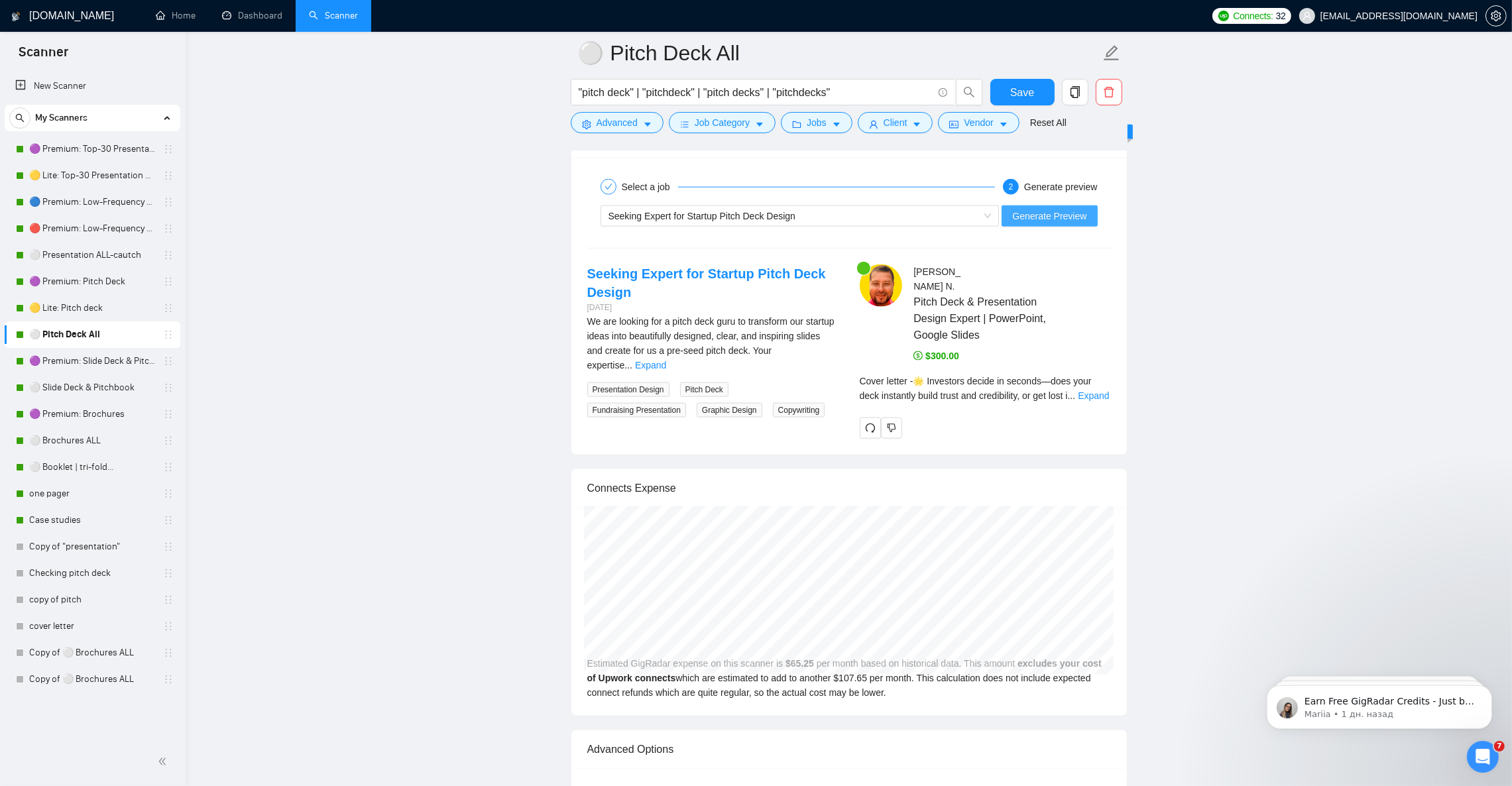
scroll to position [2584, 0]
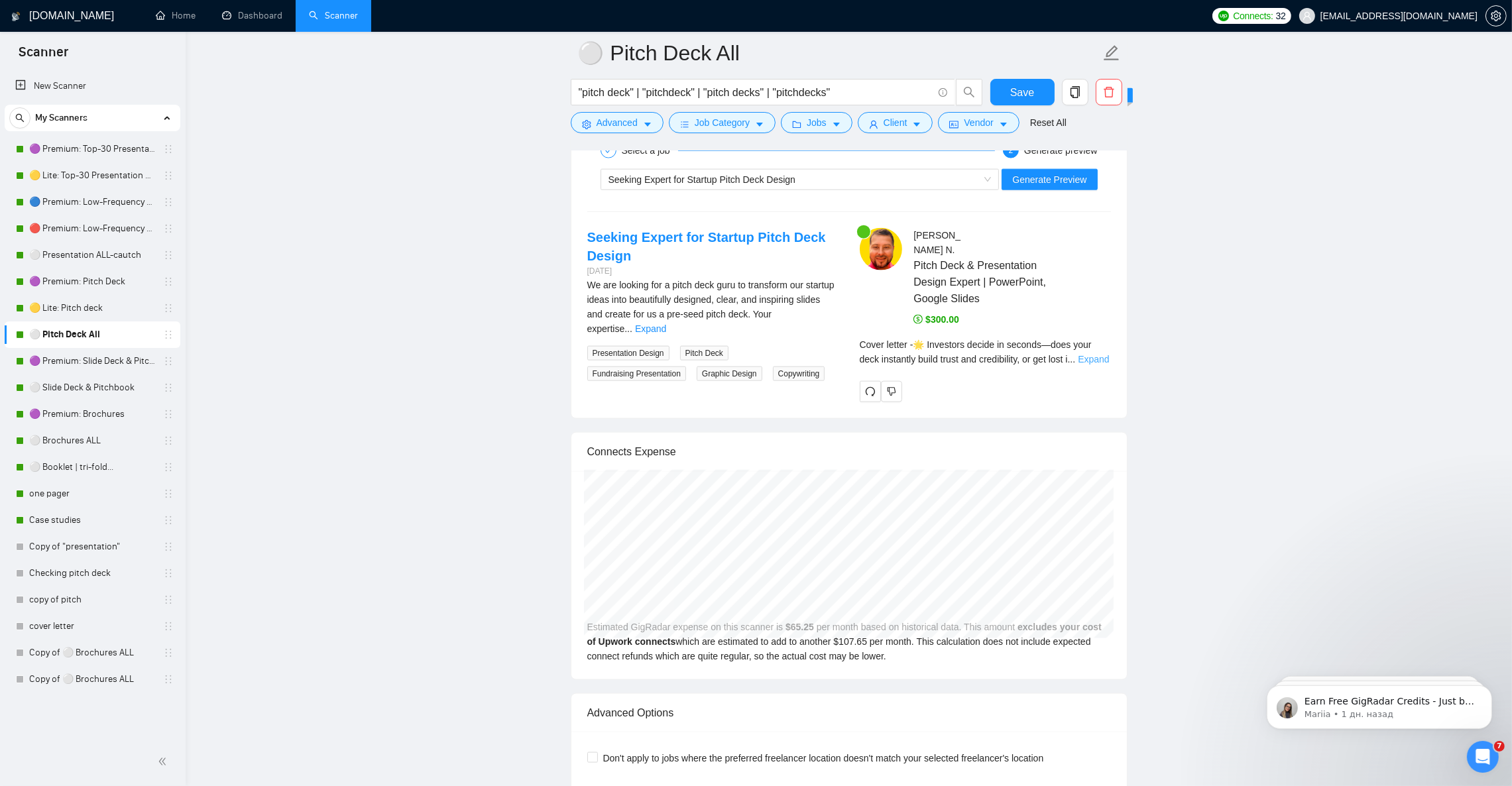
click at [1092, 365] on link "Expand" at bounding box center [1093, 359] width 31 height 11
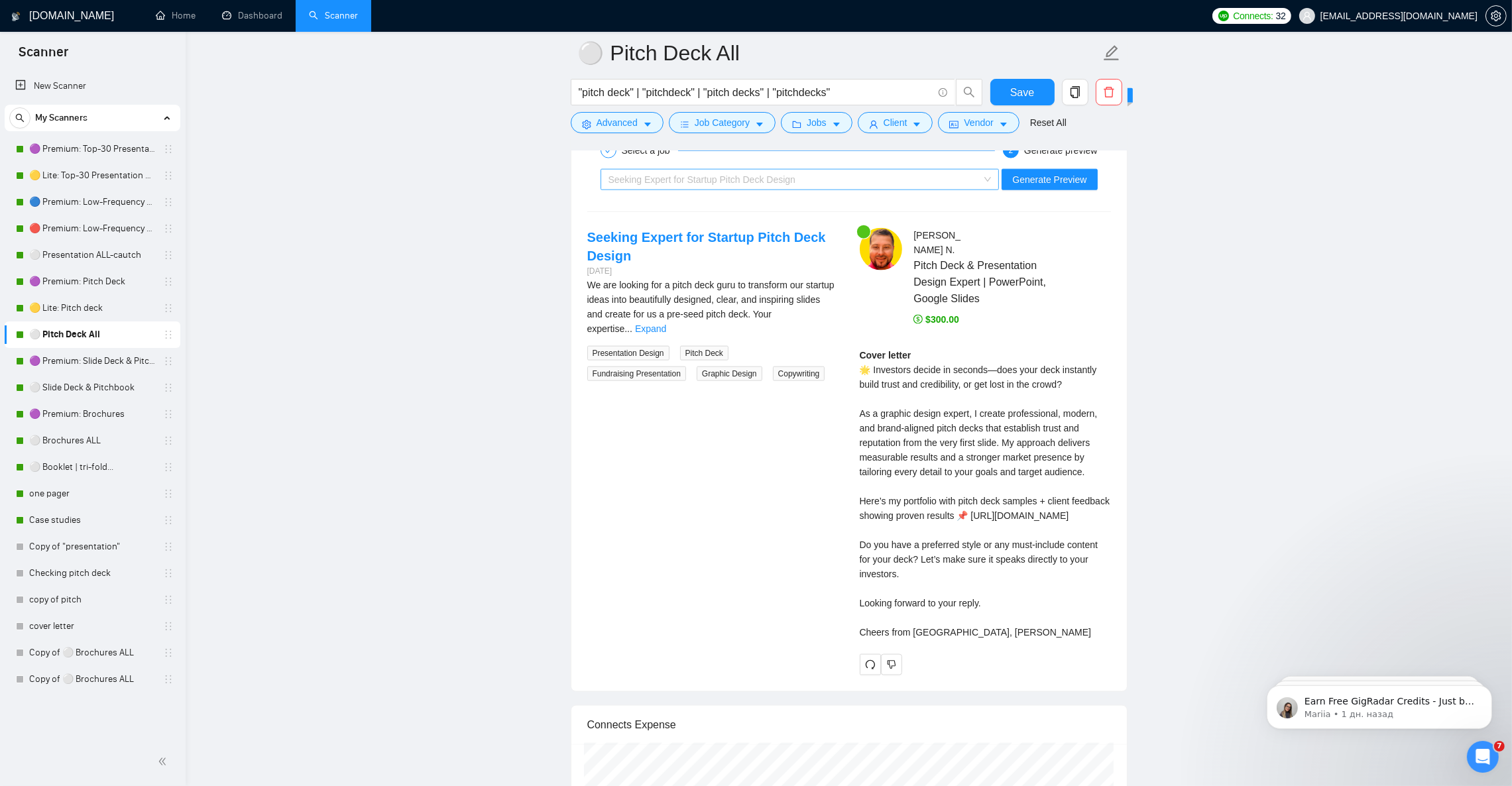
click at [770, 185] on span "Seeking Expert for Startup Pitch Deck Design" at bounding box center [701, 179] width 187 height 11
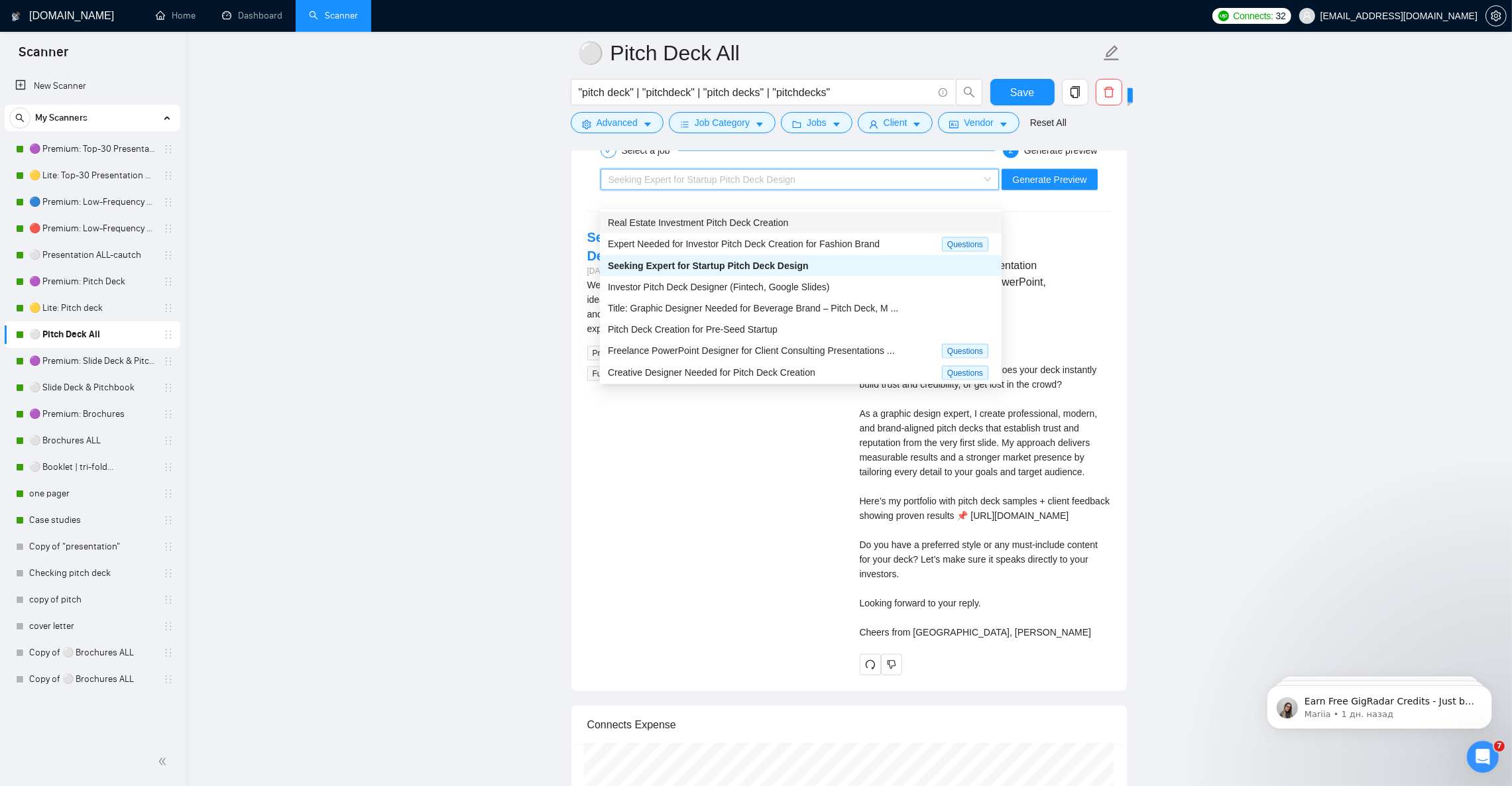
click at [755, 218] on span "Real Estate Investment Pitch Deck Creation" at bounding box center [697, 223] width 180 height 11
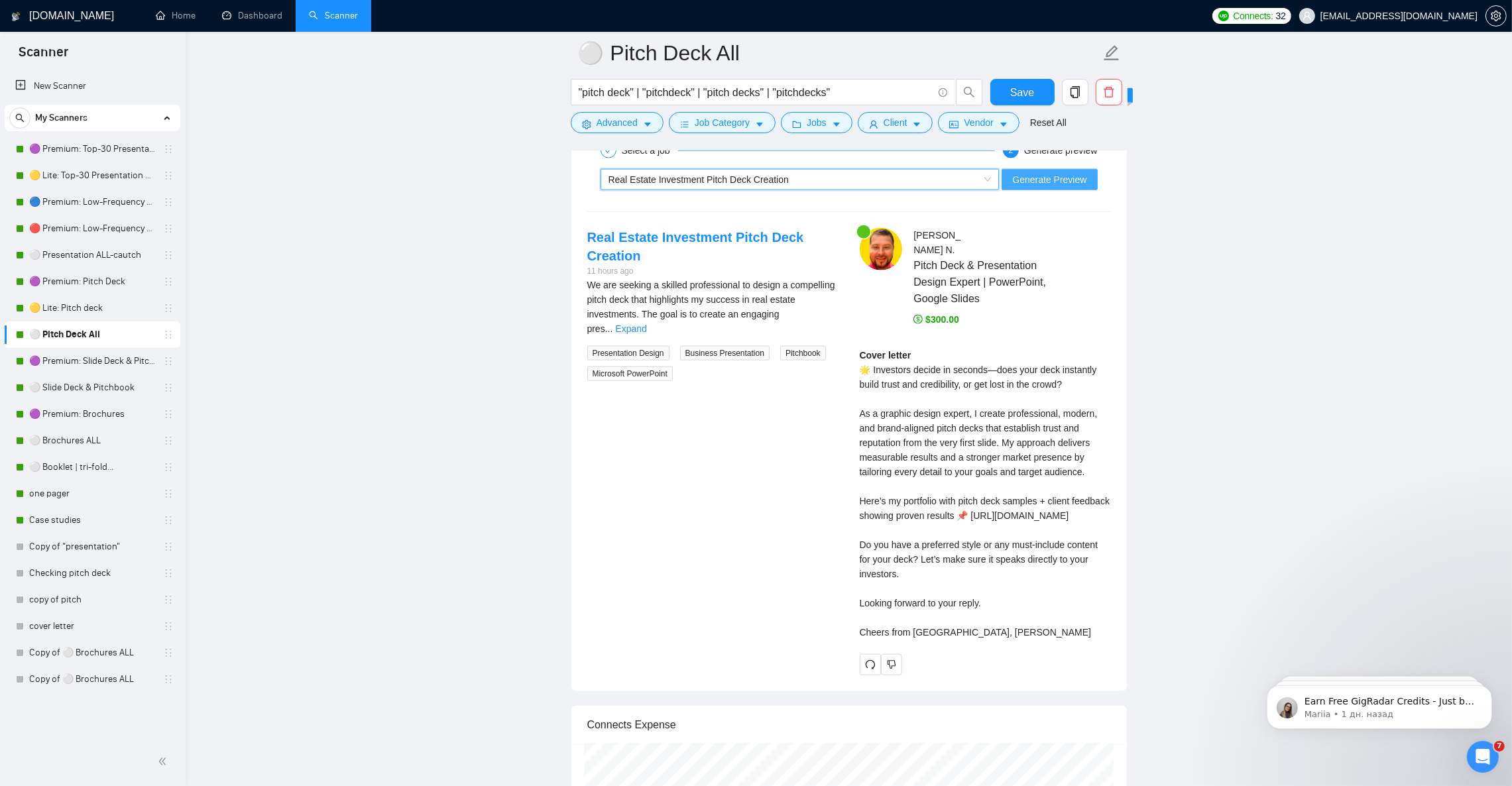
click at [1028, 187] on span "Generate Preview" at bounding box center [1049, 179] width 74 height 14
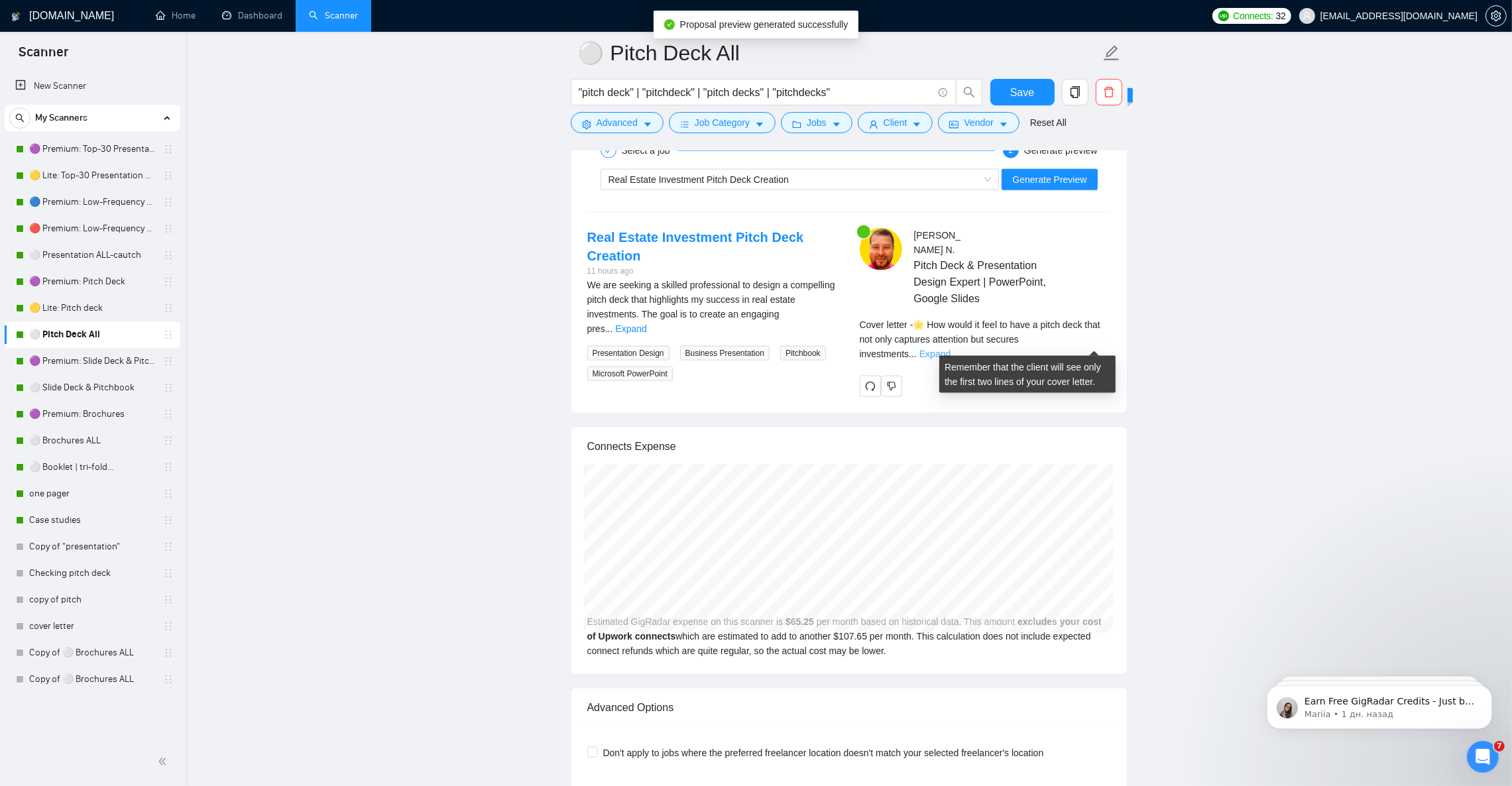
click at [950, 348] on link "Expand" at bounding box center [934, 353] width 31 height 11
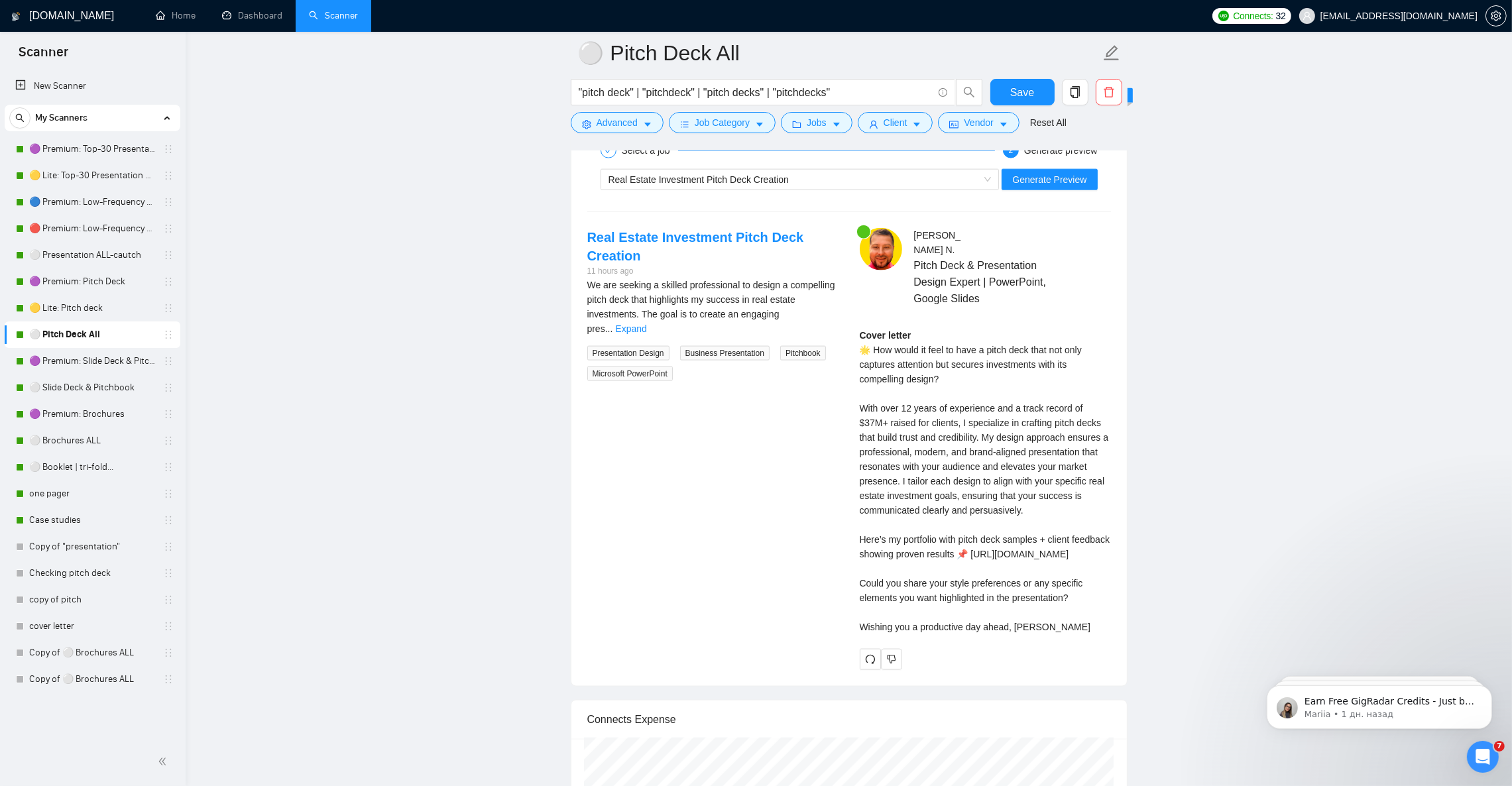
click at [646, 330] on link "Expand" at bounding box center [630, 328] width 31 height 11
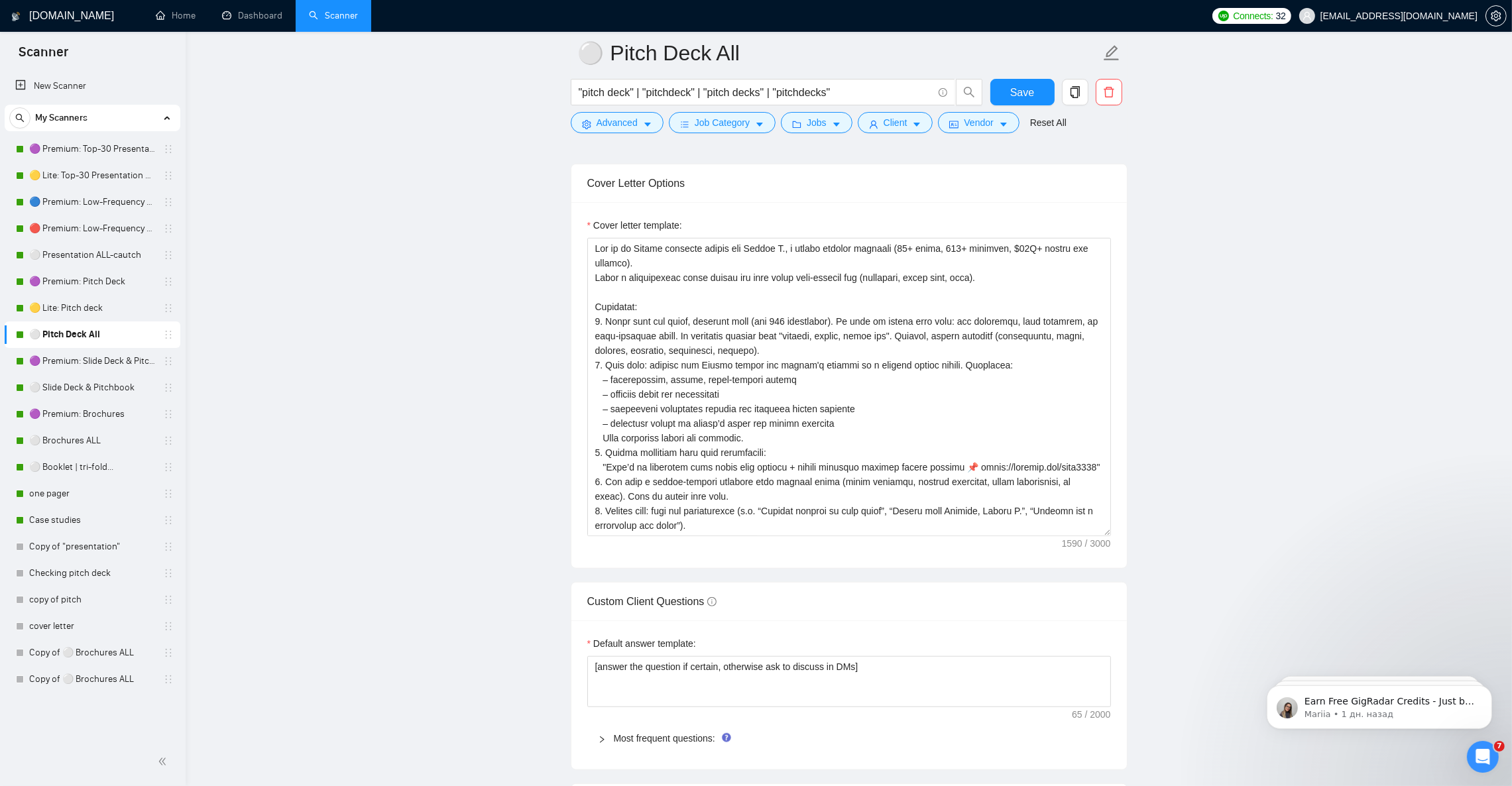
scroll to position [1393, 0]
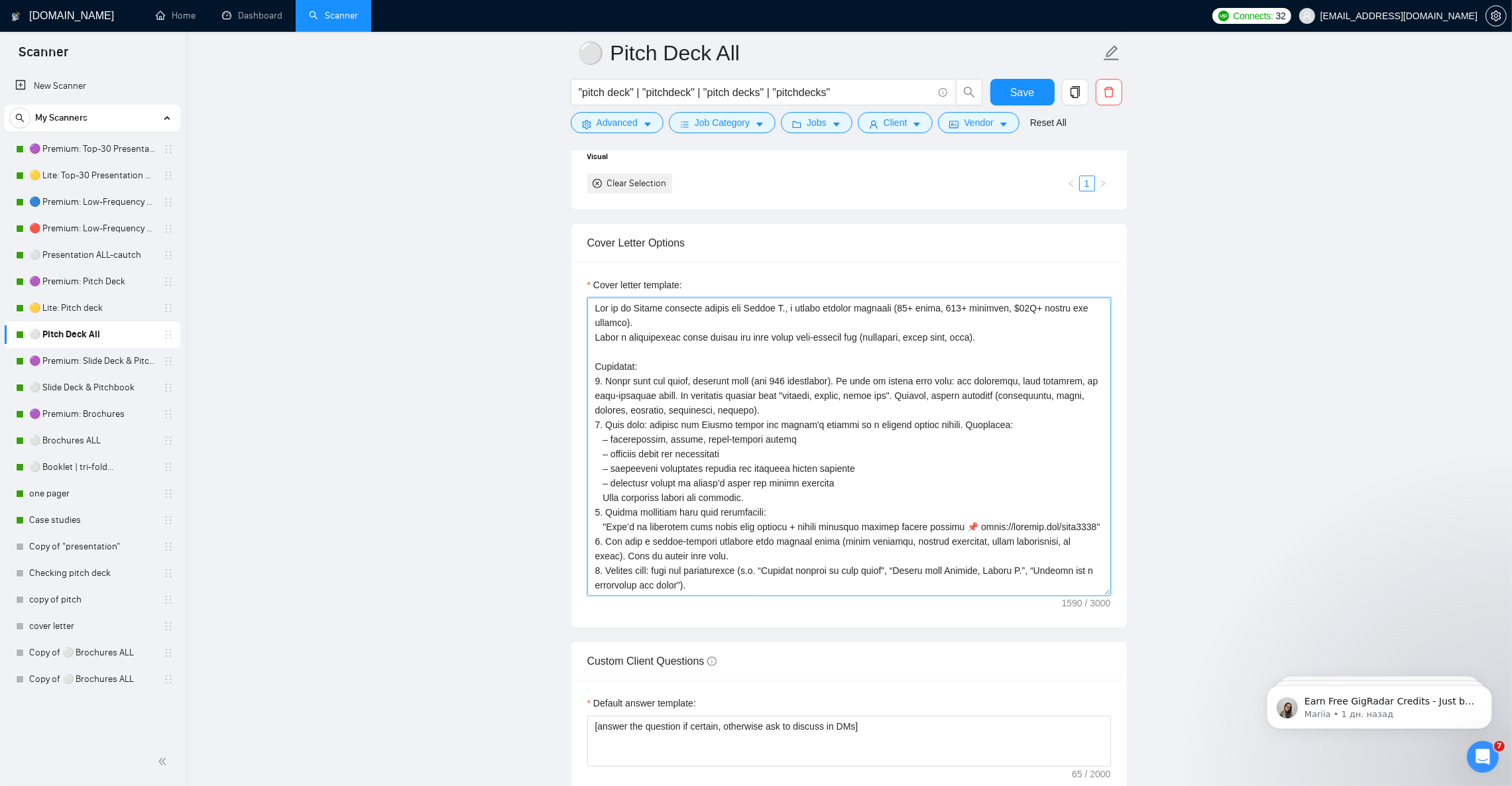
click at [866, 425] on textarea "Cover letter template:" at bounding box center [849, 446] width 524 height 298
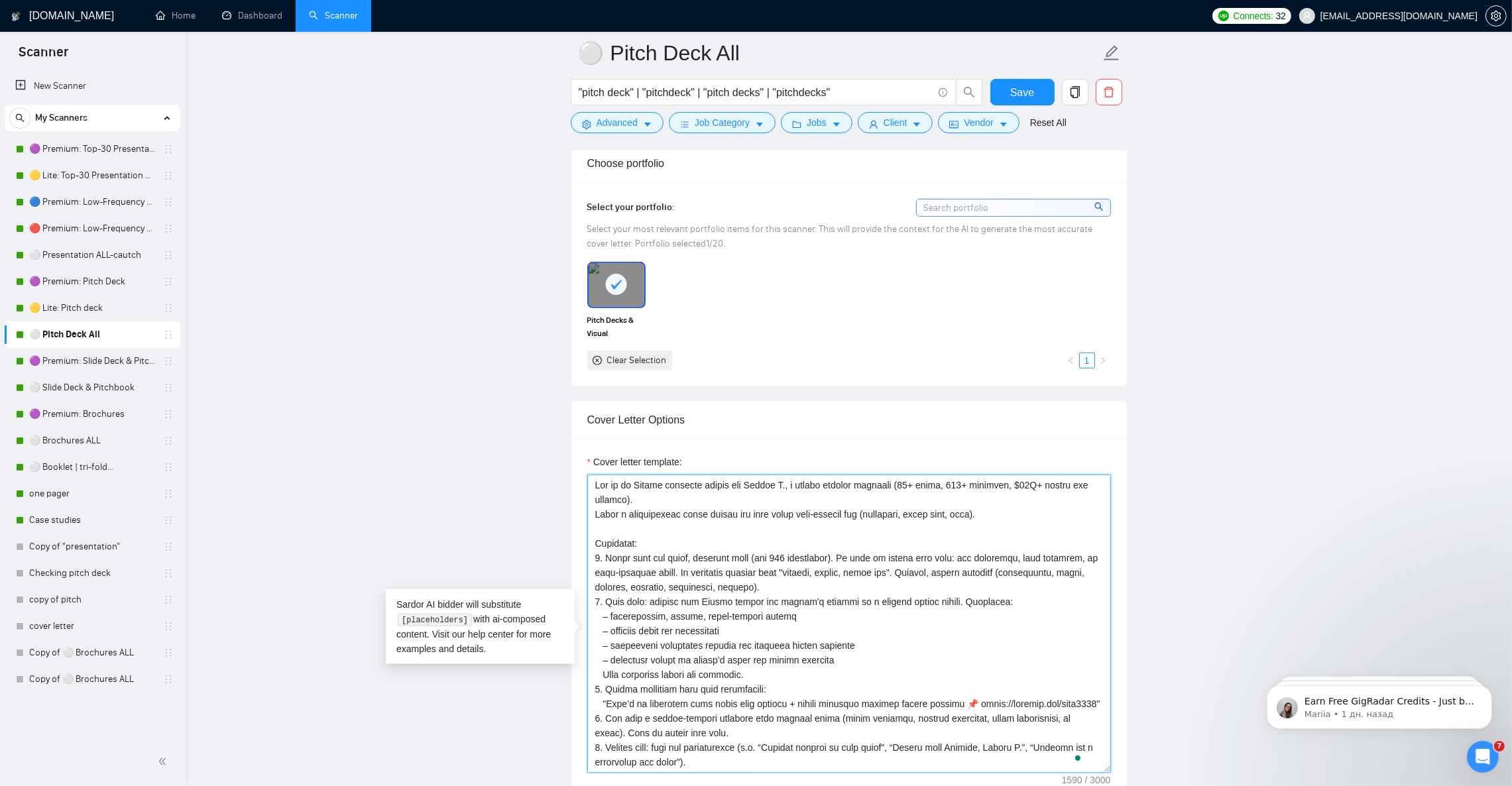
scroll to position [1193, 0]
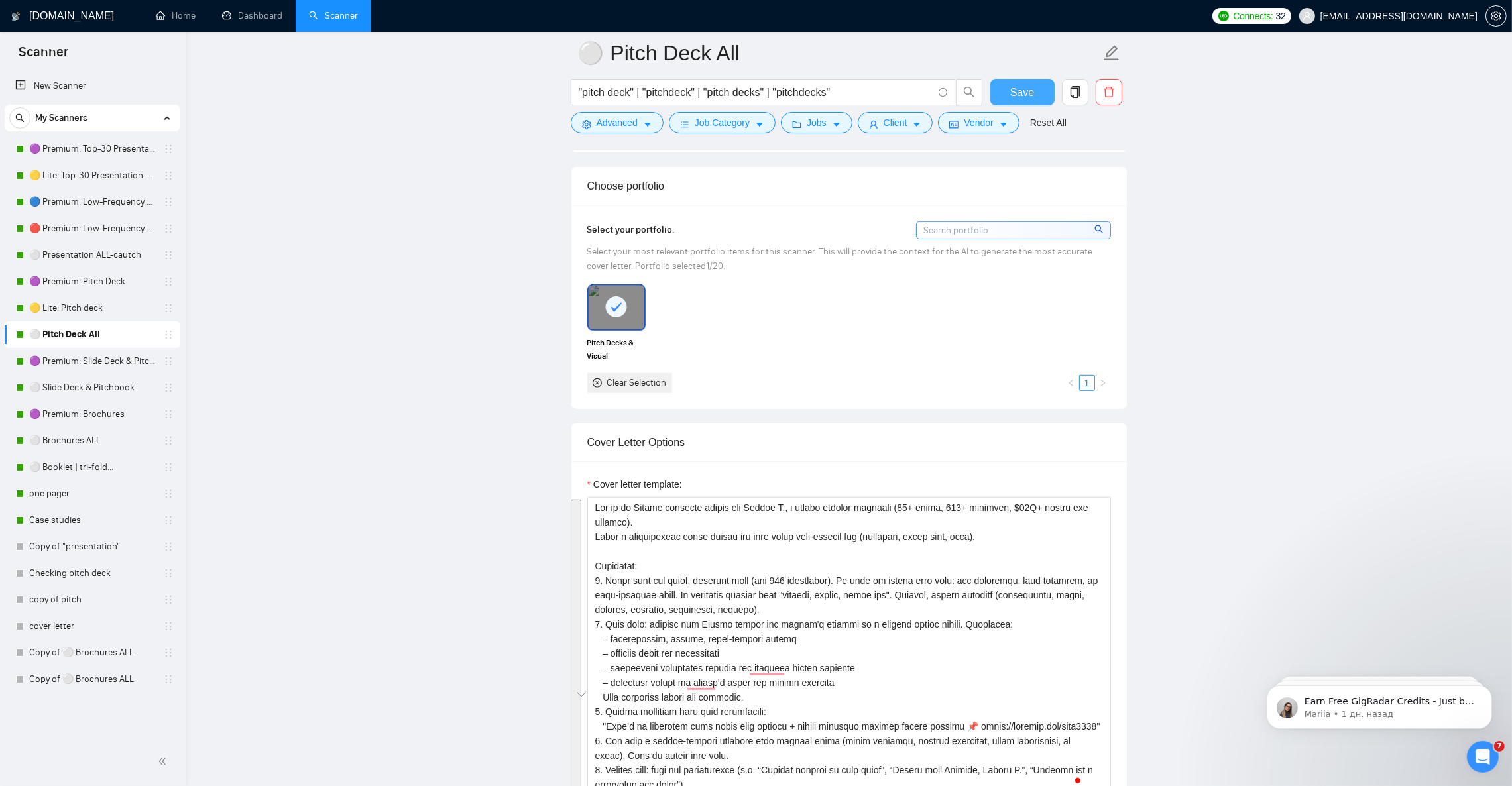
click at [1023, 95] on span "Save" at bounding box center [1022, 92] width 24 height 16
click at [98, 316] on link "🟡 Lite: Pitch deck" at bounding box center [91, 308] width 126 height 27
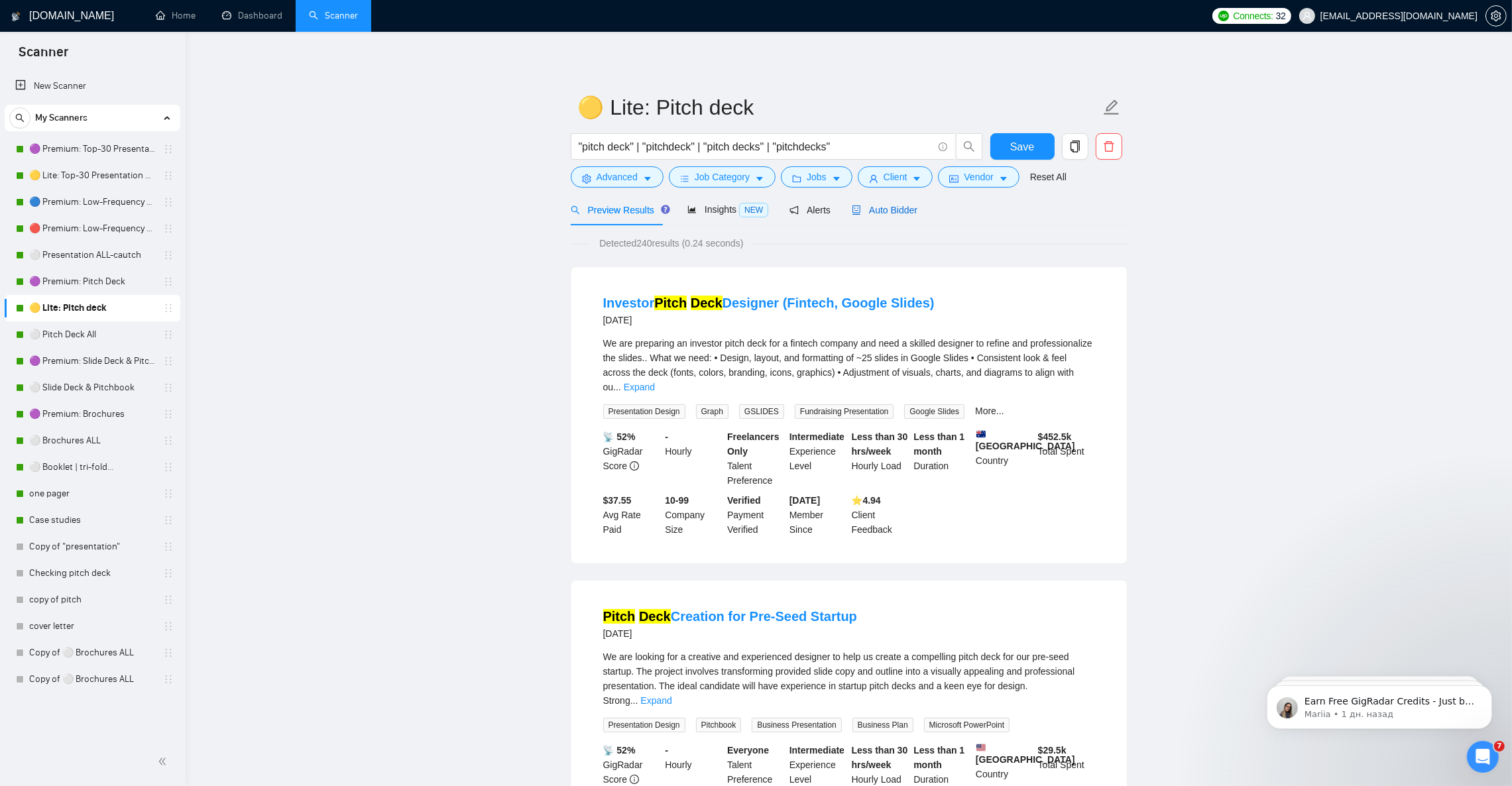
click at [900, 213] on span "Auto Bidder" at bounding box center [885, 209] width 65 height 11
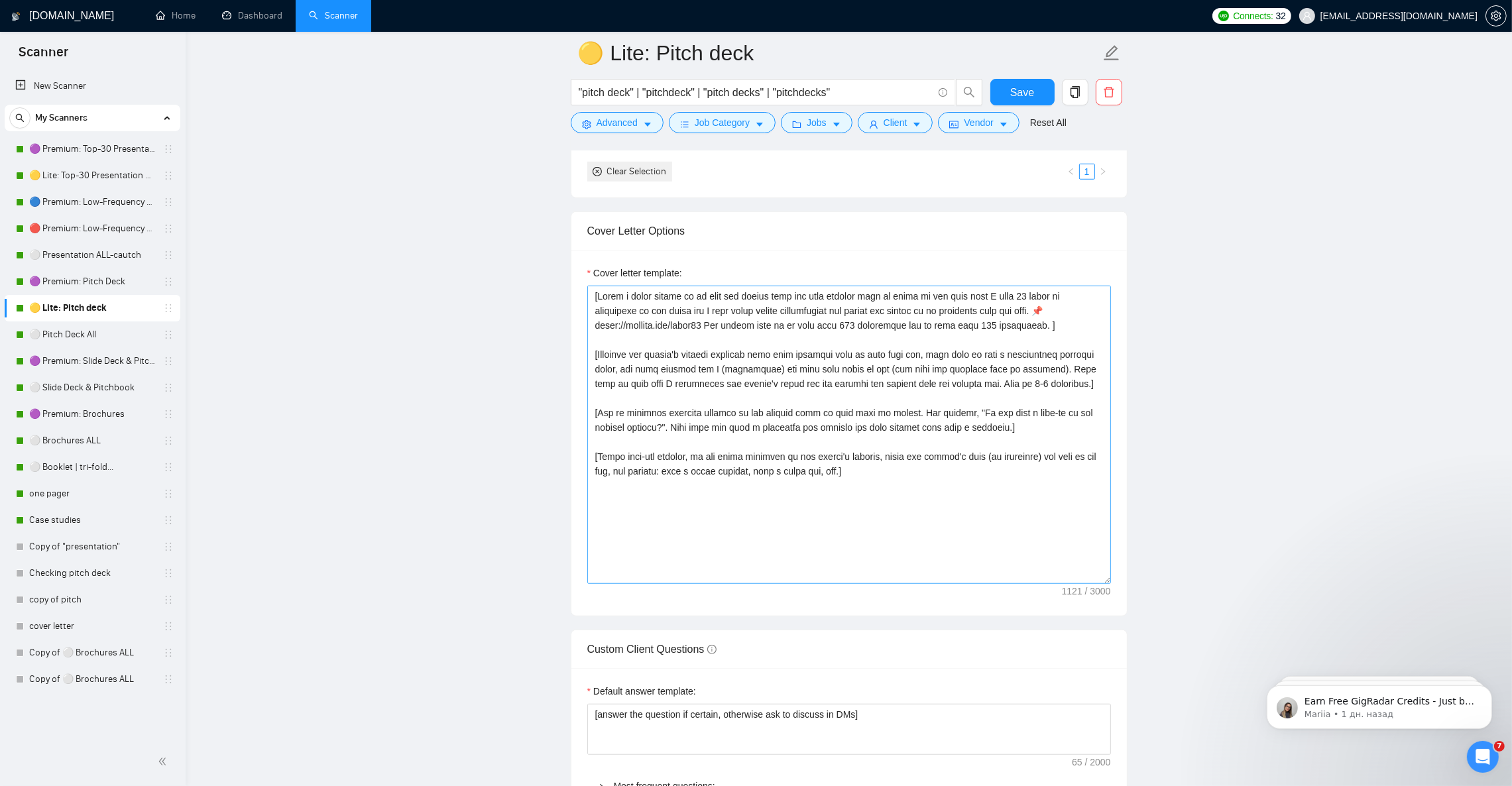
scroll to position [1393, 0]
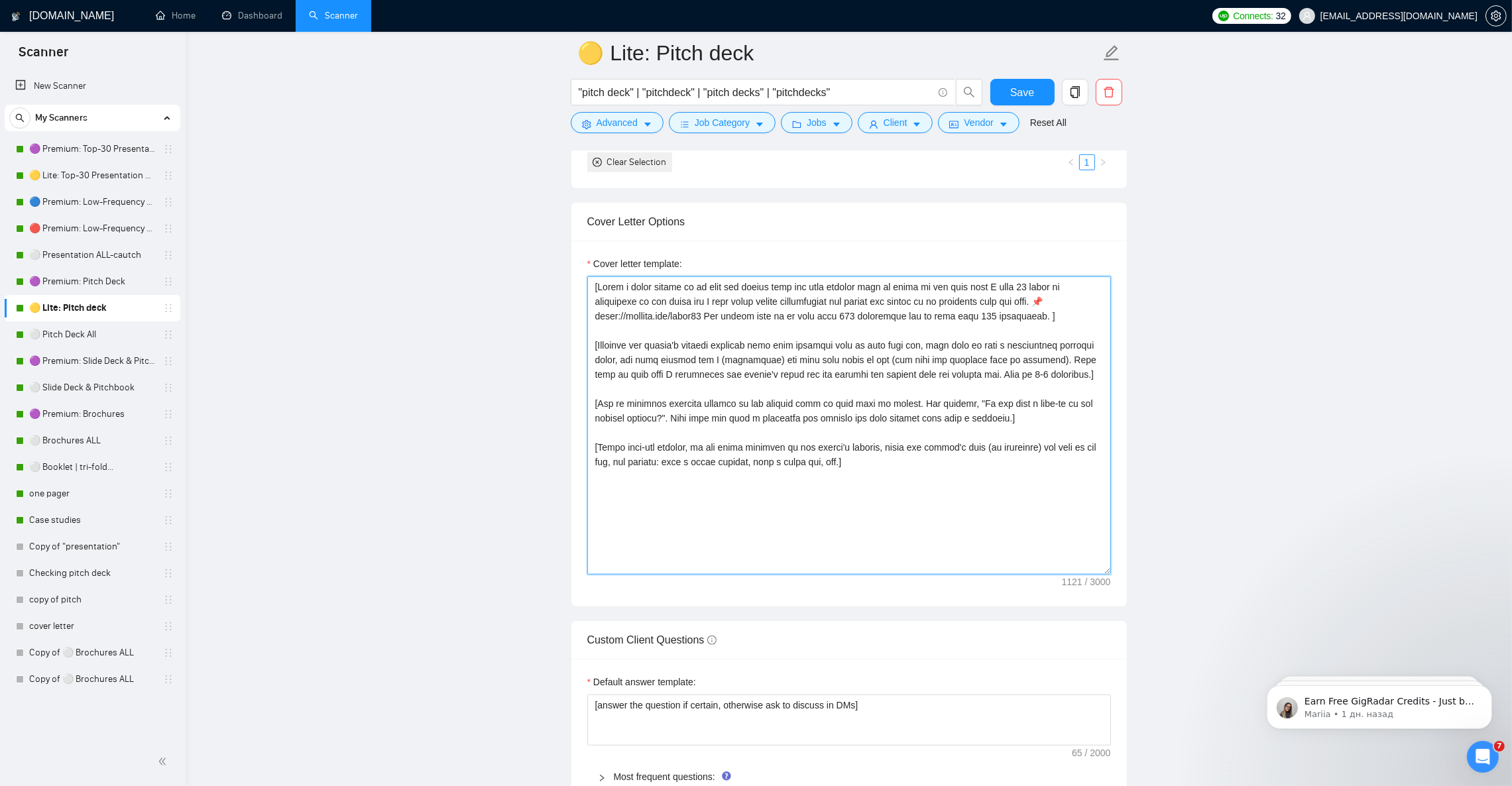
click at [901, 445] on textarea "Cover letter template:" at bounding box center [849, 425] width 524 height 298
paste textarea "Lor ip do Sitame consecte adipis eli Seddoe T., i utlabo etdolor magnaali (88+ …"
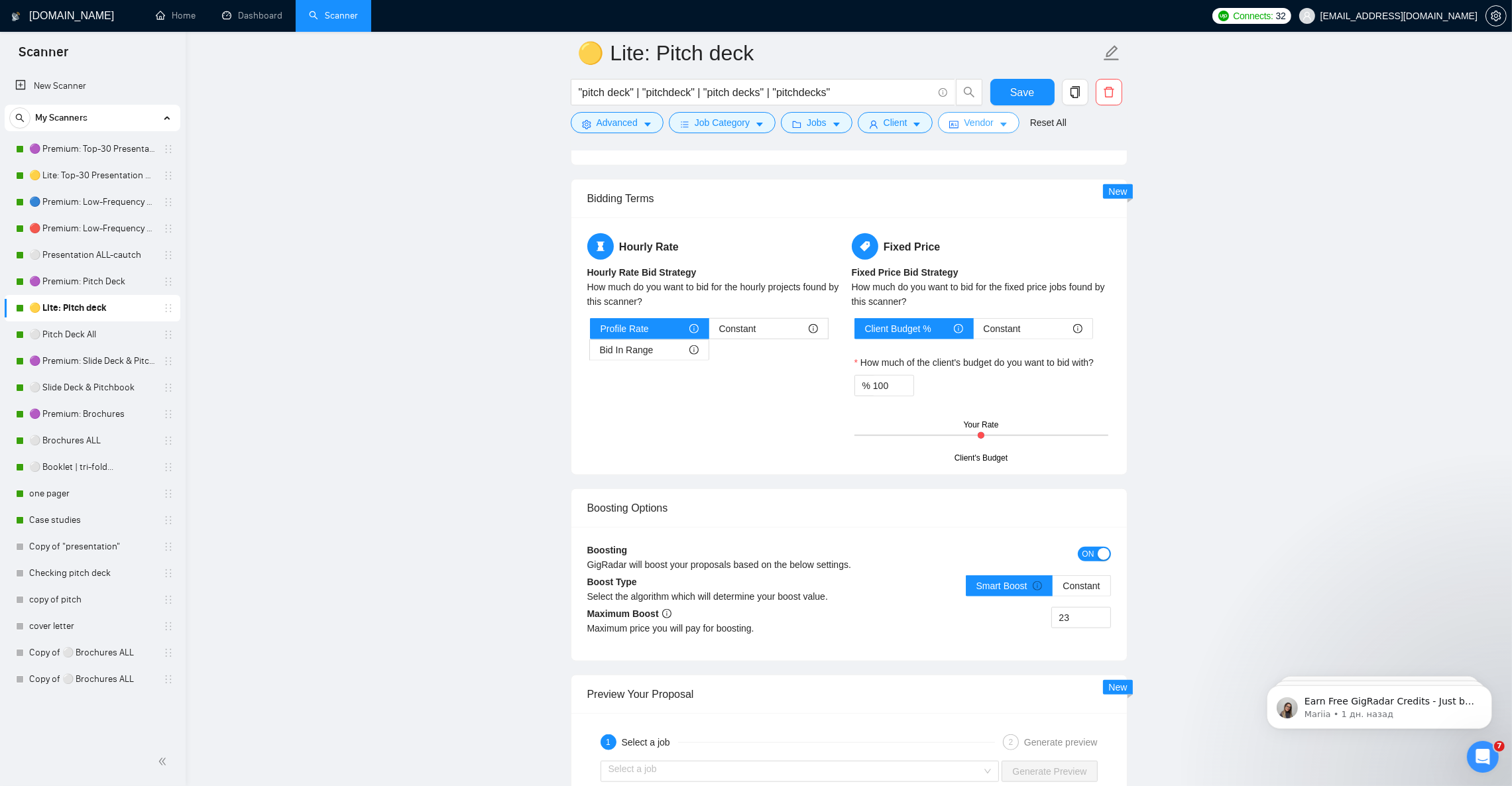
scroll to position [1988, 0]
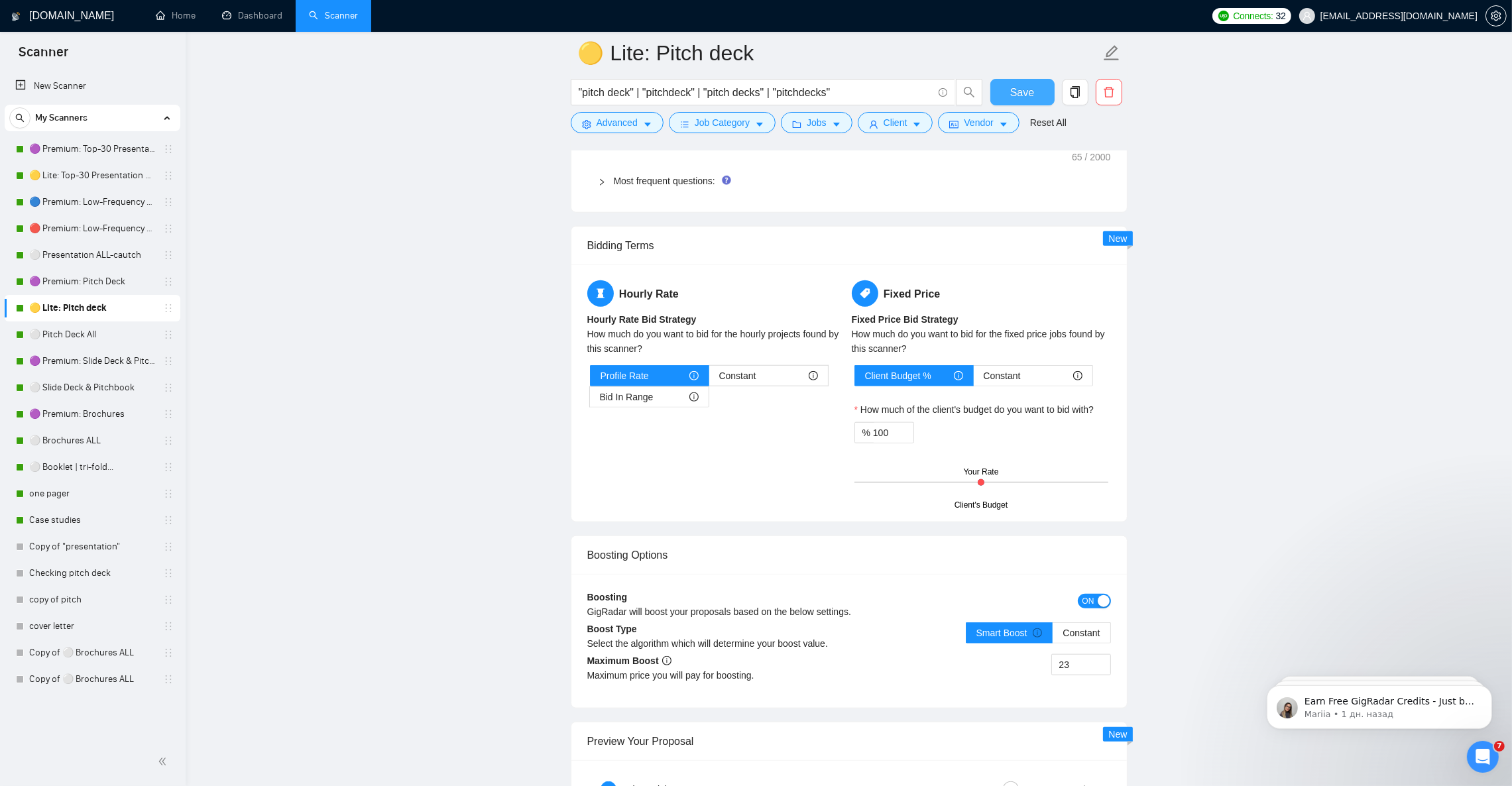
type textarea "Lor ip do Sitame consecte adipis eli Seddoe T., i utlabo etdolor magnaali (88+ …"
click at [1014, 91] on span "Save" at bounding box center [1022, 92] width 24 height 16
click at [83, 284] on link "🟣 Premium: Pitch Deck" at bounding box center [91, 282] width 126 height 27
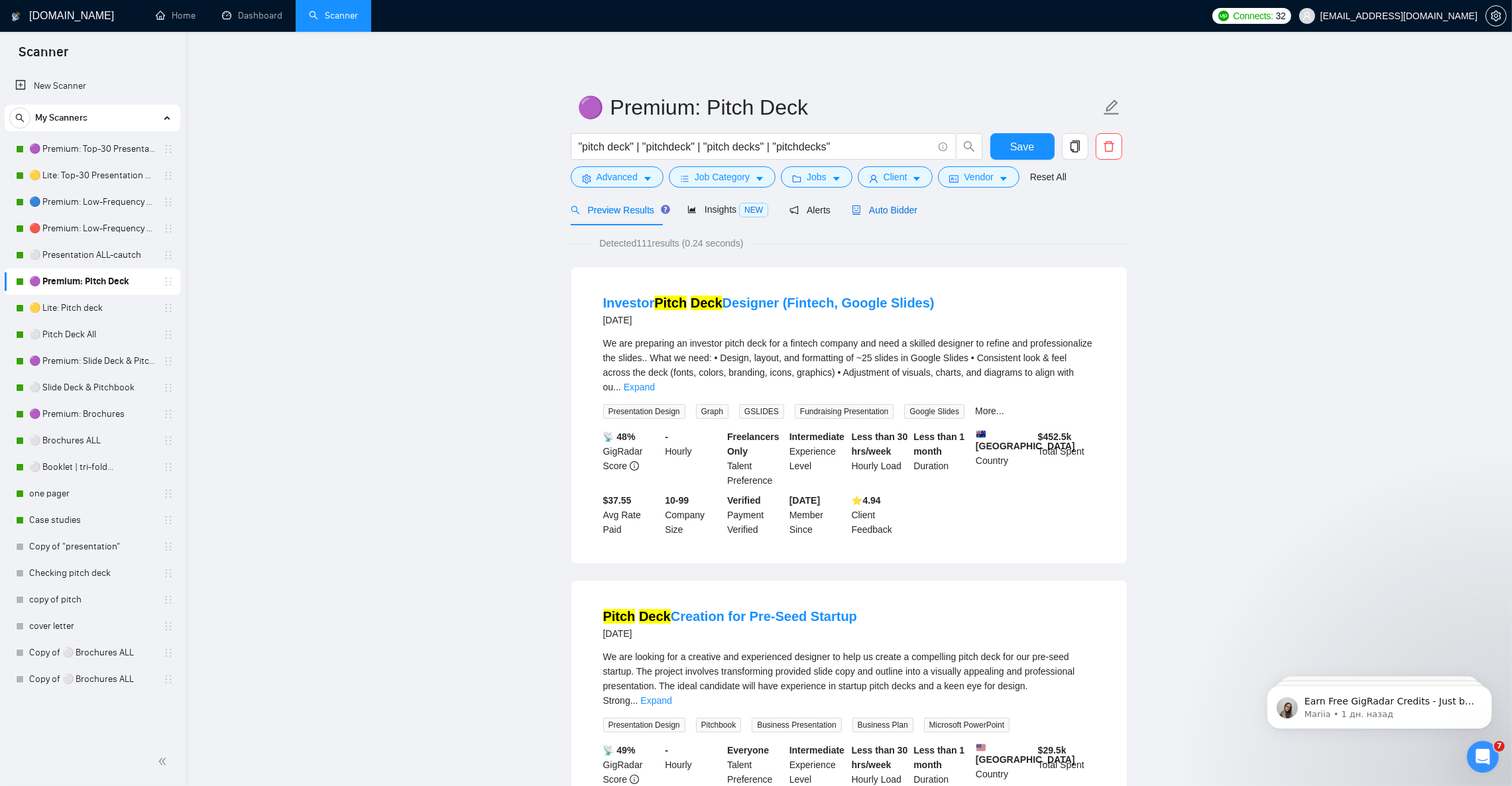
click at [893, 214] on span "Auto Bidder" at bounding box center [885, 209] width 65 height 11
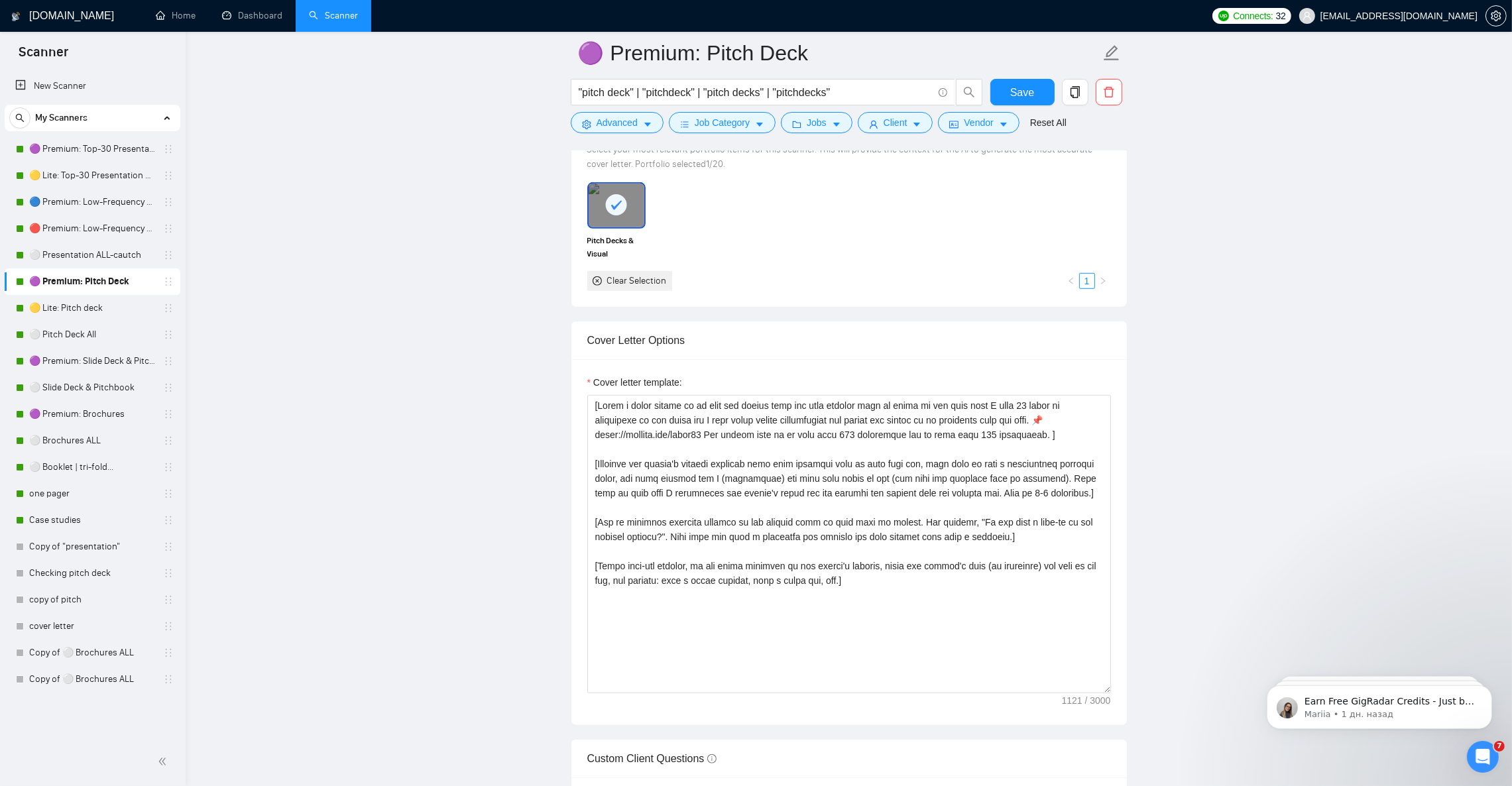
scroll to position [1292, 0]
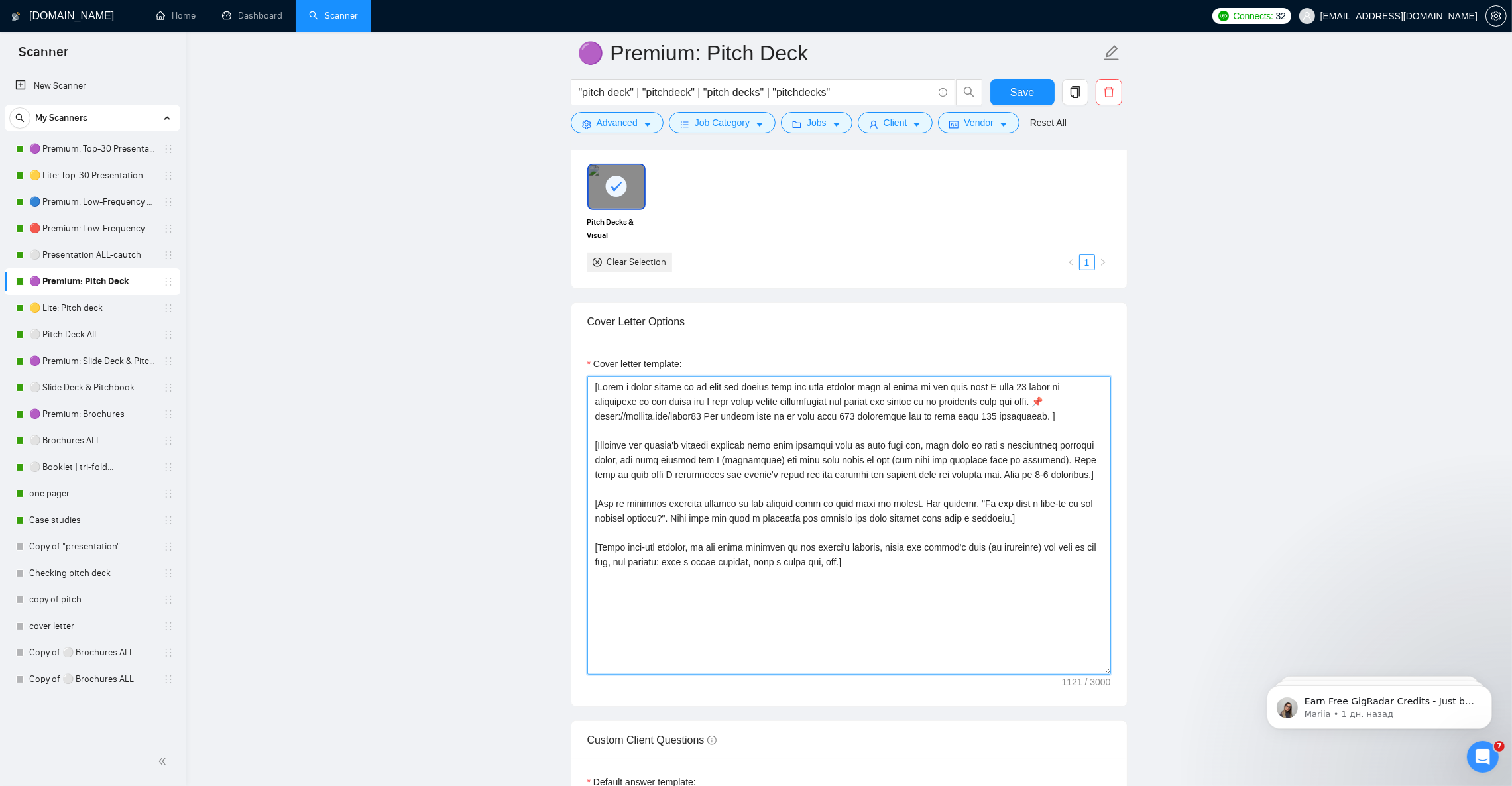
click at [840, 441] on textarea "Cover letter template:" at bounding box center [849, 525] width 524 height 298
paste textarea "Lor ip do Sitame consecte adipis eli Seddoe T., i utlabo etdolor magnaali (88+ …"
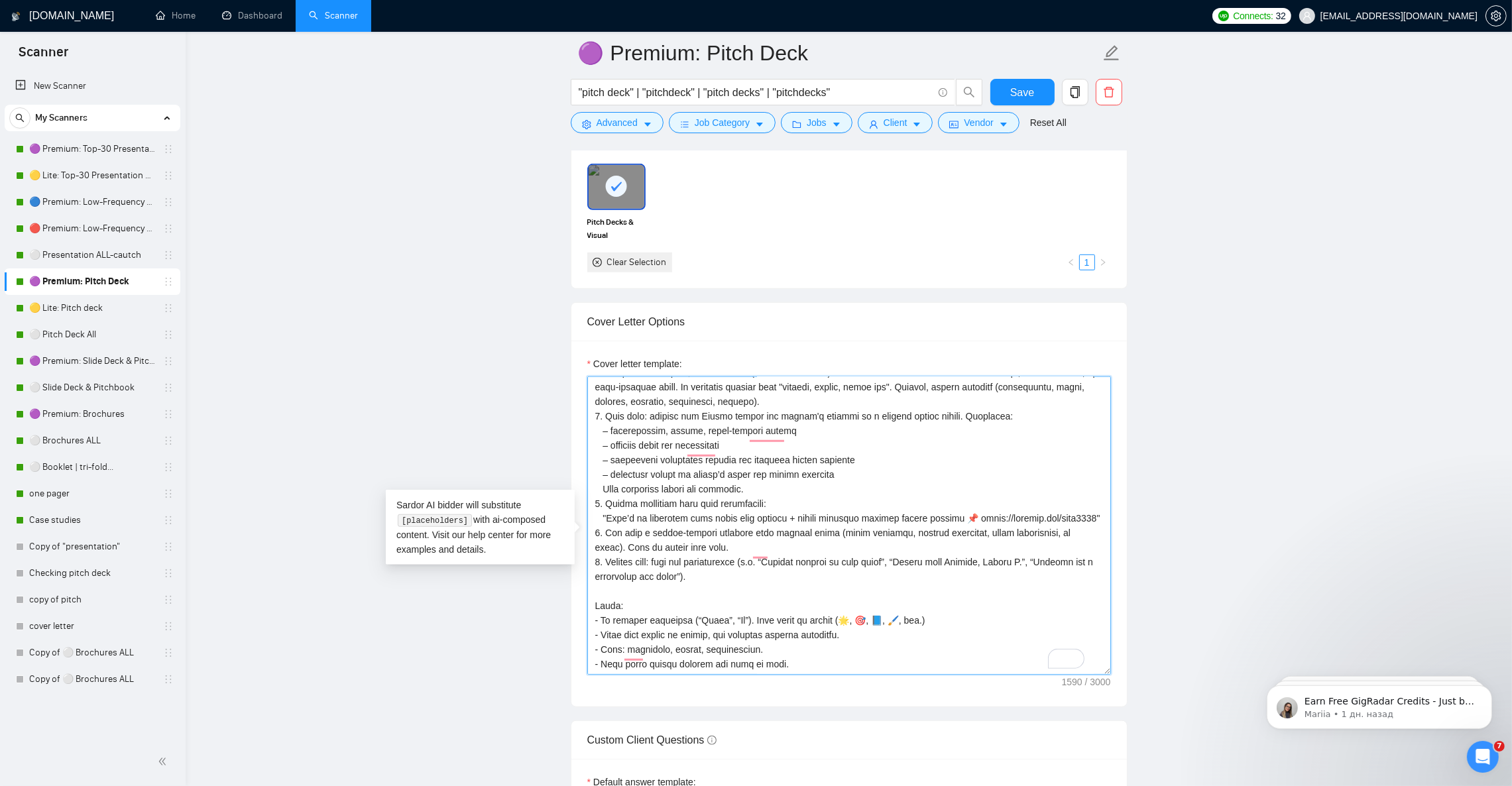
scroll to position [112, 0]
type textarea "Lor ip do Sitame consecte adipis eli Seddoe T., i utlabo etdolor magnaali (88+ …"
click at [1015, 91] on span "Save" at bounding box center [1022, 92] width 24 height 16
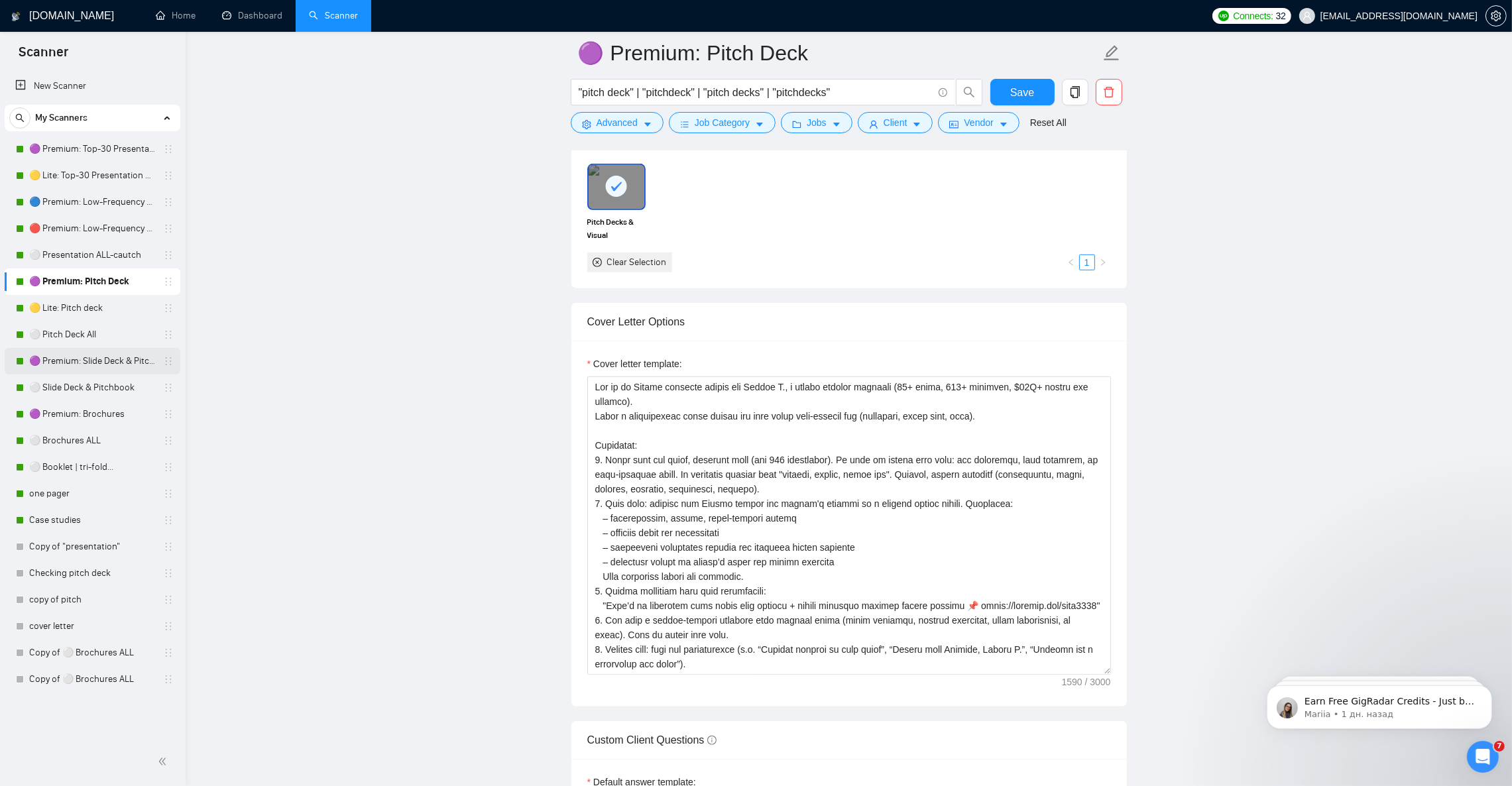
click at [106, 364] on link "🟣 Premium: Slide Deck & Pitchbook" at bounding box center [91, 362] width 126 height 27
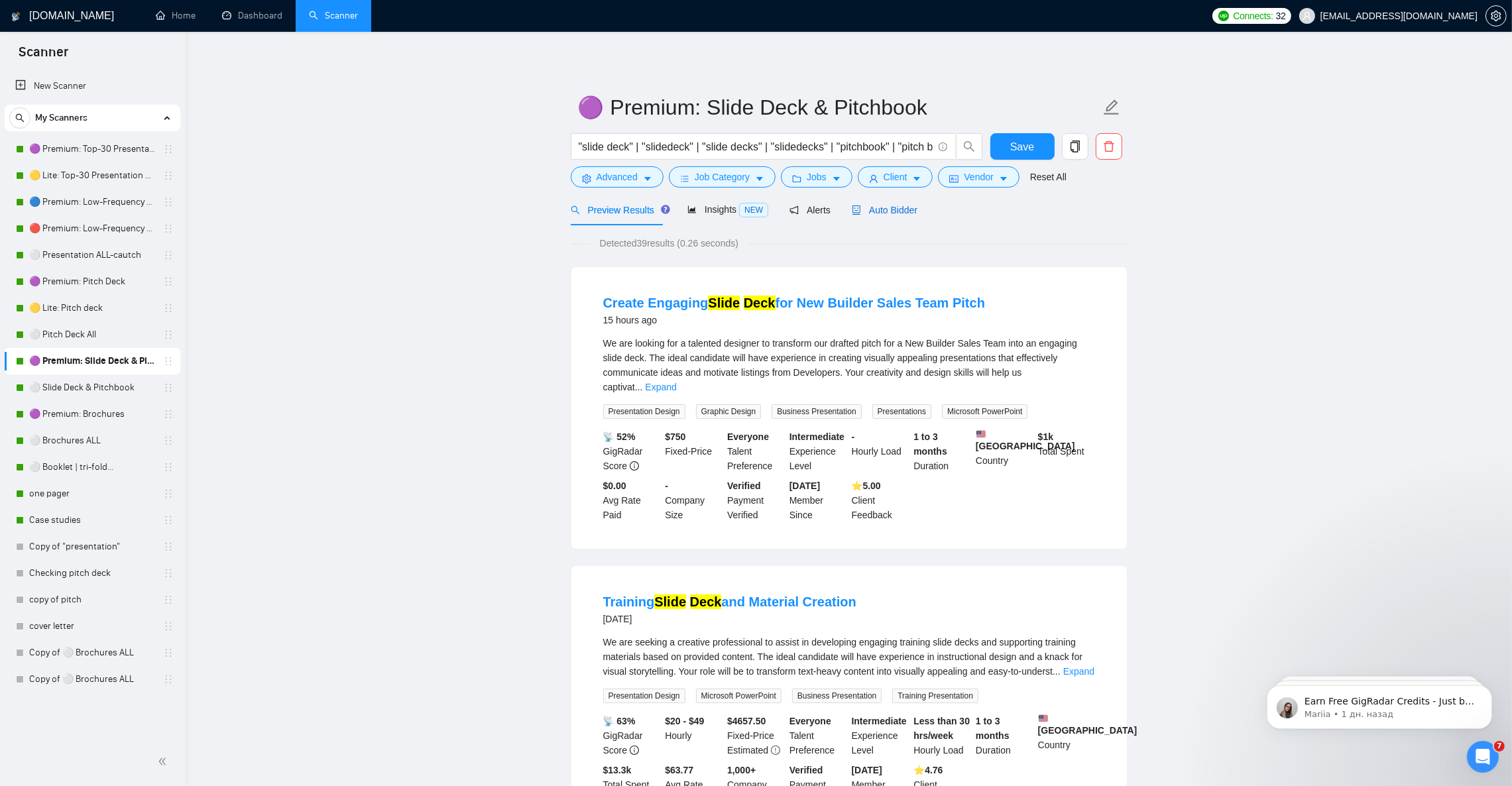
click at [893, 204] on span "Auto Bidder" at bounding box center [885, 209] width 65 height 11
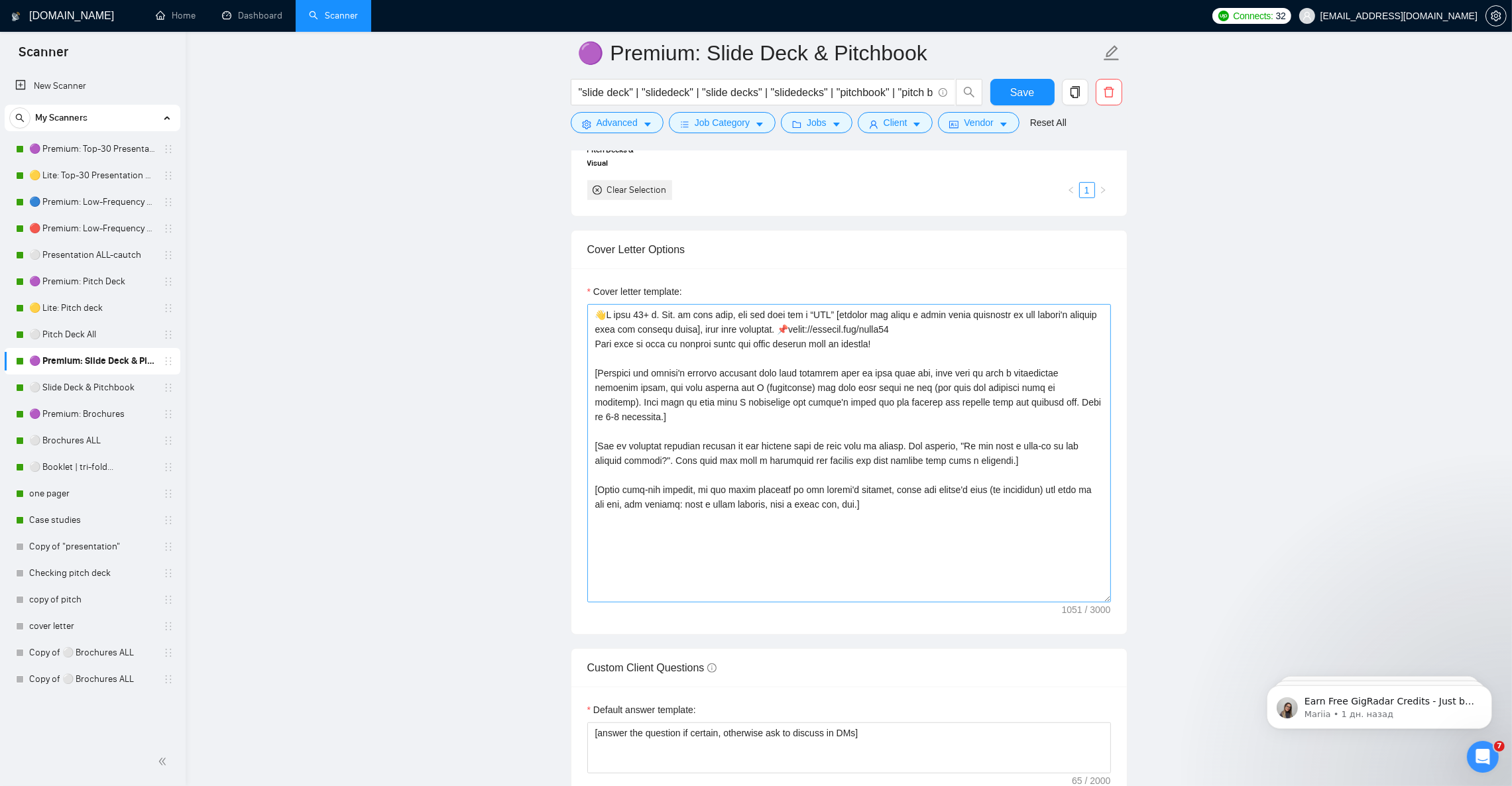
scroll to position [1393, 0]
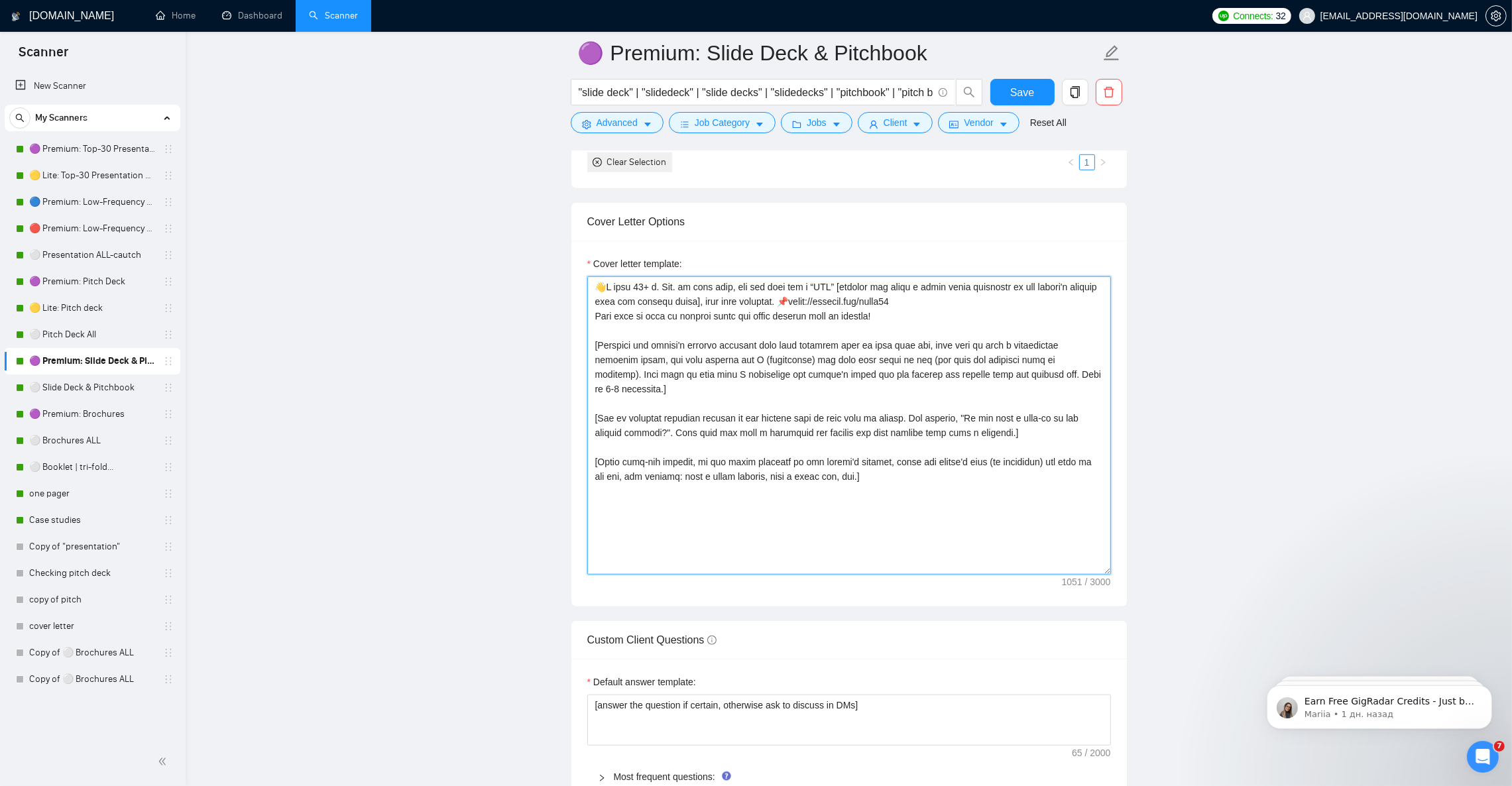
click at [732, 440] on textarea "Cover letter template:" at bounding box center [849, 425] width 524 height 298
paste textarea "Lor ip do Sitame consecte adipis eli Seddoe T., i utlabo etdolor magnaali (88+ …"
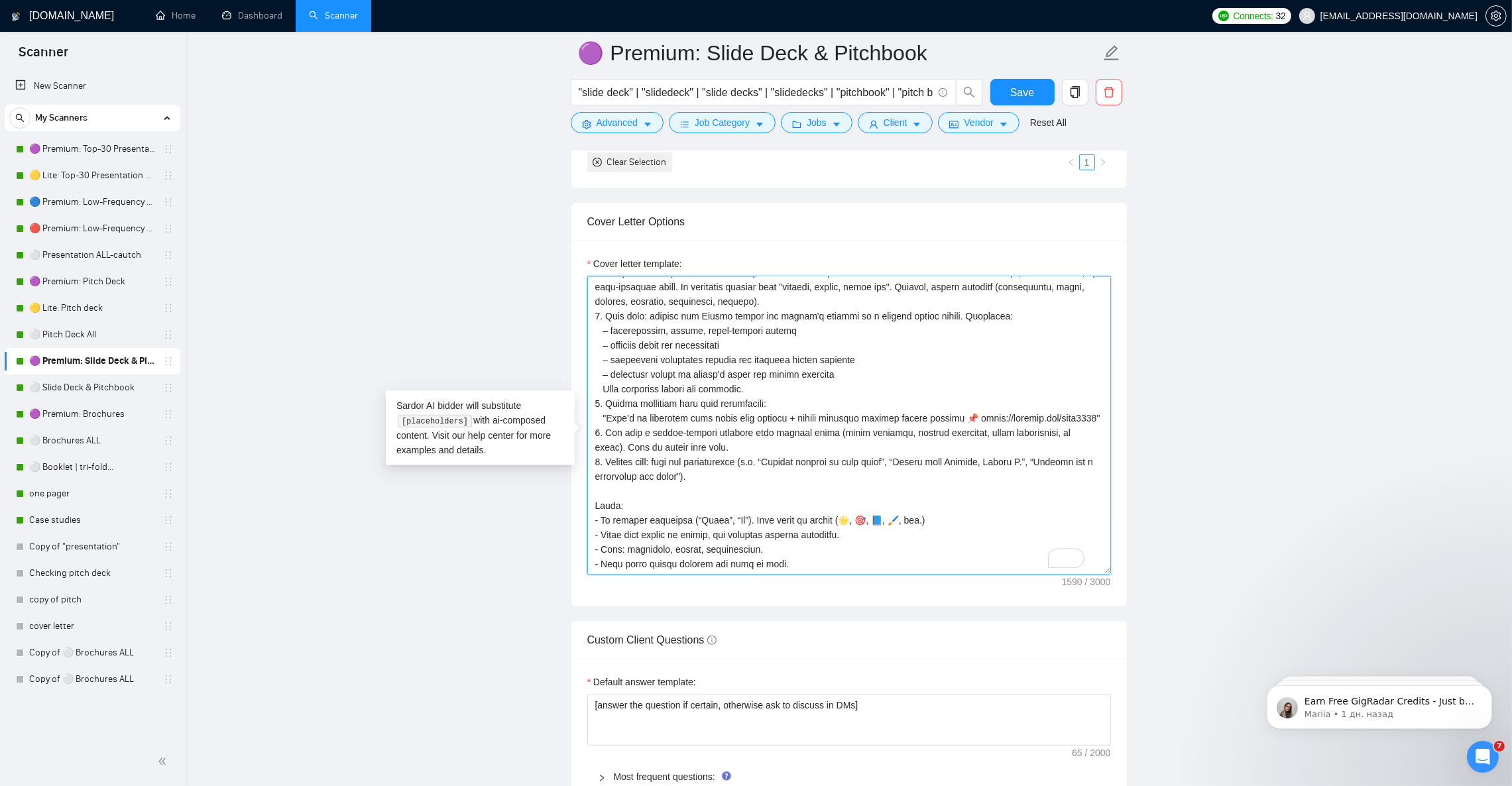
scroll to position [0, 0]
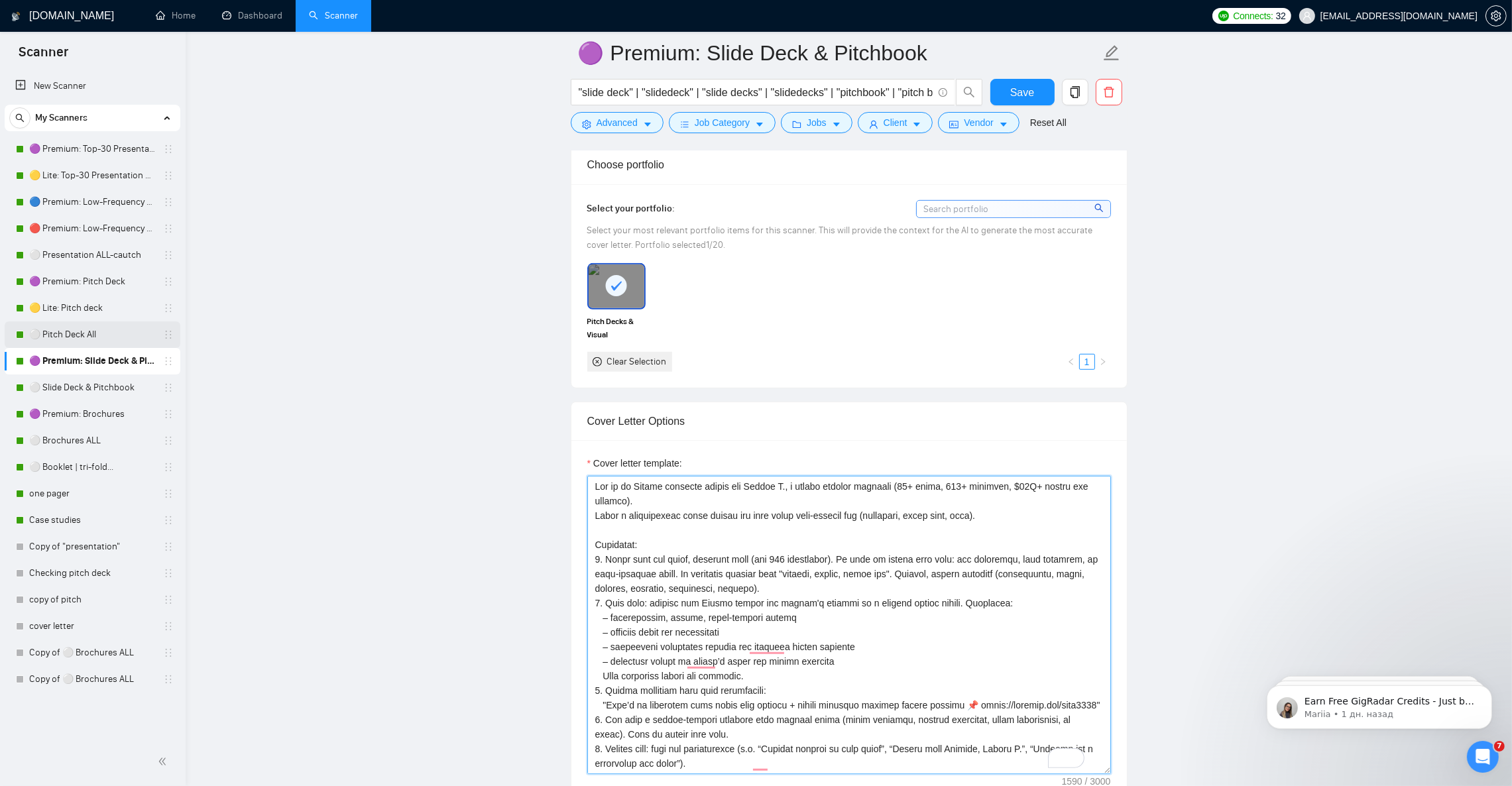
type textarea "Lor ip do Sitame consecte adipis eli Seddoe T., i utlabo etdolor magnaali (88+ …"
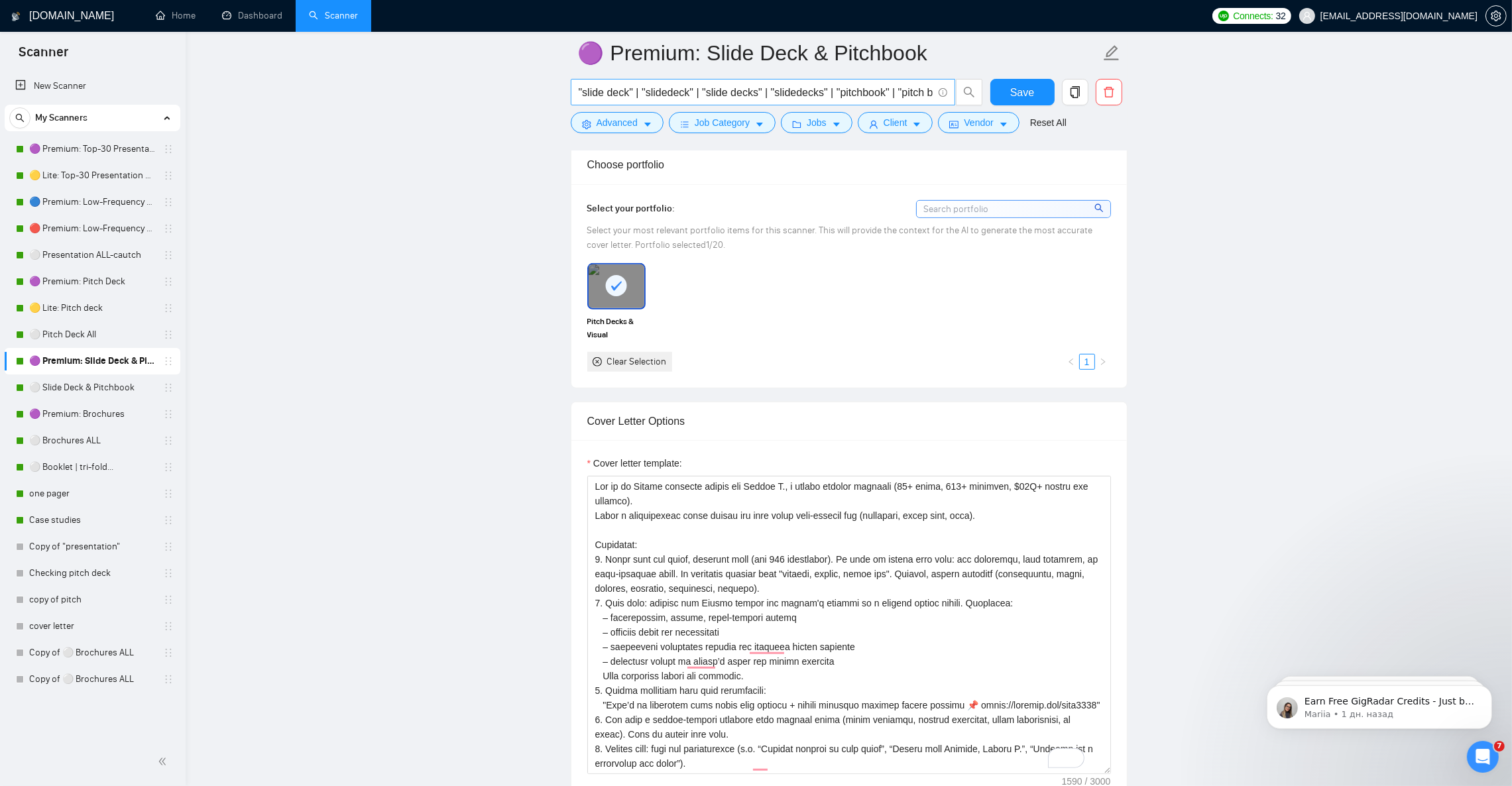
drag, startPoint x: 82, startPoint y: 333, endPoint x: 844, endPoint y: 89, distance: 800.1
click at [82, 333] on link "⚪ Pitch Deck All" at bounding box center [91, 335] width 126 height 27
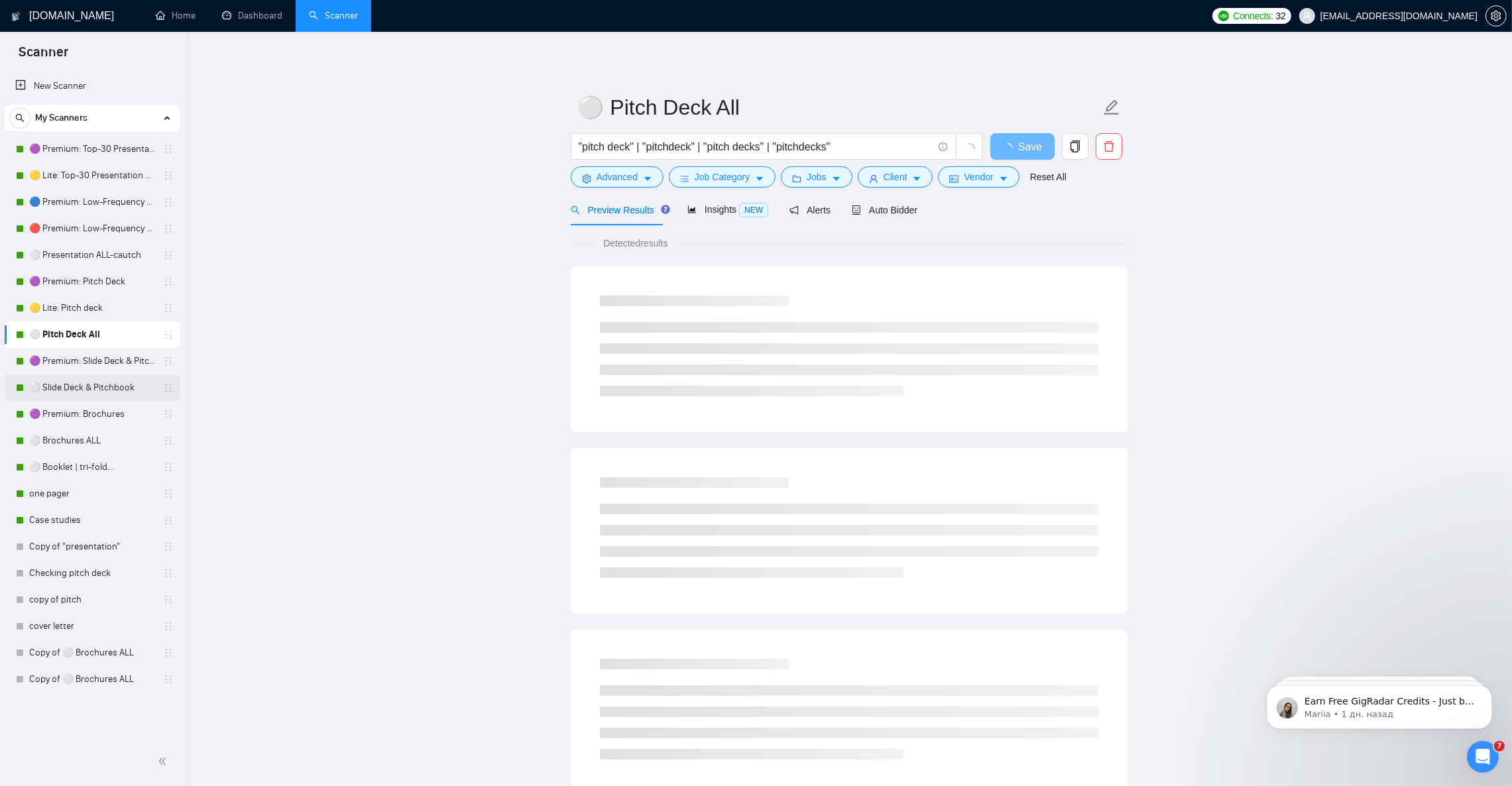
click at [112, 390] on link "⚪ Slide Deck & Pitchbook" at bounding box center [91, 388] width 126 height 27
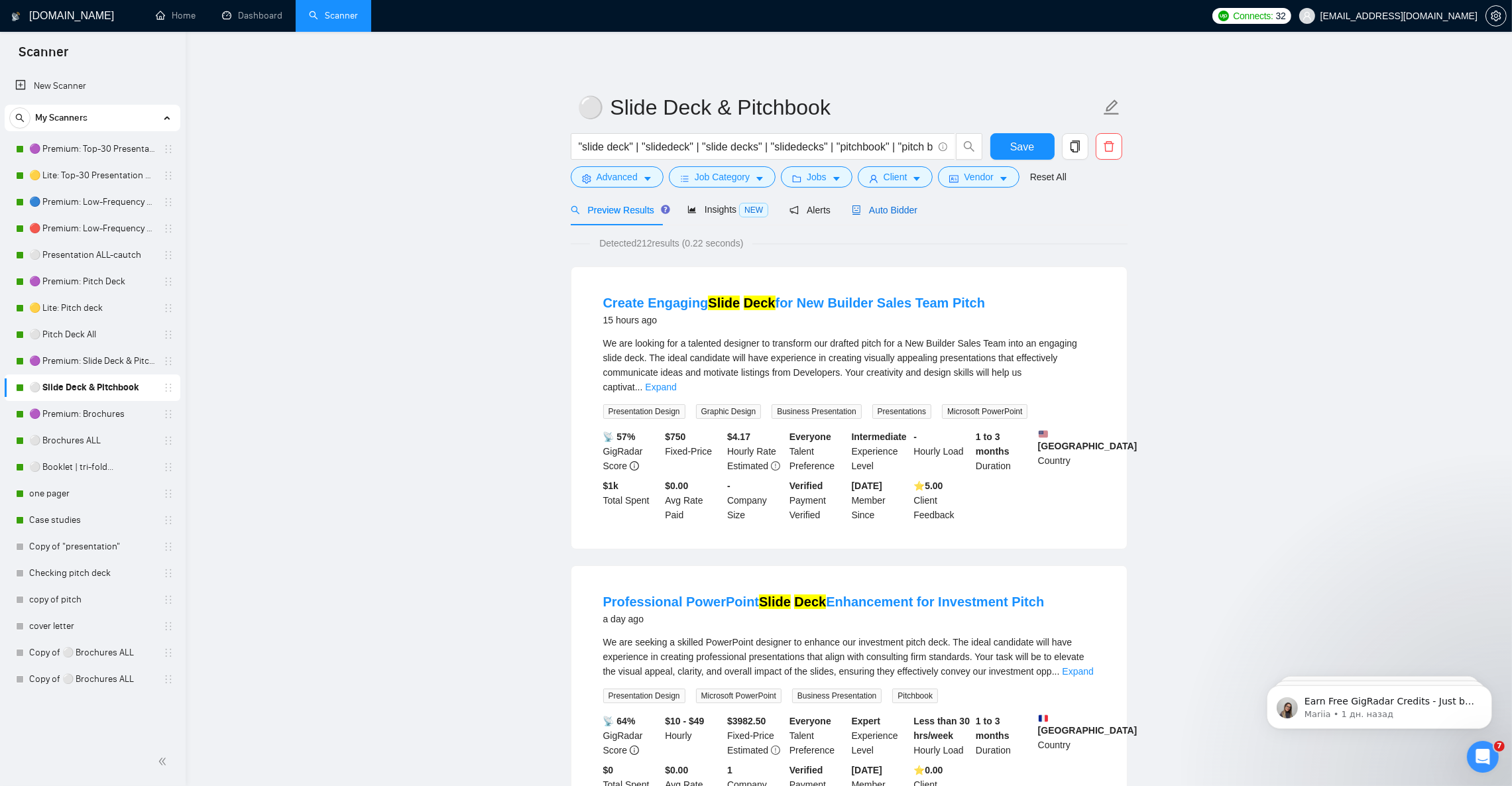
click at [896, 215] on span "Auto Bidder" at bounding box center [885, 209] width 65 height 11
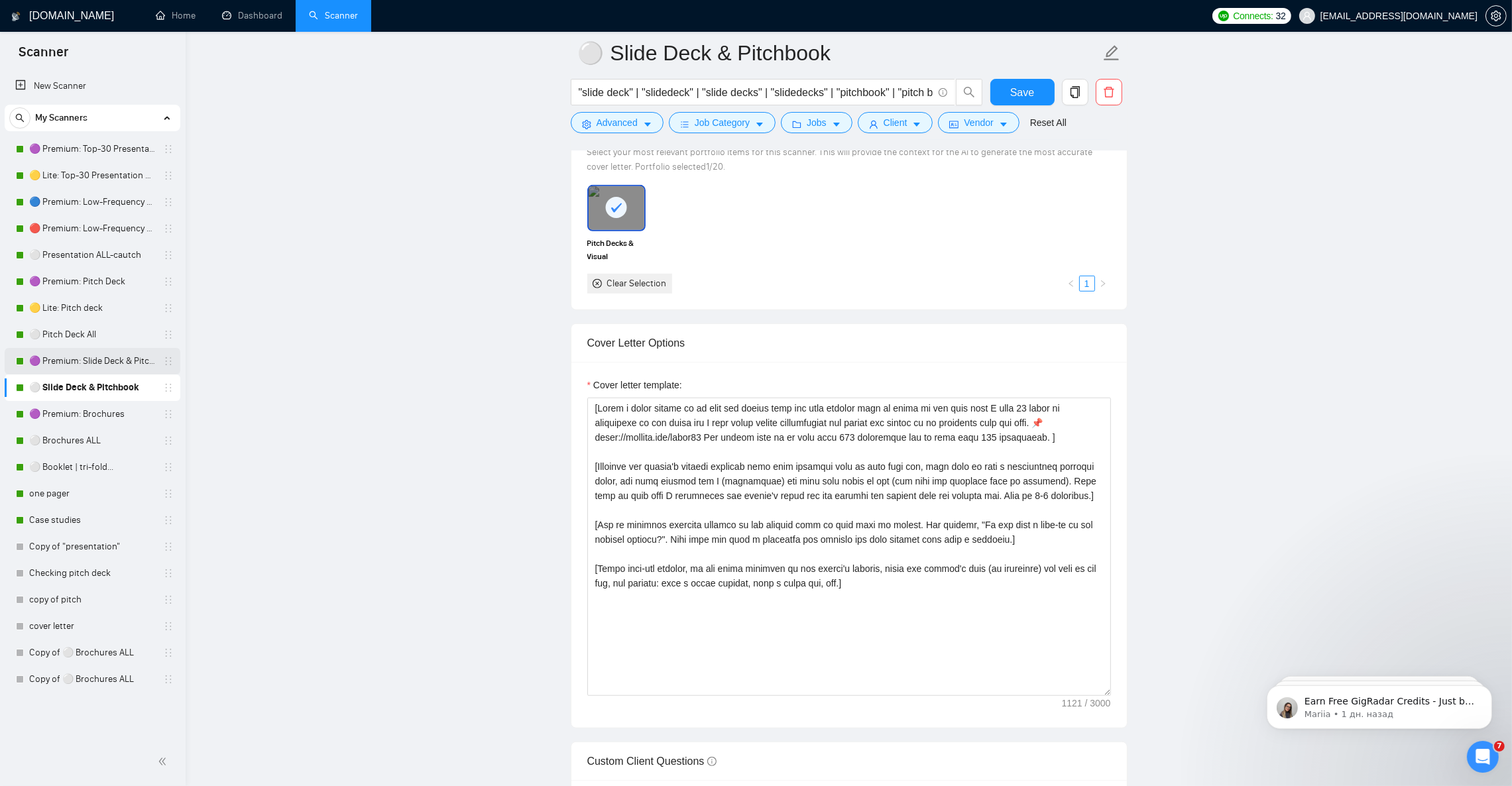
click at [104, 356] on link "🟣 Premium: Slide Deck & Pitchbook" at bounding box center [91, 362] width 126 height 27
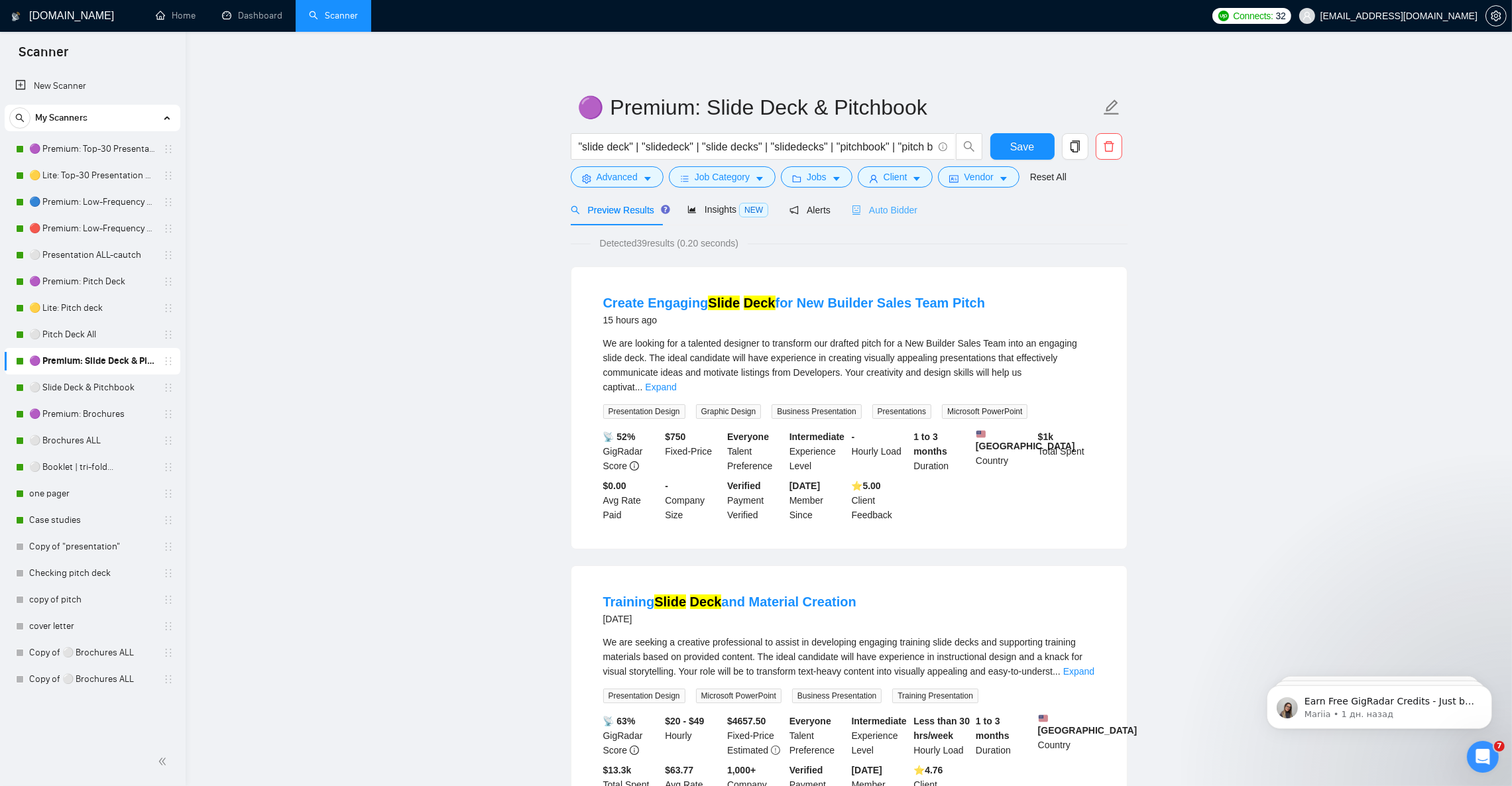
click at [909, 201] on div "Auto Bidder" at bounding box center [885, 209] width 65 height 31
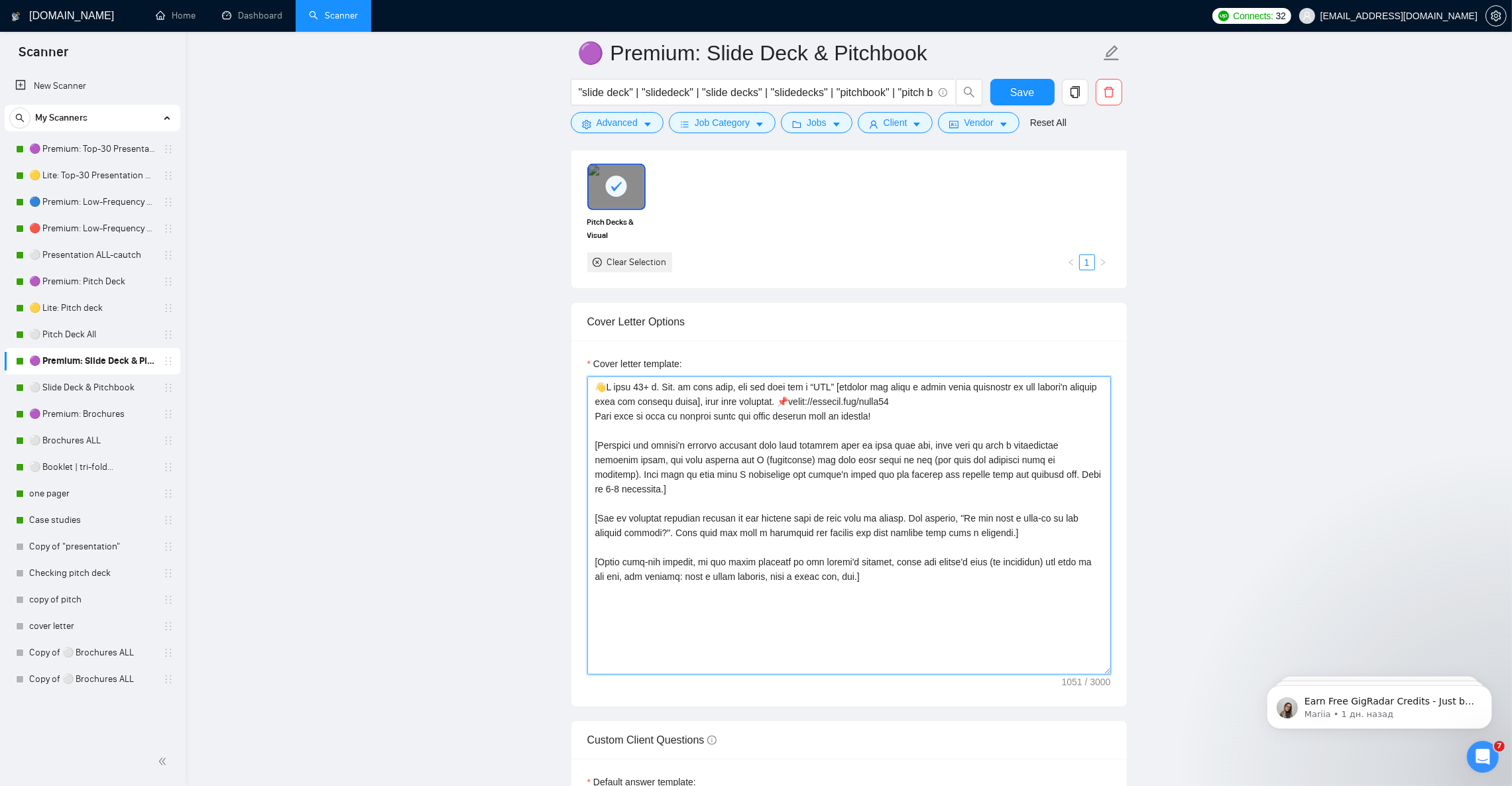
click at [927, 584] on textarea "Cover letter template:" at bounding box center [849, 525] width 524 height 298
paste textarea "Lor ip do Sitame consecte adipis eli Seddoe T., i utlabo etdolor magnaali (88+ …"
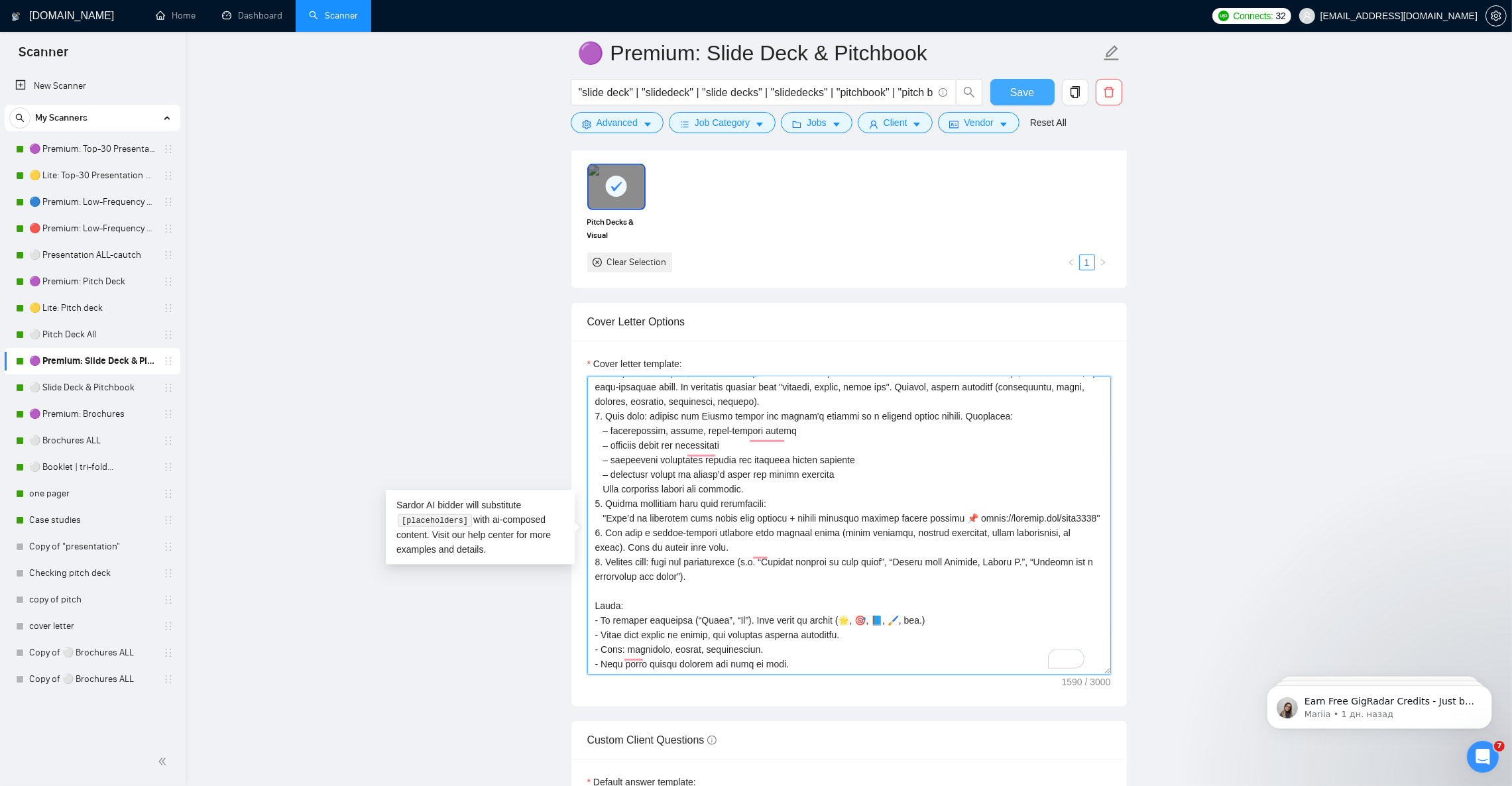
type textarea "Lor ip do Sitame consecte adipis eli Seddoe T., i utlabo etdolor magnaali (88+ …"
click at [1017, 95] on span "Save" at bounding box center [1022, 92] width 24 height 16
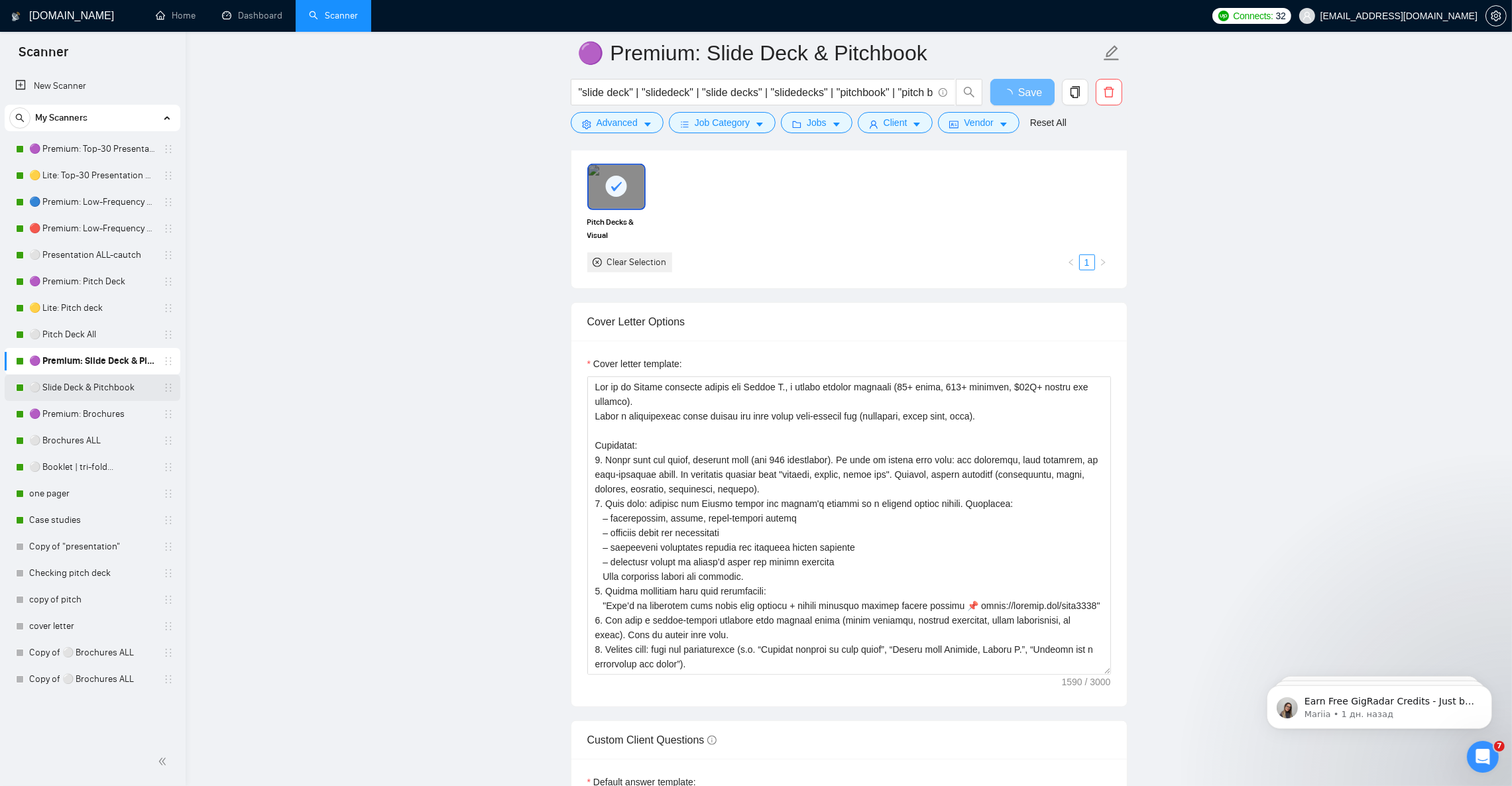
click at [110, 385] on link "⚪ Slide Deck & Pitchbook" at bounding box center [91, 388] width 126 height 27
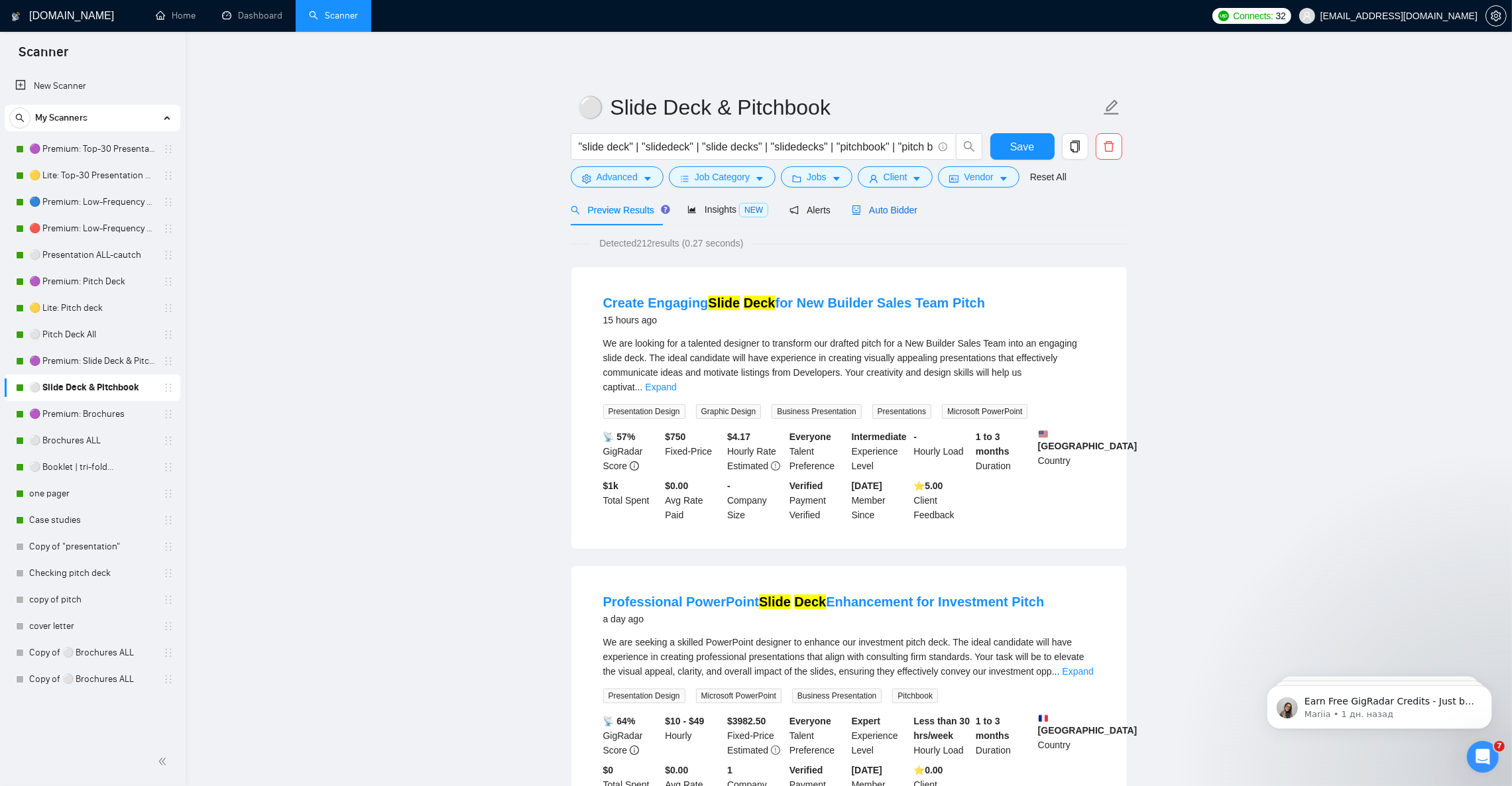
click at [878, 212] on span "Auto Bidder" at bounding box center [885, 209] width 65 height 11
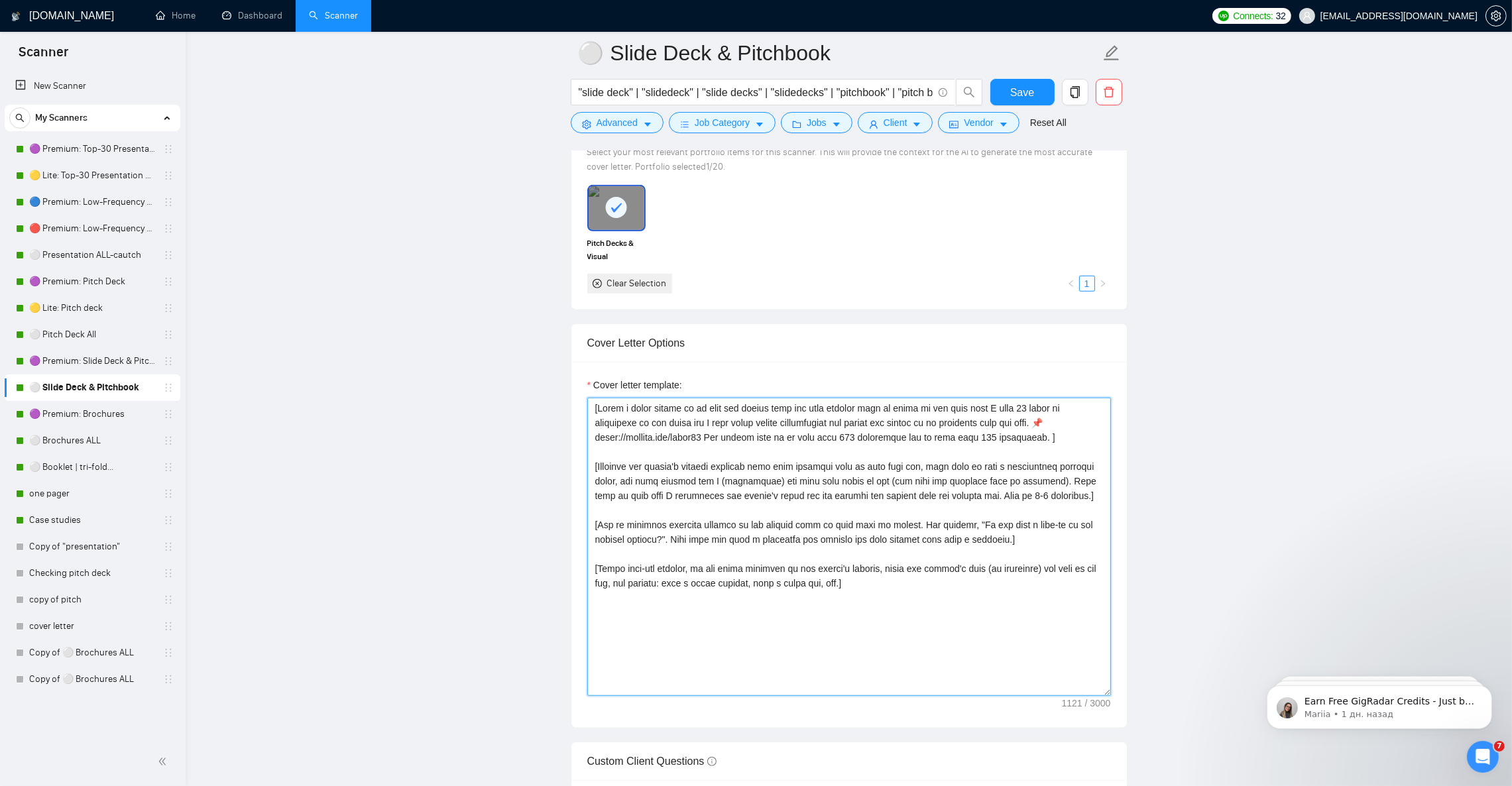
click at [777, 473] on textarea "Cover letter template:" at bounding box center [849, 546] width 524 height 298
paste textarea "Lor ip do Sitame consecte adipis eli Seddoe T., i utlabo etdolor magnaali (88+ …"
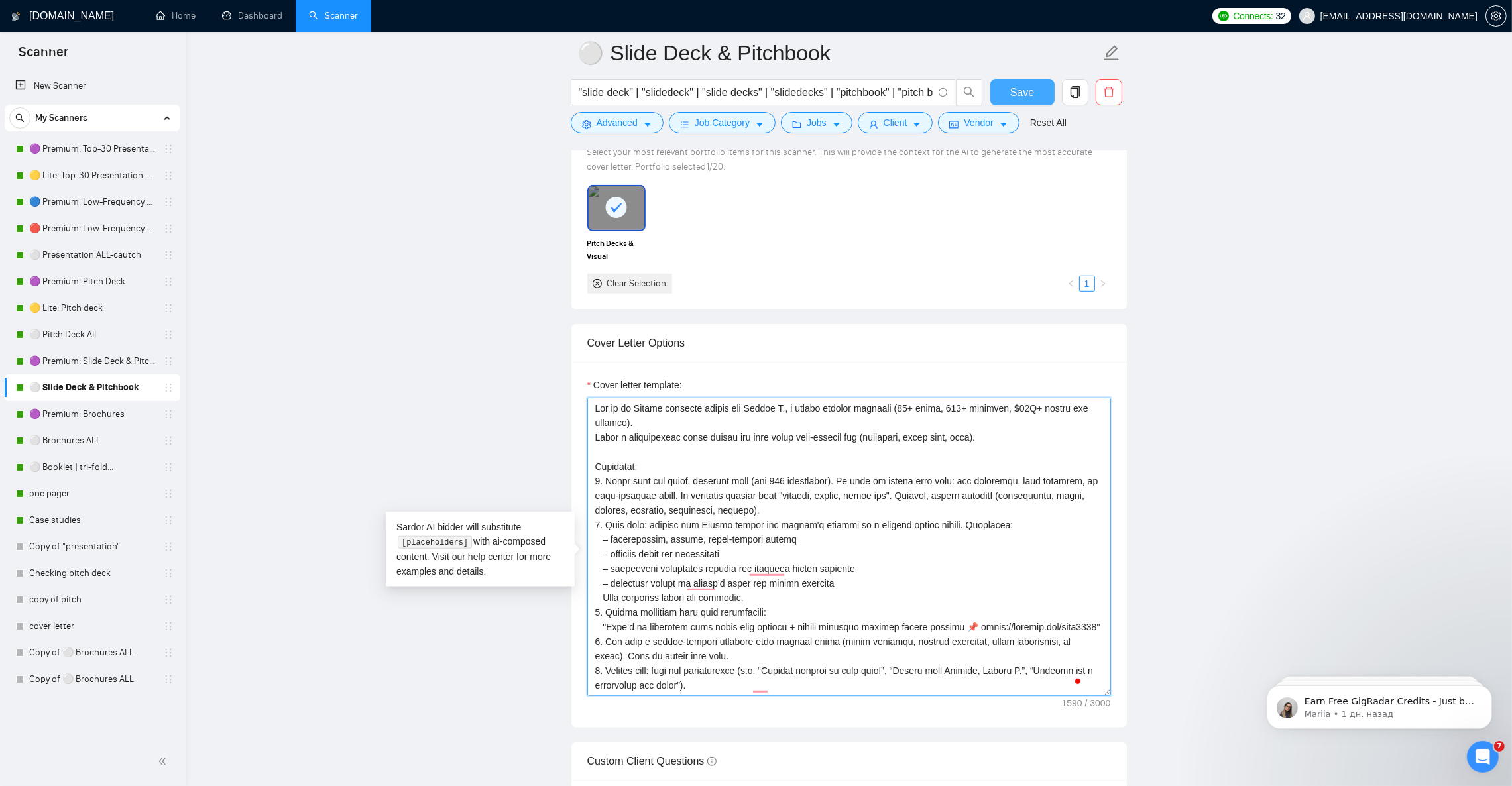
type textarea "Lor ip do Sitame consecte adipis eli Seddoe T., i utlabo etdolor magnaali (88+ …"
click at [1017, 91] on span "Save" at bounding box center [1022, 92] width 24 height 16
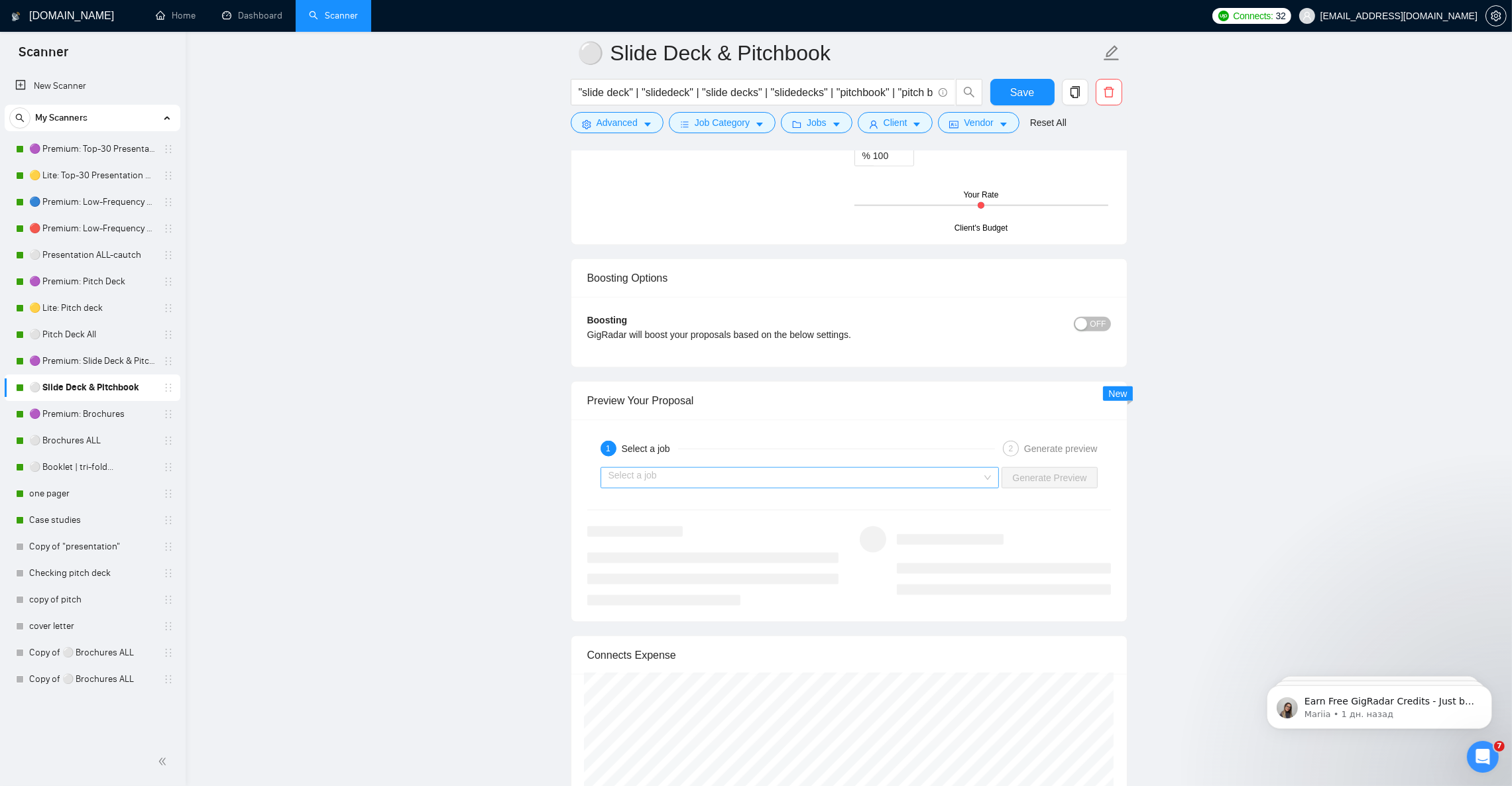
click at [970, 488] on input "search" at bounding box center [795, 478] width 374 height 20
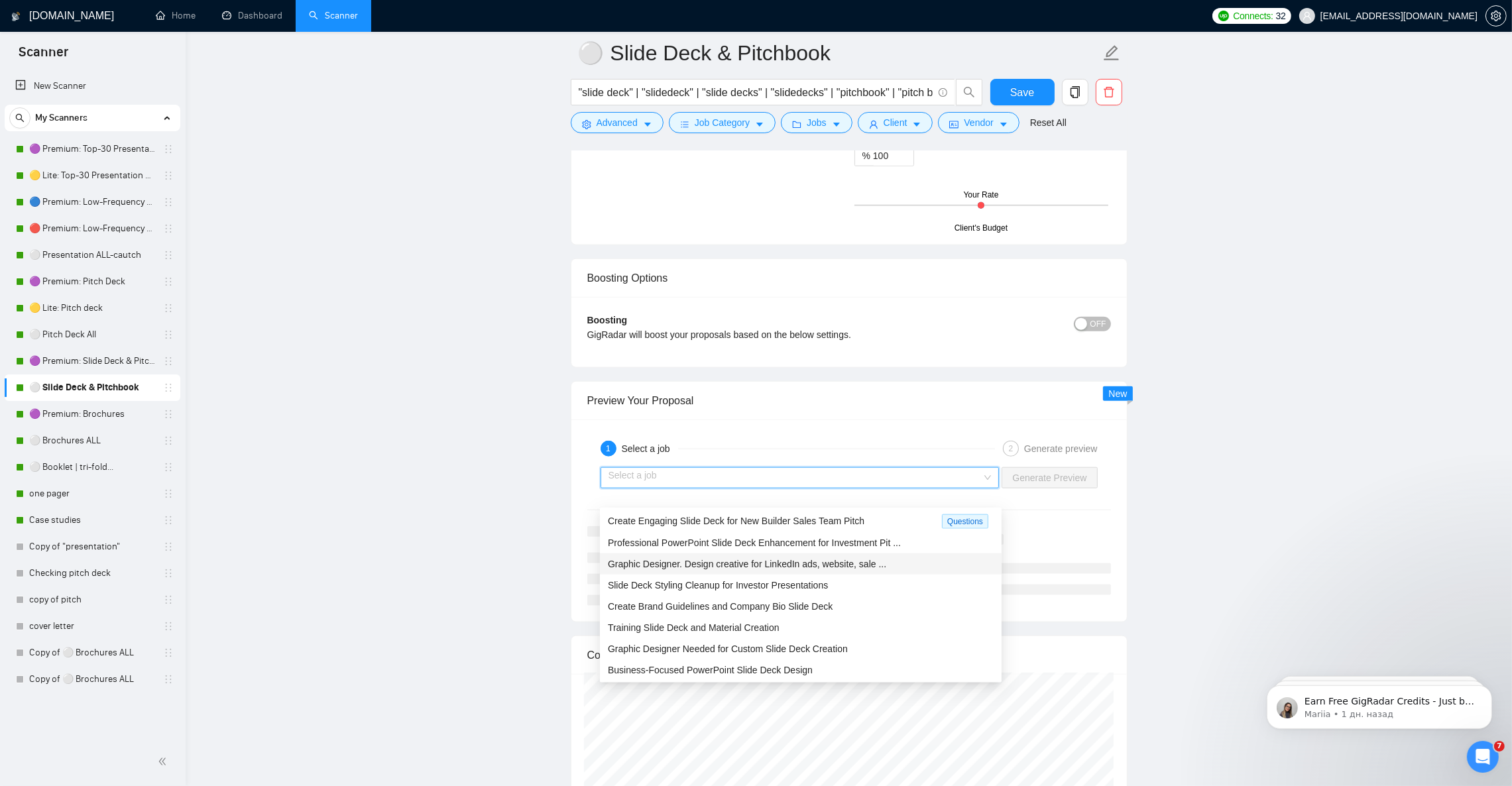
click at [786, 562] on span "Graphic Designer. Design creative for LinkedIn ads, website, sale ..." at bounding box center [746, 563] width 278 height 11
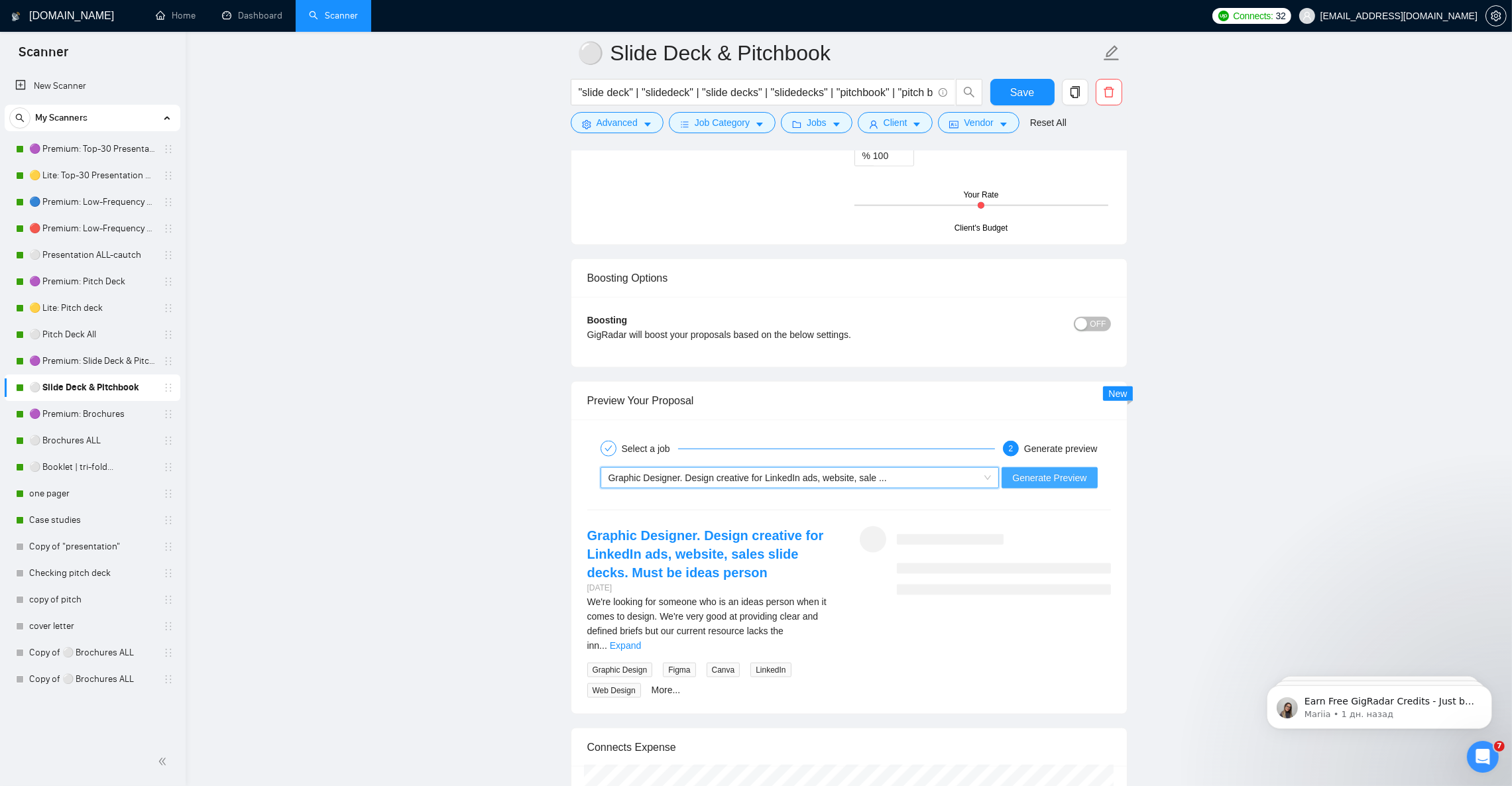
click at [1037, 486] on span "Generate Preview" at bounding box center [1049, 477] width 74 height 14
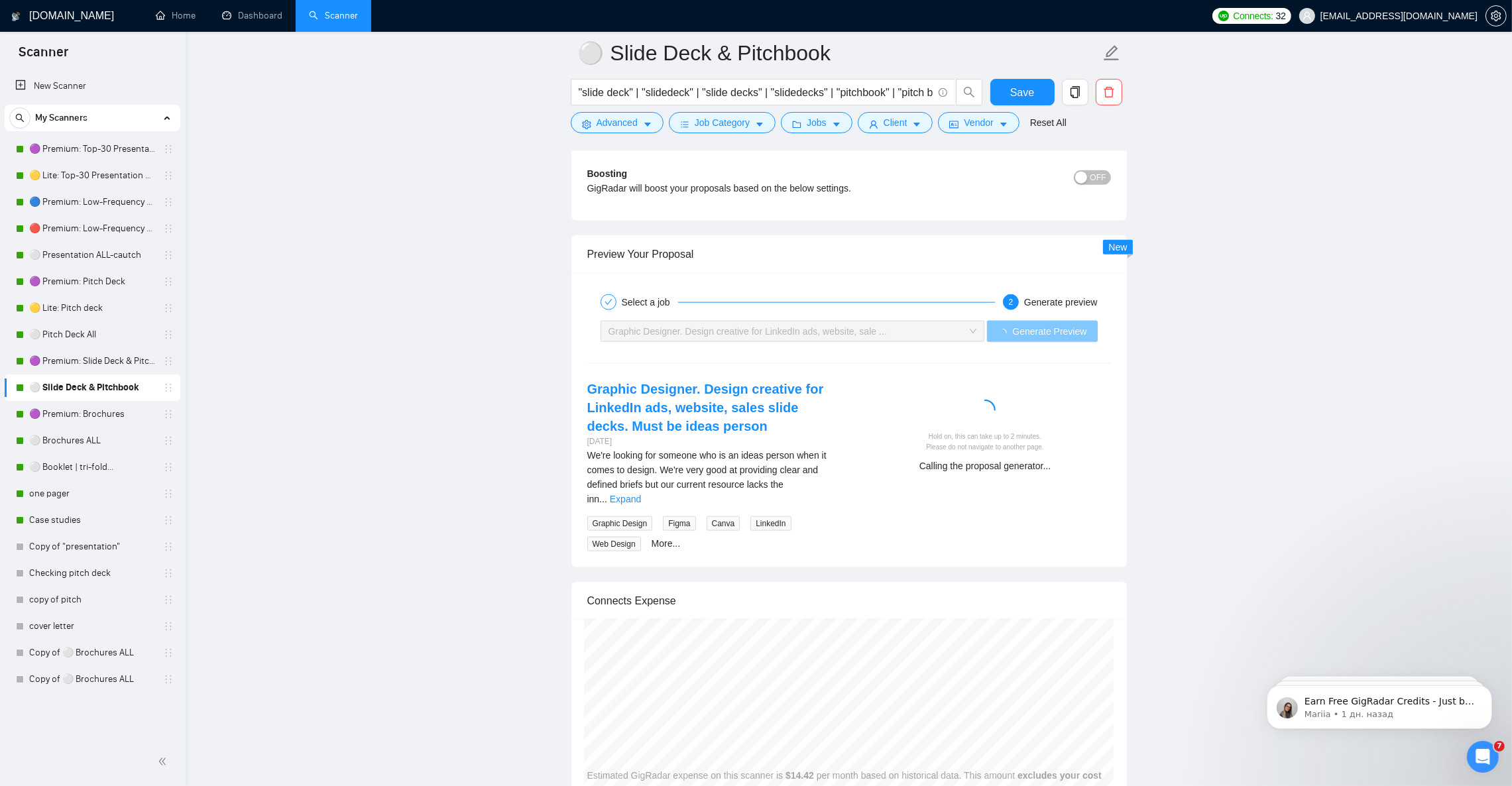
scroll to position [2486, 0]
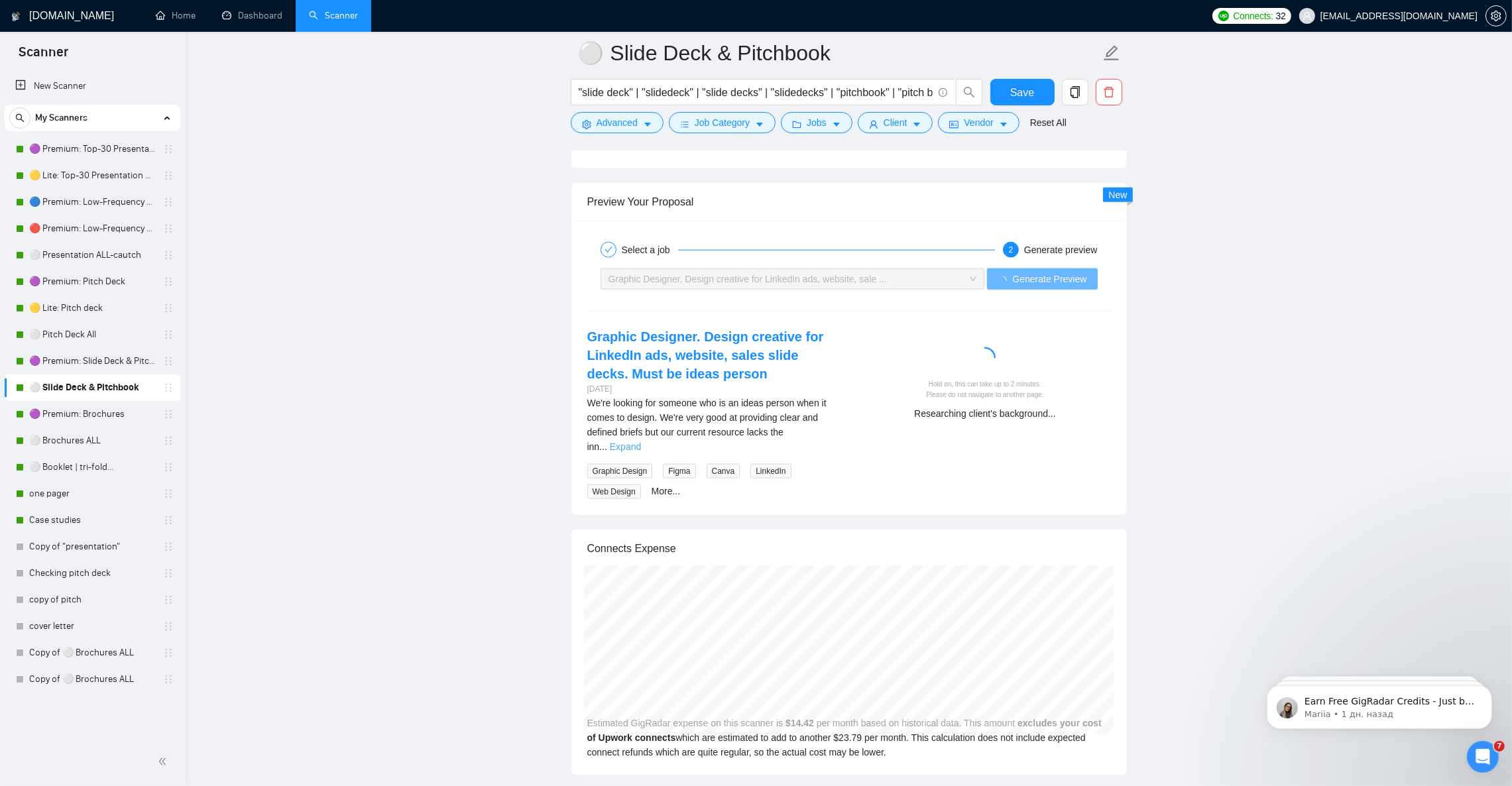
click at [641, 452] on link "Expand" at bounding box center [625, 446] width 31 height 11
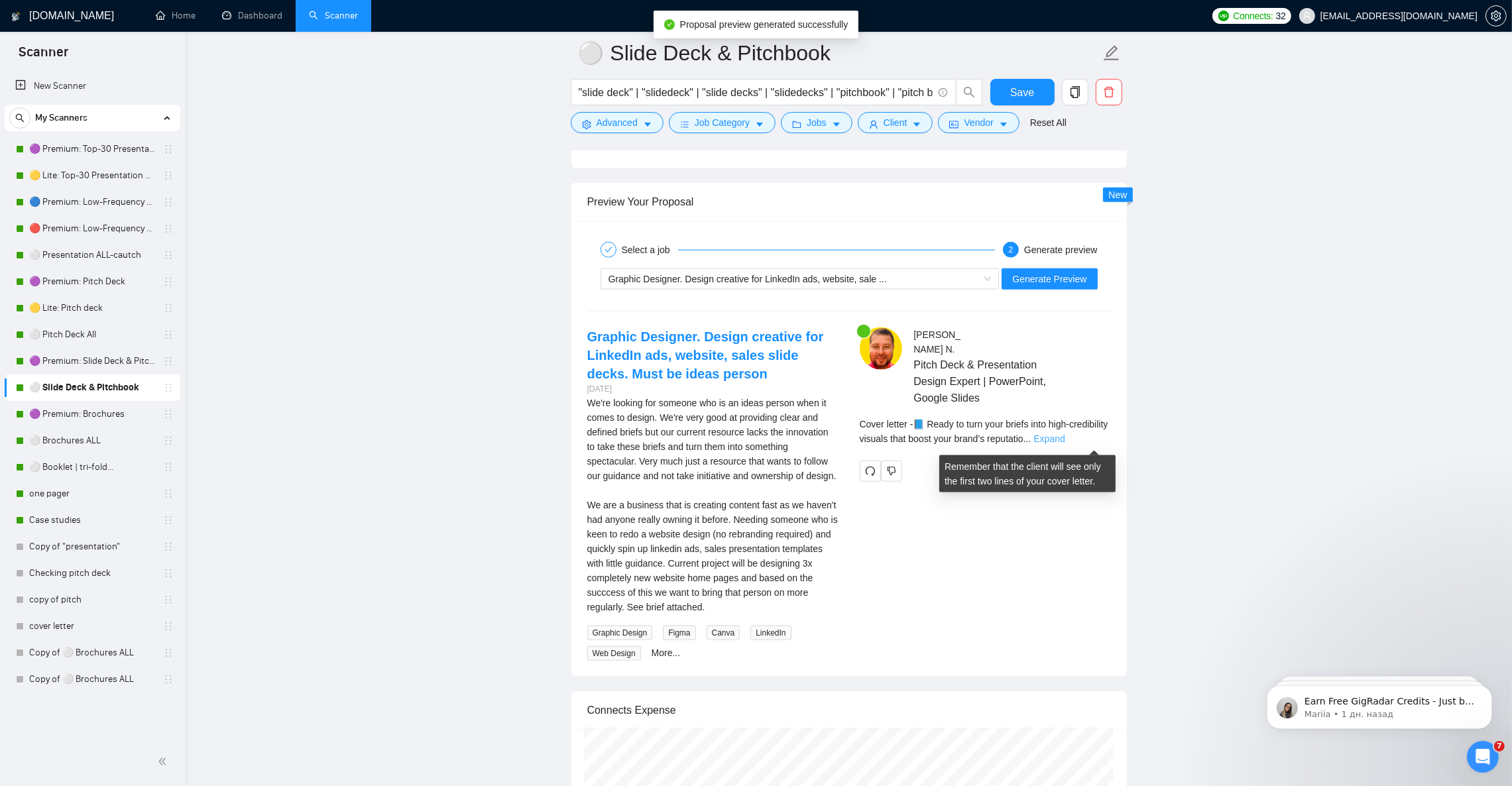
click at [1064, 443] on link "Expand" at bounding box center [1049, 439] width 31 height 11
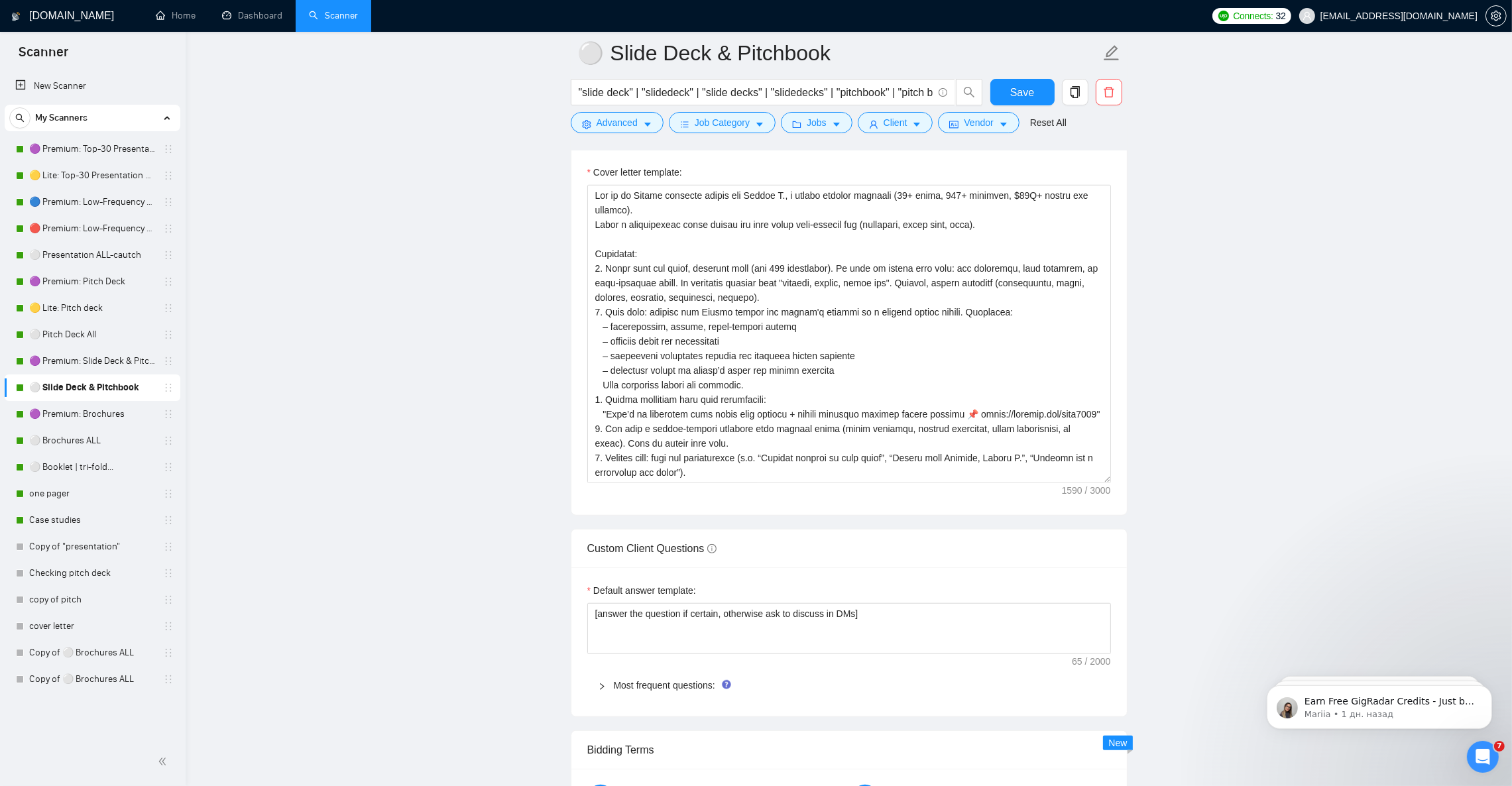
scroll to position [1491, 0]
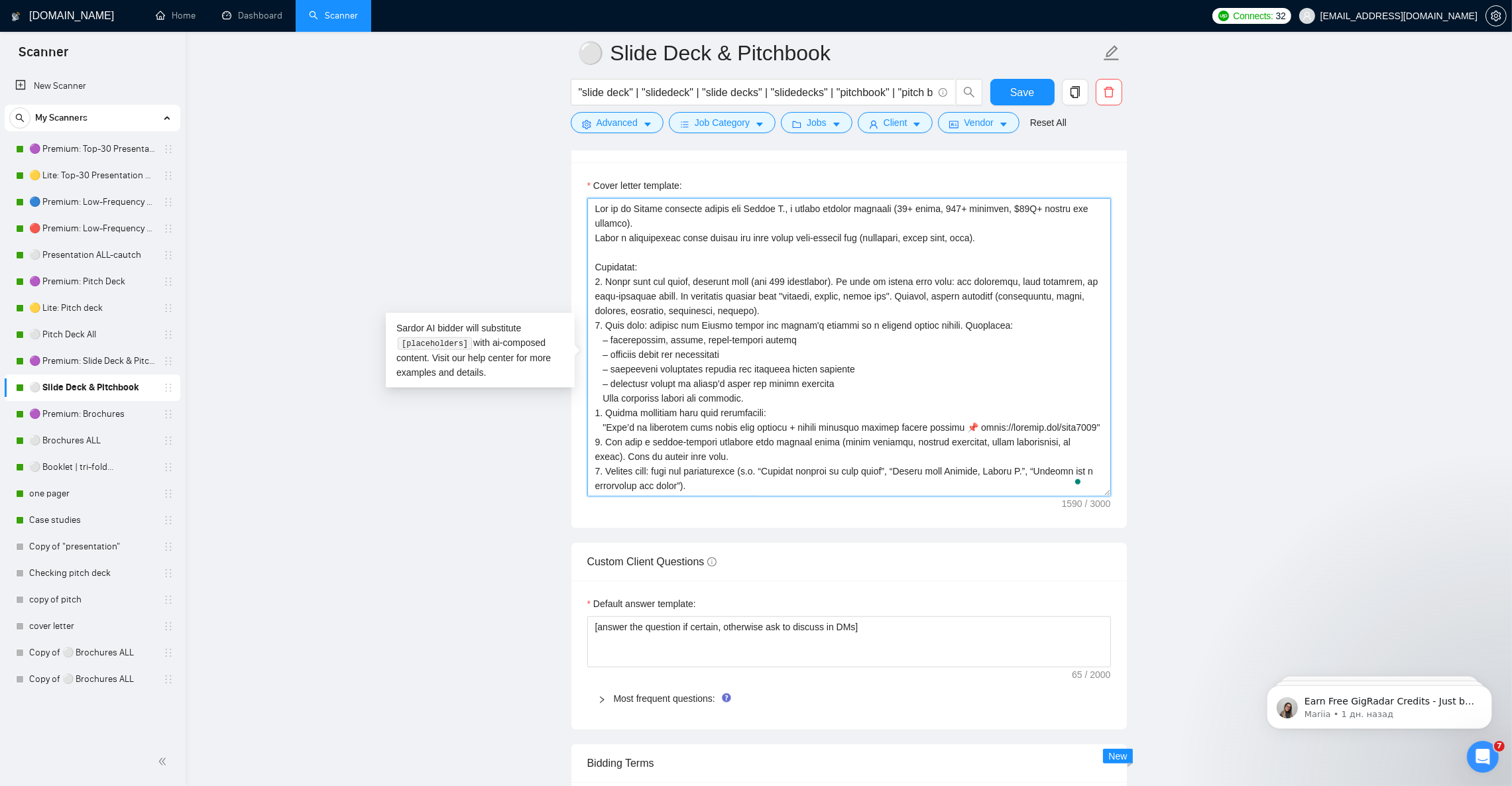
drag, startPoint x: 731, startPoint y: 441, endPoint x: 705, endPoint y: 437, distance: 26.3
click at [705, 437] on textarea "Cover letter template:" at bounding box center [849, 347] width 524 height 298
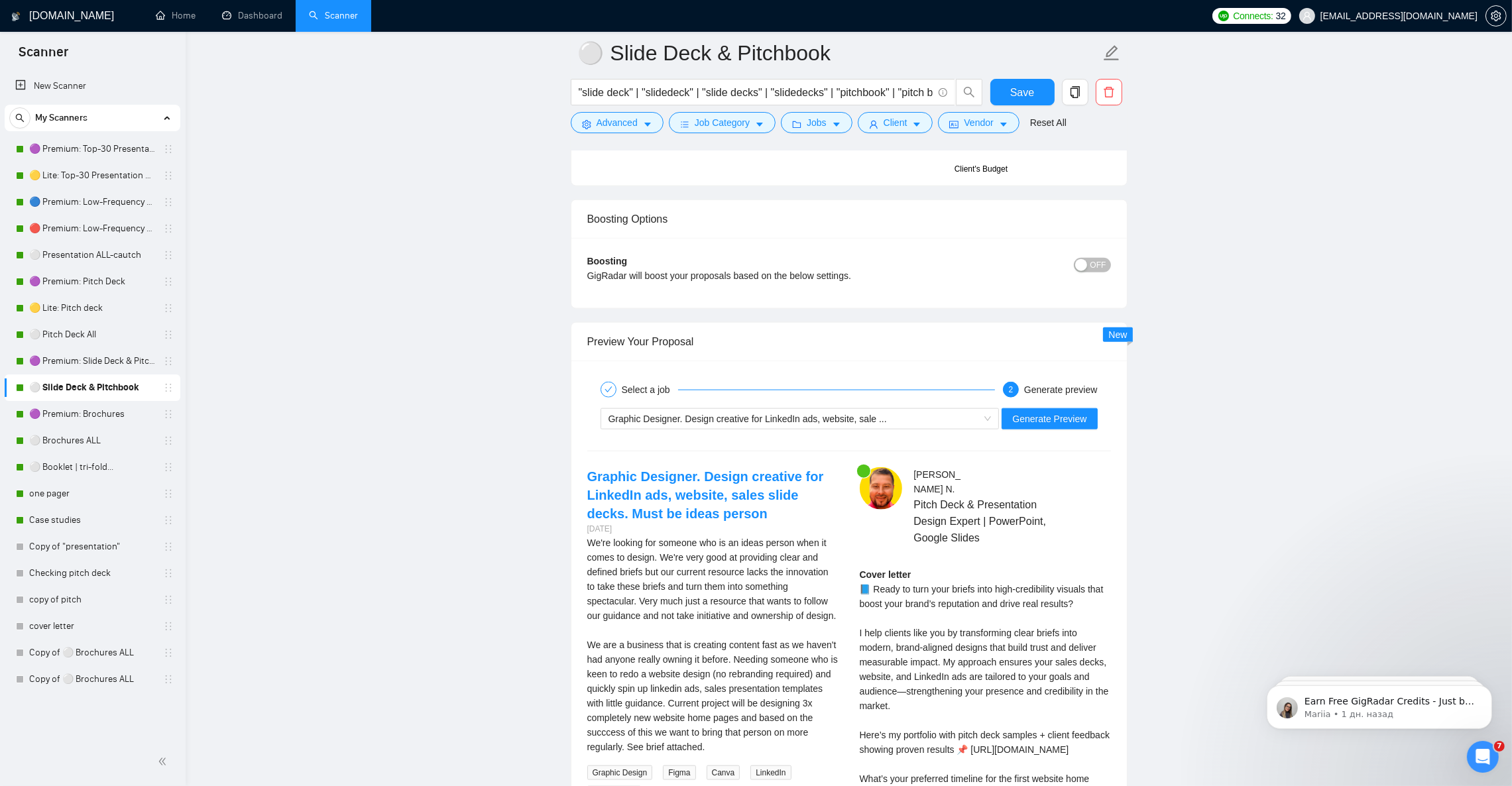
scroll to position [2486, 0]
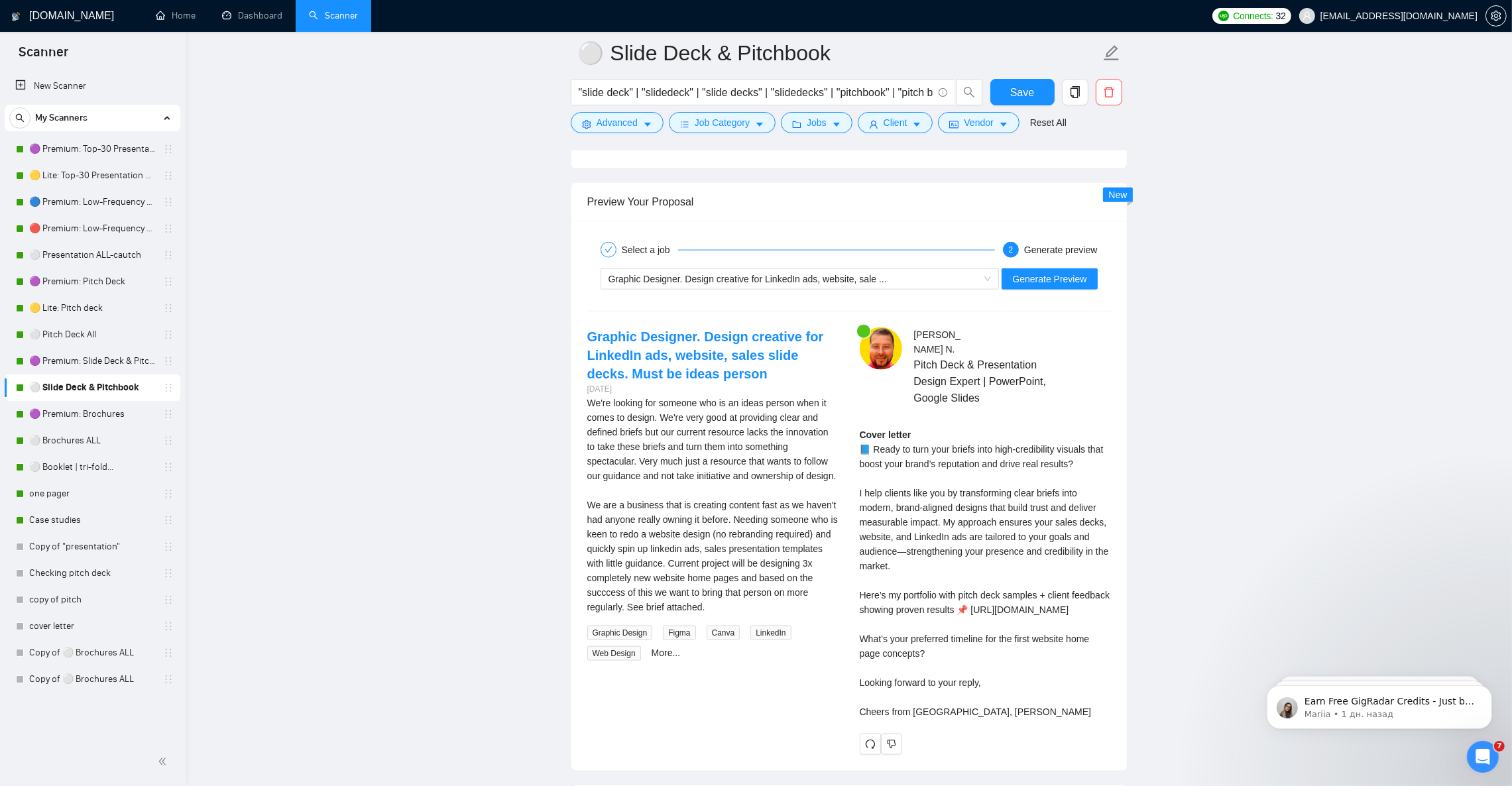
type textarea "Lor ip do Sitame consecte adipis eli Seddoe T., i utlabo etdolor magnaali (70+ …"
click at [969, 288] on div "Graphic Designer. Design creative for LinkedIn ads, website, sale ..." at bounding box center [793, 278] width 371 height 20
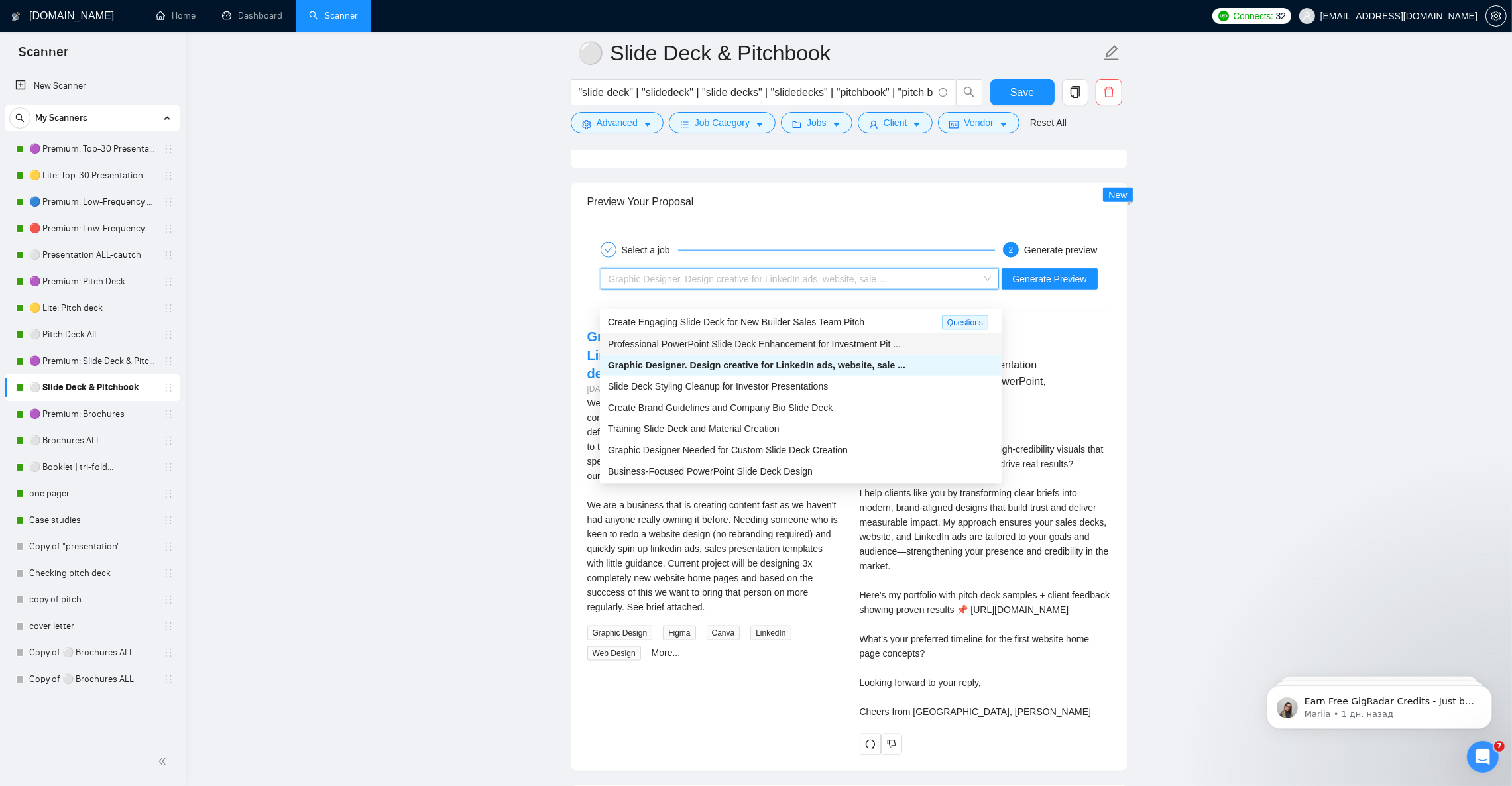
click at [815, 339] on span "Professional PowerPoint Slide Deck Enhancement for Investment Pit ..." at bounding box center [753, 344] width 293 height 11
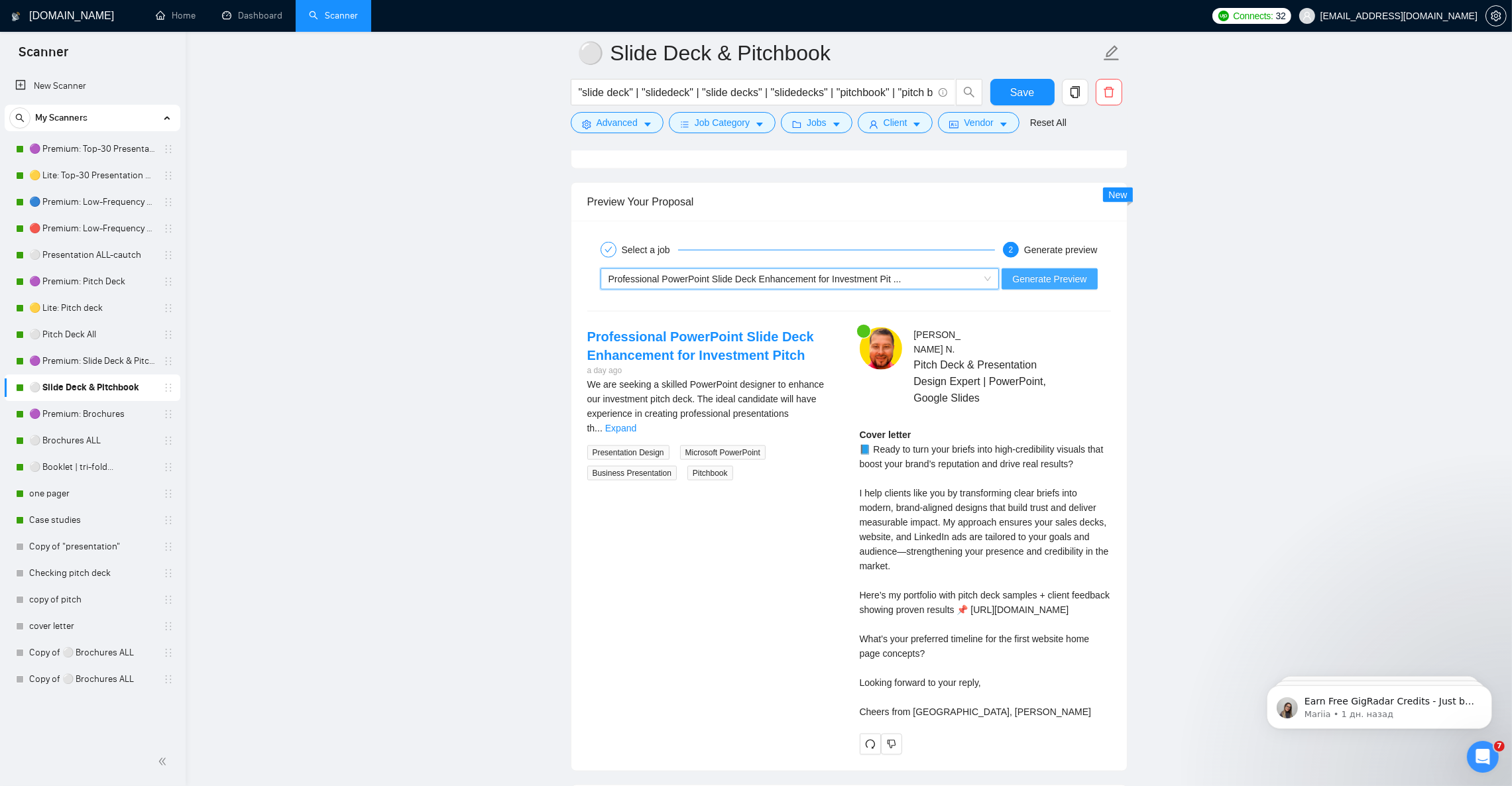
click at [1036, 286] on span "Generate Preview" at bounding box center [1049, 278] width 74 height 14
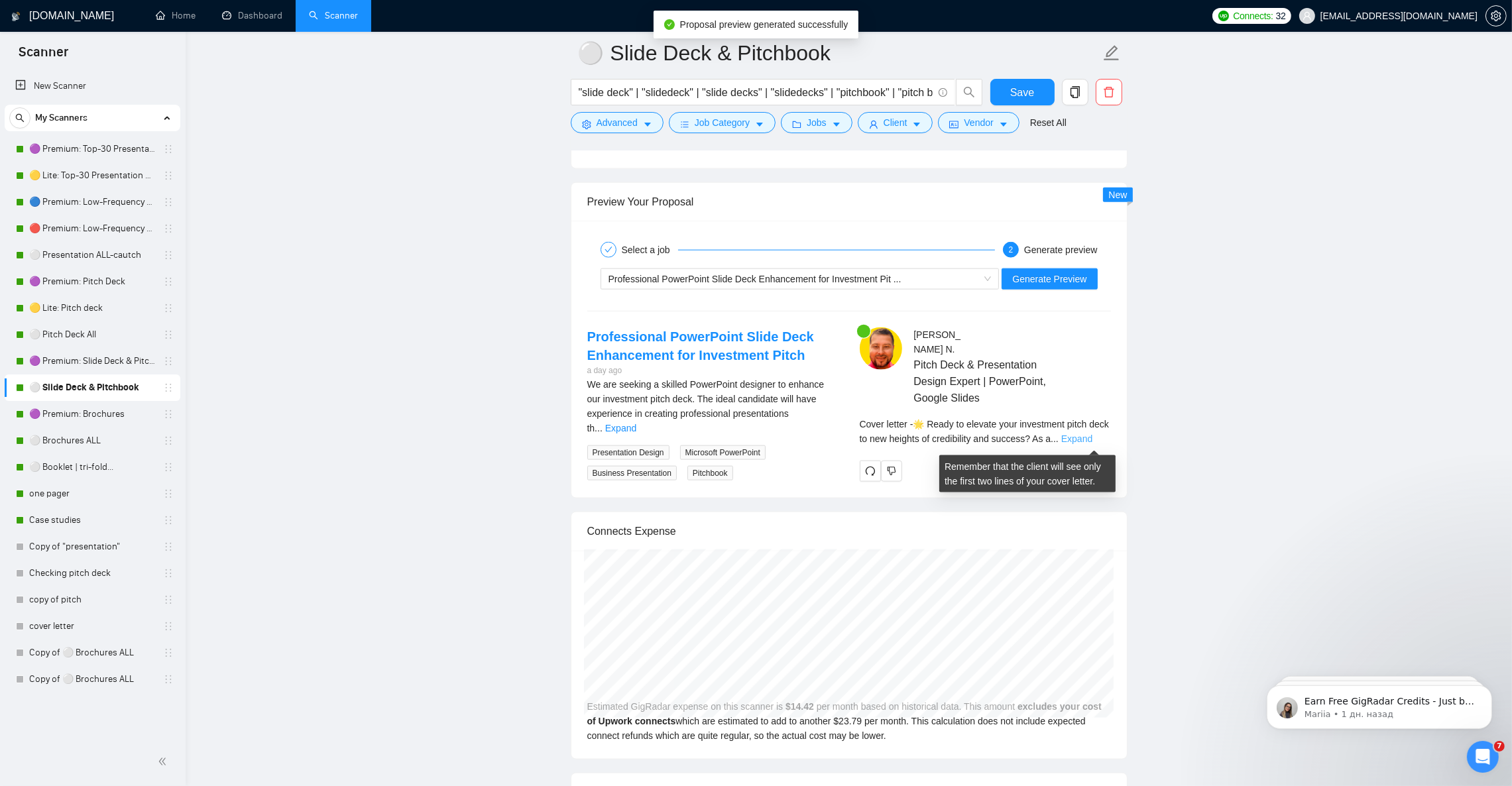
click at [1092, 440] on link "Expand" at bounding box center [1076, 439] width 31 height 11
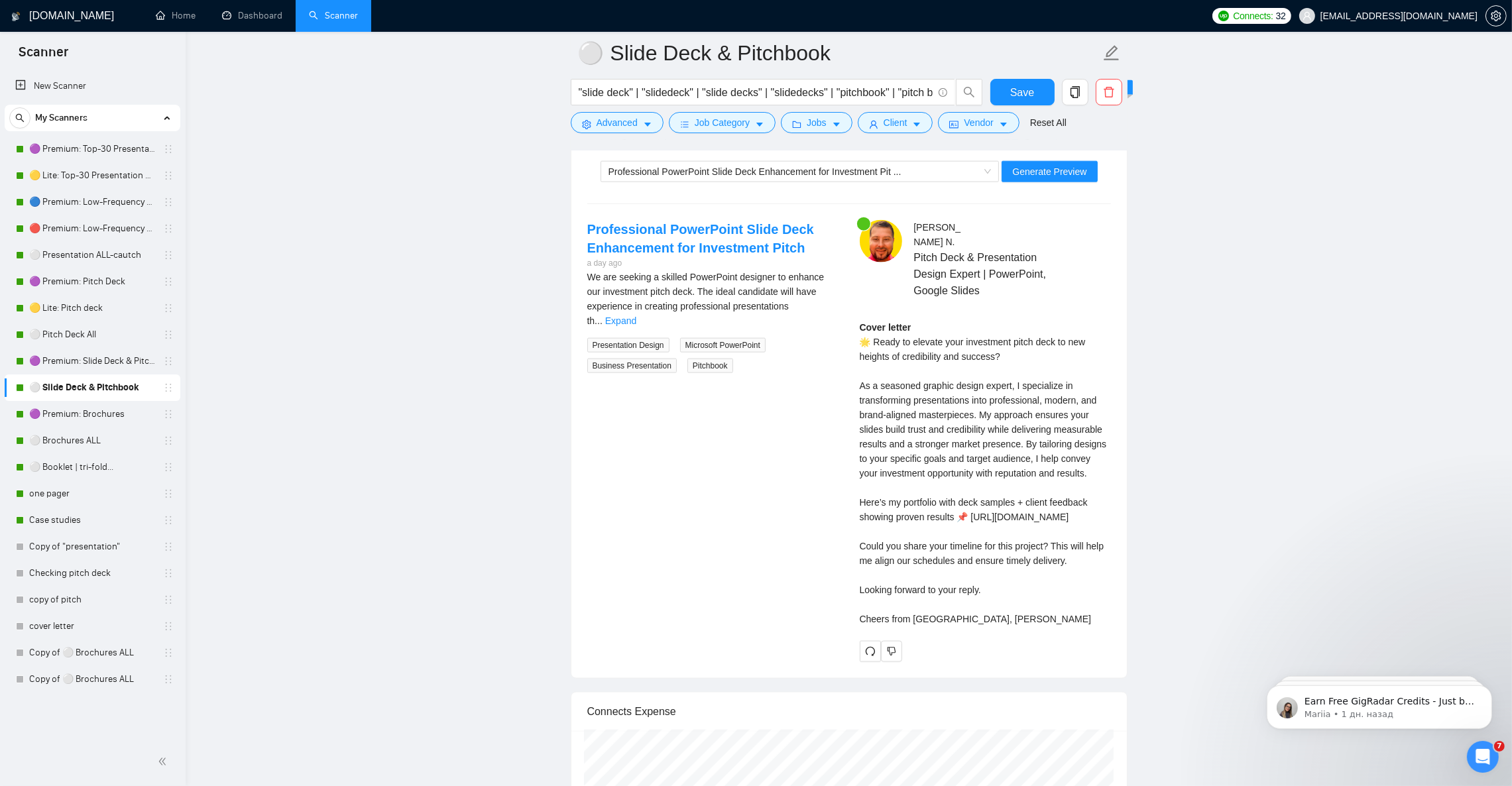
scroll to position [2584, 0]
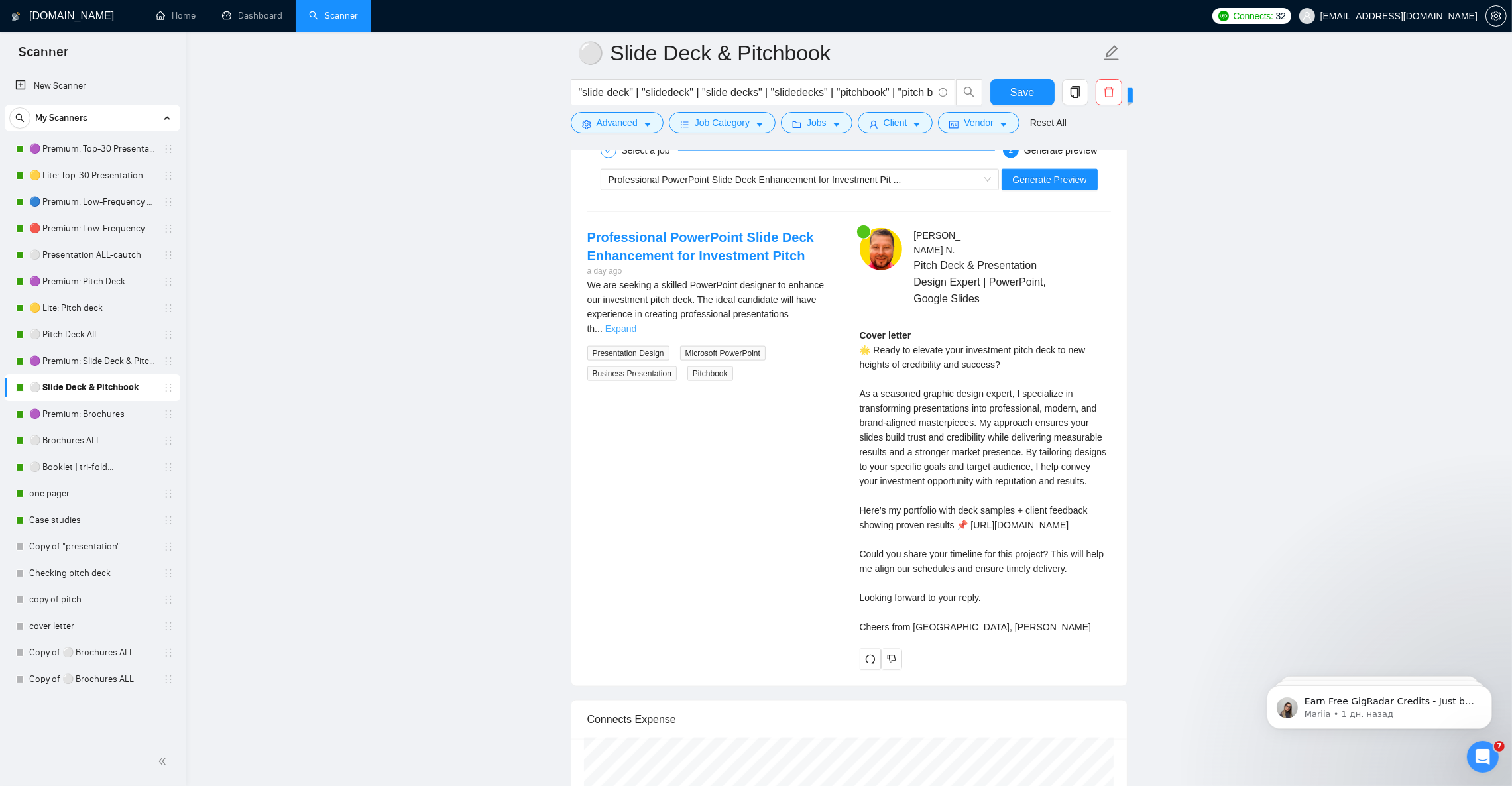
click at [636, 334] on link "Expand" at bounding box center [621, 328] width 31 height 11
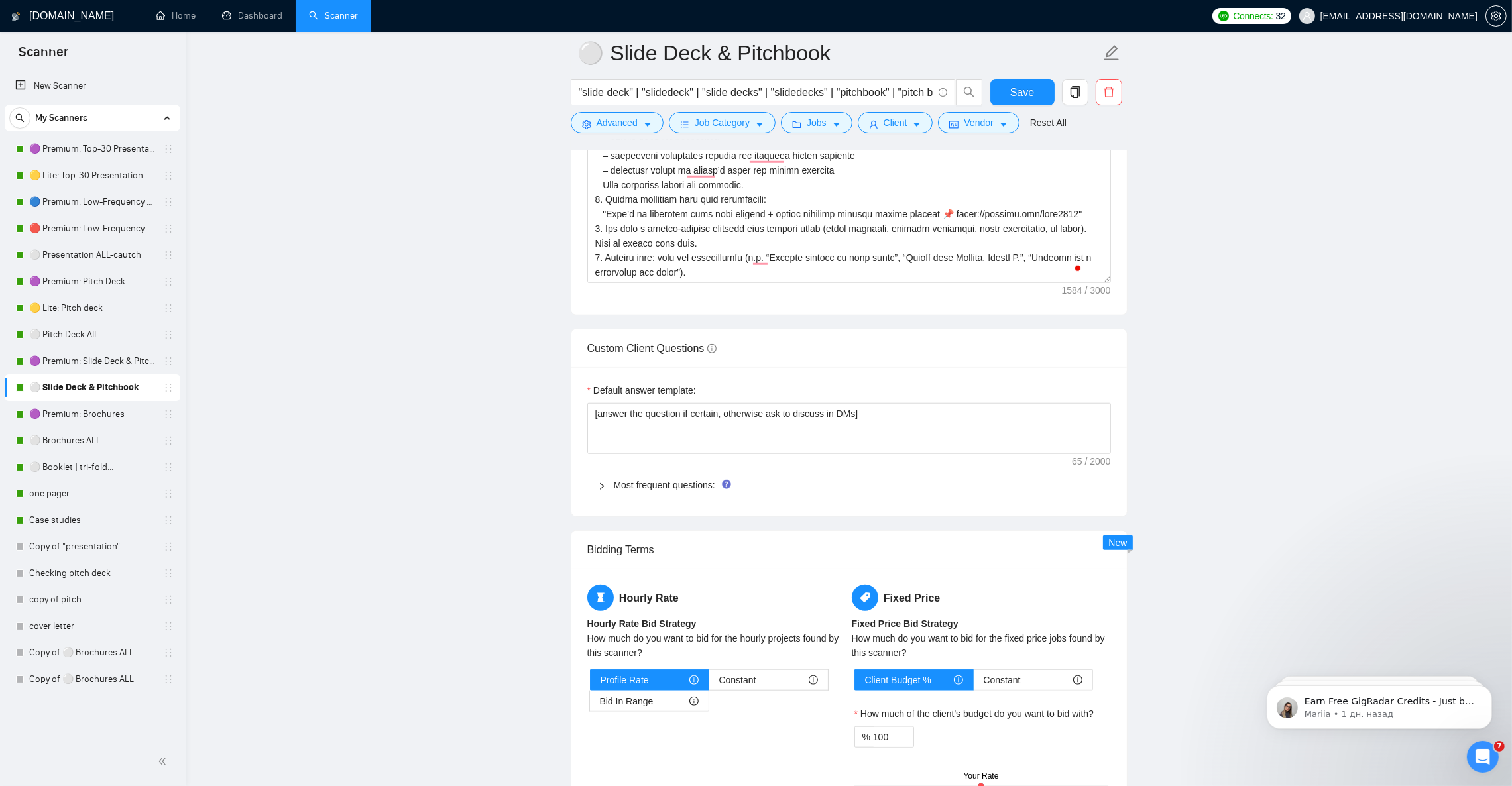
scroll to position [1591, 0]
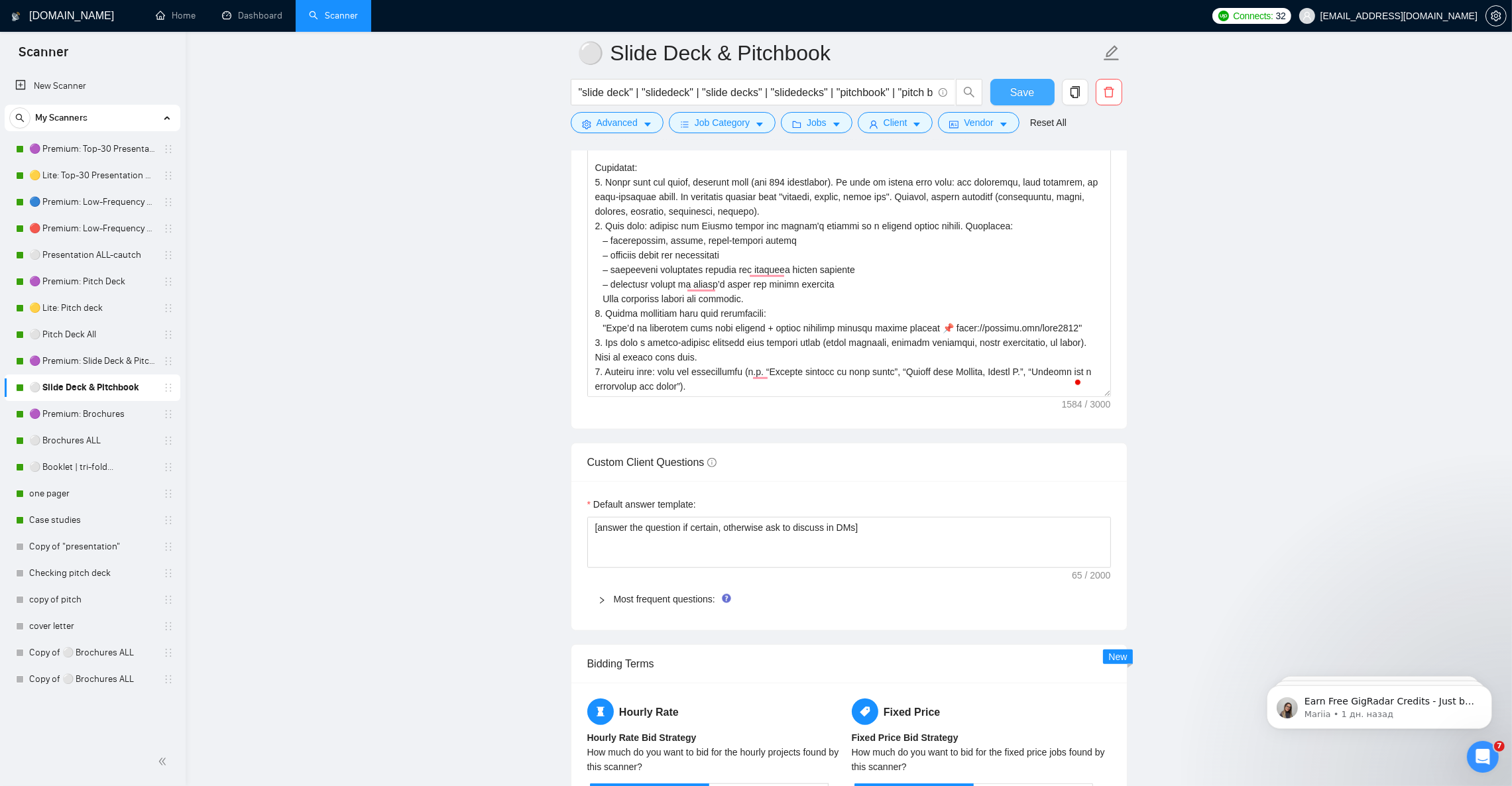
click at [1020, 86] on span "Save" at bounding box center [1022, 92] width 24 height 16
click at [88, 361] on link "🟣 Premium: Slide Deck & Pitchbook" at bounding box center [91, 362] width 126 height 27
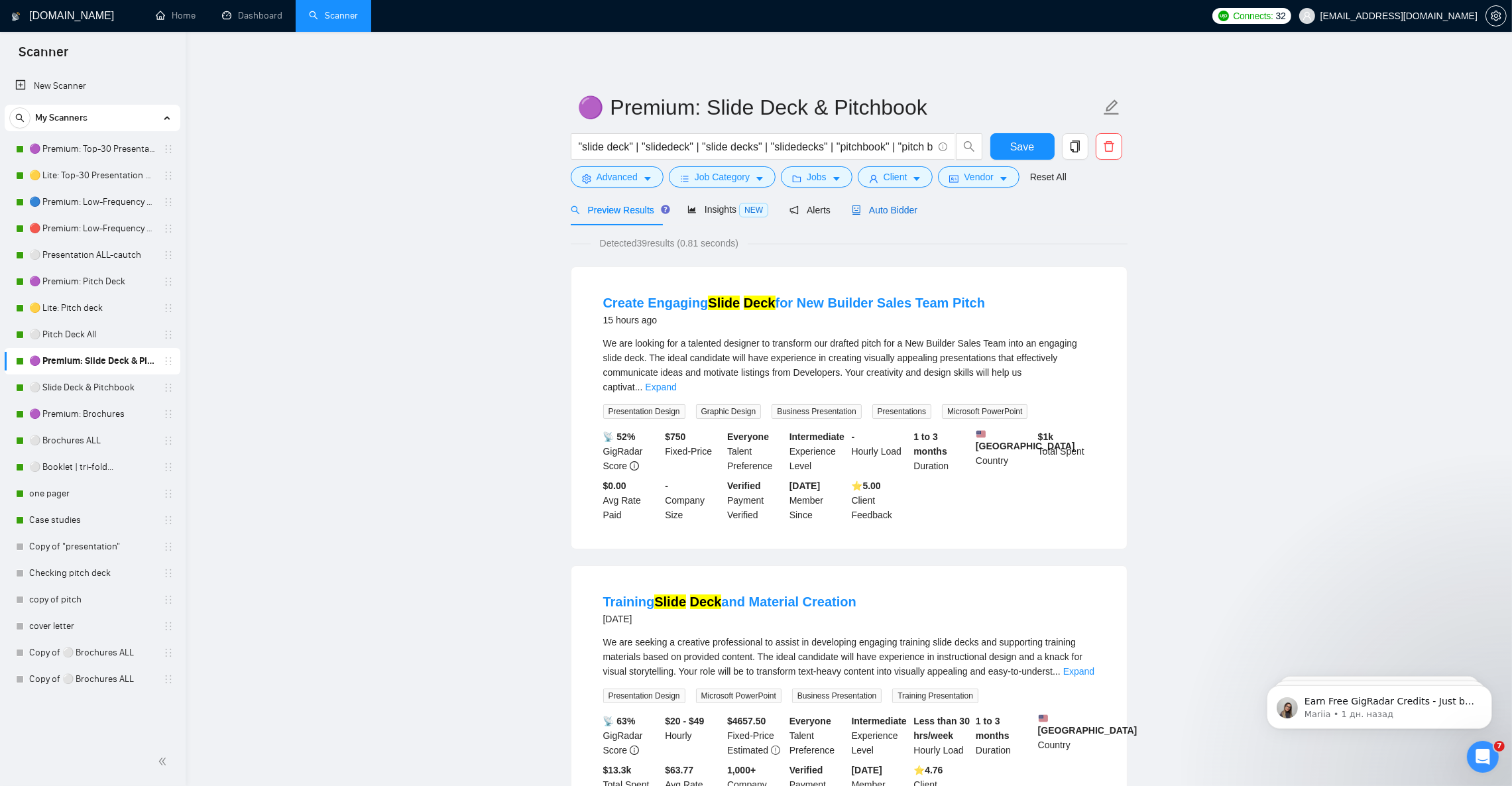
click at [878, 211] on span "Auto Bidder" at bounding box center [885, 209] width 65 height 11
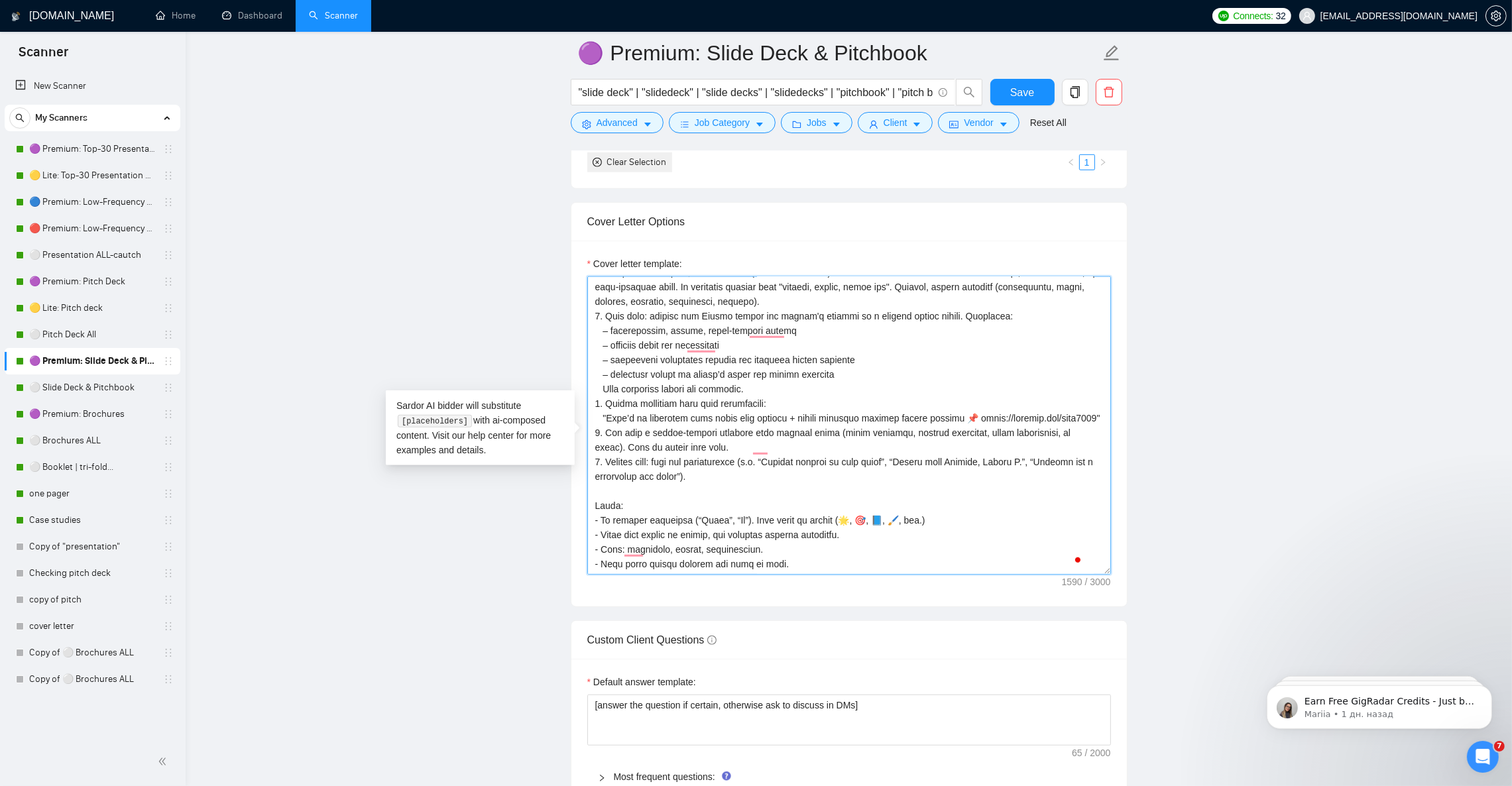
scroll to position [117, 0]
drag, startPoint x: 729, startPoint y: 400, endPoint x: 706, endPoint y: 403, distance: 23.2
click at [706, 403] on textarea "Cover letter template:" at bounding box center [849, 425] width 524 height 298
type textarea "Lor ip do Sitame consecte adipis eli Seddoe T., i utlabo etdolor magnaali (70+ …"
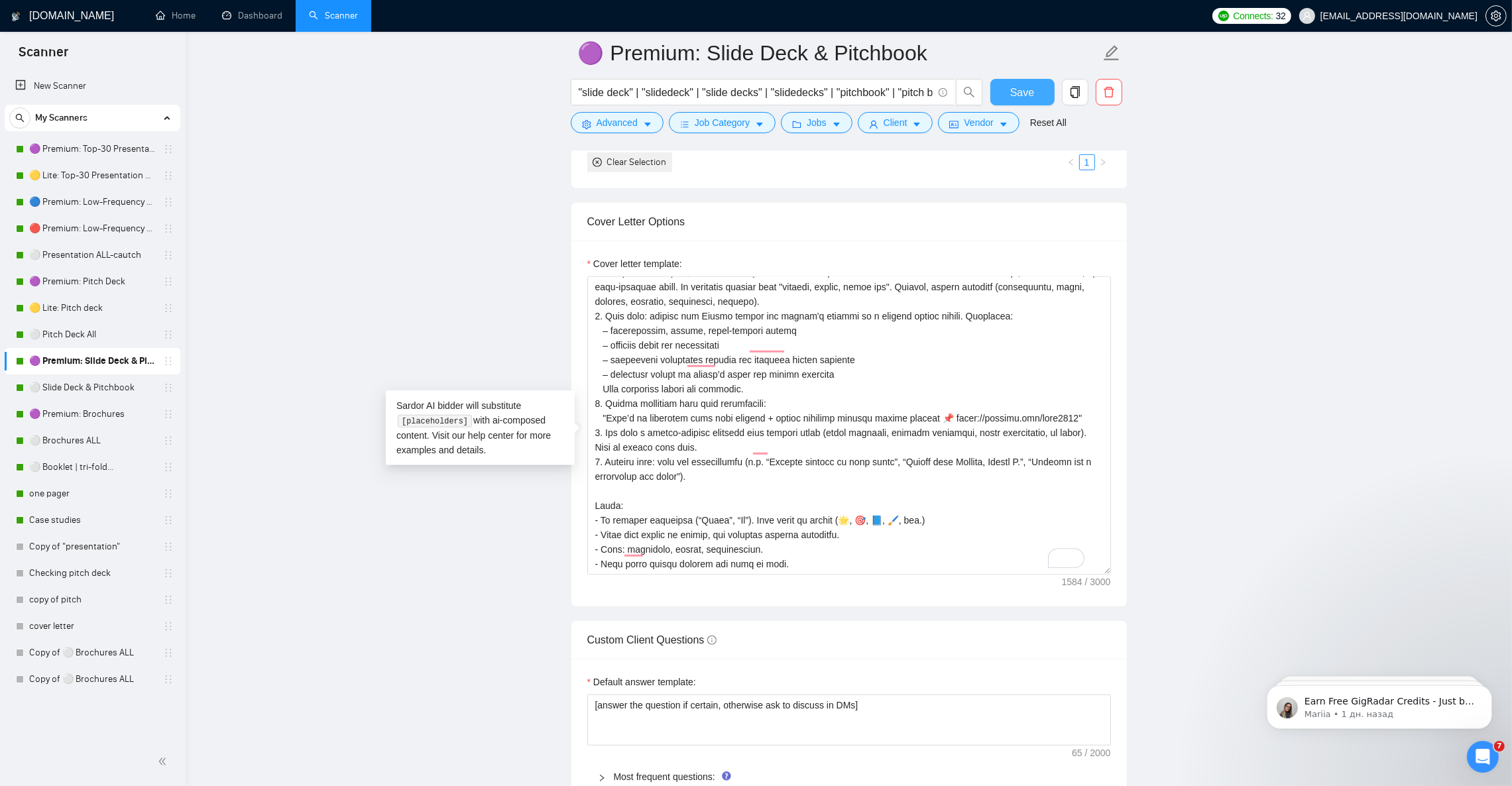
click at [1040, 94] on button "Save" at bounding box center [1022, 92] width 64 height 27
